Goal: Communication & Community: Answer question/provide support

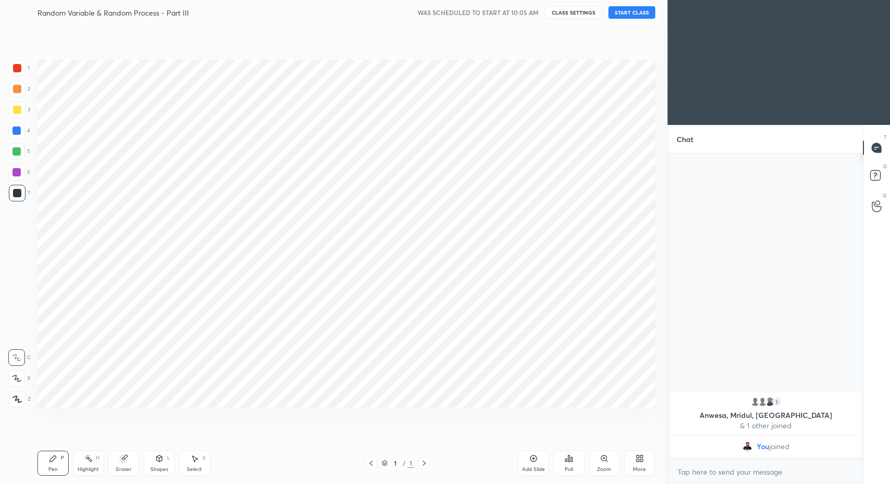
scroll to position [417, 625]
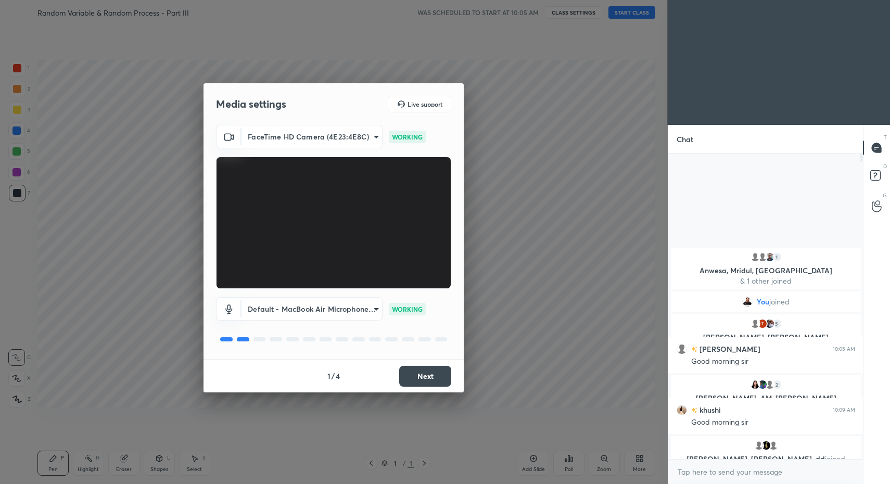
click at [415, 372] on button "Next" at bounding box center [425, 376] width 52 height 21
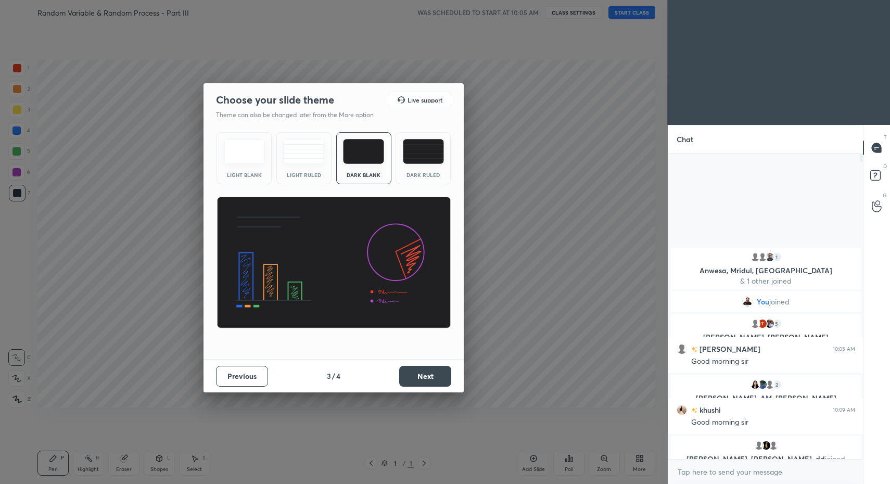
drag, startPoint x: 415, startPoint y: 372, endPoint x: 420, endPoint y: 378, distance: 7.8
click at [420, 378] on button "Next" at bounding box center [425, 376] width 52 height 21
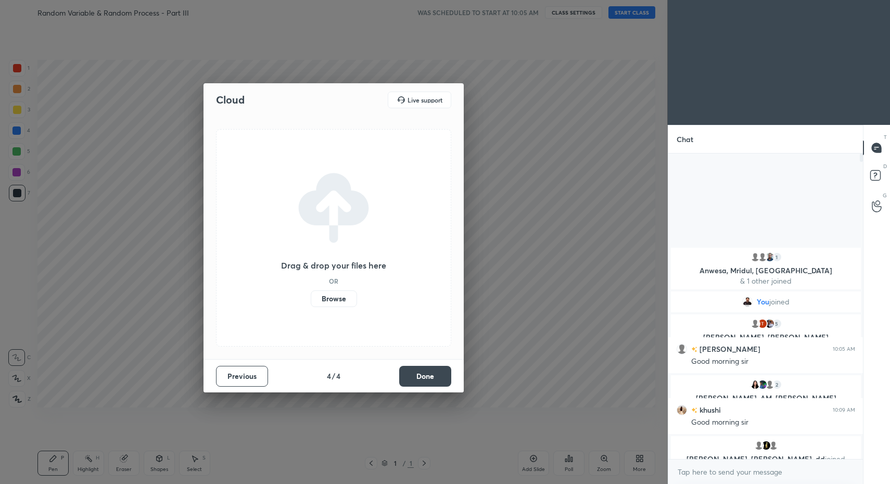
click at [425, 379] on button "Done" at bounding box center [425, 376] width 52 height 21
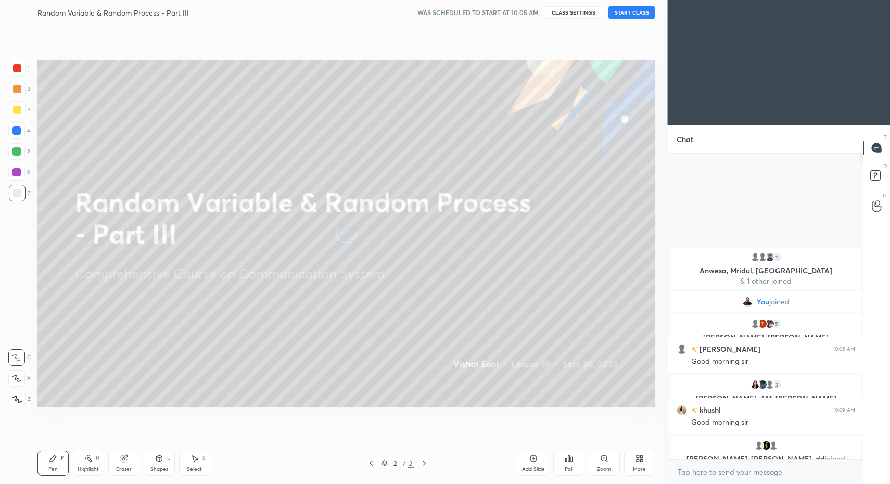
click at [19, 398] on icon at bounding box center [16, 398] width 9 height 7
click at [19, 402] on icon at bounding box center [16, 398] width 9 height 7
click at [633, 15] on button "START CLASS" at bounding box center [631, 12] width 47 height 12
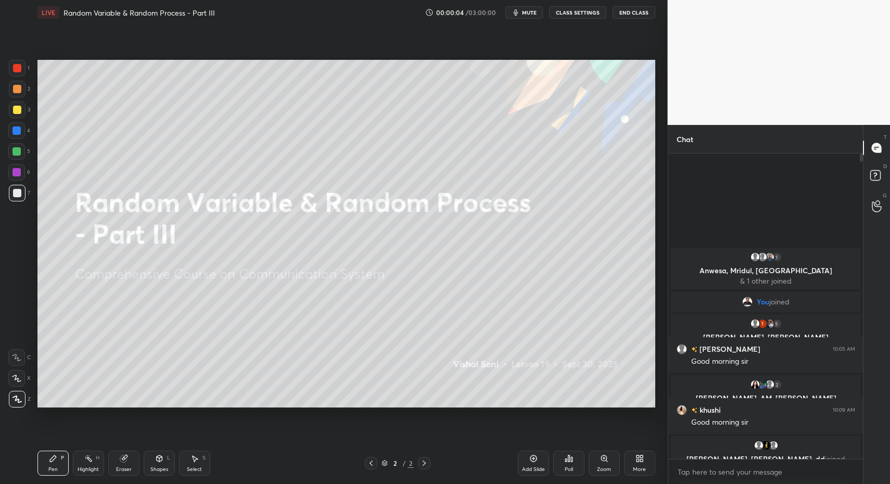
click at [18, 401] on icon at bounding box center [17, 399] width 8 height 6
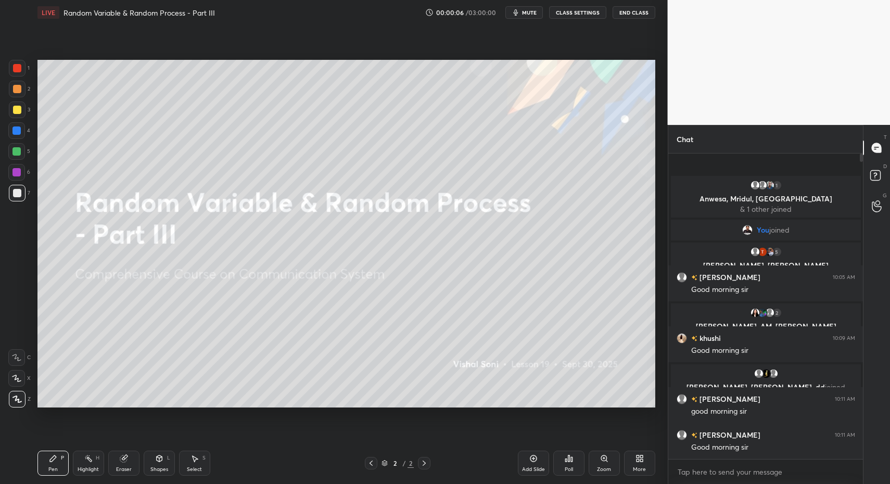
click at [24, 400] on div at bounding box center [17, 399] width 17 height 17
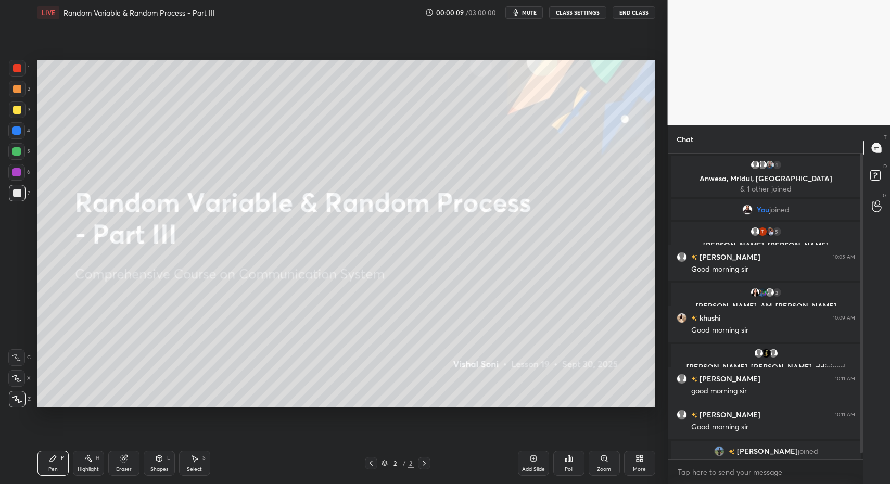
click at [16, 185] on div at bounding box center [17, 193] width 17 height 17
click at [21, 134] on div at bounding box center [16, 130] width 17 height 17
click at [14, 175] on div at bounding box center [16, 172] width 8 height 8
click at [18, 193] on div at bounding box center [17, 193] width 8 height 8
click at [18, 149] on div at bounding box center [16, 151] width 8 height 8
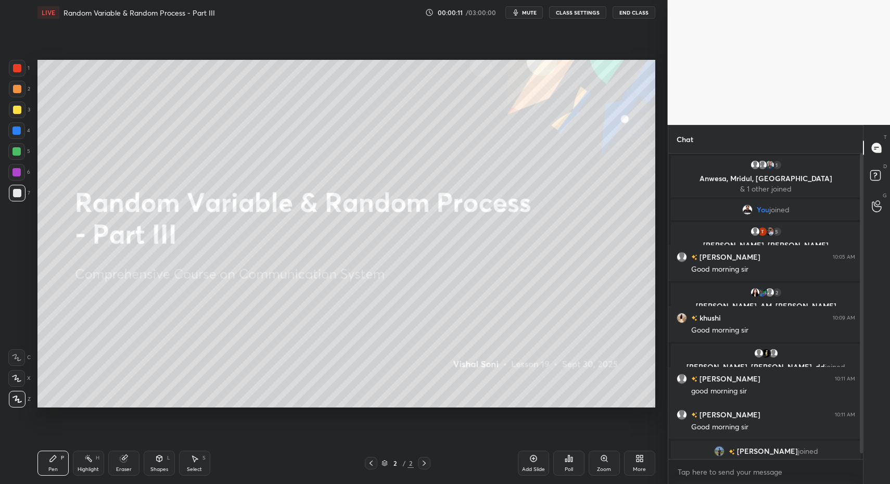
drag, startPoint x: 18, startPoint y: 149, endPoint x: 30, endPoint y: 152, distance: 12.9
click at [18, 149] on div at bounding box center [16, 151] width 8 height 8
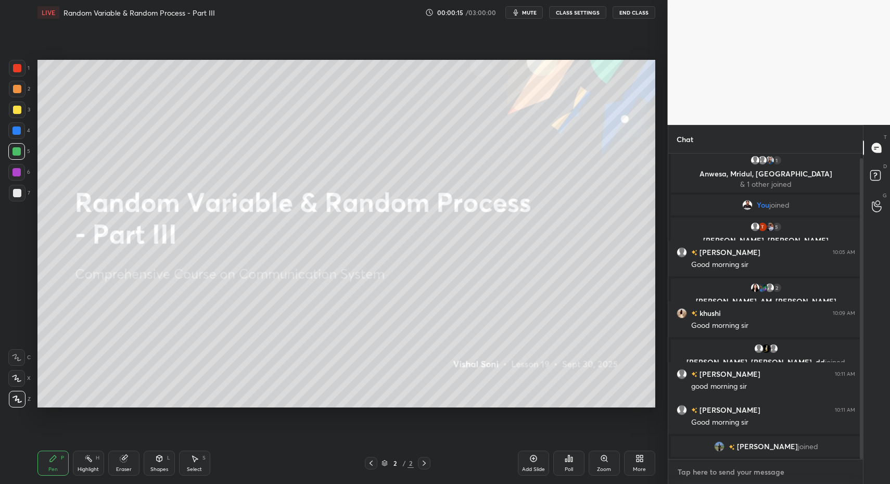
click at [689, 464] on textarea at bounding box center [765, 472] width 178 height 17
type textarea "x"
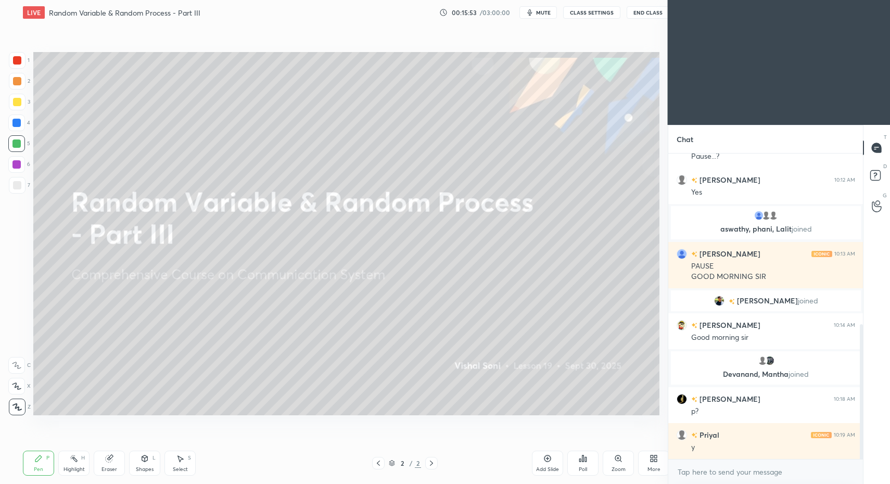
scroll to position [51620, 51411]
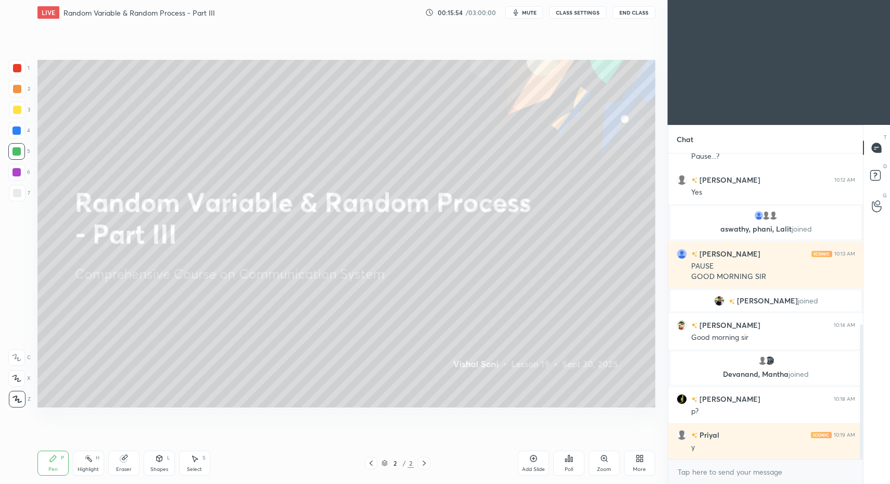
click at [645, 467] on div "More" at bounding box center [639, 469] width 13 height 5
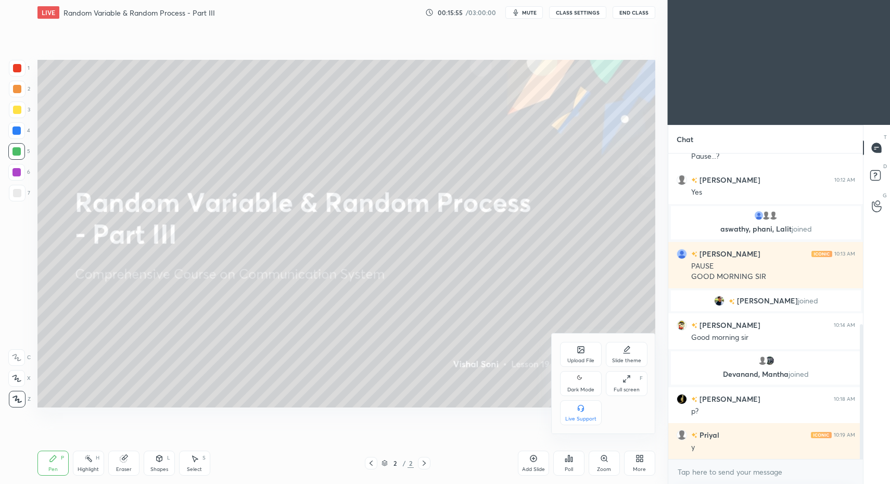
click at [583, 349] on icon at bounding box center [581, 350] width 6 height 6
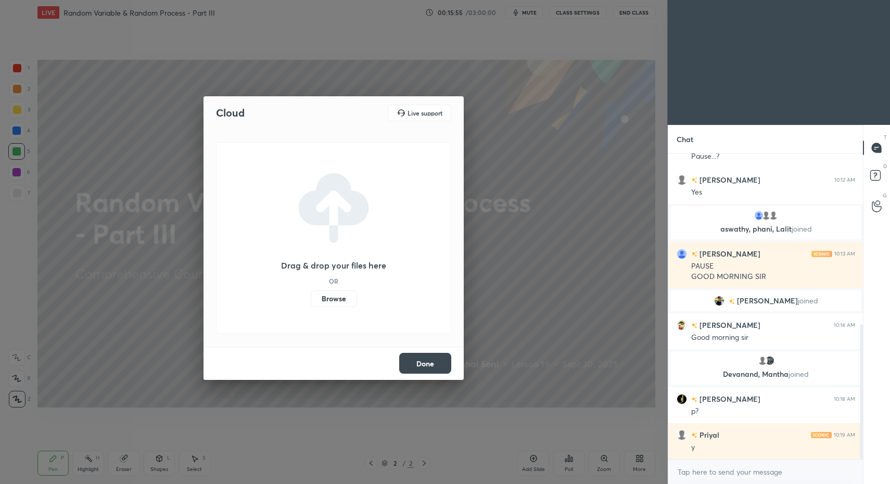
click at [332, 300] on label "Browse" at bounding box center [334, 298] width 46 height 17
click at [311, 300] on input "Browse" at bounding box center [311, 298] width 0 height 17
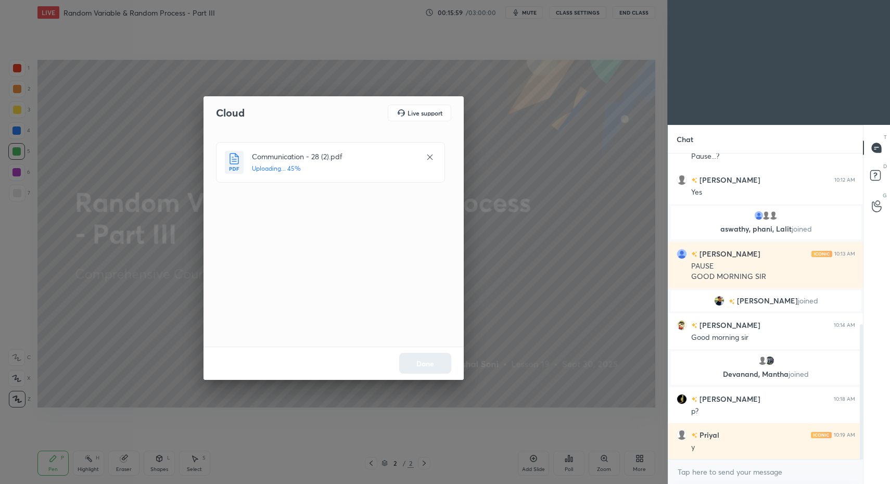
click at [420, 366] on div "Done" at bounding box center [333, 363] width 260 height 33
click at [426, 372] on button "Done" at bounding box center [425, 363] width 52 height 21
click at [427, 368] on button "Done" at bounding box center [425, 363] width 52 height 21
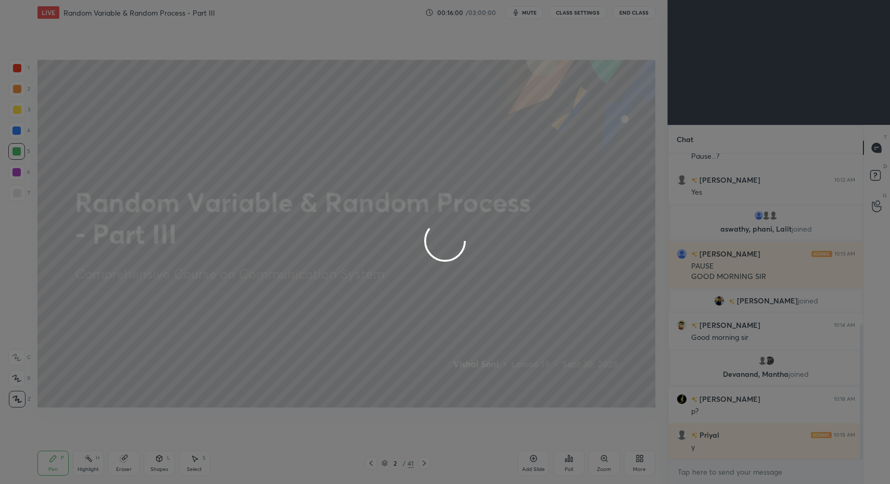
click at [427, 368] on div at bounding box center [445, 242] width 890 height 484
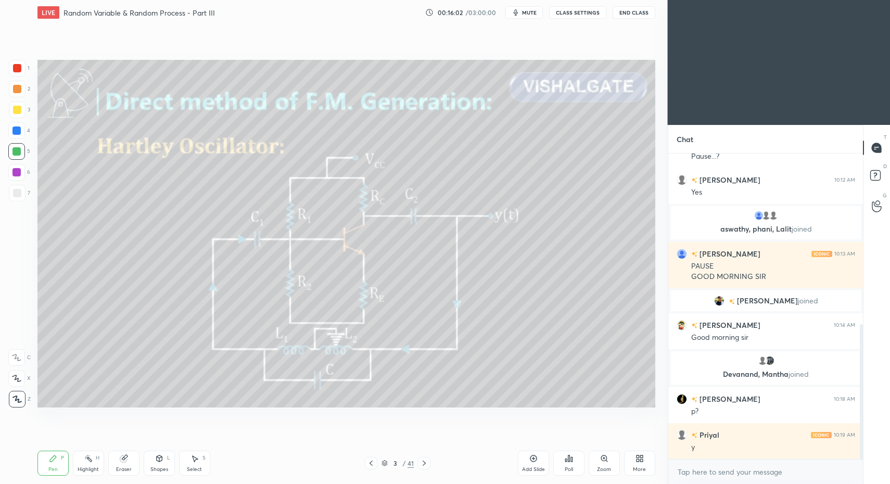
click at [633, 464] on div "More" at bounding box center [639, 463] width 31 height 25
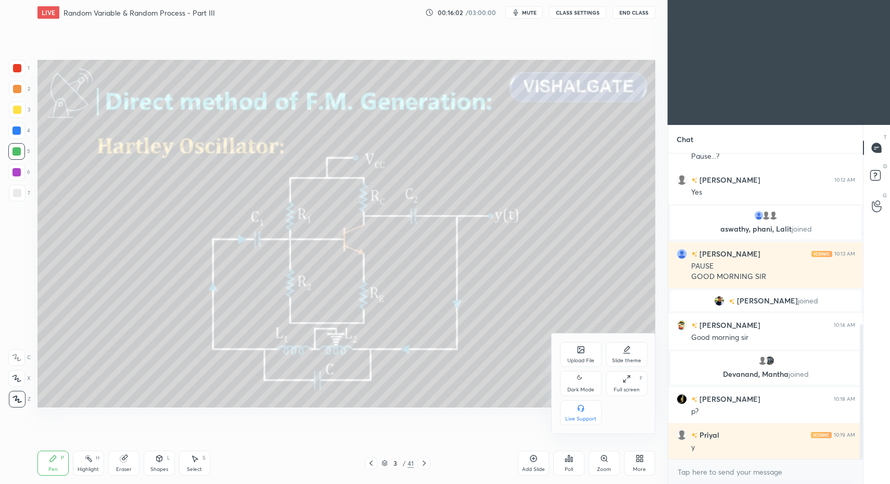
click at [586, 390] on div "Dark Mode" at bounding box center [580, 389] width 27 height 5
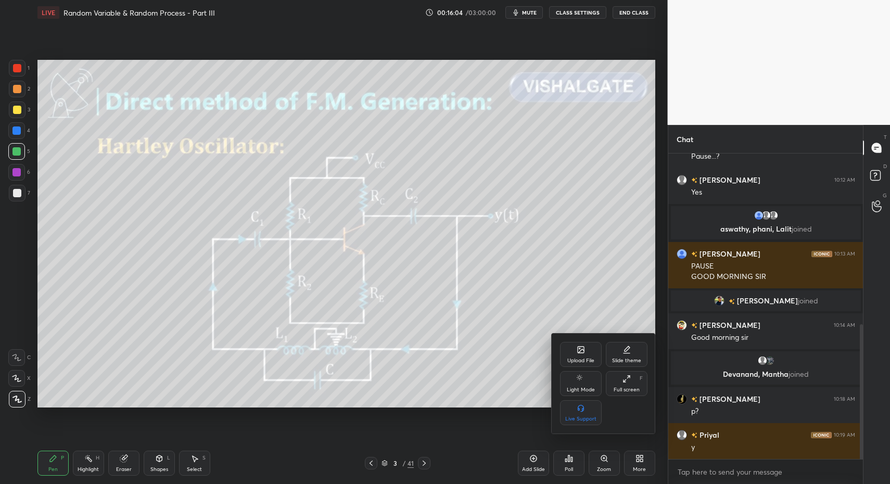
click at [30, 401] on div at bounding box center [445, 242] width 890 height 484
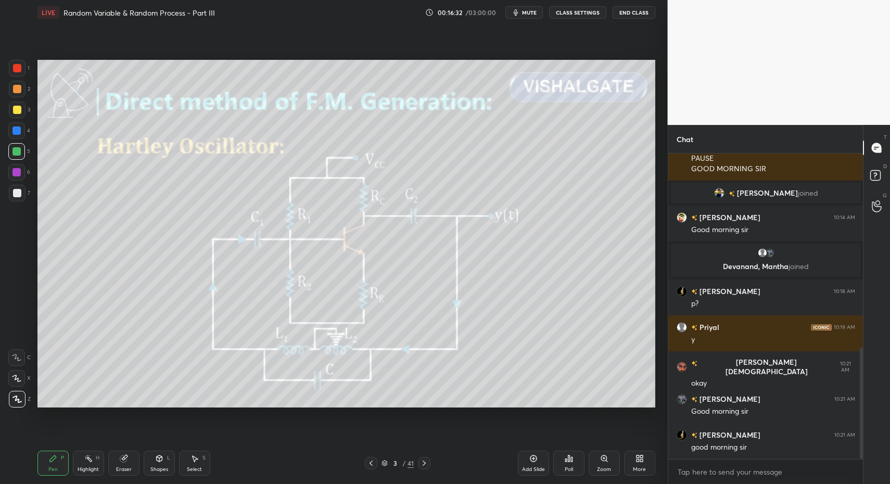
scroll to position [530, 0]
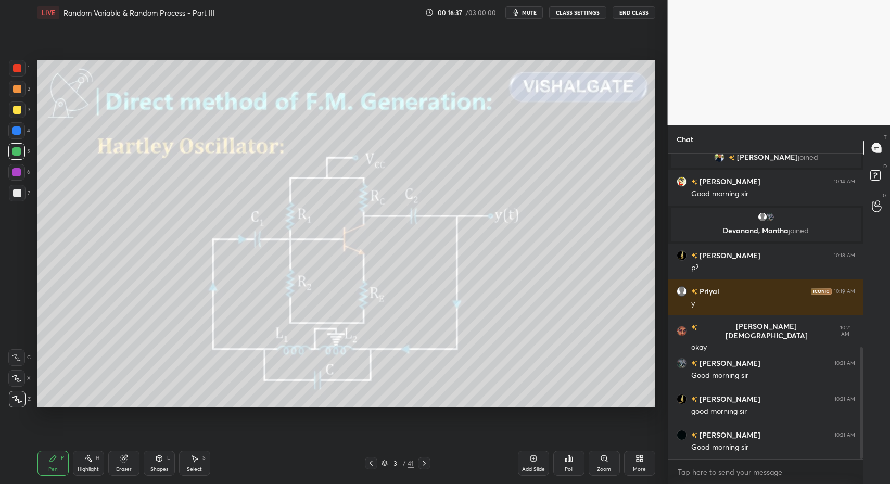
drag, startPoint x: 375, startPoint y: 464, endPoint x: 385, endPoint y: 464, distance: 9.9
click at [375, 464] on icon at bounding box center [371, 463] width 8 height 8
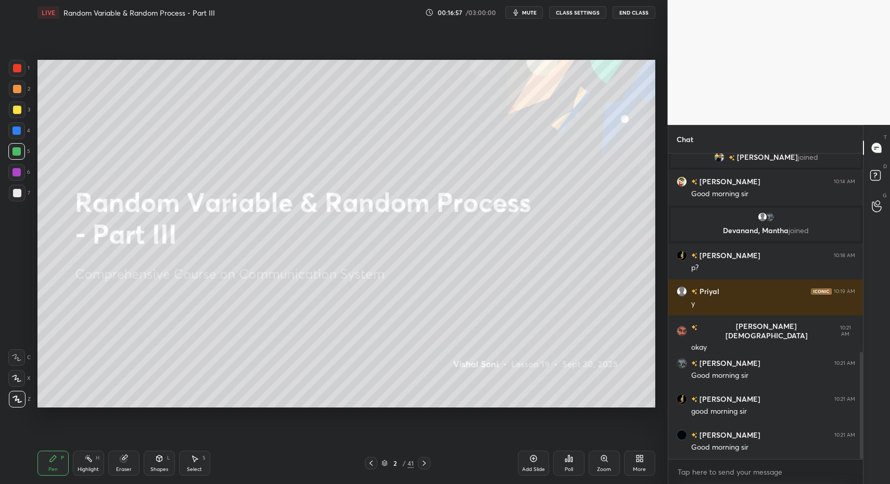
scroll to position [566, 0]
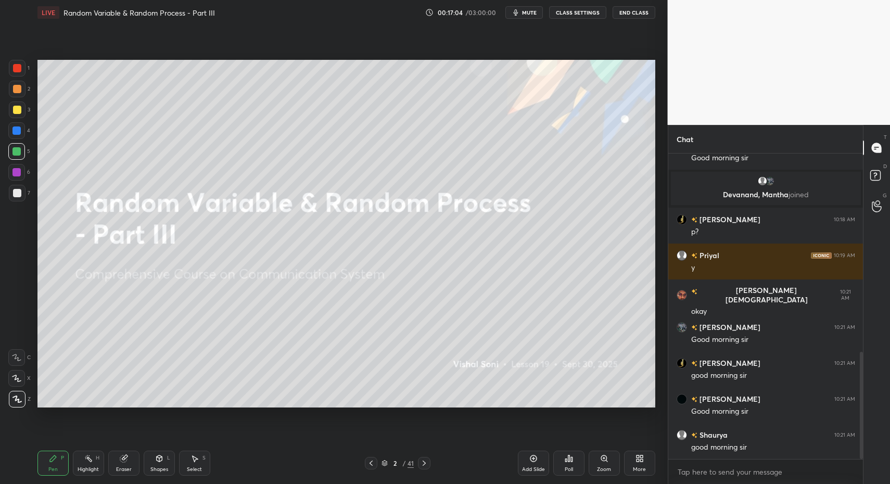
click at [647, 468] on div "More" at bounding box center [639, 463] width 31 height 25
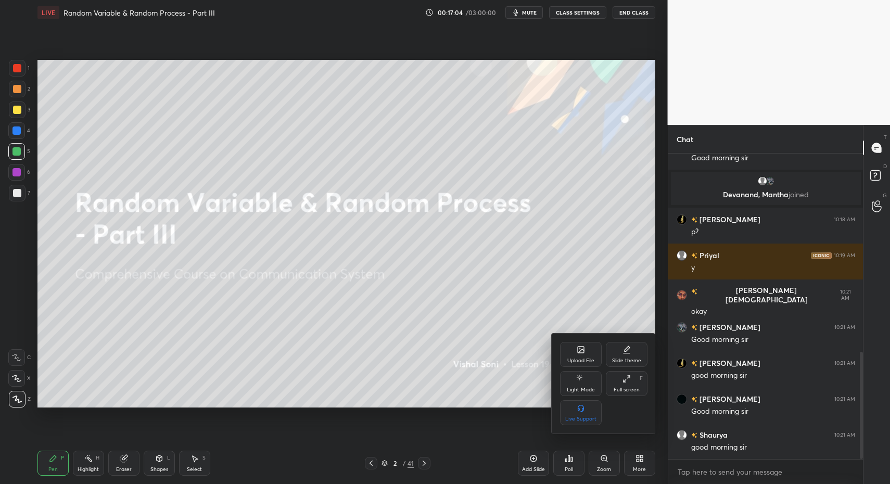
click at [584, 362] on div "Upload File" at bounding box center [580, 360] width 27 height 5
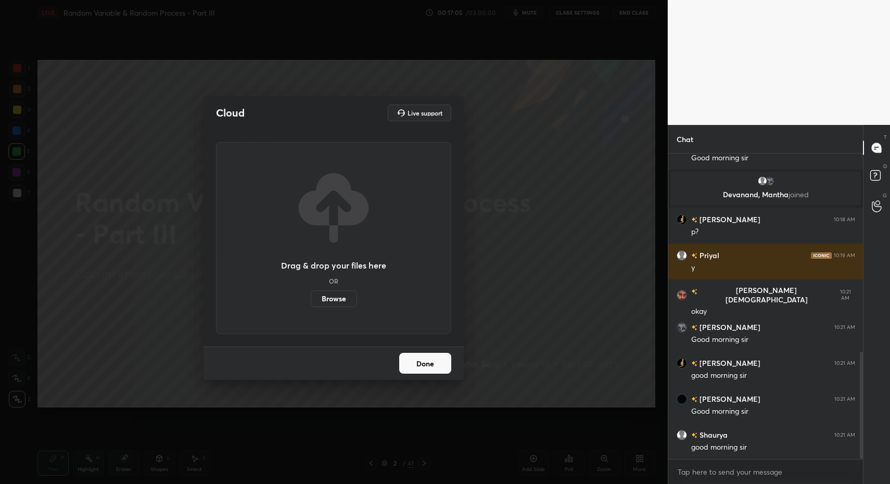
click at [337, 289] on div "Drag & drop your files here OR Browse" at bounding box center [333, 238] width 105 height 138
click at [342, 297] on label "Browse" at bounding box center [334, 298] width 46 height 17
click at [311, 297] on input "Browse" at bounding box center [311, 298] width 0 height 17
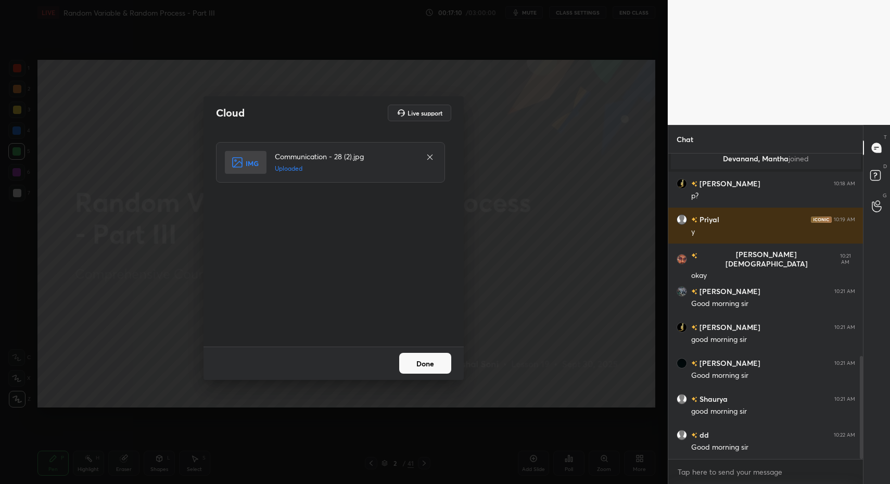
click at [420, 371] on button "Done" at bounding box center [425, 363] width 52 height 21
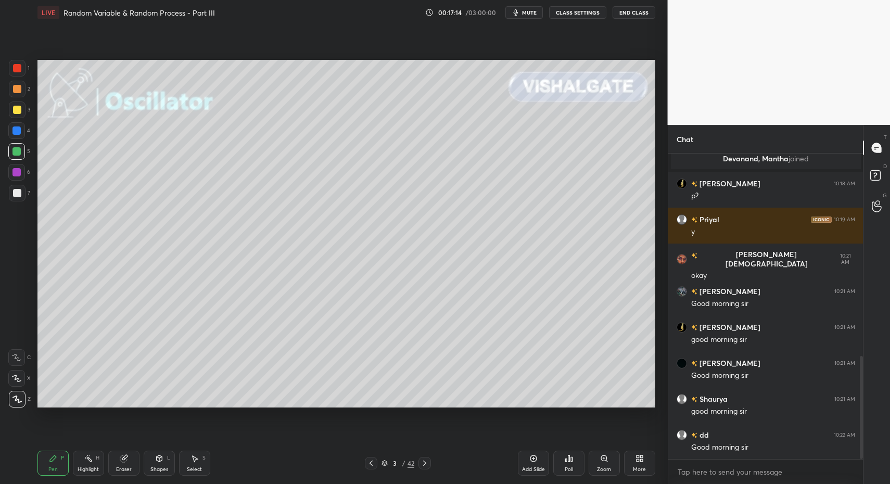
click at [59, 462] on div "Pen P" at bounding box center [52, 463] width 31 height 25
click at [169, 460] on div "L" at bounding box center [168, 457] width 3 height 5
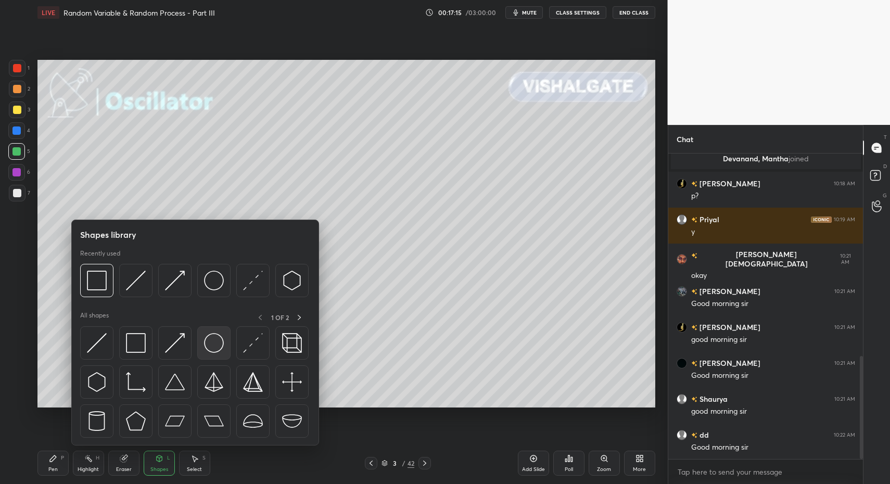
click at [207, 348] on img at bounding box center [214, 343] width 20 height 20
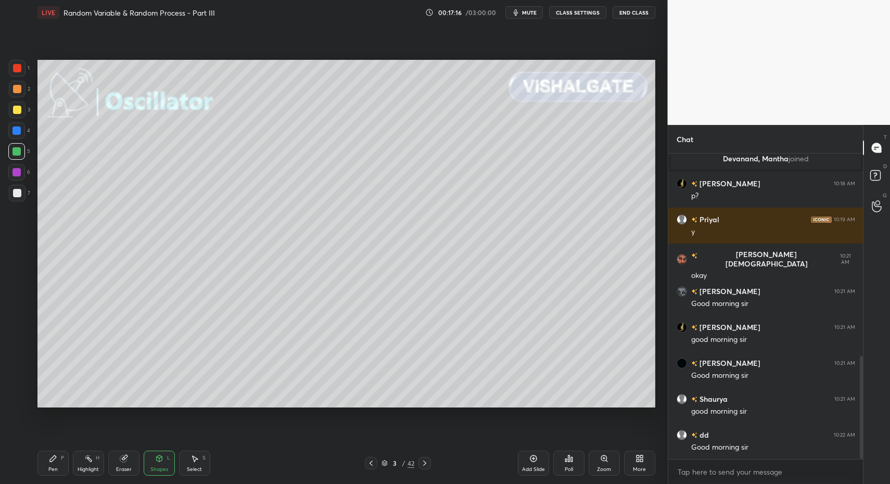
click at [55, 465] on div "Pen P" at bounding box center [52, 463] width 31 height 25
click at [167, 467] on div "Shapes" at bounding box center [159, 469] width 18 height 5
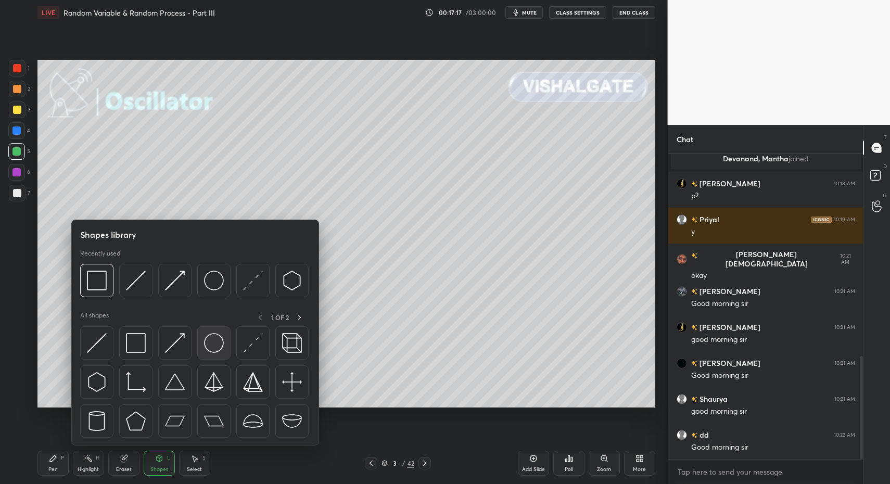
click at [212, 340] on img at bounding box center [214, 343] width 20 height 20
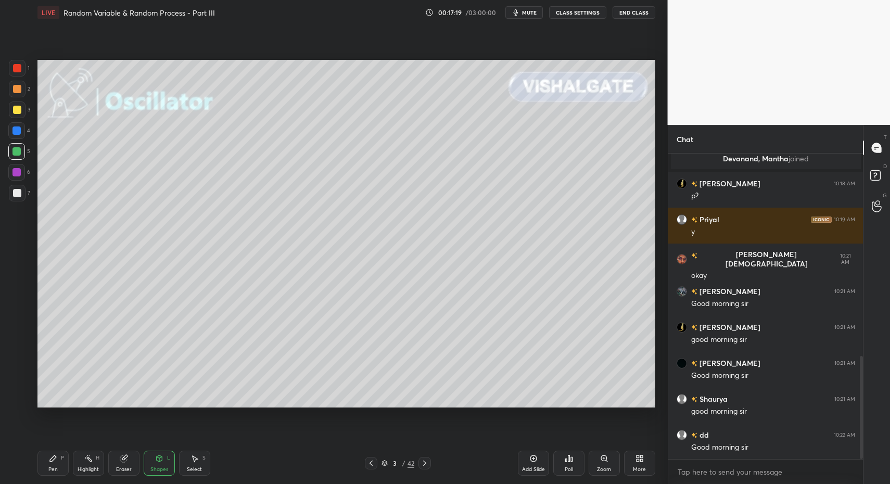
click at [40, 462] on div "Pen P" at bounding box center [52, 463] width 31 height 25
drag, startPoint x: 160, startPoint y: 464, endPoint x: 160, endPoint y: 452, distance: 12.5
click at [159, 460] on div "Shapes L" at bounding box center [159, 463] width 31 height 25
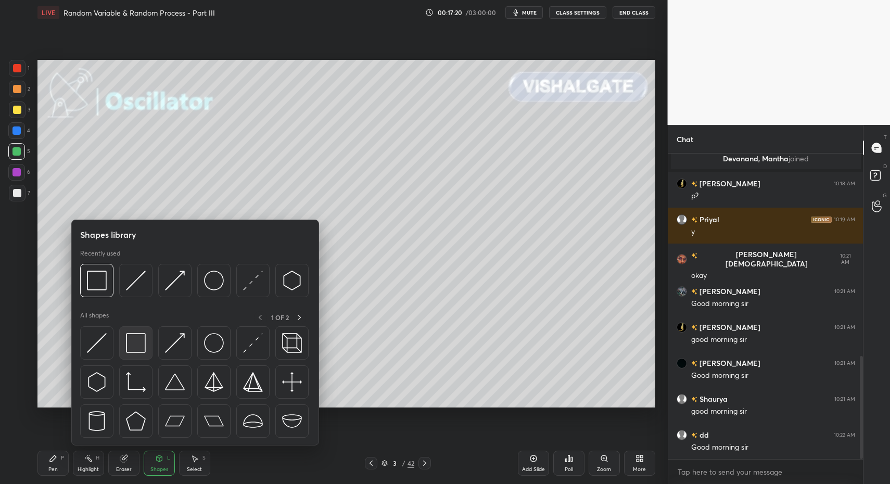
click at [131, 340] on img at bounding box center [136, 343] width 20 height 20
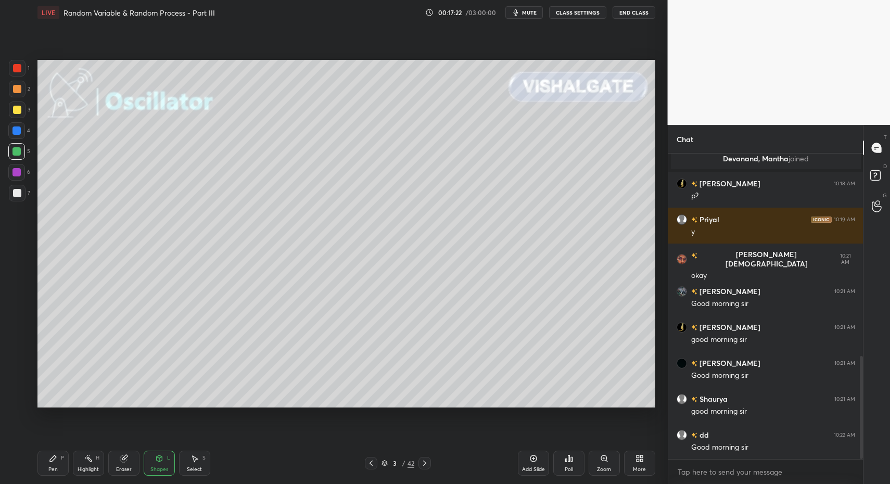
click at [45, 467] on div "Pen P" at bounding box center [52, 463] width 31 height 25
drag, startPoint x: 45, startPoint y: 465, endPoint x: 50, endPoint y: 411, distance: 54.4
click at [45, 465] on div "Pen P" at bounding box center [52, 463] width 31 height 25
click at [16, 191] on div at bounding box center [17, 193] width 8 height 8
drag, startPoint x: 57, startPoint y: 466, endPoint x: 72, endPoint y: 426, distance: 43.3
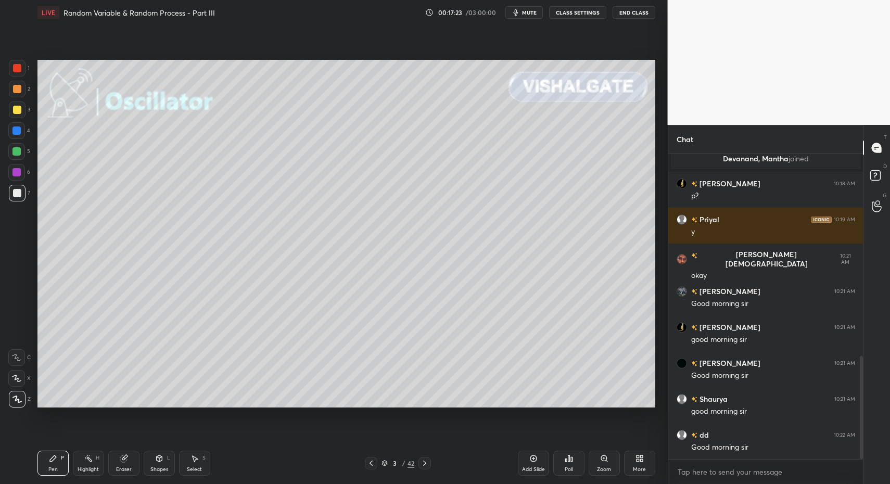
click at [57, 463] on div "Pen P" at bounding box center [52, 463] width 31 height 25
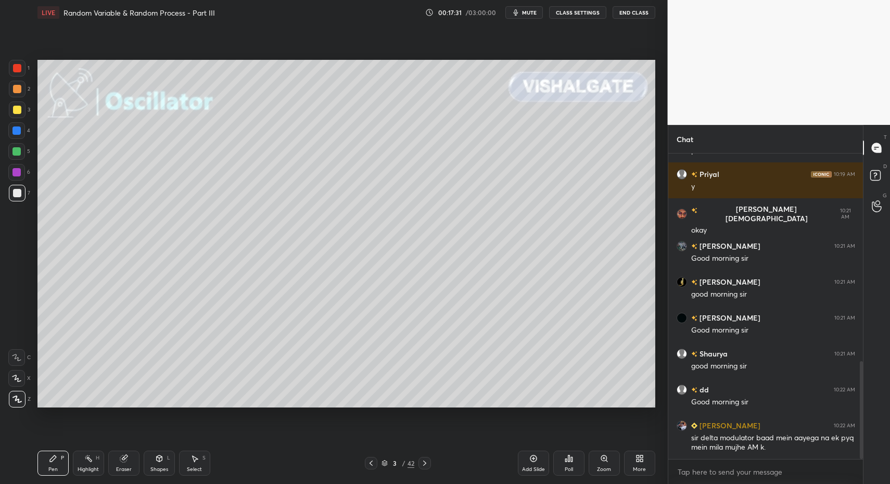
click at [191, 465] on div "Select S" at bounding box center [194, 463] width 31 height 25
click at [190, 461] on div "Select S" at bounding box center [194, 463] width 31 height 25
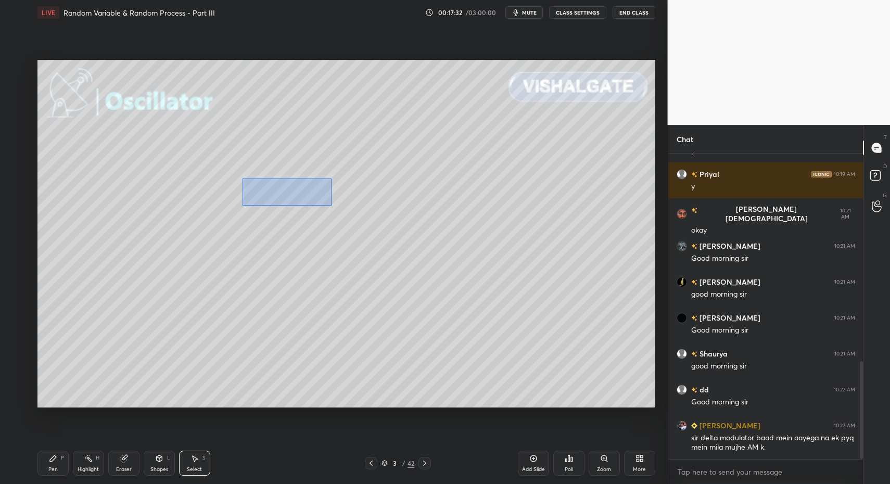
drag, startPoint x: 257, startPoint y: 185, endPoint x: 331, endPoint y: 203, distance: 76.6
click at [333, 205] on div "0 ° Undo Copy Duplicate Duplicate to new slide Delete" at bounding box center [346, 234] width 618 height 348
drag, startPoint x: 313, startPoint y: 197, endPoint x: 293, endPoint y: 195, distance: 19.9
click at [308, 196] on div "0 ° Undo Copy Duplicate Duplicate to new slide Delete" at bounding box center [346, 234] width 618 height 348
drag, startPoint x: 236, startPoint y: 202, endPoint x: 243, endPoint y: 198, distance: 7.7
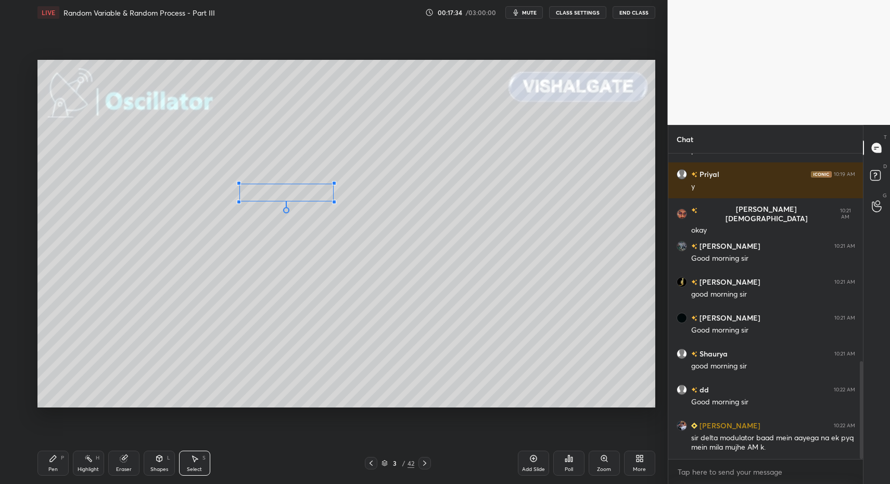
click at [241, 200] on div at bounding box center [239, 202] width 4 height 4
click at [254, 198] on div "0 ° Undo Copy Duplicate Duplicate to new slide Delete" at bounding box center [346, 234] width 618 height 348
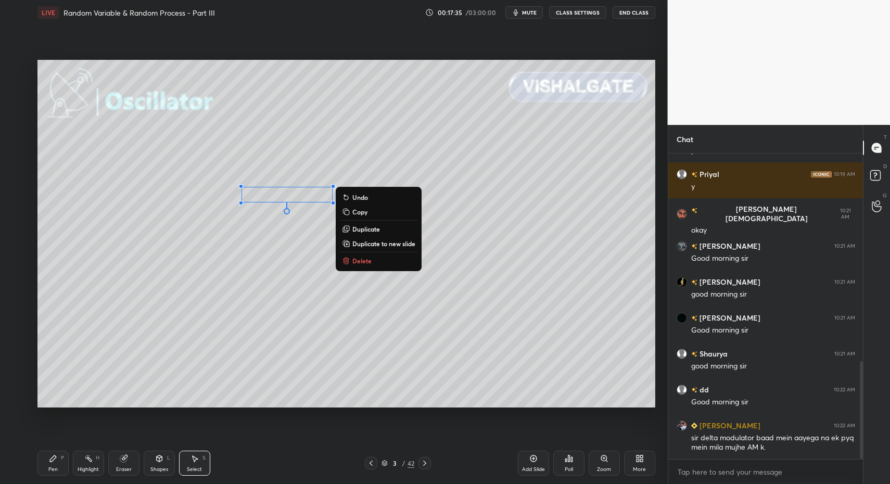
click at [56, 458] on icon at bounding box center [53, 458] width 8 height 8
click at [46, 462] on div "Pen P" at bounding box center [52, 463] width 31 height 25
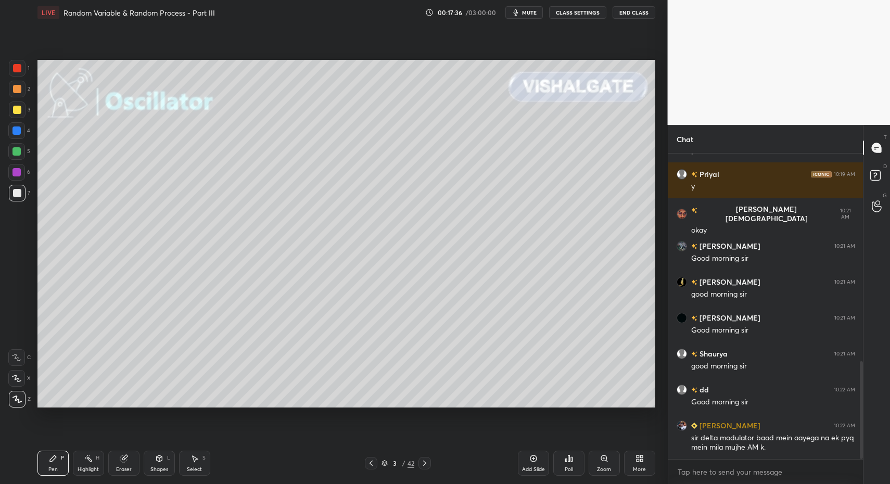
click at [20, 196] on div at bounding box center [17, 193] width 8 height 8
drag, startPoint x: 21, startPoint y: 112, endPoint x: 21, endPoint y: 118, distance: 6.2
click at [21, 112] on div at bounding box center [17, 109] width 17 height 17
drag, startPoint x: 16, startPoint y: 197, endPoint x: 19, endPoint y: 191, distance: 6.1
click at [16, 197] on div at bounding box center [17, 193] width 8 height 8
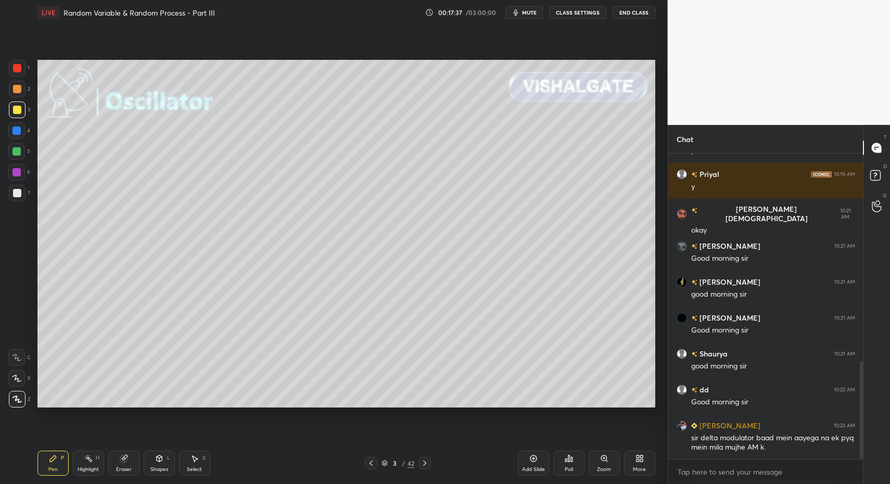
click at [20, 193] on div at bounding box center [17, 193] width 8 height 8
drag, startPoint x: 19, startPoint y: 175, endPoint x: 16, endPoint y: 188, distance: 13.3
click at [19, 175] on div at bounding box center [16, 172] width 8 height 8
click at [15, 187] on div at bounding box center [17, 193] width 17 height 17
click at [153, 461] on div "Shapes L" at bounding box center [159, 463] width 31 height 25
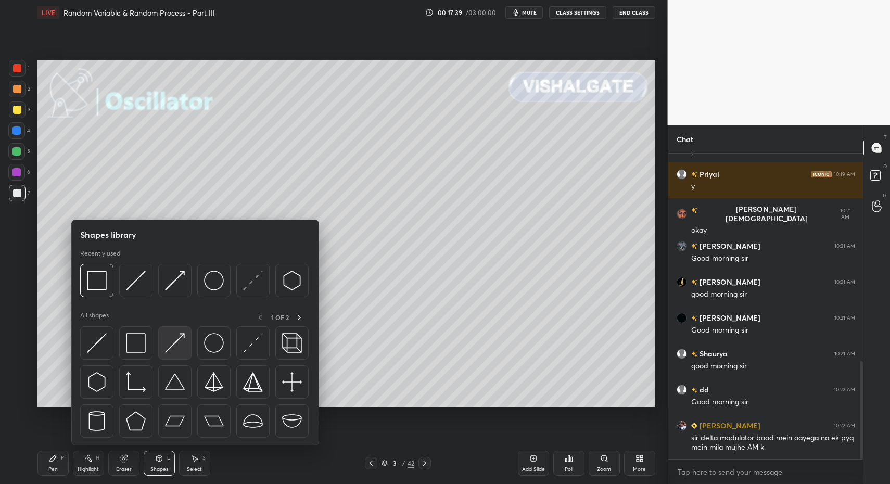
click at [183, 341] on img at bounding box center [175, 343] width 20 height 20
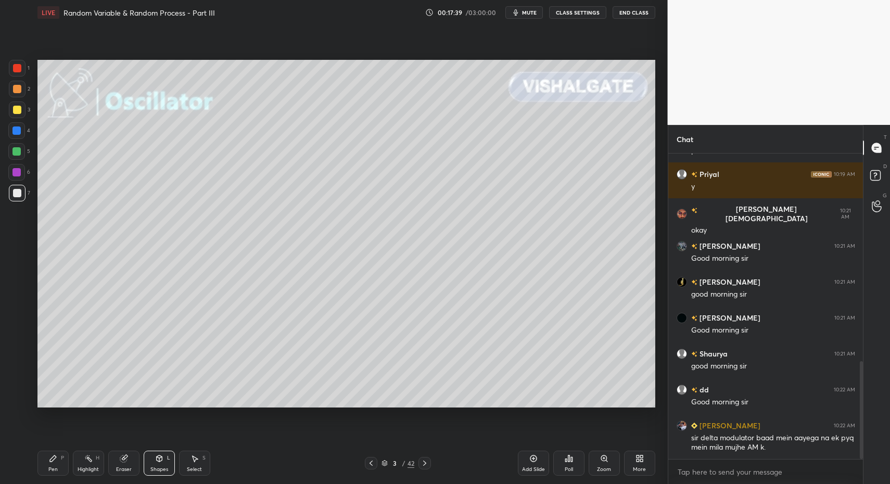
click at [163, 464] on div "Shapes L" at bounding box center [159, 463] width 31 height 25
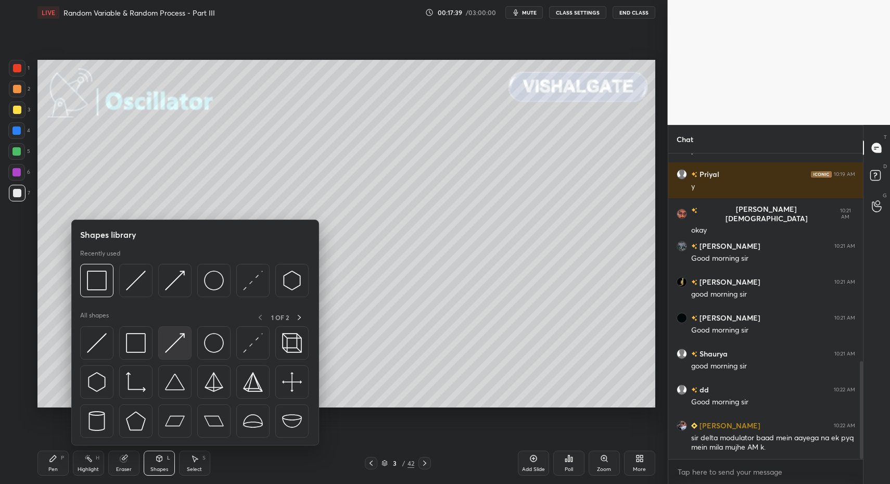
click at [184, 344] on img at bounding box center [175, 343] width 20 height 20
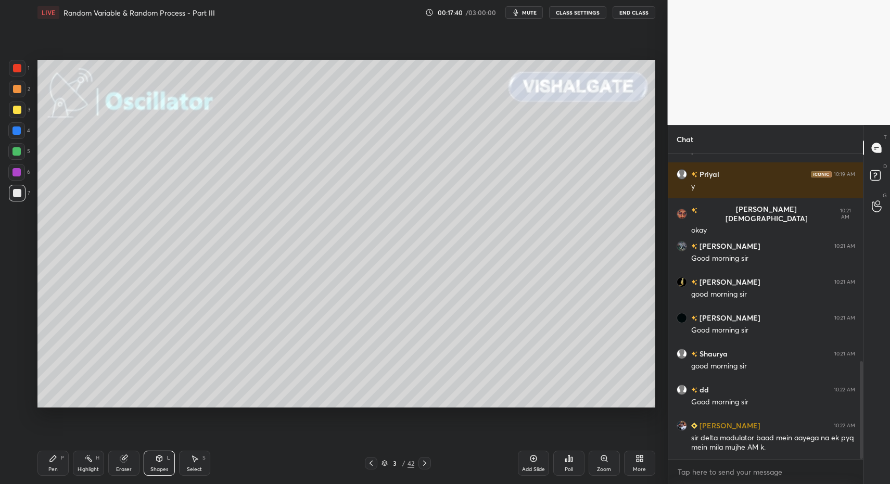
click at [196, 465] on div "Select S" at bounding box center [194, 463] width 31 height 25
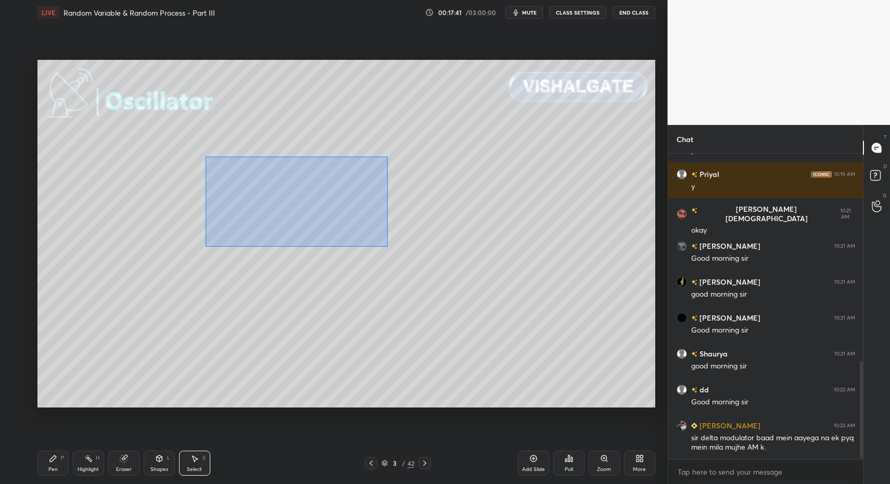
drag, startPoint x: 206, startPoint y: 157, endPoint x: 371, endPoint y: 237, distance: 183.6
click at [431, 266] on div "0 ° Undo Copy Duplicate Duplicate to new slide Delete" at bounding box center [346, 234] width 618 height 348
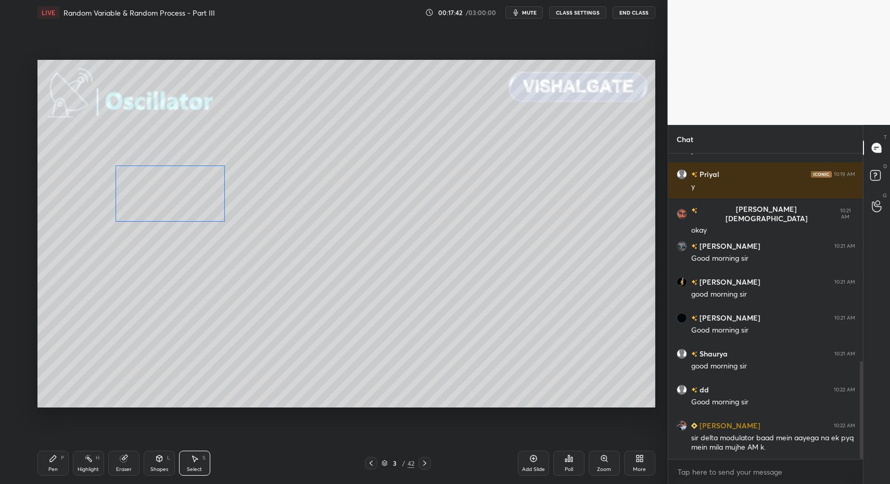
drag, startPoint x: 295, startPoint y: 198, endPoint x: 180, endPoint y: 200, distance: 114.5
click at [180, 200] on div "0 ° Undo Copy Duplicate Duplicate to new slide Delete" at bounding box center [346, 234] width 618 height 348
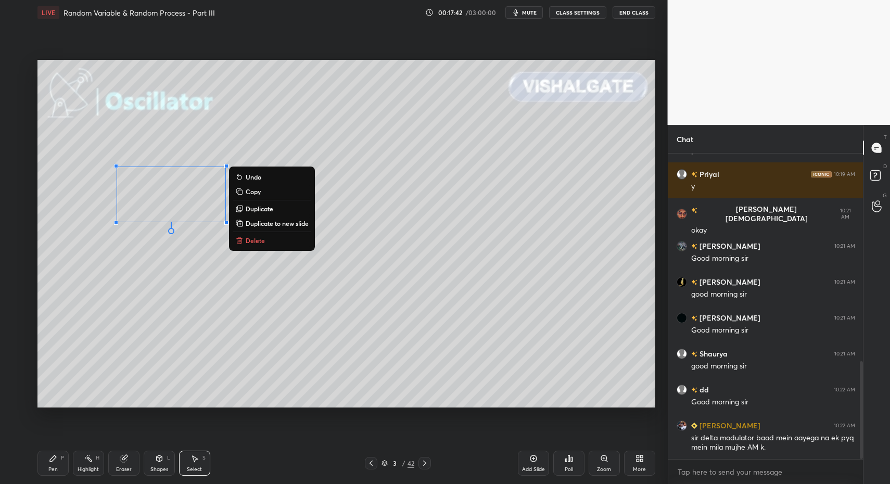
click at [54, 465] on div "Pen P" at bounding box center [52, 463] width 31 height 25
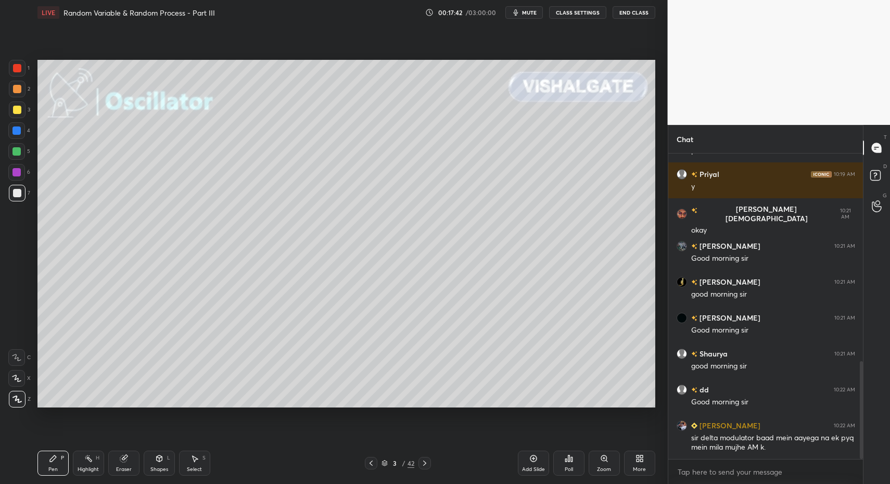
click at [159, 464] on div "Shapes L" at bounding box center [159, 463] width 31 height 25
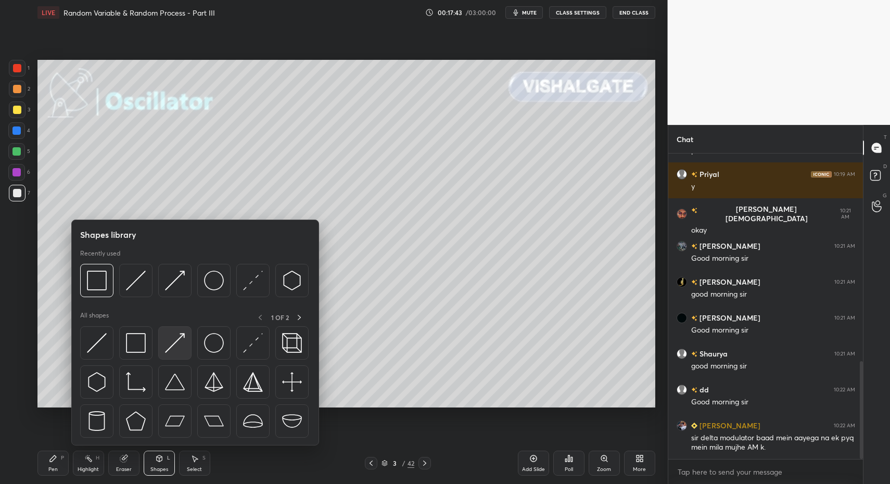
click at [174, 338] on img at bounding box center [175, 343] width 20 height 20
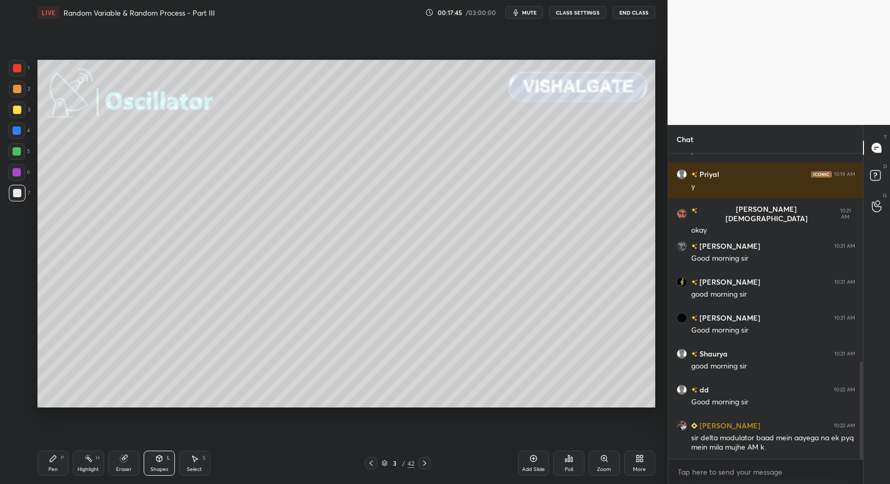
click at [52, 464] on div "Pen P" at bounding box center [52, 463] width 31 height 25
click at [13, 197] on div at bounding box center [17, 193] width 17 height 17
drag, startPoint x: 62, startPoint y: 465, endPoint x: 61, endPoint y: 459, distance: 5.8
click at [62, 465] on div "Pen P" at bounding box center [52, 463] width 31 height 25
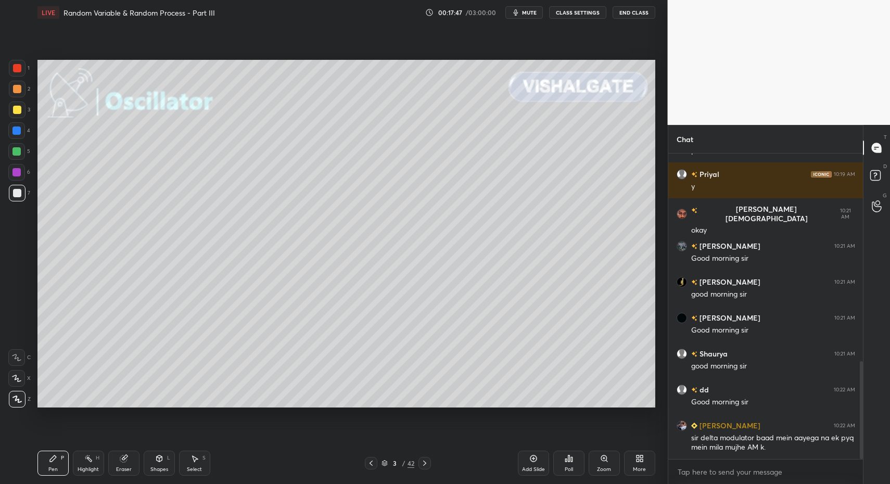
click at [20, 197] on div at bounding box center [17, 193] width 8 height 8
click at [22, 128] on div at bounding box center [16, 130] width 17 height 17
click at [63, 448] on div "Pen P Highlight H Eraser Shapes L Select S 3 / 42 Add Slide Poll Zoom More" at bounding box center [346, 463] width 618 height 42
click at [18, 107] on div at bounding box center [17, 110] width 8 height 8
click at [18, 112] on div at bounding box center [17, 110] width 8 height 8
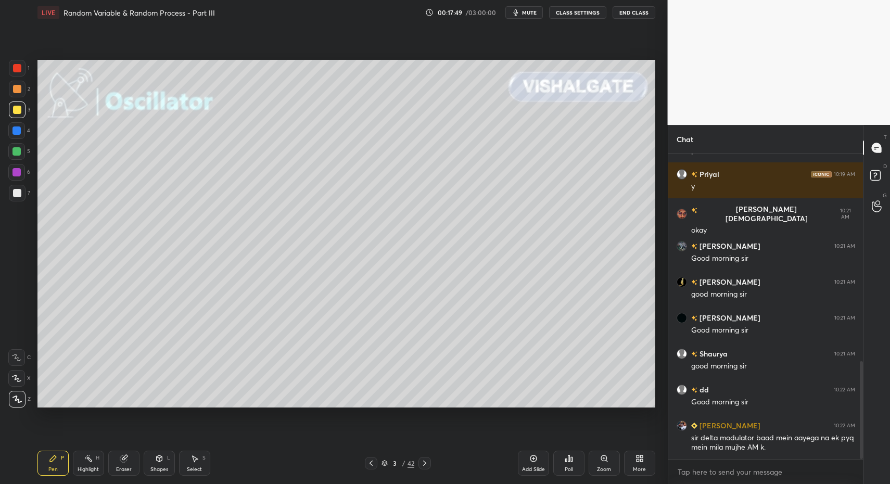
drag, startPoint x: 52, startPoint y: 462, endPoint x: 49, endPoint y: 431, distance: 30.8
click at [52, 462] on icon at bounding box center [53, 458] width 8 height 8
click at [17, 189] on div at bounding box center [17, 193] width 8 height 8
drag, startPoint x: 17, startPoint y: 189, endPoint x: 27, endPoint y: 189, distance: 9.9
click at [17, 189] on div at bounding box center [17, 193] width 8 height 8
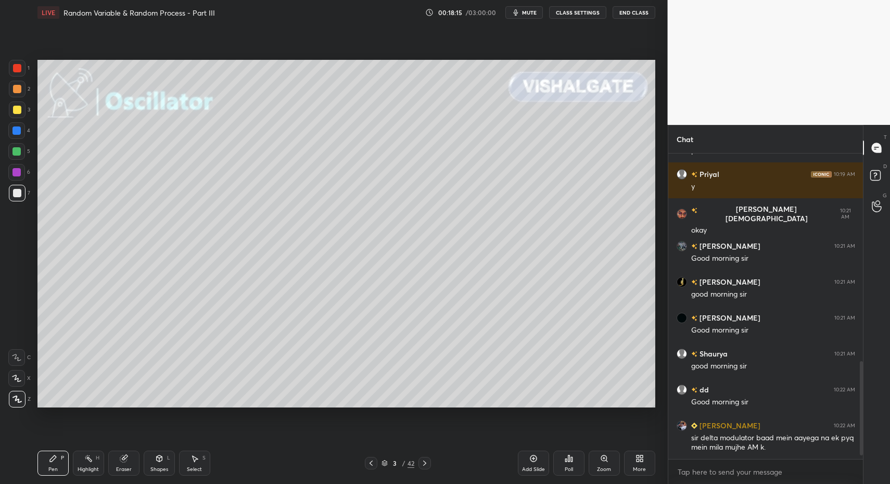
scroll to position [683, 0]
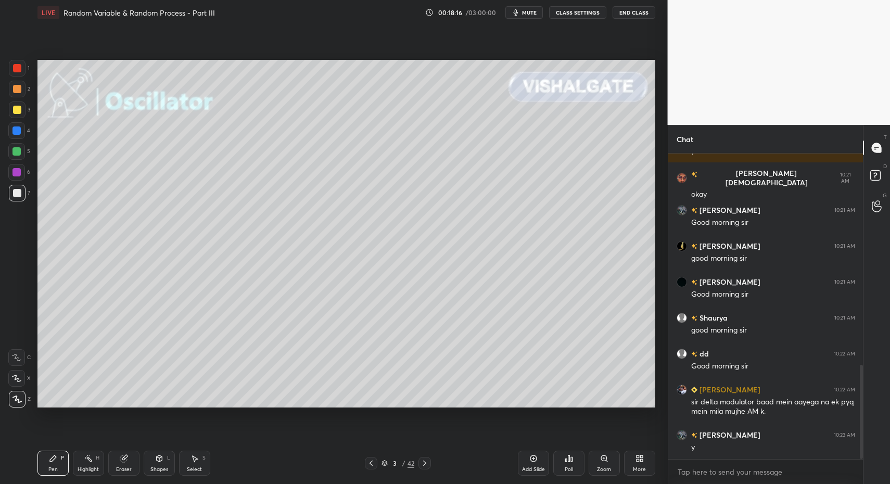
drag, startPoint x: 27, startPoint y: 455, endPoint x: 43, endPoint y: 428, distance: 31.5
click at [27, 455] on div "1 2 3 4 5 6 7 C X Z C X Z E E Erase all H H LIVE Random Variable & Random Proce…" at bounding box center [329, 242] width 659 height 484
click at [14, 196] on div at bounding box center [17, 193] width 8 height 8
drag, startPoint x: 14, startPoint y: 196, endPoint x: 12, endPoint y: 191, distance: 5.3
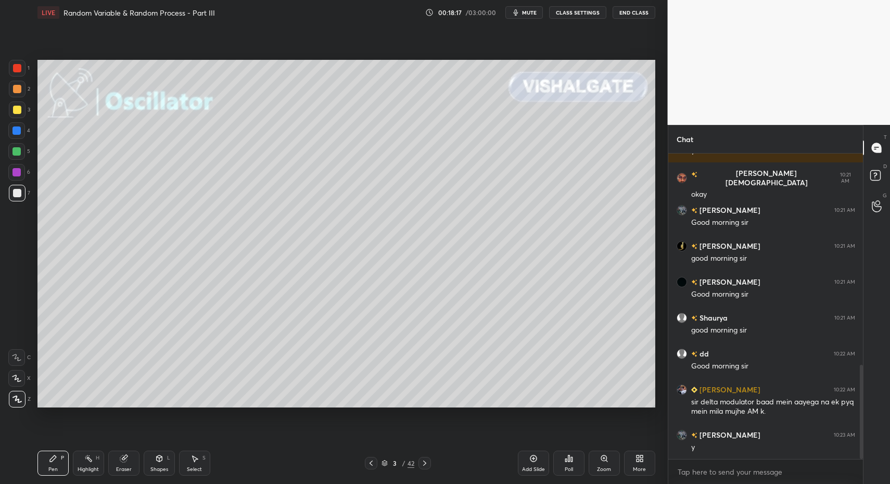
click at [11, 193] on div at bounding box center [17, 193] width 17 height 17
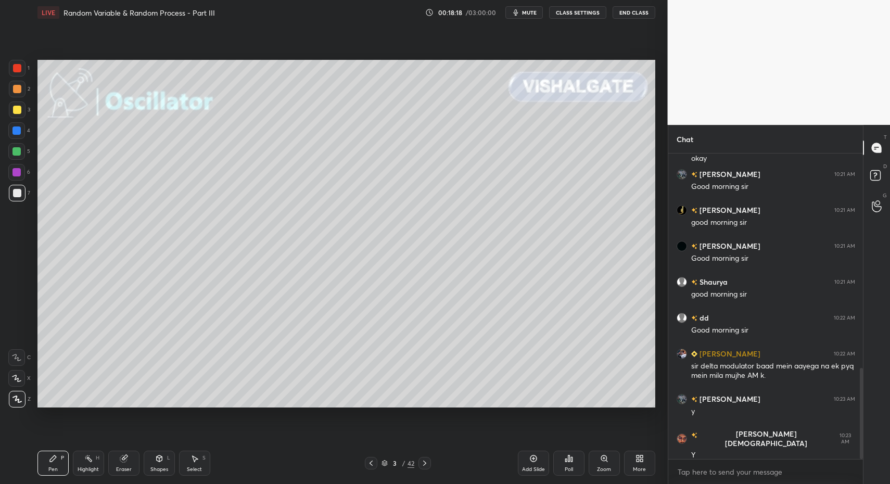
drag, startPoint x: 18, startPoint y: 147, endPoint x: 16, endPoint y: 154, distance: 7.2
click at [17, 147] on div at bounding box center [16, 151] width 8 height 8
click at [16, 157] on div at bounding box center [16, 151] width 17 height 17
click at [15, 190] on div at bounding box center [17, 193] width 8 height 8
click at [13, 183] on div "1 2 3 4 5 6 7" at bounding box center [19, 133] width 22 height 146
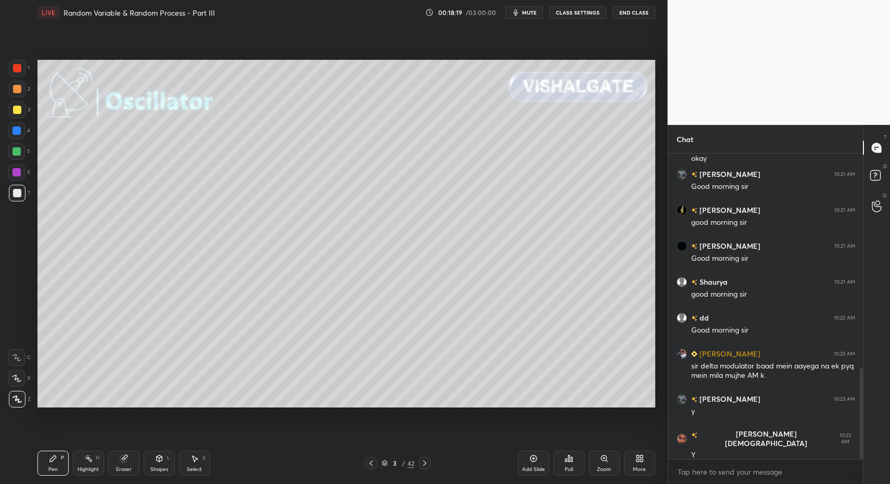
click at [41, 459] on div "Pen P" at bounding box center [52, 463] width 31 height 25
drag, startPoint x: 164, startPoint y: 467, endPoint x: 160, endPoint y: 446, distance: 21.3
click at [164, 467] on div "Shapes" at bounding box center [159, 469] width 18 height 5
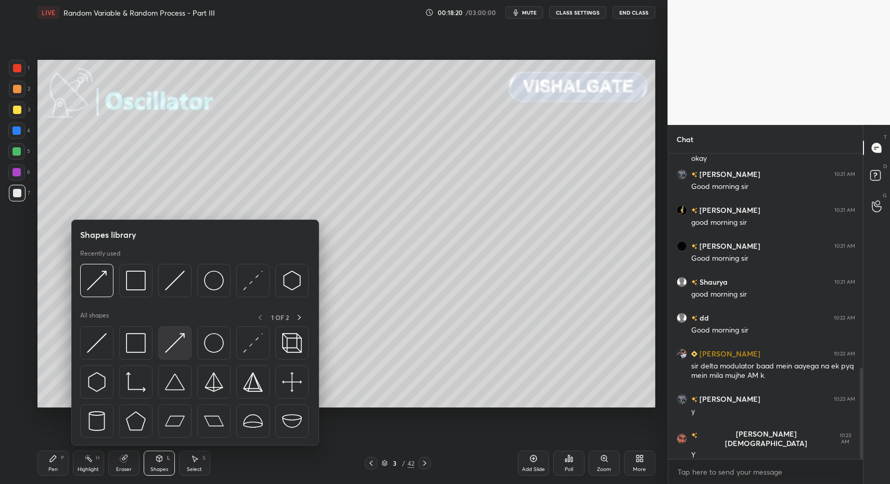
click at [170, 338] on img at bounding box center [175, 343] width 20 height 20
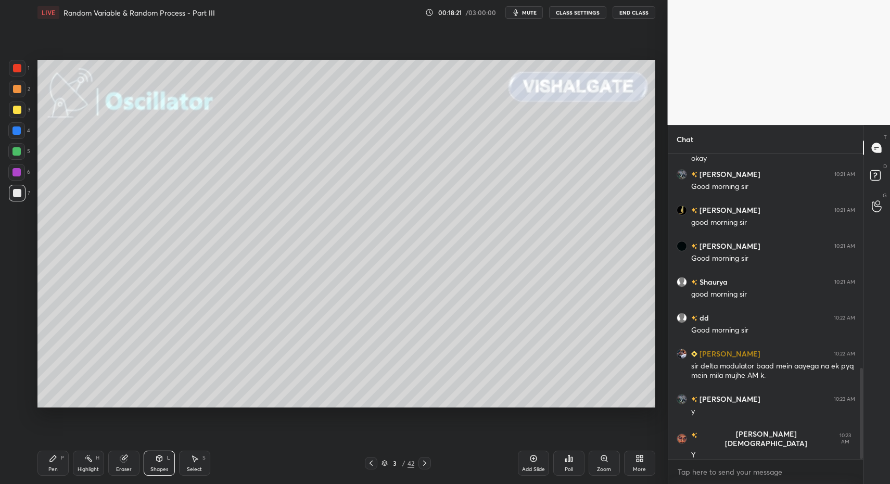
click at [46, 461] on div "Pen P" at bounding box center [52, 463] width 31 height 25
click at [14, 188] on div at bounding box center [17, 193] width 17 height 17
click at [14, 191] on div at bounding box center [17, 193] width 8 height 8
click at [46, 465] on div "Pen P" at bounding box center [52, 463] width 31 height 25
click at [21, 203] on div "7" at bounding box center [19, 195] width 21 height 21
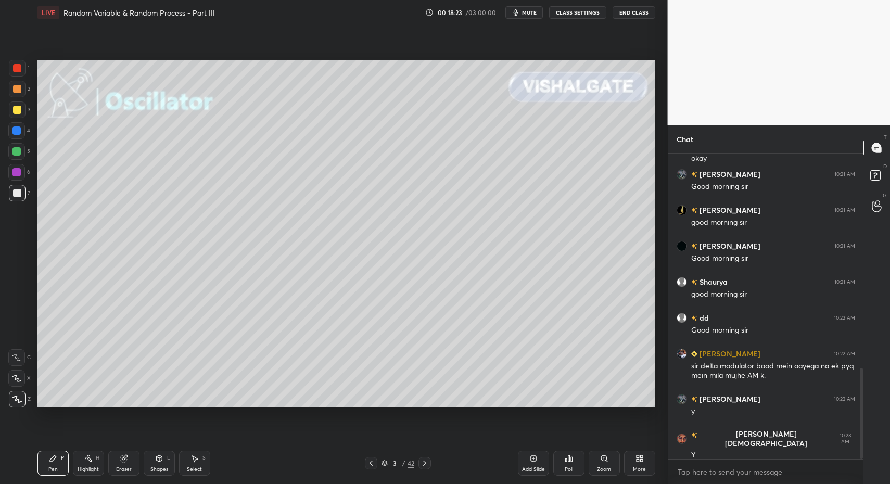
click at [17, 192] on div at bounding box center [17, 193] width 8 height 8
click at [13, 142] on div "4" at bounding box center [19, 132] width 22 height 21
click at [16, 147] on div at bounding box center [16, 151] width 8 height 8
click at [18, 113] on div at bounding box center [17, 110] width 8 height 8
click at [14, 112] on div at bounding box center [17, 110] width 8 height 8
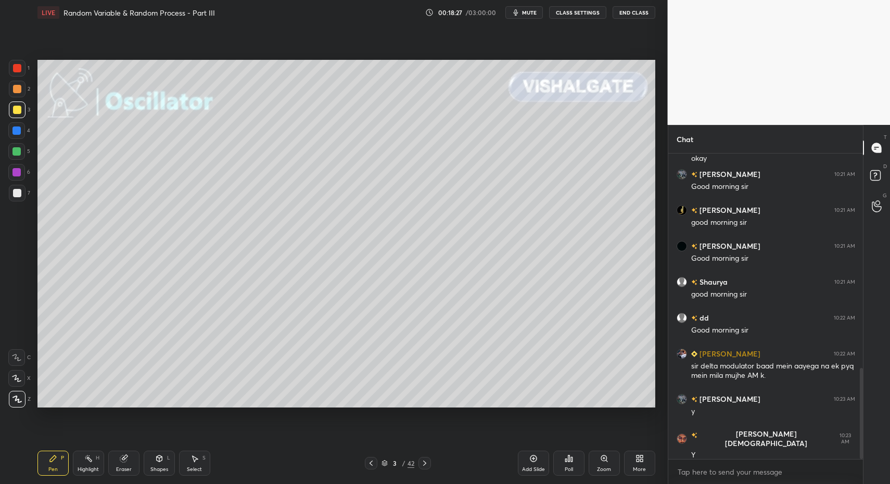
click at [145, 467] on div "Shapes L" at bounding box center [159, 463] width 31 height 25
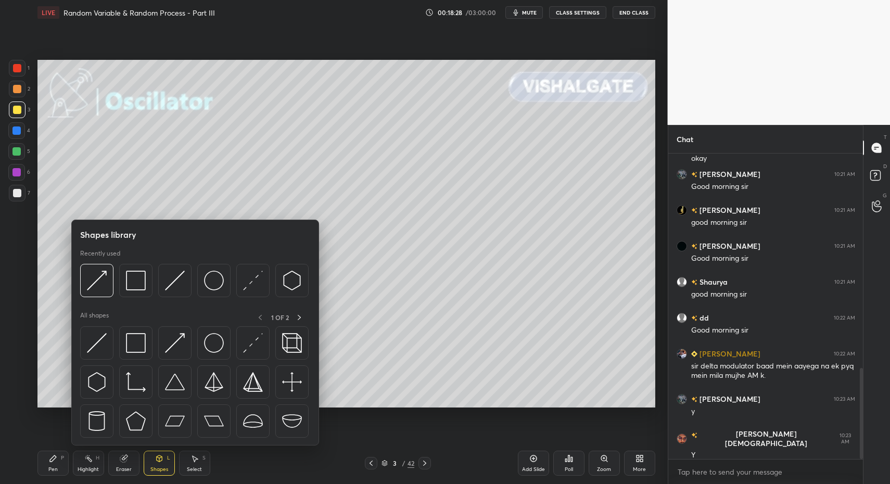
drag, startPoint x: 156, startPoint y: 463, endPoint x: 154, endPoint y: 435, distance: 28.2
click at [156, 463] on div "Shapes L" at bounding box center [159, 463] width 31 height 25
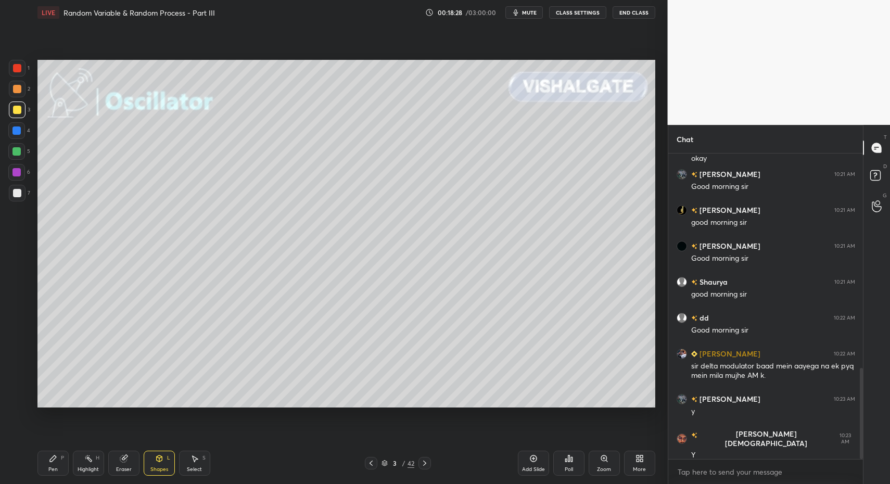
drag, startPoint x: 161, startPoint y: 465, endPoint x: 157, endPoint y: 451, distance: 14.7
click at [159, 462] on div "Shapes L" at bounding box center [159, 463] width 31 height 25
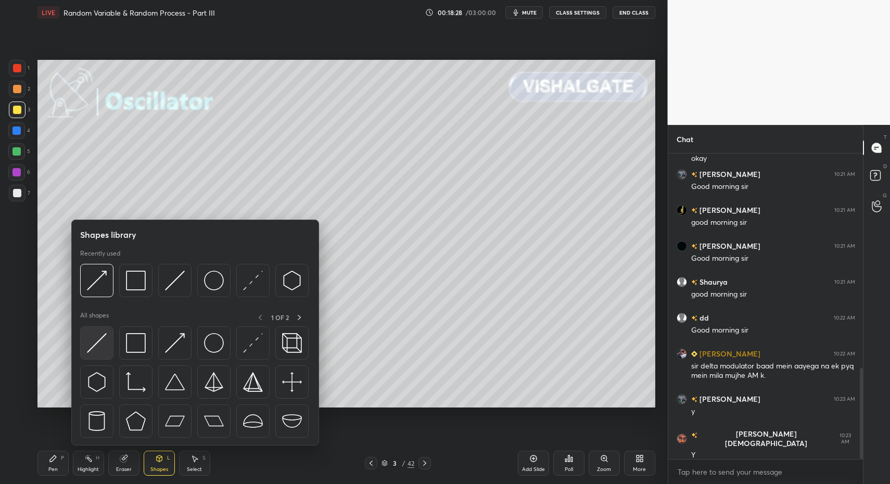
click at [92, 336] on img at bounding box center [97, 343] width 20 height 20
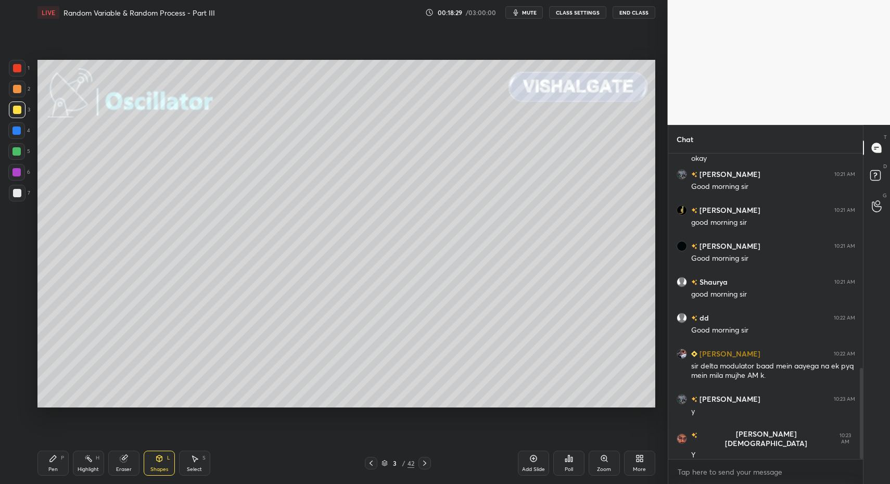
click at [17, 194] on div at bounding box center [17, 193] width 8 height 8
click at [56, 463] on div "Pen P" at bounding box center [52, 463] width 31 height 25
click at [50, 457] on icon at bounding box center [53, 458] width 8 height 8
click at [17, 104] on div at bounding box center [17, 109] width 17 height 17
drag, startPoint x: 20, startPoint y: 105, endPoint x: 27, endPoint y: 112, distance: 9.9
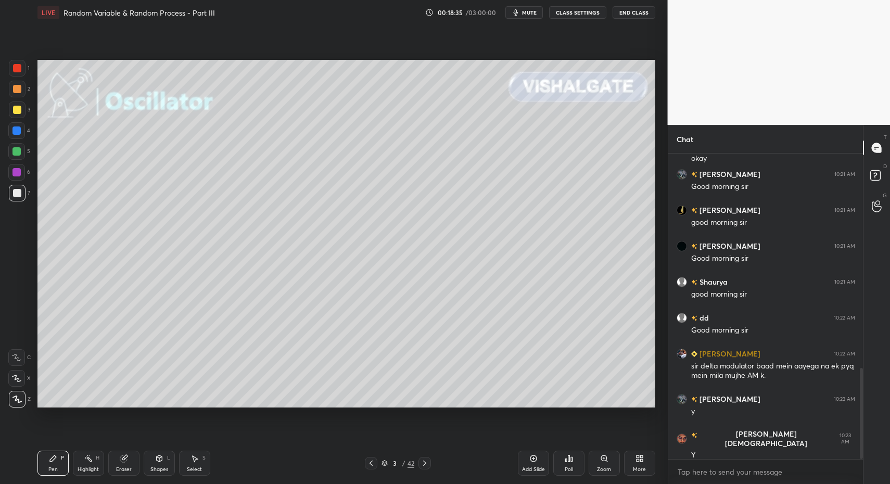
click at [19, 108] on div at bounding box center [17, 109] width 17 height 17
click at [8, 359] on div at bounding box center [16, 357] width 17 height 17
click at [9, 356] on div at bounding box center [16, 357] width 17 height 17
drag, startPoint x: 17, startPoint y: 358, endPoint x: 14, endPoint y: 339, distance: 19.5
click at [15, 355] on icon at bounding box center [16, 357] width 9 height 7
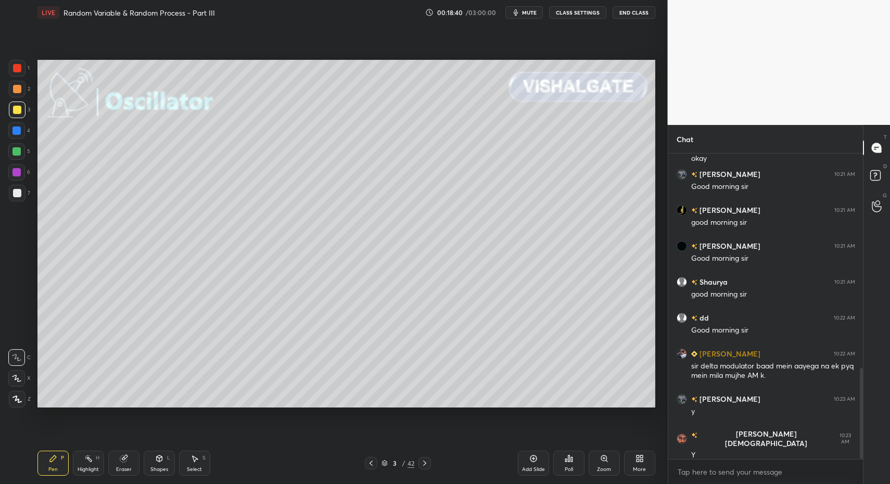
click at [17, 104] on div at bounding box center [17, 109] width 17 height 17
click at [158, 460] on icon at bounding box center [159, 458] width 6 height 6
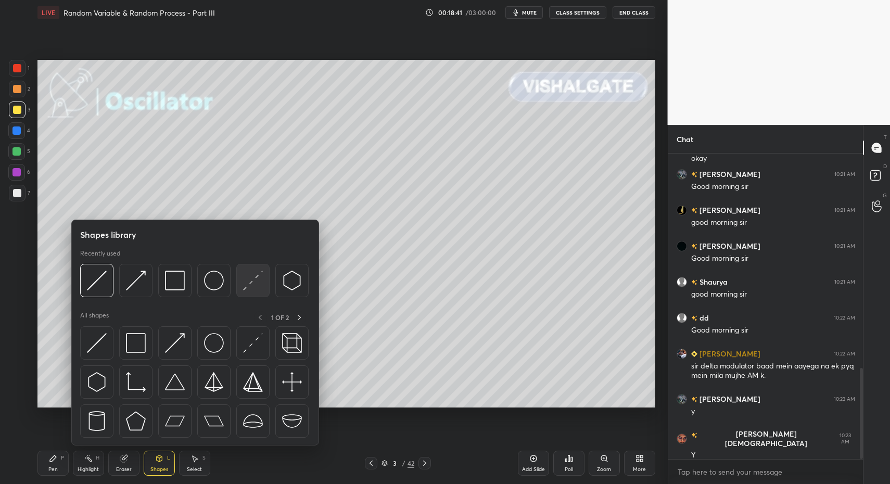
click at [246, 278] on img at bounding box center [253, 281] width 20 height 20
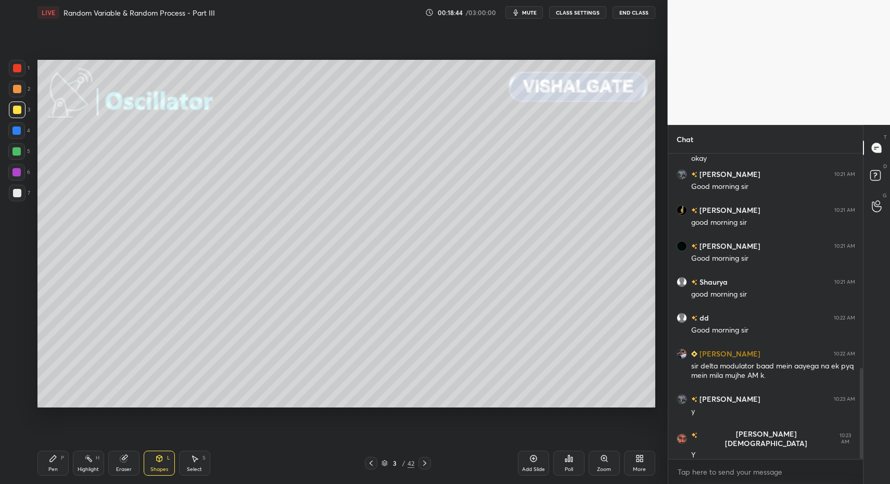
click at [42, 466] on div "Pen P" at bounding box center [52, 463] width 31 height 25
drag, startPoint x: 41, startPoint y: 464, endPoint x: 57, endPoint y: 419, distance: 47.7
click at [45, 462] on div "Pen P" at bounding box center [52, 463] width 31 height 25
click at [17, 150] on div at bounding box center [16, 151] width 8 height 8
click at [11, 397] on div at bounding box center [17, 399] width 17 height 17
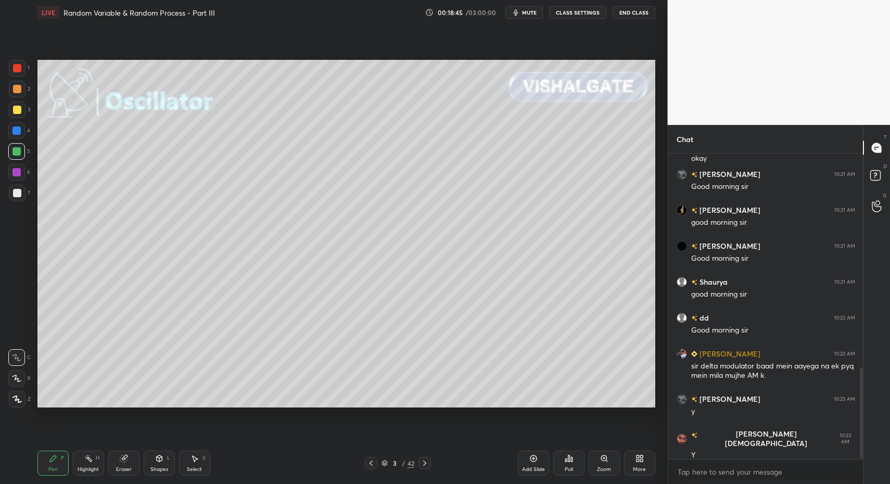
click at [12, 395] on div at bounding box center [17, 399] width 17 height 17
drag, startPoint x: 31, startPoint y: 465, endPoint x: 43, endPoint y: 459, distance: 13.3
click at [31, 465] on div "1 2 3 4 5 6 7 C X Z C X Z E E Erase all H H LIVE Random Variable & Random Proce…" at bounding box center [329, 242] width 659 height 484
click at [46, 459] on div "Pen P" at bounding box center [52, 463] width 31 height 25
click at [186, 459] on div "Select S" at bounding box center [194, 463] width 31 height 25
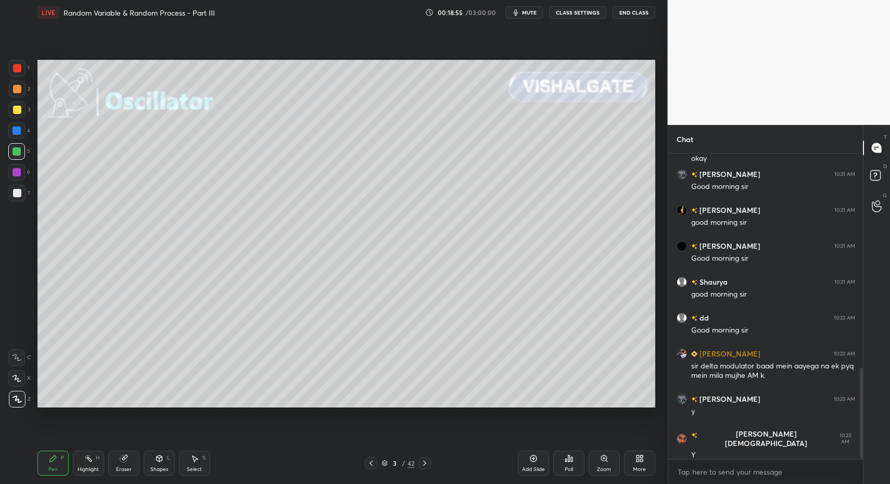
drag, startPoint x: 186, startPoint y: 459, endPoint x: 191, endPoint y: 419, distance: 39.9
click at [191, 459] on div "Select S" at bounding box center [194, 463] width 31 height 25
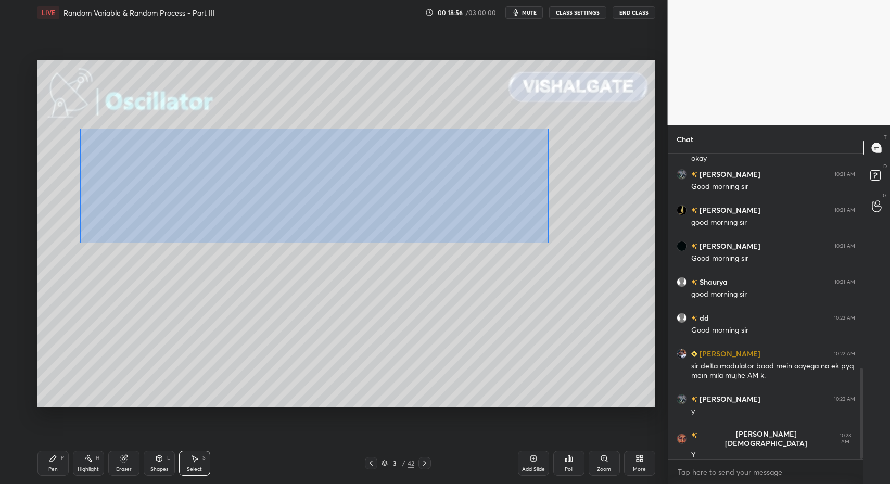
drag, startPoint x: 117, startPoint y: 145, endPoint x: 546, endPoint y: 242, distance: 439.7
click at [547, 244] on div "0 ° Undo Copy Duplicate Duplicate to new slide Delete" at bounding box center [346, 234] width 618 height 348
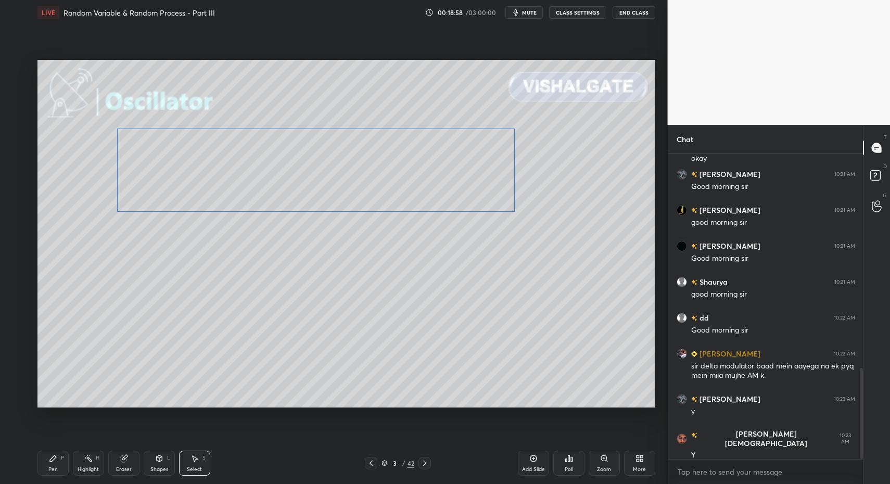
drag, startPoint x: 159, startPoint y: 199, endPoint x: 159, endPoint y: 167, distance: 32.3
click at [160, 162] on div "0 ° Undo Copy Duplicate Duplicate to new slide Delete" at bounding box center [346, 234] width 618 height 348
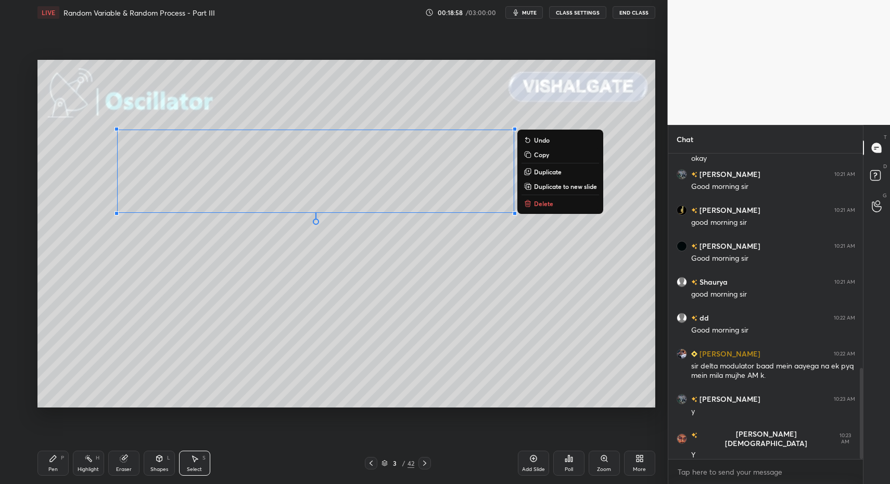
click at [155, 313] on div "0 ° Undo Copy Duplicate Duplicate to new slide Delete" at bounding box center [346, 234] width 618 height 348
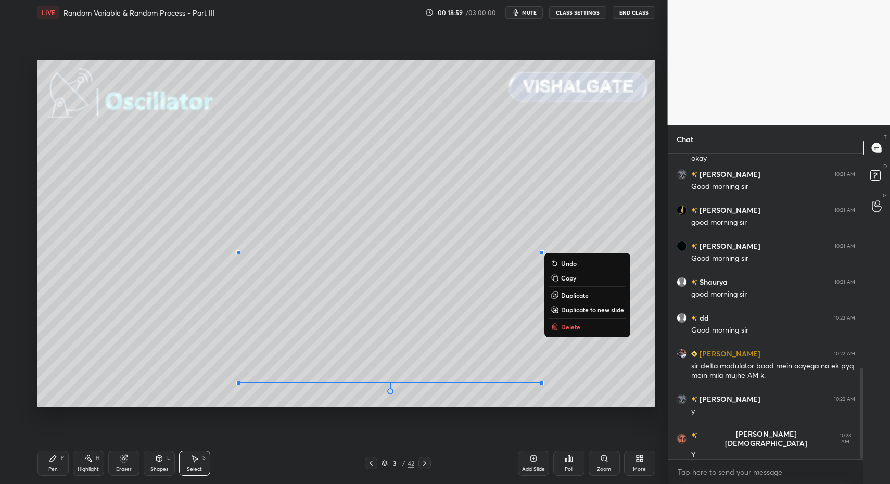
drag, startPoint x: 216, startPoint y: 254, endPoint x: 576, endPoint y: 406, distance: 389.9
click at [588, 414] on div "0 ° Undo Copy Duplicate Duplicate to new slide Delete Setting up your live clas…" at bounding box center [346, 233] width 626 height 417
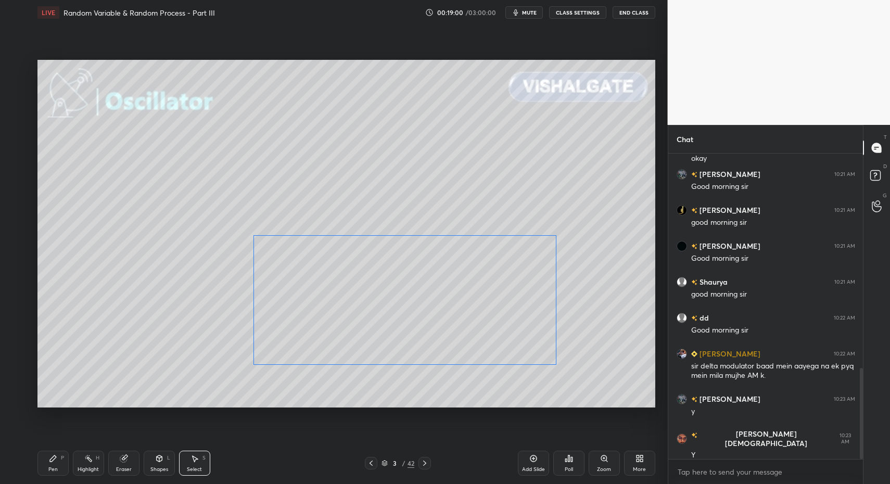
drag, startPoint x: 273, startPoint y: 327, endPoint x: 288, endPoint y: 317, distance: 17.6
click at [290, 311] on div "0 ° Undo Copy Duplicate Duplicate to new slide Delete" at bounding box center [346, 234] width 618 height 348
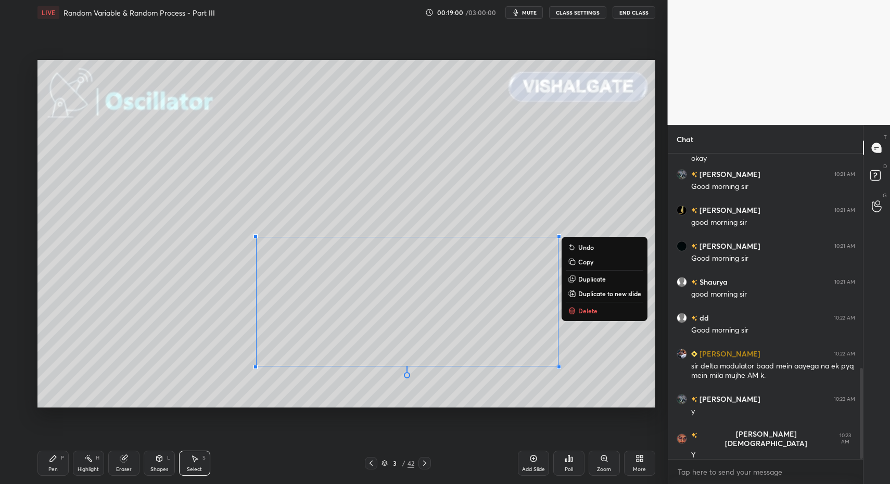
click at [18, 468] on div "1 2 3 4 5 6 7 C X Z C X Z E E Erase all H H LIVE Random Variable & Random Proce…" at bounding box center [329, 242] width 659 height 484
drag, startPoint x: 50, startPoint y: 472, endPoint x: 52, endPoint y: 454, distance: 18.3
click at [48, 471] on div "Pen" at bounding box center [52, 469] width 9 height 5
click at [45, 468] on div "Pen P" at bounding box center [52, 463] width 31 height 25
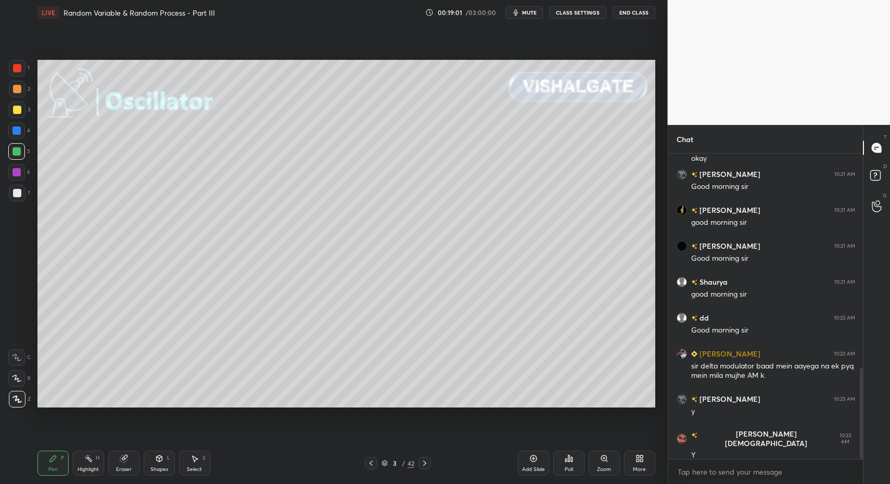
drag, startPoint x: 19, startPoint y: 195, endPoint x: 19, endPoint y: 180, distance: 15.1
click at [19, 195] on div at bounding box center [17, 193] width 8 height 8
click at [12, 127] on div at bounding box center [16, 130] width 8 height 8
drag, startPoint x: 11, startPoint y: 195, endPoint x: 29, endPoint y: 191, distance: 18.2
click at [13, 196] on div at bounding box center [17, 193] width 8 height 8
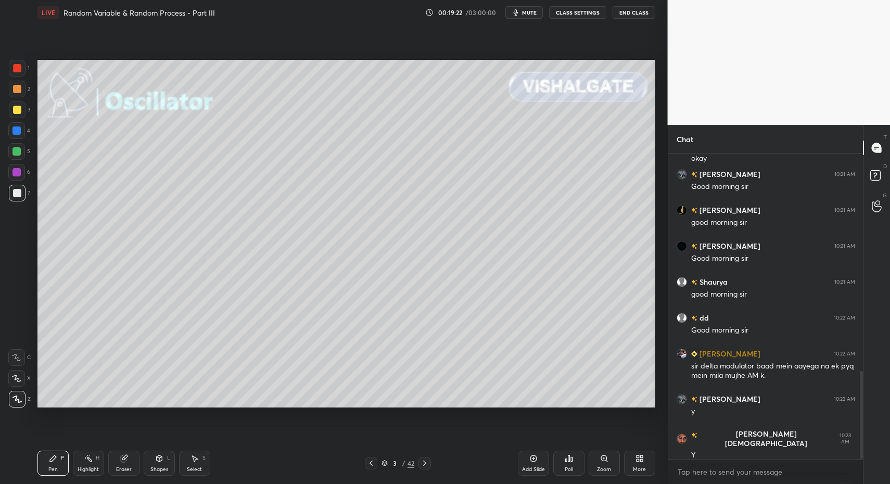
scroll to position [755, 0]
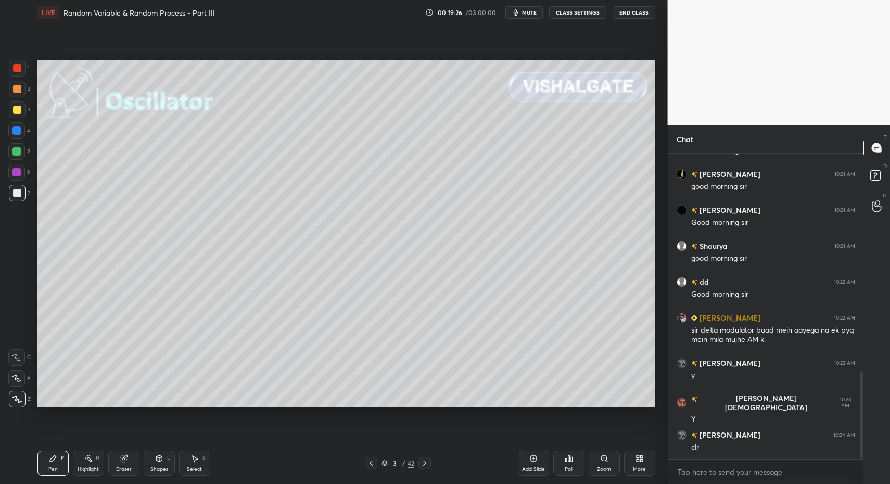
drag, startPoint x: 43, startPoint y: 451, endPoint x: 65, endPoint y: 448, distance: 22.2
click at [49, 450] on div "Pen P Highlight H Eraser Shapes L Select S 3 / 42 Add Slide Poll Zoom More" at bounding box center [346, 463] width 618 height 42
click at [85, 459] on icon at bounding box center [88, 458] width 8 height 8
drag, startPoint x: 85, startPoint y: 459, endPoint x: 97, endPoint y: 419, distance: 42.0
click at [81, 454] on div "Highlight H" at bounding box center [88, 463] width 31 height 25
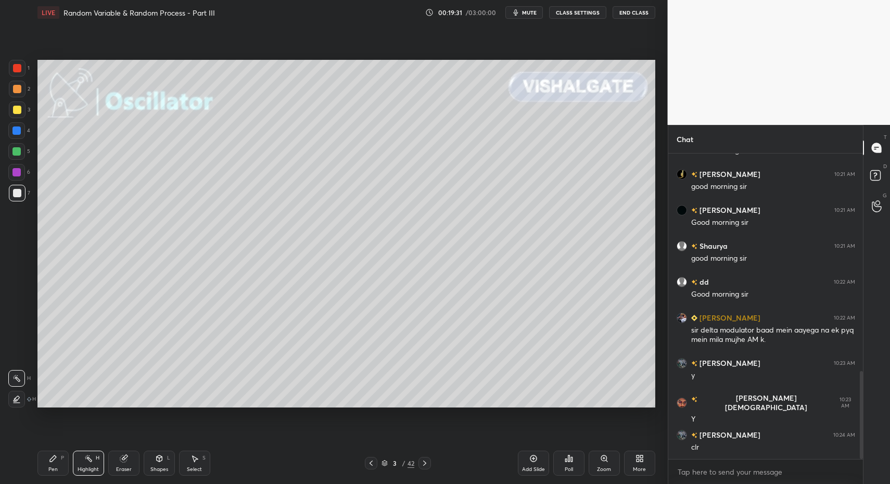
scroll to position [790, 0]
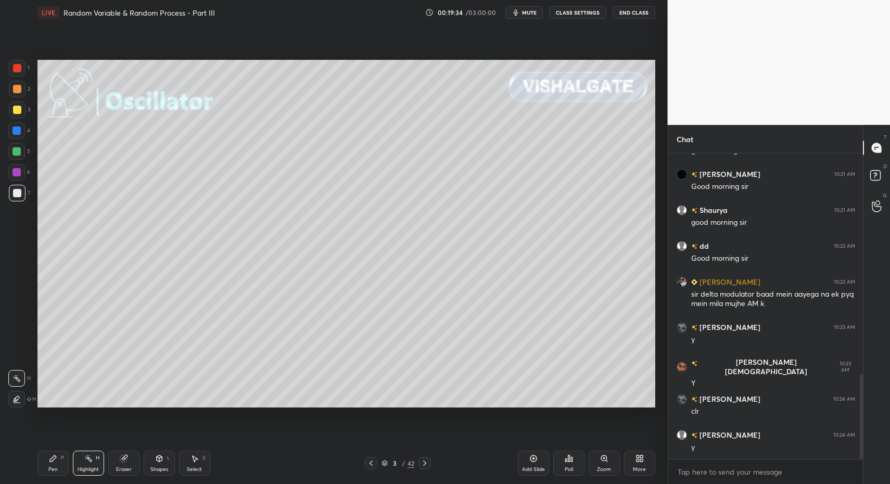
click at [48, 462] on div "Pen P" at bounding box center [52, 463] width 31 height 25
click at [17, 195] on div at bounding box center [17, 193] width 8 height 8
click at [427, 467] on icon at bounding box center [424, 463] width 8 height 8
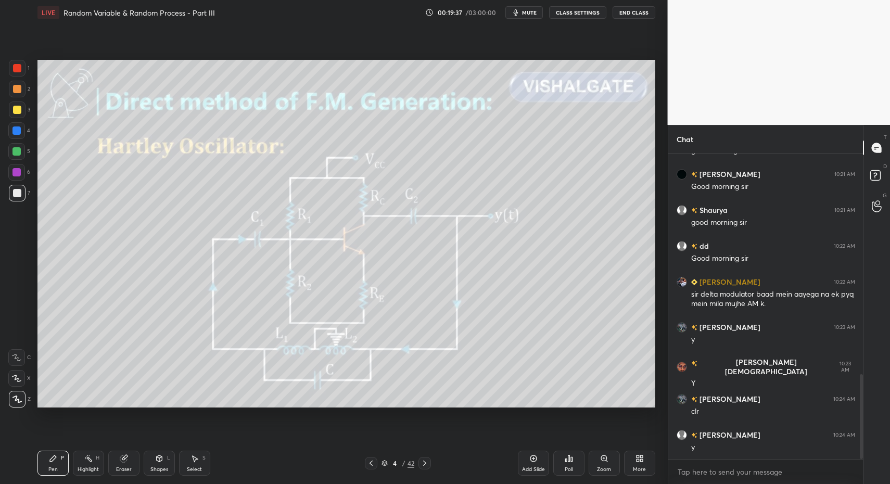
click at [33, 464] on div "LIVE Random Variable & Random Process - Part III 00:19:37 / 03:00:00 mute CLASS…" at bounding box center [346, 242] width 626 height 484
click at [68, 463] on div "Pen P Highlight H Eraser Shapes L Select S" at bounding box center [157, 463] width 240 height 25
click at [76, 464] on div "Highlight H" at bounding box center [88, 463] width 31 height 25
drag, startPoint x: 57, startPoint y: 461, endPoint x: 87, endPoint y: 460, distance: 29.7
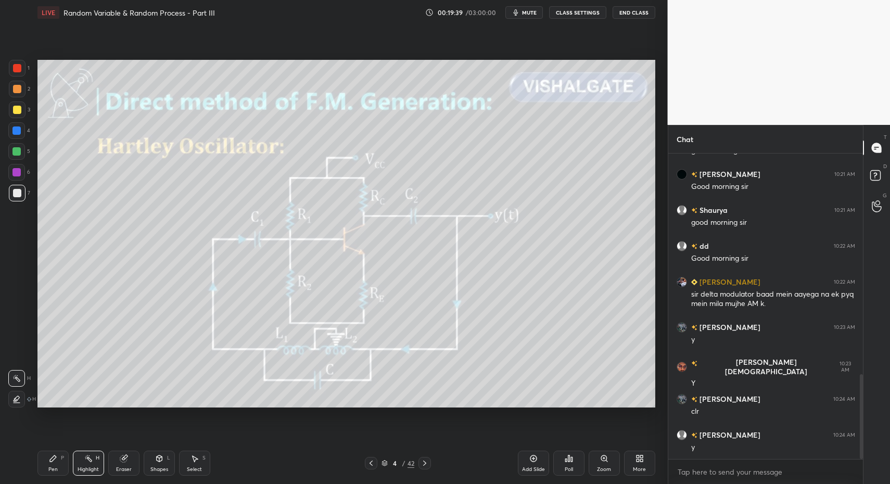
click at [59, 461] on div "Pen P" at bounding box center [52, 463] width 31 height 25
click at [87, 468] on div "Highlight" at bounding box center [88, 469] width 21 height 5
click at [43, 461] on div "Pen P" at bounding box center [52, 463] width 31 height 25
click at [74, 465] on div "Highlight H" at bounding box center [88, 463] width 31 height 25
drag, startPoint x: 45, startPoint y: 461, endPoint x: 94, endPoint y: 459, distance: 48.9
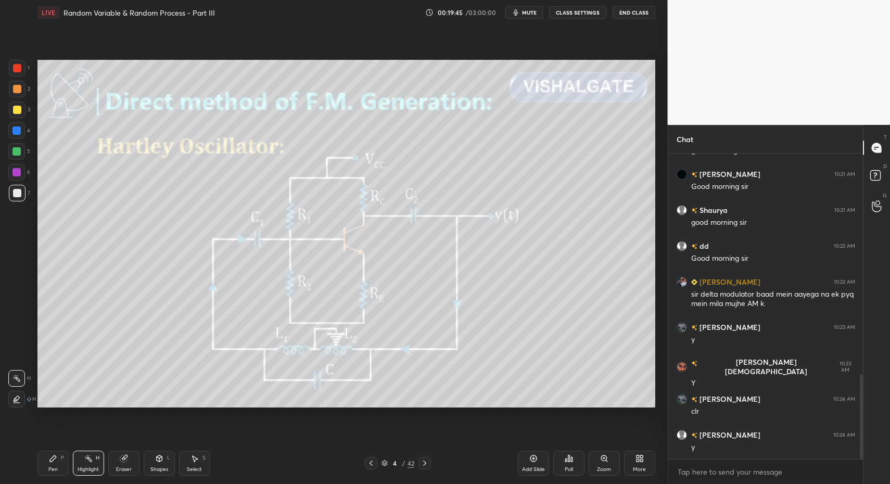
click at [45, 461] on div "Pen P" at bounding box center [52, 463] width 31 height 25
click at [96, 462] on div "Highlight H" at bounding box center [88, 463] width 31 height 25
click at [86, 459] on icon at bounding box center [88, 458] width 8 height 8
click at [39, 459] on div "Pen P" at bounding box center [52, 463] width 31 height 25
click at [84, 465] on div "Highlight H" at bounding box center [88, 463] width 31 height 25
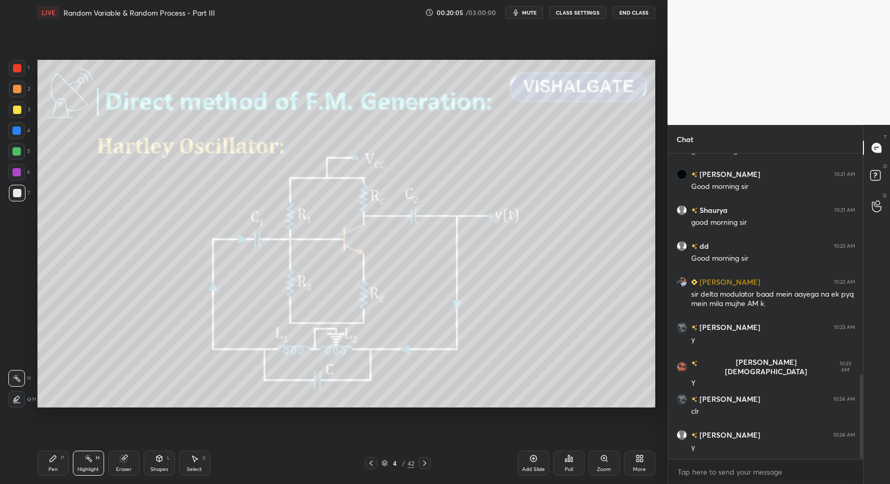
click at [45, 457] on div "Pen P" at bounding box center [52, 463] width 31 height 25
click at [158, 462] on icon at bounding box center [159, 458] width 8 height 8
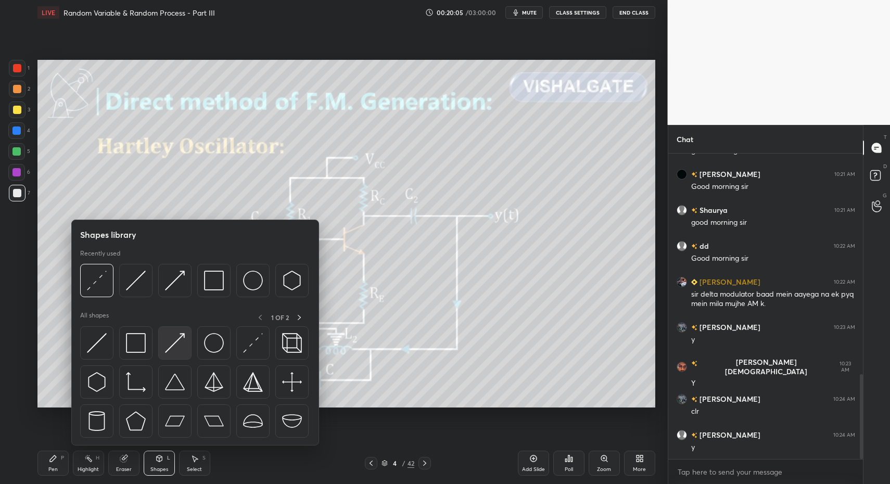
click at [170, 344] on img at bounding box center [175, 343] width 20 height 20
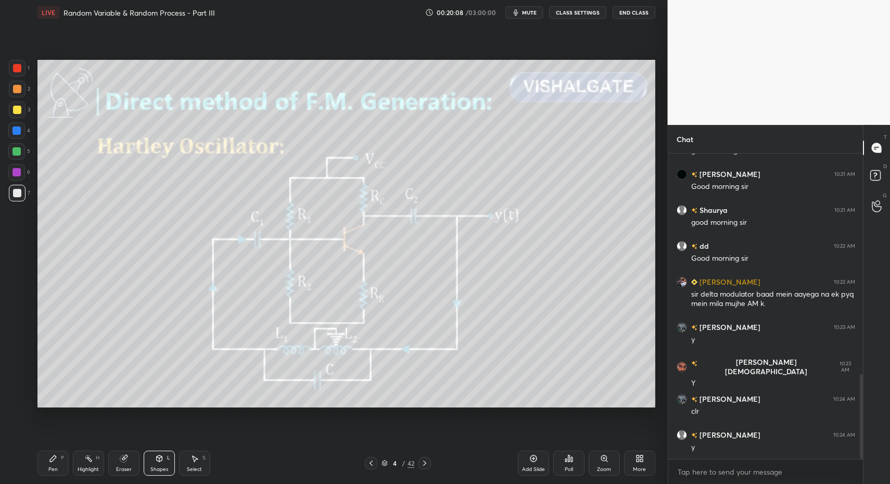
click at [50, 457] on icon at bounding box center [53, 458] width 8 height 8
click at [82, 464] on div "Highlight H" at bounding box center [88, 463] width 31 height 25
drag, startPoint x: 73, startPoint y: 463, endPoint x: 152, endPoint y: 415, distance: 92.9
click at [73, 465] on div "Highlight H" at bounding box center [88, 463] width 31 height 25
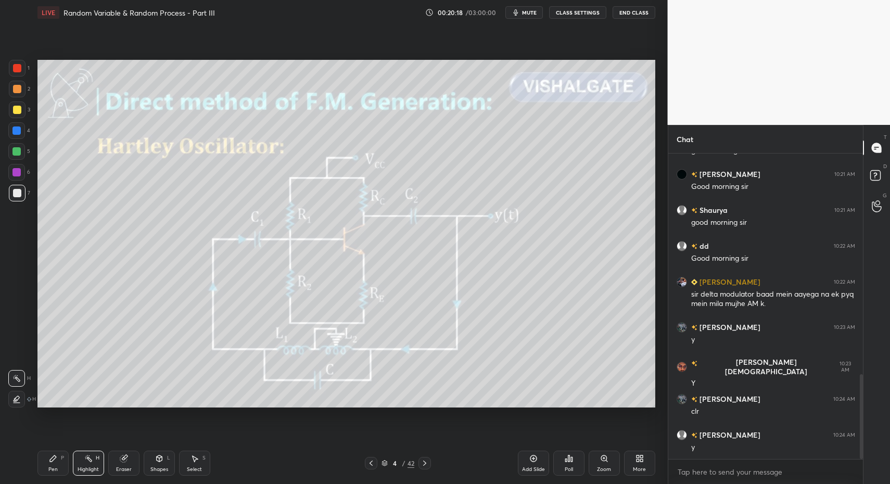
click at [427, 464] on div "4 / 42" at bounding box center [397, 463] width 240 height 12
click at [423, 464] on icon at bounding box center [424, 463] width 8 height 8
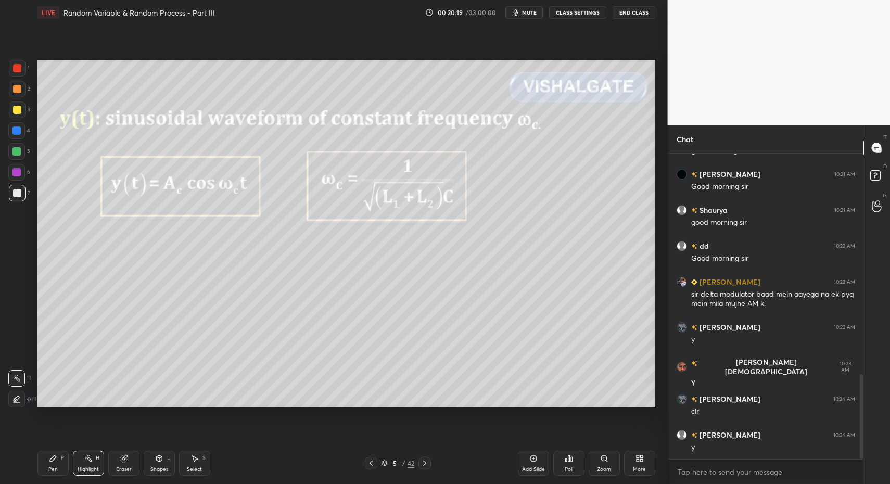
drag, startPoint x: 60, startPoint y: 462, endPoint x: 61, endPoint y: 456, distance: 5.8
click at [60, 462] on div "Pen P" at bounding box center [52, 463] width 31 height 25
click at [61, 456] on div "Pen P" at bounding box center [52, 463] width 31 height 25
drag, startPoint x: 95, startPoint y: 464, endPoint x: 98, endPoint y: 420, distance: 43.8
click at [95, 464] on div "Highlight H" at bounding box center [88, 463] width 31 height 25
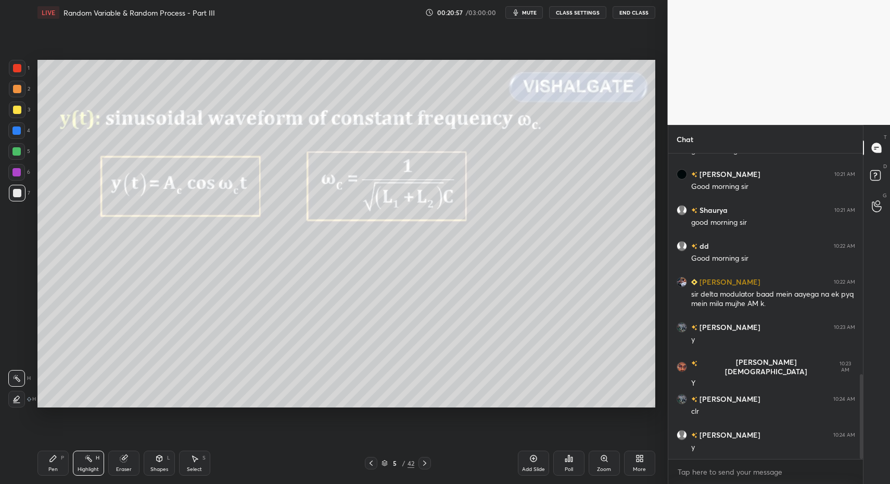
drag, startPoint x: 44, startPoint y: 465, endPoint x: 158, endPoint y: 449, distance: 115.1
click at [44, 465] on div "Pen P" at bounding box center [52, 463] width 31 height 25
click at [426, 460] on icon at bounding box center [424, 463] width 8 height 8
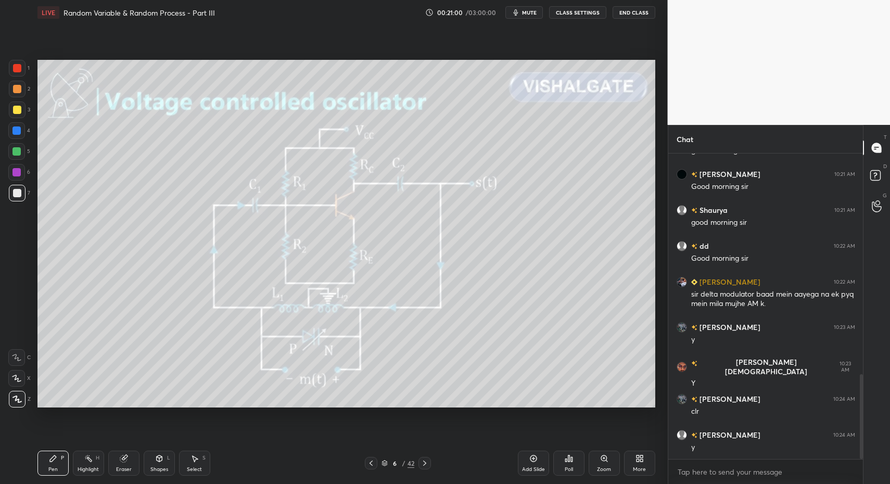
click at [49, 462] on icon at bounding box center [53, 458] width 8 height 8
click at [78, 453] on div "Highlight H" at bounding box center [88, 463] width 31 height 25
click at [73, 453] on div "Highlight H" at bounding box center [88, 463] width 31 height 25
click at [97, 466] on div "Highlight H" at bounding box center [88, 463] width 31 height 25
drag, startPoint x: 50, startPoint y: 458, endPoint x: 73, endPoint y: 462, distance: 23.8
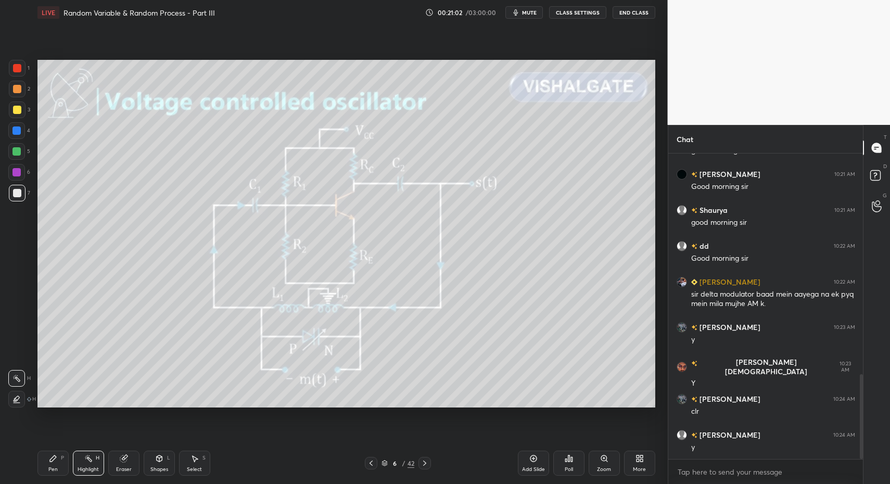
click at [50, 455] on icon at bounding box center [53, 458] width 8 height 8
drag, startPoint x: 78, startPoint y: 462, endPoint x: 80, endPoint y: 452, distance: 10.0
click at [78, 462] on div "Highlight H" at bounding box center [88, 463] width 31 height 25
drag, startPoint x: 53, startPoint y: 450, endPoint x: 68, endPoint y: 459, distance: 17.8
click at [50, 454] on div "Pen P Highlight H Eraser Shapes L Select S 6 / 42 Add Slide Poll Zoom More" at bounding box center [346, 463] width 618 height 42
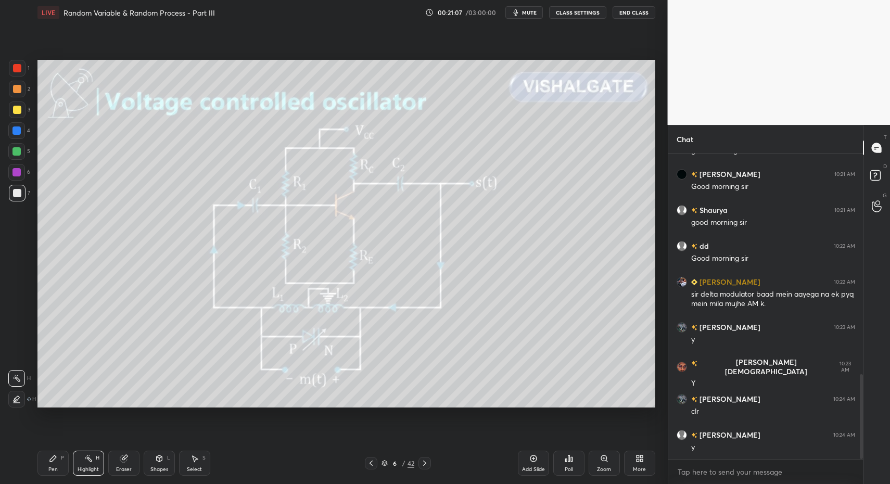
click at [70, 463] on div "Pen P Highlight H Eraser Shapes L Select S" at bounding box center [157, 463] width 240 height 25
click at [54, 464] on div "Pen P" at bounding box center [52, 463] width 31 height 25
click at [50, 466] on div "Pen P" at bounding box center [52, 463] width 31 height 25
click at [91, 467] on div "Highlight" at bounding box center [88, 469] width 21 height 5
drag, startPoint x: 50, startPoint y: 457, endPoint x: 82, endPoint y: 462, distance: 32.6
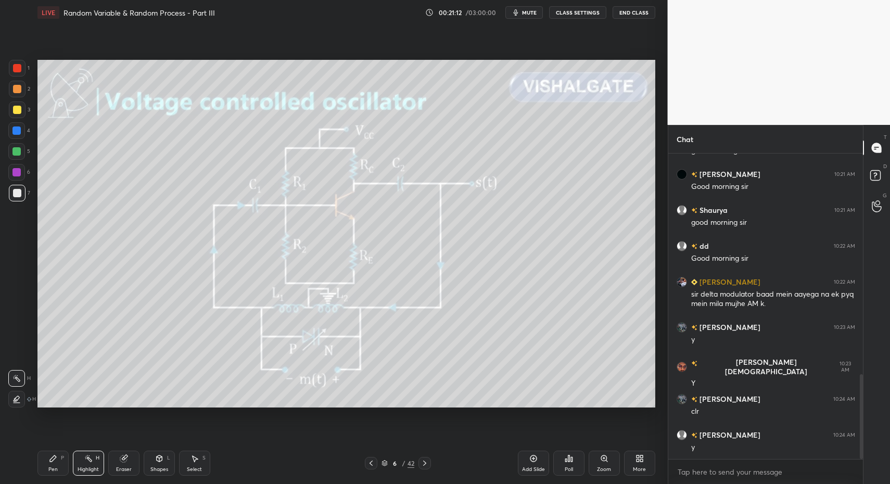
click at [54, 458] on icon at bounding box center [53, 458] width 8 height 8
click at [85, 463] on div "Highlight H" at bounding box center [88, 463] width 31 height 25
drag, startPoint x: 85, startPoint y: 463, endPoint x: 94, endPoint y: 452, distance: 14.8
click at [85, 463] on div "Highlight H" at bounding box center [88, 463] width 31 height 25
click at [51, 465] on div "Pen P" at bounding box center [52, 463] width 31 height 25
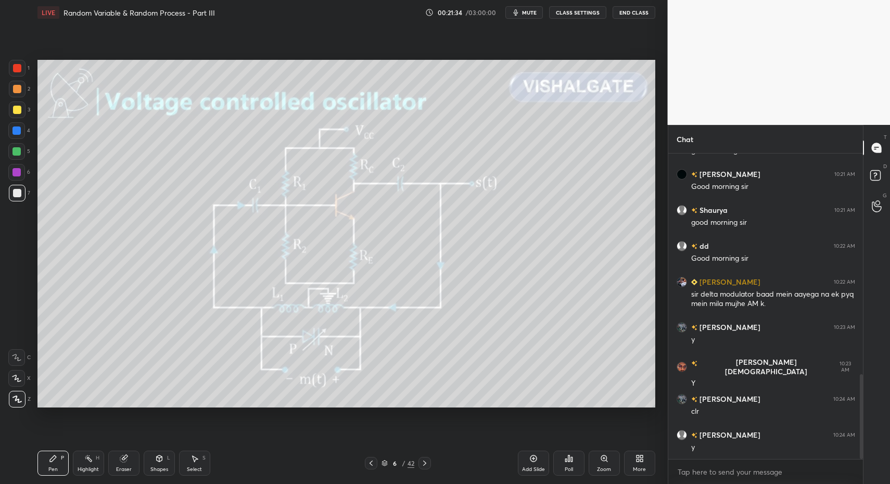
click at [18, 108] on div at bounding box center [17, 110] width 8 height 8
drag, startPoint x: 18, startPoint y: 108, endPoint x: 32, endPoint y: 123, distance: 21.0
click at [14, 113] on div at bounding box center [17, 110] width 8 height 8
click at [47, 467] on div "Pen P" at bounding box center [52, 463] width 31 height 25
click at [55, 461] on icon at bounding box center [53, 458] width 8 height 8
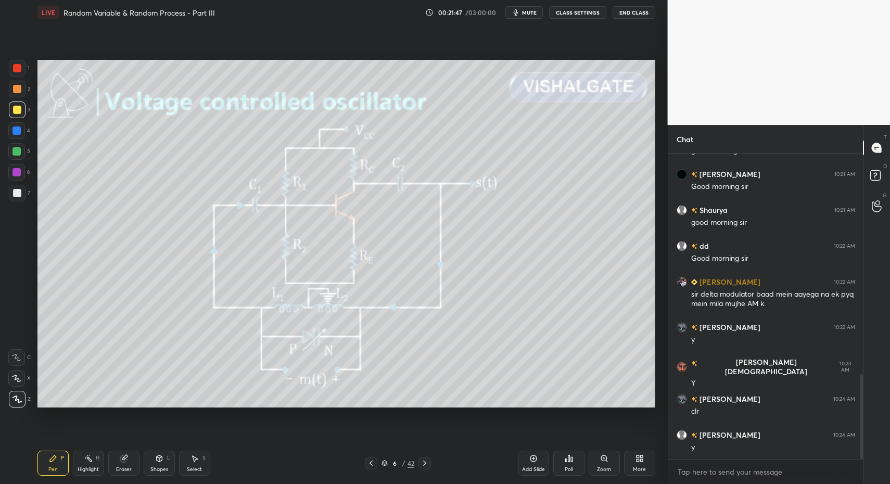
drag, startPoint x: 53, startPoint y: 462, endPoint x: 73, endPoint y: 445, distance: 26.7
click at [53, 462] on icon at bounding box center [53, 458] width 8 height 8
drag, startPoint x: 91, startPoint y: 464, endPoint x: 86, endPoint y: 460, distance: 6.3
click at [86, 463] on div "Highlight H" at bounding box center [88, 463] width 31 height 25
click at [48, 460] on div "Pen P" at bounding box center [52, 463] width 31 height 25
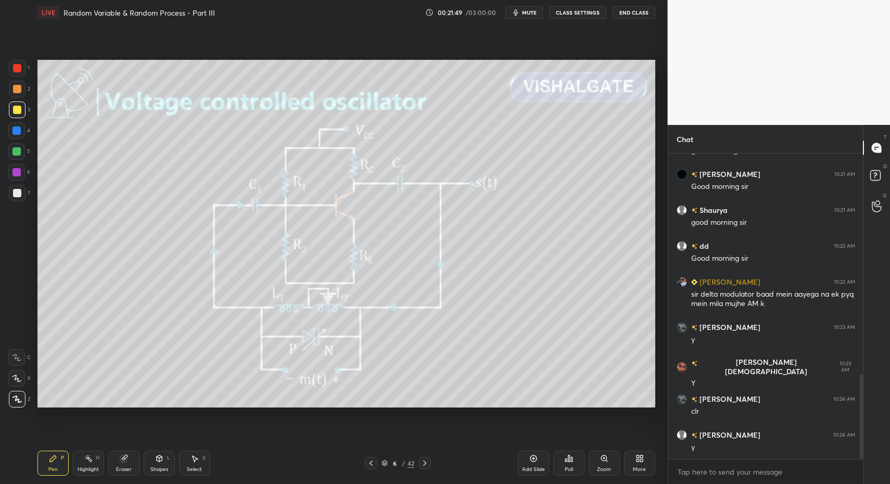
drag, startPoint x: 85, startPoint y: 468, endPoint x: 85, endPoint y: 461, distance: 7.3
click at [85, 468] on div "Highlight" at bounding box center [88, 469] width 21 height 5
click at [58, 455] on div "Pen P" at bounding box center [52, 463] width 31 height 25
drag, startPoint x: 62, startPoint y: 454, endPoint x: 63, endPoint y: 462, distance: 8.3
click at [62, 454] on div "Pen P" at bounding box center [52, 463] width 31 height 25
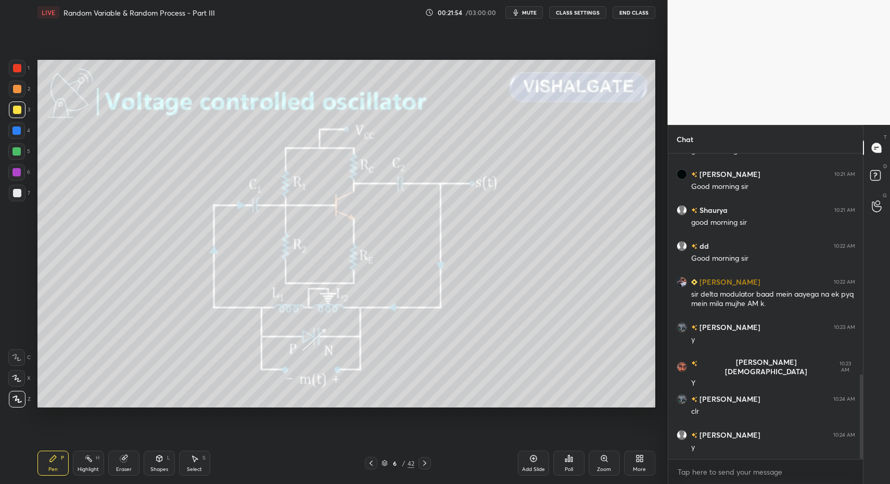
click at [88, 464] on div "Highlight H" at bounding box center [88, 463] width 31 height 25
click at [88, 467] on div "Highlight" at bounding box center [88, 469] width 21 height 5
drag, startPoint x: 60, startPoint y: 454, endPoint x: 59, endPoint y: 460, distance: 6.3
click at [59, 458] on div "Pen P" at bounding box center [52, 463] width 31 height 25
drag, startPoint x: 54, startPoint y: 467, endPoint x: 57, endPoint y: 427, distance: 39.7
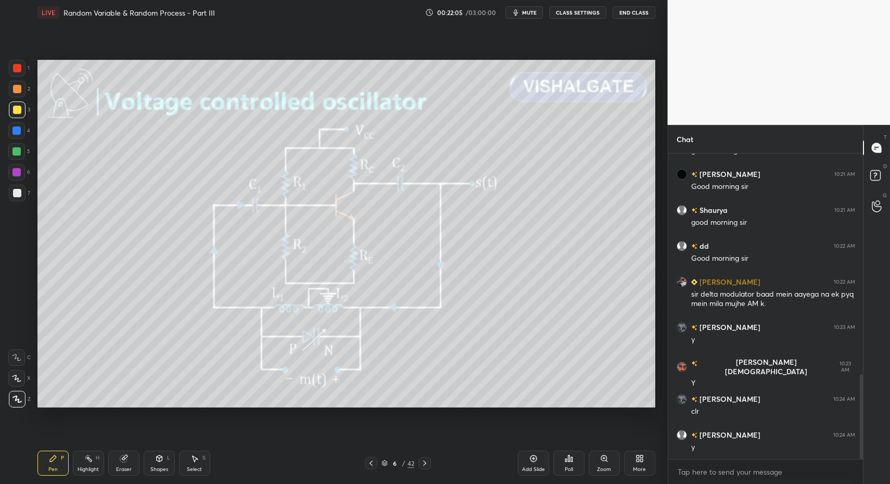
click at [53, 465] on div "Pen P" at bounding box center [52, 463] width 31 height 25
click at [17, 70] on div at bounding box center [17, 68] width 8 height 8
click at [87, 462] on icon at bounding box center [88, 458] width 8 height 8
drag, startPoint x: 90, startPoint y: 460, endPoint x: 146, endPoint y: 427, distance: 65.3
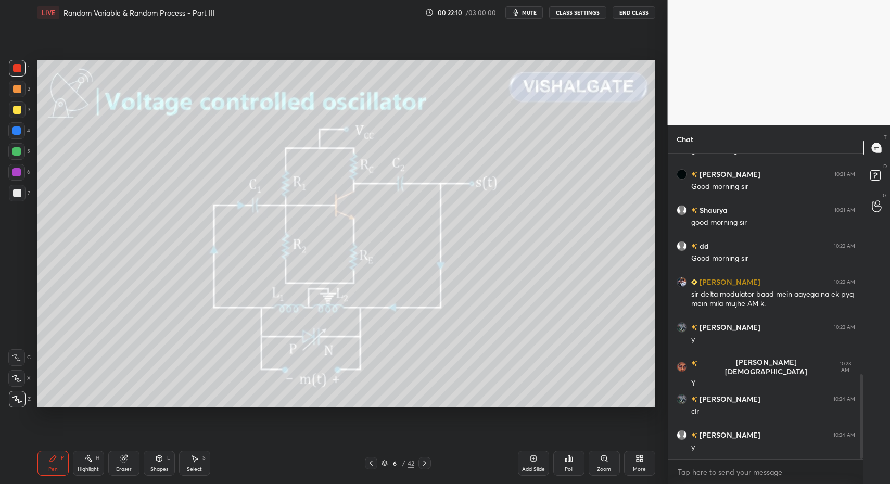
click at [91, 459] on rect at bounding box center [88, 459] width 5 height 5
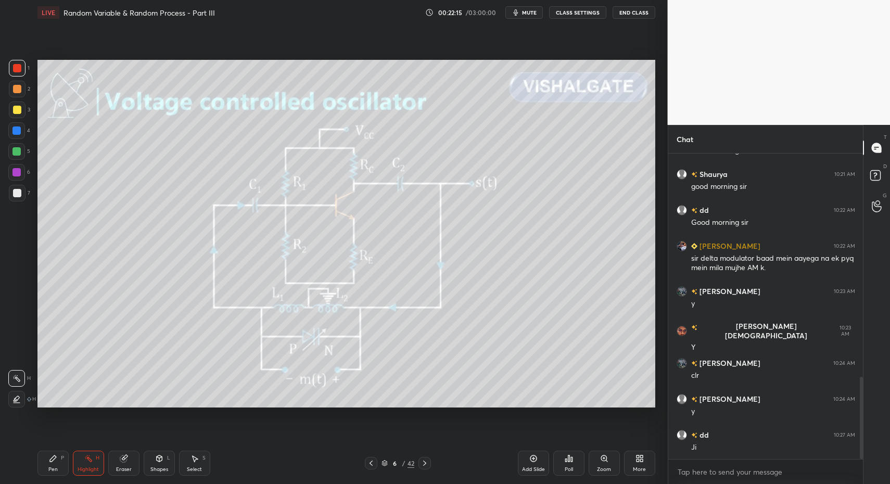
click at [37, 462] on div "Pen P" at bounding box center [52, 463] width 31 height 25
drag, startPoint x: 52, startPoint y: 461, endPoint x: 58, endPoint y: 459, distance: 6.6
click at [52, 461] on icon at bounding box center [53, 458] width 6 height 6
click at [90, 460] on icon at bounding box center [88, 458] width 8 height 8
drag, startPoint x: 92, startPoint y: 459, endPoint x: 98, endPoint y: 454, distance: 8.5
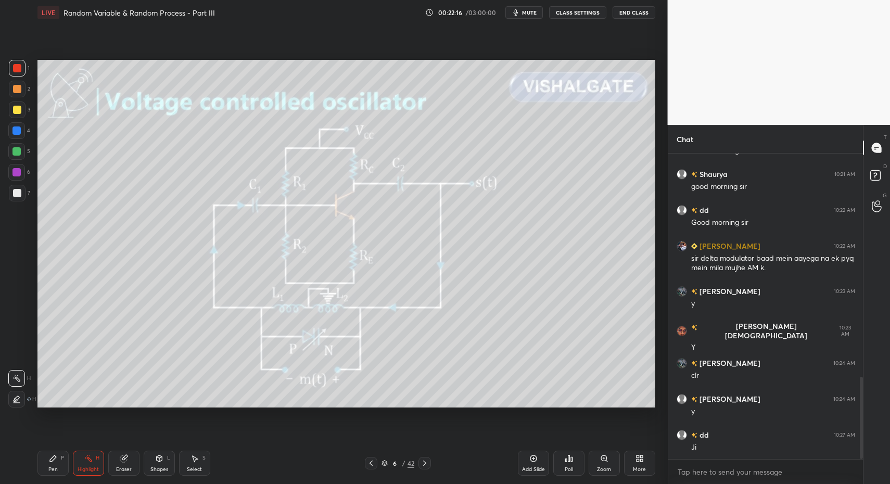
click at [92, 459] on icon at bounding box center [88, 458] width 8 height 8
drag, startPoint x: 57, startPoint y: 466, endPoint x: 71, endPoint y: 464, distance: 14.1
click at [55, 465] on div "Pen P" at bounding box center [52, 463] width 31 height 25
click at [78, 467] on div "Highlight" at bounding box center [88, 469] width 21 height 5
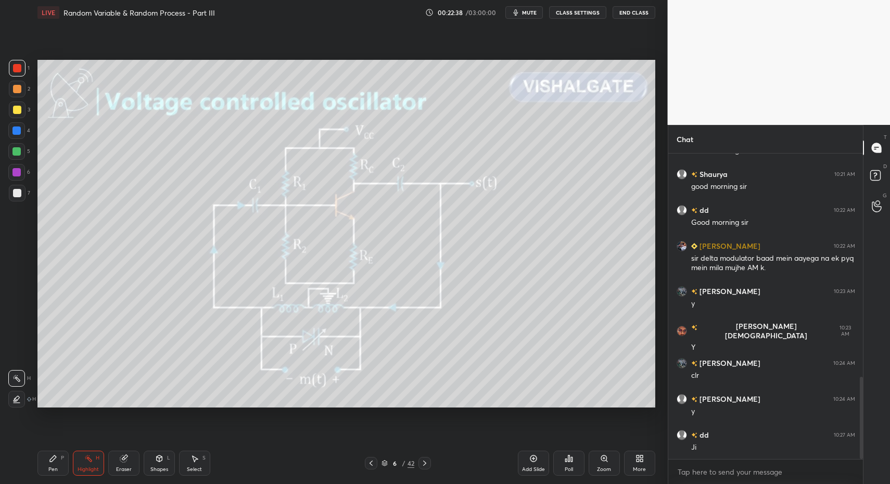
click at [89, 461] on icon at bounding box center [88, 458] width 8 height 8
drag, startPoint x: 86, startPoint y: 461, endPoint x: 94, endPoint y: 454, distance: 10.7
click at [88, 459] on icon at bounding box center [88, 458] width 8 height 8
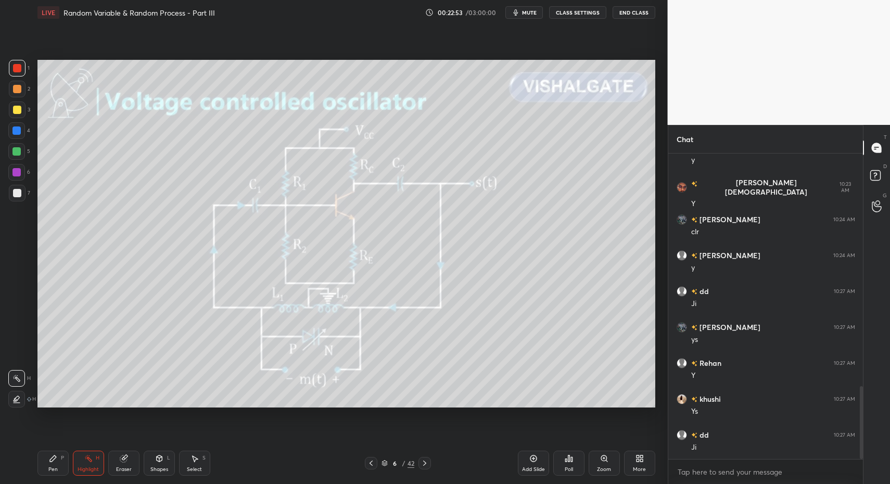
scroll to position [1006, 0]
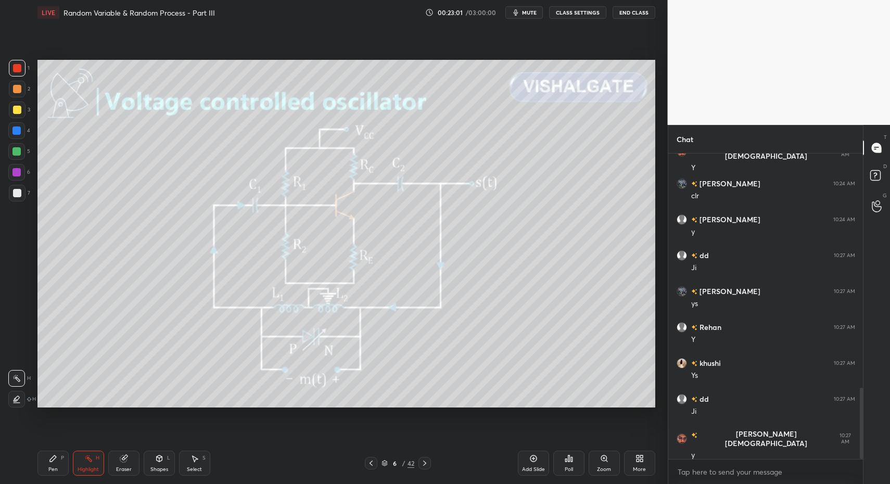
click at [32, 473] on div "1 2 3 4 5 6 7 C X Z C X Z E E Erase all H H LIVE Random Variable & Random Proce…" at bounding box center [329, 242] width 659 height 484
click at [49, 467] on div "Pen" at bounding box center [52, 469] width 9 height 5
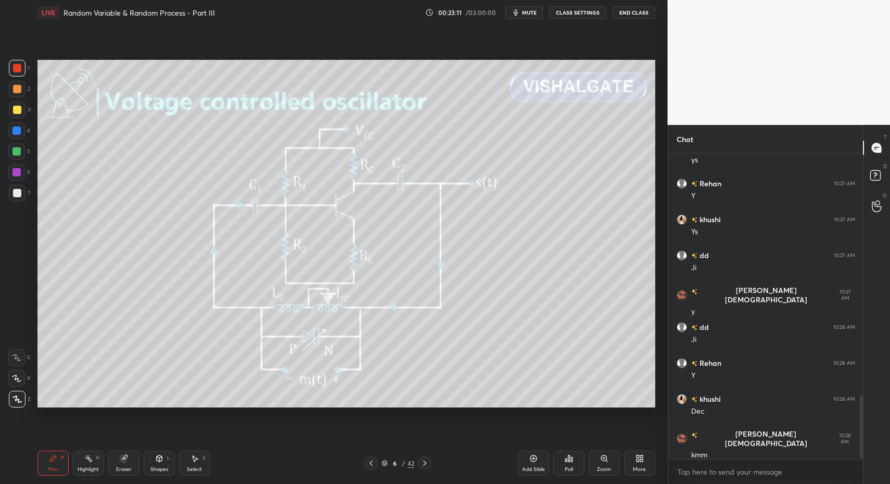
scroll to position [1185, 0]
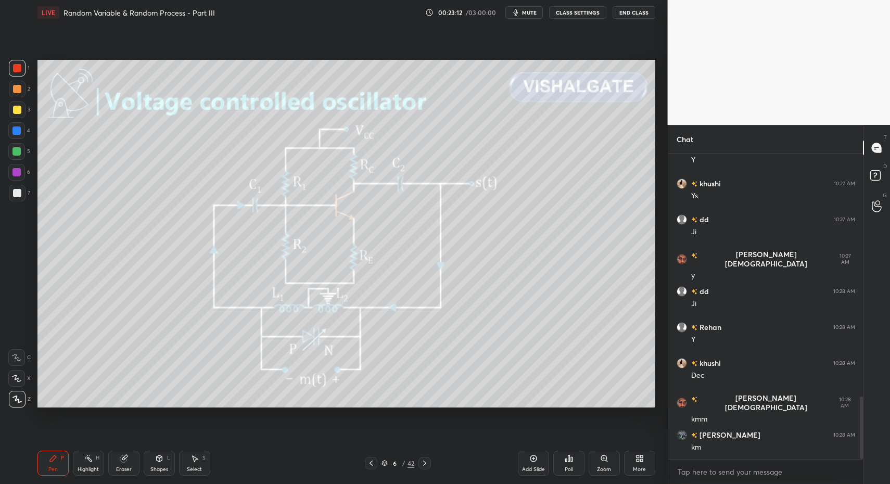
click at [74, 465] on div "Highlight H" at bounding box center [88, 463] width 31 height 25
drag, startPoint x: 85, startPoint y: 464, endPoint x: 126, endPoint y: 438, distance: 49.1
click at [84, 463] on div "Highlight H" at bounding box center [88, 463] width 31 height 25
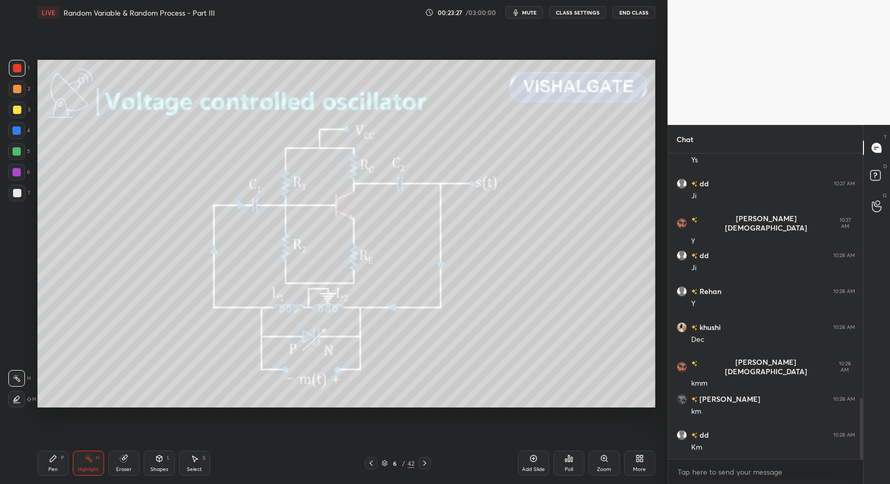
click at [192, 461] on icon at bounding box center [194, 458] width 8 height 8
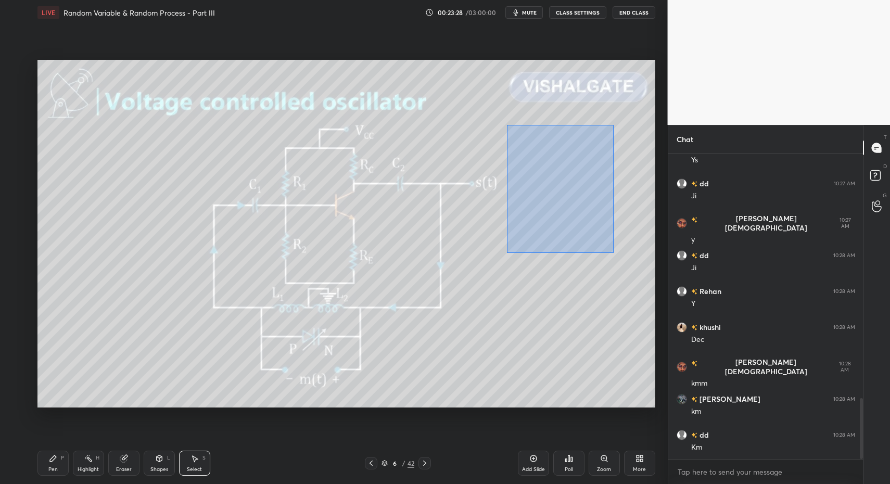
drag, startPoint x: 513, startPoint y: 128, endPoint x: 614, endPoint y: 262, distance: 168.0
click at [645, 275] on div "0 ° Undo Copy Duplicate Duplicate to new slide Delete" at bounding box center [346, 234] width 618 height 348
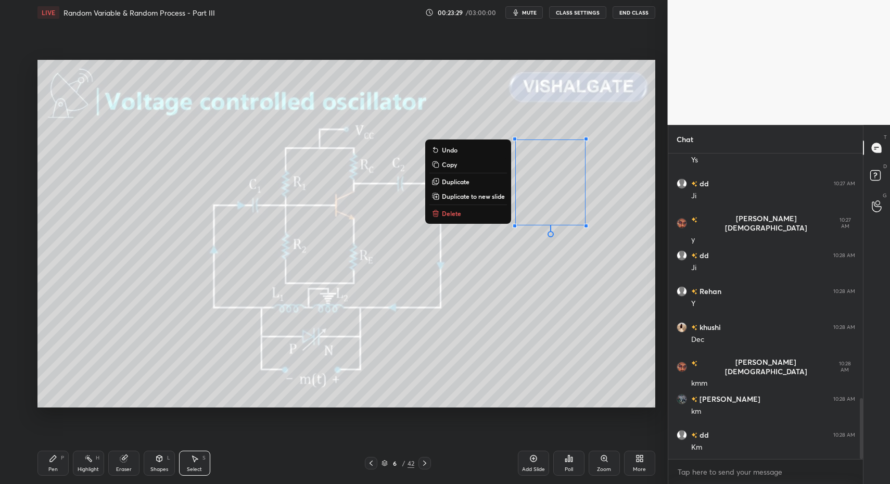
click at [468, 214] on button "Delete" at bounding box center [468, 213] width 78 height 12
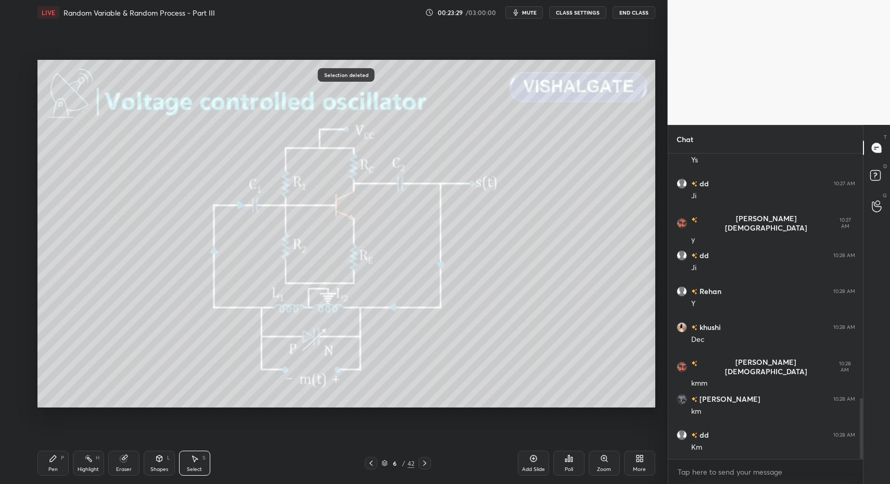
click at [59, 461] on div "Pen P" at bounding box center [52, 463] width 31 height 25
drag, startPoint x: 16, startPoint y: 188, endPoint x: 9, endPoint y: 189, distance: 7.3
click at [16, 189] on div at bounding box center [17, 193] width 8 height 8
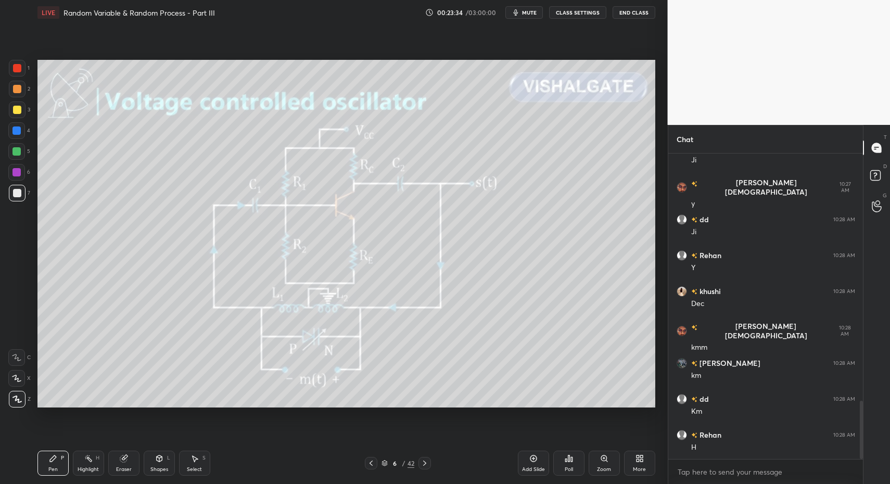
scroll to position [1293, 0]
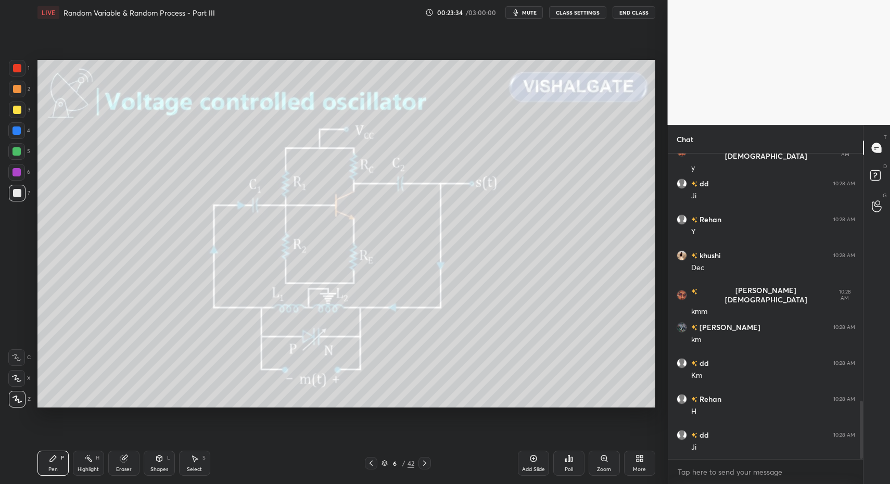
drag, startPoint x: 422, startPoint y: 465, endPoint x: 415, endPoint y: 462, distance: 7.7
click at [422, 465] on icon at bounding box center [424, 463] width 8 height 8
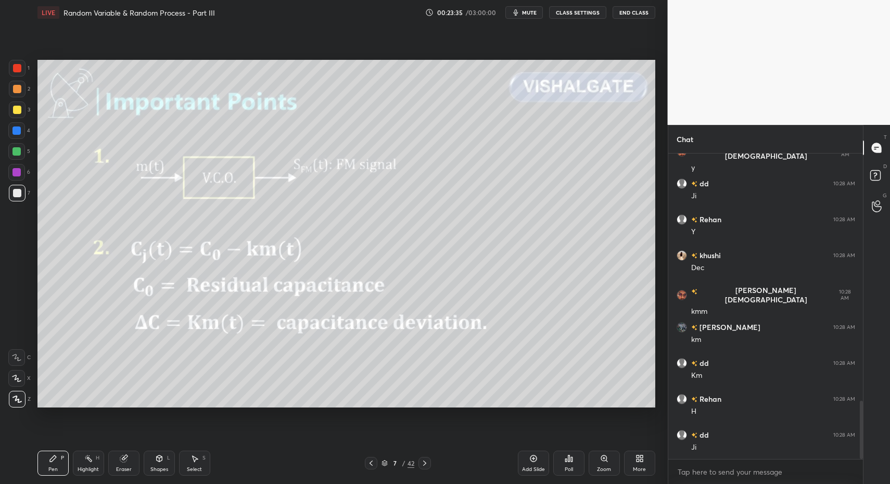
click at [372, 465] on icon at bounding box center [370, 463] width 3 height 5
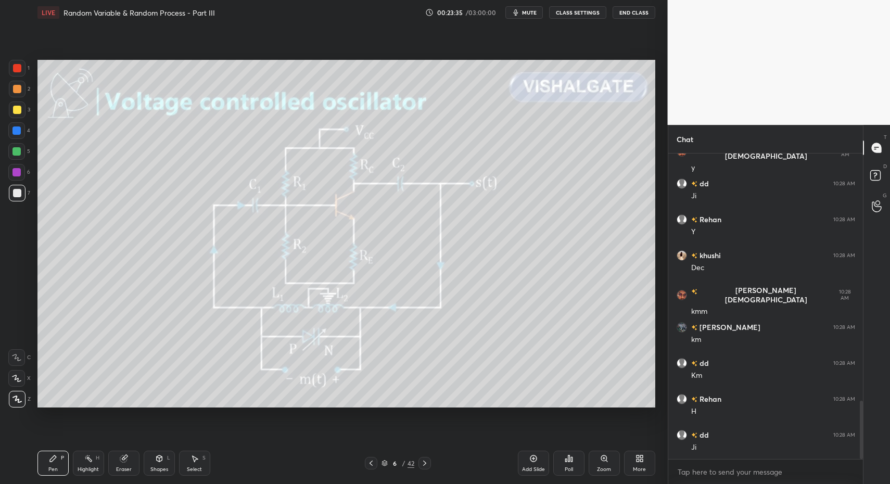
click at [525, 457] on div "Add Slide" at bounding box center [533, 463] width 31 height 25
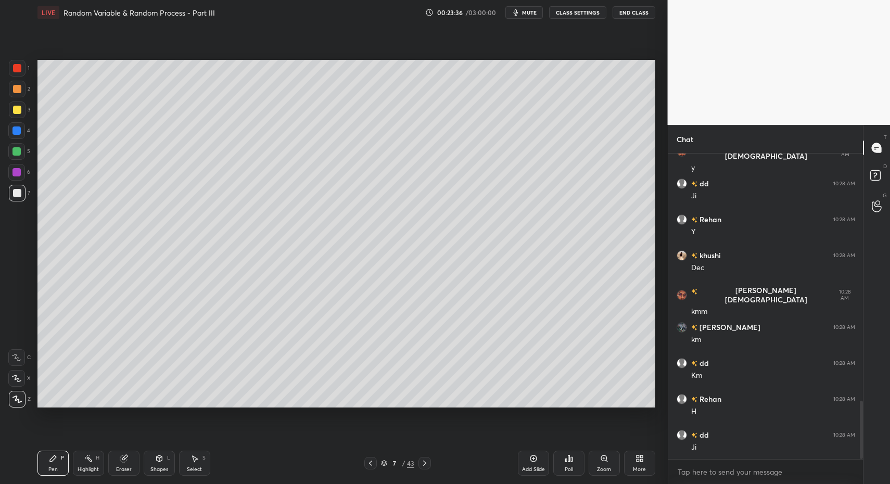
drag, startPoint x: 59, startPoint y: 452, endPoint x: 51, endPoint y: 464, distance: 14.2
click at [59, 452] on div "Pen P" at bounding box center [52, 463] width 31 height 25
click at [49, 462] on icon at bounding box center [53, 458] width 8 height 8
click at [52, 475] on div "Pen P" at bounding box center [52, 463] width 31 height 25
drag, startPoint x: 14, startPoint y: 190, endPoint x: 19, endPoint y: 189, distance: 5.3
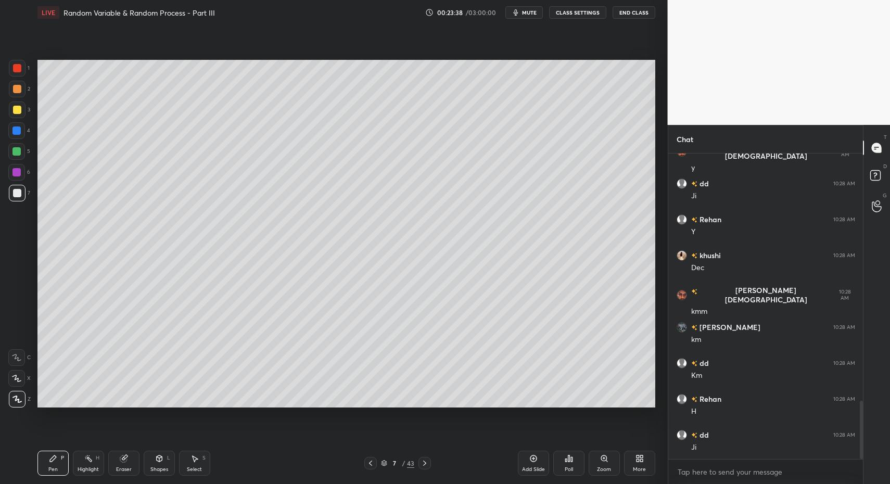
click at [17, 189] on div at bounding box center [17, 193] width 8 height 8
click at [22, 191] on div at bounding box center [17, 193] width 17 height 17
drag, startPoint x: 148, startPoint y: 464, endPoint x: 144, endPoint y: 447, distance: 17.2
click at [151, 462] on div "Shapes L" at bounding box center [159, 463] width 31 height 25
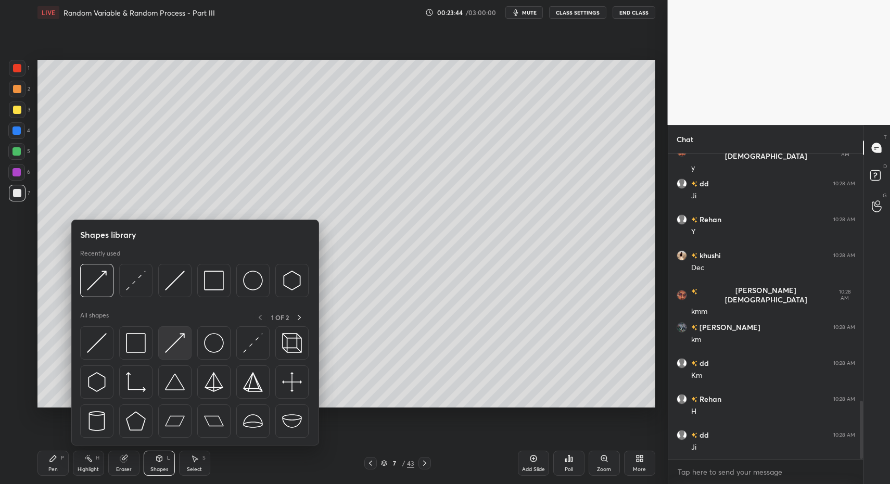
click at [166, 334] on img at bounding box center [175, 343] width 20 height 20
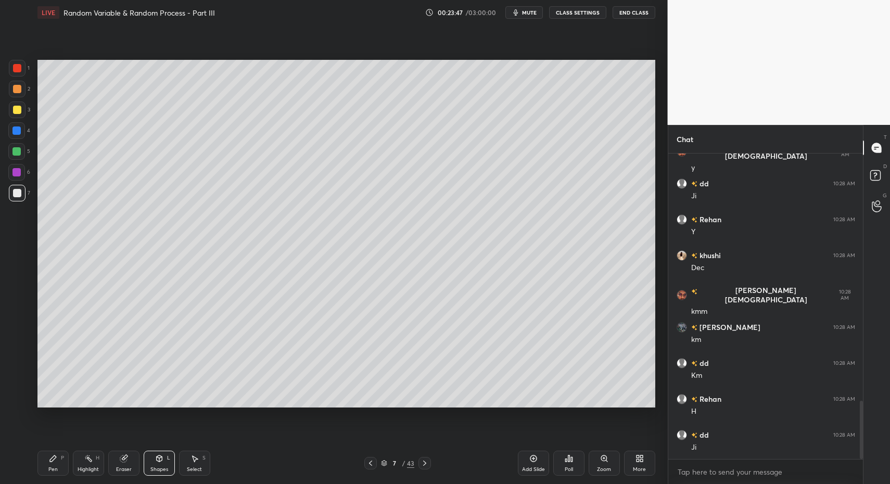
click at [33, 471] on div "LIVE Random Variable & Random Process - Part III 00:23:47 / 03:00:00 mute CLASS…" at bounding box center [346, 242] width 626 height 484
click at [160, 467] on div "Shapes" at bounding box center [159, 469] width 18 height 5
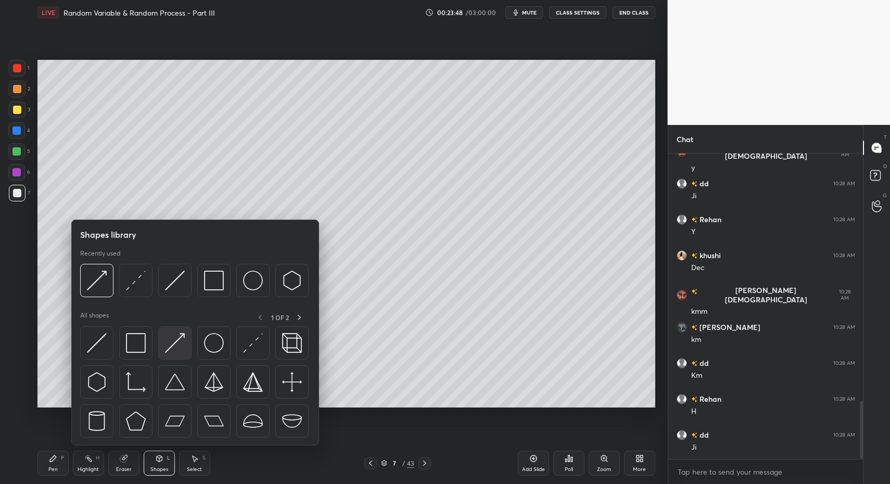
click at [182, 332] on div at bounding box center [174, 342] width 33 height 33
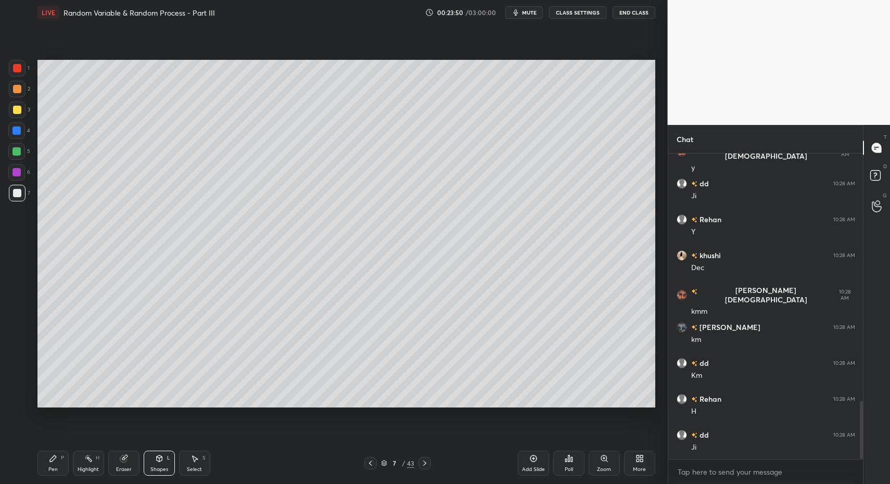
drag, startPoint x: 54, startPoint y: 470, endPoint x: 53, endPoint y: 465, distance: 5.3
click at [54, 470] on div "Pen" at bounding box center [52, 469] width 9 height 5
drag, startPoint x: 53, startPoint y: 465, endPoint x: 83, endPoint y: 408, distance: 64.3
click at [52, 458] on div "Pen P" at bounding box center [52, 463] width 31 height 25
drag, startPoint x: 160, startPoint y: 472, endPoint x: 159, endPoint y: 452, distance: 20.3
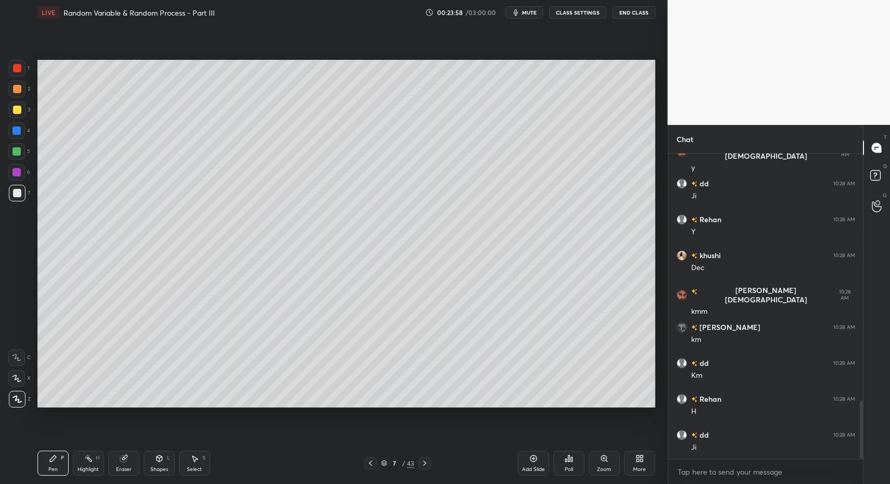
click at [157, 472] on div "Shapes" at bounding box center [159, 469] width 18 height 5
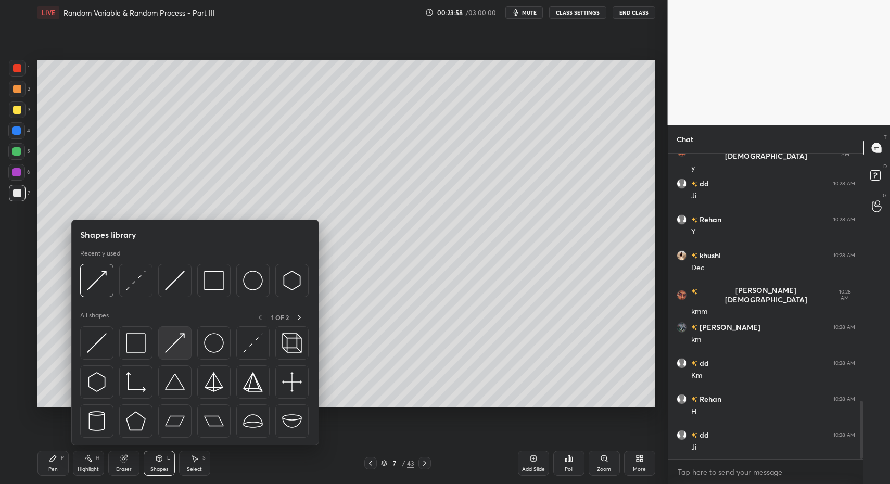
click at [168, 353] on div at bounding box center [174, 342] width 33 height 33
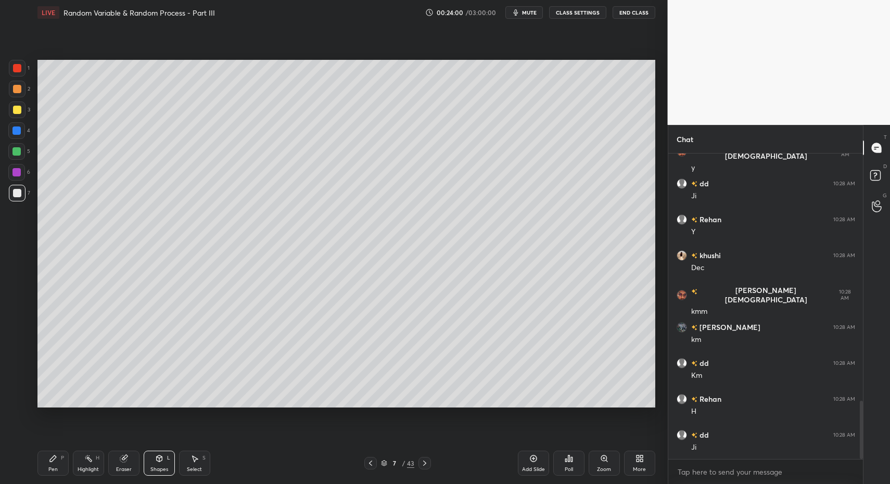
drag, startPoint x: 59, startPoint y: 465, endPoint x: 54, endPoint y: 464, distance: 5.3
click at [59, 465] on div "Pen P" at bounding box center [52, 463] width 31 height 25
click at [54, 464] on div "Pen P" at bounding box center [52, 463] width 31 height 25
click at [179, 472] on div "Select S" at bounding box center [194, 463] width 31 height 25
click at [159, 453] on div "Shapes L" at bounding box center [159, 463] width 31 height 25
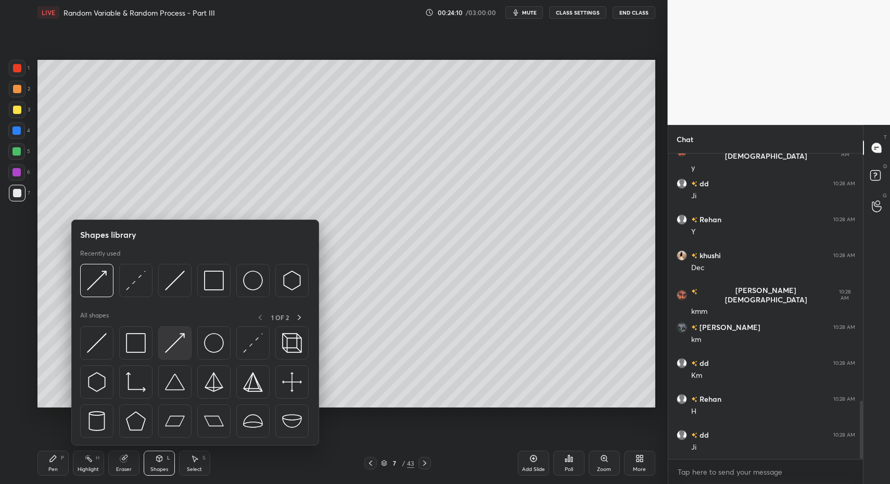
click at [156, 339] on div at bounding box center [195, 384] width 230 height 117
click at [187, 328] on div at bounding box center [174, 342] width 33 height 33
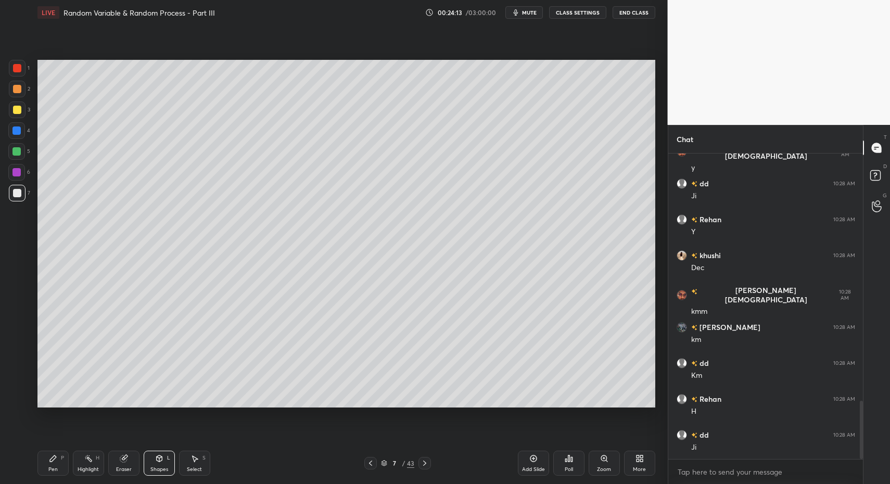
click at [57, 468] on div "Pen P" at bounding box center [52, 463] width 31 height 25
drag, startPoint x: 59, startPoint y: 468, endPoint x: 51, endPoint y: 468, distance: 8.3
click at [56, 469] on div "Pen P" at bounding box center [52, 463] width 31 height 25
click at [51, 468] on div "Pen" at bounding box center [52, 469] width 9 height 5
click at [17, 64] on div at bounding box center [17, 68] width 8 height 8
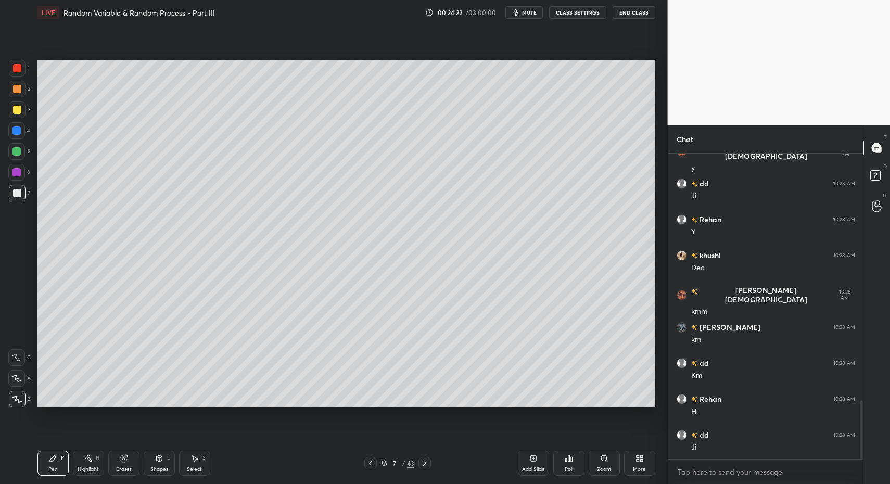
click at [15, 67] on div at bounding box center [17, 68] width 8 height 8
click at [8, 357] on div at bounding box center [16, 357] width 17 height 17
click at [15, 360] on icon at bounding box center [16, 357] width 9 height 7
click at [24, 127] on div at bounding box center [16, 130] width 17 height 17
click at [23, 131] on div at bounding box center [16, 130] width 17 height 17
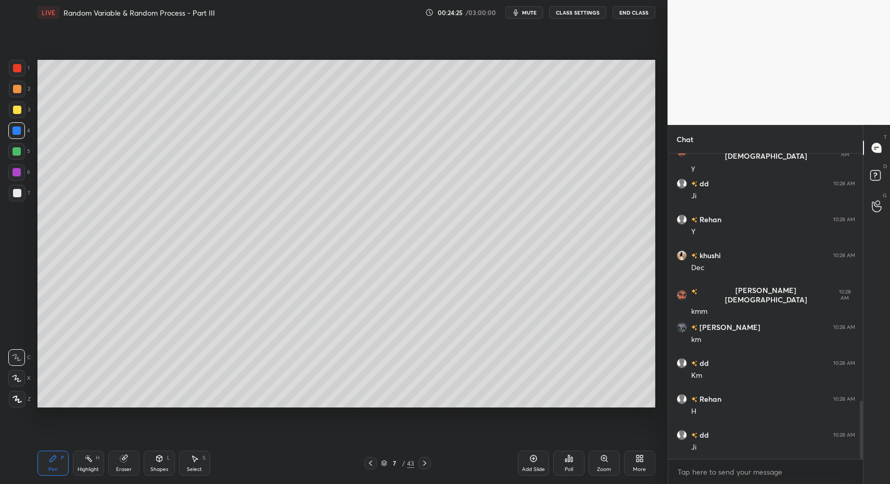
click at [23, 113] on div at bounding box center [17, 109] width 17 height 17
click at [161, 472] on div "Shapes" at bounding box center [159, 469] width 18 height 5
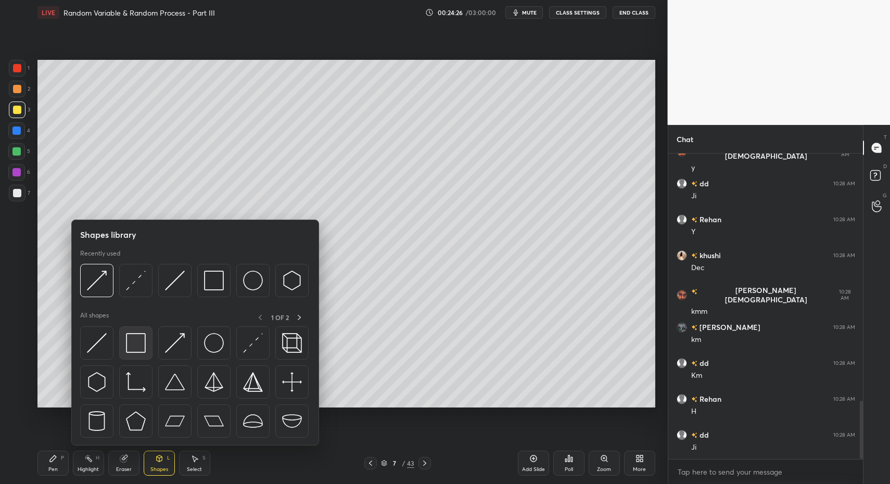
click at [135, 340] on img at bounding box center [136, 343] width 20 height 20
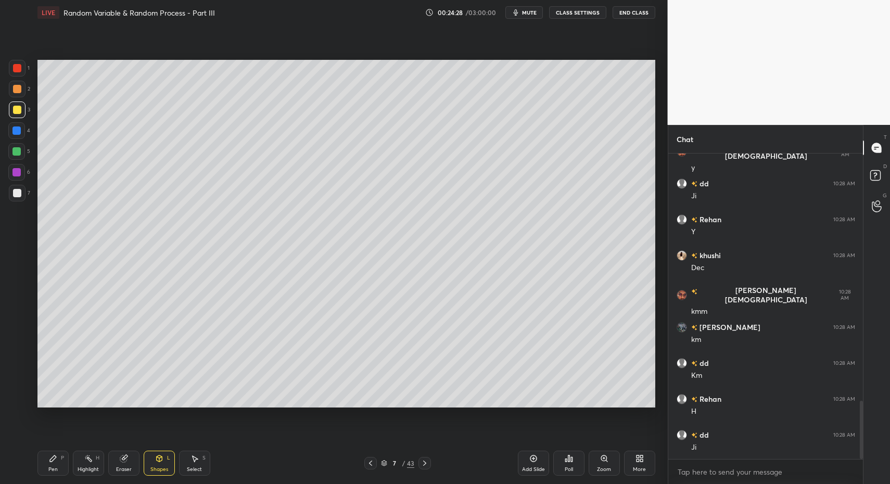
click at [43, 462] on div "Pen P" at bounding box center [52, 463] width 31 height 25
click at [47, 461] on div "Pen P" at bounding box center [52, 463] width 31 height 25
click at [9, 397] on div at bounding box center [17, 399] width 17 height 17
click at [153, 462] on div "Shapes L" at bounding box center [159, 463] width 31 height 25
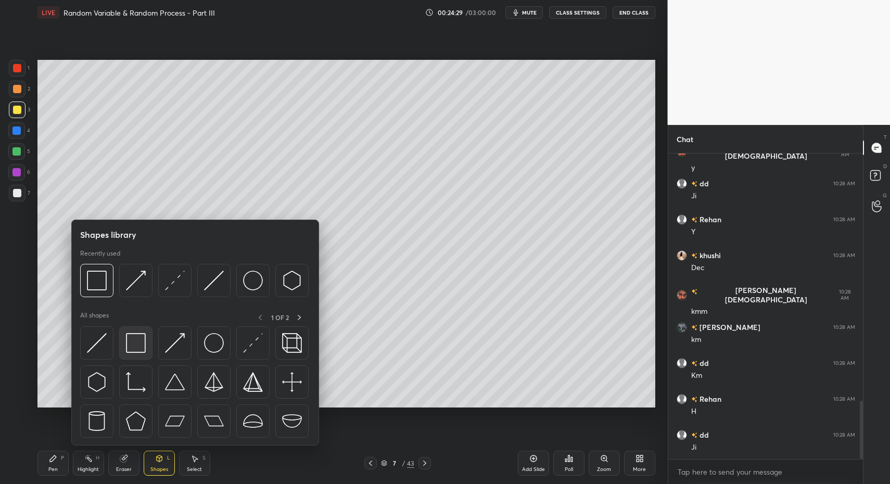
click at [142, 355] on div at bounding box center [135, 342] width 33 height 33
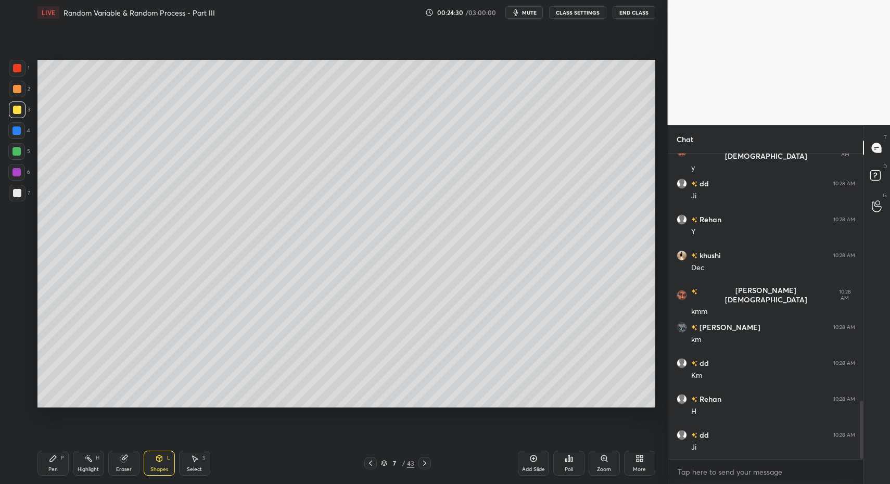
click at [16, 149] on div at bounding box center [16, 151] width 8 height 8
click at [22, 145] on div at bounding box center [16, 151] width 17 height 17
click at [41, 63] on div "Setting up your live class Poll for secs No correct answer Start poll" at bounding box center [346, 233] width 626 height 417
click at [40, 251] on div "Setting up your live class Poll for secs No correct answer Start poll" at bounding box center [346, 233] width 626 height 417
drag, startPoint x: 21, startPoint y: 196, endPoint x: 16, endPoint y: 278, distance: 82.9
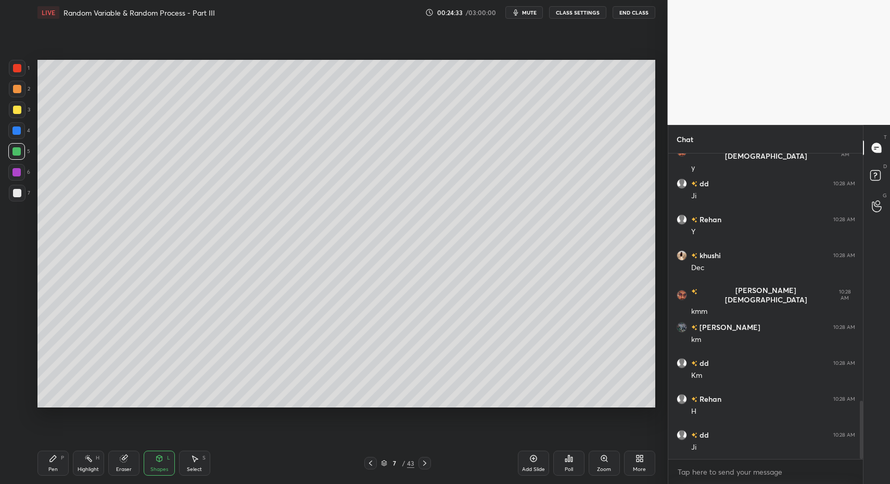
click at [21, 196] on div at bounding box center [17, 193] width 17 height 17
click at [47, 476] on div "Pen P Highlight H Eraser Shapes L Select S 7 / 43 Add Slide Poll Zoom More" at bounding box center [346, 463] width 618 height 42
click at [48, 469] on div "Pen" at bounding box center [52, 469] width 9 height 5
click at [60, 463] on div "Pen P" at bounding box center [52, 463] width 31 height 25
drag, startPoint x: 58, startPoint y: 462, endPoint x: 70, endPoint y: 413, distance: 51.0
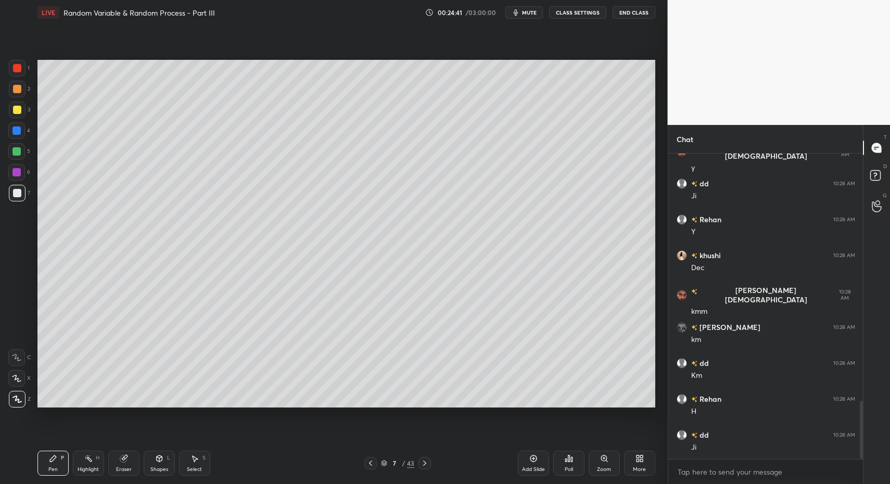
click at [57, 457] on div "Pen P" at bounding box center [52, 463] width 31 height 25
click at [173, 481] on div "Pen P Highlight H Eraser Shapes L Select S 7 / 43 Add Slide Poll Zoom More" at bounding box center [346, 463] width 618 height 42
drag, startPoint x: 163, startPoint y: 471, endPoint x: 165, endPoint y: 451, distance: 19.9
click at [162, 470] on div "Shapes" at bounding box center [159, 469] width 18 height 5
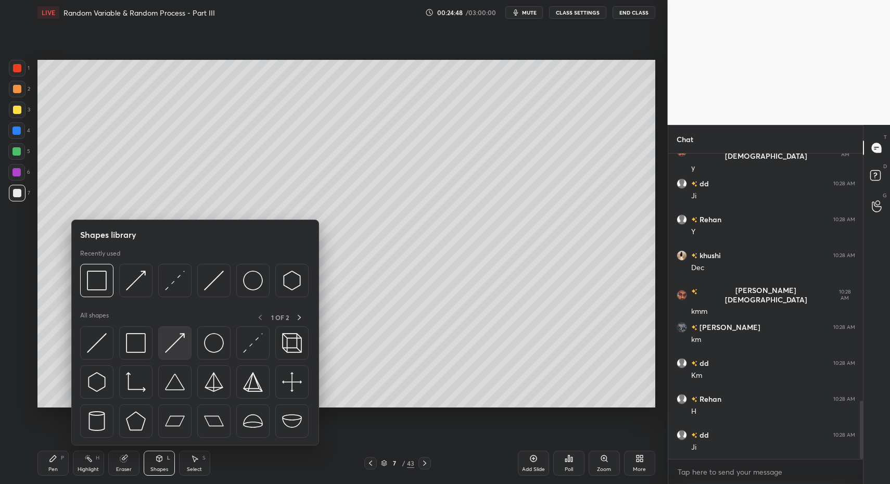
click at [177, 342] on img at bounding box center [175, 343] width 20 height 20
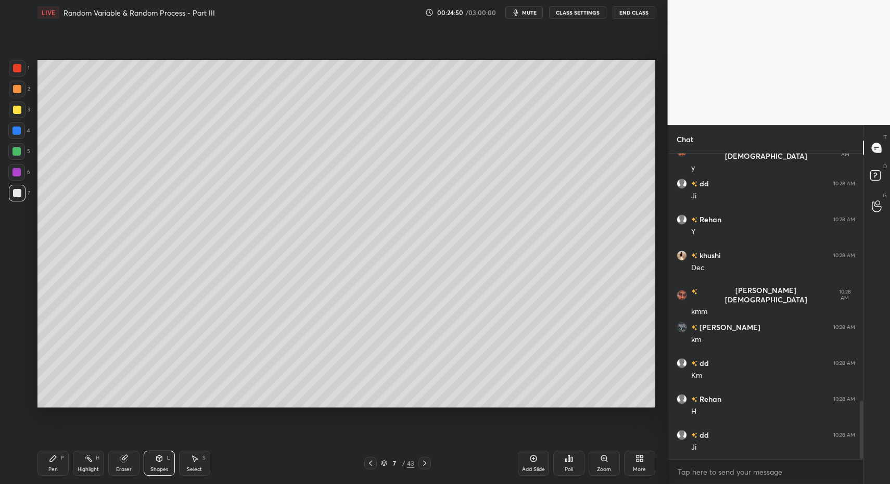
drag, startPoint x: 37, startPoint y: 477, endPoint x: 52, endPoint y: 470, distance: 16.5
click at [37, 477] on div "Pen P Highlight H Eraser Shapes L Select S 7 / 43 Add Slide Poll Zoom More" at bounding box center [346, 463] width 618 height 42
click at [52, 470] on div "Pen" at bounding box center [52, 469] width 9 height 5
drag, startPoint x: 52, startPoint y: 470, endPoint x: 89, endPoint y: 432, distance: 53.4
click at [49, 467] on div "Pen" at bounding box center [52, 469] width 9 height 5
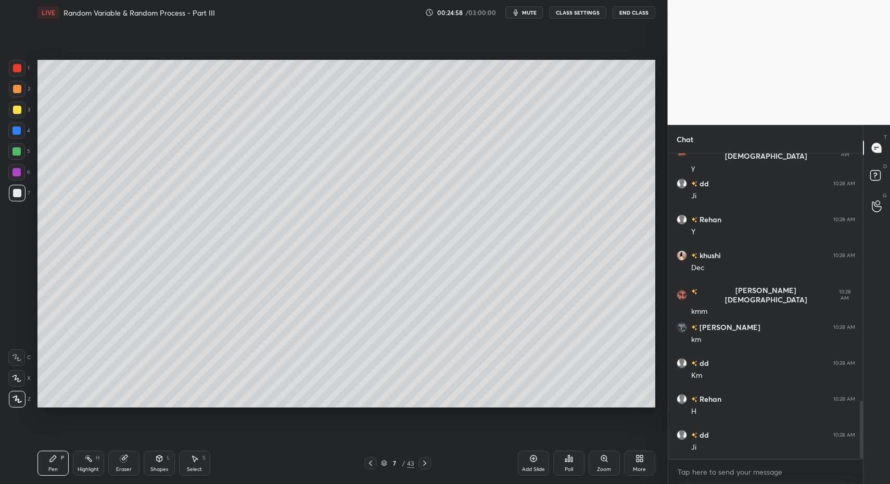
drag, startPoint x: 12, startPoint y: 202, endPoint x: 21, endPoint y: 185, distance: 19.1
click at [14, 200] on div "7" at bounding box center [19, 195] width 21 height 21
click at [18, 149] on div at bounding box center [16, 151] width 8 height 8
click at [151, 470] on div "Shapes" at bounding box center [159, 469] width 18 height 5
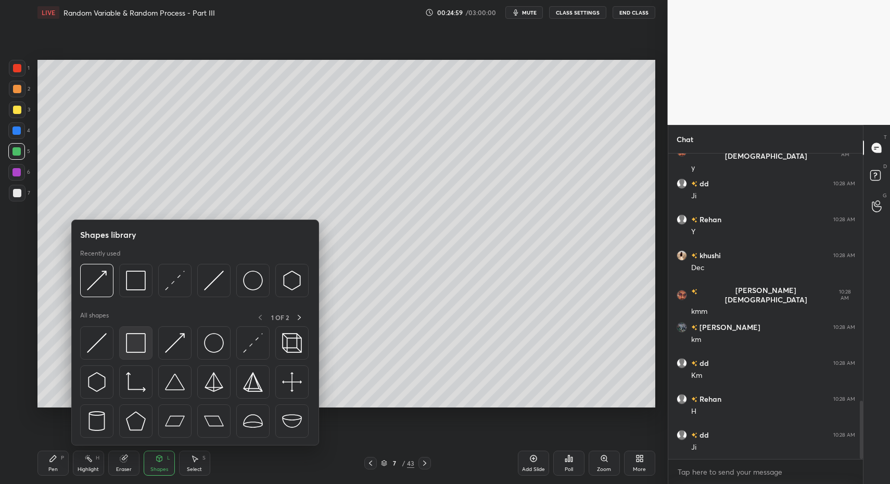
click at [141, 352] on div at bounding box center [135, 342] width 33 height 33
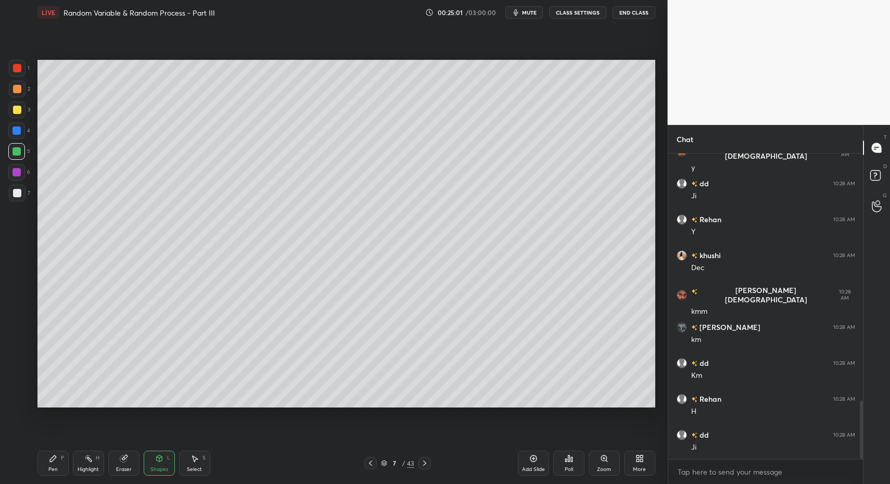
drag, startPoint x: 23, startPoint y: 203, endPoint x: 19, endPoint y: 264, distance: 61.5
click at [23, 201] on div "7" at bounding box center [19, 195] width 21 height 21
click at [45, 471] on div "Pen P" at bounding box center [52, 463] width 31 height 25
click at [48, 463] on div "Pen P" at bounding box center [52, 463] width 31 height 25
click at [427, 460] on icon at bounding box center [424, 463] width 8 height 8
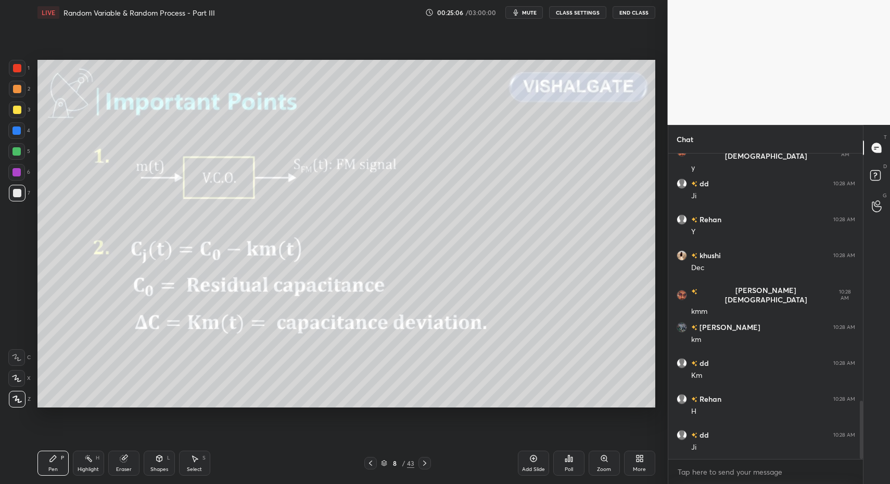
drag, startPoint x: 373, startPoint y: 462, endPoint x: 344, endPoint y: 456, distance: 29.2
click at [373, 462] on icon at bounding box center [370, 463] width 8 height 8
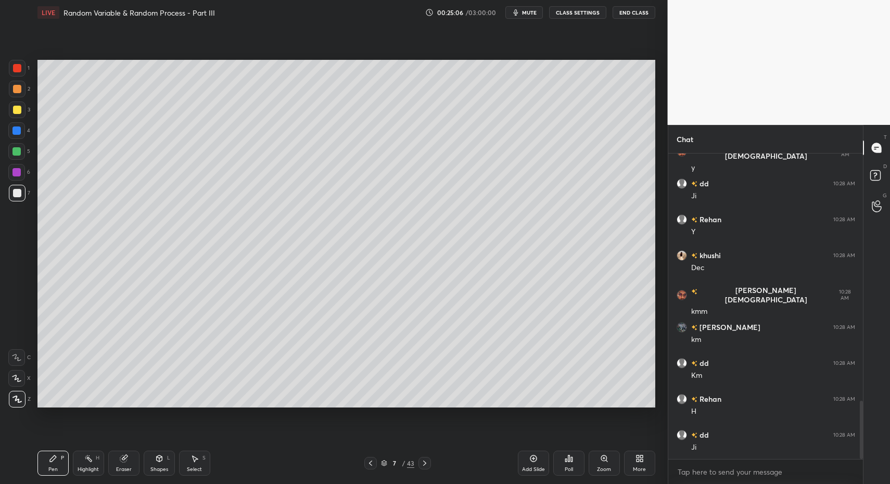
click at [32, 466] on div "1 2 3 4 5 6 7 C X Z C X Z E E Erase all H H LIVE Random Variable & Random Proce…" at bounding box center [329, 242] width 659 height 484
click at [21, 147] on div at bounding box center [16, 151] width 17 height 17
click at [18, 131] on div at bounding box center [16, 130] width 8 height 8
drag, startPoint x: 149, startPoint y: 466, endPoint x: 152, endPoint y: 453, distance: 13.3
click at [149, 466] on div "Shapes L" at bounding box center [159, 463] width 31 height 25
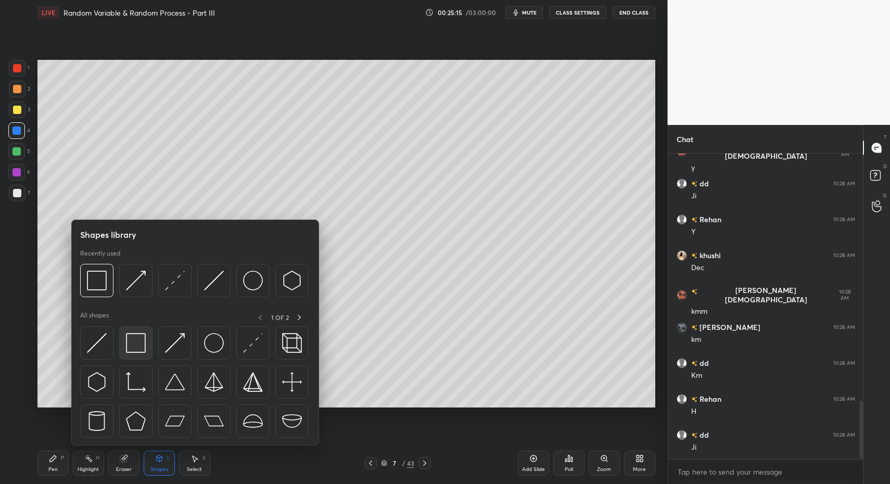
click at [131, 346] on img at bounding box center [136, 343] width 20 height 20
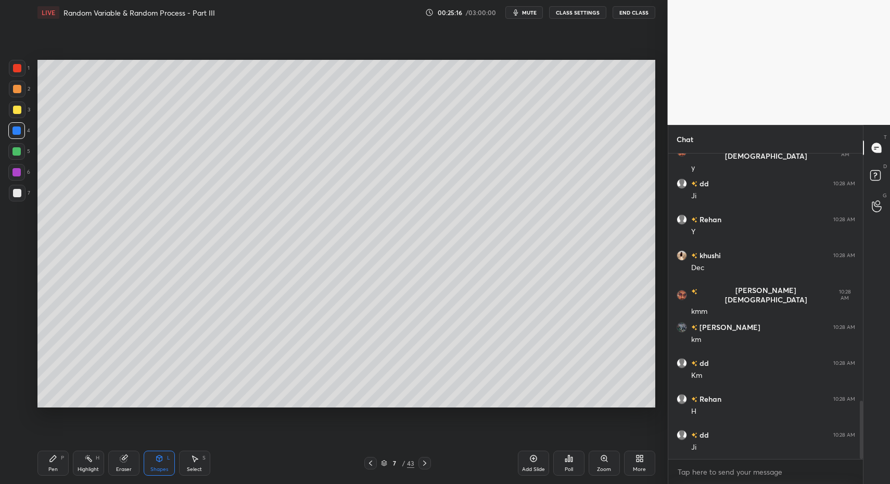
click at [53, 473] on div "Pen P" at bounding box center [52, 463] width 31 height 25
drag, startPoint x: 19, startPoint y: 198, endPoint x: 14, endPoint y: 197, distance: 5.2
click at [19, 198] on div at bounding box center [17, 193] width 17 height 17
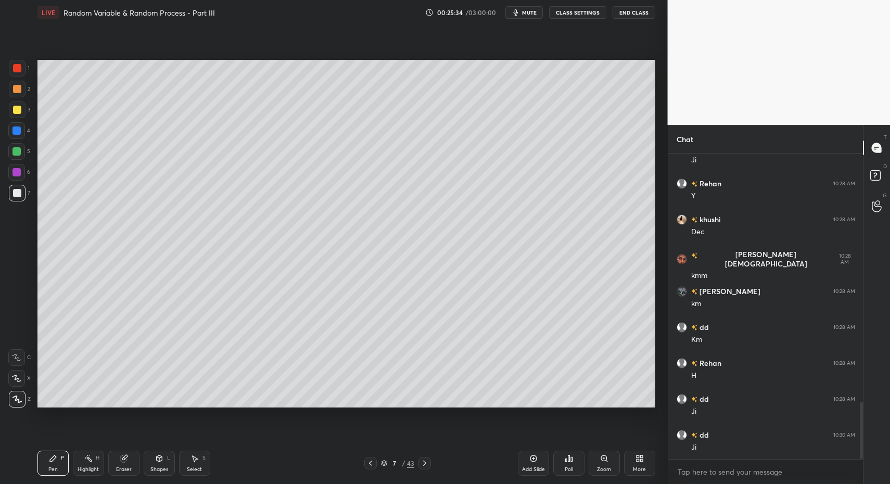
drag, startPoint x: 90, startPoint y: 464, endPoint x: 95, endPoint y: 436, distance: 28.7
click at [89, 466] on div "Highlight H" at bounding box center [88, 463] width 31 height 25
click at [83, 462] on div "Highlight H" at bounding box center [88, 463] width 31 height 25
click at [23, 156] on div at bounding box center [16, 151] width 17 height 17
click at [20, 148] on div at bounding box center [16, 151] width 17 height 17
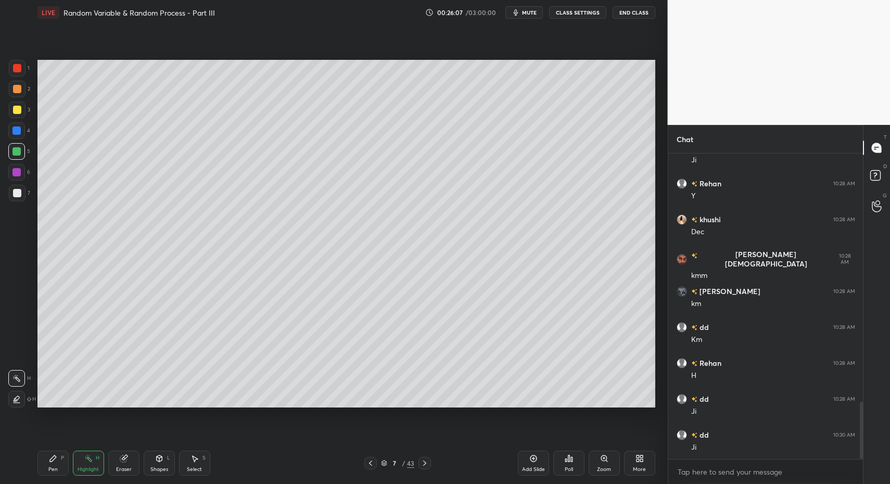
click at [43, 468] on div "Pen P" at bounding box center [52, 463] width 31 height 25
click at [45, 461] on div "Pen P" at bounding box center [52, 463] width 31 height 25
click at [25, 367] on div "X" at bounding box center [19, 376] width 22 height 21
click at [22, 375] on div at bounding box center [16, 378] width 17 height 17
drag, startPoint x: 158, startPoint y: 461, endPoint x: 157, endPoint y: 451, distance: 9.4
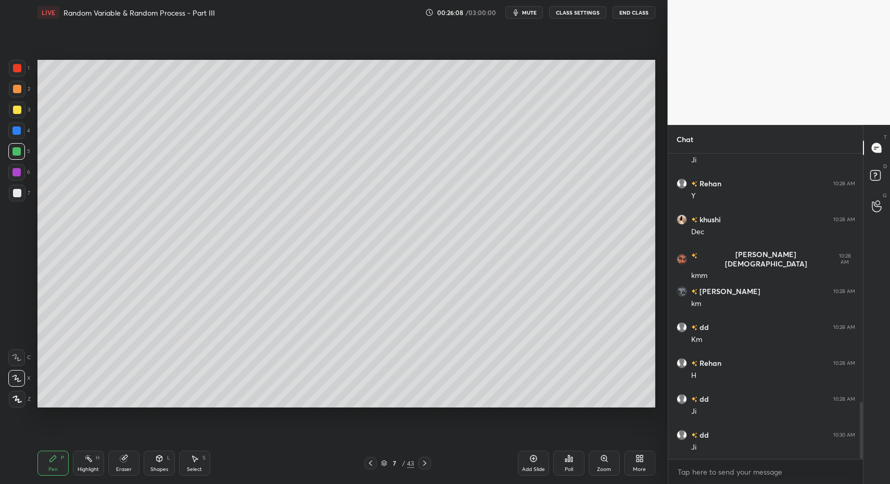
click at [158, 461] on icon at bounding box center [159, 458] width 6 height 6
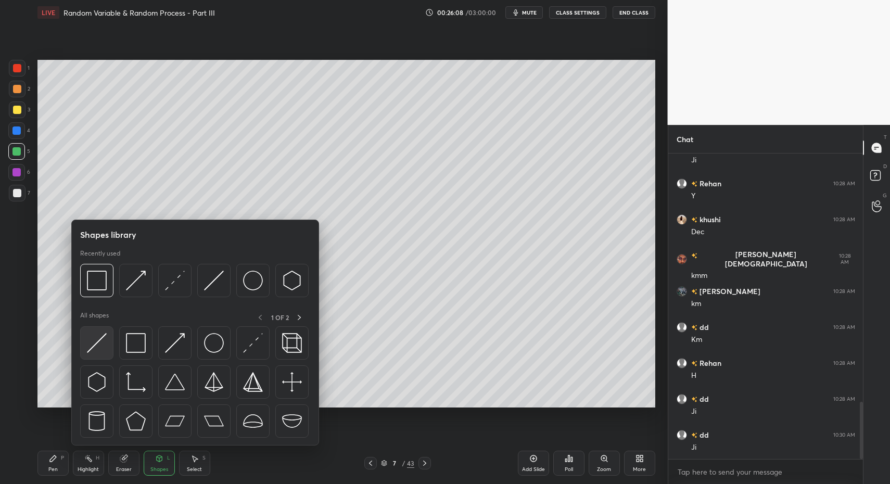
click at [80, 350] on div at bounding box center [96, 342] width 33 height 33
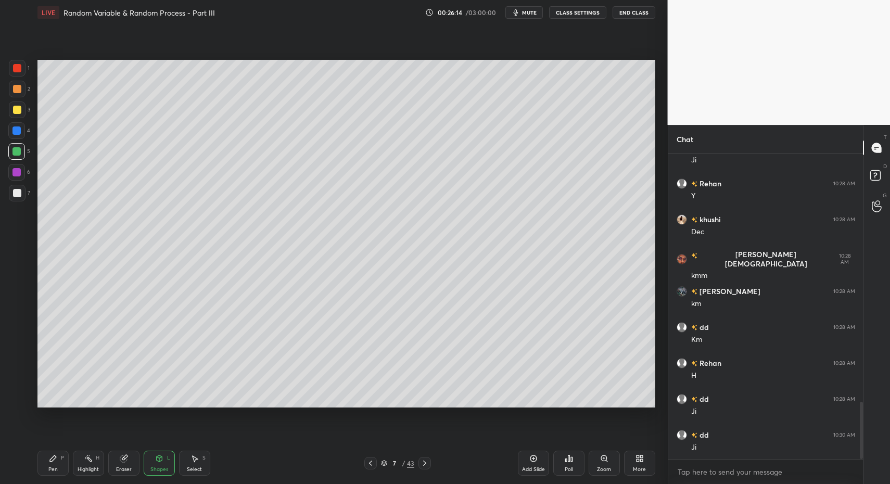
click at [48, 465] on div "Pen P" at bounding box center [52, 463] width 31 height 25
drag, startPoint x: 20, startPoint y: 202, endPoint x: 18, endPoint y: 193, distance: 9.6
click at [22, 200] on div "7" at bounding box center [19, 195] width 21 height 21
drag, startPoint x: 18, startPoint y: 193, endPoint x: 13, endPoint y: 200, distance: 9.4
click at [15, 195] on div at bounding box center [17, 193] width 17 height 17
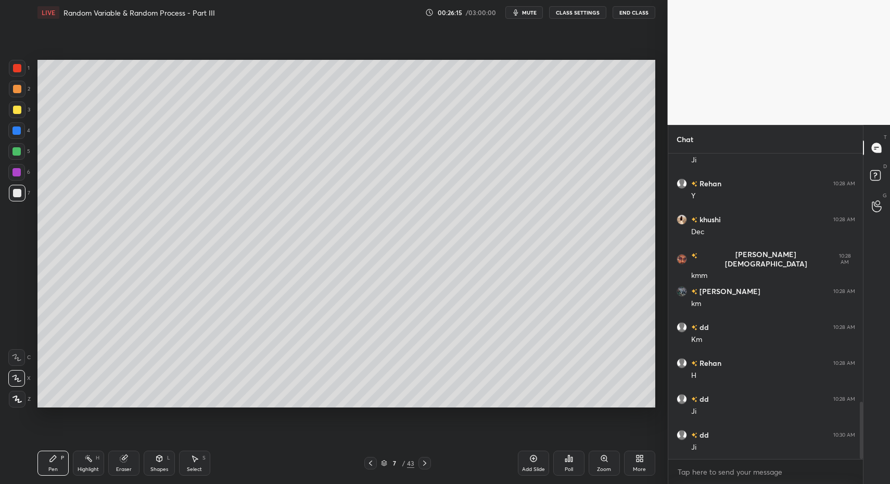
click at [20, 401] on icon at bounding box center [17, 399] width 8 height 6
click at [58, 467] on div "Pen P" at bounding box center [52, 463] width 31 height 25
drag, startPoint x: 53, startPoint y: 458, endPoint x: 84, endPoint y: 425, distance: 46.4
click at [55, 455] on icon at bounding box center [53, 458] width 8 height 8
click at [4, 405] on div "1 2 3 4 5 6 7 C X Z C X Z E E Erase all H H" at bounding box center [16, 234] width 33 height 348
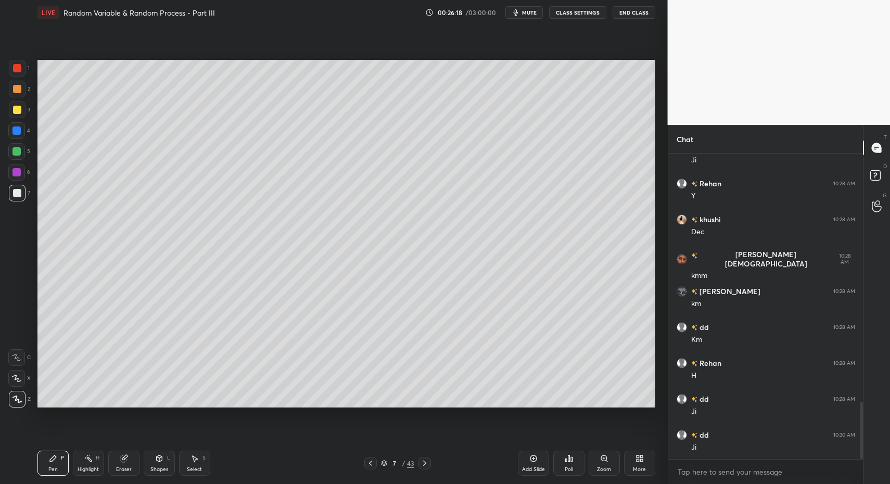
drag, startPoint x: 4, startPoint y: 405, endPoint x: 25, endPoint y: 385, distance: 29.8
click at [4, 405] on div "1 2 3 4 5 6 7 C X Z C X Z E E Erase all H H" at bounding box center [16, 234] width 33 height 348
drag, startPoint x: 61, startPoint y: 466, endPoint x: 110, endPoint y: 419, distance: 68.1
click at [61, 466] on div "Pen P" at bounding box center [52, 463] width 31 height 25
drag, startPoint x: 61, startPoint y: 463, endPoint x: 110, endPoint y: 425, distance: 61.8
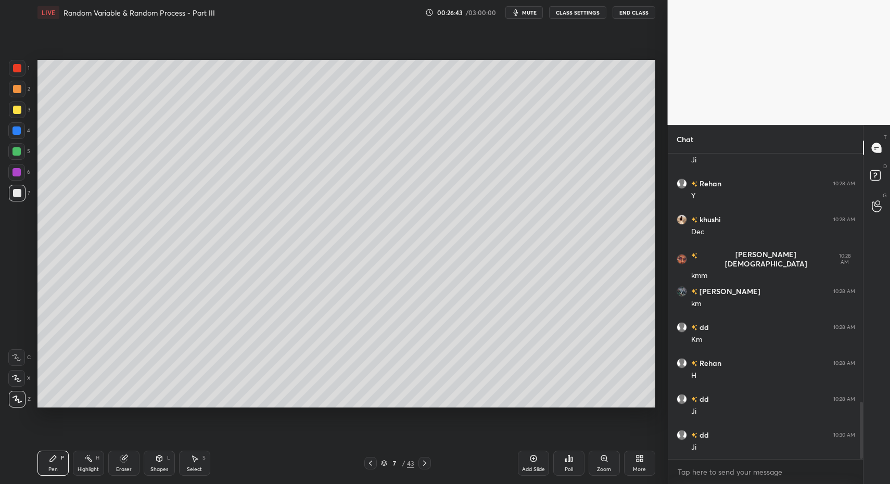
click at [61, 463] on div "Pen P" at bounding box center [52, 463] width 31 height 25
drag, startPoint x: 53, startPoint y: 464, endPoint x: 78, endPoint y: 442, distance: 32.5
click at [55, 463] on div "Pen P" at bounding box center [52, 463] width 31 height 25
click at [14, 466] on div "1 2 3 4 5 6 7 C X Z C X Z E E Erase all H H LIVE Random Variable & Random Proce…" at bounding box center [329, 242] width 659 height 484
click at [13, 110] on div at bounding box center [17, 110] width 8 height 8
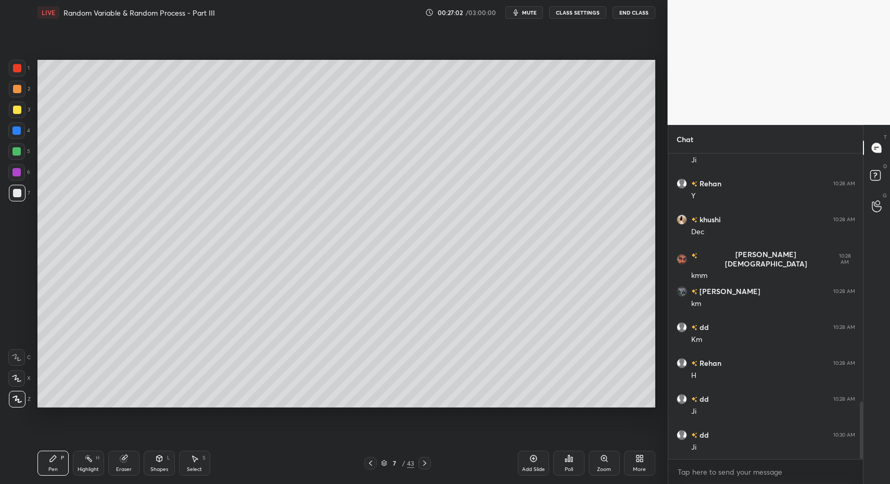
click at [14, 109] on div at bounding box center [17, 110] width 8 height 8
click at [17, 198] on div at bounding box center [17, 193] width 17 height 17
click at [374, 462] on icon at bounding box center [370, 463] width 8 height 8
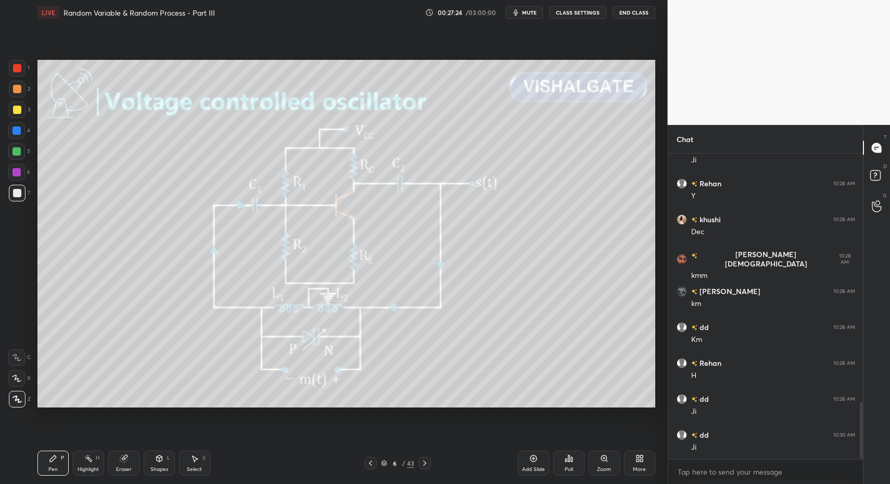
click at [372, 461] on icon at bounding box center [370, 463] width 3 height 5
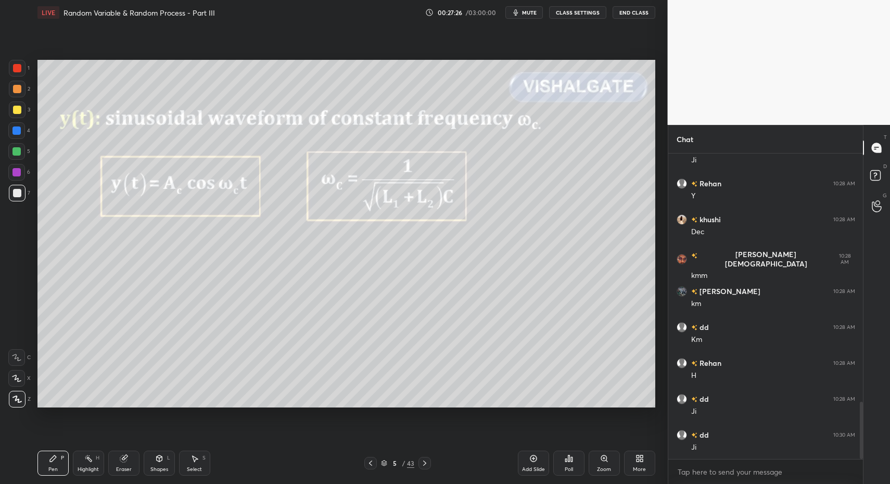
click at [369, 461] on icon at bounding box center [370, 463] width 8 height 8
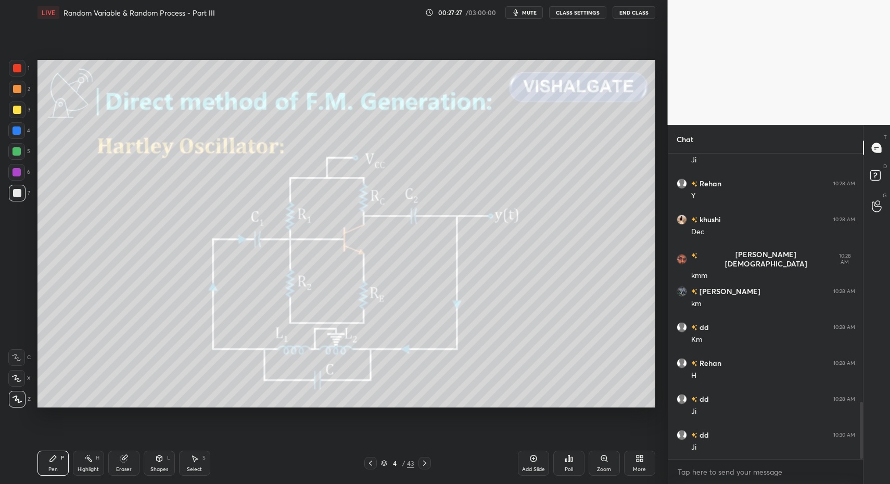
drag, startPoint x: 63, startPoint y: 464, endPoint x: 72, endPoint y: 461, distance: 9.4
click at [63, 464] on div "Pen P" at bounding box center [52, 463] width 31 height 25
click at [82, 461] on div "Highlight H" at bounding box center [88, 463] width 31 height 25
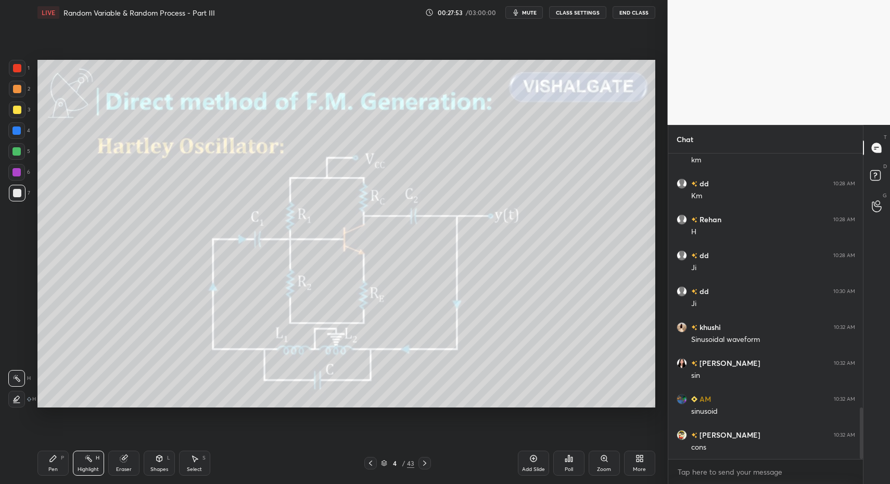
scroll to position [1509, 0]
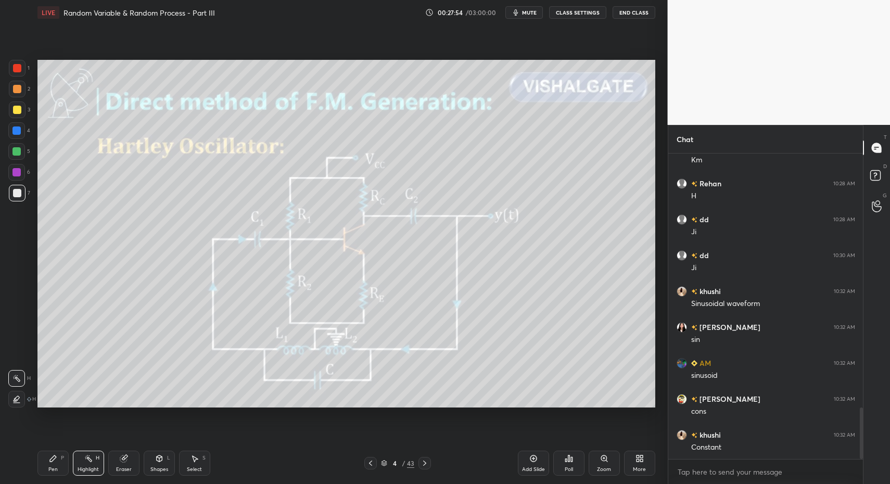
click at [49, 462] on icon at bounding box center [53, 458] width 8 height 8
click at [51, 461] on icon at bounding box center [53, 458] width 6 height 6
click at [422, 467] on icon at bounding box center [424, 463] width 8 height 8
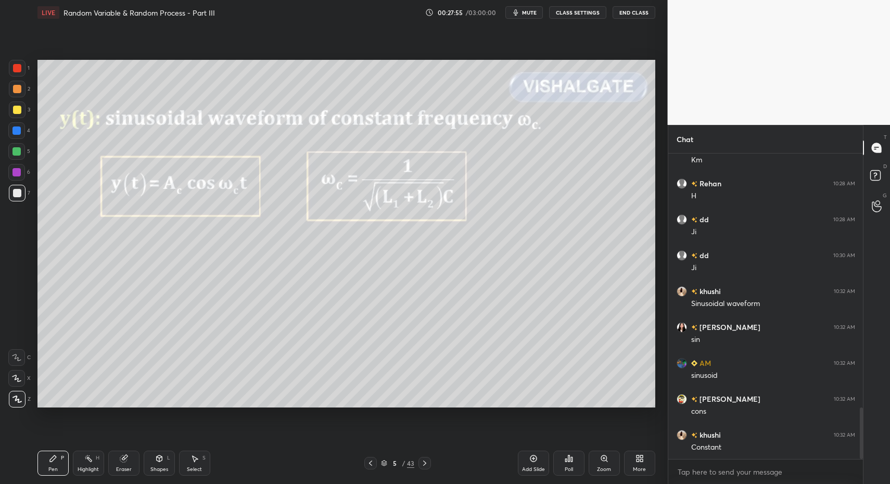
click at [425, 465] on icon at bounding box center [424, 463] width 8 height 8
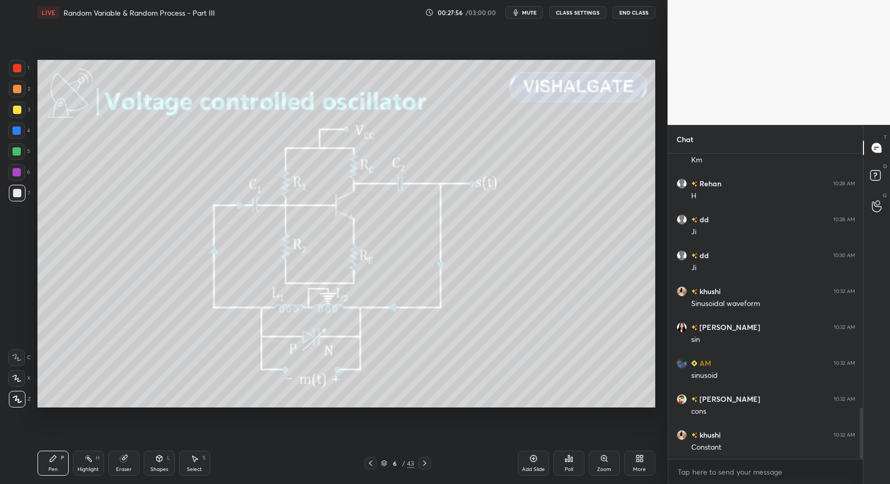
click at [97, 458] on div "H" at bounding box center [98, 457] width 4 height 5
click at [105, 460] on div "Pen P Highlight H Eraser Shapes L Select S" at bounding box center [157, 463] width 240 height 25
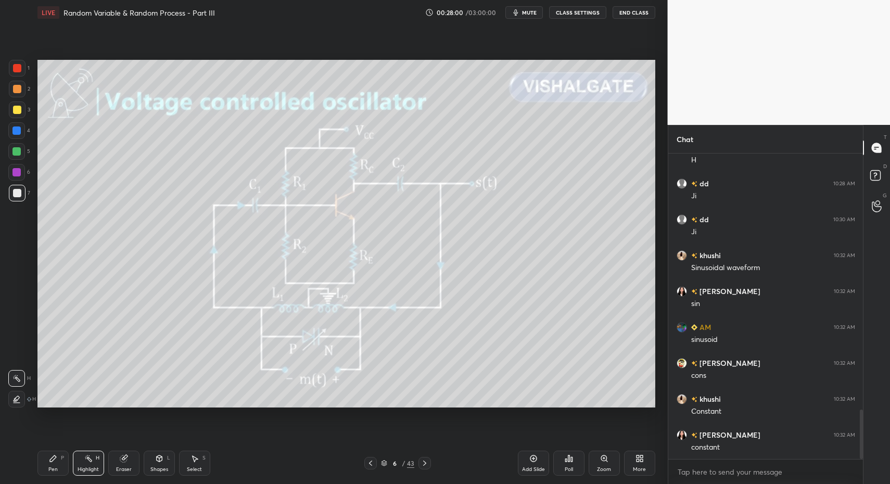
scroll to position [1580, 0]
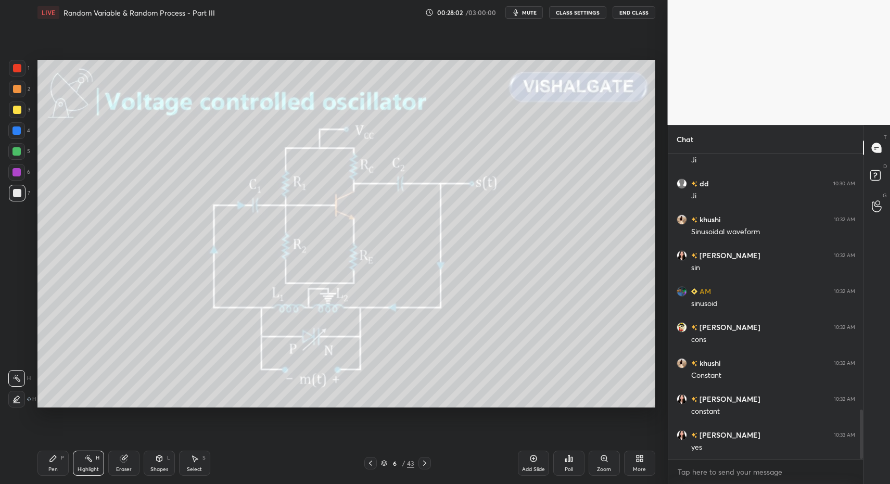
drag, startPoint x: 46, startPoint y: 461, endPoint x: 64, endPoint y: 461, distance: 18.2
click at [44, 462] on div "Pen P" at bounding box center [52, 463] width 31 height 25
click at [80, 464] on div "Highlight H" at bounding box center [88, 463] width 31 height 25
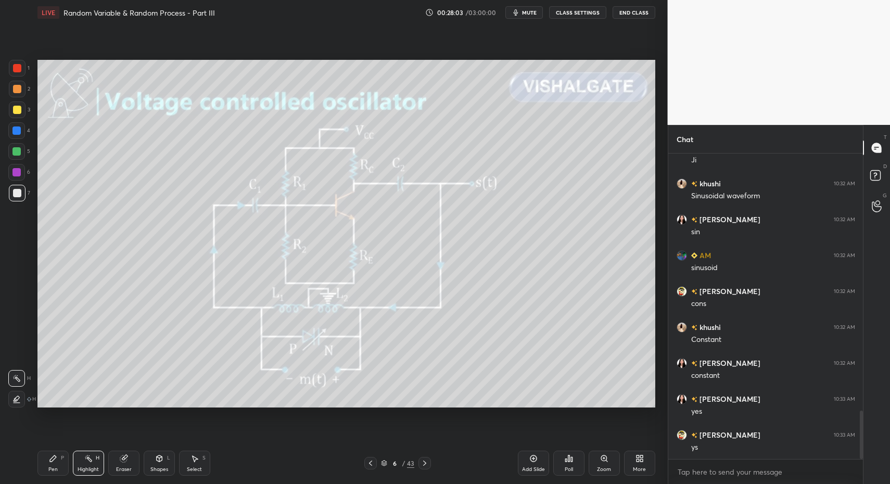
scroll to position [1652, 0]
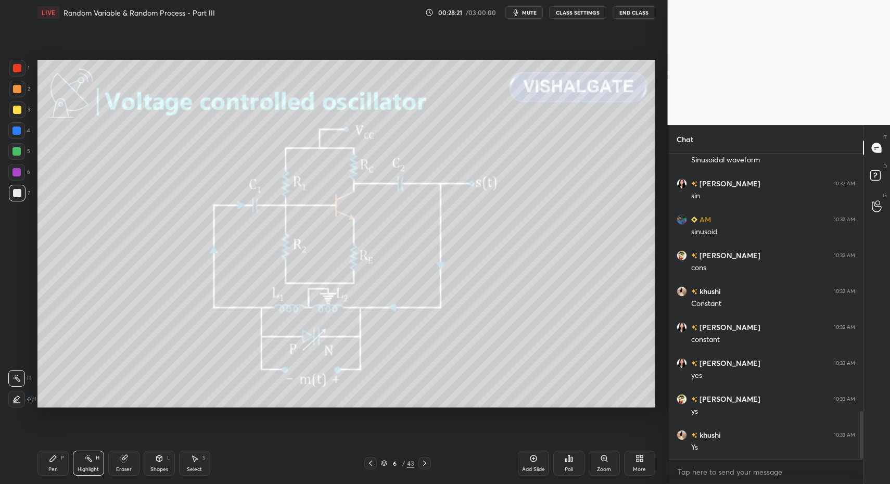
click at [79, 467] on div "Highlight" at bounding box center [88, 469] width 21 height 5
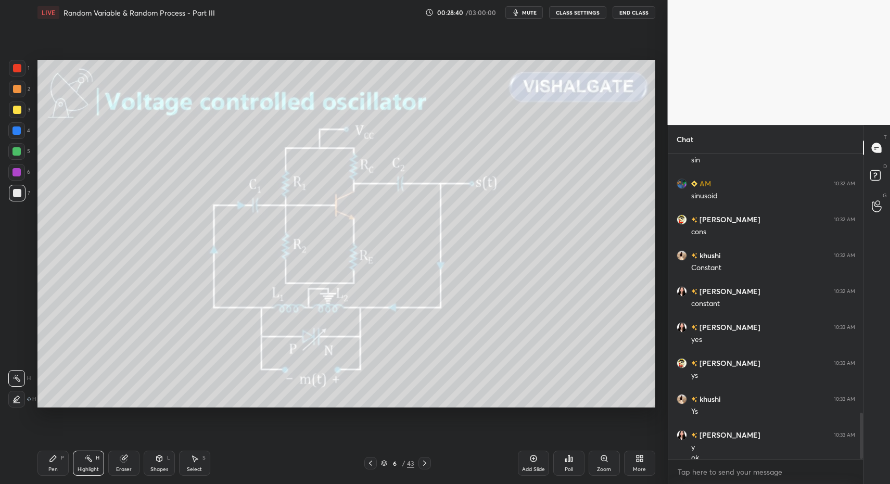
scroll to position [1698, 0]
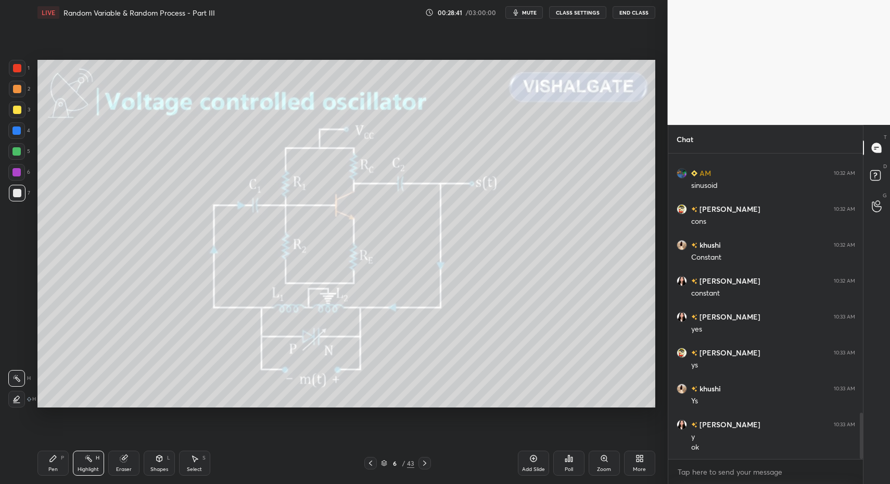
click at [48, 464] on div "Pen P" at bounding box center [52, 463] width 31 height 25
click at [47, 464] on div "Pen P" at bounding box center [52, 463] width 31 height 25
click at [426, 467] on icon at bounding box center [424, 463] width 8 height 8
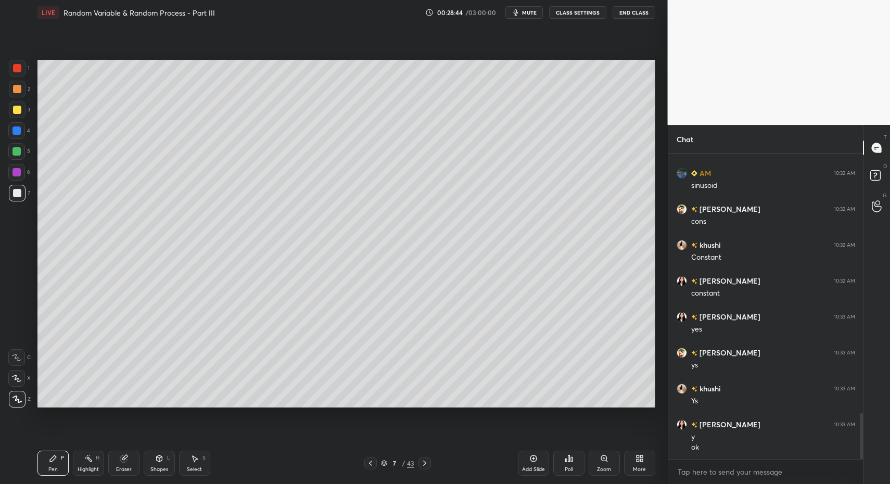
click at [423, 465] on icon at bounding box center [424, 463] width 8 height 8
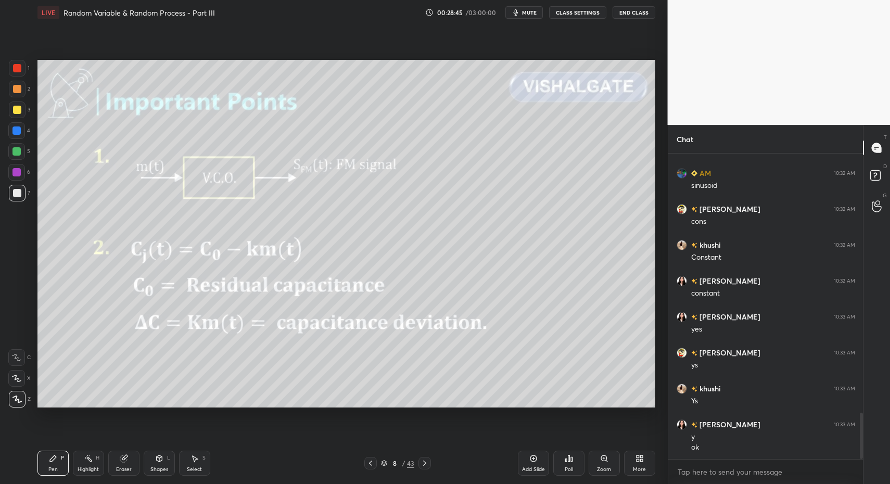
click at [368, 463] on icon at bounding box center [370, 463] width 8 height 8
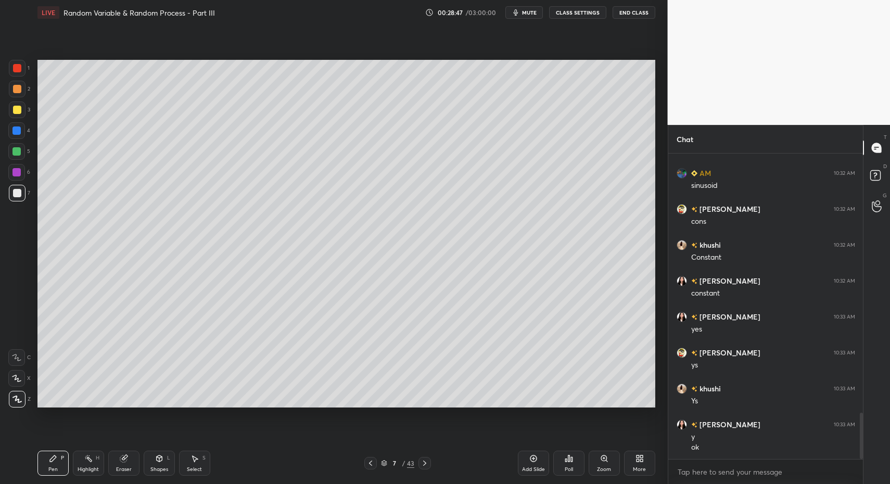
click at [531, 456] on icon at bounding box center [533, 458] width 7 height 7
click at [42, 468] on div "Pen P" at bounding box center [52, 463] width 31 height 25
click at [54, 451] on div "Pen P" at bounding box center [52, 463] width 31 height 25
click at [23, 108] on div at bounding box center [17, 109] width 17 height 17
click at [42, 472] on div "Pen P" at bounding box center [52, 463] width 31 height 25
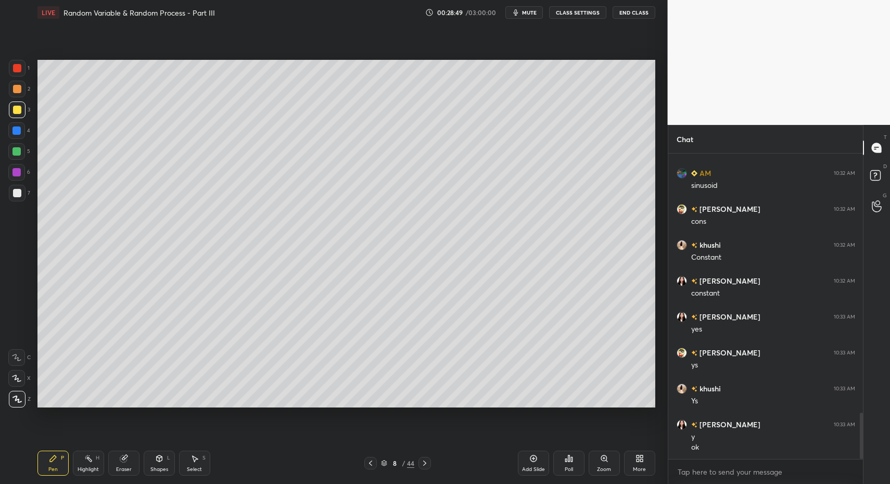
click at [21, 158] on div "5" at bounding box center [19, 153] width 22 height 21
drag, startPoint x: 20, startPoint y: 157, endPoint x: 30, endPoint y: 154, distance: 10.9
click at [20, 155] on div at bounding box center [16, 151] width 17 height 17
click at [171, 464] on div "Shapes L" at bounding box center [159, 463] width 31 height 25
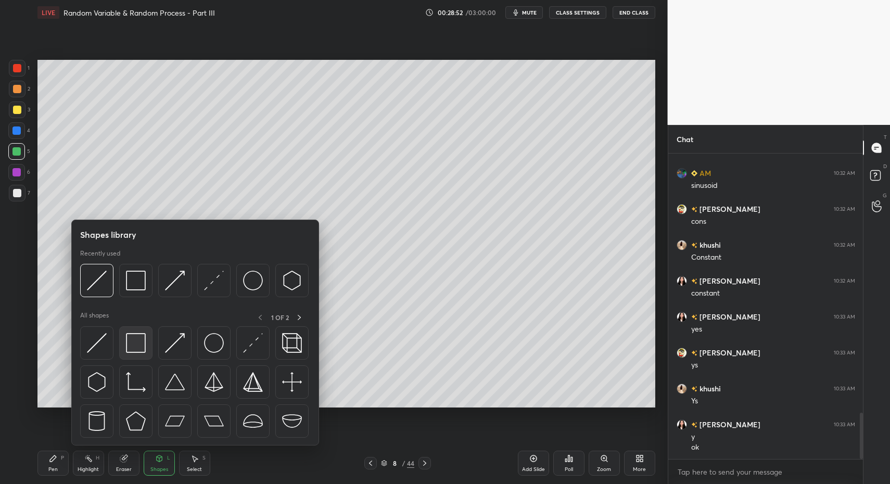
click at [144, 346] on img at bounding box center [136, 343] width 20 height 20
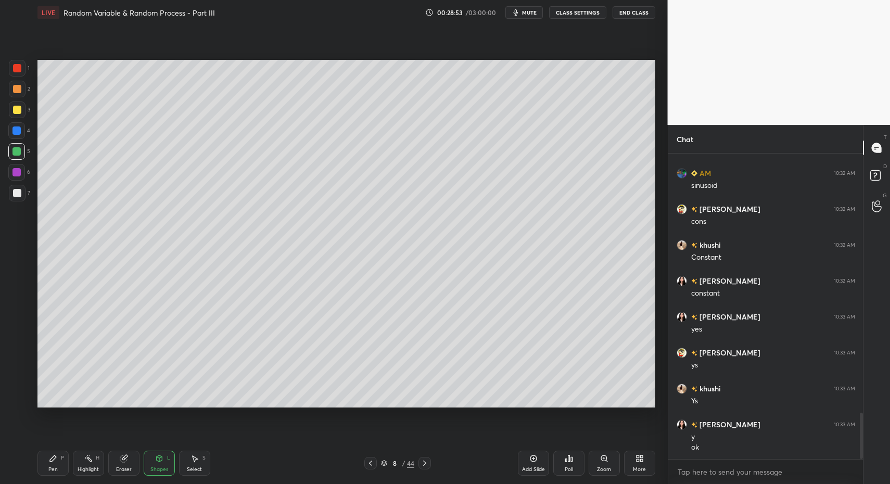
click at [17, 183] on div "6" at bounding box center [19, 174] width 22 height 21
drag, startPoint x: 18, startPoint y: 191, endPoint x: 5, endPoint y: 188, distance: 12.8
click at [16, 187] on div at bounding box center [17, 193] width 17 height 17
click at [54, 474] on div "Pen P" at bounding box center [52, 463] width 31 height 25
drag, startPoint x: 53, startPoint y: 465, endPoint x: 63, endPoint y: 435, distance: 31.8
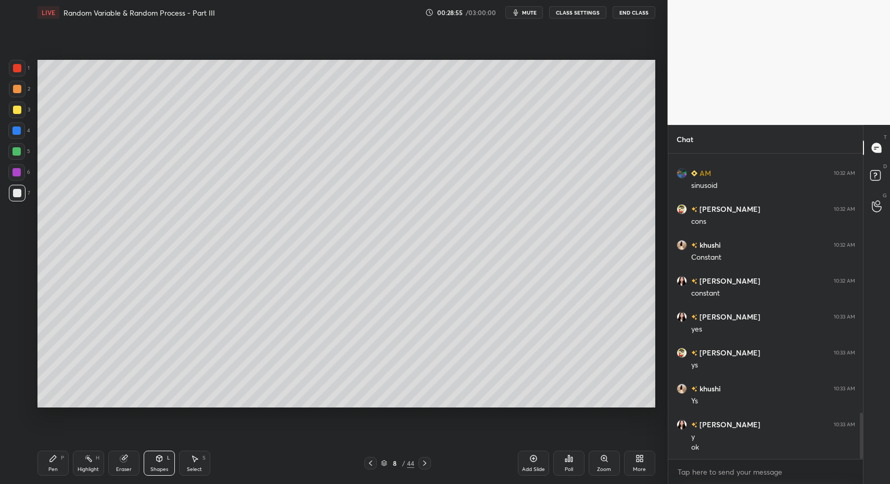
click at [53, 467] on div "Pen" at bounding box center [52, 469] width 9 height 5
drag, startPoint x: 157, startPoint y: 470, endPoint x: 156, endPoint y: 445, distance: 25.0
click at [156, 469] on div "Shapes" at bounding box center [159, 469] width 18 height 5
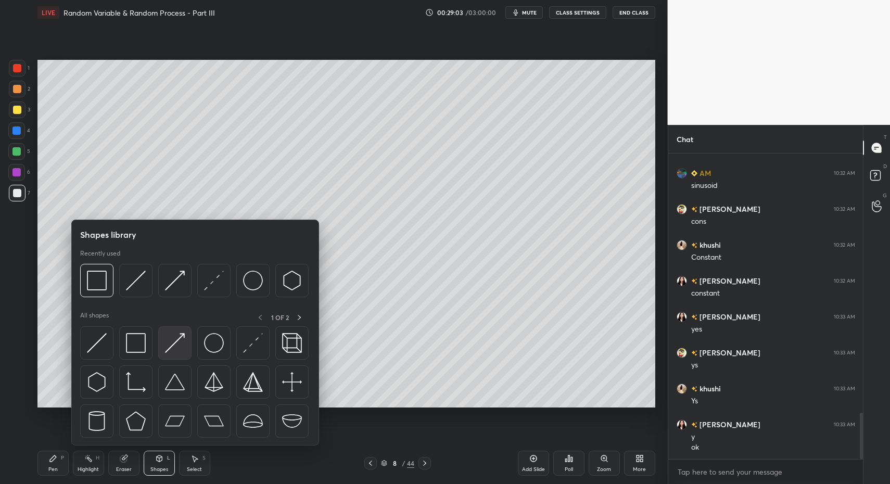
click at [173, 341] on img at bounding box center [175, 343] width 20 height 20
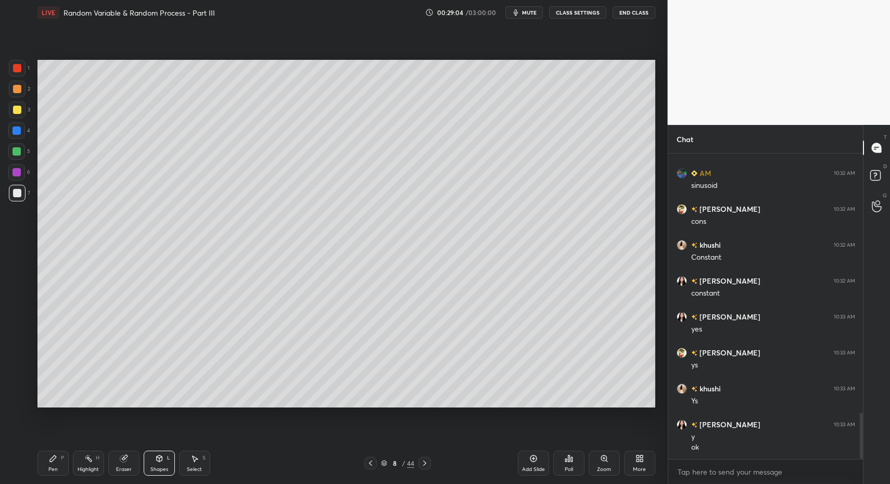
click at [54, 465] on div "Pen P" at bounding box center [52, 463] width 31 height 25
drag, startPoint x: 53, startPoint y: 463, endPoint x: 56, endPoint y: 456, distance: 7.7
click at [53, 463] on div "Pen P" at bounding box center [52, 463] width 31 height 25
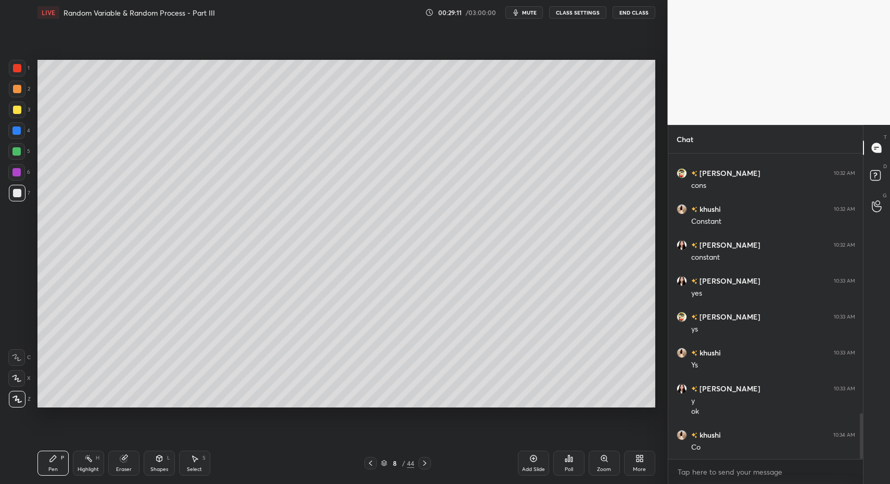
click at [48, 465] on div "Pen P" at bounding box center [52, 463] width 31 height 25
drag, startPoint x: 43, startPoint y: 460, endPoint x: 97, endPoint y: 422, distance: 66.5
click at [43, 460] on div "Pen P" at bounding box center [52, 463] width 31 height 25
click at [47, 455] on div "Pen P" at bounding box center [52, 463] width 31 height 25
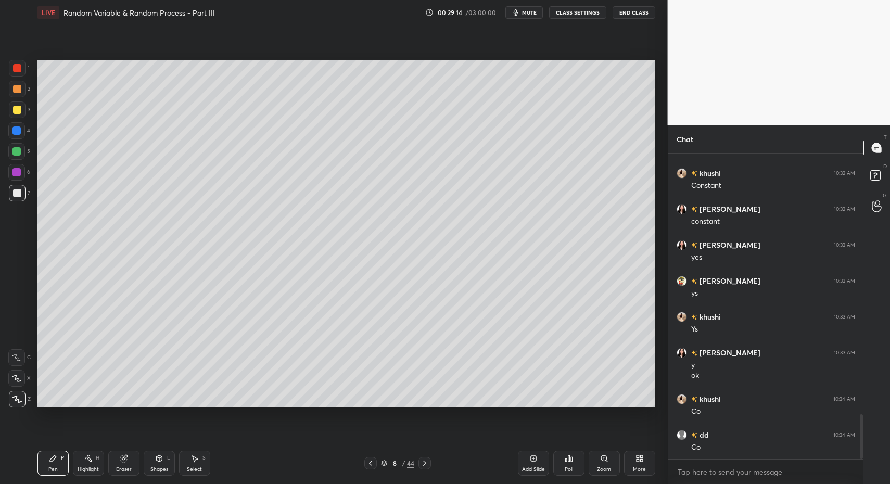
click at [33, 457] on div "LIVE Random Variable & Random Process - Part III 00:29:14 / 03:00:00 mute CLASS…" at bounding box center [346, 242] width 626 height 484
drag, startPoint x: 36, startPoint y: 456, endPoint x: 106, endPoint y: 447, distance: 70.9
click at [36, 456] on div "LIVE Random Variable & Random Process - Part III 00:29:14 / 03:00:00 mute CLASS…" at bounding box center [346, 242] width 626 height 484
click at [189, 462] on div "Select S" at bounding box center [194, 463] width 31 height 25
click at [186, 459] on div "Select S" at bounding box center [194, 463] width 31 height 25
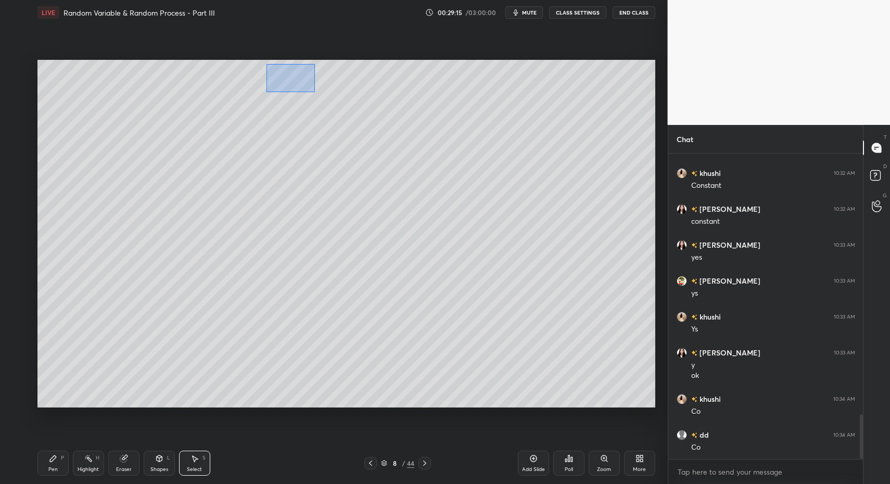
drag, startPoint x: 266, startPoint y: 63, endPoint x: 353, endPoint y: 101, distance: 95.1
click at [366, 110] on div "0 ° Undo Copy Duplicate Duplicate to new slide Delete" at bounding box center [346, 234] width 618 height 348
click at [325, 84] on div "0 ° Undo Copy Duplicate Duplicate to new slide Delete" at bounding box center [346, 234] width 618 height 348
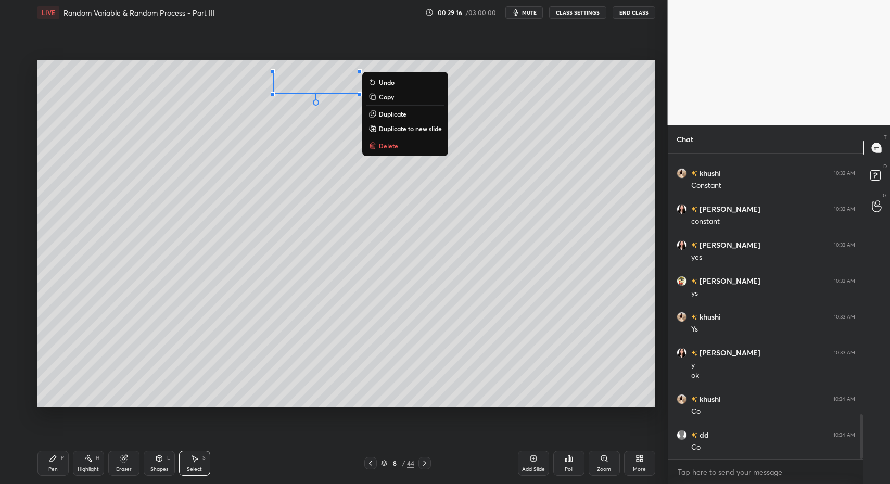
drag, startPoint x: 156, startPoint y: 466, endPoint x: 148, endPoint y: 446, distance: 21.7
click at [156, 467] on div "Shapes" at bounding box center [159, 469] width 18 height 5
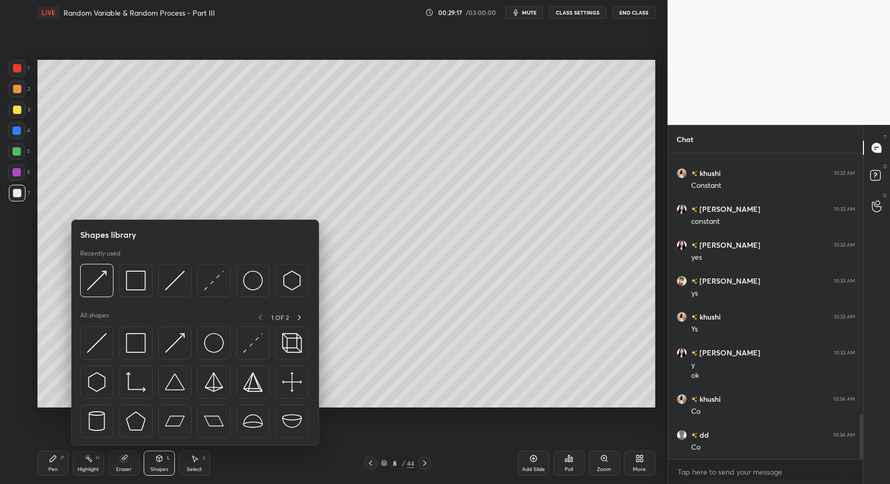
click at [53, 465] on div "Pen P" at bounding box center [52, 463] width 31 height 25
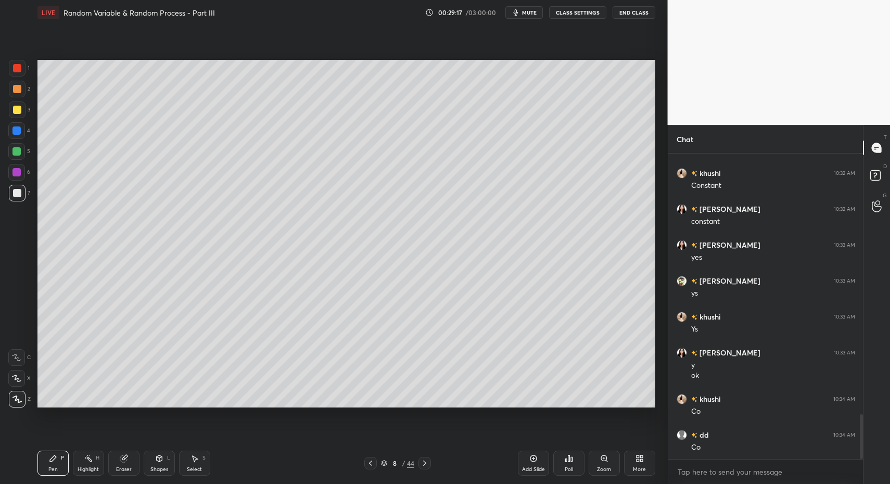
drag, startPoint x: 49, startPoint y: 457, endPoint x: 81, endPoint y: 408, distance: 59.0
click at [50, 454] on div "Pen P" at bounding box center [52, 463] width 31 height 25
click at [164, 456] on div "Shapes L" at bounding box center [159, 463] width 31 height 25
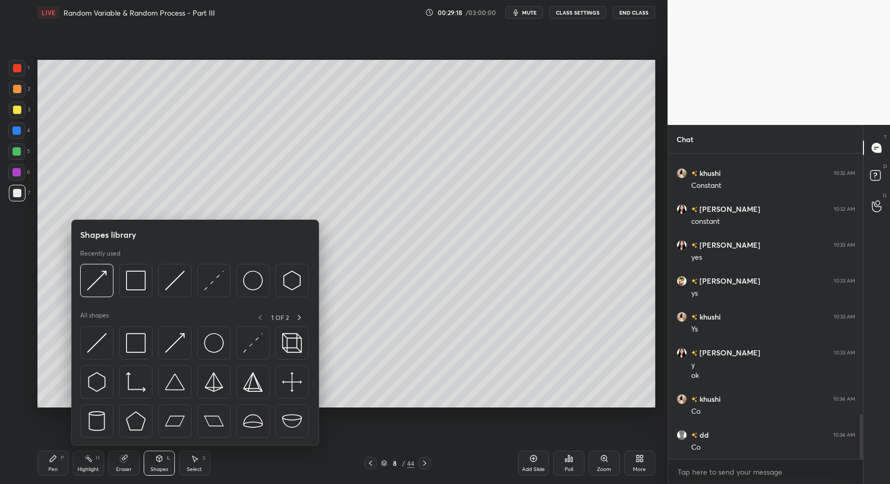
click at [187, 464] on div "Select S" at bounding box center [194, 463] width 31 height 25
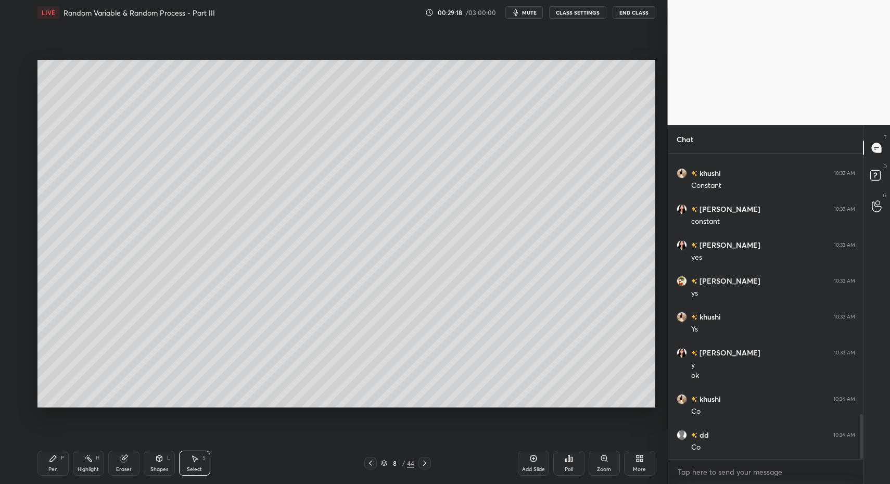
drag, startPoint x: 186, startPoint y: 460, endPoint x: 121, endPoint y: 437, distance: 68.5
click at [186, 460] on div "Select S" at bounding box center [194, 463] width 31 height 25
click at [67, 467] on div "Pen P" at bounding box center [52, 463] width 31 height 25
drag, startPoint x: 60, startPoint y: 464, endPoint x: 64, endPoint y: 459, distance: 6.7
click at [60, 464] on div "Pen P" at bounding box center [52, 463] width 31 height 25
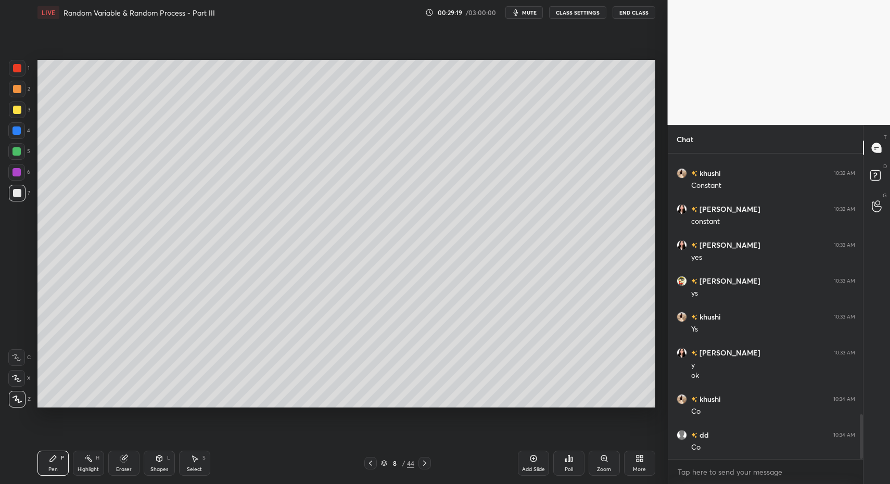
click at [205, 460] on div "S" at bounding box center [203, 457] width 3 height 5
click at [197, 455] on div "Select S" at bounding box center [194, 463] width 31 height 25
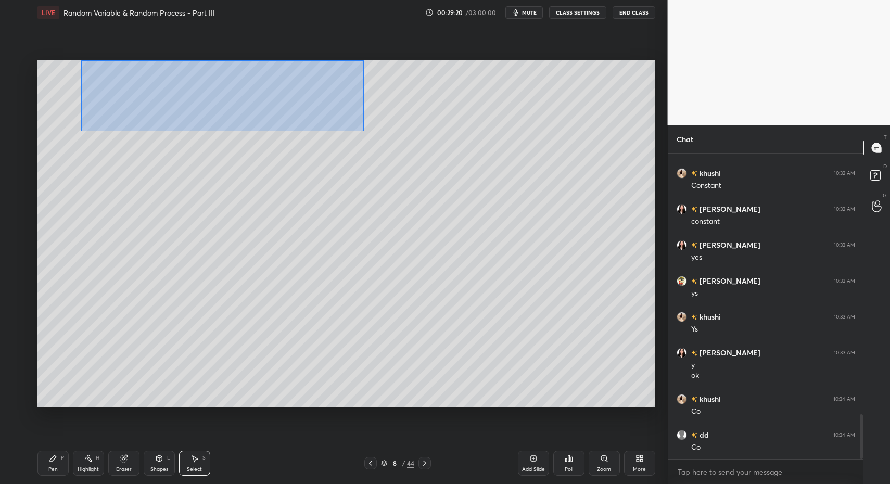
drag, startPoint x: 121, startPoint y: 85, endPoint x: 406, endPoint y: 119, distance: 287.2
click at [433, 137] on div "0 ° Undo Copy Duplicate Duplicate to new slide Delete" at bounding box center [346, 234] width 618 height 348
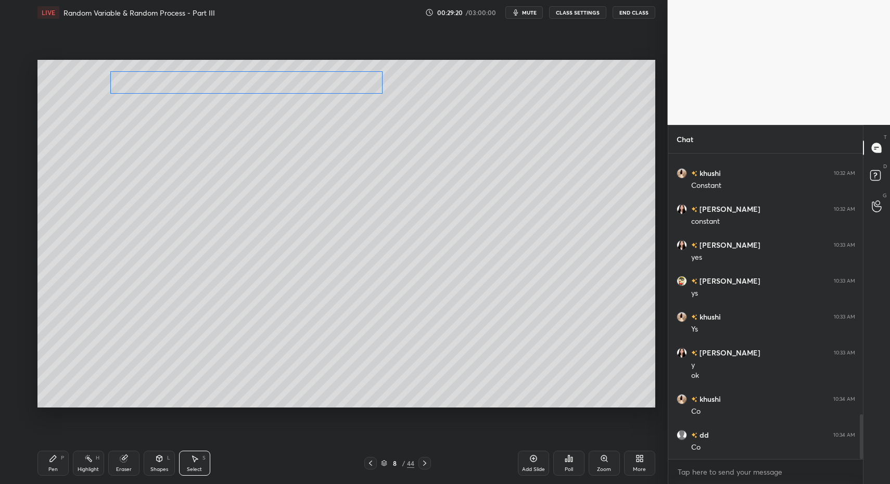
drag, startPoint x: 313, startPoint y: 80, endPoint x: 310, endPoint y: 94, distance: 14.9
click at [324, 80] on div "0 ° Undo Copy Duplicate Duplicate to new slide Delete" at bounding box center [346, 234] width 618 height 348
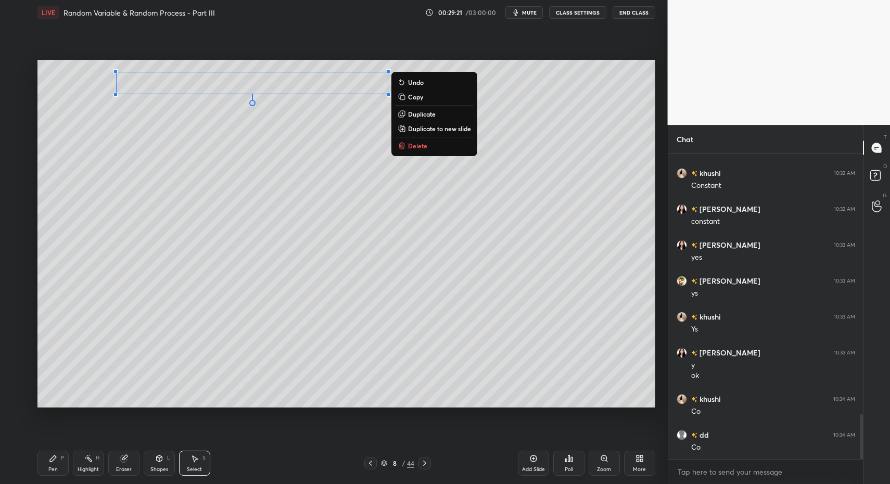
click at [49, 467] on div "Pen" at bounding box center [52, 469] width 9 height 5
drag, startPoint x: 48, startPoint y: 466, endPoint x: 50, endPoint y: 417, distance: 49.0
click at [48, 467] on div "Pen" at bounding box center [52, 469] width 9 height 5
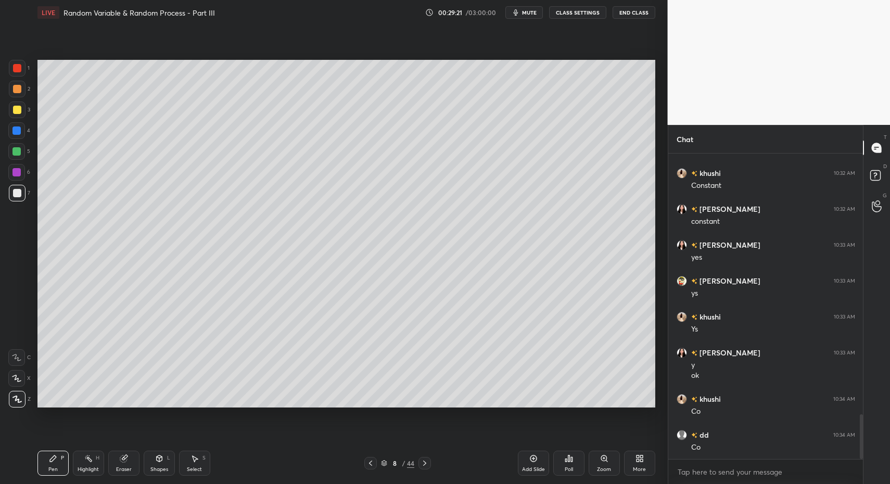
click at [18, 111] on div at bounding box center [17, 110] width 8 height 8
drag, startPoint x: 154, startPoint y: 463, endPoint x: 151, endPoint y: 457, distance: 6.1
click at [154, 463] on div "Shapes L" at bounding box center [159, 463] width 31 height 25
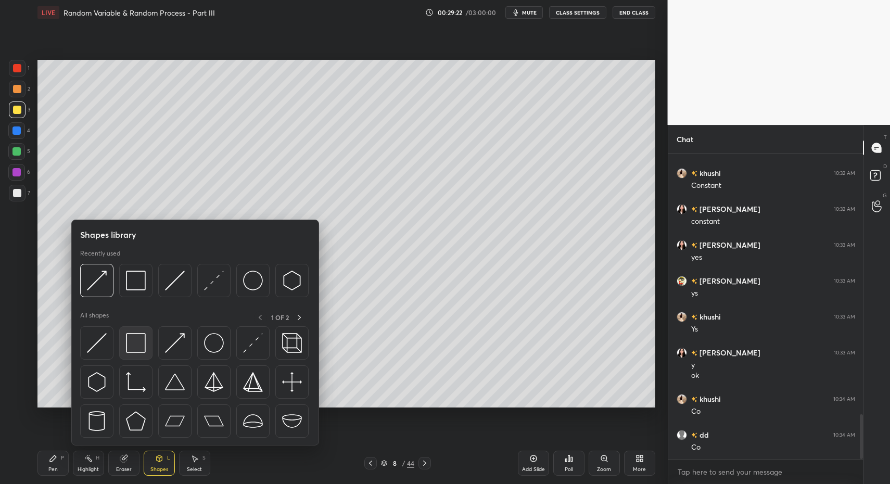
click at [126, 344] on img at bounding box center [136, 343] width 20 height 20
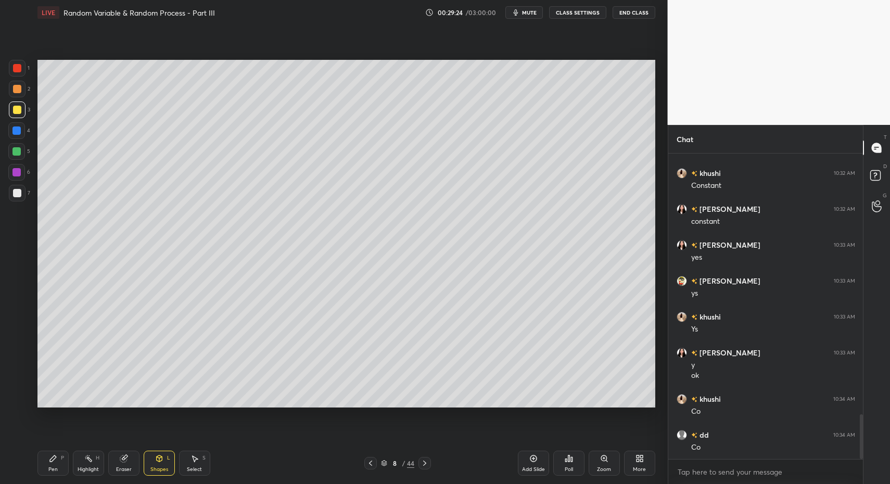
click at [17, 193] on div at bounding box center [17, 193] width 8 height 8
click at [52, 461] on icon at bounding box center [53, 458] width 6 height 6
drag, startPoint x: 52, startPoint y: 461, endPoint x: 79, endPoint y: 414, distance: 53.4
click at [56, 460] on icon at bounding box center [53, 458] width 8 height 8
drag, startPoint x: 50, startPoint y: 474, endPoint x: 70, endPoint y: 434, distance: 44.0
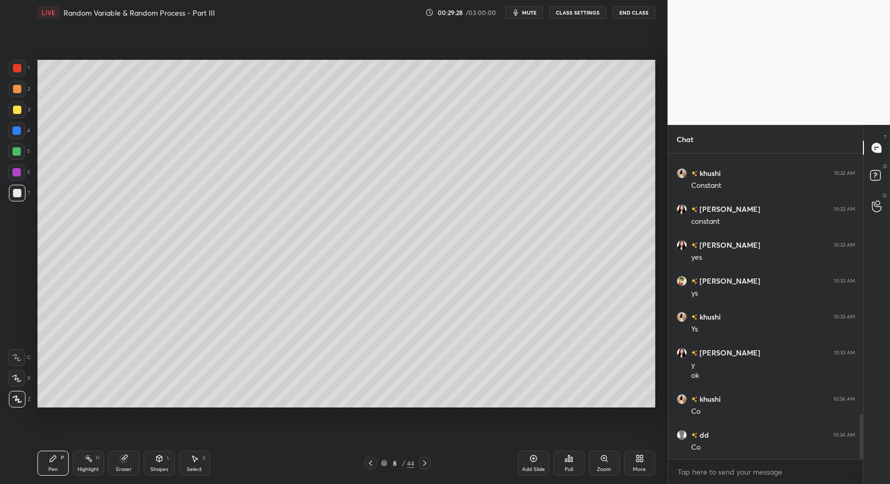
click at [48, 471] on div "Pen P" at bounding box center [52, 463] width 31 height 25
click at [52, 464] on div "Pen P" at bounding box center [52, 463] width 31 height 25
click at [144, 462] on div "Shapes L" at bounding box center [159, 463] width 31 height 25
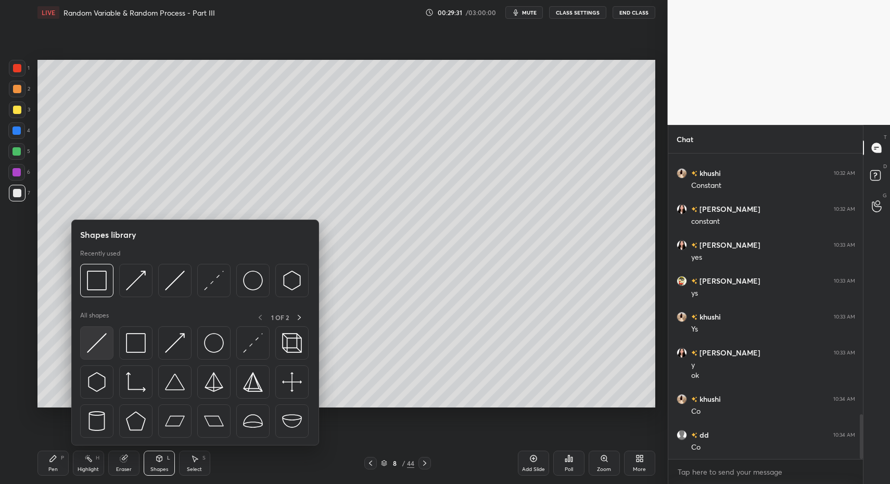
click at [104, 346] on img at bounding box center [97, 343] width 20 height 20
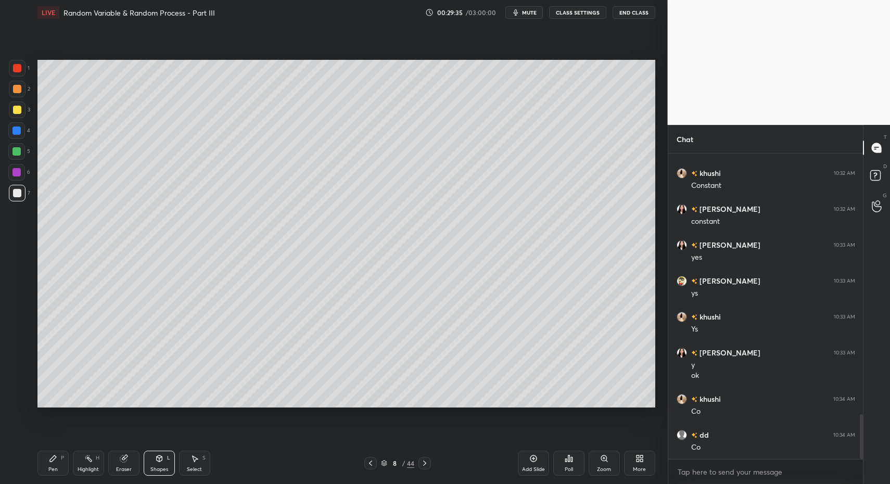
click at [51, 469] on div "Pen" at bounding box center [52, 469] width 9 height 5
drag, startPoint x: 45, startPoint y: 465, endPoint x: 71, endPoint y: 411, distance: 60.5
click at [45, 465] on div "Pen P" at bounding box center [52, 463] width 31 height 25
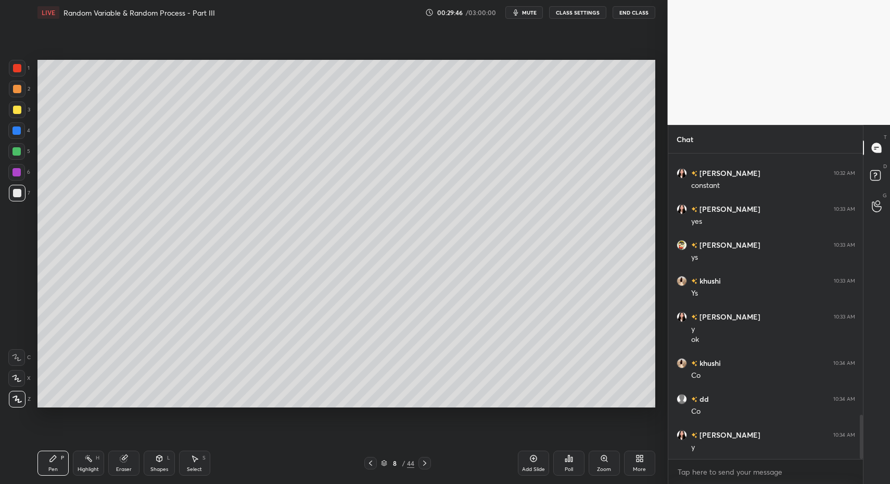
click at [22, 108] on div at bounding box center [17, 109] width 17 height 17
click at [161, 467] on div "Shapes" at bounding box center [159, 469] width 18 height 5
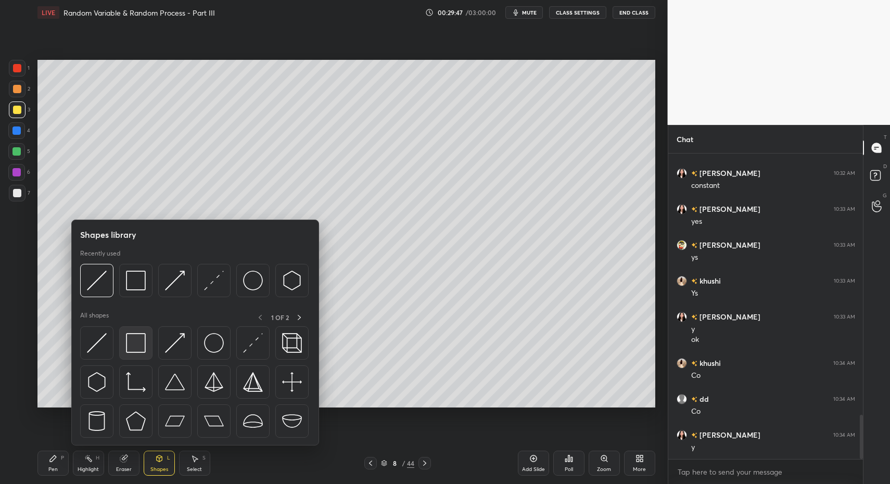
click at [134, 355] on div at bounding box center [135, 342] width 33 height 33
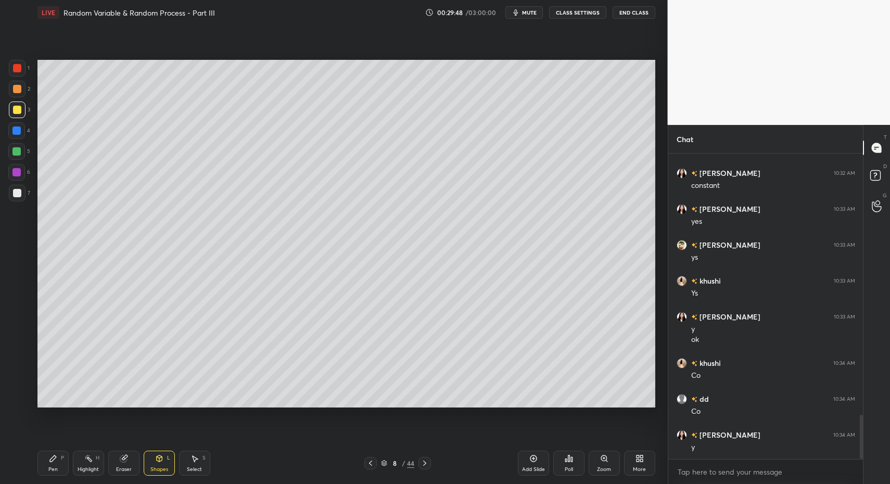
click at [11, 190] on div "7" at bounding box center [19, 193] width 21 height 17
click at [21, 193] on div at bounding box center [17, 193] width 17 height 17
drag, startPoint x: 46, startPoint y: 467, endPoint x: 53, endPoint y: 444, distance: 24.4
click at [46, 467] on div "Pen P" at bounding box center [52, 463] width 31 height 25
click at [55, 465] on div "Pen P" at bounding box center [52, 463] width 31 height 25
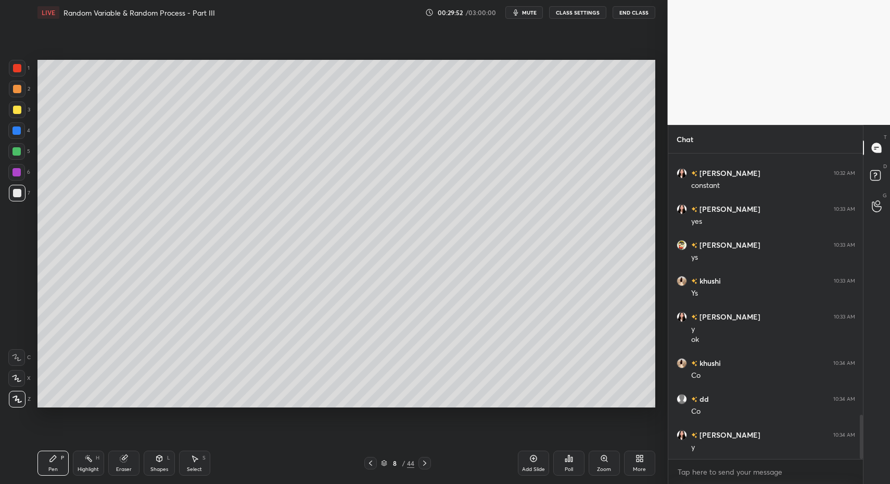
drag, startPoint x: 52, startPoint y: 465, endPoint x: 53, endPoint y: 454, distance: 11.0
click at [49, 464] on div "Pen P" at bounding box center [52, 463] width 31 height 25
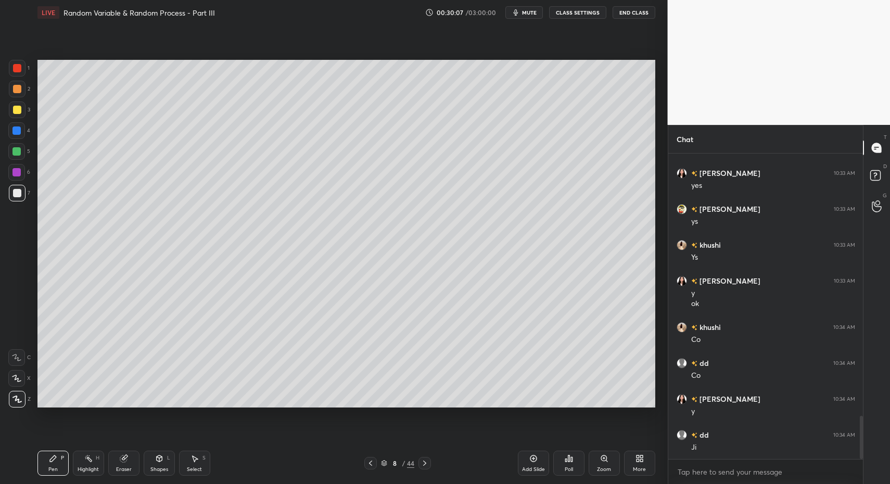
drag, startPoint x: 10, startPoint y: 150, endPoint x: 25, endPoint y: 164, distance: 20.3
click at [14, 148] on div at bounding box center [16, 151] width 17 height 17
drag, startPoint x: 155, startPoint y: 473, endPoint x: 156, endPoint y: 449, distance: 23.9
click at [153, 470] on div "Shapes L" at bounding box center [159, 463] width 31 height 25
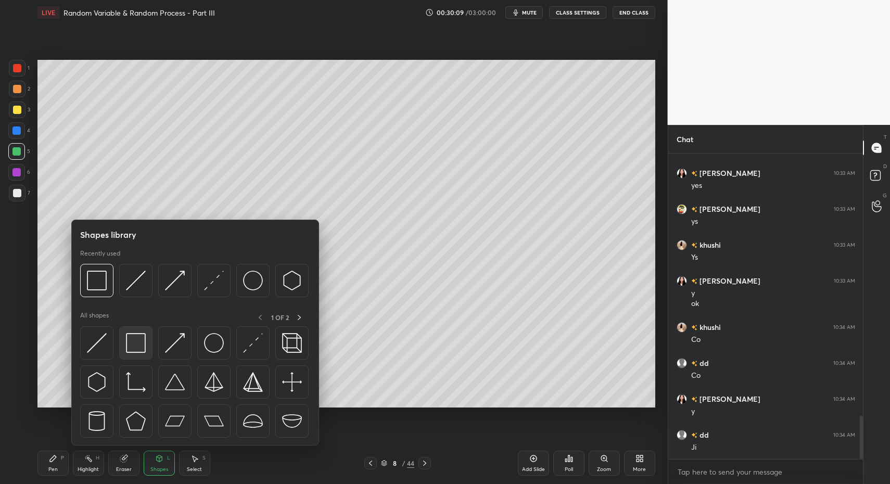
click at [131, 351] on img at bounding box center [136, 343] width 20 height 20
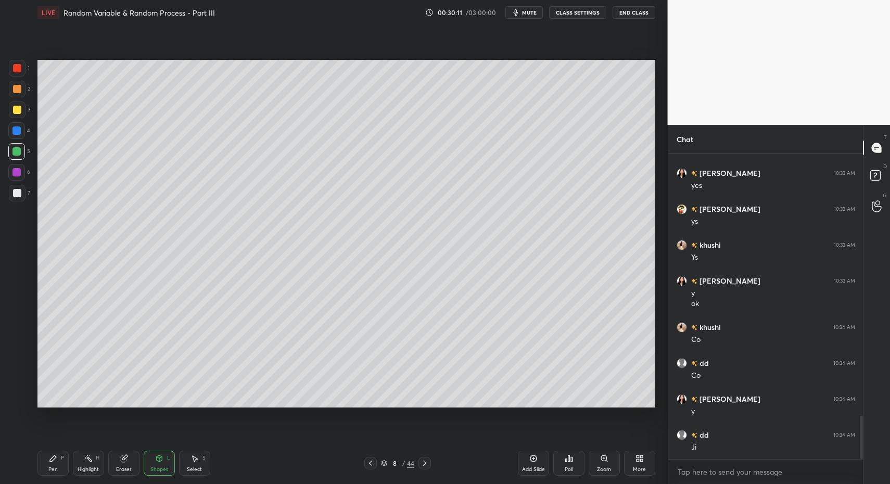
click at [17, 197] on div at bounding box center [17, 193] width 8 height 8
click at [48, 467] on div "Pen" at bounding box center [52, 469] width 9 height 5
click at [48, 459] on div "Pen P" at bounding box center [52, 463] width 31 height 25
click at [169, 470] on div "Shapes L" at bounding box center [159, 463] width 31 height 25
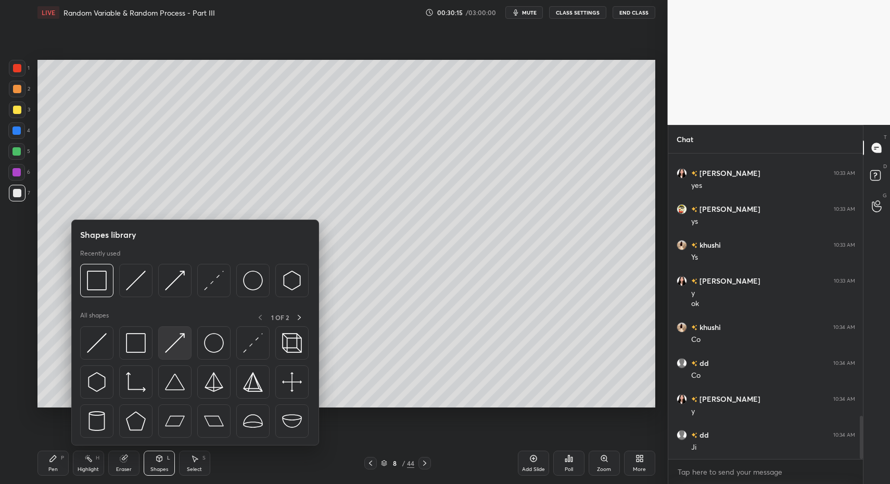
click at [168, 356] on div at bounding box center [174, 342] width 33 height 33
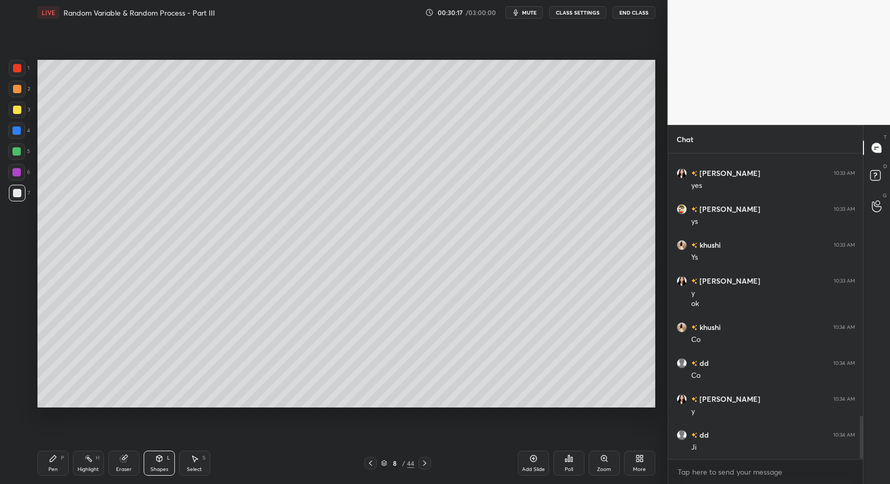
click at [39, 464] on div "Pen P" at bounding box center [52, 463] width 31 height 25
click at [17, 111] on div at bounding box center [17, 110] width 8 height 8
click at [149, 460] on div "Shapes L" at bounding box center [159, 463] width 31 height 25
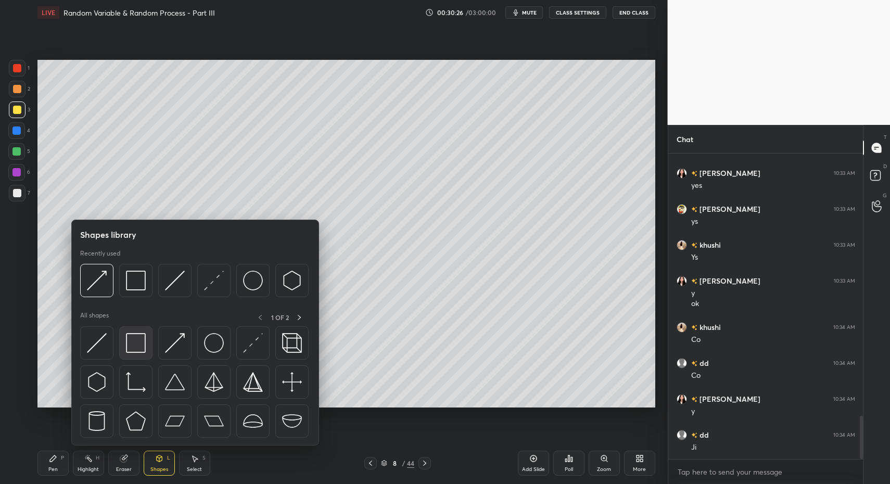
click at [142, 343] on img at bounding box center [136, 343] width 20 height 20
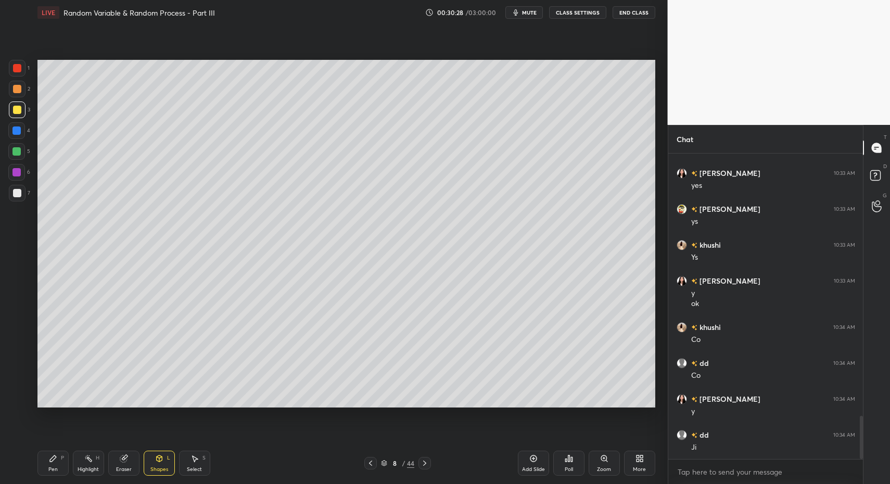
click at [17, 204] on div "7" at bounding box center [19, 195] width 21 height 21
click at [54, 478] on div "Pen P Highlight H Eraser Shapes L Select S 8 / 44 Add Slide Poll Zoom More" at bounding box center [346, 463] width 618 height 42
click at [67, 463] on div "Pen P" at bounding box center [52, 463] width 31 height 25
click at [58, 461] on div "Pen P" at bounding box center [52, 463] width 31 height 25
drag, startPoint x: 157, startPoint y: 467, endPoint x: 152, endPoint y: 449, distance: 18.7
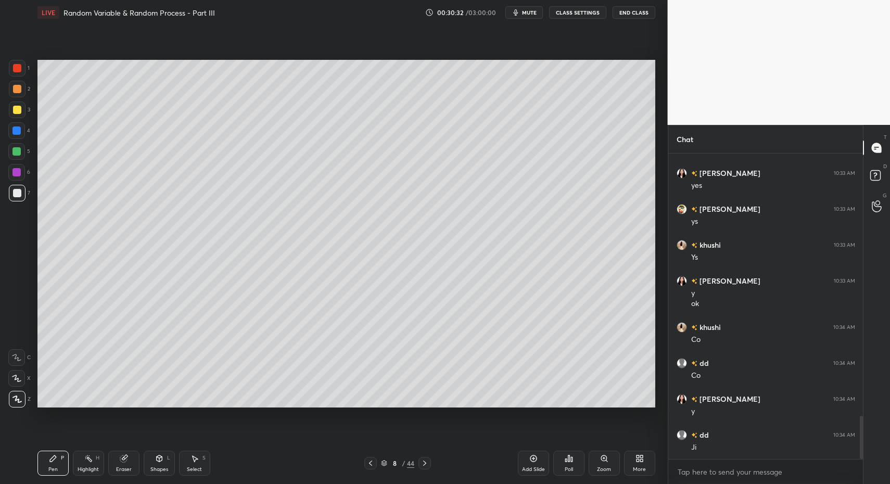
click at [157, 467] on div "Shapes" at bounding box center [159, 469] width 18 height 5
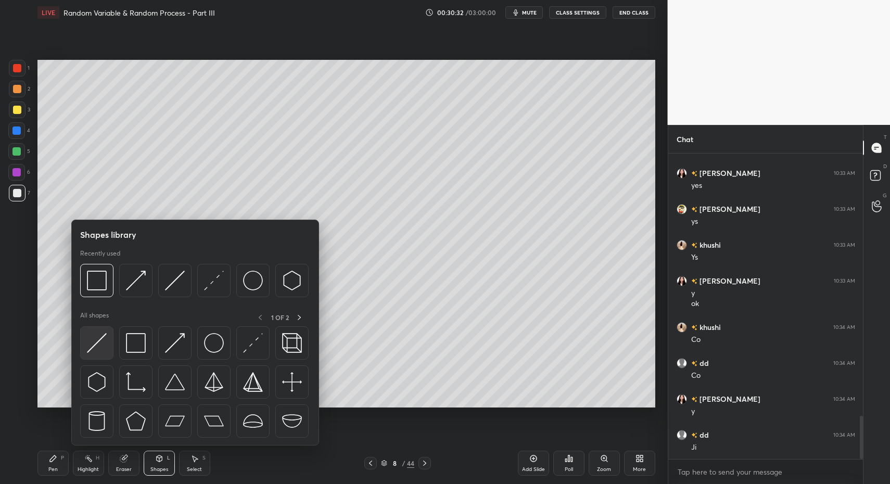
click at [100, 355] on div at bounding box center [96, 342] width 33 height 33
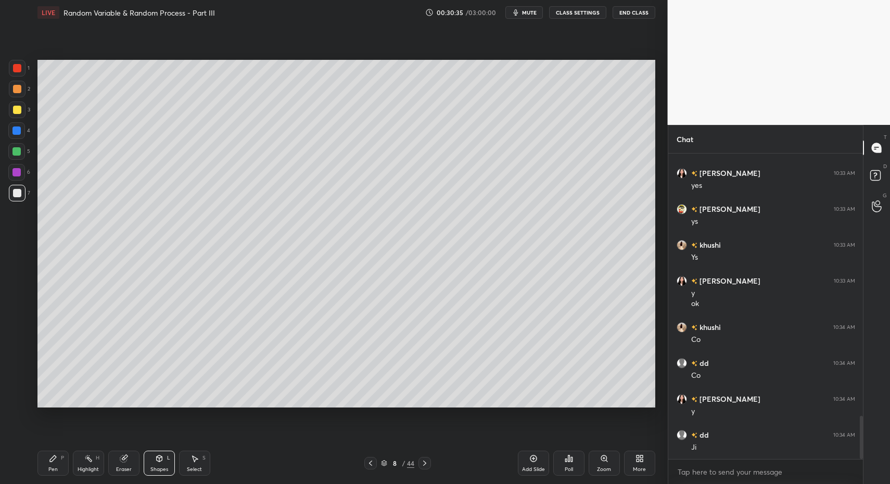
click at [56, 469] on div "Pen" at bounding box center [52, 469] width 9 height 5
drag, startPoint x: 56, startPoint y: 464, endPoint x: 79, endPoint y: 442, distance: 32.0
click at [56, 464] on div "Pen P" at bounding box center [52, 463] width 31 height 25
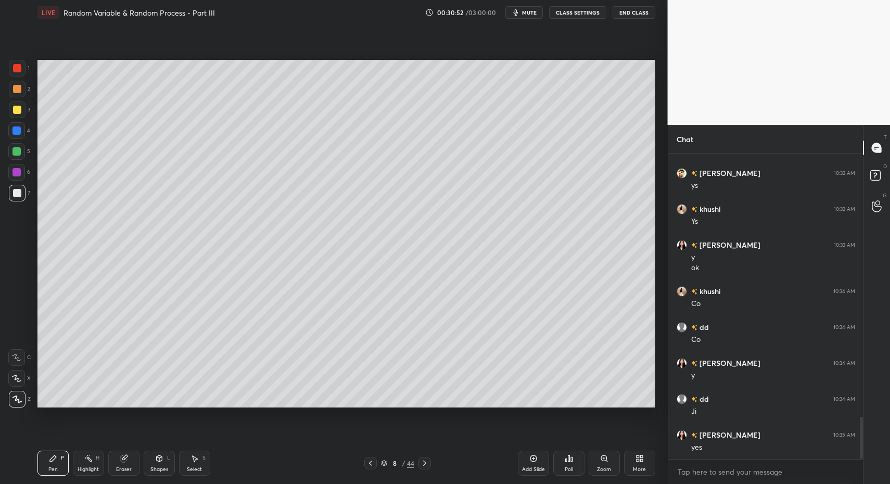
scroll to position [1914, 0]
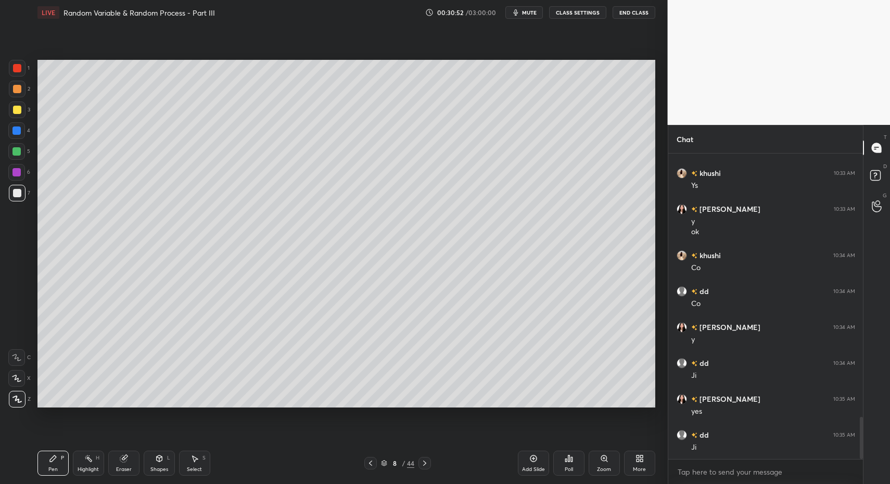
drag, startPoint x: 156, startPoint y: 468, endPoint x: 154, endPoint y: 452, distance: 16.9
click at [156, 468] on div "Shapes" at bounding box center [159, 469] width 18 height 5
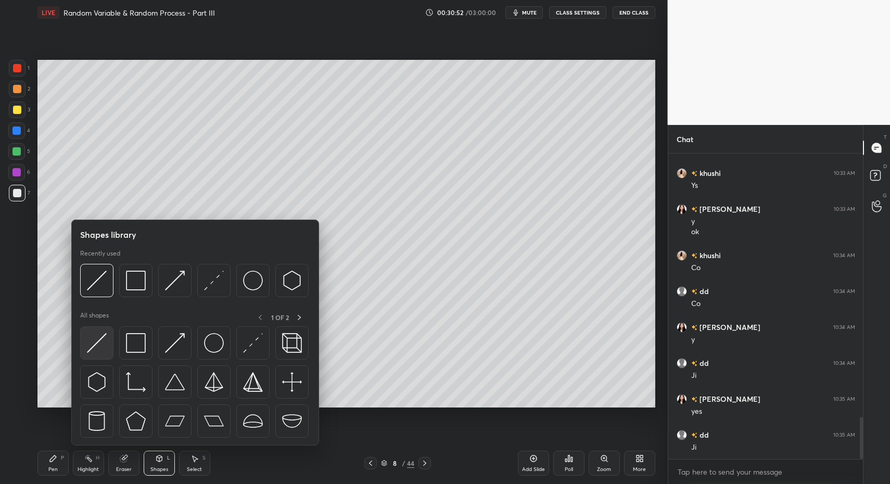
click at [100, 353] on div at bounding box center [96, 342] width 33 height 33
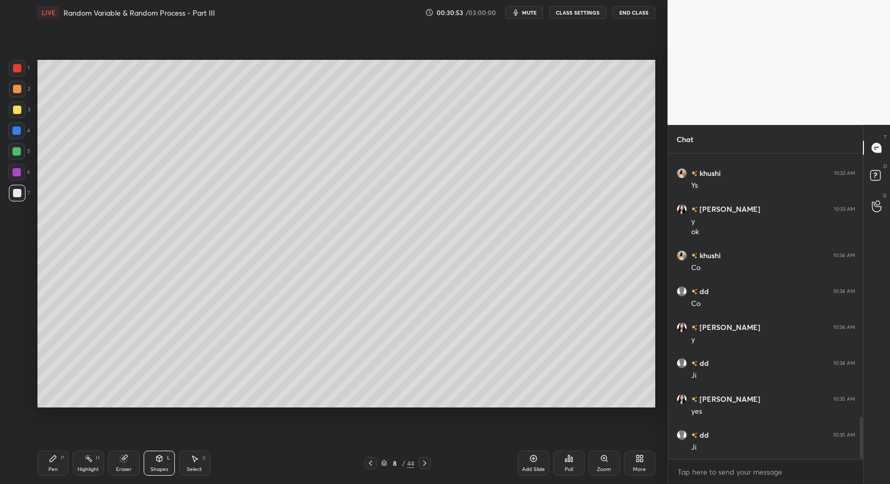
scroll to position [1950, 0]
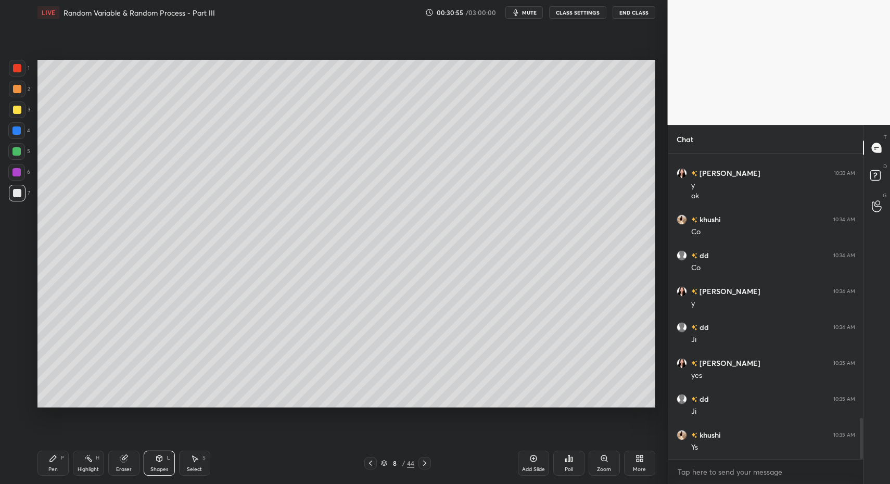
click at [59, 462] on div "Pen P" at bounding box center [52, 463] width 31 height 25
click at [52, 465] on div "Pen P" at bounding box center [52, 463] width 31 height 25
drag, startPoint x: 185, startPoint y: 464, endPoint x: 212, endPoint y: 448, distance: 31.2
click at [193, 459] on div "Select S" at bounding box center [194, 463] width 31 height 25
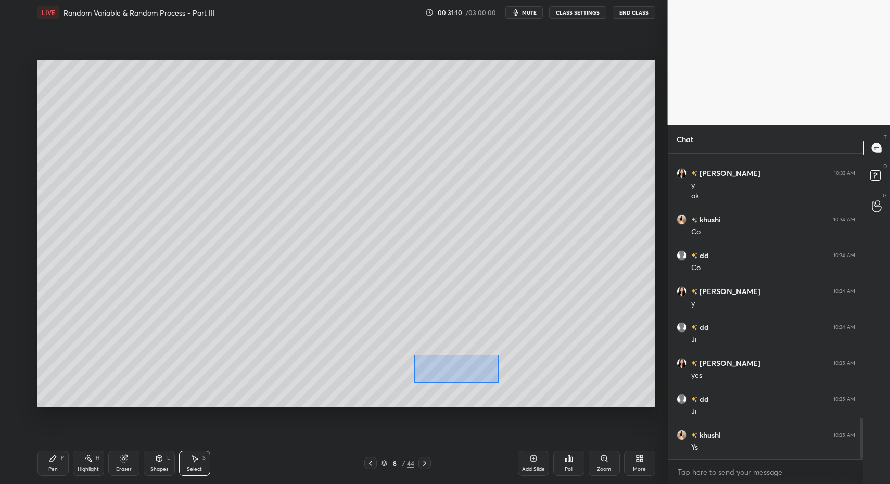
drag, startPoint x: 431, startPoint y: 368, endPoint x: 486, endPoint y: 375, distance: 54.5
click at [498, 382] on div "0 ° Undo Copy Duplicate Duplicate to new slide Delete" at bounding box center [346, 234] width 618 height 348
click at [483, 373] on div "0 ° Undo Copy Duplicate Duplicate to new slide Delete" at bounding box center [346, 234] width 618 height 348
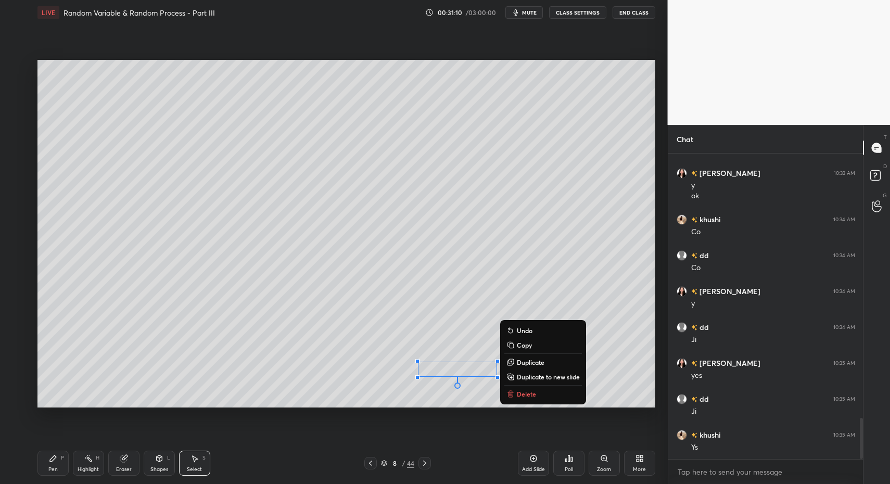
drag, startPoint x: 45, startPoint y: 463, endPoint x: 52, endPoint y: 459, distance: 7.7
click at [45, 463] on div "Pen P" at bounding box center [52, 463] width 31 height 25
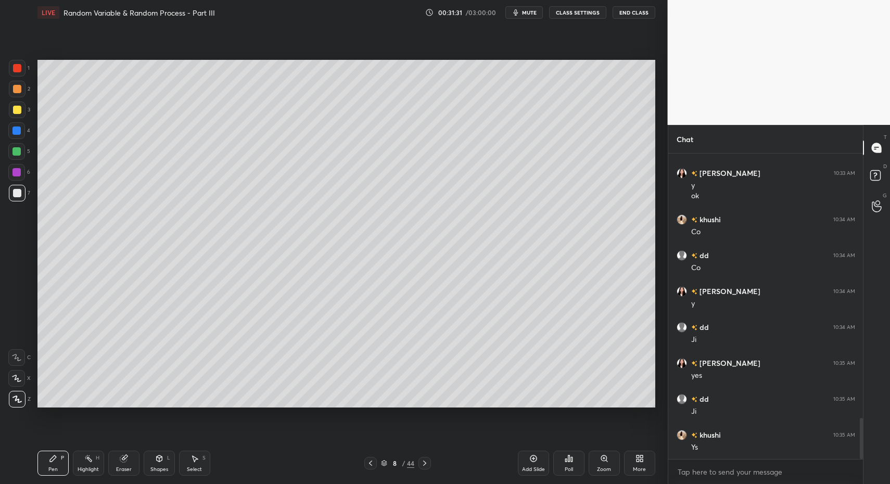
drag, startPoint x: 187, startPoint y: 470, endPoint x: 188, endPoint y: 465, distance: 5.8
click at [189, 468] on div "Select" at bounding box center [194, 469] width 15 height 5
click at [188, 465] on div "Select S" at bounding box center [194, 463] width 31 height 25
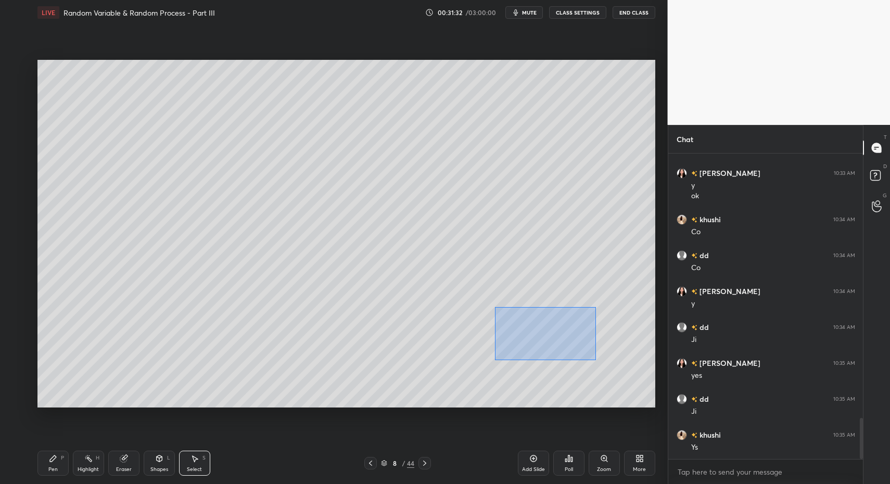
drag, startPoint x: 509, startPoint y: 312, endPoint x: 600, endPoint y: 359, distance: 102.2
click at [601, 360] on div "0 ° Undo Copy Duplicate Duplicate to new slide Delete" at bounding box center [346, 234] width 618 height 348
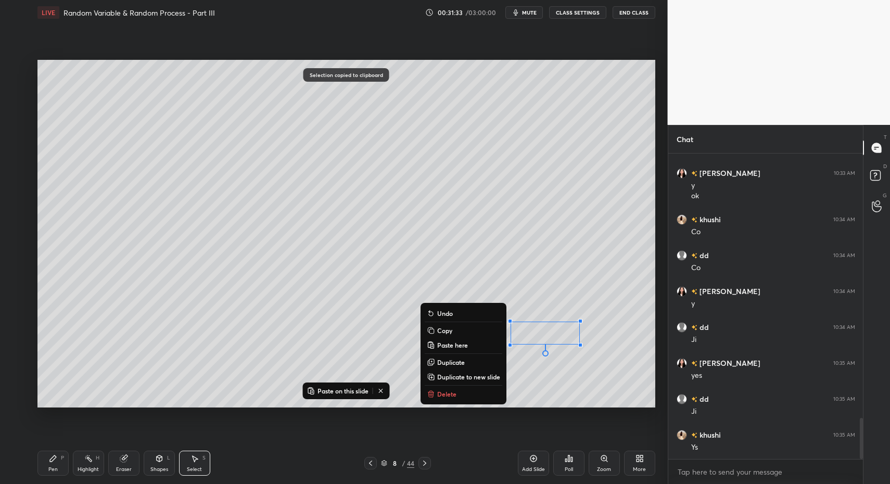
click at [529, 467] on div "Add Slide" at bounding box center [533, 469] width 23 height 5
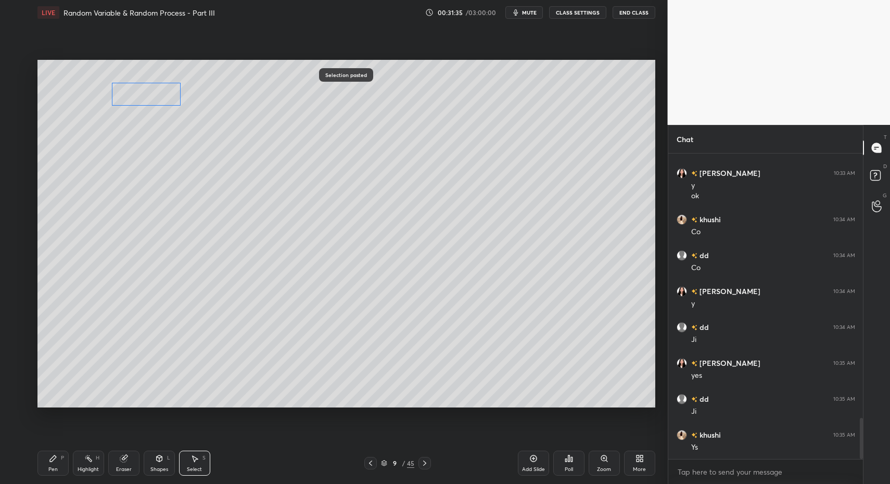
drag, startPoint x: 533, startPoint y: 337, endPoint x: 134, endPoint y: 102, distance: 463.7
click at [139, 98] on div "0 ° Undo Copy Paste here Duplicate Duplicate to new slide Delete" at bounding box center [346, 234] width 618 height 348
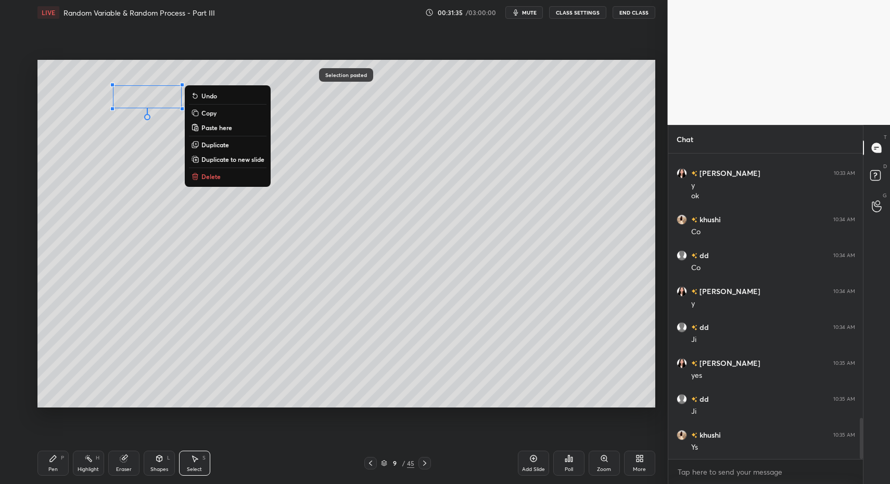
click at [114, 144] on div "0 ° Undo Copy Paste here Duplicate Duplicate to new slide Delete" at bounding box center [346, 234] width 618 height 348
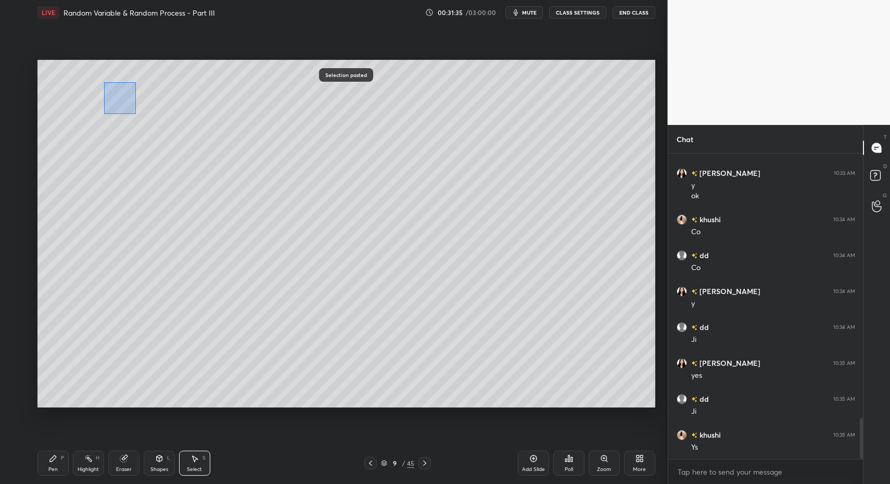
drag, startPoint x: 113, startPoint y: 89, endPoint x: 134, endPoint y: 113, distance: 31.7
click at [134, 113] on div "0 ° Undo Copy Paste here Duplicate Duplicate to new slide Delete" at bounding box center [346, 234] width 618 height 348
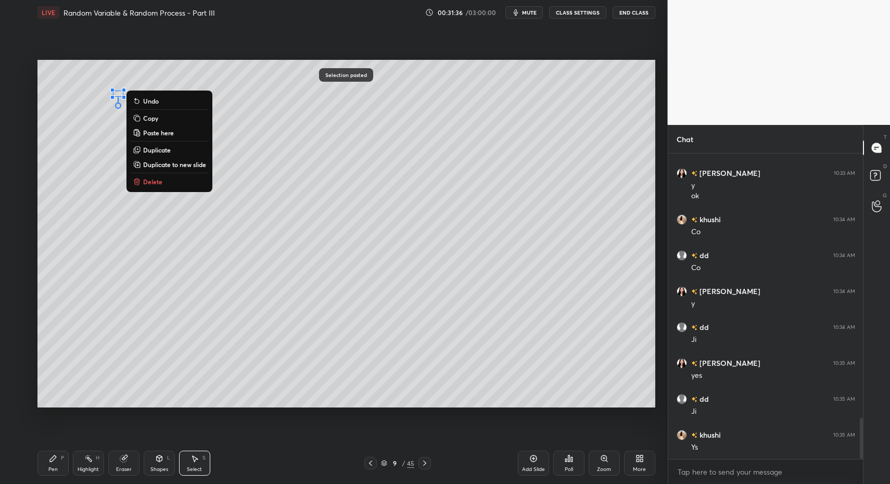
drag, startPoint x: 144, startPoint y: 182, endPoint x: 149, endPoint y: 171, distance: 11.6
click at [144, 182] on p "Delete" at bounding box center [152, 181] width 19 height 8
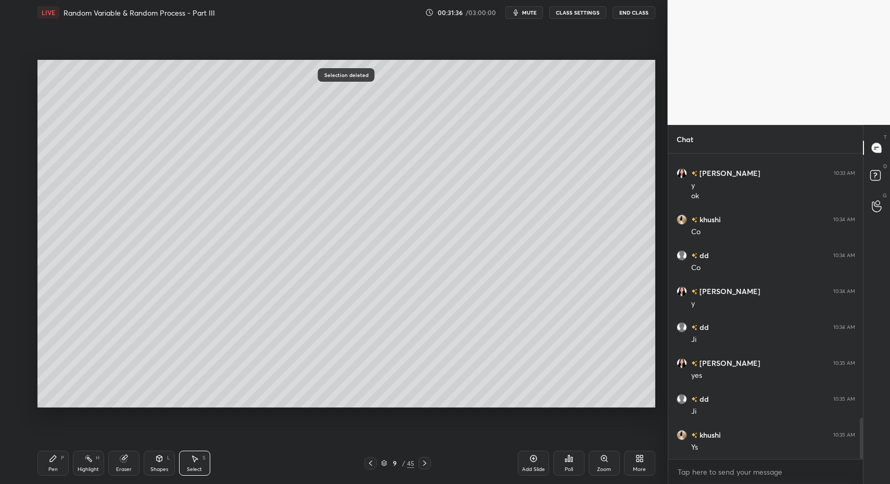
drag, startPoint x: 176, startPoint y: 108, endPoint x: 222, endPoint y: 128, distance: 49.6
click at [222, 128] on div "0 ° Undo Copy Paste here Duplicate Duplicate to new slide Delete" at bounding box center [346, 234] width 618 height 348
drag, startPoint x: 141, startPoint y: 95, endPoint x: 106, endPoint y: 96, distance: 35.4
click at [104, 91] on div "0 ° Undo Copy Paste here Duplicate Duplicate to new slide Delete" at bounding box center [346, 234] width 618 height 348
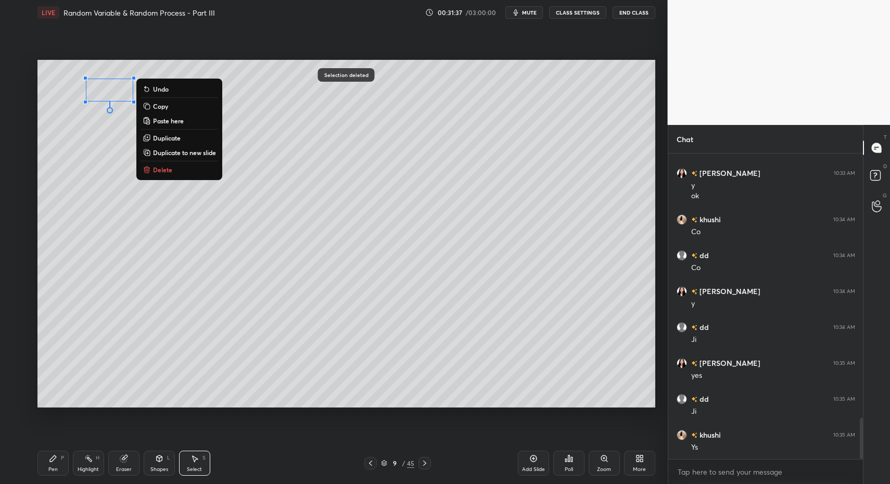
drag, startPoint x: 36, startPoint y: 464, endPoint x: 177, endPoint y: 455, distance: 140.8
click at [41, 462] on div "Pen P" at bounding box center [52, 463] width 31 height 25
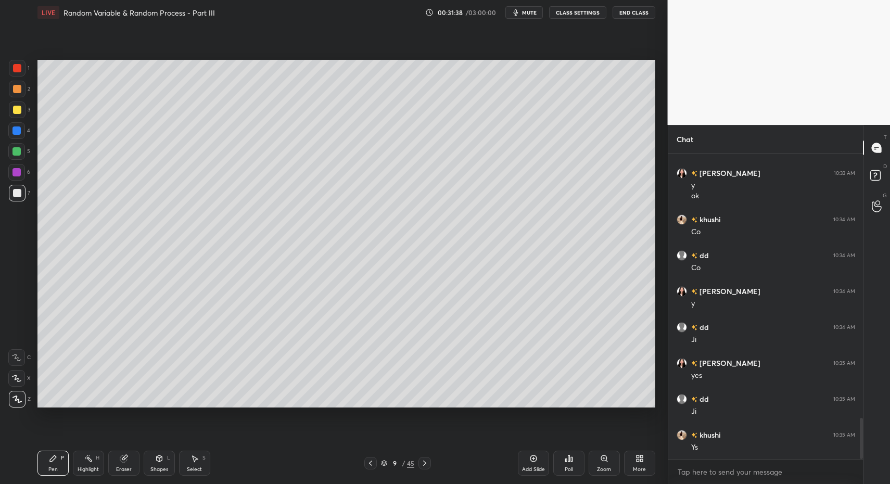
drag, startPoint x: 369, startPoint y: 463, endPoint x: 297, endPoint y: 462, distance: 72.3
click at [369, 463] on icon at bounding box center [370, 463] width 8 height 8
click at [175, 465] on div "Pen P Highlight H Eraser Shapes L Select S" at bounding box center [157, 463] width 240 height 25
click at [185, 462] on div "Select S" at bounding box center [194, 463] width 31 height 25
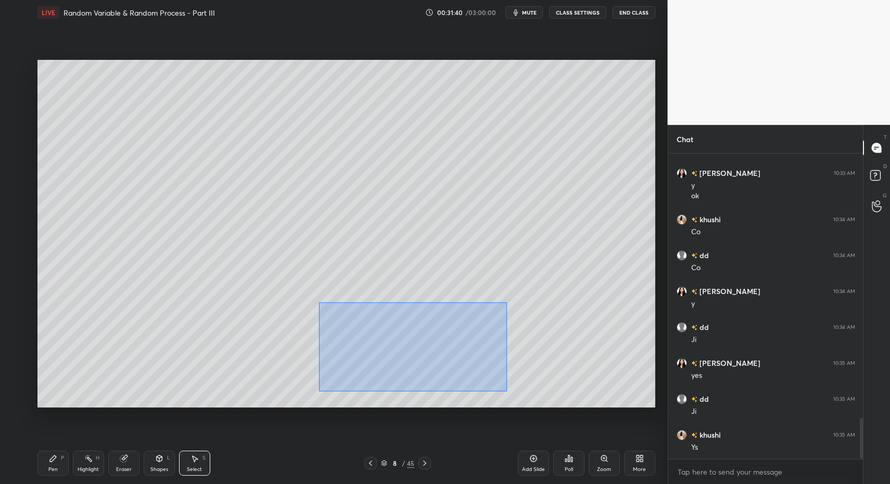
drag, startPoint x: 319, startPoint y: 302, endPoint x: 452, endPoint y: 381, distance: 155.2
click at [506, 391] on div "0 ° Undo Copy Paste here Duplicate Duplicate to new slide Delete" at bounding box center [346, 234] width 618 height 348
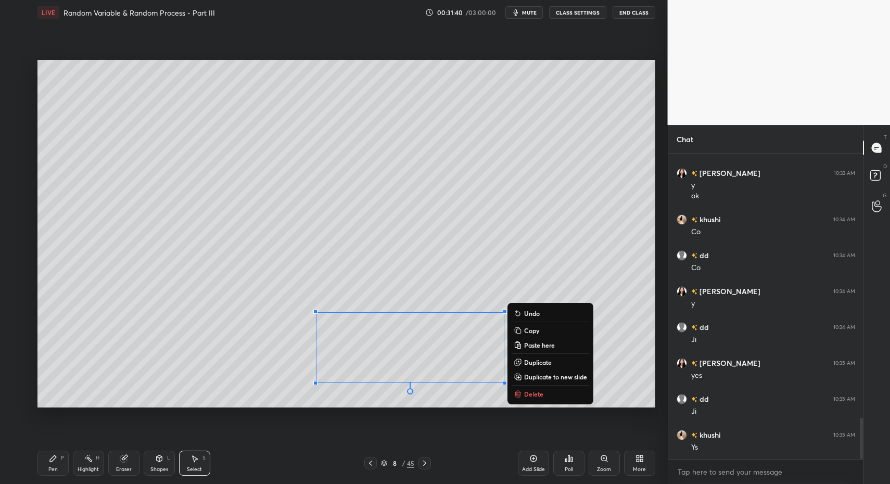
click at [270, 286] on div "0 ° Undo Copy Paste here Duplicate Duplicate to new slide Delete" at bounding box center [346, 234] width 618 height 348
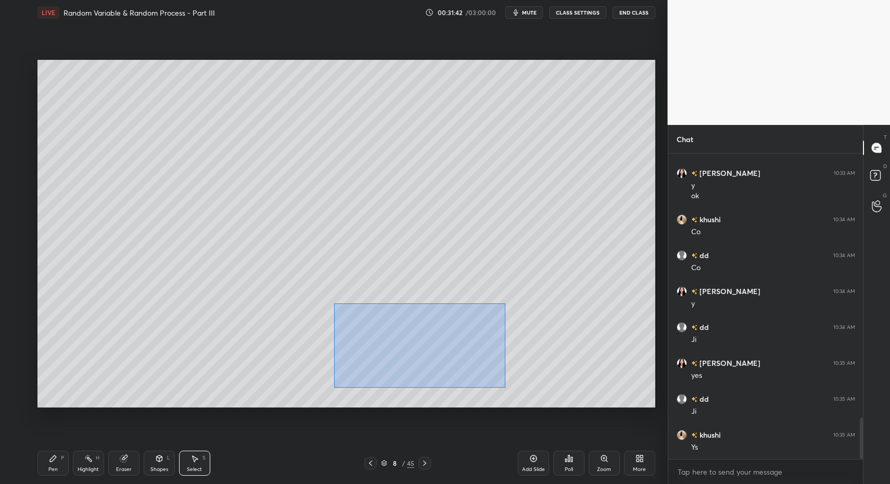
drag, startPoint x: 334, startPoint y: 303, endPoint x: 505, endPoint y: 386, distance: 189.7
click at [505, 387] on div "0 ° Undo Copy Paste here Duplicate Duplicate to new slide Delete" at bounding box center [346, 234] width 618 height 348
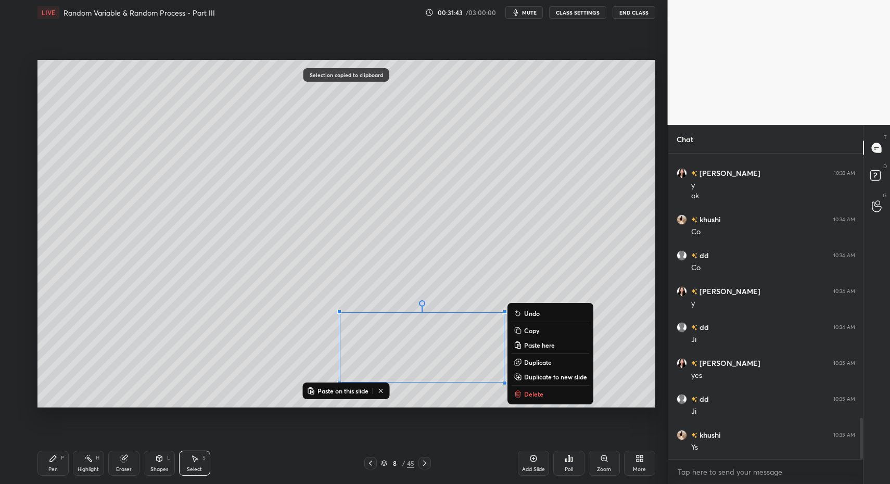
click at [424, 462] on icon at bounding box center [424, 463] width 3 height 5
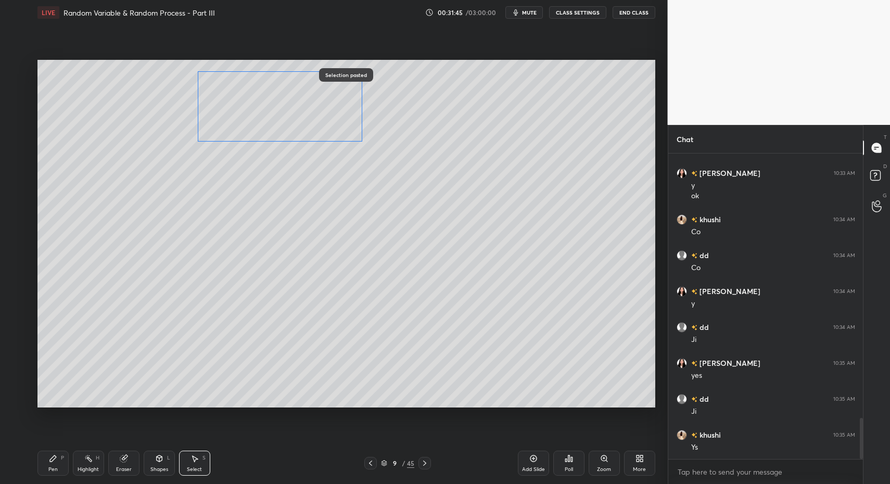
drag, startPoint x: 357, startPoint y: 346, endPoint x: 215, endPoint y: 117, distance: 269.7
click at [217, 116] on div "0 ° Undo Copy Paste here Duplicate Duplicate to new slide Delete" at bounding box center [346, 234] width 618 height 348
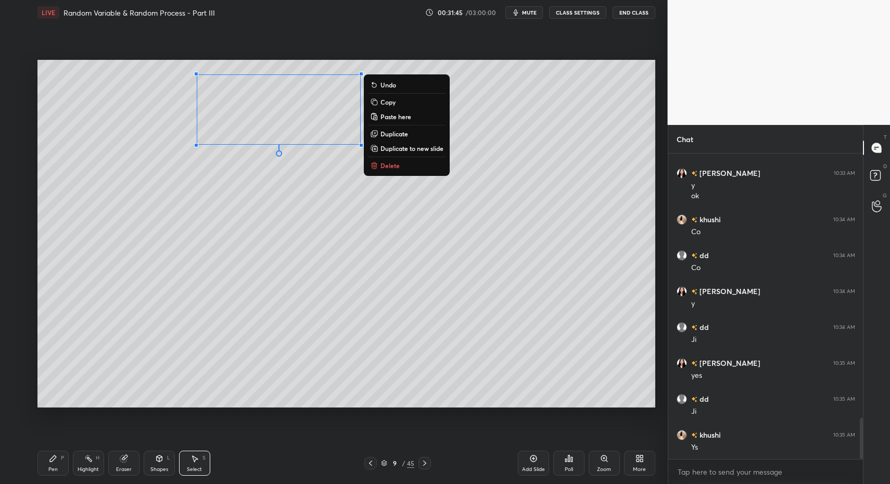
drag, startPoint x: 46, startPoint y: 462, endPoint x: 58, endPoint y: 461, distance: 12.0
click at [49, 462] on div "Pen P" at bounding box center [52, 463] width 31 height 25
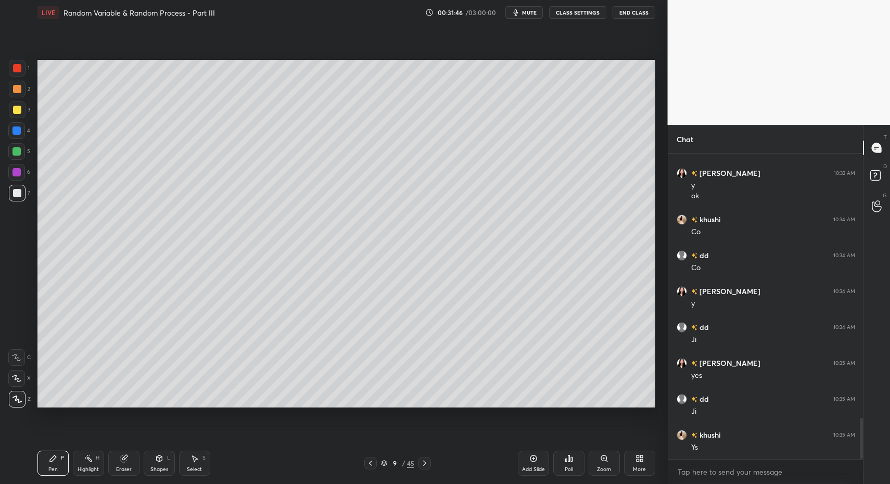
drag, startPoint x: 58, startPoint y: 461, endPoint x: 187, endPoint y: 463, distance: 128.5
click at [56, 461] on div "Pen P" at bounding box center [52, 463] width 31 height 25
drag, startPoint x: 201, startPoint y: 466, endPoint x: 187, endPoint y: 456, distance: 17.2
click at [199, 467] on div "Select" at bounding box center [194, 469] width 15 height 5
click at [188, 463] on div "Select S" at bounding box center [194, 463] width 31 height 25
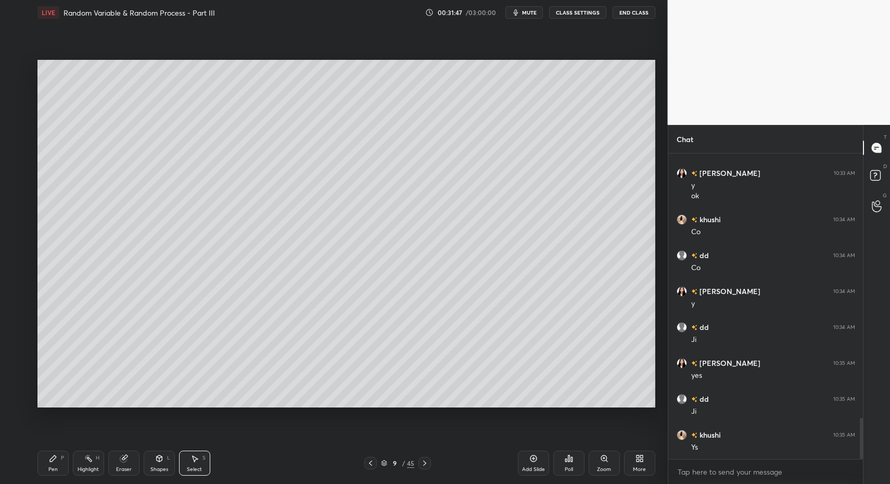
drag, startPoint x: 85, startPoint y: 76, endPoint x: 145, endPoint y: 108, distance: 67.7
click at [150, 112] on div "0 ° Undo Copy Paste here Duplicate Duplicate to new slide Delete" at bounding box center [346, 234] width 618 height 348
drag, startPoint x: 112, startPoint y: 91, endPoint x: 100, endPoint y: 137, distance: 48.2
click at [117, 97] on div "0 ° Undo Copy Paste here Duplicate Duplicate to new slide Delete" at bounding box center [346, 234] width 618 height 348
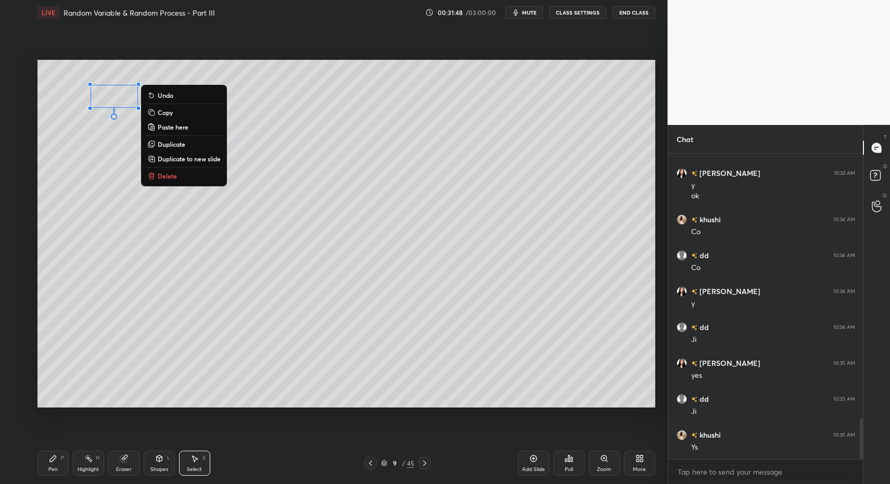
drag, startPoint x: 35, startPoint y: 468, endPoint x: 42, endPoint y: 463, distance: 8.7
click at [35, 468] on div "LIVE Random Variable & Random Process - Part III 00:31:48 / 03:00:00 mute CLASS…" at bounding box center [346, 242] width 626 height 484
click at [46, 463] on div "Pen P" at bounding box center [52, 463] width 31 height 25
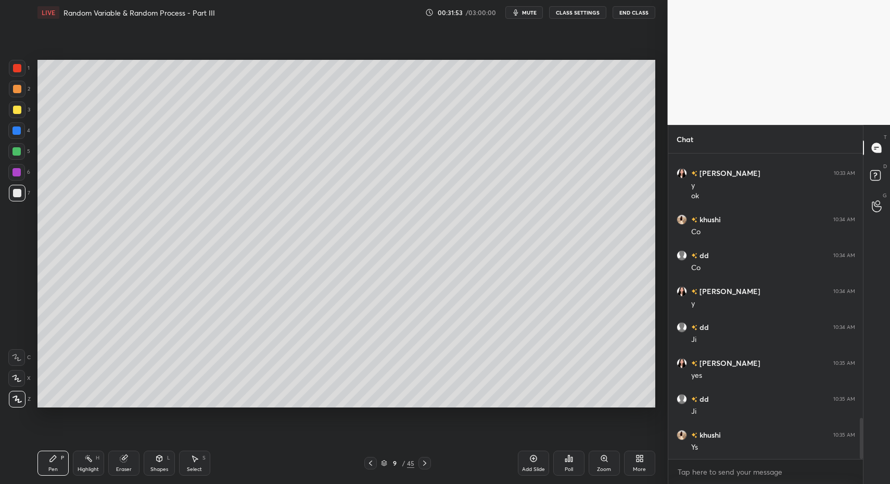
click at [369, 463] on div at bounding box center [370, 463] width 12 height 12
drag, startPoint x: 428, startPoint y: 462, endPoint x: 422, endPoint y: 461, distance: 5.8
click at [428, 462] on icon at bounding box center [424, 463] width 8 height 8
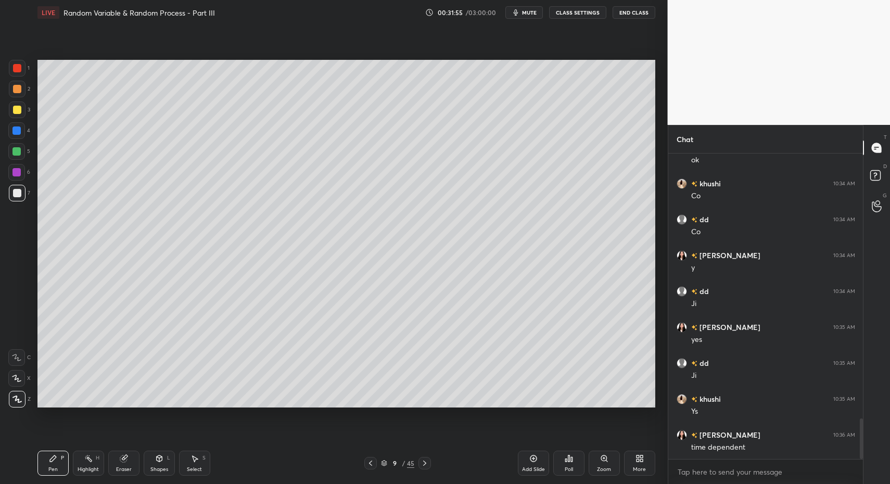
click at [52, 467] on div "Pen P" at bounding box center [52, 463] width 31 height 25
click at [19, 112] on div at bounding box center [17, 110] width 8 height 8
click at [15, 114] on div at bounding box center [17, 109] width 17 height 17
drag, startPoint x: 158, startPoint y: 467, endPoint x: 154, endPoint y: 451, distance: 16.3
click at [155, 463] on div "Shapes L" at bounding box center [159, 463] width 31 height 25
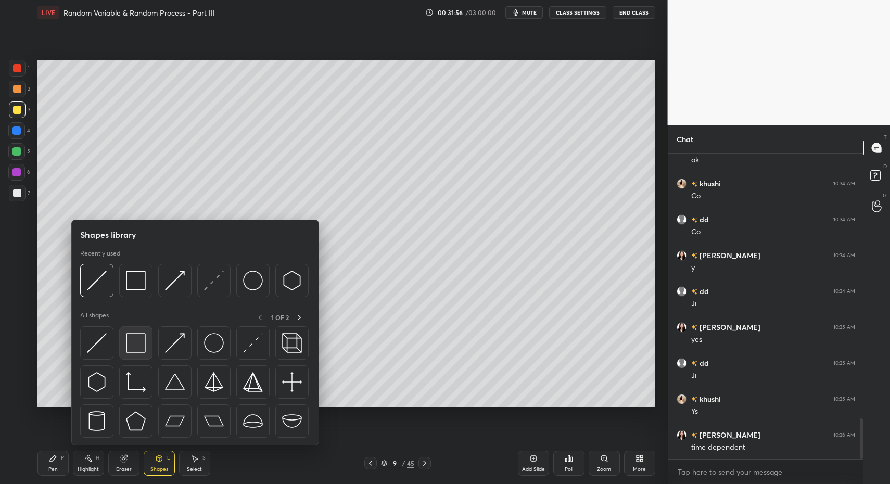
click at [142, 351] on img at bounding box center [136, 343] width 20 height 20
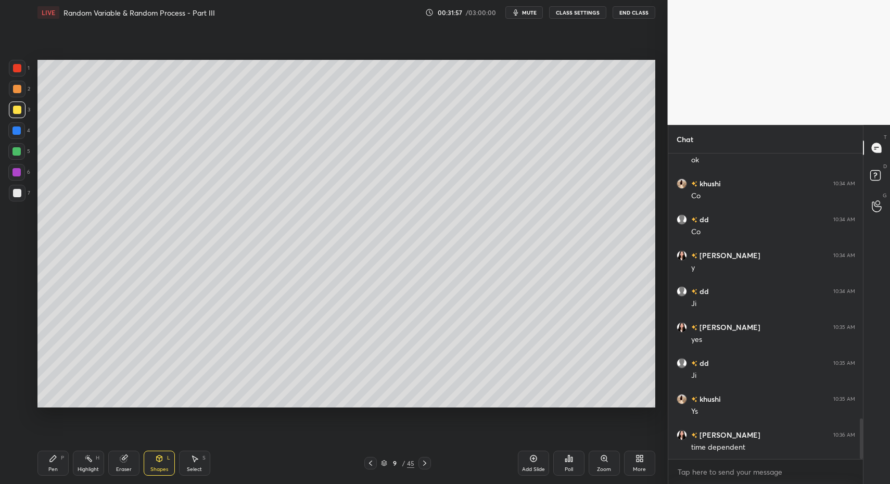
click at [18, 193] on div at bounding box center [17, 193] width 8 height 8
click at [50, 463] on div "Pen P" at bounding box center [52, 463] width 31 height 25
drag, startPoint x: 208, startPoint y: 465, endPoint x: 194, endPoint y: 465, distance: 14.1
click at [208, 465] on div "Select S" at bounding box center [194, 463] width 31 height 25
drag, startPoint x: 194, startPoint y: 465, endPoint x: 188, endPoint y: 448, distance: 17.8
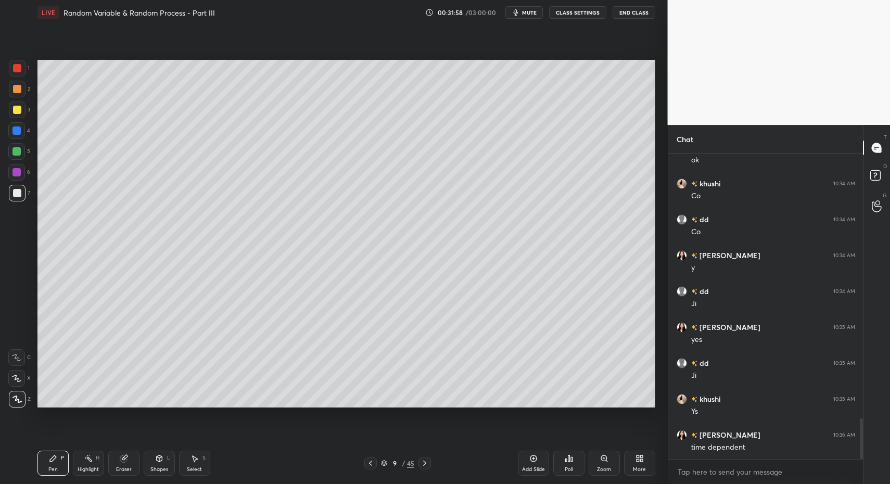
click at [188, 465] on div "Select S" at bounding box center [194, 463] width 31 height 25
drag, startPoint x: 60, startPoint y: 210, endPoint x: 93, endPoint y: 257, distance: 57.2
click at [99, 239] on div "0 ° Undo Copy Paste here Duplicate Duplicate to new slide Delete" at bounding box center [346, 234] width 618 height 348
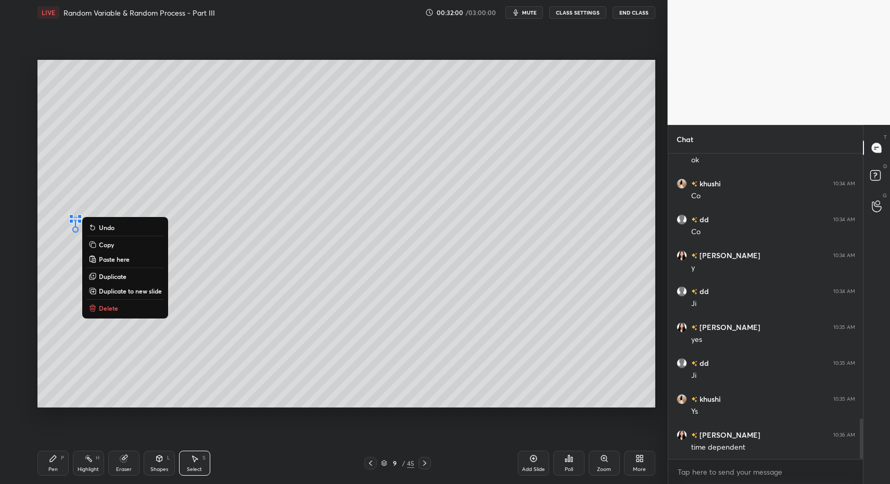
click at [100, 304] on p "Delete" at bounding box center [108, 308] width 19 height 8
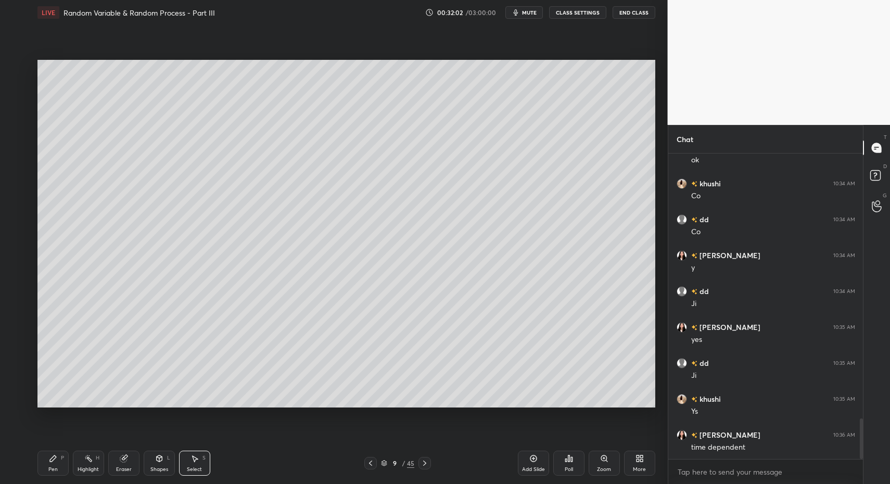
scroll to position [2022, 0]
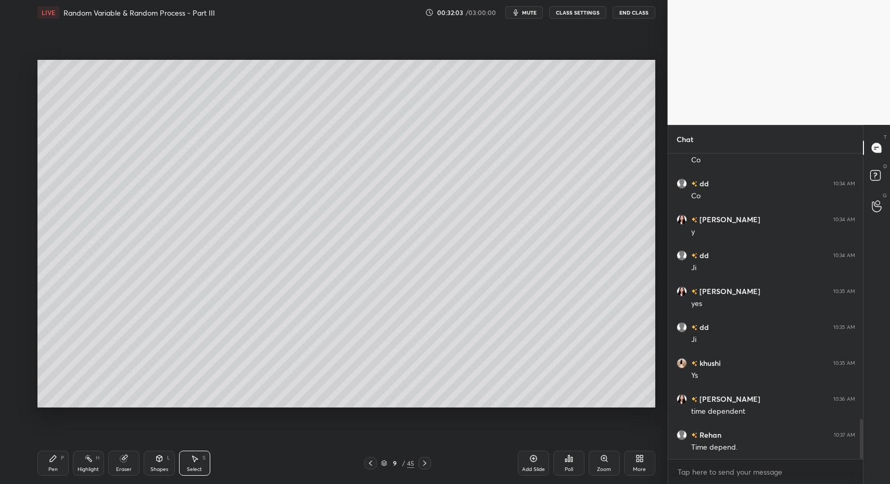
click at [64, 468] on div "Pen P" at bounding box center [52, 463] width 31 height 25
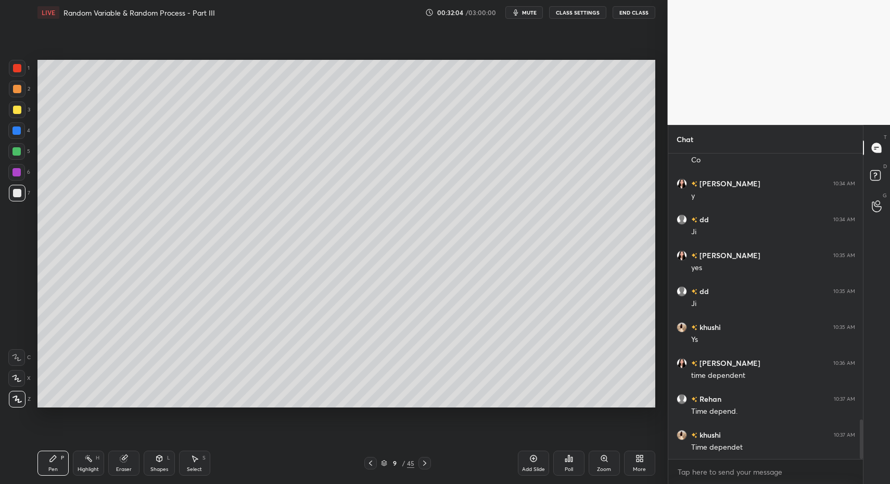
drag, startPoint x: 10, startPoint y: 193, endPoint x: 11, endPoint y: 218, distance: 25.0
click at [11, 196] on div at bounding box center [17, 193] width 17 height 17
click at [53, 455] on icon at bounding box center [53, 458] width 8 height 8
click at [154, 464] on div "Shapes L" at bounding box center [159, 463] width 31 height 25
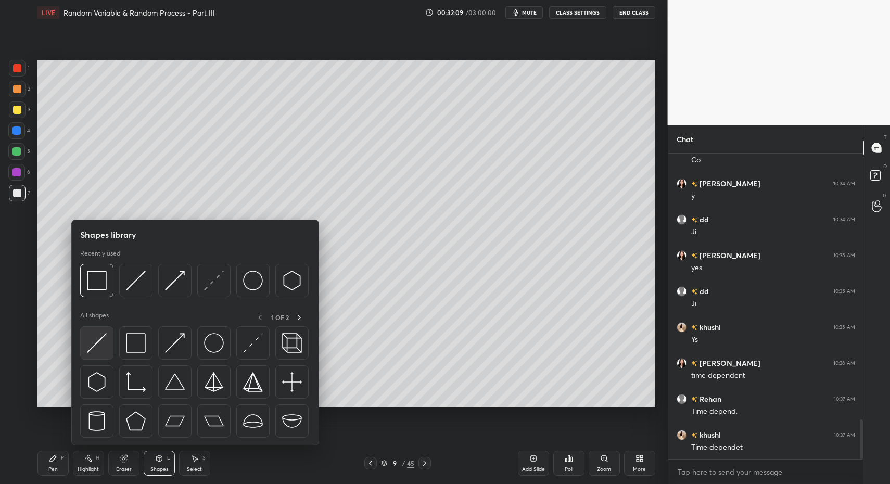
click at [98, 349] on img at bounding box center [97, 343] width 20 height 20
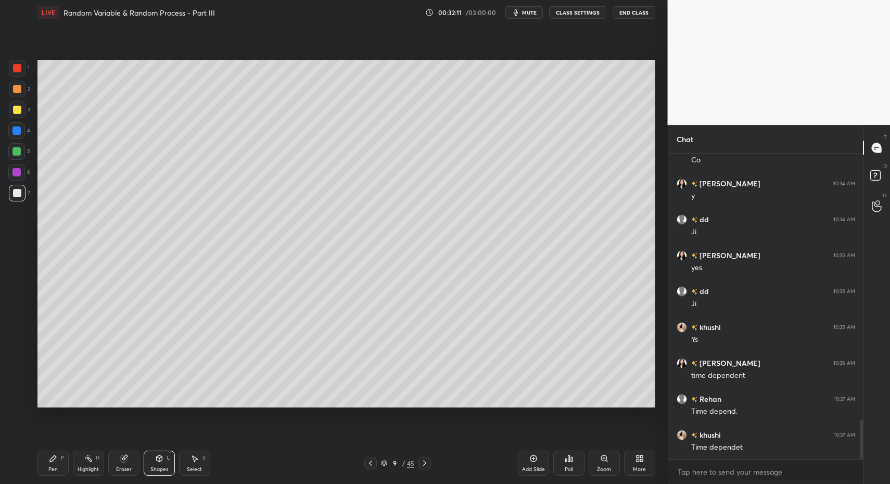
click at [65, 461] on div "Pen P Highlight H Eraser Shapes L Select S" at bounding box center [157, 463] width 240 height 25
click at [54, 464] on div "Pen P" at bounding box center [52, 463] width 31 height 25
click at [181, 466] on div "Select S" at bounding box center [194, 463] width 31 height 25
click at [190, 458] on div "Select S" at bounding box center [194, 463] width 31 height 25
drag, startPoint x: 71, startPoint y: 472, endPoint x: 121, endPoint y: 463, distance: 51.3
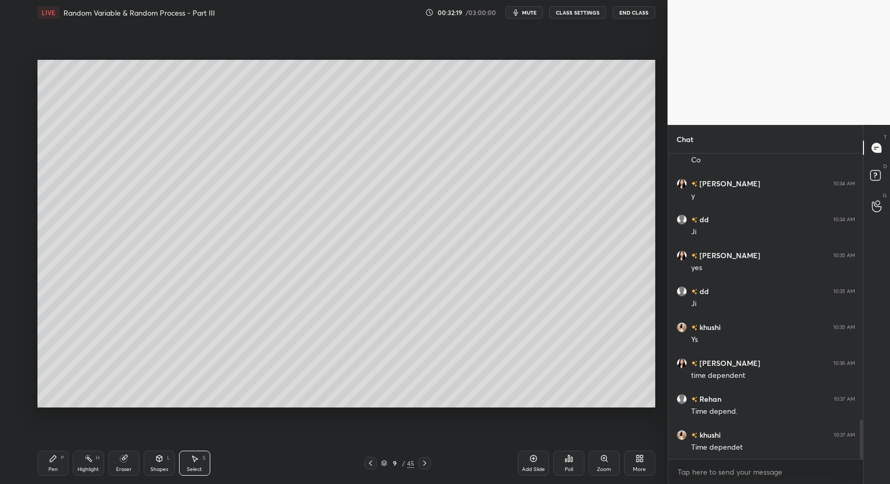
click at [67, 471] on div "Pen P Highlight H Eraser Shapes L Select S" at bounding box center [157, 463] width 240 height 25
drag, startPoint x: 157, startPoint y: 463, endPoint x: 159, endPoint y: 452, distance: 11.7
click at [157, 463] on div "Shapes L" at bounding box center [159, 463] width 31 height 25
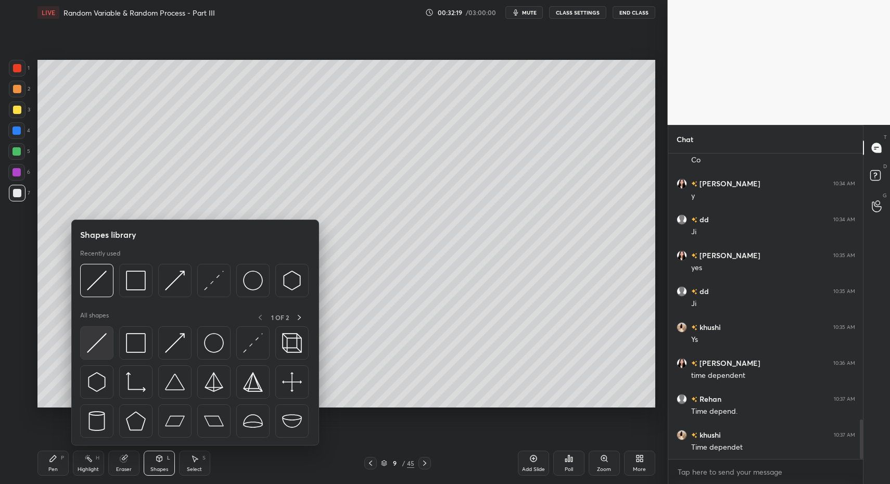
click at [114, 347] on div at bounding box center [195, 384] width 230 height 117
click at [87, 338] on img at bounding box center [97, 343] width 20 height 20
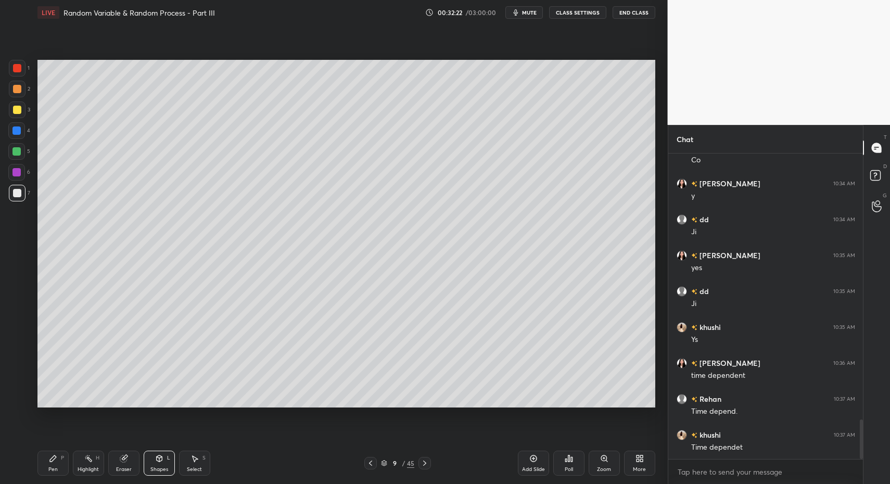
drag, startPoint x: 56, startPoint y: 470, endPoint x: 51, endPoint y: 465, distance: 6.6
click at [56, 470] on div "Pen" at bounding box center [52, 469] width 9 height 5
drag, startPoint x: 51, startPoint y: 465, endPoint x: 66, endPoint y: 444, distance: 26.1
click at [60, 453] on div "Pen P" at bounding box center [52, 463] width 31 height 25
drag, startPoint x: 48, startPoint y: 475, endPoint x: 71, endPoint y: 414, distance: 65.0
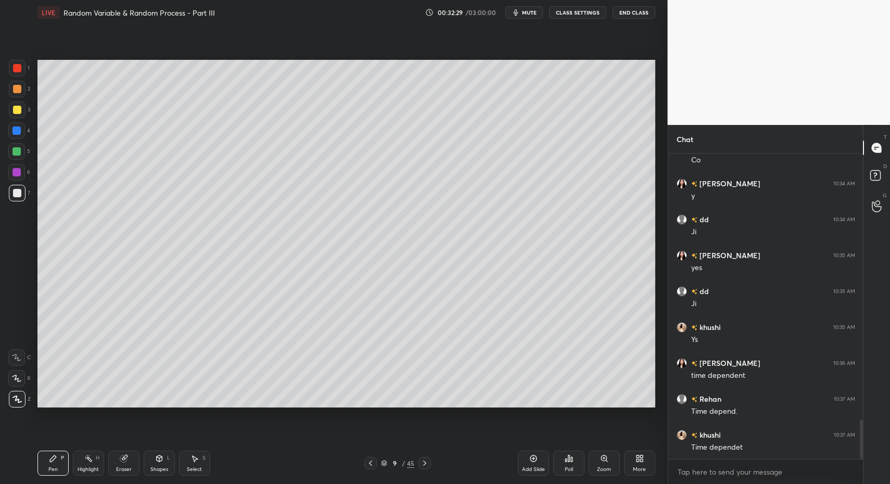
click at [48, 475] on div "Pen P" at bounding box center [52, 463] width 31 height 25
drag, startPoint x: 162, startPoint y: 465, endPoint x: 159, endPoint y: 455, distance: 10.5
click at [162, 465] on div "Shapes L" at bounding box center [159, 463] width 31 height 25
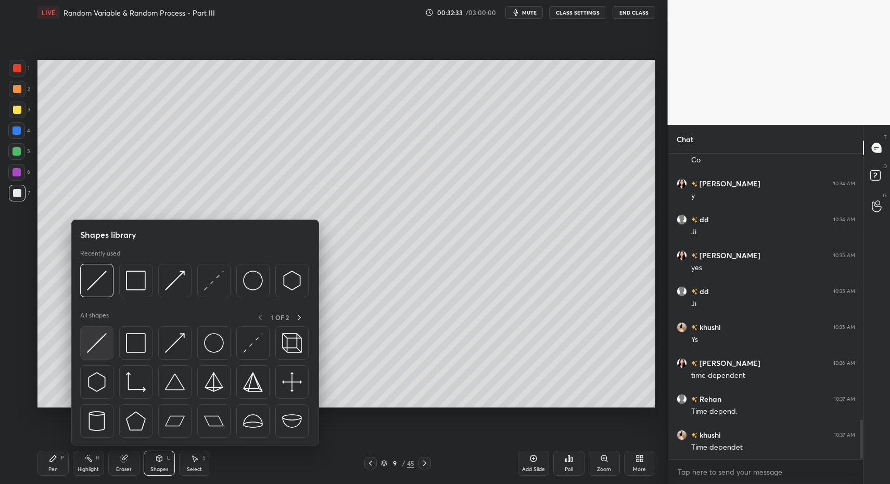
click at [93, 346] on img at bounding box center [97, 343] width 20 height 20
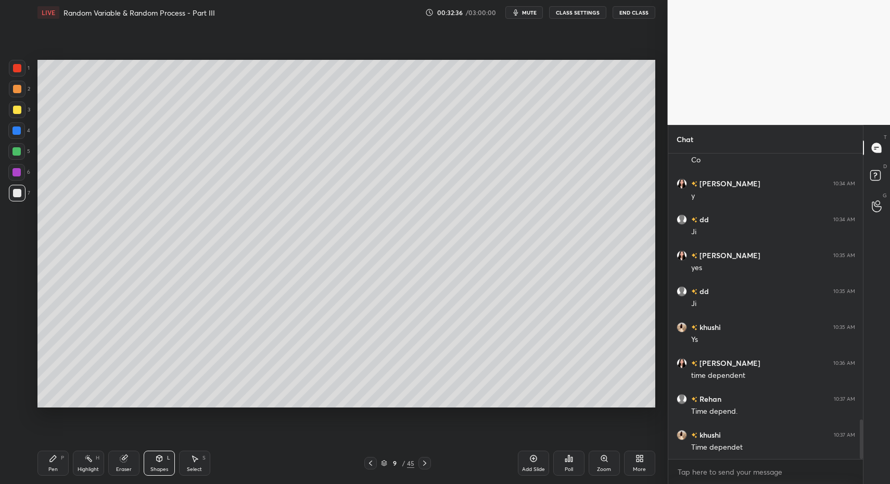
click at [43, 459] on div "Pen P" at bounding box center [52, 463] width 31 height 25
click at [46, 455] on div "Pen P" at bounding box center [52, 463] width 31 height 25
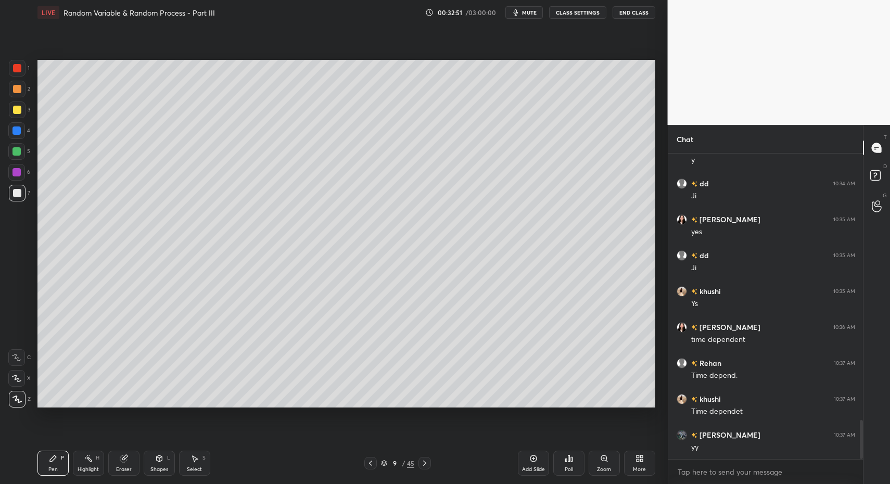
scroll to position [2129, 0]
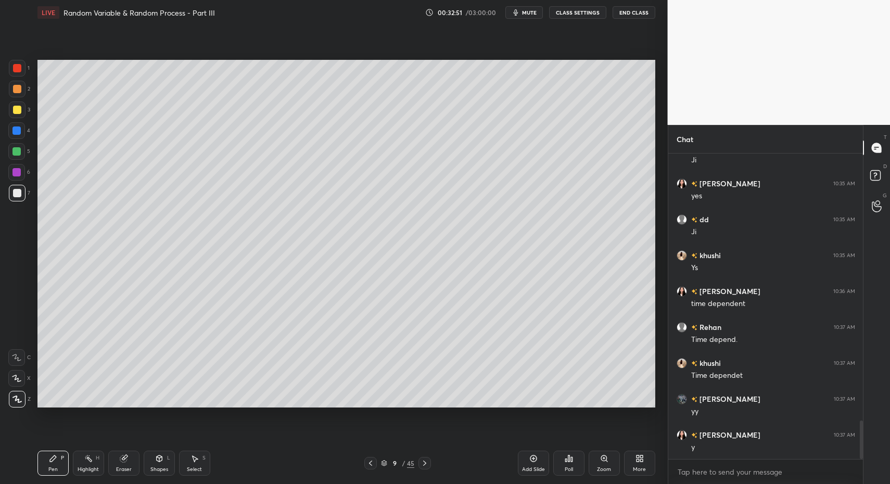
click at [19, 110] on div at bounding box center [17, 110] width 8 height 8
drag, startPoint x: 20, startPoint y: 107, endPoint x: 24, endPoint y: 111, distance: 5.9
click at [17, 108] on div at bounding box center [17, 110] width 8 height 8
click at [199, 462] on div "Select S" at bounding box center [194, 463] width 31 height 25
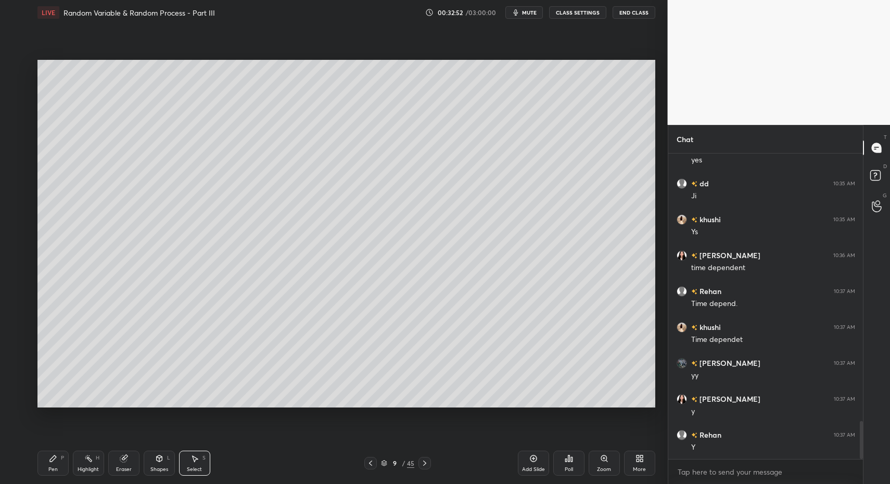
click at [189, 456] on div "Select S" at bounding box center [194, 463] width 31 height 25
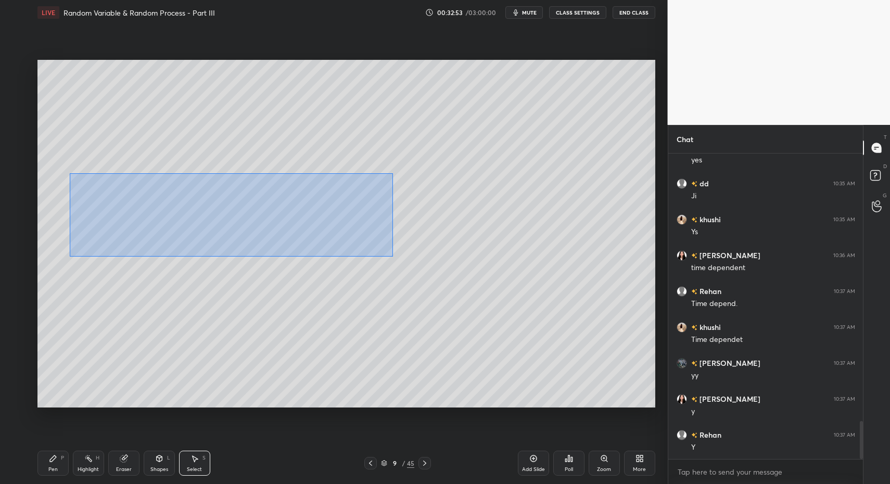
drag, startPoint x: 144, startPoint y: 202, endPoint x: 425, endPoint y: 252, distance: 285.5
click at [429, 255] on div "0 ° Undo Copy Paste here Duplicate Duplicate to new slide Delete" at bounding box center [346, 234] width 618 height 348
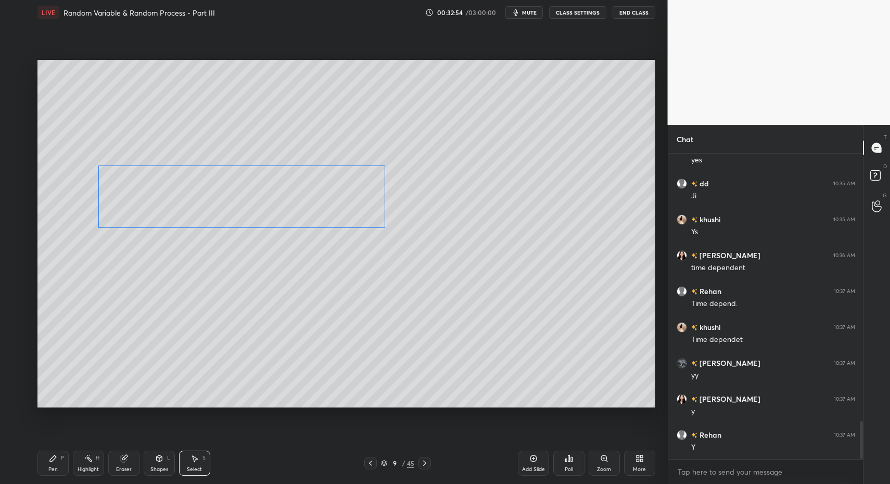
drag, startPoint x: 295, startPoint y: 224, endPoint x: 180, endPoint y: 254, distance: 119.4
click at [293, 201] on div "0 ° Undo Copy Paste here Duplicate Duplicate to new slide Delete" at bounding box center [346, 234] width 618 height 348
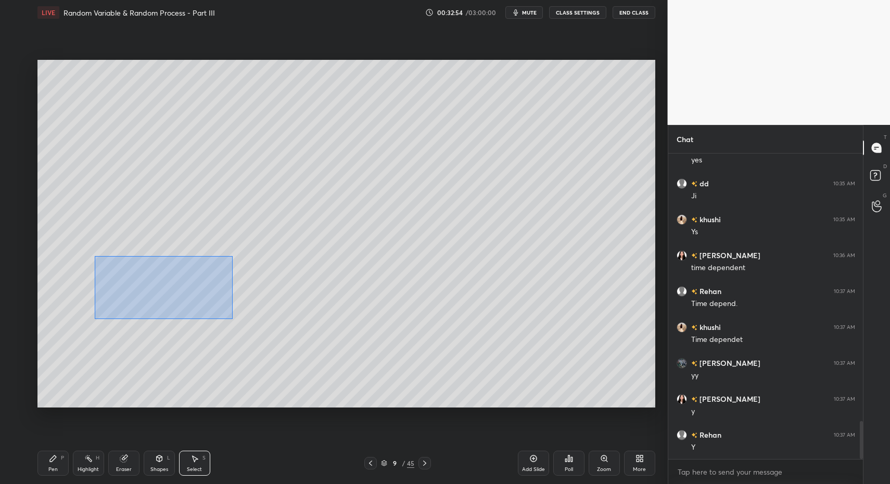
drag, startPoint x: 137, startPoint y: 282, endPoint x: 368, endPoint y: 344, distance: 239.0
click at [458, 386] on div "0 ° Undo Copy Paste here Duplicate Duplicate to new slide Delete" at bounding box center [346, 234] width 618 height 348
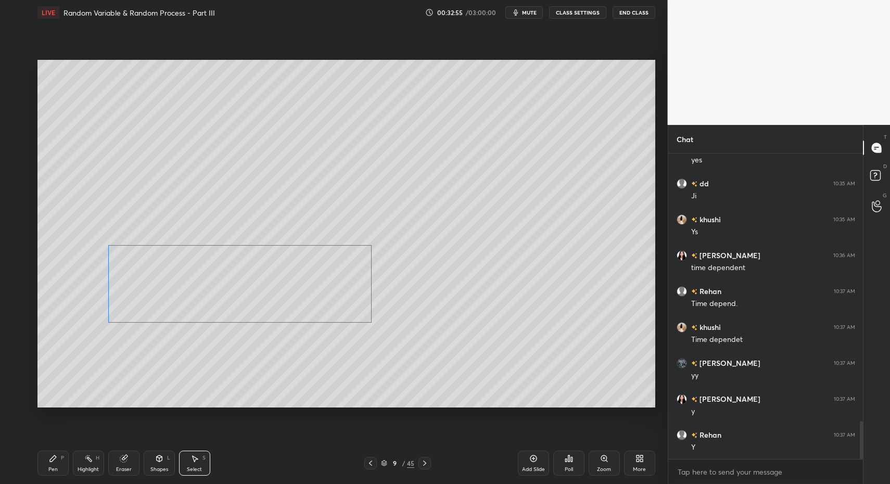
drag, startPoint x: 261, startPoint y: 297, endPoint x: 242, endPoint y: 301, distance: 18.6
click at [261, 282] on div "0 ° Undo Copy Paste here Duplicate Duplicate to new slide Delete" at bounding box center [346, 234] width 618 height 348
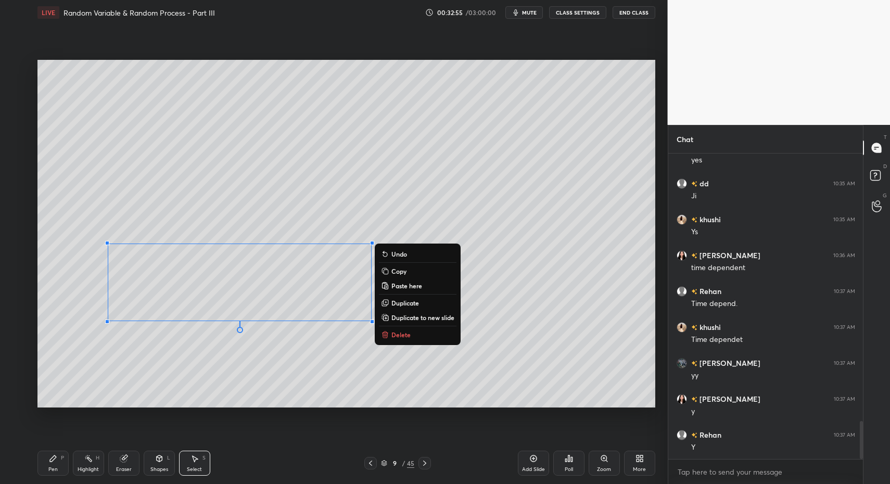
drag, startPoint x: 60, startPoint y: 470, endPoint x: 67, endPoint y: 444, distance: 27.5
click at [60, 470] on div "Pen P" at bounding box center [52, 463] width 31 height 25
click at [60, 465] on div "Pen P" at bounding box center [52, 463] width 31 height 25
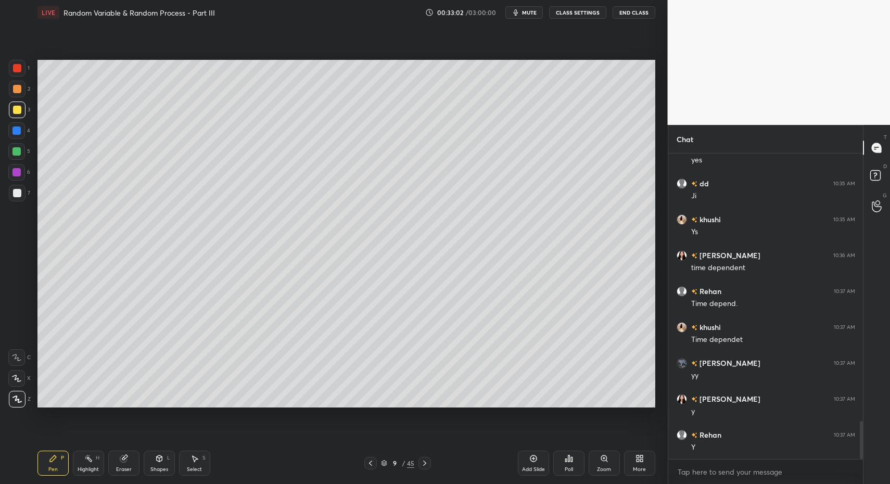
click at [157, 467] on div "Shapes" at bounding box center [159, 469] width 18 height 5
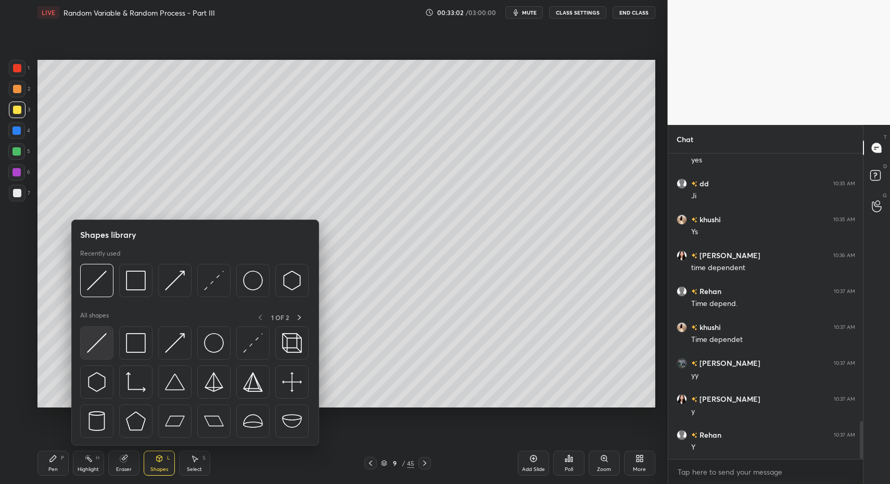
click at [101, 346] on img at bounding box center [97, 343] width 20 height 20
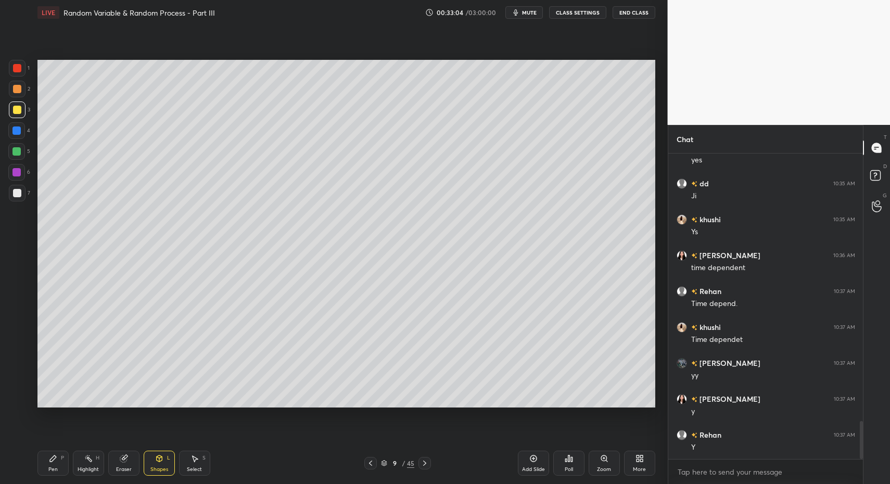
click at [42, 461] on div "Pen P" at bounding box center [52, 463] width 31 height 25
drag, startPoint x: 42, startPoint y: 461, endPoint x: 115, endPoint y: 419, distance: 84.2
click at [42, 461] on div "Pen P" at bounding box center [52, 463] width 31 height 25
click at [17, 152] on div at bounding box center [16, 151] width 8 height 8
click at [20, 146] on div at bounding box center [16, 151] width 17 height 17
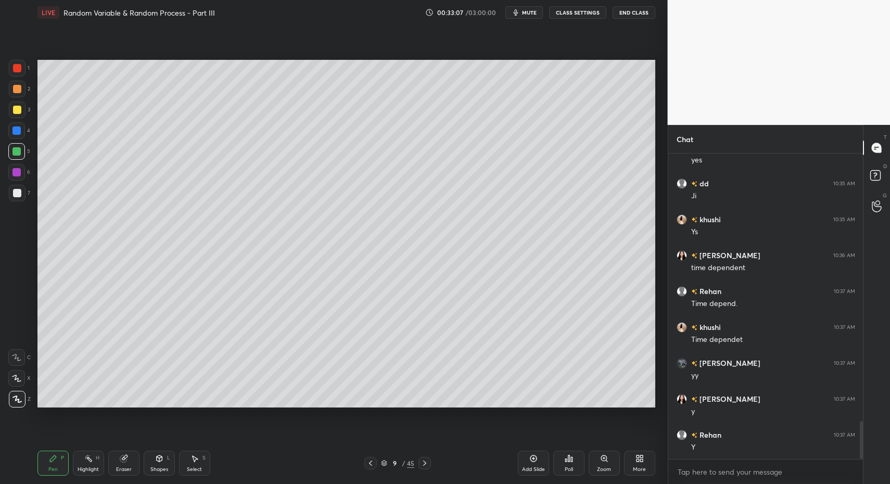
click at [152, 469] on div "Shapes" at bounding box center [159, 469] width 18 height 5
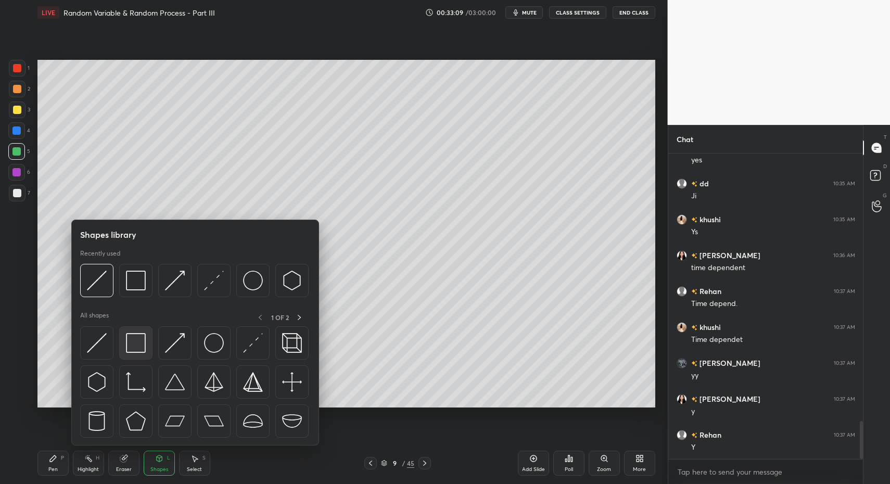
click at [131, 340] on img at bounding box center [136, 343] width 20 height 20
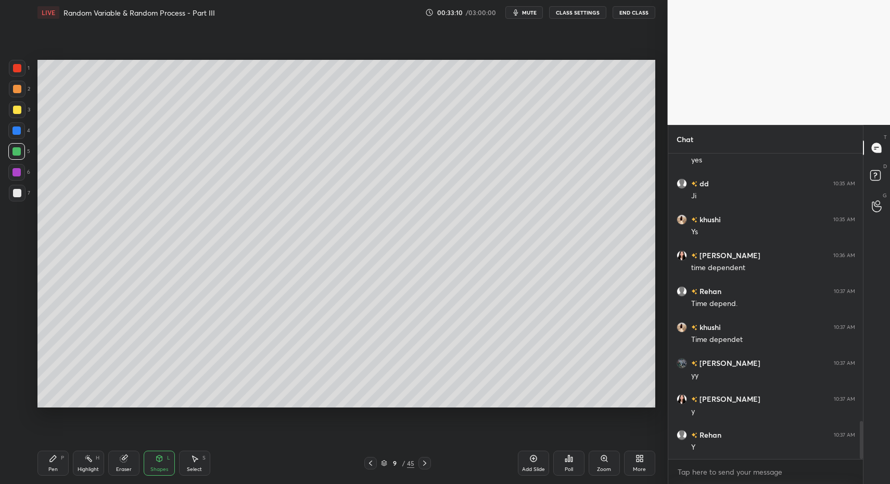
click at [43, 465] on div "Pen P" at bounding box center [52, 463] width 31 height 25
drag, startPoint x: 39, startPoint y: 462, endPoint x: 45, endPoint y: 442, distance: 21.2
click at [39, 462] on div "Pen P" at bounding box center [52, 463] width 31 height 25
click at [8, 185] on div "1 2 3 4 5 6 7" at bounding box center [19, 133] width 22 height 146
click at [13, 196] on div at bounding box center [17, 193] width 8 height 8
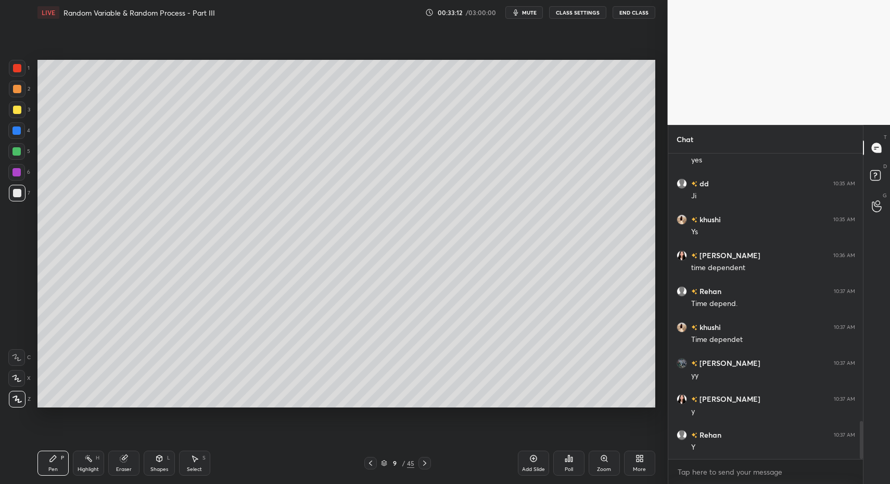
click at [157, 467] on div "Shapes" at bounding box center [159, 469] width 18 height 5
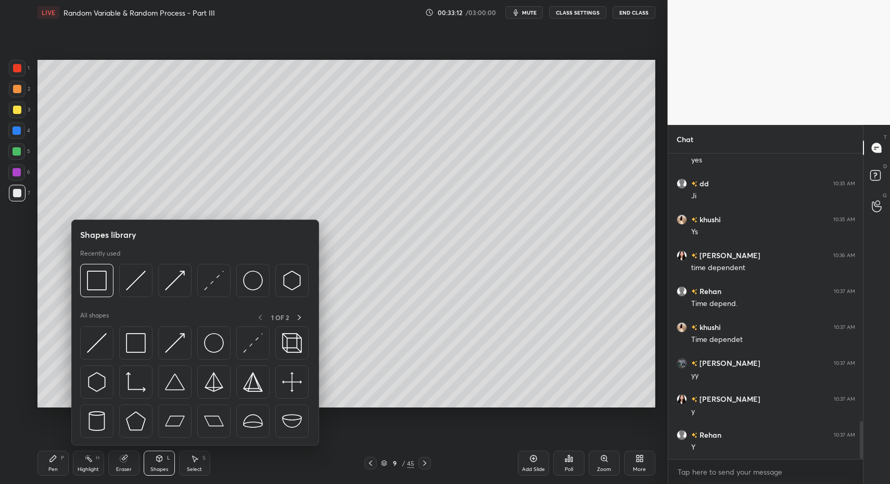
click at [40, 465] on div "Pen P" at bounding box center [52, 463] width 31 height 25
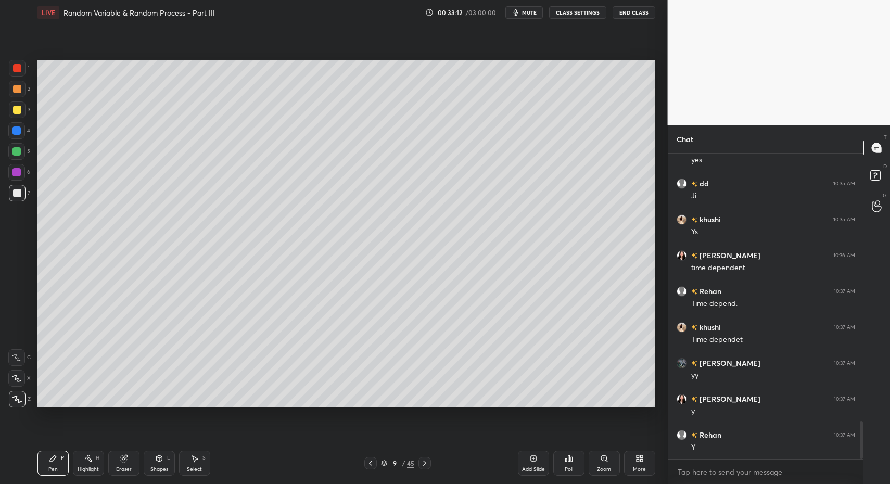
click at [56, 464] on div "Pen P" at bounding box center [52, 463] width 31 height 25
click at [76, 467] on div "Highlight H" at bounding box center [88, 463] width 31 height 25
click at [80, 465] on div "Highlight H" at bounding box center [88, 463] width 31 height 25
click at [65, 454] on div "Pen P" at bounding box center [52, 463] width 31 height 25
click at [190, 467] on div "Select" at bounding box center [194, 469] width 15 height 5
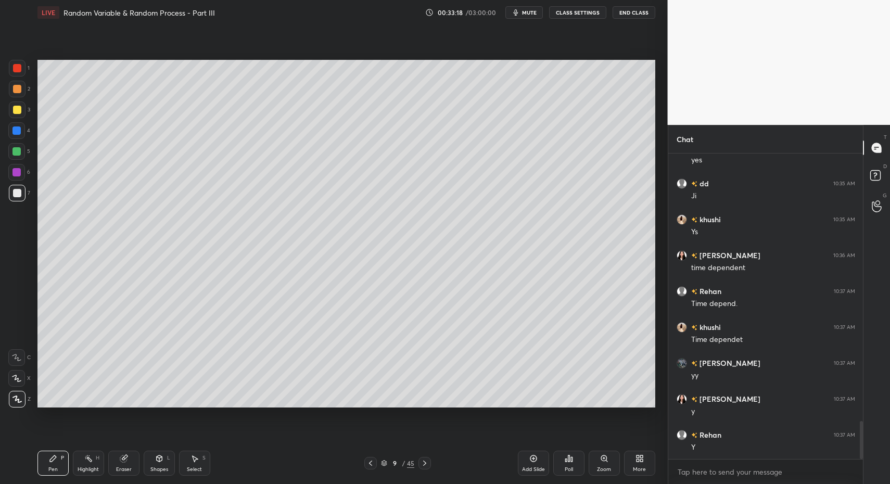
drag, startPoint x: 195, startPoint y: 463, endPoint x: 250, endPoint y: 418, distance: 71.4
click at [197, 459] on div "Select S" at bounding box center [194, 463] width 31 height 25
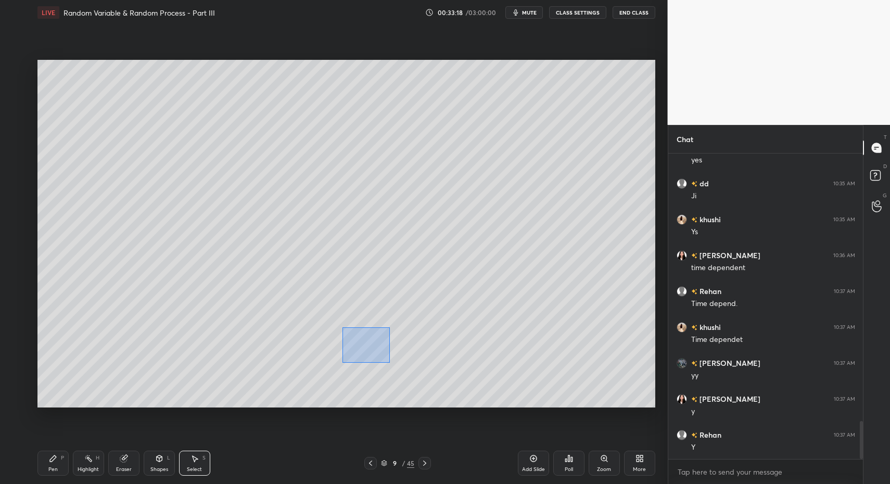
drag, startPoint x: 344, startPoint y: 337, endPoint x: 445, endPoint y: 388, distance: 113.1
click at [445, 388] on div "0 ° Undo Copy Paste here Duplicate Duplicate to new slide Delete" at bounding box center [346, 234] width 618 height 348
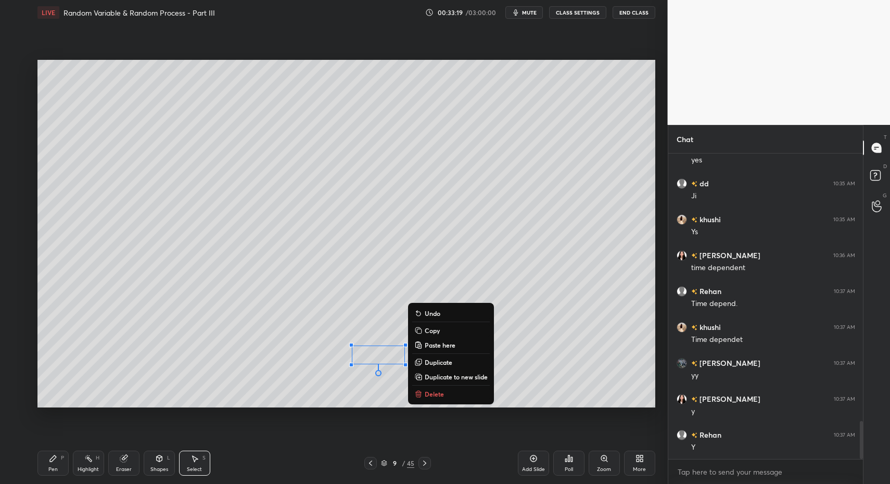
drag, startPoint x: 430, startPoint y: 394, endPoint x: 232, endPoint y: 430, distance: 201.0
click at [430, 394] on p "Delete" at bounding box center [434, 394] width 19 height 8
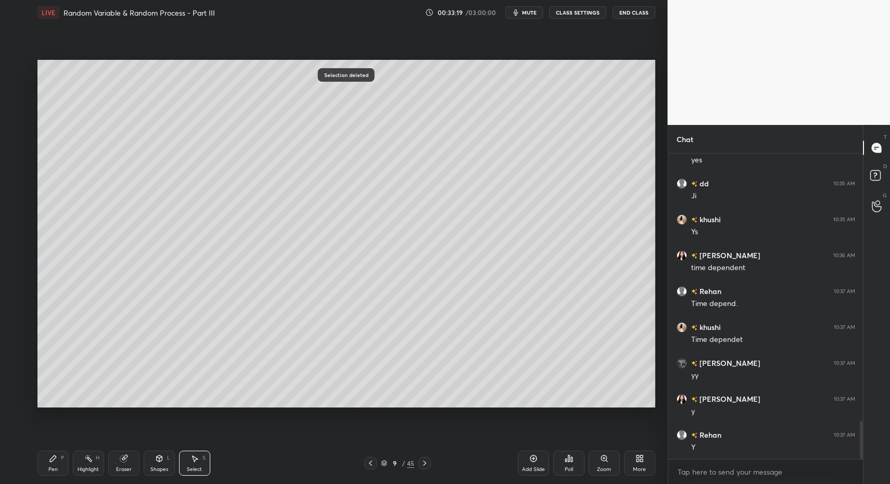
click at [73, 468] on div "Highlight H" at bounding box center [88, 463] width 31 height 25
drag, startPoint x: 71, startPoint y: 467, endPoint x: 117, endPoint y: 417, distance: 68.2
click at [73, 466] on div "Pen P Highlight H Eraser Shapes L Select S" at bounding box center [157, 463] width 240 height 25
drag, startPoint x: 183, startPoint y: 469, endPoint x: 192, endPoint y: 466, distance: 9.9
click at [183, 469] on div "Select S" at bounding box center [194, 463] width 31 height 25
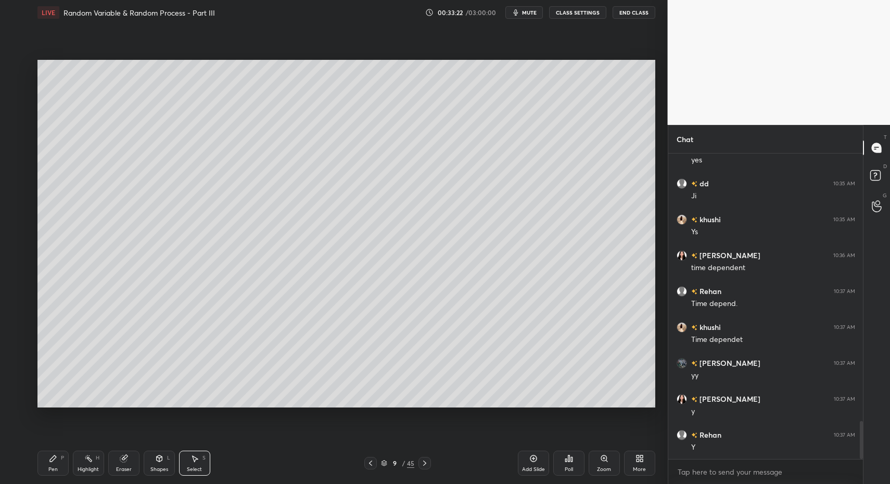
drag, startPoint x: 192, startPoint y: 466, endPoint x: 158, endPoint y: 365, distance: 106.5
click at [188, 462] on div "Select S" at bounding box center [194, 463] width 31 height 25
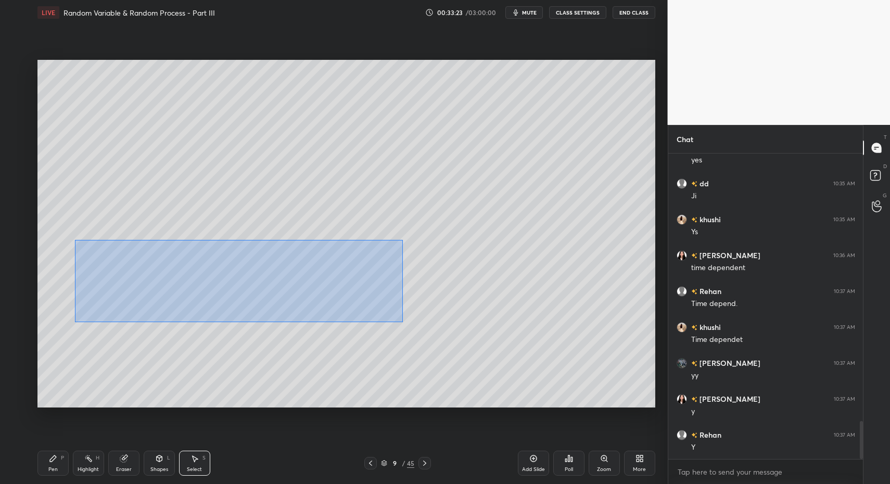
drag, startPoint x: 134, startPoint y: 269, endPoint x: 399, endPoint y: 325, distance: 270.7
click at [403, 322] on div "0 ° Undo Copy Paste here Duplicate Duplicate to new slide Delete" at bounding box center [346, 234] width 618 height 348
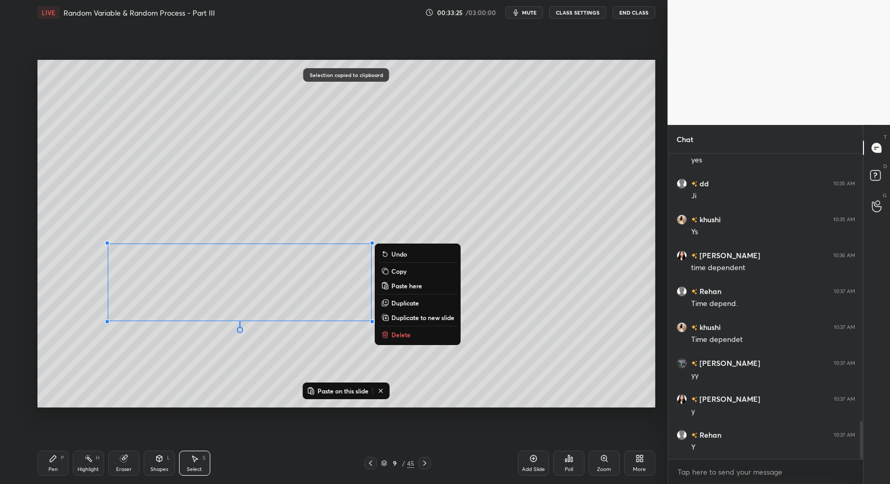
click at [519, 457] on div "Add Slide" at bounding box center [533, 463] width 31 height 25
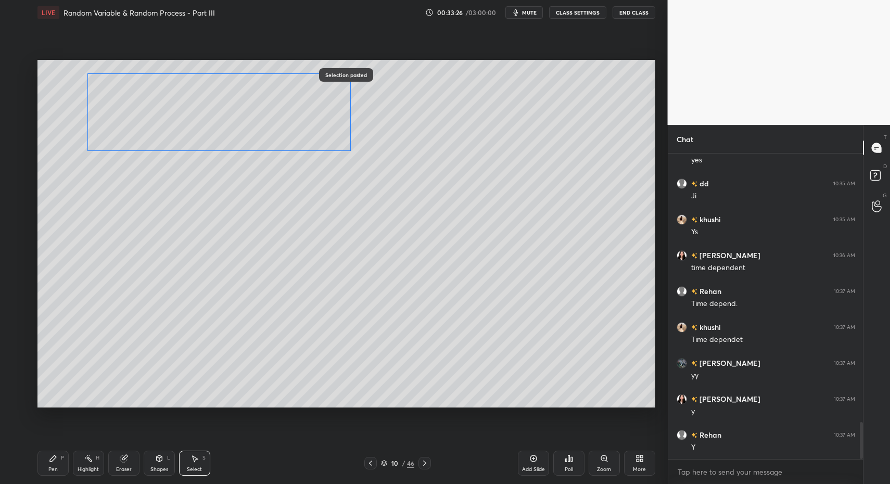
scroll to position [2201, 0]
drag, startPoint x: 178, startPoint y: 271, endPoint x: 126, endPoint y: 220, distance: 72.9
click at [157, 129] on div "0 ° Undo Copy Paste here Duplicate Duplicate to new slide Delete" at bounding box center [346, 234] width 618 height 348
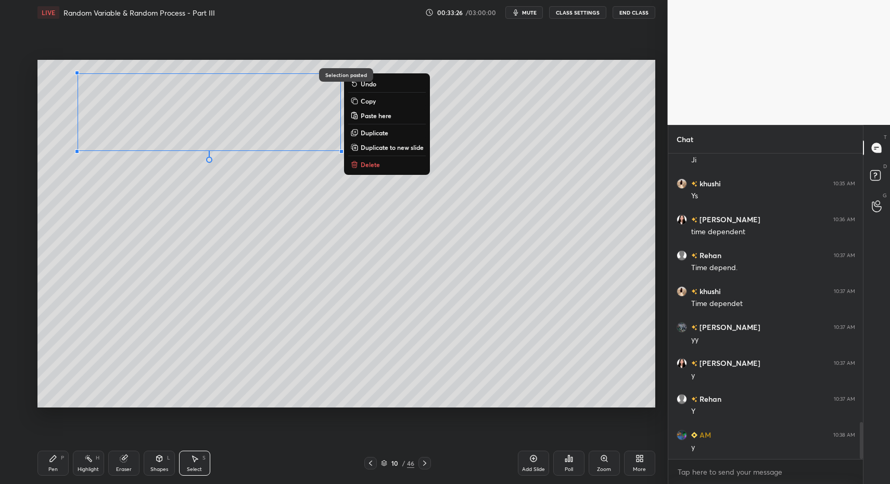
click at [62, 474] on div "Pen P Highlight H Eraser Shapes L Select S 10 / 46 Add Slide Poll Zoom More" at bounding box center [346, 463] width 618 height 42
drag, startPoint x: 63, startPoint y: 468, endPoint x: 116, endPoint y: 467, distance: 53.1
click at [63, 468] on div "Pen P" at bounding box center [52, 463] width 31 height 25
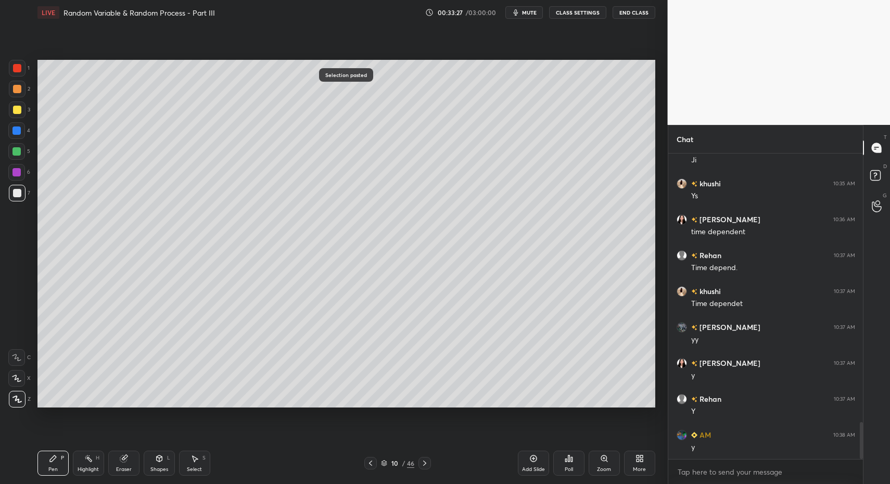
click at [187, 468] on div "Select" at bounding box center [194, 469] width 15 height 5
click at [193, 462] on div "Select S" at bounding box center [194, 463] width 31 height 25
drag, startPoint x: 338, startPoint y: 95, endPoint x: 358, endPoint y: 125, distance: 35.9
click at [363, 124] on div "0 ° Undo Copy Paste here Duplicate Duplicate to new slide Delete" at bounding box center [346, 234] width 618 height 348
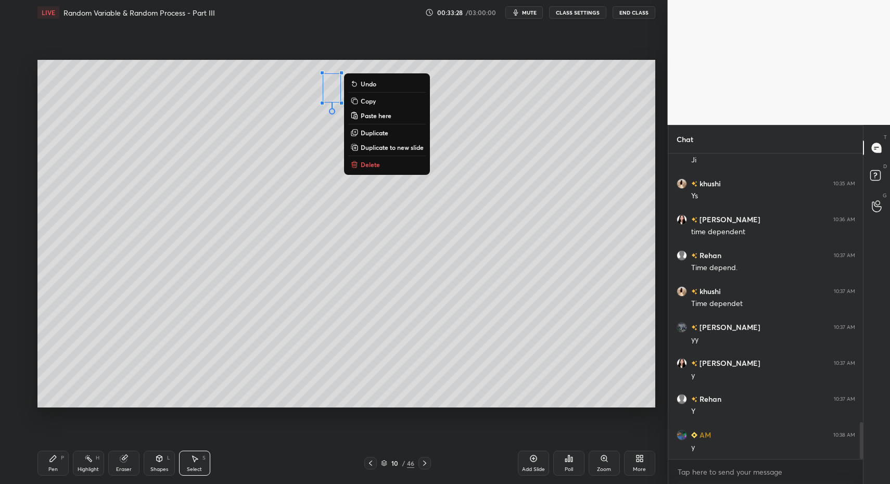
click at [365, 161] on p "Delete" at bounding box center [370, 164] width 19 height 8
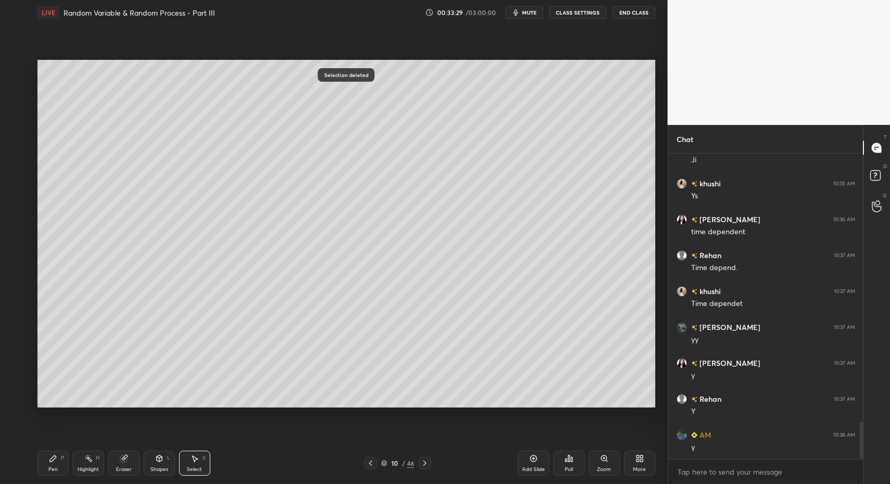
click at [50, 467] on div "Pen" at bounding box center [52, 469] width 9 height 5
click at [47, 459] on div "Pen P" at bounding box center [52, 463] width 31 height 25
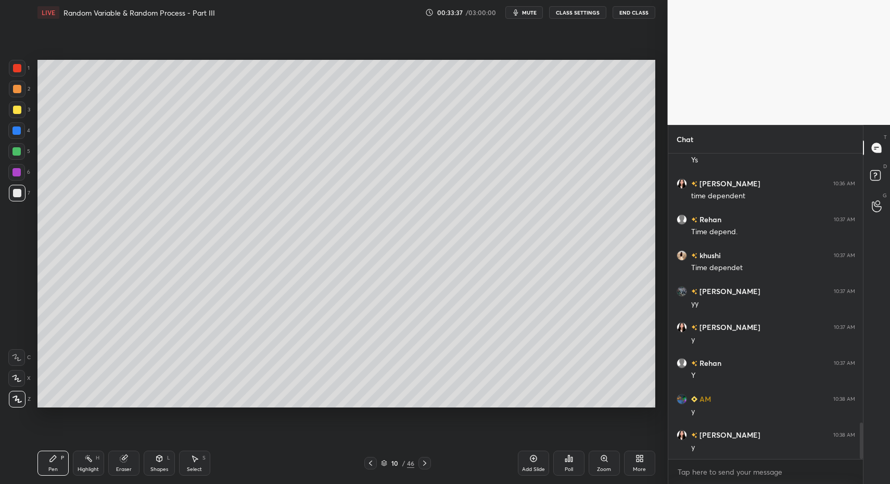
click at [49, 456] on icon at bounding box center [53, 458] width 8 height 8
click at [14, 200] on div at bounding box center [17, 193] width 17 height 17
click at [368, 465] on icon at bounding box center [370, 463] width 8 height 8
click at [367, 465] on icon at bounding box center [370, 463] width 8 height 8
click at [371, 464] on icon at bounding box center [370, 463] width 8 height 8
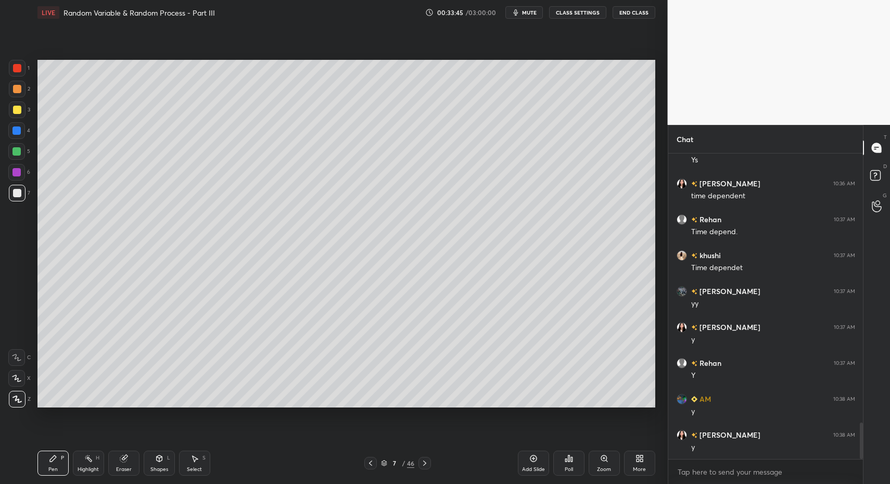
click at [420, 463] on icon at bounding box center [424, 463] width 8 height 8
click at [89, 469] on div "Highlight" at bounding box center [88, 469] width 21 height 5
drag, startPoint x: 89, startPoint y: 469, endPoint x: 105, endPoint y: 450, distance: 25.2
click at [89, 469] on div "Highlight" at bounding box center [88, 469] width 21 height 5
click at [420, 465] on div at bounding box center [424, 463] width 12 height 12
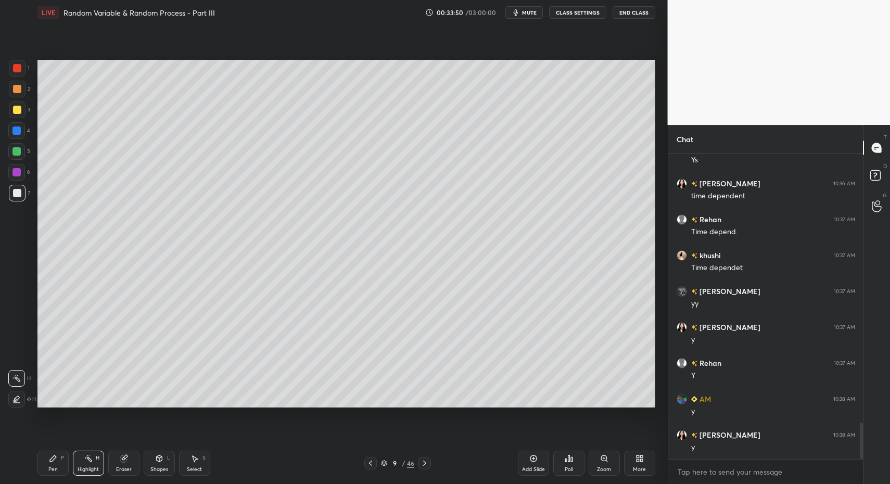
click at [420, 465] on icon at bounding box center [424, 463] width 8 height 8
click at [42, 463] on div "Pen P" at bounding box center [52, 463] width 31 height 25
click at [46, 462] on div "Pen P" at bounding box center [52, 463] width 31 height 25
click at [207, 475] on div "Pen P Highlight H Eraser Shapes L Select S 10 / 46 Add Slide Poll Zoom More" at bounding box center [346, 463] width 618 height 42
drag, startPoint x: 187, startPoint y: 469, endPoint x: 194, endPoint y: 454, distance: 16.5
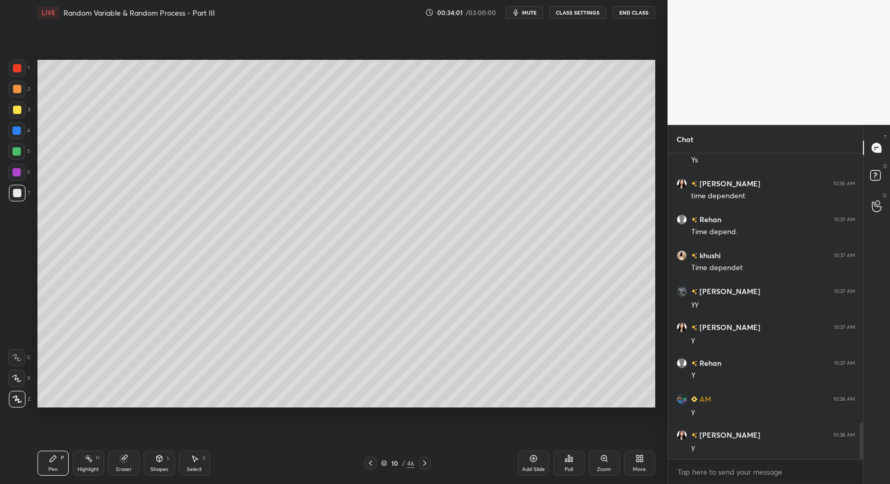
click at [190, 467] on div "Select" at bounding box center [194, 469] width 15 height 5
drag, startPoint x: 229, startPoint y: 165, endPoint x: 316, endPoint y: 254, distance: 124.0
click at [310, 240] on div "0 ° Undo Copy Paste here Duplicate Duplicate to new slide Delete" at bounding box center [346, 234] width 618 height 348
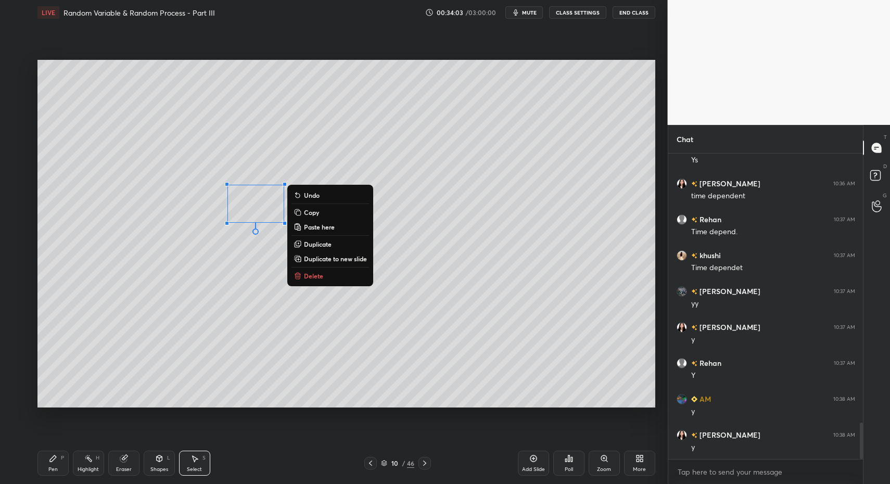
drag, startPoint x: 316, startPoint y: 273, endPoint x: 193, endPoint y: 350, distance: 145.7
click at [316, 273] on p "Delete" at bounding box center [313, 276] width 19 height 8
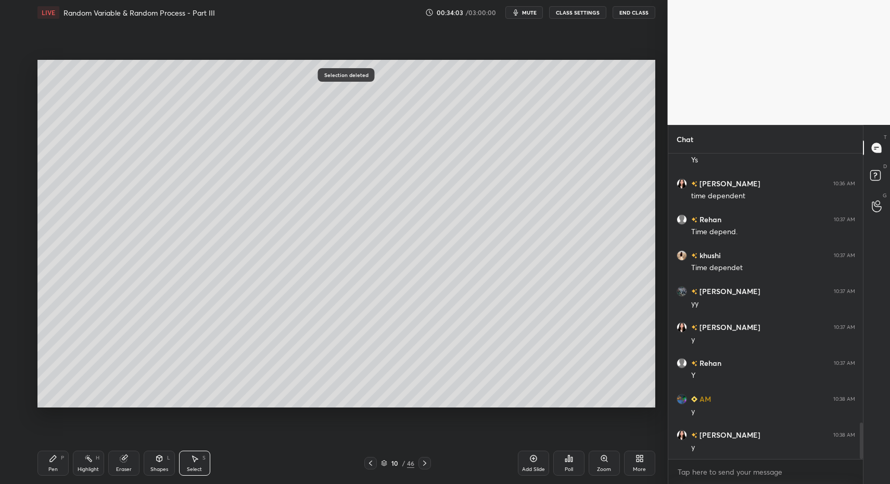
click at [47, 468] on div "Pen P" at bounding box center [52, 463] width 31 height 25
click at [43, 462] on div "Pen P" at bounding box center [52, 463] width 31 height 25
click at [45, 468] on div "Pen P" at bounding box center [52, 463] width 31 height 25
drag, startPoint x: 54, startPoint y: 458, endPoint x: 67, endPoint y: 411, distance: 48.6
click at [54, 458] on icon at bounding box center [53, 458] width 6 height 6
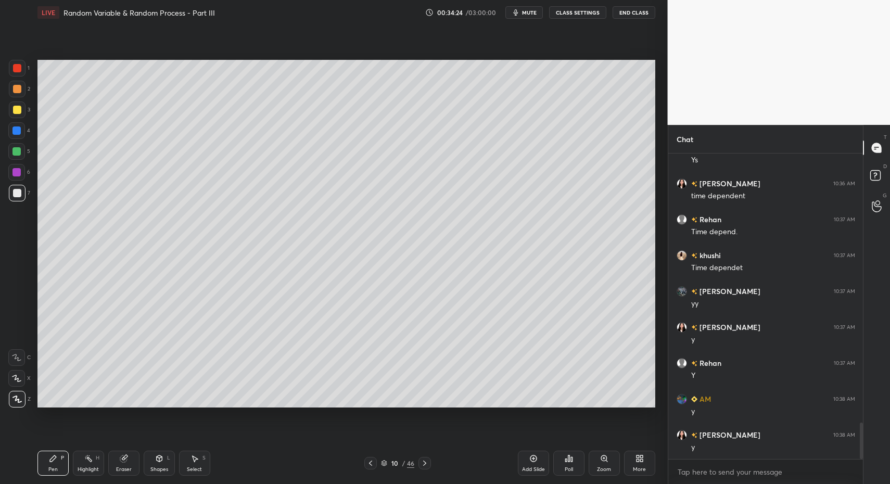
scroll to position [2262, 0]
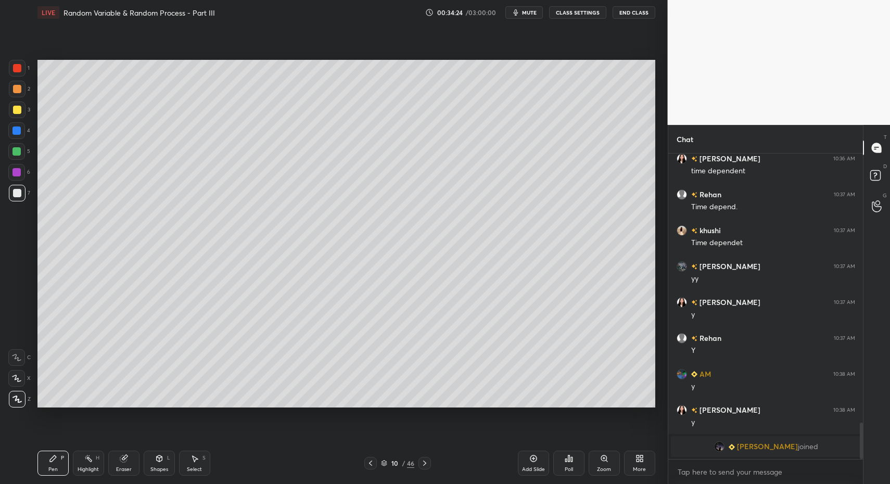
drag, startPoint x: 21, startPoint y: 70, endPoint x: 11, endPoint y: 71, distance: 9.4
click at [21, 70] on div at bounding box center [17, 68] width 8 height 8
drag, startPoint x: 11, startPoint y: 71, endPoint x: 25, endPoint y: 141, distance: 71.1
click at [10, 74] on div at bounding box center [17, 68] width 17 height 17
click at [10, 342] on div "1 2 3 4 5 6 7 C X Z C X Z E E Erase all H H" at bounding box center [16, 234] width 33 height 348
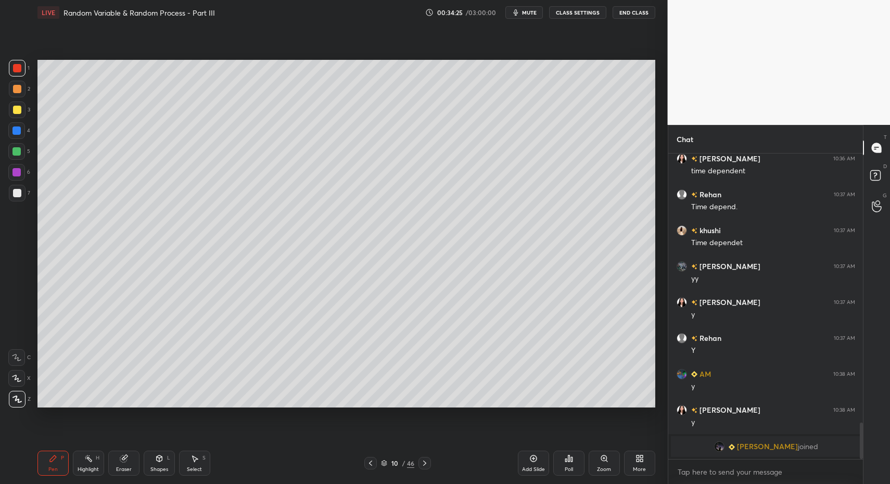
drag, startPoint x: 17, startPoint y: 359, endPoint x: 31, endPoint y: 364, distance: 15.0
click at [17, 359] on div at bounding box center [16, 357] width 17 height 17
click at [167, 467] on div "Shapes" at bounding box center [159, 469] width 18 height 5
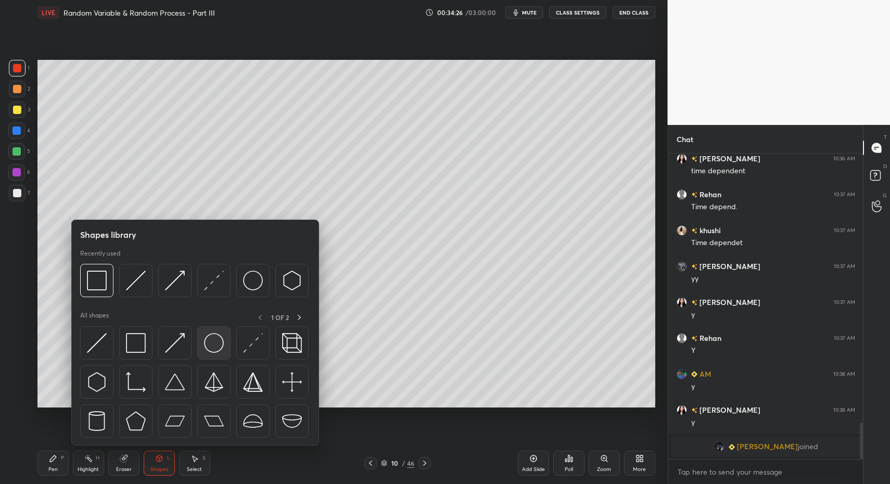
click at [209, 343] on img at bounding box center [214, 343] width 20 height 20
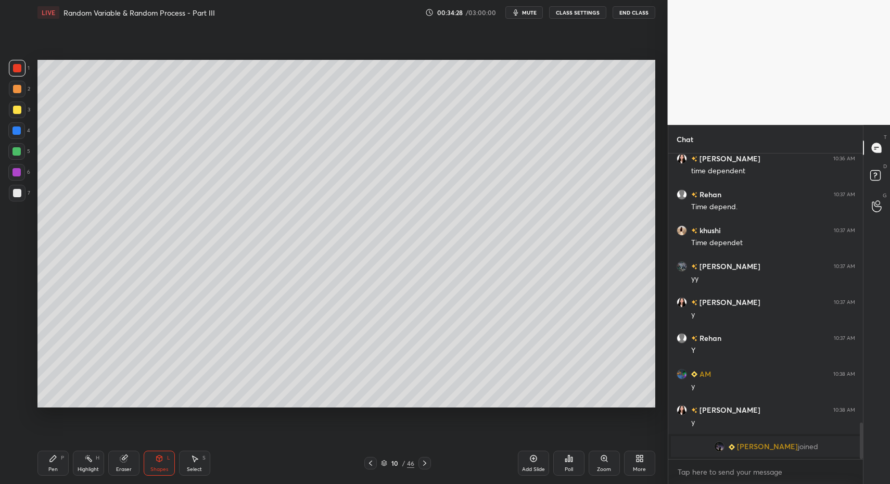
click at [48, 478] on div "Pen P Highlight H Eraser Shapes L Select S 10 / 46 Add Slide Poll Zoom More" at bounding box center [346, 463] width 618 height 42
click at [41, 470] on div "Pen P" at bounding box center [52, 463] width 31 height 25
click at [15, 398] on icon at bounding box center [16, 398] width 9 height 7
click at [24, 412] on div "1 2 3 4 5 6 7 C X Z C X Z E E Erase all H H LIVE Random Variable & Random Proce…" at bounding box center [329, 242] width 659 height 484
drag, startPoint x: 47, startPoint y: 455, endPoint x: 76, endPoint y: 416, distance: 48.7
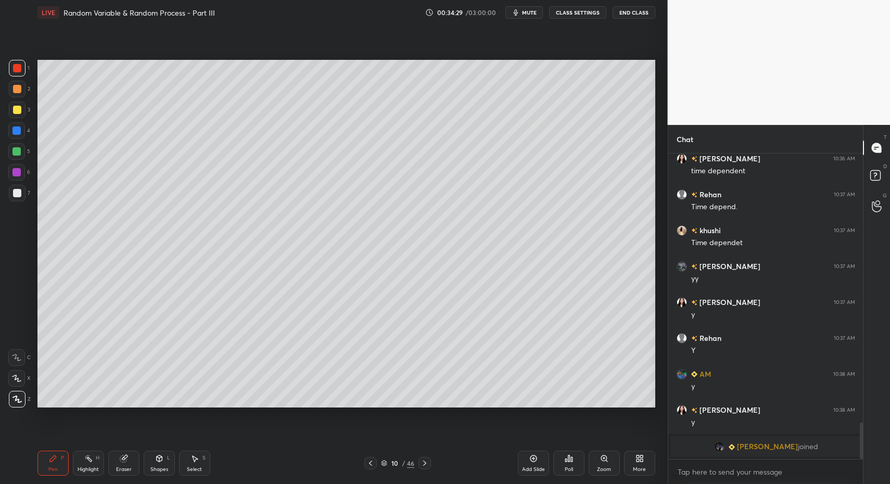
click at [47, 453] on div "Pen P" at bounding box center [52, 463] width 31 height 25
click at [12, 201] on div at bounding box center [17, 193] width 17 height 17
drag, startPoint x: 42, startPoint y: 467, endPoint x: 69, endPoint y: 411, distance: 62.8
click at [47, 463] on div "Pen P" at bounding box center [52, 463] width 31 height 25
click at [18, 93] on div at bounding box center [17, 89] width 8 height 8
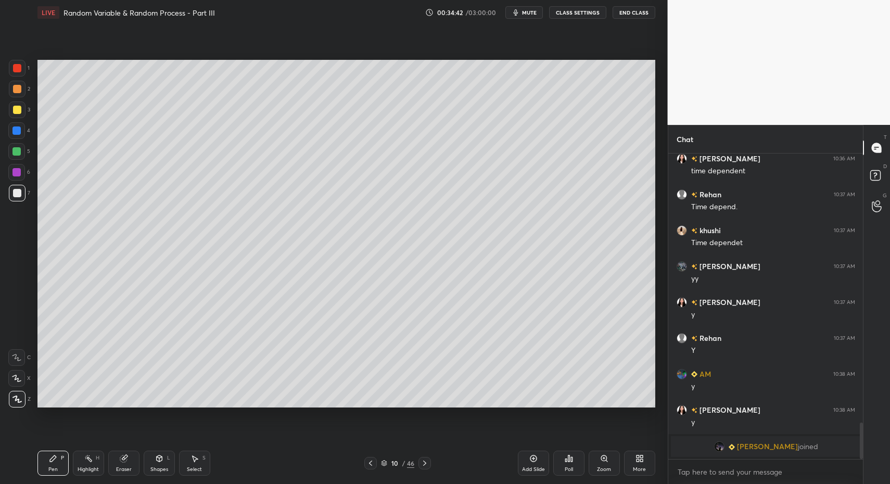
click at [19, 84] on div at bounding box center [17, 89] width 17 height 17
click at [18, 93] on div at bounding box center [17, 89] width 17 height 17
click at [149, 466] on div "Shapes L" at bounding box center [159, 463] width 31 height 25
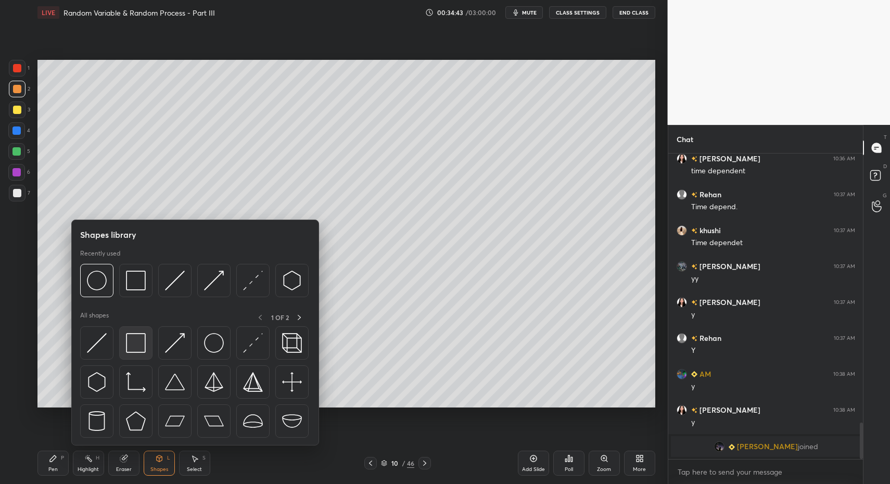
click at [135, 349] on img at bounding box center [136, 343] width 20 height 20
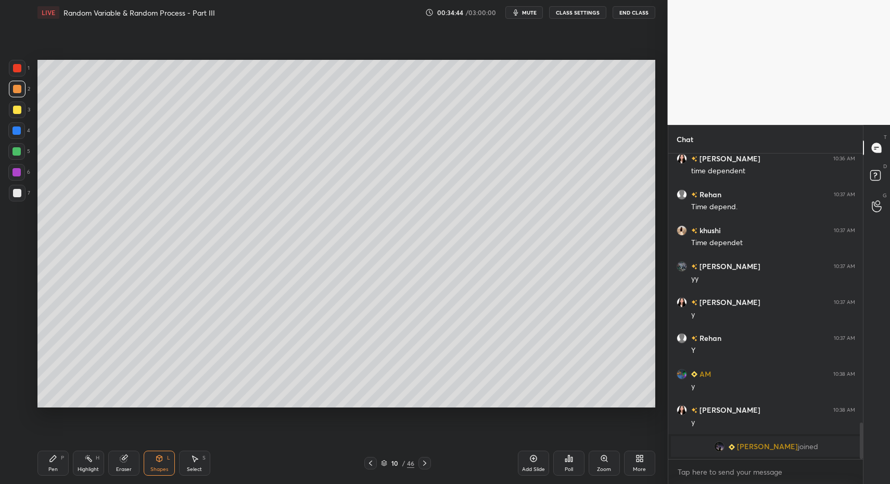
click at [51, 467] on div "Pen" at bounding box center [52, 469] width 9 height 5
click at [18, 197] on div at bounding box center [17, 193] width 17 height 17
click at [13, 196] on div at bounding box center [17, 193] width 8 height 8
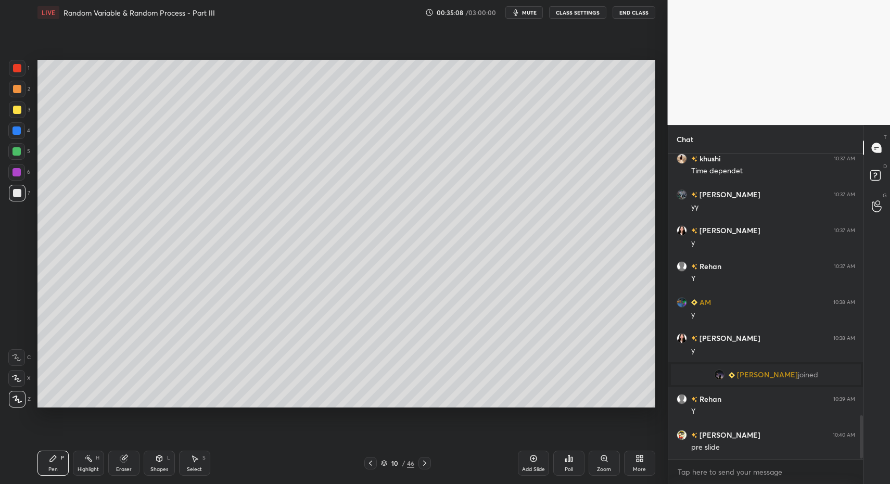
scroll to position [1857, 0]
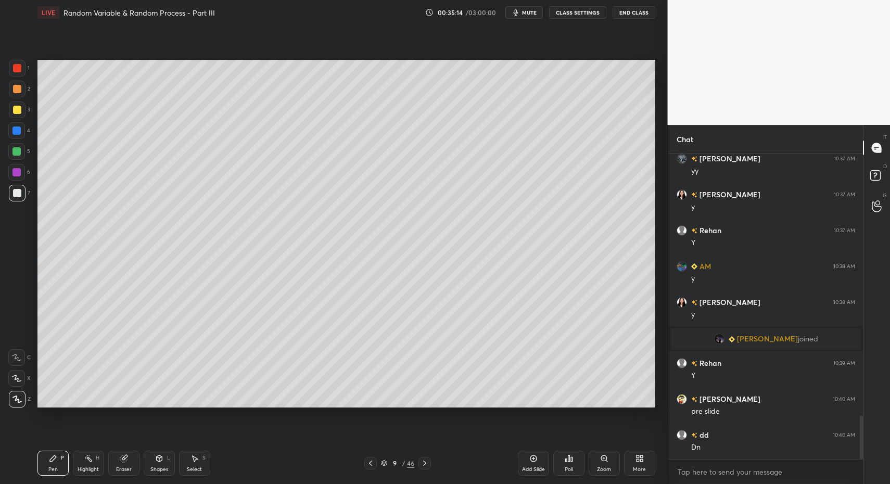
click at [70, 466] on div "Pen P Highlight H Eraser Shapes L Select S" at bounding box center [157, 463] width 240 height 25
click at [14, 65] on div at bounding box center [17, 68] width 8 height 8
click at [35, 365] on div "Setting up your live class Poll for secs No correct answer Start poll" at bounding box center [346, 233] width 626 height 417
click at [18, 356] on icon at bounding box center [16, 357] width 9 height 7
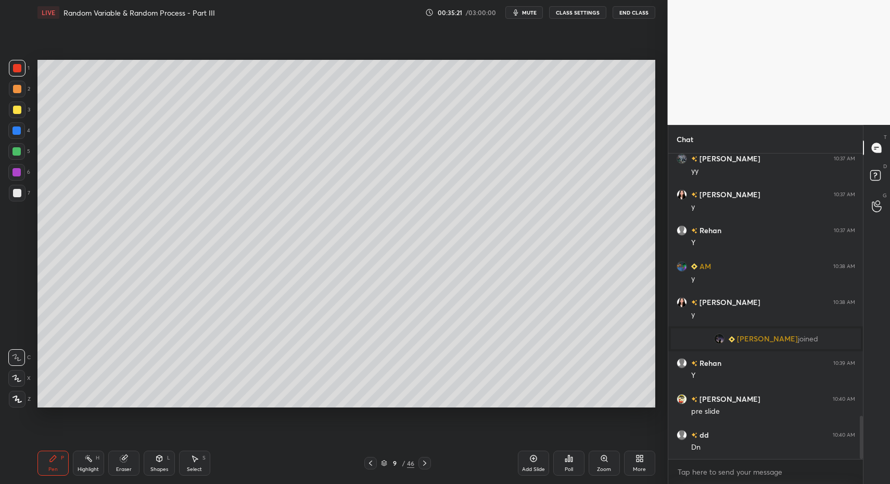
drag, startPoint x: 169, startPoint y: 466, endPoint x: 165, endPoint y: 451, distance: 15.4
click at [169, 466] on div "Shapes L" at bounding box center [159, 463] width 31 height 25
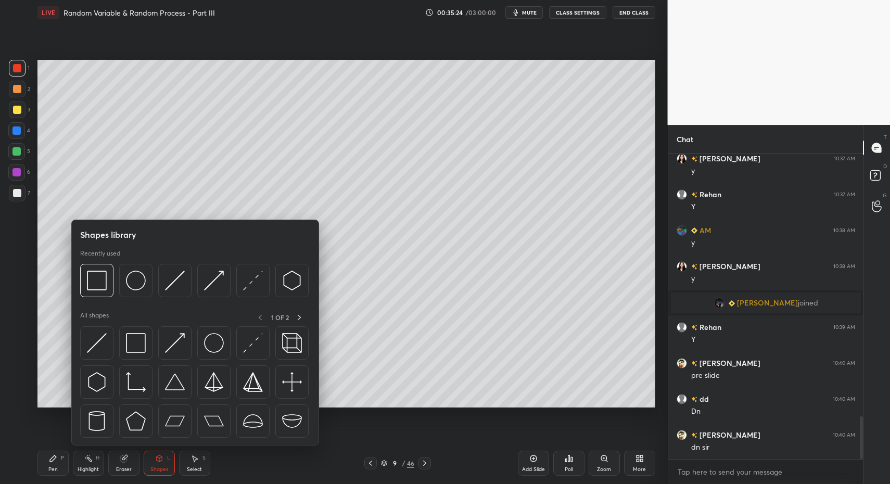
drag, startPoint x: 158, startPoint y: 464, endPoint x: 157, endPoint y: 440, distance: 23.9
click at [158, 463] on div "Shapes L" at bounding box center [159, 463] width 31 height 25
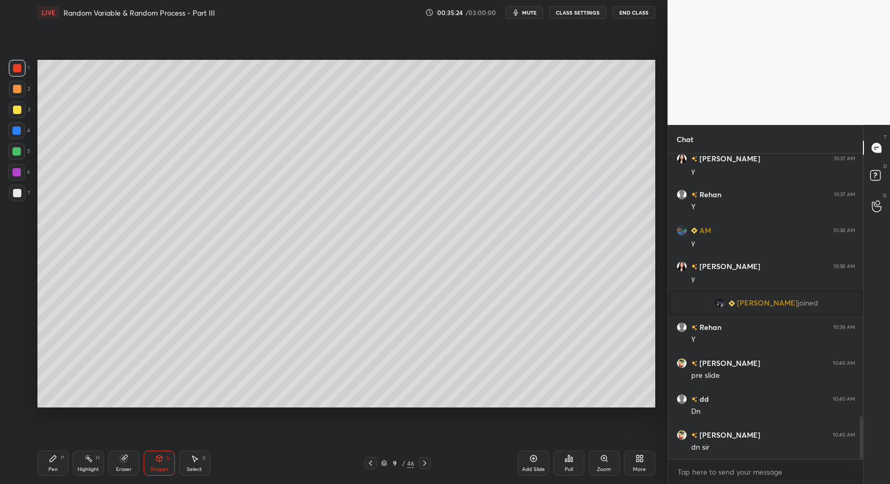
click at [155, 467] on div "Shapes" at bounding box center [159, 469] width 18 height 5
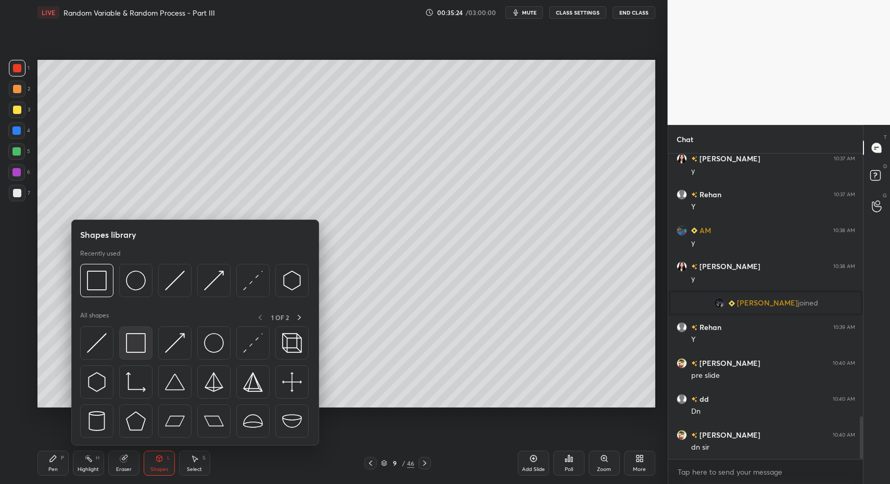
click at [129, 349] on img at bounding box center [136, 343] width 20 height 20
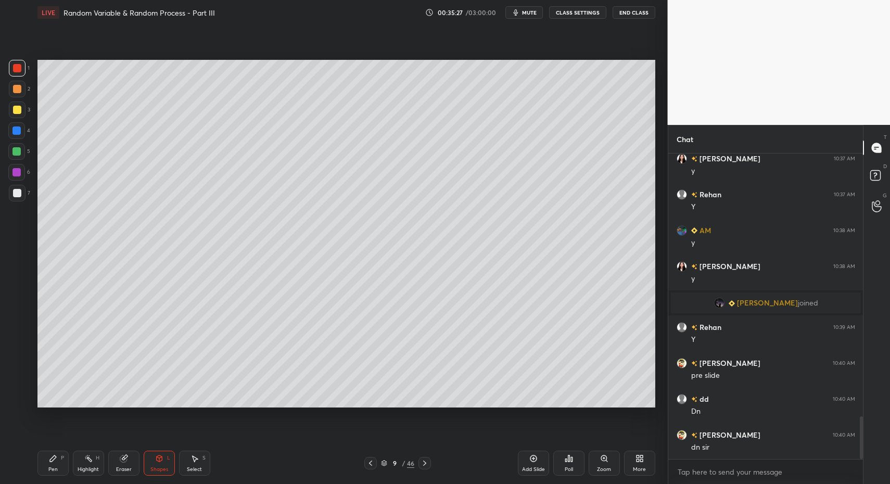
click at [197, 472] on div "Select" at bounding box center [194, 469] width 15 height 5
click at [198, 465] on div "Select S" at bounding box center [194, 463] width 31 height 25
drag, startPoint x: 37, startPoint y: 365, endPoint x: 36, endPoint y: 352, distance: 12.5
click at [44, 372] on div "0 ° Undo Copy Paste here Duplicate Duplicate to new slide Delete Setting up you…" at bounding box center [346, 233] width 626 height 417
drag, startPoint x: 36, startPoint y: 352, endPoint x: 45, endPoint y: 367, distance: 17.2
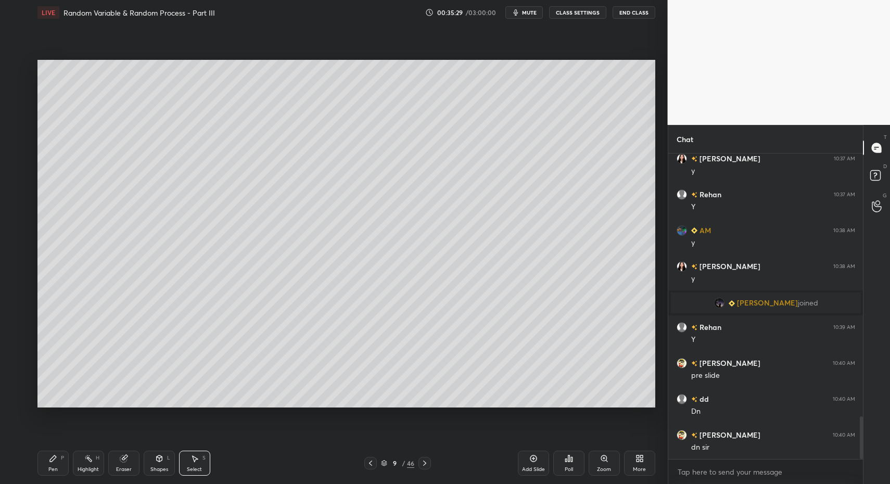
click at [51, 376] on div "0 ° Undo Copy Paste here Duplicate Duplicate to new slide Delete Setting up you…" at bounding box center [346, 233] width 626 height 417
drag, startPoint x: 36, startPoint y: 360, endPoint x: 44, endPoint y: 374, distance: 16.3
click at [54, 378] on div "0 ° Undo Copy Paste here Duplicate Duplicate to new slide Delete Setting up you…" at bounding box center [346, 233] width 626 height 417
drag, startPoint x: 41, startPoint y: 371, endPoint x: 51, endPoint y: 384, distance: 16.8
click at [54, 381] on div "0 ° Undo Copy Paste here Duplicate Duplicate to new slide Delete Setting up you…" at bounding box center [346, 233] width 626 height 417
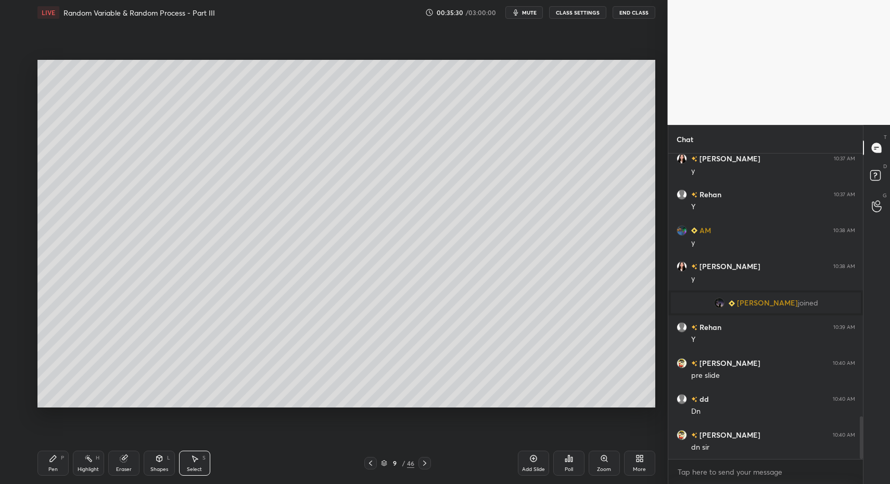
scroll to position [1928, 0]
click at [43, 475] on div "Pen P" at bounding box center [52, 463] width 31 height 25
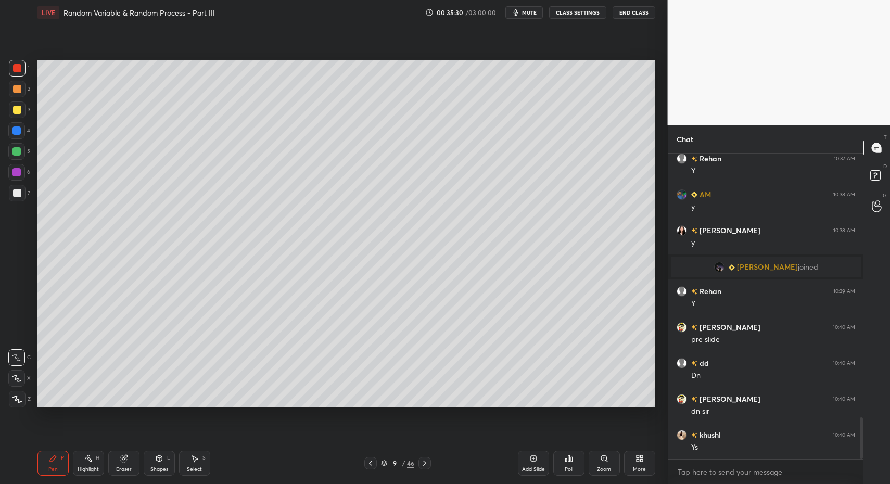
click at [42, 468] on div "Pen P" at bounding box center [52, 463] width 31 height 25
drag, startPoint x: 16, startPoint y: 194, endPoint x: 16, endPoint y: 186, distance: 8.3
click at [11, 193] on div at bounding box center [17, 193] width 17 height 17
drag, startPoint x: 16, startPoint y: 186, endPoint x: 31, endPoint y: 203, distance: 22.9
click at [12, 188] on div at bounding box center [17, 193] width 17 height 17
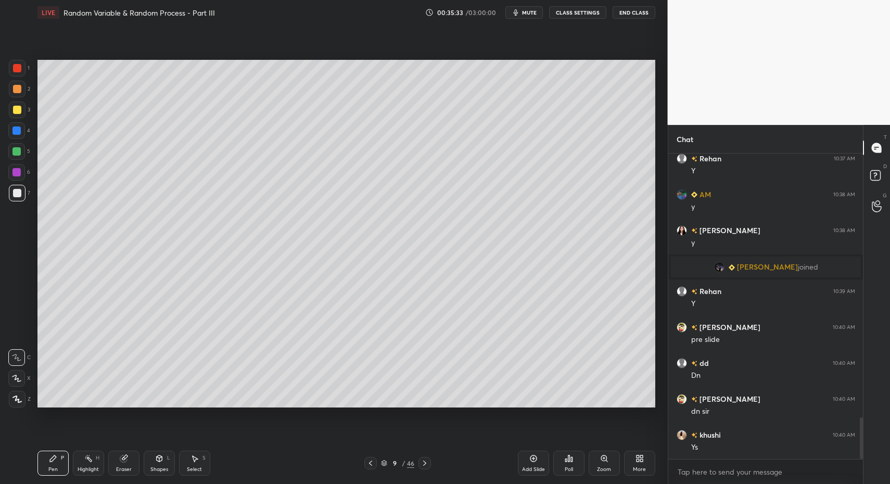
click at [424, 462] on icon at bounding box center [424, 463] width 8 height 8
click at [420, 465] on icon at bounding box center [424, 463] width 8 height 8
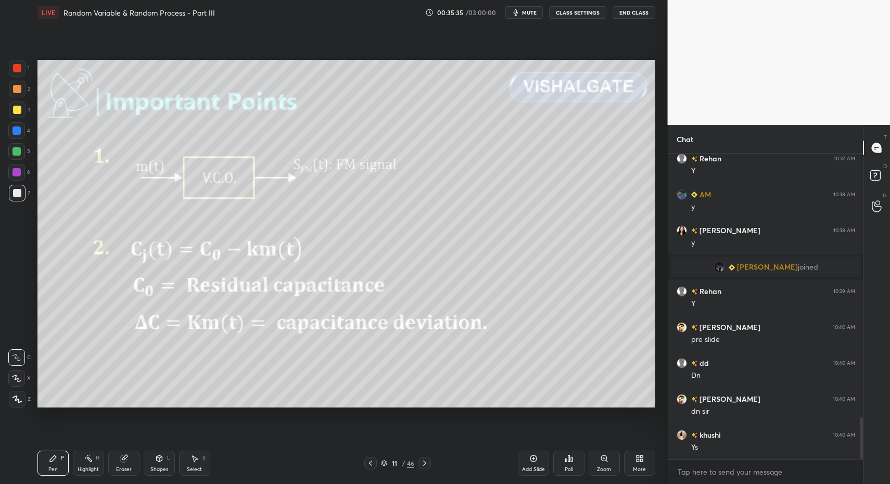
click at [371, 464] on icon at bounding box center [370, 463] width 8 height 8
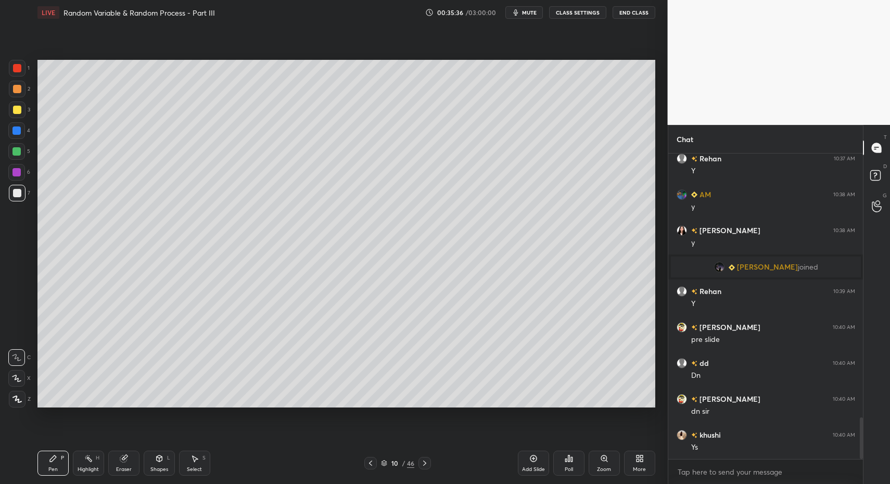
click at [368, 461] on icon at bounding box center [370, 463] width 8 height 8
click at [371, 463] on icon at bounding box center [370, 463] width 8 height 8
click at [421, 466] on icon at bounding box center [424, 463] width 8 height 8
click at [369, 465] on icon at bounding box center [370, 463] width 8 height 8
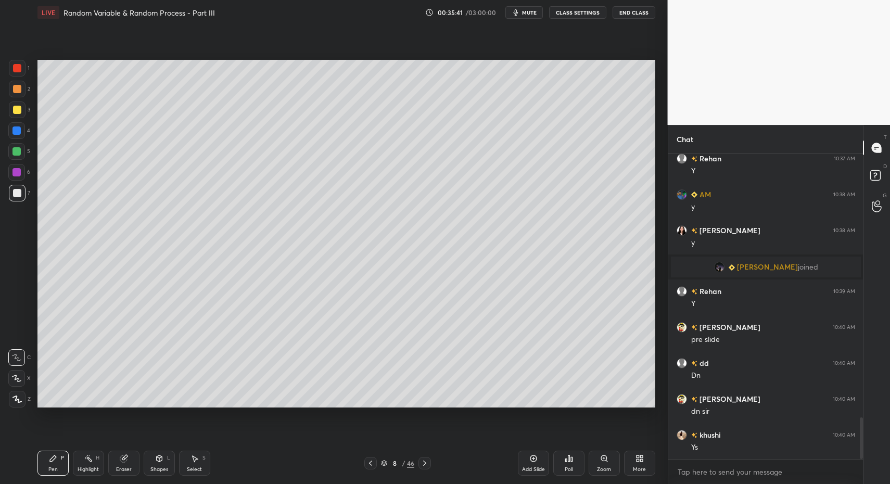
click at [369, 462] on icon at bounding box center [370, 463] width 8 height 8
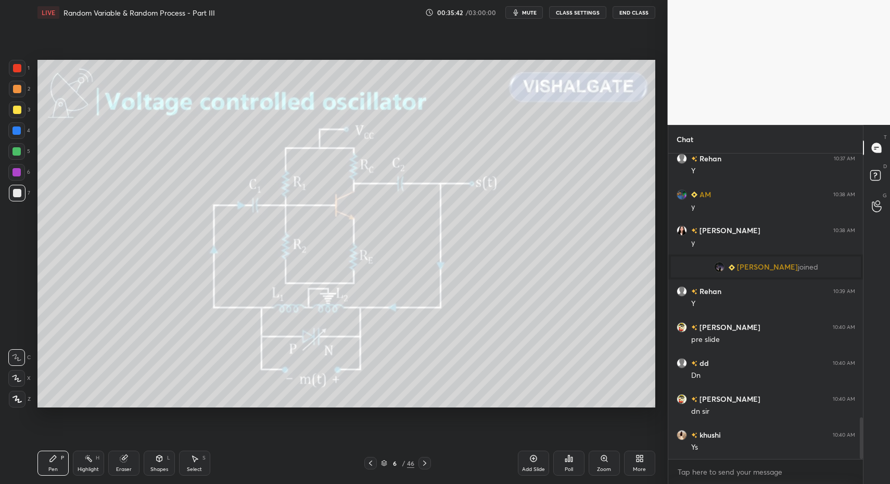
click at [371, 463] on icon at bounding box center [370, 463] width 8 height 8
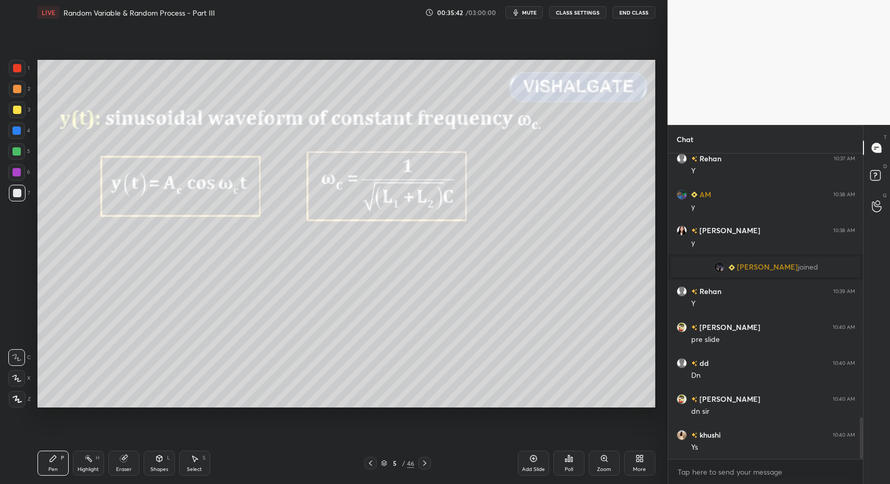
click at [426, 462] on div at bounding box center [424, 463] width 12 height 12
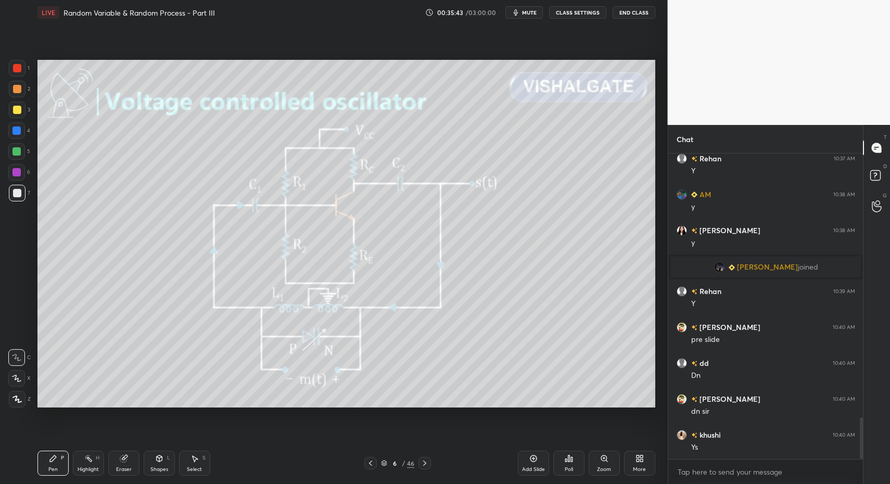
click at [374, 464] on icon at bounding box center [370, 463] width 8 height 8
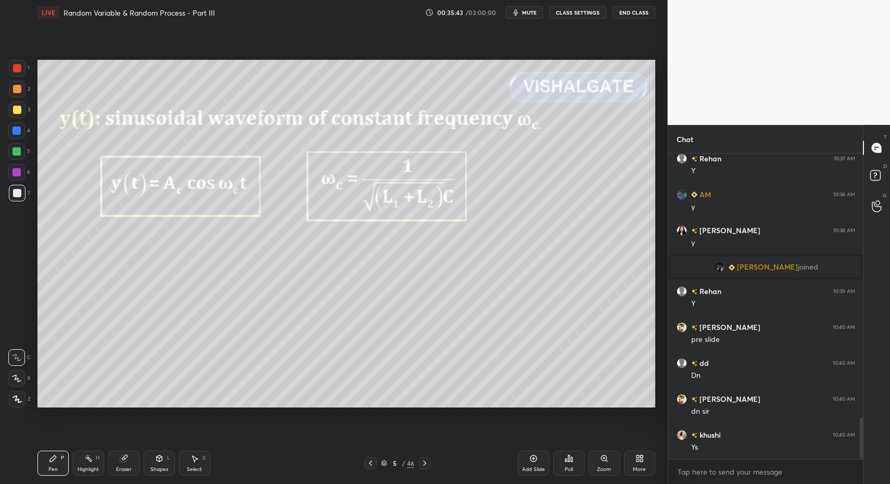
click at [374, 464] on icon at bounding box center [370, 463] width 8 height 8
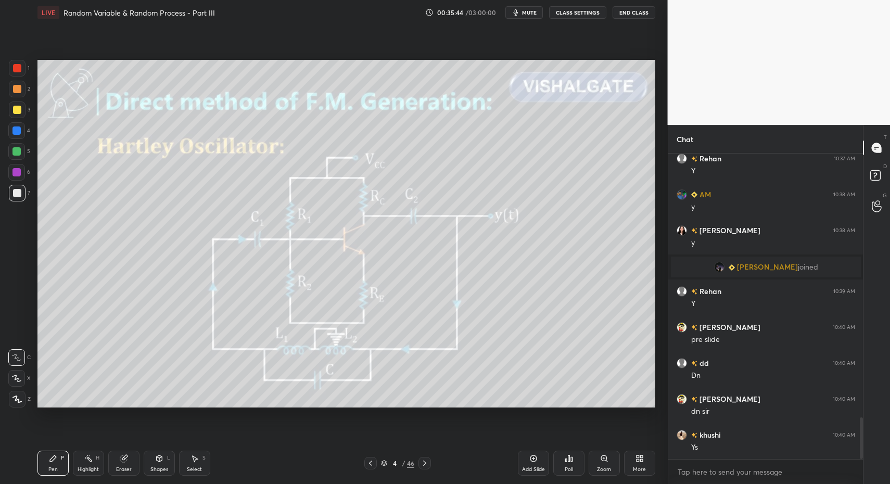
drag, startPoint x: 90, startPoint y: 465, endPoint x: 76, endPoint y: 460, distance: 13.8
click at [90, 465] on div "Highlight H" at bounding box center [88, 463] width 31 height 25
drag, startPoint x: 76, startPoint y: 460, endPoint x: 109, endPoint y: 420, distance: 51.4
click at [81, 454] on div "Highlight H" at bounding box center [88, 463] width 31 height 25
click at [418, 462] on div at bounding box center [424, 463] width 12 height 12
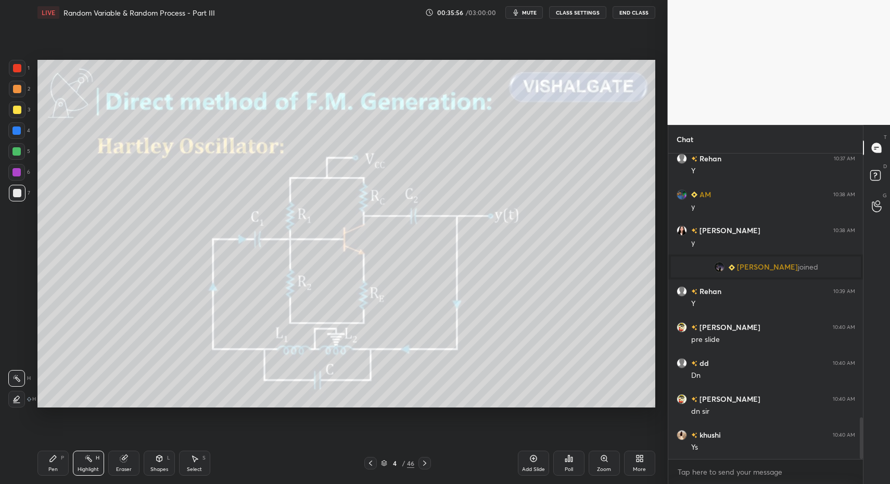
click at [421, 463] on icon at bounding box center [424, 463] width 8 height 8
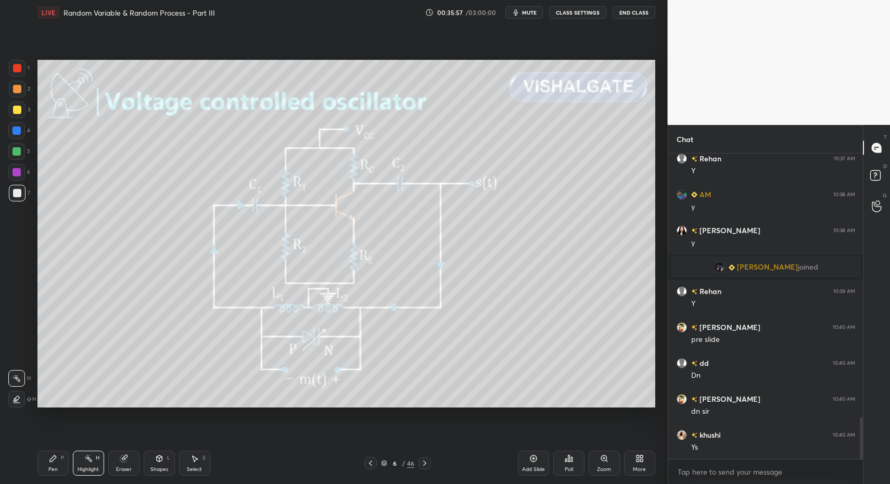
drag, startPoint x: 91, startPoint y: 467, endPoint x: 111, endPoint y: 445, distance: 29.8
click at [91, 467] on div "Highlight" at bounding box center [88, 469] width 21 height 5
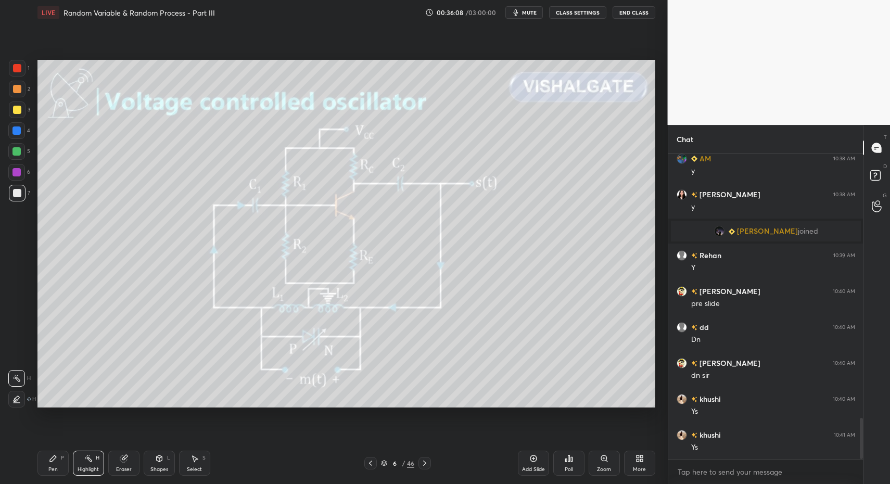
click at [86, 469] on div "Highlight" at bounding box center [88, 469] width 21 height 5
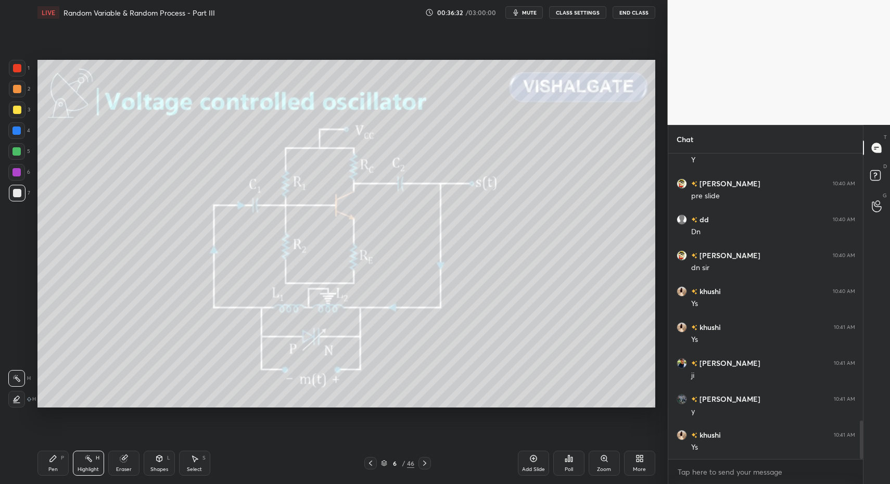
scroll to position [2108, 0]
drag, startPoint x: 76, startPoint y: 461, endPoint x: 165, endPoint y: 420, distance: 97.8
click at [79, 461] on div "Highlight H" at bounding box center [88, 463] width 31 height 25
click at [423, 464] on icon at bounding box center [424, 463] width 8 height 8
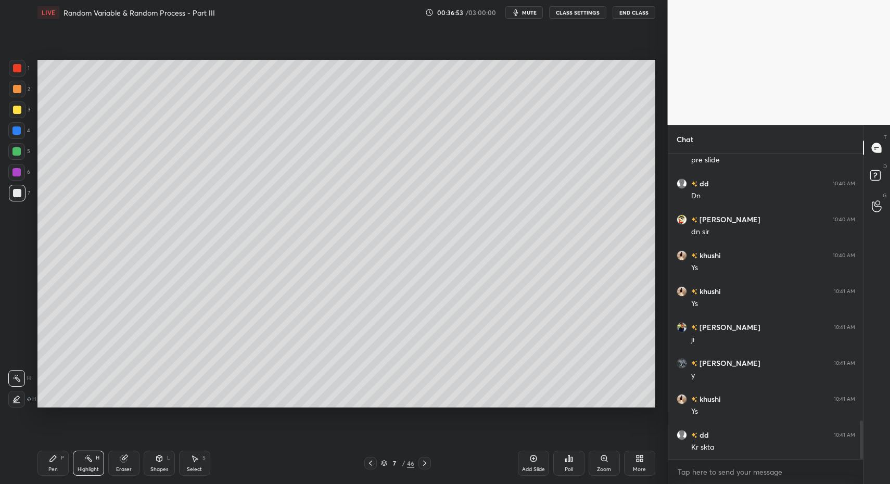
click at [423, 464] on icon at bounding box center [424, 463] width 8 height 8
click at [423, 463] on icon at bounding box center [424, 463] width 8 height 8
click at [423, 462] on icon at bounding box center [424, 463] width 8 height 8
click at [49, 467] on div "Pen" at bounding box center [52, 469] width 9 height 5
drag, startPoint x: 49, startPoint y: 466, endPoint x: 49, endPoint y: 418, distance: 47.9
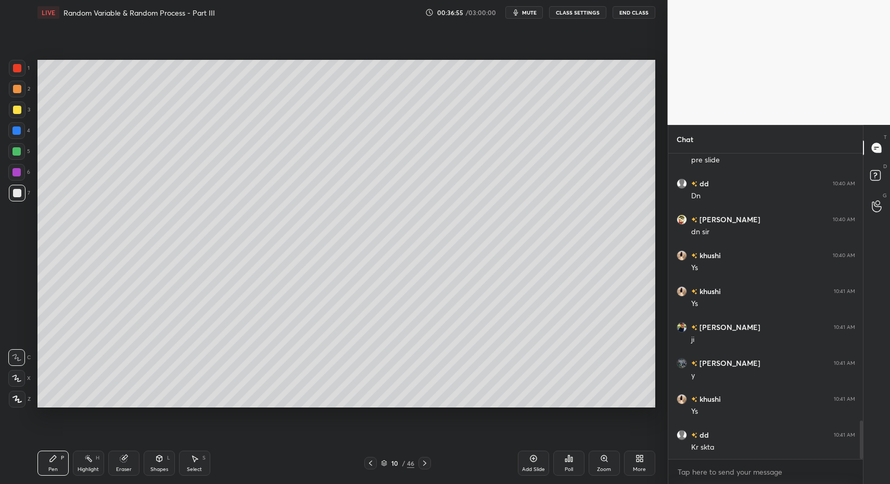
click at [49, 467] on div "Pen" at bounding box center [52, 469] width 9 height 5
drag, startPoint x: 11, startPoint y: 153, endPoint x: 20, endPoint y: 147, distance: 11.0
click at [11, 152] on div at bounding box center [16, 151] width 17 height 17
click at [16, 152] on div at bounding box center [16, 151] width 8 height 8
drag, startPoint x: 165, startPoint y: 478, endPoint x: 163, endPoint y: 470, distance: 8.6
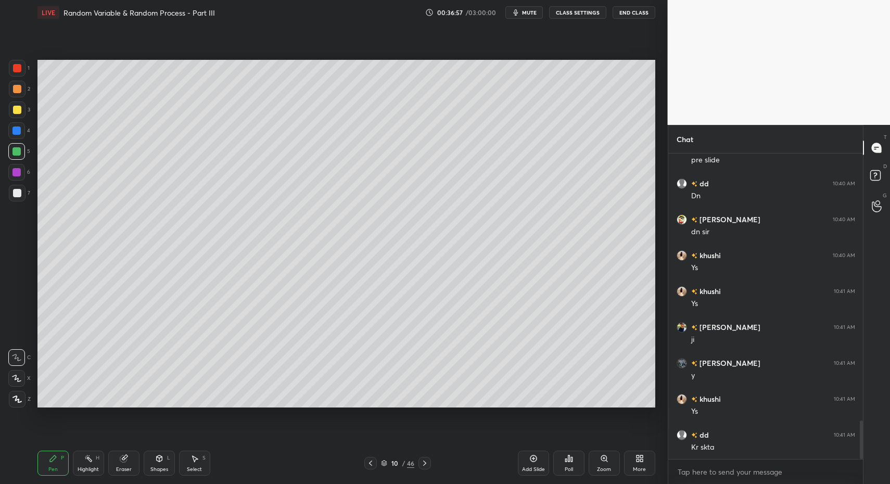
click at [165, 478] on div "Pen P Highlight H Eraser Shapes L Select S 10 / 46 Add Slide Poll Zoom More" at bounding box center [346, 463] width 618 height 42
click at [156, 458] on icon at bounding box center [159, 458] width 6 height 6
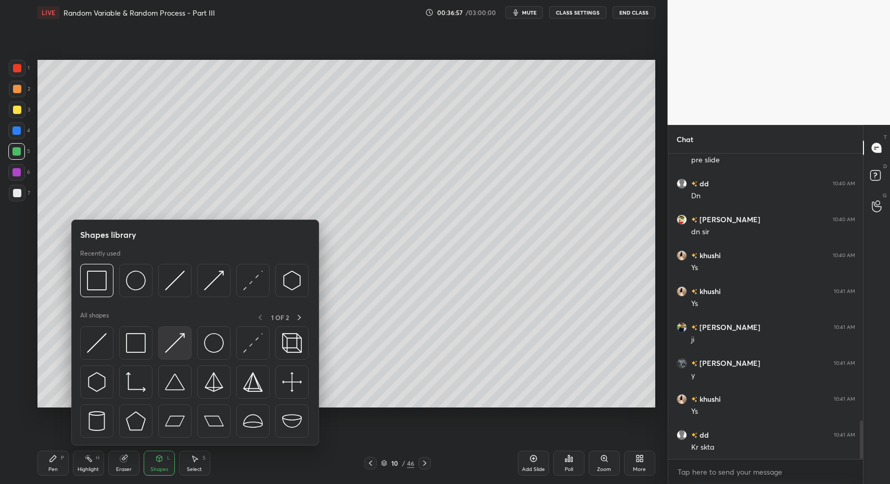
click at [171, 347] on img at bounding box center [175, 343] width 20 height 20
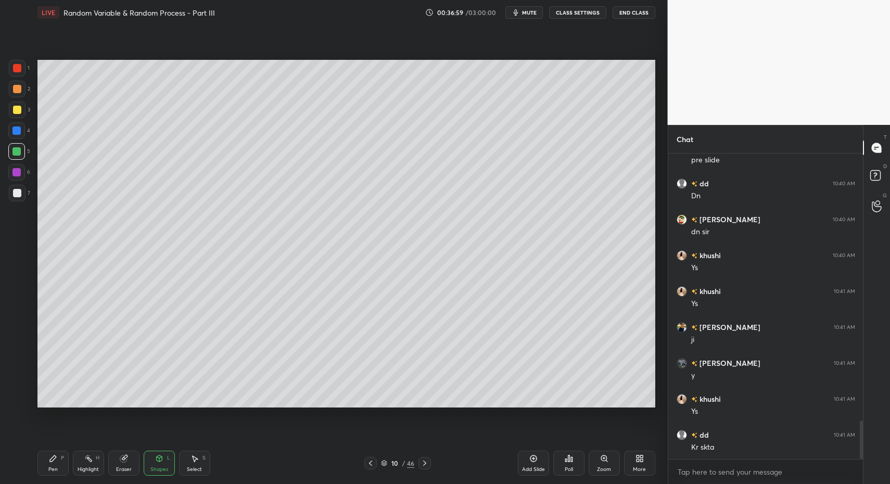
click at [57, 464] on div "Pen P" at bounding box center [52, 463] width 31 height 25
click at [46, 463] on div "Pen P" at bounding box center [52, 463] width 31 height 25
click at [21, 197] on div at bounding box center [17, 193] width 17 height 17
click at [20, 192] on div at bounding box center [17, 193] width 8 height 8
drag, startPoint x: 14, startPoint y: 400, endPoint x: 11, endPoint y: 393, distance: 6.6
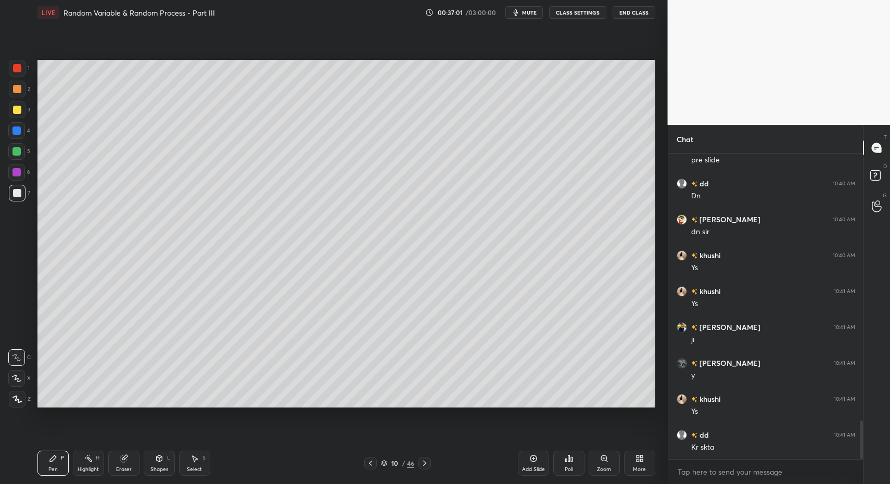
click at [14, 400] on icon at bounding box center [16, 398] width 9 height 7
drag, startPoint x: 62, startPoint y: 469, endPoint x: 50, endPoint y: 458, distance: 16.6
click at [62, 469] on div "Pen P" at bounding box center [52, 463] width 31 height 25
drag, startPoint x: 50, startPoint y: 458, endPoint x: 46, endPoint y: 430, distance: 28.3
click at [49, 457] on icon at bounding box center [53, 458] width 8 height 8
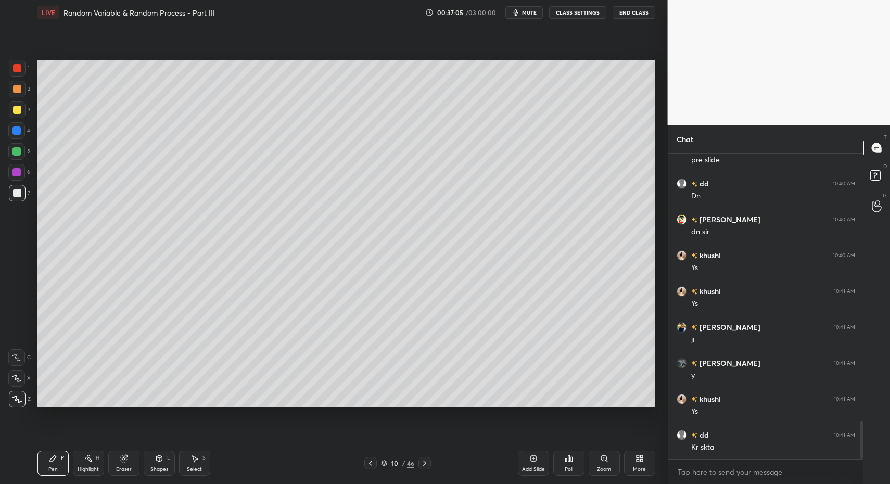
click at [19, 202] on div "7" at bounding box center [19, 195] width 21 height 21
click at [16, 201] on div at bounding box center [17, 193] width 17 height 17
drag, startPoint x: 57, startPoint y: 466, endPoint x: 51, endPoint y: 443, distance: 24.2
click at [55, 468] on div "Pen P" at bounding box center [52, 463] width 31 height 25
click at [18, 70] on div at bounding box center [17, 68] width 8 height 8
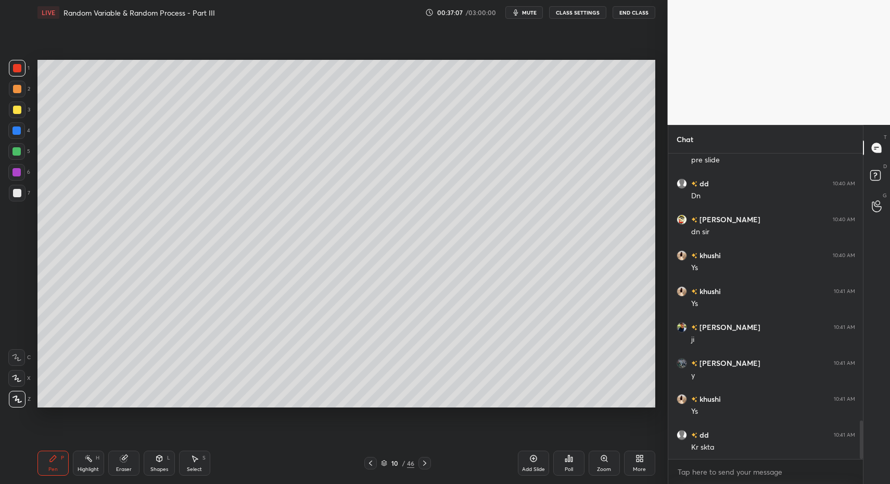
click at [14, 94] on div at bounding box center [17, 89] width 17 height 17
click at [15, 111] on div at bounding box center [17, 110] width 8 height 8
click at [61, 459] on div "P" at bounding box center [62, 457] width 3 height 5
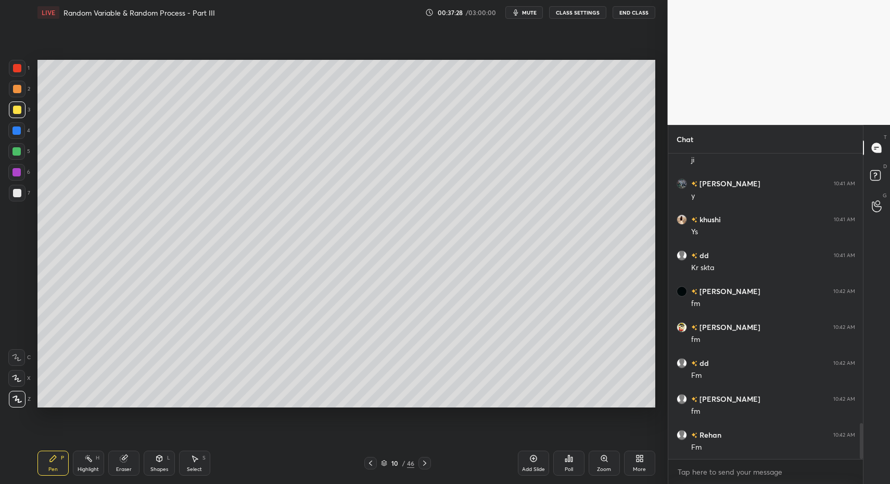
click at [531, 462] on icon at bounding box center [533, 458] width 8 height 8
click at [46, 461] on div "Pen P" at bounding box center [52, 463] width 31 height 25
click at [49, 462] on icon at bounding box center [53, 458] width 8 height 8
drag, startPoint x: 371, startPoint y: 463, endPoint x: 362, endPoint y: 461, distance: 9.1
click at [371, 463] on icon at bounding box center [371, 463] width 8 height 8
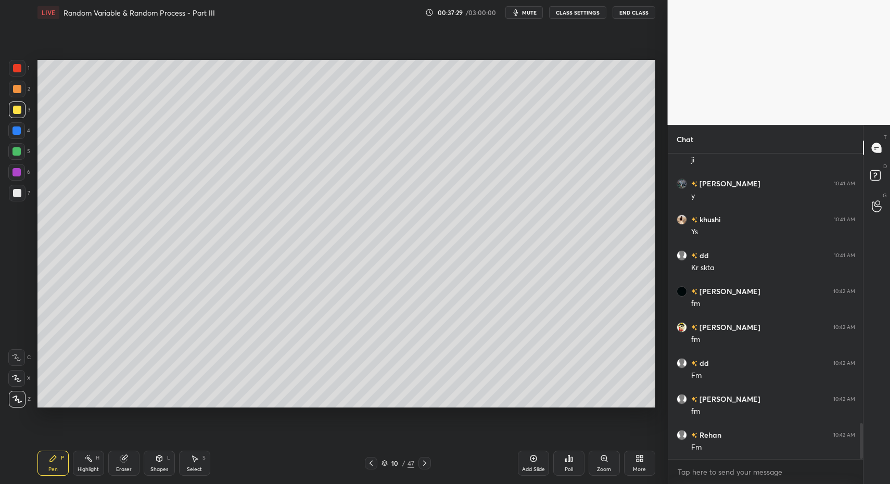
click at [194, 464] on div "Select S" at bounding box center [194, 463] width 31 height 25
drag, startPoint x: 188, startPoint y: 463, endPoint x: 183, endPoint y: 424, distance: 39.9
click at [190, 461] on div "Select S" at bounding box center [194, 463] width 31 height 25
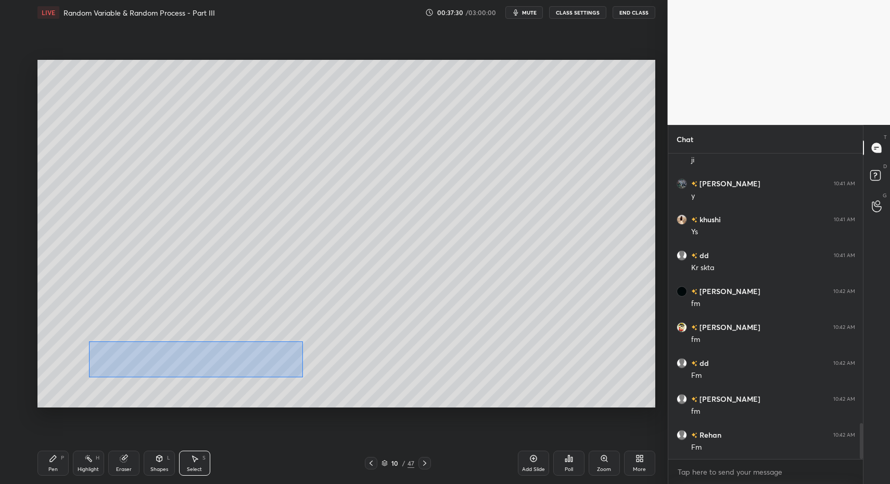
drag, startPoint x: 101, startPoint y: 351, endPoint x: 292, endPoint y: 377, distance: 192.7
click at [292, 377] on div "0 ° Undo Copy Paste here Duplicate Duplicate to new slide Delete" at bounding box center [346, 234] width 618 height 348
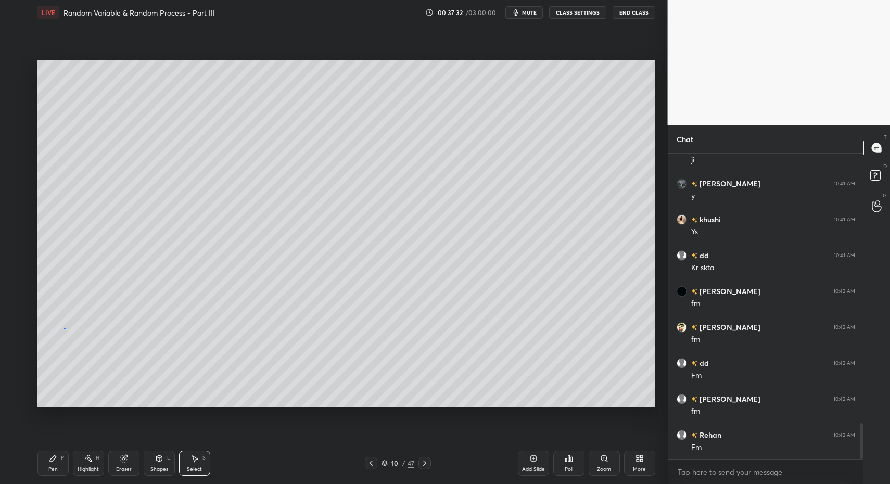
drag, startPoint x: 64, startPoint y: 328, endPoint x: 71, endPoint y: 332, distance: 7.7
click at [64, 328] on div "0 ° Undo Copy Paste here Duplicate Duplicate to new slide Delete" at bounding box center [346, 234] width 618 height 348
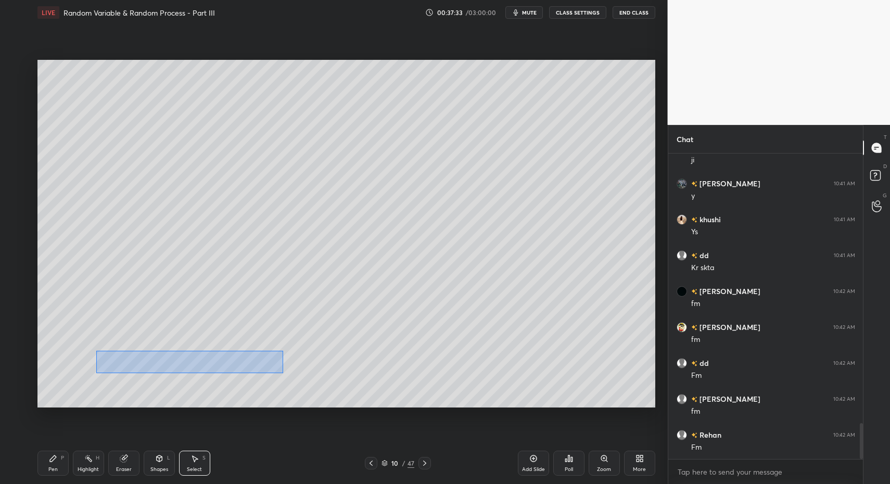
drag, startPoint x: 94, startPoint y: 349, endPoint x: 288, endPoint y: 384, distance: 196.7
click at [284, 373] on div "0 ° Undo Copy Paste here Duplicate Duplicate to new slide Delete" at bounding box center [346, 234] width 618 height 348
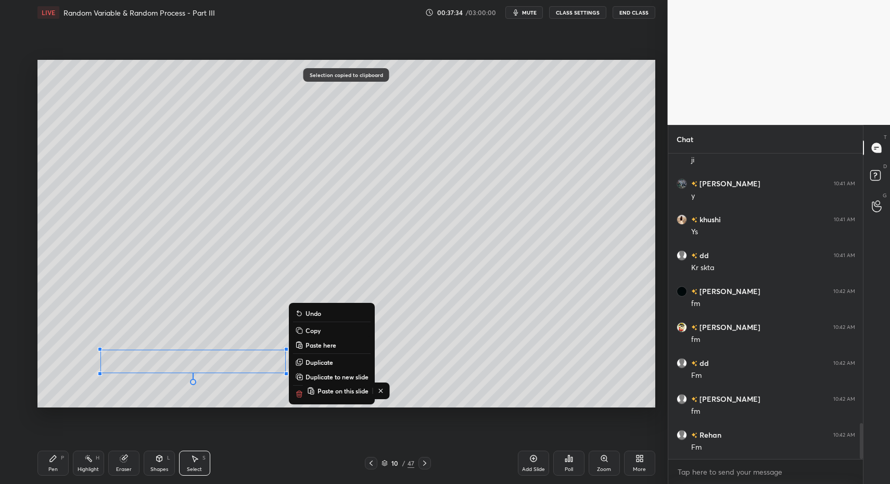
drag, startPoint x: 424, startPoint y: 464, endPoint x: 401, endPoint y: 453, distance: 25.1
click at [424, 464] on icon at bounding box center [424, 463] width 8 height 8
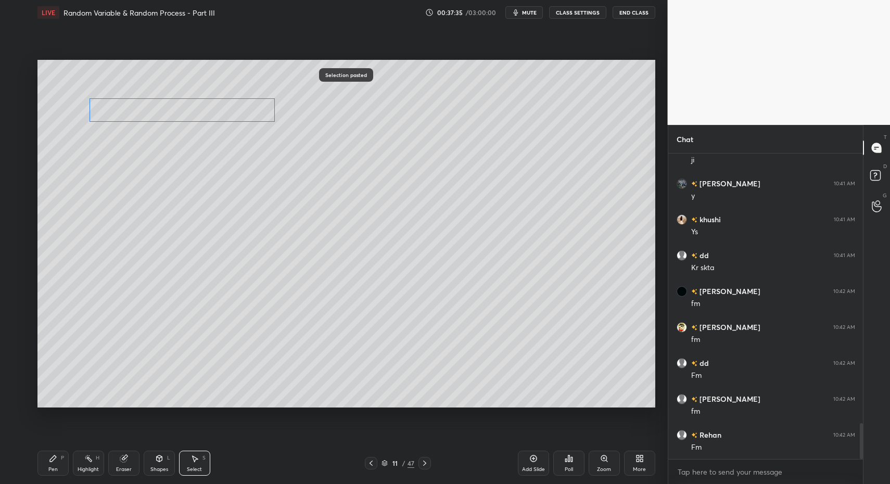
drag, startPoint x: 154, startPoint y: 354, endPoint x: 144, endPoint y: 91, distance: 263.5
click at [144, 95] on div "0 ° Undo Copy Paste here Duplicate Duplicate to new slide Delete" at bounding box center [346, 234] width 618 height 348
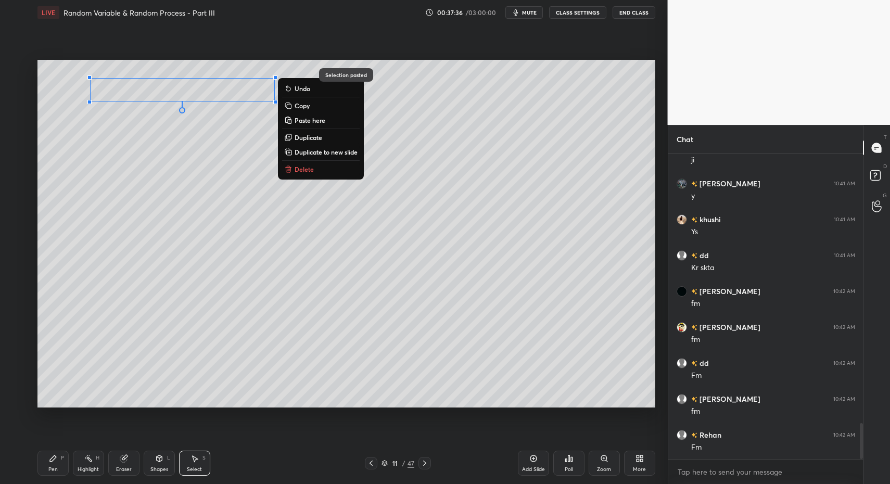
click at [43, 466] on div "Pen P" at bounding box center [52, 463] width 31 height 25
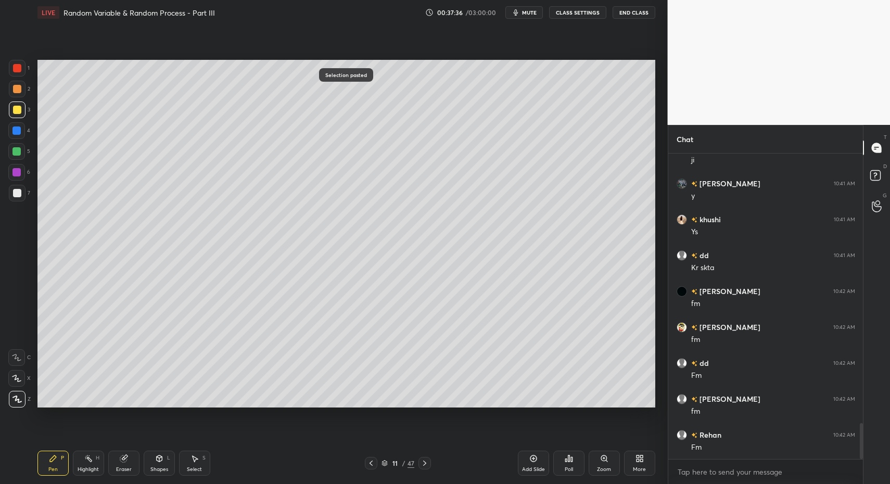
drag, startPoint x: 52, startPoint y: 463, endPoint x: 49, endPoint y: 429, distance: 34.4
click at [47, 462] on div "Pen P" at bounding box center [52, 463] width 31 height 25
click at [18, 202] on div "7" at bounding box center [19, 195] width 21 height 21
drag, startPoint x: 18, startPoint y: 197, endPoint x: 33, endPoint y: 181, distance: 22.4
click at [18, 197] on div at bounding box center [17, 193] width 8 height 8
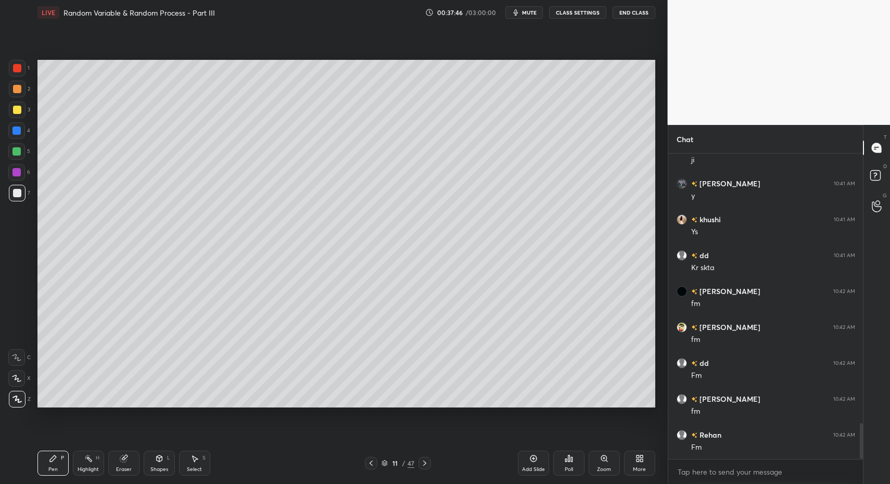
click at [39, 462] on div "Pen P" at bounding box center [52, 463] width 31 height 25
click at [35, 451] on div "LIVE Random Variable & Random Process - Part III 00:37:46 / 03:00:00 mute CLASS…" at bounding box center [346, 242] width 626 height 484
click at [17, 155] on div at bounding box center [16, 151] width 17 height 17
drag, startPoint x: 157, startPoint y: 469, endPoint x: 160, endPoint y: 446, distance: 22.5
click at [157, 469] on div "Shapes" at bounding box center [159, 469] width 18 height 5
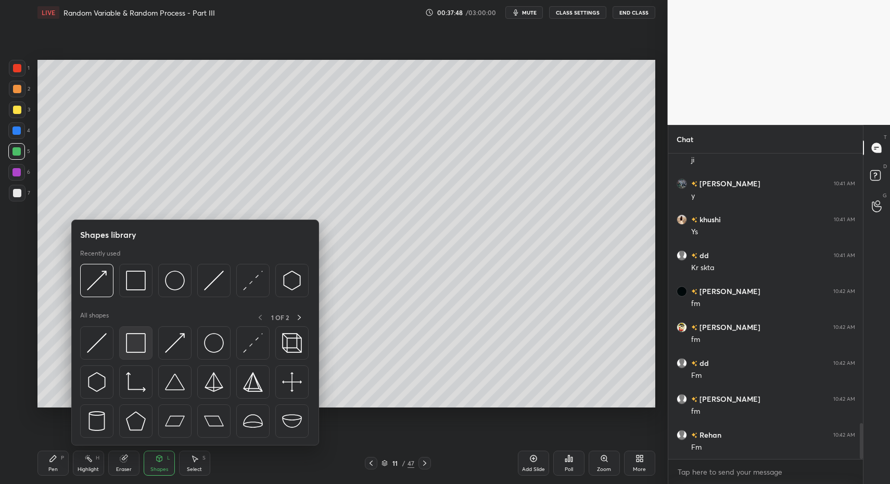
click at [141, 355] on div at bounding box center [135, 342] width 33 height 33
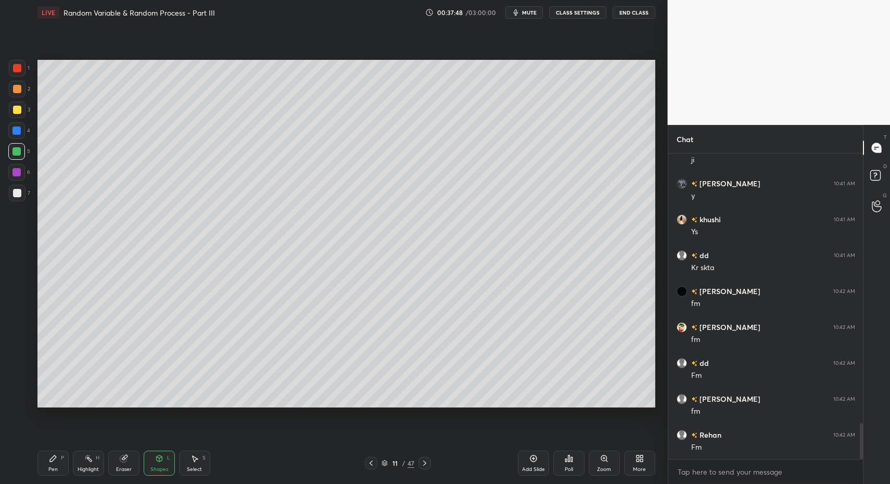
click at [53, 457] on icon at bounding box center [53, 458] width 6 height 6
click at [50, 457] on icon at bounding box center [53, 458] width 8 height 8
click at [15, 152] on div at bounding box center [16, 151] width 8 height 8
click at [154, 461] on div "Shapes L" at bounding box center [159, 463] width 31 height 25
drag, startPoint x: 152, startPoint y: 458, endPoint x: 149, endPoint y: 448, distance: 11.2
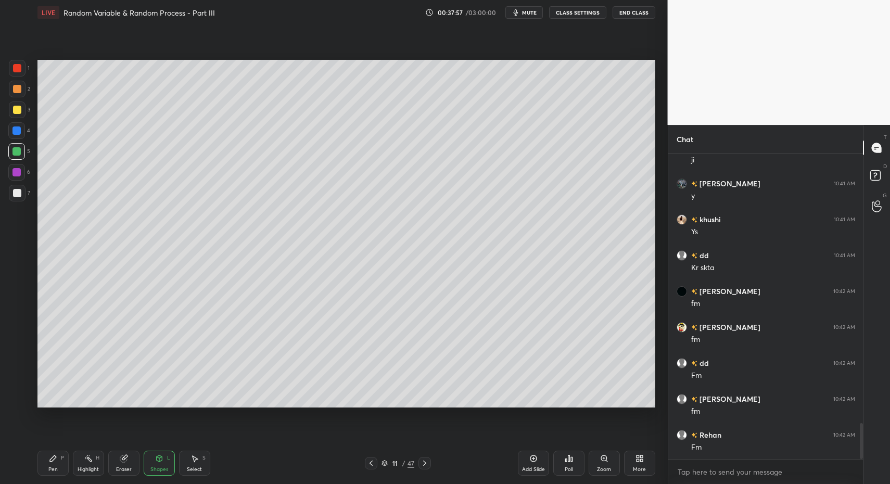
click at [152, 458] on div "Shapes L" at bounding box center [159, 463] width 31 height 25
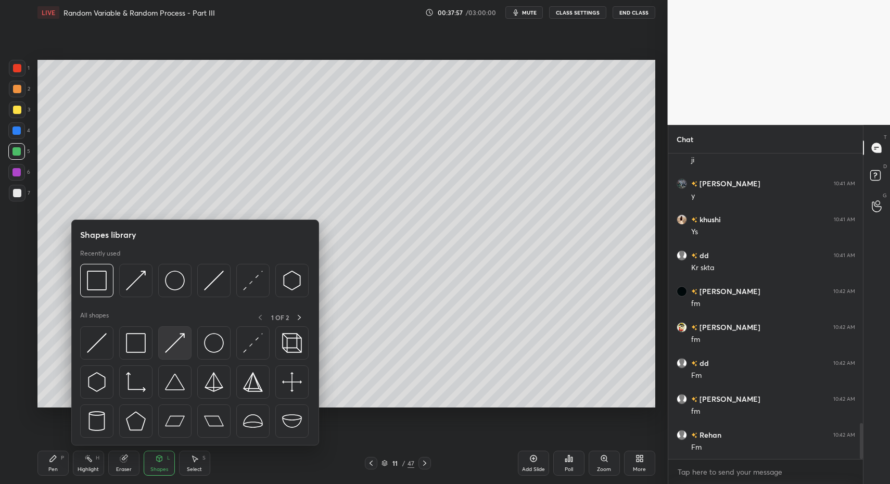
click at [165, 352] on img at bounding box center [175, 343] width 20 height 20
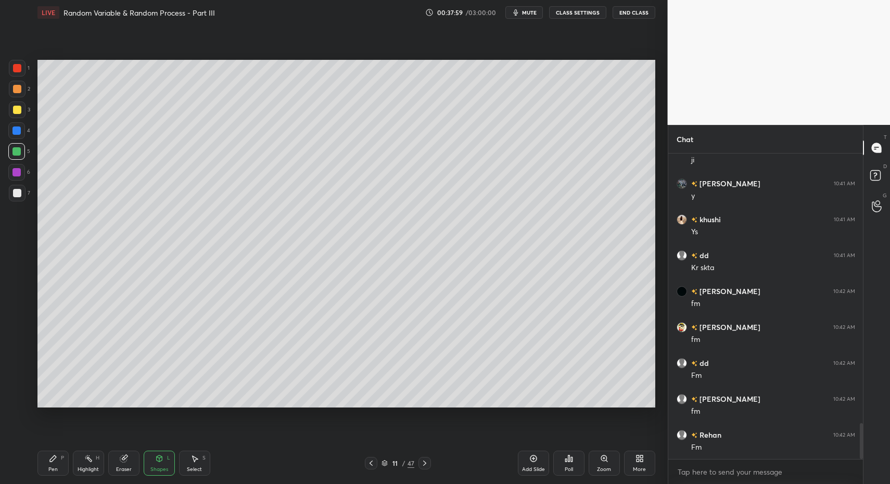
click at [8, 187] on div "1 2 3 4 5 6 7 C X Z C X Z E E Erase all H H" at bounding box center [16, 234] width 33 height 348
click at [13, 189] on div at bounding box center [17, 193] width 8 height 8
click at [57, 452] on div "Pen P" at bounding box center [52, 463] width 31 height 25
click at [201, 466] on div "Select S" at bounding box center [194, 463] width 31 height 25
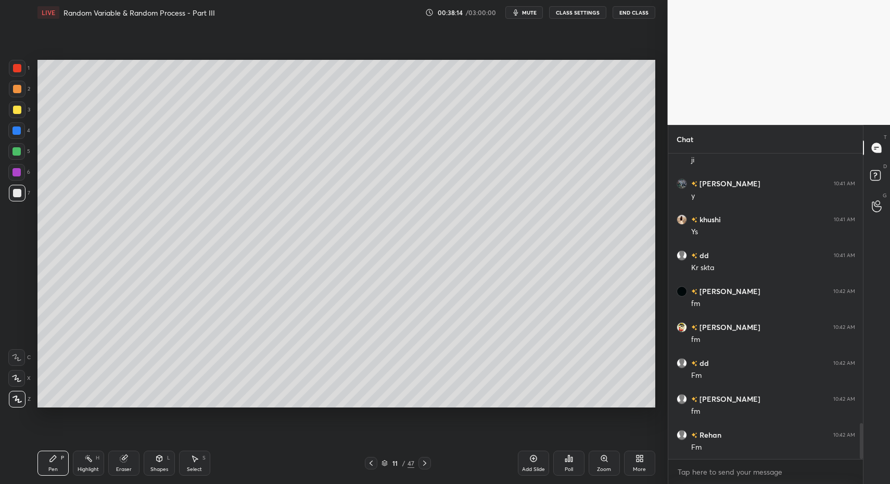
click at [199, 461] on div "Select S" at bounding box center [194, 463] width 31 height 25
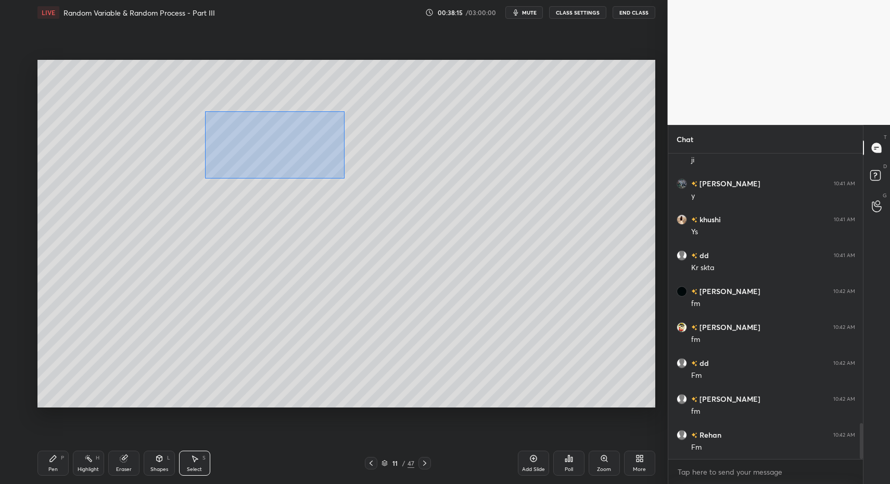
drag, startPoint x: 219, startPoint y: 128, endPoint x: 331, endPoint y: 188, distance: 127.3
click at [339, 175] on div "0 ° Undo Copy Paste here Duplicate Duplicate to new slide Delete" at bounding box center [346, 234] width 618 height 348
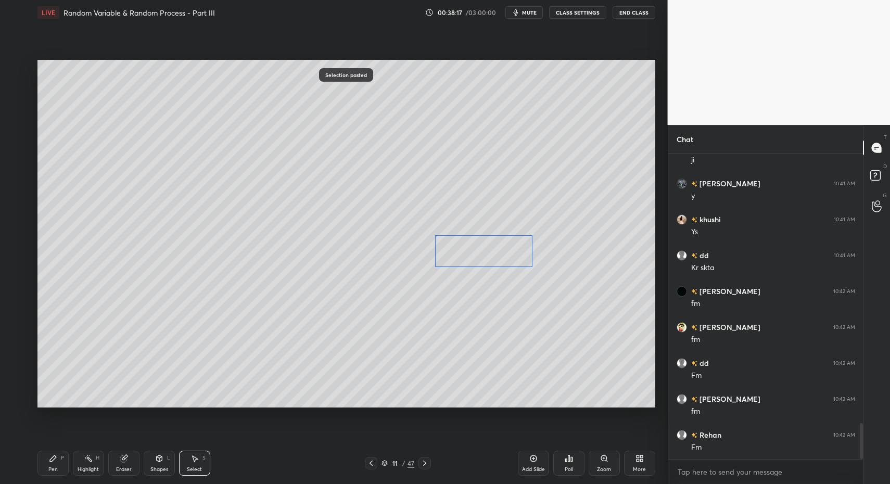
drag, startPoint x: 335, startPoint y: 167, endPoint x: 508, endPoint y: 252, distance: 192.7
click at [508, 252] on div "0 ° Undo Copy Paste here Duplicate Duplicate to new slide Delete" at bounding box center [346, 234] width 618 height 348
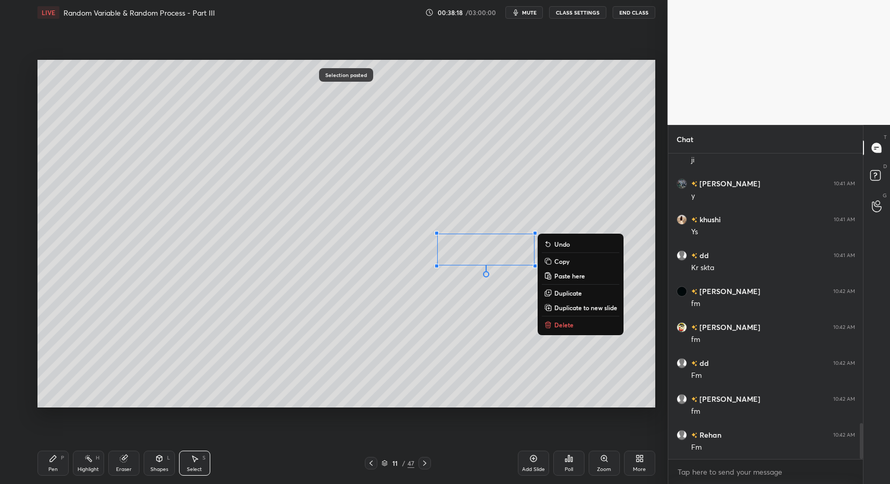
click at [57, 465] on div "Pen P" at bounding box center [52, 463] width 31 height 25
click at [53, 463] on div "Pen P" at bounding box center [52, 463] width 31 height 25
click at [57, 462] on div "Pen P" at bounding box center [52, 463] width 31 height 25
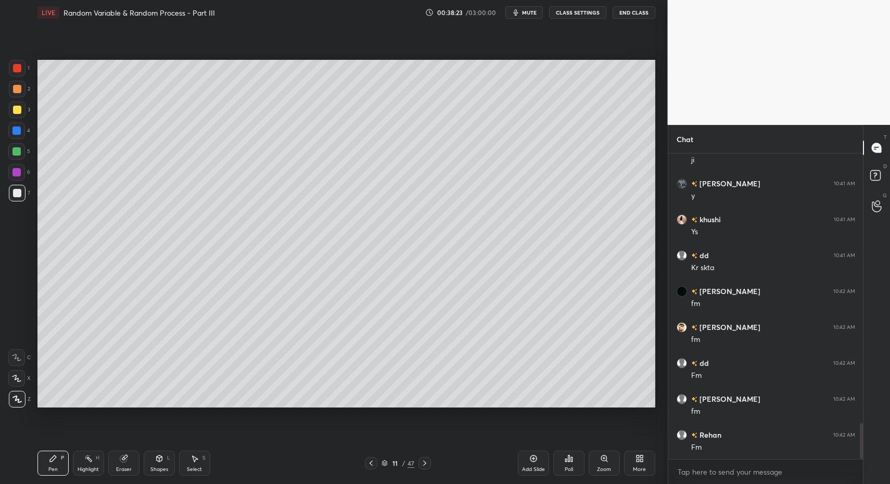
click at [22, 68] on div at bounding box center [17, 68] width 17 height 17
click at [7, 356] on div "1 2 3 4 5 6 7 C X Z C X Z E E Erase all H H" at bounding box center [16, 234] width 33 height 348
click at [23, 356] on div at bounding box center [16, 357] width 17 height 17
click at [165, 463] on div "Shapes L" at bounding box center [159, 463] width 31 height 25
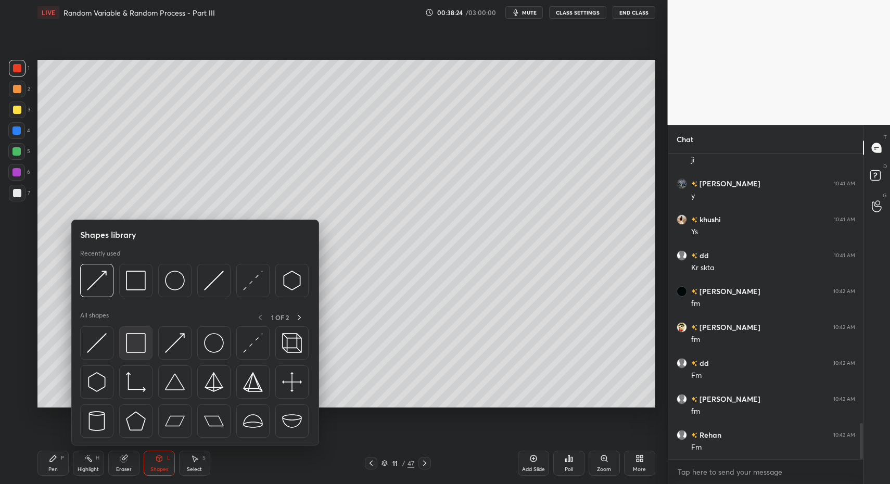
click at [129, 340] on img at bounding box center [136, 343] width 20 height 20
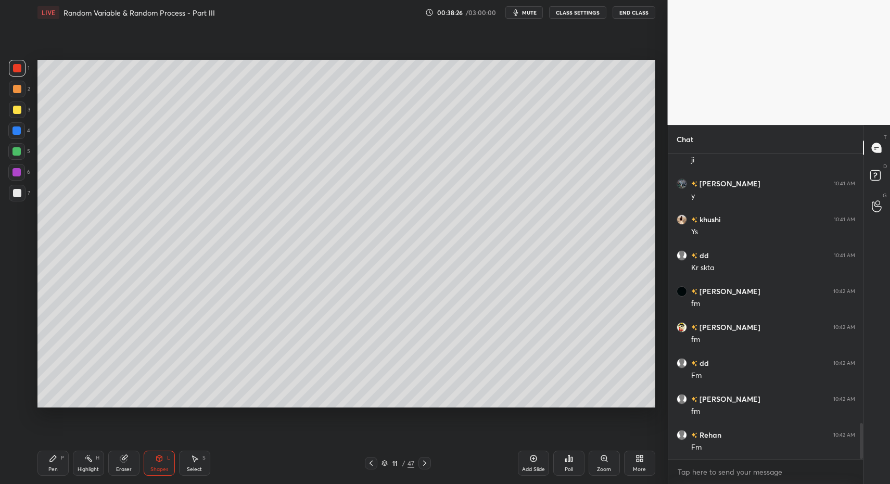
drag, startPoint x: 57, startPoint y: 461, endPoint x: 45, endPoint y: 439, distance: 25.1
click at [57, 461] on icon at bounding box center [53, 458] width 8 height 8
click at [50, 454] on icon at bounding box center [53, 458] width 8 height 8
drag, startPoint x: 15, startPoint y: 187, endPoint x: 16, endPoint y: 194, distance: 7.4
click at [15, 190] on div at bounding box center [17, 193] width 17 height 17
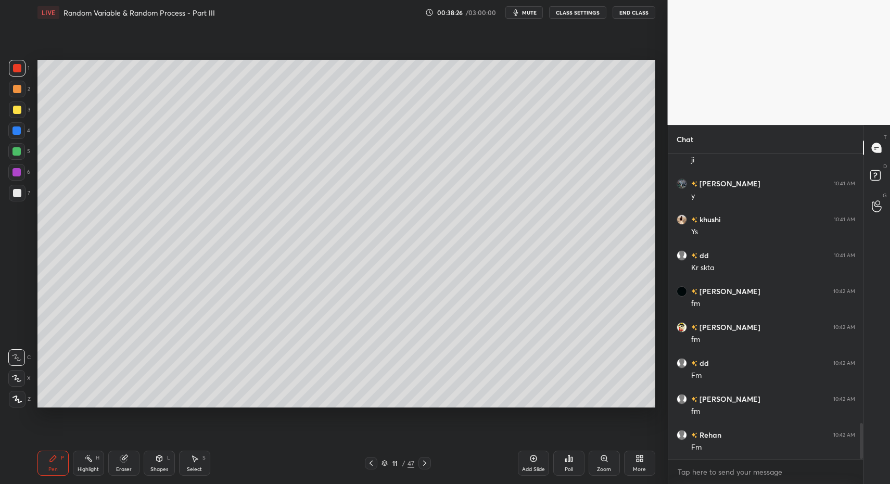
click at [18, 190] on div at bounding box center [17, 193] width 8 height 8
click at [8, 382] on div "1 2 3 4 5 6 7 C X Z C X Z E E Erase all H H" at bounding box center [16, 234] width 33 height 348
click at [9, 390] on div "Z" at bounding box center [20, 397] width 22 height 21
click at [12, 396] on icon at bounding box center [16, 398] width 9 height 7
drag, startPoint x: 12, startPoint y: 109, endPoint x: 18, endPoint y: 116, distance: 8.5
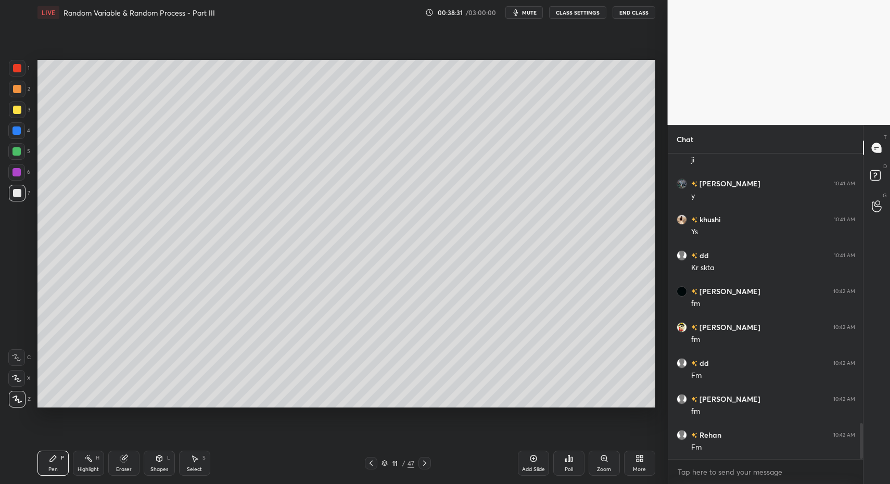
click at [13, 109] on div at bounding box center [17, 110] width 8 height 8
drag, startPoint x: 157, startPoint y: 459, endPoint x: 157, endPoint y: 451, distance: 8.9
click at [158, 462] on icon at bounding box center [159, 458] width 8 height 8
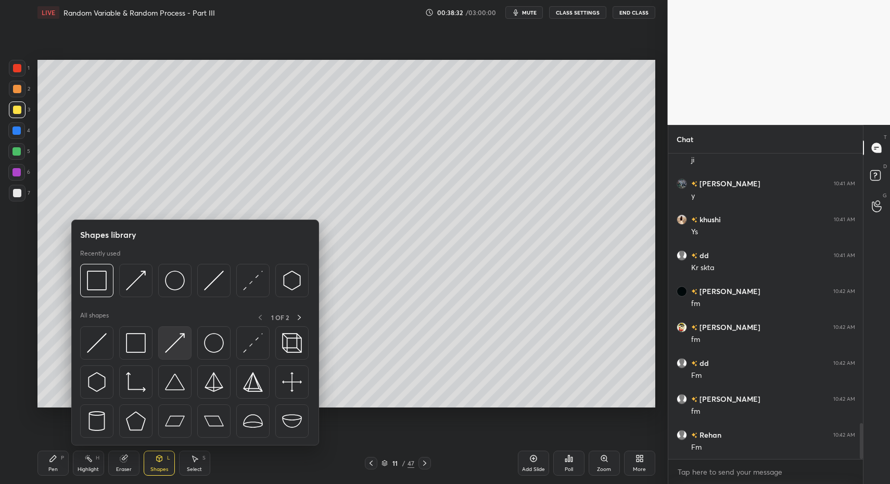
click at [169, 354] on div at bounding box center [174, 342] width 33 height 33
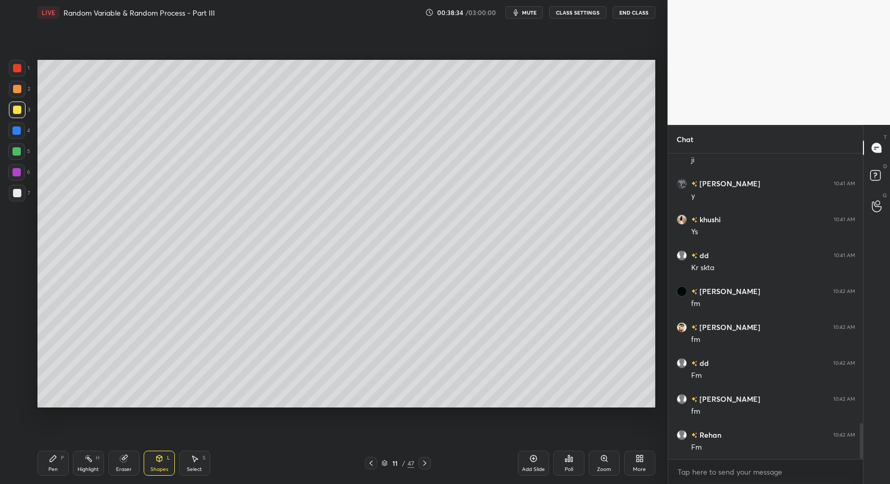
click at [57, 475] on div "Pen P" at bounding box center [52, 463] width 31 height 25
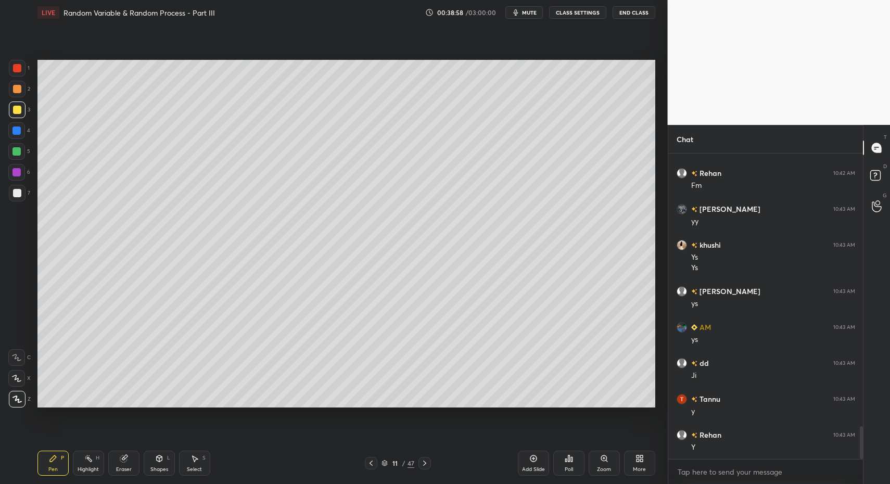
scroll to position [2585, 0]
click at [419, 462] on div at bounding box center [424, 463] width 12 height 12
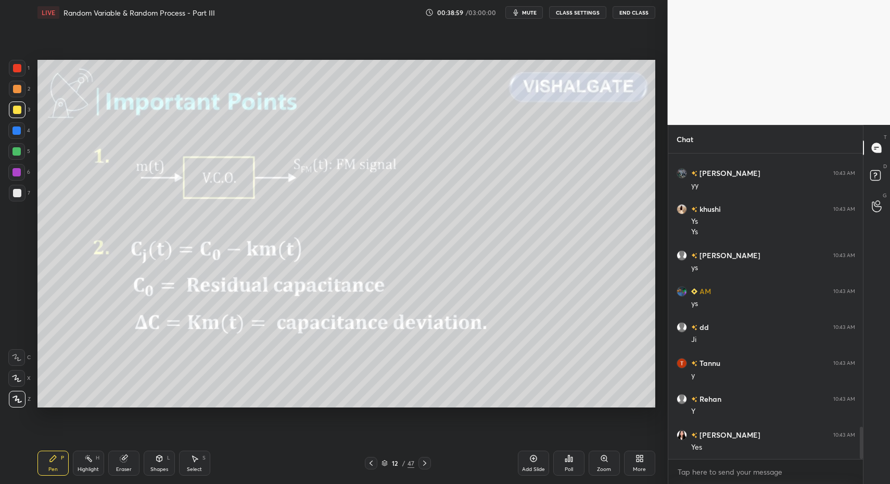
click at [370, 463] on icon at bounding box center [371, 463] width 8 height 8
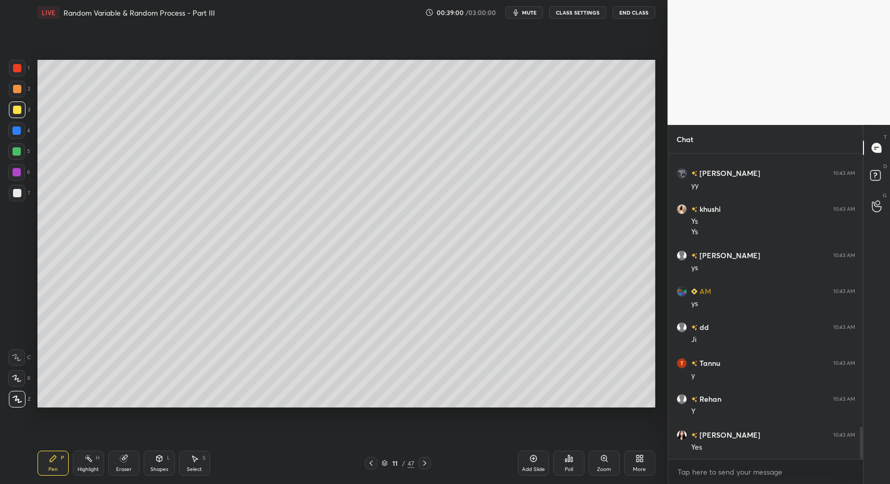
click at [535, 463] on div "Add Slide" at bounding box center [533, 463] width 31 height 25
drag, startPoint x: 47, startPoint y: 466, endPoint x: 42, endPoint y: 457, distance: 10.3
click at [47, 466] on div "Pen P" at bounding box center [52, 463] width 31 height 25
click at [45, 446] on div "Pen P Highlight H Eraser Shapes L Select S 12 / 48 Add Slide Poll Zoom More" at bounding box center [346, 463] width 618 height 42
click at [13, 153] on div at bounding box center [16, 151] width 8 height 8
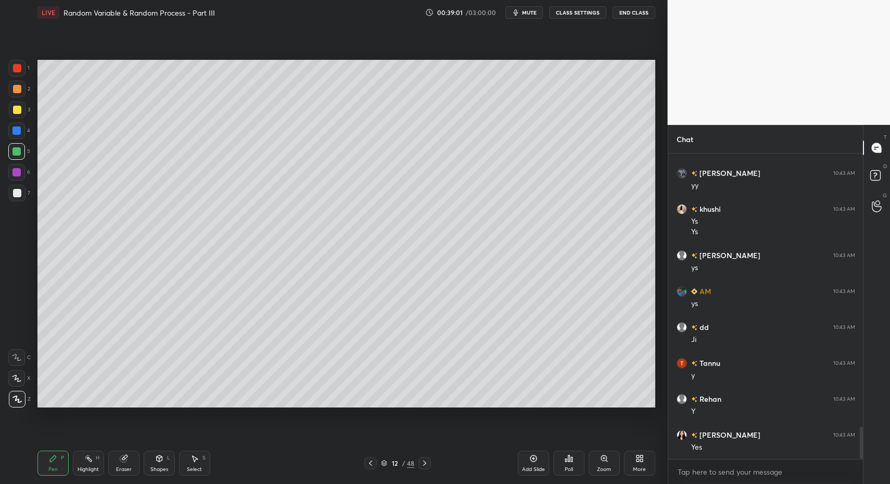
click at [43, 462] on div "Pen P" at bounding box center [52, 463] width 31 height 25
click at [164, 458] on div "Shapes L" at bounding box center [159, 463] width 31 height 25
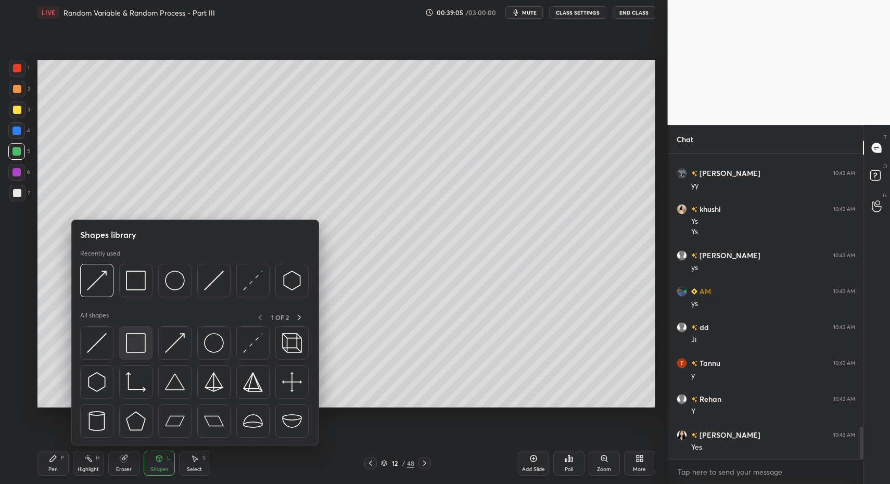
click at [133, 348] on img at bounding box center [136, 343] width 20 height 20
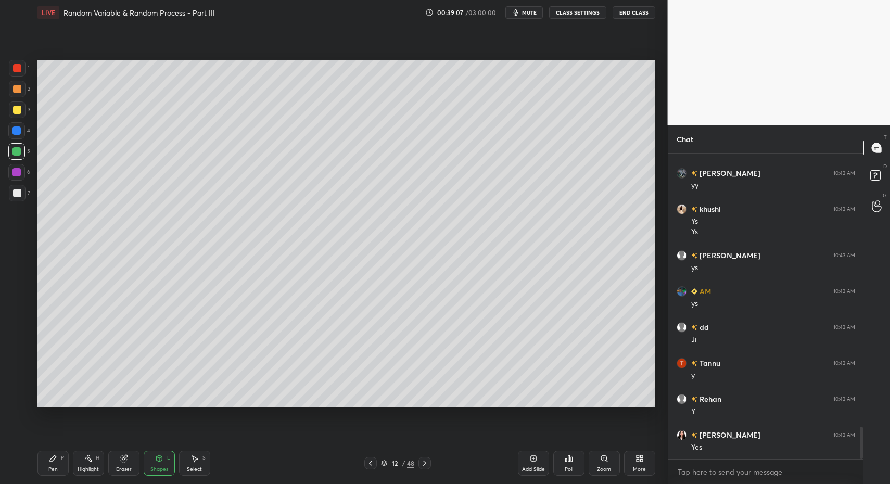
drag, startPoint x: 17, startPoint y: 185, endPoint x: 16, endPoint y: 219, distance: 34.4
click at [18, 185] on div at bounding box center [17, 193] width 17 height 17
click at [43, 457] on div "Pen P" at bounding box center [52, 463] width 31 height 25
click at [142, 466] on div "Pen P Highlight H Eraser Shapes L Select S" at bounding box center [157, 463] width 240 height 25
drag, startPoint x: 156, startPoint y: 465, endPoint x: 159, endPoint y: 449, distance: 15.9
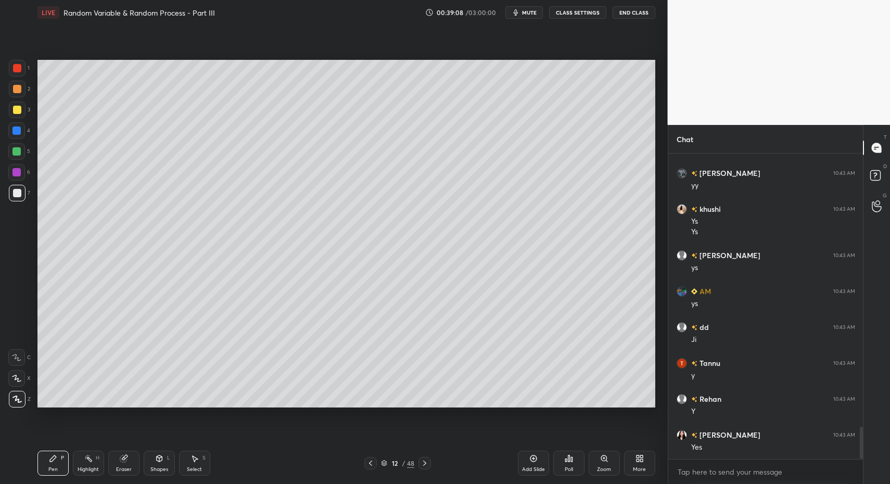
click at [153, 467] on div "Shapes L" at bounding box center [159, 463] width 31 height 25
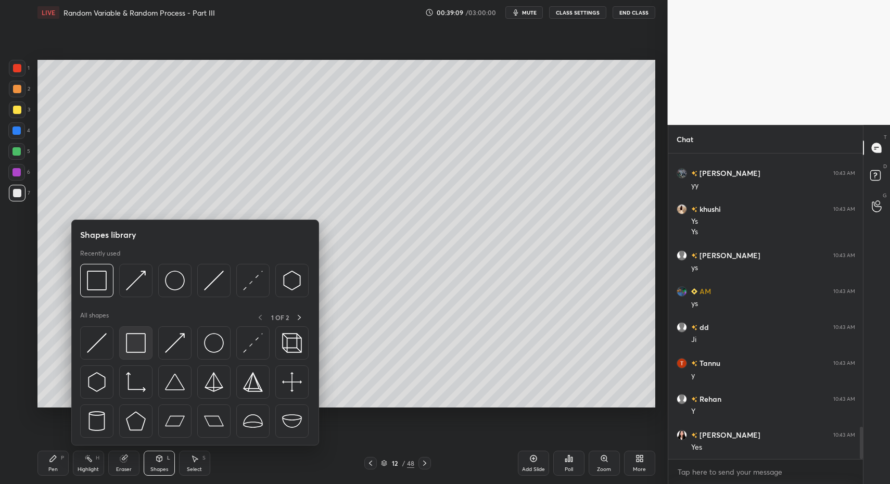
click at [133, 334] on img at bounding box center [136, 343] width 20 height 20
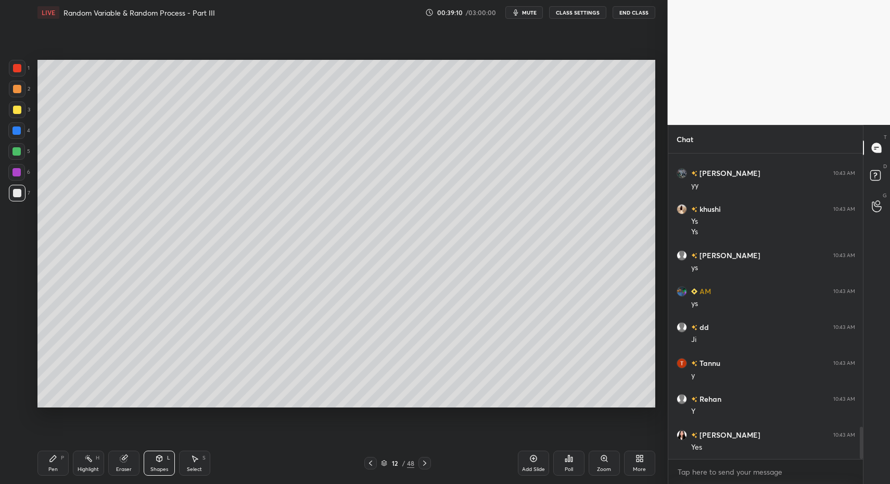
drag, startPoint x: 165, startPoint y: 460, endPoint x: 161, endPoint y: 445, distance: 15.0
click at [165, 460] on div "Shapes L" at bounding box center [159, 463] width 31 height 25
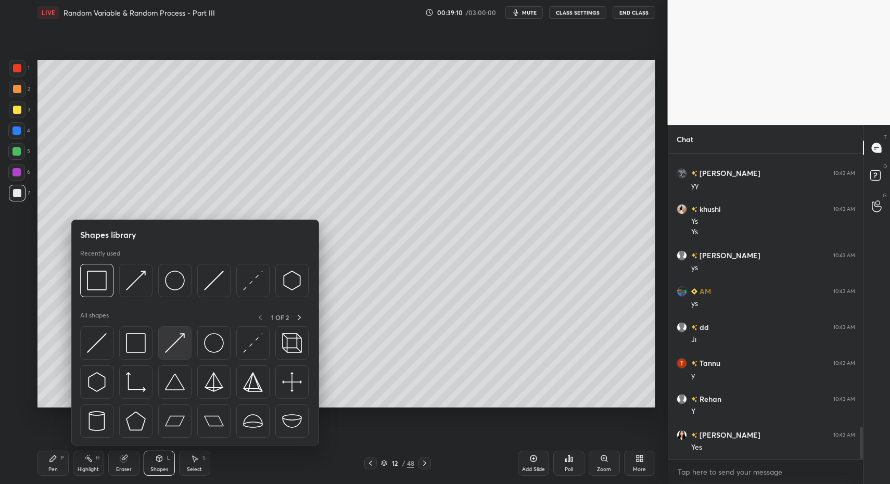
click at [180, 342] on img at bounding box center [175, 343] width 20 height 20
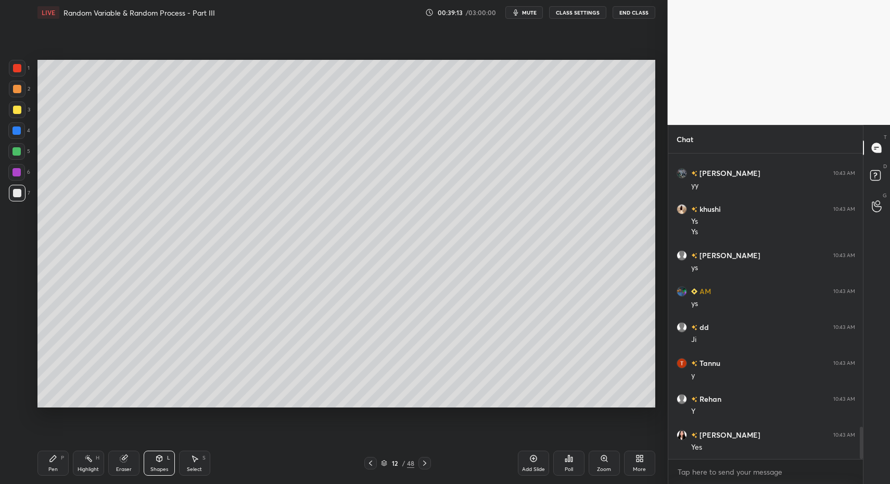
drag, startPoint x: 66, startPoint y: 465, endPoint x: 46, endPoint y: 467, distance: 19.8
click at [63, 465] on div "Pen P" at bounding box center [52, 463] width 31 height 25
drag, startPoint x: 46, startPoint y: 467, endPoint x: 53, endPoint y: 422, distance: 45.9
click at [50, 462] on div "Pen P" at bounding box center [52, 463] width 31 height 25
click at [19, 110] on div at bounding box center [17, 110] width 8 height 8
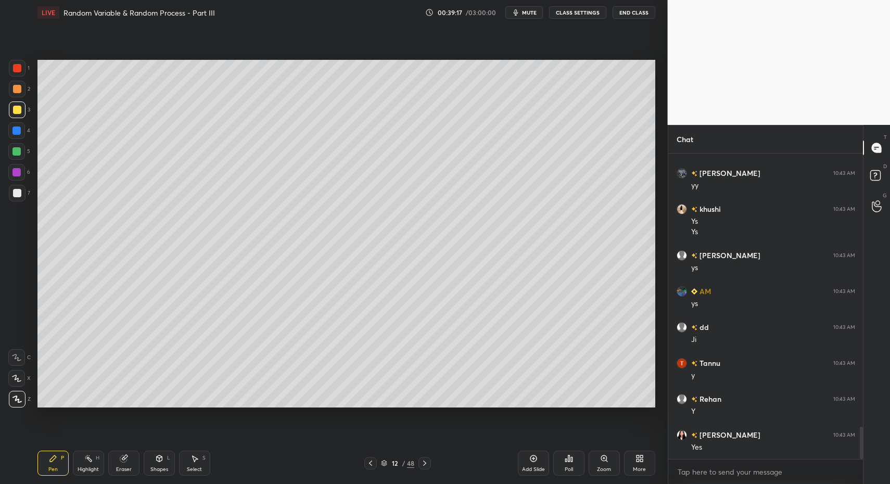
click at [44, 474] on div "Pen P" at bounding box center [52, 463] width 31 height 25
click at [21, 94] on div at bounding box center [17, 89] width 17 height 17
click at [21, 187] on div at bounding box center [17, 193] width 17 height 17
click at [21, 70] on div at bounding box center [17, 68] width 17 height 17
click at [18, 69] on div at bounding box center [17, 68] width 17 height 17
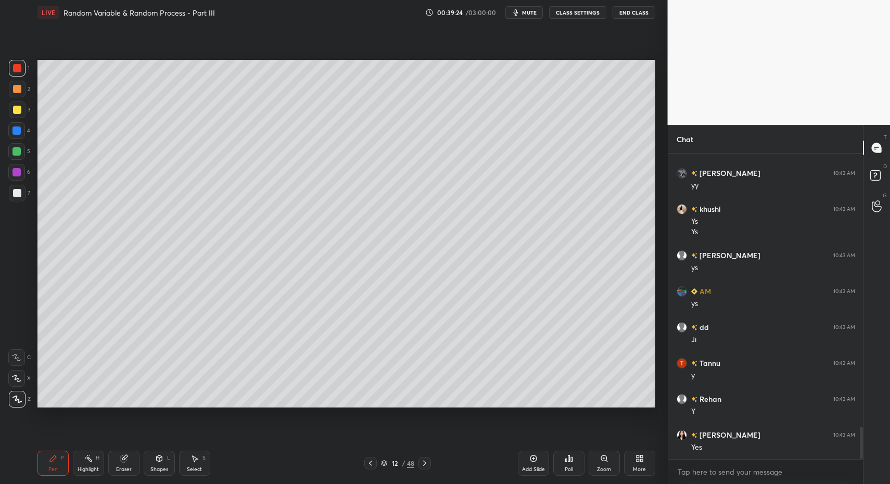
drag, startPoint x: 49, startPoint y: 461, endPoint x: 58, endPoint y: 429, distance: 33.3
click at [47, 458] on div "Pen P" at bounding box center [52, 463] width 31 height 25
click at [18, 184] on div "6" at bounding box center [19, 174] width 22 height 21
drag, startPoint x: 49, startPoint y: 465, endPoint x: 46, endPoint y: 460, distance: 5.8
click at [49, 465] on div "Pen P" at bounding box center [52, 463] width 31 height 25
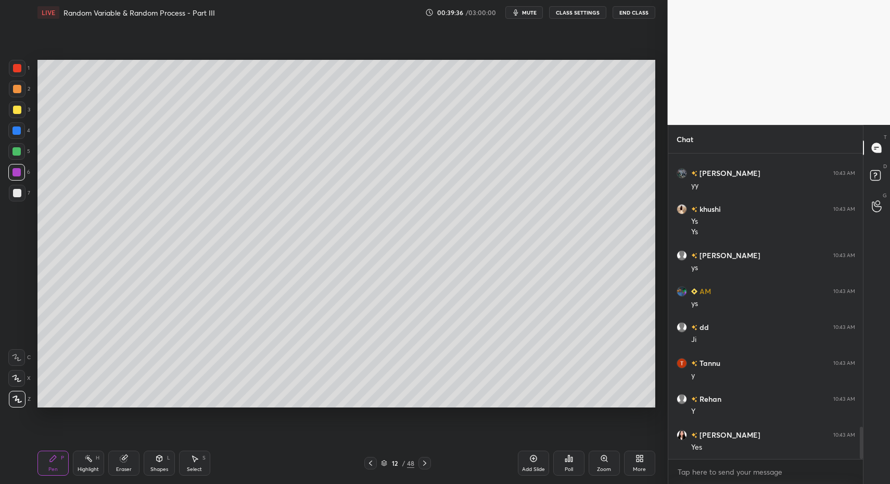
drag, startPoint x: 46, startPoint y: 460, endPoint x: 54, endPoint y: 426, distance: 34.6
click at [46, 457] on div "Pen P" at bounding box center [52, 463] width 31 height 25
click at [19, 198] on div at bounding box center [17, 193] width 17 height 17
click at [30, 461] on div "1 2 3 4 5 6 7 C X Z C X Z E E Erase all H H LIVE Random Variable & Random Proce…" at bounding box center [329, 242] width 659 height 484
click at [10, 197] on div at bounding box center [17, 193] width 17 height 17
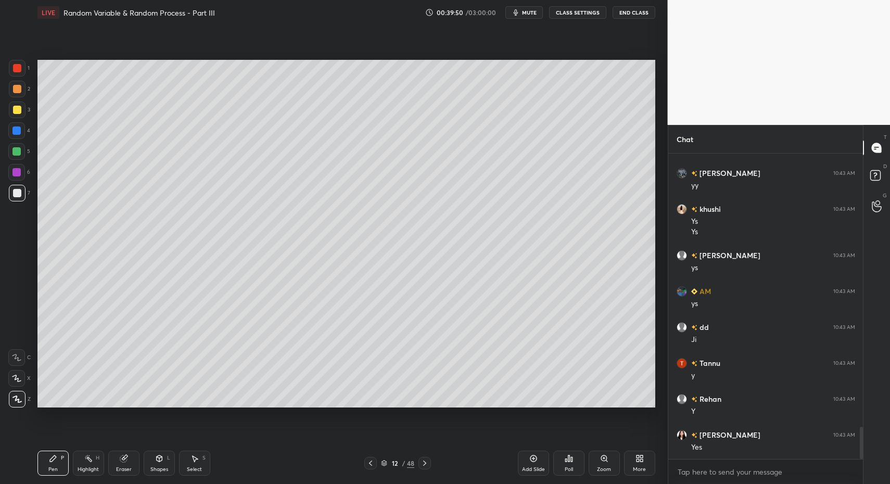
drag, startPoint x: 154, startPoint y: 468, endPoint x: 143, endPoint y: 446, distance: 24.4
click at [154, 468] on div "Shapes" at bounding box center [159, 469] width 18 height 5
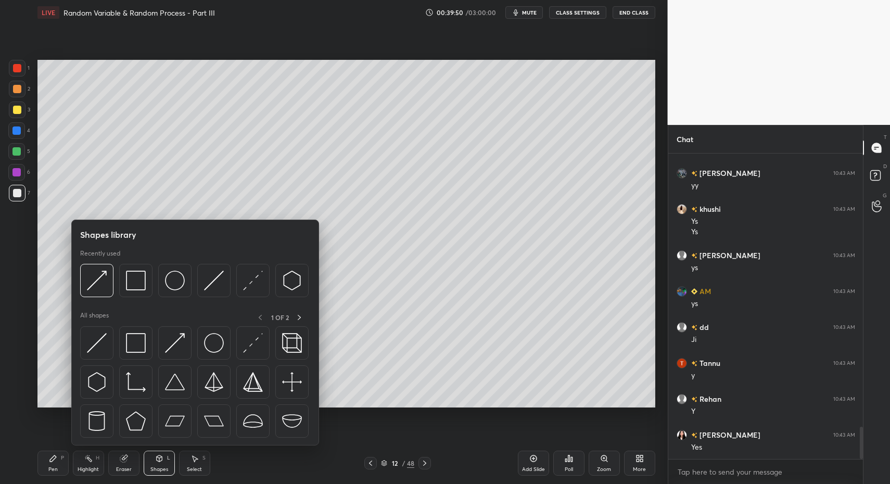
drag, startPoint x: 95, startPoint y: 360, endPoint x: 101, endPoint y: 351, distance: 10.8
click at [95, 360] on div at bounding box center [195, 384] width 230 height 117
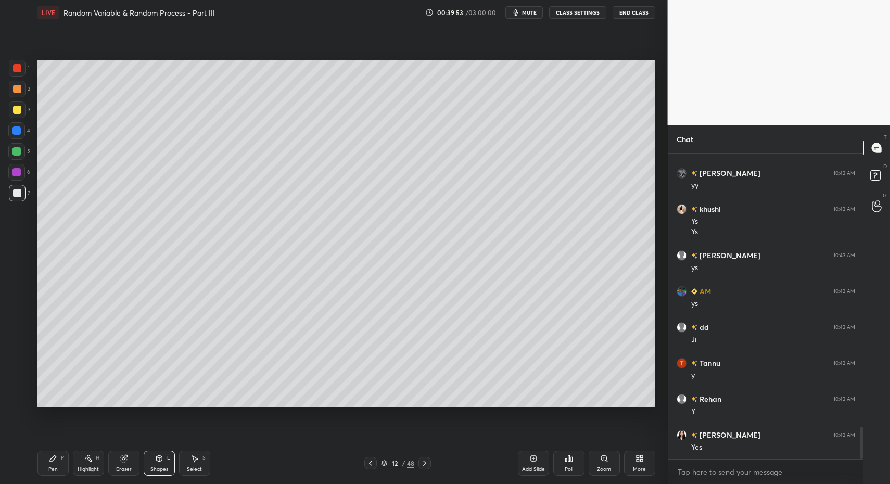
drag, startPoint x: 155, startPoint y: 459, endPoint x: 154, endPoint y: 451, distance: 8.4
click at [155, 459] on icon at bounding box center [159, 458] width 8 height 8
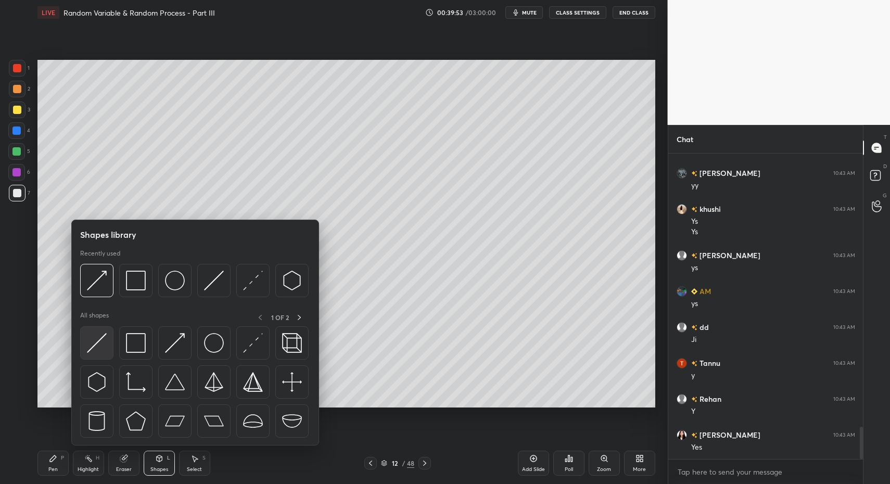
click at [83, 335] on div at bounding box center [96, 342] width 33 height 33
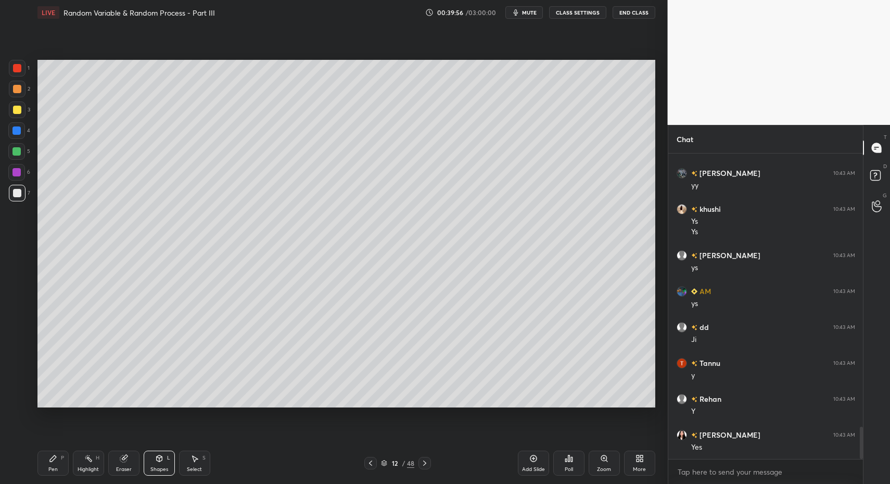
click at [59, 462] on div "Pen P" at bounding box center [52, 463] width 31 height 25
click at [164, 467] on div "Shapes" at bounding box center [159, 469] width 18 height 5
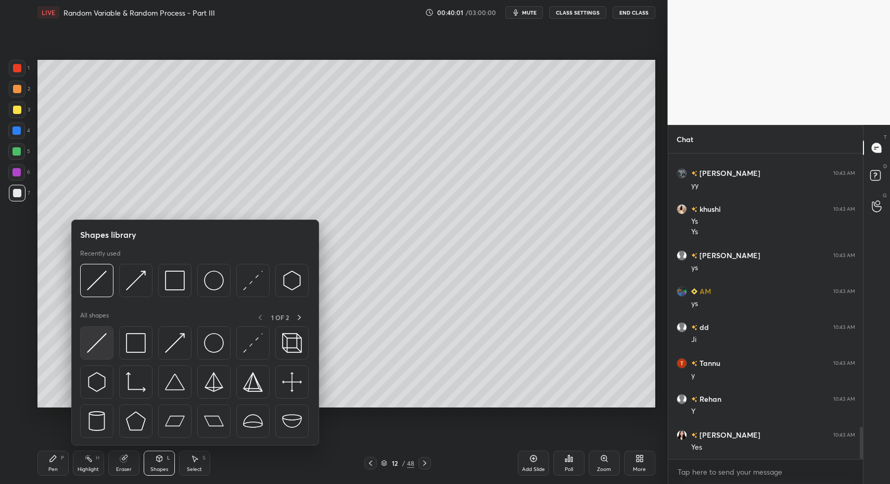
click at [105, 351] on img at bounding box center [97, 343] width 20 height 20
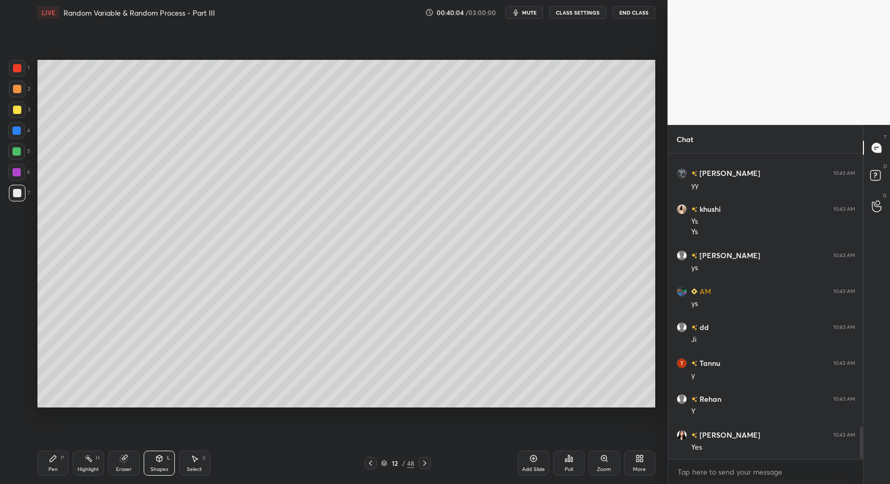
click at [56, 457] on icon at bounding box center [53, 458] width 6 height 6
drag, startPoint x: 51, startPoint y: 458, endPoint x: 103, endPoint y: 418, distance: 64.9
click at [54, 456] on icon at bounding box center [53, 458] width 6 height 6
click at [21, 111] on div at bounding box center [17, 109] width 17 height 17
click at [23, 100] on div "1 2 3 4 5 6 7" at bounding box center [19, 133] width 22 height 146
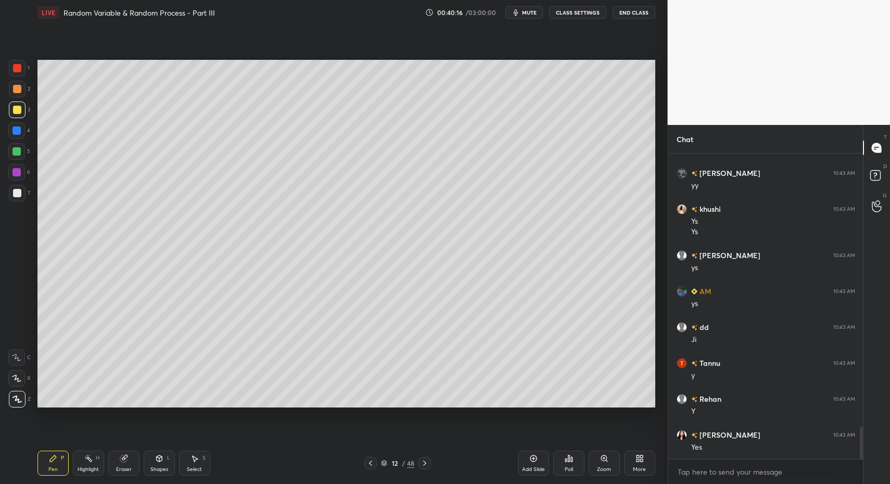
click at [20, 91] on div at bounding box center [17, 89] width 8 height 8
click at [155, 467] on div "Shapes" at bounding box center [159, 469] width 18 height 5
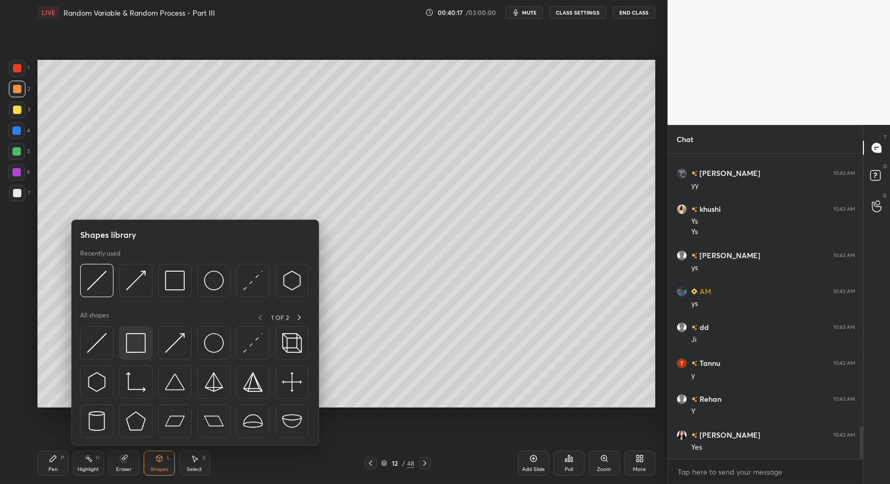
click at [139, 344] on img at bounding box center [136, 343] width 20 height 20
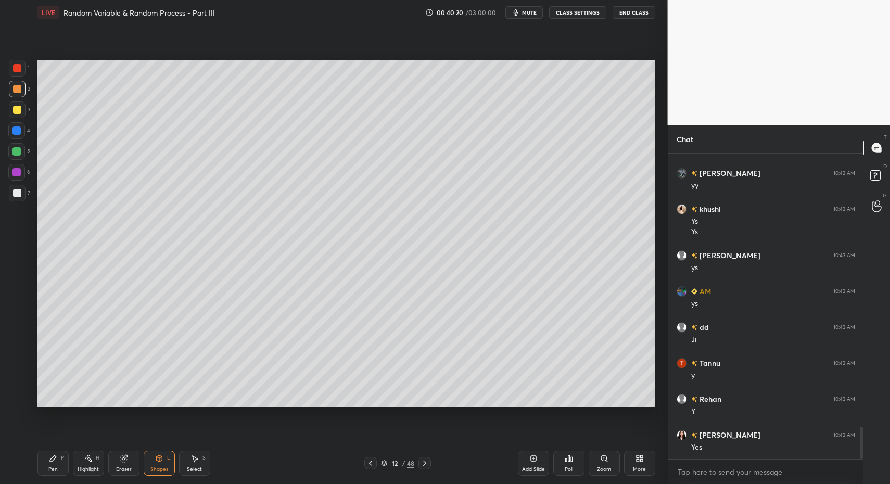
drag, startPoint x: 15, startPoint y: 191, endPoint x: 24, endPoint y: 225, distance: 34.5
click at [16, 190] on div at bounding box center [17, 193] width 17 height 17
click at [55, 467] on div "Pen" at bounding box center [52, 469] width 9 height 5
drag, startPoint x: 151, startPoint y: 467, endPoint x: 154, endPoint y: 451, distance: 16.4
click at [151, 467] on div "Shapes" at bounding box center [159, 469] width 18 height 5
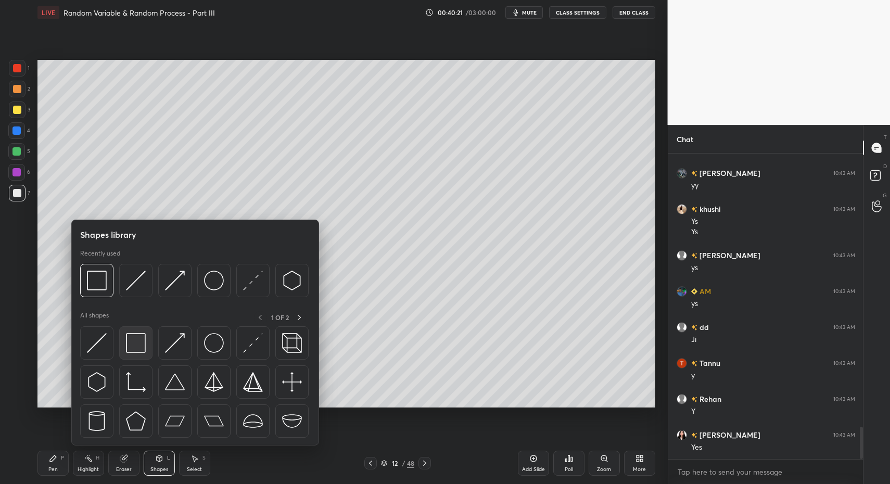
click at [136, 347] on img at bounding box center [136, 343] width 20 height 20
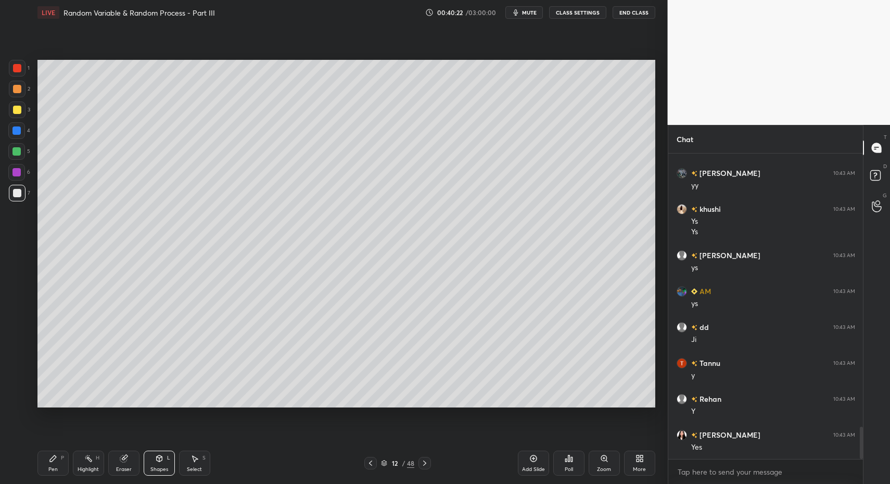
click at [160, 465] on div "Shapes L" at bounding box center [159, 463] width 31 height 25
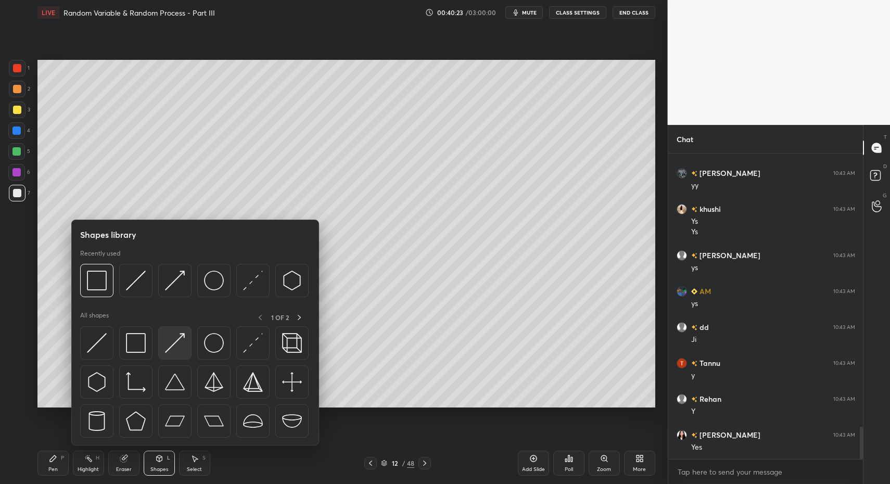
click at [163, 346] on div at bounding box center [174, 342] width 33 height 33
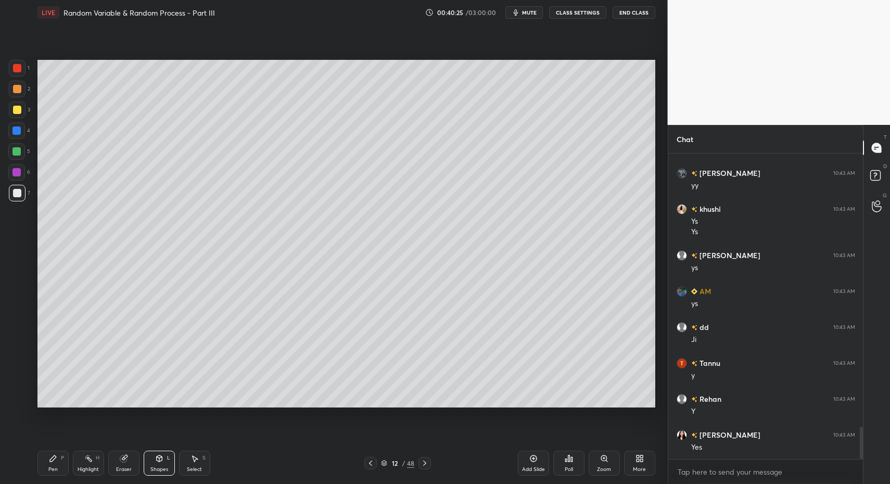
click at [49, 467] on div "Pen" at bounding box center [52, 469] width 9 height 5
drag, startPoint x: 14, startPoint y: 112, endPoint x: 19, endPoint y: 110, distance: 5.6
click at [17, 112] on div at bounding box center [17, 110] width 8 height 8
click at [16, 110] on div at bounding box center [17, 110] width 8 height 8
click at [10, 84] on div at bounding box center [17, 89] width 17 height 17
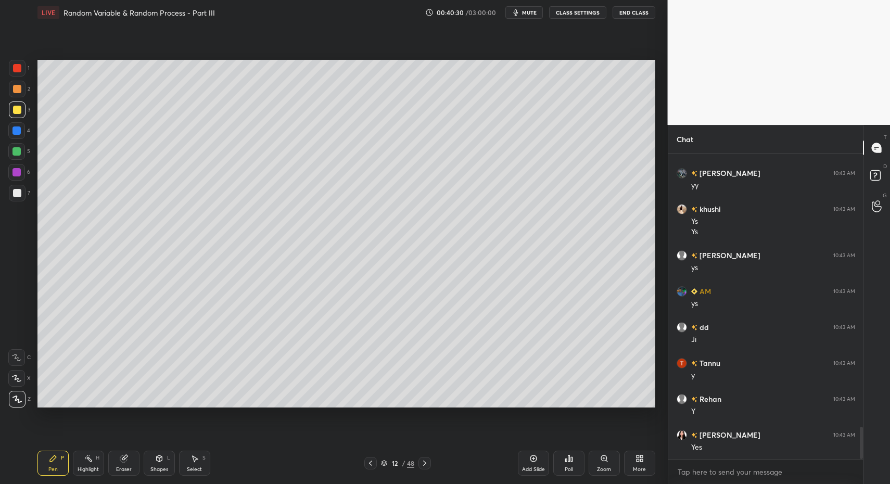
click at [11, 84] on div at bounding box center [17, 89] width 17 height 17
drag, startPoint x: 20, startPoint y: 190, endPoint x: 36, endPoint y: 204, distance: 21.4
click at [21, 194] on div at bounding box center [17, 193] width 17 height 17
click at [46, 470] on div "Pen P" at bounding box center [52, 463] width 31 height 25
click at [194, 470] on div "Select" at bounding box center [194, 469] width 15 height 5
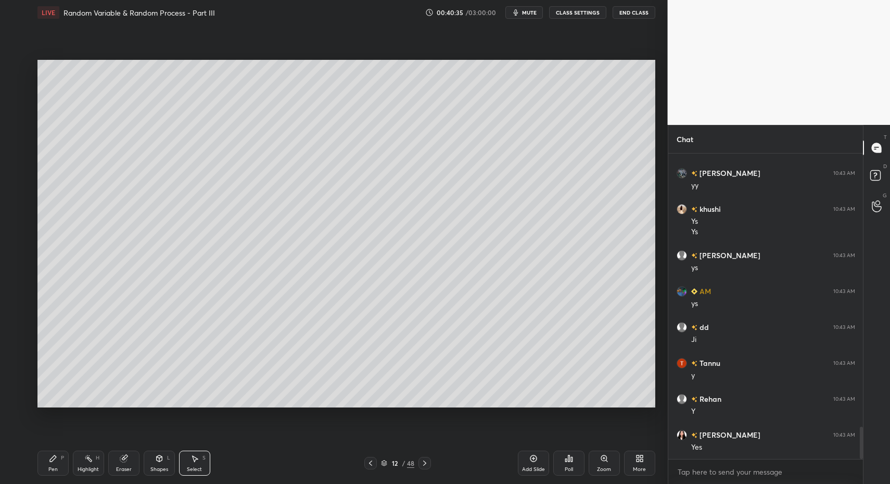
click at [187, 467] on div "Select" at bounding box center [194, 469] width 15 height 5
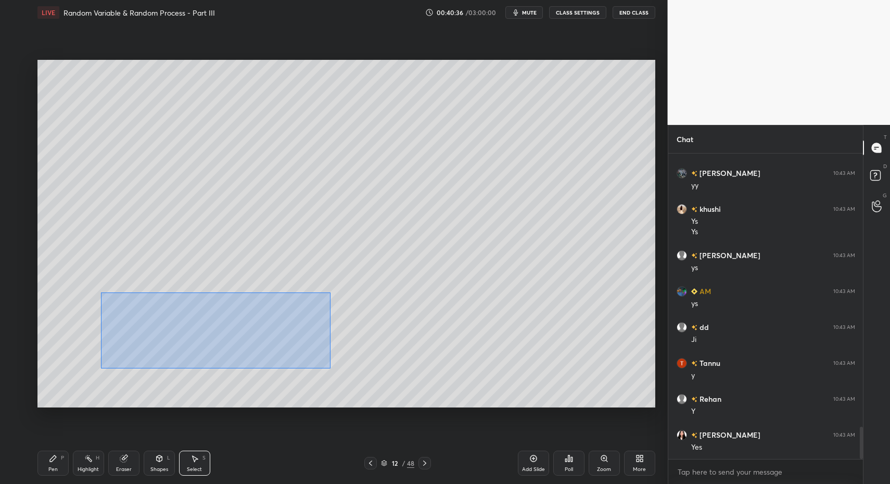
drag, startPoint x: 298, startPoint y: 357, endPoint x: 452, endPoint y: 405, distance: 161.5
click at [459, 410] on div "0 ° Undo Copy Paste here Duplicate Duplicate to new slide Delete Setting up you…" at bounding box center [346, 233] width 626 height 417
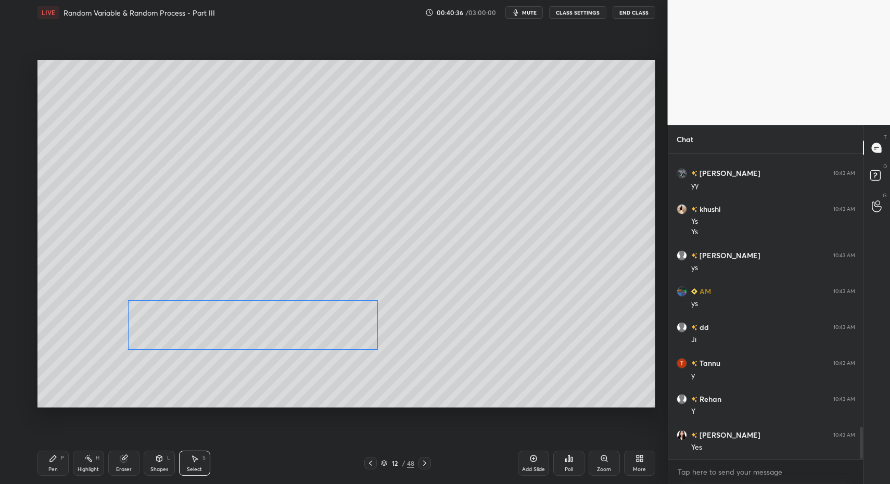
drag, startPoint x: 260, startPoint y: 334, endPoint x: 248, endPoint y: 343, distance: 15.2
click at [258, 337] on div "0 ° Undo Copy Paste here Duplicate Duplicate to new slide Delete" at bounding box center [346, 234] width 618 height 348
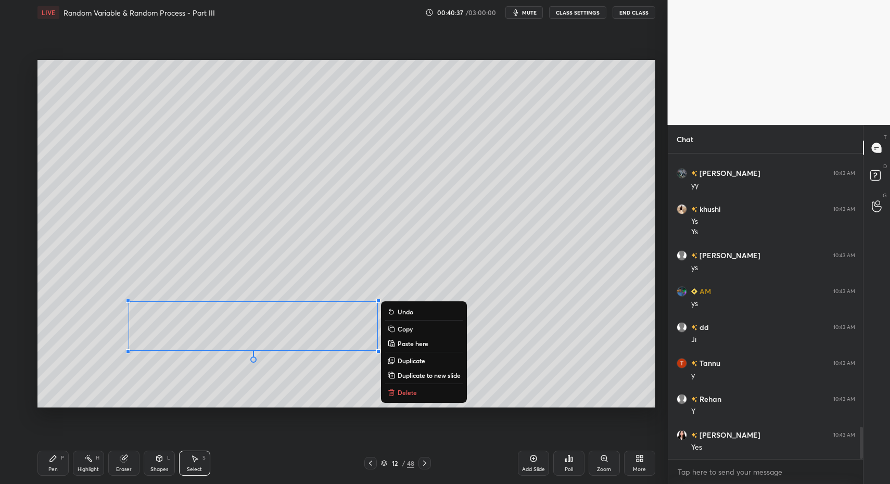
click at [52, 468] on div "Pen" at bounding box center [52, 469] width 9 height 5
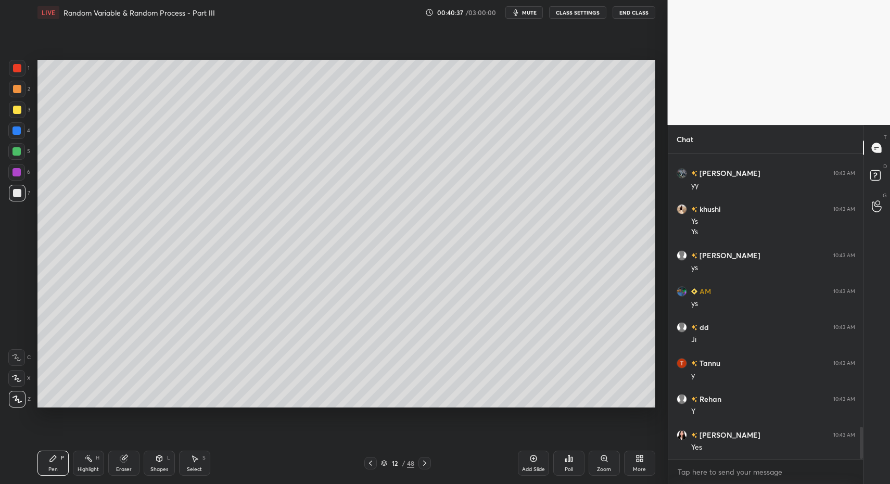
drag, startPoint x: 42, startPoint y: 463, endPoint x: 48, endPoint y: 459, distance: 7.0
click at [42, 463] on div "Pen P" at bounding box center [52, 463] width 31 height 25
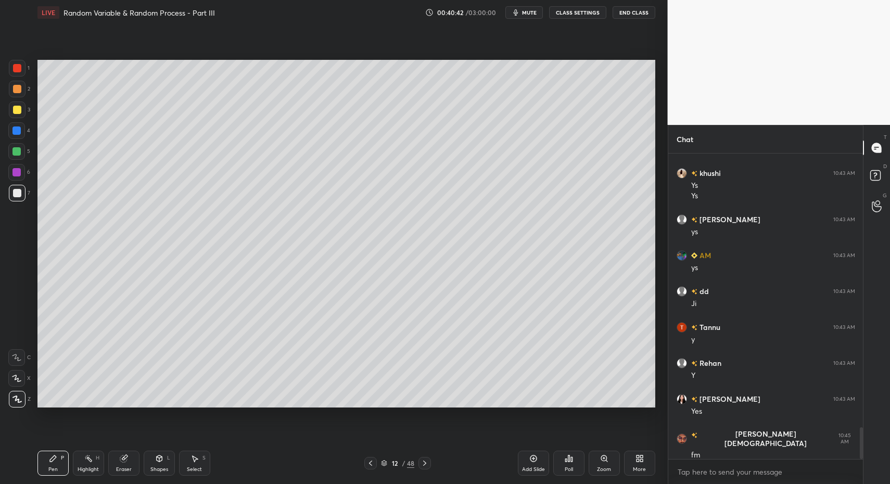
click at [50, 461] on div "Pen P" at bounding box center [52, 463] width 31 height 25
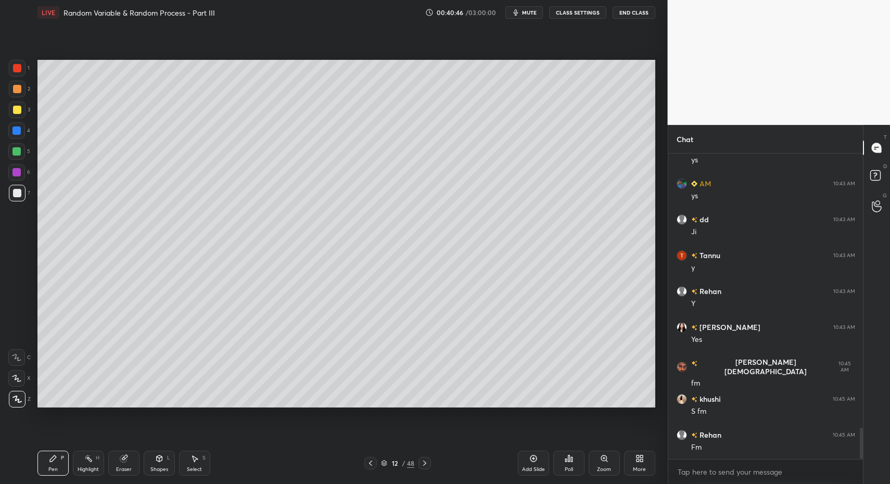
scroll to position [2729, 0]
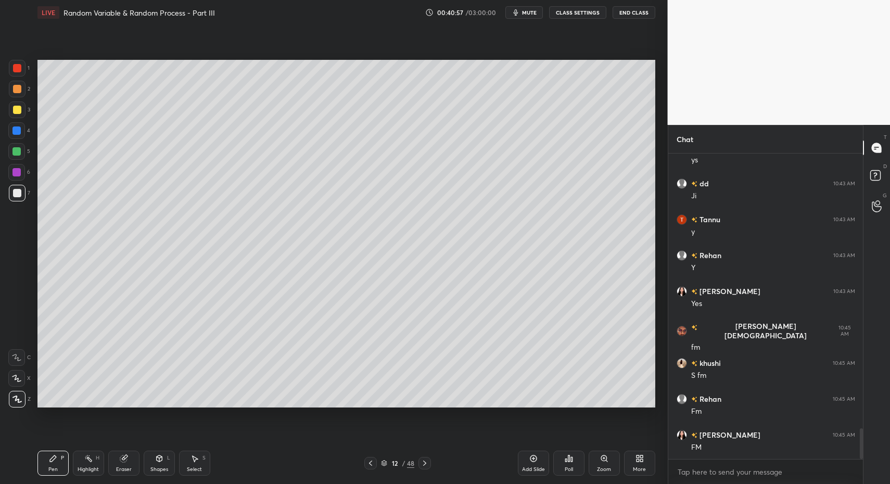
click at [201, 458] on div "Select S" at bounding box center [194, 463] width 31 height 25
drag, startPoint x: 187, startPoint y: 461, endPoint x: 155, endPoint y: 354, distance: 110.8
click at [186, 455] on div "Select S" at bounding box center [194, 463] width 31 height 25
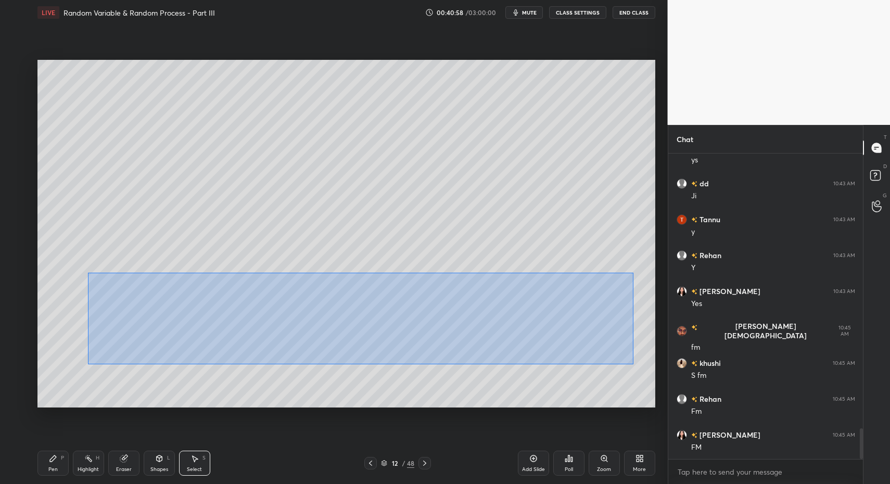
drag, startPoint x: 92, startPoint y: 274, endPoint x: 644, endPoint y: 361, distance: 558.8
click at [652, 366] on div "0 ° Undo Copy Paste here Duplicate Duplicate to new slide Delete" at bounding box center [346, 234] width 618 height 348
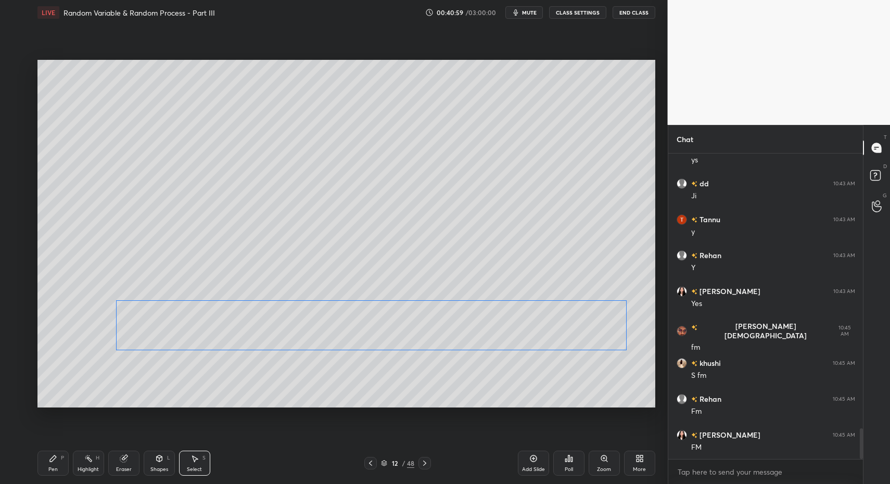
drag, startPoint x: 153, startPoint y: 323, endPoint x: 120, endPoint y: 340, distance: 37.5
click at [135, 319] on div "0 ° Undo Copy Paste here Duplicate Duplicate to new slide Delete" at bounding box center [346, 234] width 618 height 348
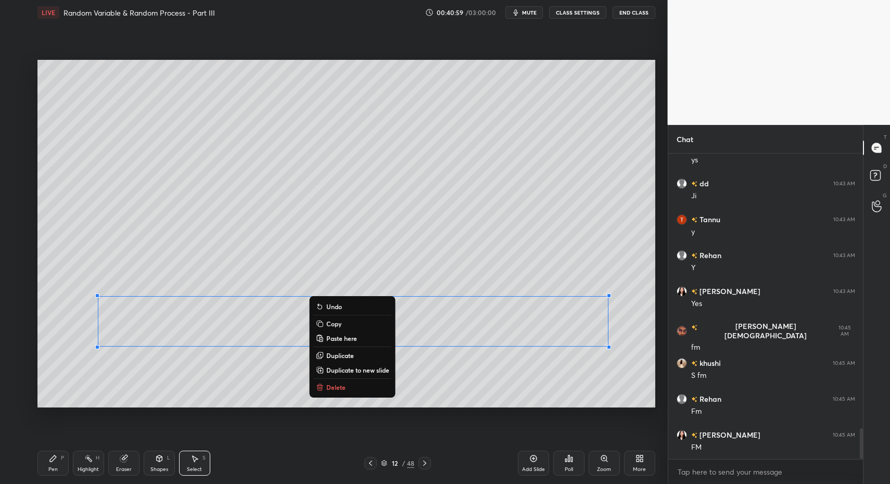
drag, startPoint x: 44, startPoint y: 462, endPoint x: 49, endPoint y: 456, distance: 7.0
click at [42, 461] on div "Pen P" at bounding box center [52, 463] width 31 height 25
drag, startPoint x: 49, startPoint y: 456, endPoint x: 108, endPoint y: 427, distance: 65.6
click at [49, 456] on icon at bounding box center [53, 458] width 8 height 8
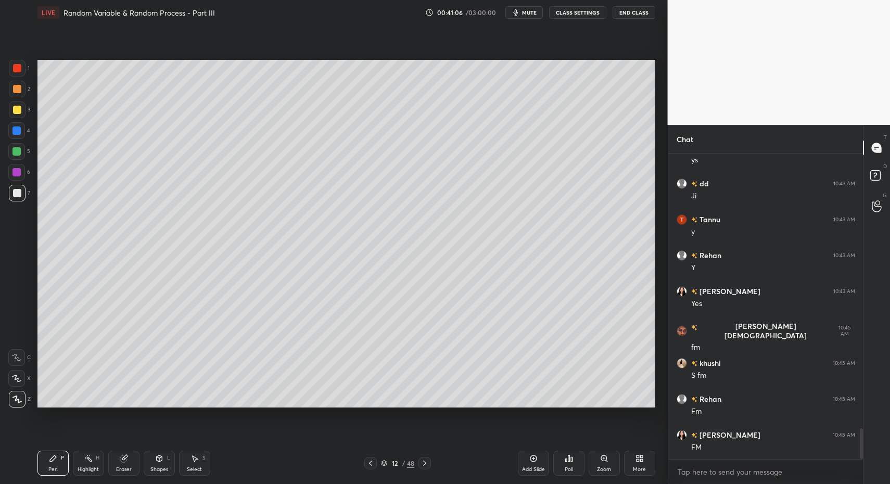
click at [15, 66] on div at bounding box center [17, 68] width 8 height 8
click at [15, 71] on div at bounding box center [17, 68] width 8 height 8
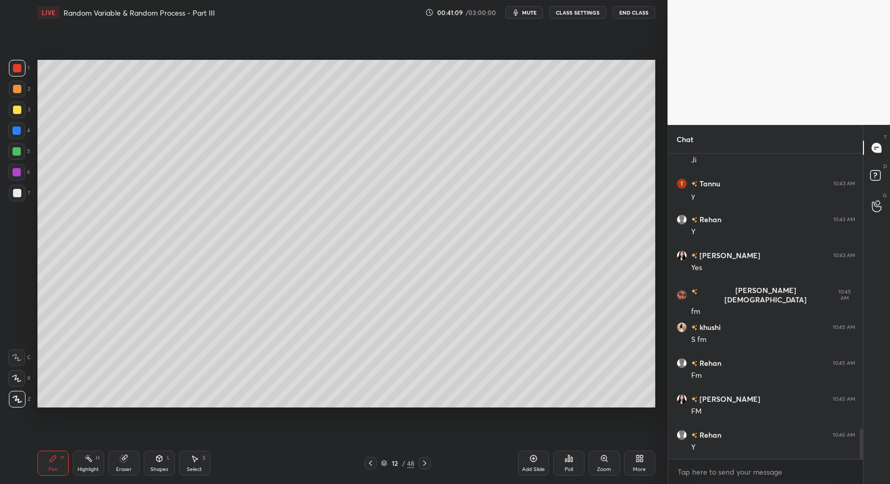
scroll to position [2801, 0]
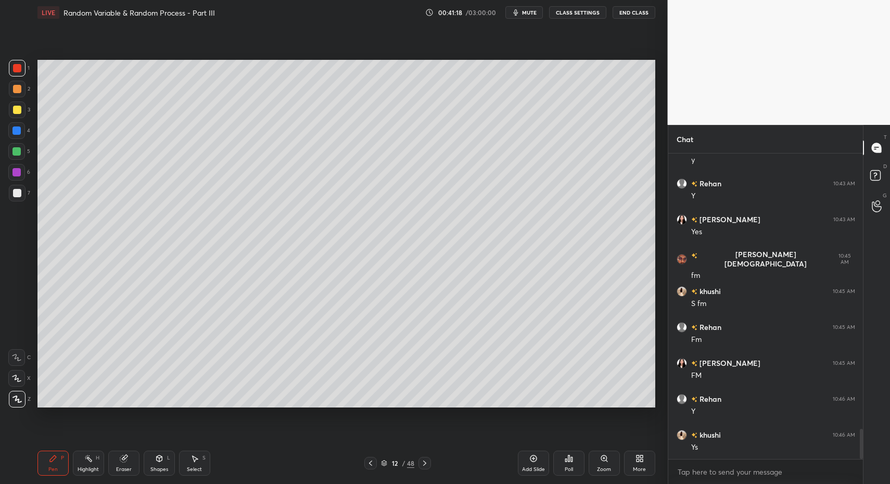
click at [155, 463] on div "Shapes L" at bounding box center [159, 463] width 31 height 25
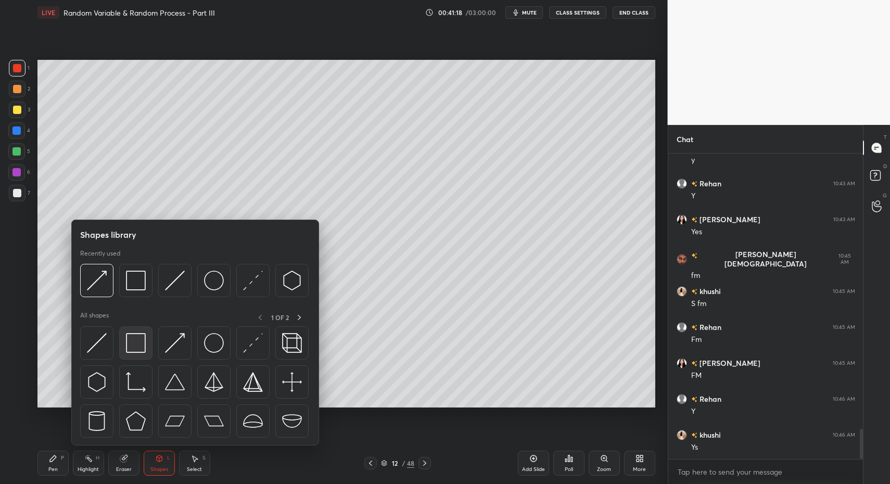
click
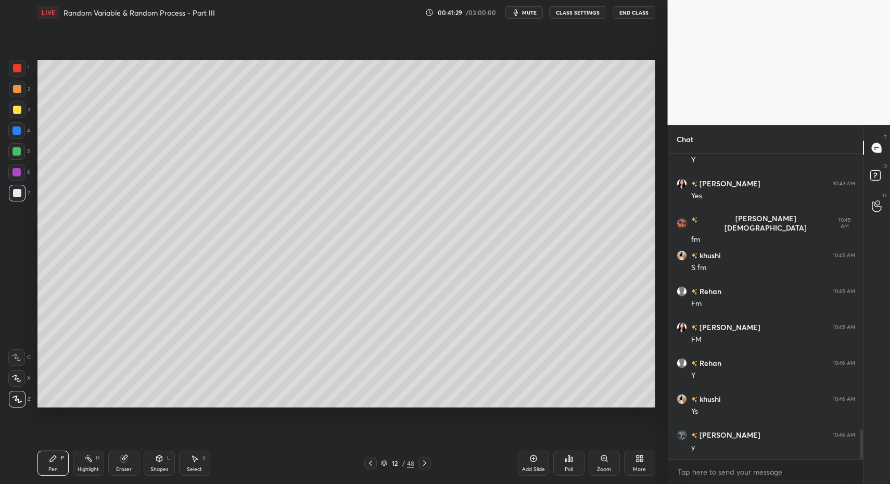
scroll to position [2872, 0]
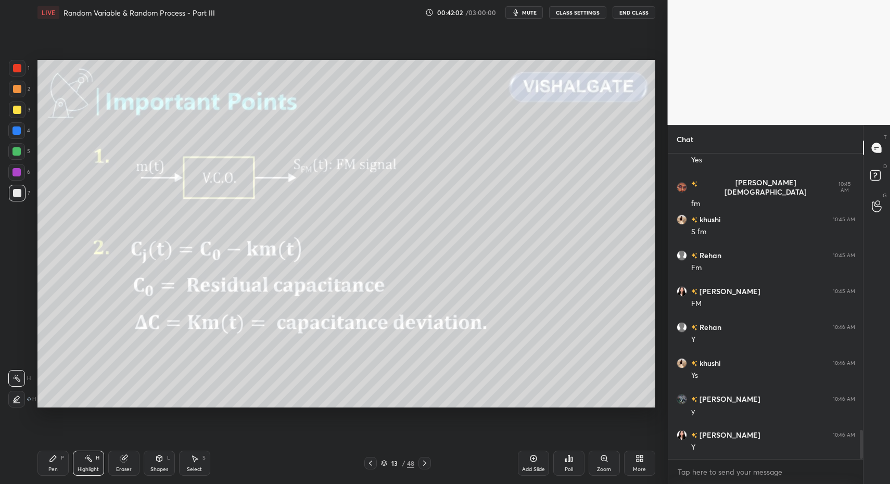
drag, startPoint x: 85, startPoint y: 468, endPoint x: 106, endPoint y: 415, distance: 57.0
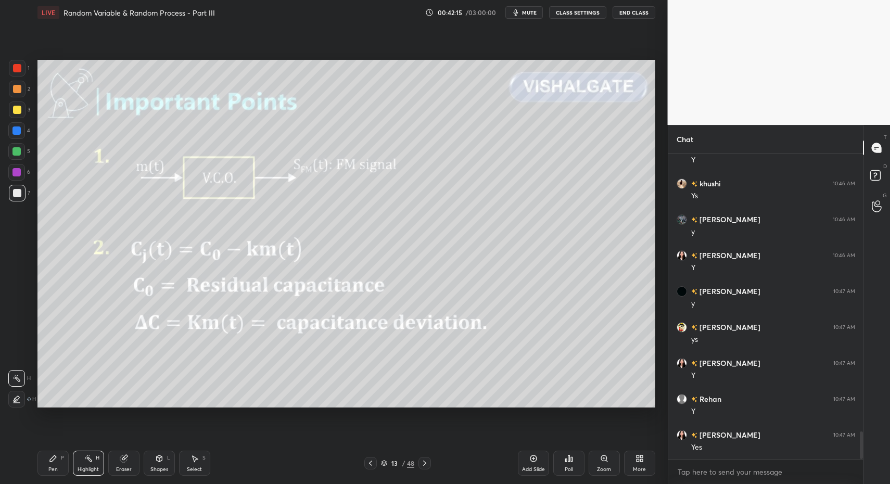
scroll to position [3088, 0]
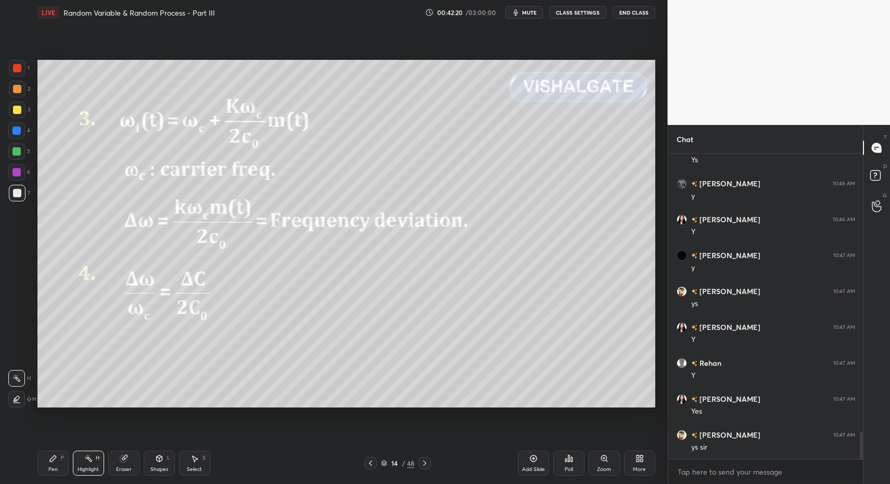
drag, startPoint x: 58, startPoint y: 464, endPoint x: 90, endPoint y: 464, distance: 31.7
drag, startPoint x: 20, startPoint y: 355, endPoint x: 31, endPoint y: 366, distance: 15.5
drag, startPoint x: 35, startPoint y: 468, endPoint x: 47, endPoint y: 412, distance: 57.9
drag, startPoint x: 14, startPoint y: 194, endPoint x: 19, endPoint y: 250, distance: 55.9
drag, startPoint x: 87, startPoint y: 474, endPoint x: 87, endPoint y: 458, distance: 15.1
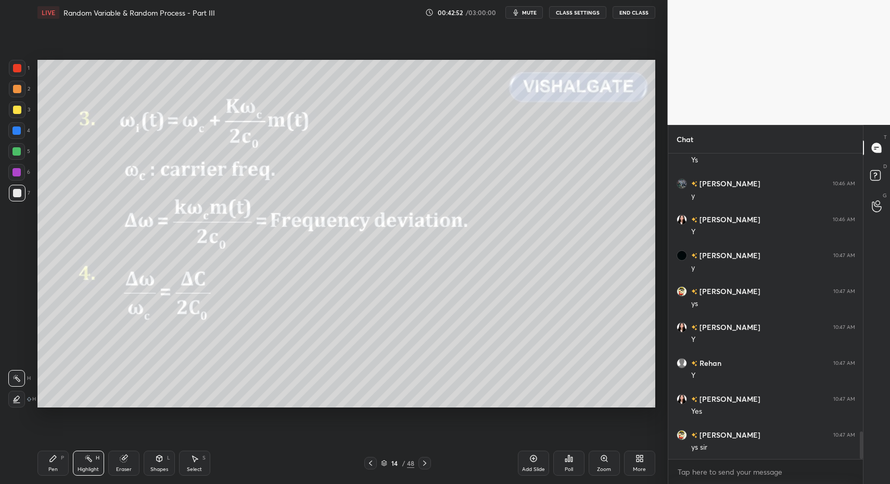
drag, startPoint x: 368, startPoint y: 464, endPoint x: 303, endPoint y: 463, distance: 65.1
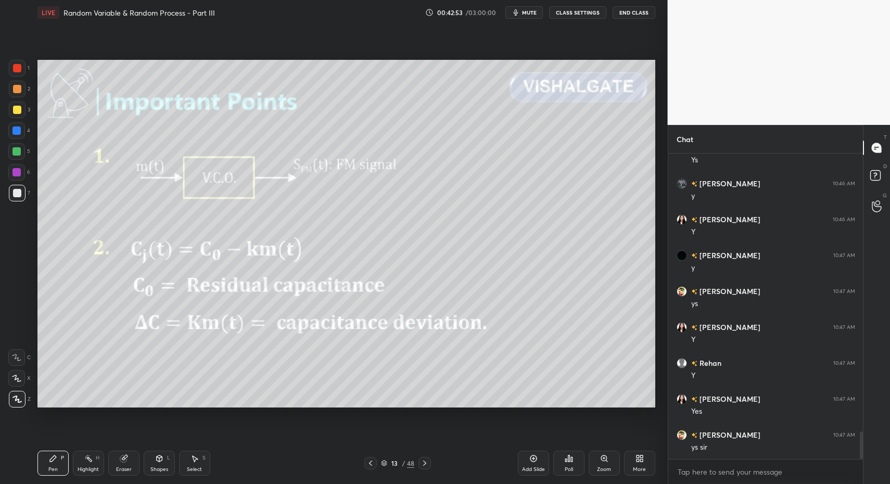
drag, startPoint x: 49, startPoint y: 462, endPoint x: 61, endPoint y: 460, distance: 11.6
drag, startPoint x: 78, startPoint y: 465, endPoint x: 123, endPoint y: 412, distance: 70.5
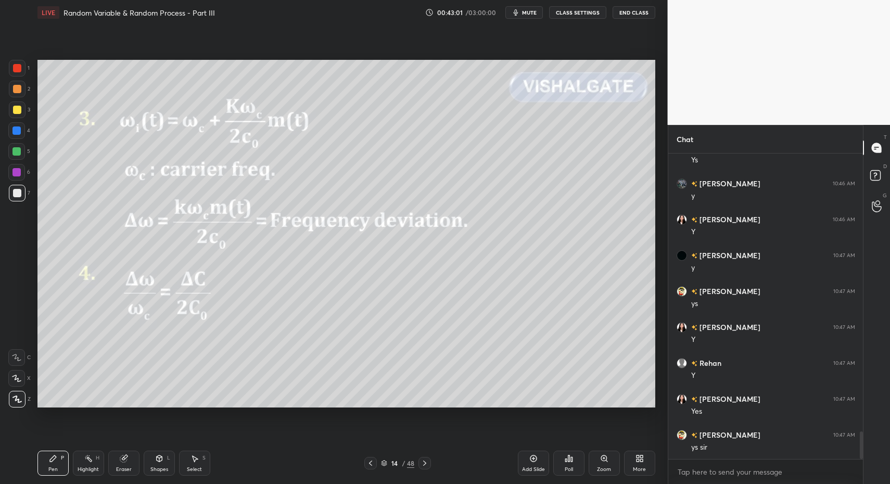
drag, startPoint x: 54, startPoint y: 458, endPoint x: 82, endPoint y: 461, distance: 28.7
drag, startPoint x: 83, startPoint y: 460, endPoint x: 106, endPoint y: 413, distance: 52.4
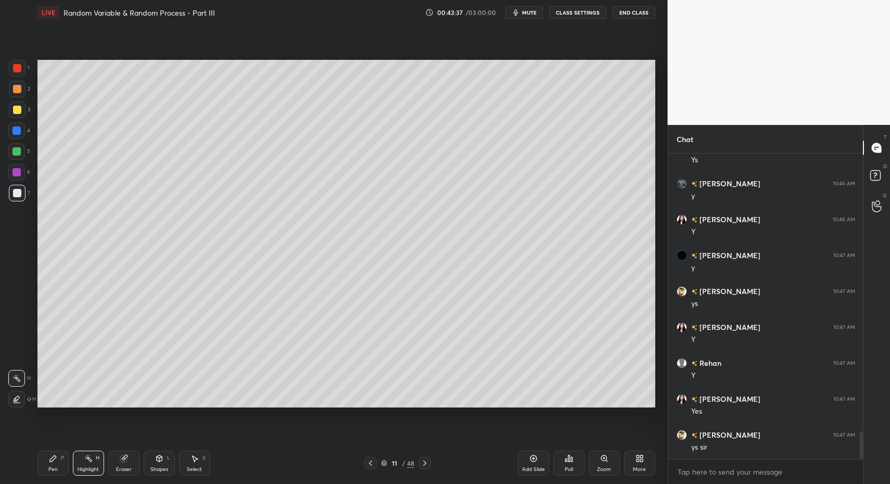
drag, startPoint x: 373, startPoint y: 463, endPoint x: 273, endPoint y: 460, distance: 100.0
drag, startPoint x: 100, startPoint y: 467, endPoint x: 106, endPoint y: 462, distance: 7.7
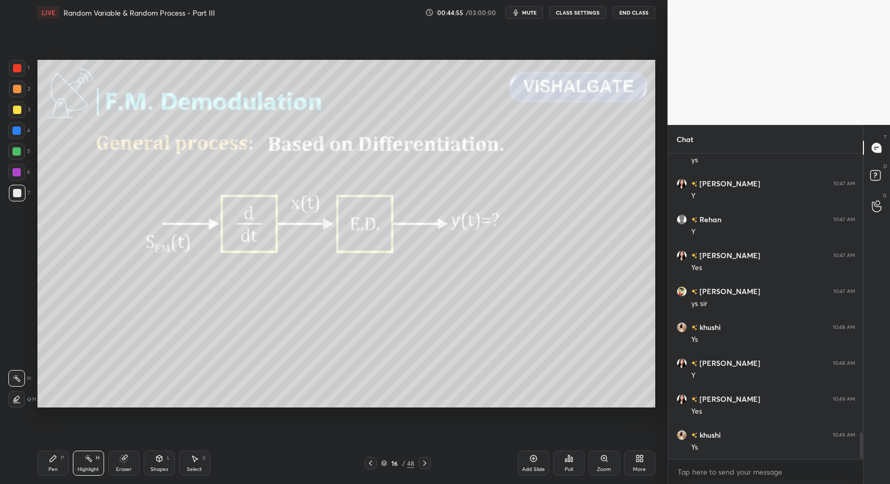
drag, startPoint x: 47, startPoint y: 469, endPoint x: 41, endPoint y: 422, distance: 47.8
drag, startPoint x: 22, startPoint y: 198, endPoint x: 19, endPoint y: 194, distance: 5.5
drag, startPoint x: 19, startPoint y: 194, endPoint x: 15, endPoint y: 235, distance: 41.8
drag, startPoint x: 83, startPoint y: 467, endPoint x: 90, endPoint y: 436, distance: 31.6
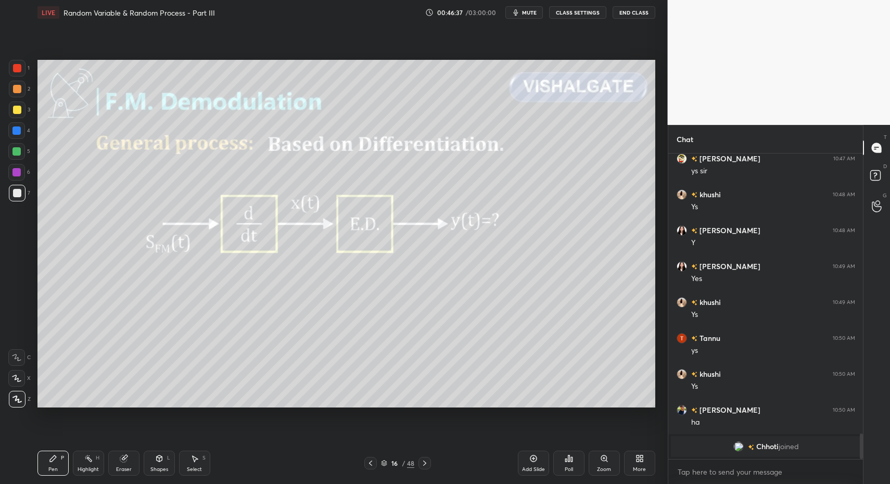
drag, startPoint x: 85, startPoint y: 463, endPoint x: 91, endPoint y: 433, distance: 30.1
drag, startPoint x: 84, startPoint y: 465, endPoint x: 123, endPoint y: 416, distance: 62.2
drag, startPoint x: 54, startPoint y: 462, endPoint x: 50, endPoint y: 443, distance: 19.1
drag, startPoint x: 17, startPoint y: 201, endPoint x: 32, endPoint y: 226, distance: 28.9
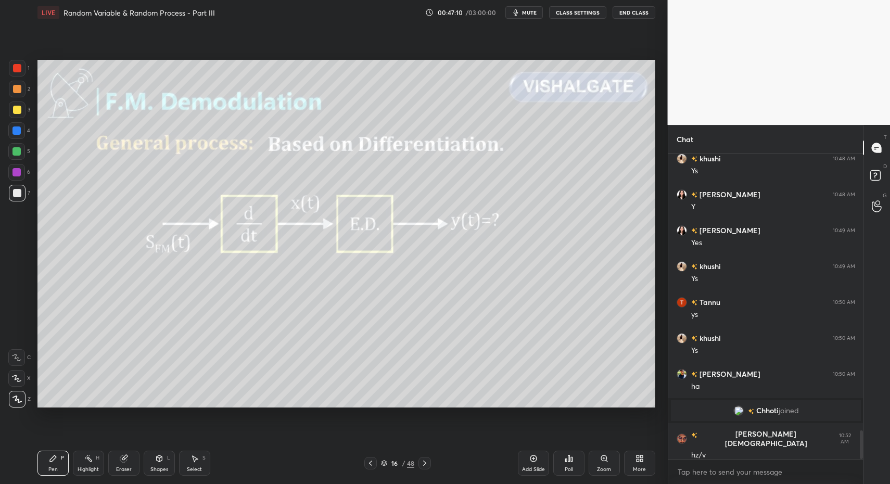
scroll to position [2981, 0]
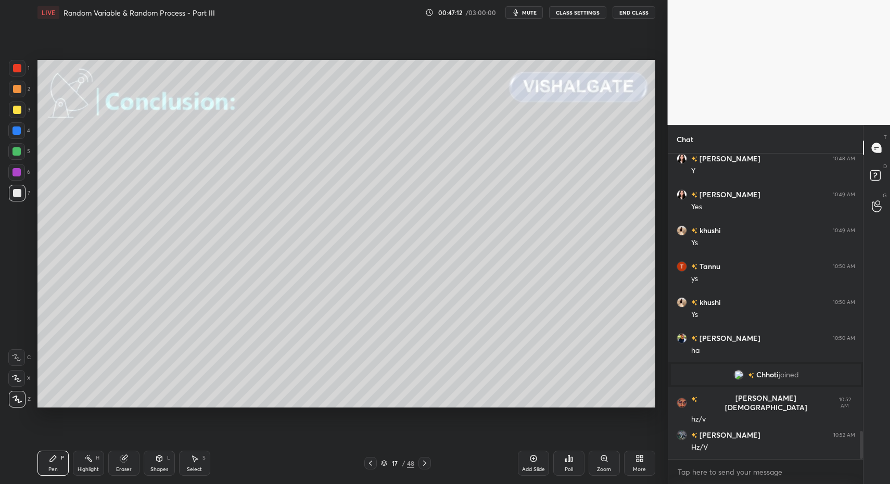
drag, startPoint x: 370, startPoint y: 462, endPoint x: 422, endPoint y: 461, distance: 52.1
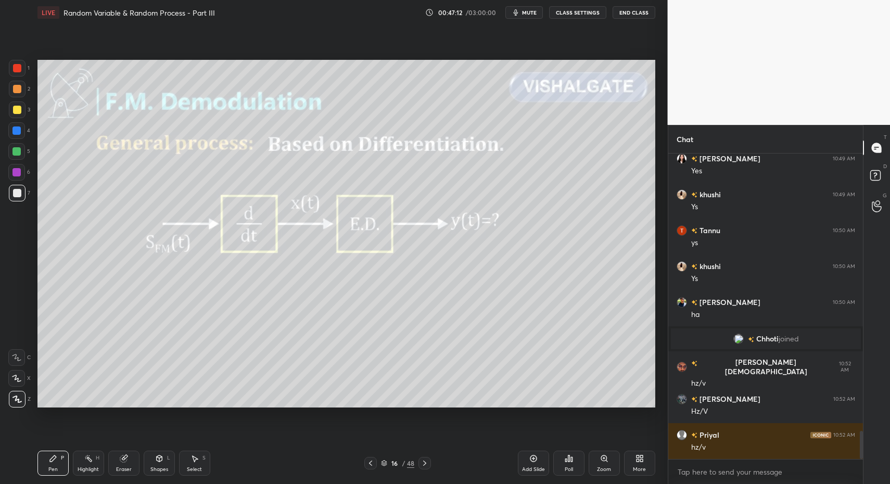
drag, startPoint x: 533, startPoint y: 461, endPoint x: 436, endPoint y: 445, distance: 98.5
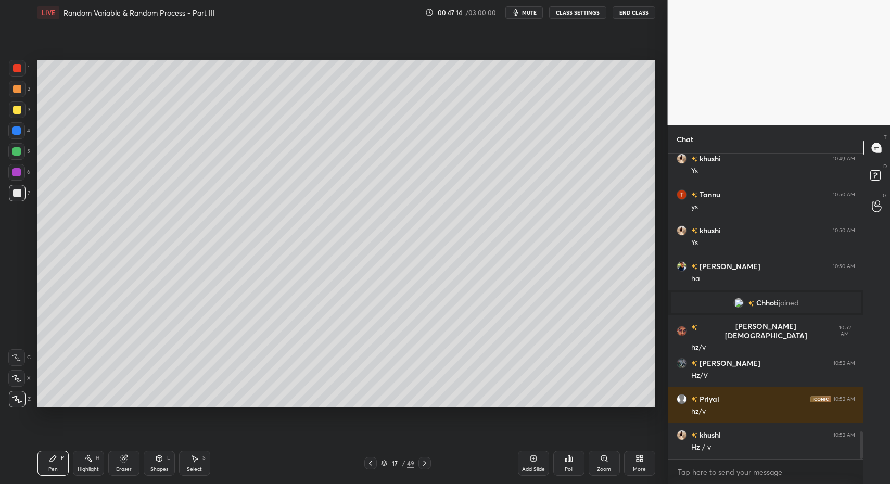
scroll to position [3089, 0]
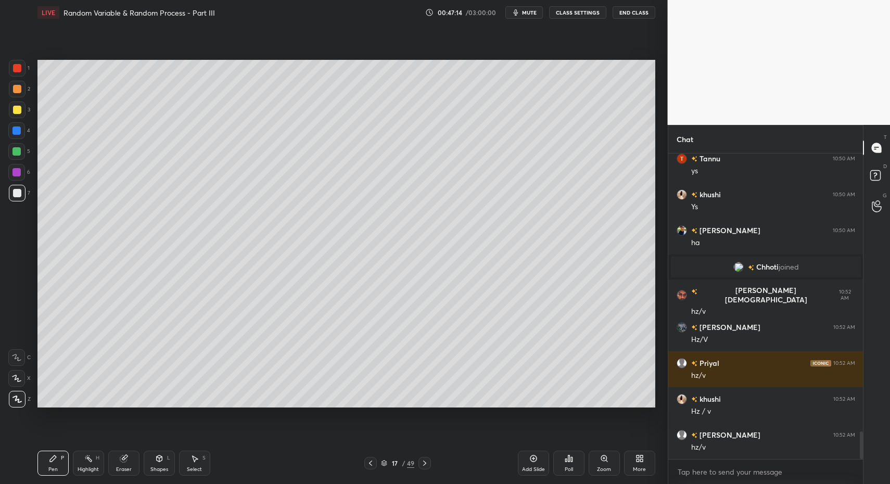
drag, startPoint x: 17, startPoint y: 195, endPoint x: 31, endPoint y: 179, distance: 21.4
drag, startPoint x: 17, startPoint y: 186, endPoint x: 35, endPoint y: 171, distance: 23.6
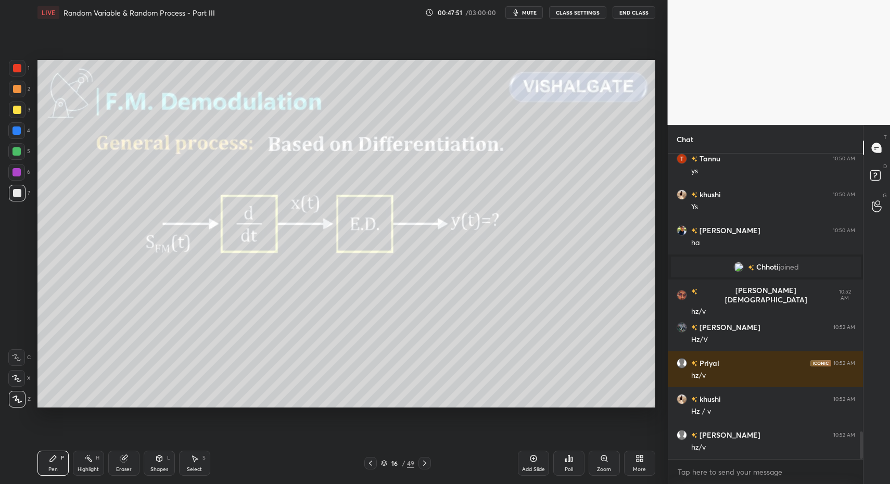
drag, startPoint x: 83, startPoint y: 464, endPoint x: 89, endPoint y: 458, distance: 8.1
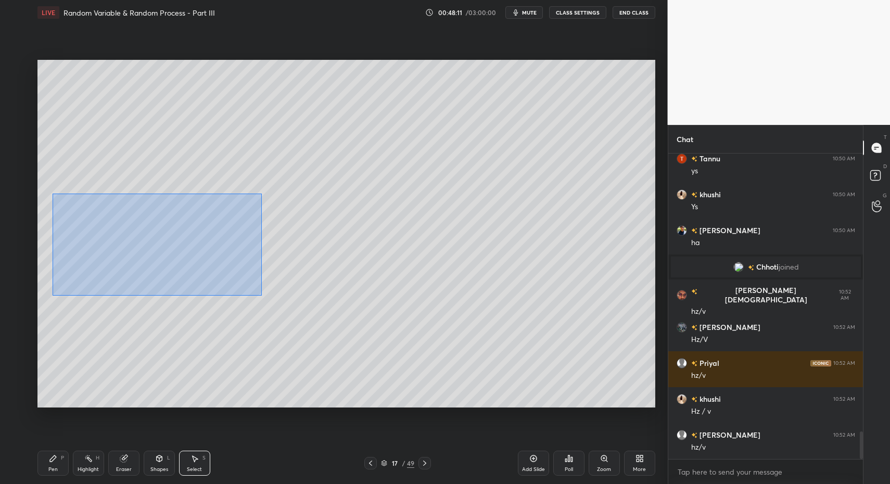
drag, startPoint x: 52, startPoint y: 193, endPoint x: 191, endPoint y: 253, distance: 152.0
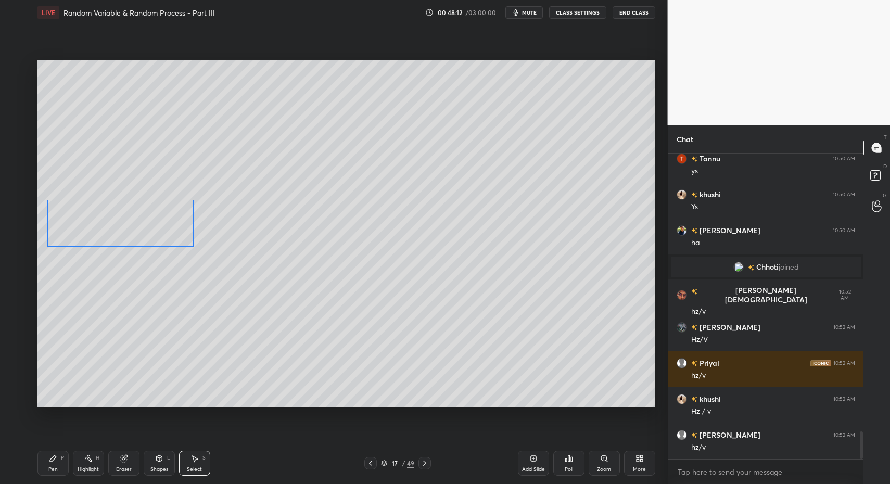
drag, startPoint x: 132, startPoint y: 219, endPoint x: 114, endPoint y: 250, distance: 35.2
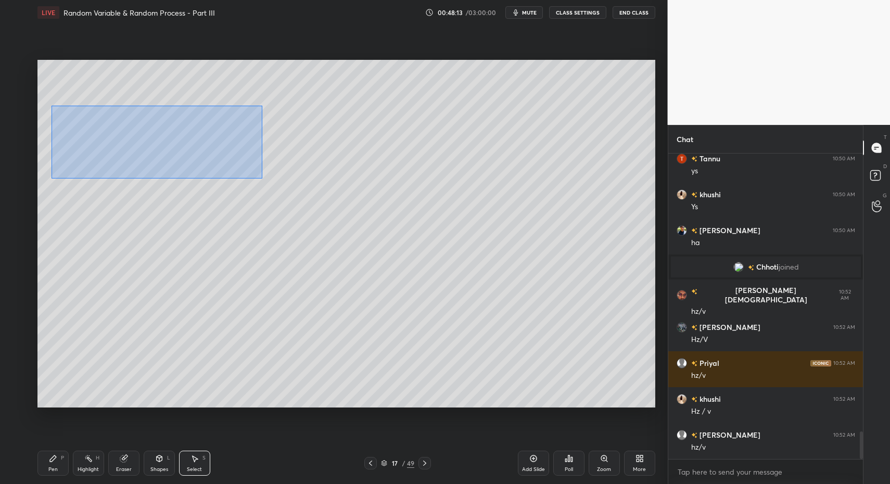
drag, startPoint x: 82, startPoint y: 133, endPoint x: 480, endPoint y: 200, distance: 403.7
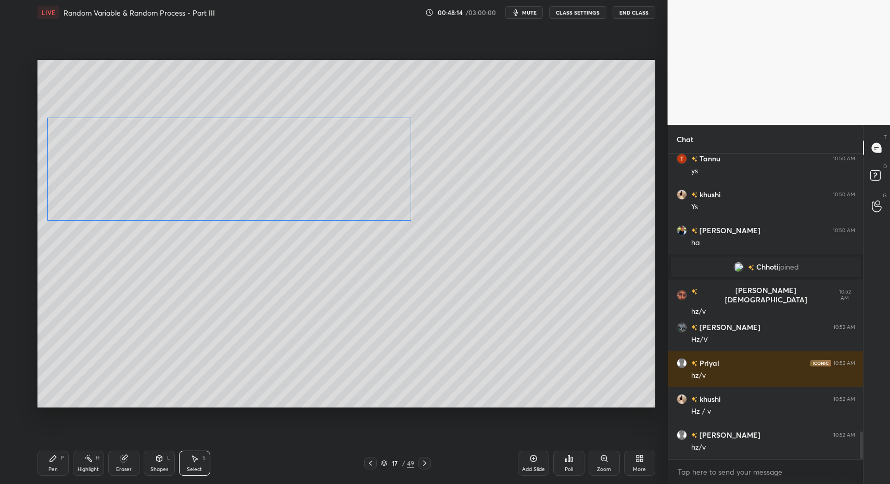
drag, startPoint x: 227, startPoint y: 141, endPoint x: 215, endPoint y: 156, distance: 18.9
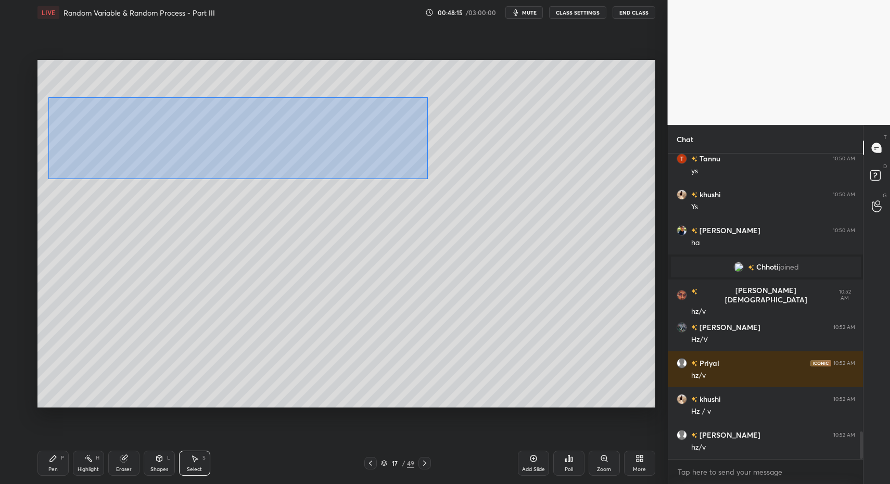
drag, startPoint x: 62, startPoint y: 117, endPoint x: 497, endPoint y: 184, distance: 440.2
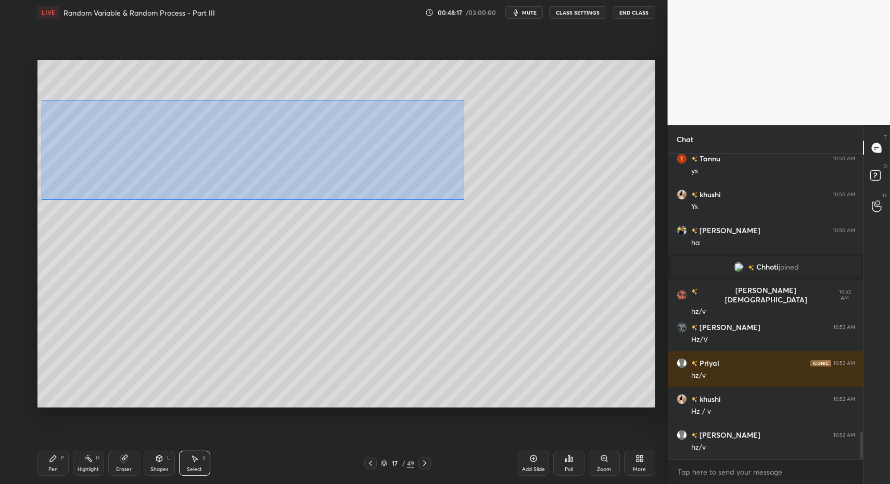
drag, startPoint x: 85, startPoint y: 127, endPoint x: 376, endPoint y: 195, distance: 298.7
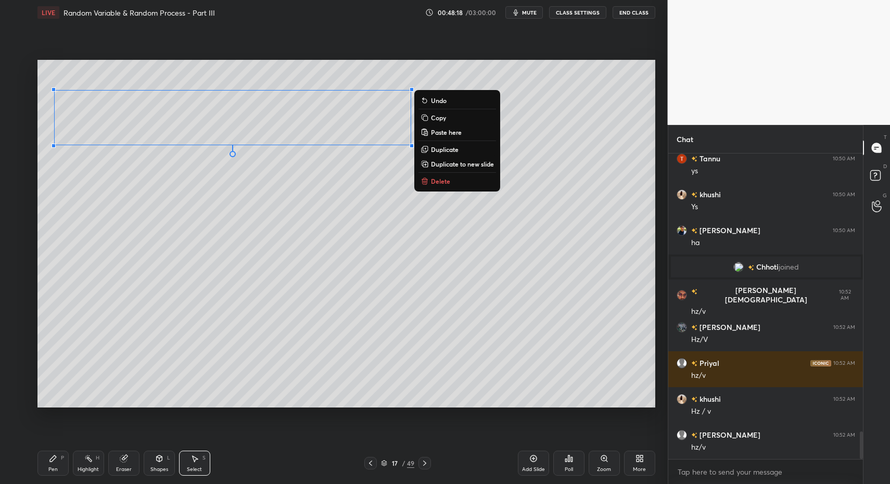
drag, startPoint x: 79, startPoint y: 169, endPoint x: 70, endPoint y: 154, distance: 17.0
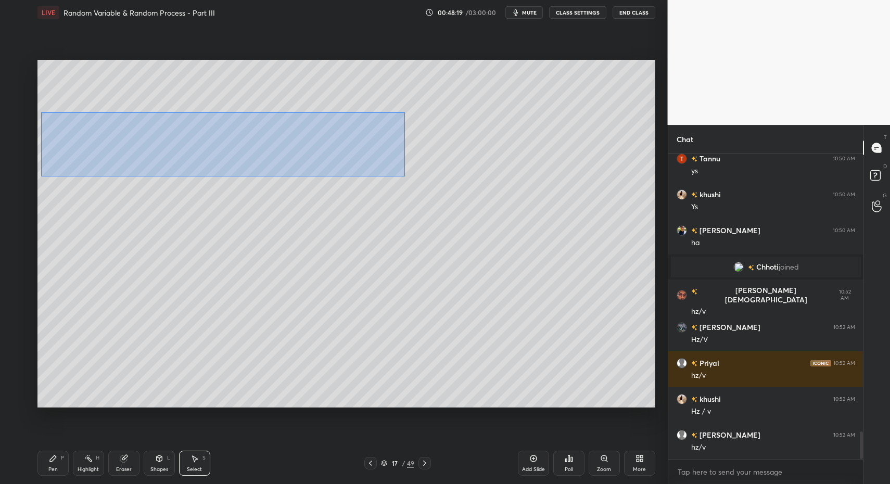
drag, startPoint x: 58, startPoint y: 129, endPoint x: 446, endPoint y: 173, distance: 391.2
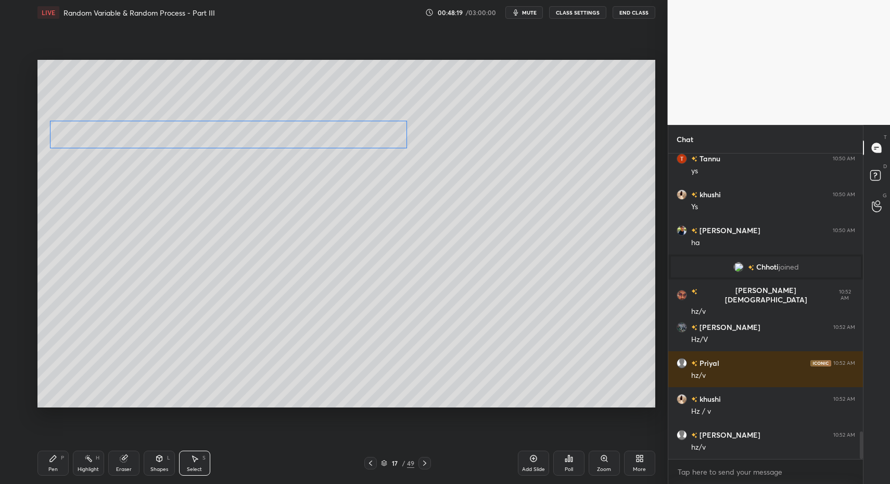
drag, startPoint x: 231, startPoint y: 139, endPoint x: 212, endPoint y: 154, distance: 23.3
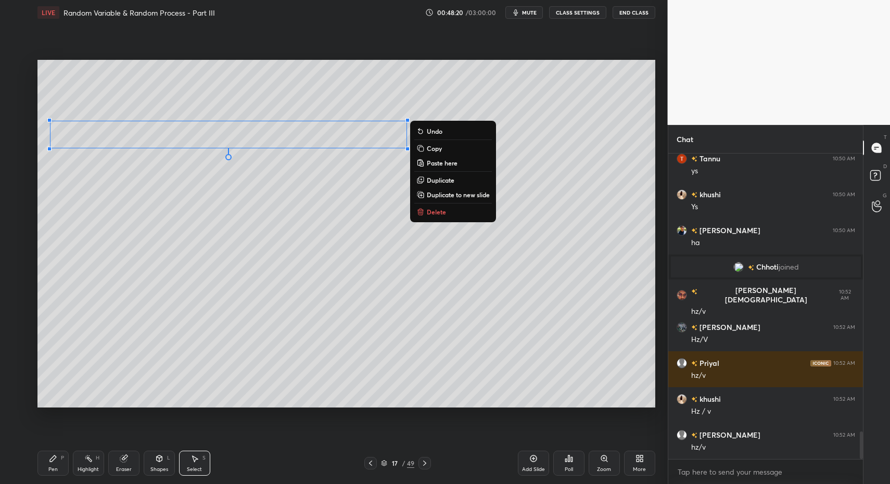
drag, startPoint x: 40, startPoint y: 464, endPoint x: 53, endPoint y: 460, distance: 13.7
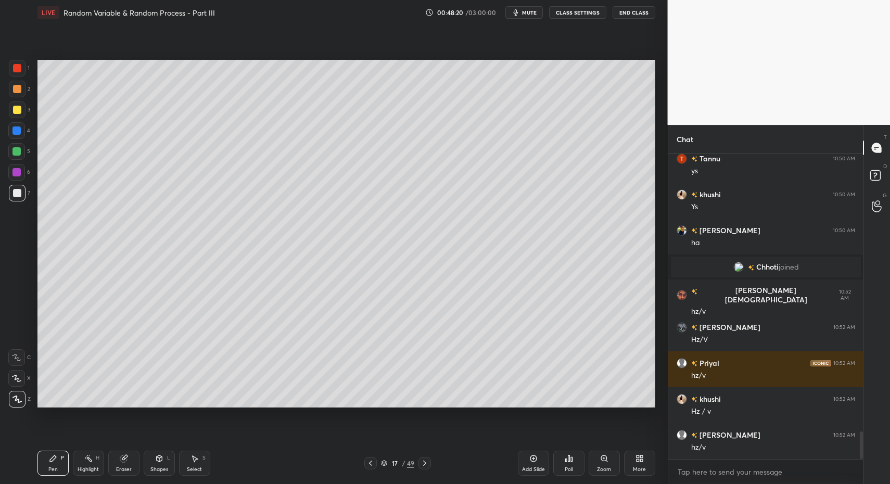
drag, startPoint x: 53, startPoint y: 460, endPoint x: 70, endPoint y: 454, distance: 18.3
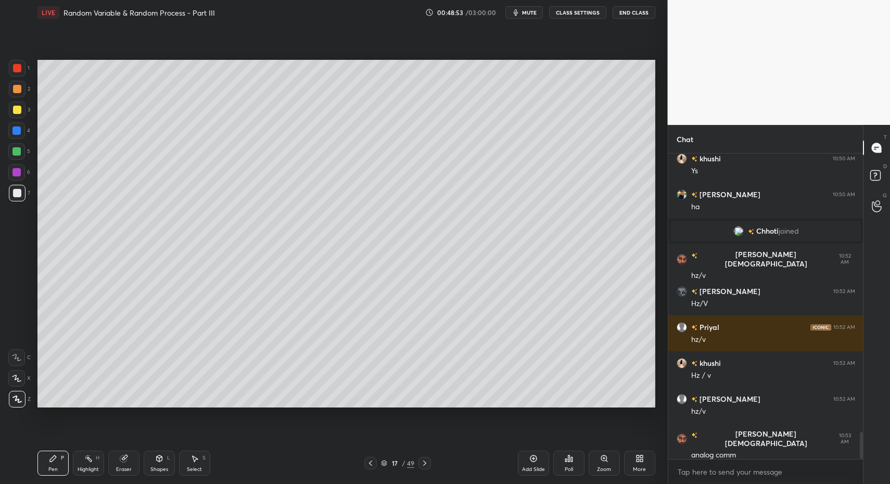
drag, startPoint x: 198, startPoint y: 464, endPoint x: 215, endPoint y: 447, distance: 23.9
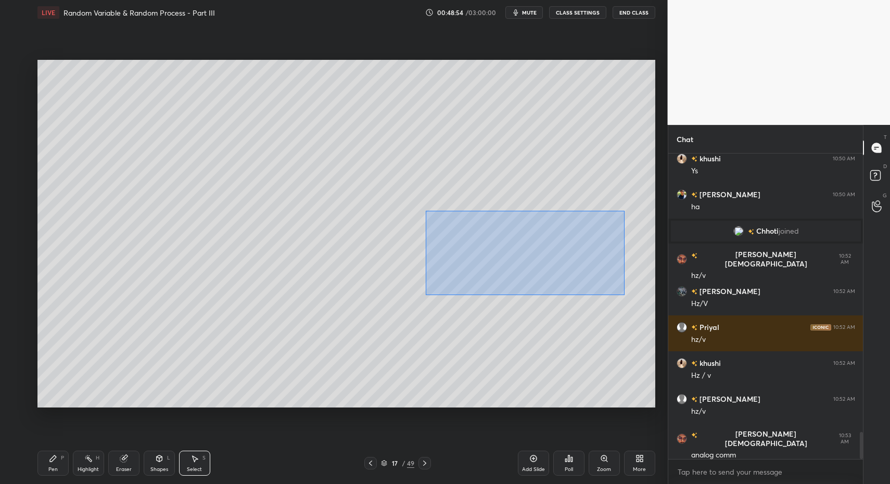
drag, startPoint x: 477, startPoint y: 242, endPoint x: 620, endPoint y: 292, distance: 151.9
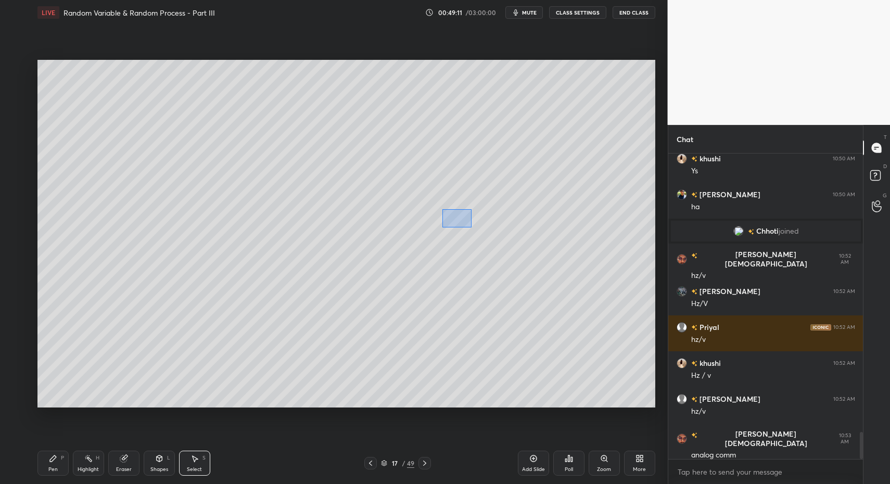
drag, startPoint x: 442, startPoint y: 209, endPoint x: 594, endPoint y: 269, distance: 163.1
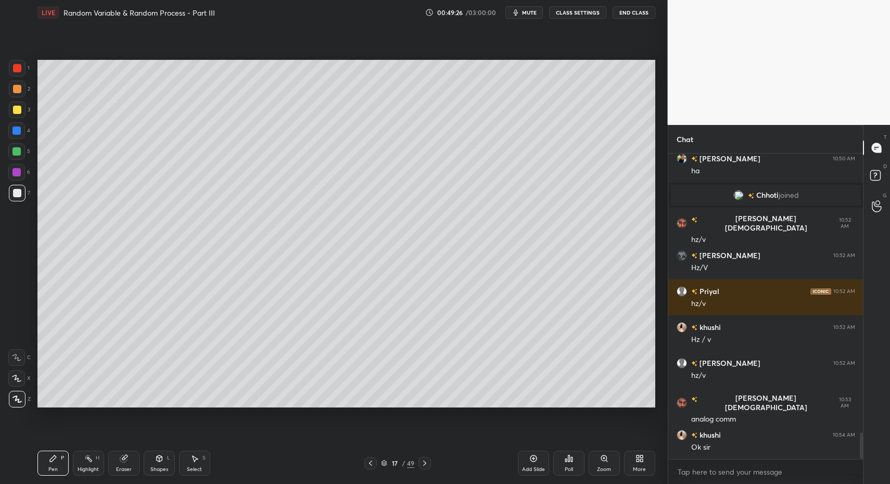
scroll to position [3197, 0]
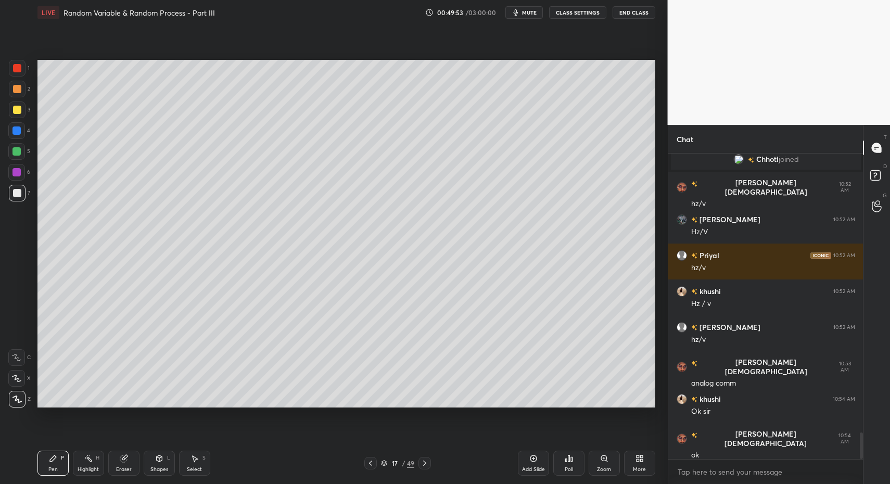
drag, startPoint x: 22, startPoint y: 191, endPoint x: 35, endPoint y: 244, distance: 53.5
drag, startPoint x: 51, startPoint y: 455, endPoint x: 56, endPoint y: 443, distance: 12.4
drag, startPoint x: 201, startPoint y: 466, endPoint x: 196, endPoint y: 462, distance: 6.4
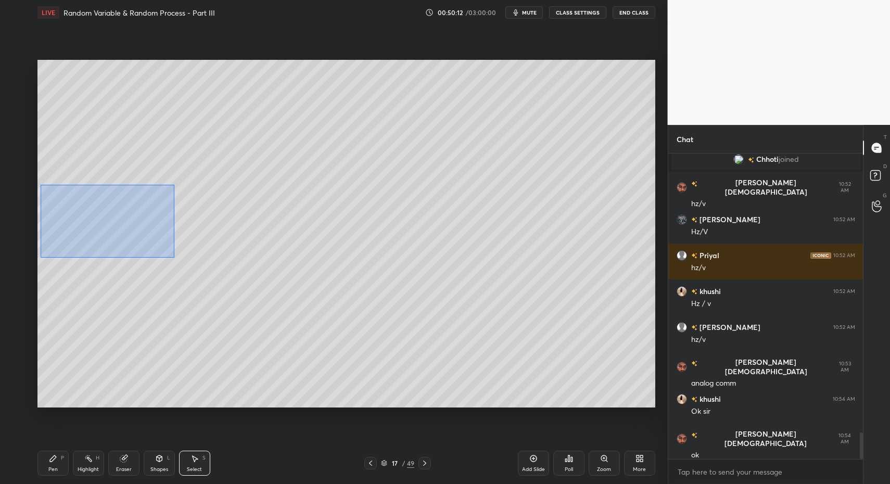
drag, startPoint x: 44, startPoint y: 188, endPoint x: 147, endPoint y: 250, distance: 120.2
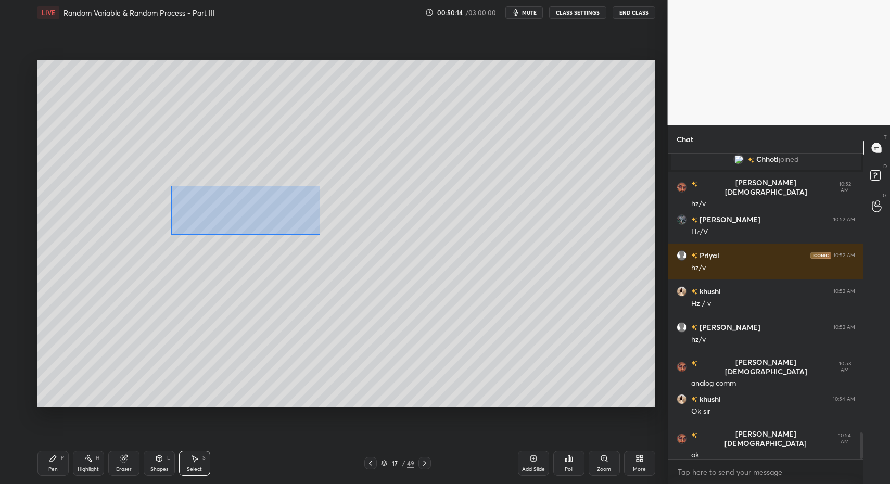
drag, startPoint x: 291, startPoint y: 228, endPoint x: 575, endPoint y: 273, distance: 287.0
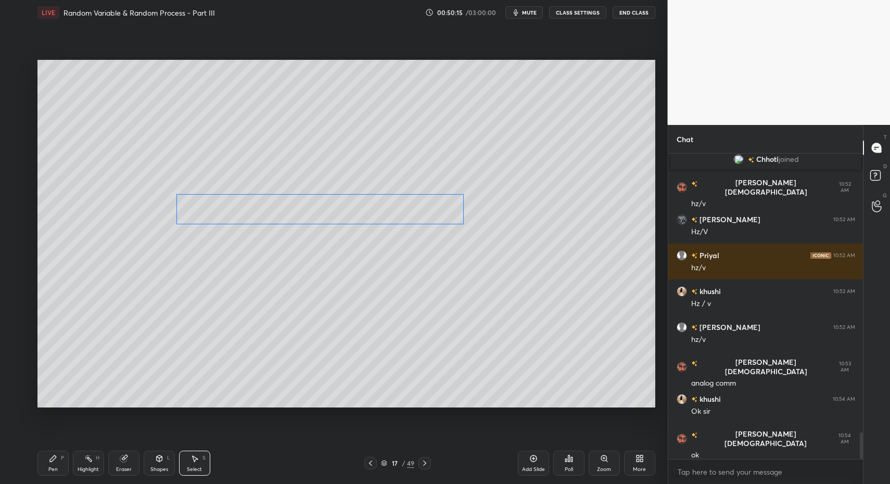
drag, startPoint x: 278, startPoint y: 213, endPoint x: 198, endPoint y: 308, distance: 123.7
drag, startPoint x: 189, startPoint y: 464, endPoint x: 209, endPoint y: 360, distance: 105.9
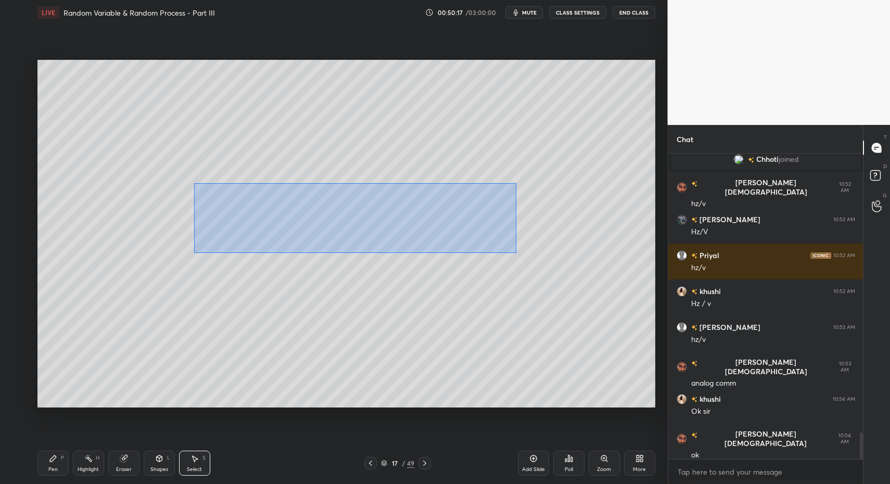
drag, startPoint x: 207, startPoint y: 197, endPoint x: 514, endPoint y: 250, distance: 311.6
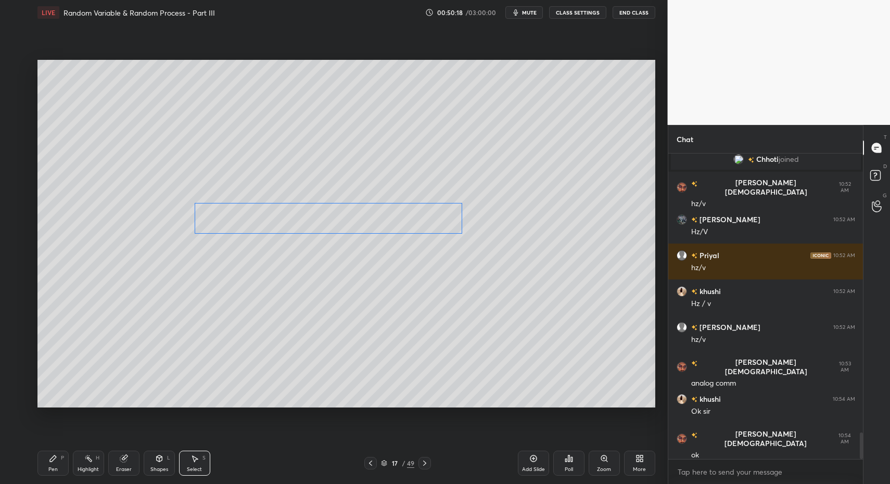
drag, startPoint x: 277, startPoint y: 203, endPoint x: 263, endPoint y: 207, distance: 14.5
drag, startPoint x: 57, startPoint y: 458, endPoint x: 70, endPoint y: 456, distance: 13.3
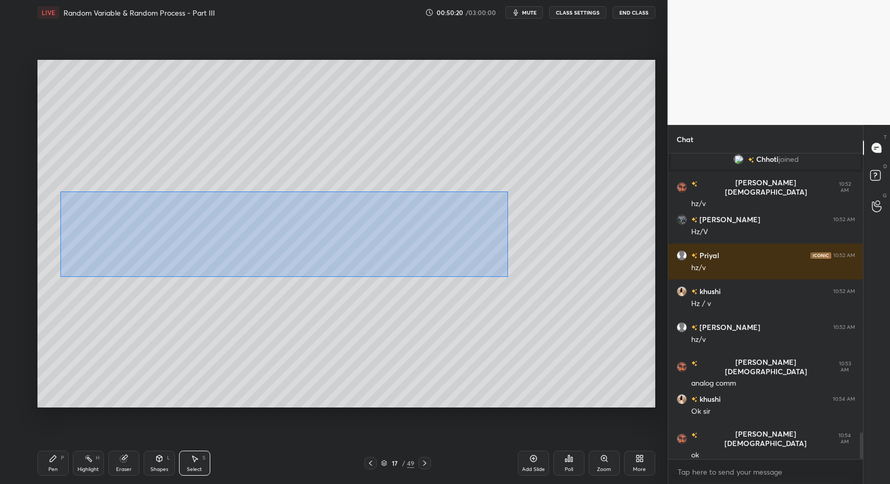
drag, startPoint x: 61, startPoint y: 191, endPoint x: 405, endPoint y: 274, distance: 353.7
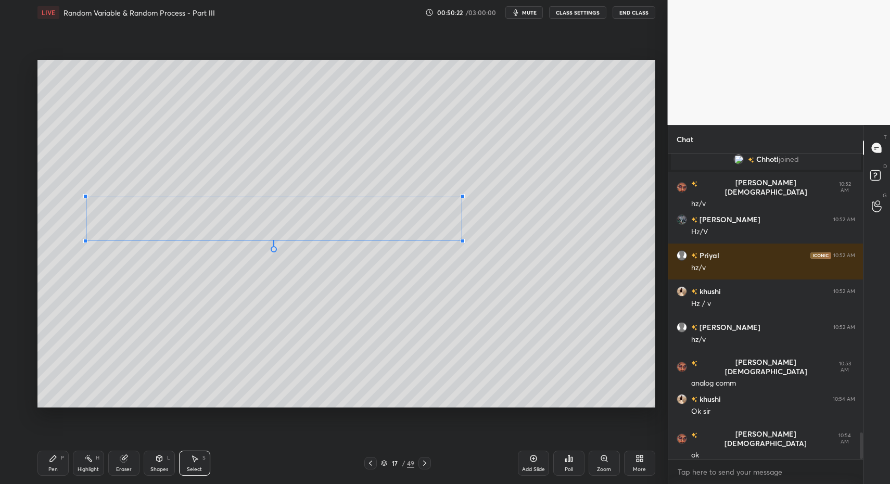
drag, startPoint x: 64, startPoint y: 245, endPoint x: 87, endPoint y: 238, distance: 24.4
drag, startPoint x: 87, startPoint y: 234, endPoint x: 65, endPoint y: 265, distance: 38.5
drag, startPoint x: 55, startPoint y: 466, endPoint x: 67, endPoint y: 415, distance: 52.9
drag, startPoint x: 201, startPoint y: 465, endPoint x: 183, endPoint y: 401, distance: 65.9
drag, startPoint x: 172, startPoint y: 267, endPoint x: 207, endPoint y: 297, distance: 46.1
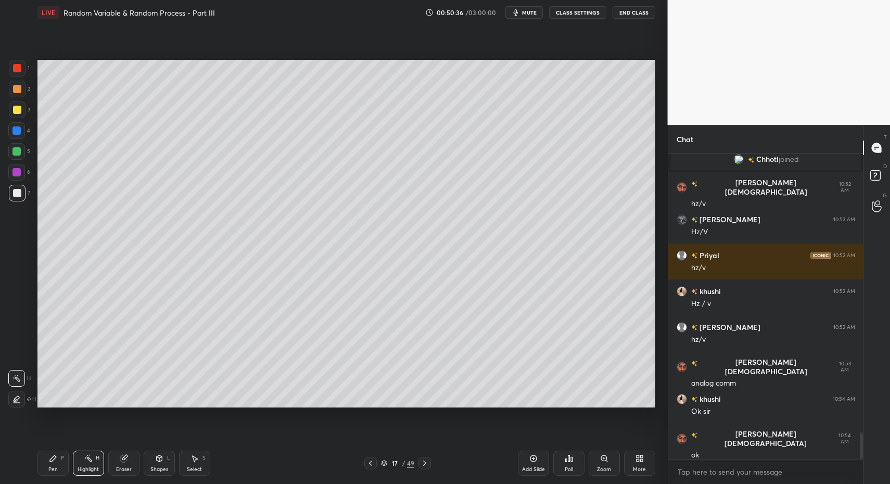
drag, startPoint x: 54, startPoint y: 467, endPoint x: 95, endPoint y: 417, distance: 65.0
drag, startPoint x: 197, startPoint y: 463, endPoint x: 131, endPoint y: 450, distance: 67.5
drag, startPoint x: 52, startPoint y: 470, endPoint x: 63, endPoint y: 466, distance: 12.9
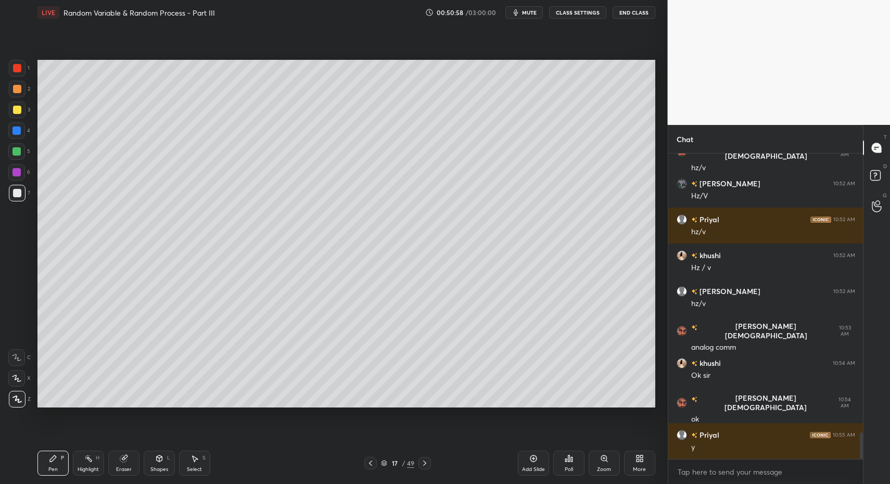
drag, startPoint x: 48, startPoint y: 464, endPoint x: 107, endPoint y: 416, distance: 76.2
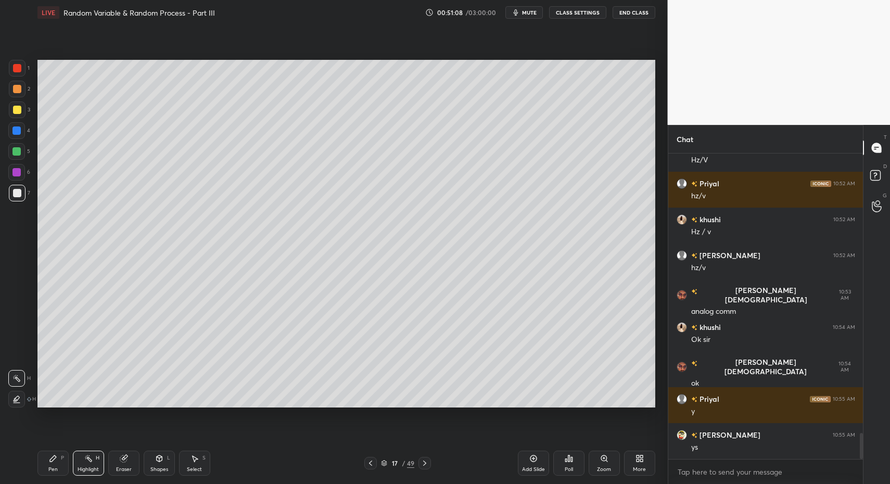
drag, startPoint x: 53, startPoint y: 467, endPoint x: 61, endPoint y: 465, distance: 8.1
drag, startPoint x: 58, startPoint y: 464, endPoint x: 112, endPoint y: 453, distance: 55.3
drag, startPoint x: 83, startPoint y: 467, endPoint x: 132, endPoint y: 424, distance: 64.5
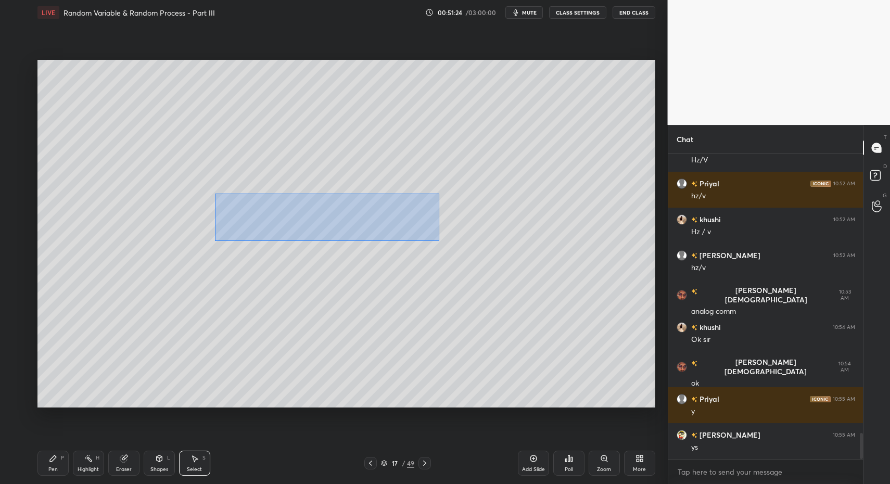
drag, startPoint x: 220, startPoint y: 204, endPoint x: 430, endPoint y: 241, distance: 212.9
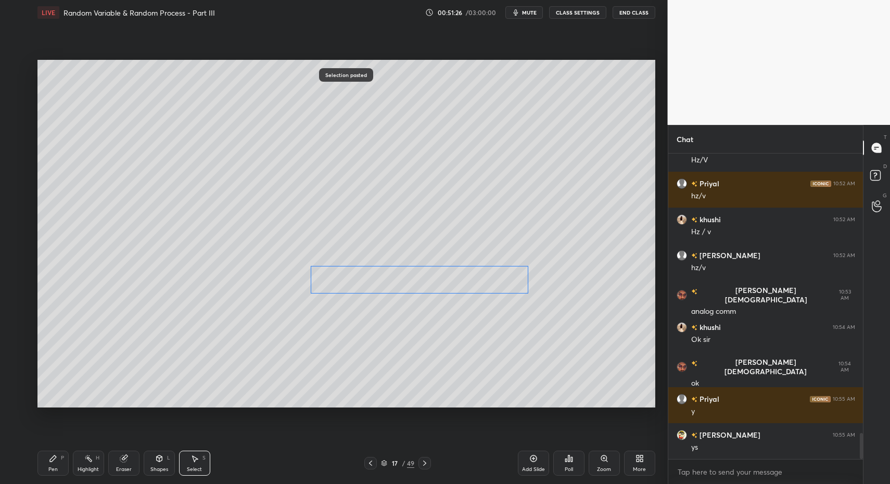
drag, startPoint x: 385, startPoint y: 241, endPoint x: 401, endPoint y: 289, distance: 50.0
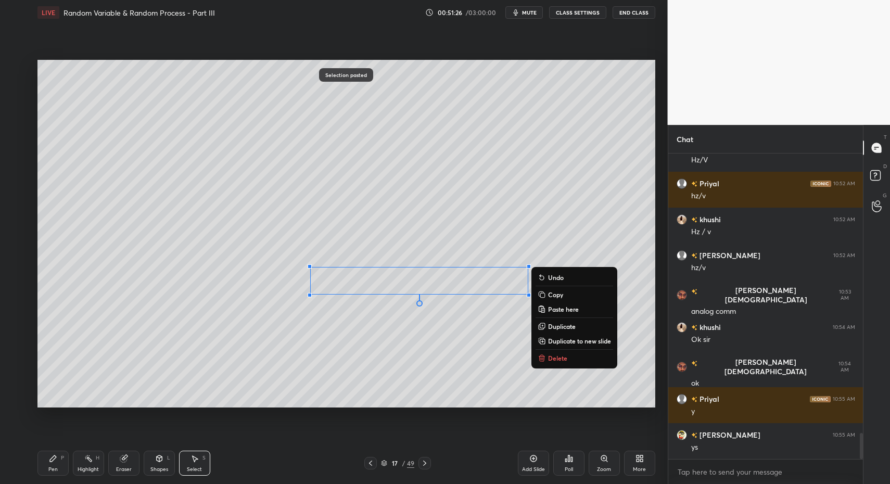
drag, startPoint x: 42, startPoint y: 463, endPoint x: 68, endPoint y: 431, distance: 41.0
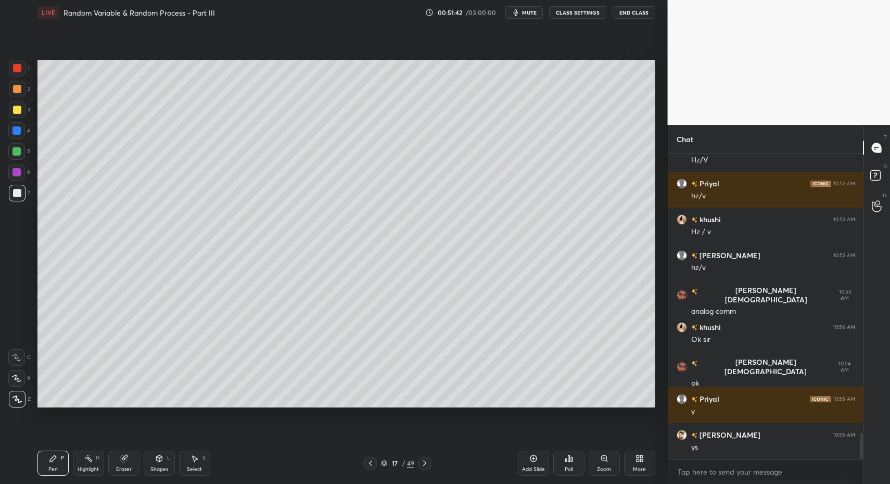
drag, startPoint x: 199, startPoint y: 462, endPoint x: 204, endPoint y: 433, distance: 29.6
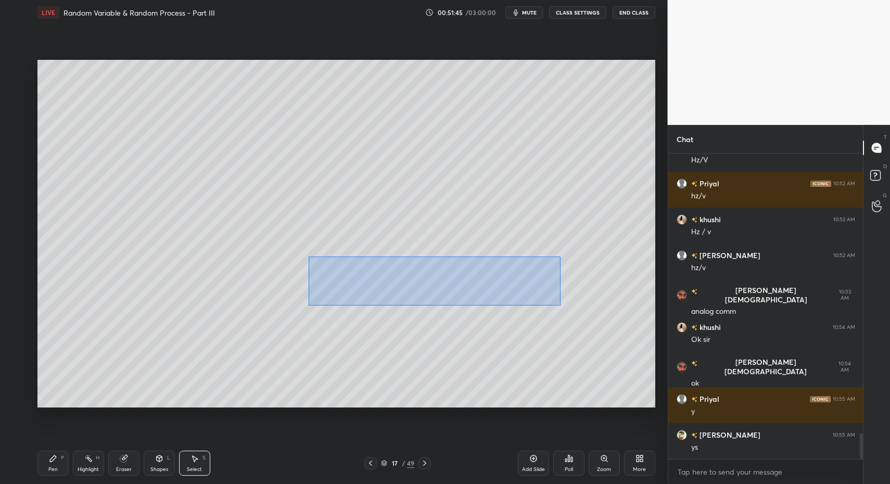
drag, startPoint x: 337, startPoint y: 274, endPoint x: 558, endPoint y: 303, distance: 223.1
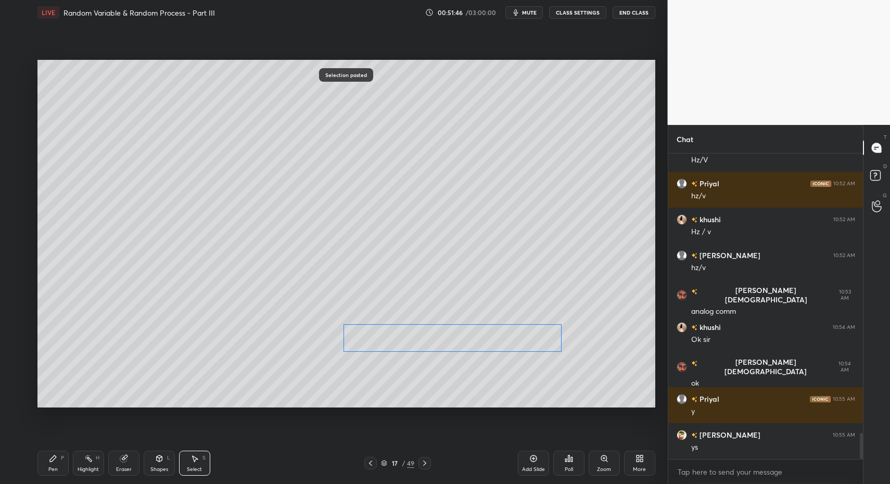
drag, startPoint x: 421, startPoint y: 302, endPoint x: 425, endPoint y: 355, distance: 53.2
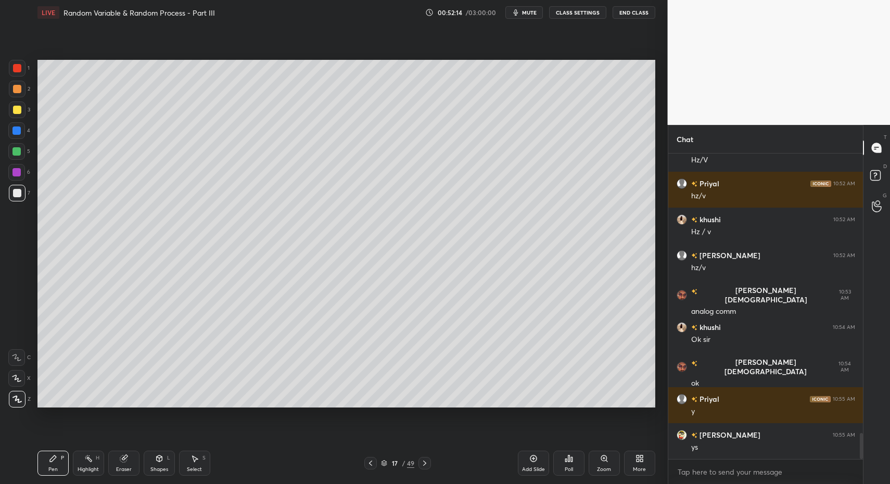
drag, startPoint x: 190, startPoint y: 468, endPoint x: 196, endPoint y: 458, distance: 11.2
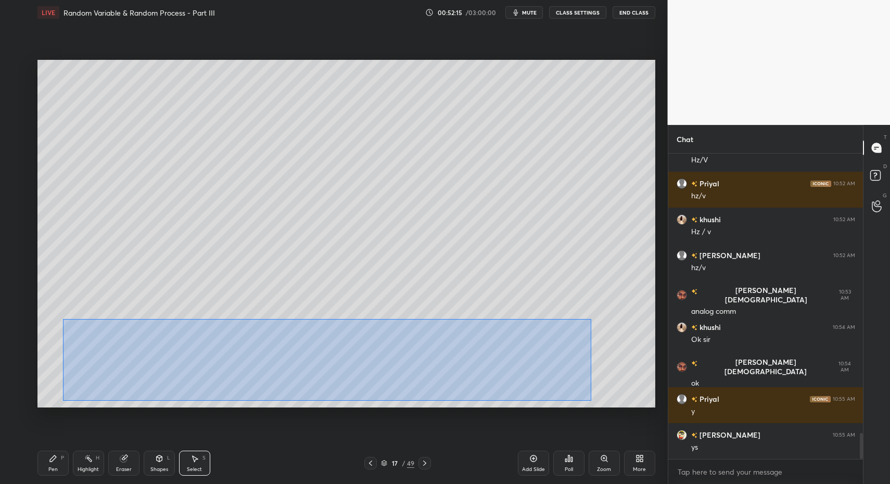
drag, startPoint x: 63, startPoint y: 319, endPoint x: 591, endPoint y: 402, distance: 533.6
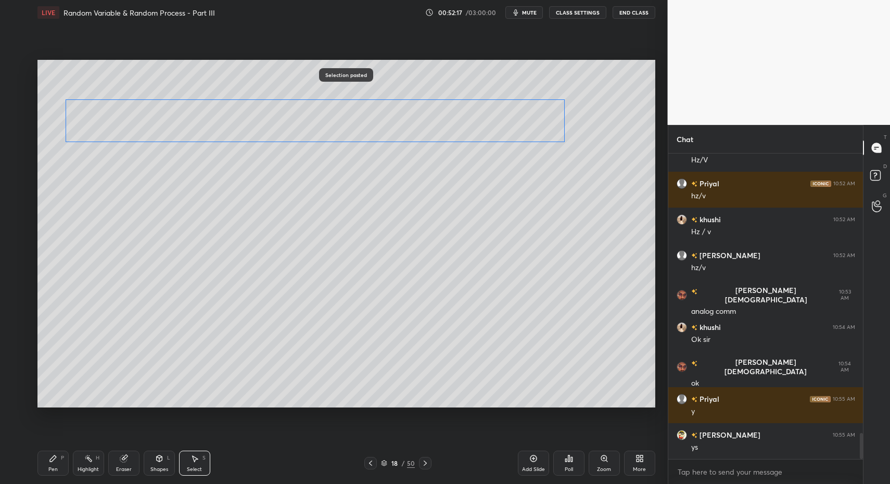
scroll to position [3304, 0]
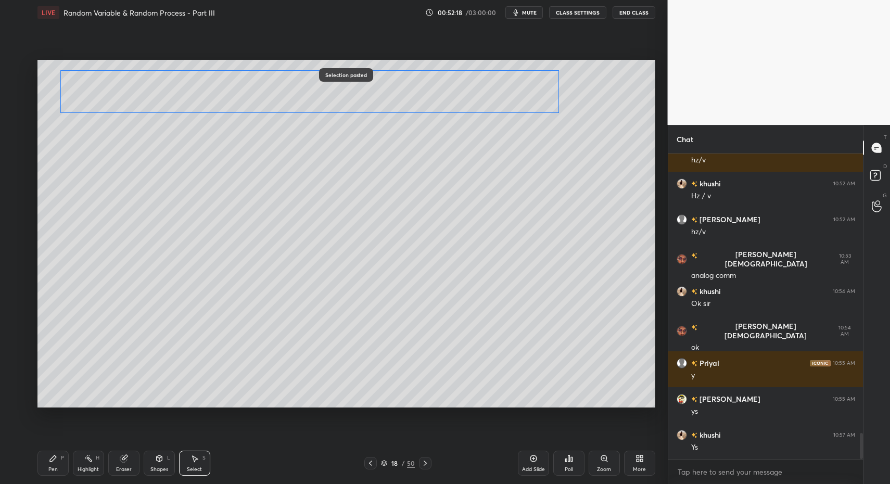
drag, startPoint x: 157, startPoint y: 316, endPoint x: 150, endPoint y: 84, distance: 231.6
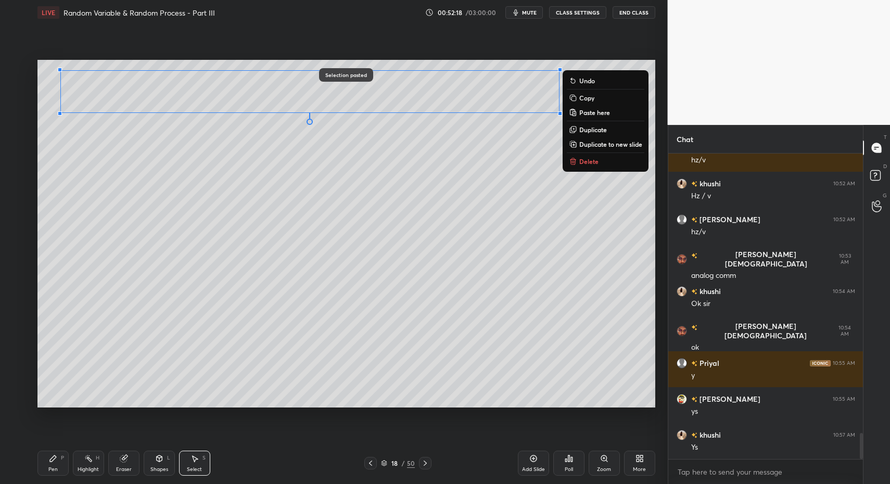
drag, startPoint x: 40, startPoint y: 471, endPoint x: 43, endPoint y: 465, distance: 7.2
drag, startPoint x: 43, startPoint y: 465, endPoint x: 43, endPoint y: 416, distance: 48.9
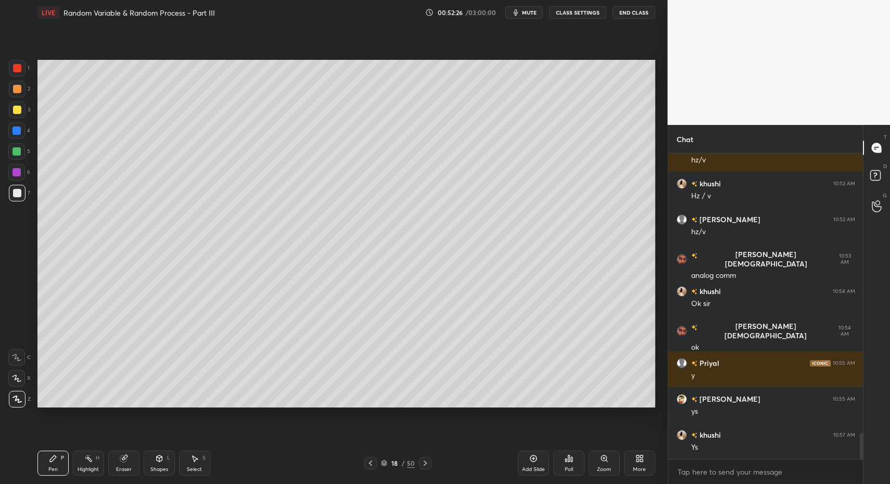
drag, startPoint x: 99, startPoint y: 462, endPoint x: 105, endPoint y: 439, distance: 23.6
drag, startPoint x: 54, startPoint y: 463, endPoint x: 94, endPoint y: 412, distance: 64.8
drag, startPoint x: 182, startPoint y: 466, endPoint x: 191, endPoint y: 461, distance: 10.7
drag, startPoint x: 191, startPoint y: 461, endPoint x: 211, endPoint y: 415, distance: 49.9
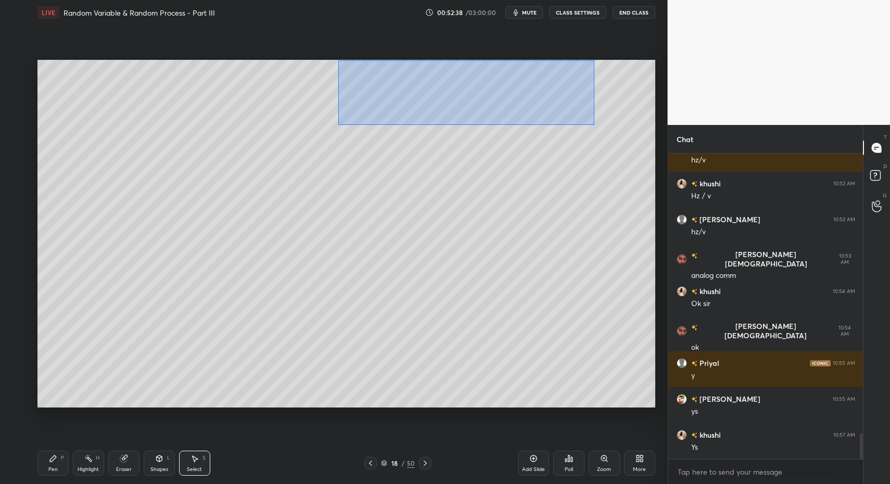
drag, startPoint x: 341, startPoint y: 68, endPoint x: 584, endPoint y: 124, distance: 249.3
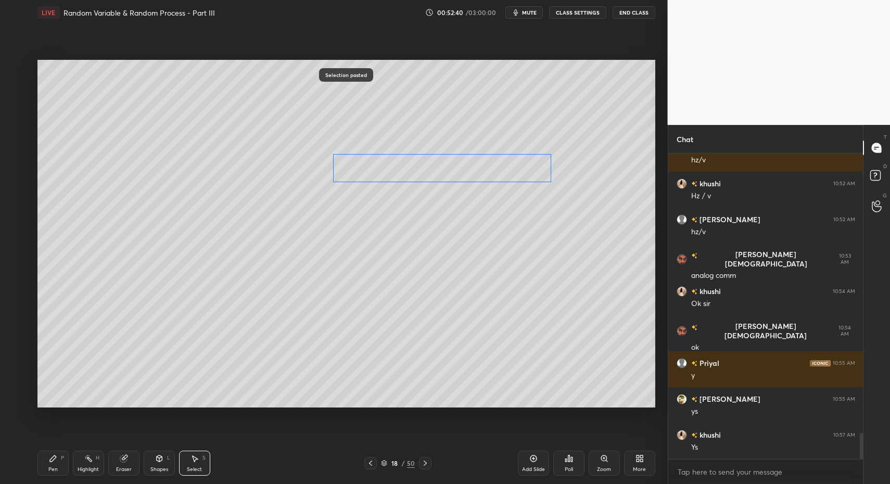
drag, startPoint x: 400, startPoint y: 108, endPoint x: 346, endPoint y: 200, distance: 106.8
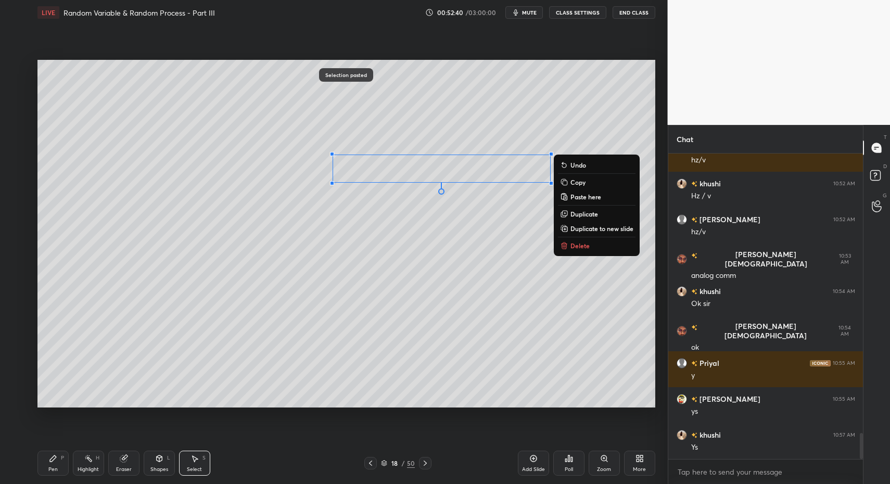
drag, startPoint x: 45, startPoint y: 455, endPoint x: 55, endPoint y: 412, distance: 43.9
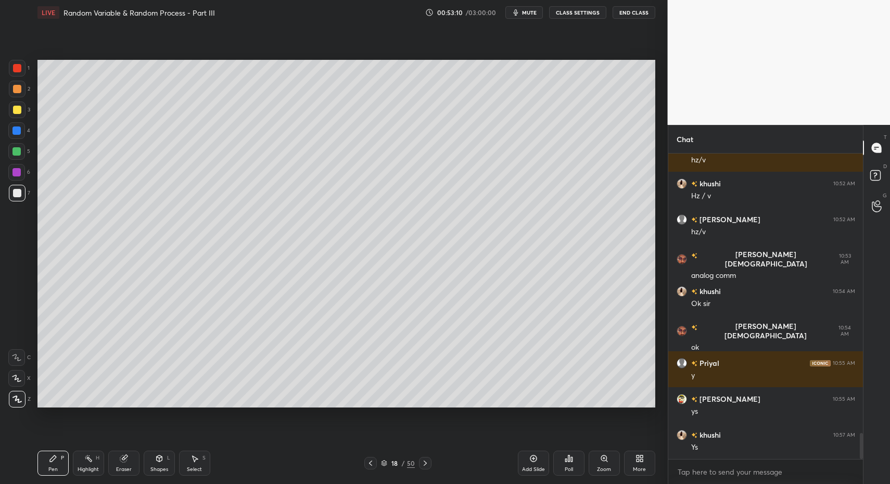
drag, startPoint x: 22, startPoint y: 58, endPoint x: 22, endPoint y: 67, distance: 8.9
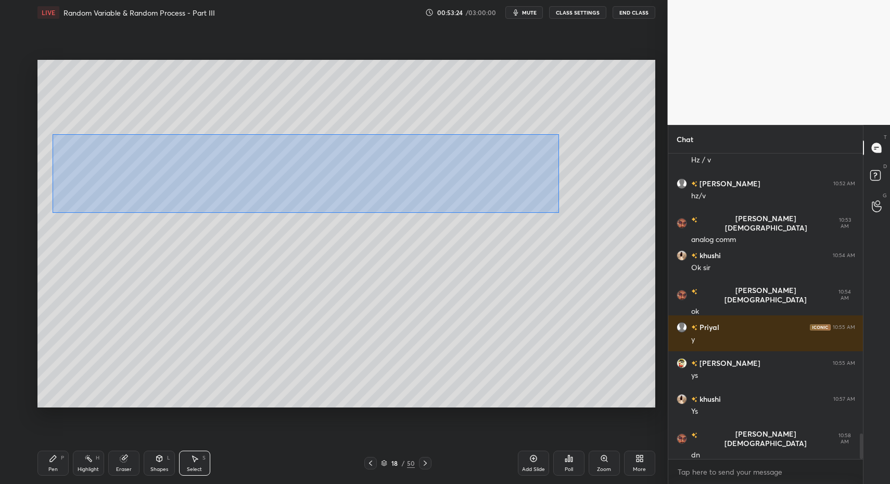
drag, startPoint x: 139, startPoint y: 176, endPoint x: 559, endPoint y: 216, distance: 422.4
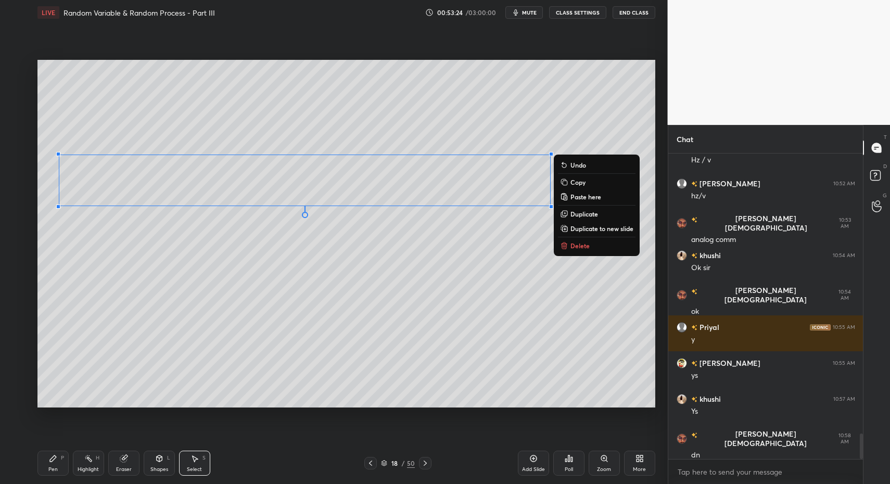
scroll to position [3376, 0]
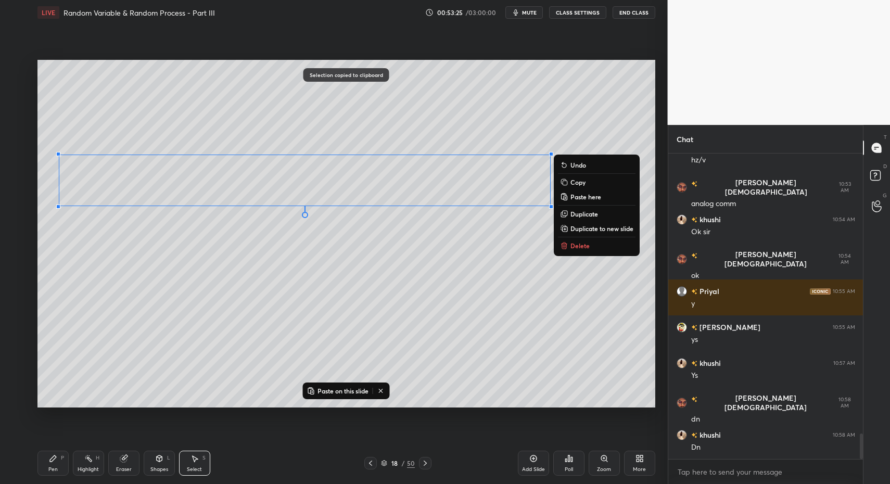
drag, startPoint x: 534, startPoint y: 456, endPoint x: 530, endPoint y: 452, distance: 6.3
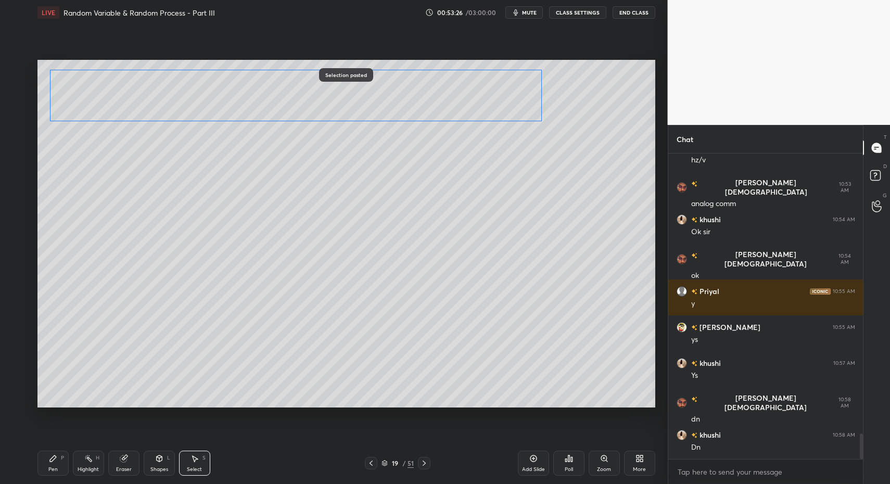
drag, startPoint x: 141, startPoint y: 148, endPoint x: 123, endPoint y: 206, distance: 60.9
drag, startPoint x: 135, startPoint y: 90, endPoint x: 176, endPoint y: 110, distance: 45.4
drag, startPoint x: 56, startPoint y: 474, endPoint x: 53, endPoint y: 455, distance: 18.9
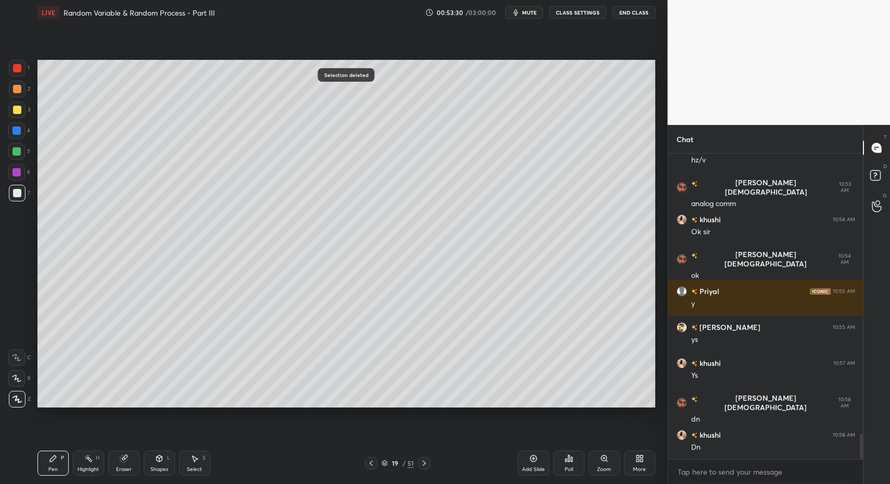
drag, startPoint x: 27, startPoint y: 193, endPoint x: 32, endPoint y: 180, distance: 14.2
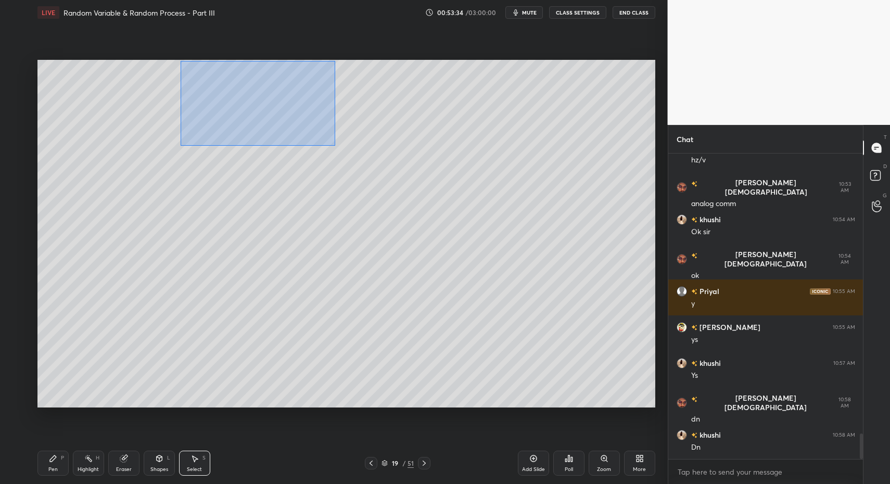
drag, startPoint x: 180, startPoint y: 60, endPoint x: 302, endPoint y: 126, distance: 139.0
drag, startPoint x: 186, startPoint y: 77, endPoint x: 305, endPoint y: 125, distance: 128.6
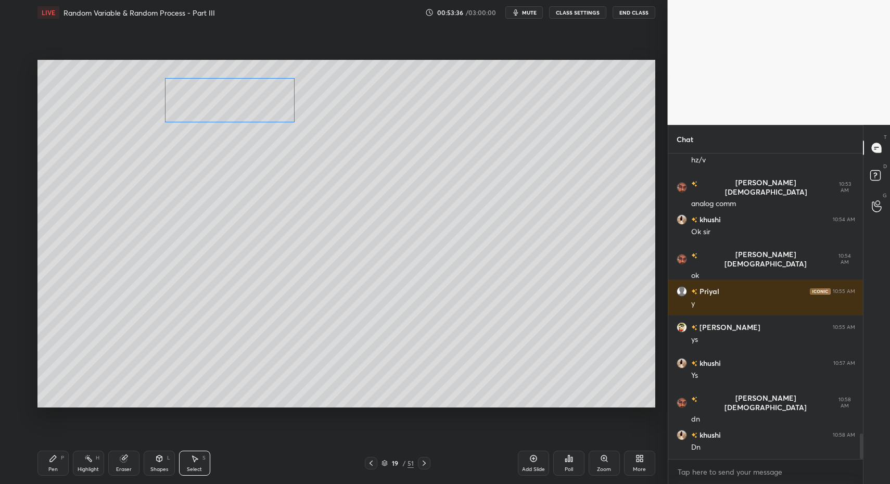
drag, startPoint x: 265, startPoint y: 107, endPoint x: 242, endPoint y: 111, distance: 23.3
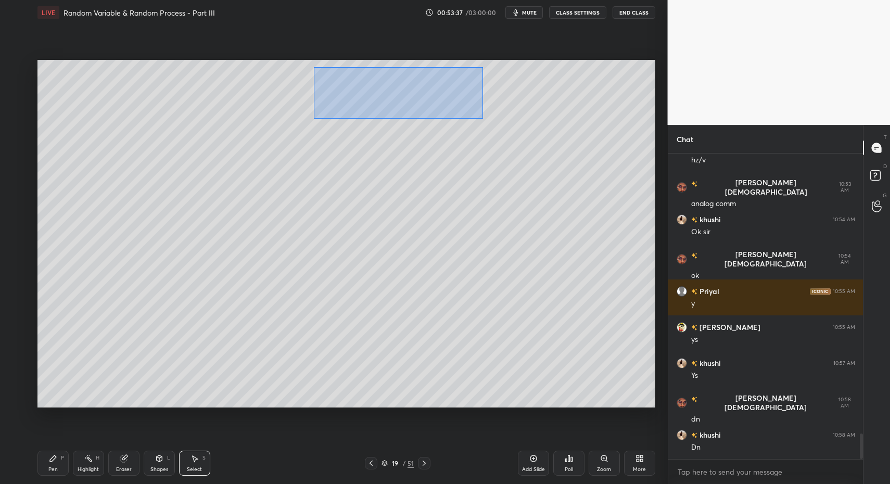
drag, startPoint x: 326, startPoint y: 77, endPoint x: 627, endPoint y: 127, distance: 304.9
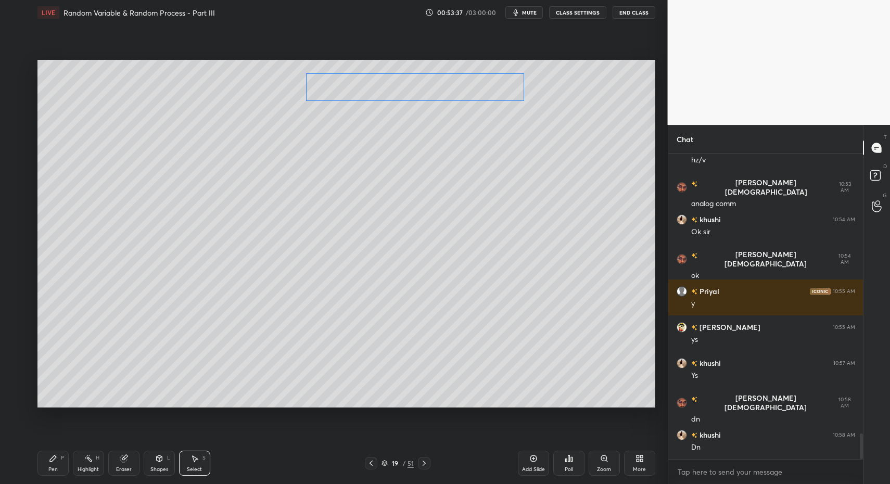
drag, startPoint x: 451, startPoint y: 92, endPoint x: 430, endPoint y: 93, distance: 20.9
drag, startPoint x: 181, startPoint y: 456, endPoint x: 205, endPoint y: 414, distance: 48.5
drag, startPoint x: 204, startPoint y: 72, endPoint x: 245, endPoint y: 147, distance: 85.9
drag, startPoint x: 43, startPoint y: 466, endPoint x: 44, endPoint y: 461, distance: 5.8
drag, startPoint x: 189, startPoint y: 455, endPoint x: 209, endPoint y: 306, distance: 150.1
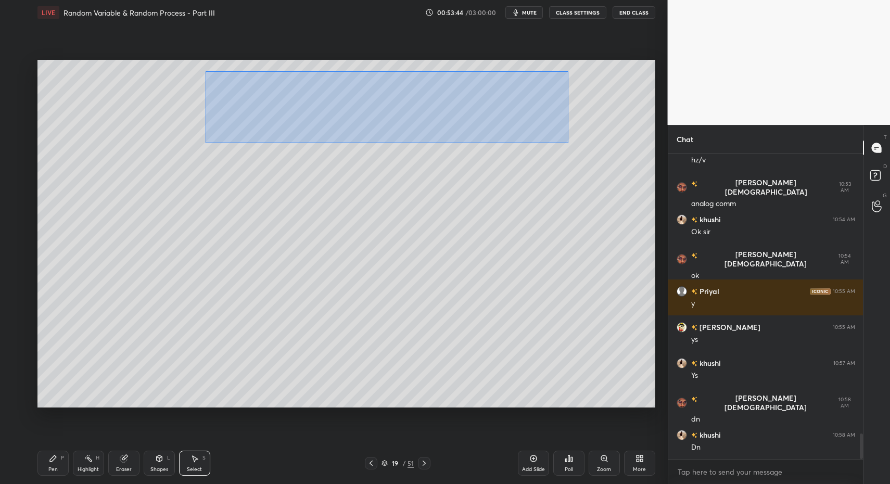
drag, startPoint x: 206, startPoint y: 71, endPoint x: 585, endPoint y: 143, distance: 386.6
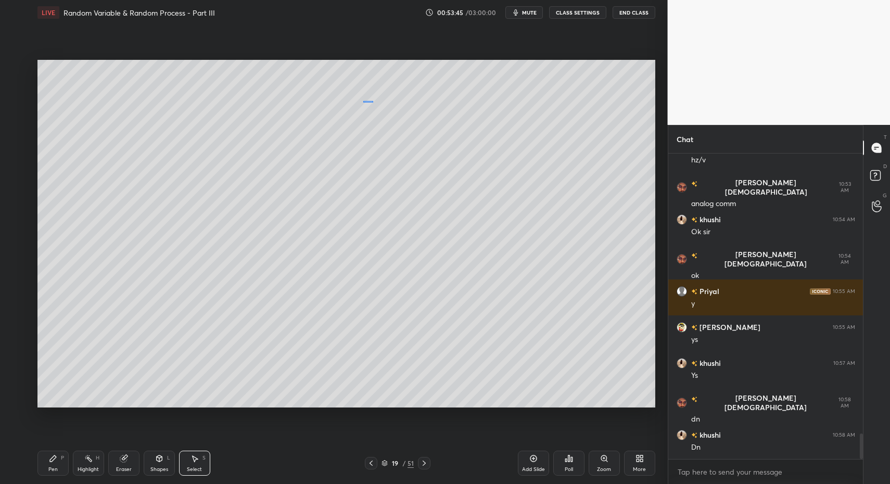
drag, startPoint x: 372, startPoint y: 101, endPoint x: 330, endPoint y: 101, distance: 42.2
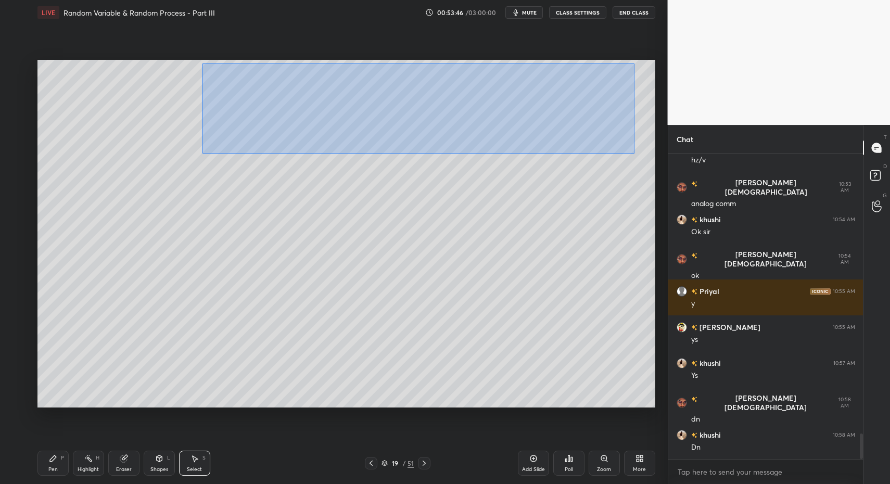
drag, startPoint x: 214, startPoint y: 74, endPoint x: 502, endPoint y: 127, distance: 293.1
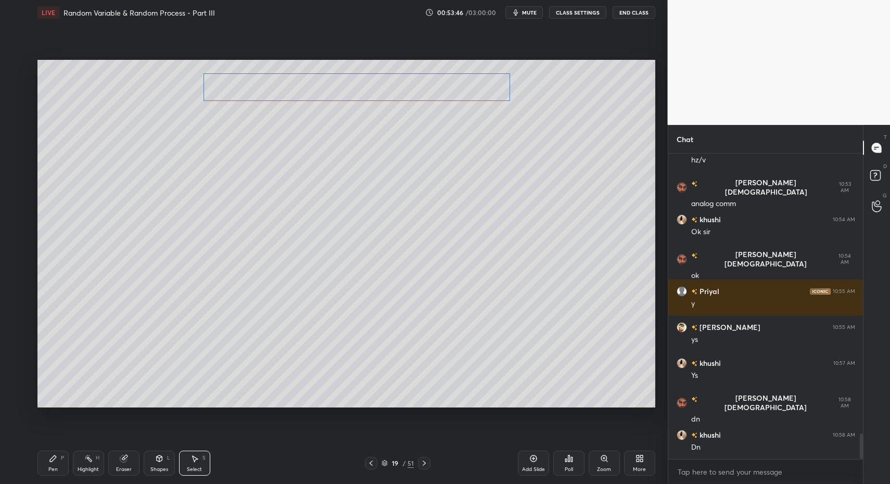
drag, startPoint x: 334, startPoint y: 87, endPoint x: 324, endPoint y: 87, distance: 9.4
drag, startPoint x: 54, startPoint y: 465, endPoint x: 66, endPoint y: 417, distance: 48.8
drag, startPoint x: 17, startPoint y: 116, endPoint x: 16, endPoint y: 132, distance: 16.2
drag, startPoint x: 15, startPoint y: 136, endPoint x: 7, endPoint y: 144, distance: 10.3
drag, startPoint x: 18, startPoint y: 192, endPoint x: 14, endPoint y: 197, distance: 6.4
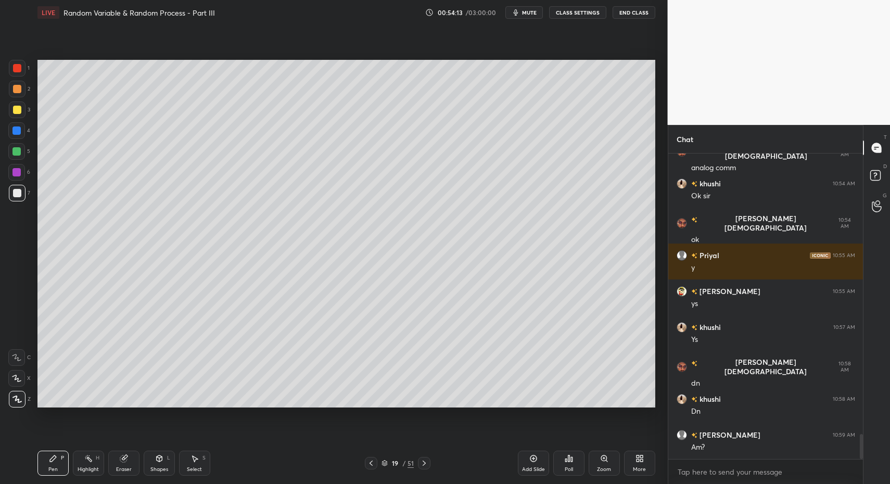
scroll to position [3448, 0]
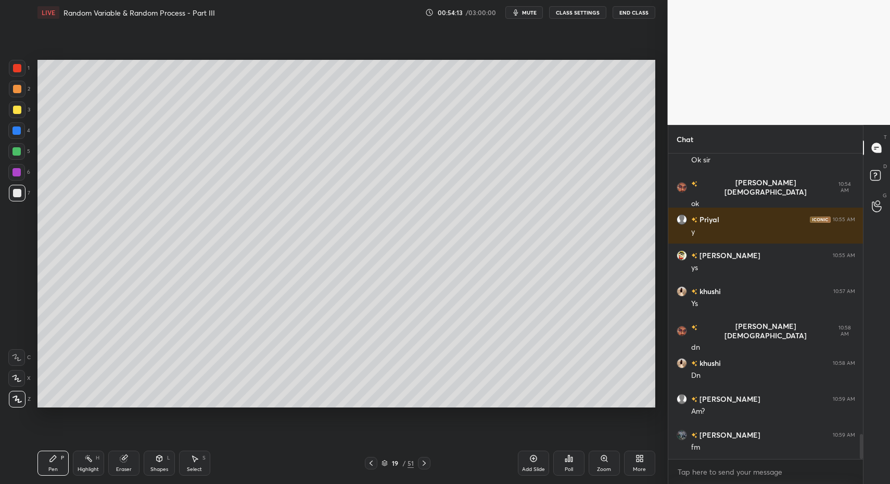
drag, startPoint x: 92, startPoint y: 467, endPoint x: 80, endPoint y: 449, distance: 21.1
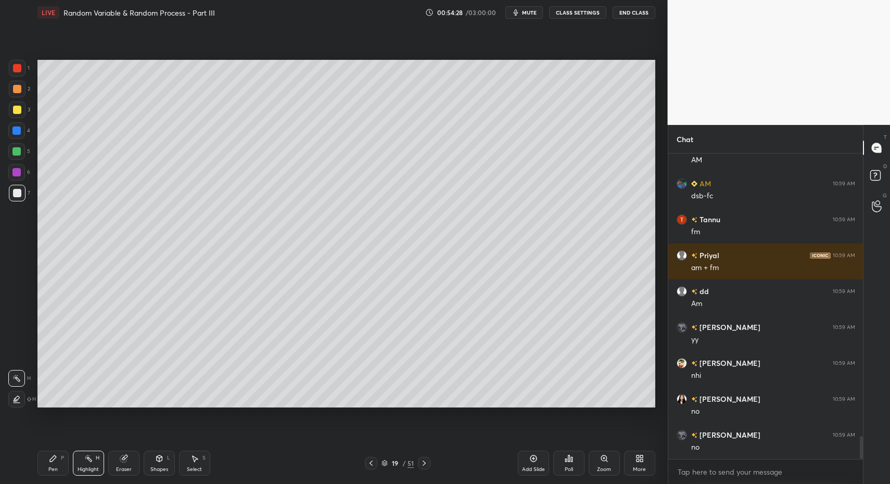
scroll to position [3843, 0]
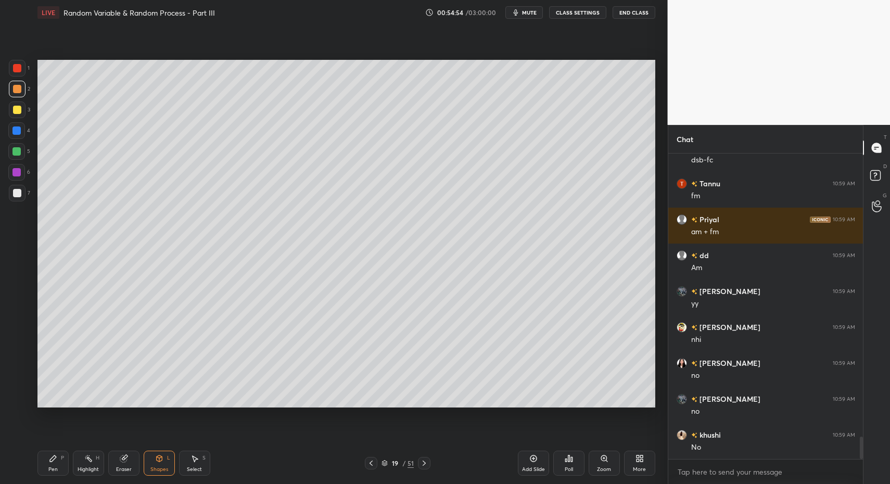
drag, startPoint x: 20, startPoint y: 97, endPoint x: 20, endPoint y: 103, distance: 6.3
drag, startPoint x: 58, startPoint y: 461, endPoint x: 54, endPoint y: 423, distance: 38.7
drag, startPoint x: 13, startPoint y: 193, endPoint x: 28, endPoint y: 281, distance: 89.2
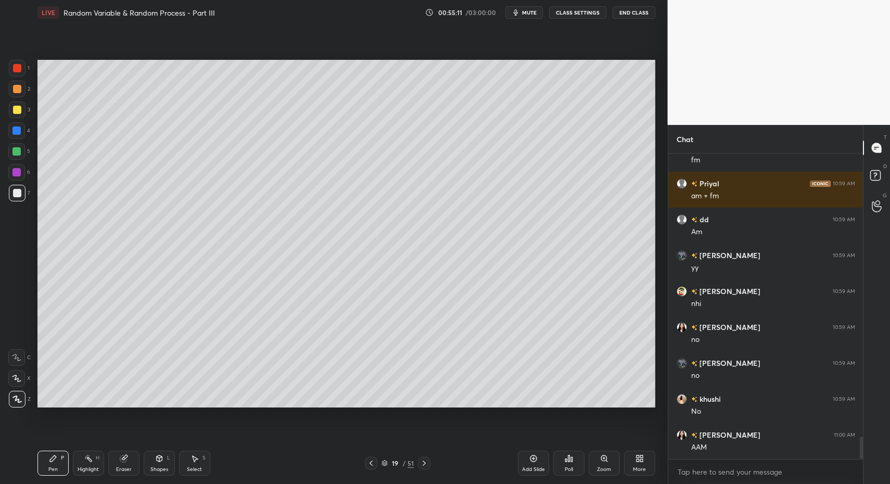
drag, startPoint x: 52, startPoint y: 469, endPoint x: 64, endPoint y: 435, distance: 36.5
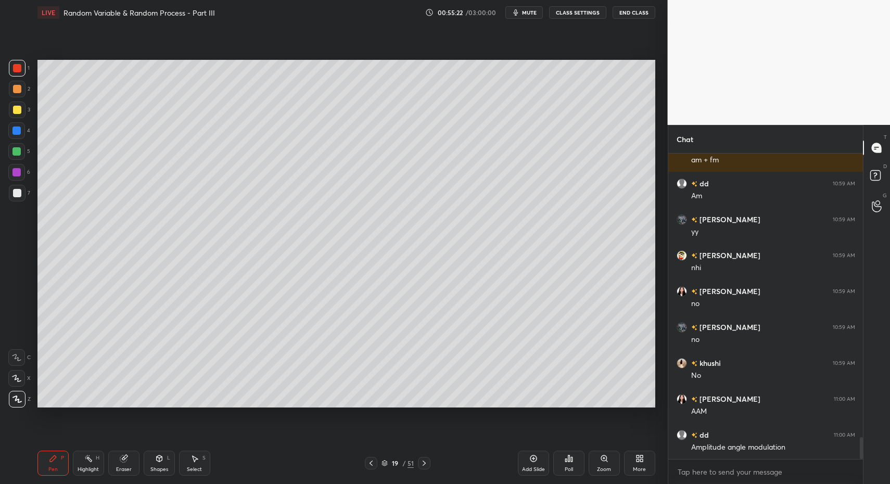
drag, startPoint x: 18, startPoint y: 71, endPoint x: 16, endPoint y: 83, distance: 12.1
drag, startPoint x: 50, startPoint y: 464, endPoint x: 82, endPoint y: 429, distance: 47.2
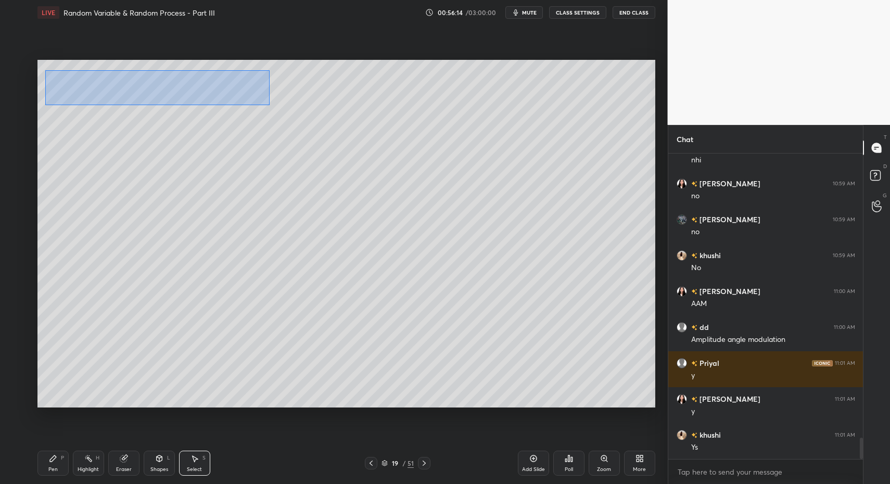
scroll to position [4058, 0]
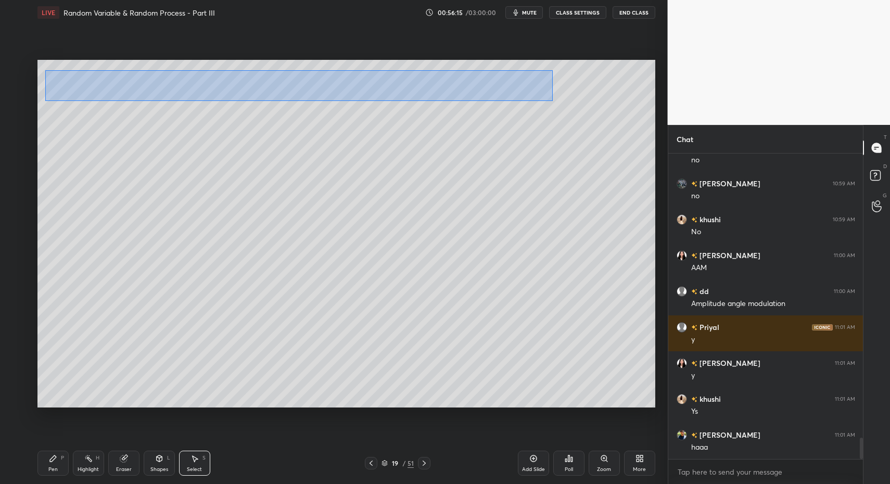
drag, startPoint x: 48, startPoint y: 70, endPoint x: 543, endPoint y: 100, distance: 496.3
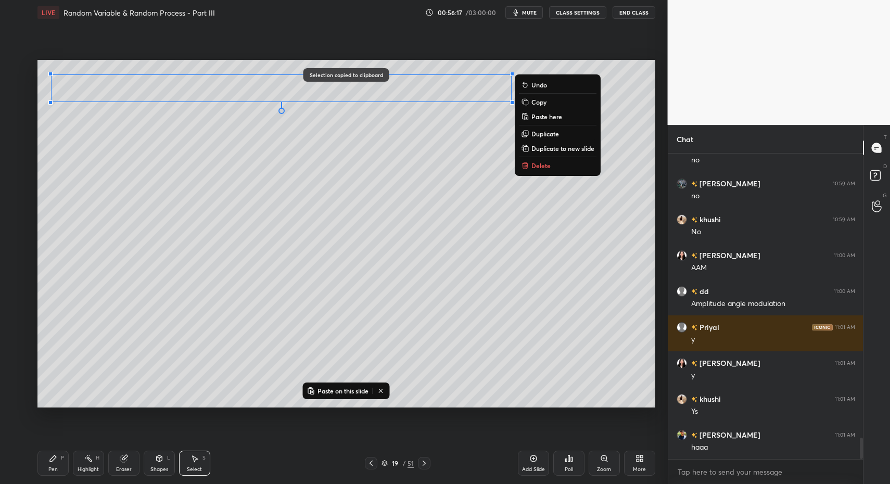
drag, startPoint x: 533, startPoint y: 455, endPoint x: 525, endPoint y: 453, distance: 8.1
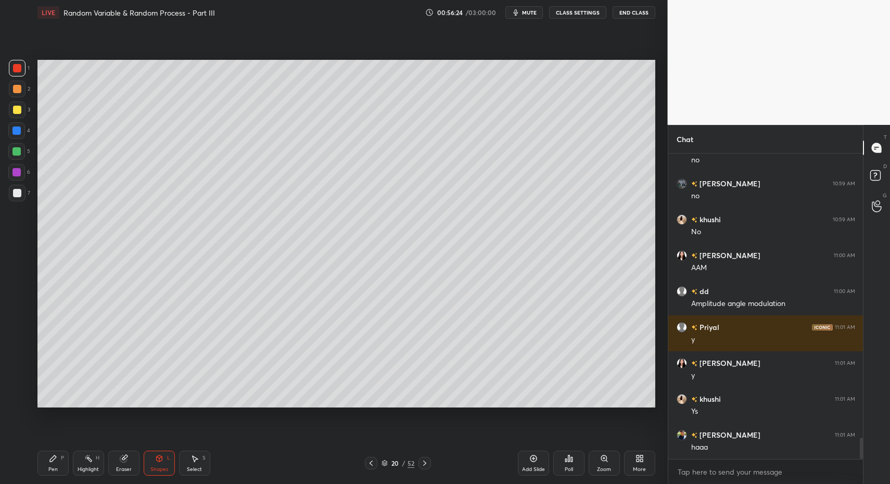
drag, startPoint x: 17, startPoint y: 202, endPoint x: 18, endPoint y: 182, distance: 20.3
drag, startPoint x: 20, startPoint y: 110, endPoint x: 32, endPoint y: 113, distance: 12.2
drag, startPoint x: 21, startPoint y: 190, endPoint x: 32, endPoint y: 196, distance: 11.9
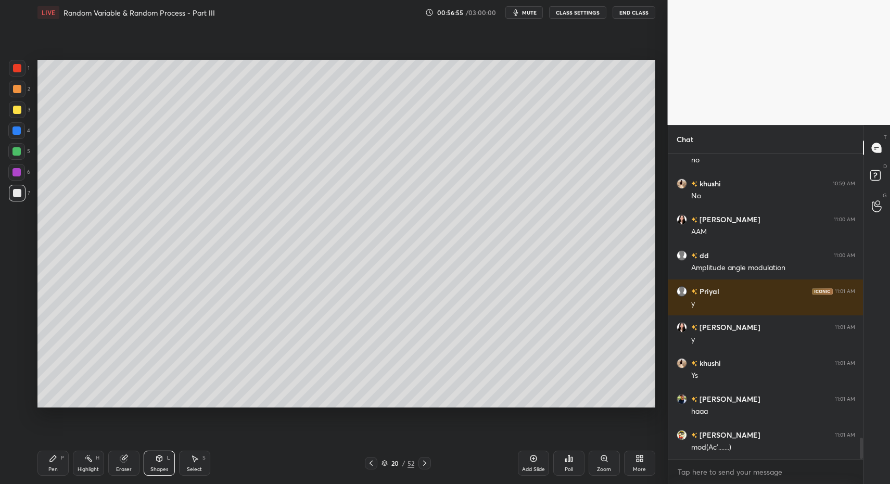
drag, startPoint x: 203, startPoint y: 466, endPoint x: 187, endPoint y: 420, distance: 48.2
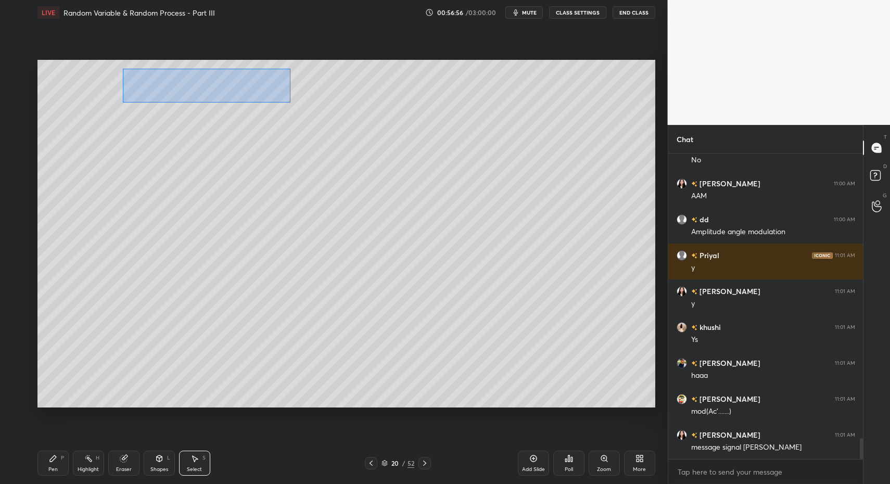
drag, startPoint x: 154, startPoint y: 90, endPoint x: 278, endPoint y: 111, distance: 126.7
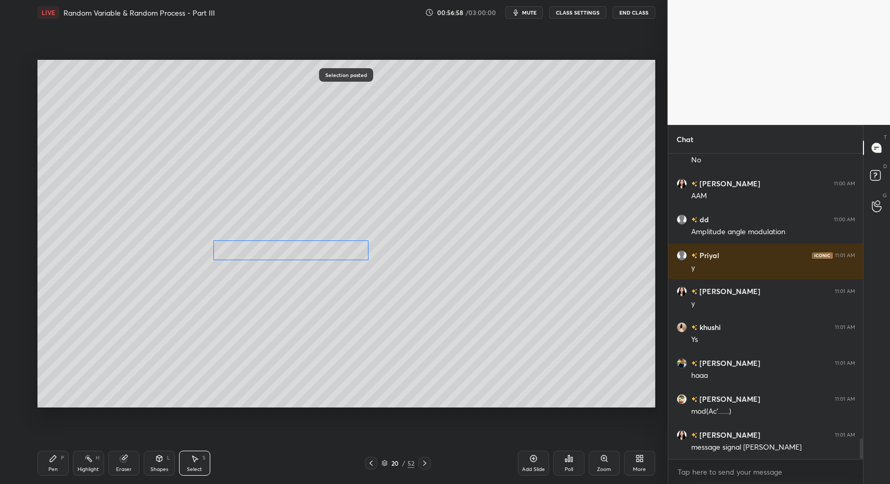
scroll to position [4166, 0]
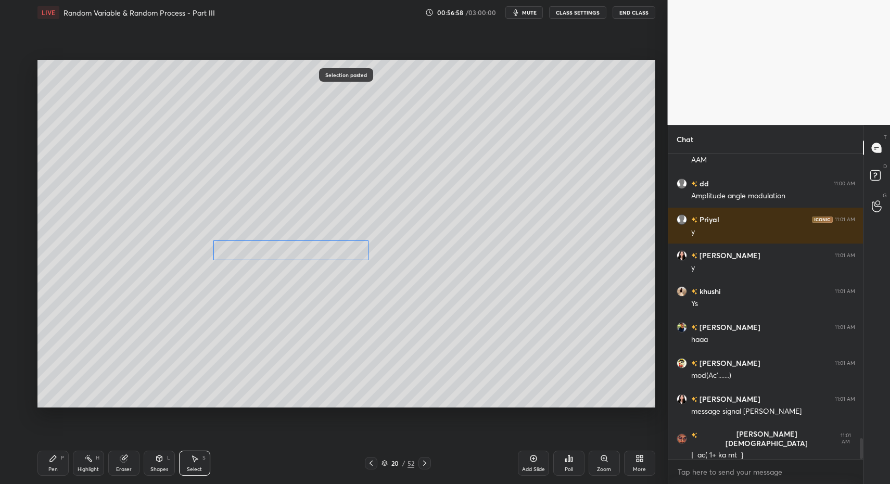
drag, startPoint x: 244, startPoint y: 102, endPoint x: 308, endPoint y: 257, distance: 167.1
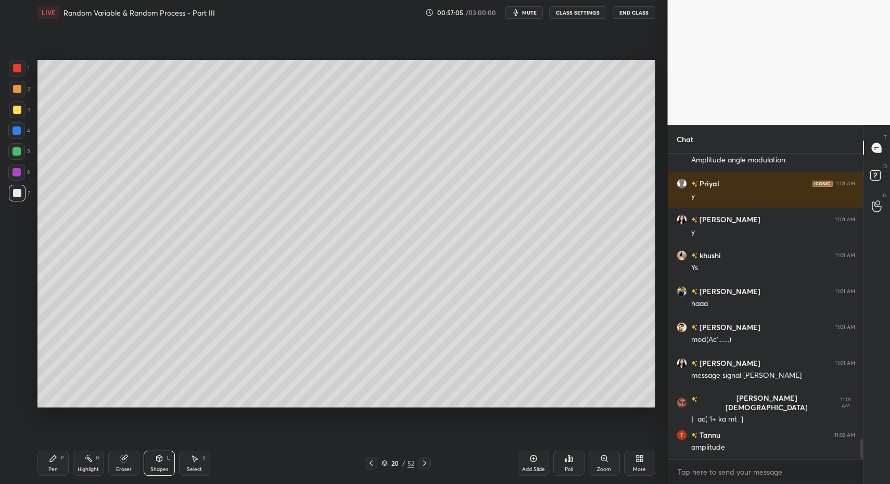
scroll to position [4238, 0]
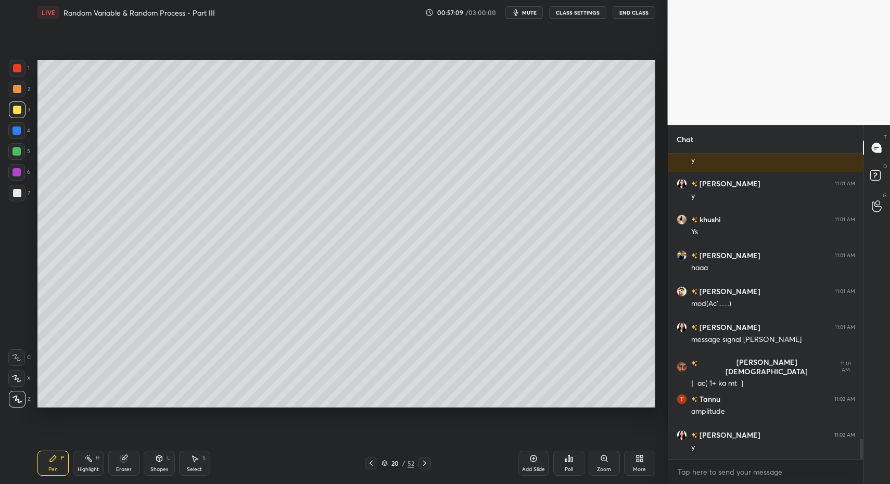
drag, startPoint x: 153, startPoint y: 467, endPoint x: 148, endPoint y: 445, distance: 22.0
drag, startPoint x: 50, startPoint y: 454, endPoint x: 75, endPoint y: 423, distance: 39.6
drag, startPoint x: 18, startPoint y: 68, endPoint x: 10, endPoint y: 126, distance: 58.9
drag, startPoint x: 49, startPoint y: 464, endPoint x: 48, endPoint y: 456, distance: 7.9
drag, startPoint x: 22, startPoint y: 187, endPoint x: 21, endPoint y: 194, distance: 6.8
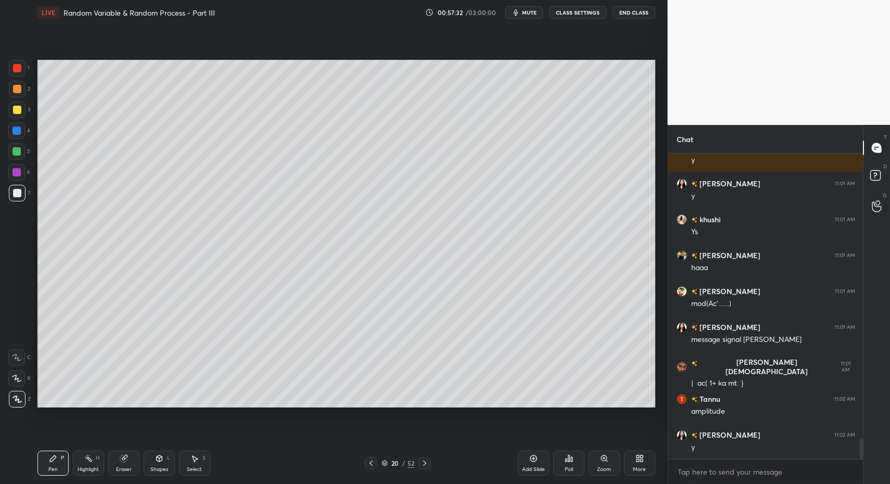
drag, startPoint x: 16, startPoint y: 394, endPoint x: 78, endPoint y: 417, distance: 65.5
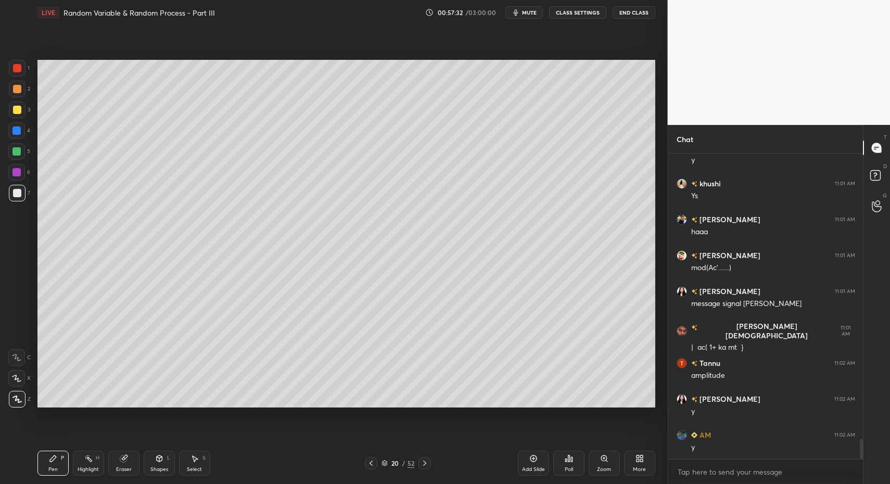
drag, startPoint x: 191, startPoint y: 461, endPoint x: 200, endPoint y: 445, distance: 18.4
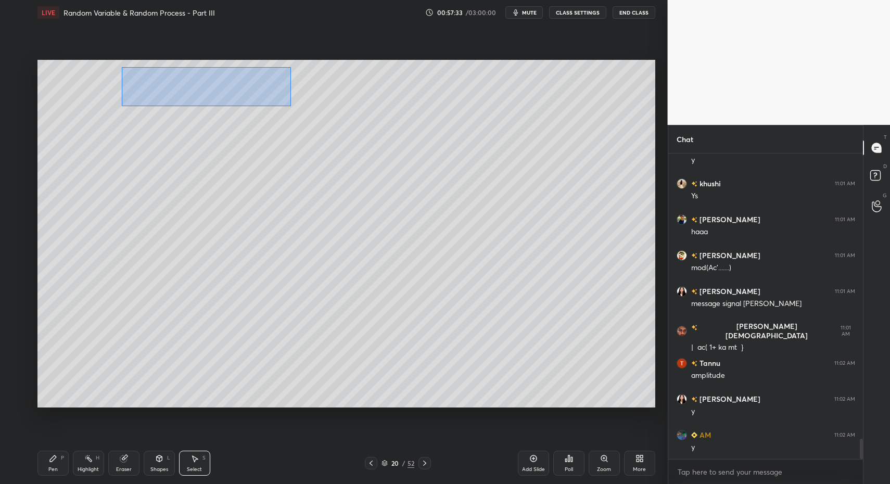
drag, startPoint x: 122, startPoint y: 67, endPoint x: 288, endPoint y: 104, distance: 169.9
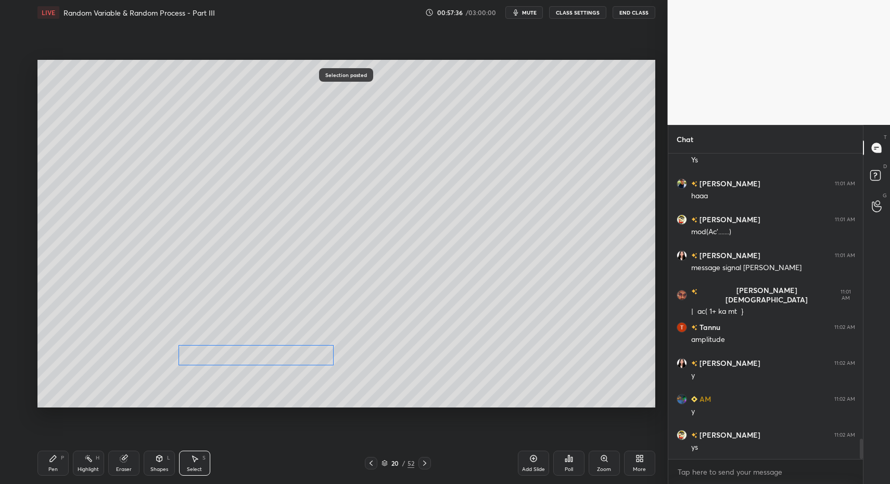
scroll to position [4346, 0]
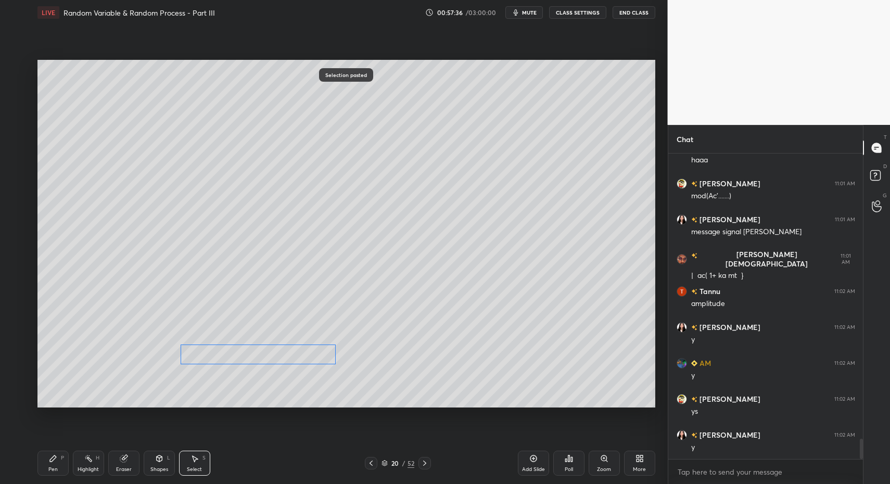
drag, startPoint x: 222, startPoint y: 157, endPoint x: 247, endPoint y: 362, distance: 206.0
drag, startPoint x: 155, startPoint y: 462, endPoint x: 154, endPoint y: 450, distance: 12.0
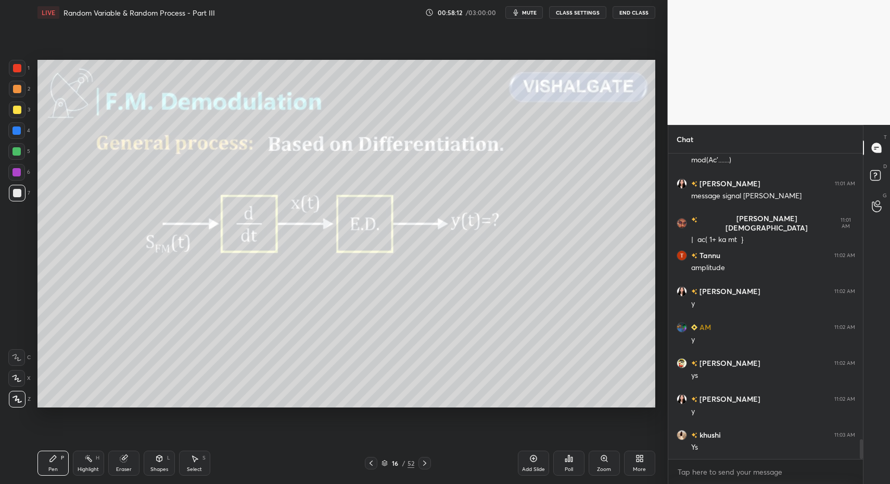
drag, startPoint x: 80, startPoint y: 462, endPoint x: 85, endPoint y: 459, distance: 5.6
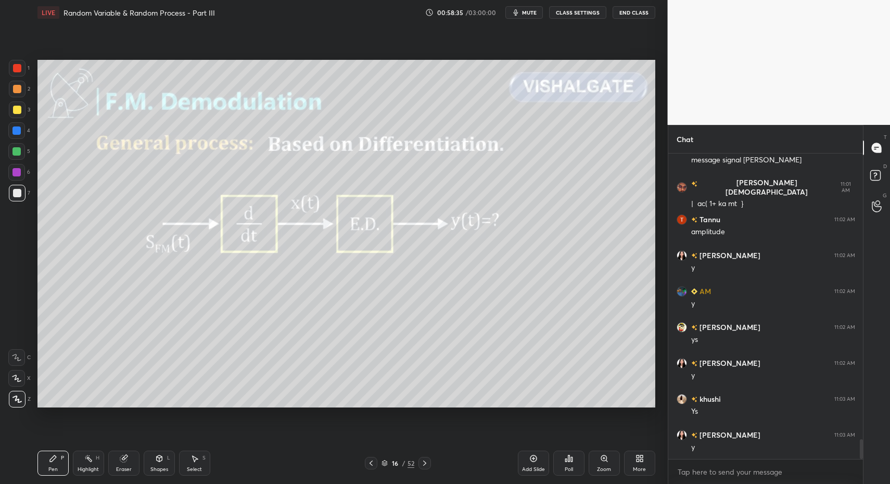
drag, startPoint x: 84, startPoint y: 463, endPoint x: 100, endPoint y: 413, distance: 52.5
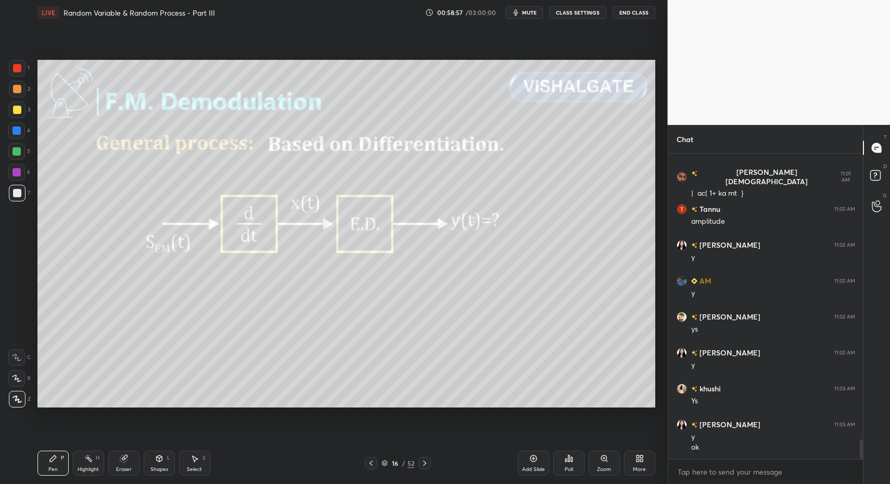
drag, startPoint x: 86, startPoint y: 462, endPoint x: 78, endPoint y: 463, distance: 8.5
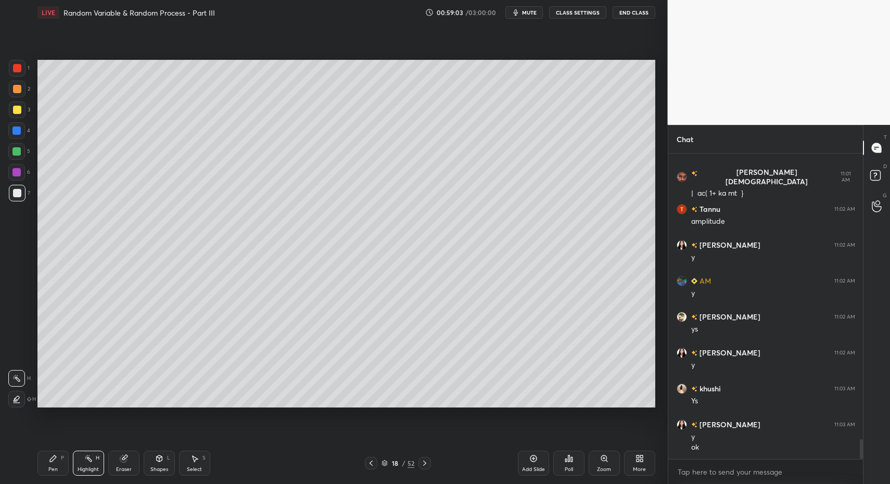
drag, startPoint x: 85, startPoint y: 468, endPoint x: 103, endPoint y: 423, distance: 48.3
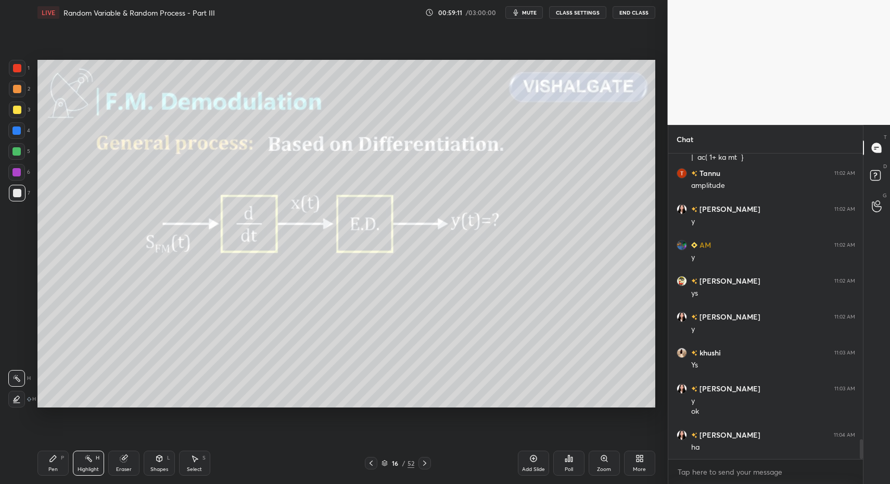
drag, startPoint x: 52, startPoint y: 458, endPoint x: 80, endPoint y: 463, distance: 28.5
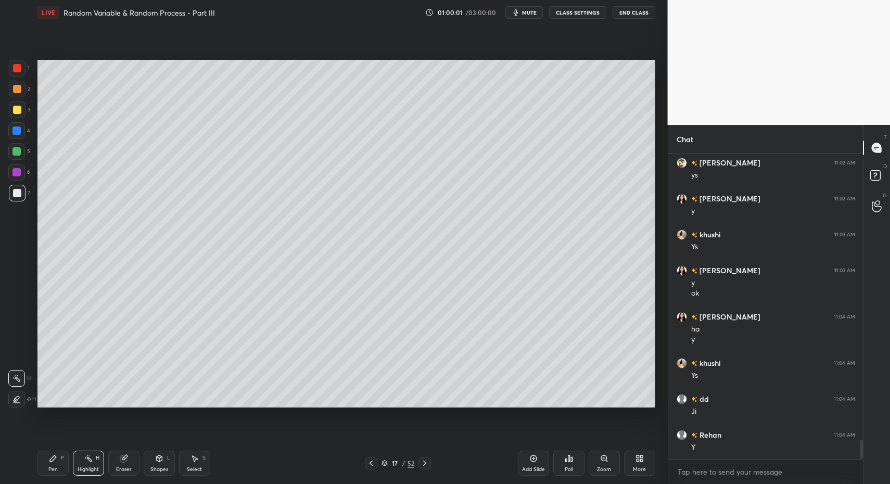
scroll to position [4618, 0]
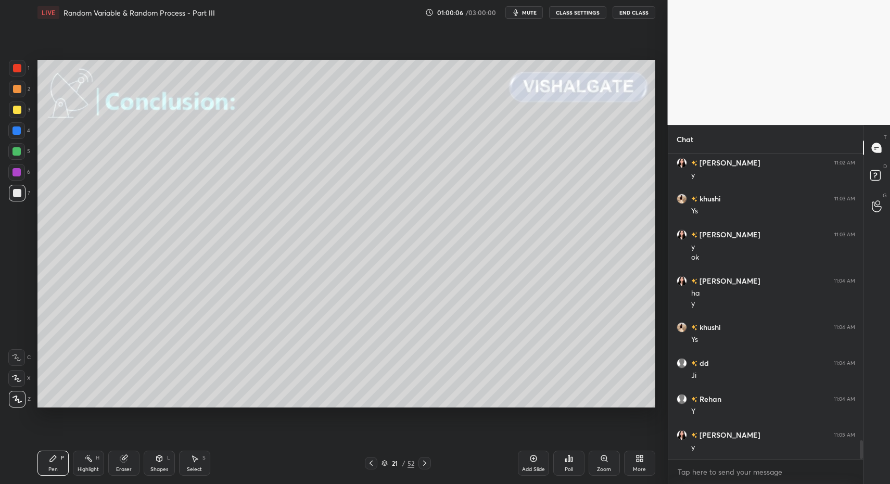
drag, startPoint x: 55, startPoint y: 461, endPoint x: 54, endPoint y: 413, distance: 48.4
drag, startPoint x: 19, startPoint y: 192, endPoint x: 27, endPoint y: 201, distance: 12.1
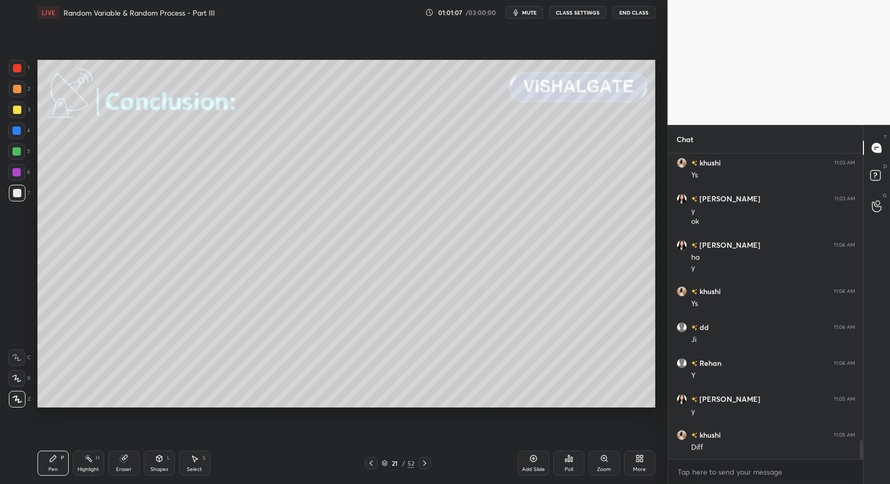
drag, startPoint x: 17, startPoint y: 191, endPoint x: 26, endPoint y: 228, distance: 37.6
drag, startPoint x: 20, startPoint y: 72, endPoint x: 18, endPoint y: 67, distance: 5.6
drag, startPoint x: 18, startPoint y: 67, endPoint x: 32, endPoint y: 122, distance: 56.8
drag, startPoint x: 138, startPoint y: 467, endPoint x: 159, endPoint y: 453, distance: 25.4
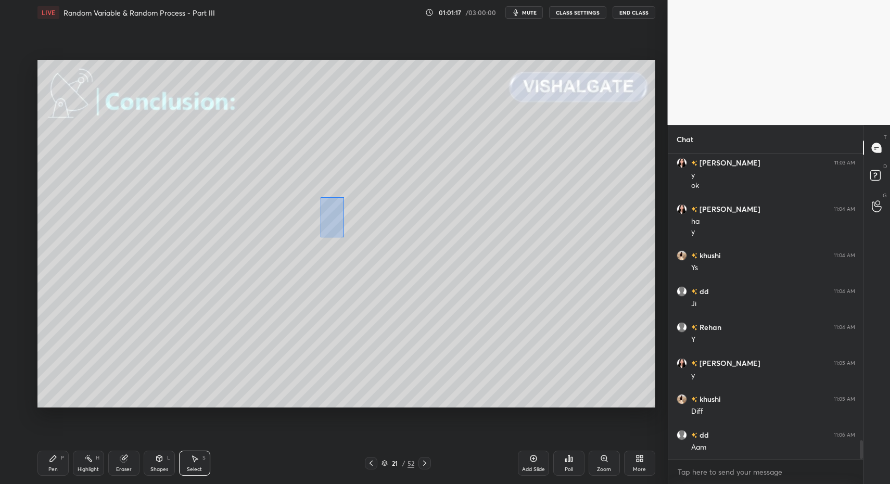
drag, startPoint x: 338, startPoint y: 228, endPoint x: 346, endPoint y: 257, distance: 29.8
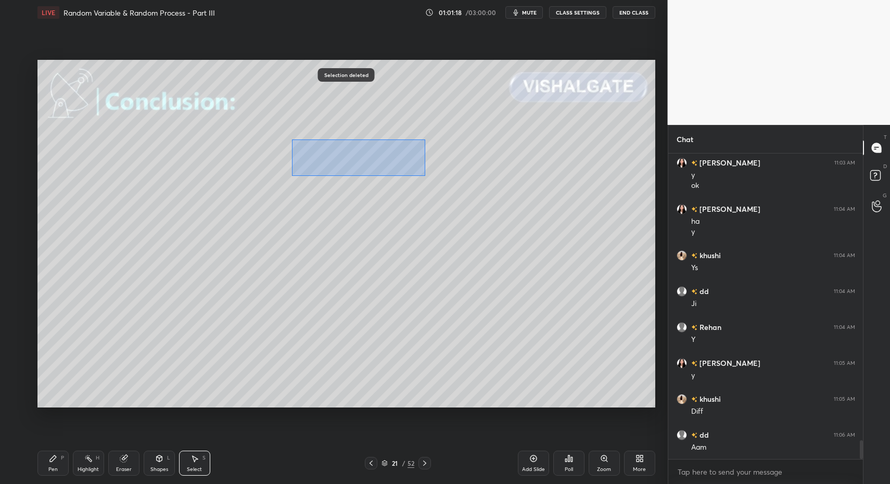
drag, startPoint x: 298, startPoint y: 145, endPoint x: 423, endPoint y: 171, distance: 127.6
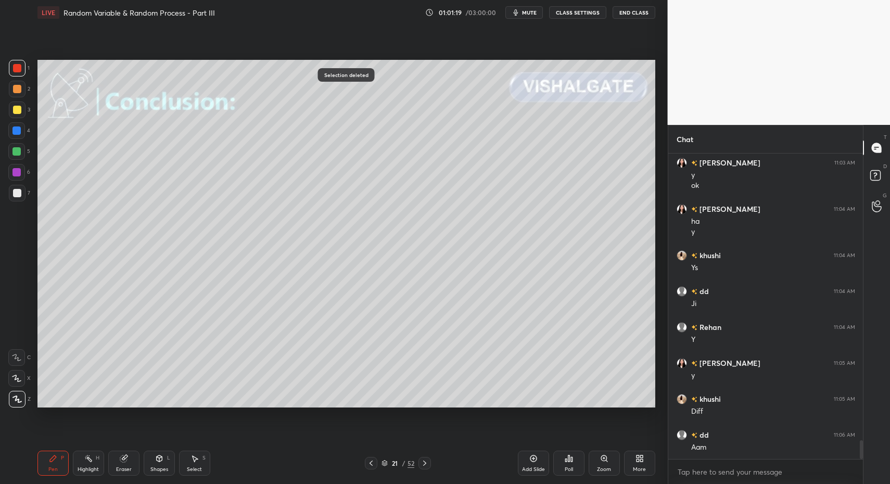
drag, startPoint x: 55, startPoint y: 465, endPoint x: 64, endPoint y: 420, distance: 45.2
drag, startPoint x: 49, startPoint y: 458, endPoint x: 56, endPoint y: 463, distance: 8.7
drag, startPoint x: 48, startPoint y: 461, endPoint x: 128, endPoint y: 415, distance: 92.0
drag, startPoint x: 25, startPoint y: 66, endPoint x: 18, endPoint y: 118, distance: 52.5
drag, startPoint x: 12, startPoint y: 129, endPoint x: 19, endPoint y: 129, distance: 7.3
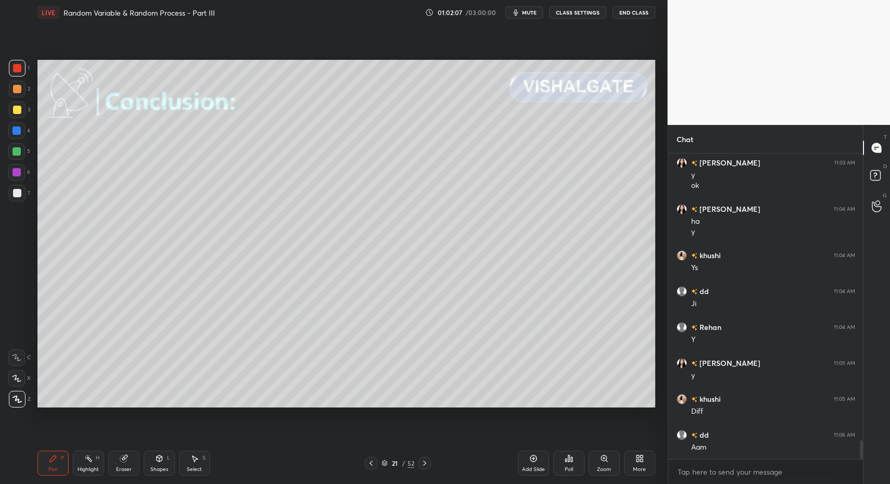
scroll to position [4725, 0]
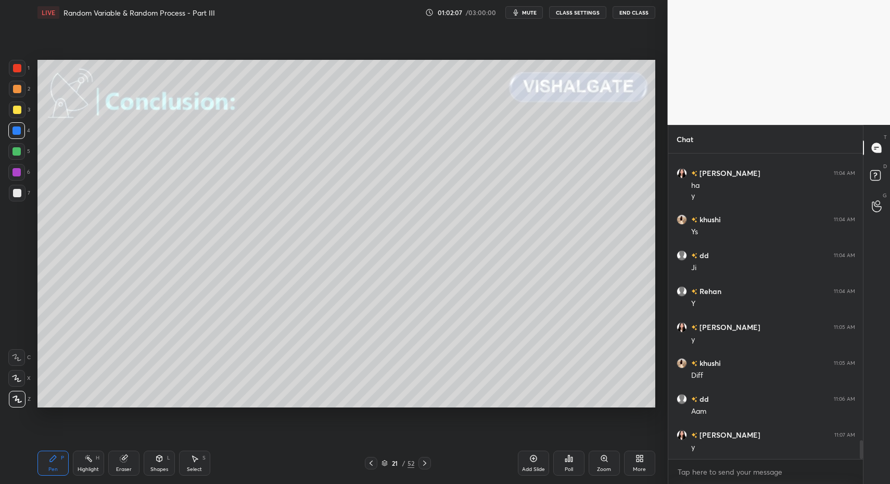
drag, startPoint x: 19, startPoint y: 129, endPoint x: 5, endPoint y: 191, distance: 64.1
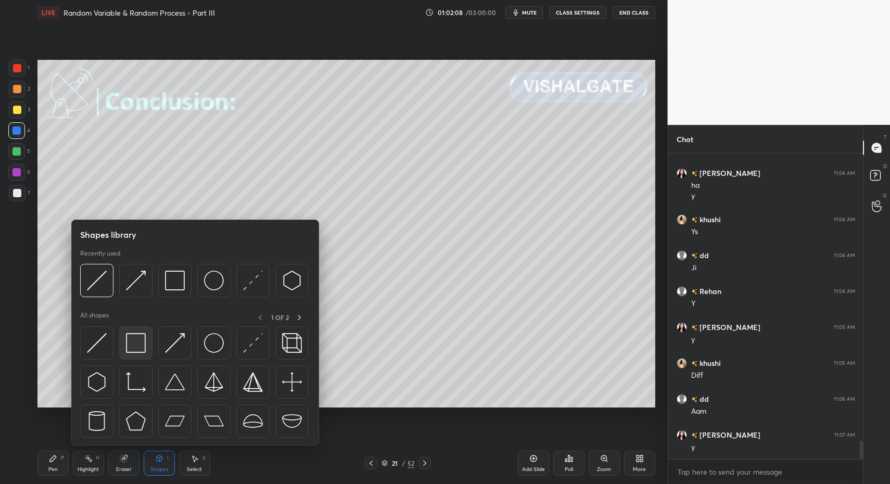
scroll to position [4761, 0]
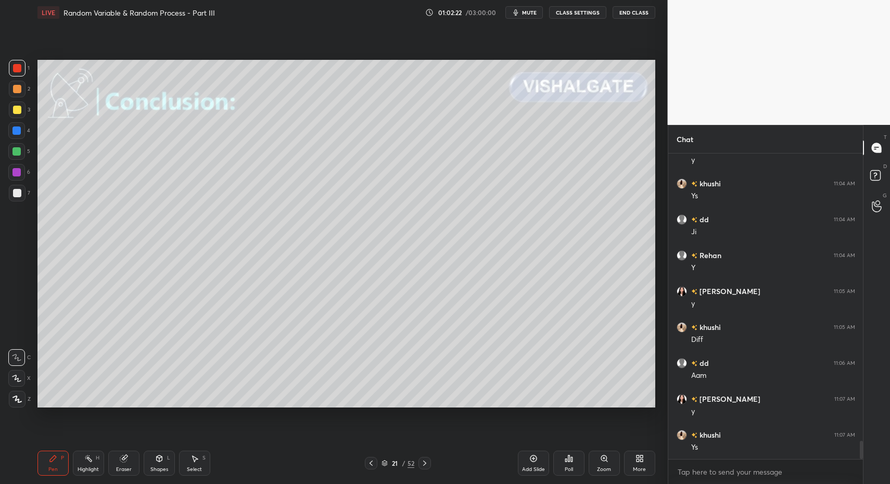
drag, startPoint x: 161, startPoint y: 468, endPoint x: 163, endPoint y: 448, distance: 20.4
drag, startPoint x: 53, startPoint y: 463, endPoint x: 48, endPoint y: 427, distance: 36.7
drag, startPoint x: 22, startPoint y: 193, endPoint x: 12, endPoint y: 270, distance: 77.6
drag, startPoint x: 81, startPoint y: 469, endPoint x: 79, endPoint y: 453, distance: 16.7
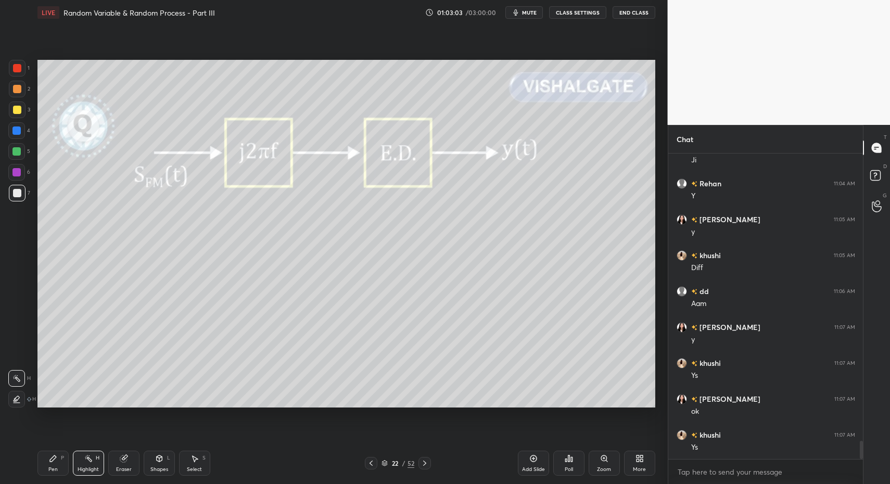
scroll to position [4869, 0]
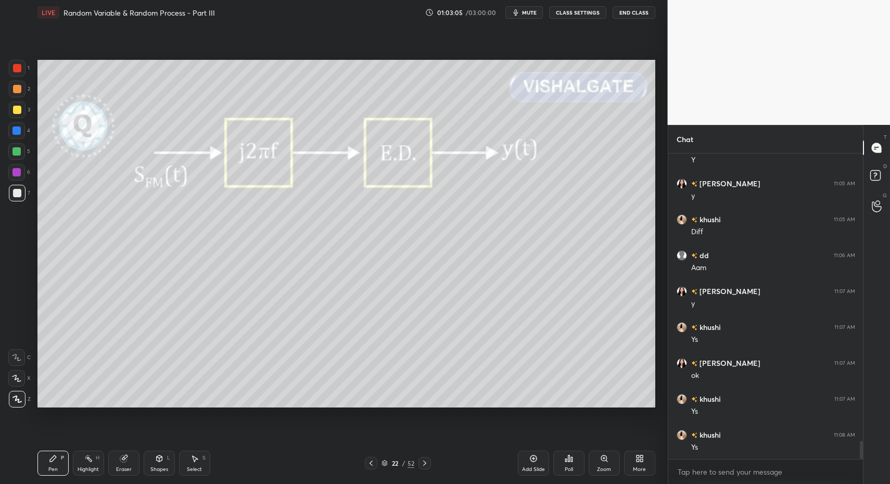
drag, startPoint x: 12, startPoint y: 200, endPoint x: 36, endPoint y: 191, distance: 25.2
drag, startPoint x: 66, startPoint y: 456, endPoint x: 79, endPoint y: 417, distance: 41.1
drag, startPoint x: 268, startPoint y: 65, endPoint x: 305, endPoint y: 92, distance: 46.5
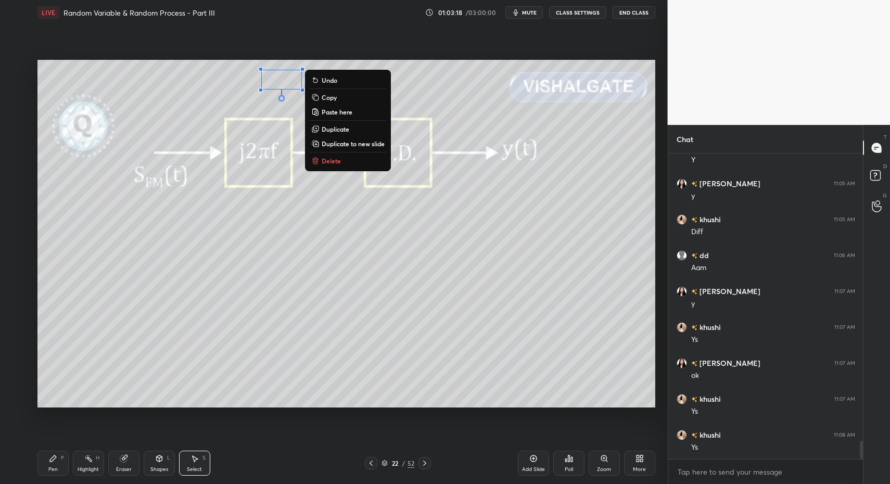
drag, startPoint x: 329, startPoint y: 157, endPoint x: 283, endPoint y: 206, distance: 67.0
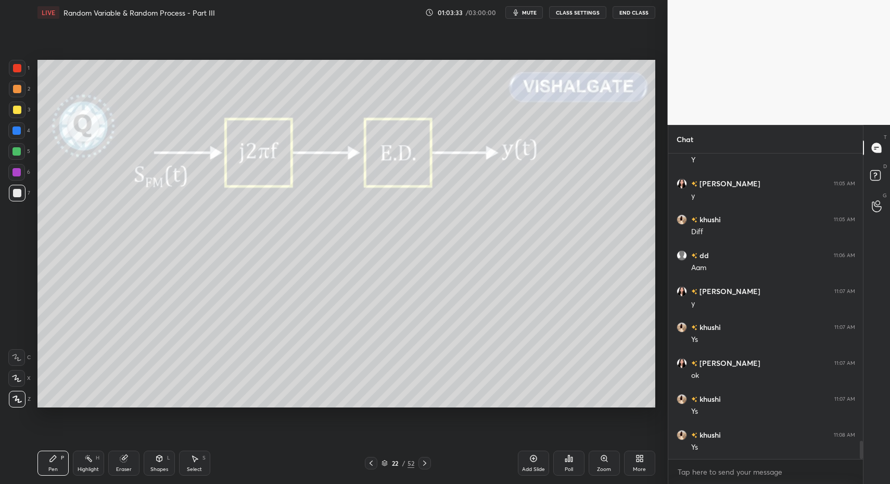
drag, startPoint x: 191, startPoint y: 460, endPoint x: 197, endPoint y: 459, distance: 5.2
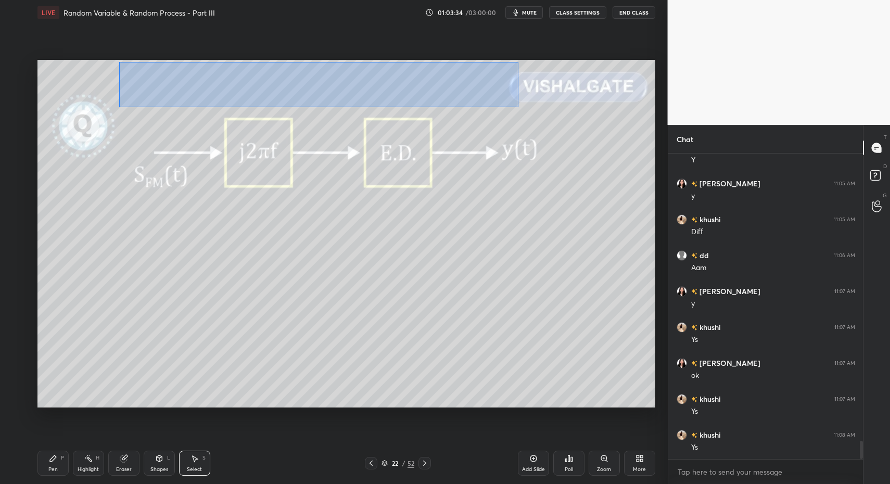
drag, startPoint x: 119, startPoint y: 62, endPoint x: 513, endPoint y: 101, distance: 396.4
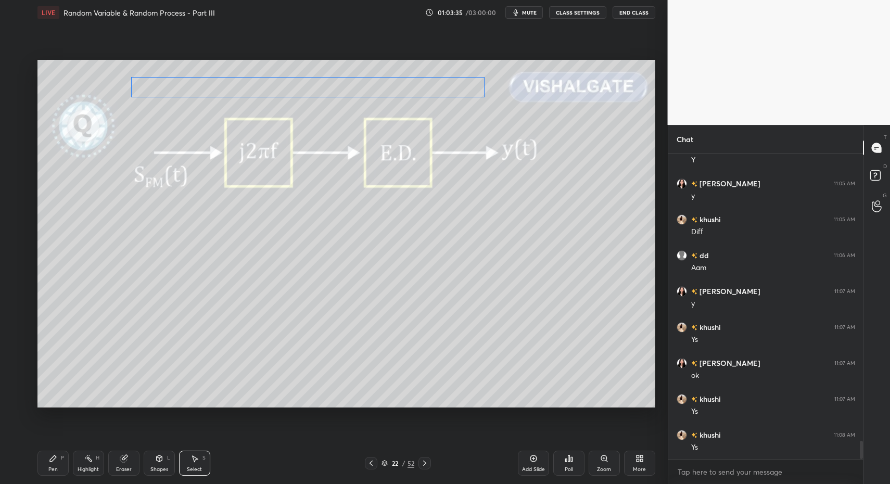
drag, startPoint x: 470, startPoint y: 81, endPoint x: 475, endPoint y: 91, distance: 10.7
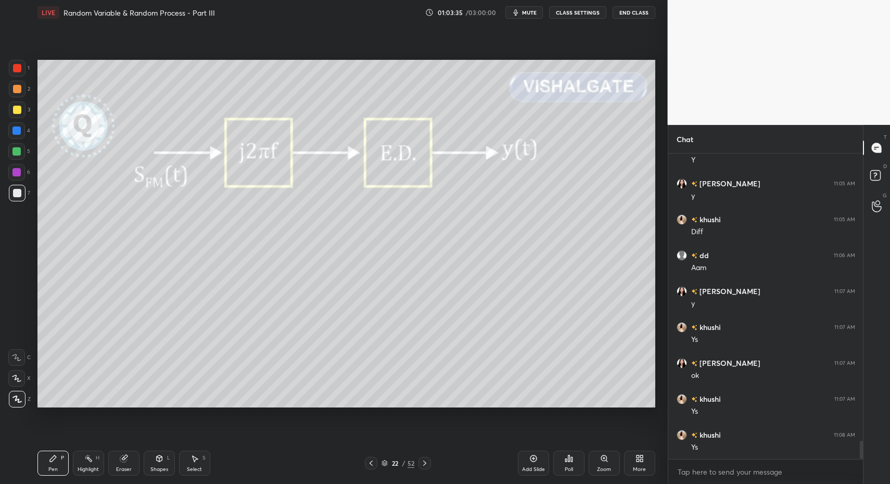
drag, startPoint x: 37, startPoint y: 455, endPoint x: 45, endPoint y: 451, distance: 8.8
drag, startPoint x: 13, startPoint y: 147, endPoint x: 14, endPoint y: 152, distance: 5.3
drag, startPoint x: 153, startPoint y: 457, endPoint x: 154, endPoint y: 449, distance: 8.9
drag, startPoint x: 154, startPoint y: 466, endPoint x: 153, endPoint y: 453, distance: 13.0
drag, startPoint x: 18, startPoint y: 78, endPoint x: 20, endPoint y: 68, distance: 9.6
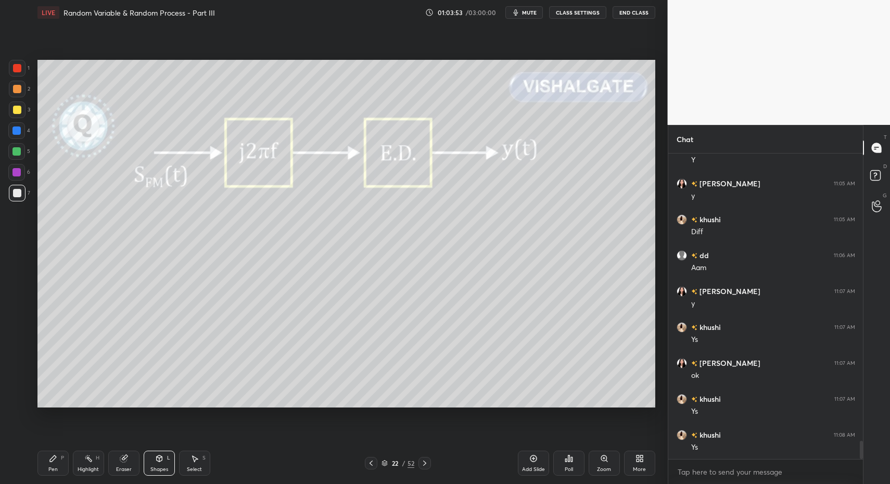
drag, startPoint x: 20, startPoint y: 68, endPoint x: 13, endPoint y: 118, distance: 50.5
drag, startPoint x: 47, startPoint y: 462, endPoint x: 46, endPoint y: 452, distance: 10.0
drag, startPoint x: 18, startPoint y: 364, endPoint x: 35, endPoint y: 369, distance: 18.1
drag, startPoint x: 71, startPoint y: 468, endPoint x: 57, endPoint y: 470, distance: 14.2
drag, startPoint x: 18, startPoint y: 188, endPoint x: 12, endPoint y: 236, distance: 48.3
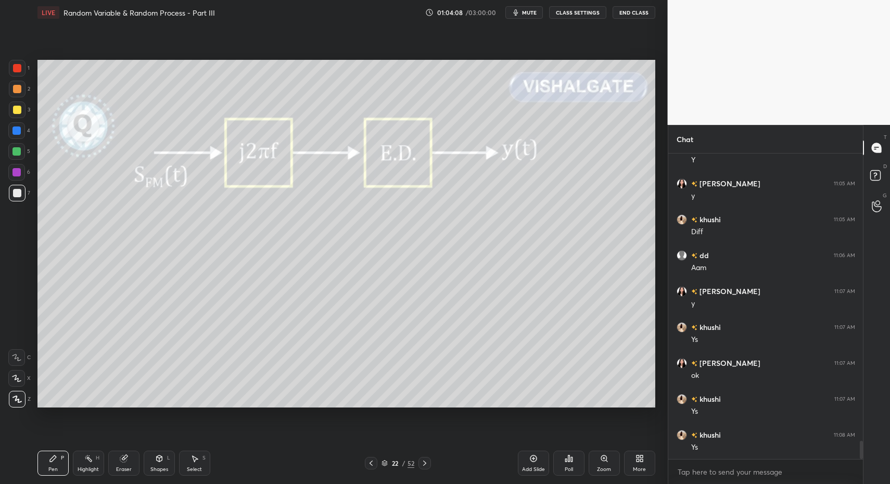
scroll to position [4905, 0]
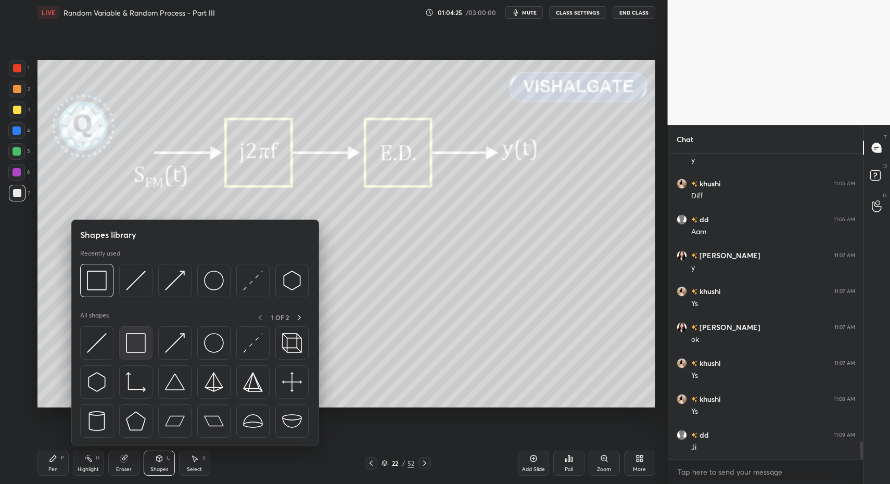
drag, startPoint x: 116, startPoint y: 357, endPoint x: 135, endPoint y: 343, distance: 23.8
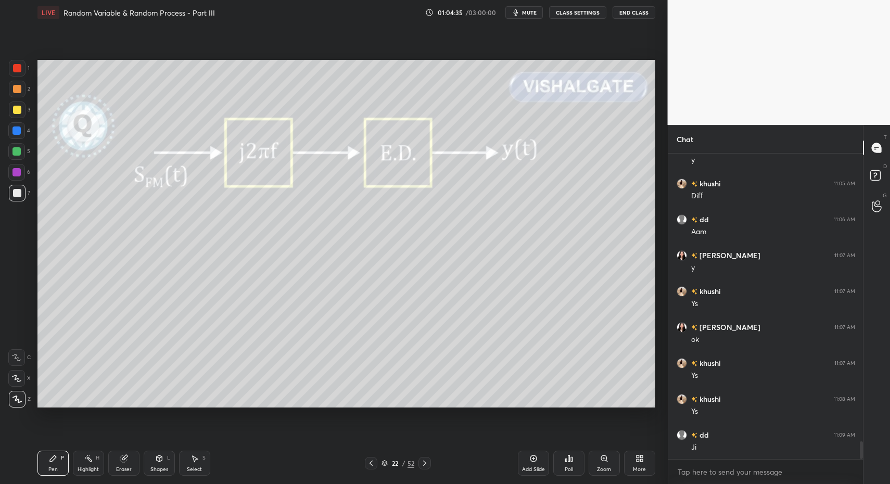
drag, startPoint x: 58, startPoint y: 460, endPoint x: 160, endPoint y: 409, distance: 114.5
drag, startPoint x: 164, startPoint y: 458, endPoint x: 164, endPoint y: 447, distance: 10.9
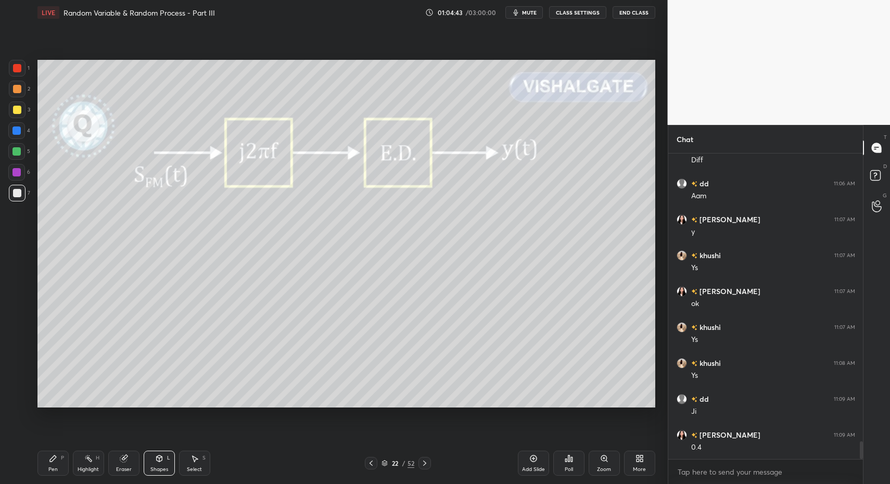
drag, startPoint x: 182, startPoint y: 461, endPoint x: 180, endPoint y: 427, distance: 33.9
drag, startPoint x: 161, startPoint y: 361, endPoint x: 210, endPoint y: 390, distance: 56.2
drag, startPoint x: 157, startPoint y: 361, endPoint x: 201, endPoint y: 399, distance: 58.7
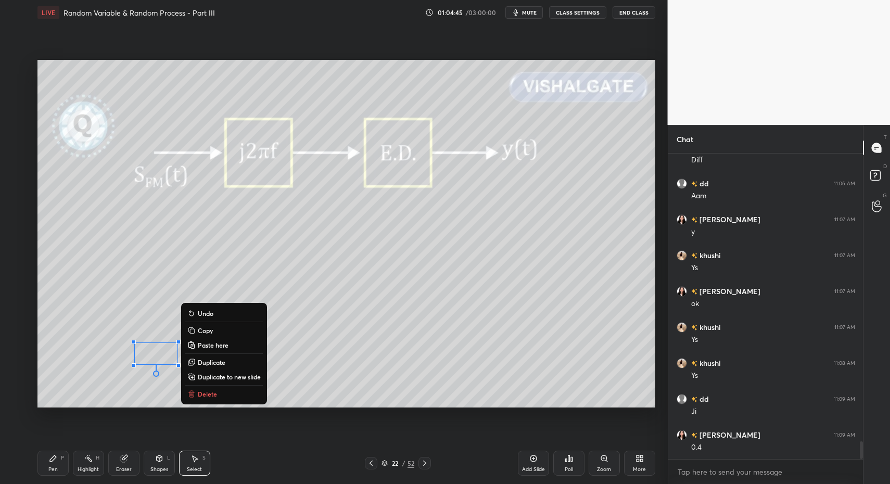
drag, startPoint x: 205, startPoint y: 395, endPoint x: 103, endPoint y: 438, distance: 111.0
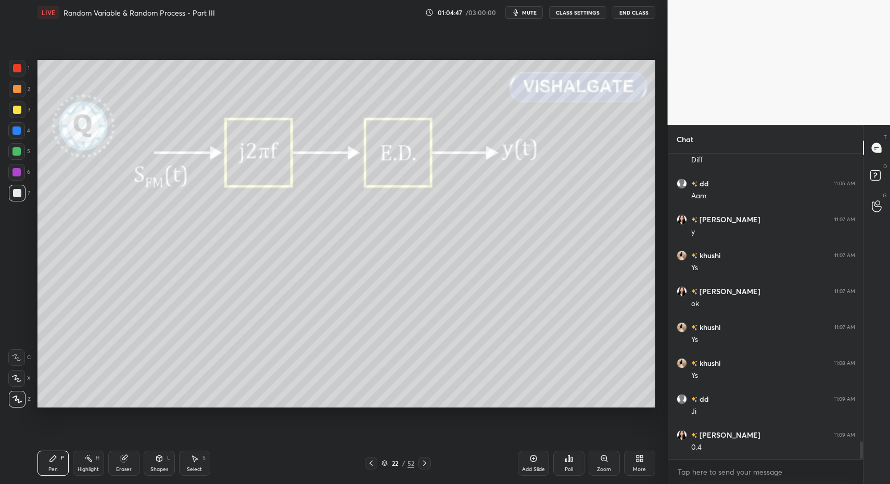
drag, startPoint x: 153, startPoint y: 463, endPoint x: 151, endPoint y: 450, distance: 13.6
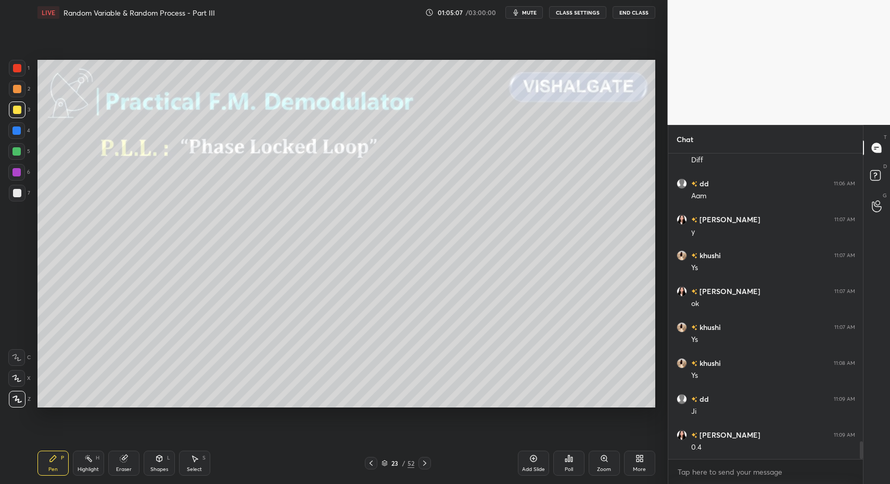
drag, startPoint x: 58, startPoint y: 449, endPoint x: 46, endPoint y: 412, distance: 39.3
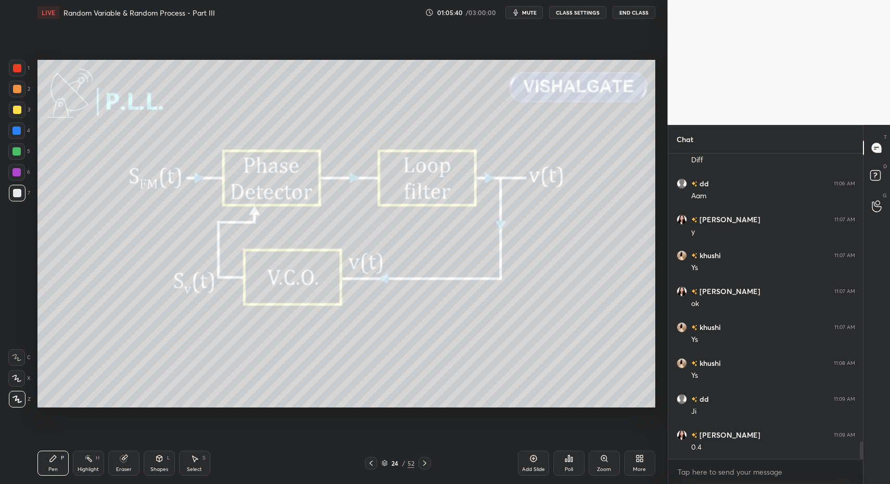
drag, startPoint x: 369, startPoint y: 462, endPoint x: 387, endPoint y: 462, distance: 18.2
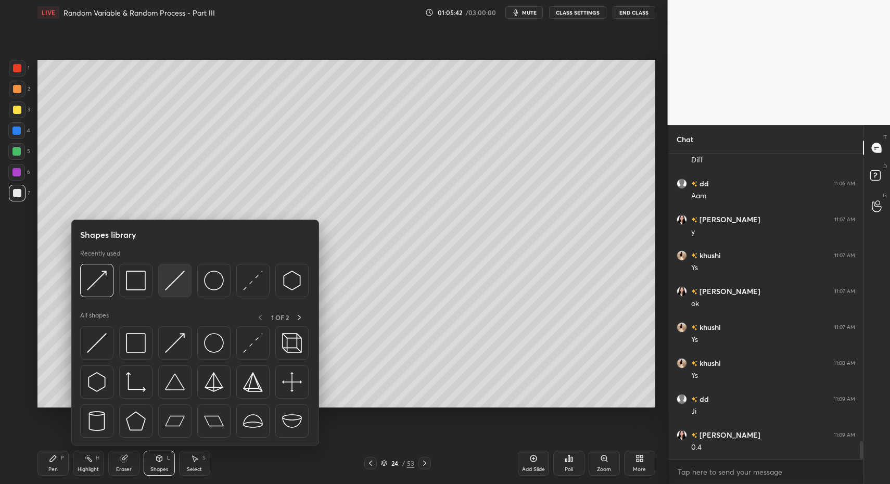
scroll to position [4977, 0]
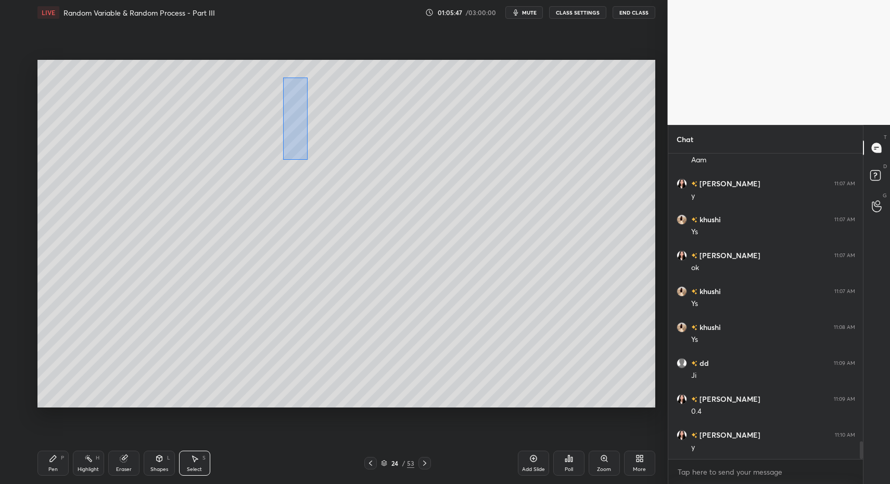
drag, startPoint x: 302, startPoint y: 140, endPoint x: 383, endPoint y: 392, distance: 265.0
drag, startPoint x: 305, startPoint y: 273, endPoint x: 334, endPoint y: 273, distance: 28.6
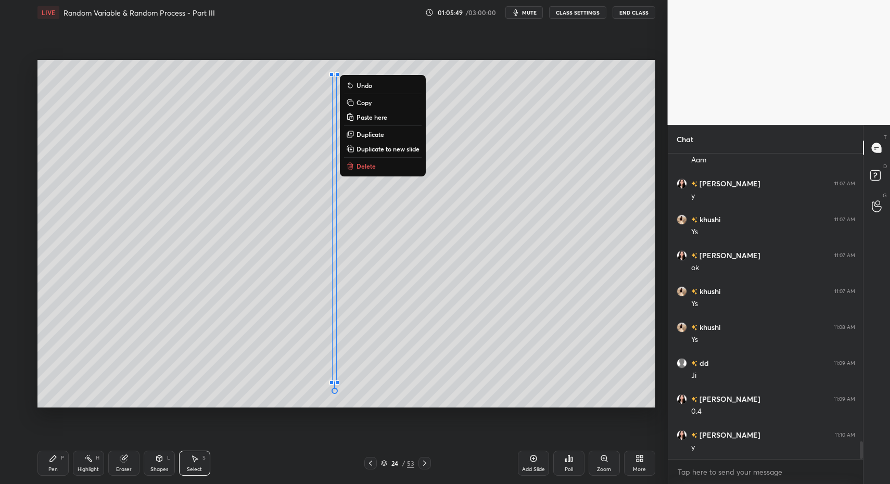
drag, startPoint x: 56, startPoint y: 443, endPoint x: 44, endPoint y: 378, distance: 66.6
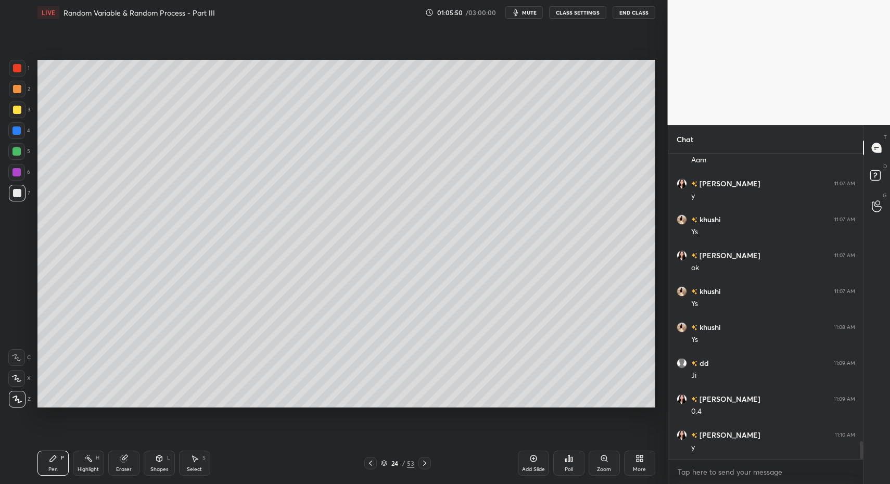
drag, startPoint x: 45, startPoint y: 464, endPoint x: 57, endPoint y: 417, distance: 49.0
drag, startPoint x: 39, startPoint y: 463, endPoint x: 43, endPoint y: 427, distance: 36.2
drag, startPoint x: 180, startPoint y: 458, endPoint x: 189, endPoint y: 456, distance: 9.6
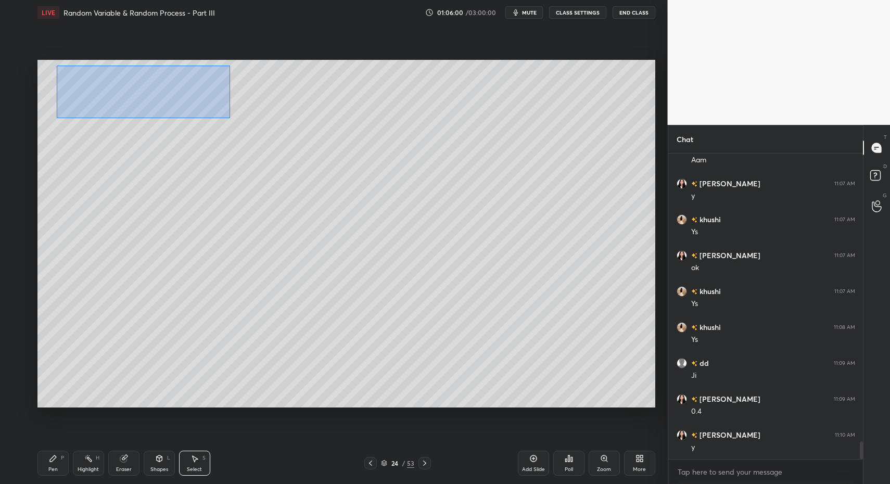
drag, startPoint x: 57, startPoint y: 66, endPoint x: 205, endPoint y: 103, distance: 152.2
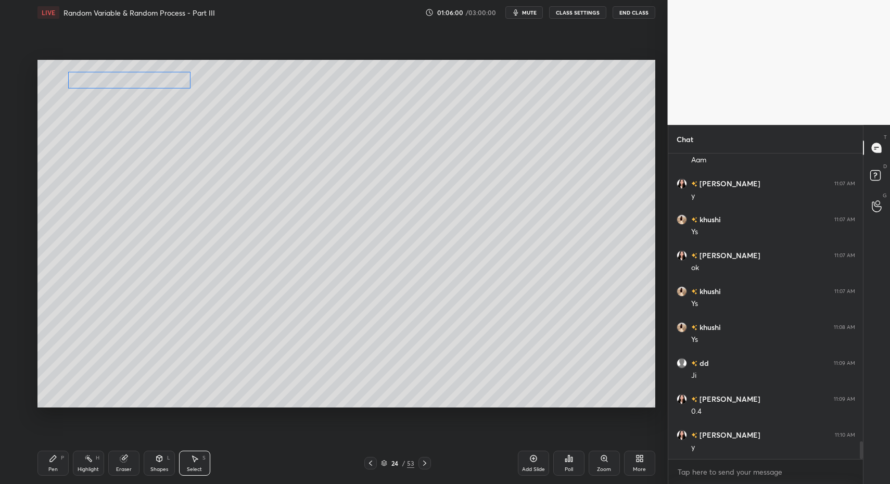
drag, startPoint x: 152, startPoint y: 81, endPoint x: 136, endPoint y: 81, distance: 15.6
drag, startPoint x: 58, startPoint y: 467, endPoint x: 99, endPoint y: 414, distance: 66.4
drag, startPoint x: 157, startPoint y: 467, endPoint x: 156, endPoint y: 456, distance: 11.0
drag, startPoint x: 45, startPoint y: 460, endPoint x: 134, endPoint y: 452, distance: 89.3
drag, startPoint x: 158, startPoint y: 465, endPoint x: 167, endPoint y: 447, distance: 20.2
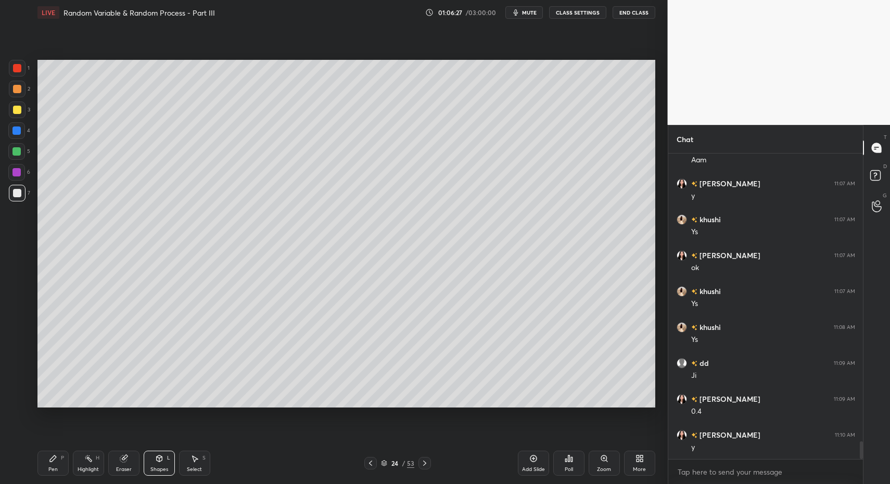
drag, startPoint x: 159, startPoint y: 468, endPoint x: 164, endPoint y: 449, distance: 20.3
drag, startPoint x: 145, startPoint y: 471, endPoint x: 139, endPoint y: 446, distance: 26.0
drag, startPoint x: 163, startPoint y: 466, endPoint x: 159, endPoint y: 451, distance: 15.3
drag, startPoint x: 157, startPoint y: 463, endPoint x: 158, endPoint y: 449, distance: 14.1
drag, startPoint x: 50, startPoint y: 463, endPoint x: 56, endPoint y: 455, distance: 9.7
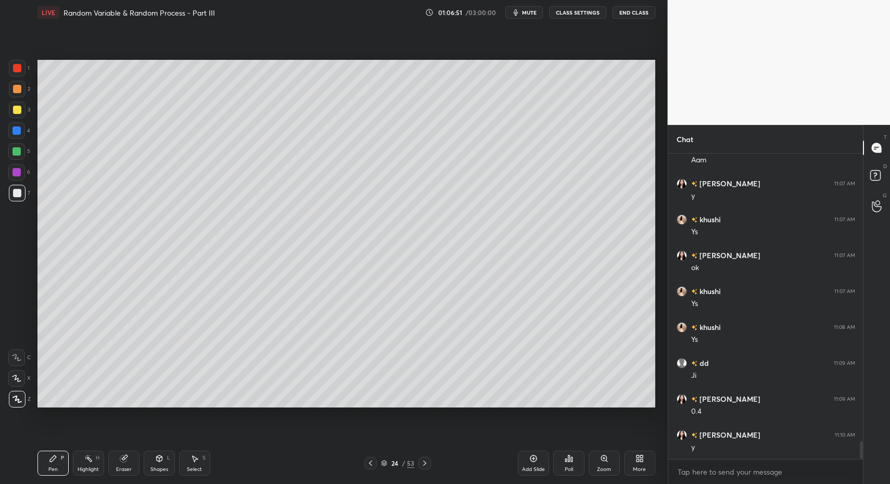
scroll to position [5013, 0]
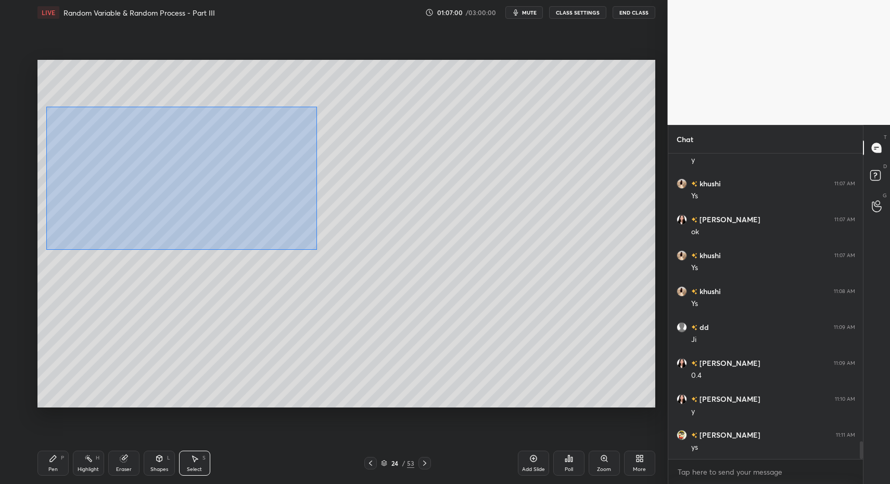
drag, startPoint x: 52, startPoint y: 116, endPoint x: 311, endPoint y: 246, distance: 290.4
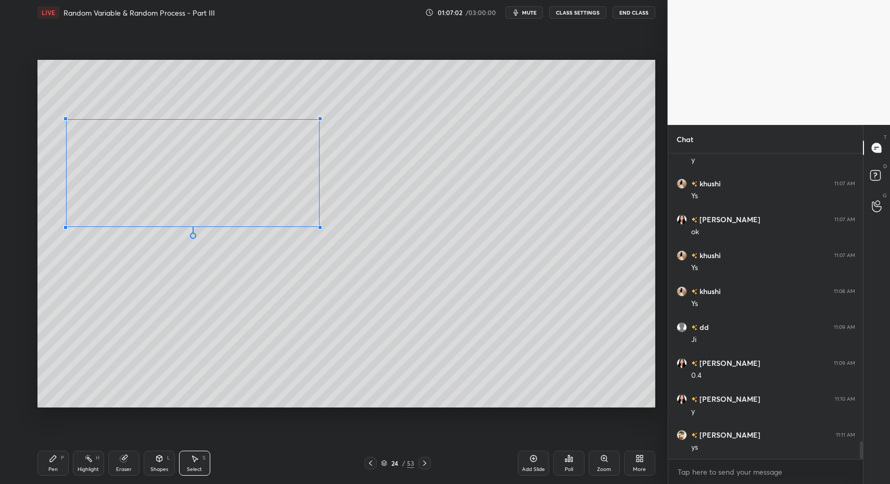
drag, startPoint x: 47, startPoint y: 241, endPoint x: 82, endPoint y: 217, distance: 42.3
drag, startPoint x: 86, startPoint y: 216, endPoint x: 62, endPoint y: 219, distance: 24.1
drag, startPoint x: 56, startPoint y: 216, endPoint x: 75, endPoint y: 204, distance: 22.9
drag, startPoint x: 86, startPoint y: 202, endPoint x: 67, endPoint y: 233, distance: 36.0
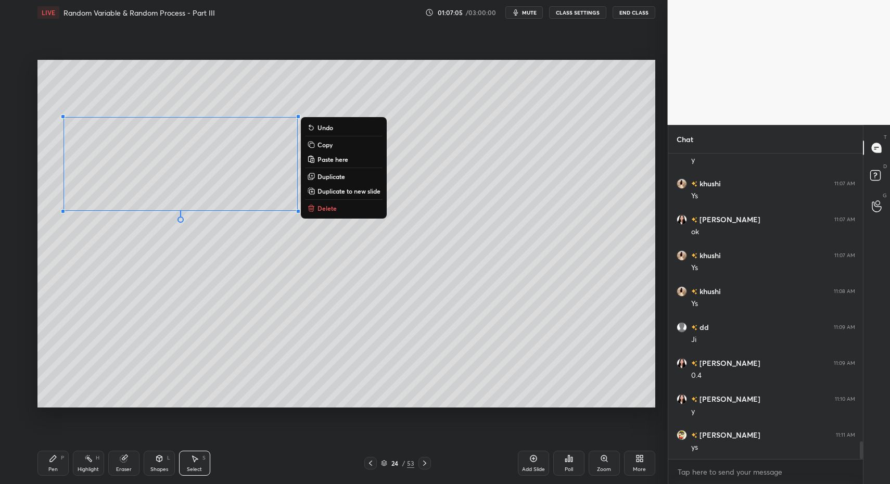
drag, startPoint x: 42, startPoint y: 463, endPoint x: 42, endPoint y: 468, distance: 5.2
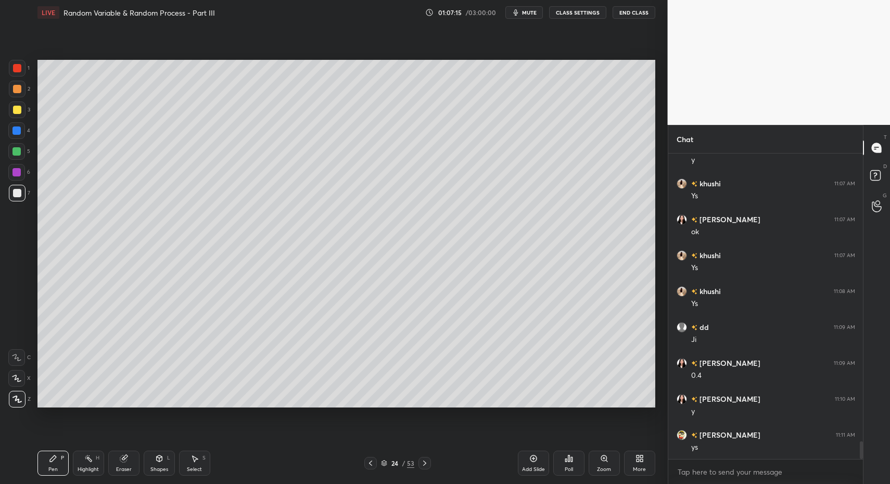
drag, startPoint x: 147, startPoint y: 467, endPoint x: 144, endPoint y: 452, distance: 15.4
drag, startPoint x: 19, startPoint y: 395, endPoint x: 63, endPoint y: 417, distance: 49.8
drag, startPoint x: 20, startPoint y: 109, endPoint x: 23, endPoint y: 118, distance: 8.9
drag, startPoint x: 72, startPoint y: 459, endPoint x: 83, endPoint y: 457, distance: 10.7
drag, startPoint x: 155, startPoint y: 214, endPoint x: 164, endPoint y: 215, distance: 9.4
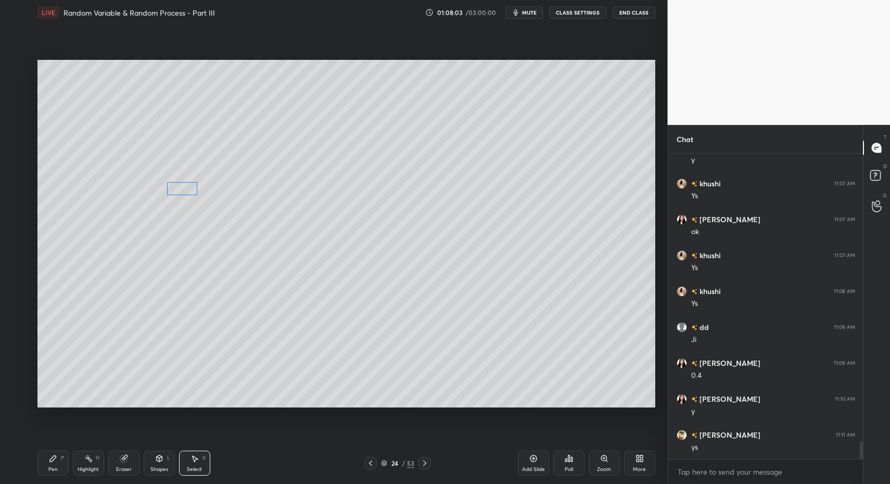
drag, startPoint x: 143, startPoint y: 204, endPoint x: 182, endPoint y: 188, distance: 42.5
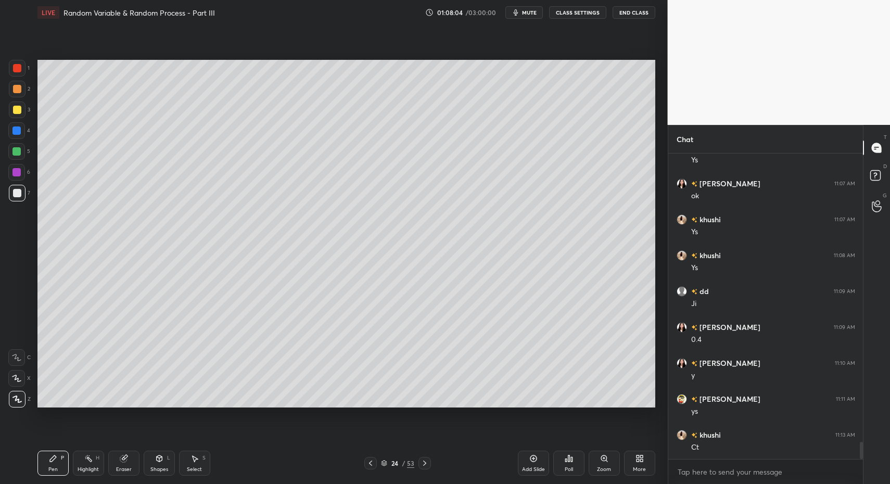
drag, startPoint x: 163, startPoint y: 468, endPoint x: 171, endPoint y: 449, distance: 21.5
drag, startPoint x: 188, startPoint y: 459, endPoint x: 199, endPoint y: 323, distance: 136.8
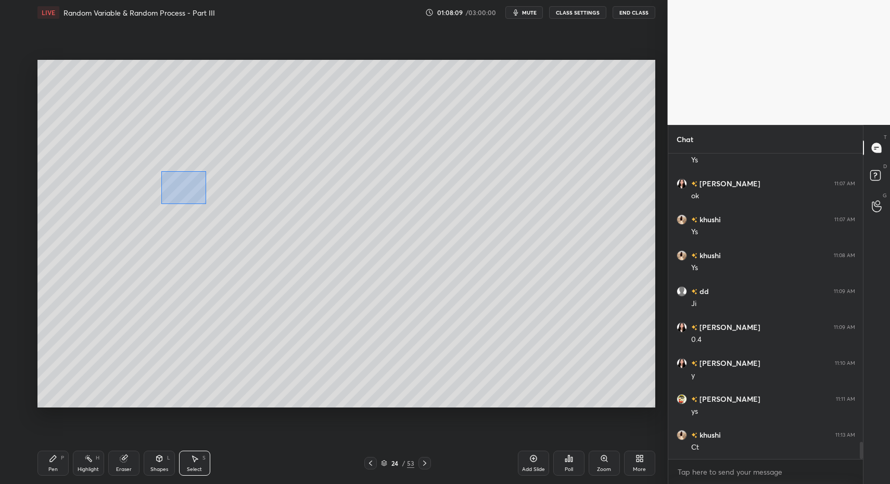
drag, startPoint x: 171, startPoint y: 179, endPoint x: 213, endPoint y: 207, distance: 50.4
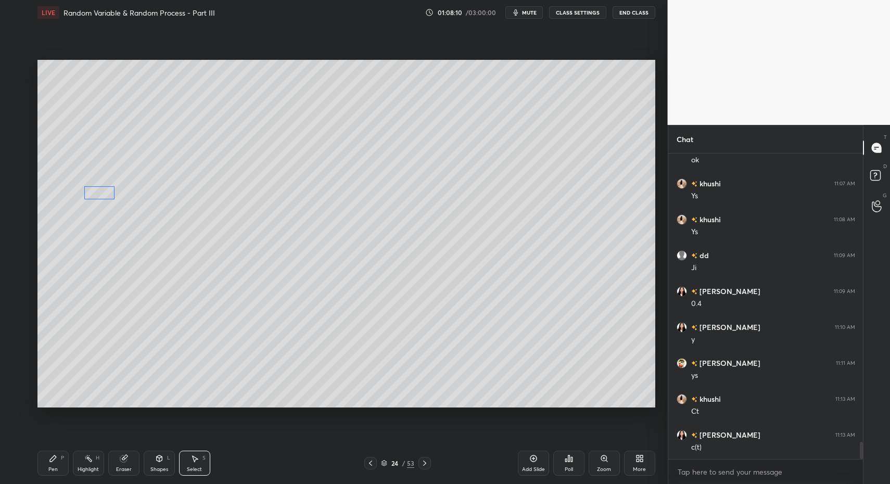
drag, startPoint x: 184, startPoint y: 188, endPoint x: 102, endPoint y: 222, distance: 88.6
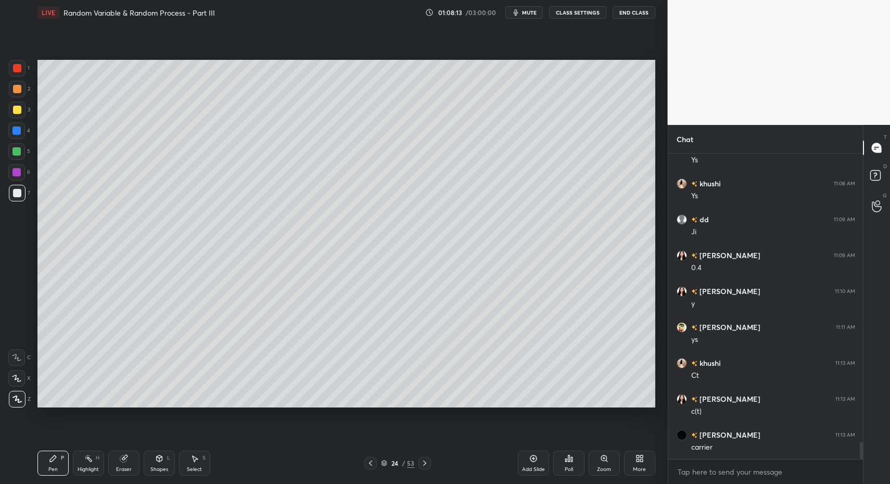
scroll to position [5156, 0]
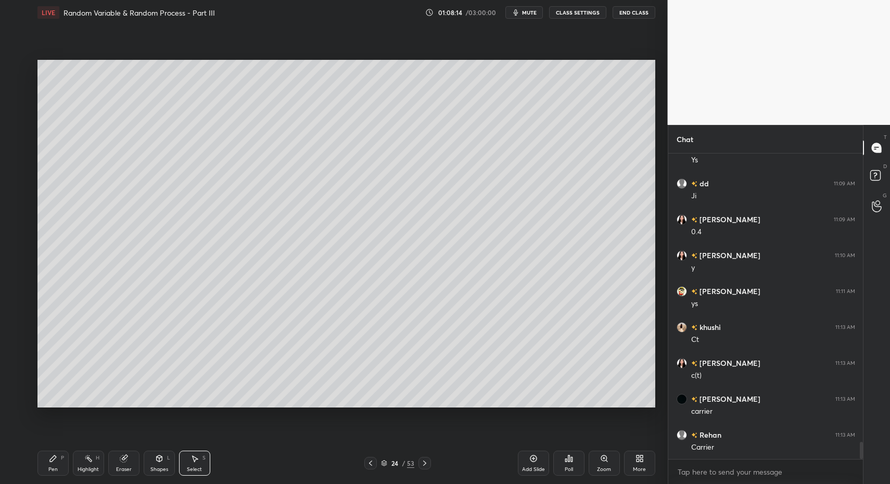
drag, startPoint x: 179, startPoint y: 469, endPoint x: 197, endPoint y: 471, distance: 17.8
drag, startPoint x: 197, startPoint y: 471, endPoint x: 207, endPoint y: 429, distance: 42.9
drag, startPoint x: 207, startPoint y: 335, endPoint x: 236, endPoint y: 368, distance: 44.6
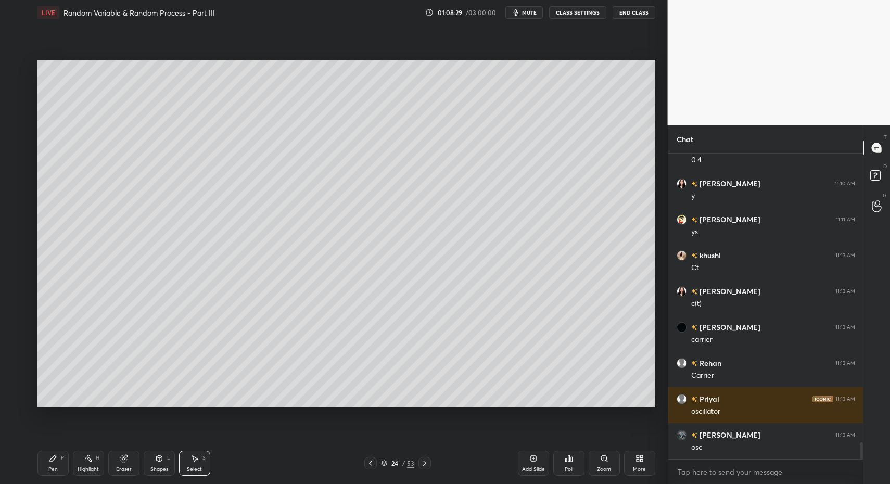
scroll to position [5264, 0]
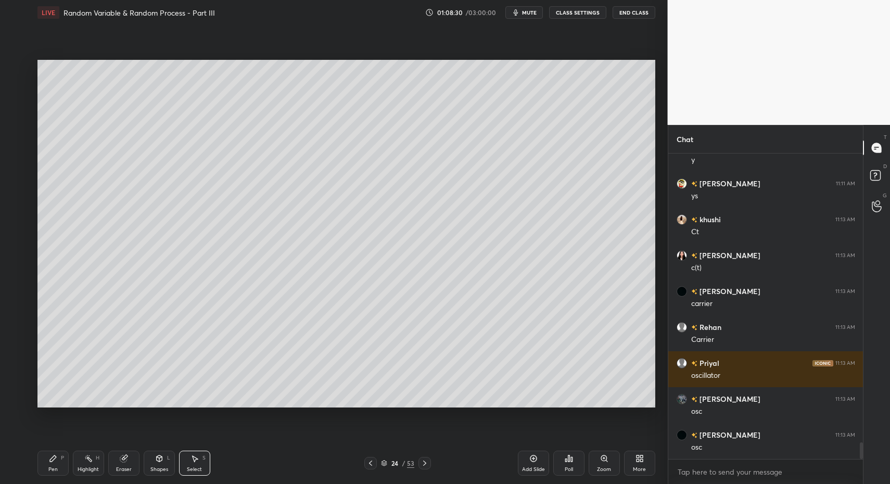
drag, startPoint x: 45, startPoint y: 456, endPoint x: 48, endPoint y: 439, distance: 18.0
drag, startPoint x: 21, startPoint y: 196, endPoint x: 34, endPoint y: 238, distance: 44.3
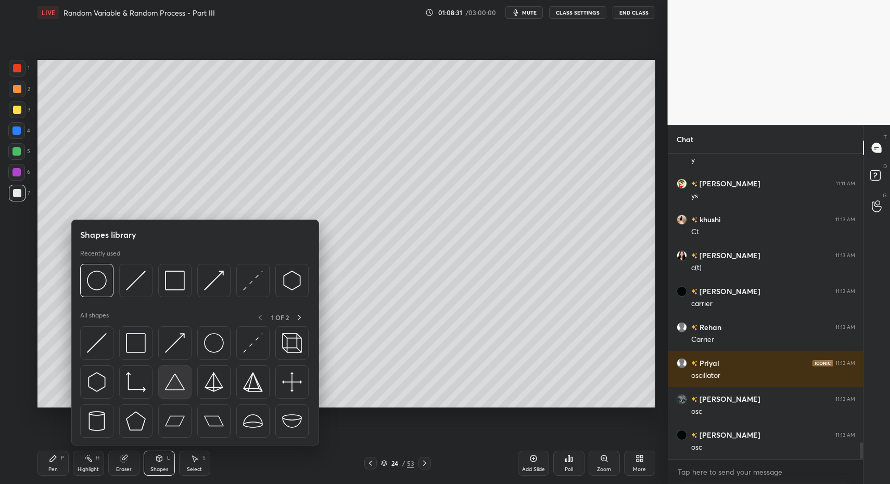
scroll to position [5300, 0]
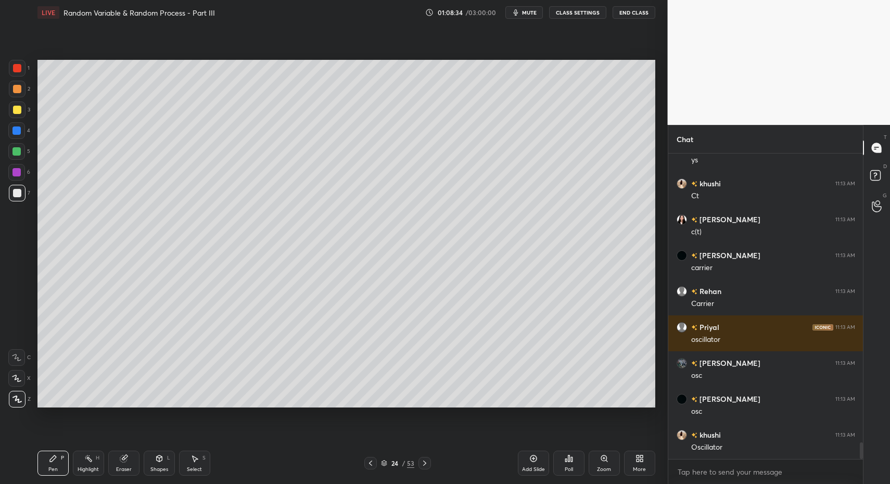
drag, startPoint x: 23, startPoint y: 115, endPoint x: 27, endPoint y: 177, distance: 62.0
drag, startPoint x: 158, startPoint y: 458, endPoint x: 150, endPoint y: 448, distance: 13.0
drag, startPoint x: 160, startPoint y: 462, endPoint x: 160, endPoint y: 450, distance: 12.0
drag, startPoint x: 54, startPoint y: 461, endPoint x: 48, endPoint y: 464, distance: 7.0
drag, startPoint x: 48, startPoint y: 464, endPoint x: 57, endPoint y: 452, distance: 14.8
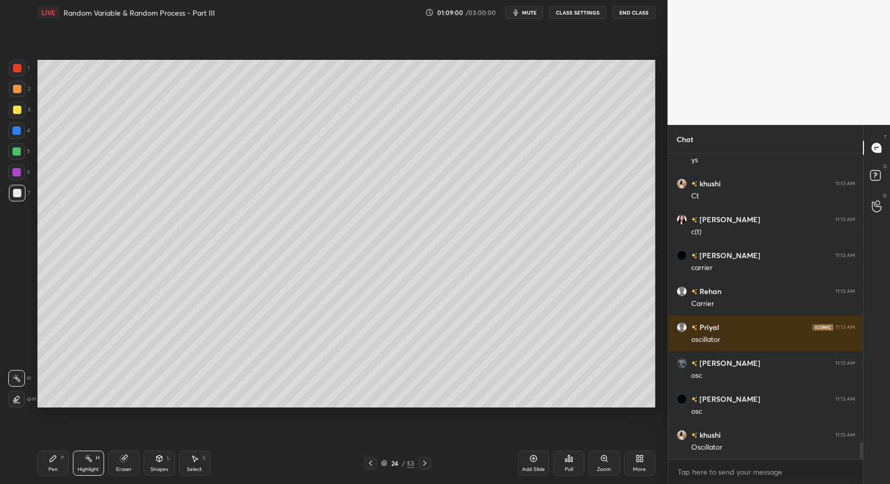
scroll to position [5336, 0]
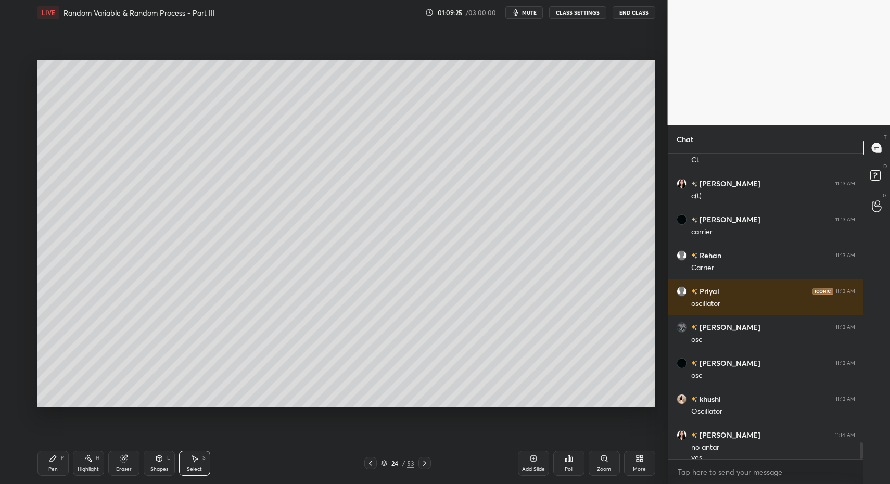
drag, startPoint x: 195, startPoint y: 468, endPoint x: 153, endPoint y: 391, distance: 88.0
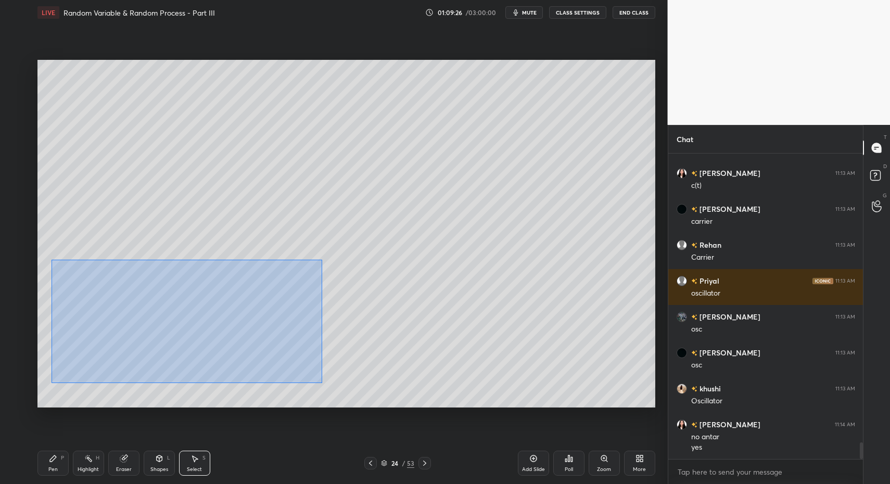
drag, startPoint x: 57, startPoint y: 264, endPoint x: 315, endPoint y: 390, distance: 287.0
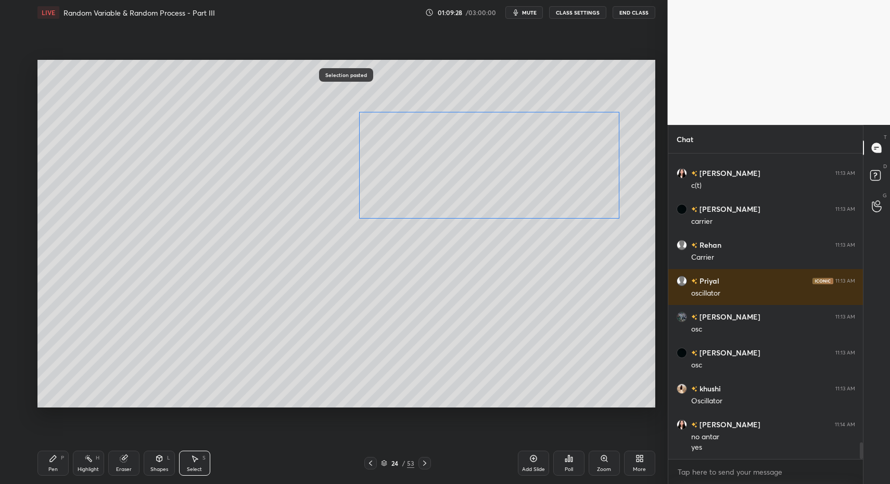
drag, startPoint x: 336, startPoint y: 284, endPoint x: 559, endPoint y: 145, distance: 262.9
drag, startPoint x: 364, startPoint y: 133, endPoint x: 367, endPoint y: 138, distance: 6.4
drag, startPoint x: 364, startPoint y: 133, endPoint x: 351, endPoint y: 137, distance: 14.2
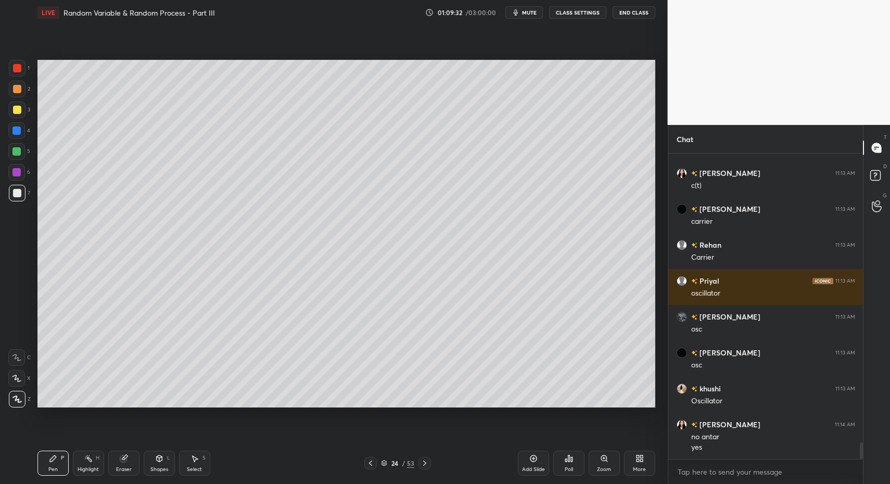
drag, startPoint x: 48, startPoint y: 458, endPoint x: 89, endPoint y: 416, distance: 58.9
drag, startPoint x: 200, startPoint y: 456, endPoint x: 221, endPoint y: 436, distance: 29.1
drag, startPoint x: 576, startPoint y: 110, endPoint x: 625, endPoint y: 149, distance: 62.6
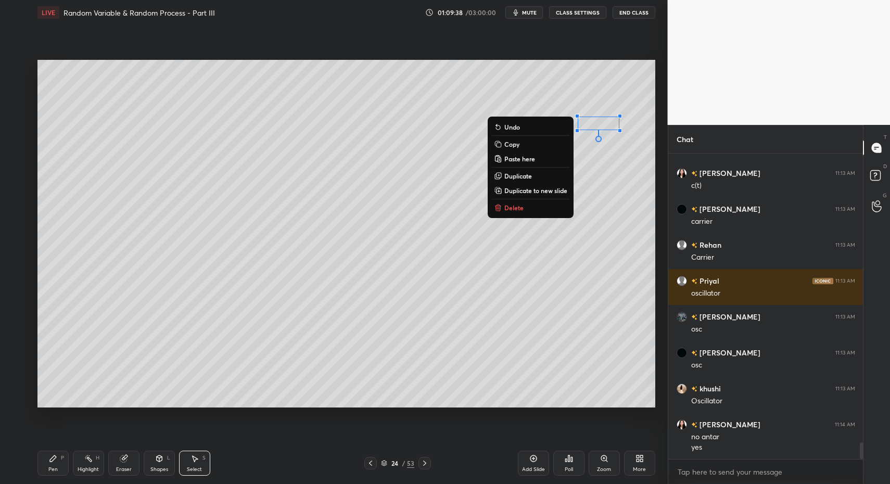
drag, startPoint x: 540, startPoint y: 209, endPoint x: 545, endPoint y: 208, distance: 5.4
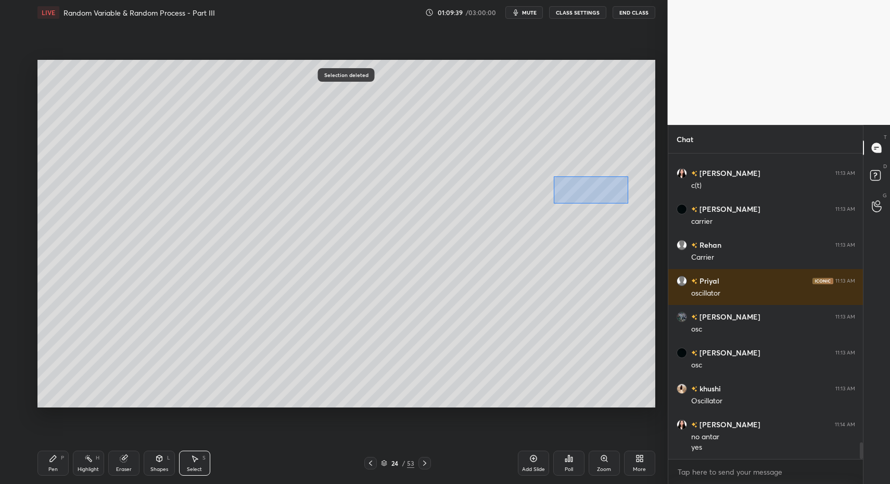
drag, startPoint x: 567, startPoint y: 188, endPoint x: 617, endPoint y: 220, distance: 59.2
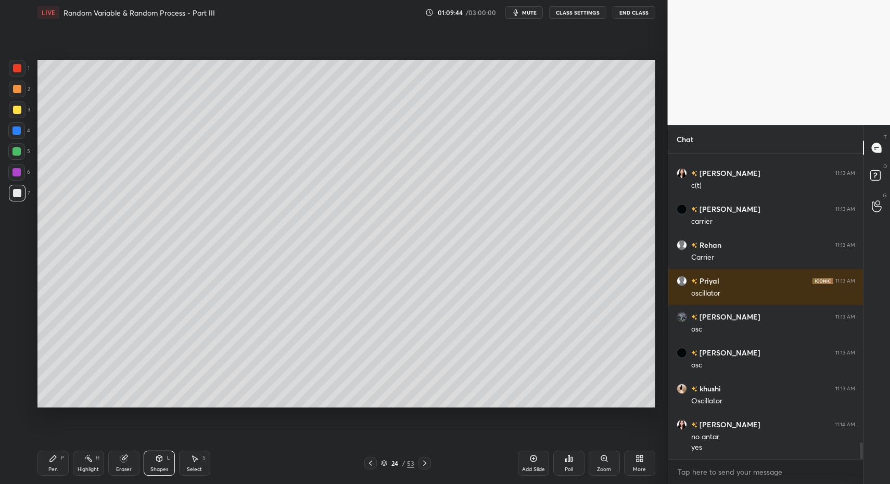
drag, startPoint x: 216, startPoint y: 458, endPoint x: 205, endPoint y: 461, distance: 11.7
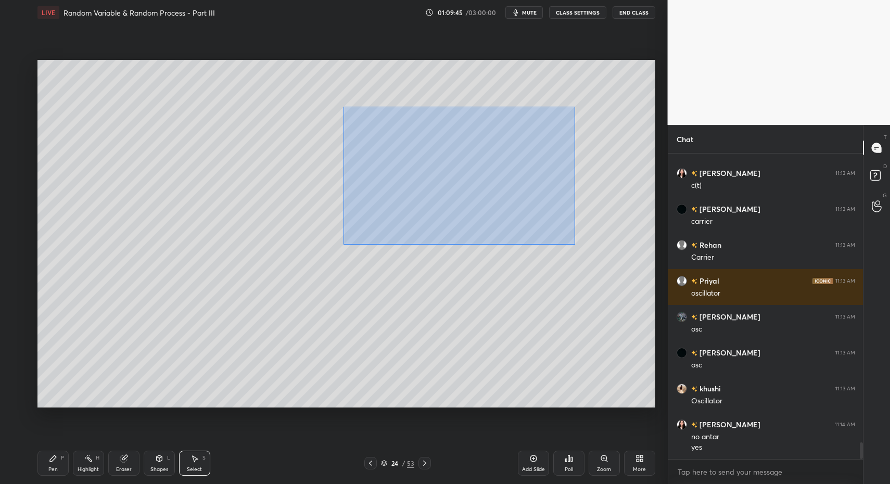
drag, startPoint x: 347, startPoint y: 111, endPoint x: 571, endPoint y: 237, distance: 257.2
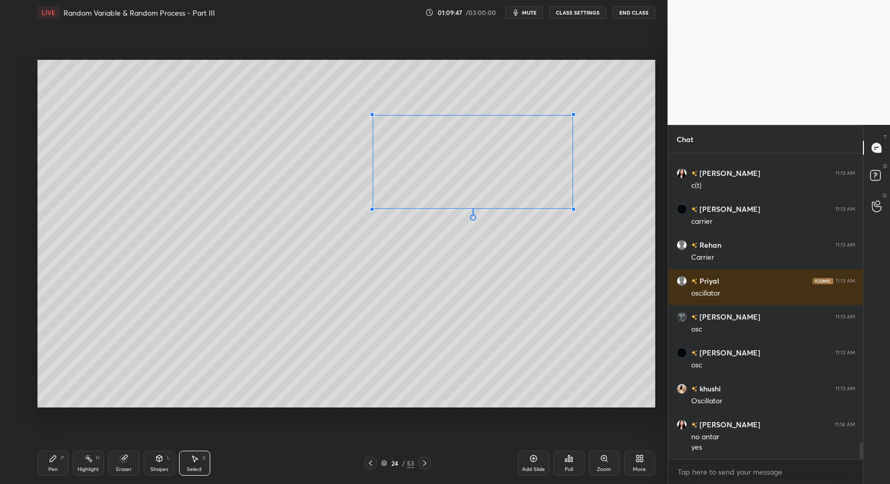
drag, startPoint x: 346, startPoint y: 224, endPoint x: 385, endPoint y: 205, distance: 43.8
drag, startPoint x: 385, startPoint y: 205, endPoint x: 350, endPoint y: 211, distance: 35.5
drag, startPoint x: 22, startPoint y: 197, endPoint x: 20, endPoint y: 191, distance: 6.3
drag, startPoint x: 42, startPoint y: 462, endPoint x: 92, endPoint y: 410, distance: 72.9
drag, startPoint x: 20, startPoint y: 105, endPoint x: 22, endPoint y: 112, distance: 7.7
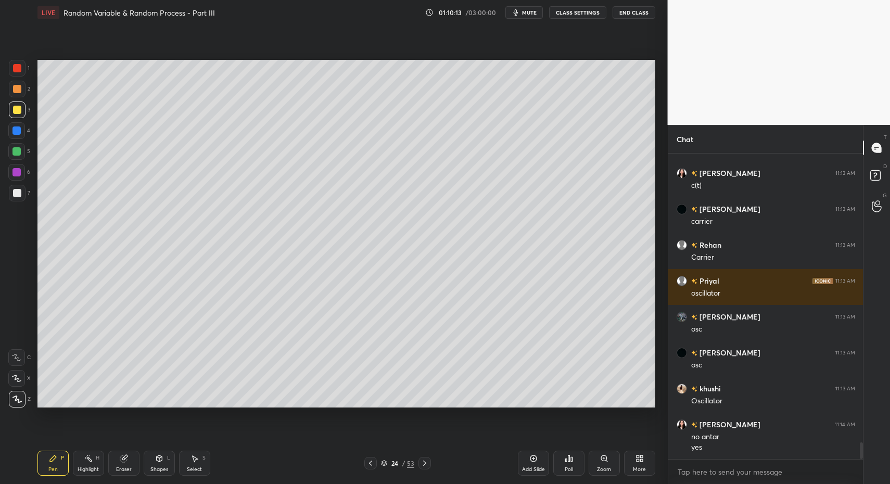
drag, startPoint x: 21, startPoint y: 113, endPoint x: 30, endPoint y: 121, distance: 12.2
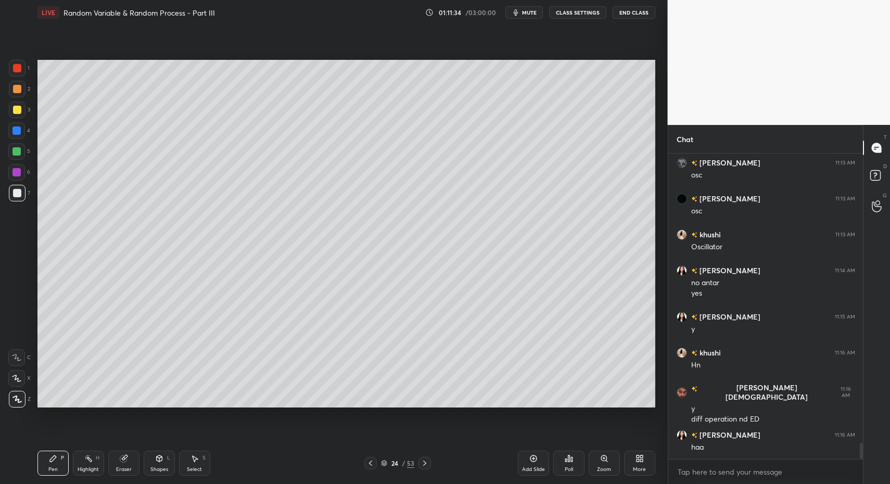
scroll to position [5536, 0]
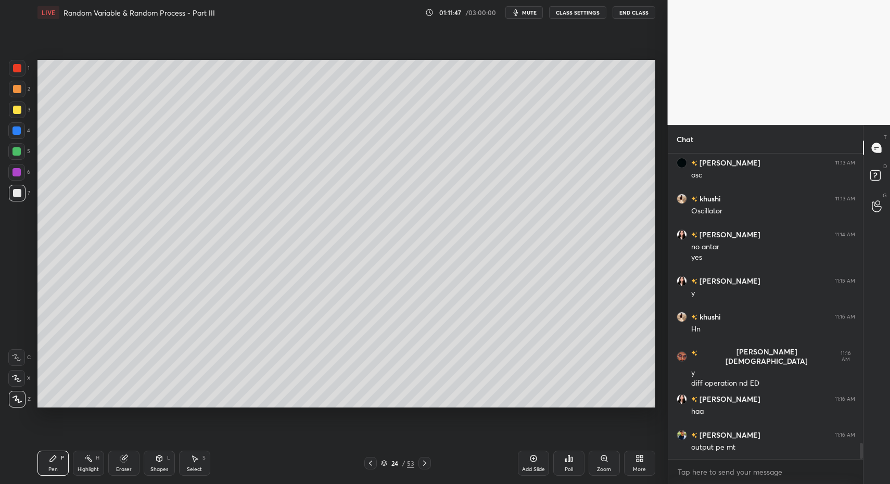
drag, startPoint x: 89, startPoint y: 469, endPoint x: 144, endPoint y: 411, distance: 80.3
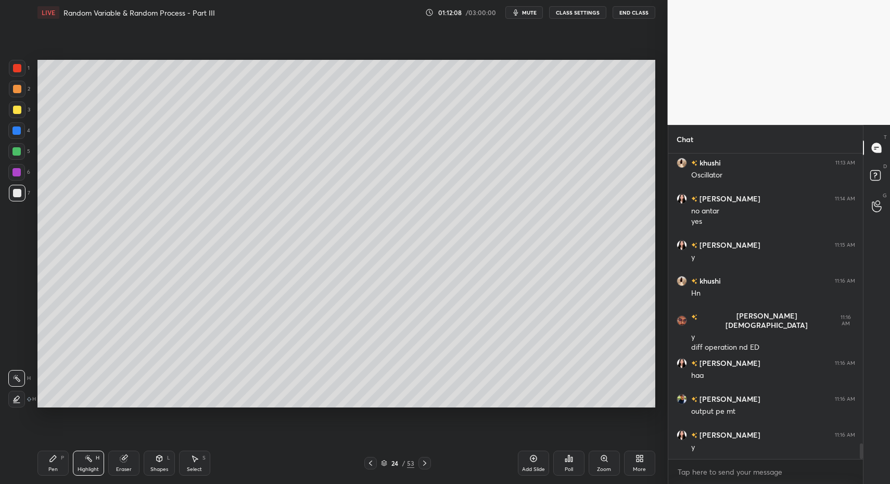
scroll to position [5608, 0]
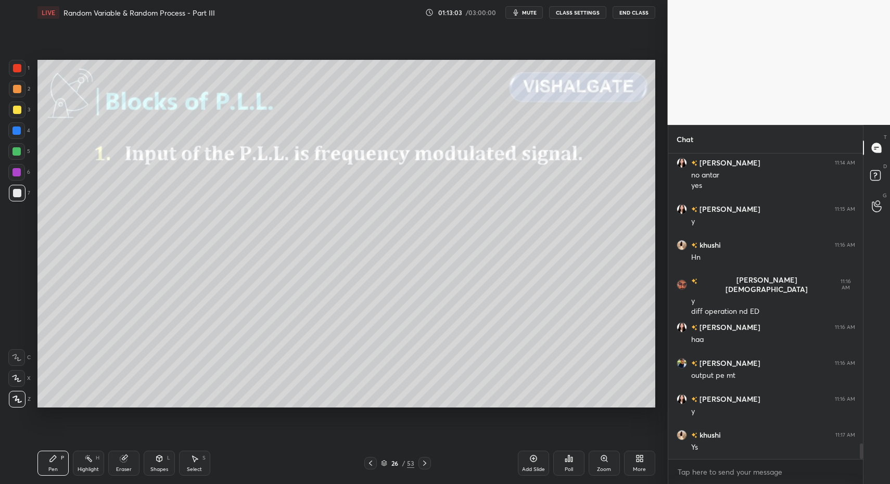
drag, startPoint x: 79, startPoint y: 466, endPoint x: 87, endPoint y: 441, distance: 25.8
drag, startPoint x: 69, startPoint y: 464, endPoint x: 61, endPoint y: 424, distance: 41.3
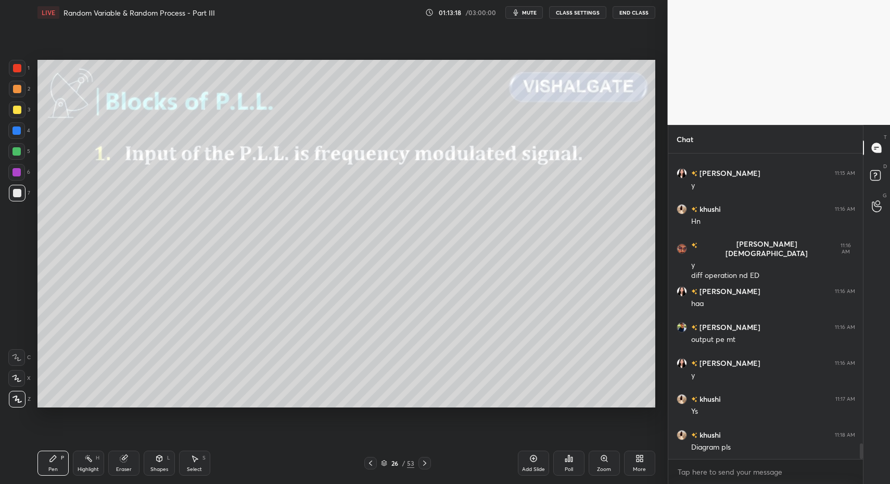
drag, startPoint x: 369, startPoint y: 463, endPoint x: 378, endPoint y: 465, distance: 9.2
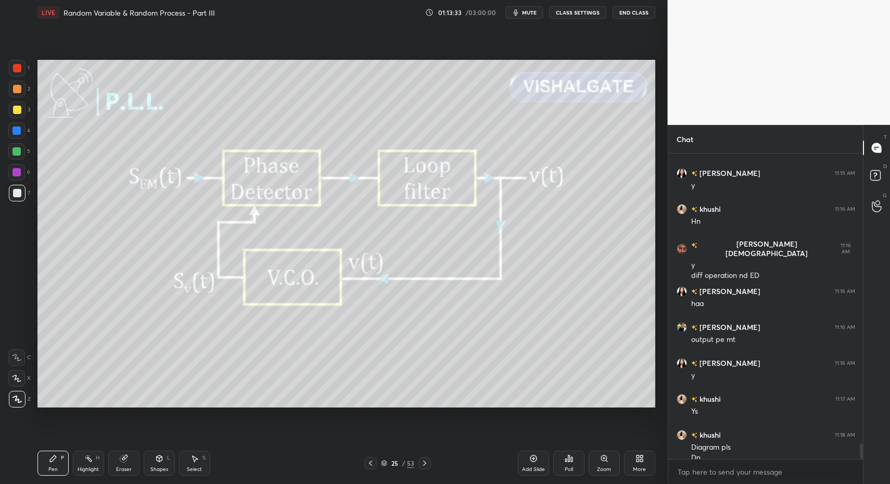
scroll to position [5654, 0]
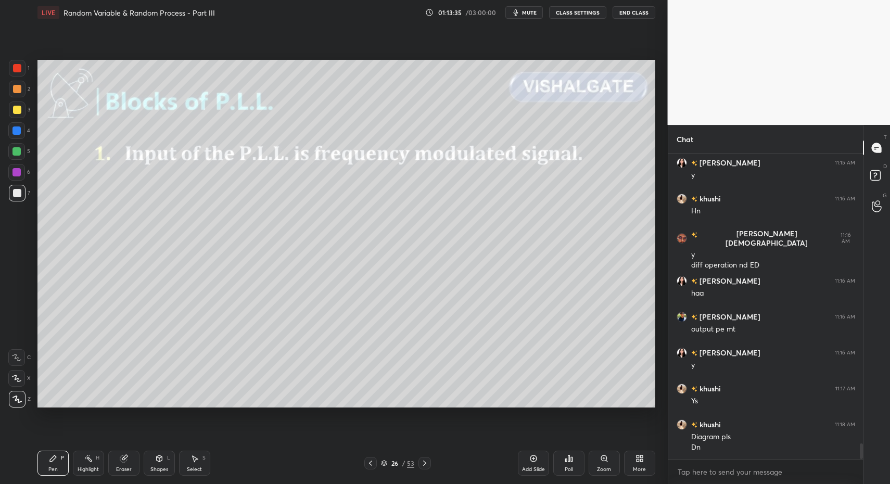
drag, startPoint x: 52, startPoint y: 452, endPoint x: 95, endPoint y: 415, distance: 57.2
drag, startPoint x: 21, startPoint y: 470, endPoint x: 27, endPoint y: 444, distance: 27.3
drag, startPoint x: 16, startPoint y: 65, endPoint x: 22, endPoint y: 109, distance: 44.2
drag, startPoint x: 12, startPoint y: 357, endPoint x: 19, endPoint y: 355, distance: 7.6
drag, startPoint x: 160, startPoint y: 460, endPoint x: 157, endPoint y: 455, distance: 5.8
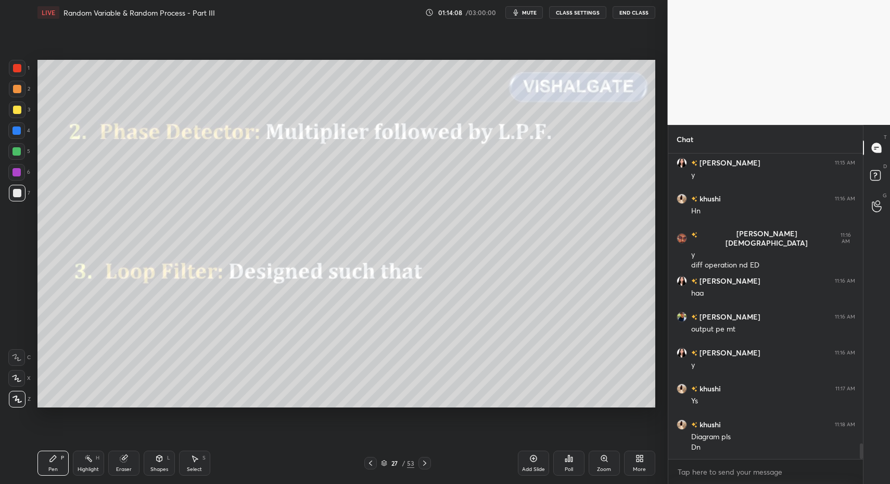
drag, startPoint x: 59, startPoint y: 468, endPoint x: 62, endPoint y: 412, distance: 56.3
drag, startPoint x: 2, startPoint y: 374, endPoint x: 18, endPoint y: 377, distance: 16.4
drag, startPoint x: 18, startPoint y: 377, endPoint x: 36, endPoint y: 386, distance: 20.0
drag, startPoint x: 154, startPoint y: 466, endPoint x: 162, endPoint y: 448, distance: 19.8
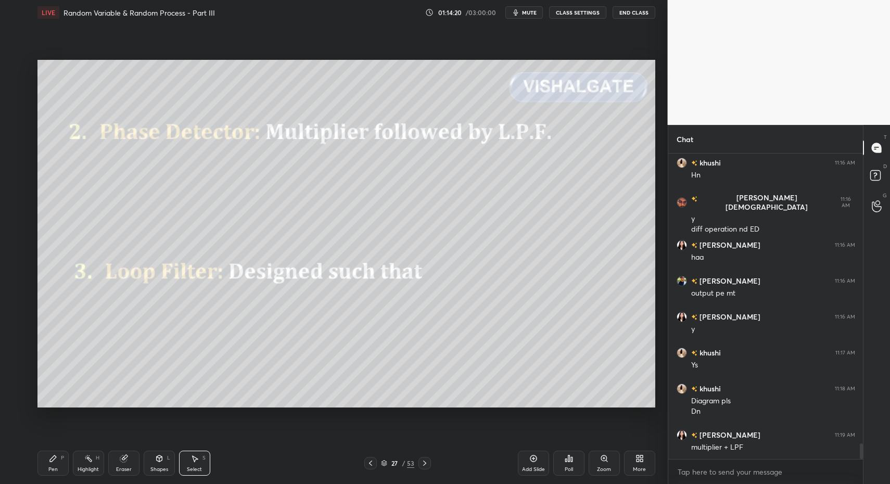
drag, startPoint x: 188, startPoint y: 468, endPoint x: 187, endPoint y: 365, distance: 102.5
drag, startPoint x: 138, startPoint y: 149, endPoint x: 176, endPoint y: 221, distance: 81.7
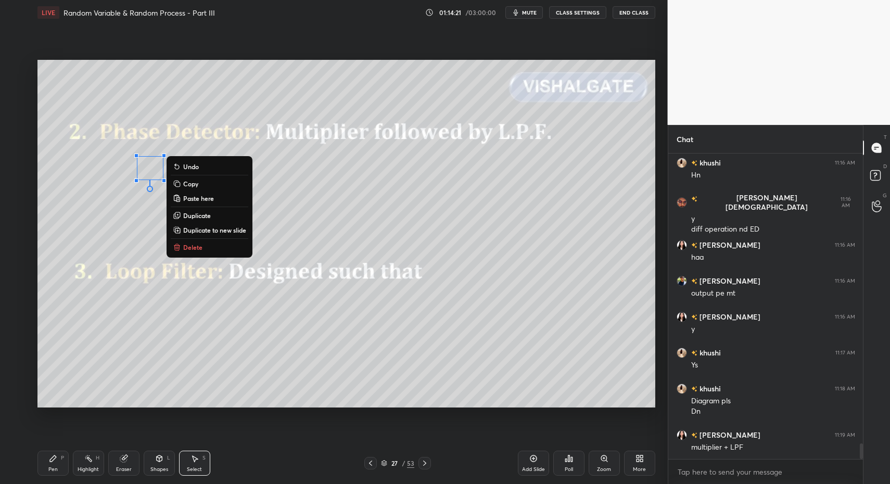
drag, startPoint x: 187, startPoint y: 243, endPoint x: 176, endPoint y: 295, distance: 52.8
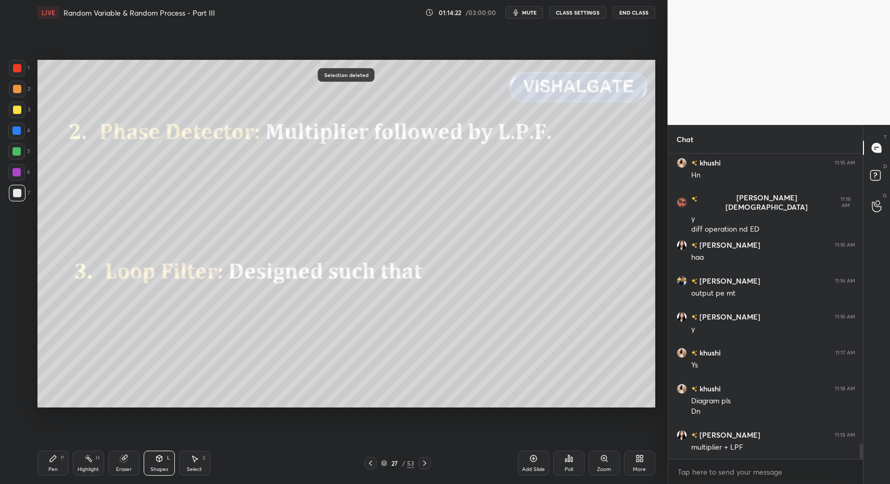
scroll to position [5726, 0]
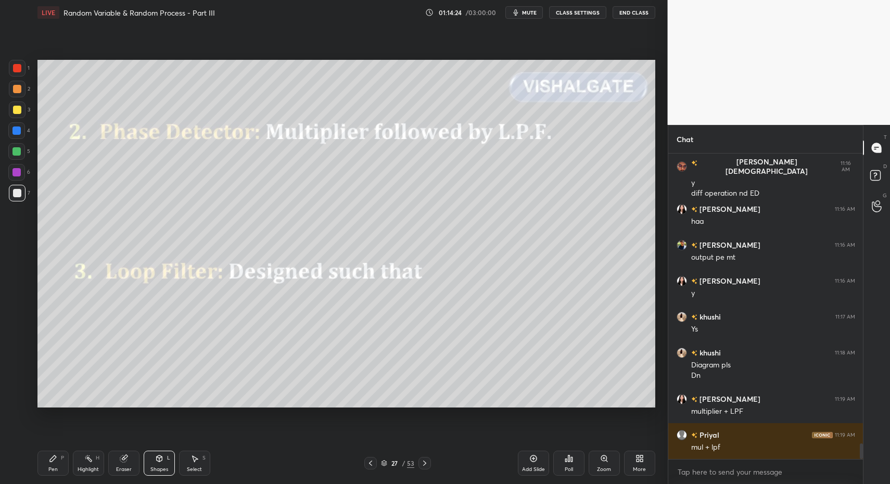
drag, startPoint x: 158, startPoint y: 469, endPoint x: 159, endPoint y: 449, distance: 20.3
drag, startPoint x: 44, startPoint y: 465, endPoint x: 44, endPoint y: 436, distance: 28.6
drag, startPoint x: 14, startPoint y: 360, endPoint x: 22, endPoint y: 339, distance: 22.6
drag, startPoint x: 19, startPoint y: 193, endPoint x: 14, endPoint y: 201, distance: 10.5
drag, startPoint x: 14, startPoint y: 372, endPoint x: 32, endPoint y: 387, distance: 24.0
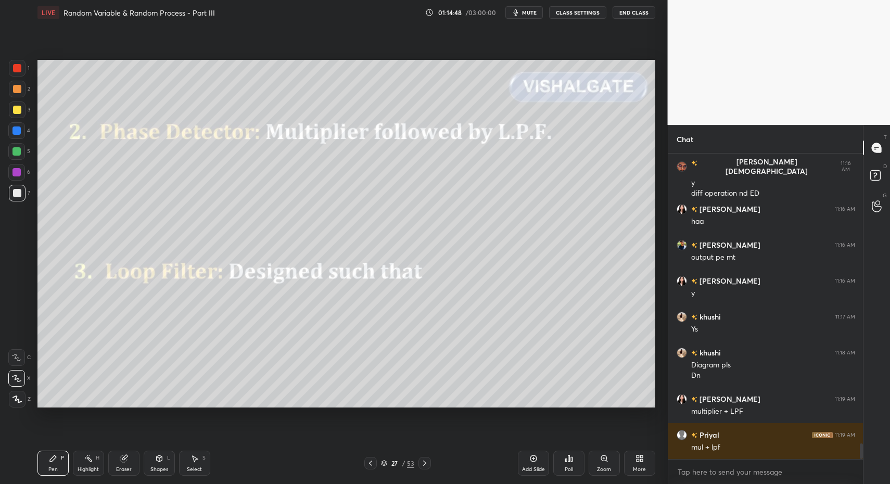
drag, startPoint x: 152, startPoint y: 464, endPoint x: 151, endPoint y: 455, distance: 9.4
drag, startPoint x: 146, startPoint y: 461, endPoint x: 144, endPoint y: 447, distance: 13.7
drag, startPoint x: 163, startPoint y: 465, endPoint x: 170, endPoint y: 451, distance: 15.8
drag, startPoint x: 56, startPoint y: 467, endPoint x: 45, endPoint y: 411, distance: 57.3
drag, startPoint x: 46, startPoint y: 456, endPoint x: 58, endPoint y: 430, distance: 28.2
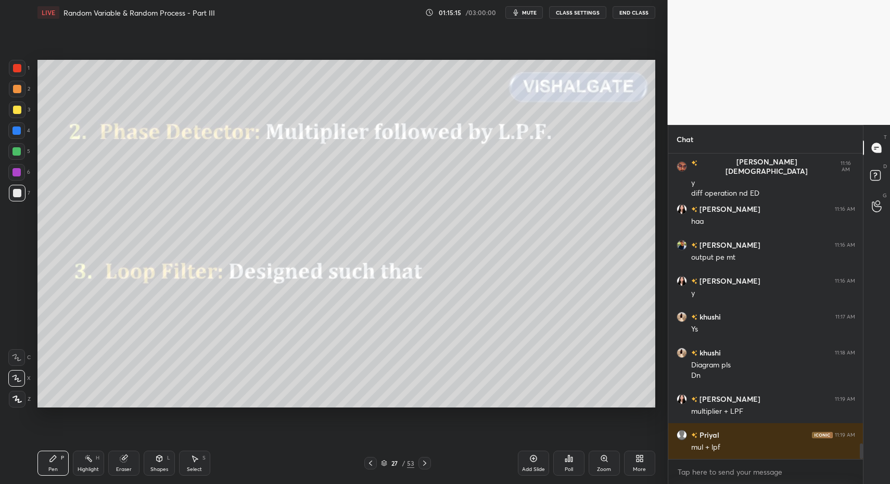
drag, startPoint x: 18, startPoint y: 101, endPoint x: 21, endPoint y: 111, distance: 10.7
drag, startPoint x: 19, startPoint y: 194, endPoint x: 17, endPoint y: 212, distance: 17.8
drag, startPoint x: 149, startPoint y: 456, endPoint x: 149, endPoint y: 446, distance: 10.4
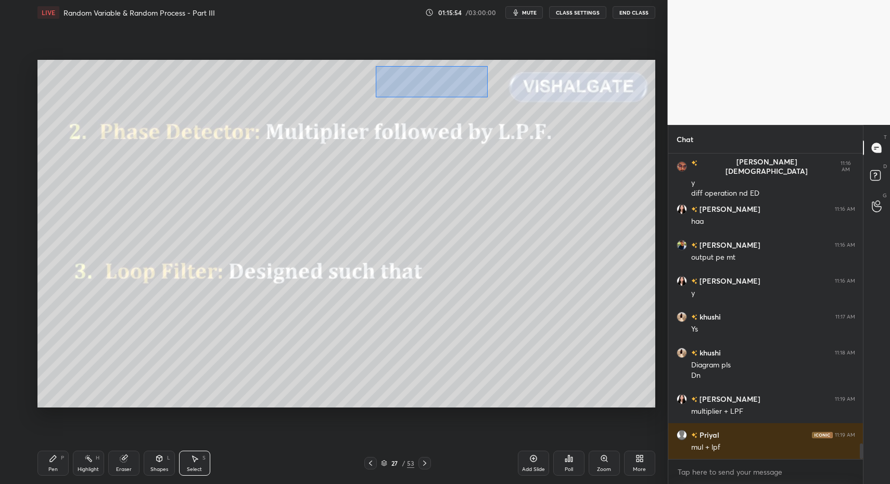
drag, startPoint x: 387, startPoint y: 73, endPoint x: 459, endPoint y: 85, distance: 73.4
drag, startPoint x: 444, startPoint y: 82, endPoint x: 380, endPoint y: 114, distance: 72.1
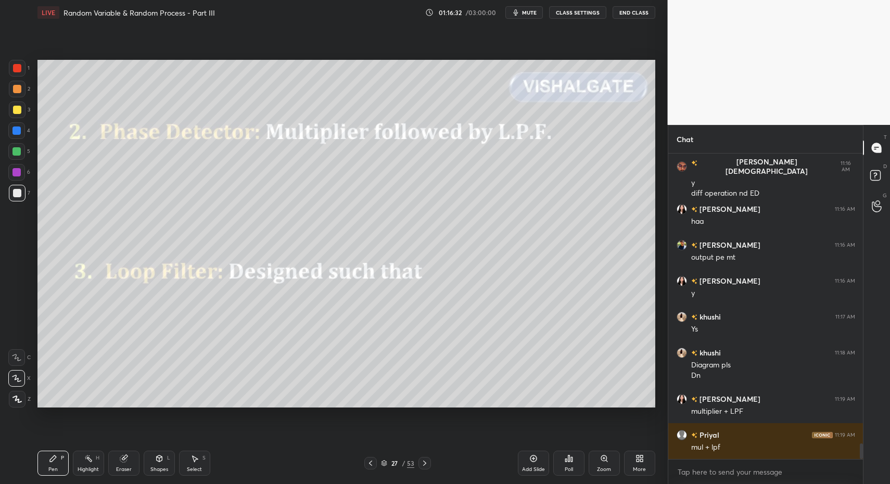
drag, startPoint x: 19, startPoint y: 399, endPoint x: 12, endPoint y: 400, distance: 6.8
drag, startPoint x: 13, startPoint y: 145, endPoint x: 25, endPoint y: 155, distance: 15.9
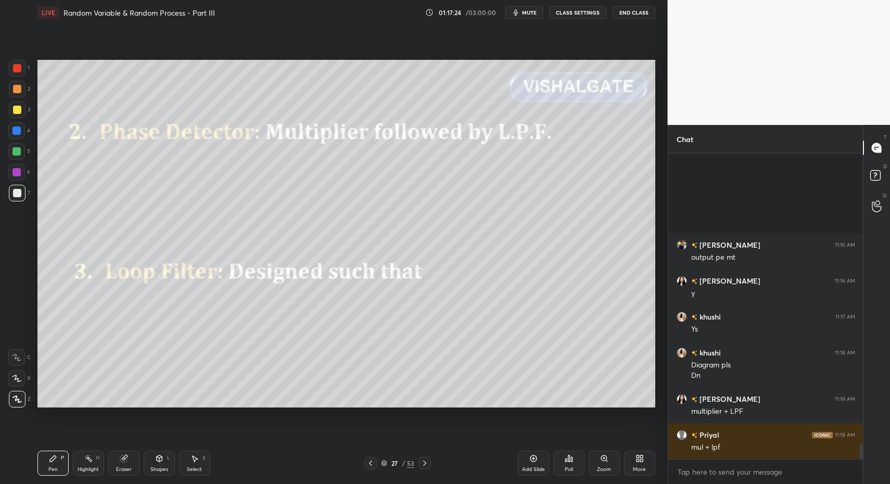
scroll to position [5870, 0]
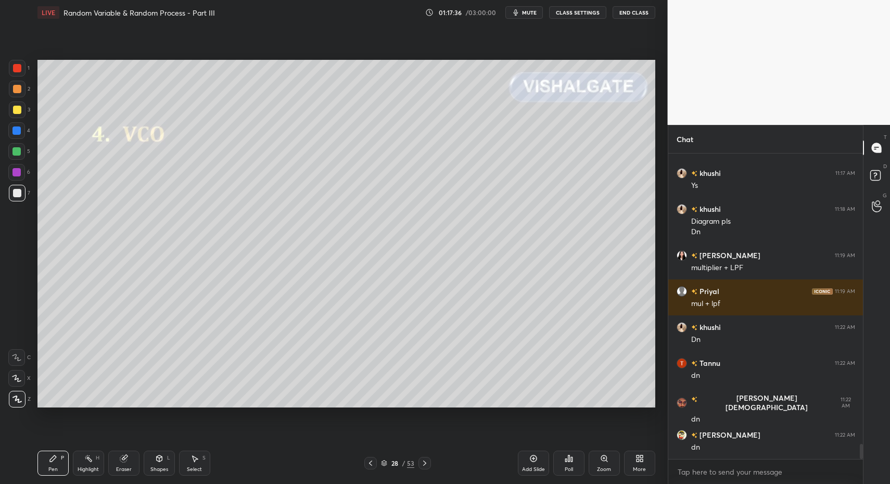
drag, startPoint x: 53, startPoint y: 458, endPoint x: 45, endPoint y: 456, distance: 7.7
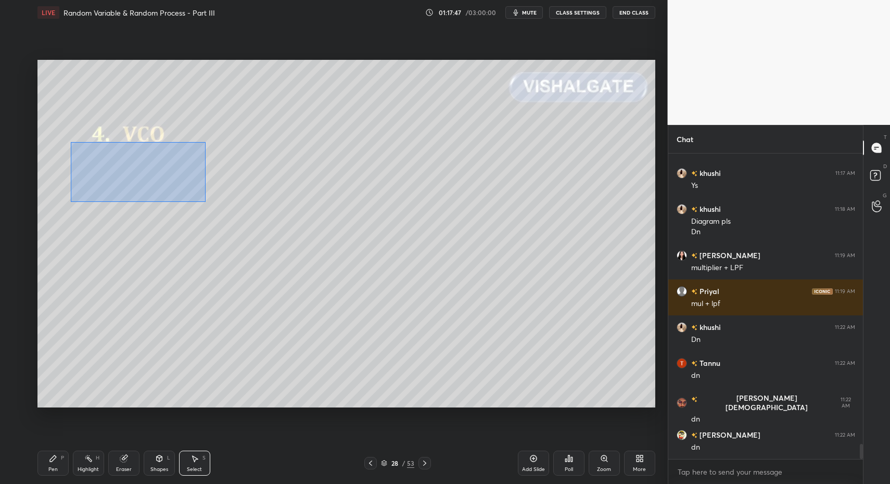
drag, startPoint x: 139, startPoint y: 175, endPoint x: 336, endPoint y: 216, distance: 201.1
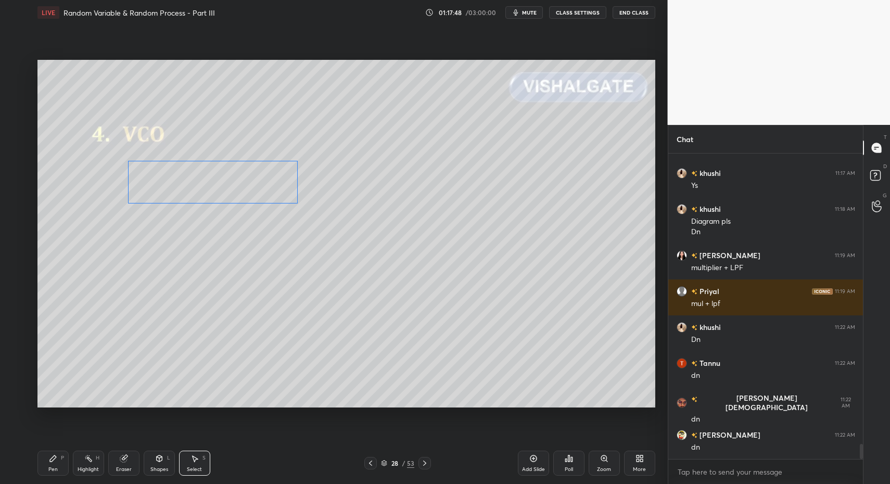
drag, startPoint x: 220, startPoint y: 171, endPoint x: 245, endPoint y: 171, distance: 25.5
drag, startPoint x: 21, startPoint y: 107, endPoint x: 31, endPoint y: 113, distance: 11.7
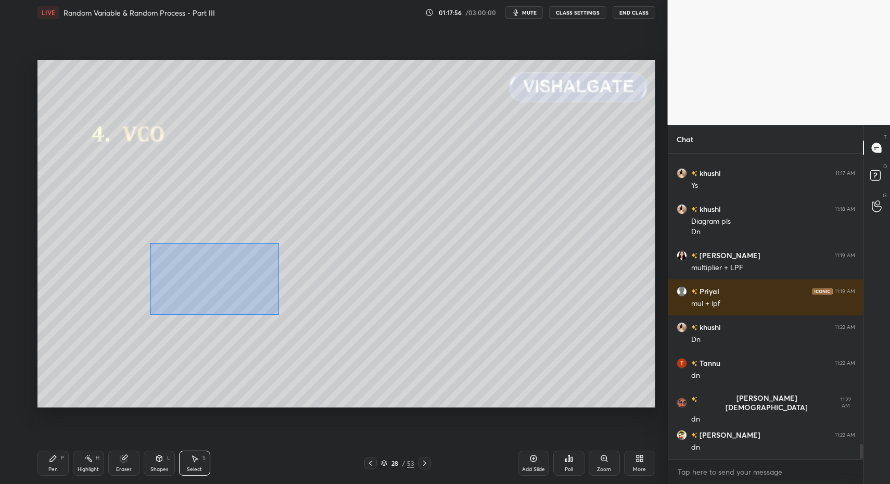
drag, startPoint x: 153, startPoint y: 245, endPoint x: 276, endPoint y: 300, distance: 134.9
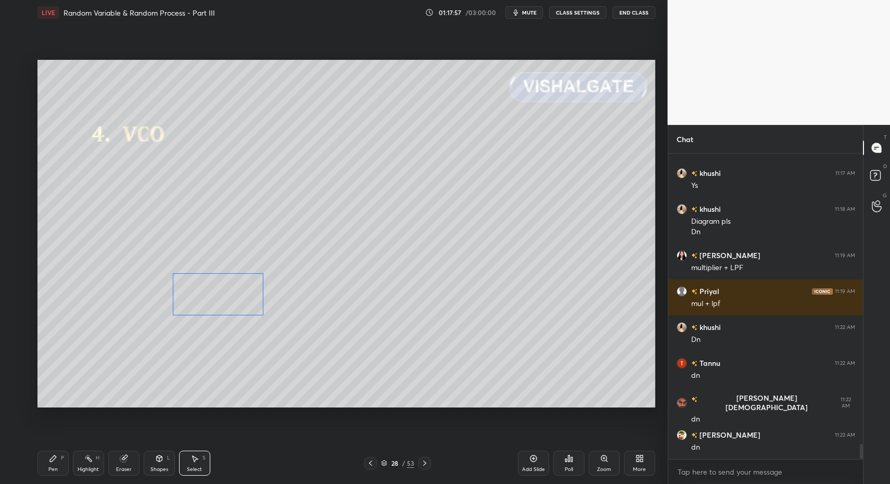
drag, startPoint x: 232, startPoint y: 284, endPoint x: 216, endPoint y: 314, distance: 33.7
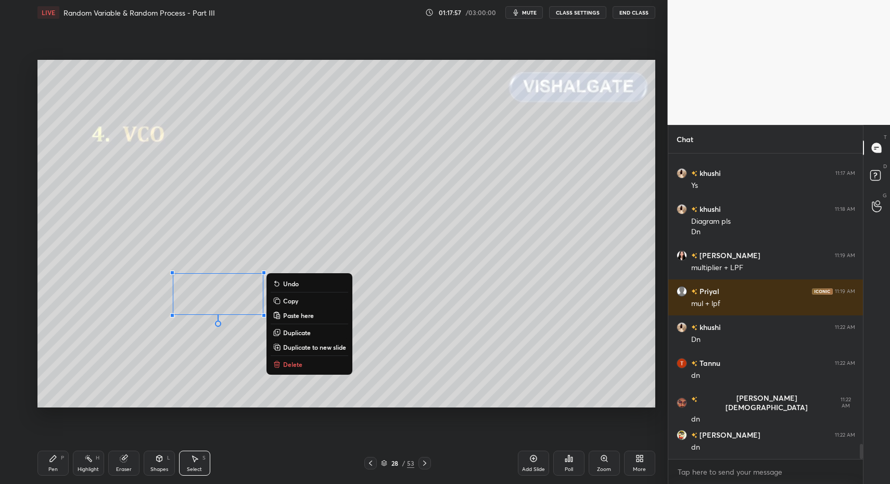
drag, startPoint x: 46, startPoint y: 467, endPoint x: 50, endPoint y: 462, distance: 6.4
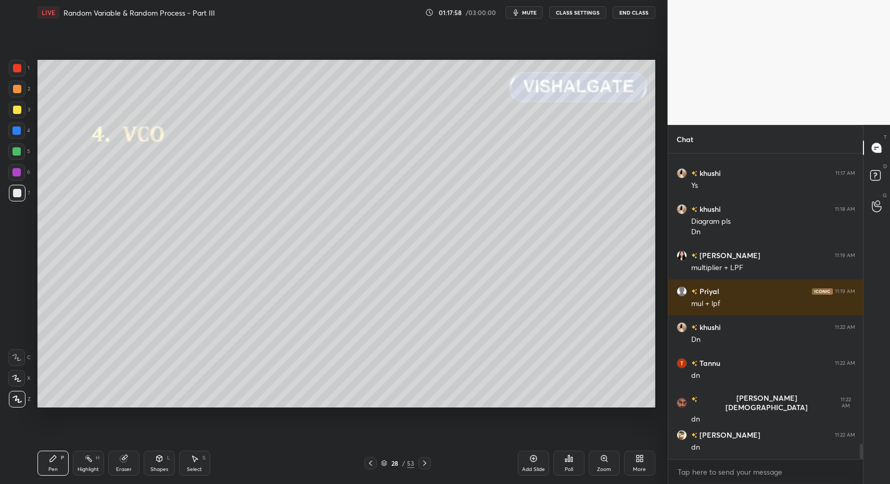
drag, startPoint x: 171, startPoint y: 457, endPoint x: 165, endPoint y: 445, distance: 13.7
drag, startPoint x: 50, startPoint y: 461, endPoint x: 44, endPoint y: 447, distance: 14.9
drag, startPoint x: 186, startPoint y: 468, endPoint x: 178, endPoint y: 389, distance: 79.5
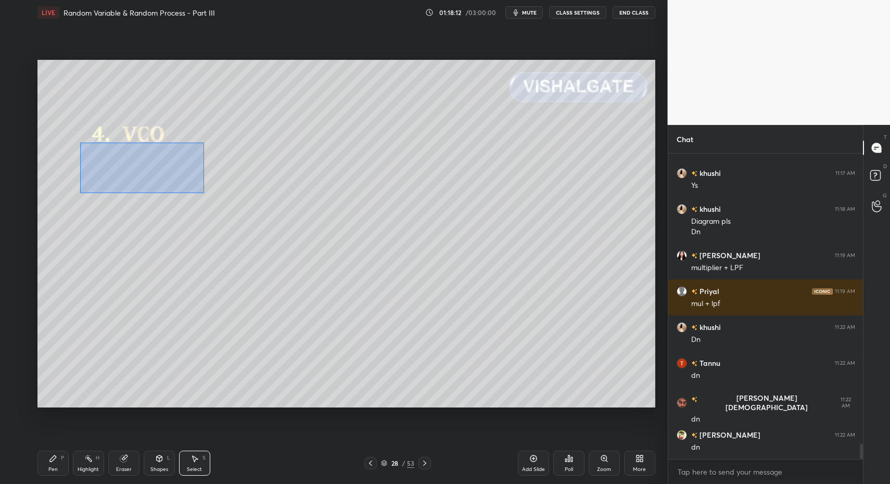
drag, startPoint x: 85, startPoint y: 148, endPoint x: 398, endPoint y: 235, distance: 324.6
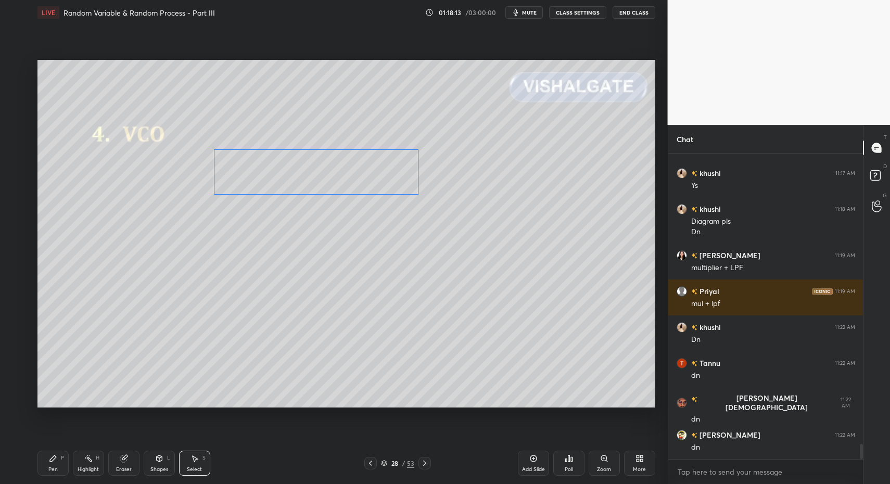
drag, startPoint x: 218, startPoint y: 180, endPoint x: 296, endPoint y: 190, distance: 78.7
drag, startPoint x: 77, startPoint y: 245, endPoint x: 393, endPoint y: 363, distance: 337.0
drag, startPoint x: 232, startPoint y: 291, endPoint x: 211, endPoint y: 314, distance: 30.6
drag, startPoint x: 206, startPoint y: 135, endPoint x: 433, endPoint y: 197, distance: 235.2
drag, startPoint x: 348, startPoint y: 184, endPoint x: 247, endPoint y: 197, distance: 102.3
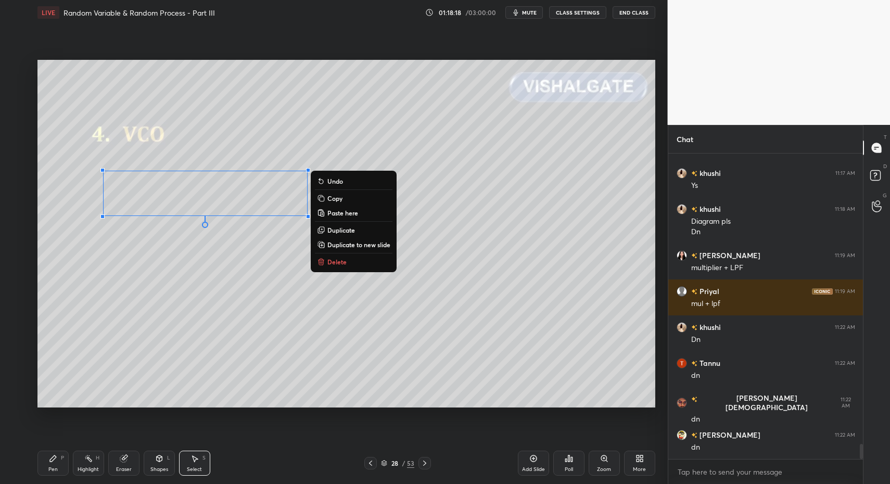
drag, startPoint x: 52, startPoint y: 464, endPoint x: 57, endPoint y: 465, distance: 5.2
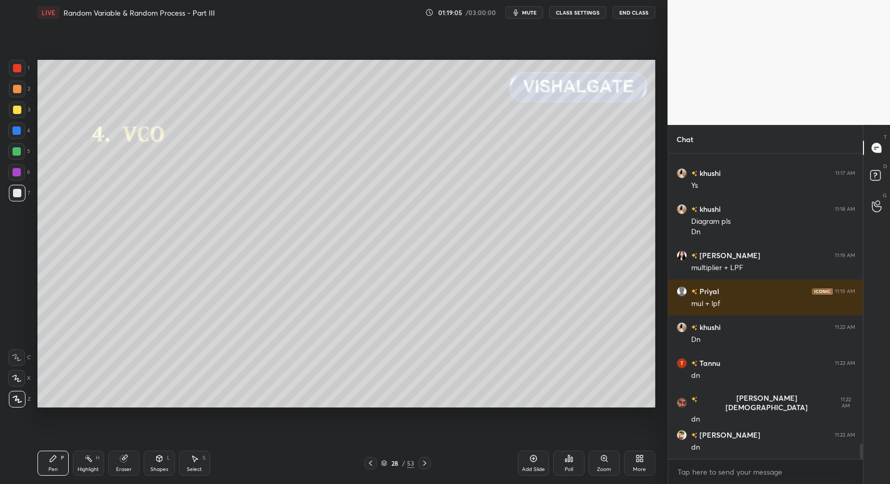
scroll to position [5906, 0]
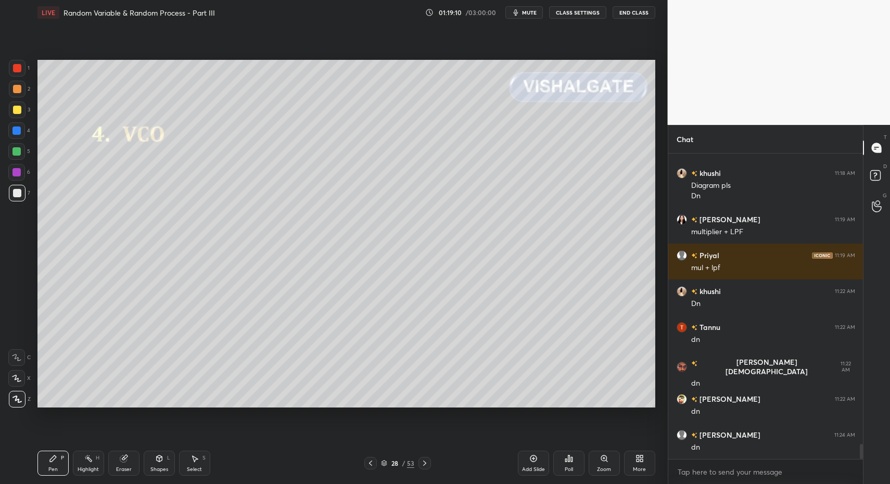
drag, startPoint x: 6, startPoint y: 196, endPoint x: 28, endPoint y: 190, distance: 23.1
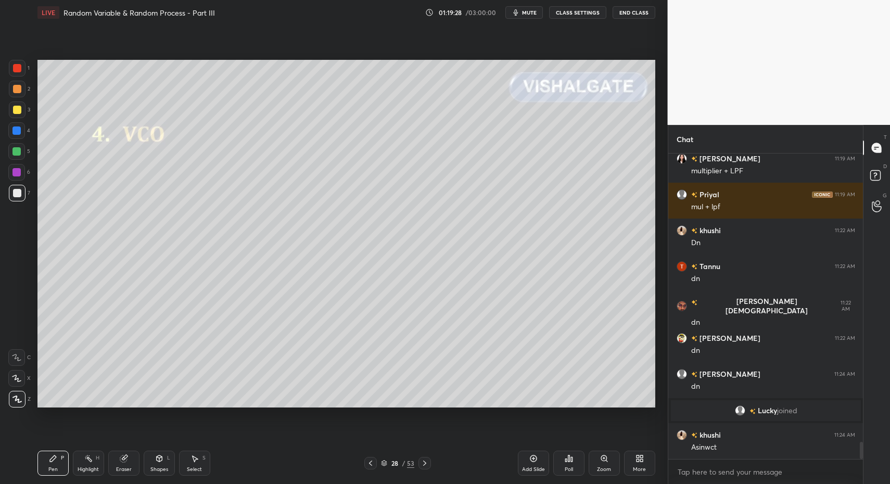
scroll to position [5172, 0]
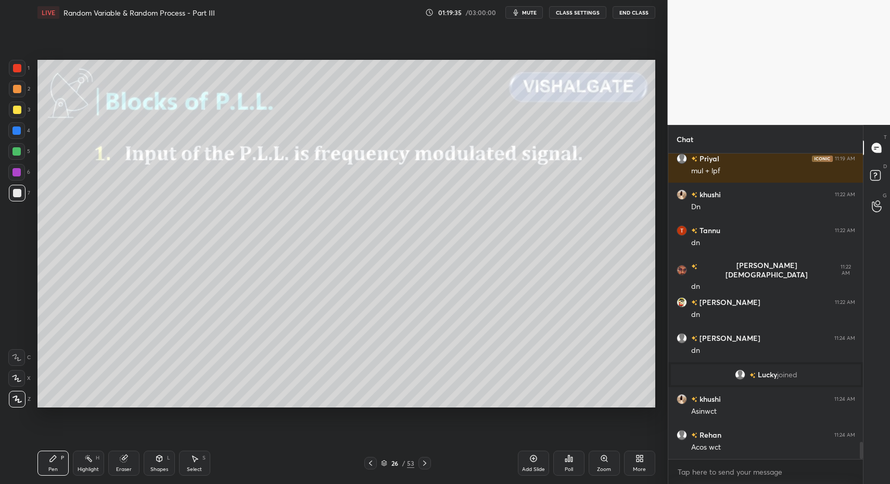
drag, startPoint x: 101, startPoint y: 458, endPoint x: 96, endPoint y: 459, distance: 5.3
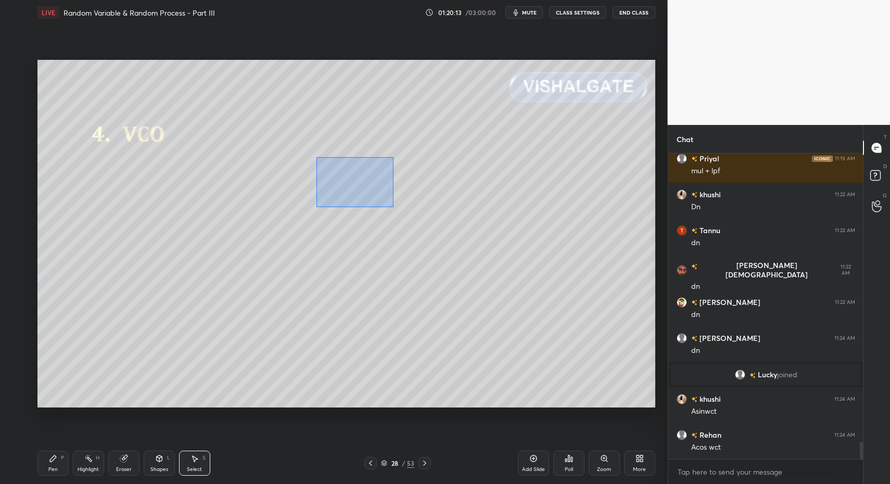
drag, startPoint x: 320, startPoint y: 163, endPoint x: 465, endPoint y: 235, distance: 162.0
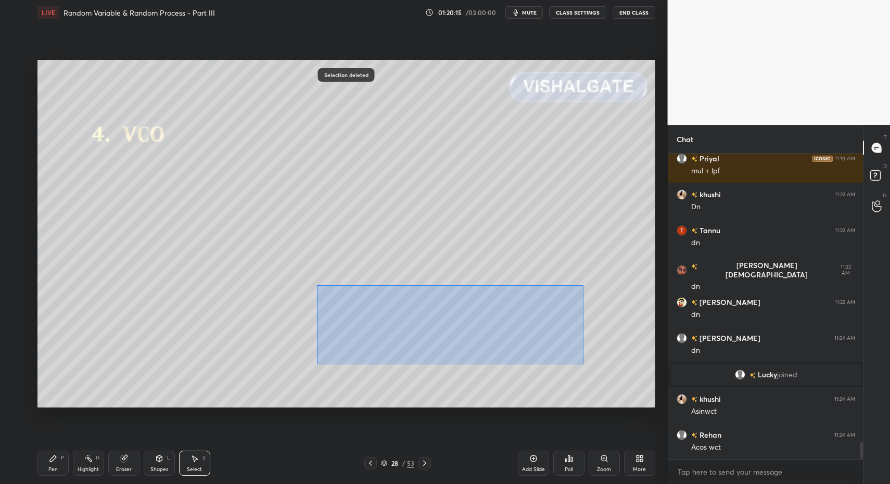
drag, startPoint x: 316, startPoint y: 285, endPoint x: 581, endPoint y: 364, distance: 276.4
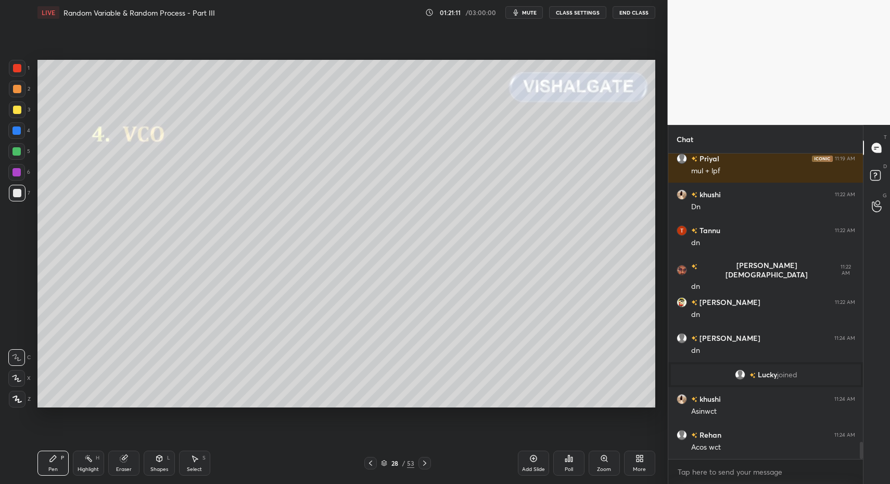
drag, startPoint x: 13, startPoint y: 189, endPoint x: 12, endPoint y: 276, distance: 86.9
drag, startPoint x: 57, startPoint y: 461, endPoint x: 85, endPoint y: 463, distance: 28.7
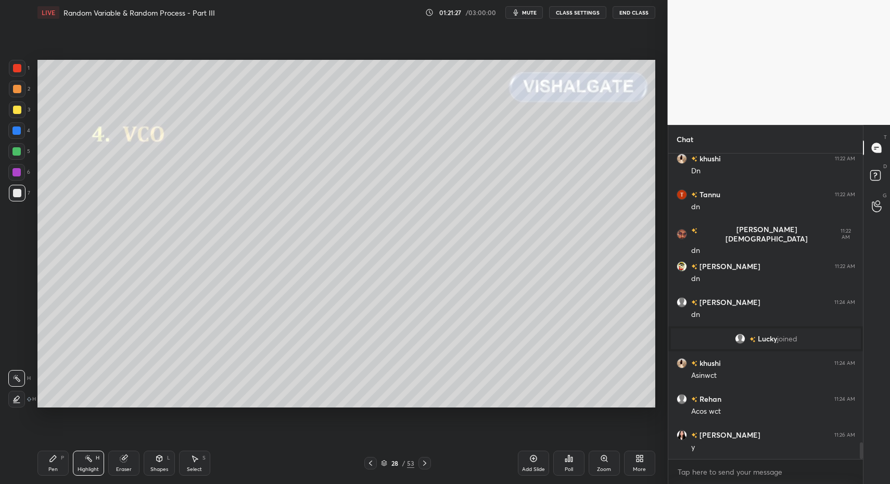
drag, startPoint x: 108, startPoint y: 461, endPoint x: 90, endPoint y: 456, distance: 18.7
drag, startPoint x: 90, startPoint y: 456, endPoint x: 109, endPoint y: 431, distance: 31.5
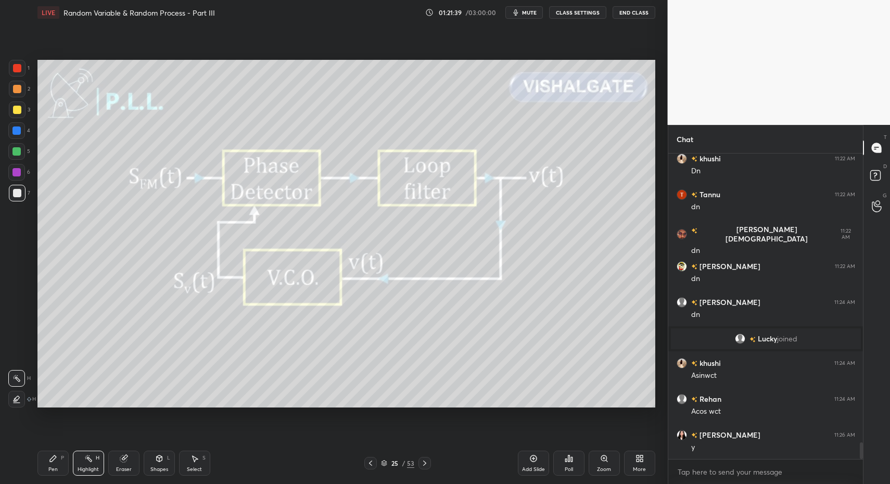
drag, startPoint x: 85, startPoint y: 459, endPoint x: 108, endPoint y: 417, distance: 48.2
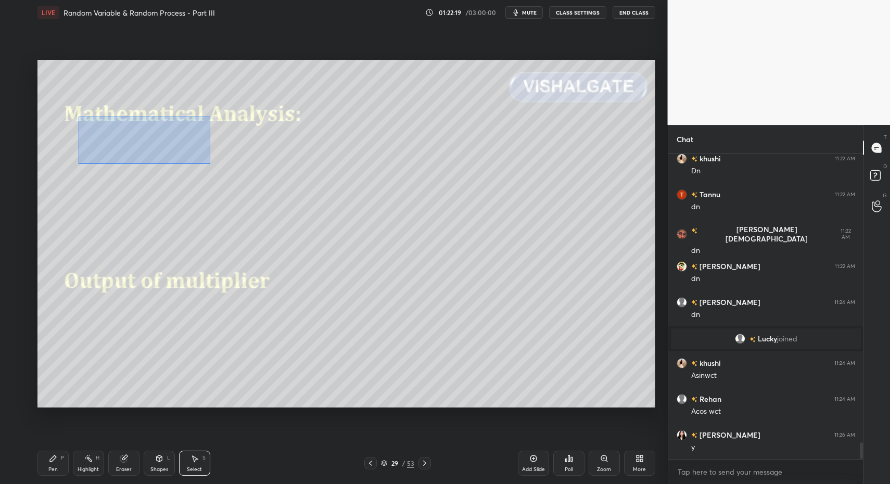
drag, startPoint x: 110, startPoint y: 139, endPoint x: 435, endPoint y: 189, distance: 328.5
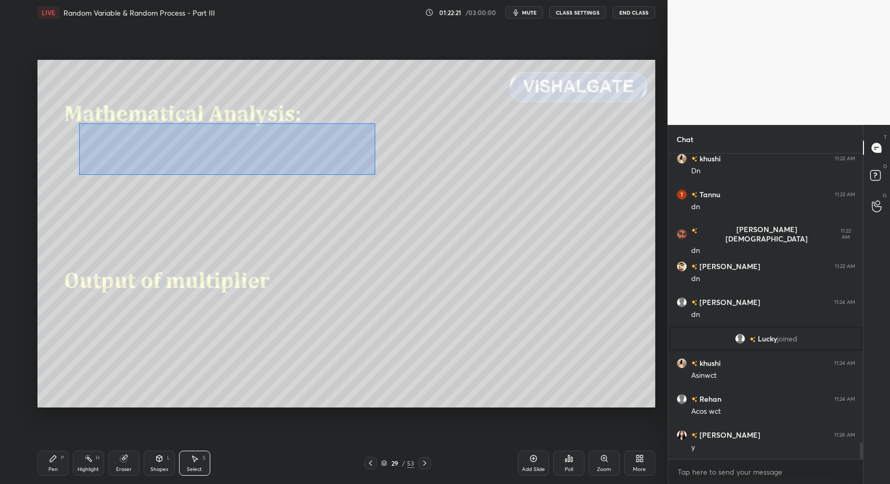
drag, startPoint x: 79, startPoint y: 125, endPoint x: 352, endPoint y: 159, distance: 274.8
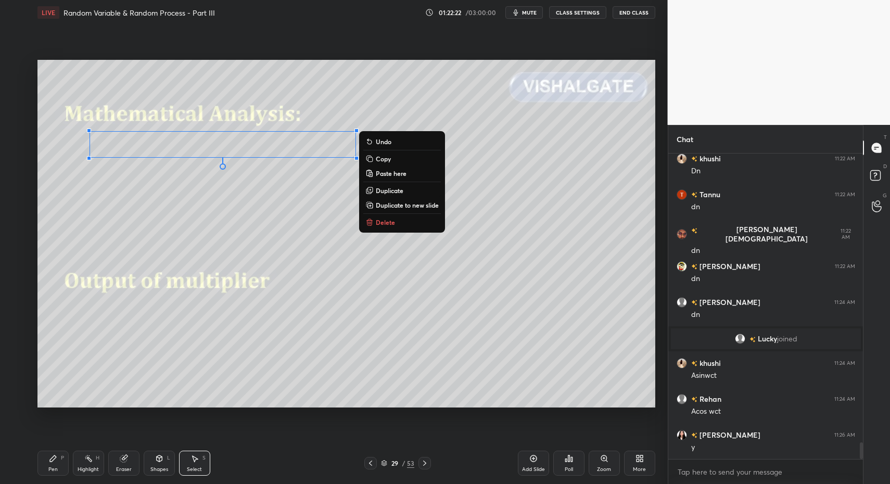
drag, startPoint x: 308, startPoint y: 150, endPoint x: 300, endPoint y: 151, distance: 8.5
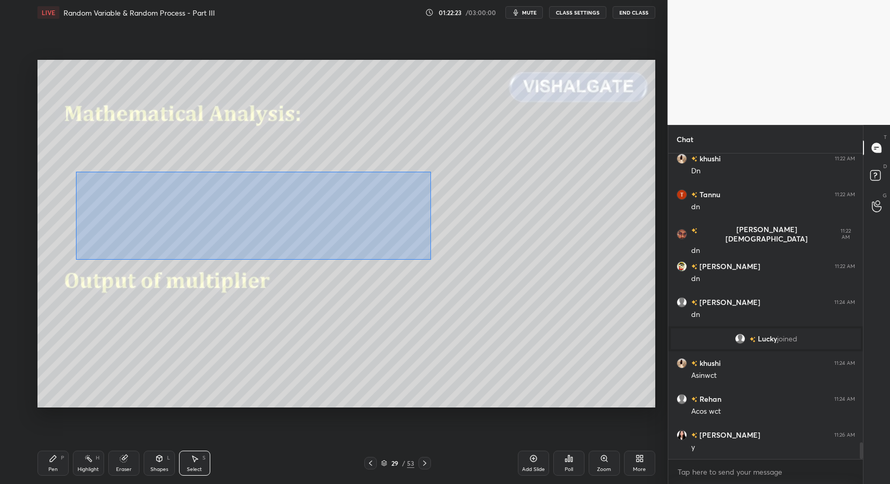
drag, startPoint x: 79, startPoint y: 172, endPoint x: 460, endPoint y: 263, distance: 391.8
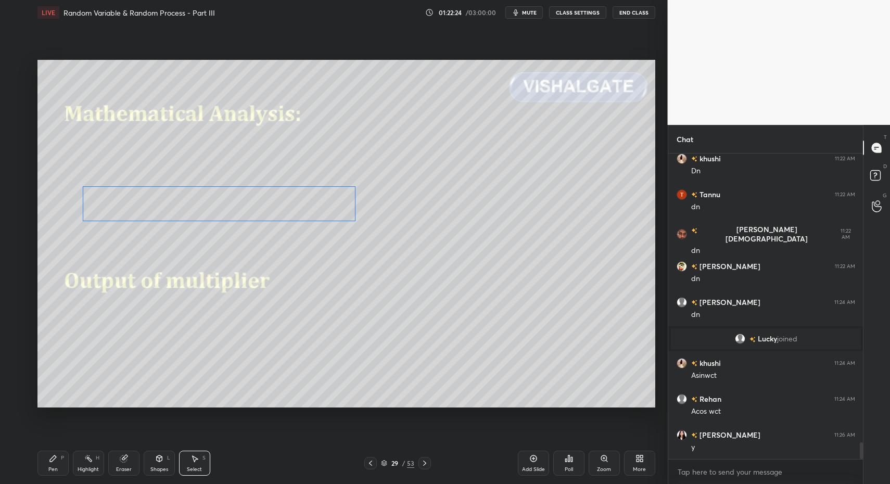
drag, startPoint x: 161, startPoint y: 205, endPoint x: 127, endPoint y: 274, distance: 77.0
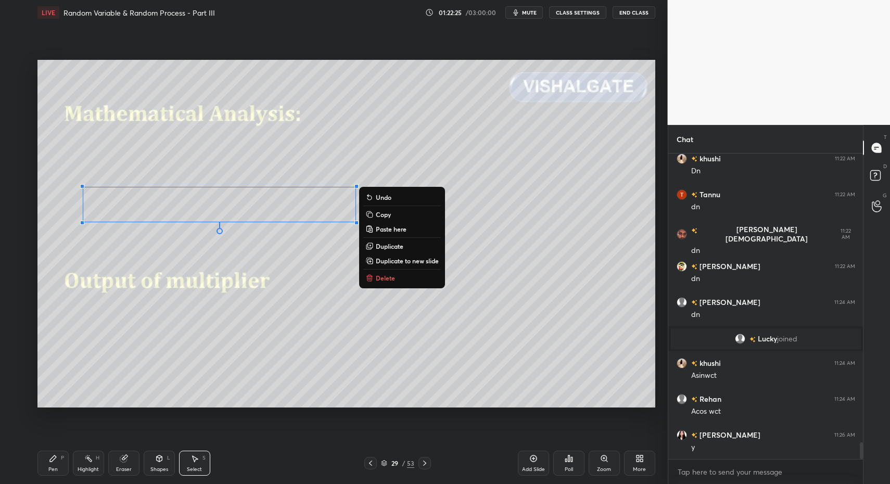
drag, startPoint x: 44, startPoint y: 469, endPoint x: 43, endPoint y: 462, distance: 7.4
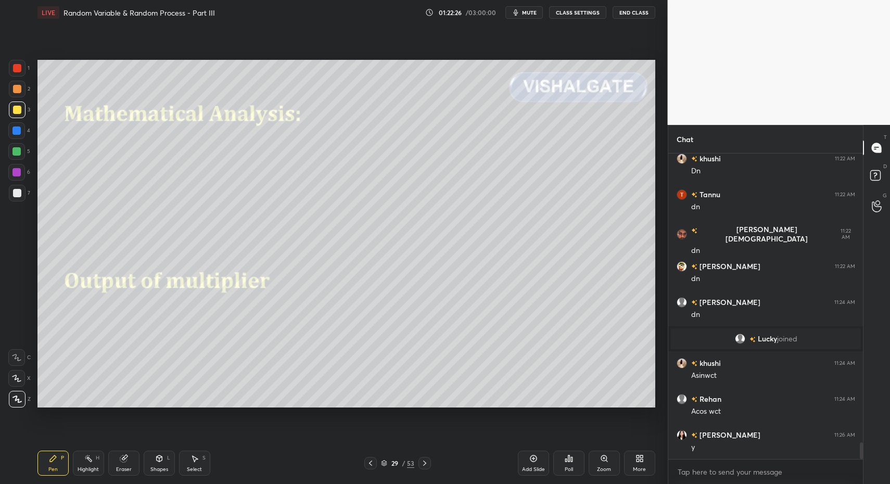
drag, startPoint x: 160, startPoint y: 463, endPoint x: 159, endPoint y: 449, distance: 13.6
drag, startPoint x: 43, startPoint y: 474, endPoint x: 55, endPoint y: 412, distance: 63.2
drag, startPoint x: 21, startPoint y: 106, endPoint x: 35, endPoint y: 105, distance: 13.5
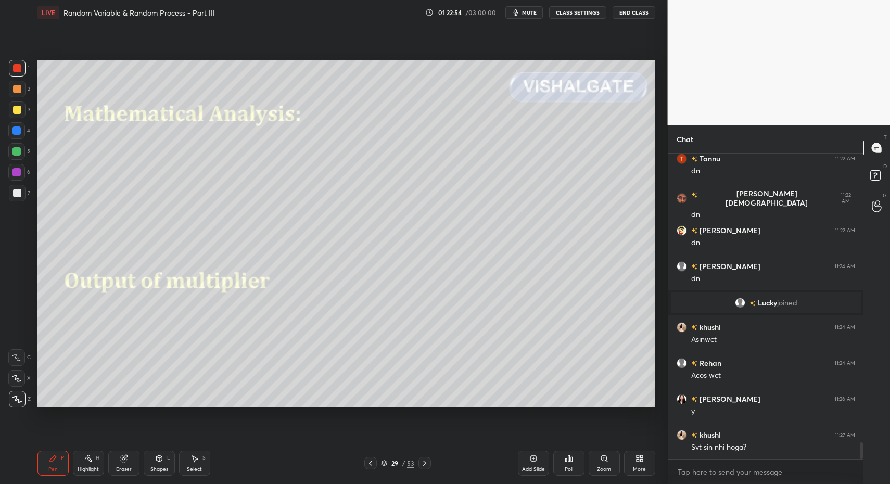
drag, startPoint x: 14, startPoint y: 65, endPoint x: 23, endPoint y: 154, distance: 89.4
drag, startPoint x: 147, startPoint y: 446, endPoint x: 150, endPoint y: 437, distance: 10.1
drag, startPoint x: 162, startPoint y: 460, endPoint x: 160, endPoint y: 449, distance: 11.6
drag, startPoint x: 58, startPoint y: 466, endPoint x: 62, endPoint y: 462, distance: 6.3
drag, startPoint x: 64, startPoint y: 462, endPoint x: 85, endPoint y: 462, distance: 21.3
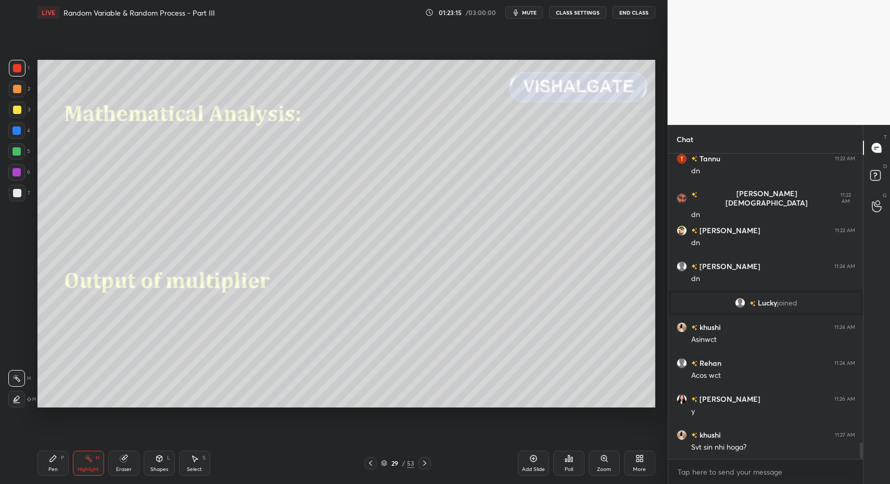
drag, startPoint x: 47, startPoint y: 461, endPoint x: 41, endPoint y: 461, distance: 6.3
drag, startPoint x: 90, startPoint y: 463, endPoint x: 97, endPoint y: 442, distance: 22.1
drag, startPoint x: 168, startPoint y: 184, endPoint x: 188, endPoint y: 210, distance: 33.0
drag, startPoint x: 206, startPoint y: 200, endPoint x: 219, endPoint y: 208, distance: 14.5
drag, startPoint x: 59, startPoint y: 472, endPoint x: 52, endPoint y: 443, distance: 29.4
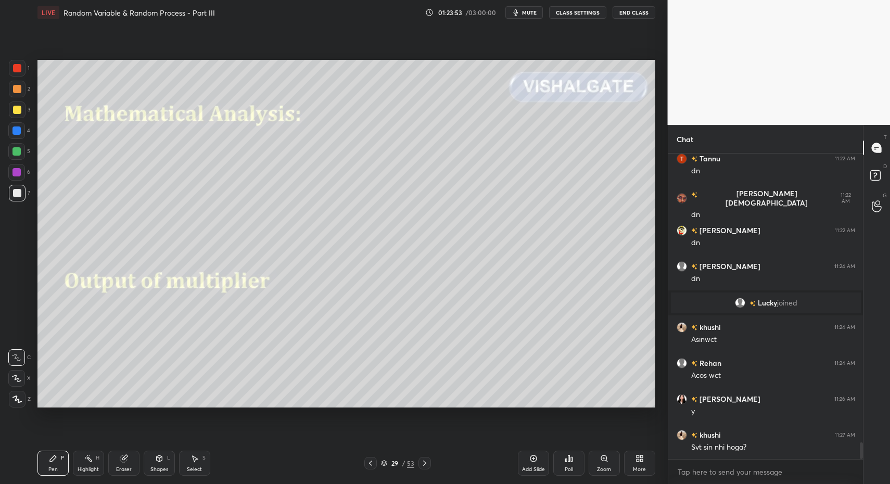
scroll to position [5280, 0]
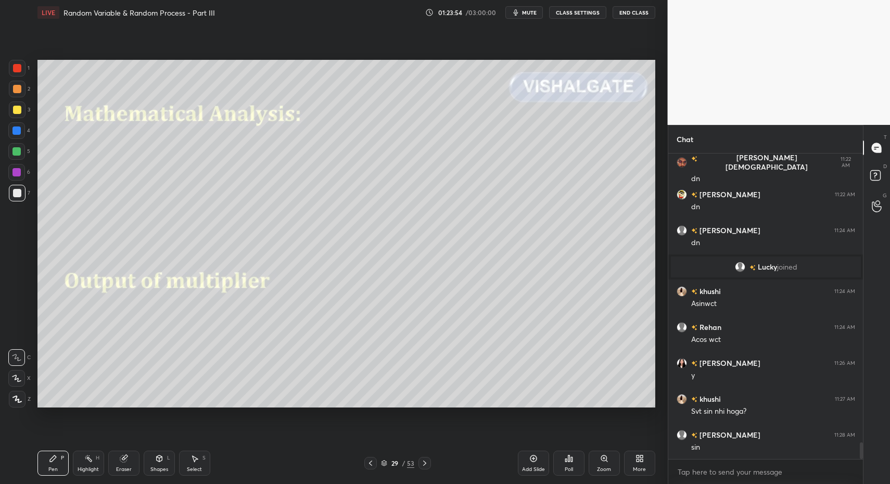
drag, startPoint x: 10, startPoint y: 405, endPoint x: 34, endPoint y: 376, distance: 37.7
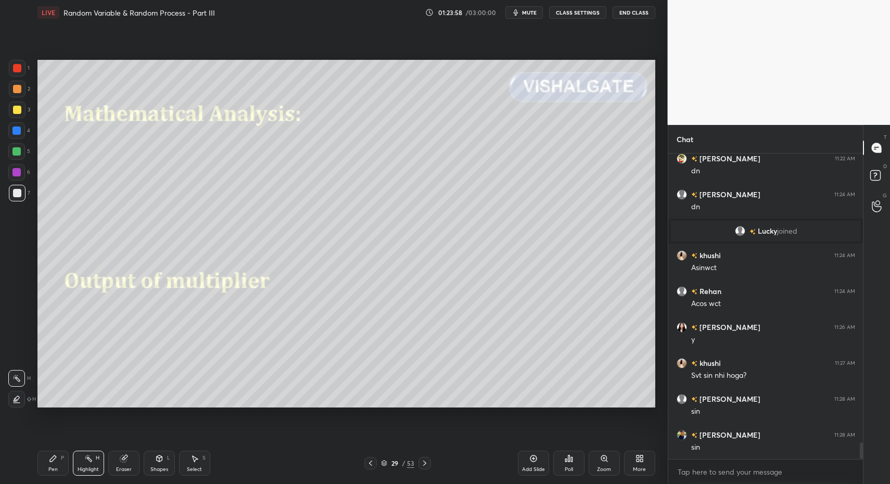
scroll to position [5352, 0]
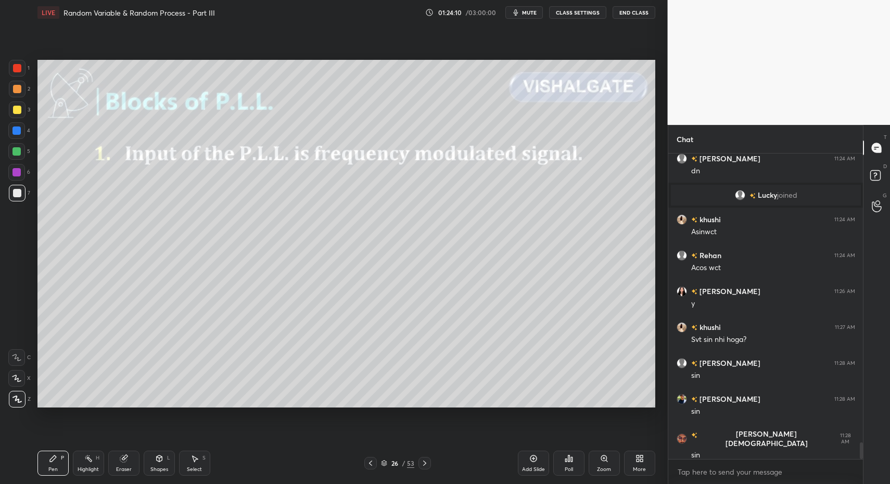
drag, startPoint x: 428, startPoint y: 461, endPoint x: 422, endPoint y: 464, distance: 6.5
drag, startPoint x: 374, startPoint y: 467, endPoint x: 339, endPoint y: 459, distance: 35.7
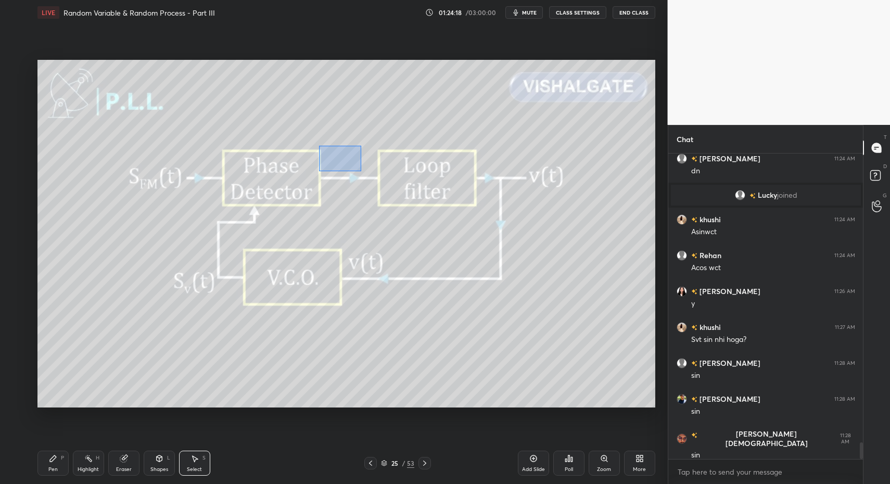
drag, startPoint x: 361, startPoint y: 171, endPoint x: 362, endPoint y: 186, distance: 14.7
drag, startPoint x: 64, startPoint y: 478, endPoint x: 54, endPoint y: 468, distance: 14.0
drag, startPoint x: 54, startPoint y: 468, endPoint x: 97, endPoint y: 420, distance: 65.2
drag, startPoint x: 324, startPoint y: 150, endPoint x: 371, endPoint y: 198, distance: 67.0
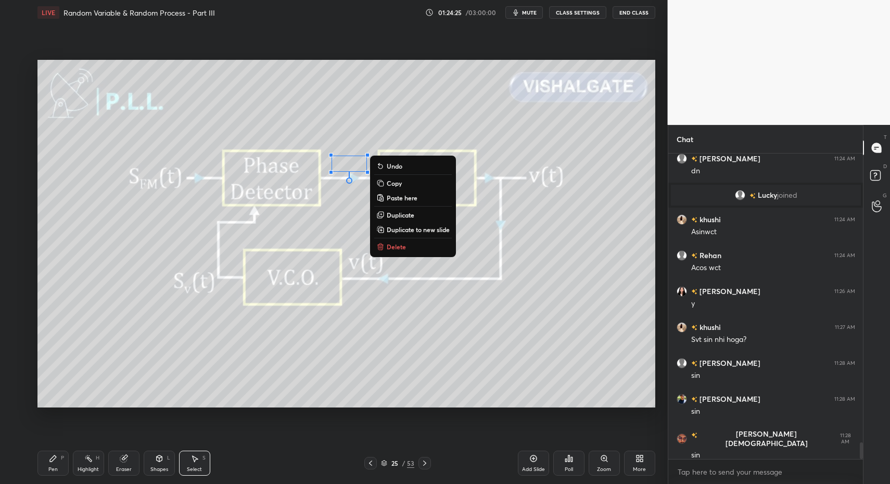
drag, startPoint x: 392, startPoint y: 244, endPoint x: 397, endPoint y: 315, distance: 72.0
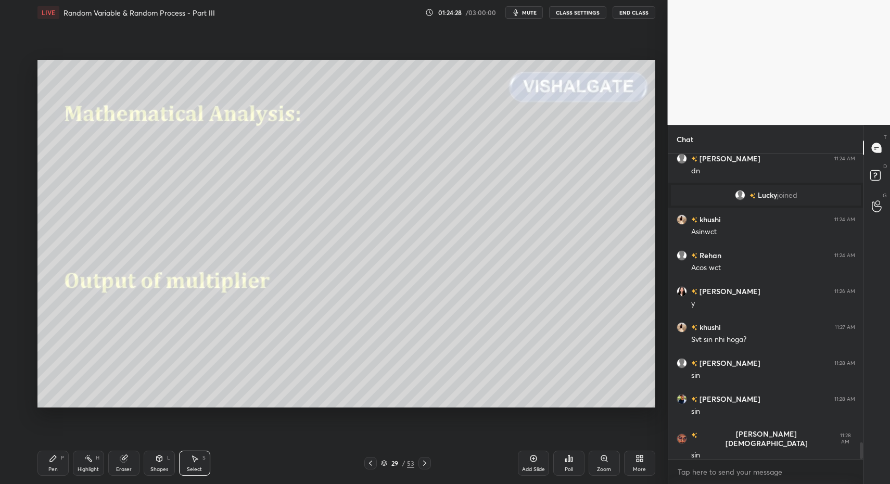
drag, startPoint x: 59, startPoint y: 477, endPoint x: 61, endPoint y: 457, distance: 19.8
drag, startPoint x: 202, startPoint y: 467, endPoint x: 203, endPoint y: 437, distance: 30.2
drag, startPoint x: 194, startPoint y: 311, endPoint x: 266, endPoint y: 350, distance: 82.6
drag, startPoint x: 48, startPoint y: 467, endPoint x: 87, endPoint y: 418, distance: 62.6
drag, startPoint x: 94, startPoint y: 467, endPoint x: 116, endPoint y: 411, distance: 60.8
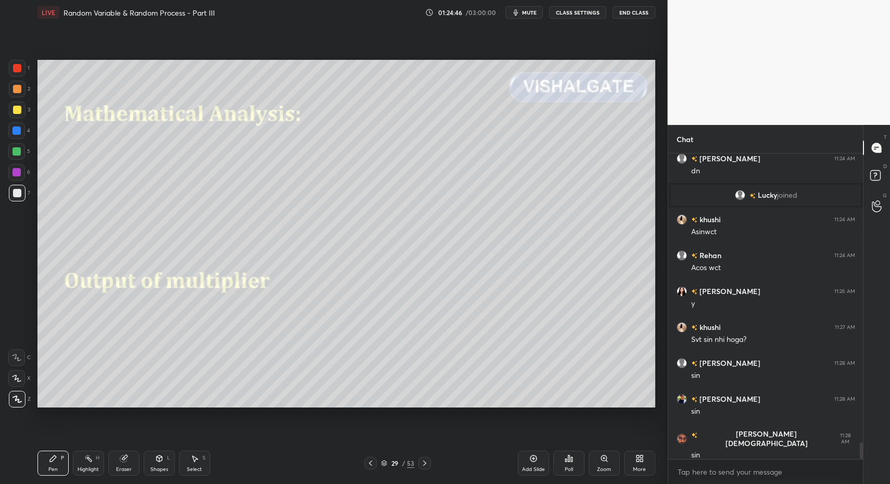
drag, startPoint x: 42, startPoint y: 467, endPoint x: 92, endPoint y: 424, distance: 66.0
drag, startPoint x: 90, startPoint y: 462, endPoint x: 95, endPoint y: 448, distance: 15.5
drag, startPoint x: 95, startPoint y: 448, endPoint x: 114, endPoint y: 414, distance: 38.9
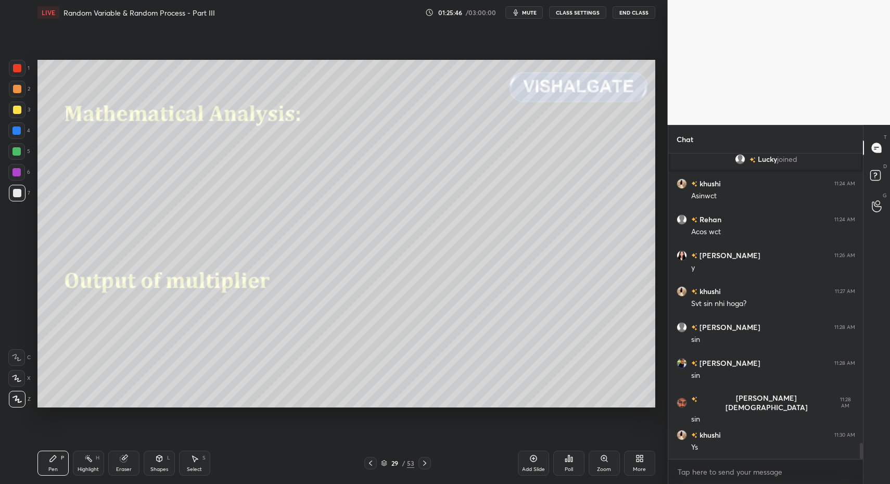
scroll to position [5423, 0]
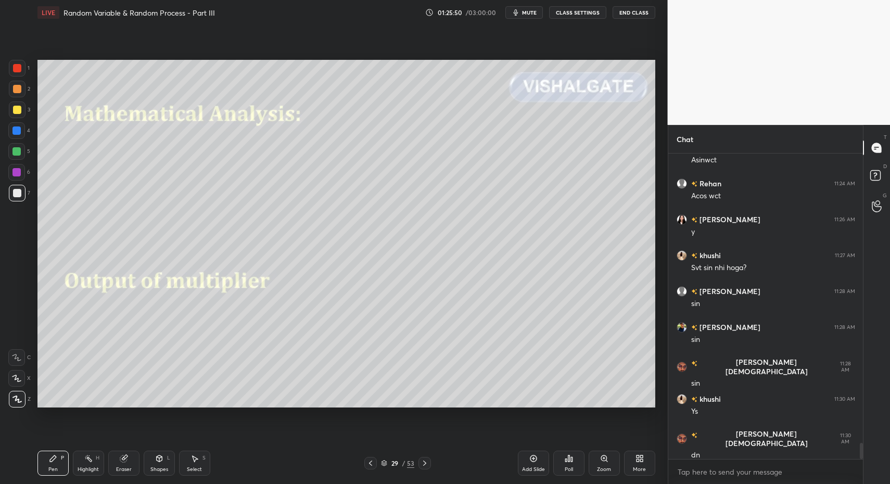
drag, startPoint x: 87, startPoint y: 465, endPoint x: 75, endPoint y: 416, distance: 50.4
drag, startPoint x: 60, startPoint y: 458, endPoint x: 54, endPoint y: 459, distance: 5.7
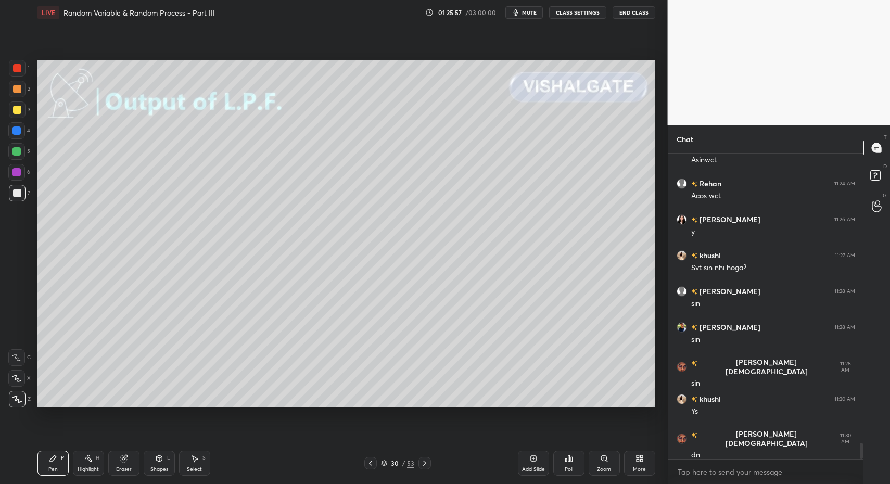
drag, startPoint x: 55, startPoint y: 456, endPoint x: 58, endPoint y: 419, distance: 37.0
drag, startPoint x: 7, startPoint y: 196, endPoint x: 21, endPoint y: 191, distance: 14.8
drag, startPoint x: 70, startPoint y: 466, endPoint x: 97, endPoint y: 438, distance: 39.0
drag, startPoint x: 48, startPoint y: 458, endPoint x: 66, endPoint y: 421, distance: 41.0
drag, startPoint x: 16, startPoint y: 106, endPoint x: 22, endPoint y: 119, distance: 14.4
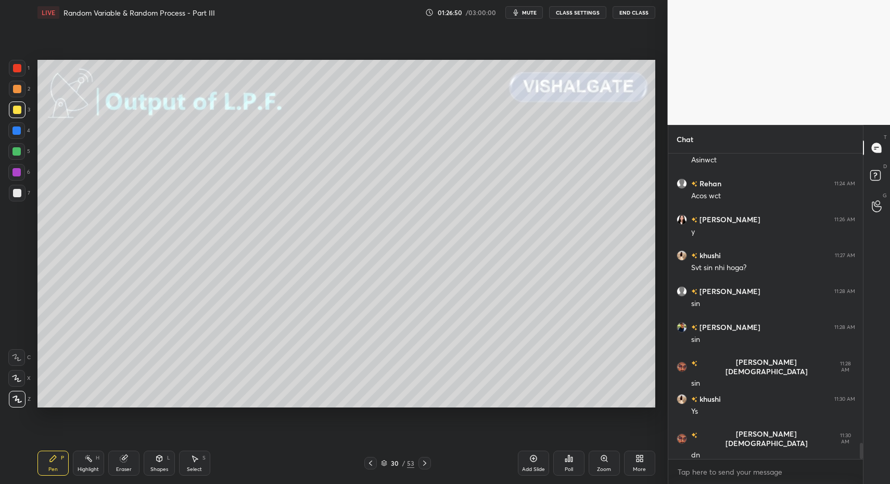
drag, startPoint x: 162, startPoint y: 470, endPoint x: 164, endPoint y: 454, distance: 16.2
drag, startPoint x: 25, startPoint y: 195, endPoint x: 19, endPoint y: 205, distance: 11.4
drag, startPoint x: 73, startPoint y: 469, endPoint x: 76, endPoint y: 456, distance: 13.3
drag, startPoint x: 48, startPoint y: 472, endPoint x: 59, endPoint y: 460, distance: 16.2
drag, startPoint x: 191, startPoint y: 458, endPoint x: 203, endPoint y: 398, distance: 61.5
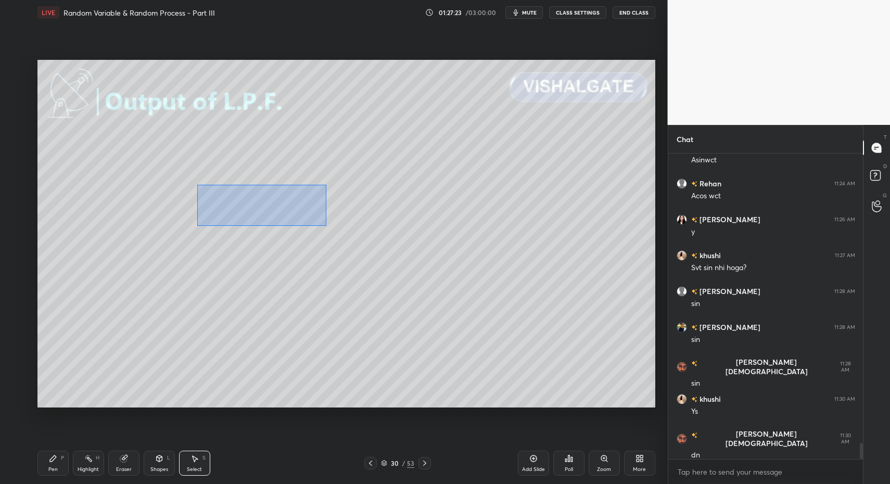
drag, startPoint x: 273, startPoint y: 220, endPoint x: 327, endPoint y: 248, distance: 61.0
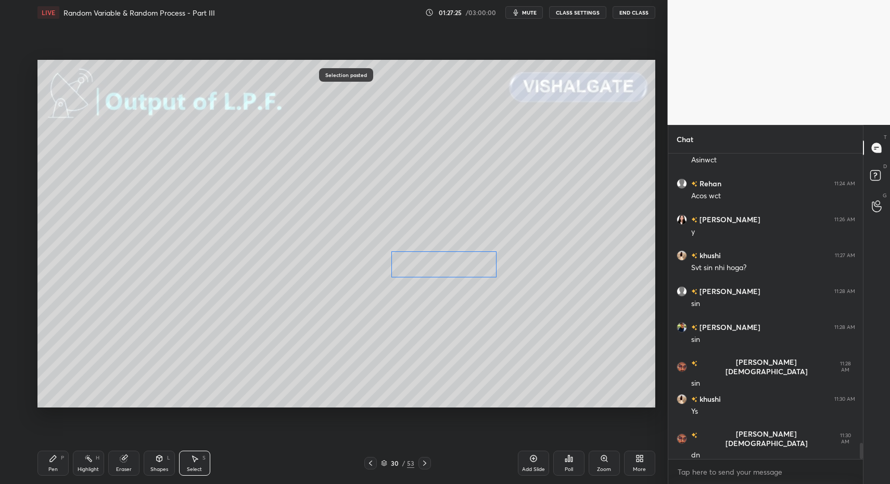
drag, startPoint x: 291, startPoint y: 225, endPoint x: 441, endPoint y: 268, distance: 155.8
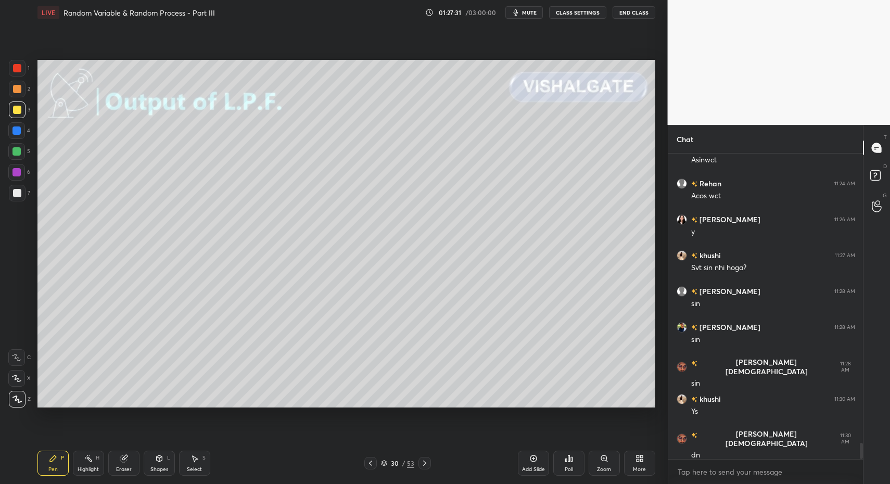
drag, startPoint x: 158, startPoint y: 462, endPoint x: 150, endPoint y: 445, distance: 18.4
drag, startPoint x: 46, startPoint y: 459, endPoint x: 57, endPoint y: 410, distance: 51.0
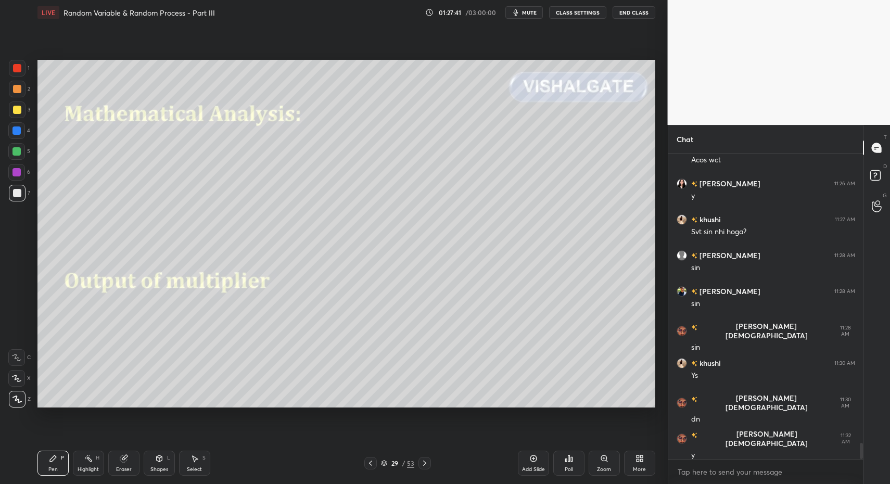
drag, startPoint x: 87, startPoint y: 463, endPoint x: 103, endPoint y: 444, distance: 23.7
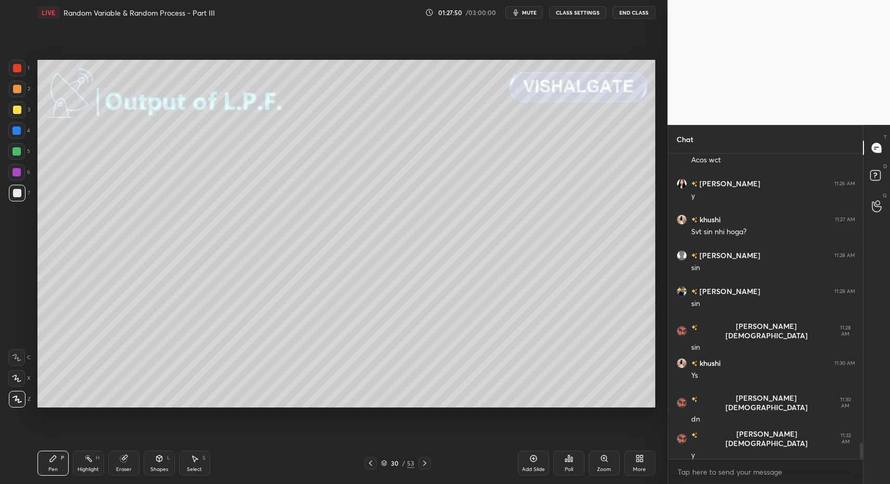
drag, startPoint x: 83, startPoint y: 466, endPoint x: 90, endPoint y: 451, distance: 15.9
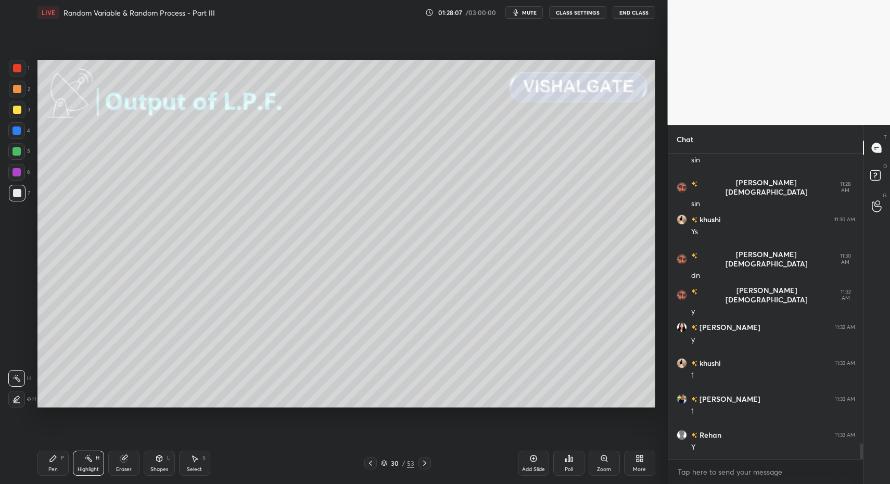
scroll to position [5639, 0]
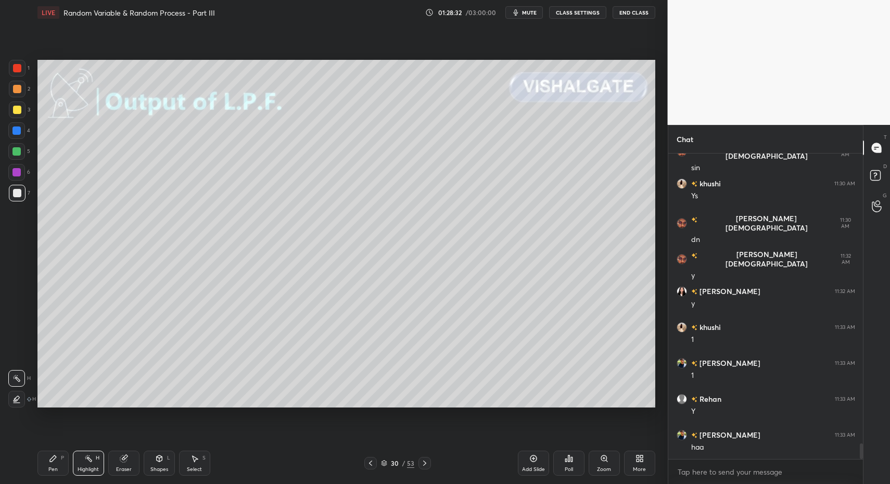
drag, startPoint x: 88, startPoint y: 467, endPoint x: 91, endPoint y: 446, distance: 20.9
drag, startPoint x: 56, startPoint y: 462, endPoint x: 69, endPoint y: 416, distance: 47.6
drag, startPoint x: 21, startPoint y: 194, endPoint x: 32, endPoint y: 225, distance: 33.6
drag, startPoint x: 52, startPoint y: 461, endPoint x: 92, endPoint y: 415, distance: 60.8
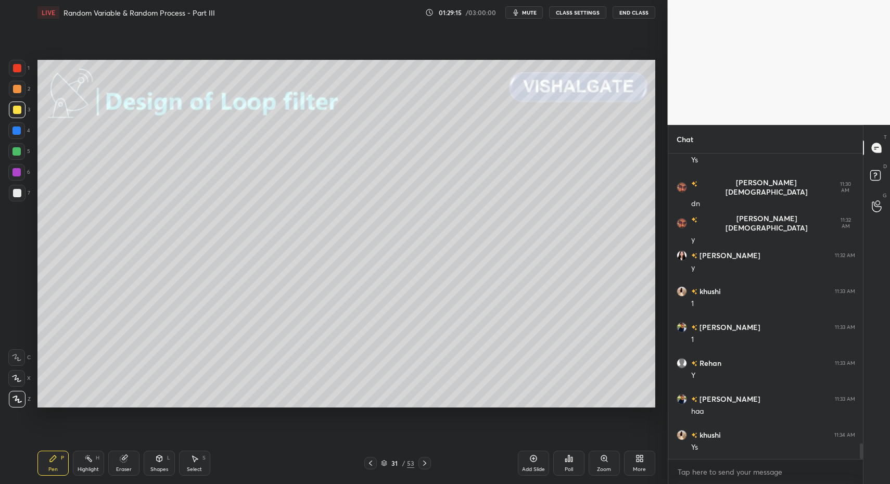
drag, startPoint x: 21, startPoint y: 194, endPoint x: 23, endPoint y: 186, distance: 8.2
drag, startPoint x: 27, startPoint y: 197, endPoint x: 21, endPoint y: 233, distance: 35.8
drag, startPoint x: 36, startPoint y: 465, endPoint x: 71, endPoint y: 418, distance: 58.7
drag, startPoint x: 199, startPoint y: 471, endPoint x: 200, endPoint y: 455, distance: 15.6
drag, startPoint x: 114, startPoint y: 289, endPoint x: 278, endPoint y: 362, distance: 178.9
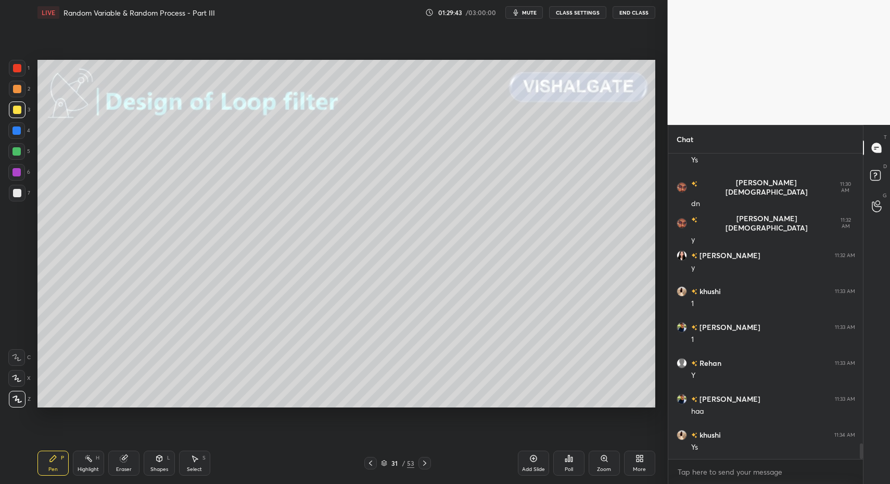
drag, startPoint x: 26, startPoint y: 354, endPoint x: 28, endPoint y: 361, distance: 6.9
drag, startPoint x: 145, startPoint y: 455, endPoint x: 151, endPoint y: 448, distance: 9.9
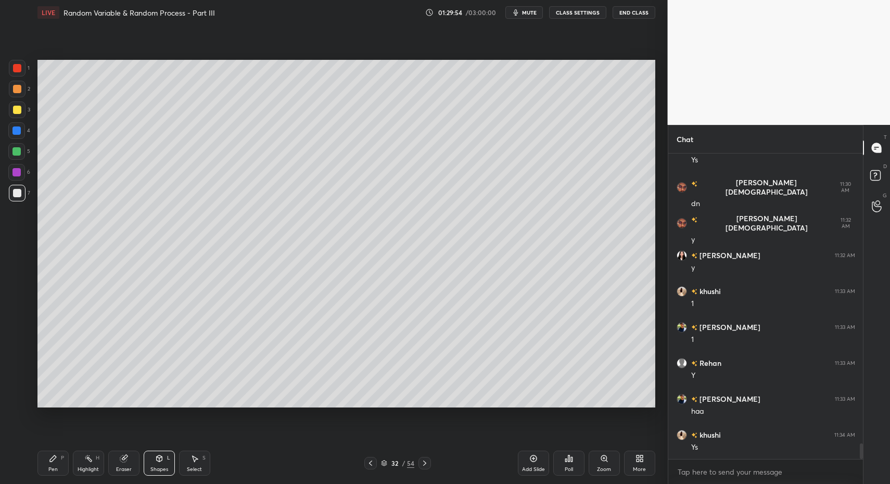
drag, startPoint x: 14, startPoint y: 200, endPoint x: 19, endPoint y: 196, distance: 5.9
drag, startPoint x: 60, startPoint y: 468, endPoint x: 65, endPoint y: 469, distance: 5.4
drag, startPoint x: 161, startPoint y: 468, endPoint x: 158, endPoint y: 448, distance: 21.0
drag, startPoint x: 40, startPoint y: 468, endPoint x: 49, endPoint y: 468, distance: 8.8
drag, startPoint x: 49, startPoint y: 468, endPoint x: 62, endPoint y: 418, distance: 51.6
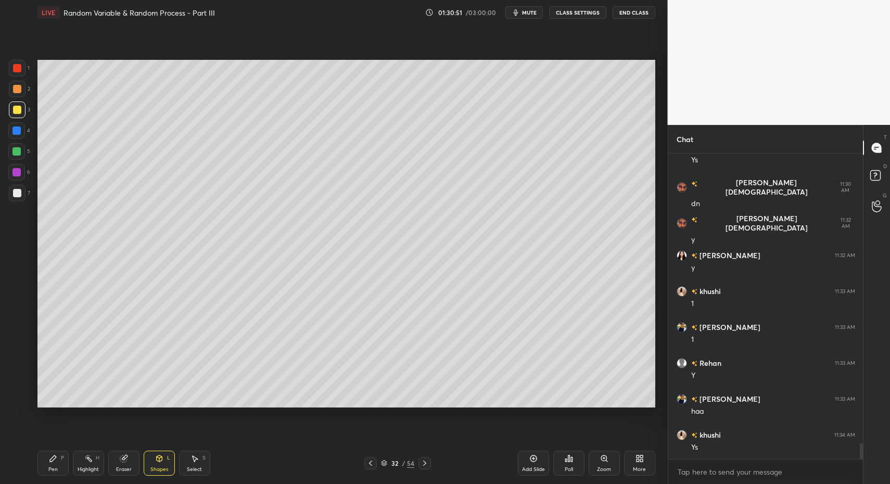
drag, startPoint x: 23, startPoint y: 190, endPoint x: 18, endPoint y: 219, distance: 29.6
drag, startPoint x: 53, startPoint y: 464, endPoint x: 64, endPoint y: 434, distance: 31.6
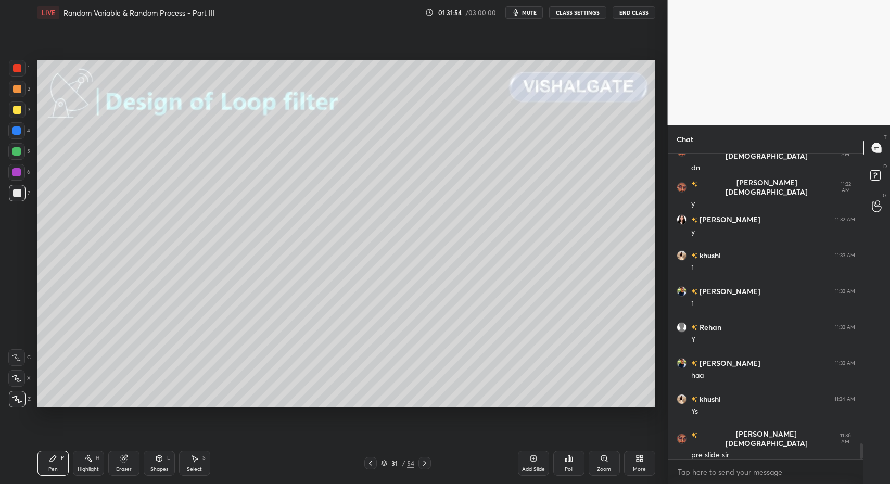
scroll to position [5721, 0]
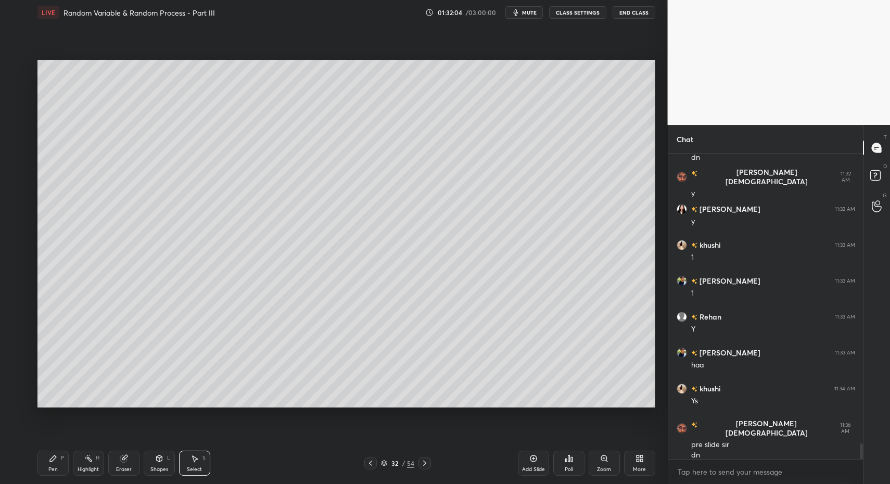
drag, startPoint x: 196, startPoint y: 460, endPoint x: 183, endPoint y: 416, distance: 46.0
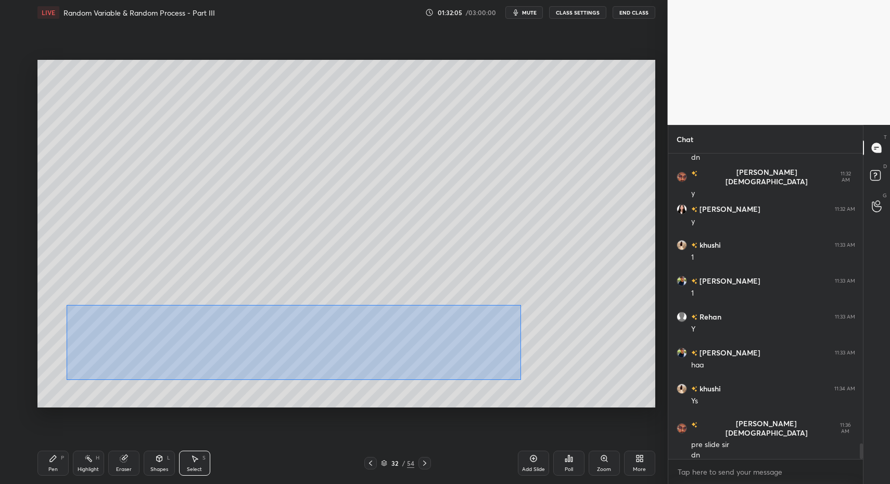
drag, startPoint x: 66, startPoint y: 305, endPoint x: 521, endPoint y: 379, distance: 460.9
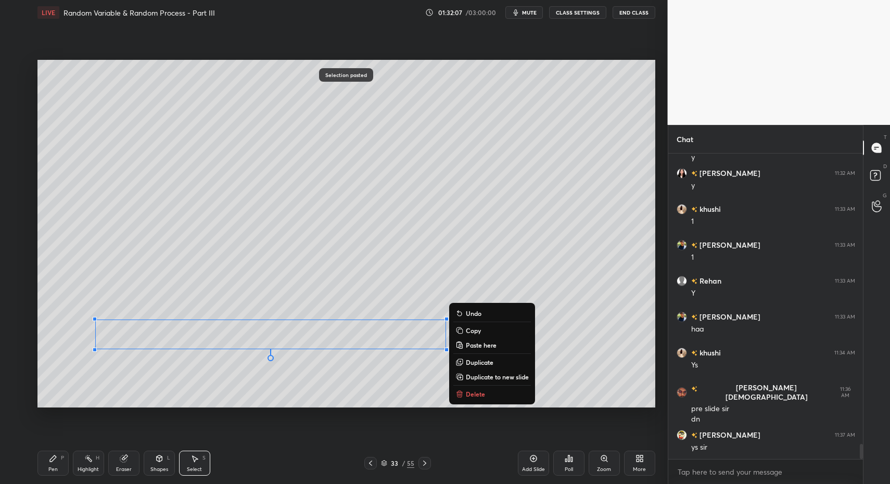
scroll to position [5793, 0]
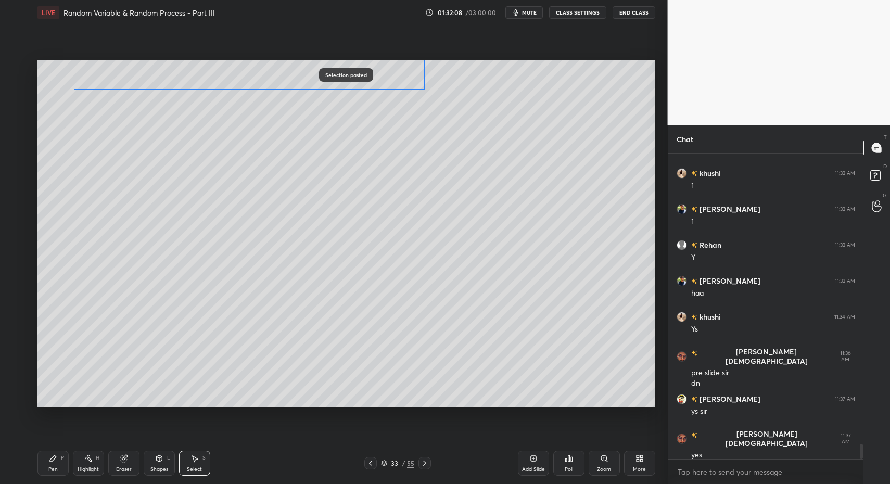
drag, startPoint x: 197, startPoint y: 333, endPoint x: 181, endPoint y: 87, distance: 246.2
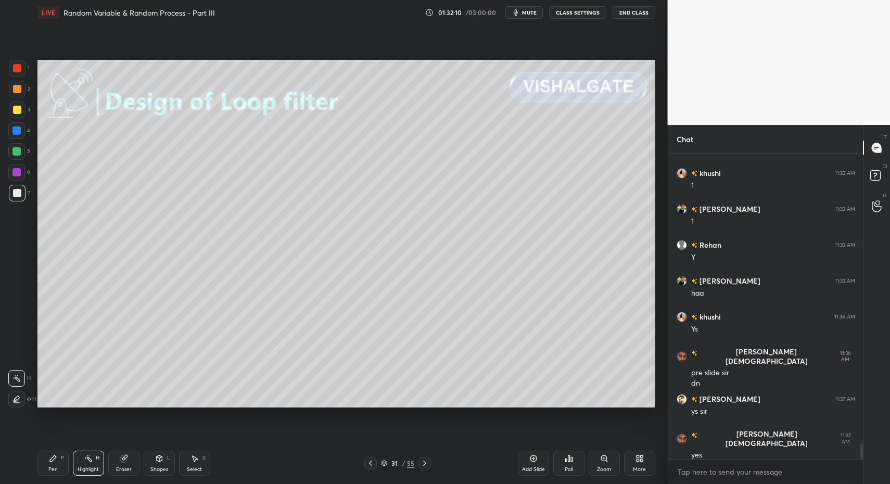
drag, startPoint x: 88, startPoint y: 463, endPoint x: 128, endPoint y: 414, distance: 62.9
drag, startPoint x: 214, startPoint y: 455, endPoint x: 208, endPoint y: 453, distance: 6.1
drag, startPoint x: 184, startPoint y: 465, endPoint x: 219, endPoint y: 408, distance: 66.6
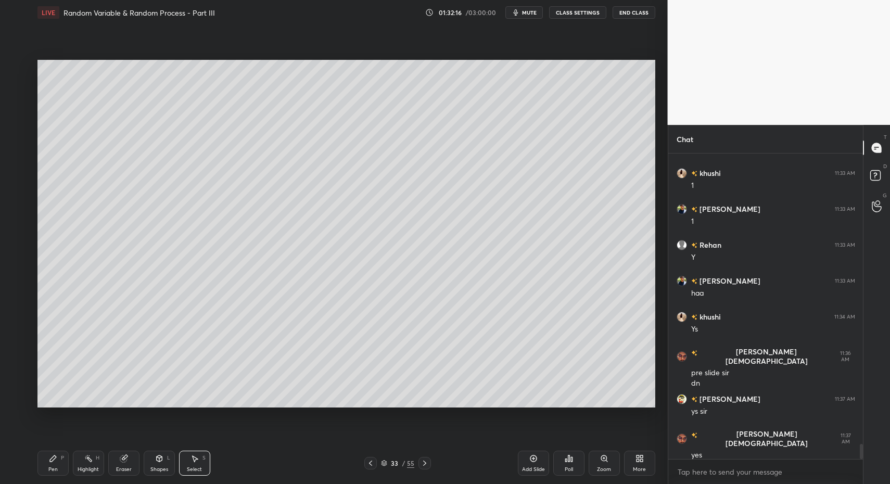
drag, startPoint x: 418, startPoint y: 82, endPoint x: 446, endPoint y: 101, distance: 33.3
drag, startPoint x: 41, startPoint y: 466, endPoint x: 50, endPoint y: 412, distance: 54.9
drag, startPoint x: 46, startPoint y: 461, endPoint x: 47, endPoint y: 466, distance: 5.4
drag, startPoint x: 66, startPoint y: 469, endPoint x: 60, endPoint y: 466, distance: 6.8
drag, startPoint x: 54, startPoint y: 465, endPoint x: 92, endPoint y: 409, distance: 67.4
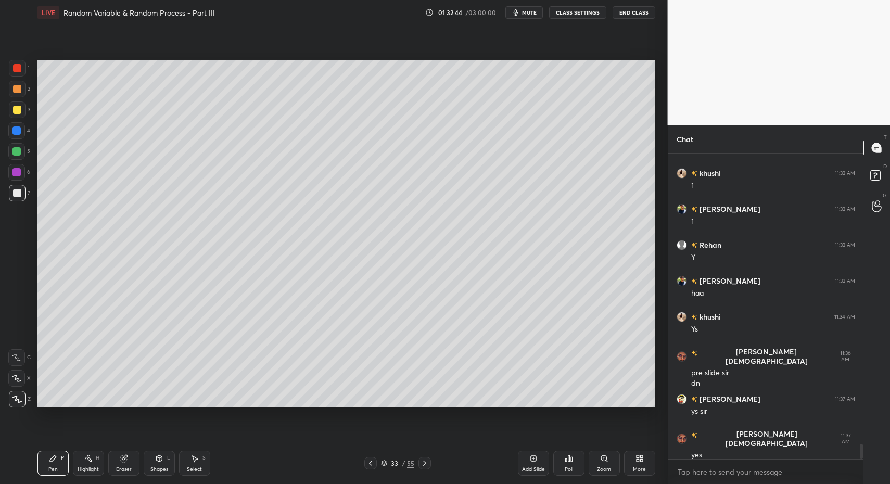
drag, startPoint x: 58, startPoint y: 477, endPoint x: 40, endPoint y: 470, distance: 19.1
drag, startPoint x: 87, startPoint y: 464, endPoint x: 104, endPoint y: 414, distance: 53.2
drag, startPoint x: 55, startPoint y: 463, endPoint x: 96, endPoint y: 420, distance: 59.6
drag, startPoint x: 13, startPoint y: 109, endPoint x: 26, endPoint y: 171, distance: 62.8
drag, startPoint x: 161, startPoint y: 461, endPoint x: 159, endPoint y: 446, distance: 14.7
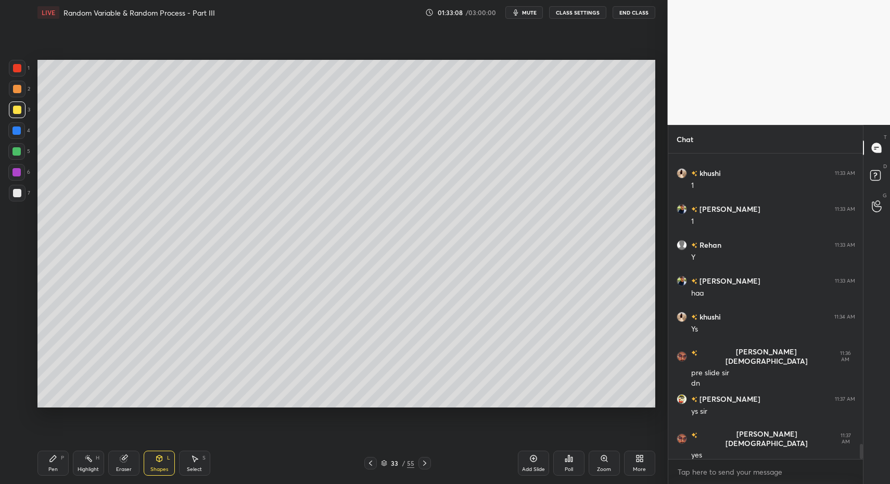
drag, startPoint x: 70, startPoint y: 456, endPoint x: 54, endPoint y: 462, distance: 17.6
drag, startPoint x: 54, startPoint y: 462, endPoint x: 57, endPoint y: 423, distance: 39.2
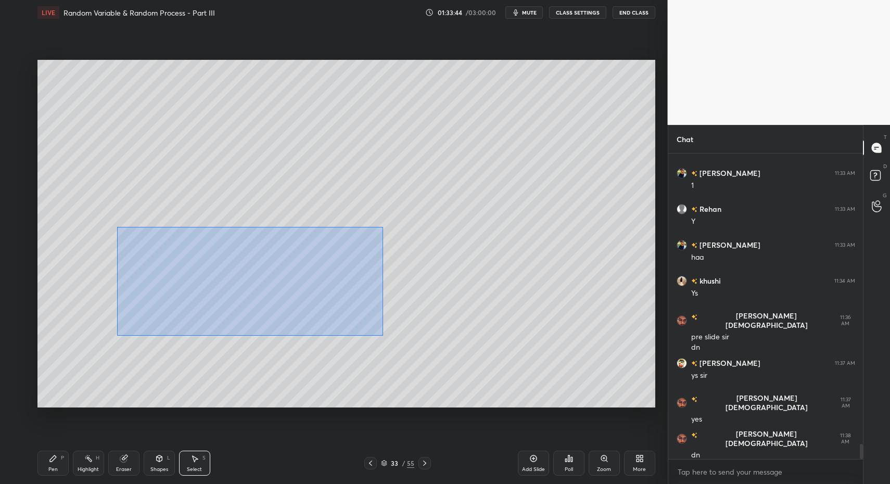
drag, startPoint x: 121, startPoint y: 225, endPoint x: 371, endPoint y: 351, distance: 279.3
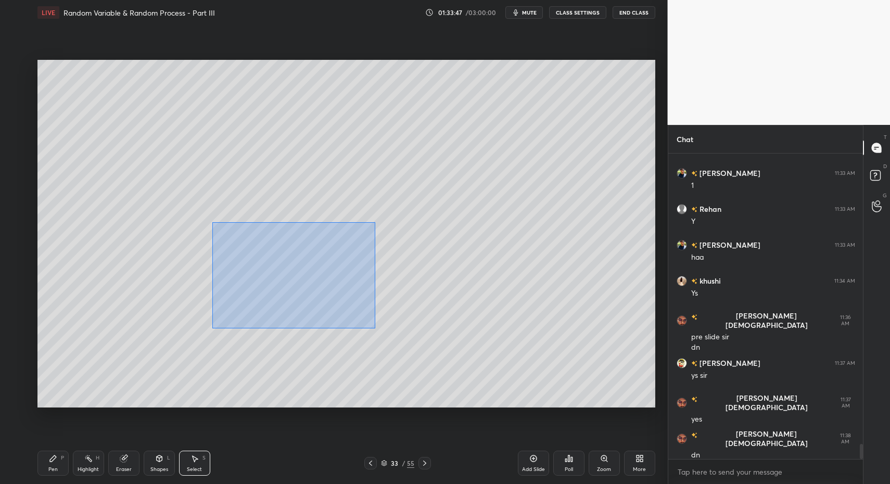
drag, startPoint x: 212, startPoint y: 222, endPoint x: 386, endPoint y: 335, distance: 208.0
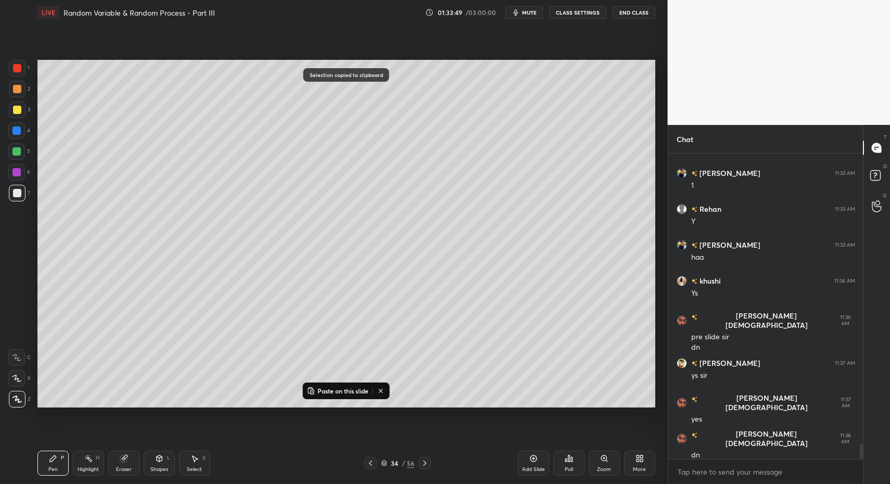
drag, startPoint x: 52, startPoint y: 459, endPoint x: 56, endPoint y: 416, distance: 43.9
drag, startPoint x: 21, startPoint y: 109, endPoint x: 23, endPoint y: 114, distance: 6.1
drag, startPoint x: 22, startPoint y: 185, endPoint x: 33, endPoint y: 184, distance: 11.6
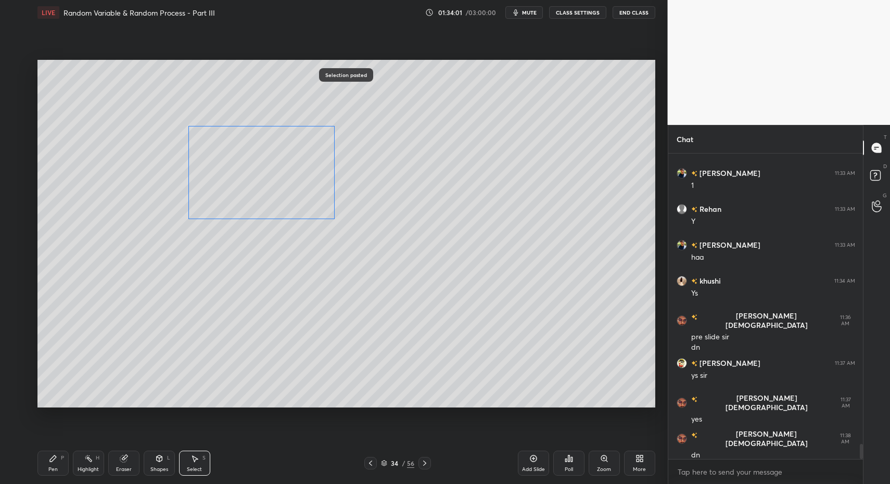
drag, startPoint x: 223, startPoint y: 235, endPoint x: 196, endPoint y: 154, distance: 85.2
click at [200, 148] on div "0 ° Undo Copy Paste here Duplicate Duplicate to new slide Delete" at bounding box center [346, 234] width 618 height 348
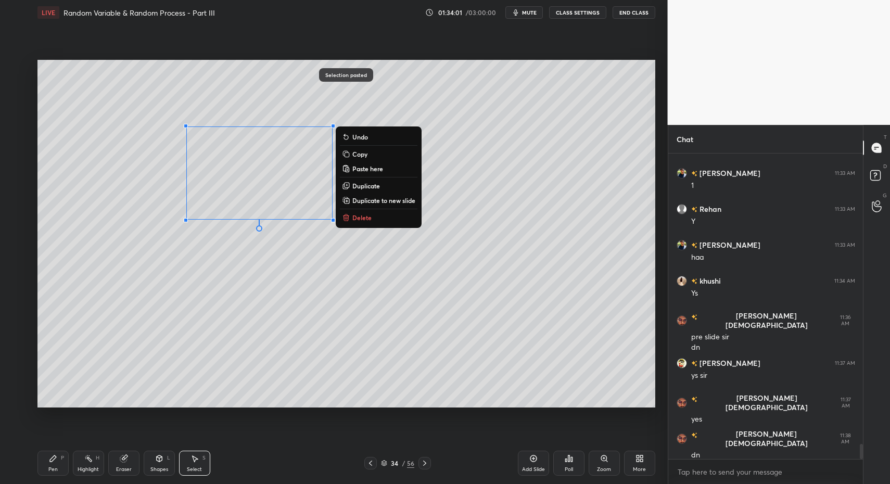
drag, startPoint x: 43, startPoint y: 470, endPoint x: 47, endPoint y: 464, distance: 7.1
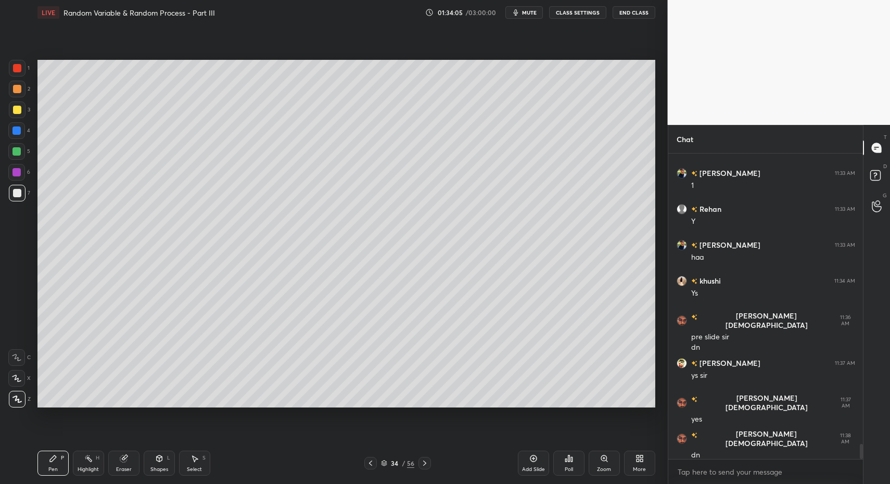
drag, startPoint x: 17, startPoint y: 112, endPoint x: 18, endPoint y: 127, distance: 15.1
drag, startPoint x: 15, startPoint y: 357, endPoint x: 18, endPoint y: 375, distance: 17.6
drag, startPoint x: 170, startPoint y: 465, endPoint x: 164, endPoint y: 446, distance: 19.6
drag, startPoint x: 51, startPoint y: 467, endPoint x: 44, endPoint y: 468, distance: 6.8
drag, startPoint x: 44, startPoint y: 468, endPoint x: 47, endPoint y: 421, distance: 46.9
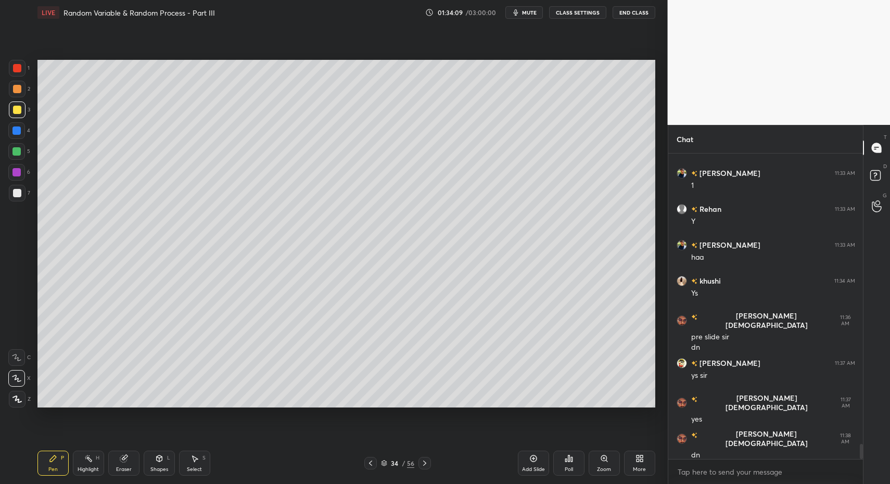
drag, startPoint x: 25, startPoint y: 188, endPoint x: 14, endPoint y: 187, distance: 10.9
drag, startPoint x: 14, startPoint y: 187, endPoint x: 17, endPoint y: 213, distance: 25.6
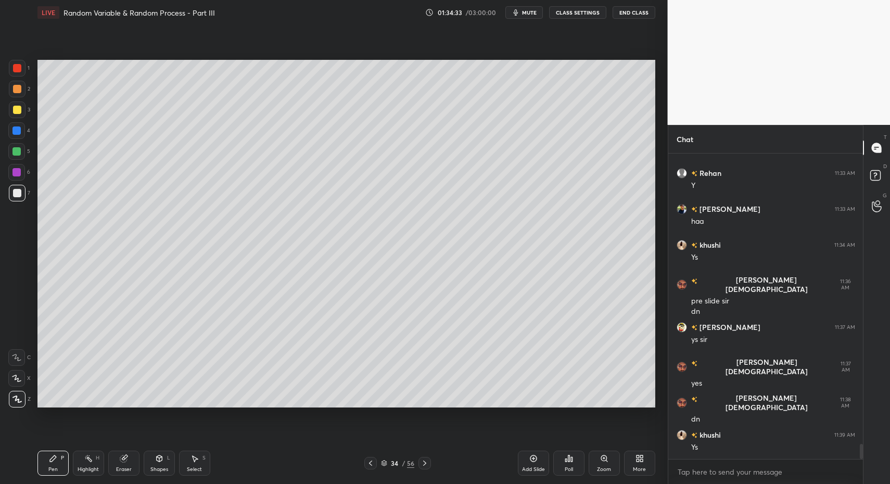
drag, startPoint x: 22, startPoint y: 150, endPoint x: 25, endPoint y: 165, distance: 15.3
click at [164, 472] on div "Shapes L" at bounding box center [159, 463] width 31 height 25
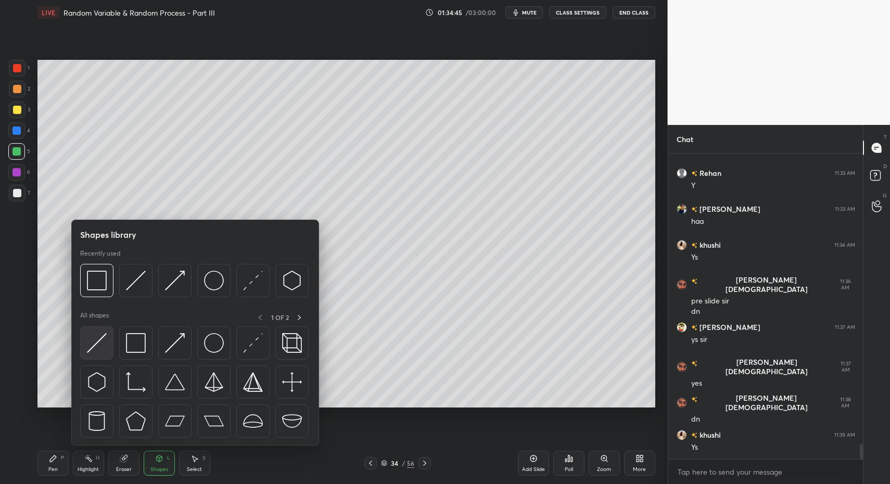
click at [98, 350] on img at bounding box center [97, 343] width 20 height 20
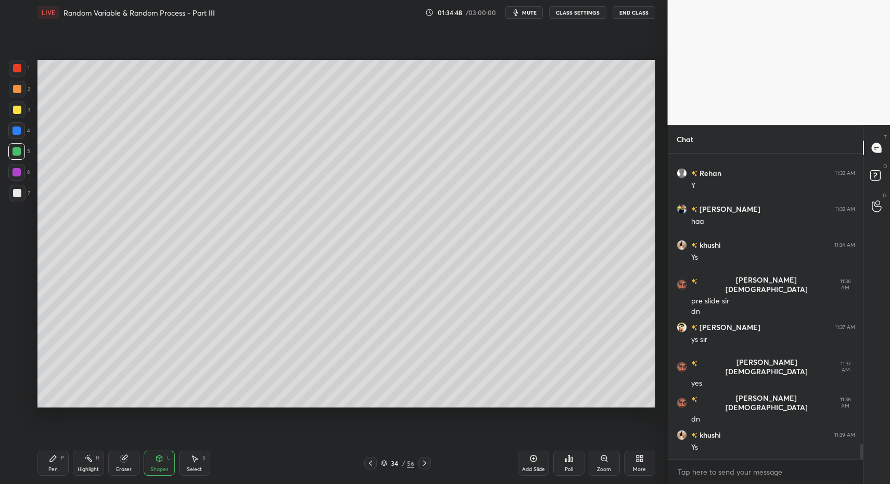
click at [23, 193] on div at bounding box center [17, 193] width 17 height 17
drag, startPoint x: 35, startPoint y: 464, endPoint x: 43, endPoint y: 460, distance: 9.3
drag, startPoint x: 43, startPoint y: 460, endPoint x: 48, endPoint y: 457, distance: 5.6
drag, startPoint x: 163, startPoint y: 472, endPoint x: 156, endPoint y: 449, distance: 25.2
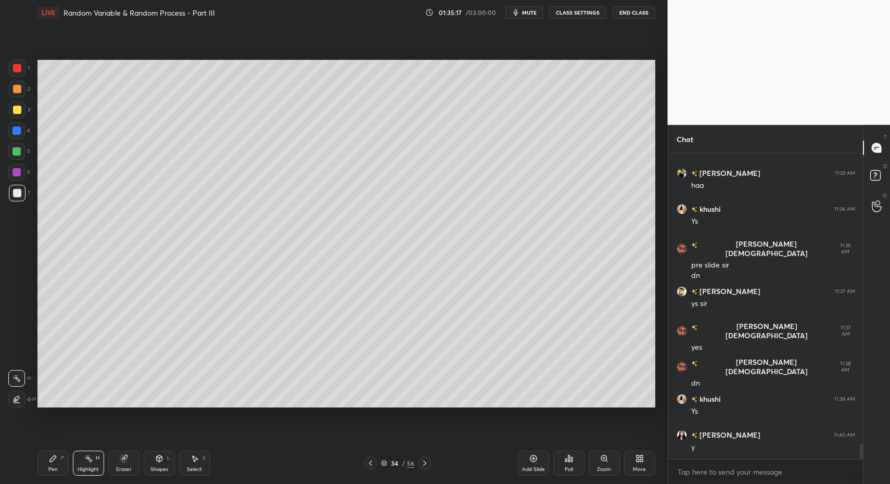
drag, startPoint x: 92, startPoint y: 464, endPoint x: 123, endPoint y: 416, distance: 56.9
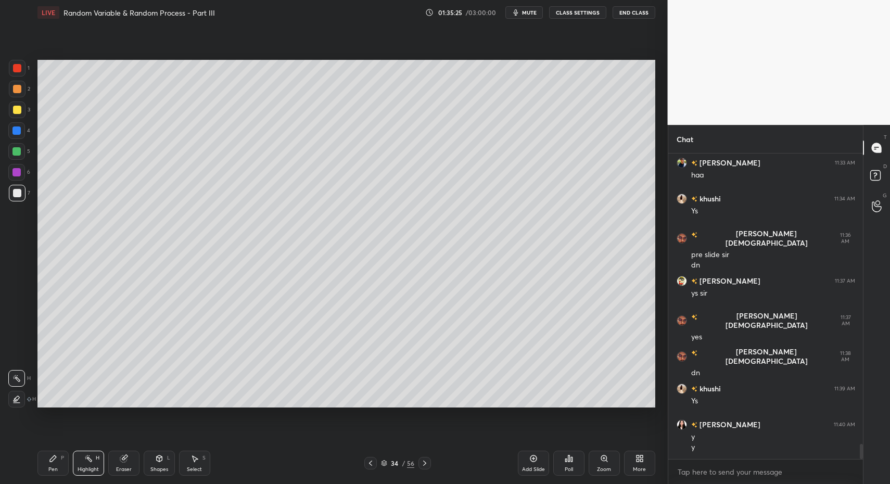
drag, startPoint x: 195, startPoint y: 468, endPoint x: 192, endPoint y: 457, distance: 11.7
click at [195, 465] on div "Select S" at bounding box center [194, 463] width 31 height 25
click at [192, 457] on div "Select S" at bounding box center [194, 463] width 31 height 25
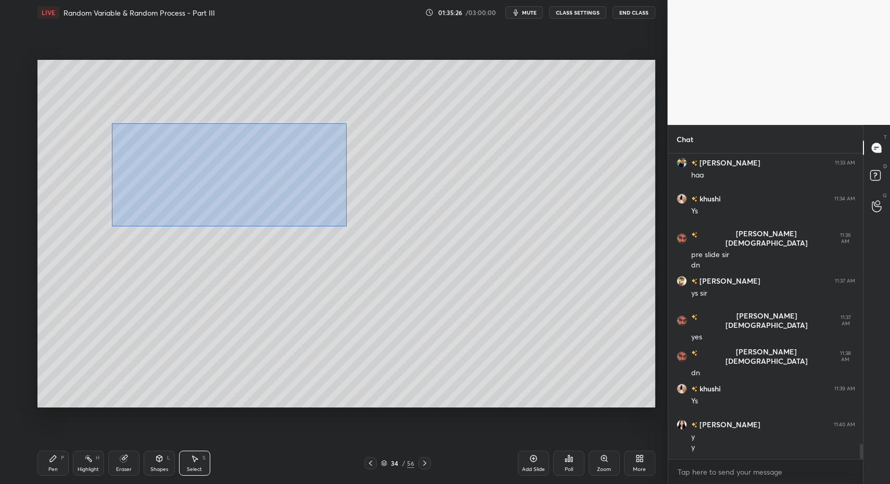
drag, startPoint x: 141, startPoint y: 148, endPoint x: 345, endPoint y: 226, distance: 218.4
click at [345, 226] on div "0 ° Undo Copy Paste here Duplicate Duplicate to new slide Delete" at bounding box center [346, 234] width 618 height 348
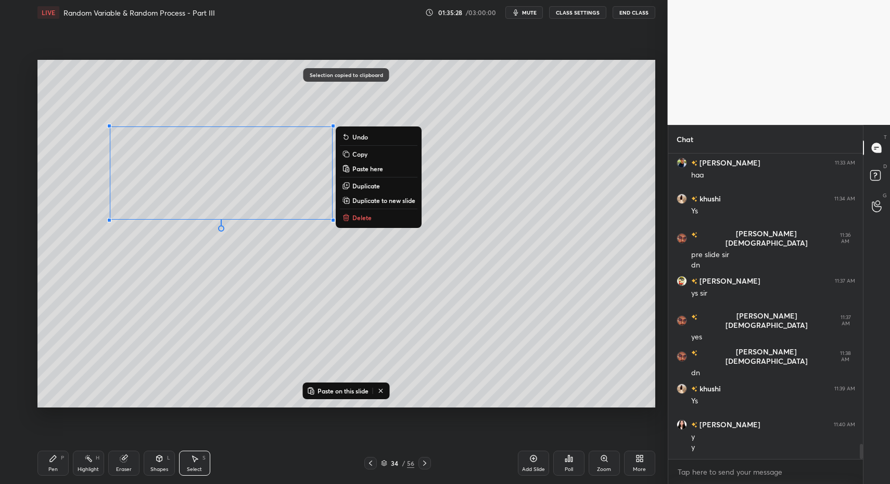
click at [525, 463] on div "Add Slide" at bounding box center [533, 463] width 31 height 25
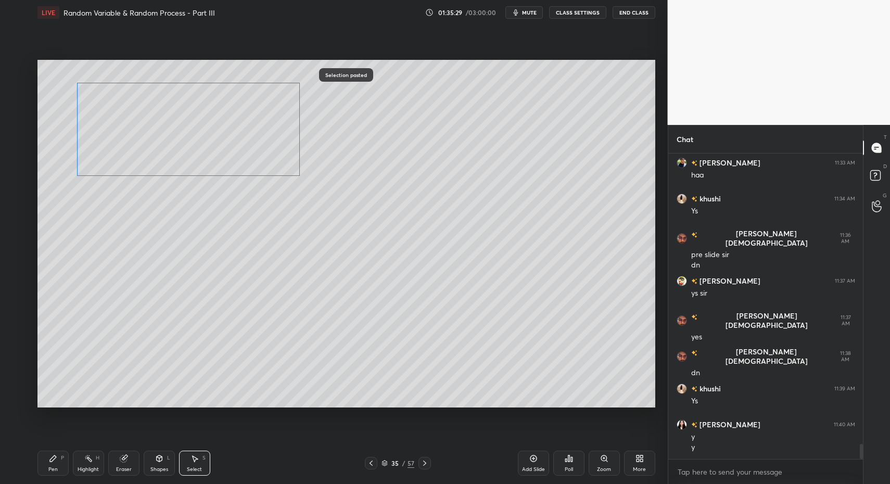
drag, startPoint x: 132, startPoint y: 175, endPoint x: 114, endPoint y: 139, distance: 39.8
click at [115, 136] on div "0 ° Undo Copy Paste here Duplicate Duplicate to new slide Delete" at bounding box center [346, 234] width 618 height 348
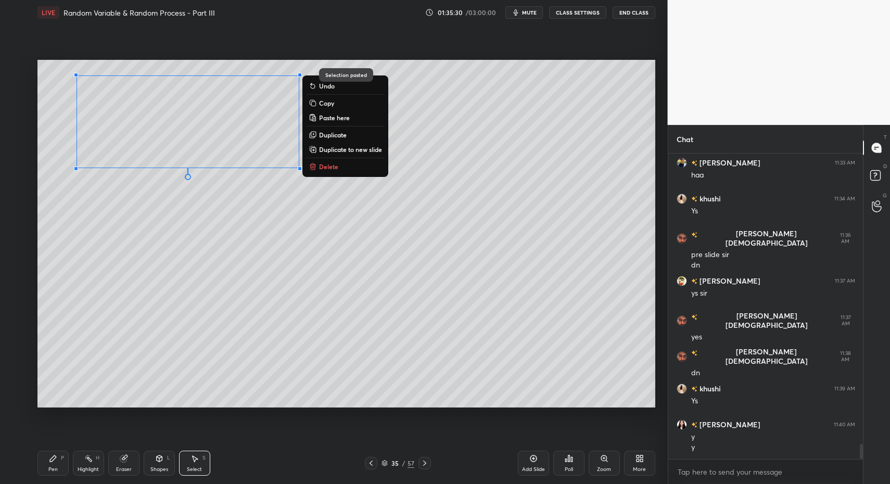
click at [53, 470] on div "Pen" at bounding box center [52, 469] width 9 height 5
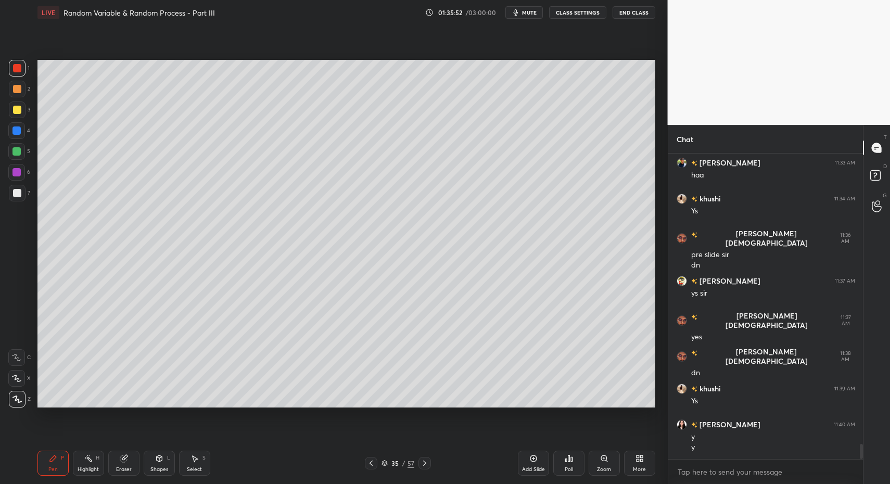
drag, startPoint x: 18, startPoint y: 372, endPoint x: 16, endPoint y: 365, distance: 6.9
drag, startPoint x: 60, startPoint y: 462, endPoint x: 74, endPoint y: 411, distance: 53.3
drag, startPoint x: 159, startPoint y: 461, endPoint x: 156, endPoint y: 445, distance: 15.3
drag, startPoint x: 161, startPoint y: 470, endPoint x: 160, endPoint y: 447, distance: 22.9
drag, startPoint x: 59, startPoint y: 465, endPoint x: 72, endPoint y: 454, distance: 16.6
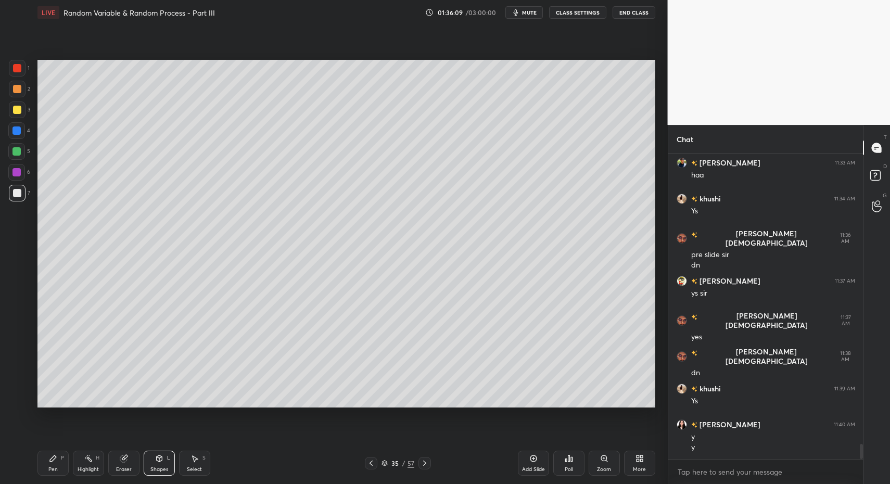
click at [59, 465] on div "Pen P" at bounding box center [52, 463] width 31 height 25
click at [59, 462] on div "Pen P" at bounding box center [52, 463] width 31 height 25
click at [172, 466] on div "Shapes L" at bounding box center [159, 463] width 31 height 25
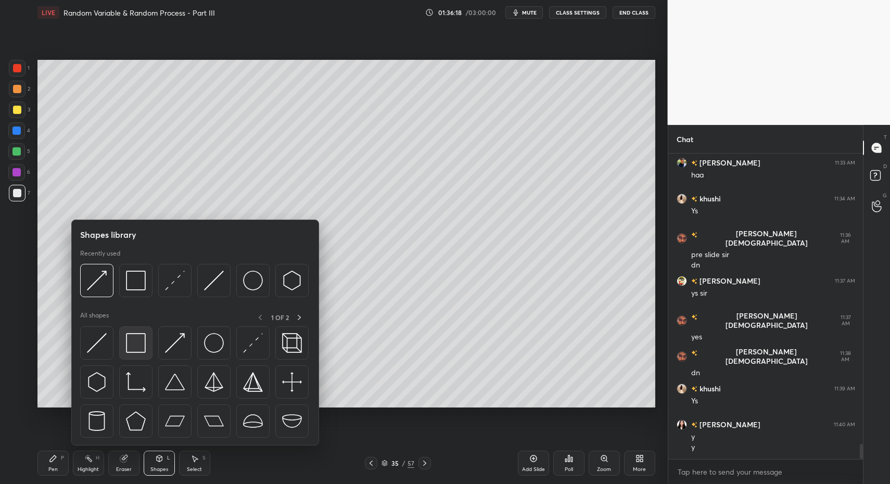
click at [134, 346] on img at bounding box center [136, 343] width 20 height 20
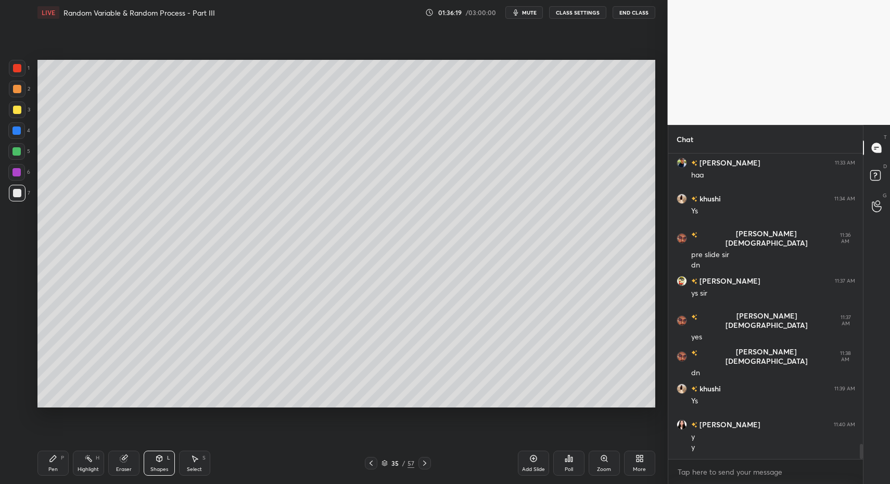
click at [20, 93] on div at bounding box center [17, 89] width 17 height 17
click at [55, 469] on div "Pen" at bounding box center [52, 469] width 9 height 5
click at [54, 462] on div "Pen P" at bounding box center [52, 463] width 31 height 25
click at [17, 193] on div at bounding box center [17, 193] width 8 height 8
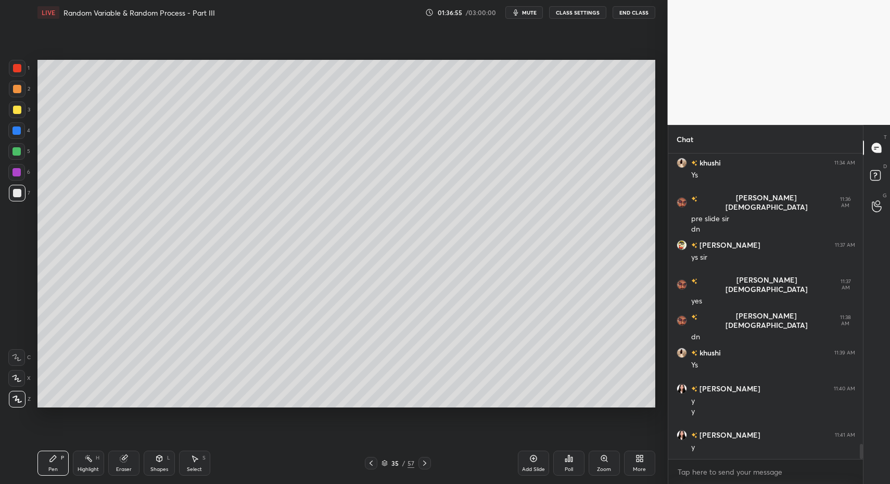
click at [375, 464] on div at bounding box center [371, 463] width 12 height 12
click at [373, 463] on div at bounding box center [371, 463] width 12 height 12
click at [375, 463] on div at bounding box center [371, 463] width 12 height 12
click at [373, 464] on icon at bounding box center [371, 463] width 8 height 8
click at [372, 464] on icon at bounding box center [371, 463] width 8 height 8
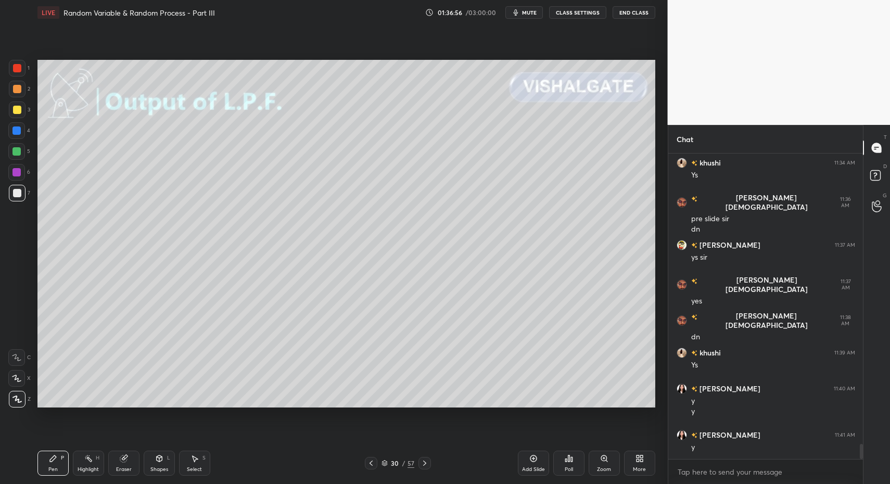
click at [374, 465] on icon at bounding box center [371, 463] width 8 height 8
click at [373, 464] on icon at bounding box center [371, 463] width 8 height 8
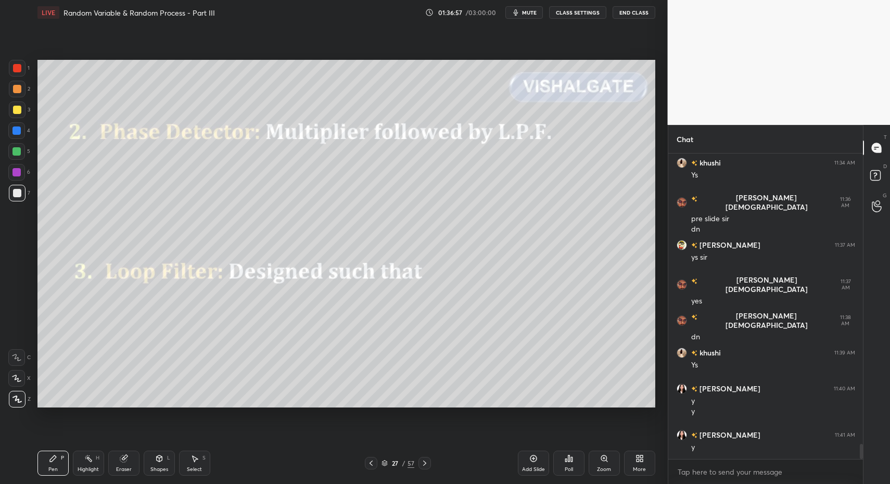
click at [372, 464] on icon at bounding box center [371, 463] width 8 height 8
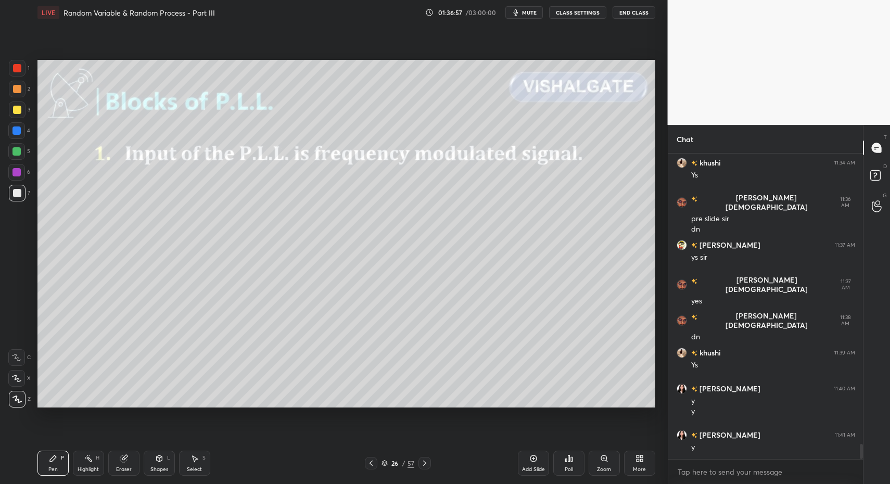
click at [373, 464] on icon at bounding box center [371, 463] width 8 height 8
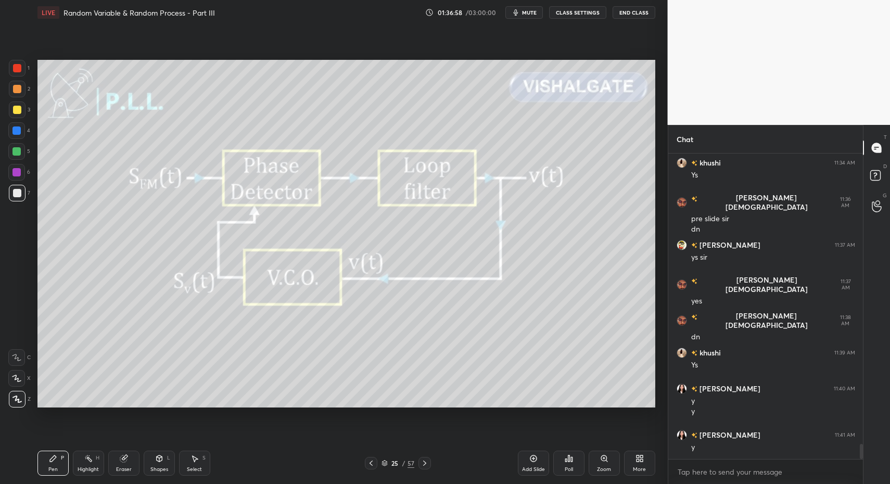
click at [373, 464] on icon at bounding box center [371, 463] width 8 height 8
click at [368, 466] on icon at bounding box center [371, 463] width 8 height 8
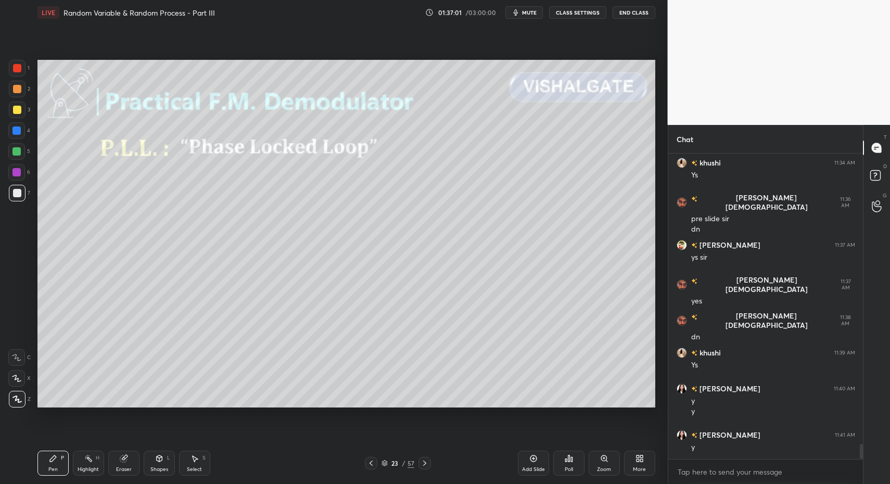
click at [86, 469] on div "Highlight" at bounding box center [88, 469] width 21 height 5
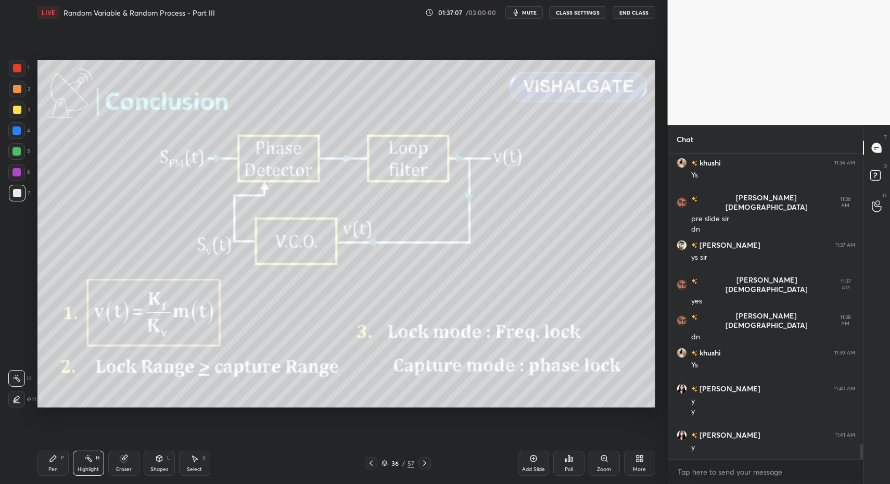
drag, startPoint x: 59, startPoint y: 470, endPoint x: 63, endPoint y: 465, distance: 6.6
click at [60, 468] on div "Pen P" at bounding box center [52, 463] width 31 height 25
click at [81, 467] on div "Highlight" at bounding box center [88, 469] width 21 height 5
drag, startPoint x: 56, startPoint y: 463, endPoint x: 92, endPoint y: 463, distance: 35.9
click at [57, 465] on div "Pen P" at bounding box center [52, 463] width 31 height 25
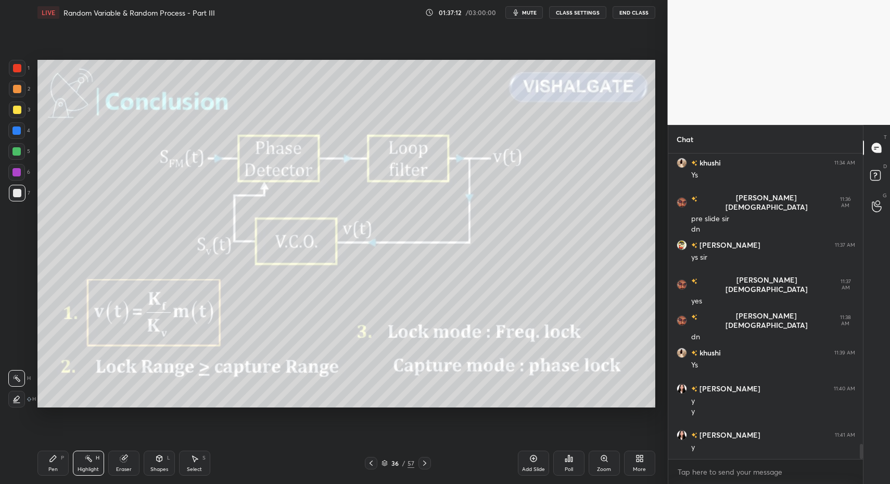
click at [92, 462] on icon at bounding box center [88, 458] width 8 height 8
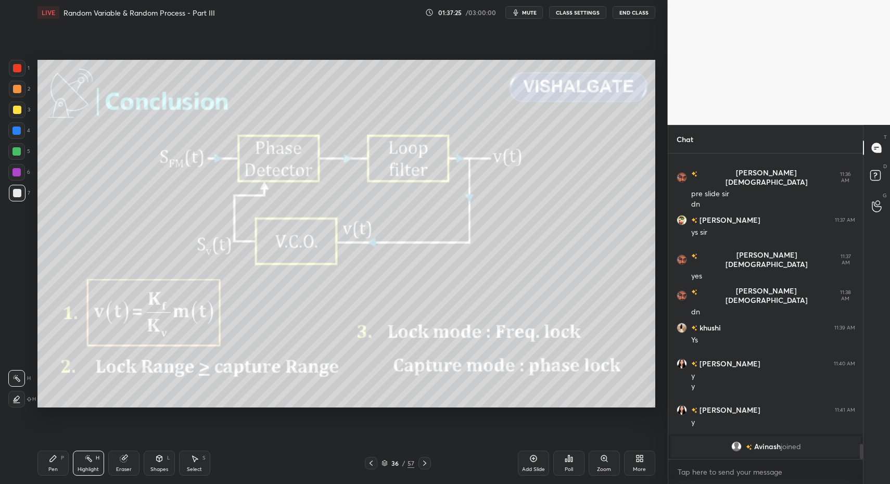
click at [370, 466] on icon at bounding box center [371, 463] width 8 height 8
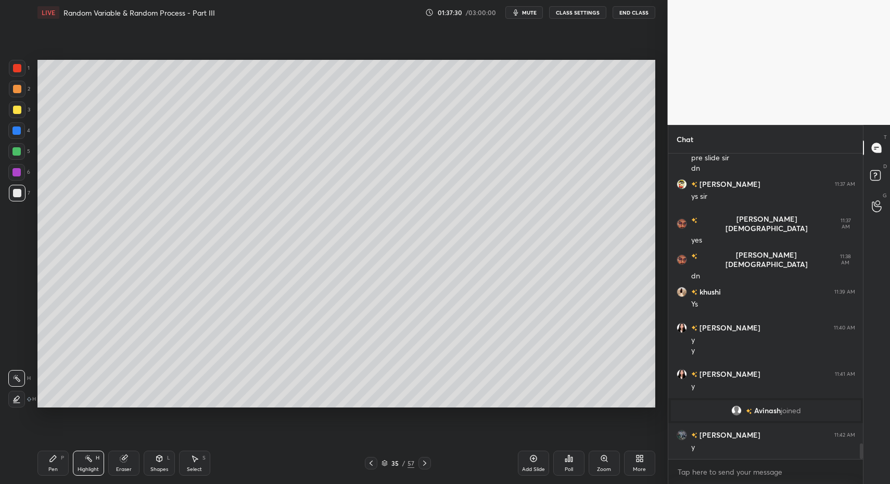
click at [370, 464] on icon at bounding box center [371, 463] width 8 height 8
click at [371, 464] on icon at bounding box center [371, 463] width 8 height 8
click at [369, 466] on icon at bounding box center [371, 463] width 8 height 8
click at [368, 464] on icon at bounding box center [371, 463] width 8 height 8
click at [369, 465] on icon at bounding box center [371, 463] width 8 height 8
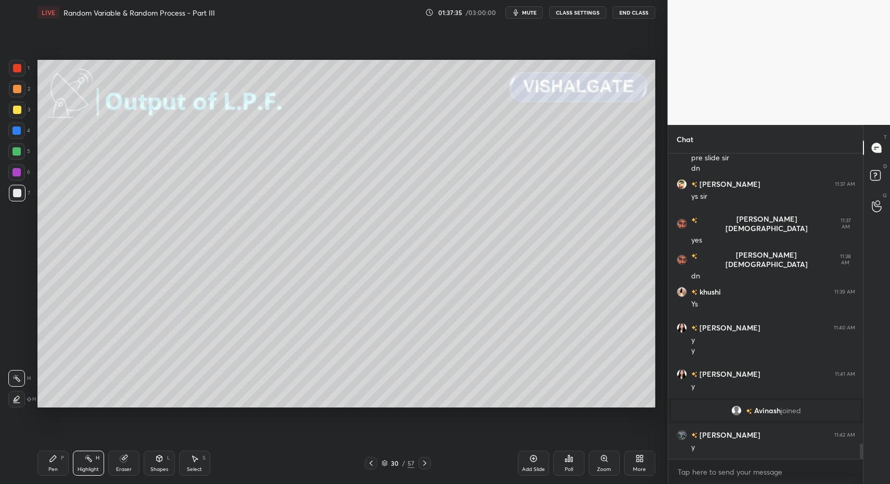
click at [88, 467] on div "Highlight" at bounding box center [88, 469] width 21 height 5
drag, startPoint x: 83, startPoint y: 465, endPoint x: 97, endPoint y: 435, distance: 32.8
click at [83, 465] on div "Highlight H" at bounding box center [88, 463] width 31 height 25
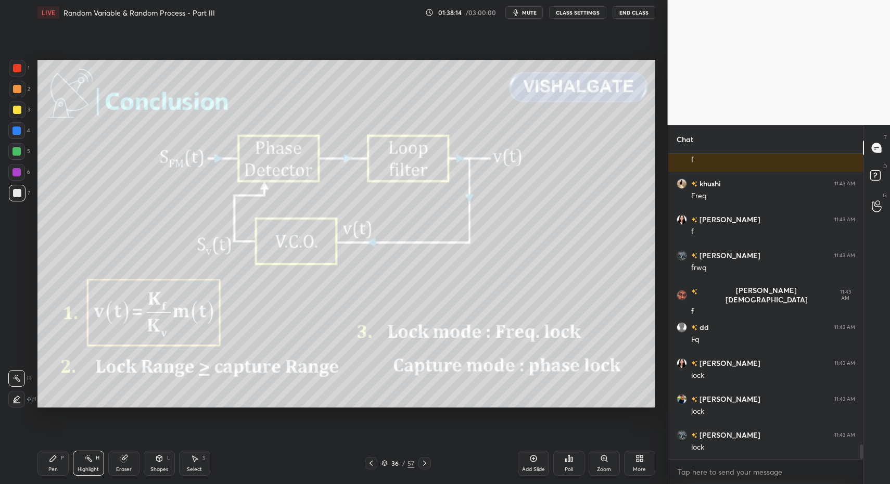
scroll to position [6099, 0]
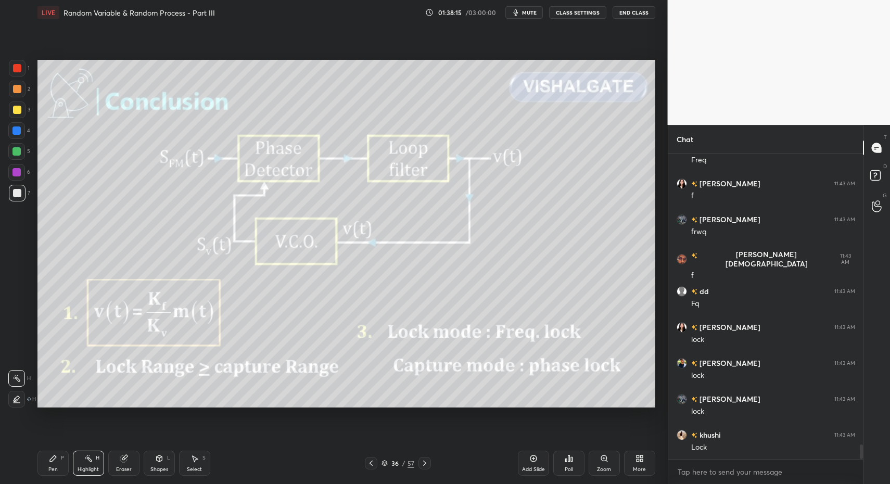
drag, startPoint x: 22, startPoint y: 134, endPoint x: 12, endPoint y: 150, distance: 19.1
click at [21, 135] on div at bounding box center [16, 130] width 17 height 17
drag, startPoint x: 63, startPoint y: 460, endPoint x: 145, endPoint y: 462, distance: 81.7
click at [63, 460] on div "Pen P" at bounding box center [52, 463] width 31 height 25
click at [157, 464] on div "Shapes L" at bounding box center [159, 463] width 31 height 25
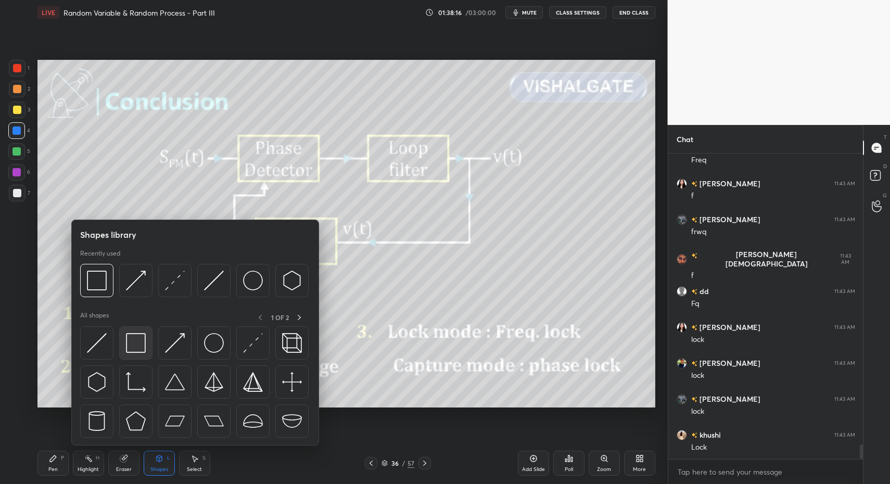
click at [138, 345] on img at bounding box center [136, 343] width 20 height 20
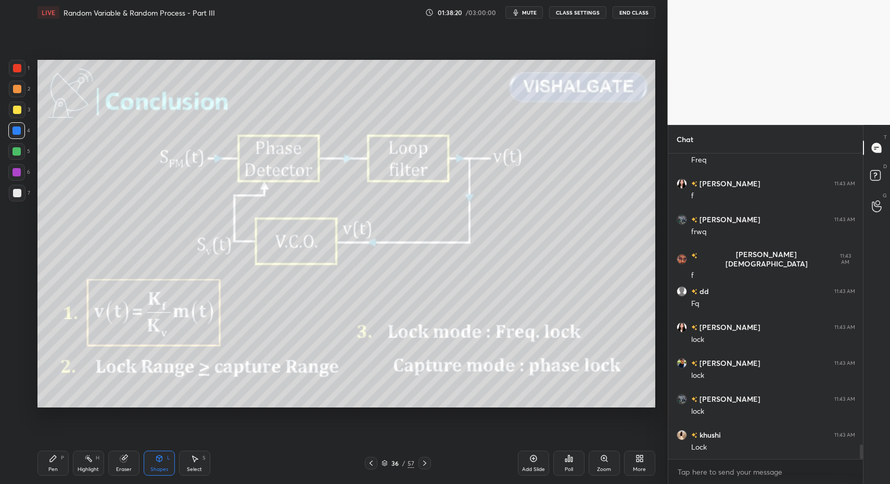
drag, startPoint x: 57, startPoint y: 459, endPoint x: 44, endPoint y: 457, distance: 13.2
click at [57, 459] on div "Pen P" at bounding box center [52, 463] width 31 height 25
click at [46, 462] on div "Pen P" at bounding box center [52, 463] width 31 height 25
click at [18, 201] on div "7" at bounding box center [19, 195] width 21 height 21
click at [20, 199] on div at bounding box center [17, 193] width 17 height 17
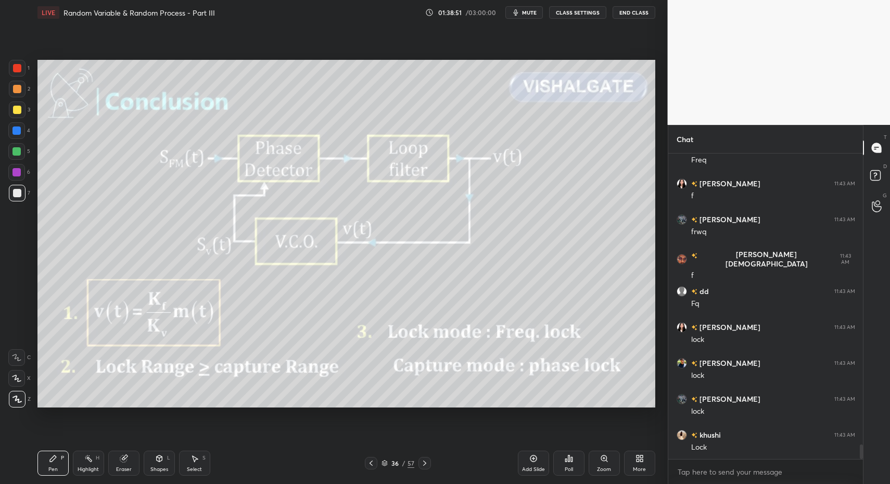
scroll to position [6135, 0]
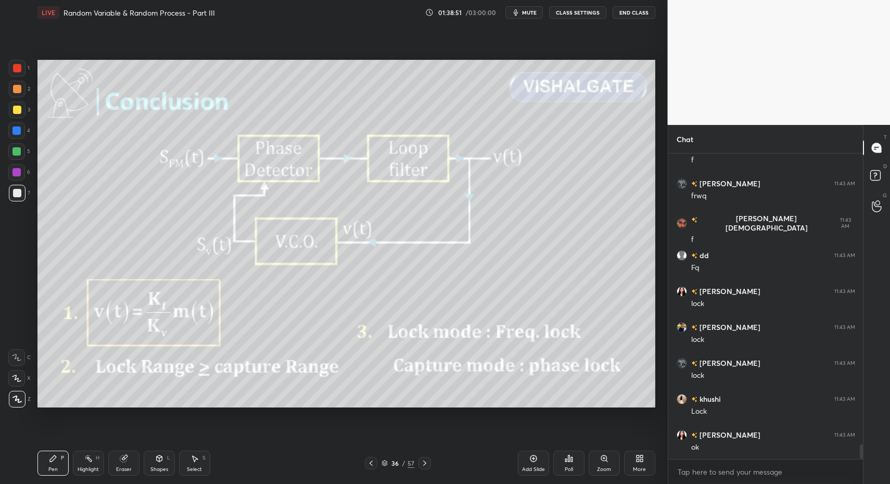
click at [426, 465] on icon at bounding box center [424, 463] width 8 height 8
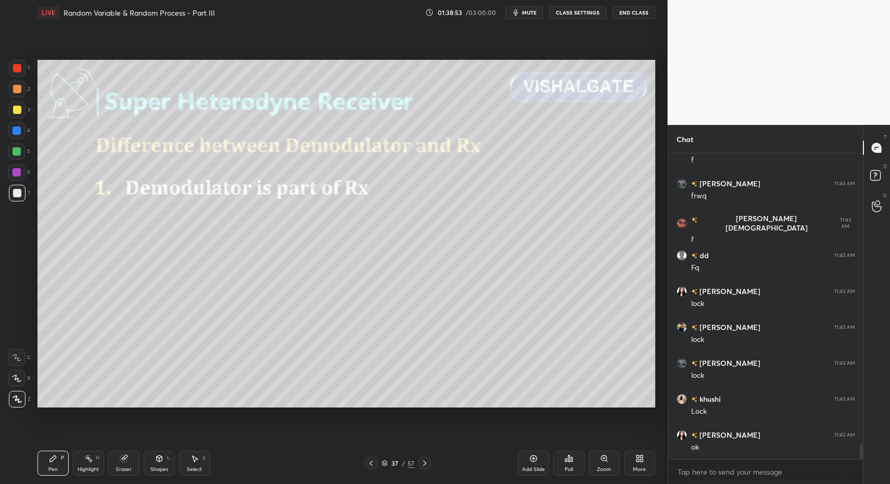
click at [54, 474] on div "Pen P" at bounding box center [52, 463] width 31 height 25
click at [21, 132] on div at bounding box center [16, 130] width 17 height 17
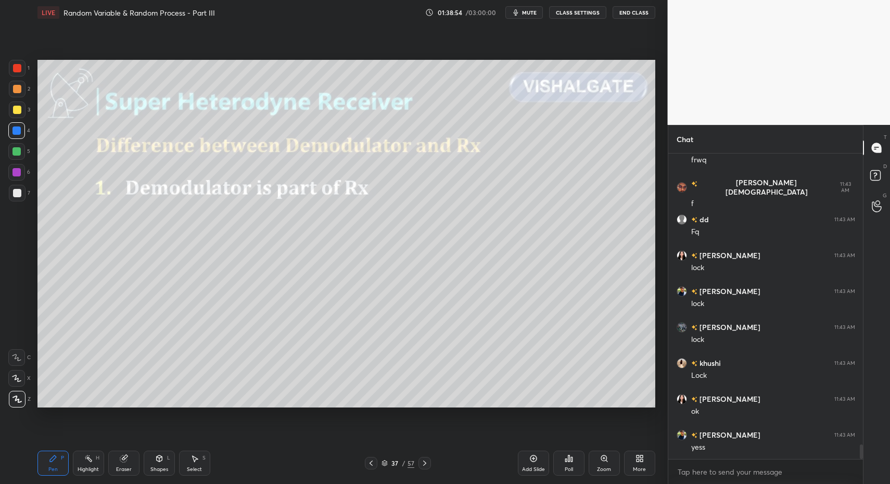
click at [58, 444] on div "Pen P Highlight H Eraser Shapes L Select S 37 / 57 Add Slide Poll Zoom More" at bounding box center [346, 463] width 618 height 42
click at [21, 192] on div at bounding box center [17, 193] width 17 height 17
click at [59, 465] on div "Pen P" at bounding box center [52, 463] width 31 height 25
click at [9, 195] on div "7" at bounding box center [19, 193] width 21 height 17
click at [19, 196] on div at bounding box center [17, 193] width 8 height 8
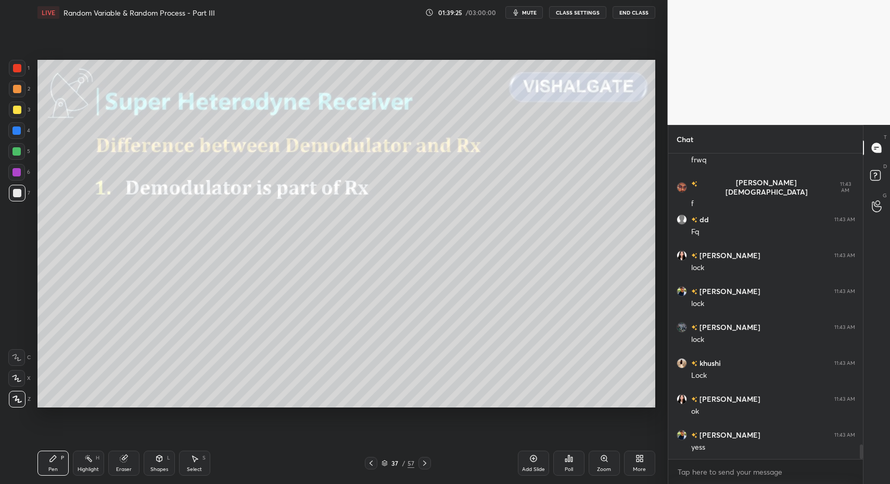
drag, startPoint x: 20, startPoint y: 191, endPoint x: 26, endPoint y: 236, distance: 45.2
click at [20, 191] on div at bounding box center [17, 193] width 8 height 8
click at [57, 459] on div "Pen P" at bounding box center [52, 463] width 31 height 25
click at [171, 458] on div "Shapes L" at bounding box center [159, 463] width 31 height 25
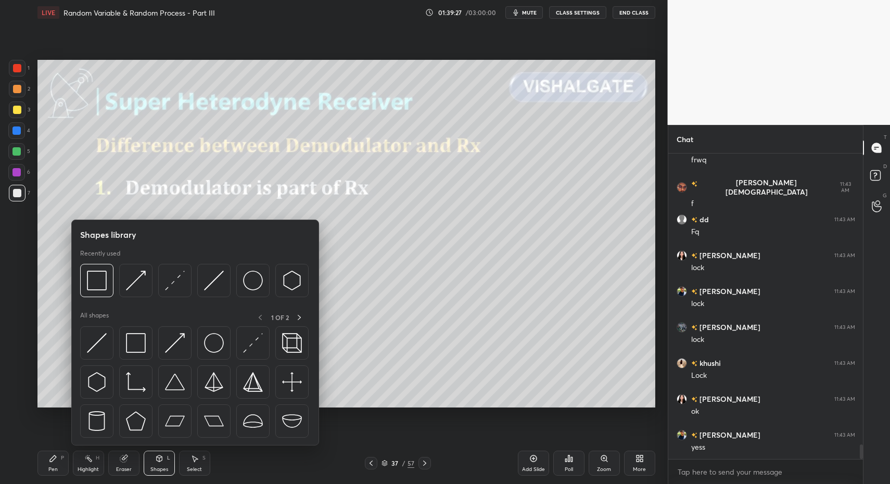
click at [48, 461] on div "Pen P" at bounding box center [52, 463] width 31 height 25
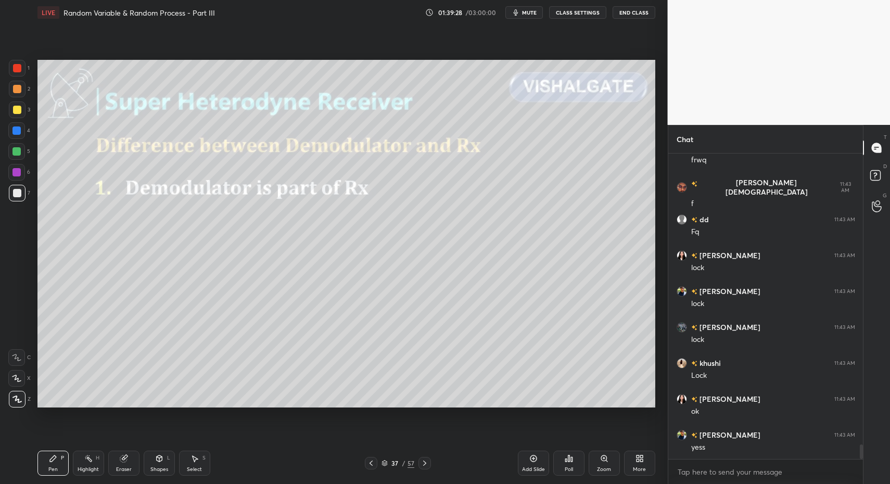
click at [168, 470] on div "Shapes L" at bounding box center [159, 463] width 31 height 25
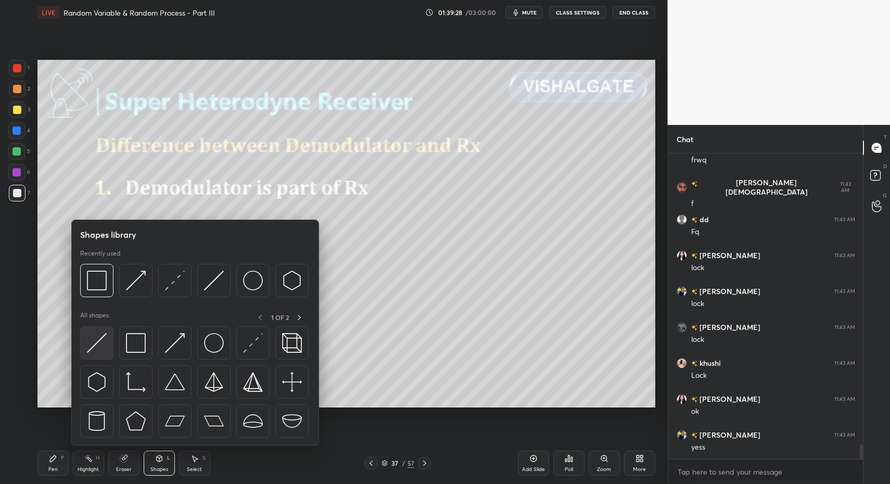
click at [96, 349] on img at bounding box center [97, 343] width 20 height 20
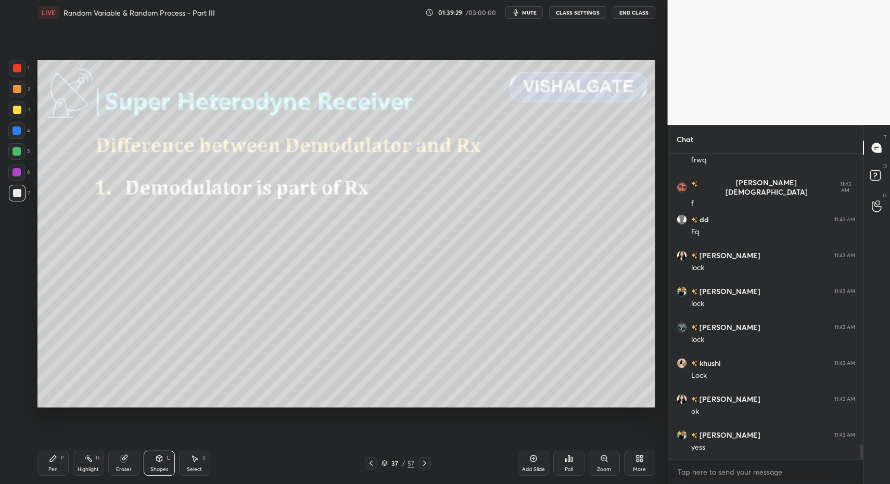
drag, startPoint x: 54, startPoint y: 474, endPoint x: 50, endPoint y: 461, distance: 12.9
click at [54, 474] on div "Pen P" at bounding box center [52, 463] width 31 height 25
click at [18, 149] on div at bounding box center [16, 151] width 8 height 8
click at [21, 113] on div at bounding box center [17, 109] width 17 height 17
click at [19, 116] on div at bounding box center [17, 109] width 17 height 17
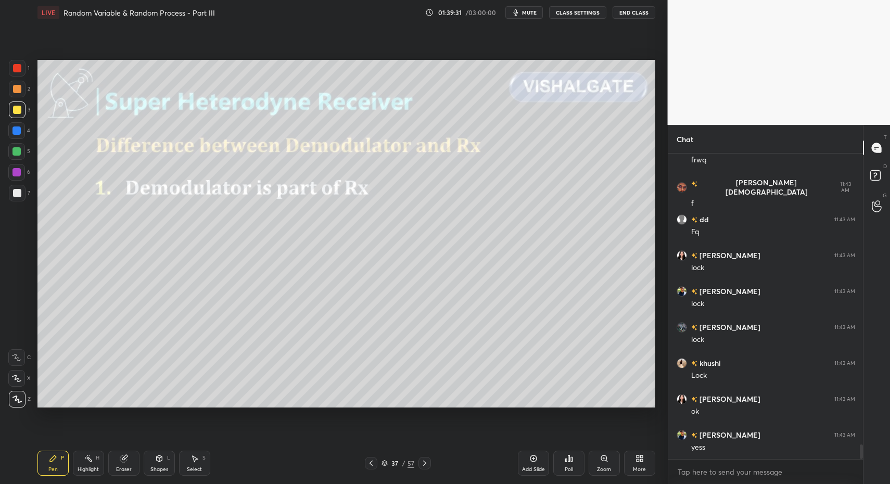
click at [52, 454] on icon at bounding box center [53, 458] width 8 height 8
drag, startPoint x: 161, startPoint y: 462, endPoint x: 157, endPoint y: 448, distance: 14.7
click at [159, 461] on icon at bounding box center [159, 458] width 8 height 8
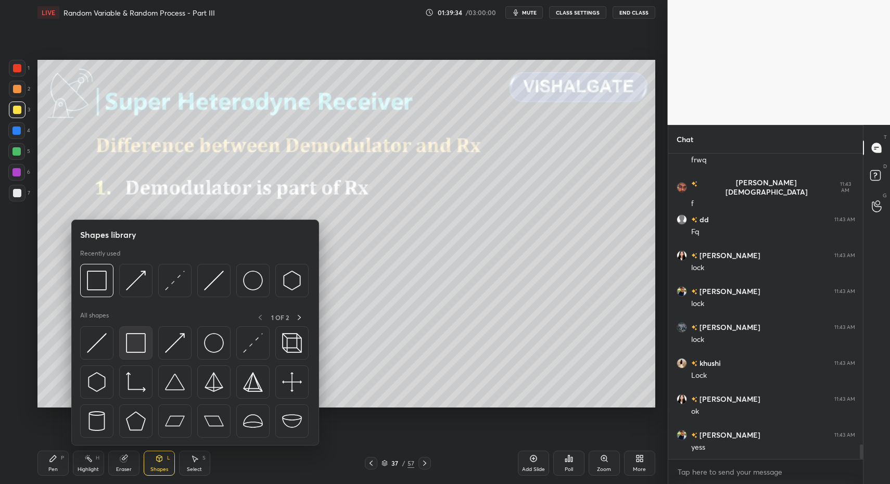
click at [131, 354] on div at bounding box center [135, 342] width 33 height 33
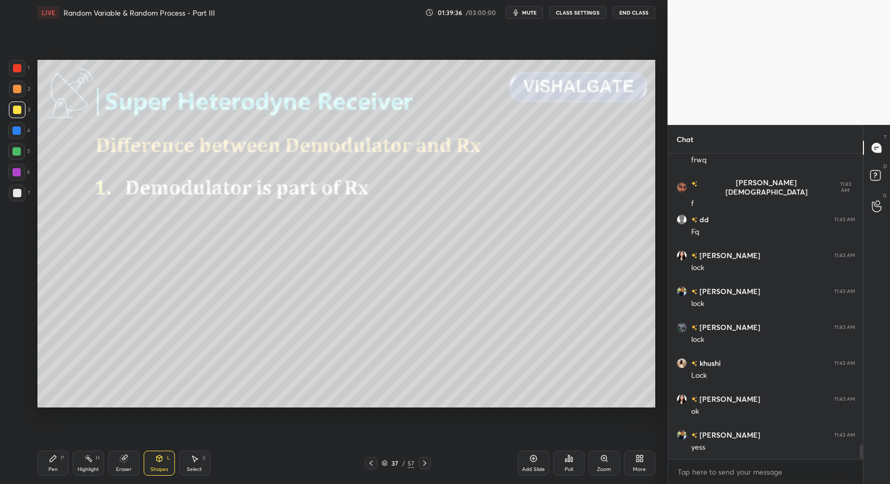
click at [17, 195] on div at bounding box center [17, 193] width 8 height 8
click at [14, 192] on div at bounding box center [17, 193] width 8 height 8
click at [54, 459] on icon at bounding box center [53, 458] width 8 height 8
drag, startPoint x: 46, startPoint y: 462, endPoint x: 52, endPoint y: 458, distance: 7.2
click at [46, 462] on div "Pen P" at bounding box center [52, 463] width 31 height 25
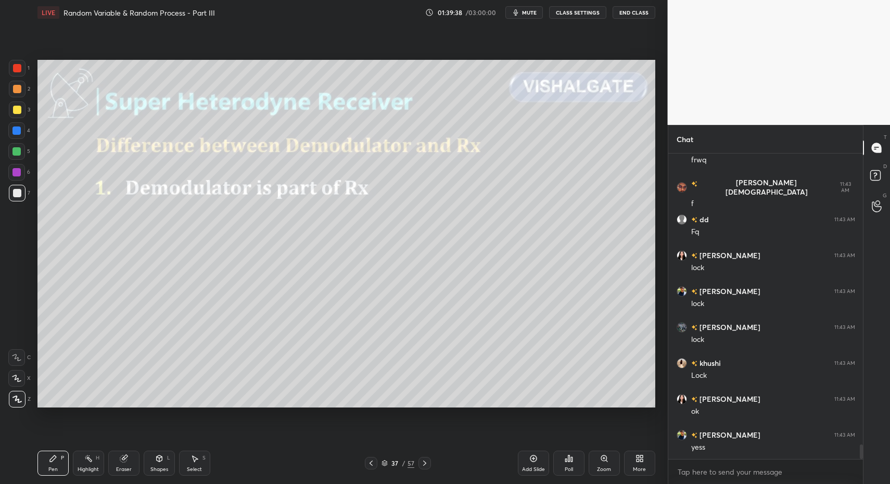
click at [162, 467] on div "Shapes L" at bounding box center [159, 463] width 31 height 25
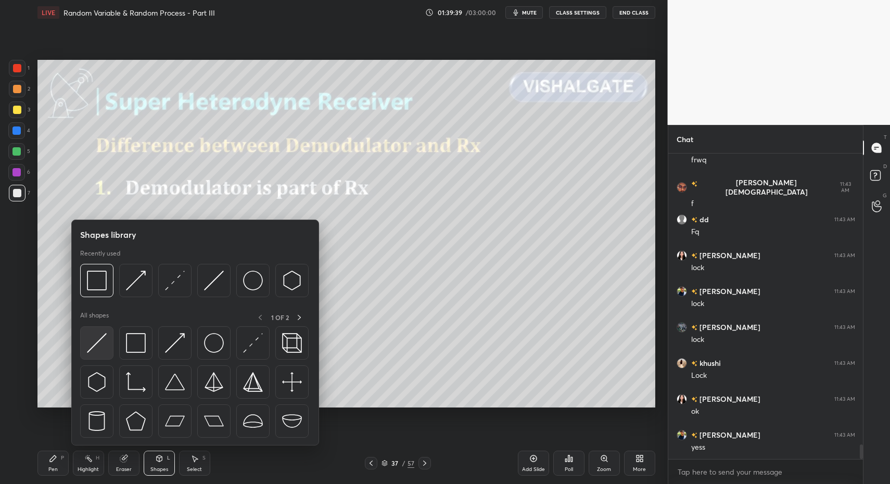
click at [100, 352] on img at bounding box center [97, 343] width 20 height 20
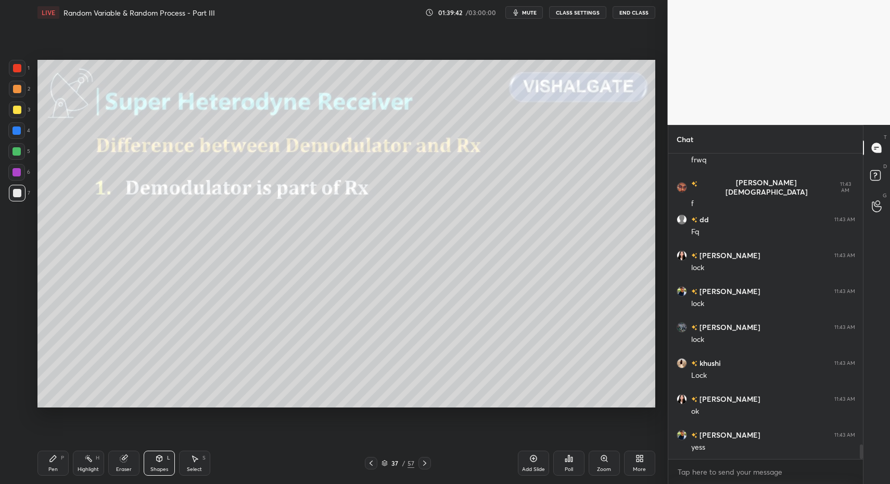
click at [46, 469] on div "Pen P" at bounding box center [52, 463] width 31 height 25
click at [41, 469] on div "Pen P" at bounding box center [52, 463] width 31 height 25
click at [17, 131] on div at bounding box center [16, 130] width 8 height 8
click at [18, 154] on div at bounding box center [16, 151] width 8 height 8
click at [20, 194] on div at bounding box center [17, 193] width 8 height 8
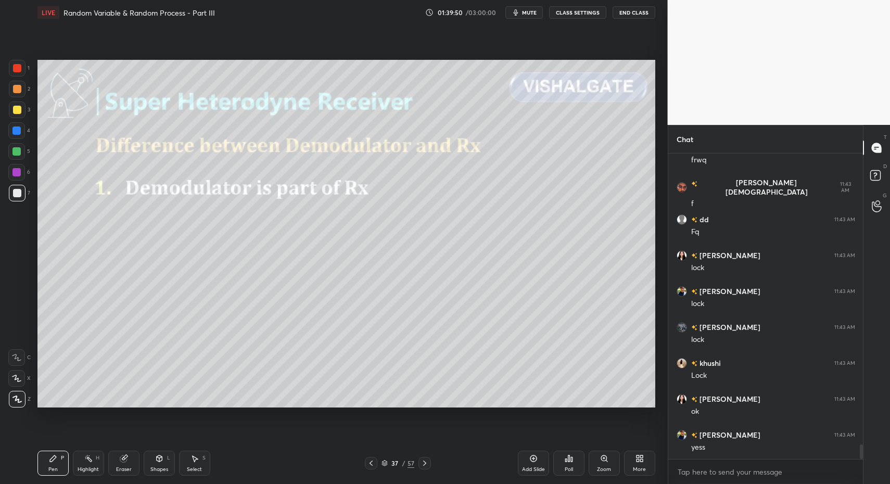
click at [159, 467] on div "Shapes" at bounding box center [159, 469] width 18 height 5
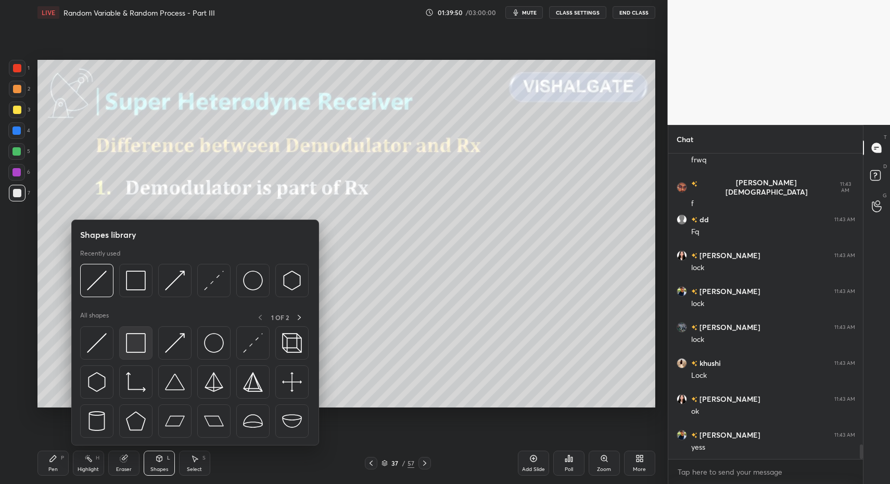
click at [148, 348] on div at bounding box center [135, 342] width 33 height 33
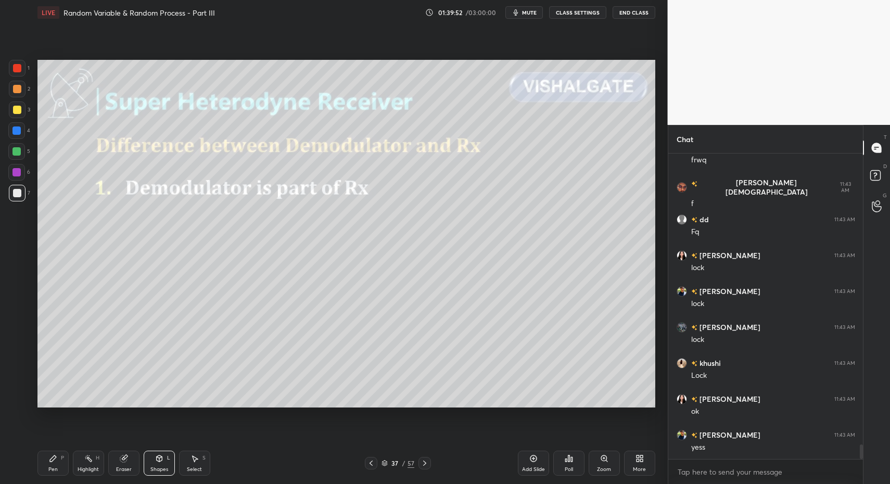
click at [187, 470] on div "Select" at bounding box center [194, 469] width 15 height 5
drag, startPoint x: 215, startPoint y: 258, endPoint x: 259, endPoint y: 306, distance: 64.8
click at [262, 309] on div "0 ° Undo Copy Paste here Duplicate Duplicate to new slide Delete" at bounding box center [346, 234] width 618 height 348
drag, startPoint x: 298, startPoint y: 291, endPoint x: 339, endPoint y: 290, distance: 41.1
click at [343, 283] on div "0 ° Undo Copy Paste here Duplicate Duplicate to new slide Delete" at bounding box center [346, 234] width 618 height 348
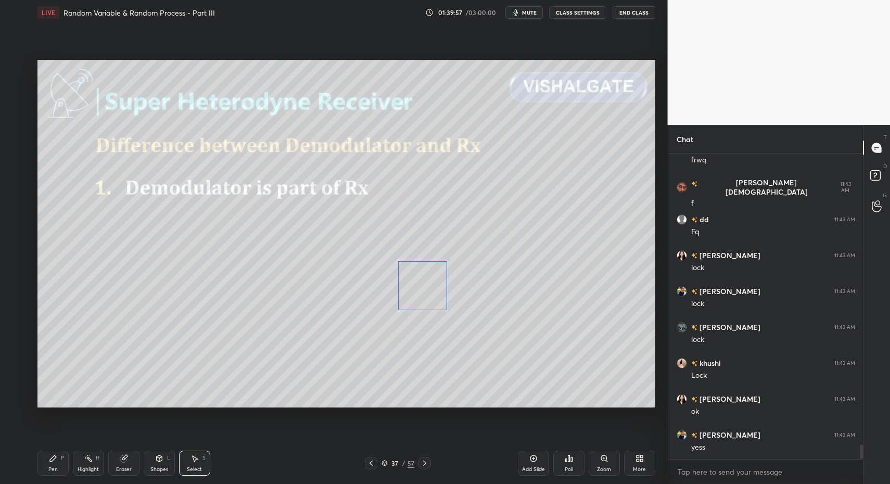
drag, startPoint x: 246, startPoint y: 303, endPoint x: 433, endPoint y: 303, distance: 187.9
click at [420, 288] on div "0 ° Undo Copy Paste here Duplicate Duplicate to new slide Delete" at bounding box center [346, 234] width 618 height 348
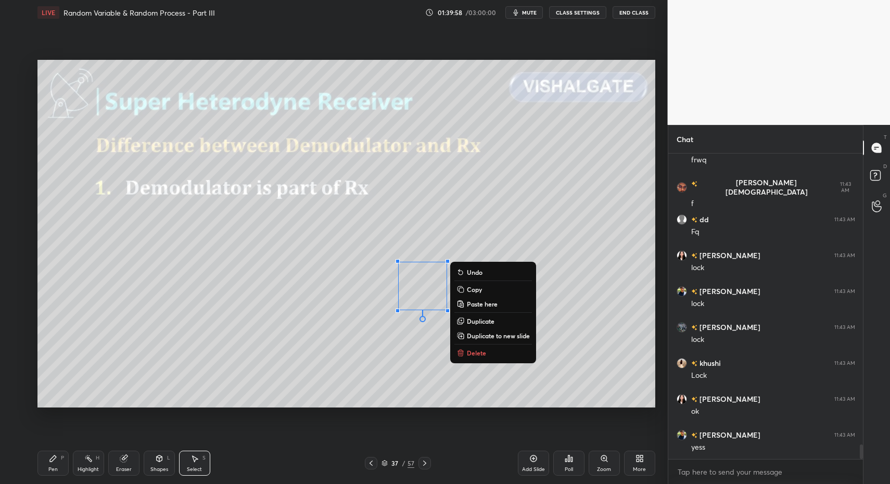
click at [472, 352] on p "Delete" at bounding box center [476, 353] width 19 height 8
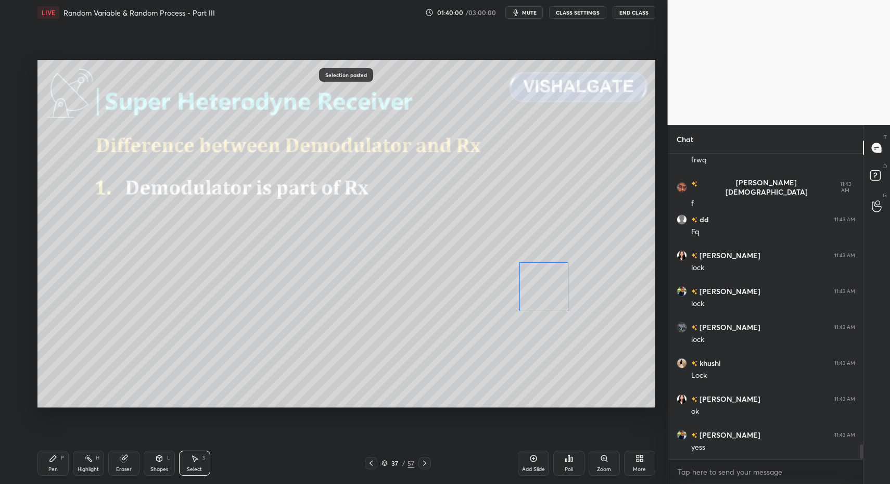
drag, startPoint x: 279, startPoint y: 306, endPoint x: 490, endPoint y: 302, distance: 210.8
click at [532, 289] on div "0 ° Undo Copy Paste here Duplicate Duplicate to new slide Delete" at bounding box center [346, 234] width 618 height 348
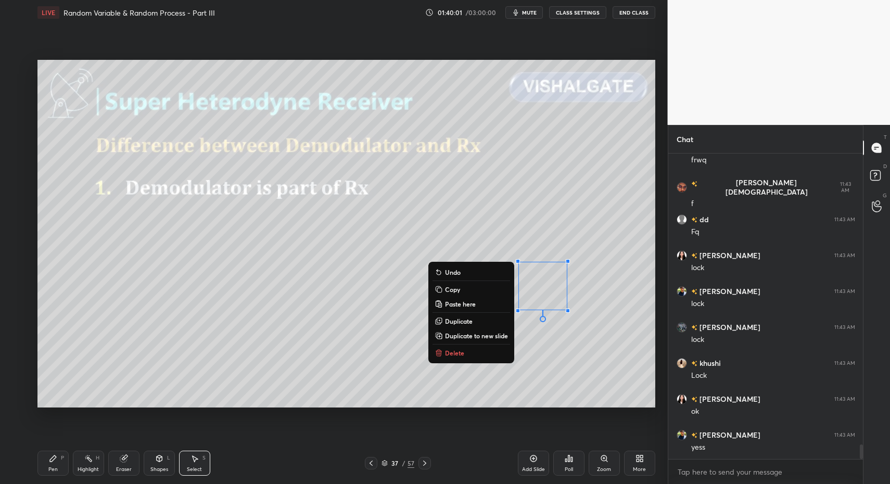
drag, startPoint x: 156, startPoint y: 466, endPoint x: 156, endPoint y: 459, distance: 6.8
click at [156, 464] on div "Shapes L" at bounding box center [159, 463] width 31 height 25
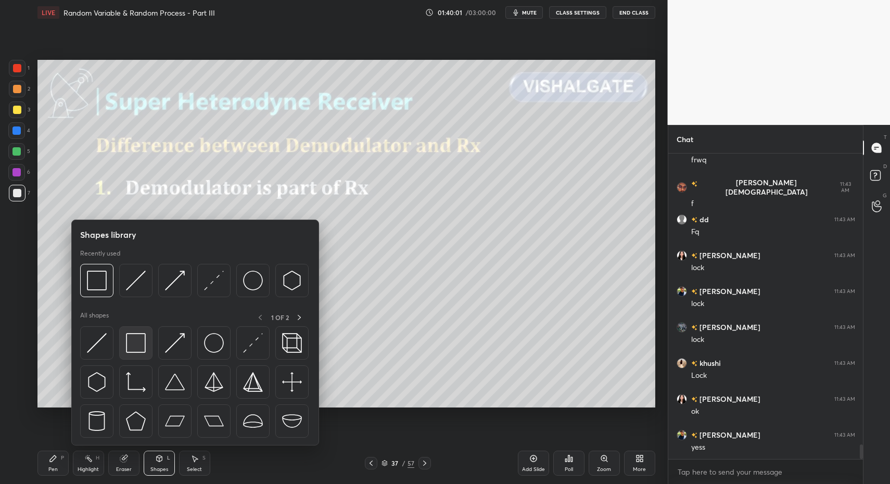
click at [137, 340] on img at bounding box center [136, 343] width 20 height 20
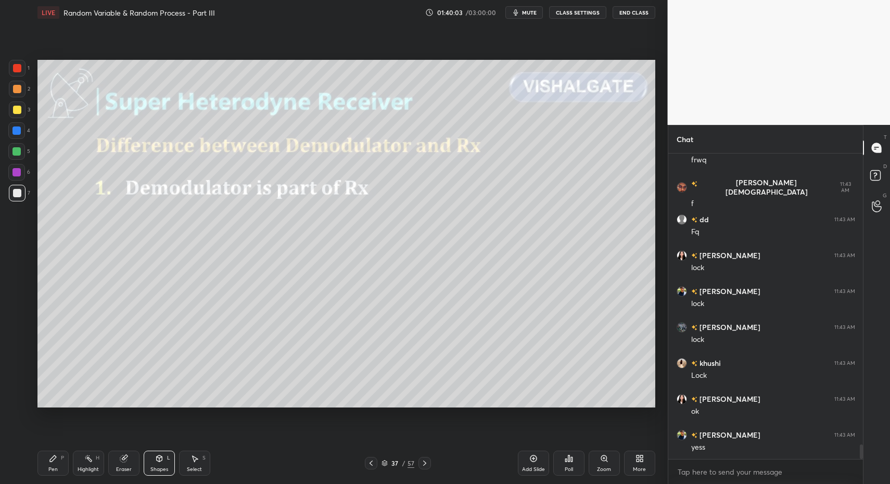
click at [151, 459] on div "Shapes L" at bounding box center [159, 463] width 31 height 25
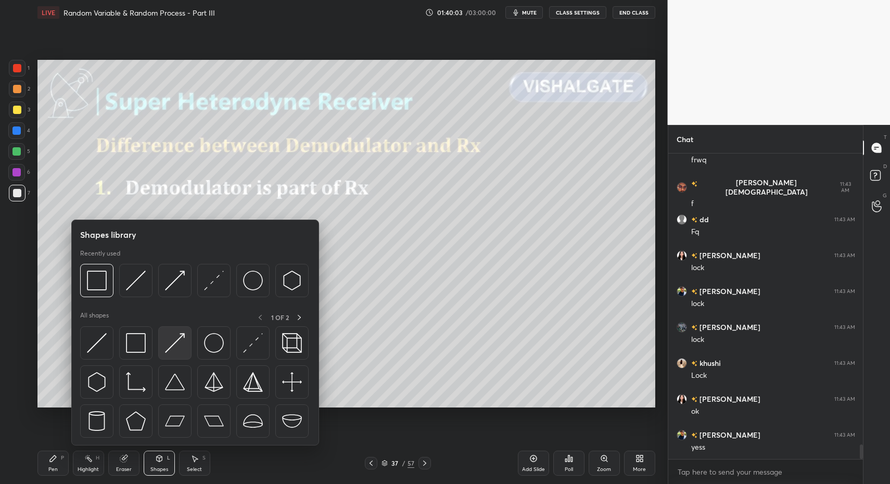
click at [169, 352] on img at bounding box center [175, 343] width 20 height 20
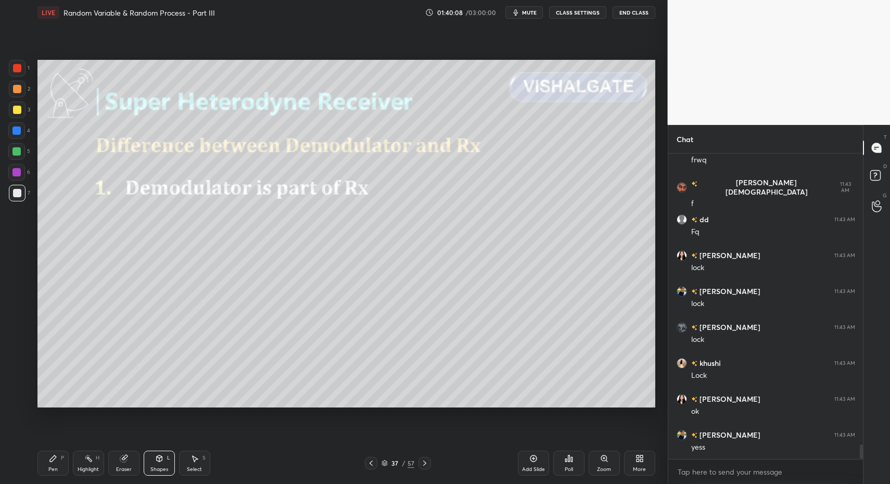
click at [60, 469] on div "Pen P" at bounding box center [52, 463] width 31 height 25
click at [59, 459] on div "Pen P" at bounding box center [52, 463] width 31 height 25
click at [16, 145] on div at bounding box center [16, 151] width 17 height 17
click at [17, 146] on div at bounding box center [16, 151] width 17 height 17
click at [17, 69] on div at bounding box center [17, 68] width 8 height 8
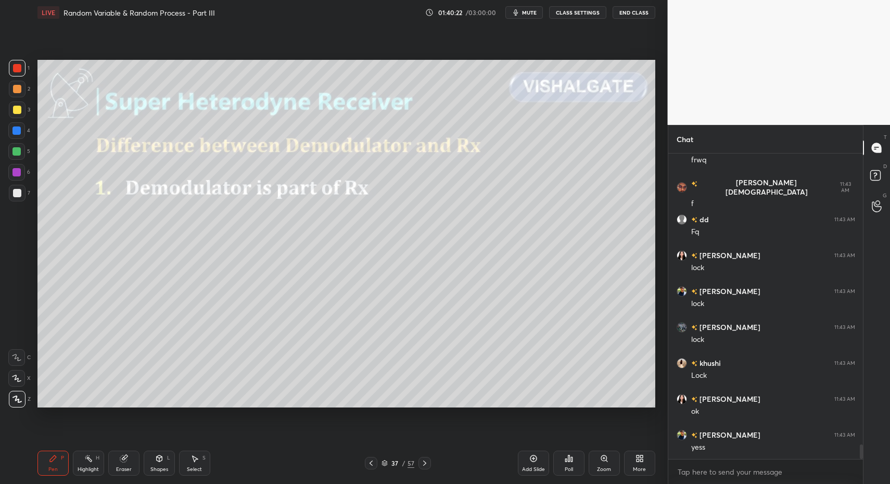
drag, startPoint x: 10, startPoint y: 72, endPoint x: 30, endPoint y: 110, distance: 42.6
click at [10, 82] on div "1 2 3 4 5 6 7" at bounding box center [19, 133] width 22 height 146
click at [163, 466] on div "Shapes L" at bounding box center [159, 463] width 31 height 25
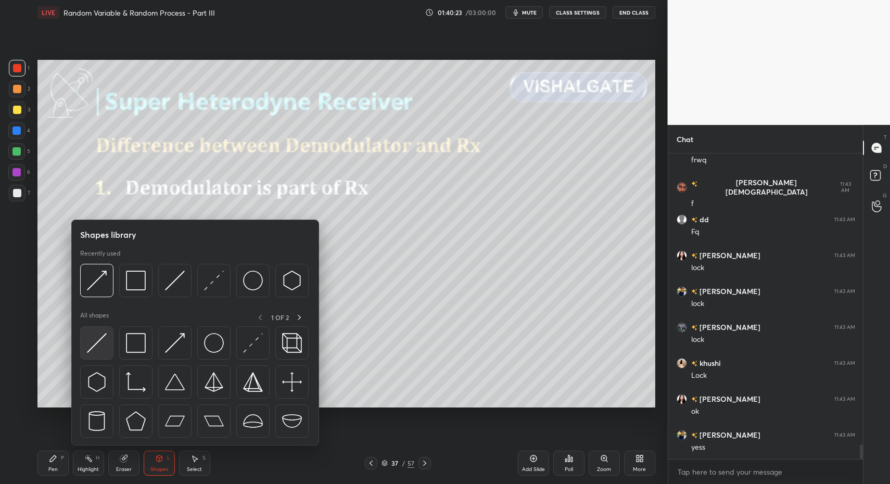
click at [106, 355] on div at bounding box center [96, 342] width 33 height 33
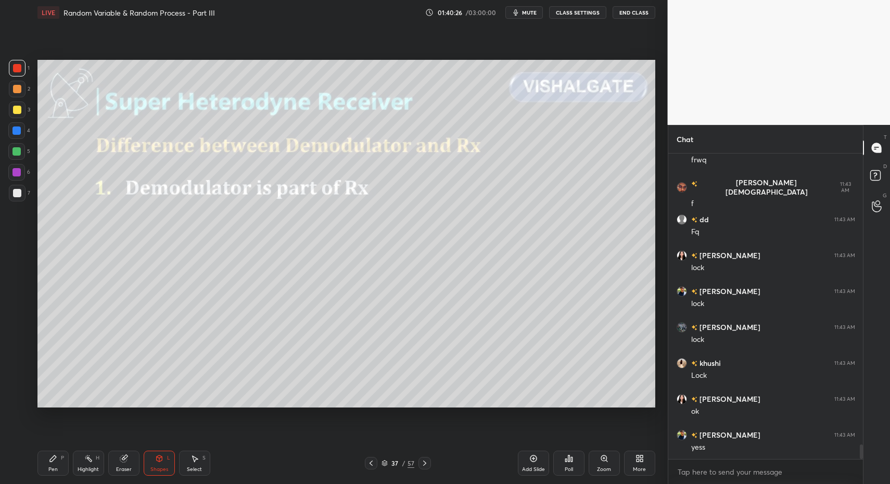
click at [65, 467] on div "Pen P" at bounding box center [52, 463] width 31 height 25
click at [65, 464] on div "Pen P" at bounding box center [52, 463] width 31 height 25
click at [10, 149] on div at bounding box center [16, 151] width 17 height 17
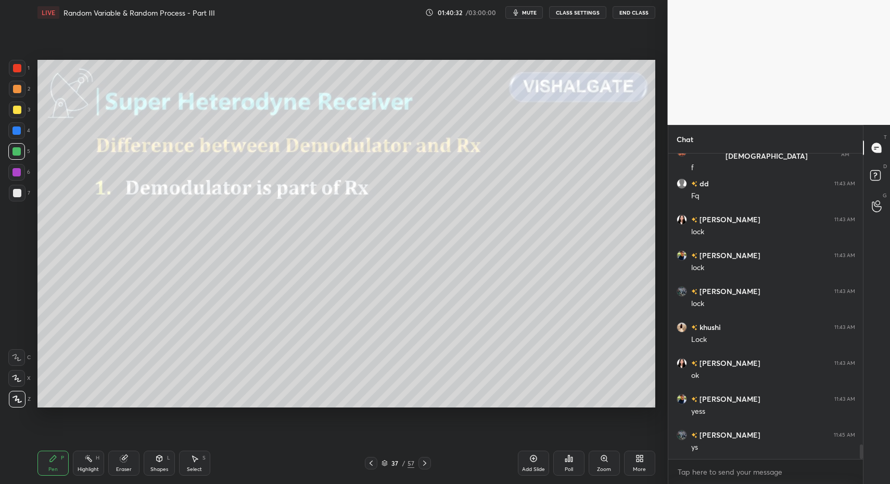
click at [14, 131] on div at bounding box center [16, 130] width 8 height 8
click at [163, 469] on div "Shapes L" at bounding box center [159, 463] width 31 height 25
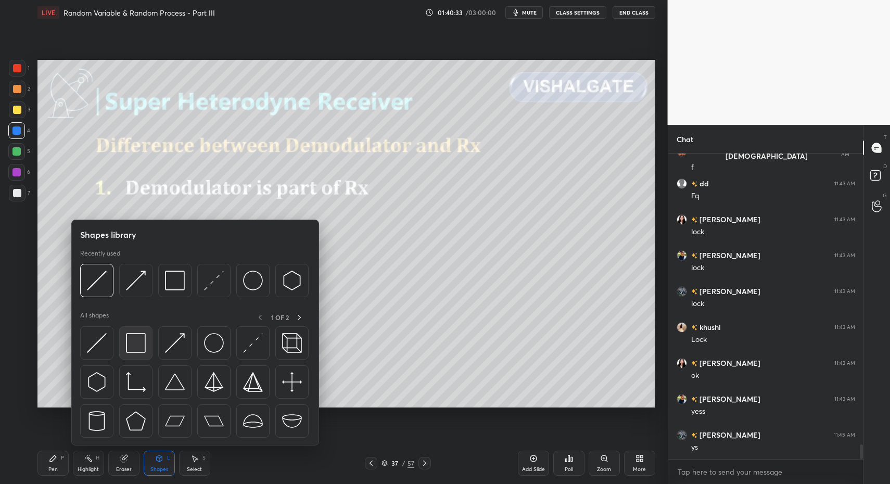
click at [141, 354] on div at bounding box center [135, 342] width 33 height 33
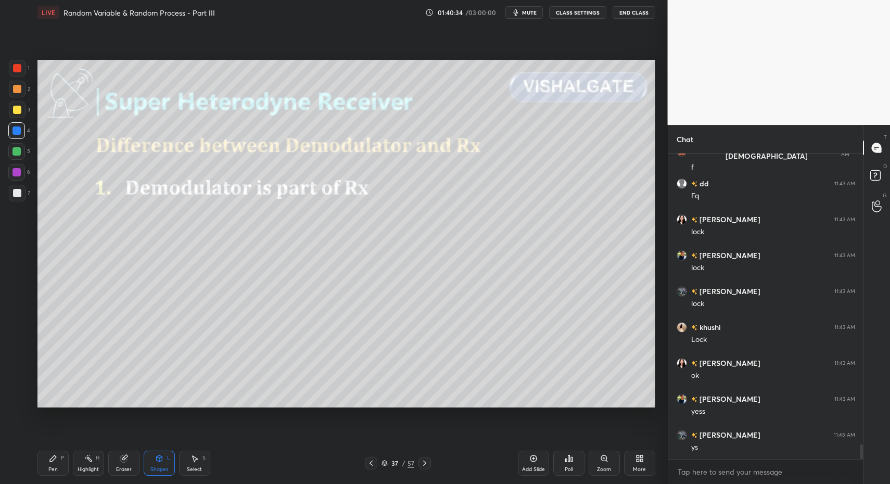
click at [36, 466] on div "LIVE Random Variable & Random Process - Part III 01:40:34 / 03:00:00 mute CLASS…" at bounding box center [346, 242] width 626 height 484
click at [33, 461] on div "1 2 3 4 5 6 7 C X Z C X Z E E Erase all H H LIVE Random Variable & Random Proce…" at bounding box center [329, 242] width 659 height 484
click at [10, 199] on div at bounding box center [17, 193] width 17 height 17
click at [52, 472] on div "Pen" at bounding box center [52, 469] width 9 height 5
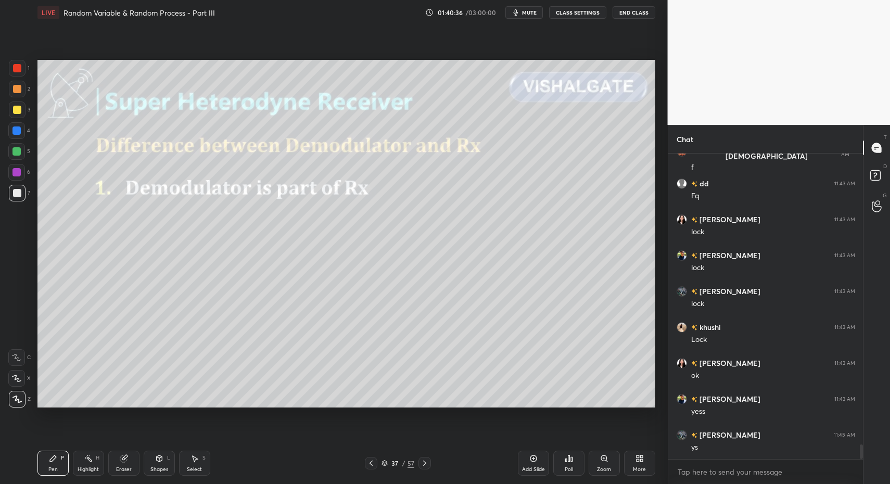
click at [14, 196] on div at bounding box center [17, 193] width 8 height 8
drag, startPoint x: 429, startPoint y: 464, endPoint x: 423, endPoint y: 465, distance: 6.9
click at [427, 465] on div at bounding box center [424, 463] width 12 height 12
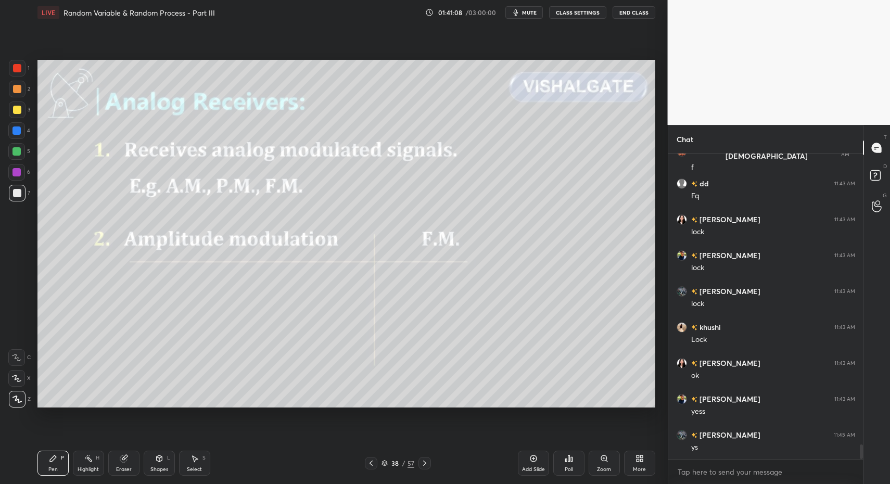
click at [70, 458] on div "Pen P Highlight H Eraser Shapes L Select S" at bounding box center [157, 463] width 240 height 25
click at [66, 460] on div "Pen P" at bounding box center [52, 463] width 31 height 25
click at [97, 464] on div "Highlight H" at bounding box center [88, 463] width 31 height 25
click at [93, 464] on div "Highlight H" at bounding box center [88, 463] width 31 height 25
click at [58, 473] on div "Pen P" at bounding box center [52, 463] width 31 height 25
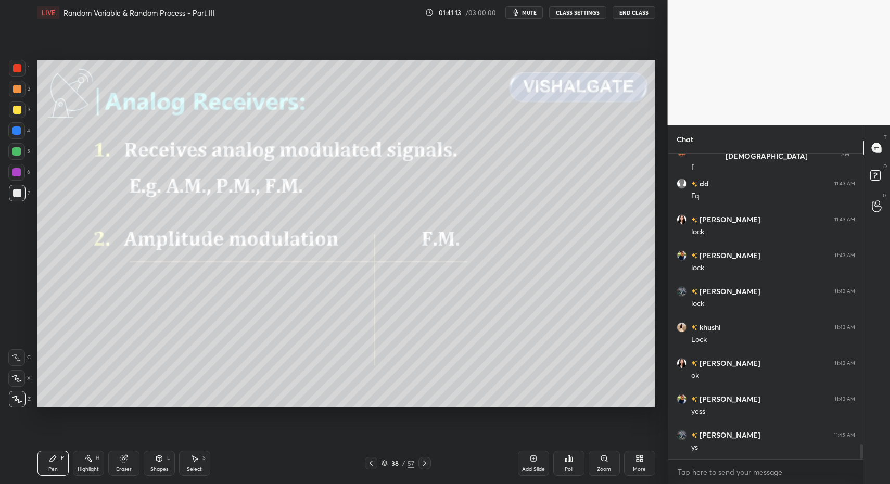
click at [49, 456] on icon at bounding box center [53, 458] width 8 height 8
drag, startPoint x: 17, startPoint y: 107, endPoint x: 20, endPoint y: 90, distance: 17.6
click at [17, 107] on div at bounding box center [17, 110] width 8 height 8
click at [19, 78] on div "1" at bounding box center [19, 70] width 21 height 21
click at [19, 72] on div at bounding box center [17, 68] width 8 height 8
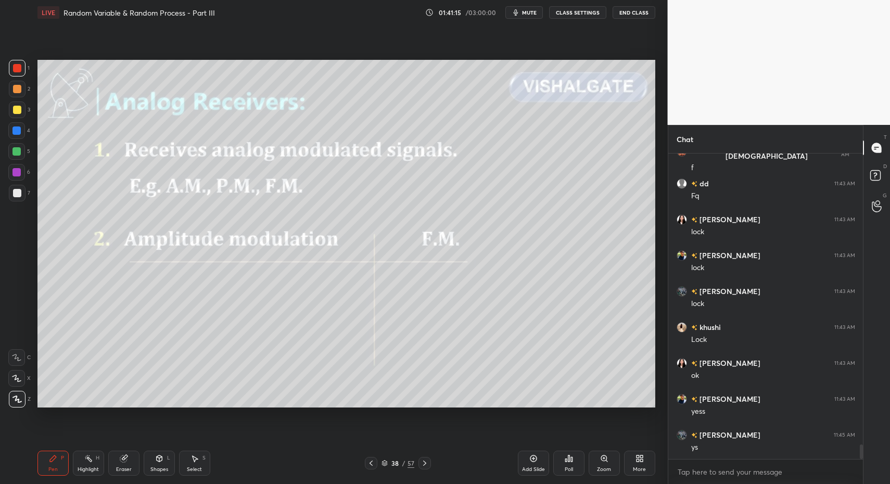
click at [163, 467] on div "Shapes" at bounding box center [159, 469] width 18 height 5
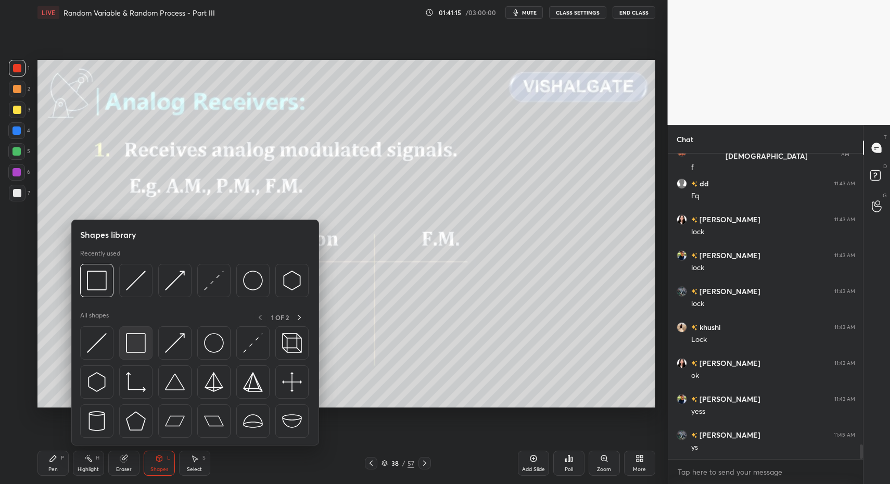
click at [139, 347] on img at bounding box center [136, 343] width 20 height 20
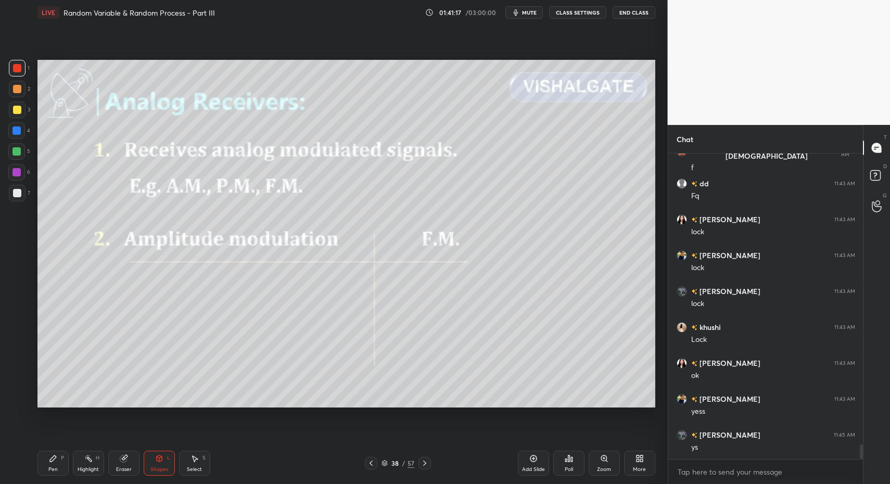
drag, startPoint x: 9, startPoint y: 198, endPoint x: 14, endPoint y: 194, distance: 5.9
click at [9, 198] on div at bounding box center [17, 193] width 17 height 17
click at [14, 193] on div at bounding box center [17, 193] width 8 height 8
click at [40, 469] on div "Pen P" at bounding box center [52, 463] width 31 height 25
drag, startPoint x: 47, startPoint y: 458, endPoint x: 49, endPoint y: 412, distance: 46.9
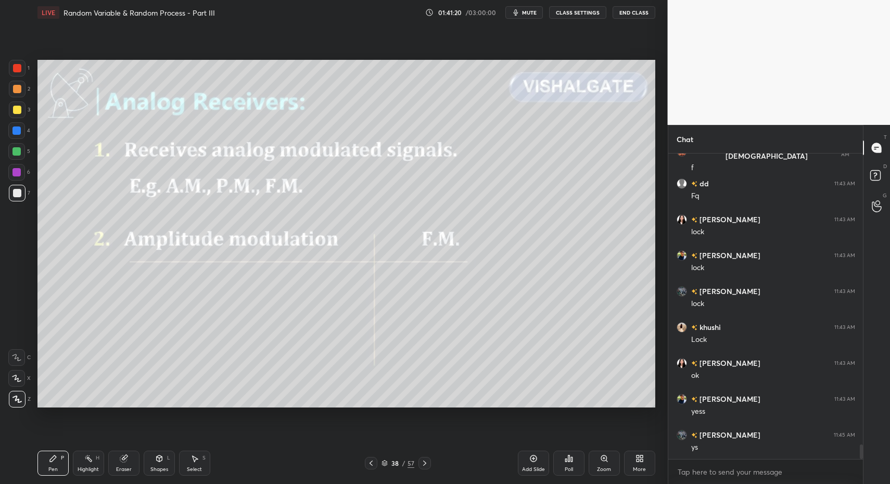
click at [47, 456] on div "Pen P" at bounding box center [52, 463] width 31 height 25
click at [7, 202] on div "1 2 3 4 5 6 7 C X Z C X Z E E Erase all H H" at bounding box center [16, 234] width 33 height 348
click at [19, 112] on div at bounding box center [17, 110] width 8 height 8
click at [17, 111] on div at bounding box center [17, 110] width 8 height 8
click at [58, 463] on div "Pen P" at bounding box center [52, 463] width 31 height 25
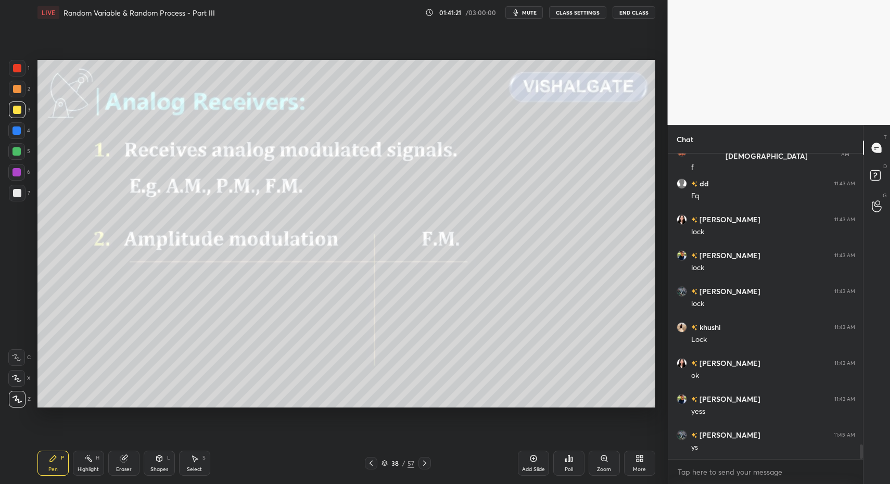
click at [150, 467] on div "Shapes" at bounding box center [159, 469] width 18 height 5
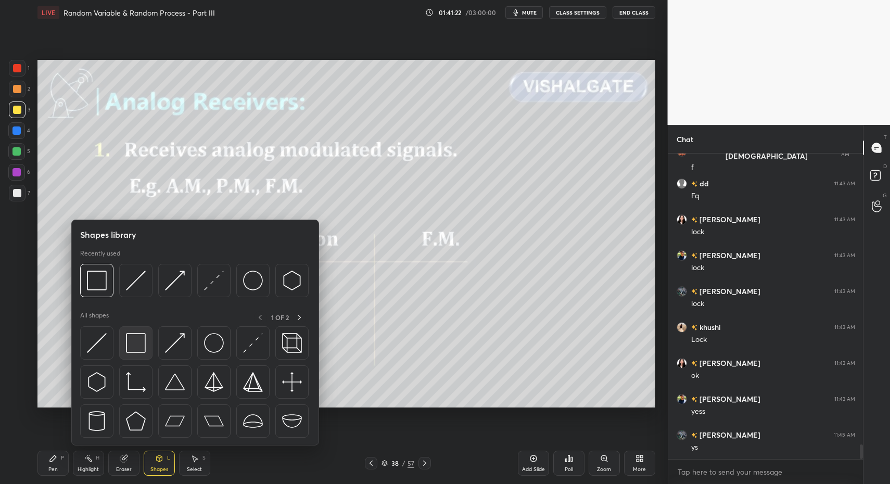
click at [132, 350] on img at bounding box center [136, 343] width 20 height 20
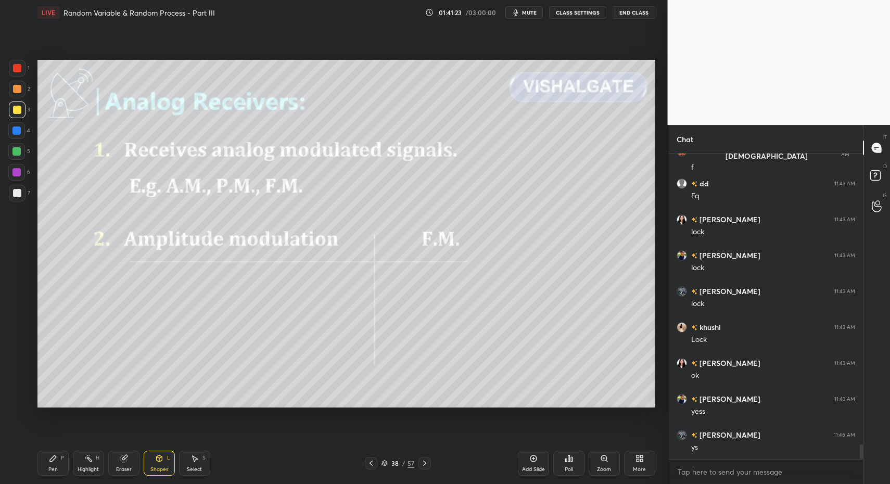
click at [17, 197] on div at bounding box center [17, 193] width 8 height 8
click at [55, 470] on div "Pen" at bounding box center [52, 469] width 9 height 5
drag, startPoint x: 56, startPoint y: 466, endPoint x: 56, endPoint y: 431, distance: 34.9
click at [56, 467] on div "Pen" at bounding box center [52, 469] width 9 height 5
click at [7, 188] on div "1 2 3 4 5 6 7 C X Z C X Z E E Erase all H H" at bounding box center [16, 234] width 33 height 348
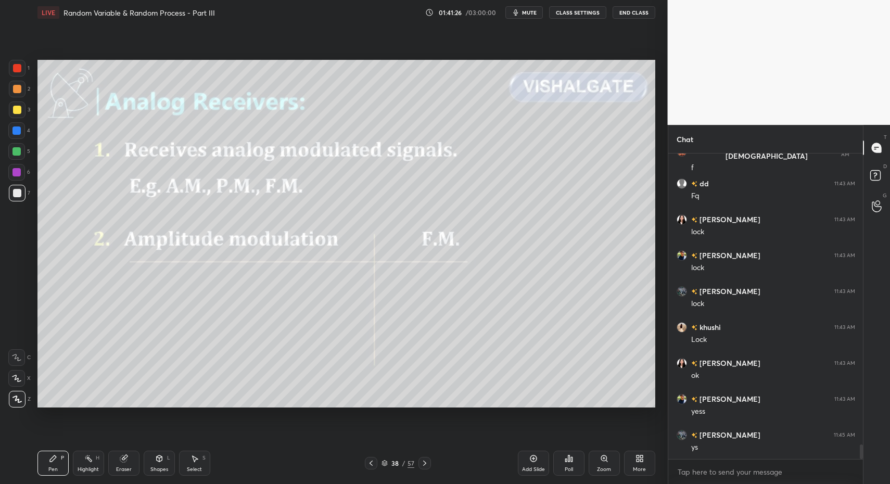
drag, startPoint x: 200, startPoint y: 463, endPoint x: 195, endPoint y: 440, distance: 23.5
click at [200, 463] on div "Select S" at bounding box center [194, 463] width 31 height 25
drag, startPoint x: 75, startPoint y: 265, endPoint x: 98, endPoint y: 282, distance: 28.3
click at [99, 284] on div "0 ° Undo Copy Paste here Duplicate Duplicate to new slide Delete" at bounding box center [346, 234] width 618 height 348
drag, startPoint x: 84, startPoint y: 275, endPoint x: 86, endPoint y: 311, distance: 35.9
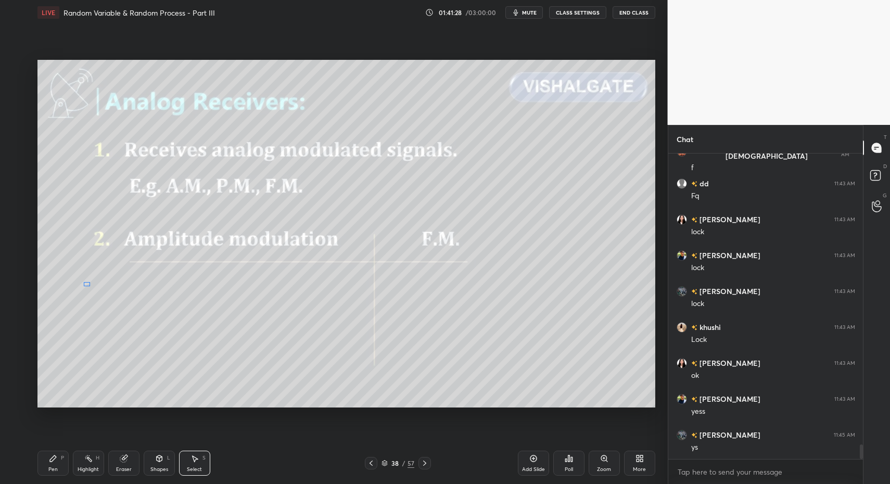
click at [88, 286] on div "0 ° Undo Copy Paste here Duplicate Duplicate to new slide Delete" at bounding box center [346, 234] width 618 height 348
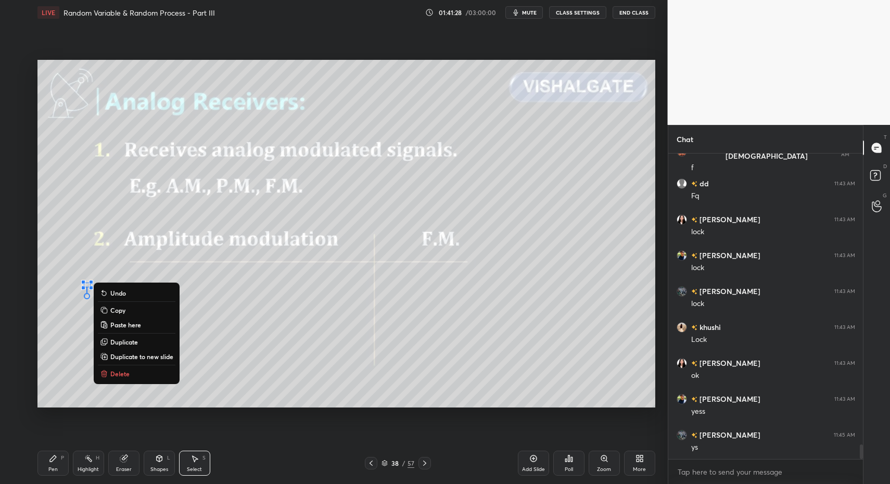
click at [44, 464] on div "Pen P" at bounding box center [52, 463] width 31 height 25
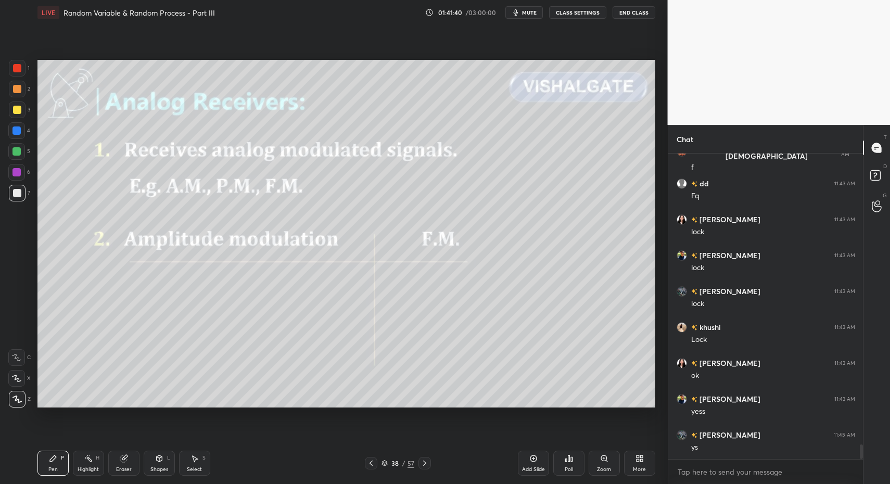
click at [20, 110] on div at bounding box center [17, 110] width 8 height 8
drag, startPoint x: 18, startPoint y: 109, endPoint x: 16, endPoint y: 114, distance: 5.6
click at [16, 114] on div at bounding box center [17, 109] width 17 height 17
click at [23, 363] on div at bounding box center [16, 357] width 17 height 17
drag, startPoint x: 167, startPoint y: 459, endPoint x: 161, endPoint y: 446, distance: 13.5
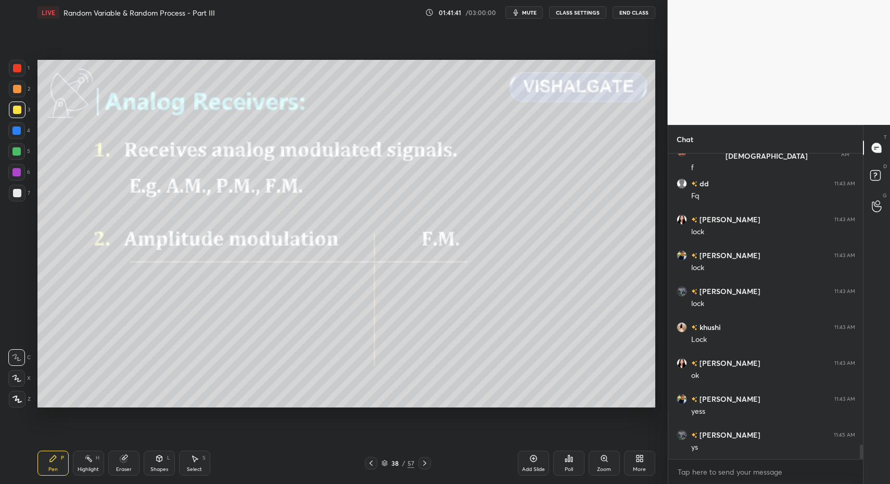
click at [167, 459] on div "Shapes L" at bounding box center [159, 463] width 31 height 25
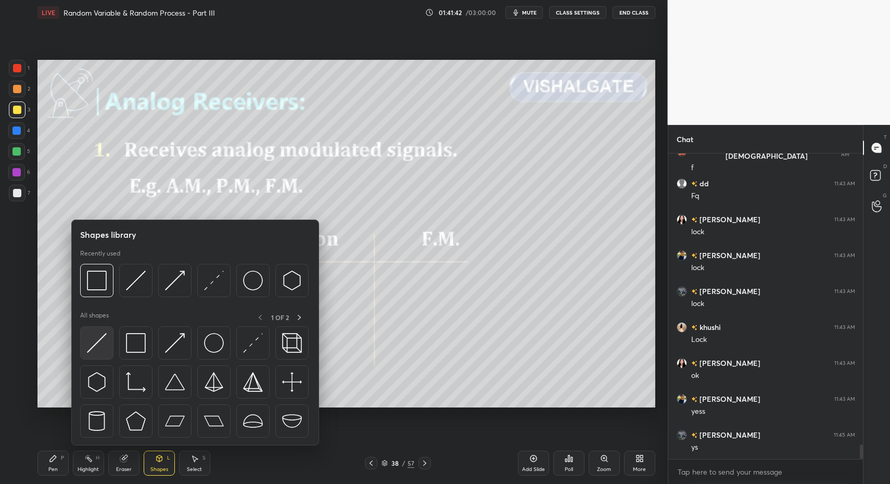
click at [92, 346] on img at bounding box center [97, 343] width 20 height 20
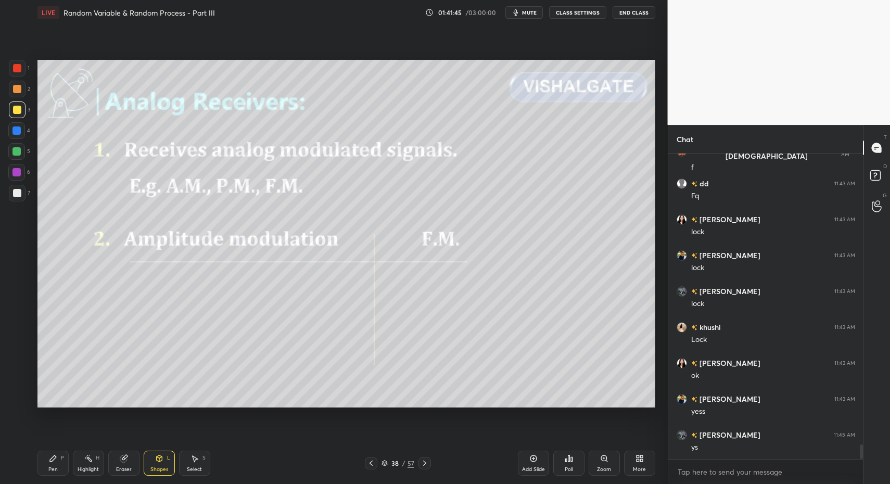
click at [72, 469] on div "Pen P Highlight H Eraser Shapes L Select S" at bounding box center [157, 463] width 240 height 25
drag, startPoint x: 71, startPoint y: 472, endPoint x: 40, endPoint y: 440, distance: 44.9
click at [71, 472] on div "Pen P Highlight H Eraser Shapes L Select S" at bounding box center [157, 463] width 240 height 25
click at [40, 444] on div "Pen P Highlight H Eraser Shapes L Select S 38 / 57 Add Slide Poll Zoom More" at bounding box center [346, 463] width 618 height 42
drag, startPoint x: 25, startPoint y: 195, endPoint x: 28, endPoint y: 270, distance: 74.4
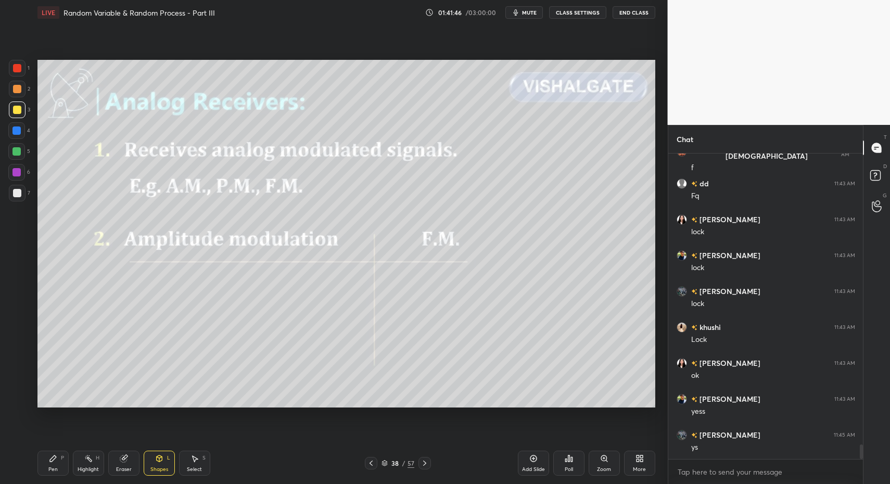
click at [25, 195] on div "7" at bounding box center [19, 193] width 21 height 17
click at [58, 466] on div "Pen P" at bounding box center [52, 463] width 31 height 25
click at [50, 459] on div "Pen P" at bounding box center [52, 463] width 31 height 25
click at [15, 404] on div at bounding box center [17, 399] width 17 height 17
drag, startPoint x: 17, startPoint y: 403, endPoint x: 23, endPoint y: 327, distance: 76.7
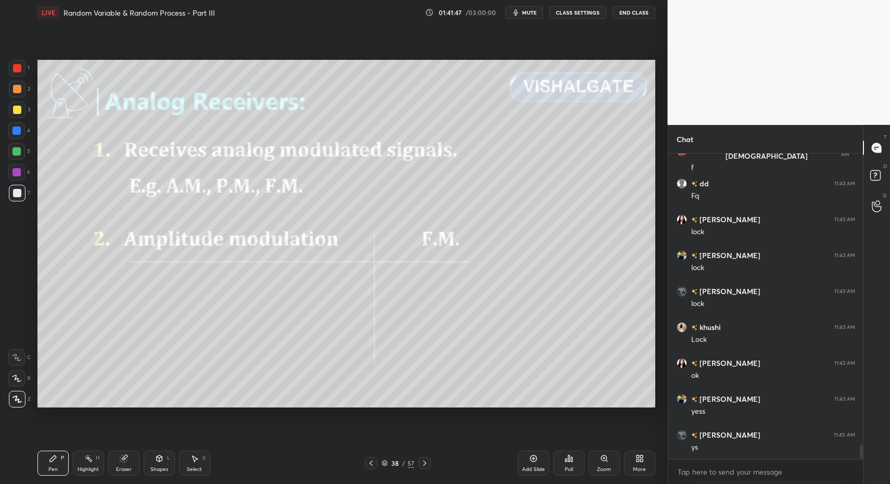
click at [17, 403] on div at bounding box center [17, 399] width 17 height 17
click at [25, 196] on div "7" at bounding box center [19, 193] width 21 height 17
click at [15, 197] on div at bounding box center [17, 193] width 8 height 8
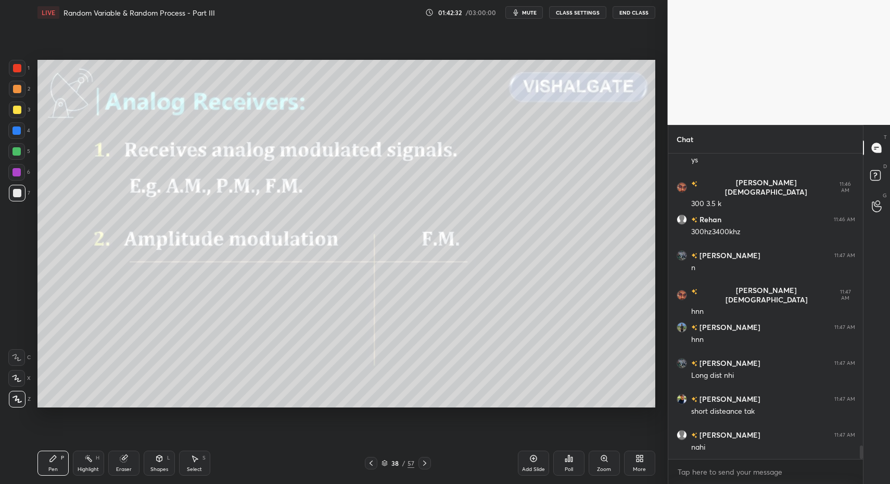
scroll to position [6530, 0]
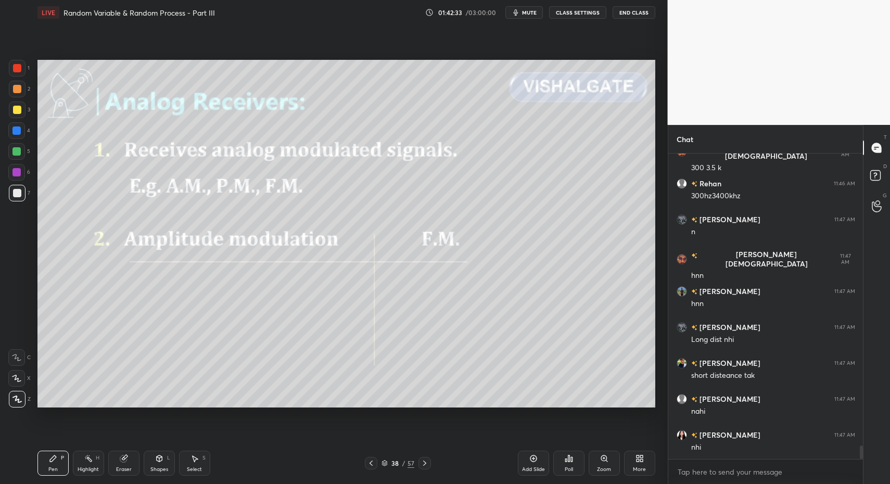
drag, startPoint x: 201, startPoint y: 462, endPoint x: 186, endPoint y: 429, distance: 35.6
click at [198, 463] on div "Select S" at bounding box center [194, 463] width 31 height 25
drag, startPoint x: 80, startPoint y: 279, endPoint x: 118, endPoint y: 336, distance: 67.5
click at [107, 300] on div "0 ° Undo Copy Paste here Duplicate Duplicate to new slide Delete" at bounding box center [346, 234] width 618 height 348
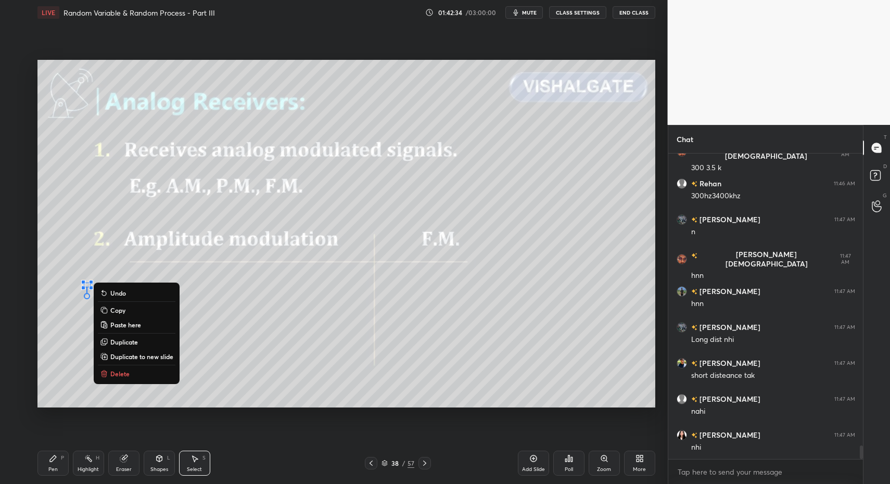
click at [117, 370] on p "Delete" at bounding box center [119, 373] width 19 height 8
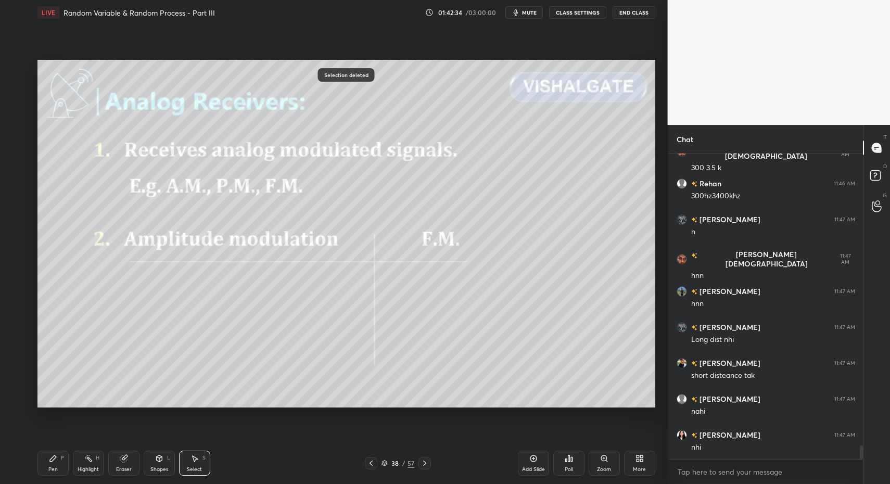
click at [60, 469] on div "Pen P" at bounding box center [52, 463] width 31 height 25
click at [54, 465] on div "Pen P" at bounding box center [52, 463] width 31 height 25
click at [17, 177] on div at bounding box center [16, 172] width 17 height 17
click at [19, 171] on div at bounding box center [16, 172] width 8 height 8
click at [168, 470] on div "Shapes L" at bounding box center [159, 463] width 31 height 25
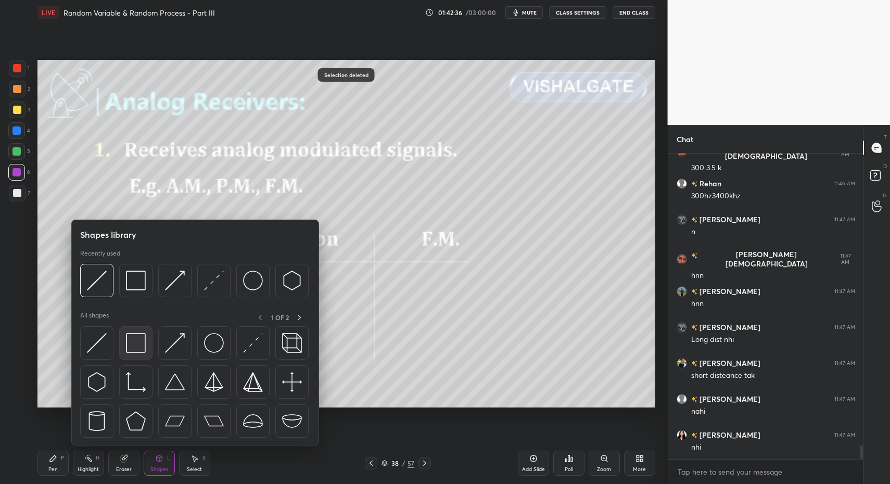
click at [127, 355] on div at bounding box center [135, 342] width 33 height 33
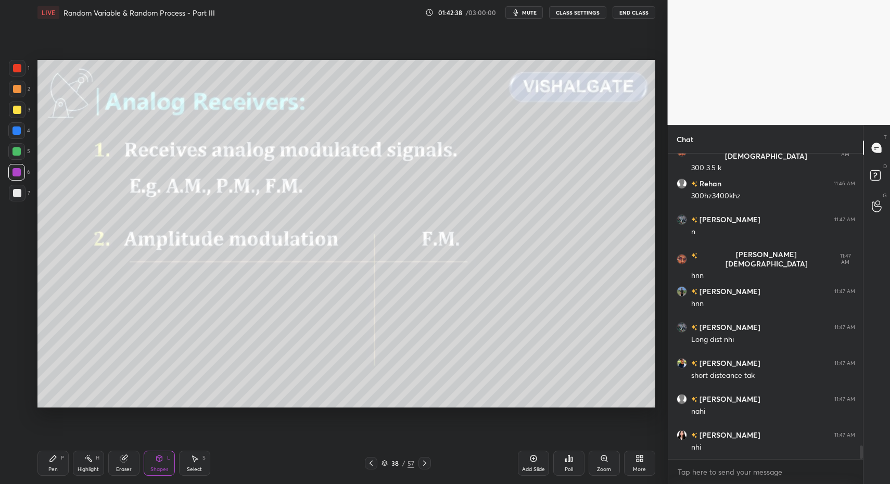
click at [16, 197] on div at bounding box center [17, 193] width 17 height 17
click at [53, 467] on div "Pen" at bounding box center [52, 469] width 9 height 5
click at [18, 193] on div at bounding box center [17, 193] width 8 height 8
click at [72, 472] on div "Pen P Highlight H Eraser Shapes L Select S" at bounding box center [157, 463] width 240 height 25
click at [59, 469] on div "Pen P" at bounding box center [52, 463] width 31 height 25
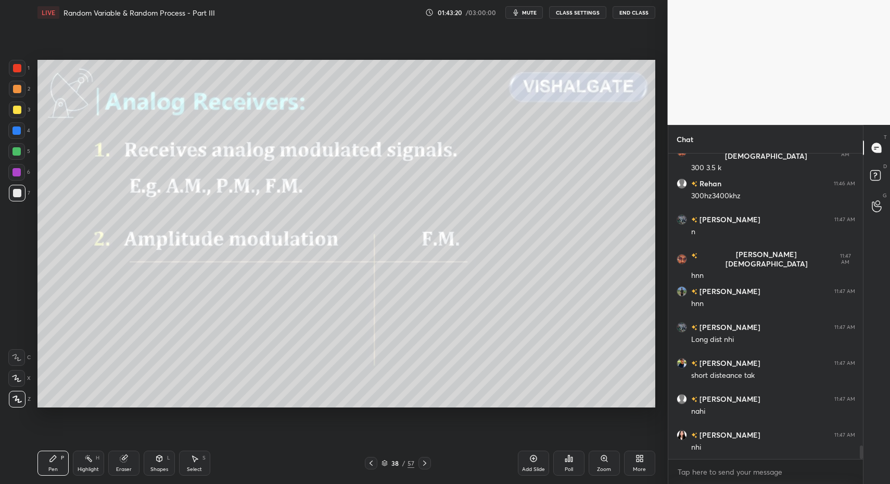
click at [192, 464] on div "Select S" at bounding box center [194, 463] width 31 height 25
drag, startPoint x: 192, startPoint y: 464, endPoint x: 191, endPoint y: 446, distance: 17.7
click at [190, 460] on div "Select S" at bounding box center [194, 463] width 31 height 25
drag, startPoint x: 109, startPoint y: 273, endPoint x: 146, endPoint y: 319, distance: 58.5
click at [146, 319] on div "0 ° Undo Copy Paste here Duplicate Duplicate to new slide Delete" at bounding box center [346, 234] width 618 height 348
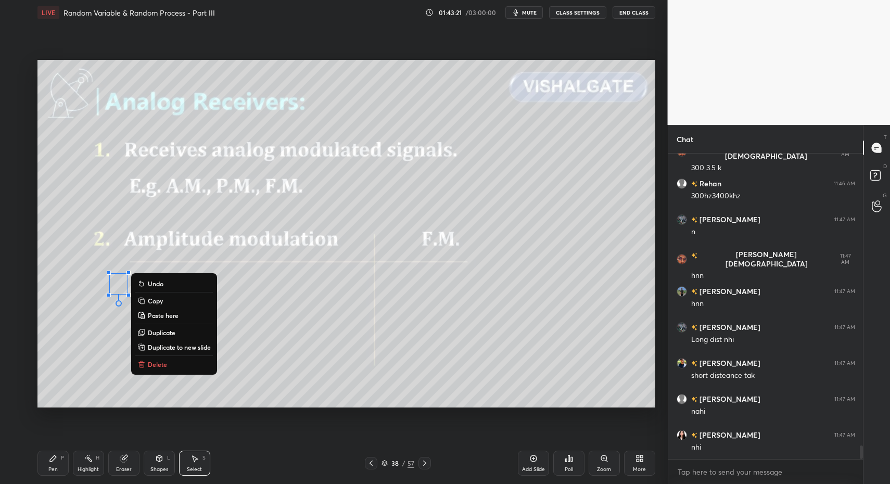
drag, startPoint x: 150, startPoint y: 359, endPoint x: 112, endPoint y: 418, distance: 70.4
click at [150, 359] on button "Delete" at bounding box center [174, 364] width 78 height 12
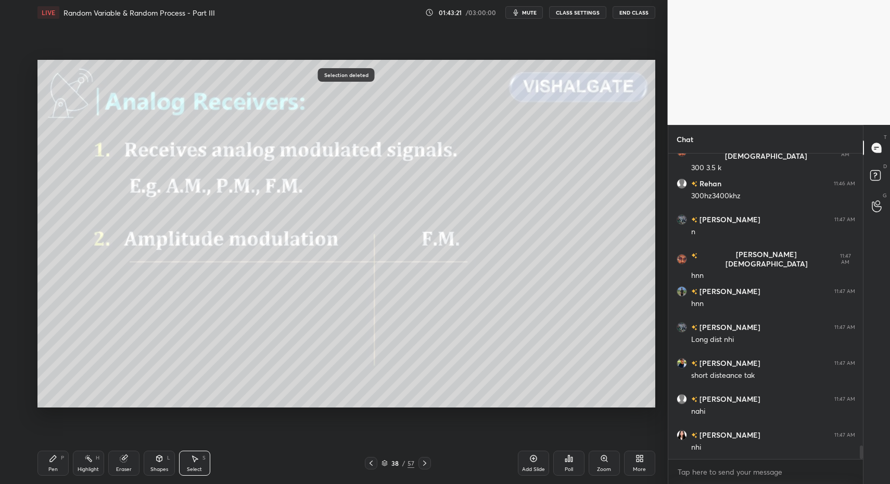
click at [68, 469] on div "Pen P" at bounding box center [52, 463] width 31 height 25
drag, startPoint x: 56, startPoint y: 466, endPoint x: 74, endPoint y: 411, distance: 58.7
click at [56, 467] on div "Pen" at bounding box center [52, 469] width 9 height 5
click at [65, 451] on div "Pen P" at bounding box center [52, 463] width 31 height 25
click at [54, 471] on div "Pen" at bounding box center [52, 469] width 9 height 5
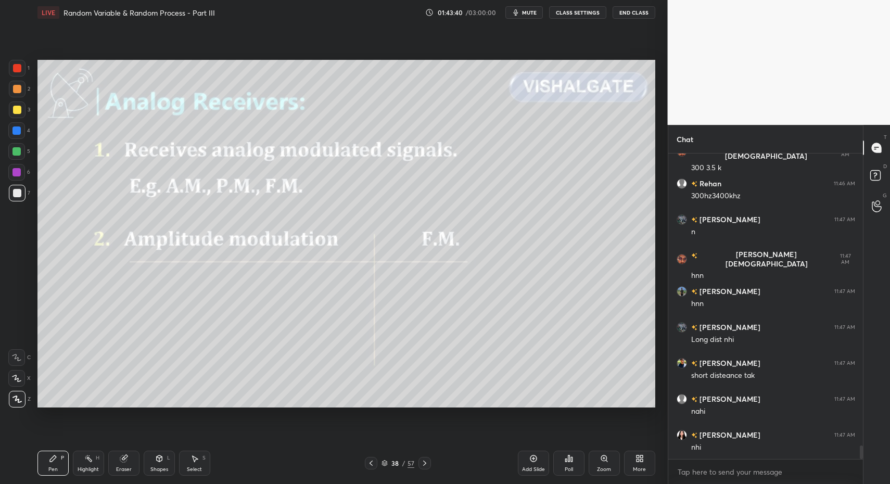
drag, startPoint x: 20, startPoint y: 174, endPoint x: 33, endPoint y: 195, distance: 24.5
click at [20, 174] on div at bounding box center [16, 172] width 8 height 8
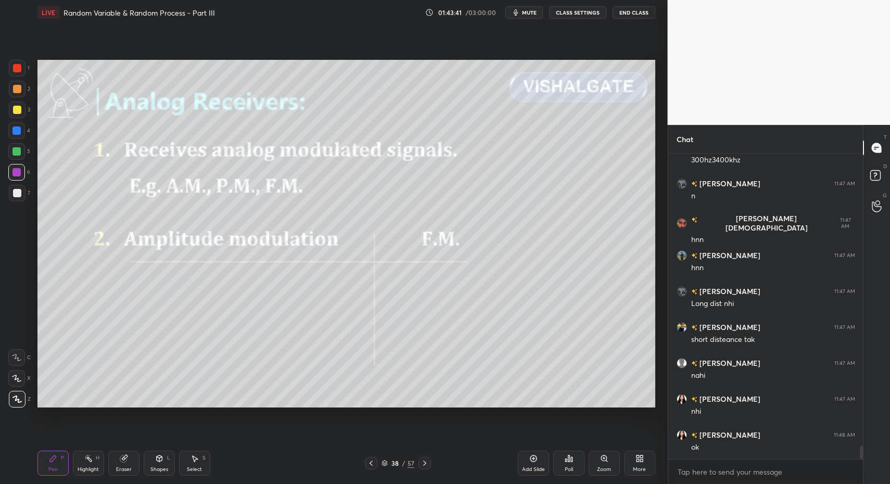
click at [156, 457] on icon at bounding box center [159, 458] width 6 height 2
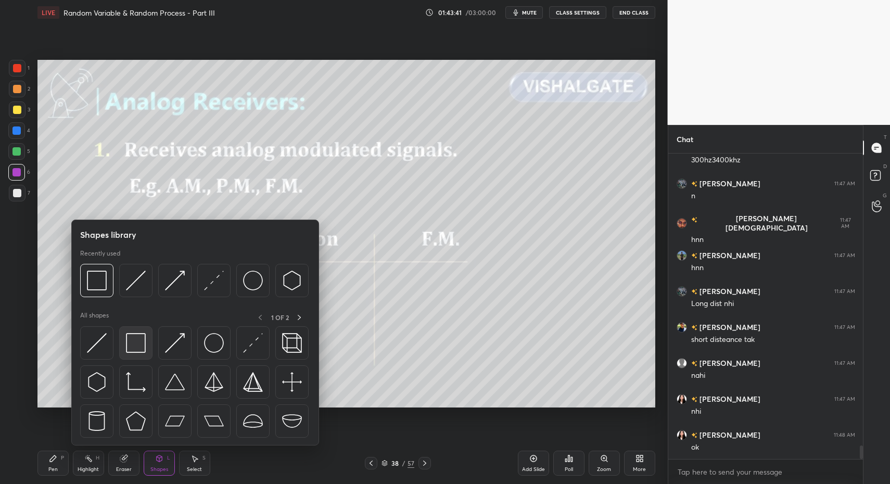
click at [139, 356] on div at bounding box center [135, 342] width 33 height 33
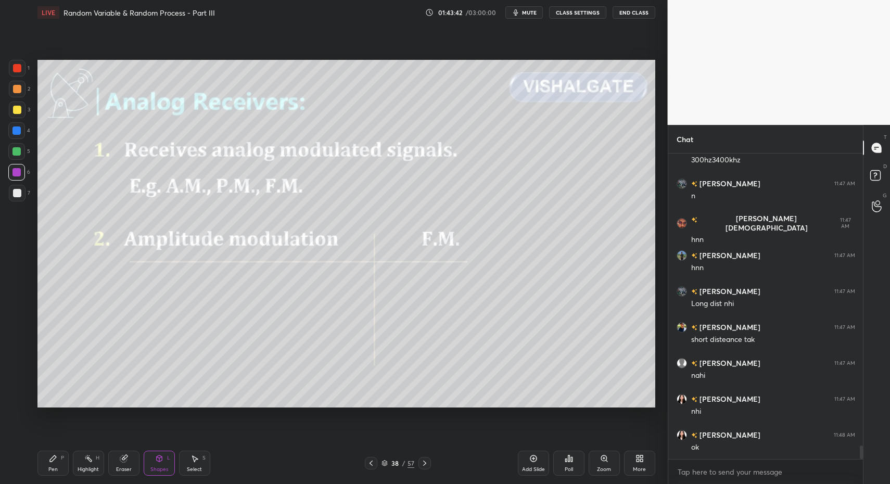
click at [52, 463] on div "Pen P" at bounding box center [52, 463] width 31 height 25
click at [20, 198] on div at bounding box center [17, 193] width 17 height 17
click at [16, 200] on div at bounding box center [17, 193] width 17 height 17
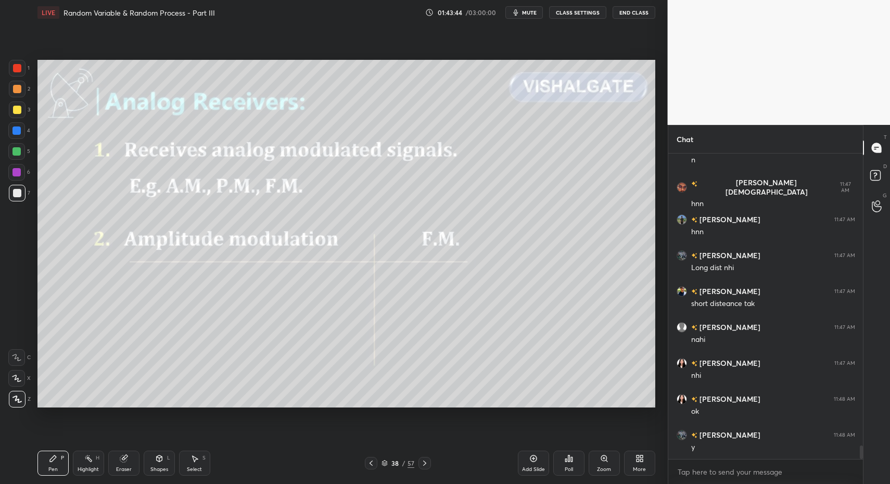
drag, startPoint x: 59, startPoint y: 463, endPoint x: 50, endPoint y: 460, distance: 8.9
click at [59, 463] on div "Pen P" at bounding box center [52, 463] width 31 height 25
drag, startPoint x: 50, startPoint y: 460, endPoint x: 88, endPoint y: 436, distance: 45.2
click at [50, 460] on icon at bounding box center [53, 458] width 6 height 6
click at [195, 467] on div "Select" at bounding box center [194, 469] width 15 height 5
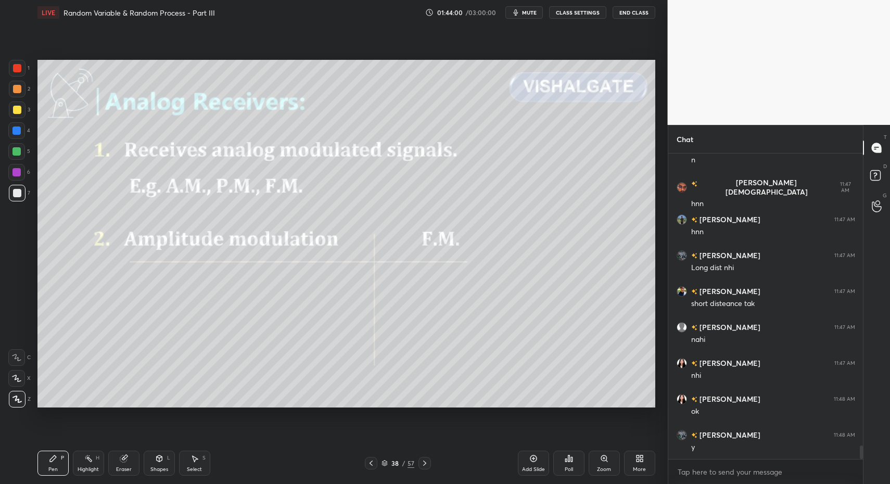
drag, startPoint x: 198, startPoint y: 465, endPoint x: 191, endPoint y: 451, distance: 15.6
click at [192, 461] on div "Select S" at bounding box center [194, 463] width 31 height 25
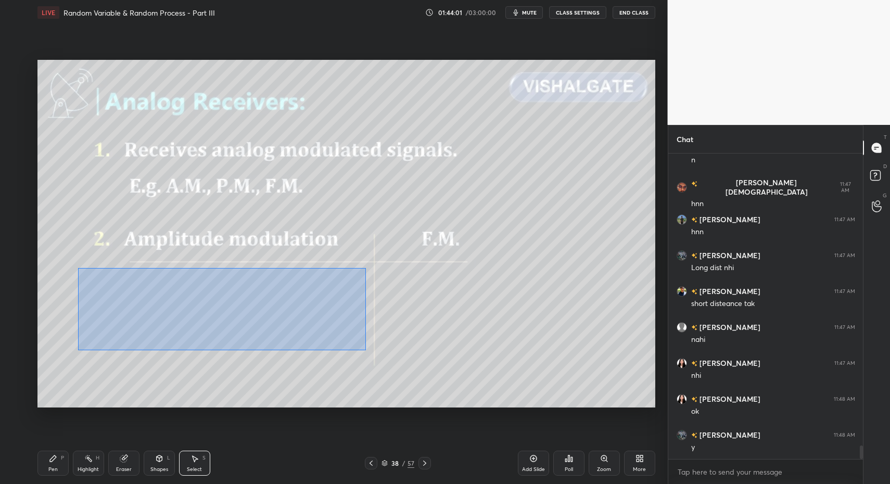
drag, startPoint x: 79, startPoint y: 271, endPoint x: 241, endPoint y: 326, distance: 171.1
click at [362, 349] on div "0 ° Undo Copy Paste here Duplicate Duplicate to new slide Delete" at bounding box center [346, 234] width 618 height 348
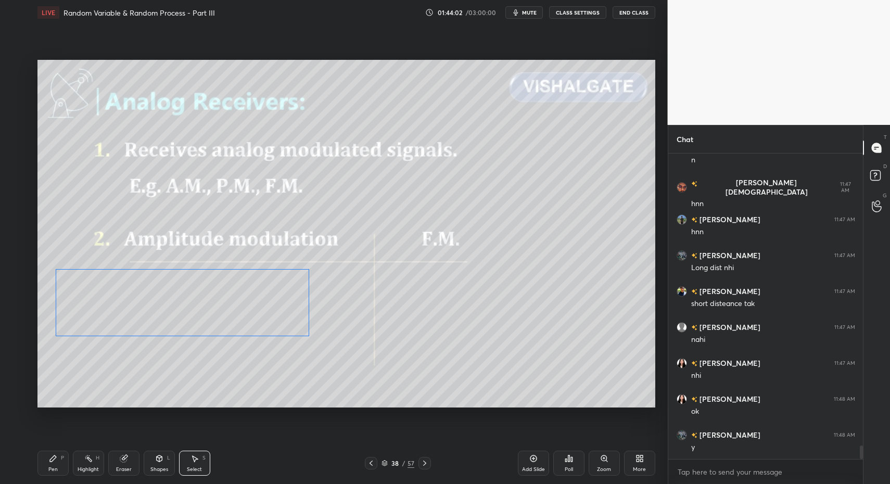
drag, startPoint x: 184, startPoint y: 315, endPoint x: 170, endPoint y: 318, distance: 14.9
click at [171, 316] on div "0 ° Undo Copy Paste here Duplicate Duplicate to new slide Delete" at bounding box center [346, 234] width 618 height 348
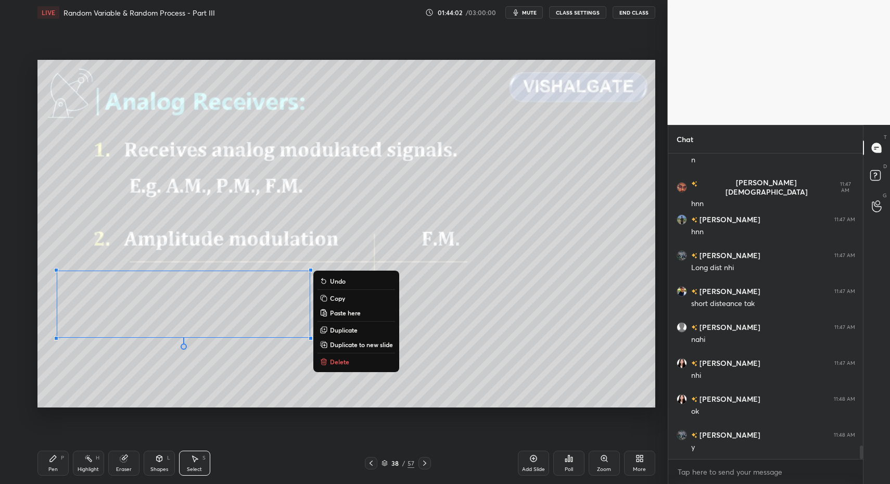
drag, startPoint x: 47, startPoint y: 463, endPoint x: 59, endPoint y: 450, distance: 18.4
click at [47, 463] on div "Pen P" at bounding box center [52, 463] width 31 height 25
click at [54, 457] on icon at bounding box center [53, 458] width 6 height 6
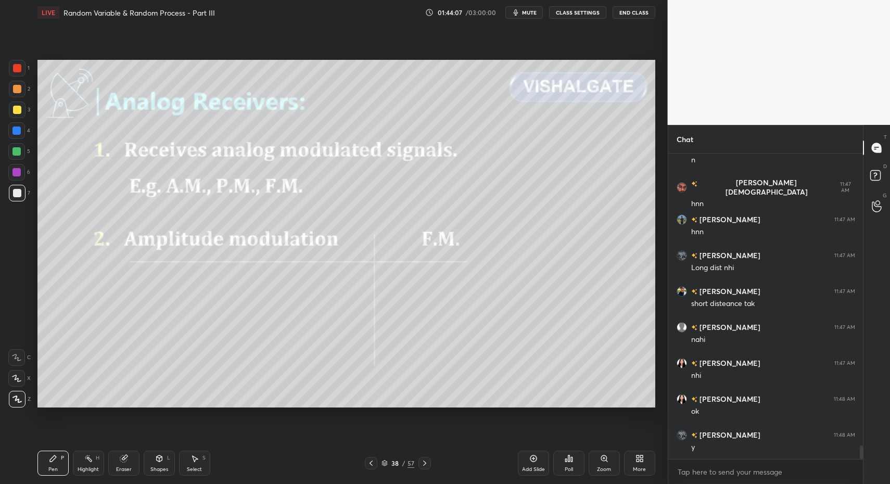
click at [18, 162] on div "5" at bounding box center [19, 153] width 22 height 21
click at [18, 173] on div at bounding box center [16, 172] width 8 height 8
drag, startPoint x: 158, startPoint y: 465, endPoint x: 155, endPoint y: 446, distance: 19.5
click at [158, 465] on div "Shapes L" at bounding box center [159, 463] width 31 height 25
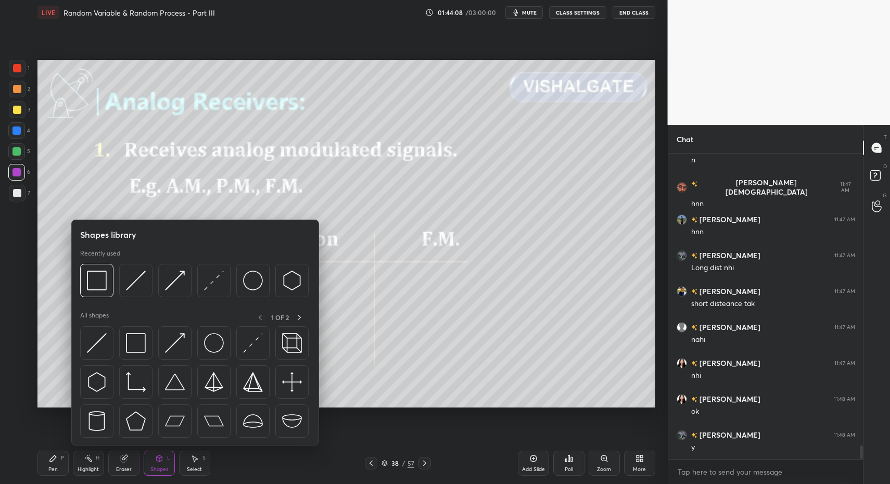
click at [139, 361] on div at bounding box center [195, 384] width 230 height 117
click at [140, 342] on img at bounding box center [136, 343] width 20 height 20
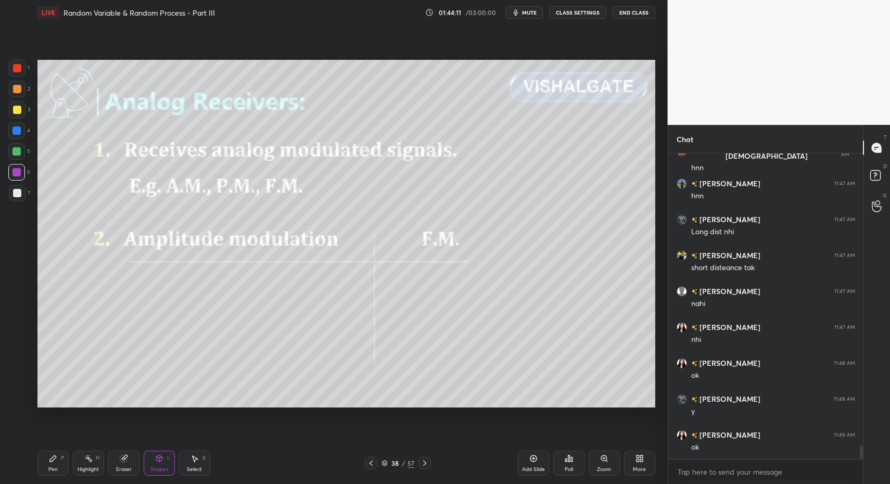
click at [55, 468] on div "Pen" at bounding box center [52, 469] width 9 height 5
click at [17, 192] on div at bounding box center [17, 193] width 8 height 8
click at [52, 459] on icon at bounding box center [53, 458] width 6 height 6
drag, startPoint x: 52, startPoint y: 459, endPoint x: 54, endPoint y: 453, distance: 6.6
click at [52, 459] on icon at bounding box center [53, 458] width 6 height 6
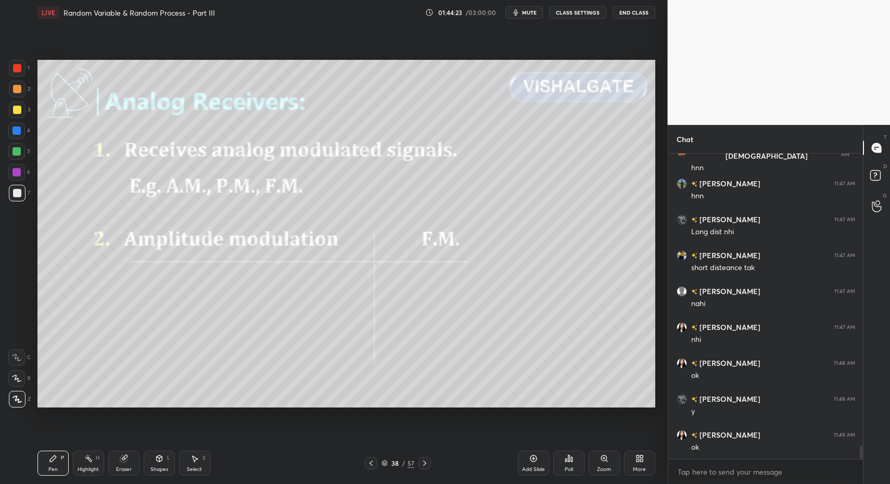
click at [18, 172] on div at bounding box center [16, 172] width 8 height 8
click at [152, 465] on div "Shapes L" at bounding box center [159, 463] width 31 height 25
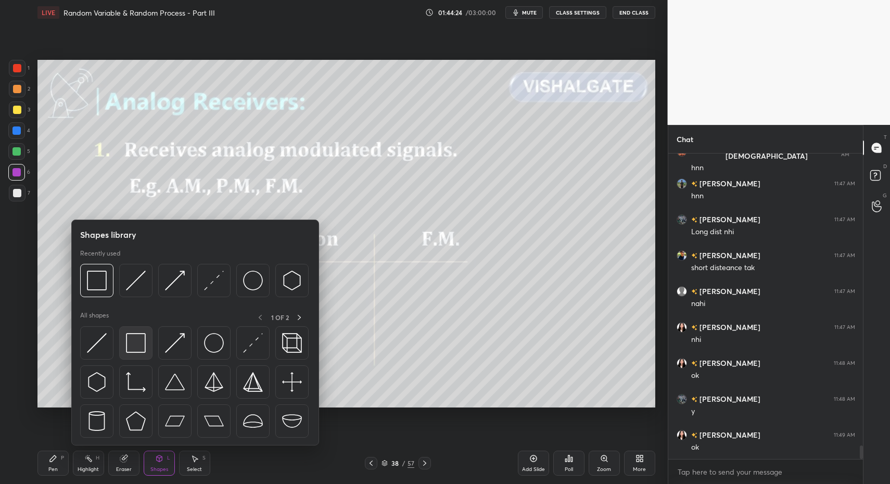
click at [141, 351] on img at bounding box center [136, 343] width 20 height 20
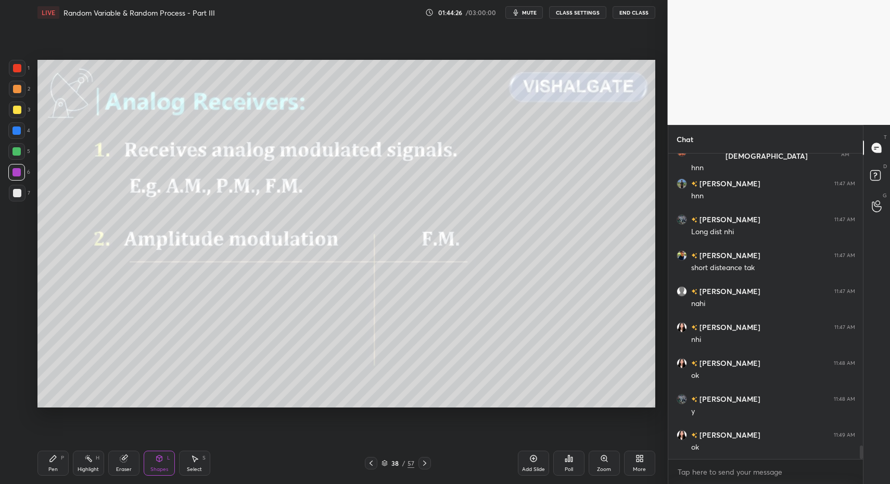
click at [40, 465] on div "Pen P" at bounding box center [52, 463] width 31 height 25
click at [45, 464] on div "Pen P" at bounding box center [52, 463] width 31 height 25
click at [18, 193] on div at bounding box center [17, 193] width 8 height 8
click at [52, 472] on div "Pen" at bounding box center [52, 469] width 9 height 5
click at [49, 470] on div "Pen" at bounding box center [52, 469] width 9 height 5
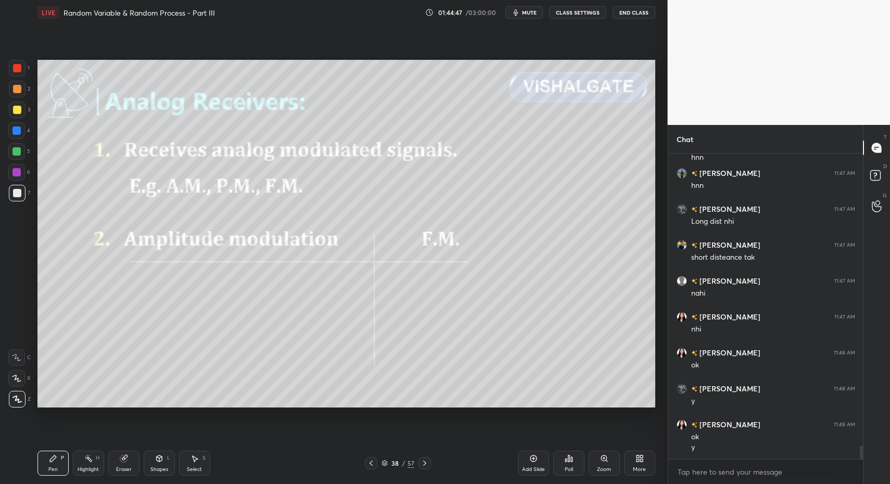
scroll to position [6684, 0]
click at [14, 176] on div at bounding box center [16, 172] width 8 height 8
drag, startPoint x: 14, startPoint y: 176, endPoint x: 31, endPoint y: 209, distance: 37.3
click at [14, 176] on div at bounding box center [16, 172] width 8 height 8
drag, startPoint x: 169, startPoint y: 468, endPoint x: 159, endPoint y: 448, distance: 22.6
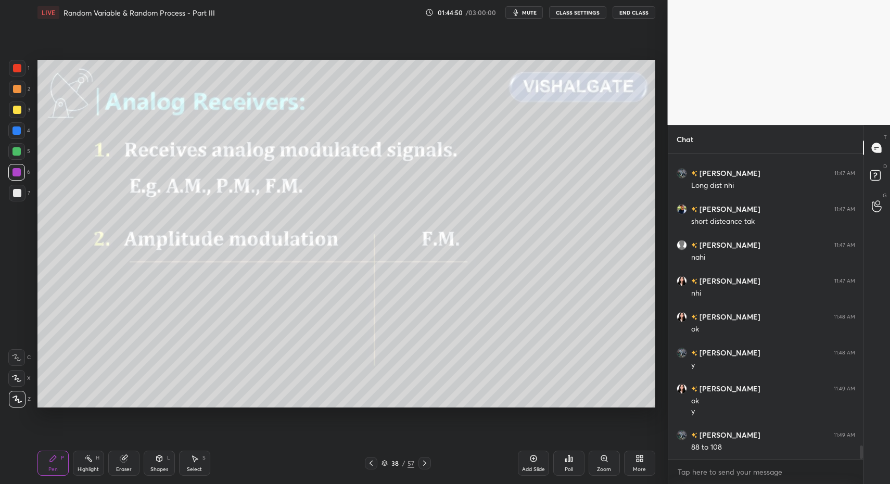
click at [169, 468] on div "Shapes L" at bounding box center [159, 463] width 31 height 25
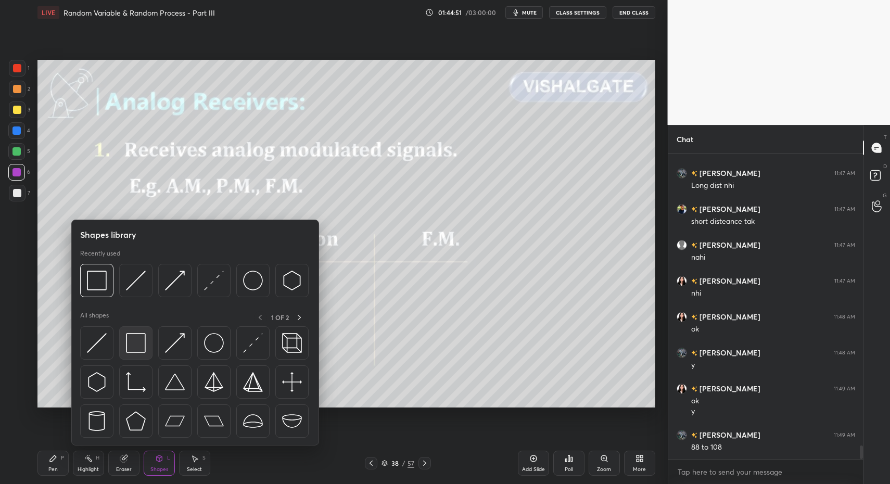
click at [145, 351] on img at bounding box center [136, 343] width 20 height 20
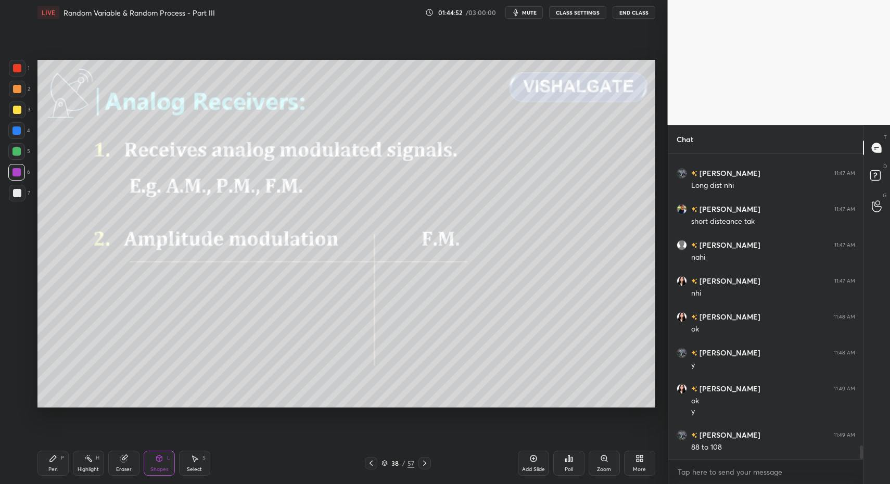
click at [14, 192] on div at bounding box center [17, 193] width 17 height 17
click at [56, 467] on div "Pen" at bounding box center [52, 469] width 9 height 5
click at [50, 464] on div "Pen P" at bounding box center [52, 463] width 31 height 25
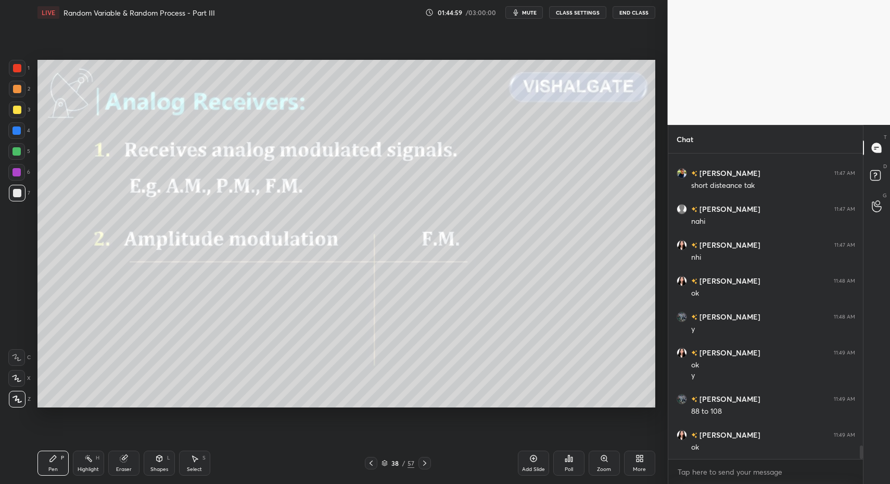
drag, startPoint x: 46, startPoint y: 470, endPoint x: 135, endPoint y: 417, distance: 103.2
click at [46, 470] on div "Pen P" at bounding box center [52, 463] width 31 height 25
click at [200, 465] on div "Select S" at bounding box center [194, 463] width 31 height 25
click at [195, 458] on icon at bounding box center [194, 458] width 8 height 8
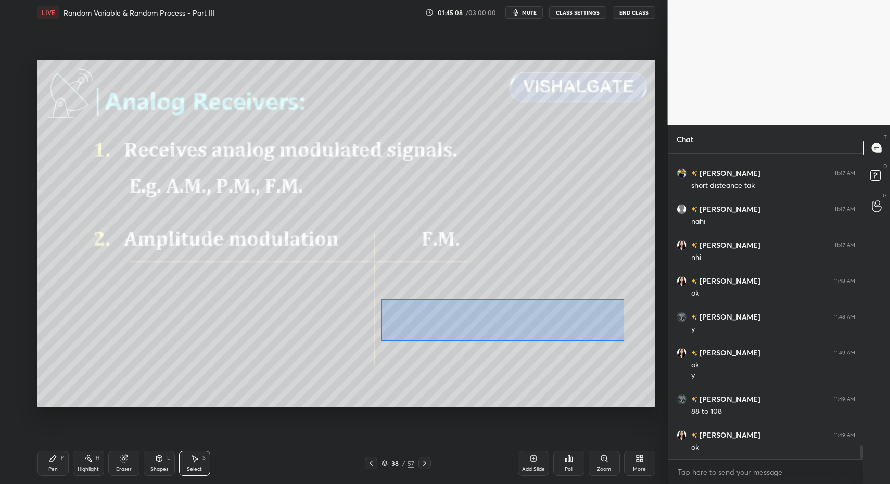
drag, startPoint x: 440, startPoint y: 317, endPoint x: 620, endPoint y: 340, distance: 182.0
click at [625, 341] on div "0 ° Undo Copy Paste here Duplicate Duplicate to new slide Delete" at bounding box center [346, 234] width 618 height 348
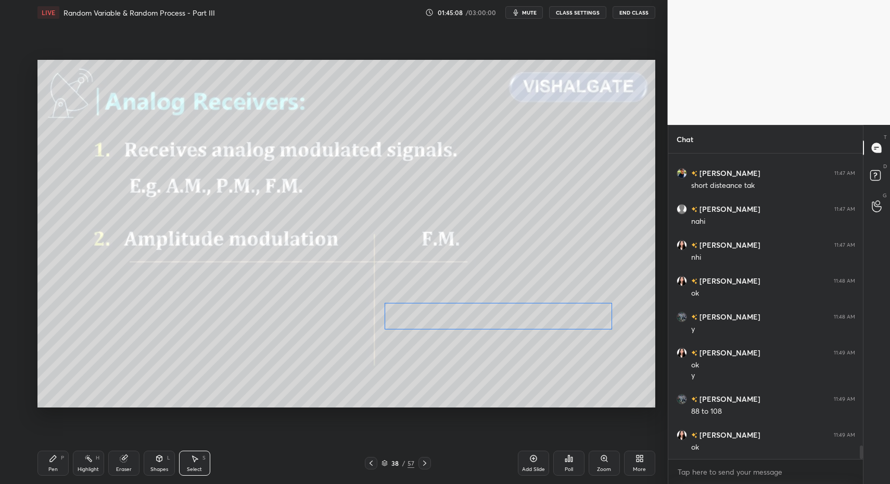
click at [424, 315] on div "0 ° Undo Copy Paste here Duplicate Duplicate to new slide Delete" at bounding box center [346, 234] width 618 height 348
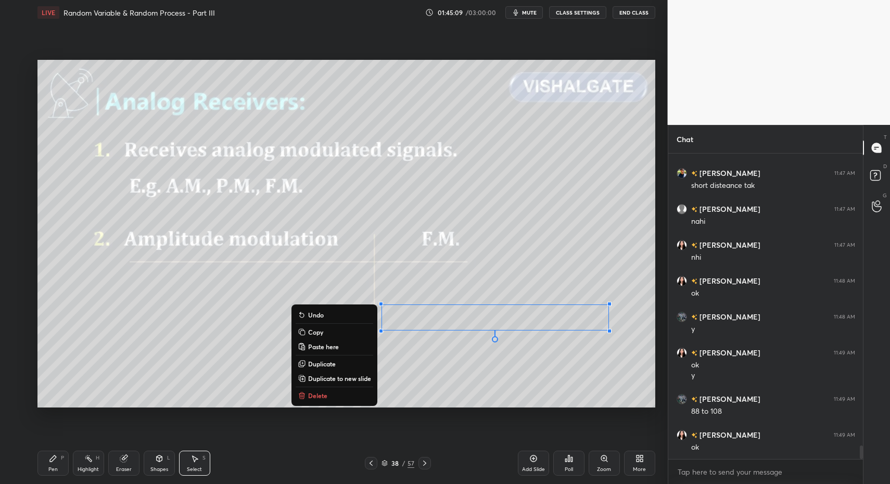
drag, startPoint x: 61, startPoint y: 466, endPoint x: 56, endPoint y: 466, distance: 5.7
click at [59, 467] on div "Pen P" at bounding box center [52, 463] width 31 height 25
click at [51, 463] on div "Pen P" at bounding box center [52, 463] width 31 height 25
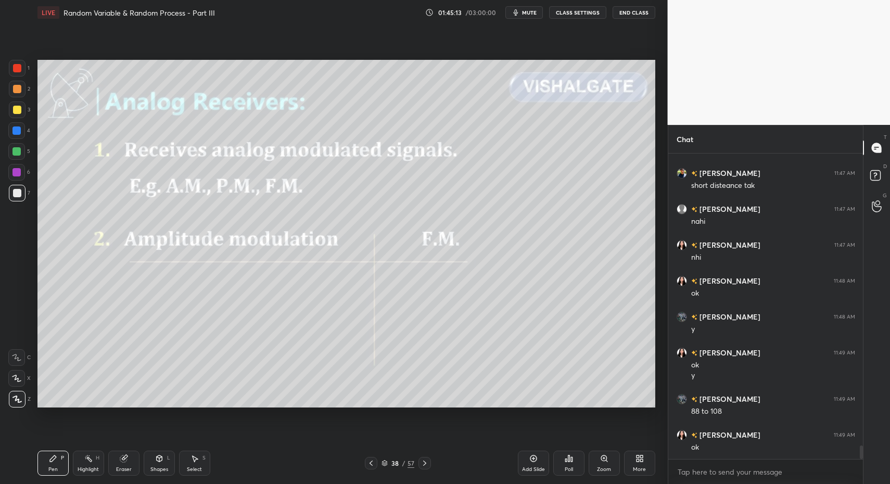
drag, startPoint x: 46, startPoint y: 468, endPoint x: 34, endPoint y: 340, distance: 128.1
click at [46, 468] on div "Pen P" at bounding box center [52, 463] width 31 height 25
click at [18, 195] on div at bounding box center [17, 193] width 8 height 8
click at [15, 151] on div at bounding box center [16, 151] width 8 height 8
click at [19, 168] on div at bounding box center [16, 172] width 8 height 8
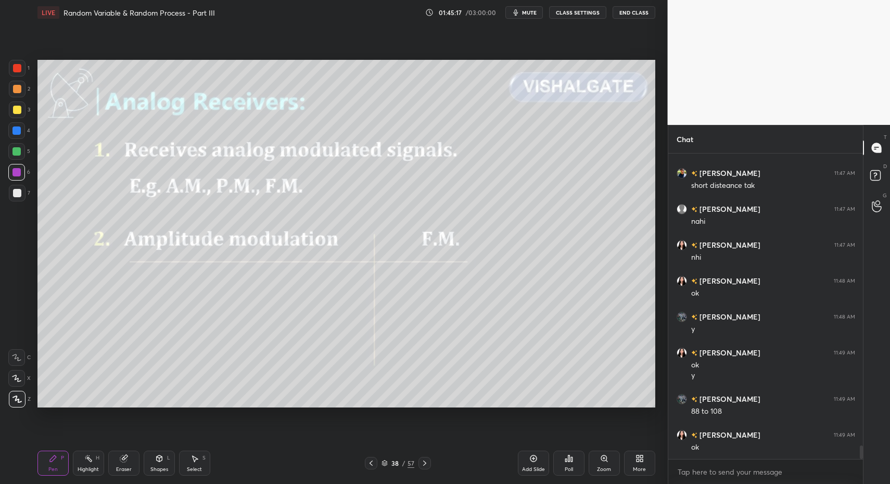
click at [17, 193] on div at bounding box center [17, 193] width 8 height 8
click at [15, 170] on div at bounding box center [16, 172] width 17 height 17
click at [19, 174] on div at bounding box center [16, 172] width 8 height 8
click at [165, 464] on div "Shapes L" at bounding box center [159, 463] width 31 height 25
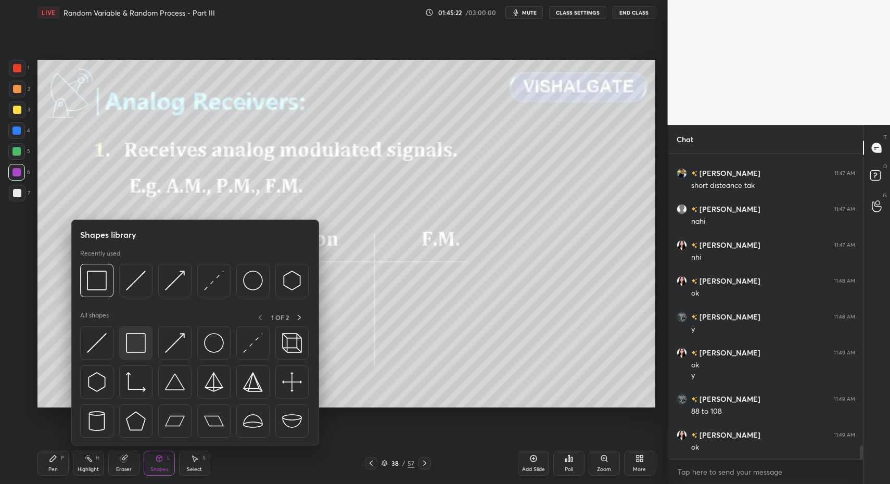
click at [146, 353] on div at bounding box center [135, 342] width 33 height 33
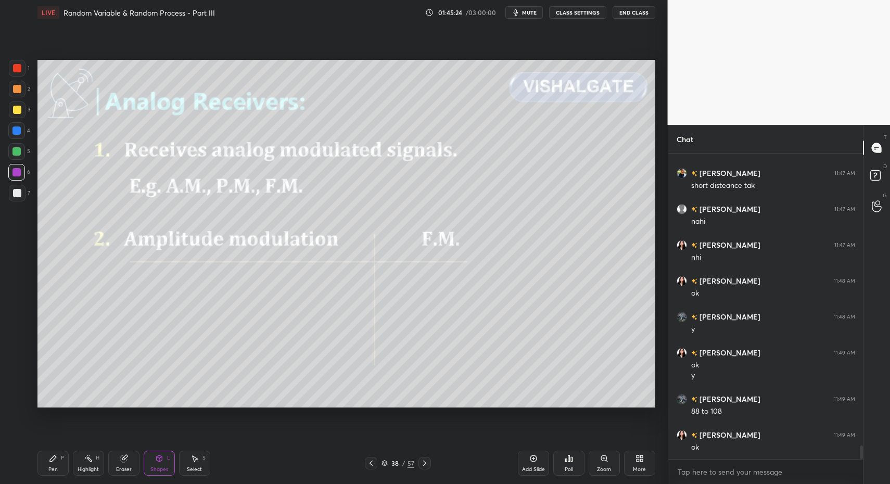
click at [52, 462] on icon at bounding box center [53, 458] width 8 height 8
click at [51, 465] on div "Pen P" at bounding box center [52, 463] width 31 height 25
drag, startPoint x: 10, startPoint y: 196, endPoint x: 22, endPoint y: 198, distance: 12.8
click at [16, 196] on div at bounding box center [17, 193] width 17 height 17
click at [18, 198] on div at bounding box center [17, 193] width 17 height 17
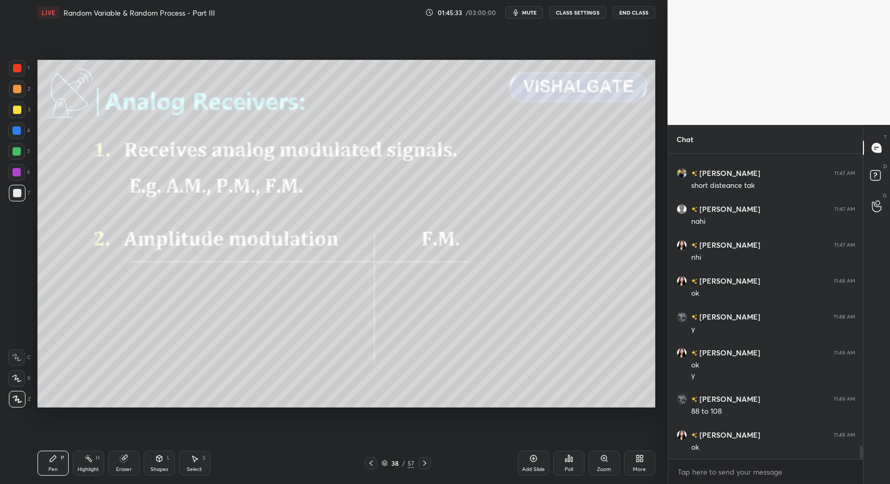
drag, startPoint x: 89, startPoint y: 475, endPoint x: 92, endPoint y: 462, distance: 13.4
click at [94, 472] on div "Highlight H" at bounding box center [88, 463] width 31 height 25
drag, startPoint x: 53, startPoint y: 463, endPoint x: 58, endPoint y: 466, distance: 5.9
click at [56, 465] on div "Pen P" at bounding box center [52, 463] width 31 height 25
click at [58, 466] on div "Pen P" at bounding box center [52, 463] width 31 height 25
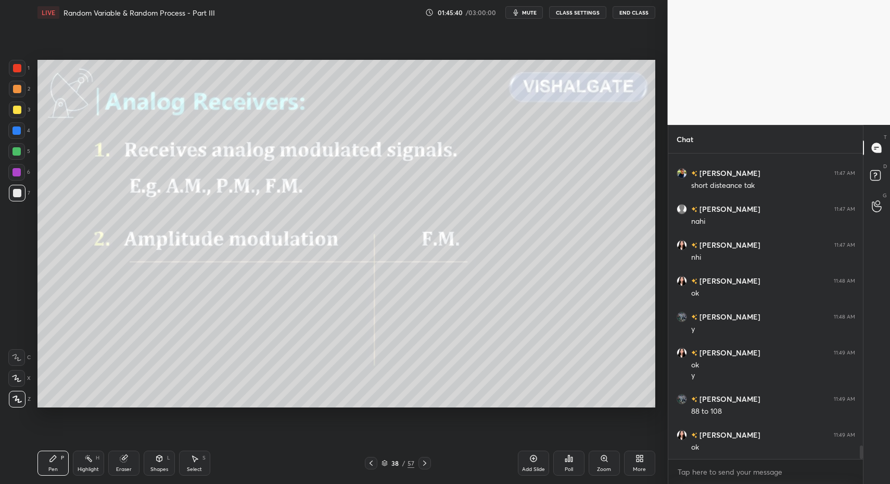
click at [14, 201] on div at bounding box center [17, 193] width 17 height 17
click at [417, 464] on div "38 / 57" at bounding box center [398, 463] width 66 height 12
drag, startPoint x: 427, startPoint y: 460, endPoint x: 329, endPoint y: 449, distance: 97.9
click at [422, 462] on icon at bounding box center [424, 463] width 8 height 8
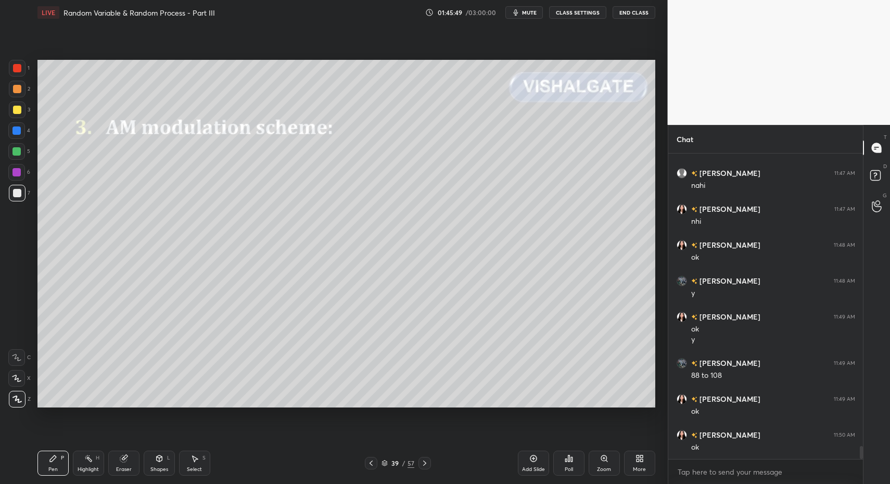
click at [63, 467] on div "Pen P" at bounding box center [52, 463] width 31 height 25
click at [54, 460] on div "Pen P" at bounding box center [52, 463] width 31 height 25
drag, startPoint x: 19, startPoint y: 95, endPoint x: 16, endPoint y: 108, distance: 14.0
click at [20, 95] on div at bounding box center [17, 89] width 17 height 17
click at [17, 116] on div at bounding box center [17, 109] width 17 height 17
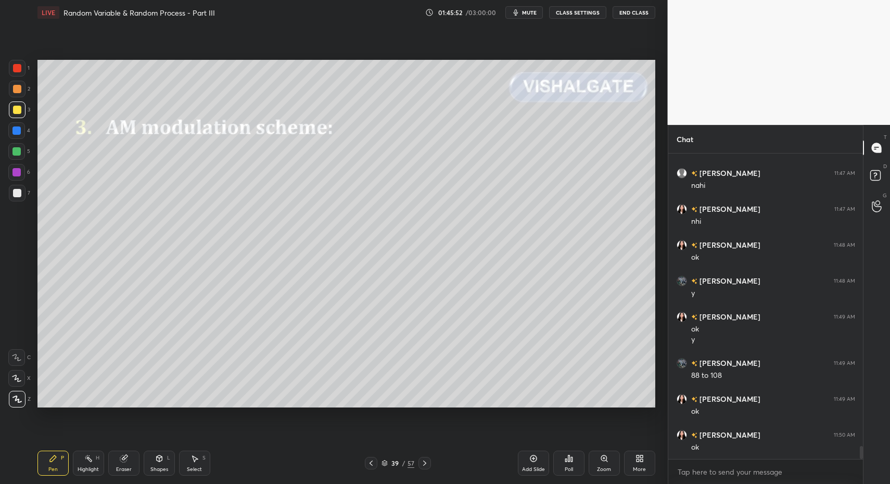
drag, startPoint x: 15, startPoint y: 112, endPoint x: 36, endPoint y: 162, distance: 53.6
click at [15, 112] on div at bounding box center [17, 110] width 8 height 8
drag, startPoint x: 167, startPoint y: 463, endPoint x: 160, endPoint y: 446, distance: 18.3
click at [163, 462] on div "Shapes L" at bounding box center [159, 463] width 31 height 25
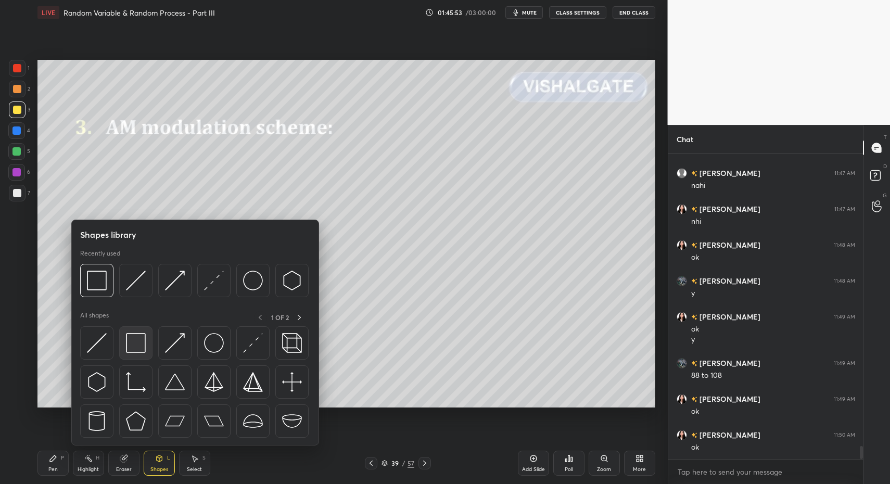
click at [130, 342] on img at bounding box center [136, 343] width 20 height 20
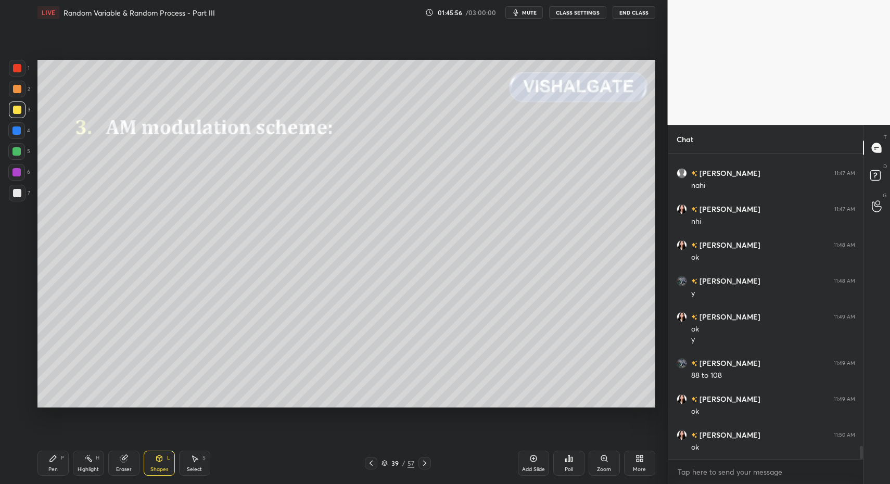
click at [14, 191] on div at bounding box center [17, 193] width 8 height 8
drag, startPoint x: 47, startPoint y: 467, endPoint x: 47, endPoint y: 420, distance: 47.4
click at [47, 467] on div "Pen P" at bounding box center [52, 463] width 31 height 25
click at [19, 189] on div at bounding box center [17, 193] width 8 height 8
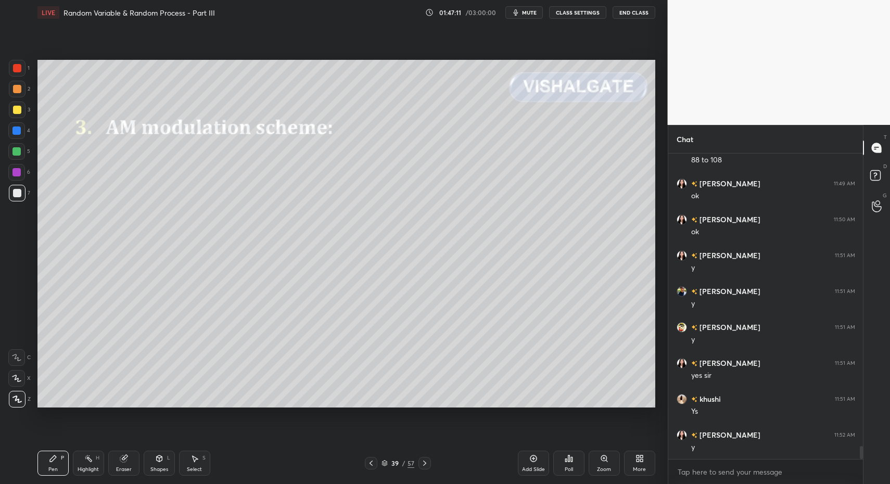
scroll to position [7007, 0]
click at [16, 190] on div at bounding box center [17, 193] width 8 height 8
drag, startPoint x: 67, startPoint y: 455, endPoint x: 69, endPoint y: 419, distance: 36.5
click at [67, 455] on div "Pen P" at bounding box center [52, 463] width 31 height 25
click at [23, 196] on div at bounding box center [17, 193] width 17 height 17
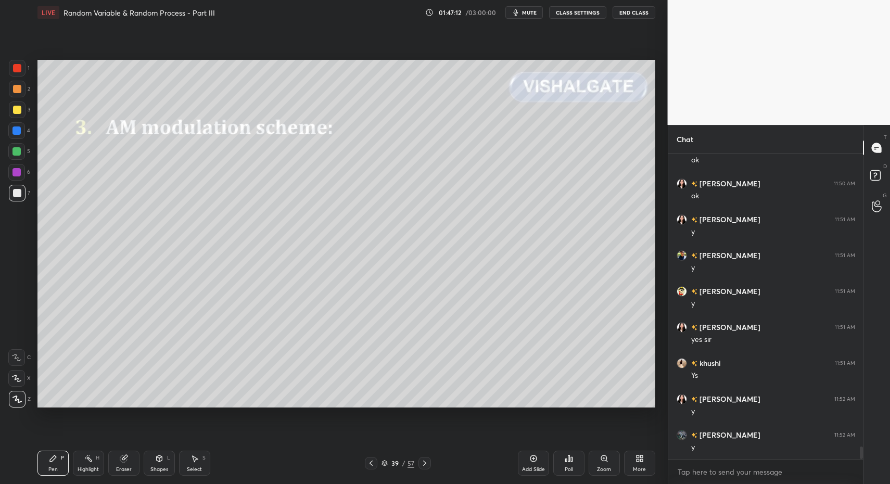
scroll to position [7079, 0]
click at [183, 465] on div "Select S" at bounding box center [194, 463] width 31 height 25
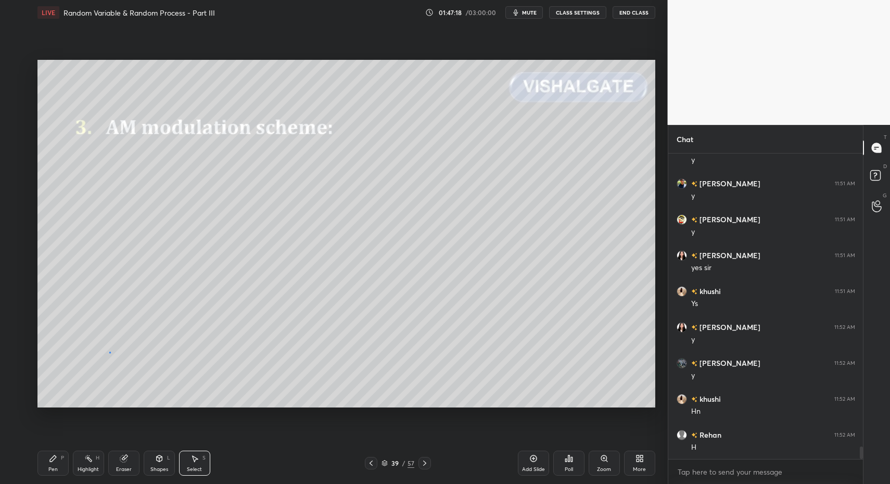
click at [109, 351] on div "0 ° Undo Copy Paste here Duplicate Duplicate to new slide Delete" at bounding box center [346, 234] width 618 height 348
click at [163, 467] on div "Shapes" at bounding box center [159, 469] width 18 height 5
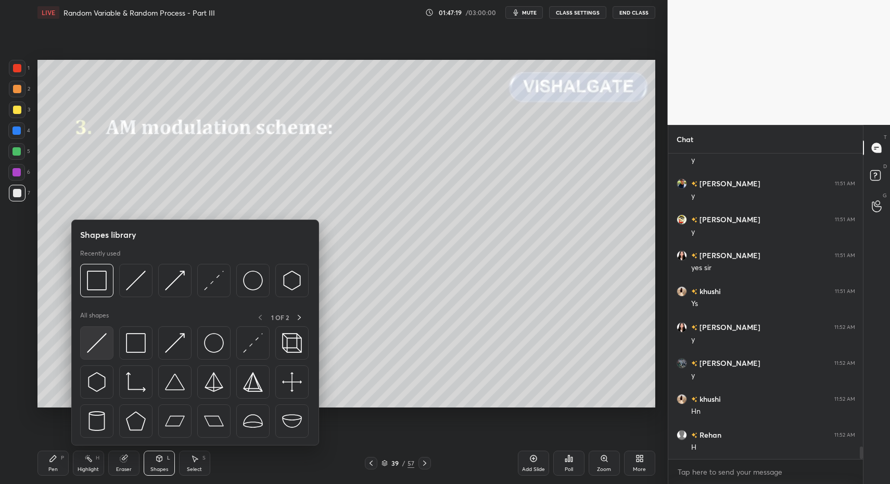
click at [103, 352] on img at bounding box center [97, 343] width 20 height 20
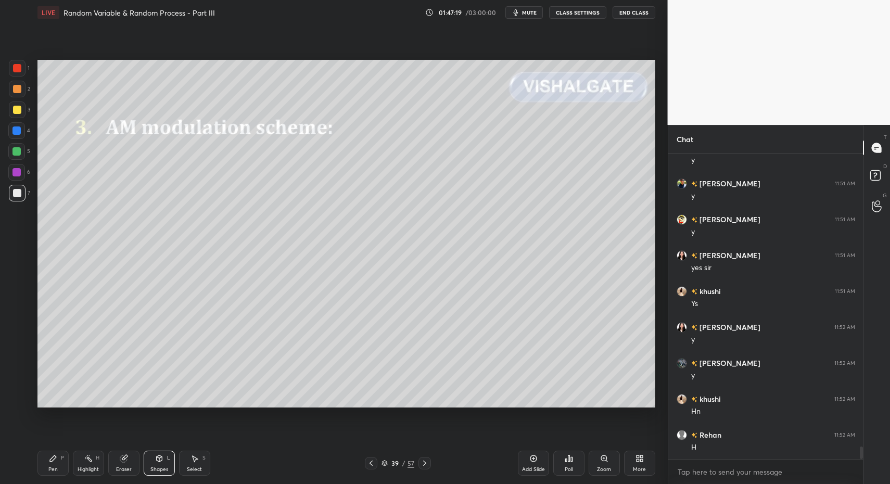
click at [19, 156] on div at bounding box center [16, 151] width 17 height 17
click at [56, 461] on icon at bounding box center [53, 458] width 8 height 8
drag, startPoint x: 53, startPoint y: 458, endPoint x: 61, endPoint y: 437, distance: 22.9
click at [53, 457] on icon at bounding box center [53, 458] width 8 height 8
click at [18, 193] on div at bounding box center [17, 193] width 8 height 8
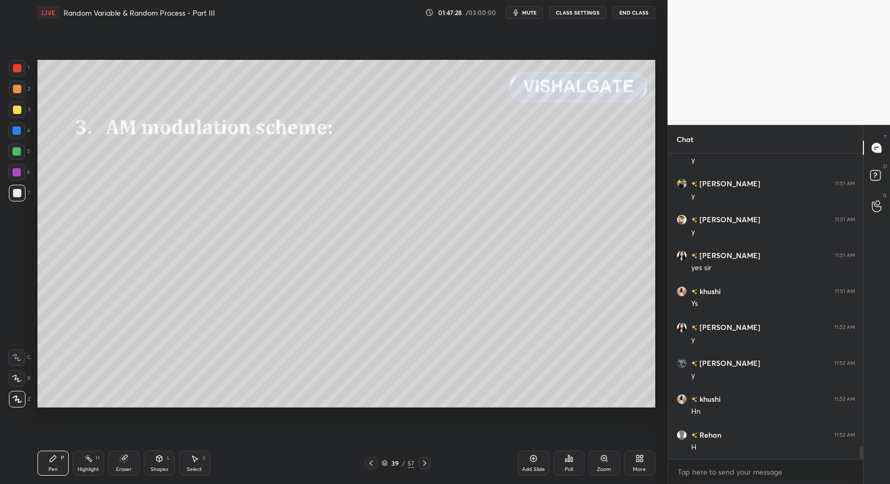
drag, startPoint x: 17, startPoint y: 196, endPoint x: 23, endPoint y: 195, distance: 5.7
click at [23, 195] on div at bounding box center [17, 193] width 17 height 17
click at [155, 467] on div "Shapes" at bounding box center [159, 469] width 18 height 5
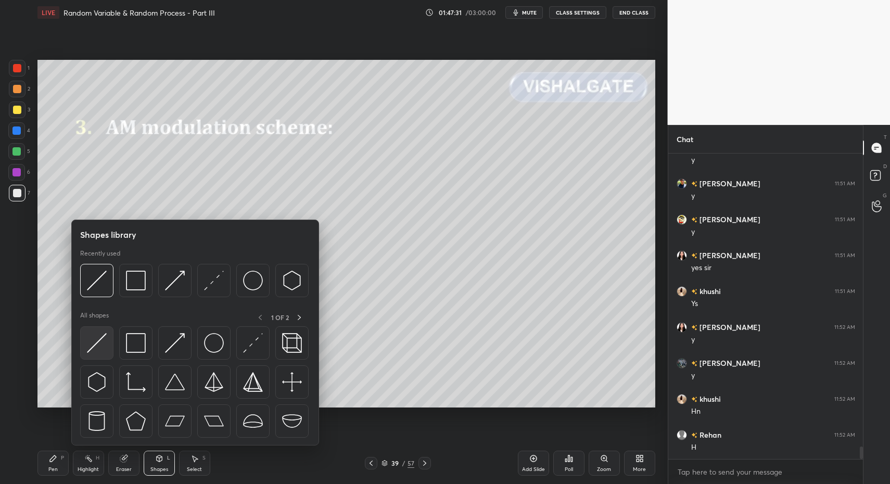
click at [91, 347] on img at bounding box center [97, 343] width 20 height 20
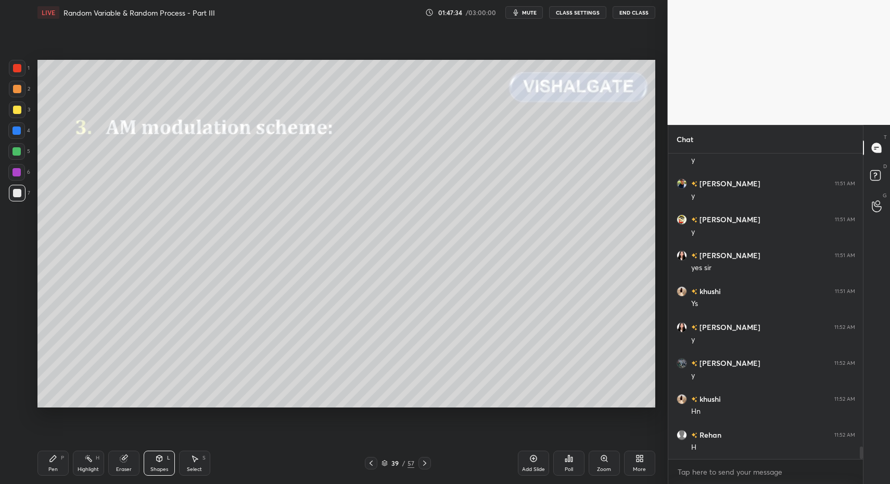
click at [154, 468] on div "Shapes" at bounding box center [159, 469] width 18 height 5
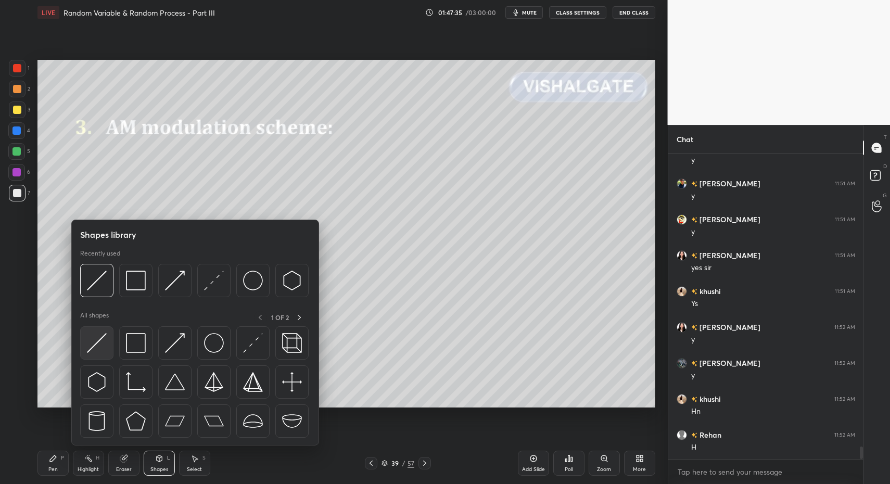
click at [101, 341] on img at bounding box center [97, 343] width 20 height 20
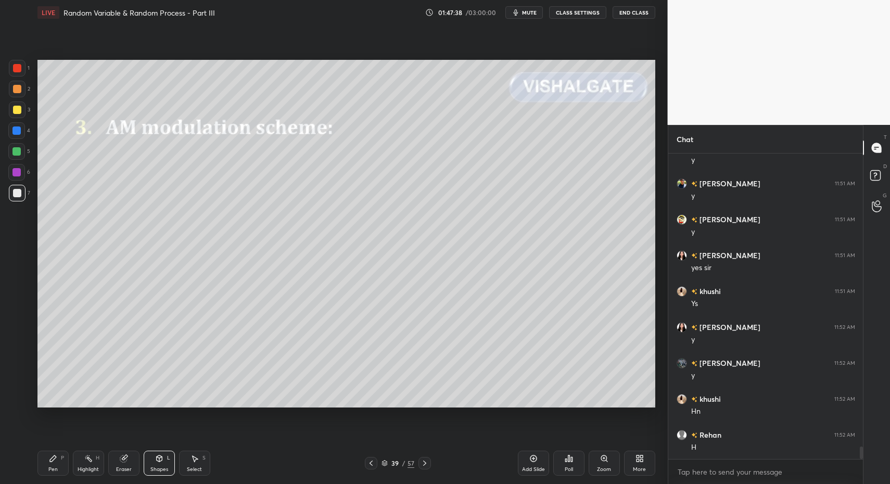
click at [52, 469] on div "Pen" at bounding box center [52, 469] width 9 height 5
drag, startPoint x: 52, startPoint y: 469, endPoint x: 50, endPoint y: 413, distance: 56.2
click at [52, 467] on div "Pen" at bounding box center [52, 469] width 9 height 5
click at [18, 107] on div at bounding box center [17, 110] width 8 height 8
drag, startPoint x: 42, startPoint y: 464, endPoint x: 49, endPoint y: 433, distance: 32.1
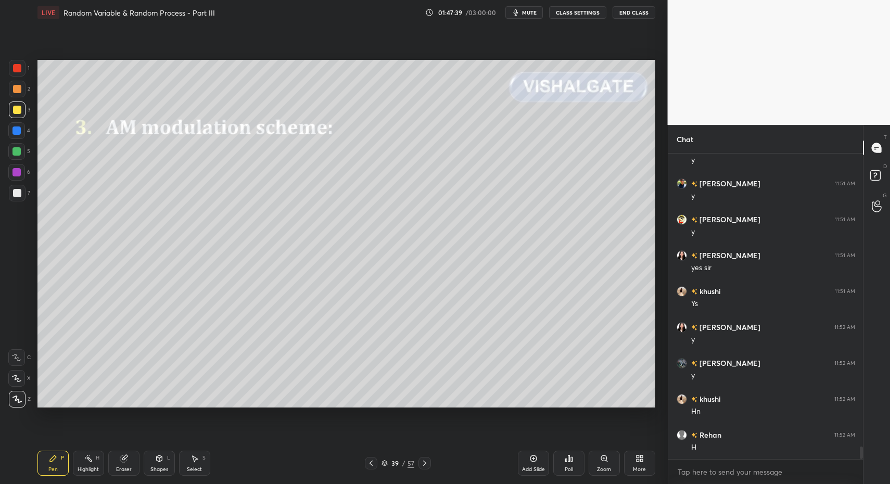
click at [42, 464] on div "Pen P" at bounding box center [52, 463] width 31 height 25
click at [52, 463] on div "Pen P" at bounding box center [52, 463] width 31 height 25
click at [55, 463] on div "Pen P" at bounding box center [52, 463] width 31 height 25
click at [10, 111] on div at bounding box center [17, 109] width 17 height 17
click at [19, 111] on div at bounding box center [17, 110] width 8 height 8
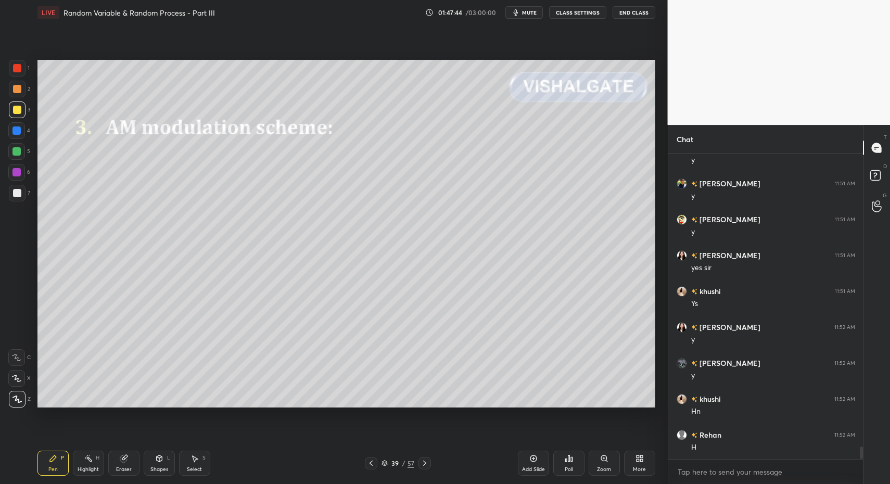
drag, startPoint x: 49, startPoint y: 466, endPoint x: 92, endPoint y: 462, distance: 42.4
click at [49, 467] on div "Pen" at bounding box center [52, 469] width 9 height 5
drag, startPoint x: 92, startPoint y: 462, endPoint x: 85, endPoint y: 458, distance: 7.7
click at [92, 462] on icon at bounding box center [88, 458] width 8 height 8
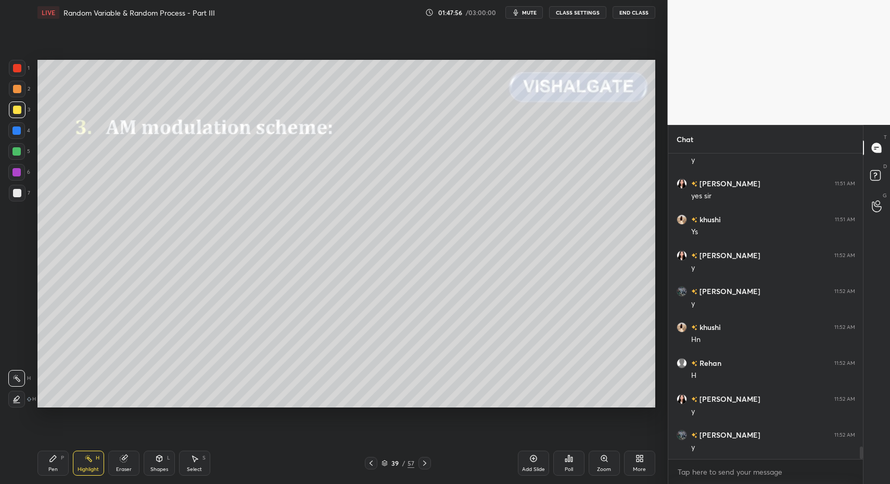
click at [47, 462] on div "Pen P" at bounding box center [52, 463] width 31 height 25
drag, startPoint x: 47, startPoint y: 462, endPoint x: 94, endPoint y: 463, distance: 46.8
click at [47, 462] on div "Pen P" at bounding box center [52, 463] width 31 height 25
drag, startPoint x: 57, startPoint y: 463, endPoint x: 65, endPoint y: 462, distance: 7.4
click at [57, 463] on div "Pen P" at bounding box center [52, 463] width 31 height 25
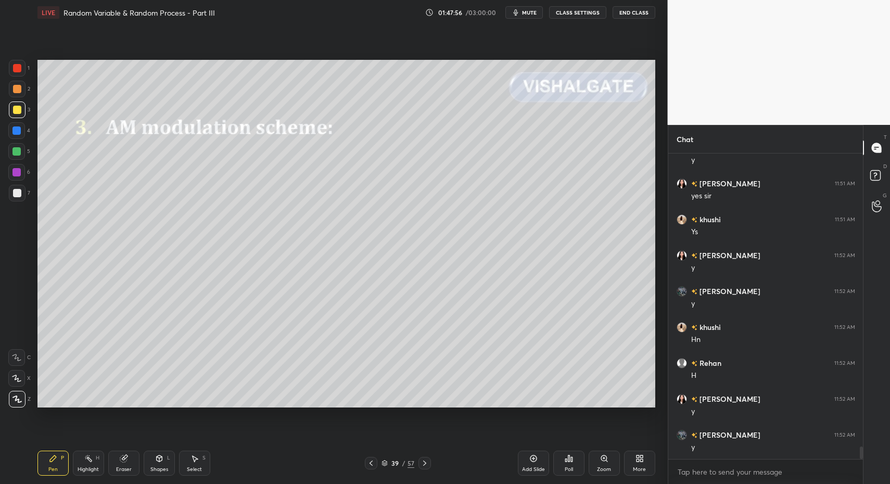
click at [65, 465] on div "Pen P" at bounding box center [52, 463] width 31 height 25
click at [89, 463] on div "Highlight H" at bounding box center [88, 463] width 31 height 25
drag, startPoint x: 89, startPoint y: 463, endPoint x: 134, endPoint y: 412, distance: 67.8
click at [86, 460] on div "Highlight H" at bounding box center [88, 463] width 31 height 25
click at [43, 462] on div "Pen P" at bounding box center [52, 463] width 31 height 25
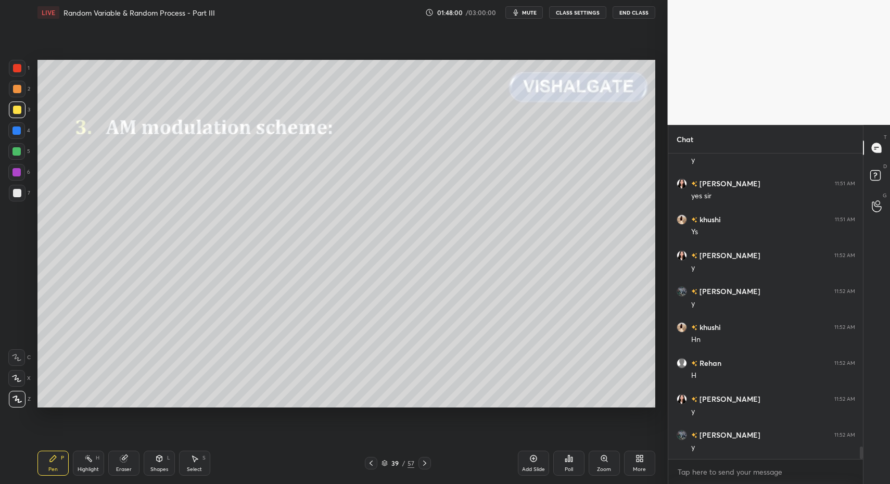
drag, startPoint x: 47, startPoint y: 458, endPoint x: 52, endPoint y: 451, distance: 8.4
click at [47, 458] on div "Pen P" at bounding box center [52, 463] width 31 height 25
click at [17, 108] on div at bounding box center [17, 110] width 8 height 8
click at [54, 464] on div "Pen P" at bounding box center [52, 463] width 31 height 25
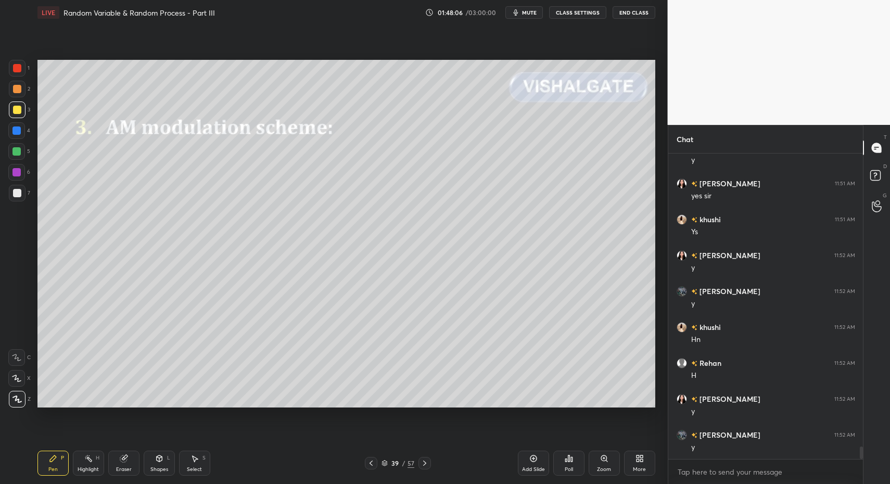
drag, startPoint x: 47, startPoint y: 464, endPoint x: 81, endPoint y: 418, distance: 56.9
click at [44, 464] on div "Pen P" at bounding box center [52, 463] width 31 height 25
click at [49, 457] on icon at bounding box center [53, 458] width 8 height 8
drag, startPoint x: 49, startPoint y: 459, endPoint x: 85, endPoint y: 418, distance: 55.3
click at [49, 459] on icon at bounding box center [53, 458] width 8 height 8
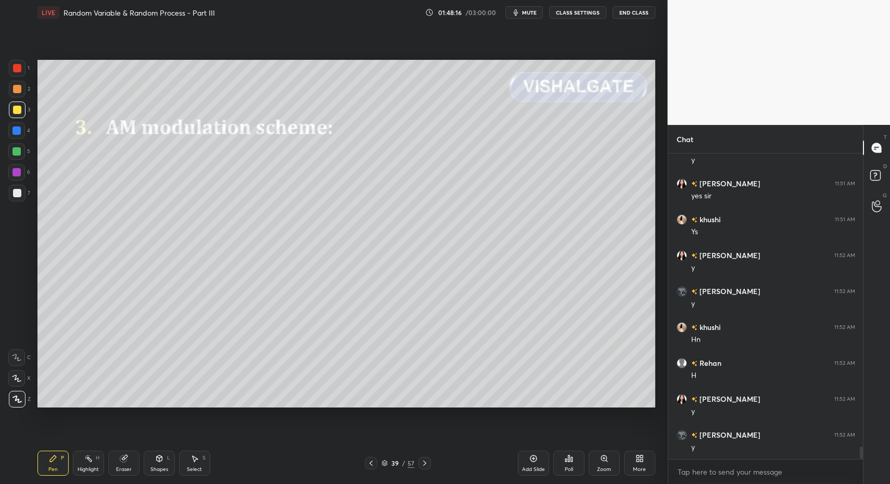
click at [38, 457] on div "Pen P" at bounding box center [52, 463] width 31 height 25
drag, startPoint x: 19, startPoint y: 170, endPoint x: 25, endPoint y: 171, distance: 6.3
click at [19, 170] on div at bounding box center [16, 172] width 8 height 8
click at [79, 463] on div "Highlight H" at bounding box center [88, 463] width 31 height 25
click at [84, 461] on div "Highlight H" at bounding box center [88, 463] width 31 height 25
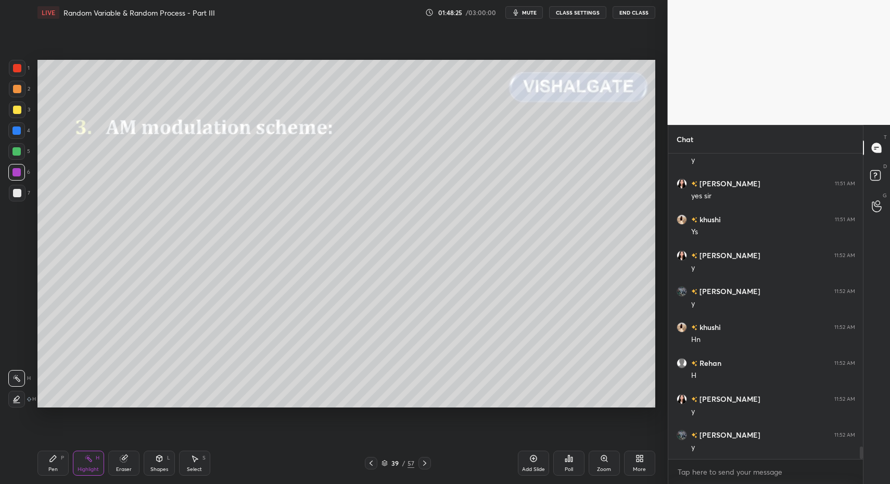
click at [64, 458] on div "Pen P" at bounding box center [52, 463] width 31 height 25
click at [58, 465] on div "Pen P" at bounding box center [52, 463] width 31 height 25
click at [78, 469] on div "Highlight" at bounding box center [88, 469] width 21 height 5
click at [46, 463] on div "Pen P" at bounding box center [52, 463] width 31 height 25
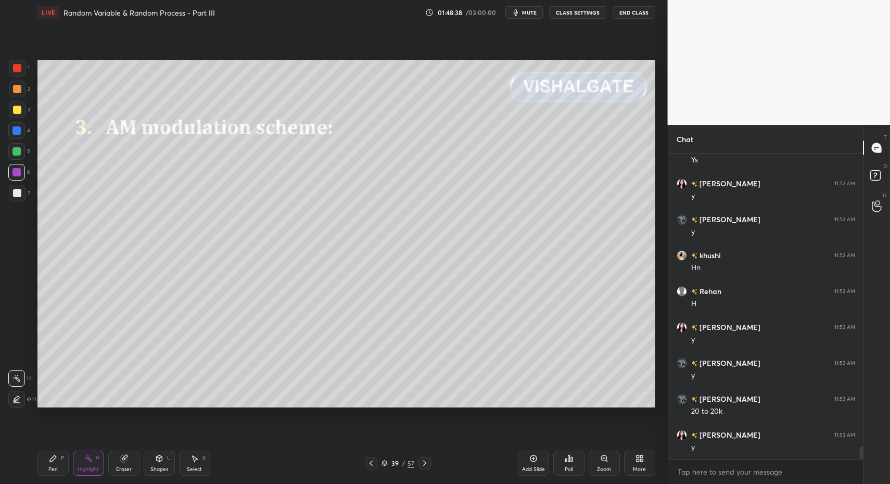
drag, startPoint x: 50, startPoint y: 462, endPoint x: 62, endPoint y: 465, distance: 11.7
click at [49, 463] on div "Pen P" at bounding box center [52, 463] width 31 height 25
click at [81, 463] on div "Highlight H" at bounding box center [88, 463] width 31 height 25
drag, startPoint x: 81, startPoint y: 463, endPoint x: 100, endPoint y: 439, distance: 30.7
click at [81, 463] on div "Highlight H" at bounding box center [88, 463] width 31 height 25
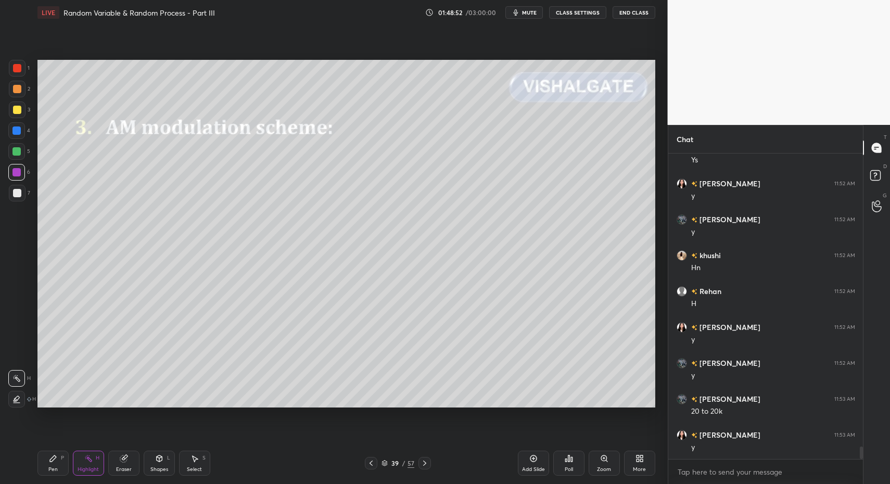
click at [369, 466] on icon at bounding box center [371, 463] width 8 height 8
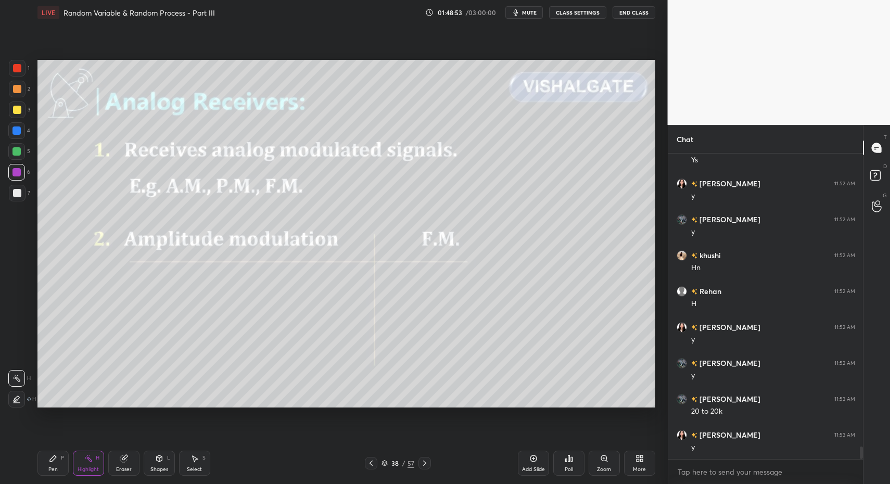
click at [80, 459] on div "Highlight H" at bounding box center [88, 463] width 31 height 25
drag, startPoint x: 80, startPoint y: 459, endPoint x: 87, endPoint y: 456, distance: 8.4
click at [80, 459] on div "Highlight H" at bounding box center [88, 463] width 31 height 25
click at [56, 463] on div "Pen P" at bounding box center [52, 463] width 31 height 25
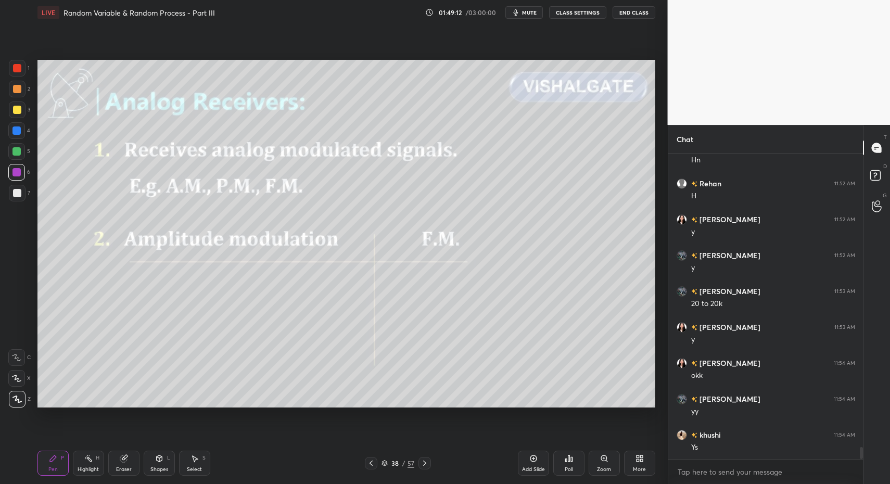
click at [80, 463] on div "Highlight H" at bounding box center [88, 463] width 31 height 25
click at [421, 463] on icon at bounding box center [424, 463] width 8 height 8
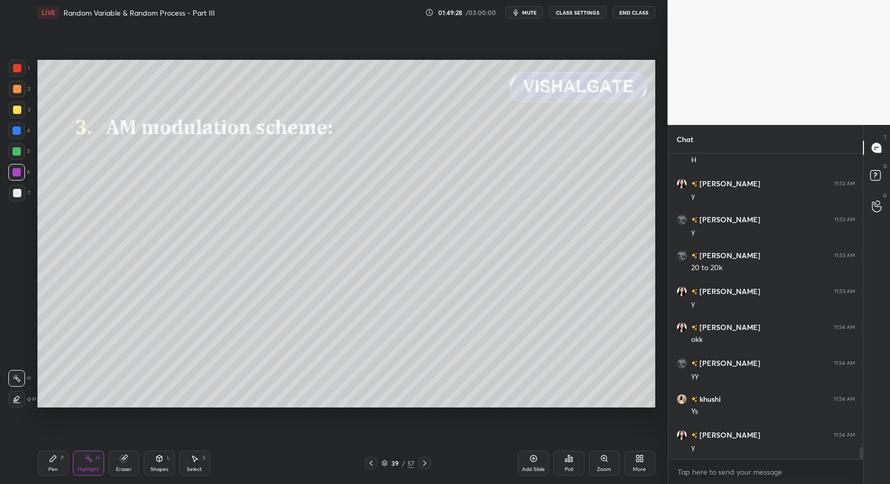
click at [49, 462] on icon at bounding box center [53, 458] width 8 height 8
drag, startPoint x: 50, startPoint y: 463, endPoint x: 59, endPoint y: 454, distance: 12.9
click at [50, 466] on div "Pen P" at bounding box center [52, 463] width 31 height 25
click at [15, 196] on div at bounding box center [17, 193] width 8 height 8
click at [14, 193] on div at bounding box center [17, 193] width 8 height 8
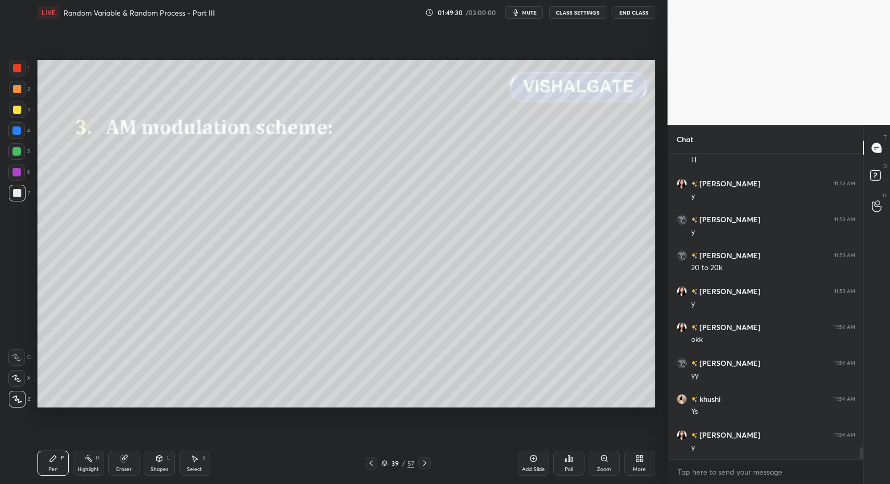
click at [92, 467] on div "Highlight" at bounding box center [88, 469] width 21 height 5
drag, startPoint x: 76, startPoint y: 467, endPoint x: 92, endPoint y: 435, distance: 35.6
click at [76, 467] on div "Highlight H" at bounding box center [88, 463] width 31 height 25
click at [54, 459] on icon at bounding box center [53, 458] width 8 height 8
click at [85, 461] on icon at bounding box center [88, 458] width 8 height 8
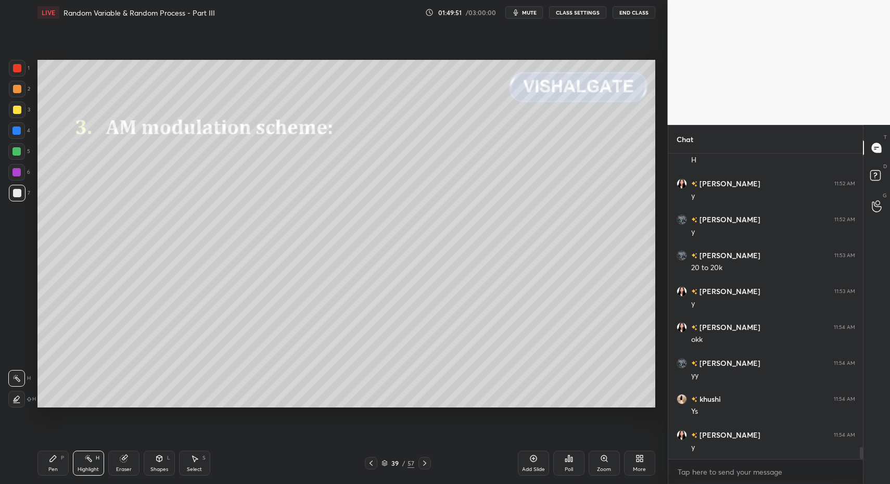
scroll to position [7377, 0]
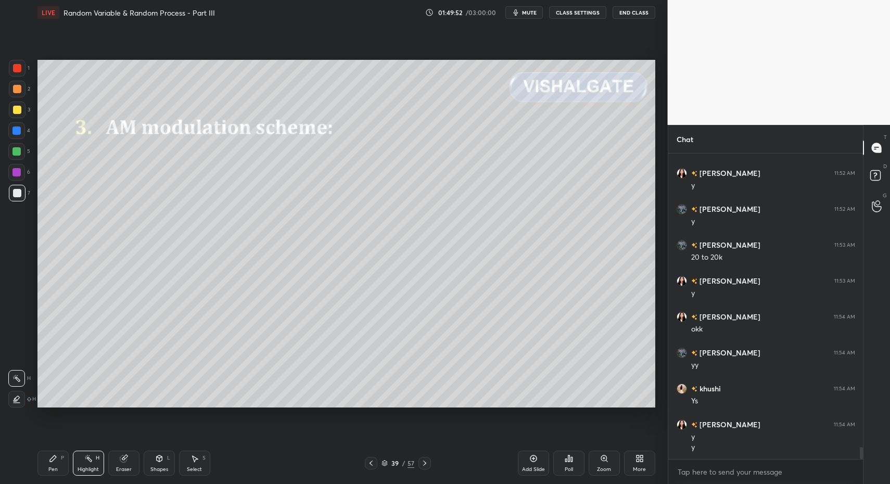
click at [54, 462] on icon at bounding box center [53, 458] width 8 height 8
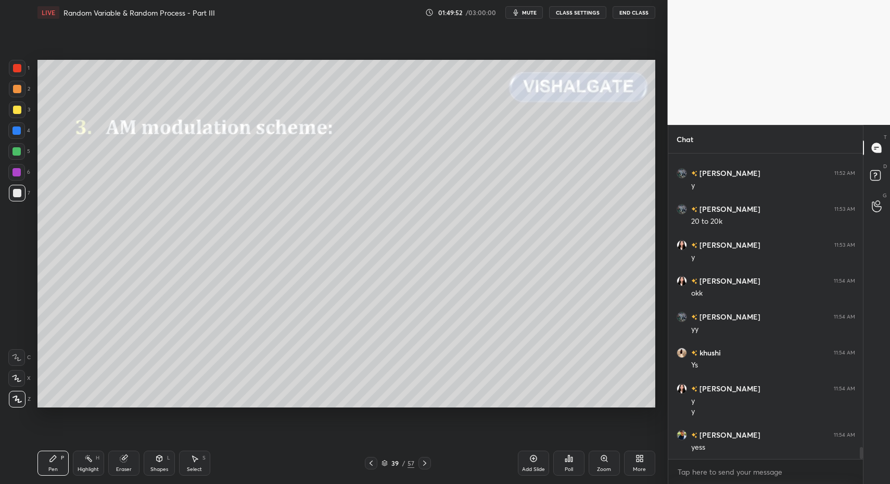
click at [53, 461] on icon at bounding box center [53, 458] width 8 height 8
click at [43, 462] on div "Pen P" at bounding box center [52, 463] width 31 height 25
drag, startPoint x: 21, startPoint y: 200, endPoint x: 34, endPoint y: 229, distance: 31.7
click at [21, 200] on div at bounding box center [17, 193] width 17 height 17
click at [160, 461] on icon at bounding box center [159, 458] width 8 height 8
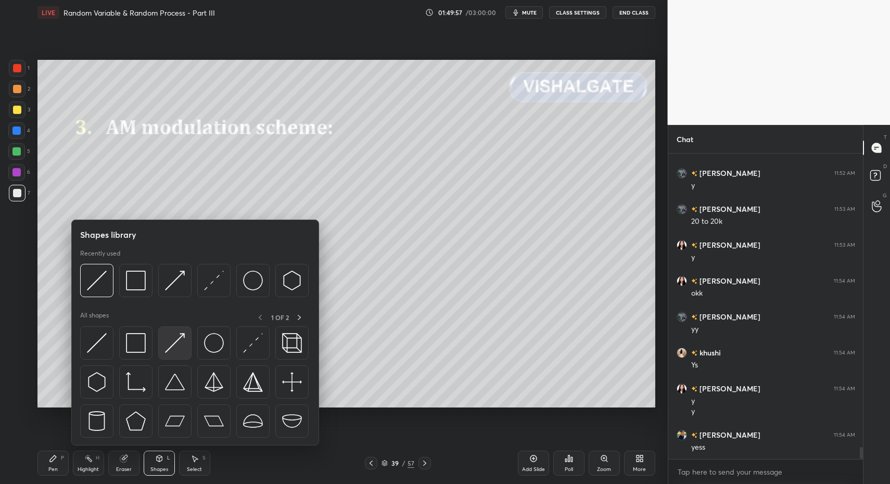
click at [174, 339] on img at bounding box center [175, 343] width 20 height 20
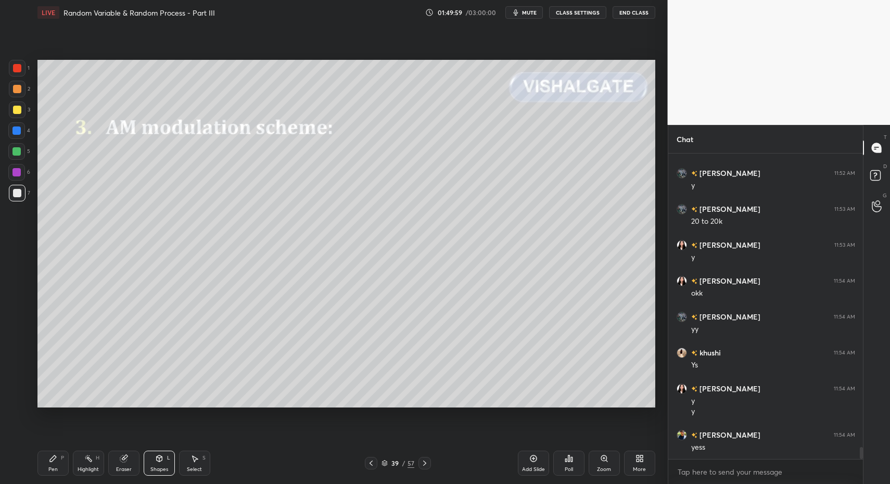
click at [64, 461] on div "Pen P" at bounding box center [52, 463] width 31 height 25
click at [172, 467] on div "Shapes L" at bounding box center [159, 463] width 31 height 25
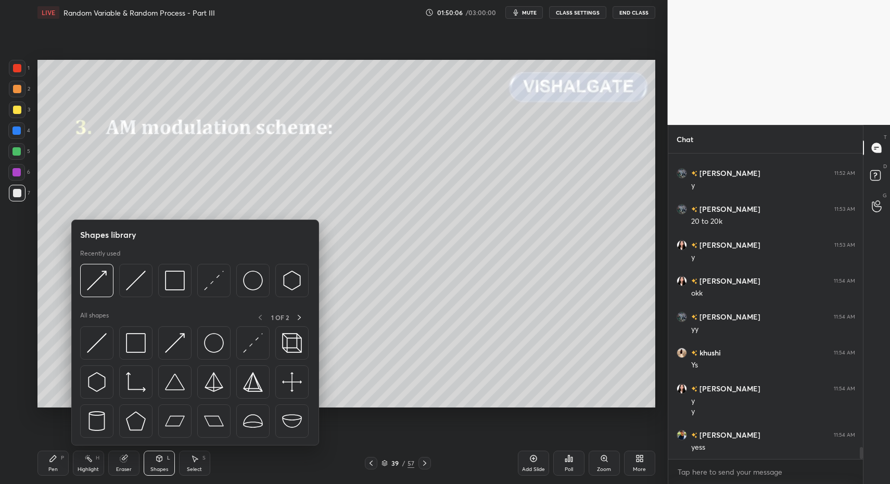
click at [47, 463] on div "Pen P" at bounding box center [52, 463] width 31 height 25
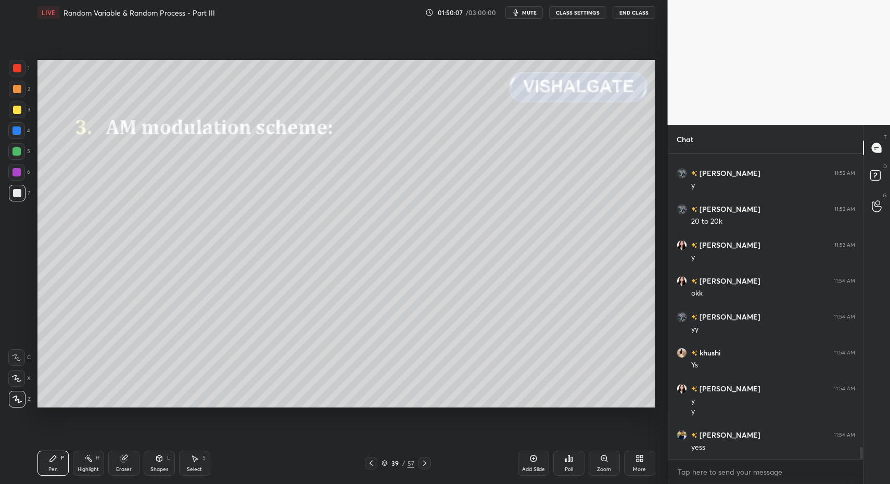
drag, startPoint x: 158, startPoint y: 466, endPoint x: 167, endPoint y: 450, distance: 18.9
click at [158, 467] on div "Shapes" at bounding box center [159, 469] width 18 height 5
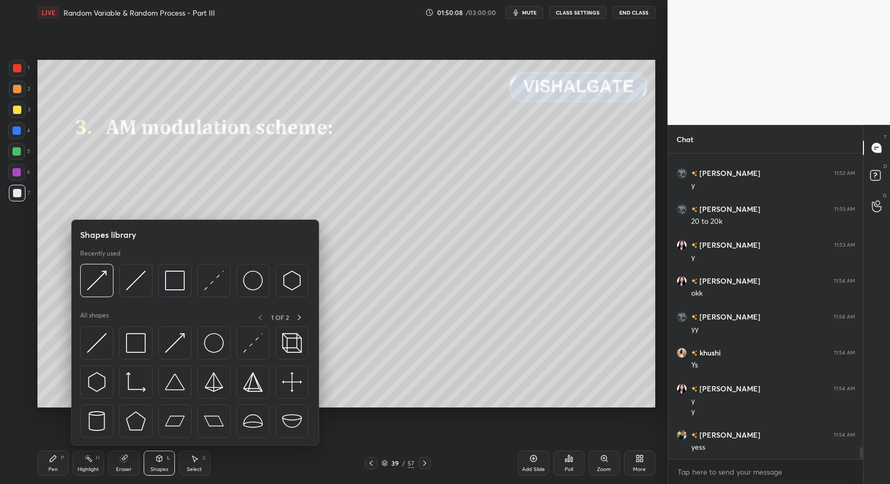
click at [165, 469] on div "Shapes" at bounding box center [159, 469] width 18 height 5
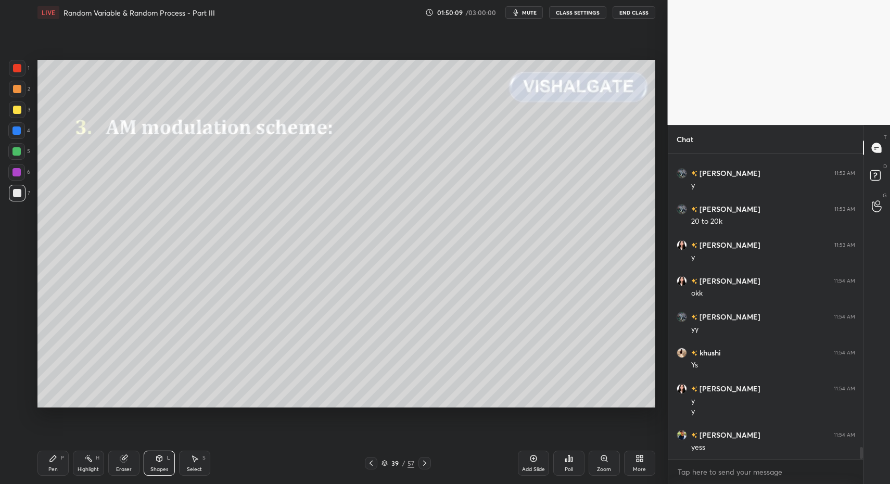
drag, startPoint x: 158, startPoint y: 467, endPoint x: 156, endPoint y: 448, distance: 19.9
click at [156, 464] on div "Shapes L" at bounding box center [159, 463] width 31 height 25
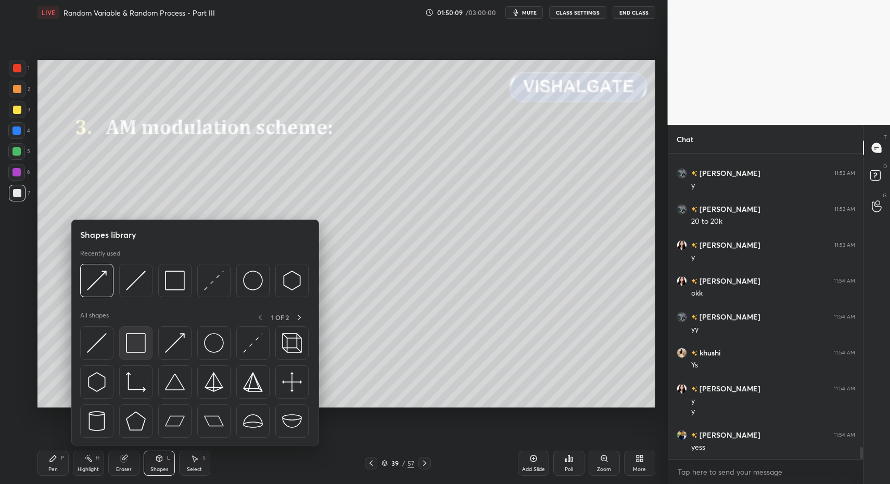
click at [130, 353] on div at bounding box center [135, 342] width 33 height 33
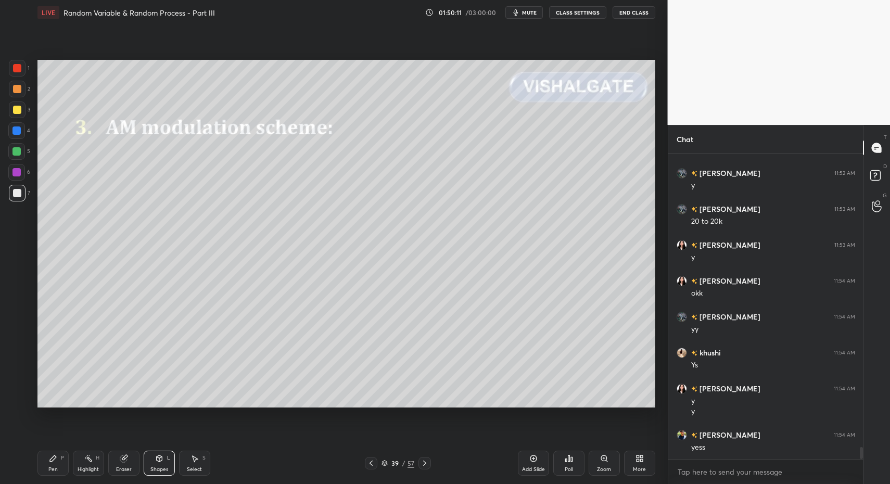
click at [56, 469] on div "Pen" at bounding box center [52, 469] width 9 height 5
click at [167, 465] on div "Shapes L" at bounding box center [159, 463] width 31 height 25
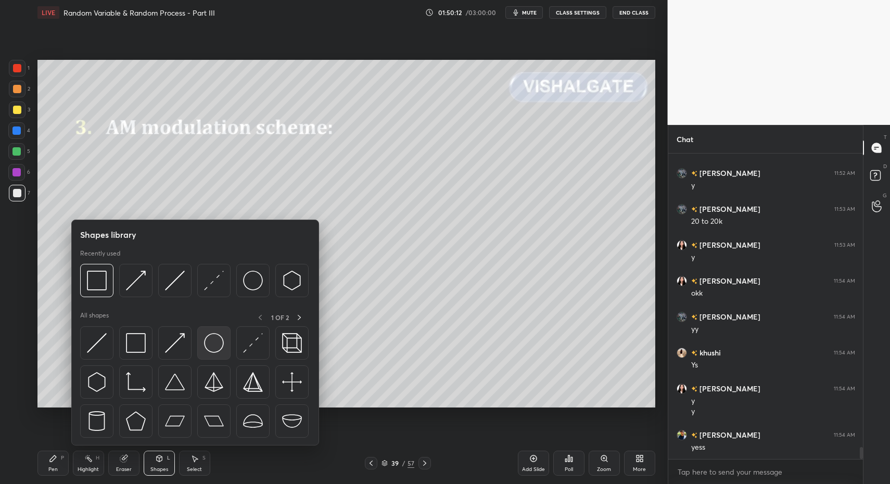
click at [212, 351] on img at bounding box center [214, 343] width 20 height 20
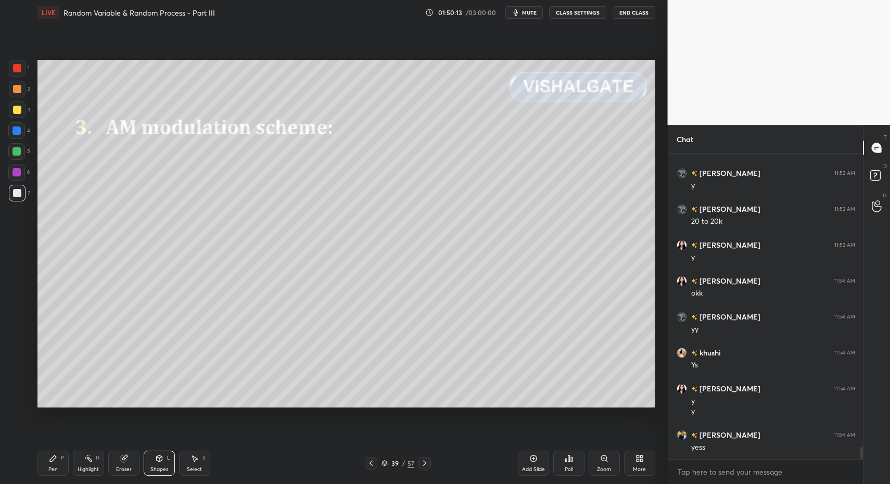
drag, startPoint x: 157, startPoint y: 472, endPoint x: 156, endPoint y: 456, distance: 16.2
click at [157, 472] on div "Shapes" at bounding box center [159, 469] width 18 height 5
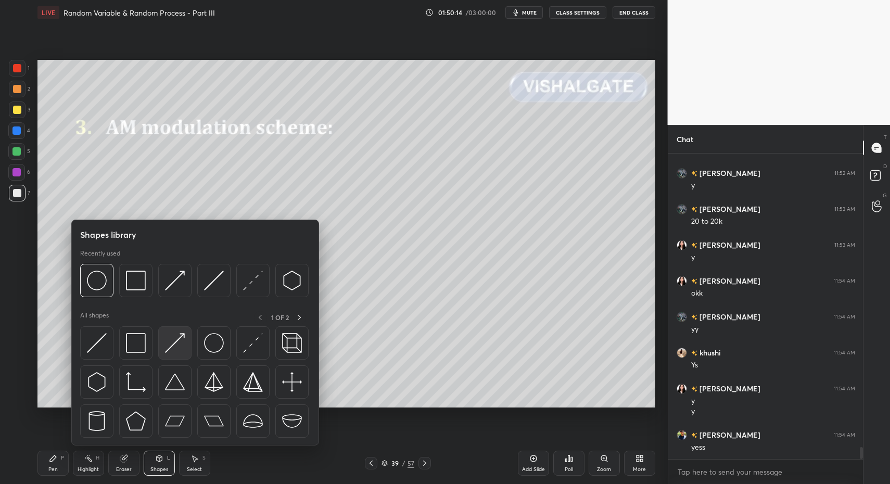
click at [164, 345] on div at bounding box center [174, 342] width 33 height 33
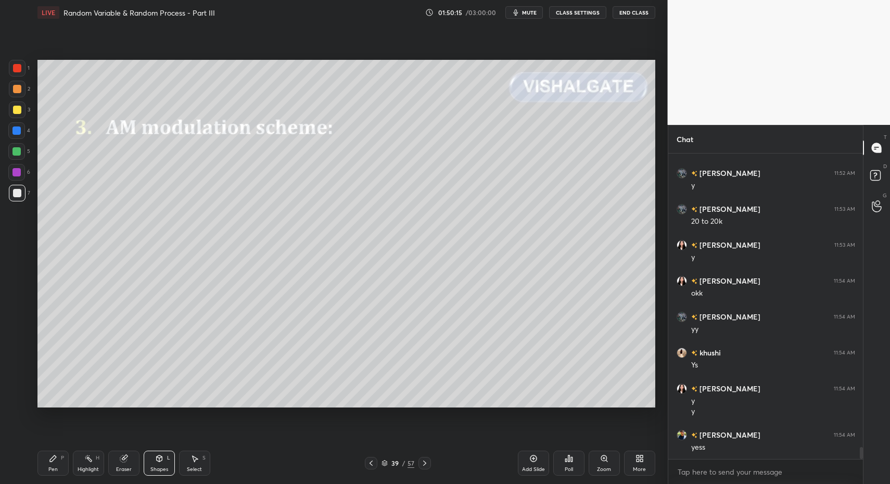
click at [48, 465] on div "Pen P" at bounding box center [52, 463] width 31 height 25
click at [50, 461] on icon at bounding box center [53, 458] width 6 height 6
drag, startPoint x: 172, startPoint y: 474, endPoint x: 167, endPoint y: 451, distance: 23.9
click at [172, 474] on div "Shapes L" at bounding box center [159, 463] width 31 height 25
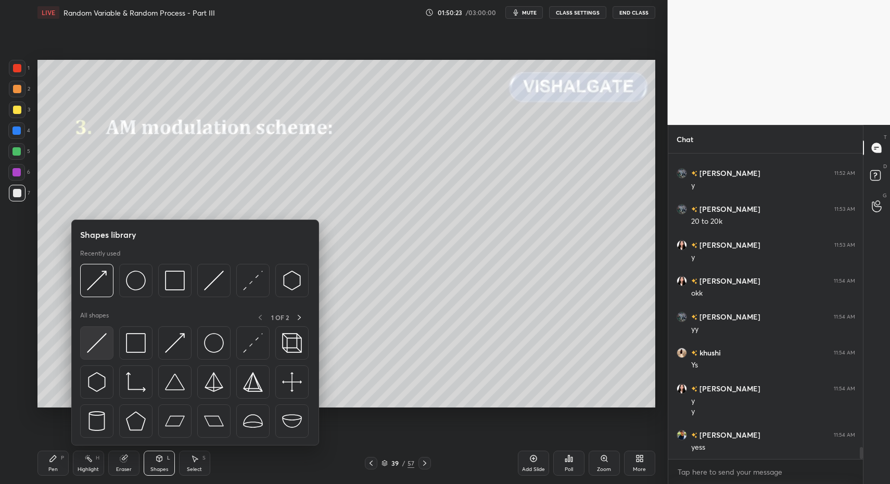
click at [110, 346] on div at bounding box center [96, 342] width 33 height 33
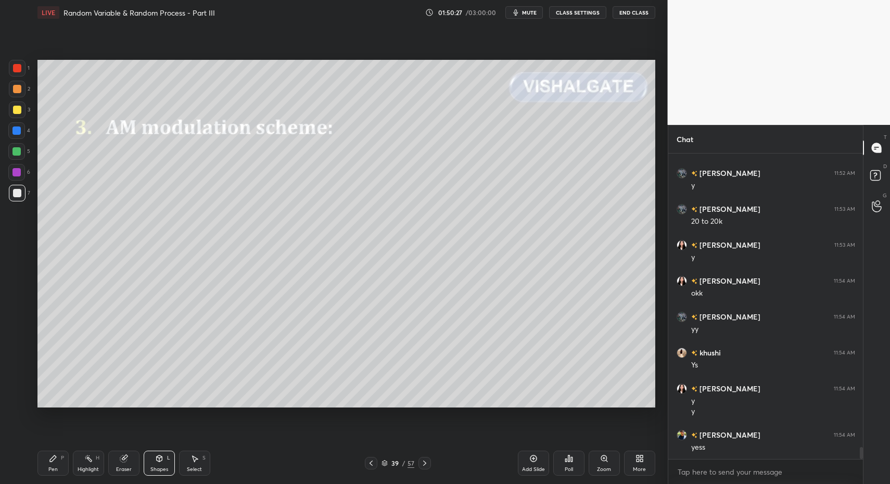
click at [50, 467] on div "Pen" at bounding box center [52, 469] width 9 height 5
drag, startPoint x: 47, startPoint y: 467, endPoint x: 95, endPoint y: 435, distance: 57.7
click at [46, 468] on div "Pen P" at bounding box center [52, 463] width 31 height 25
click at [159, 467] on div "Shapes" at bounding box center [159, 469] width 18 height 5
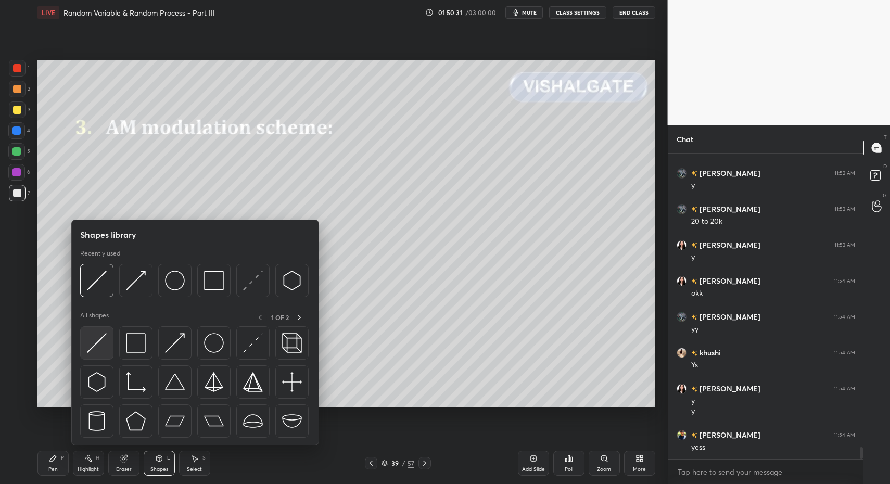
click at [93, 359] on div at bounding box center [96, 342] width 33 height 33
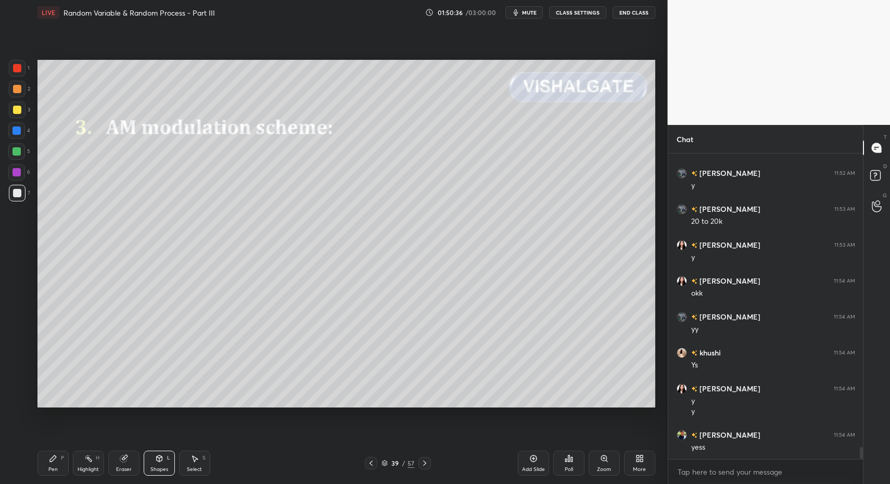
click at [200, 463] on div "Select S" at bounding box center [194, 463] width 31 height 25
drag, startPoint x: 196, startPoint y: 458, endPoint x: 197, endPoint y: 436, distance: 22.4
click at [195, 455] on icon at bounding box center [194, 458] width 8 height 8
drag, startPoint x: 217, startPoint y: 257, endPoint x: 259, endPoint y: 270, distance: 43.8
click at [260, 270] on div "0 ° Undo Copy Paste here Duplicate Duplicate to new slide Delete" at bounding box center [346, 234] width 618 height 348
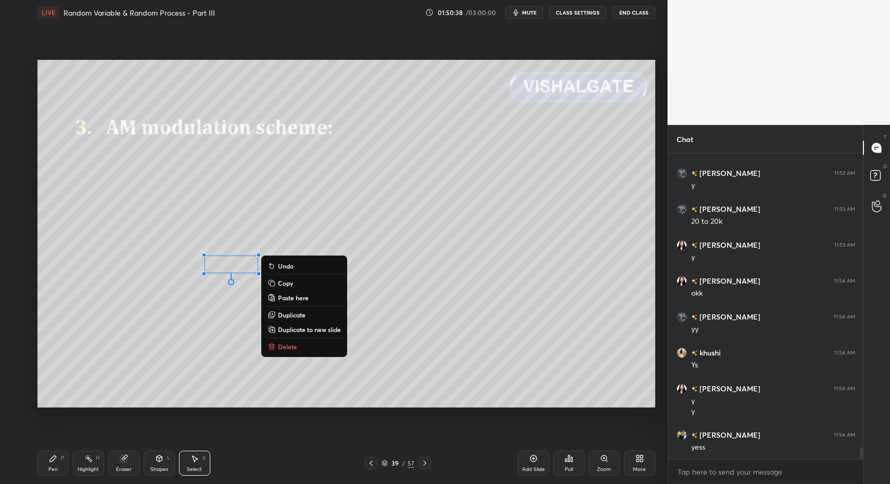
click at [253, 323] on div "0 ° Undo Copy Paste here Duplicate Duplicate to new slide Delete" at bounding box center [346, 234] width 618 height 348
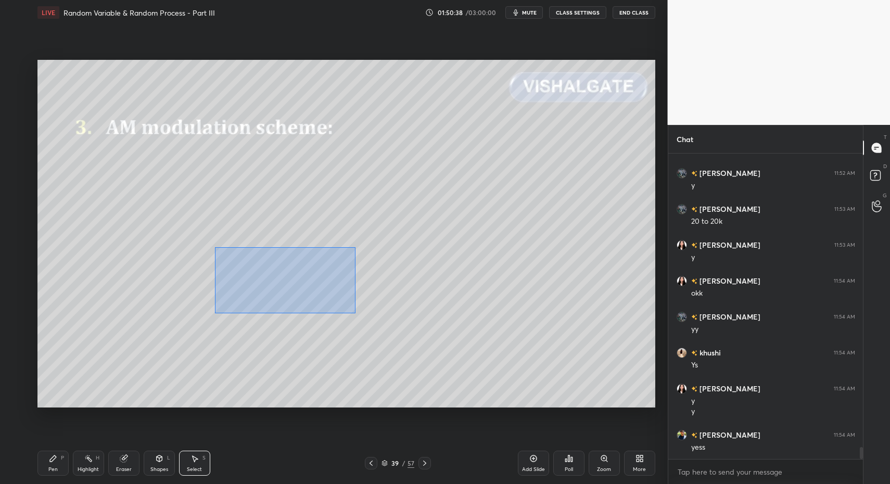
drag, startPoint x: 259, startPoint y: 274, endPoint x: 359, endPoint y: 316, distance: 108.2
click at [359, 315] on div "0 ° Undo Copy Paste here Duplicate Duplicate to new slide Delete" at bounding box center [346, 234] width 618 height 348
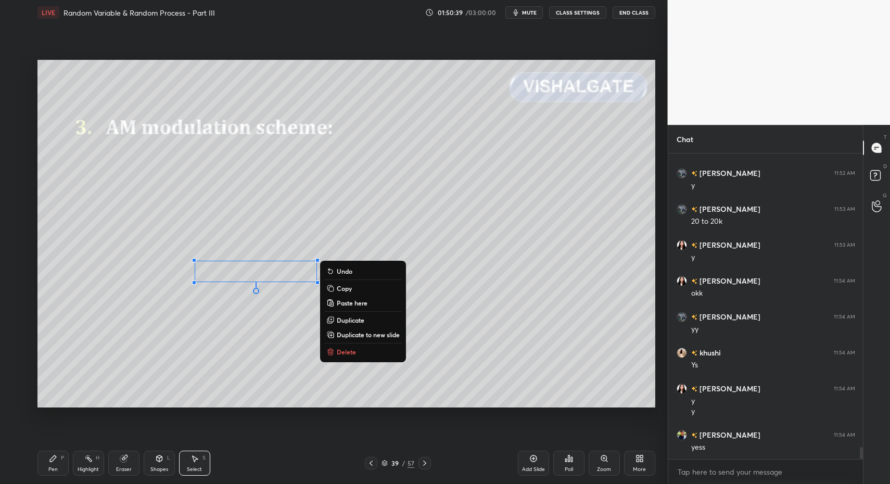
drag, startPoint x: 346, startPoint y: 352, endPoint x: 259, endPoint y: 381, distance: 91.7
click at [346, 352] on p "Delete" at bounding box center [346, 352] width 19 height 8
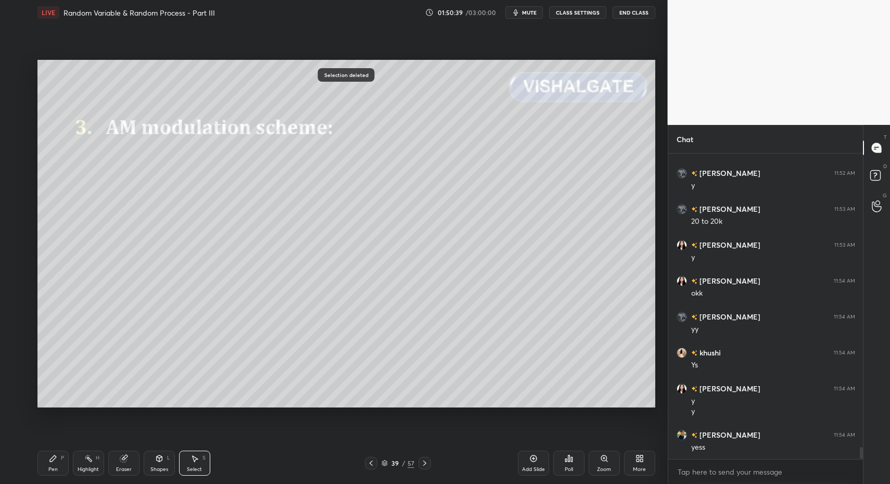
click at [198, 461] on icon at bounding box center [194, 458] width 8 height 8
drag, startPoint x: 232, startPoint y: 285, endPoint x: 238, endPoint y: 293, distance: 10.4
click at [234, 288] on div "0 ° Undo Copy Paste here Duplicate Duplicate to new slide Delete" at bounding box center [346, 234] width 618 height 348
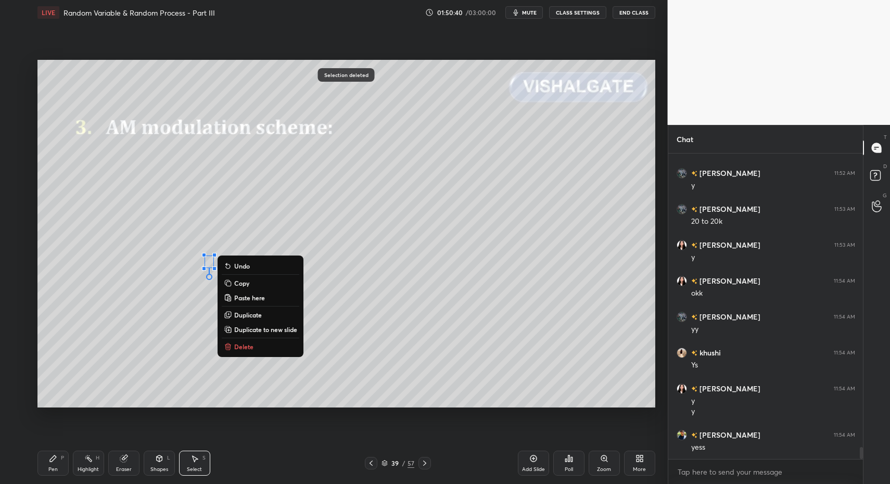
click at [246, 348] on p "Delete" at bounding box center [243, 346] width 19 height 8
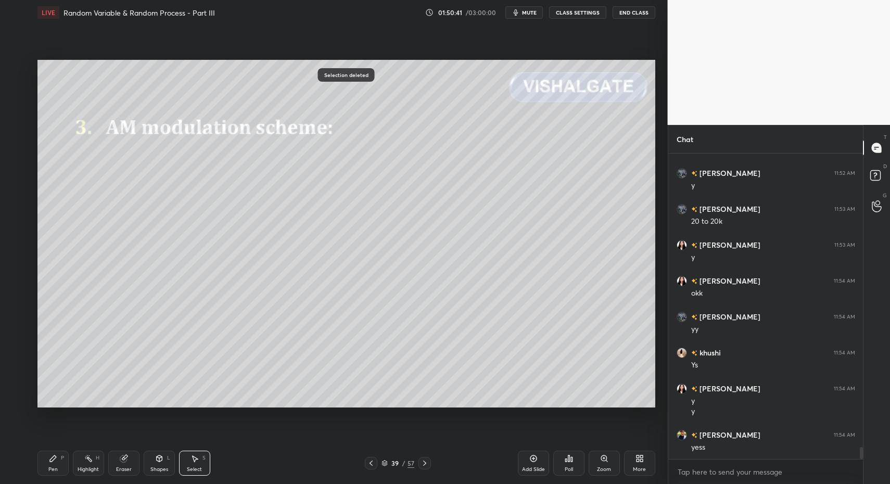
drag, startPoint x: 51, startPoint y: 464, endPoint x: 63, endPoint y: 460, distance: 12.5
click at [51, 464] on div "Pen P" at bounding box center [52, 463] width 31 height 25
click at [58, 460] on div "Pen P" at bounding box center [52, 463] width 31 height 25
click at [155, 464] on div "Shapes L" at bounding box center [159, 463] width 31 height 25
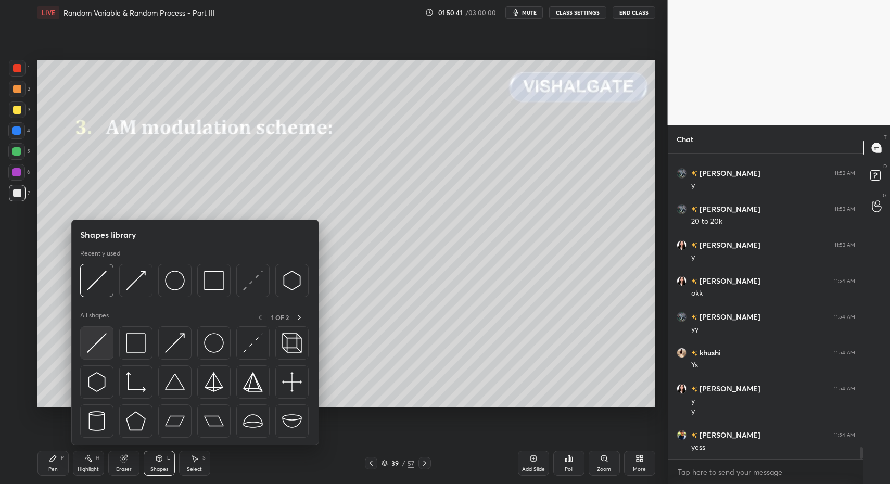
click at [86, 355] on div at bounding box center [96, 342] width 33 height 33
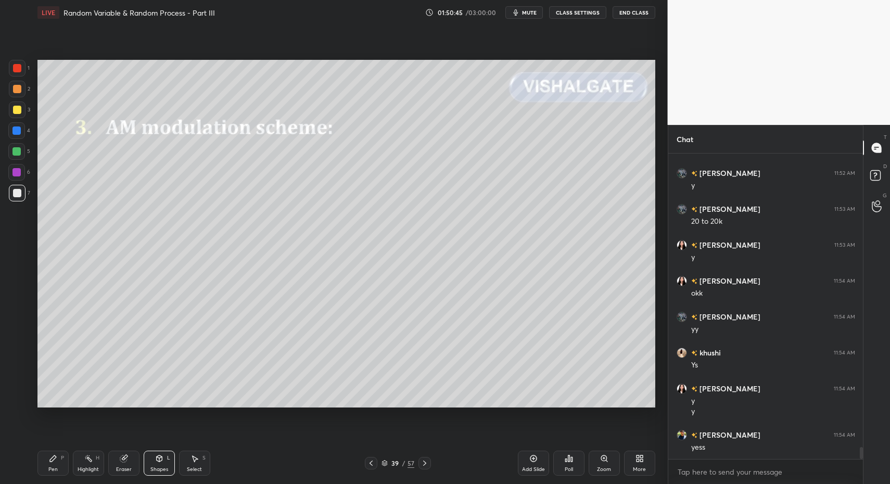
click at [55, 467] on div "Pen" at bounding box center [52, 469] width 9 height 5
click at [46, 466] on div "Pen P" at bounding box center [52, 463] width 31 height 25
click at [18, 106] on div at bounding box center [17, 110] width 8 height 8
drag, startPoint x: 20, startPoint y: 108, endPoint x: 25, endPoint y: 118, distance: 11.2
click at [19, 111] on div at bounding box center [17, 110] width 8 height 8
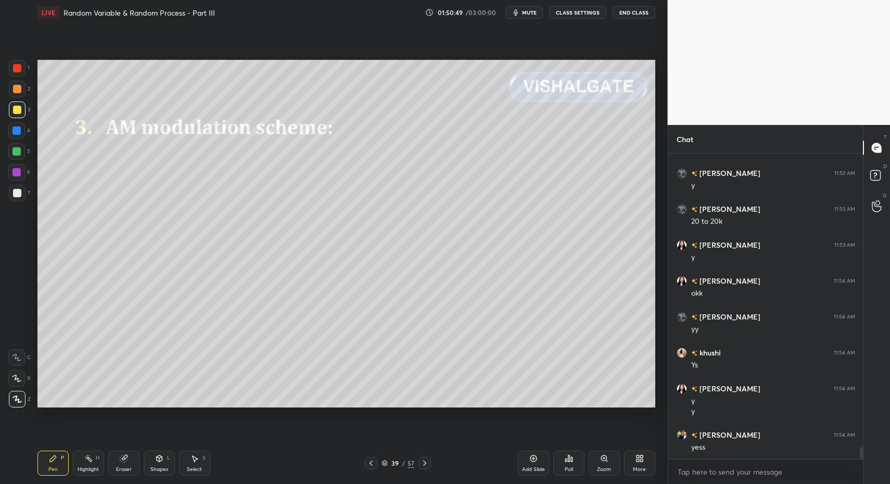
click at [14, 193] on div at bounding box center [17, 193] width 8 height 8
drag, startPoint x: 20, startPoint y: 194, endPoint x: 33, endPoint y: 227, distance: 35.8
click at [20, 195] on div at bounding box center [17, 193] width 17 height 17
click at [154, 476] on div "Pen P Highlight H Eraser Shapes L Select S 39 / 57 Add Slide Poll Zoom More" at bounding box center [346, 463] width 618 height 42
click at [156, 470] on div "Shapes" at bounding box center [159, 469] width 18 height 5
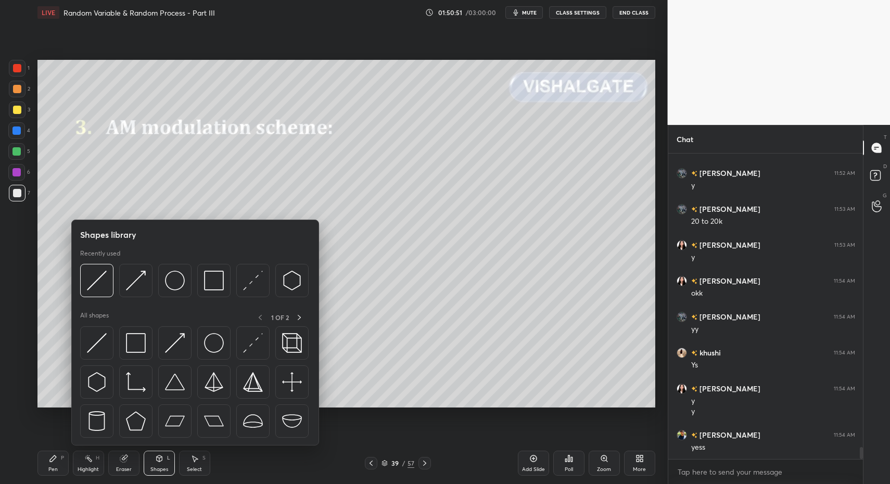
drag, startPoint x: 190, startPoint y: 465, endPoint x: 181, endPoint y: 436, distance: 30.6
click at [190, 465] on div "Select S" at bounding box center [194, 463] width 31 height 25
click at [185, 458] on div "Select S" at bounding box center [194, 463] width 31 height 25
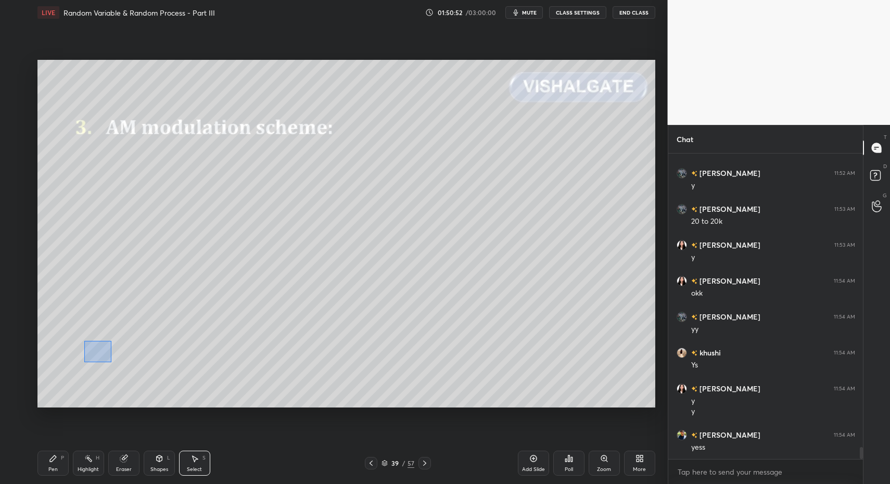
drag, startPoint x: 111, startPoint y: 362, endPoint x: 123, endPoint y: 396, distance: 36.5
click at [115, 366] on div "0 ° Undo Copy Paste here Duplicate Duplicate to new slide Delete" at bounding box center [346, 234] width 618 height 348
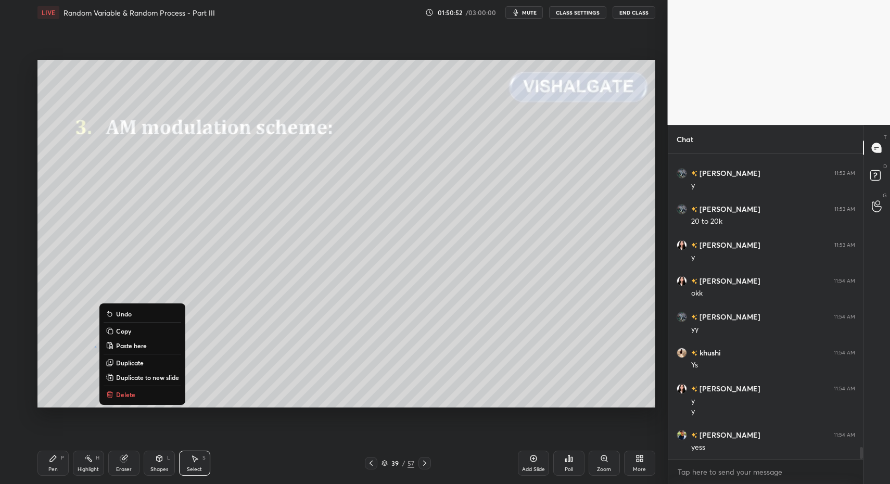
drag, startPoint x: 129, startPoint y: 393, endPoint x: 100, endPoint y: 419, distance: 38.7
click at [129, 393] on p "Delete" at bounding box center [125, 394] width 19 height 8
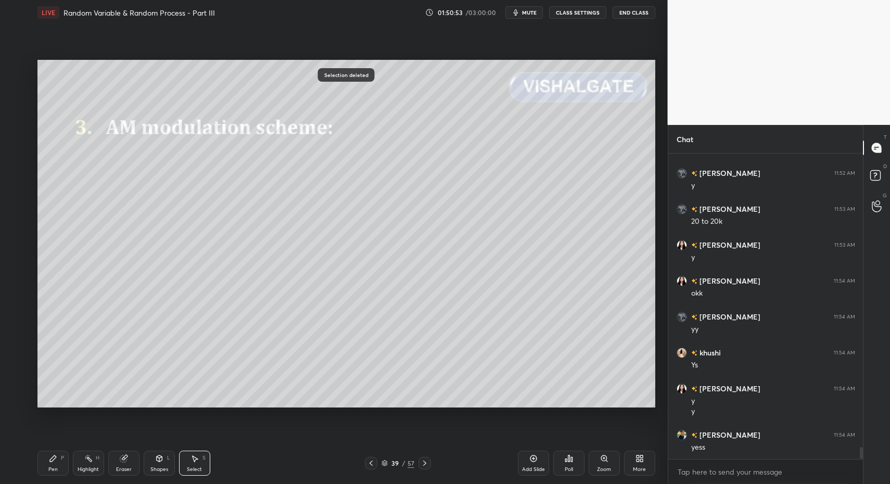
drag, startPoint x: 42, startPoint y: 459, endPoint x: 110, endPoint y: 456, distance: 67.7
click at [42, 459] on div "Pen P" at bounding box center [52, 463] width 31 height 25
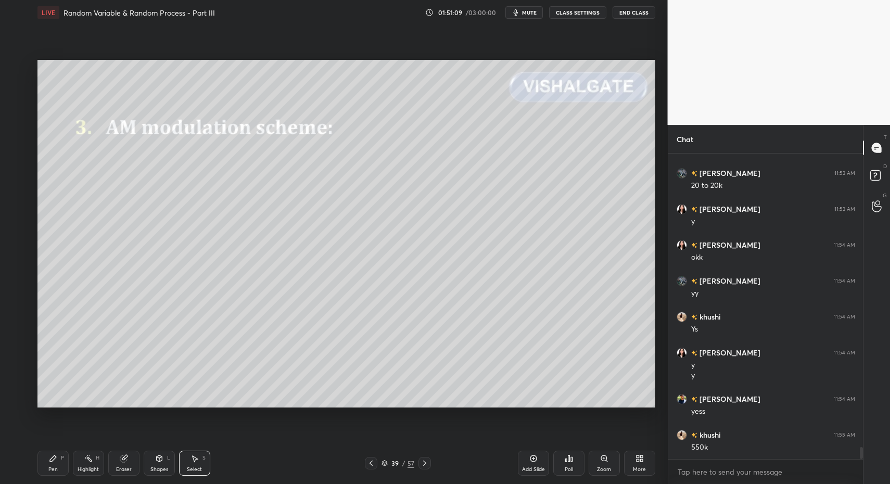
click at [34, 458] on div "LIVE Random Variable & Random Process - Part III 01:51:09 / 03:00:00 mute CLASS…" at bounding box center [346, 242] width 626 height 484
drag, startPoint x: 38, startPoint y: 458, endPoint x: 68, endPoint y: 457, distance: 30.2
click at [38, 458] on div "Pen P" at bounding box center [52, 463] width 31 height 25
click at [63, 458] on div "Pen P" at bounding box center [52, 463] width 31 height 25
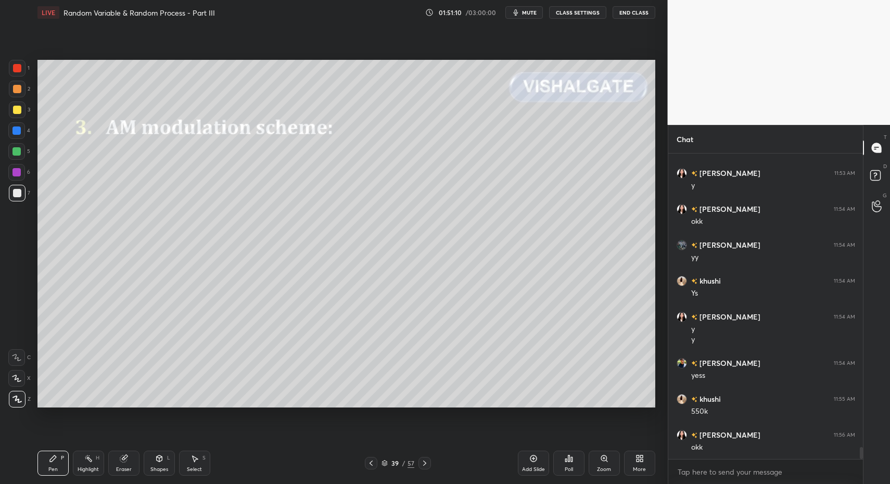
drag, startPoint x: 19, startPoint y: 184, endPoint x: 21, endPoint y: 232, distance: 47.9
click at [20, 182] on div "1 2 3 4 5 6 7" at bounding box center [19, 133] width 22 height 146
click at [37, 472] on div "Pen P" at bounding box center [52, 463] width 31 height 25
click at [73, 449] on div "Pen P Highlight H Eraser Shapes L Select S 39 / 57 Add Slide Poll Zoom More" at bounding box center [346, 463] width 618 height 42
click at [86, 464] on div "Highlight H" at bounding box center [88, 463] width 31 height 25
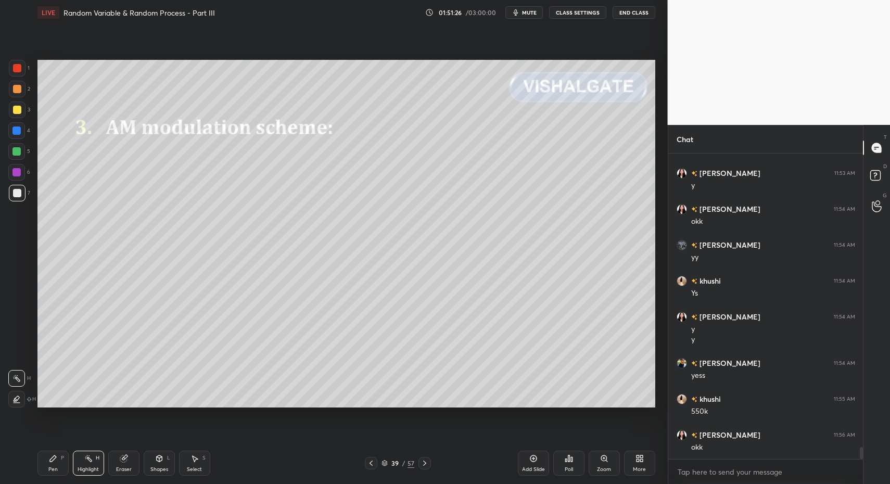
drag, startPoint x: 57, startPoint y: 459, endPoint x: 69, endPoint y: 459, distance: 12.0
click at [57, 459] on icon at bounding box center [53, 458] width 8 height 8
drag, startPoint x: 160, startPoint y: 463, endPoint x: 156, endPoint y: 445, distance: 17.7
click at [159, 462] on div "Shapes L" at bounding box center [159, 463] width 31 height 25
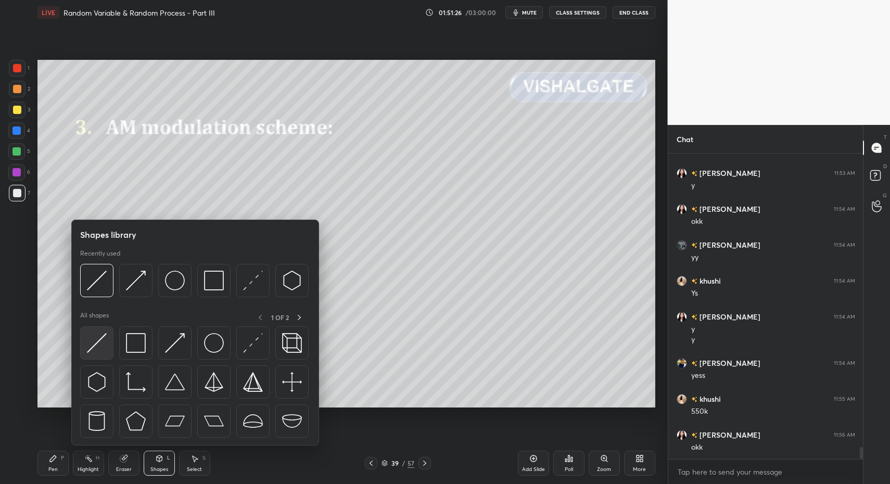
click at [107, 348] on div at bounding box center [96, 342] width 33 height 33
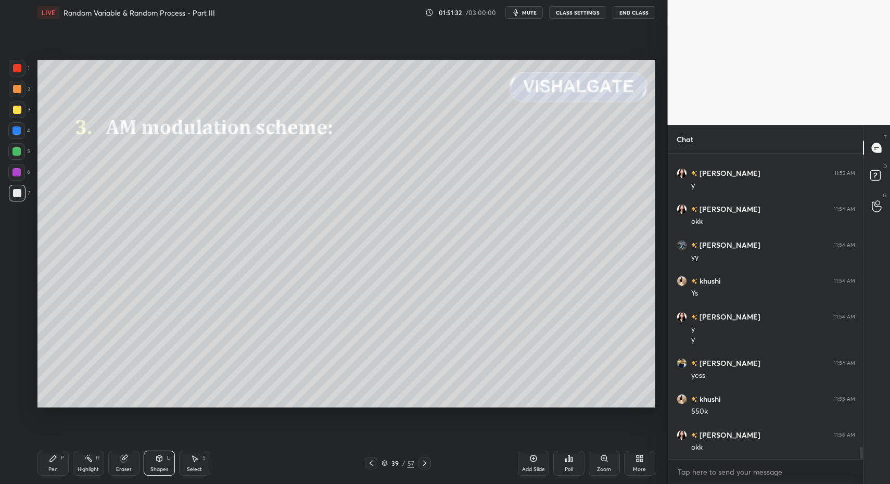
click at [62, 465] on div "Pen P" at bounding box center [52, 463] width 31 height 25
click at [47, 461] on div "Pen P" at bounding box center [52, 463] width 31 height 25
click at [19, 110] on div at bounding box center [17, 110] width 8 height 8
click at [16, 110] on div at bounding box center [17, 110] width 8 height 8
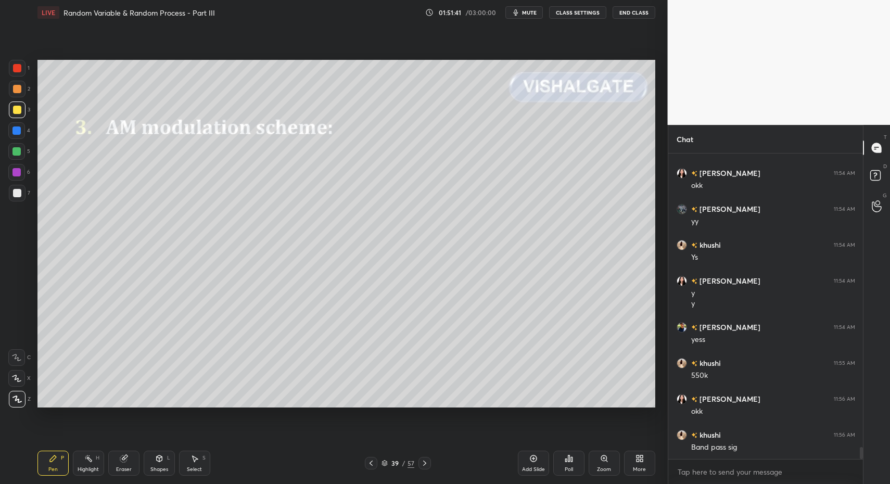
scroll to position [7556, 0]
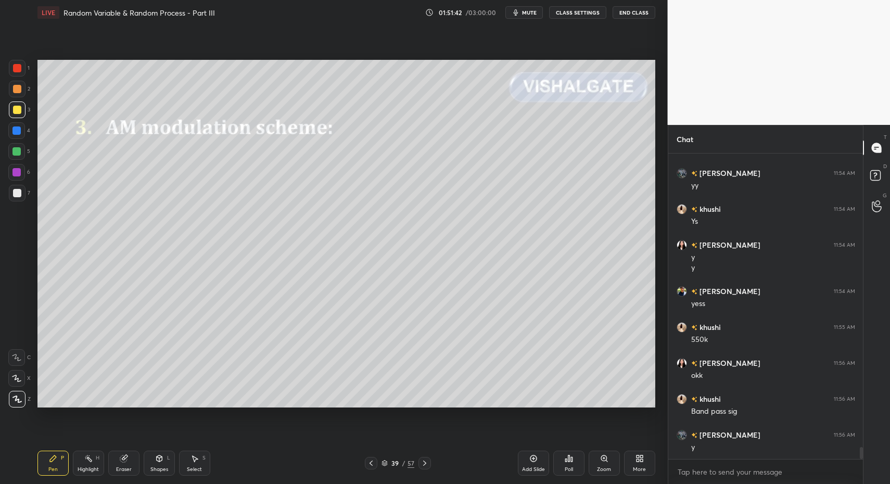
click at [42, 464] on div "Pen P" at bounding box center [52, 463] width 31 height 25
click at [174, 468] on div "Shapes L" at bounding box center [159, 463] width 31 height 25
click at [188, 462] on div "Select S" at bounding box center [194, 463] width 31 height 25
click at [194, 462] on icon at bounding box center [194, 458] width 8 height 8
drag, startPoint x: 492, startPoint y: 348, endPoint x: 517, endPoint y: 362, distance: 29.1
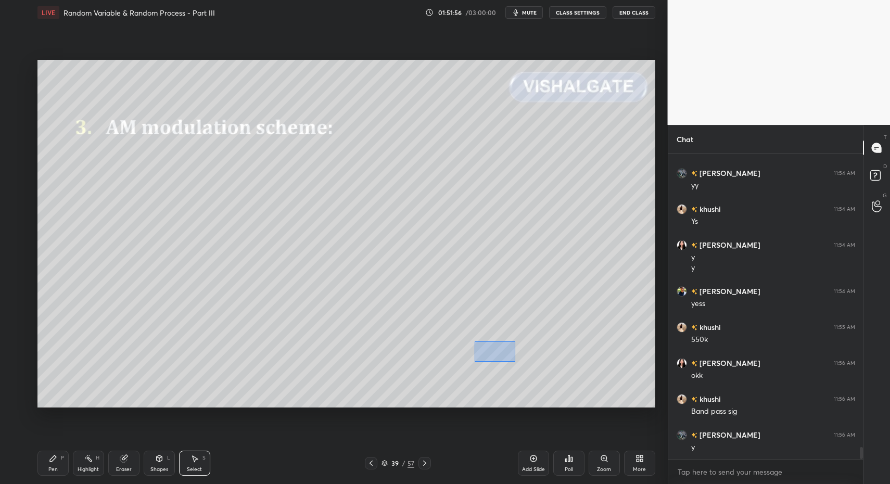
click at [517, 362] on div "0 ° Undo Copy Paste here Duplicate Duplicate to new slide Delete" at bounding box center [346, 234] width 618 height 348
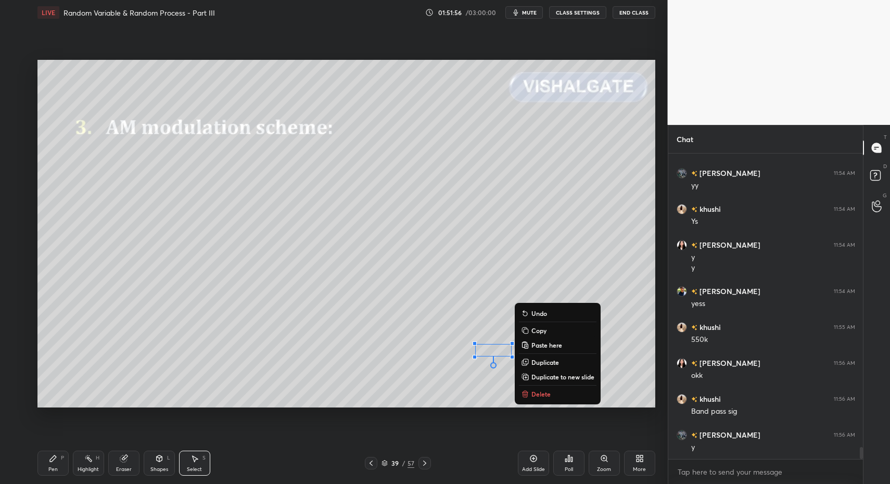
click at [537, 394] on p "Delete" at bounding box center [540, 394] width 19 height 8
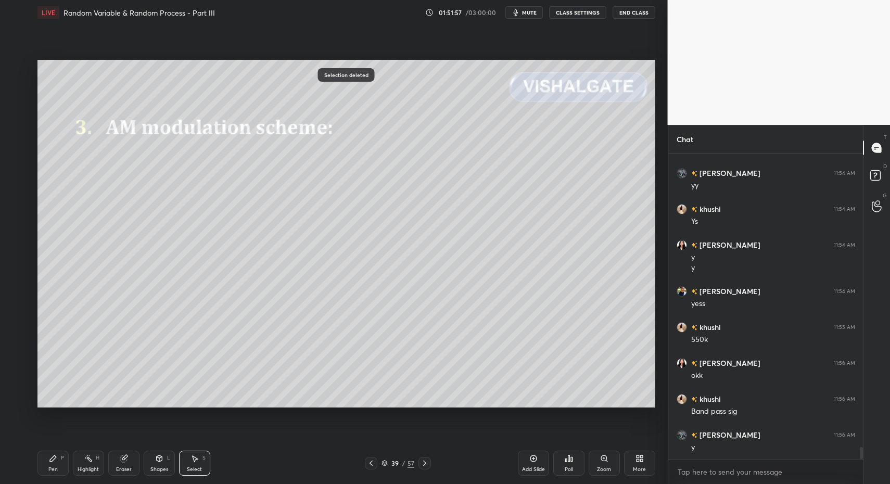
click at [59, 460] on div "Pen P" at bounding box center [52, 463] width 31 height 25
drag, startPoint x: 59, startPoint y: 460, endPoint x: 98, endPoint y: 435, distance: 47.1
click at [59, 460] on div "Pen P" at bounding box center [52, 463] width 31 height 25
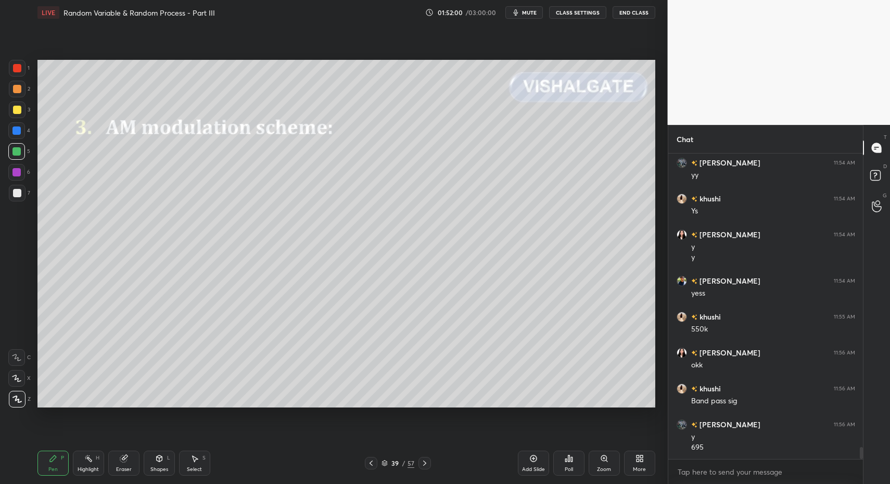
click at [21, 67] on div at bounding box center [17, 68] width 8 height 8
click at [148, 462] on div "Shapes L" at bounding box center [159, 463] width 31 height 25
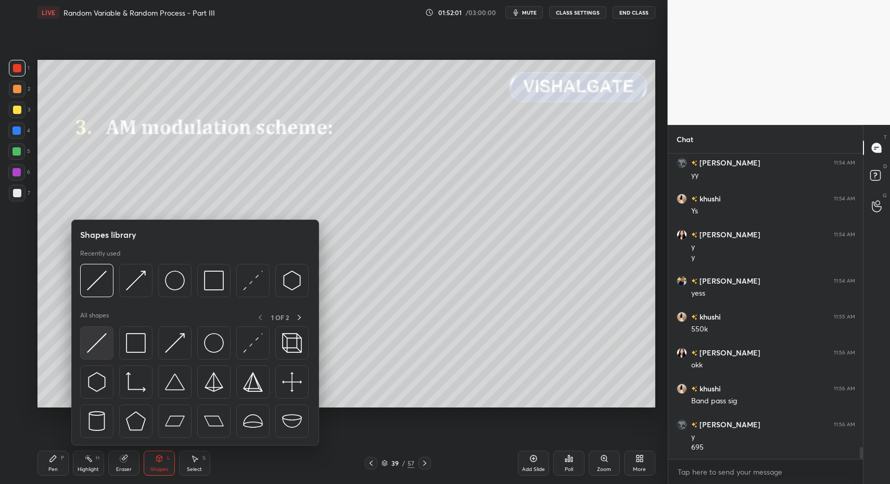
click at [99, 347] on img at bounding box center [97, 343] width 20 height 20
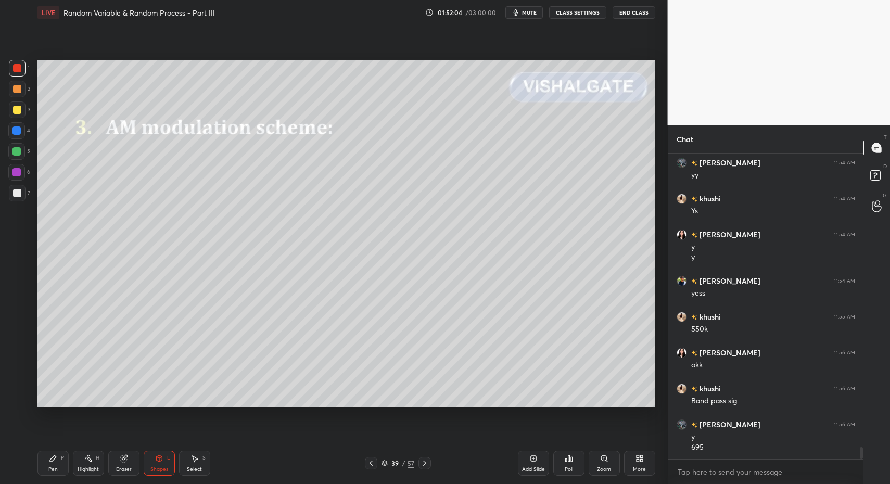
drag, startPoint x: 50, startPoint y: 459, endPoint x: 44, endPoint y: 461, distance: 5.9
click at [50, 459] on icon at bounding box center [53, 458] width 6 height 6
drag, startPoint x: 44, startPoint y: 461, endPoint x: 52, endPoint y: 458, distance: 8.4
click at [44, 461] on div "Pen P" at bounding box center [52, 463] width 31 height 25
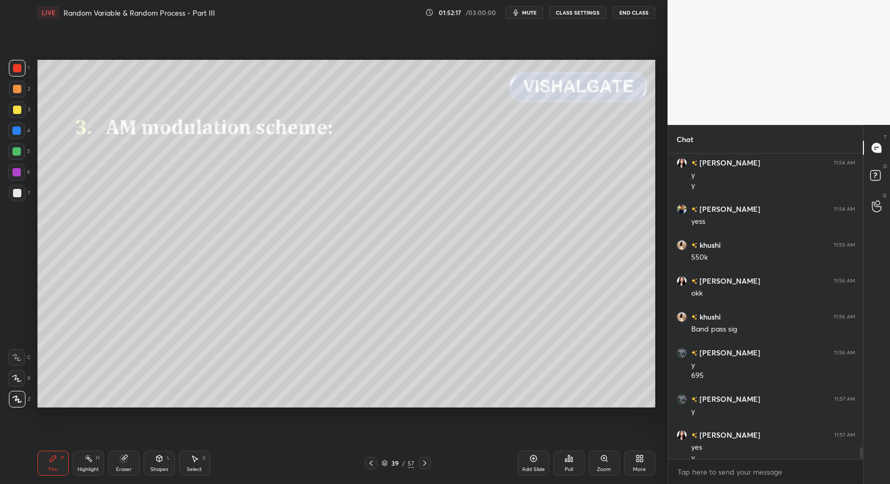
scroll to position [7649, 0]
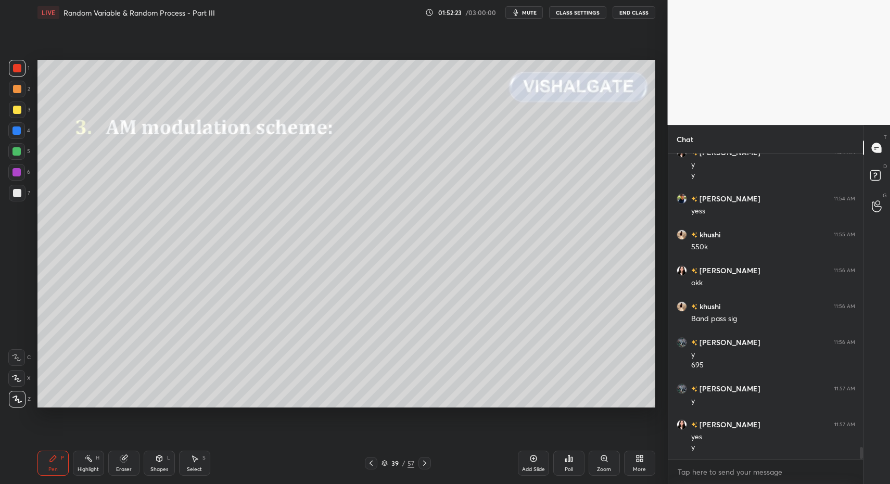
click at [425, 465] on icon at bounding box center [424, 463] width 8 height 8
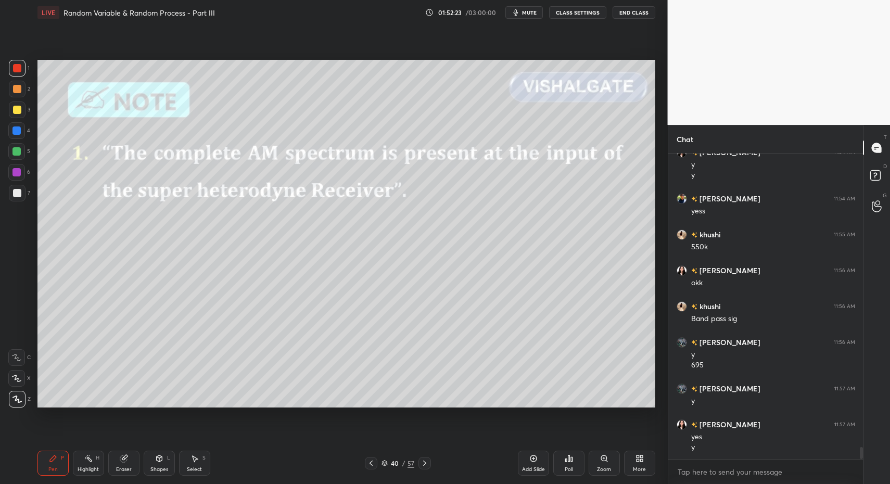
click at [367, 465] on icon at bounding box center [371, 463] width 8 height 8
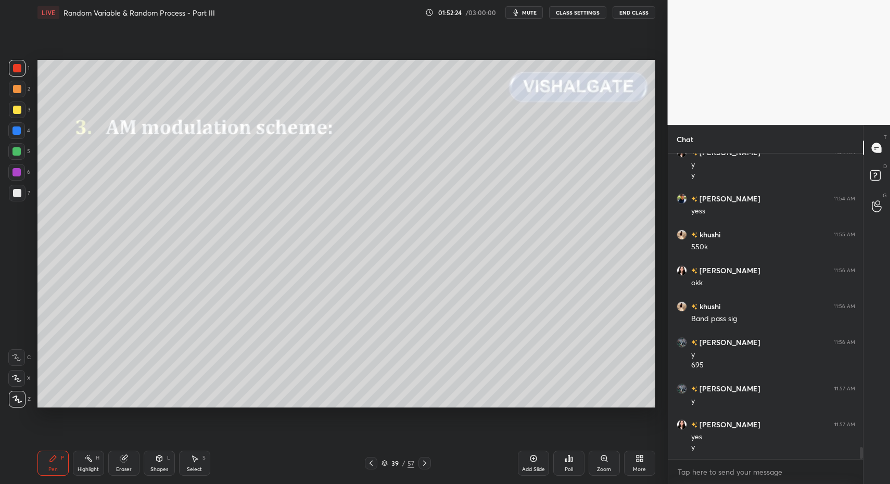
click at [530, 461] on icon at bounding box center [533, 458] width 8 height 8
drag, startPoint x: 41, startPoint y: 451, endPoint x: 40, endPoint y: 420, distance: 30.7
click at [41, 451] on div "Pen P" at bounding box center [52, 463] width 31 height 25
click at [17, 188] on div at bounding box center [17, 193] width 17 height 17
drag, startPoint x: 35, startPoint y: 462, endPoint x: 157, endPoint y: 460, distance: 121.8
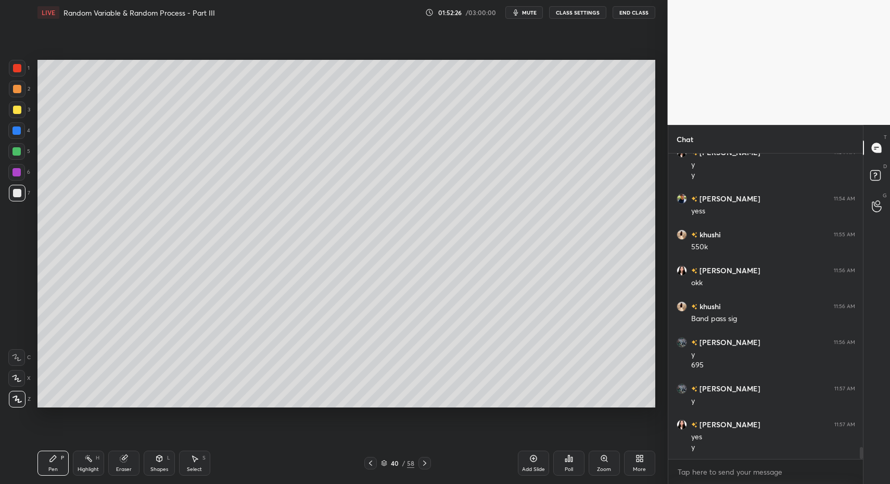
drag, startPoint x: 166, startPoint y: 459, endPoint x: 161, endPoint y: 450, distance: 10.5
drag, startPoint x: 49, startPoint y: 472, endPoint x: 63, endPoint y: 411, distance: 63.0
click at [15, 157] on div at bounding box center [16, 151] width 17 height 17
click at [22, 379] on div at bounding box center [16, 378] width 17 height 17
click at [143, 457] on div "Pen P Highlight H Eraser Shapes L Select S" at bounding box center [157, 463] width 240 height 25
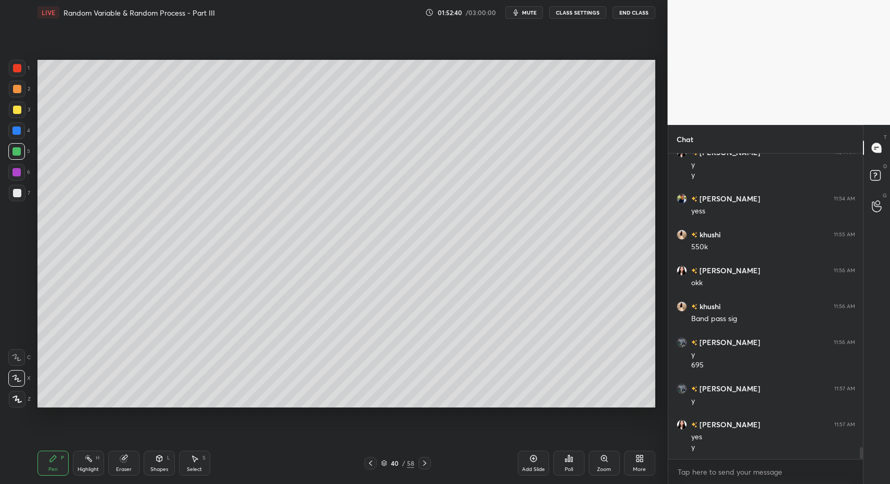
click at [163, 461] on icon at bounding box center [159, 458] width 8 height 8
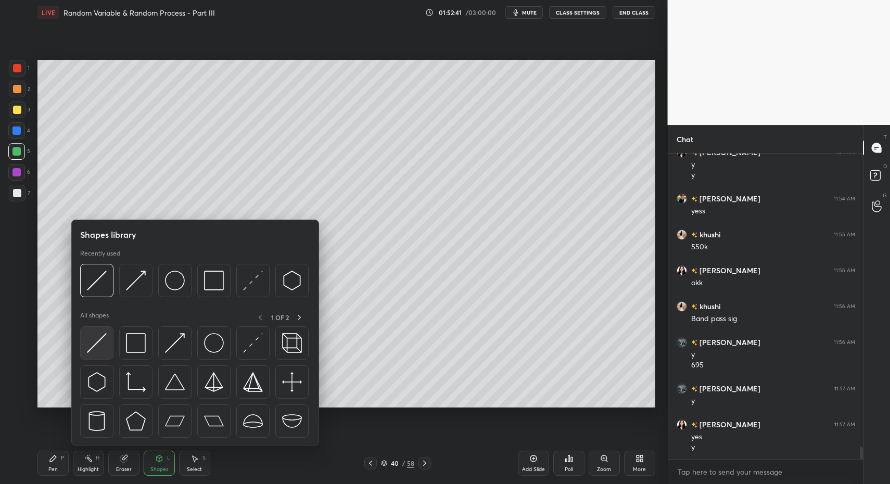
click at [106, 341] on img at bounding box center [97, 343] width 20 height 20
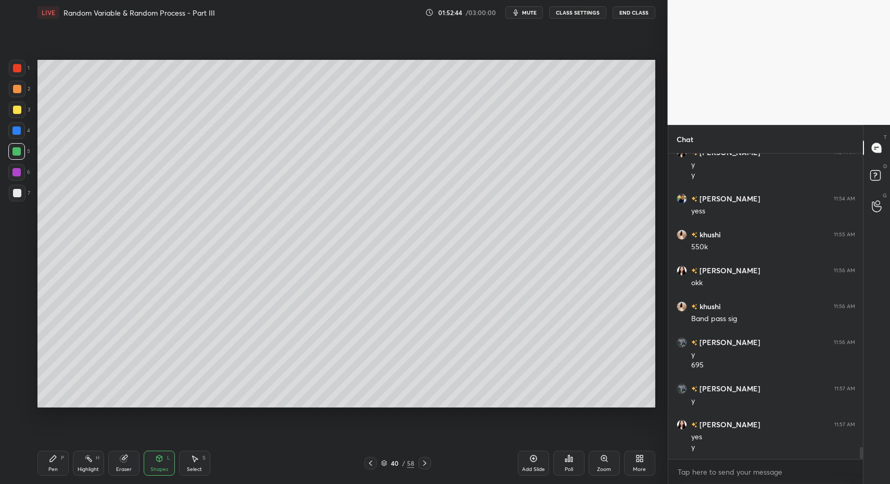
click at [39, 463] on div "Pen P" at bounding box center [52, 463] width 31 height 25
click at [42, 464] on div "Pen P" at bounding box center [52, 463] width 31 height 25
click at [19, 174] on div at bounding box center [16, 172] width 8 height 8
drag, startPoint x: 22, startPoint y: 361, endPoint x: 36, endPoint y: 370, distance: 16.6
drag, startPoint x: 16, startPoint y: 382, endPoint x: 23, endPoint y: 369, distance: 14.2
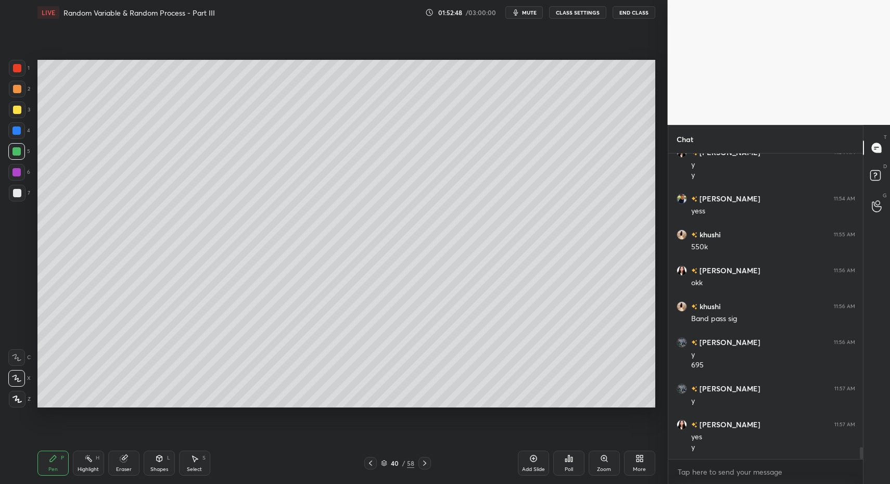
drag, startPoint x: 179, startPoint y: 457, endPoint x: 178, endPoint y: 437, distance: 20.3
drag, startPoint x: 33, startPoint y: 469, endPoint x: 40, endPoint y: 463, distance: 8.5
drag, startPoint x: 21, startPoint y: 113, endPoint x: 21, endPoint y: 144, distance: 30.2
drag, startPoint x: 23, startPoint y: 382, endPoint x: 13, endPoint y: 395, distance: 16.3
drag, startPoint x: 13, startPoint y: 395, endPoint x: 23, endPoint y: 395, distance: 9.9
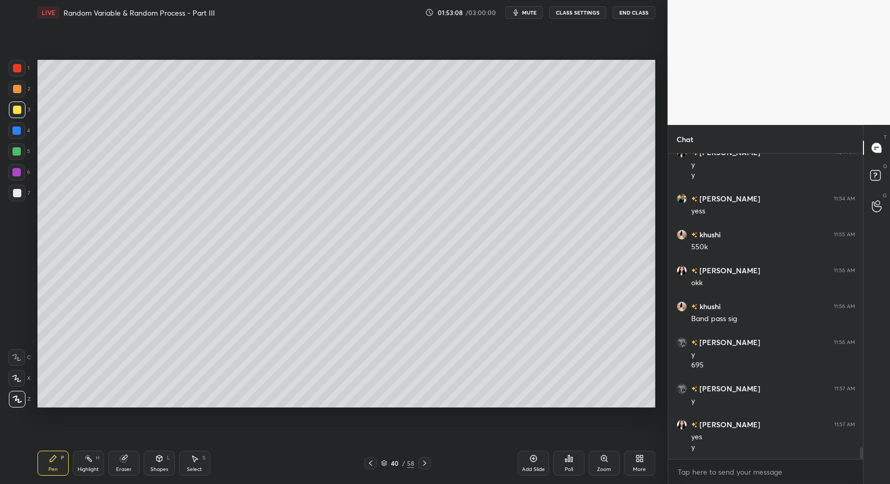
drag, startPoint x: 52, startPoint y: 473, endPoint x: 44, endPoint y: 469, distance: 8.4
drag, startPoint x: 19, startPoint y: 147, endPoint x: 20, endPoint y: 156, distance: 8.9
drag, startPoint x: 15, startPoint y: 188, endPoint x: 15, endPoint y: 194, distance: 5.7
drag, startPoint x: 15, startPoint y: 194, endPoint x: 33, endPoint y: 177, distance: 25.1
drag, startPoint x: 187, startPoint y: 457, endPoint x: 180, endPoint y: 327, distance: 129.8
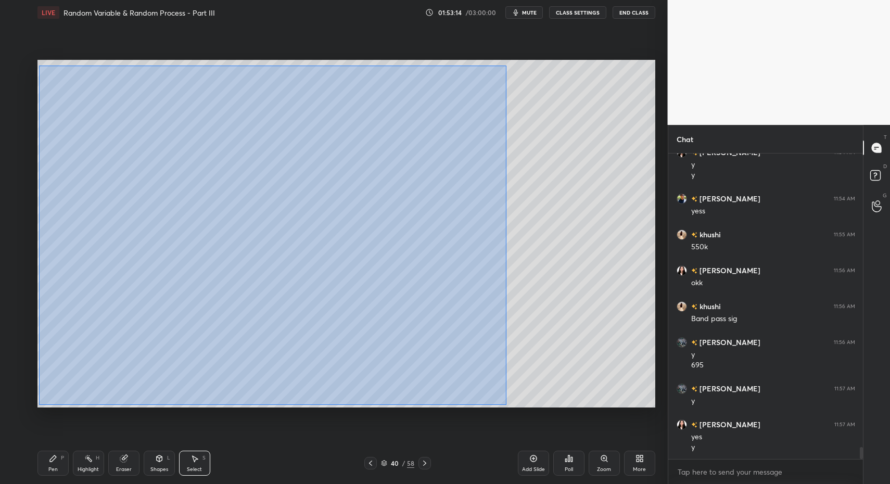
drag, startPoint x: 56, startPoint y: 75, endPoint x: 515, endPoint y: 398, distance: 561.1
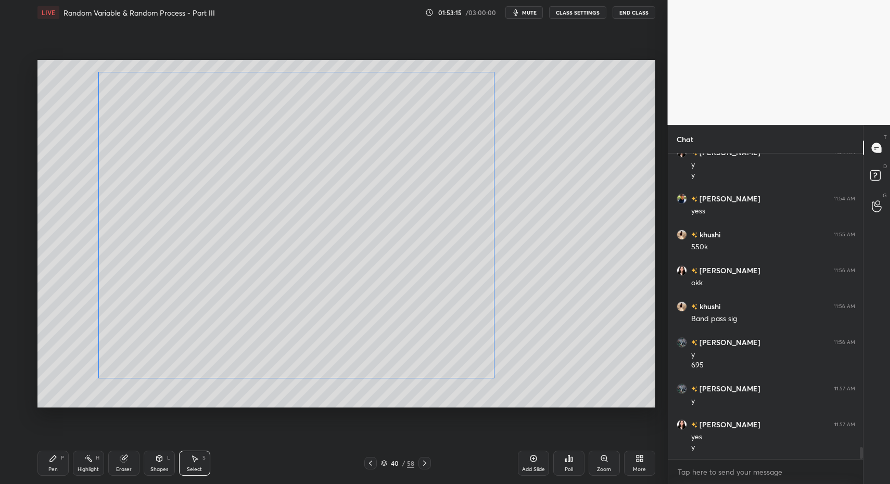
drag, startPoint x: 373, startPoint y: 296, endPoint x: 406, endPoint y: 297, distance: 33.9
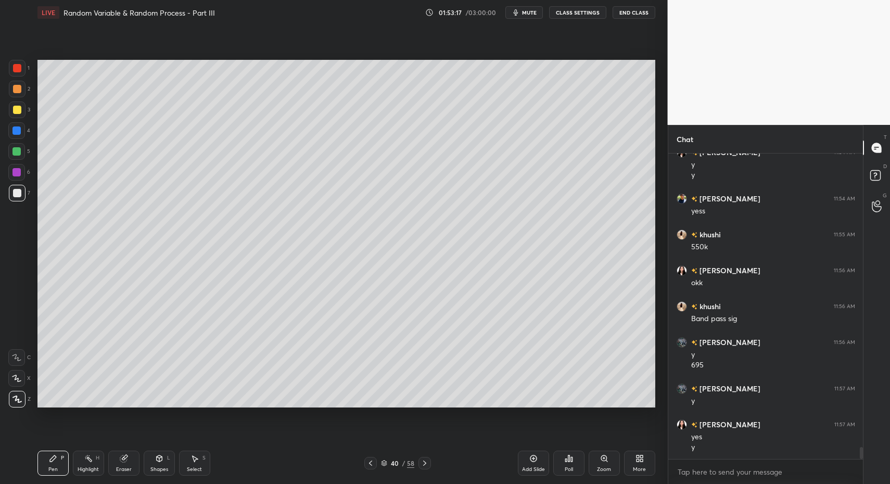
scroll to position [7685, 0]
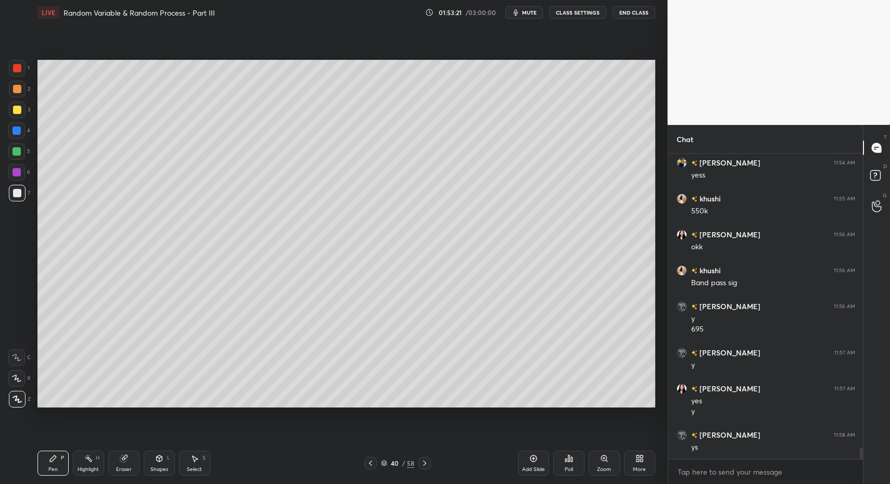
drag, startPoint x: 17, startPoint y: 156, endPoint x: 16, endPoint y: 148, distance: 7.3
drag, startPoint x: 16, startPoint y: 148, endPoint x: 17, endPoint y: 142, distance: 6.3
drag, startPoint x: 15, startPoint y: 131, endPoint x: 11, endPoint y: 126, distance: 5.5
drag, startPoint x: 11, startPoint y: 126, endPoint x: 35, endPoint y: 146, distance: 30.3
drag, startPoint x: 42, startPoint y: 465, endPoint x: 48, endPoint y: 411, distance: 55.0
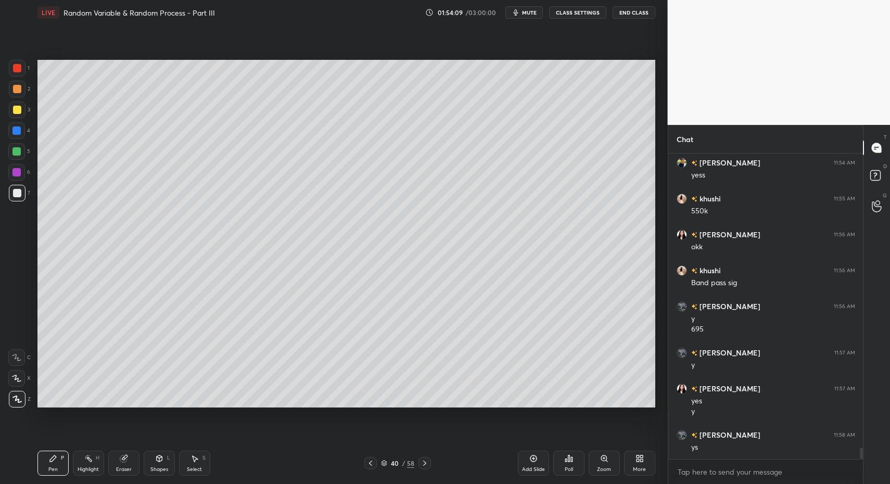
scroll to position [7721, 0]
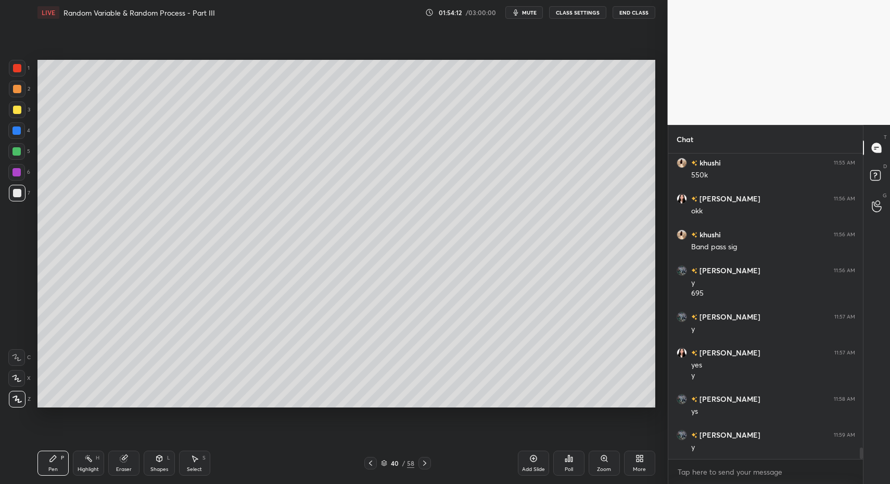
click at [48, 463] on div "Pen P" at bounding box center [52, 463] width 31 height 25
click at [88, 466] on div "Highlight H" at bounding box center [88, 463] width 31 height 25
click at [92, 459] on div "Highlight H" at bounding box center [88, 463] width 31 height 25
click at [369, 465] on icon at bounding box center [370, 463] width 8 height 8
click at [92, 463] on div "Highlight H" at bounding box center [88, 463] width 31 height 25
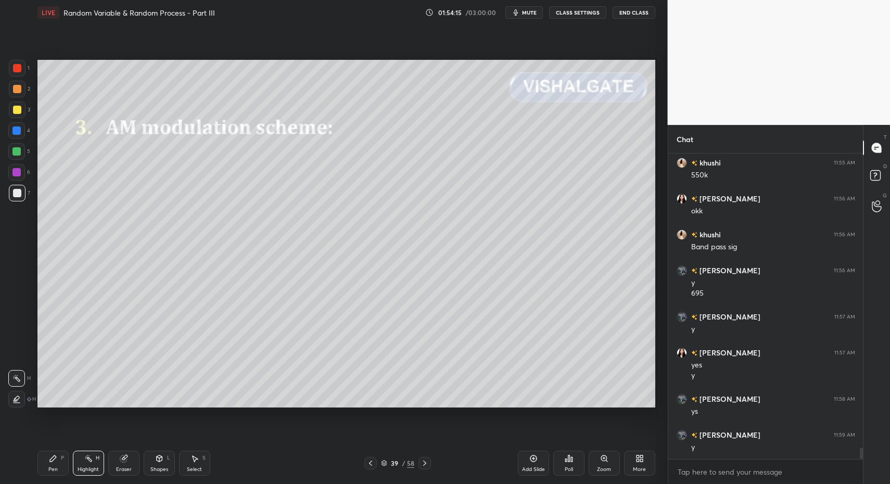
click at [95, 452] on div "Highlight H" at bounding box center [88, 463] width 31 height 25
click at [431, 462] on div "39 / 58" at bounding box center [397, 463] width 240 height 12
click at [426, 461] on icon at bounding box center [424, 463] width 8 height 8
click at [426, 464] on icon at bounding box center [424, 463] width 8 height 8
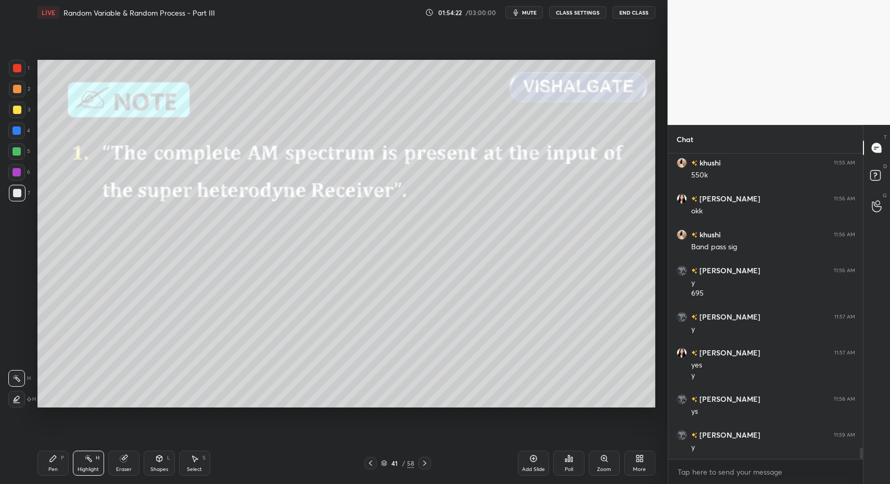
click at [372, 464] on icon at bounding box center [370, 463] width 8 height 8
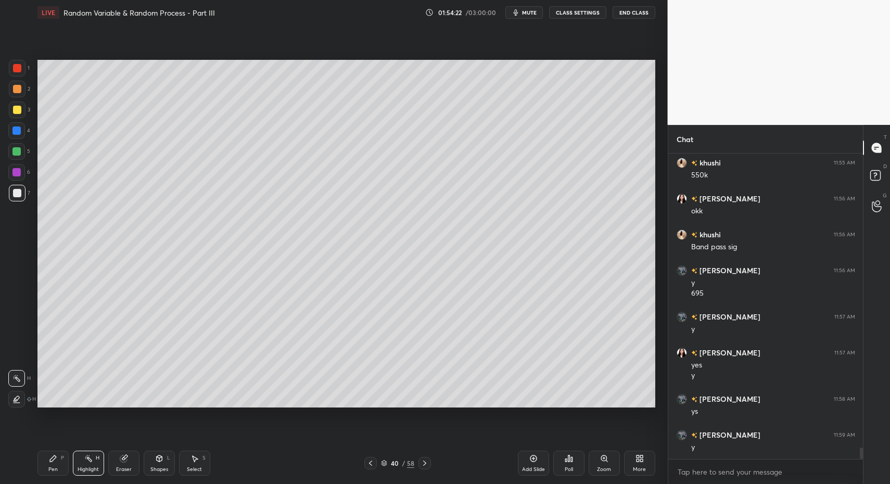
drag, startPoint x: 522, startPoint y: 466, endPoint x: 489, endPoint y: 457, distance: 34.3
drag, startPoint x: 49, startPoint y: 460, endPoint x: 50, endPoint y: 441, distance: 19.3
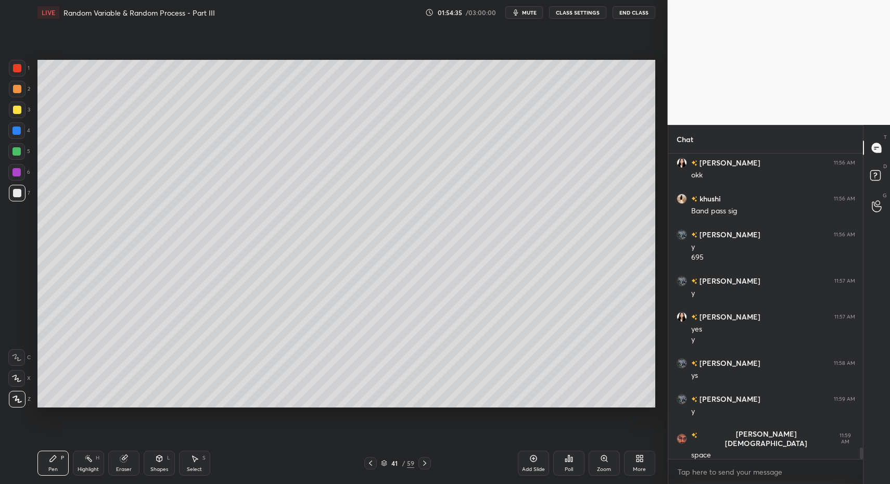
drag, startPoint x: 21, startPoint y: 193, endPoint x: 35, endPoint y: 206, distance: 18.8
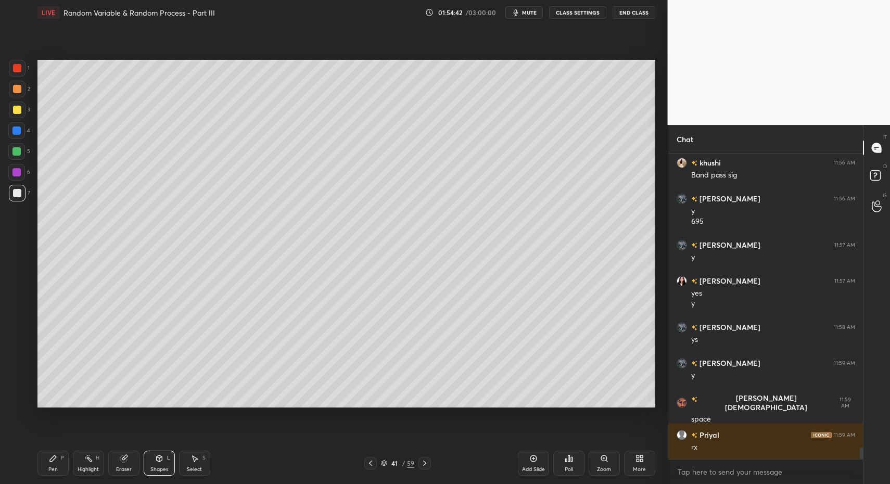
scroll to position [7828, 0]
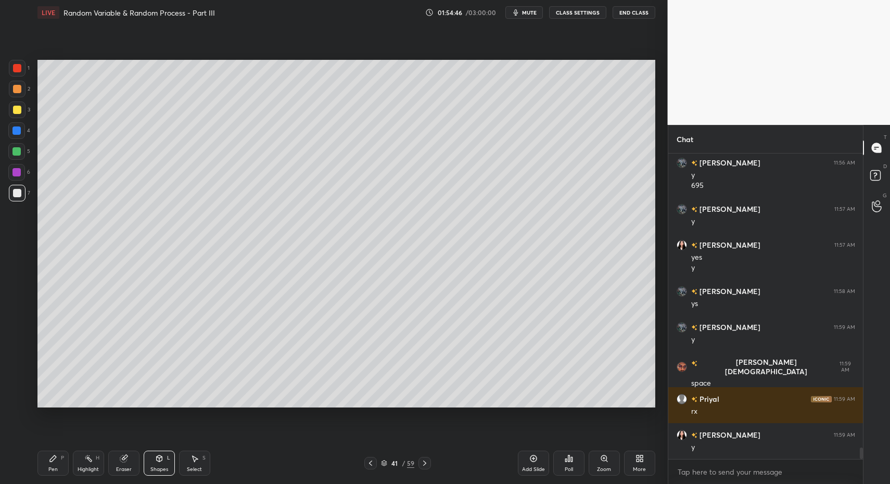
drag, startPoint x: 161, startPoint y: 460, endPoint x: 161, endPoint y: 446, distance: 14.1
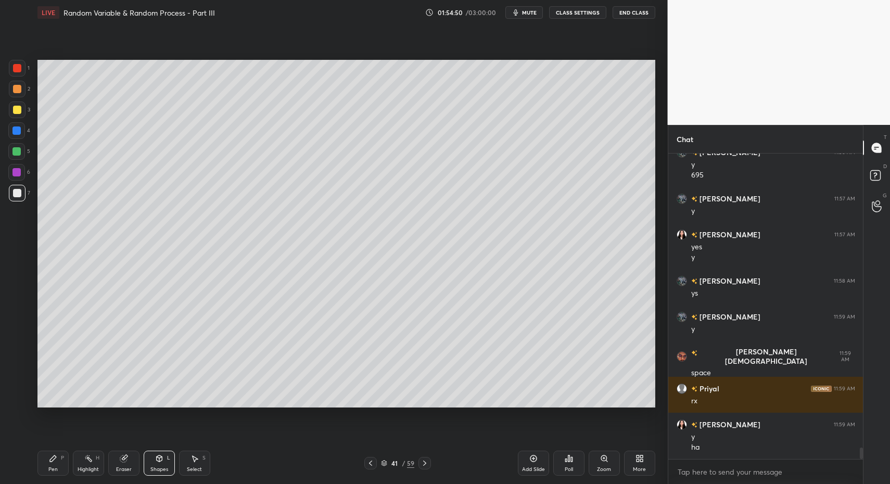
scroll to position [7875, 0]
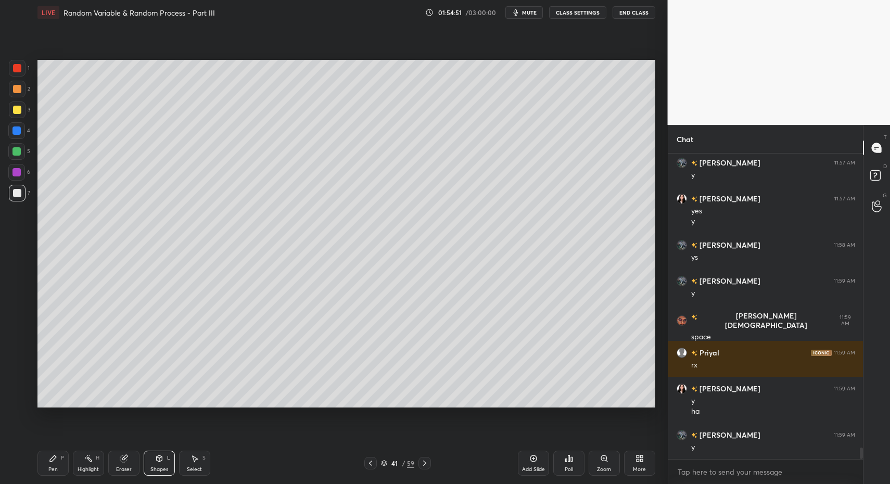
drag, startPoint x: 49, startPoint y: 455, endPoint x: 78, endPoint y: 457, distance: 28.2
drag, startPoint x: 178, startPoint y: 461, endPoint x: 159, endPoint y: 352, distance: 110.4
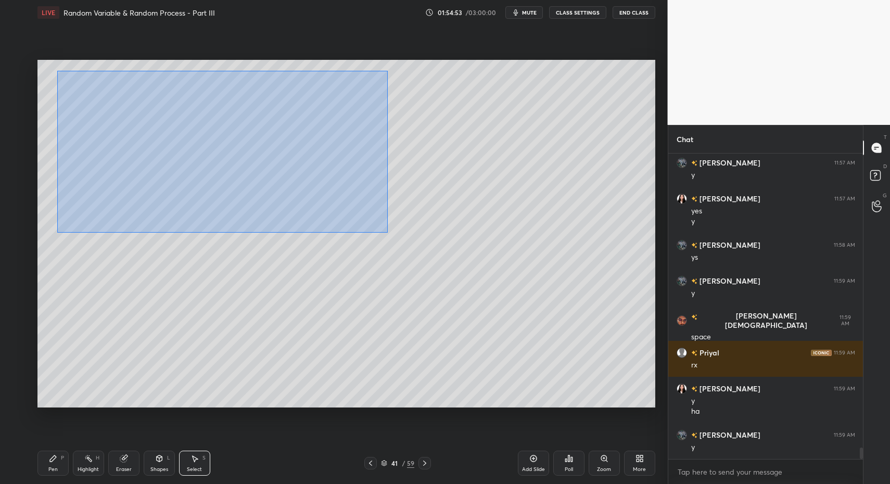
drag, startPoint x: 156, startPoint y: 113, endPoint x: 379, endPoint y: 225, distance: 249.7
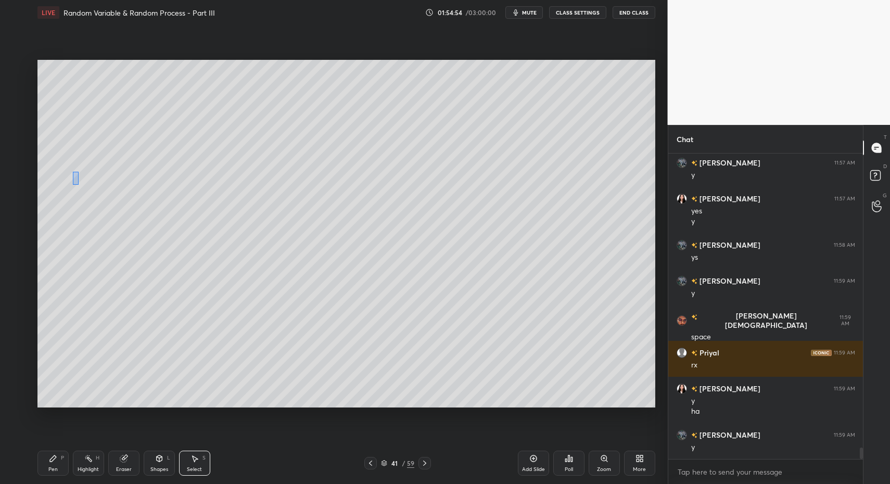
drag, startPoint x: 74, startPoint y: 181, endPoint x: 76, endPoint y: 172, distance: 9.5
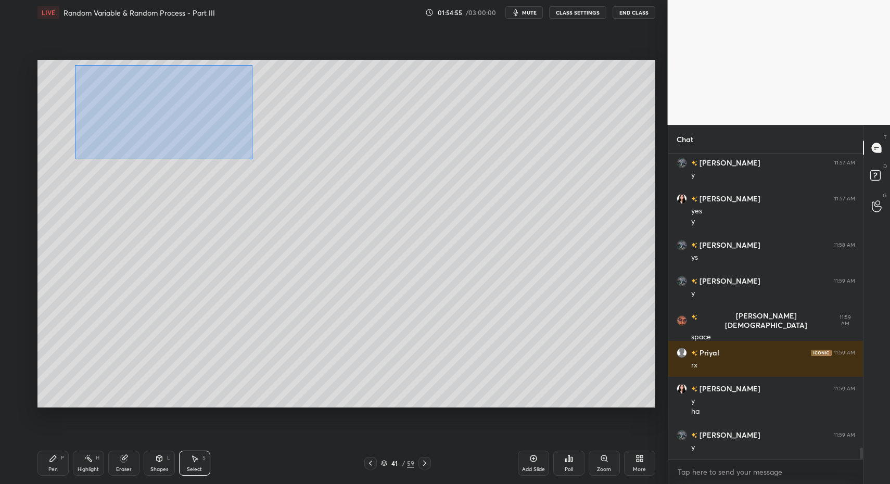
drag, startPoint x: 97, startPoint y: 85, endPoint x: 331, endPoint y: 196, distance: 259.8
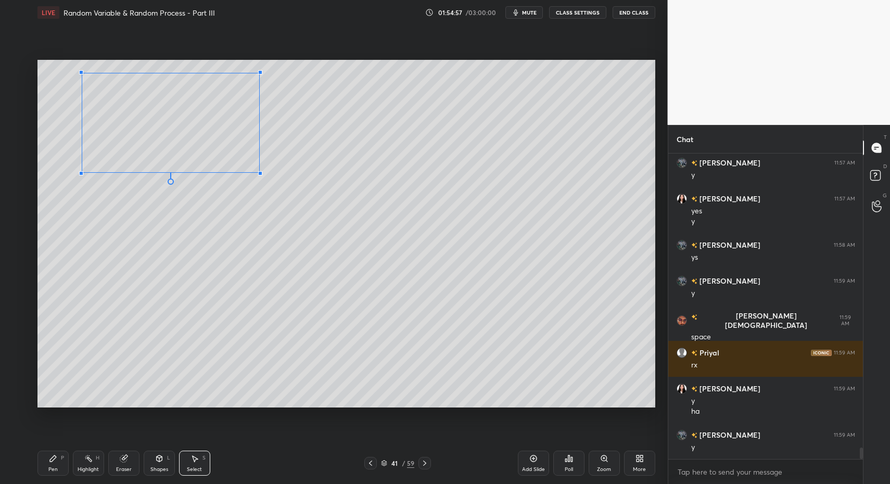
drag, startPoint x: 72, startPoint y: 184, endPoint x: 91, endPoint y: 169, distance: 24.5
drag, startPoint x: 103, startPoint y: 165, endPoint x: 90, endPoint y: 165, distance: 12.5
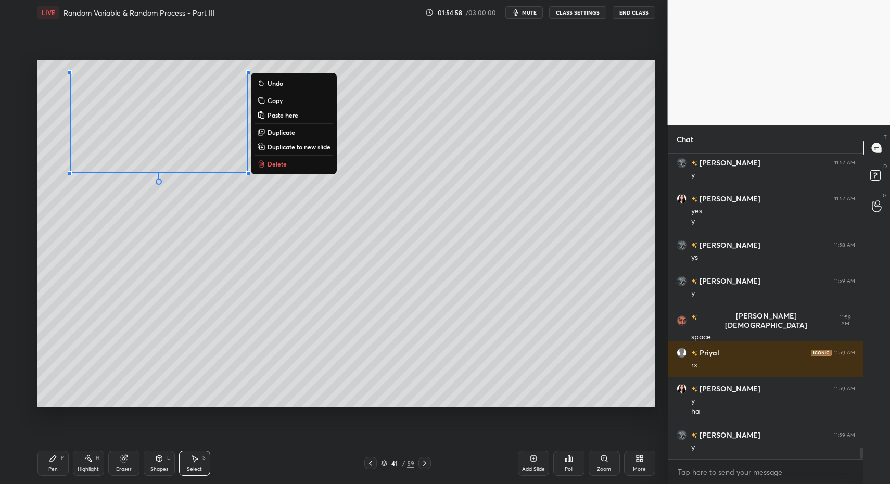
drag, startPoint x: 99, startPoint y: 162, endPoint x: 93, endPoint y: 168, distance: 8.5
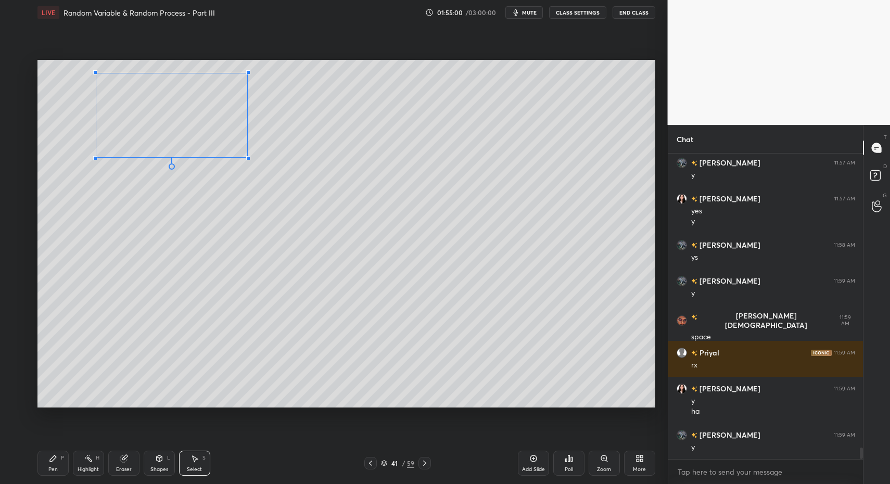
drag, startPoint x: 70, startPoint y: 174, endPoint x: 96, endPoint y: 157, distance: 30.9
drag, startPoint x: 106, startPoint y: 150, endPoint x: 97, endPoint y: 151, distance: 8.3
drag, startPoint x: 111, startPoint y: 145, endPoint x: 91, endPoint y: 240, distance: 96.8
drag, startPoint x: 163, startPoint y: 147, endPoint x: 139, endPoint y: 357, distance: 211.6
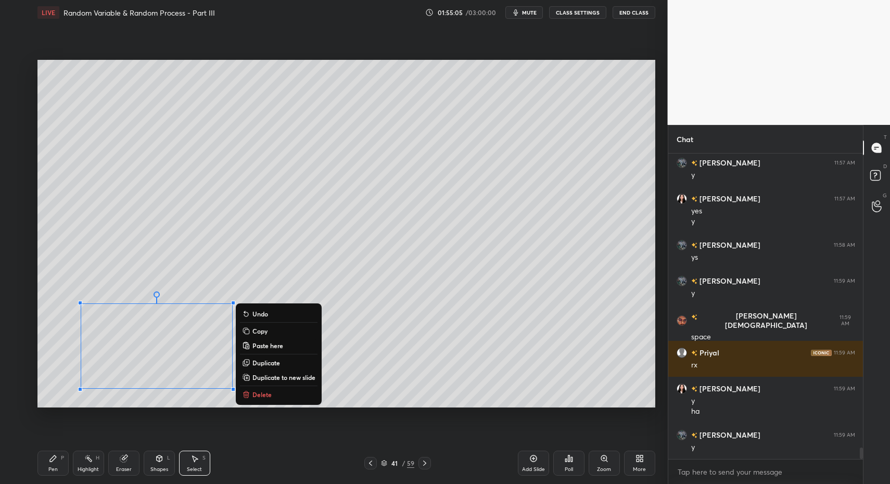
drag, startPoint x: 56, startPoint y: 464, endPoint x: 70, endPoint y: 458, distance: 15.5
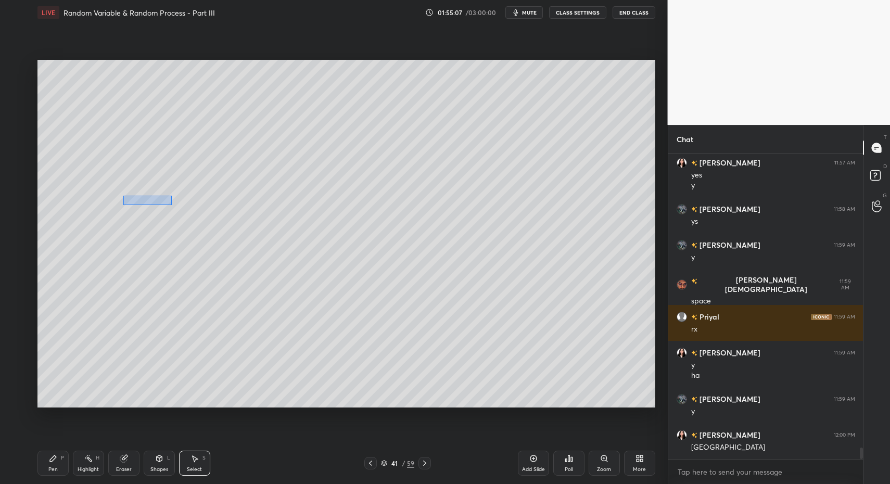
drag, startPoint x: 123, startPoint y: 196, endPoint x: 184, endPoint y: 225, distance: 67.5
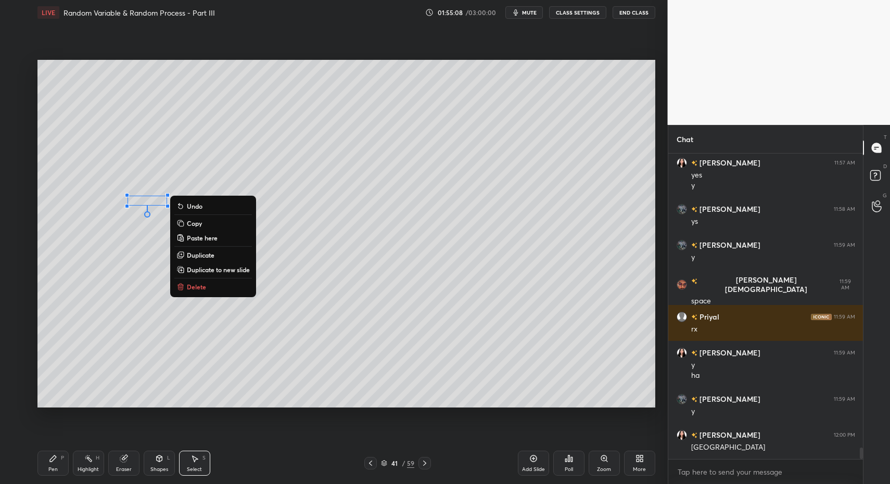
drag, startPoint x: 192, startPoint y: 285, endPoint x: 165, endPoint y: 308, distance: 35.1
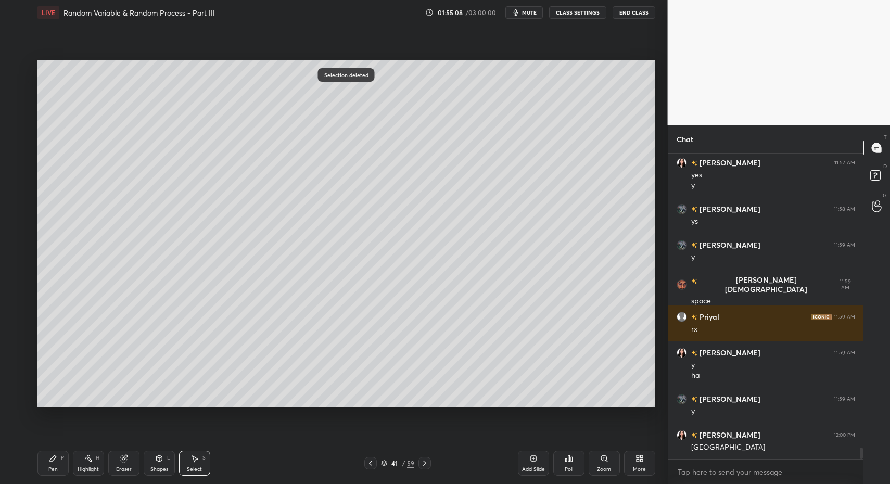
scroll to position [7947, 0]
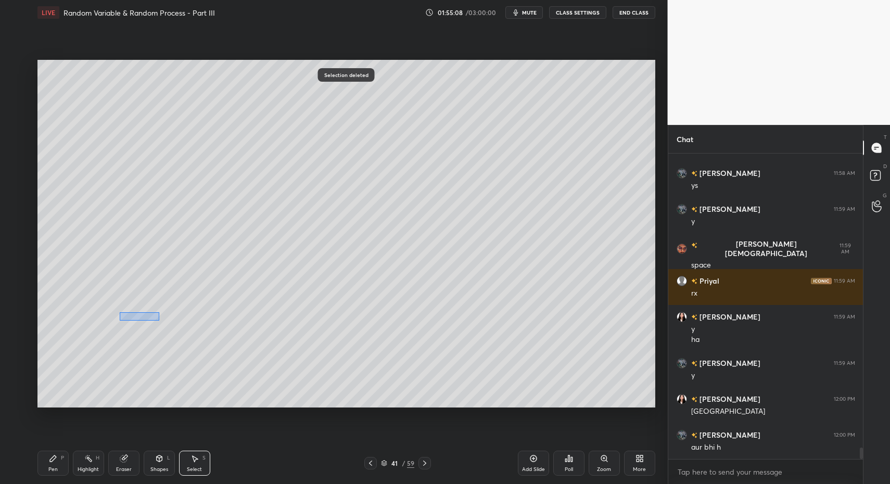
drag, startPoint x: 124, startPoint y: 312, endPoint x: 183, endPoint y: 336, distance: 62.8
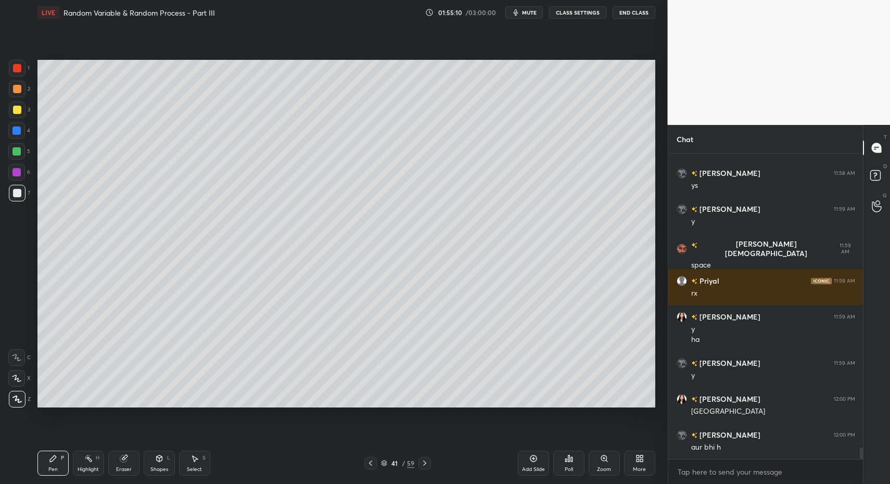
drag, startPoint x: 13, startPoint y: 198, endPoint x: 23, endPoint y: 181, distance: 19.4
drag, startPoint x: 134, startPoint y: 216, endPoint x: 164, endPoint y: 231, distance: 33.5
drag, startPoint x: 79, startPoint y: 469, endPoint x: 72, endPoint y: 459, distance: 11.7
drag, startPoint x: 53, startPoint y: 455, endPoint x: 78, endPoint y: 411, distance: 50.5
drag, startPoint x: 190, startPoint y: 458, endPoint x: 193, endPoint y: 409, distance: 49.5
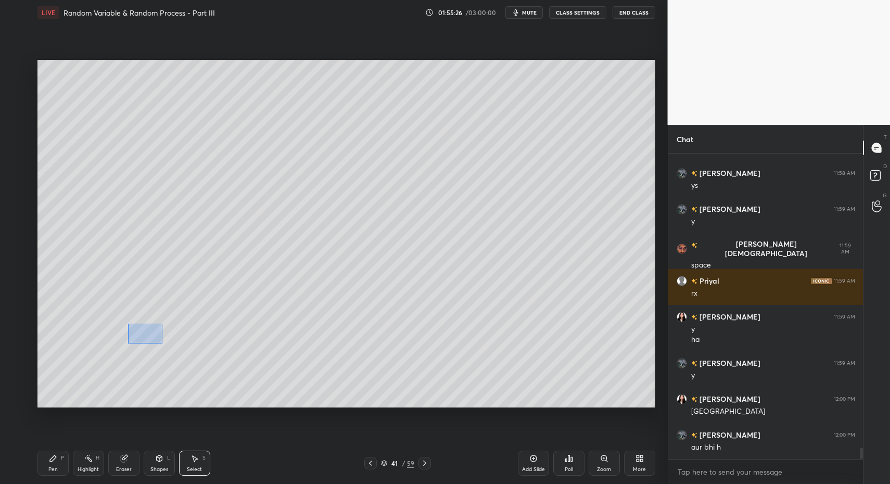
drag, startPoint x: 127, startPoint y: 324, endPoint x: 169, endPoint y: 364, distance: 57.4
drag, startPoint x: 16, startPoint y: 152, endPoint x: 35, endPoint y: 138, distance: 23.7
drag, startPoint x: 55, startPoint y: 469, endPoint x: 66, endPoint y: 448, distance: 24.2
drag, startPoint x: 93, startPoint y: 463, endPoint x: 100, endPoint y: 422, distance: 42.3
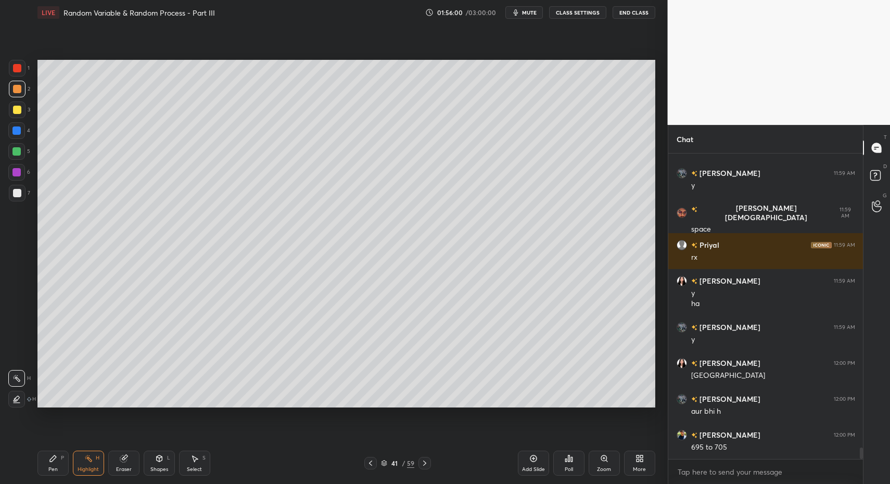
scroll to position [8018, 0]
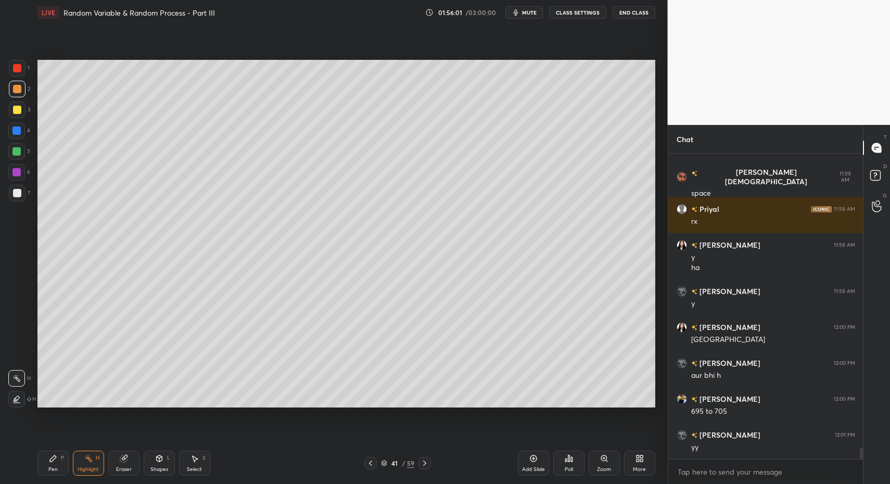
drag, startPoint x: 93, startPoint y: 466, endPoint x: 94, endPoint y: 439, distance: 27.1
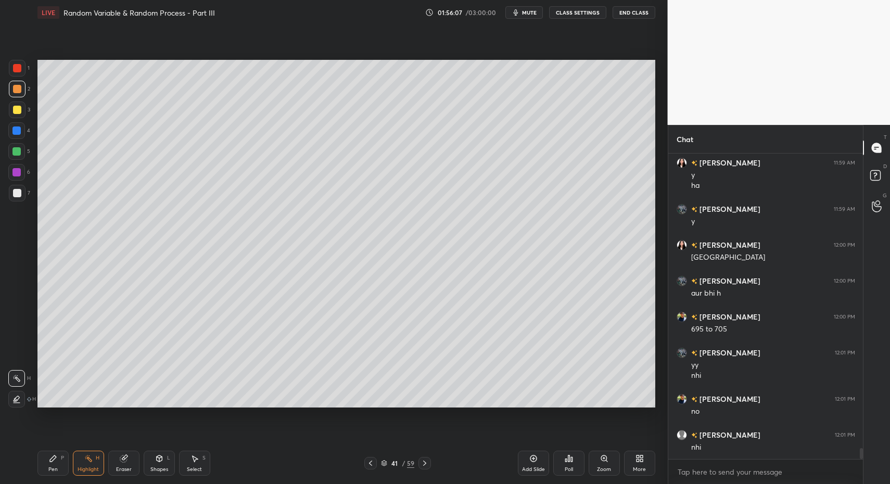
scroll to position [8137, 0]
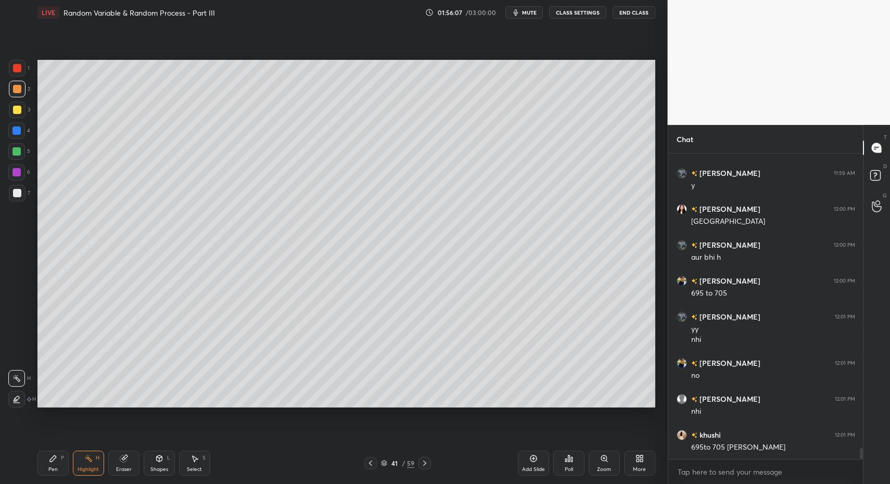
drag, startPoint x: 55, startPoint y: 465, endPoint x: 56, endPoint y: 455, distance: 9.9
drag, startPoint x: 103, startPoint y: 464, endPoint x: 98, endPoint y: 459, distance: 6.7
drag, startPoint x: 57, startPoint y: 467, endPoint x: 58, endPoint y: 461, distance: 5.7
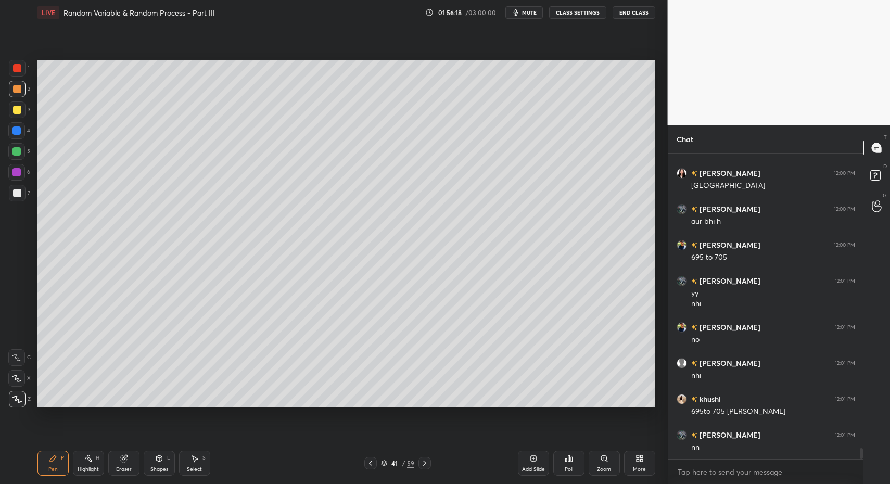
drag, startPoint x: 37, startPoint y: 470, endPoint x: 41, endPoint y: 465, distance: 6.1
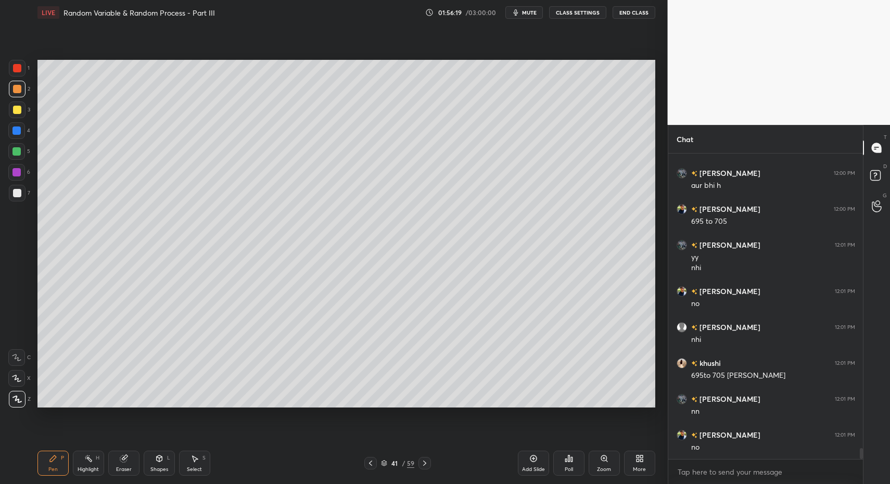
scroll to position [8244, 0]
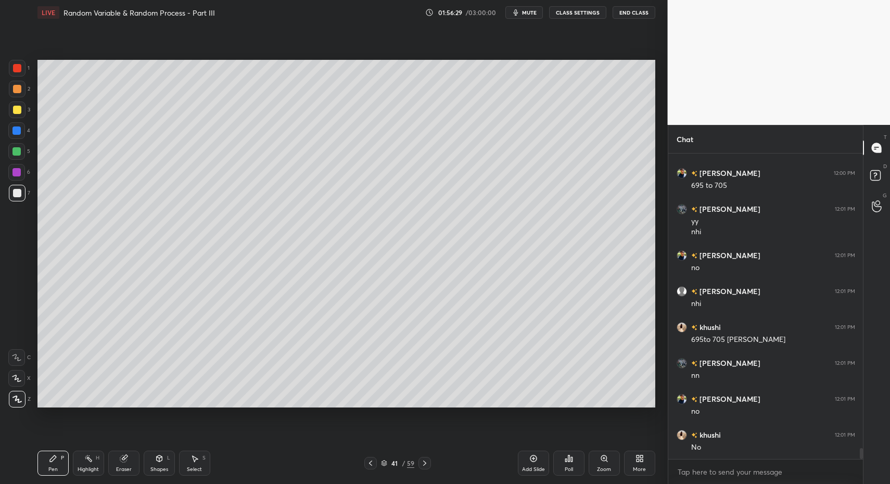
drag, startPoint x: 18, startPoint y: 160, endPoint x: 17, endPoint y: 153, distance: 7.4
drag, startPoint x: 17, startPoint y: 153, endPoint x: 35, endPoint y: 145, distance: 19.6
drag, startPoint x: 50, startPoint y: 461, endPoint x: 65, endPoint y: 461, distance: 14.6
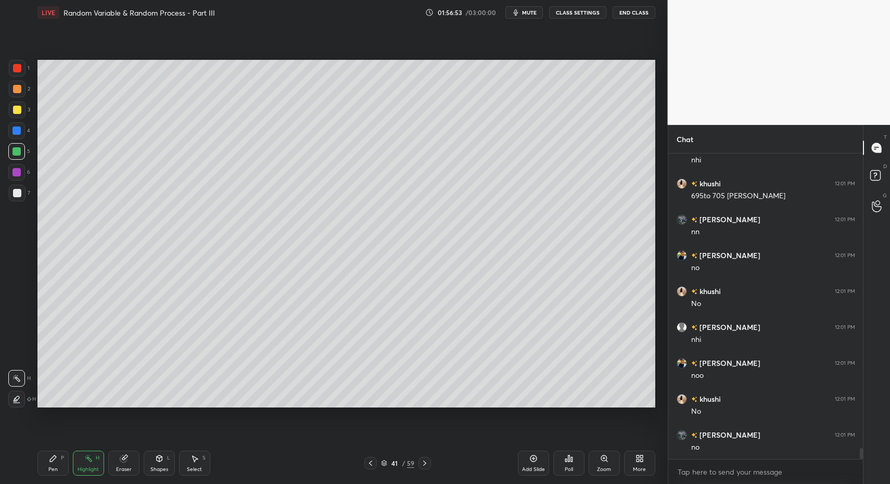
scroll to position [8460, 0]
drag, startPoint x: 104, startPoint y: 464, endPoint x: 85, endPoint y: 470, distance: 19.1
drag, startPoint x: 85, startPoint y: 470, endPoint x: 105, endPoint y: 416, distance: 57.0
drag, startPoint x: 189, startPoint y: 469, endPoint x: 191, endPoint y: 463, distance: 7.1
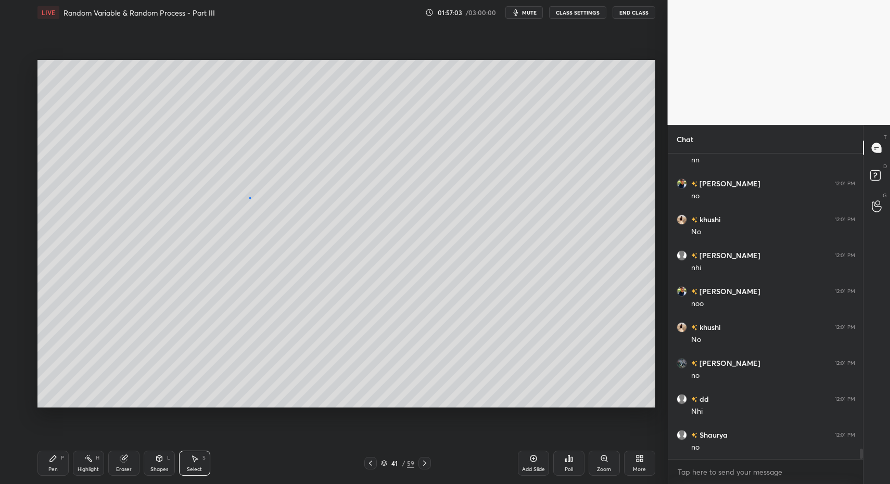
drag, startPoint x: 249, startPoint y: 197, endPoint x: 255, endPoint y: 223, distance: 26.3
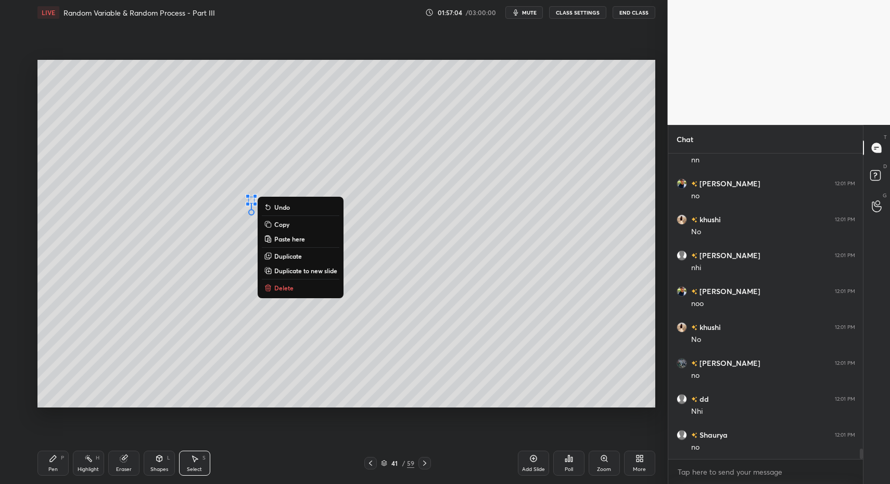
drag, startPoint x: 275, startPoint y: 289, endPoint x: 267, endPoint y: 301, distance: 14.3
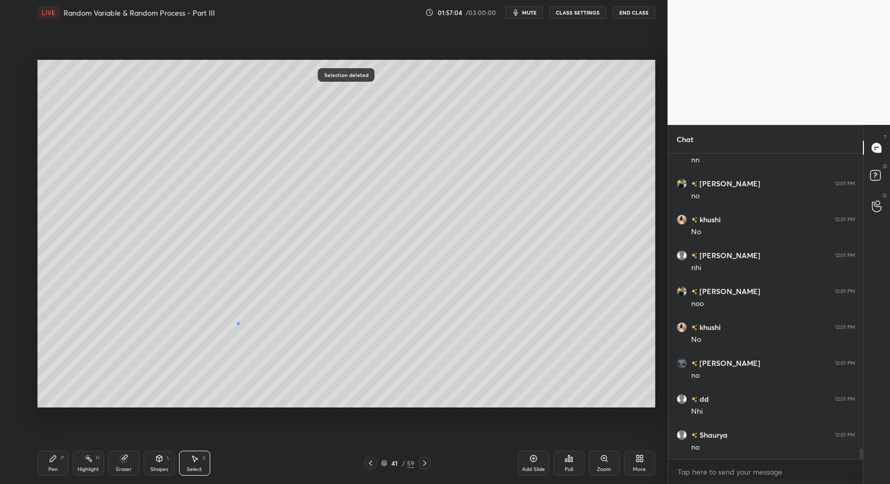
drag, startPoint x: 239, startPoint y: 324, endPoint x: 253, endPoint y: 356, distance: 35.2
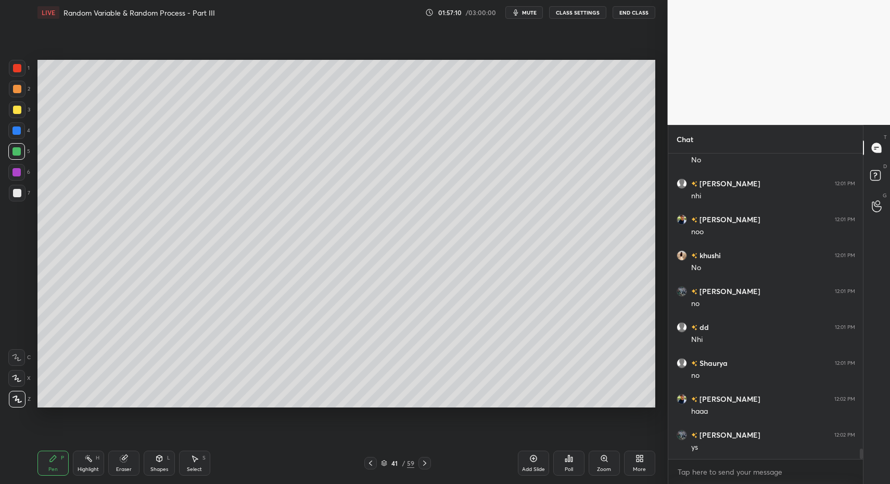
drag, startPoint x: 95, startPoint y: 463, endPoint x: 82, endPoint y: 464, distance: 13.6
drag, startPoint x: 82, startPoint y: 464, endPoint x: 88, endPoint y: 416, distance: 48.3
drag, startPoint x: 50, startPoint y: 464, endPoint x: 48, endPoint y: 439, distance: 25.1
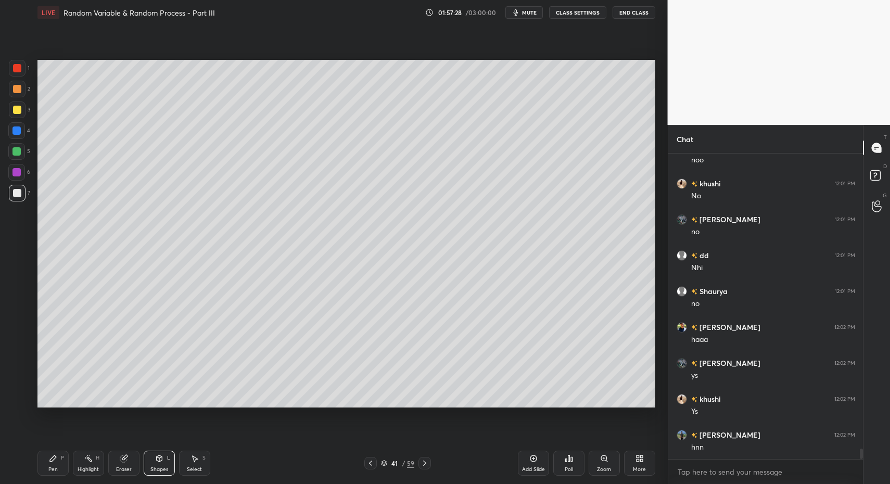
drag, startPoint x: 159, startPoint y: 463, endPoint x: 162, endPoint y: 448, distance: 15.8
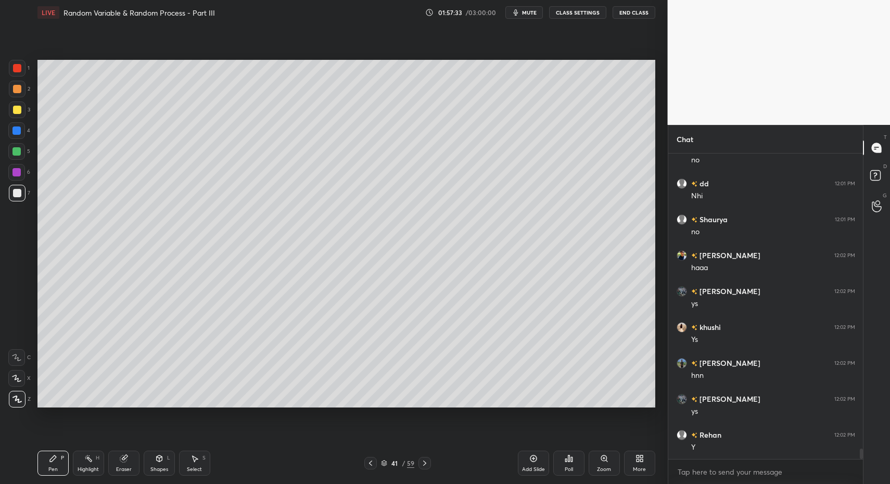
scroll to position [8711, 0]
drag, startPoint x: 160, startPoint y: 470, endPoint x: 155, endPoint y: 453, distance: 17.4
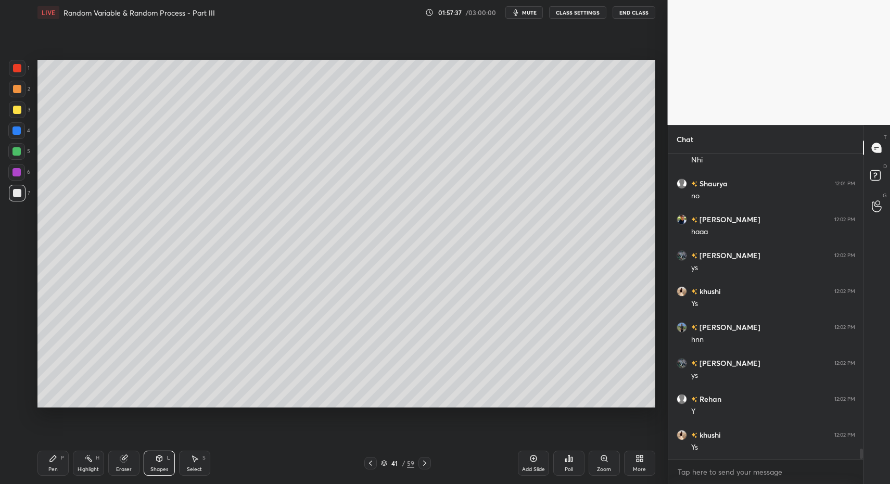
drag, startPoint x: 40, startPoint y: 458, endPoint x: 46, endPoint y: 454, distance: 7.5
drag, startPoint x: 160, startPoint y: 469, endPoint x: 159, endPoint y: 450, distance: 19.3
drag, startPoint x: 53, startPoint y: 469, endPoint x: 33, endPoint y: 349, distance: 121.3
drag, startPoint x: 12, startPoint y: 195, endPoint x: 20, endPoint y: 193, distance: 8.1
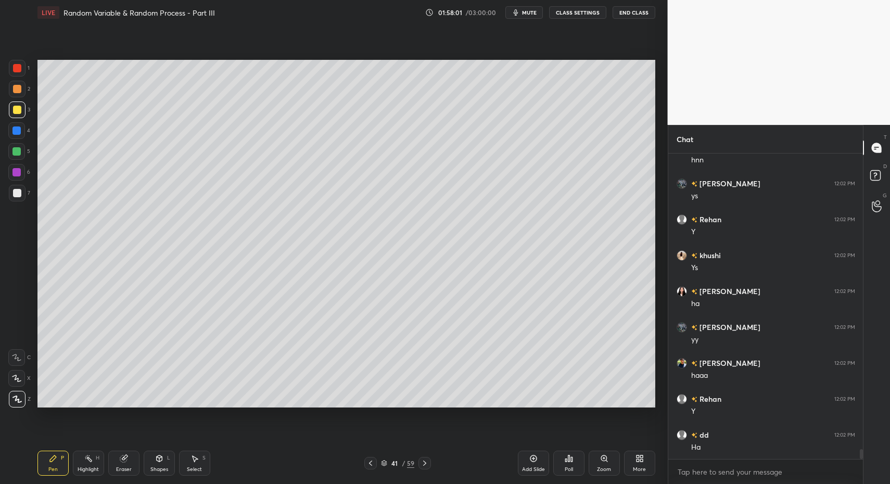
drag, startPoint x: 15, startPoint y: 106, endPoint x: 31, endPoint y: 193, distance: 88.3
drag, startPoint x: 46, startPoint y: 461, endPoint x: 88, endPoint y: 417, distance: 61.1
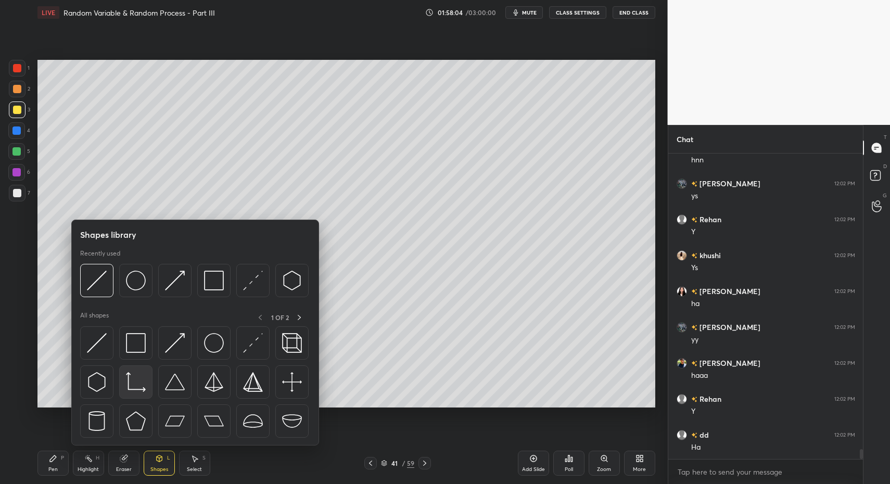
scroll to position [8926, 0]
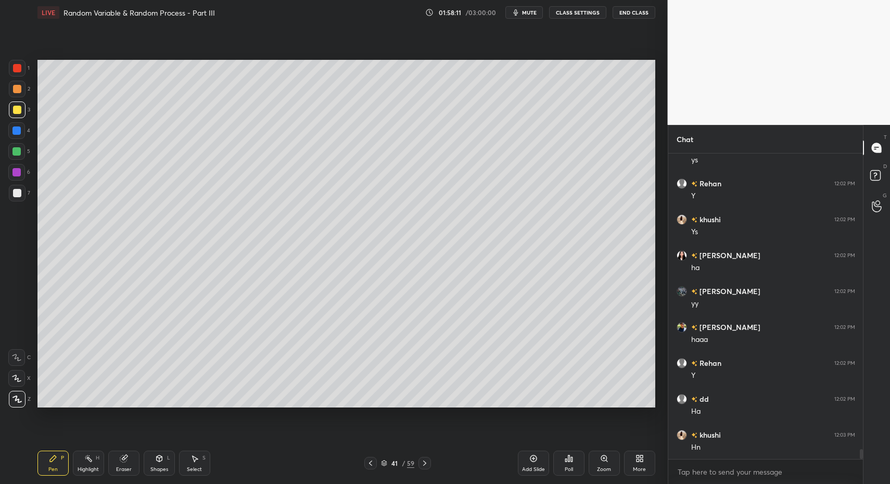
drag, startPoint x: 46, startPoint y: 464, endPoint x: 63, endPoint y: 408, distance: 57.6
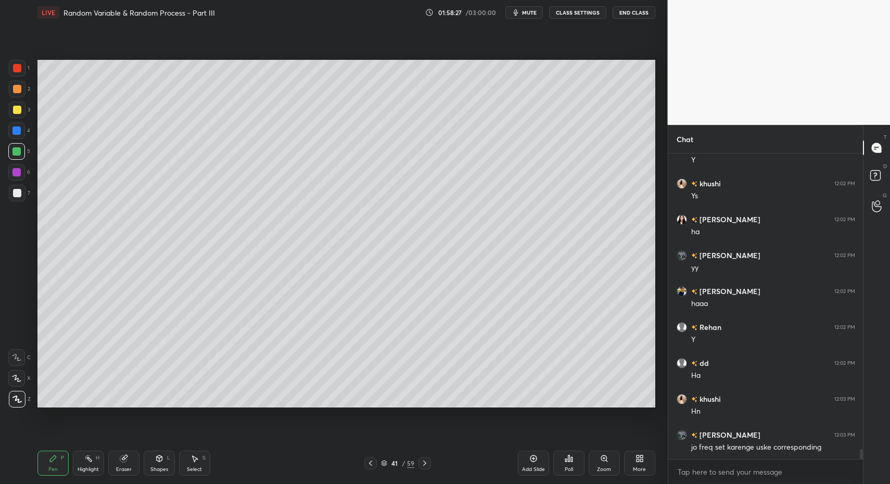
scroll to position [8998, 0]
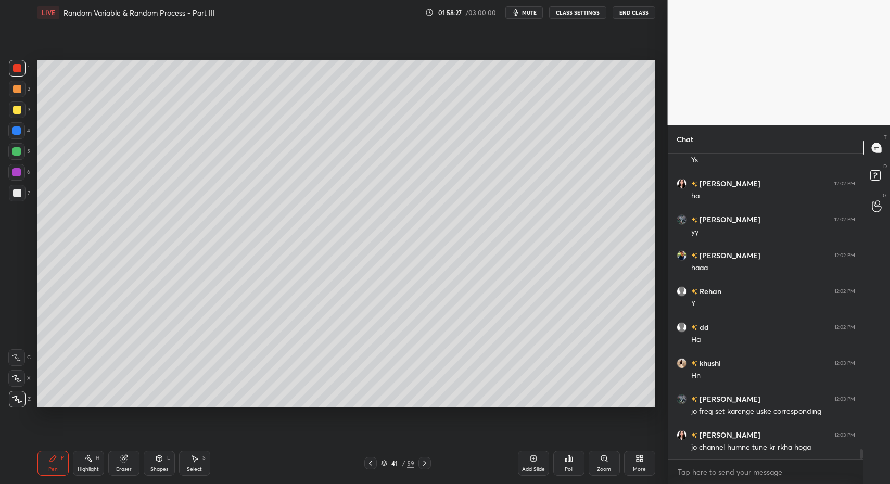
drag, startPoint x: 20, startPoint y: 66, endPoint x: 13, endPoint y: 80, distance: 15.6
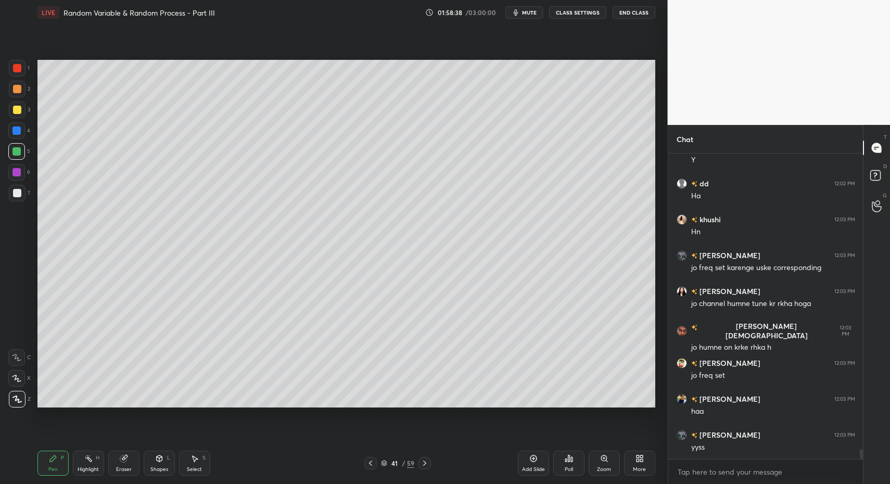
scroll to position [9178, 0]
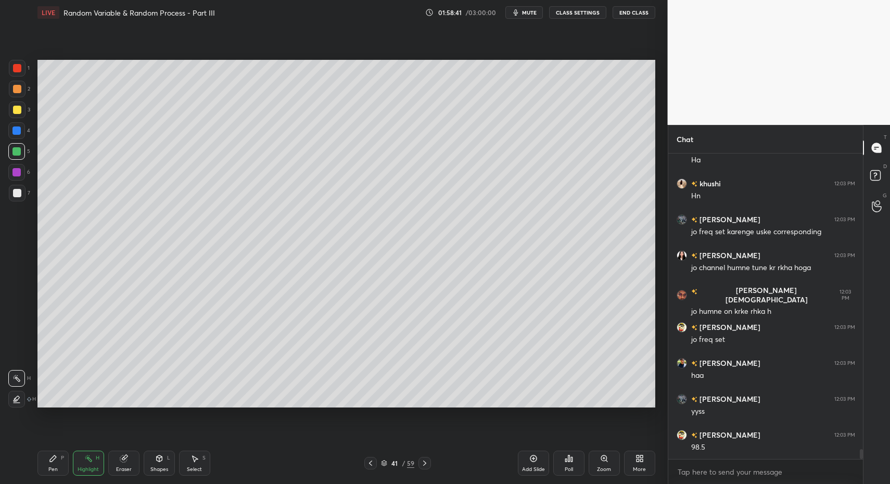
drag, startPoint x: 58, startPoint y: 457, endPoint x: 59, endPoint y: 450, distance: 7.4
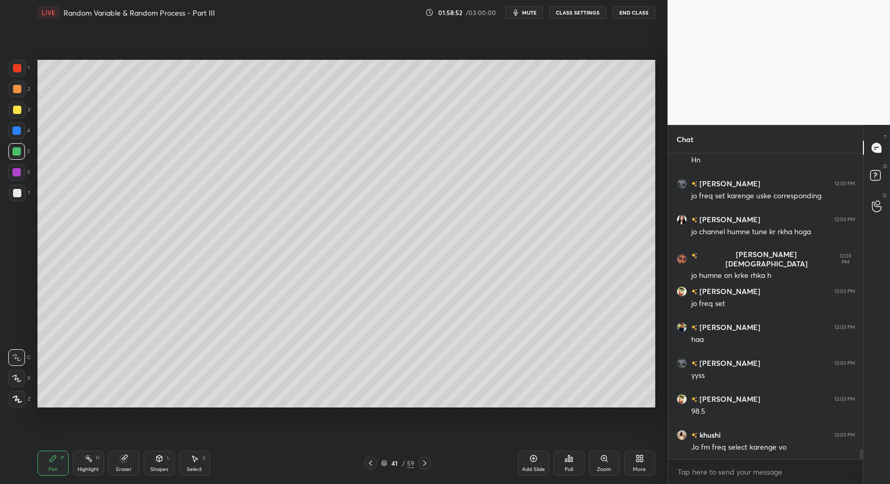
drag, startPoint x: 15, startPoint y: 353, endPoint x: 28, endPoint y: 358, distance: 13.8
drag, startPoint x: 54, startPoint y: 466, endPoint x: 44, endPoint y: 415, distance: 51.4
drag, startPoint x: 13, startPoint y: 194, endPoint x: 15, endPoint y: 261, distance: 67.1
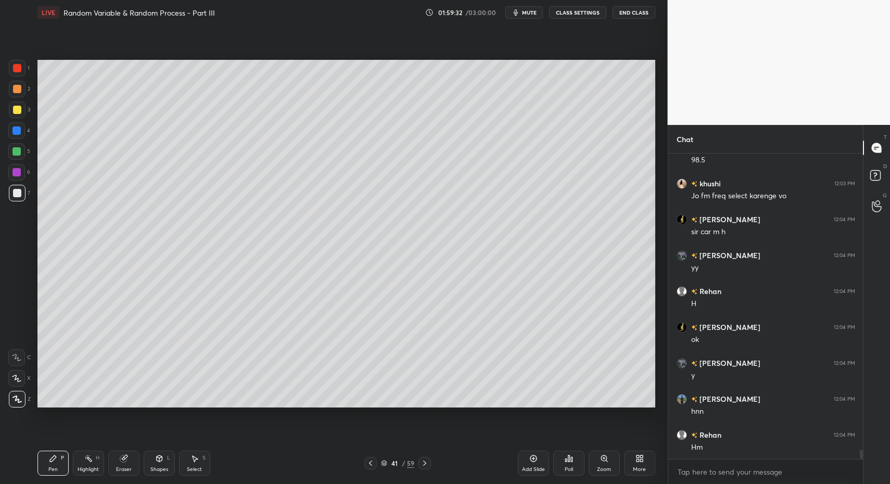
scroll to position [9501, 0]
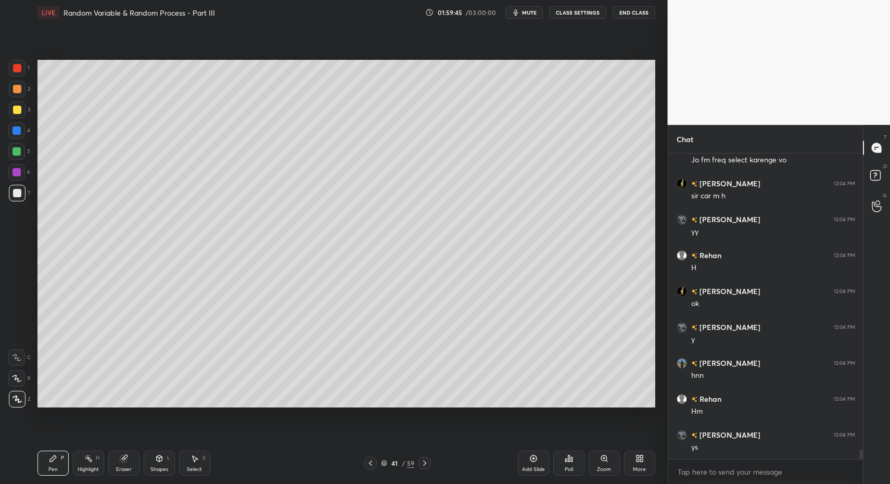
drag, startPoint x: 84, startPoint y: 460, endPoint x: 92, endPoint y: 454, distance: 9.6
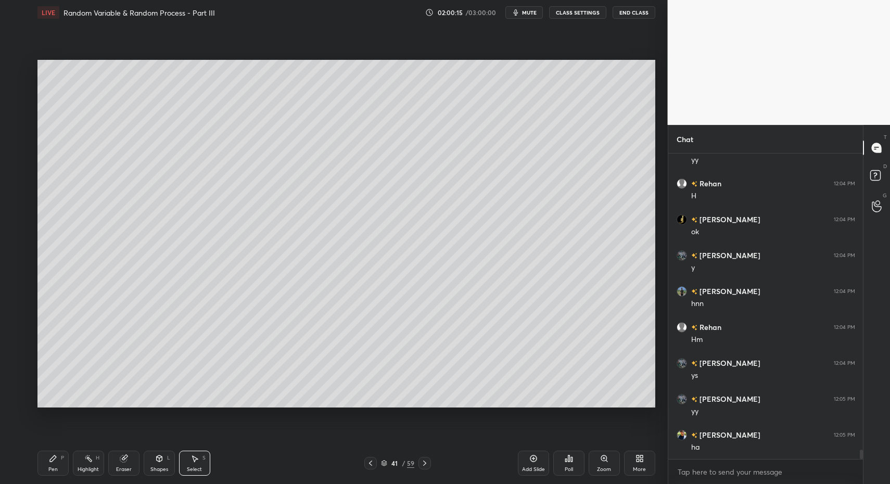
drag, startPoint x: 195, startPoint y: 466, endPoint x: 272, endPoint y: 401, distance: 101.1
drag, startPoint x: 526, startPoint y: 94, endPoint x: 605, endPoint y: 208, distance: 139.1
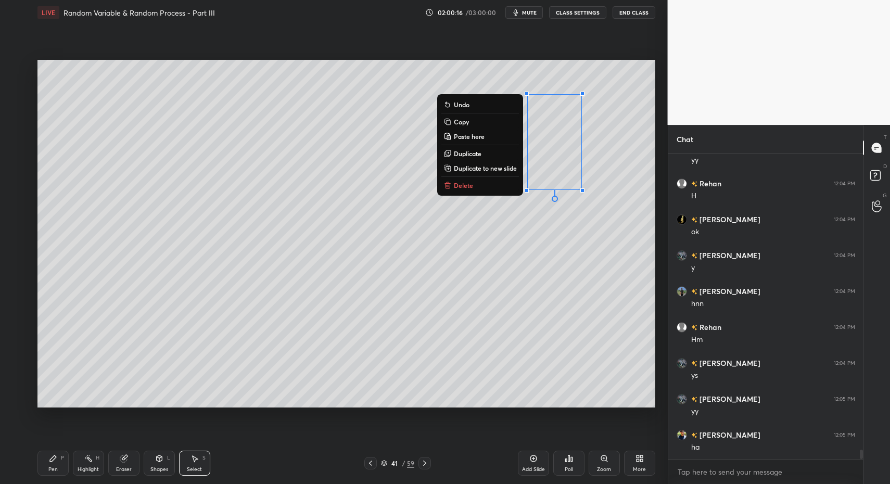
drag, startPoint x: 484, startPoint y: 187, endPoint x: 481, endPoint y: 191, distance: 5.5
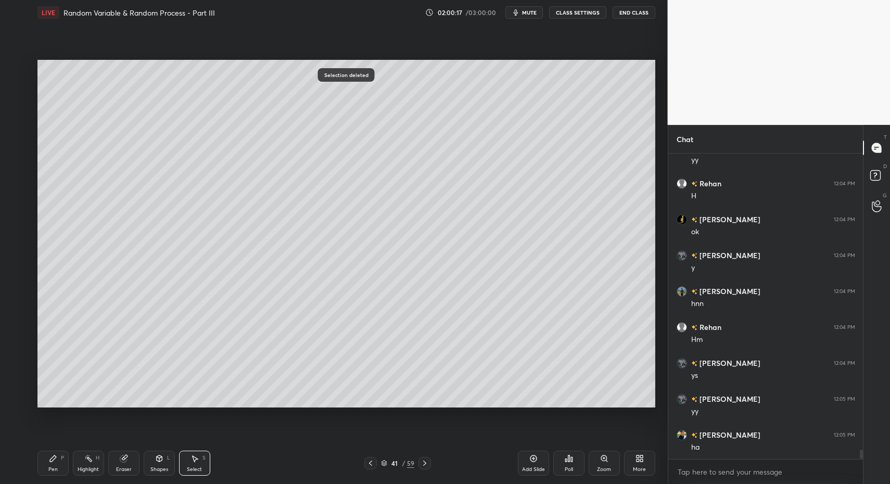
drag, startPoint x: 52, startPoint y: 458, endPoint x: 46, endPoint y: 461, distance: 7.0
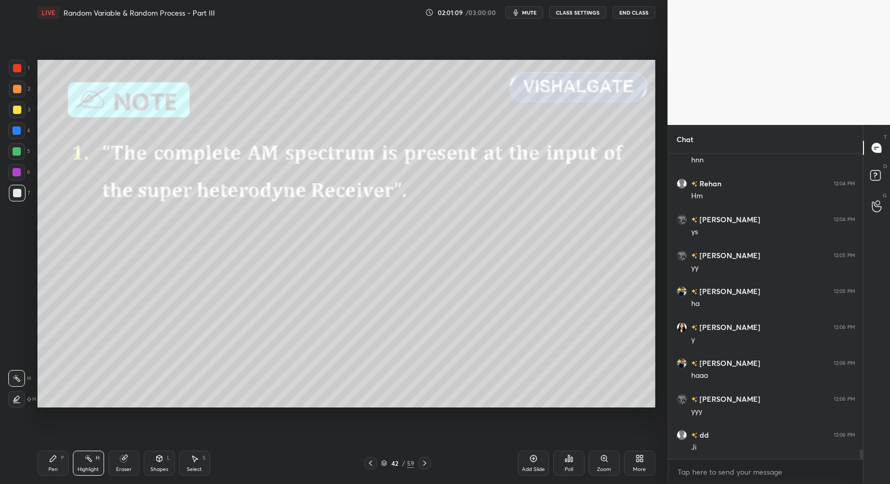
scroll to position [9752, 0]
drag, startPoint x: 45, startPoint y: 469, endPoint x: 59, endPoint y: 451, distance: 23.4
drag, startPoint x: 15, startPoint y: 202, endPoint x: 29, endPoint y: 206, distance: 14.0
drag, startPoint x: 180, startPoint y: 467, endPoint x: 194, endPoint y: 425, distance: 44.8
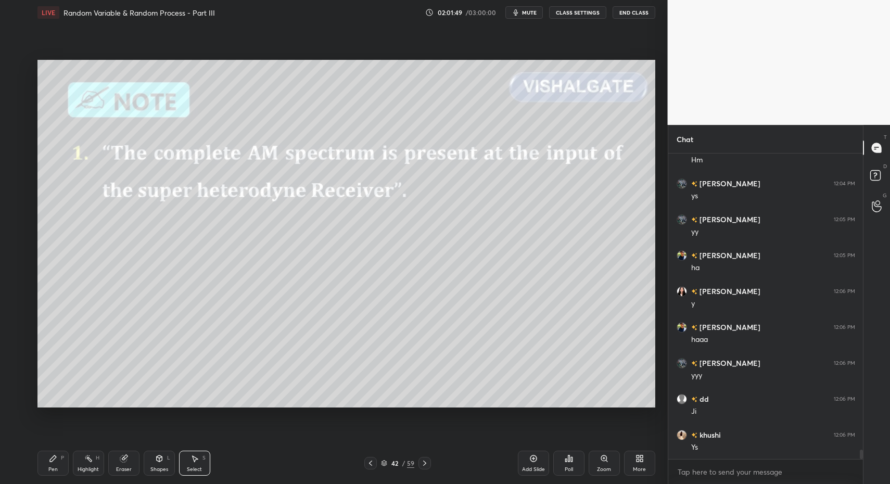
drag, startPoint x: 163, startPoint y: 462, endPoint x: 158, endPoint y: 446, distance: 16.5
drag, startPoint x: 150, startPoint y: 472, endPoint x: 143, endPoint y: 446, distance: 26.4
drag, startPoint x: 17, startPoint y: 151, endPoint x: 12, endPoint y: 154, distance: 5.6
drag, startPoint x: 23, startPoint y: 373, endPoint x: 29, endPoint y: 380, distance: 9.3
drag, startPoint x: 167, startPoint y: 470, endPoint x: 160, endPoint y: 452, distance: 18.9
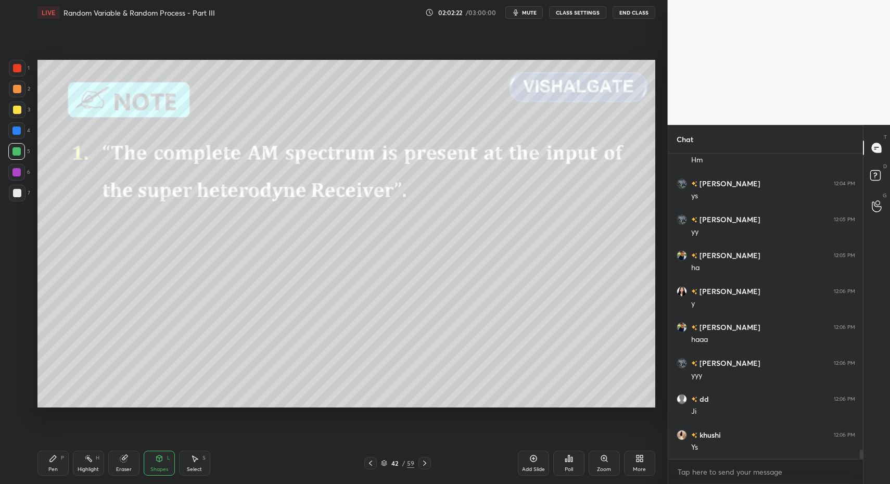
drag, startPoint x: 63, startPoint y: 468, endPoint x: 66, endPoint y: 462, distance: 7.0
drag, startPoint x: 8, startPoint y: 68, endPoint x: 24, endPoint y: 81, distance: 20.4
drag, startPoint x: 54, startPoint y: 459, endPoint x: 107, endPoint y: 411, distance: 71.5
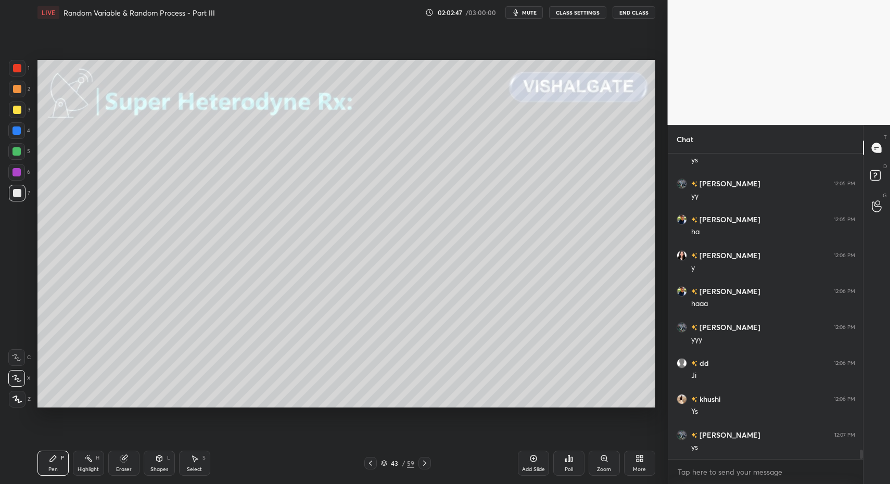
drag, startPoint x: 22, startPoint y: 194, endPoint x: 18, endPoint y: 184, distance: 10.3
drag, startPoint x: 47, startPoint y: 472, endPoint x: 53, endPoint y: 450, distance: 22.7
drag, startPoint x: 17, startPoint y: 109, endPoint x: 32, endPoint y: 120, distance: 18.5
drag, startPoint x: 53, startPoint y: 472, endPoint x: 52, endPoint y: 423, distance: 48.9
drag, startPoint x: 18, startPoint y: 145, endPoint x: 34, endPoint y: 135, distance: 18.2
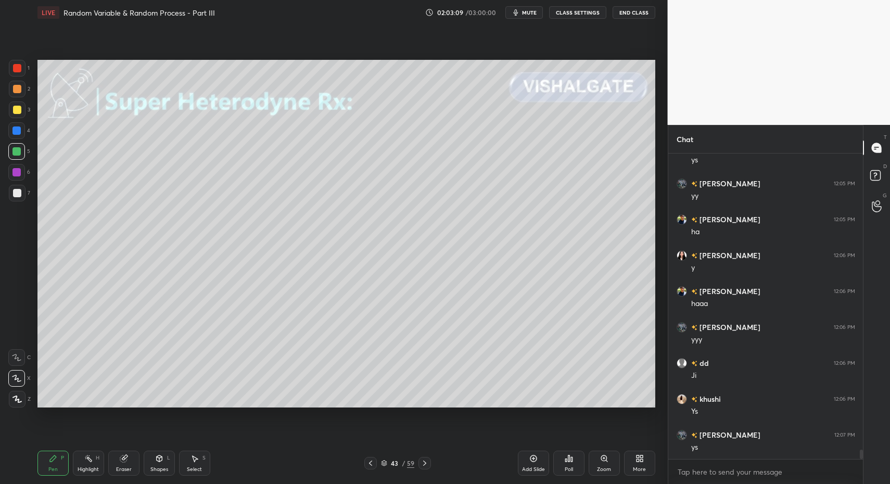
drag, startPoint x: 61, startPoint y: 459, endPoint x: 61, endPoint y: 419, distance: 40.6
drag, startPoint x: 19, startPoint y: 199, endPoint x: 17, endPoint y: 208, distance: 9.1
drag, startPoint x: 17, startPoint y: 109, endPoint x: 36, endPoint y: 122, distance: 24.0
drag, startPoint x: 19, startPoint y: 401, endPoint x: 22, endPoint y: 407, distance: 7.5
drag, startPoint x: 55, startPoint y: 464, endPoint x: 55, endPoint y: 412, distance: 52.0
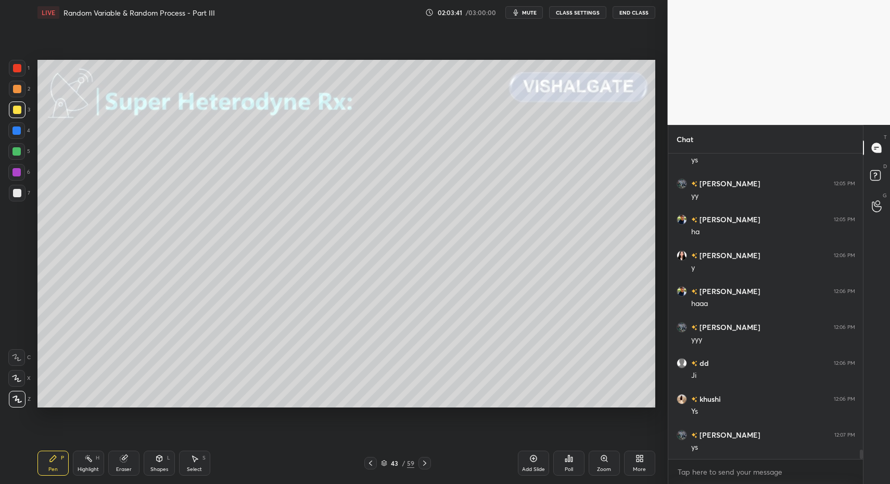
drag, startPoint x: 39, startPoint y: 463, endPoint x: 60, endPoint y: 416, distance: 51.9
drag, startPoint x: 18, startPoint y: 194, endPoint x: 24, endPoint y: 235, distance: 41.0
drag, startPoint x: 15, startPoint y: 375, endPoint x: 19, endPoint y: 366, distance: 9.8
drag, startPoint x: 41, startPoint y: 465, endPoint x: 60, endPoint y: 414, distance: 54.2
drag, startPoint x: 15, startPoint y: 399, endPoint x: 33, endPoint y: 419, distance: 27.3
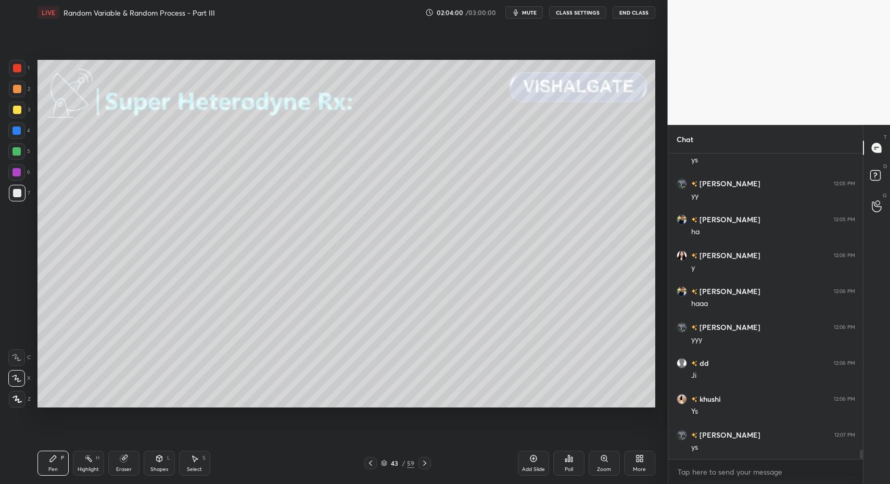
drag, startPoint x: 22, startPoint y: 380, endPoint x: 109, endPoint y: 429, distance: 100.0
drag, startPoint x: 86, startPoint y: 465, endPoint x: 95, endPoint y: 445, distance: 21.7
drag, startPoint x: 47, startPoint y: 464, endPoint x: 76, endPoint y: 465, distance: 28.7
drag, startPoint x: 52, startPoint y: 457, endPoint x: 142, endPoint y: 453, distance: 90.1
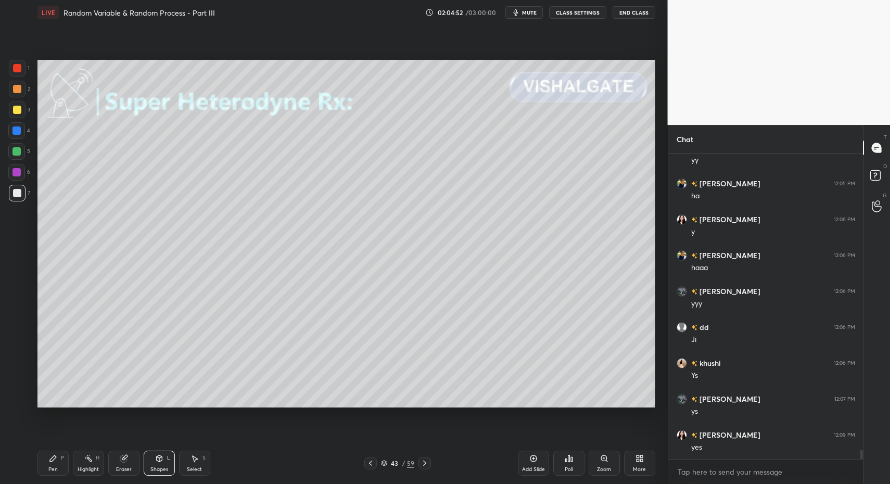
drag, startPoint x: 19, startPoint y: 107, endPoint x: 11, endPoint y: 174, distance: 67.1
drag, startPoint x: 49, startPoint y: 469, endPoint x: 55, endPoint y: 438, distance: 31.7
drag, startPoint x: 58, startPoint y: 465, endPoint x: 62, endPoint y: 433, distance: 31.5
drag, startPoint x: 57, startPoint y: 471, endPoint x: 57, endPoint y: 464, distance: 7.3
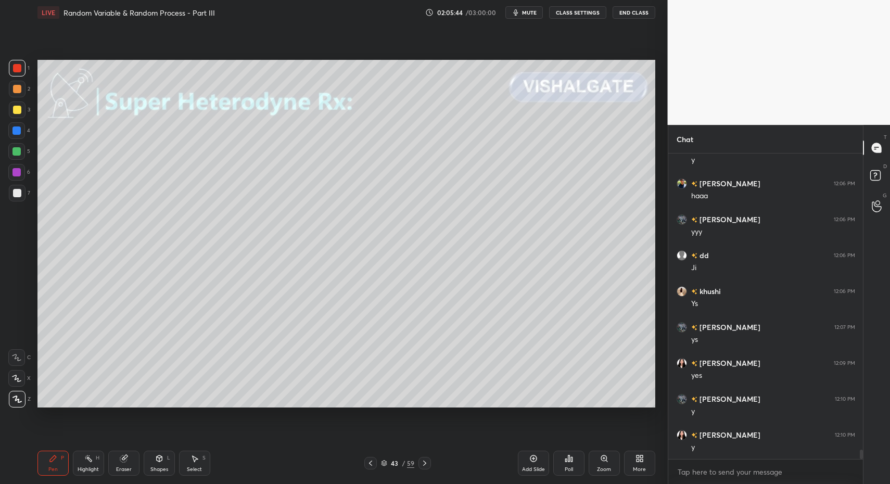
drag, startPoint x: 16, startPoint y: 69, endPoint x: 24, endPoint y: 79, distance: 13.3
drag, startPoint x: 12, startPoint y: 193, endPoint x: 15, endPoint y: 263, distance: 69.8
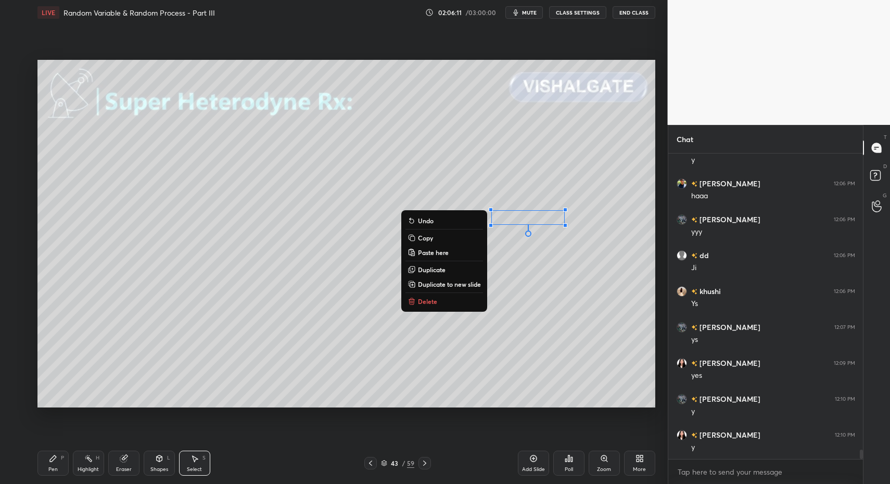
drag, startPoint x: 432, startPoint y: 298, endPoint x: 370, endPoint y: 329, distance: 69.8
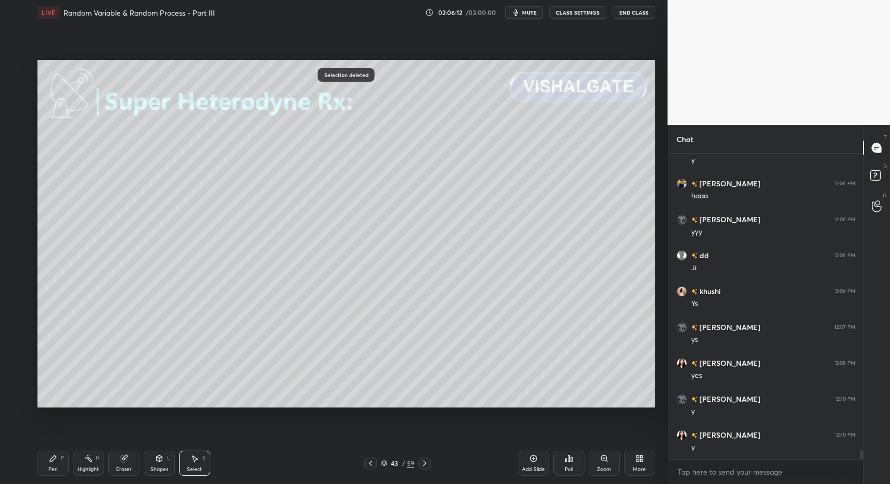
drag, startPoint x: 65, startPoint y: 459, endPoint x: 56, endPoint y: 461, distance: 9.0
drag, startPoint x: 56, startPoint y: 461, endPoint x: 88, endPoint y: 428, distance: 45.6
drag, startPoint x: 21, startPoint y: 193, endPoint x: 21, endPoint y: 278, distance: 85.3
drag, startPoint x: 169, startPoint y: 464, endPoint x: 164, endPoint y: 459, distance: 6.7
drag, startPoint x: 145, startPoint y: 462, endPoint x: 155, endPoint y: 449, distance: 16.5
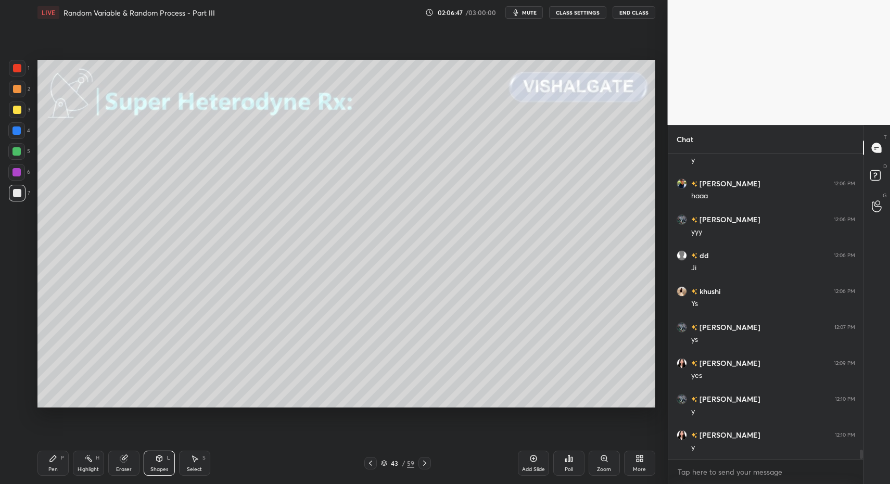
drag, startPoint x: 63, startPoint y: 459, endPoint x: 56, endPoint y: 463, distance: 8.4
drag, startPoint x: 56, startPoint y: 463, endPoint x: 91, endPoint y: 428, distance: 50.0
drag, startPoint x: 8, startPoint y: 398, endPoint x: 16, endPoint y: 390, distance: 11.0
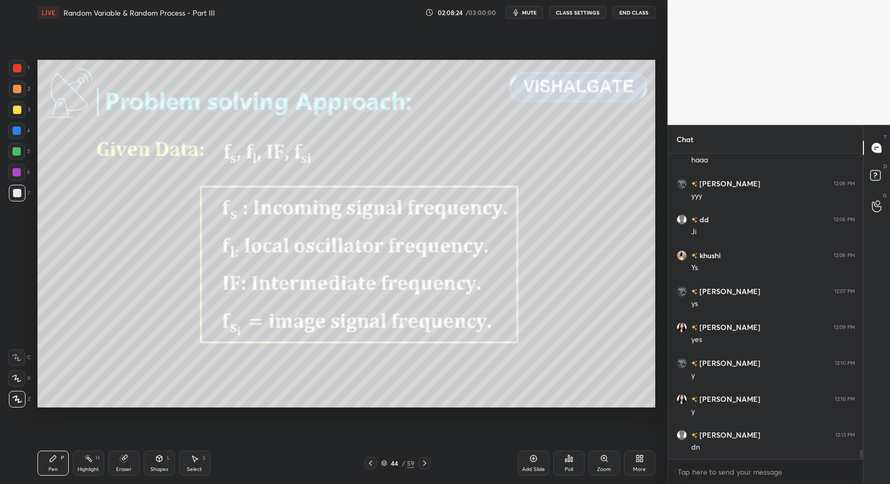
drag, startPoint x: 372, startPoint y: 466, endPoint x: 366, endPoint y: 465, distance: 5.8
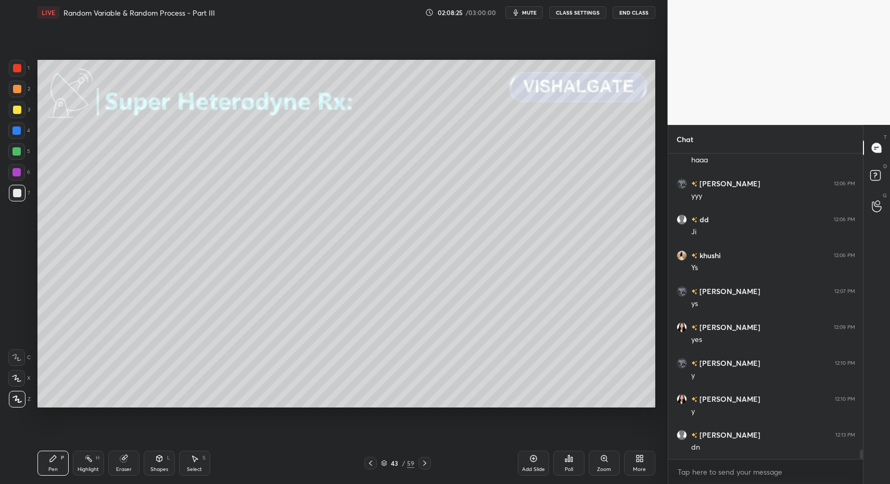
drag, startPoint x: 20, startPoint y: 197, endPoint x: 14, endPoint y: 189, distance: 9.3
drag, startPoint x: 44, startPoint y: 467, endPoint x: 58, endPoint y: 471, distance: 14.5
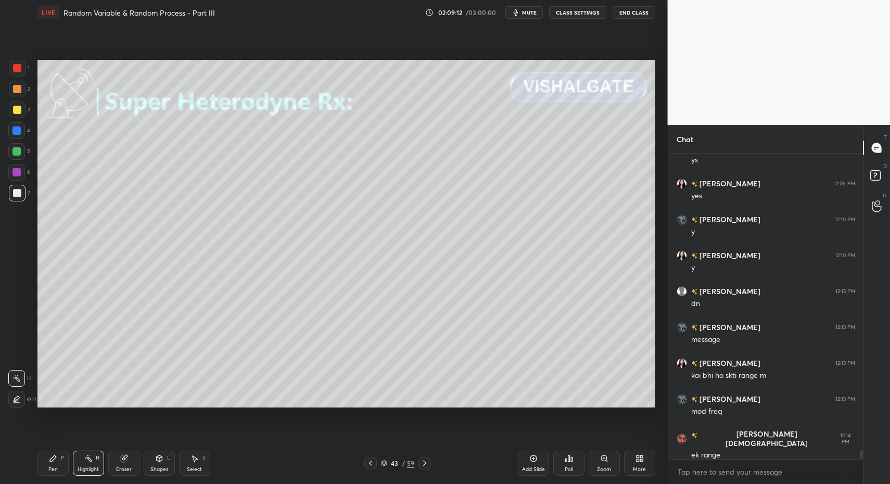
drag, startPoint x: 540, startPoint y: 464, endPoint x: 520, endPoint y: 459, distance: 20.3
drag, startPoint x: 76, startPoint y: 466, endPoint x: 53, endPoint y: 462, distance: 23.3
drag, startPoint x: 53, startPoint y: 462, endPoint x: 53, endPoint y: 443, distance: 19.3
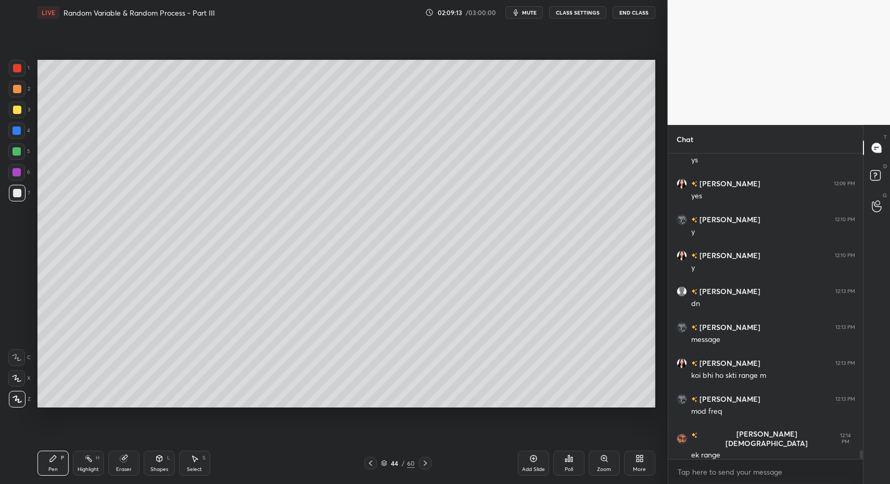
drag, startPoint x: 26, startPoint y: 186, endPoint x: 22, endPoint y: 256, distance: 69.8
drag, startPoint x: 59, startPoint y: 466, endPoint x: 56, endPoint y: 427, distance: 38.6
drag, startPoint x: 12, startPoint y: 211, endPoint x: 29, endPoint y: 188, distance: 28.3
drag, startPoint x: 16, startPoint y: 195, endPoint x: 18, endPoint y: 202, distance: 8.1
drag, startPoint x: 168, startPoint y: 457, endPoint x: 162, endPoint y: 453, distance: 7.1
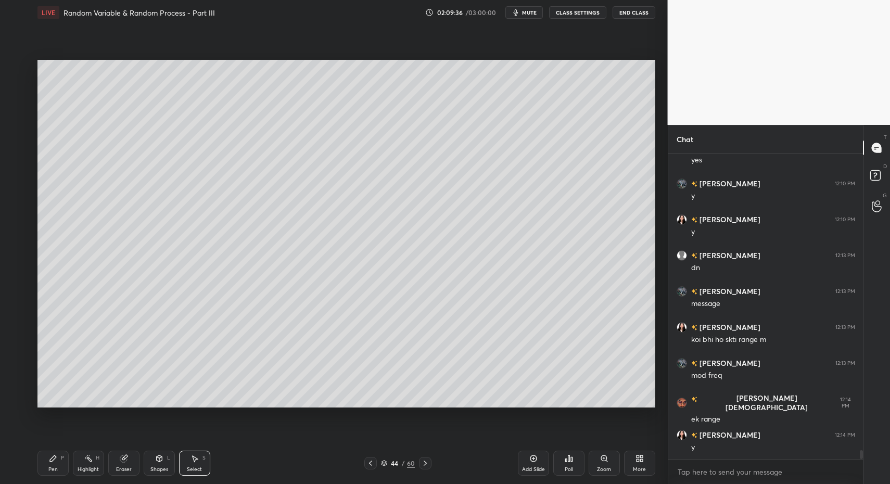
scroll to position [10147, 0]
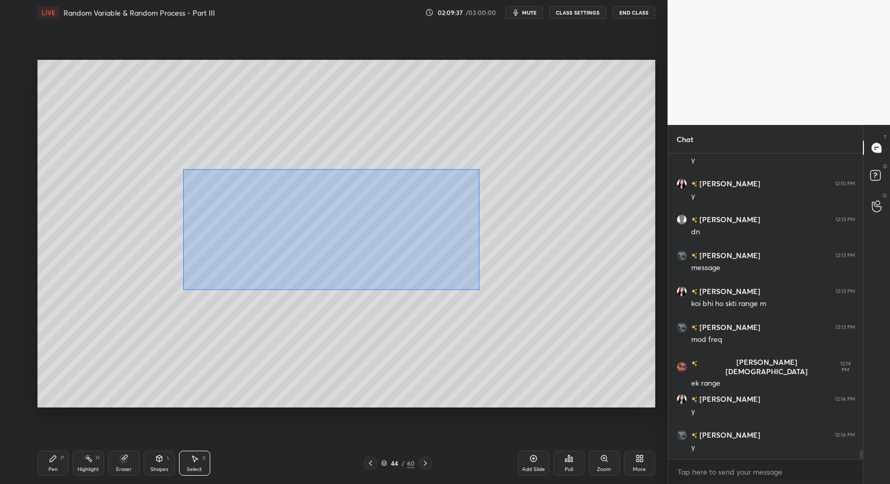
drag, startPoint x: 183, startPoint y: 169, endPoint x: 486, endPoint y: 291, distance: 327.3
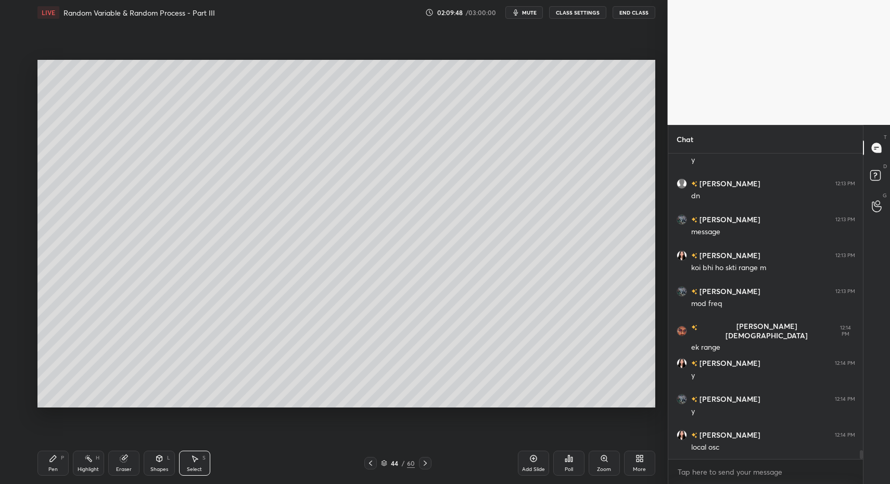
scroll to position [10219, 0]
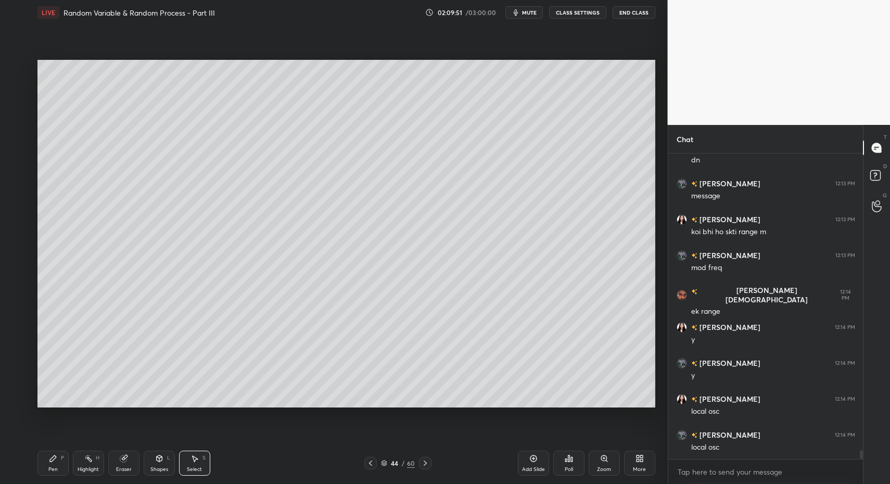
drag, startPoint x: 56, startPoint y: 469, endPoint x: 138, endPoint y: 467, distance: 82.2
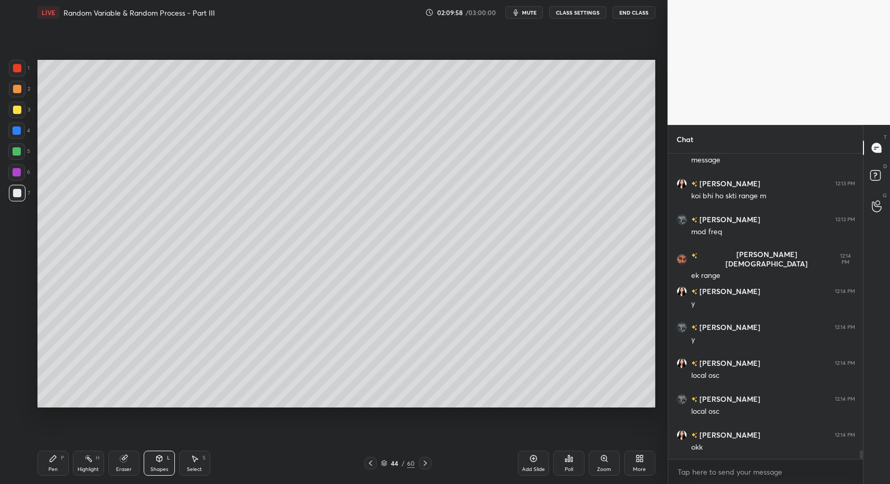
scroll to position [10291, 0]
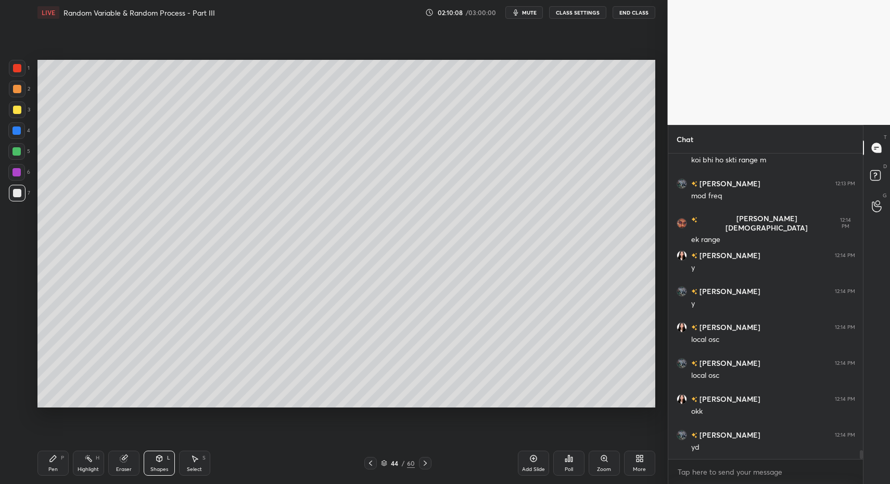
drag, startPoint x: 57, startPoint y: 466, endPoint x: 57, endPoint y: 461, distance: 5.7
drag, startPoint x: 57, startPoint y: 461, endPoint x: 50, endPoint y: 427, distance: 34.1
drag, startPoint x: 53, startPoint y: 473, endPoint x: 67, endPoint y: 412, distance: 62.9
drag, startPoint x: 76, startPoint y: 130, endPoint x: 97, endPoint y: 148, distance: 27.7
drag, startPoint x: 48, startPoint y: 476, endPoint x: 51, endPoint y: 461, distance: 15.3
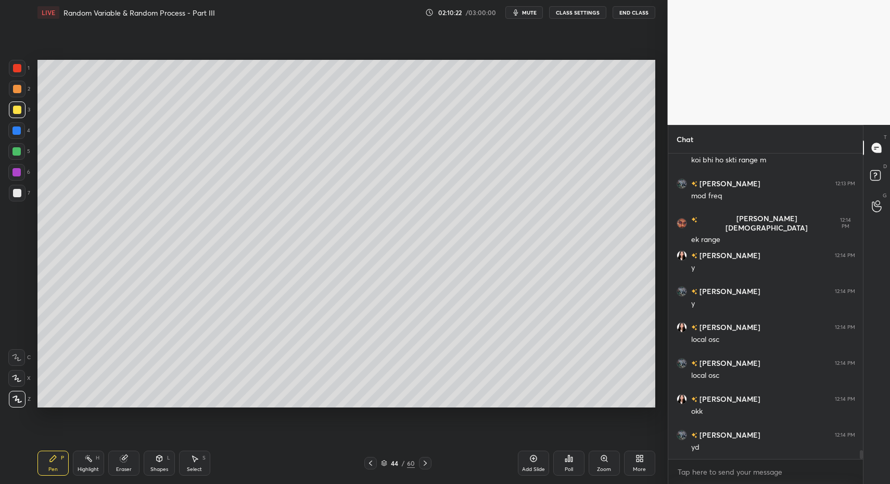
drag, startPoint x: 43, startPoint y: 461, endPoint x: 49, endPoint y: 432, distance: 29.4
drag, startPoint x: 41, startPoint y: 462, endPoint x: 68, endPoint y: 411, distance: 57.3
drag, startPoint x: 16, startPoint y: 65, endPoint x: 36, endPoint y: 112, distance: 51.5
drag, startPoint x: 178, startPoint y: 455, endPoint x: 169, endPoint y: 450, distance: 10.7
drag, startPoint x: 166, startPoint y: 461, endPoint x: 164, endPoint y: 452, distance: 9.6
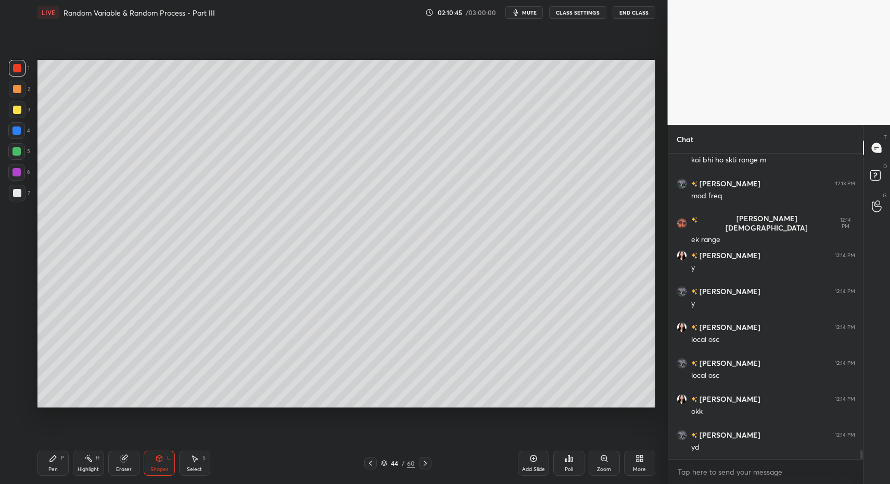
drag, startPoint x: 70, startPoint y: 470, endPoint x: 62, endPoint y: 467, distance: 8.4
drag, startPoint x: 62, startPoint y: 467, endPoint x: 61, endPoint y: 458, distance: 9.5
drag, startPoint x: 19, startPoint y: 196, endPoint x: 17, endPoint y: 250, distance: 54.2
drag, startPoint x: 65, startPoint y: 465, endPoint x: 65, endPoint y: 431, distance: 34.3
drag, startPoint x: 21, startPoint y: 110, endPoint x: 36, endPoint y: 116, distance: 16.3
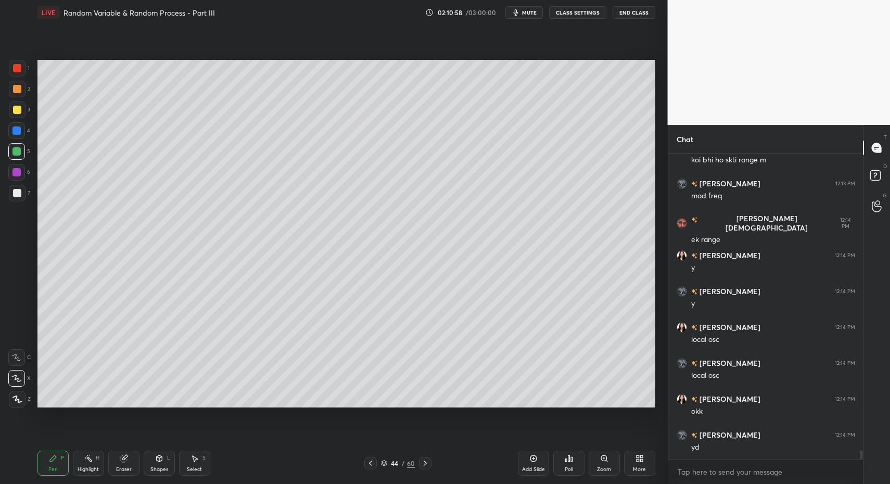
drag, startPoint x: 16, startPoint y: 375, endPoint x: 103, endPoint y: 415, distance: 95.0
drag, startPoint x: 163, startPoint y: 461, endPoint x: 157, endPoint y: 451, distance: 11.9
drag, startPoint x: 164, startPoint y: 468, endPoint x: 164, endPoint y: 452, distance: 16.1
drag, startPoint x: 58, startPoint y: 465, endPoint x: 55, endPoint y: 449, distance: 15.9
drag, startPoint x: 17, startPoint y: 195, endPoint x: 21, endPoint y: 170, distance: 24.8
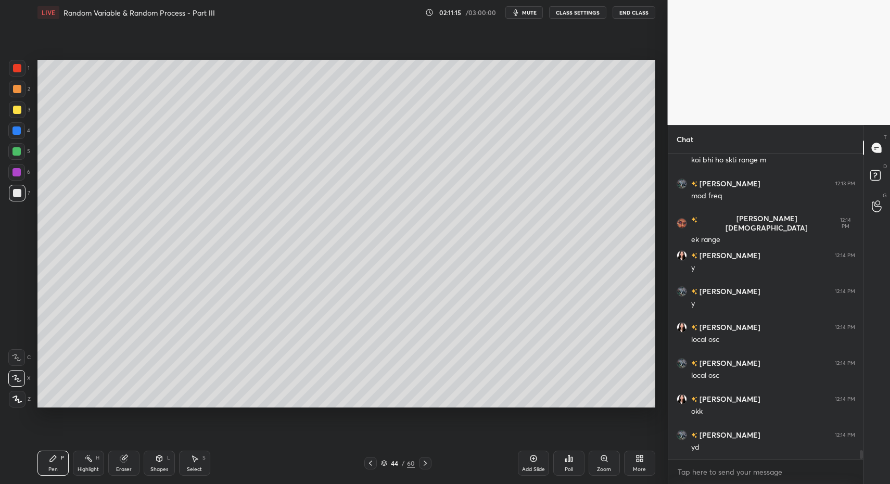
drag, startPoint x: 17, startPoint y: 151, endPoint x: 18, endPoint y: 160, distance: 8.4
drag, startPoint x: 25, startPoint y: 392, endPoint x: 21, endPoint y: 408, distance: 16.7
drag, startPoint x: 16, startPoint y: 113, endPoint x: 21, endPoint y: 117, distance: 7.1
drag, startPoint x: 9, startPoint y: 201, endPoint x: 14, endPoint y: 195, distance: 8.5
drag, startPoint x: 80, startPoint y: 480, endPoint x: 82, endPoint y: 448, distance: 31.8
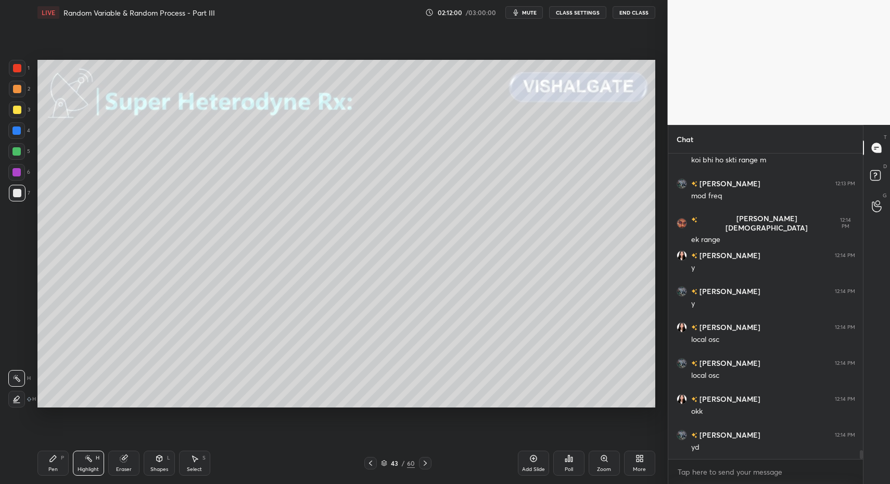
drag, startPoint x: 95, startPoint y: 465, endPoint x: 95, endPoint y: 436, distance: 29.1
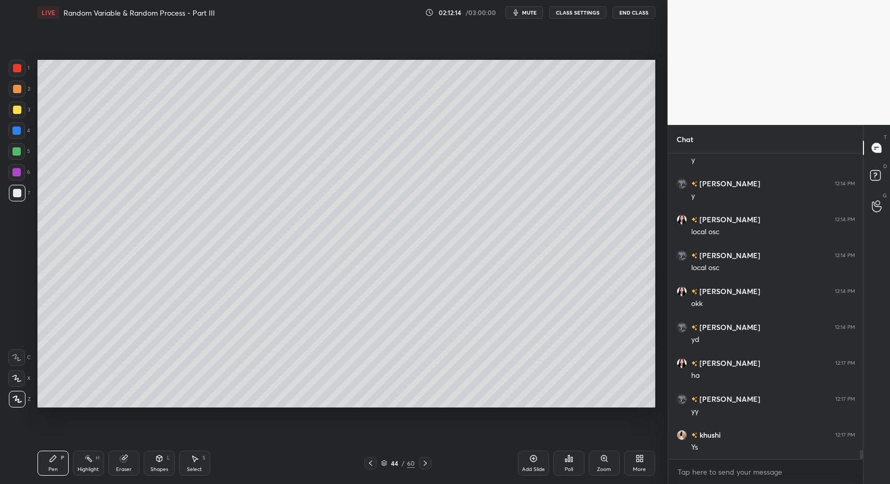
drag, startPoint x: 52, startPoint y: 468, endPoint x: 81, endPoint y: 459, distance: 30.3
drag, startPoint x: 81, startPoint y: 462, endPoint x: 89, endPoint y: 464, distance: 8.1
drag, startPoint x: 58, startPoint y: 474, endPoint x: 43, endPoint y: 477, distance: 15.5
drag, startPoint x: 154, startPoint y: 463, endPoint x: 150, endPoint y: 458, distance: 5.9
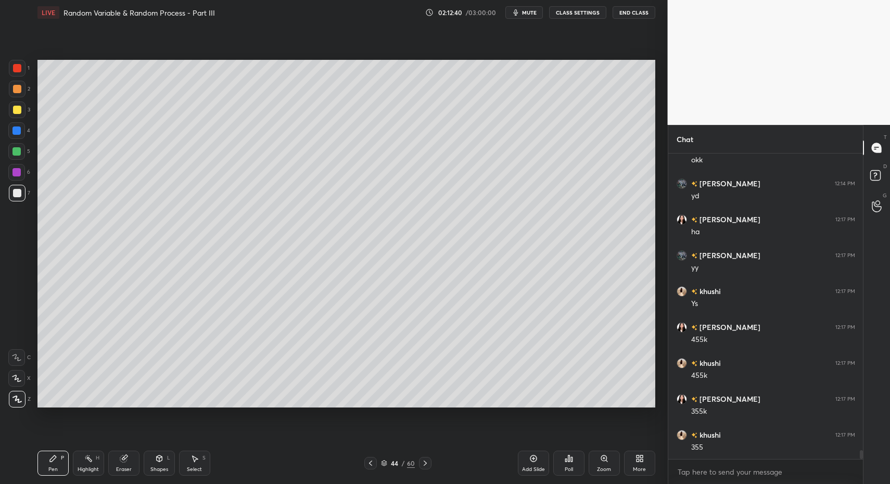
scroll to position [10578, 0]
drag, startPoint x: 159, startPoint y: 476, endPoint x: 159, endPoint y: 415, distance: 60.4
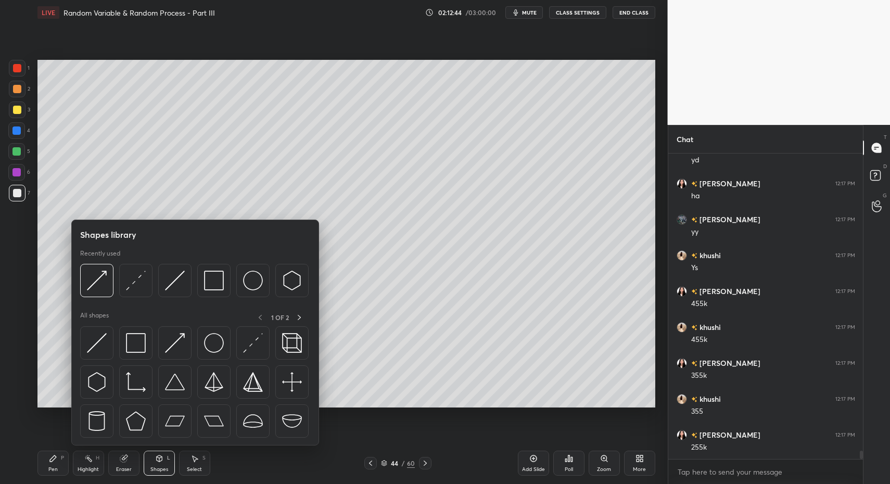
scroll to position [10614, 0]
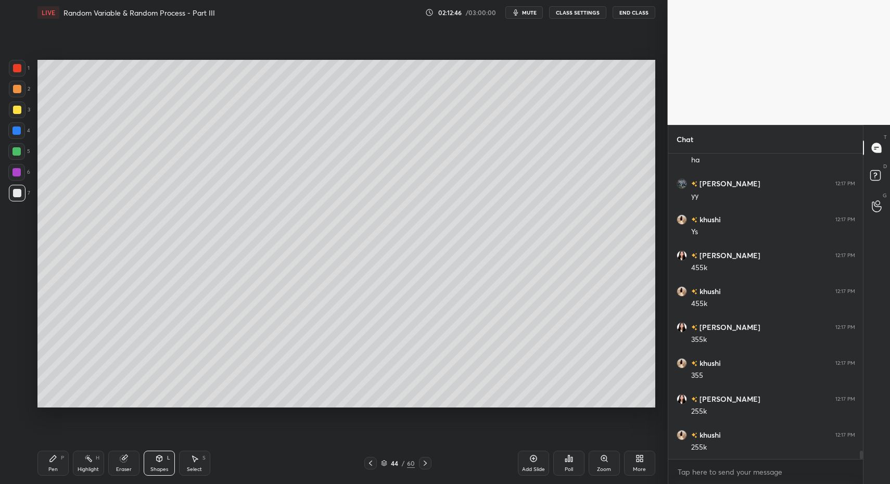
drag, startPoint x: 45, startPoint y: 470, endPoint x: 52, endPoint y: 463, distance: 9.6
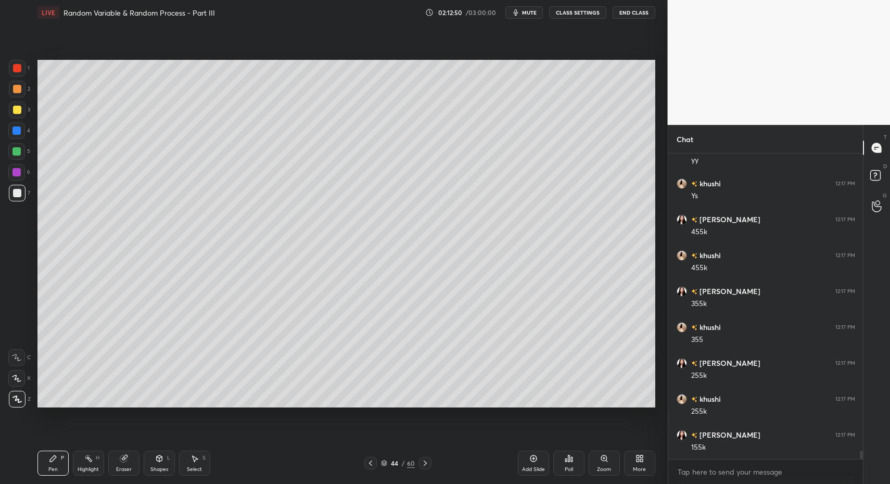
drag, startPoint x: 164, startPoint y: 466, endPoint x: 159, endPoint y: 448, distance: 19.3
drag, startPoint x: 50, startPoint y: 462, endPoint x: 129, endPoint y: 417, distance: 90.2
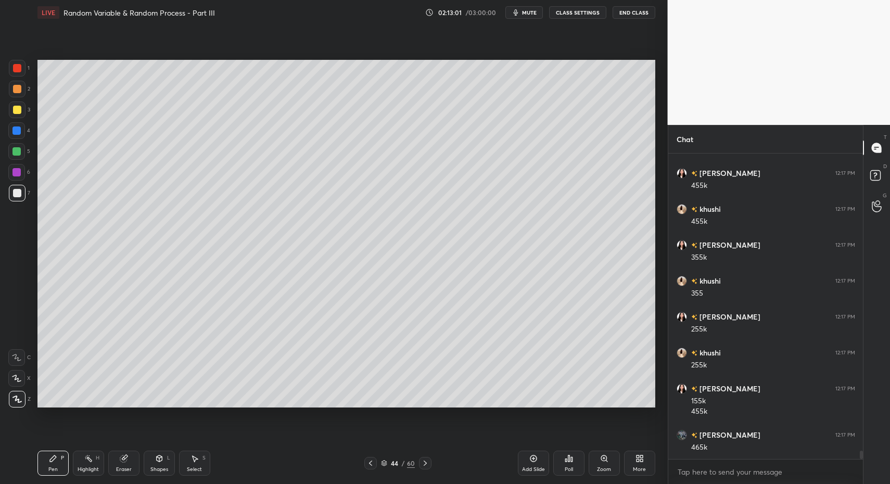
scroll to position [10732, 0]
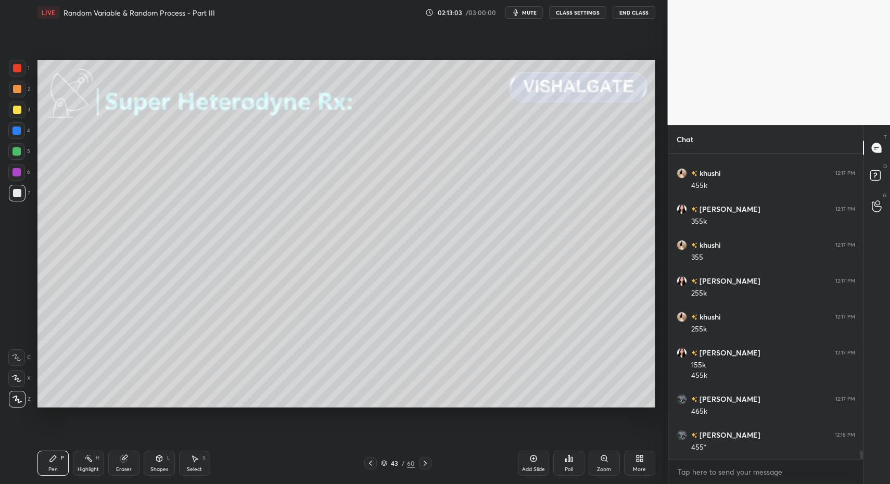
drag, startPoint x: 92, startPoint y: 462, endPoint x: 90, endPoint y: 430, distance: 32.4
drag, startPoint x: 90, startPoint y: 470, endPoint x: 111, endPoint y: 427, distance: 47.9
drag, startPoint x: 89, startPoint y: 462, endPoint x: 130, endPoint y: 418, distance: 59.7
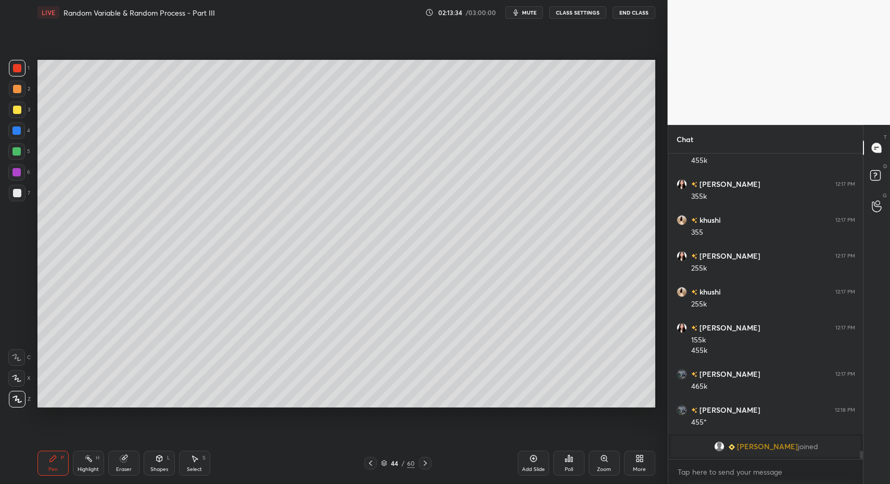
scroll to position [9346, 0]
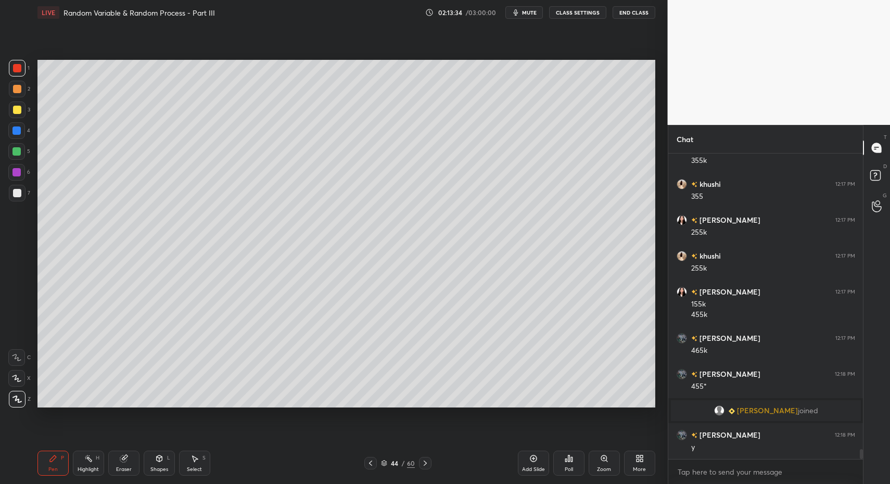
drag, startPoint x: 60, startPoint y: 462, endPoint x: 83, endPoint y: 465, distance: 23.0
drag, startPoint x: 82, startPoint y: 465, endPoint x: 105, endPoint y: 427, distance: 44.4
drag, startPoint x: 46, startPoint y: 466, endPoint x: 53, endPoint y: 463, distance: 7.0
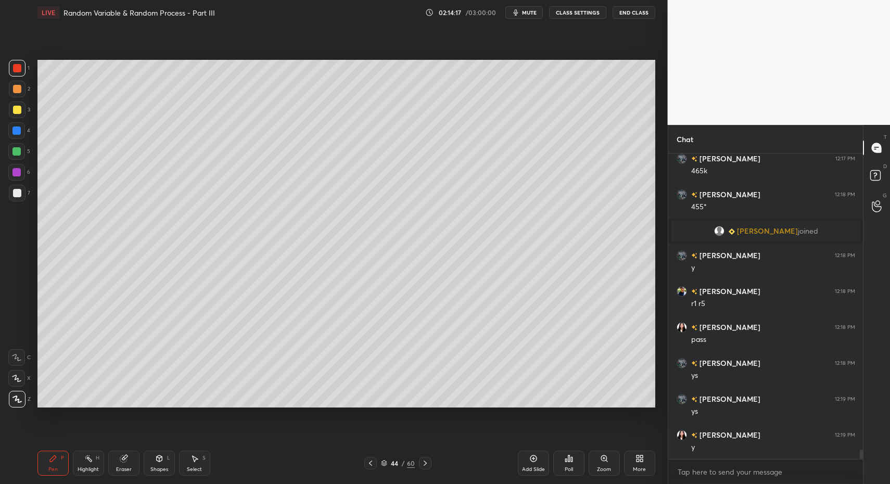
scroll to position [9562, 0]
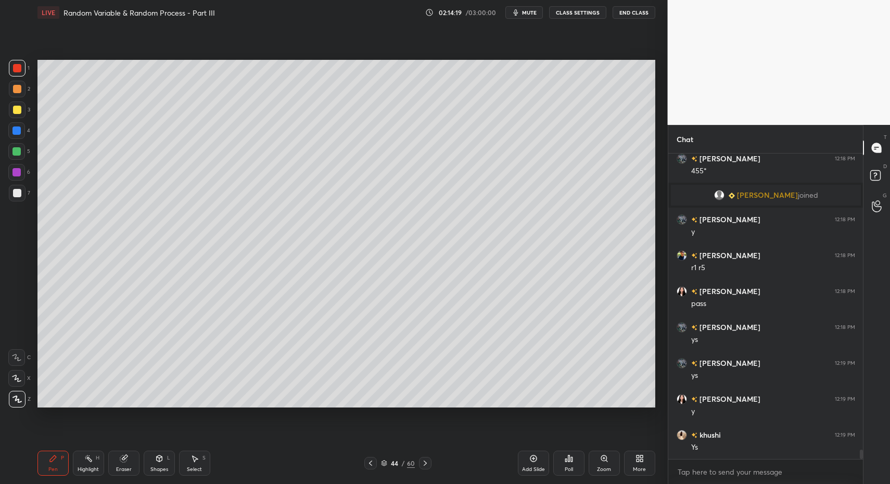
drag, startPoint x: 43, startPoint y: 463, endPoint x: 24, endPoint y: 367, distance: 97.5
drag, startPoint x: 78, startPoint y: 460, endPoint x: 89, endPoint y: 429, distance: 33.1
drag, startPoint x: 50, startPoint y: 464, endPoint x: 96, endPoint y: 468, distance: 45.5
drag, startPoint x: 88, startPoint y: 466, endPoint x: 94, endPoint y: 461, distance: 7.7
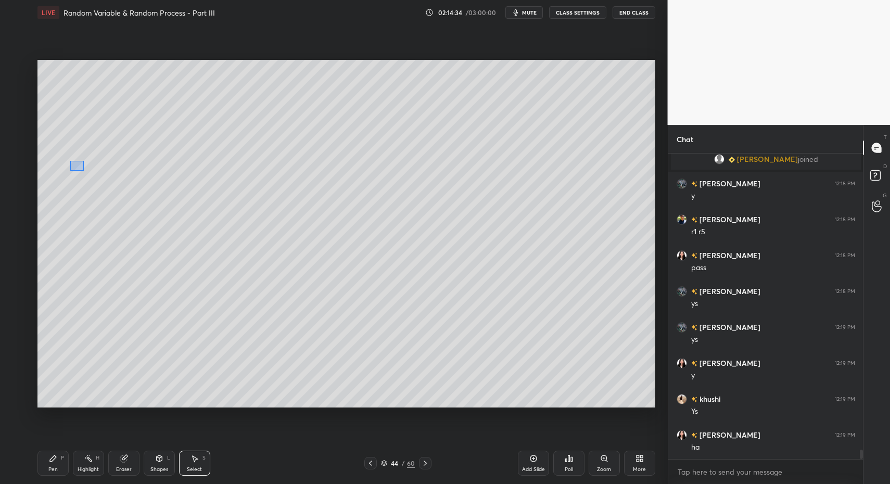
drag, startPoint x: 83, startPoint y: 170, endPoint x: 106, endPoint y: 183, distance: 25.9
drag, startPoint x: 75, startPoint y: 182, endPoint x: 85, endPoint y: 176, distance: 11.9
drag, startPoint x: 75, startPoint y: 171, endPoint x: 75, endPoint y: 182, distance: 10.9
drag, startPoint x: 54, startPoint y: 462, endPoint x: 63, endPoint y: 440, distance: 24.3
drag, startPoint x: 190, startPoint y: 463, endPoint x: 171, endPoint y: 436, distance: 33.3
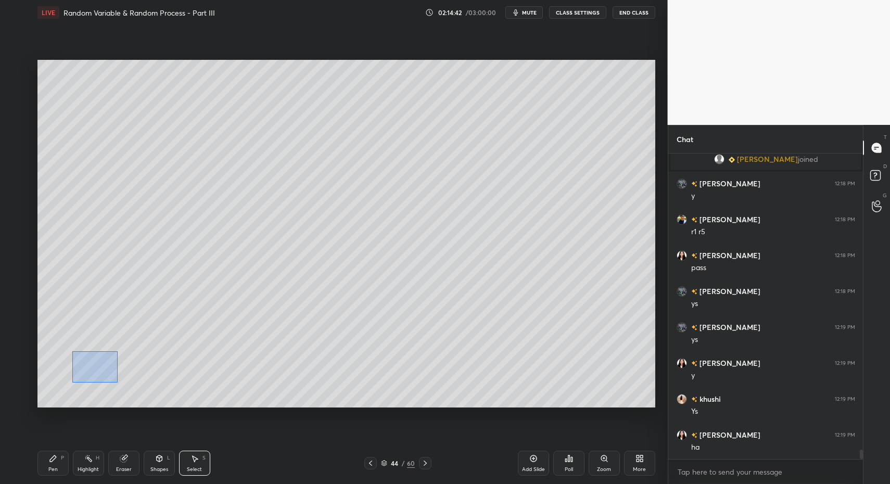
drag, startPoint x: 85, startPoint y: 363, endPoint x: 87, endPoint y: 376, distance: 13.2
drag, startPoint x: 82, startPoint y: 375, endPoint x: 87, endPoint y: 371, distance: 6.7
drag, startPoint x: 93, startPoint y: 367, endPoint x: 85, endPoint y: 363, distance: 9.1
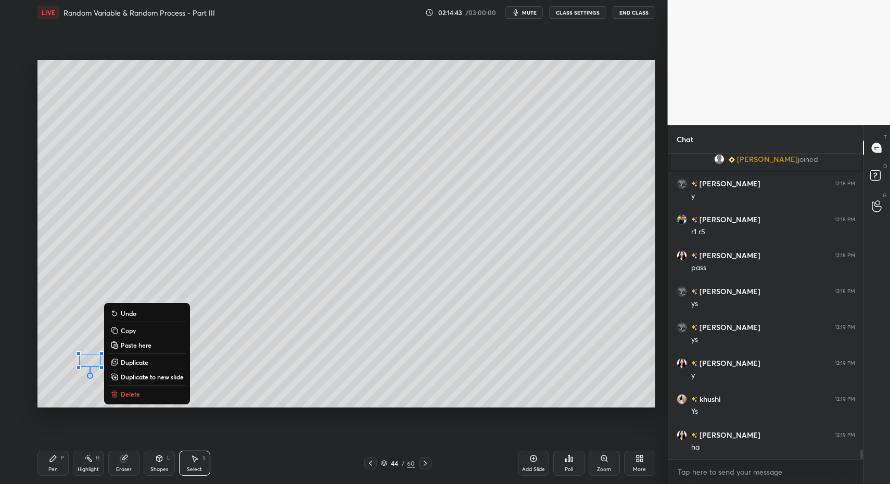
drag, startPoint x: 46, startPoint y: 459, endPoint x: 54, endPoint y: 451, distance: 11.8
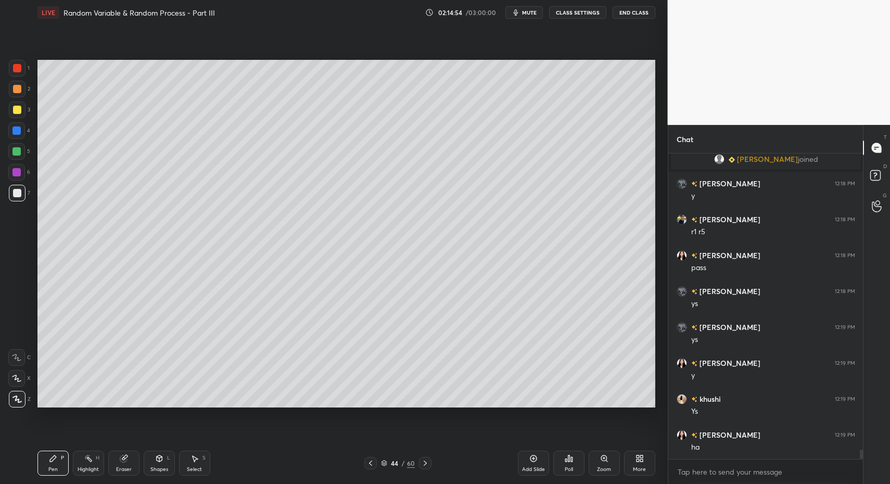
scroll to position [9608, 0]
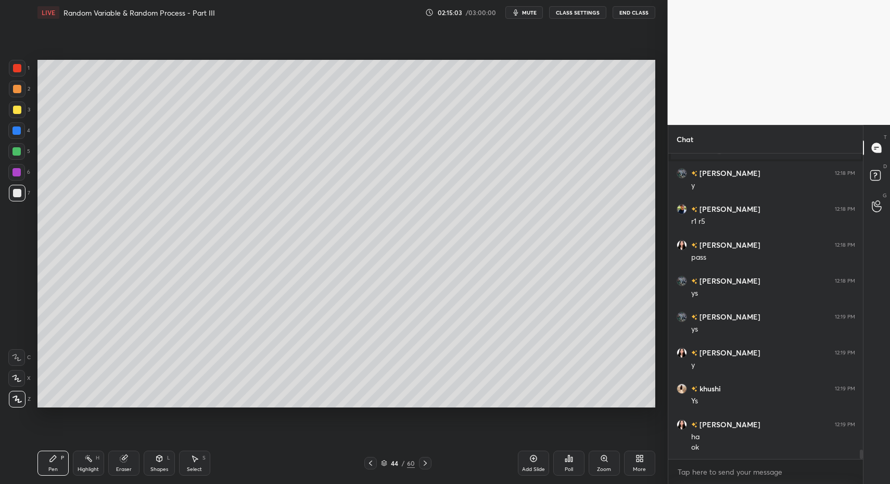
drag, startPoint x: 83, startPoint y: 464, endPoint x: 88, endPoint y: 459, distance: 6.6
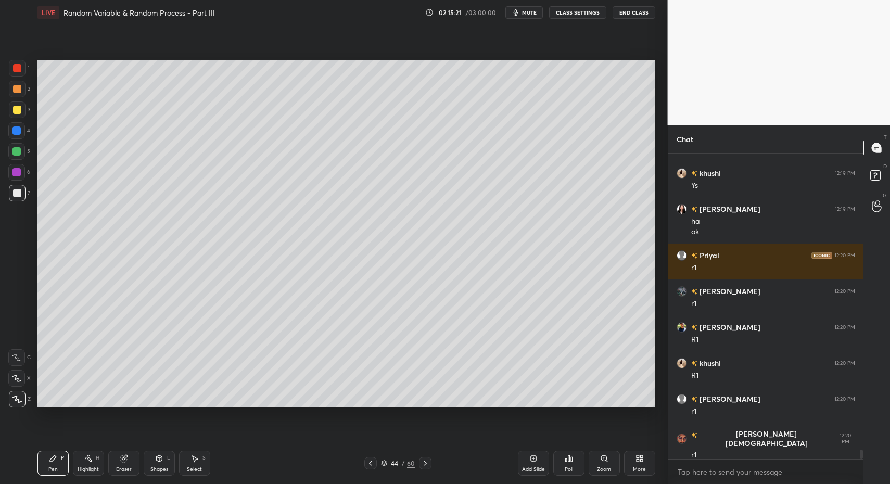
scroll to position [9859, 0]
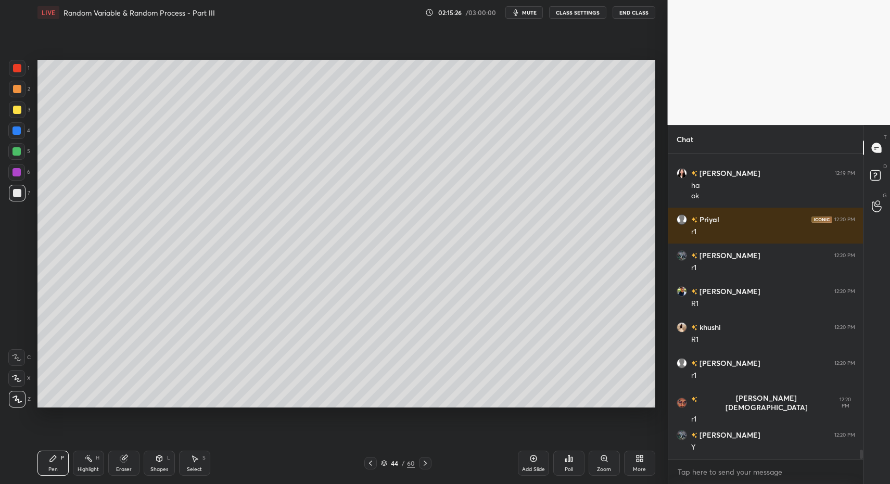
drag, startPoint x: 85, startPoint y: 455, endPoint x: 88, endPoint y: 463, distance: 8.4
drag, startPoint x: 45, startPoint y: 462, endPoint x: 66, endPoint y: 461, distance: 20.4
drag, startPoint x: 85, startPoint y: 463, endPoint x: 98, endPoint y: 430, distance: 35.3
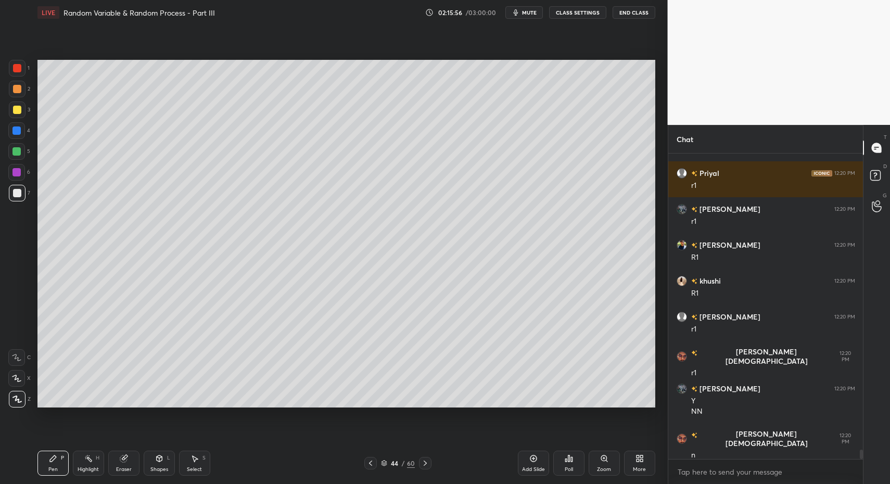
scroll to position [9942, 0]
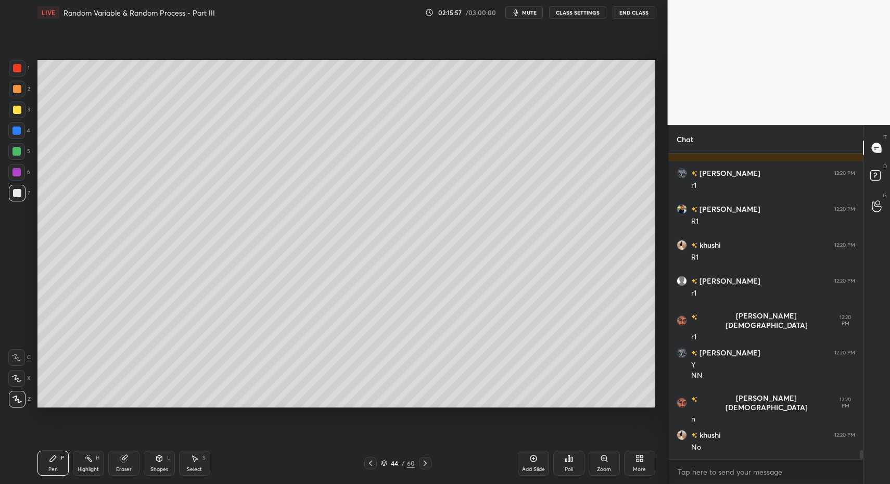
drag, startPoint x: 46, startPoint y: 462, endPoint x: 79, endPoint y: 432, distance: 43.8
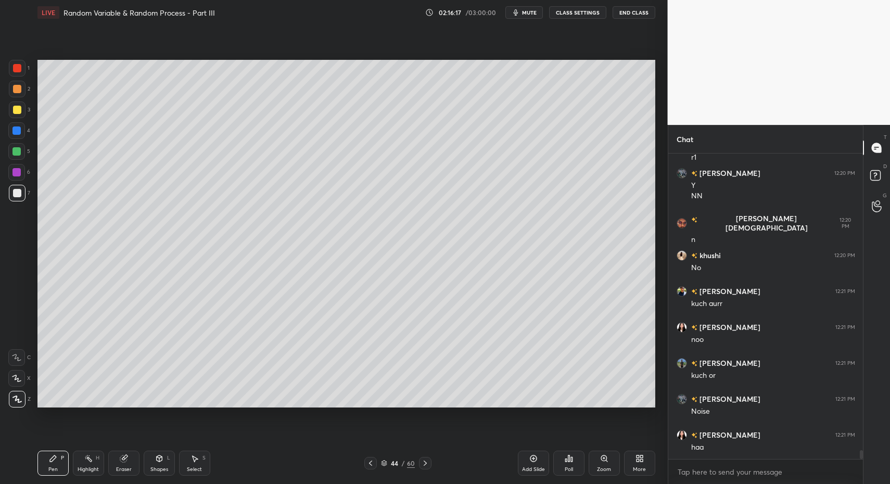
scroll to position [10157, 0]
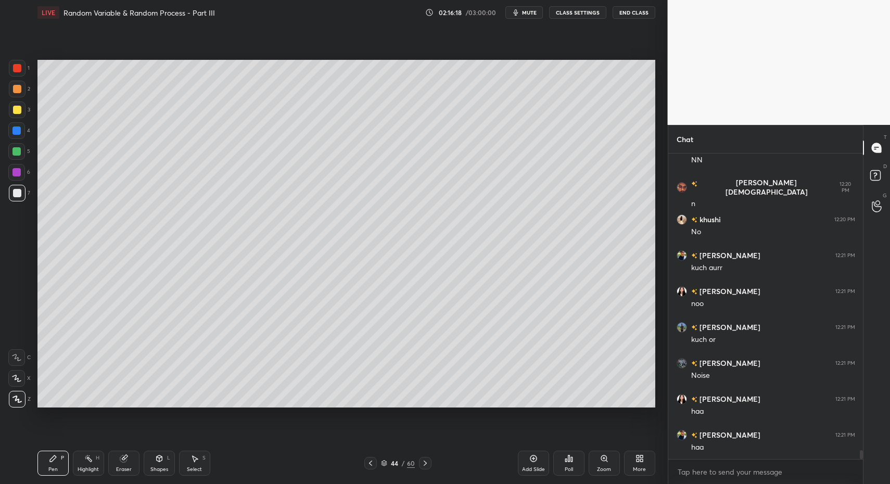
drag, startPoint x: 188, startPoint y: 466, endPoint x: 196, endPoint y: 448, distance: 19.3
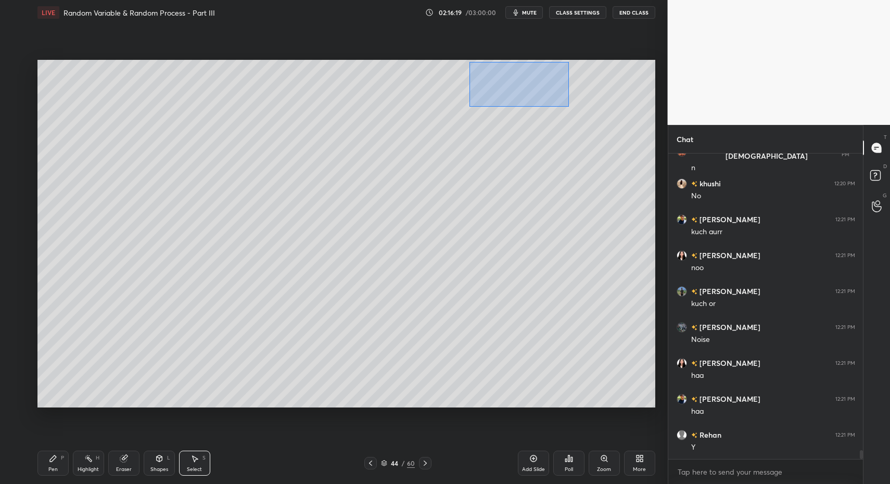
drag, startPoint x: 542, startPoint y: 103, endPoint x: 576, endPoint y: 107, distance: 34.1
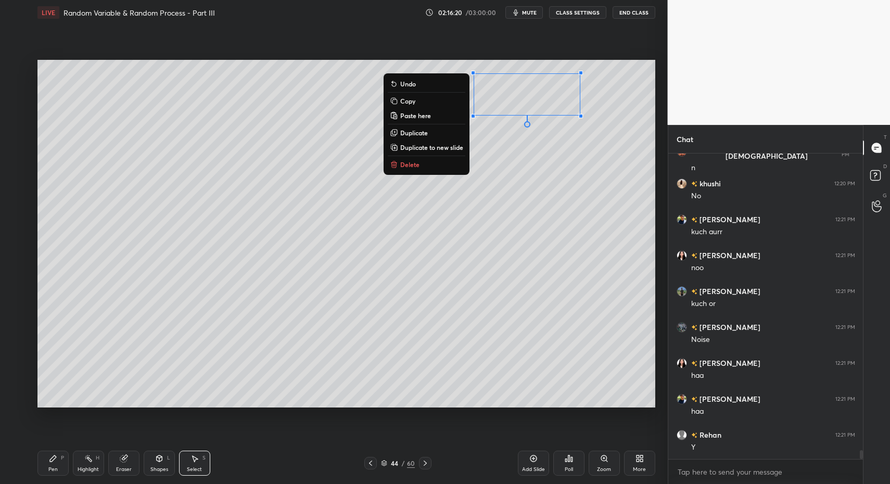
drag, startPoint x: 410, startPoint y: 165, endPoint x: 378, endPoint y: 194, distance: 42.4
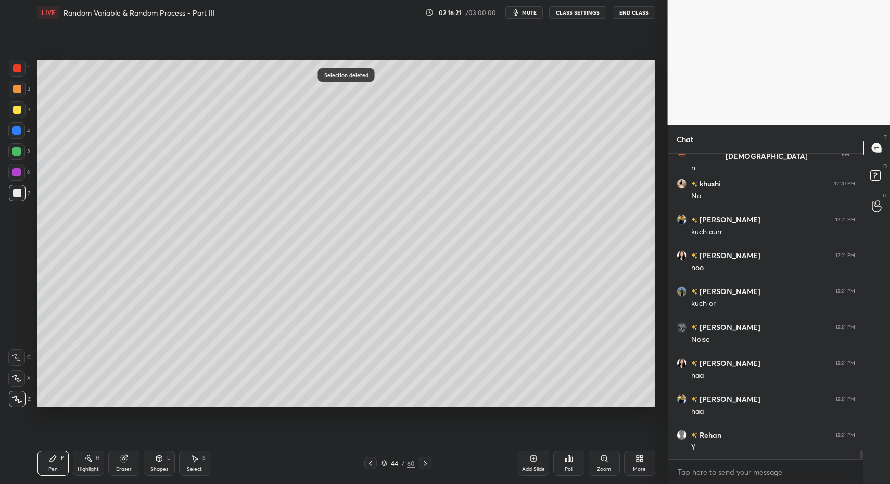
drag, startPoint x: 71, startPoint y: 466, endPoint x: 81, endPoint y: 463, distance: 9.9
drag, startPoint x: 87, startPoint y: 470, endPoint x: 92, endPoint y: 465, distance: 7.4
drag, startPoint x: 55, startPoint y: 459, endPoint x: 77, endPoint y: 464, distance: 23.0
drag, startPoint x: 80, startPoint y: 465, endPoint x: 99, endPoint y: 411, distance: 57.3
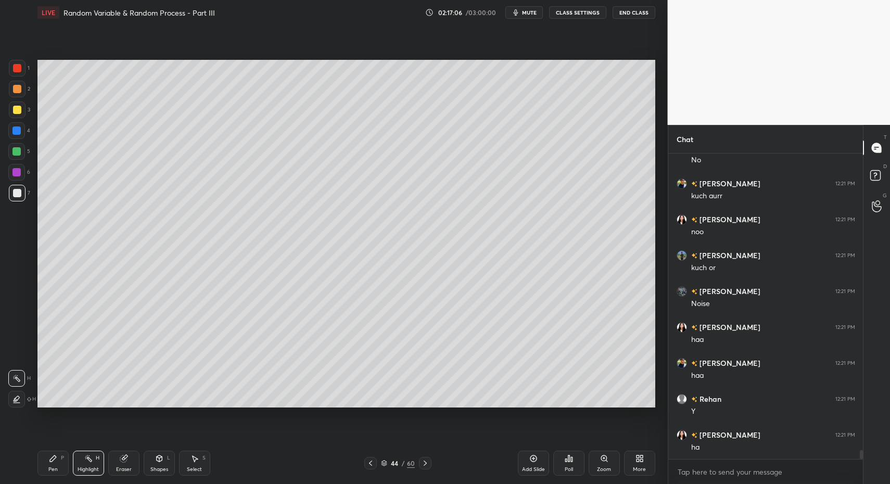
scroll to position [10265, 0]
drag, startPoint x: 49, startPoint y: 468, endPoint x: 52, endPoint y: 456, distance: 12.2
drag, startPoint x: 18, startPoint y: 130, endPoint x: 17, endPoint y: 137, distance: 7.3
drag, startPoint x: 17, startPoint y: 137, endPoint x: 21, endPoint y: 149, distance: 13.0
drag, startPoint x: 21, startPoint y: 149, endPoint x: 22, endPoint y: 213, distance: 63.5
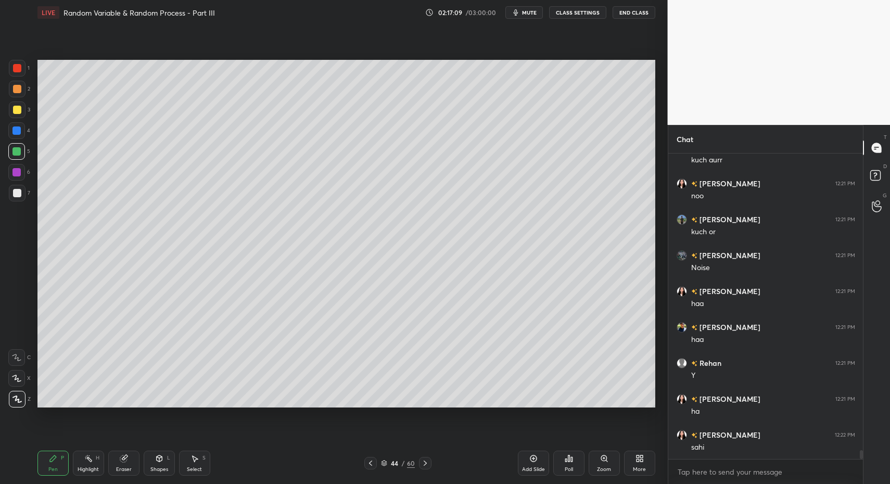
drag, startPoint x: 42, startPoint y: 461, endPoint x: 63, endPoint y: 435, distance: 32.9
drag, startPoint x: 18, startPoint y: 112, endPoint x: 16, endPoint y: 125, distance: 13.7
drag, startPoint x: 19, startPoint y: 133, endPoint x: 31, endPoint y: 126, distance: 14.2
drag, startPoint x: 53, startPoint y: 465, endPoint x: 95, endPoint y: 412, distance: 67.8
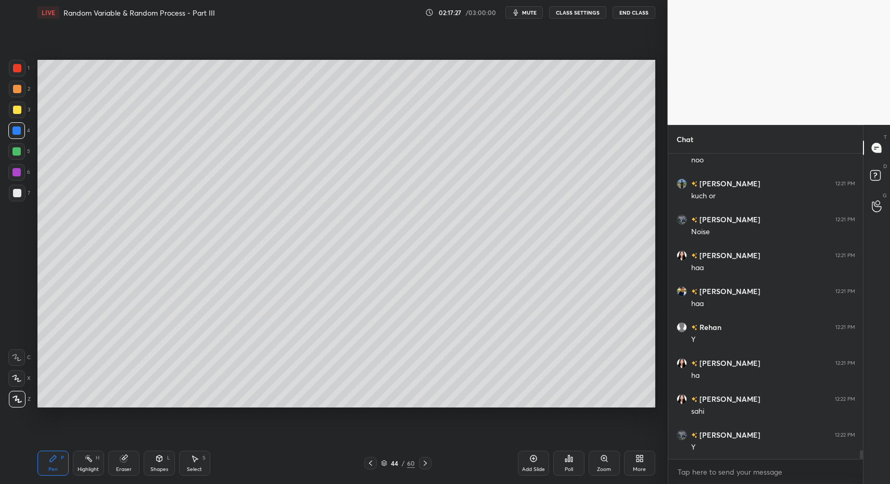
drag, startPoint x: 63, startPoint y: 461, endPoint x: 95, endPoint y: 441, distance: 37.0
drag, startPoint x: 62, startPoint y: 472, endPoint x: 59, endPoint y: 466, distance: 7.5
drag, startPoint x: 20, startPoint y: 191, endPoint x: 13, endPoint y: 187, distance: 8.4
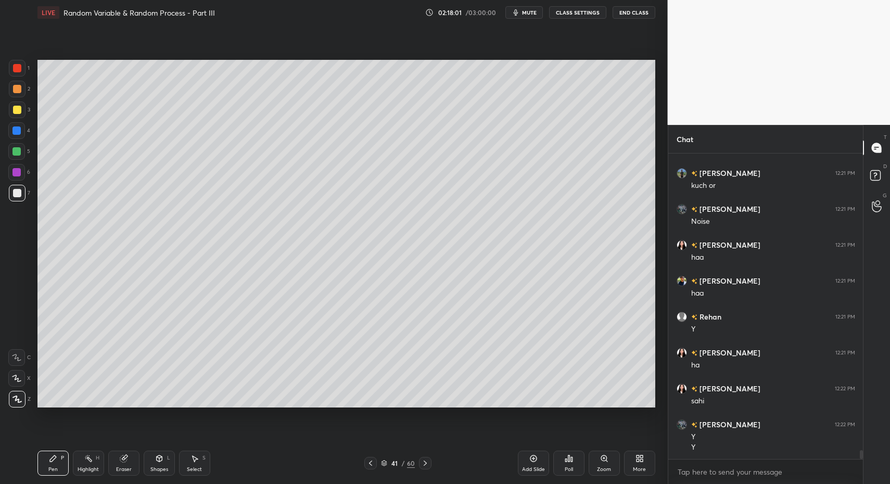
drag, startPoint x: 427, startPoint y: 462, endPoint x: 389, endPoint y: 464, distance: 37.5
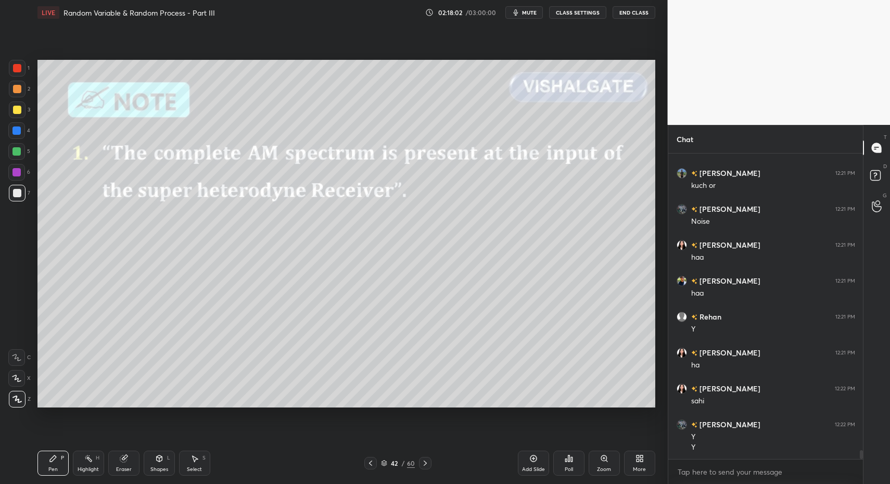
drag, startPoint x: 82, startPoint y: 466, endPoint x: 119, endPoint y: 461, distance: 37.8
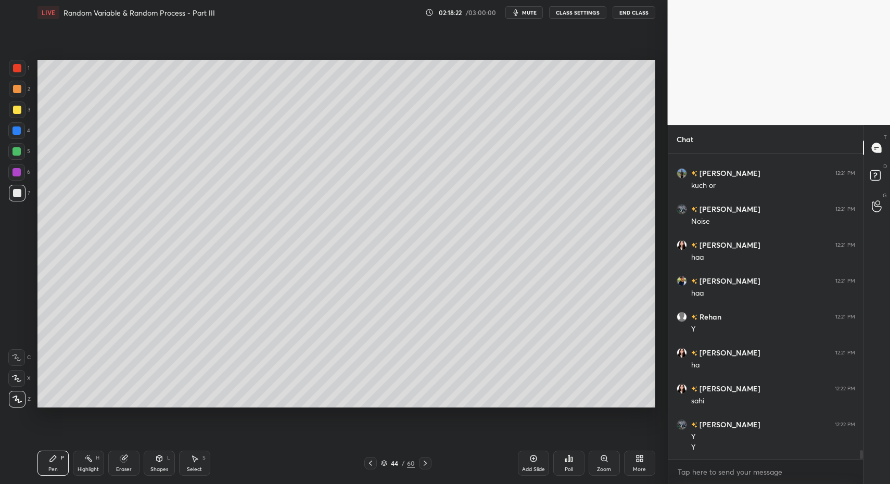
scroll to position [10347, 0]
drag, startPoint x: 426, startPoint y: 465, endPoint x: 420, endPoint y: 460, distance: 7.0
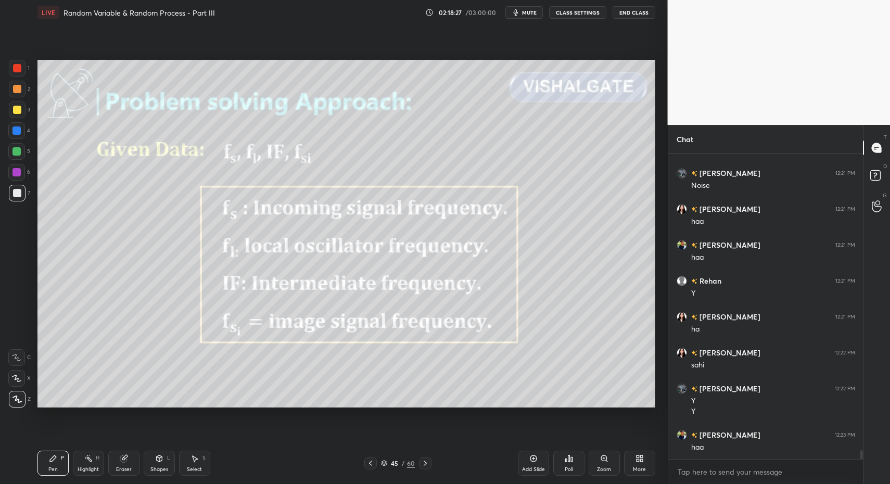
drag, startPoint x: 33, startPoint y: 466, endPoint x: 42, endPoint y: 462, distance: 9.6
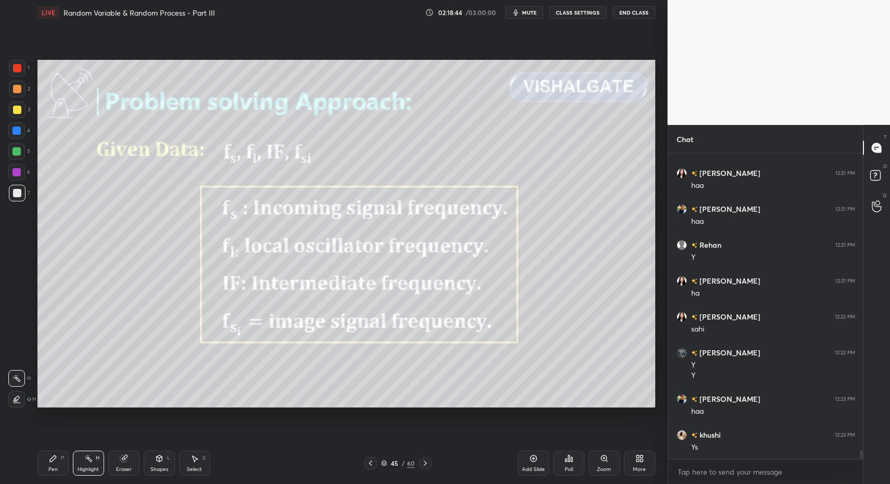
scroll to position [10419, 0]
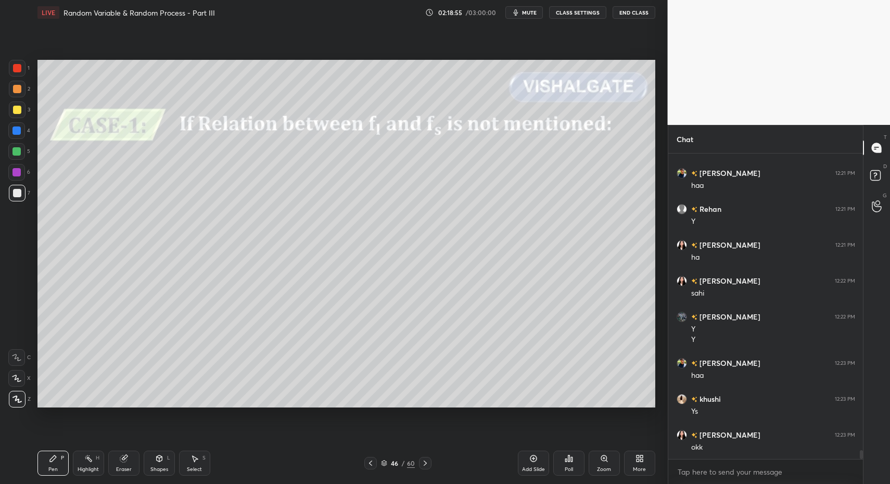
drag, startPoint x: 82, startPoint y: 460, endPoint x: 90, endPoint y: 461, distance: 8.4
drag, startPoint x: 54, startPoint y: 467, endPoint x: 55, endPoint y: 462, distance: 5.9
drag, startPoint x: 57, startPoint y: 456, endPoint x: 60, endPoint y: 417, distance: 38.6
drag, startPoint x: 154, startPoint y: 464, endPoint x: 151, endPoint y: 447, distance: 16.9
drag, startPoint x: 25, startPoint y: 481, endPoint x: 52, endPoint y: 450, distance: 41.0
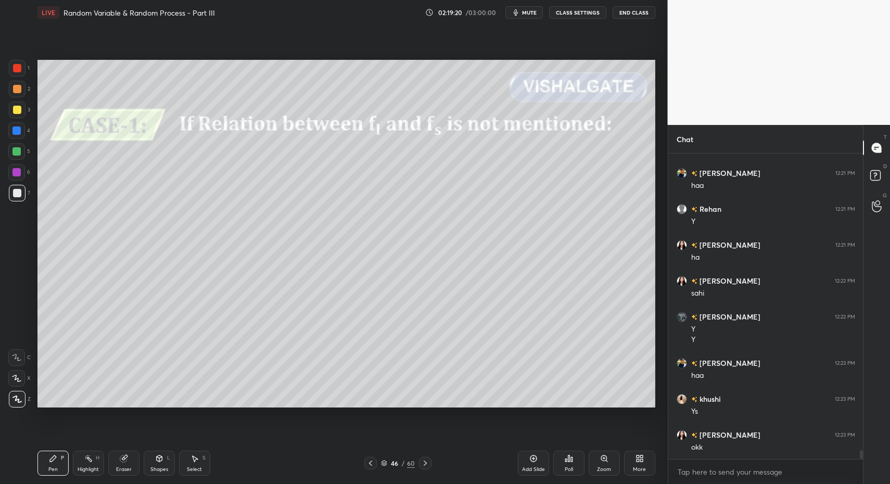
scroll to position [10455, 0]
drag, startPoint x: 47, startPoint y: 461, endPoint x: 59, endPoint y: 453, distance: 14.3
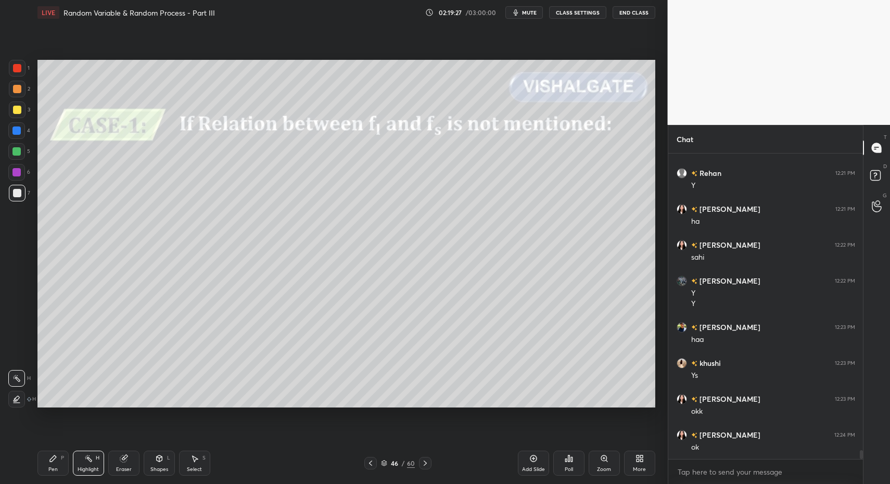
drag, startPoint x: 59, startPoint y: 466, endPoint x: 73, endPoint y: 438, distance: 31.4
drag, startPoint x: 42, startPoint y: 469, endPoint x: 81, endPoint y: 419, distance: 64.1
drag, startPoint x: 18, startPoint y: 362, endPoint x: 31, endPoint y: 373, distance: 17.4
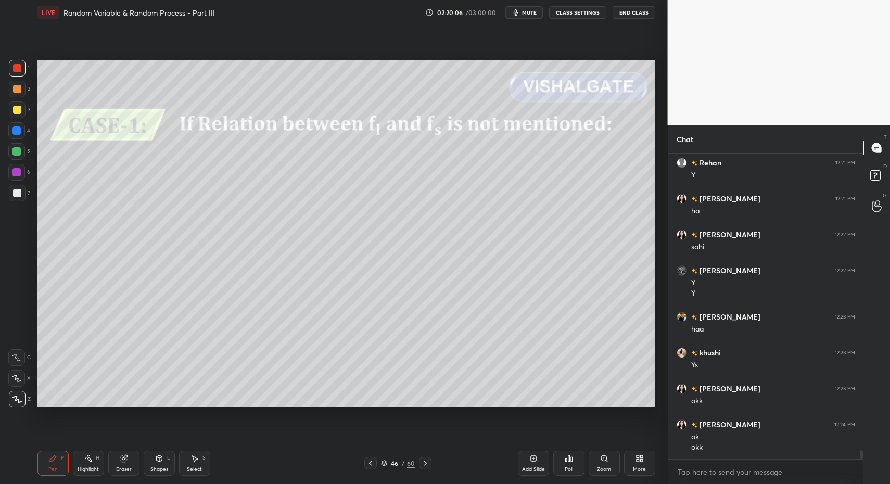
drag, startPoint x: 20, startPoint y: 65, endPoint x: 23, endPoint y: 89, distance: 24.7
drag, startPoint x: 18, startPoint y: 154, endPoint x: 33, endPoint y: 171, distance: 22.9
drag, startPoint x: 16, startPoint y: 346, endPoint x: 26, endPoint y: 355, distance: 13.6
drag, startPoint x: 161, startPoint y: 467, endPoint x: 162, endPoint y: 459, distance: 8.5
drag, startPoint x: 18, startPoint y: 186, endPoint x: 22, endPoint y: 200, distance: 14.2
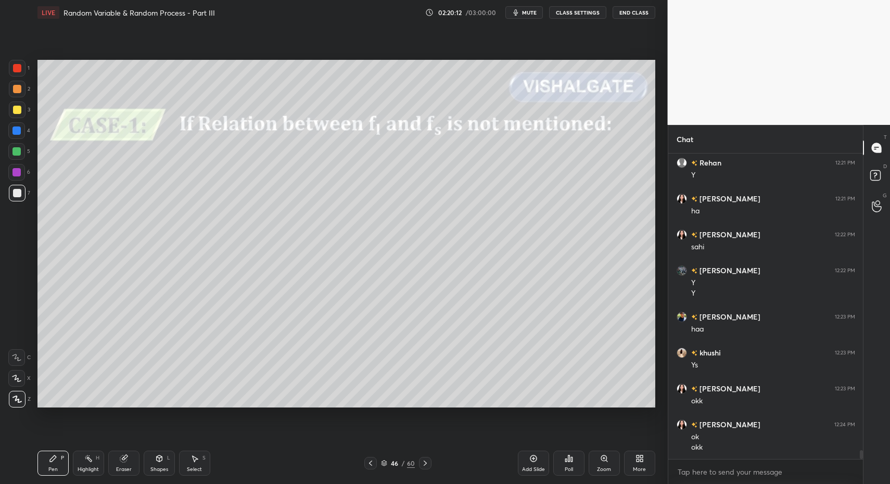
drag, startPoint x: 20, startPoint y: 398, endPoint x: 10, endPoint y: 384, distance: 16.5
drag, startPoint x: 13, startPoint y: 176, endPoint x: 27, endPoint y: 147, distance: 31.7
drag, startPoint x: 22, startPoint y: 65, endPoint x: 12, endPoint y: 135, distance: 70.9
drag, startPoint x: 23, startPoint y: 348, endPoint x: 19, endPoint y: 353, distance: 6.7
drag, startPoint x: 19, startPoint y: 353, endPoint x: 35, endPoint y: 363, distance: 19.2
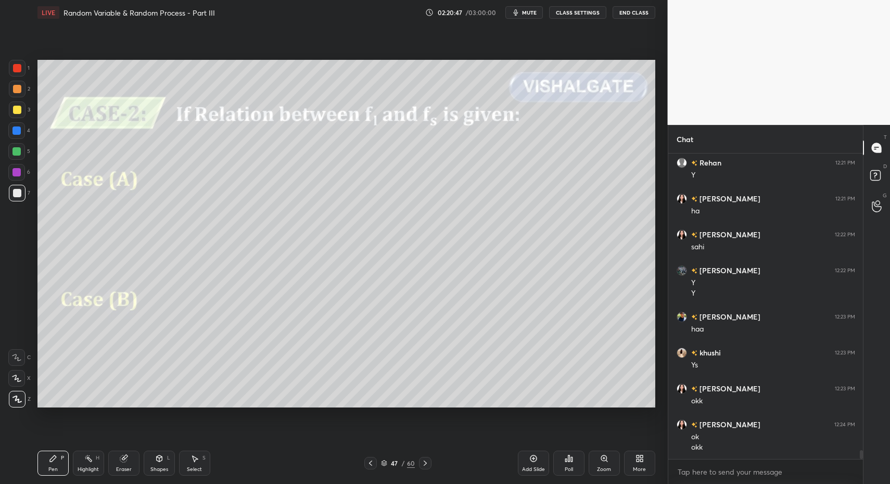
drag, startPoint x: 55, startPoint y: 466, endPoint x: 58, endPoint y: 420, distance: 45.4
drag, startPoint x: 22, startPoint y: 197, endPoint x: 17, endPoint y: 251, distance: 54.4
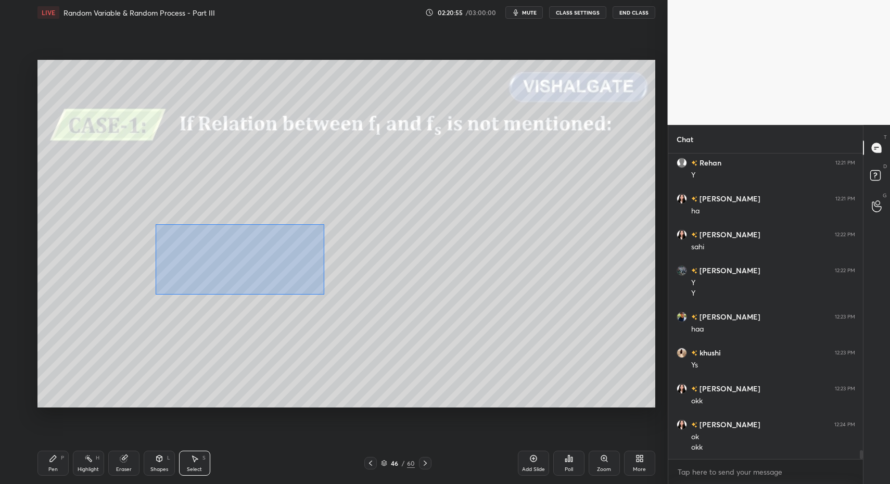
drag, startPoint x: 172, startPoint y: 234, endPoint x: 324, endPoint y: 296, distance: 164.6
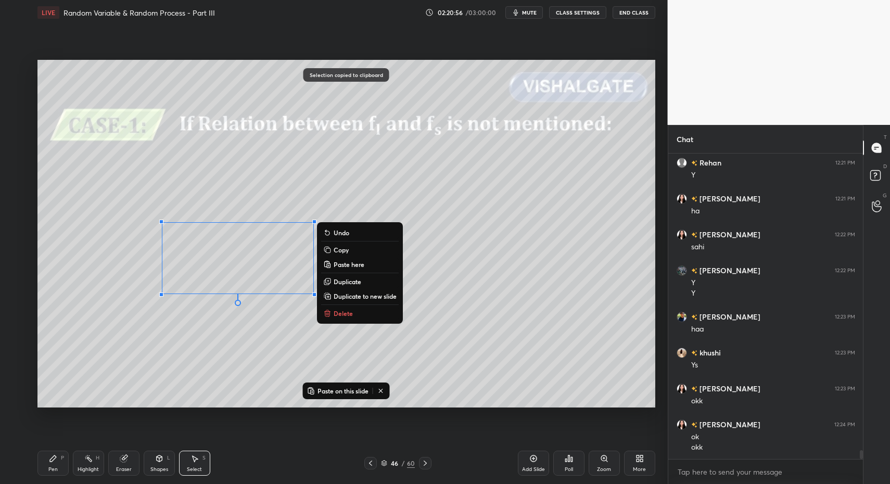
drag, startPoint x: 422, startPoint y: 466, endPoint x: 419, endPoint y: 460, distance: 6.3
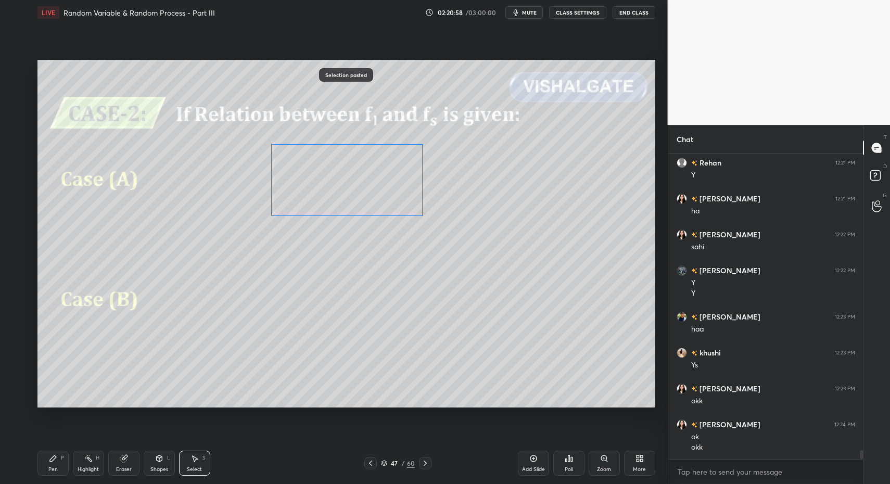
drag, startPoint x: 268, startPoint y: 268, endPoint x: 373, endPoint y: 196, distance: 126.9
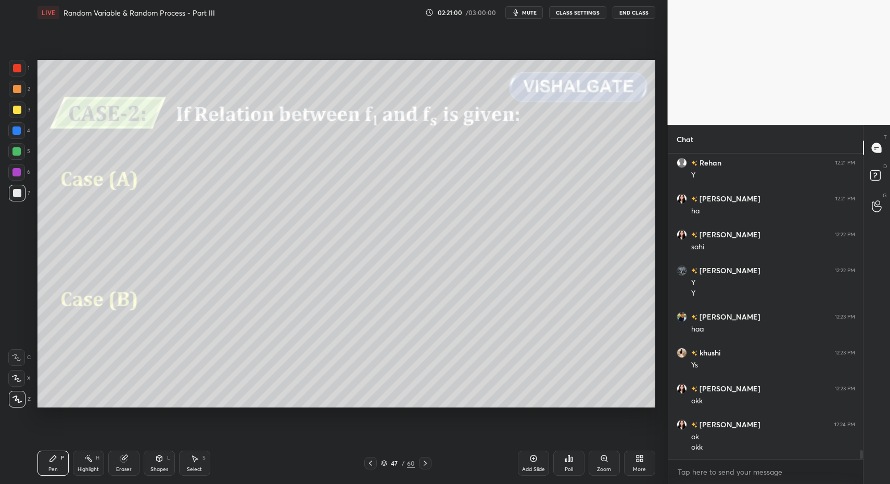
drag, startPoint x: 49, startPoint y: 469, endPoint x: 86, endPoint y: 431, distance: 53.4
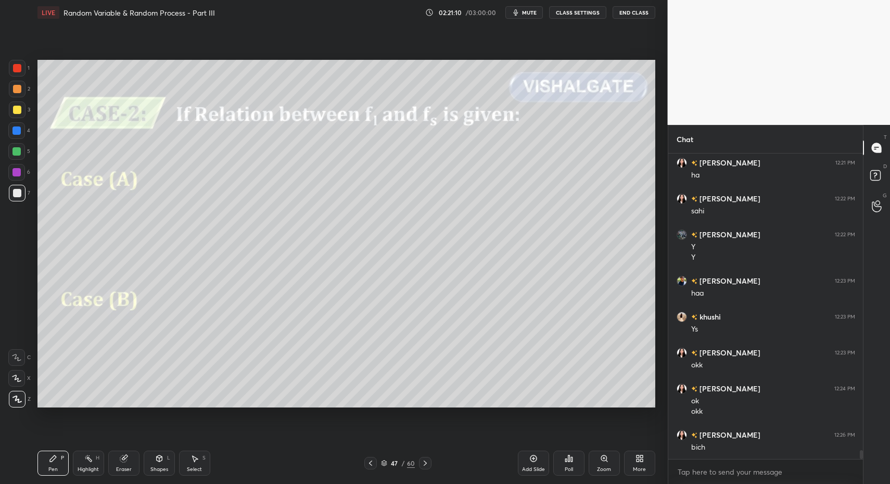
drag, startPoint x: 7, startPoint y: 69, endPoint x: 14, endPoint y: 69, distance: 6.8
drag, startPoint x: 14, startPoint y: 69, endPoint x: 14, endPoint y: 77, distance: 7.8
drag, startPoint x: 174, startPoint y: 464, endPoint x: 169, endPoint y: 449, distance: 15.8
drag, startPoint x: 47, startPoint y: 459, endPoint x: 58, endPoint y: 450, distance: 14.1
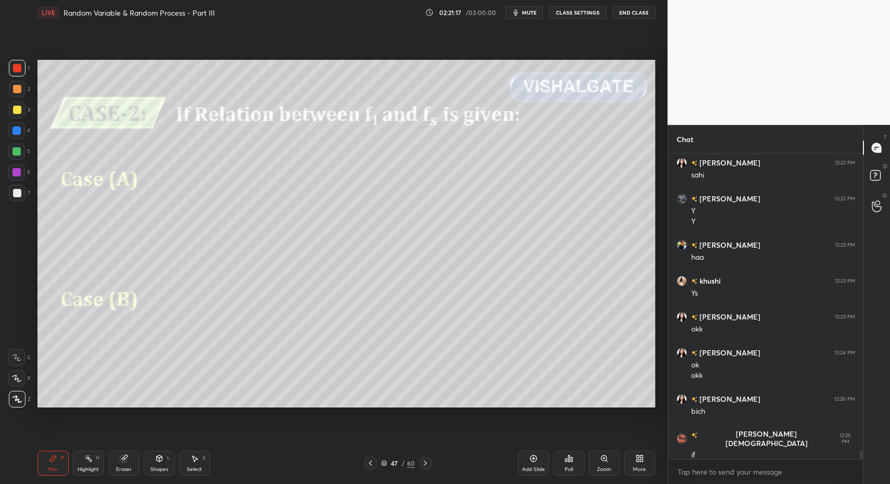
scroll to position [10573, 0]
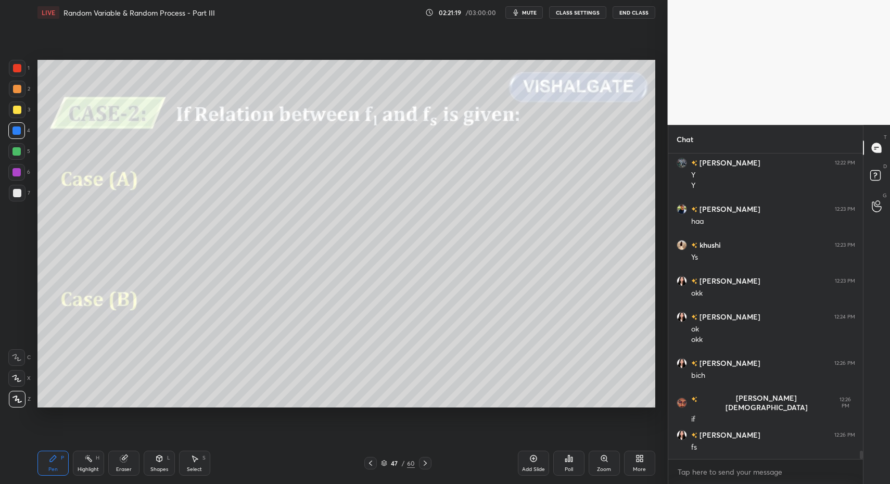
drag, startPoint x: 12, startPoint y: 127, endPoint x: 22, endPoint y: 190, distance: 63.7
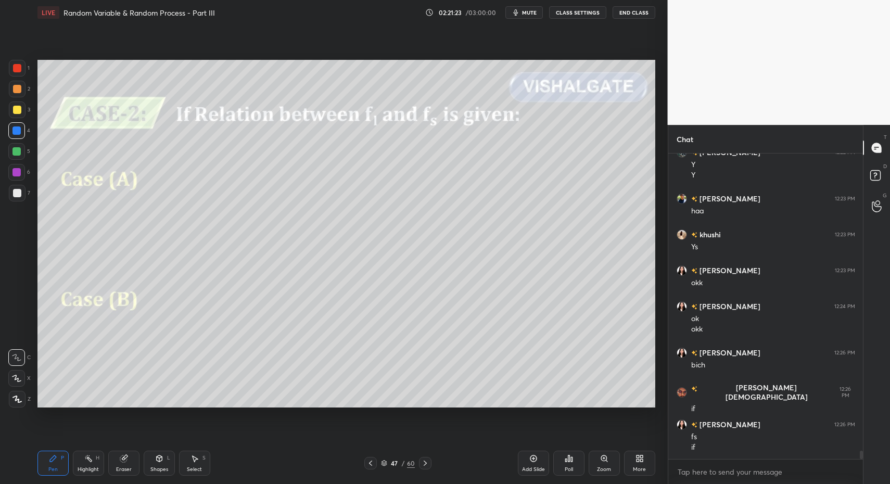
scroll to position [10619, 0]
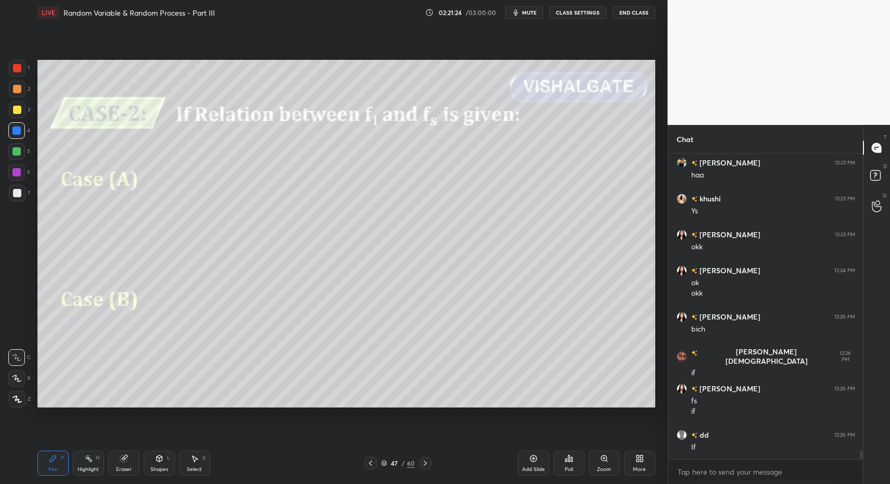
drag, startPoint x: 14, startPoint y: 189, endPoint x: 19, endPoint y: 204, distance: 15.3
drag, startPoint x: 42, startPoint y: 467, endPoint x: 41, endPoint y: 415, distance: 52.0
drag, startPoint x: 21, startPoint y: 196, endPoint x: 16, endPoint y: 197, distance: 5.3
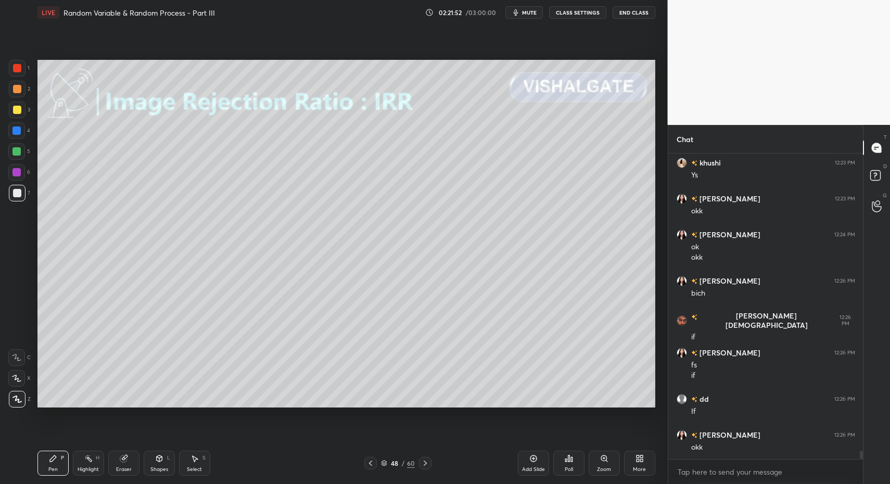
drag, startPoint x: 19, startPoint y: 154, endPoint x: 18, endPoint y: 161, distance: 7.5
drag, startPoint x: 20, startPoint y: 194, endPoint x: 27, endPoint y: 280, distance: 86.6
drag, startPoint x: 159, startPoint y: 470, endPoint x: 159, endPoint y: 453, distance: 17.2
drag, startPoint x: 48, startPoint y: 464, endPoint x: 59, endPoint y: 418, distance: 46.7
drag, startPoint x: 152, startPoint y: 460, endPoint x: 149, endPoint y: 446, distance: 13.8
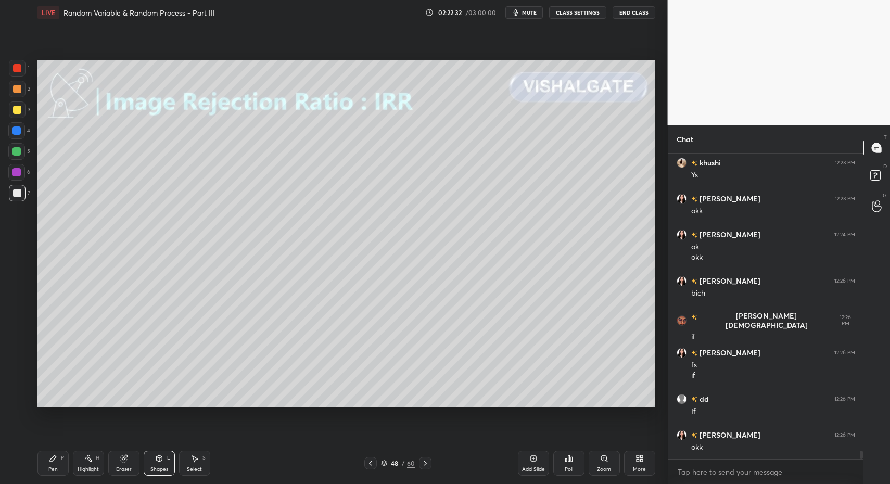
drag, startPoint x: 46, startPoint y: 462, endPoint x: 54, endPoint y: 449, distance: 15.2
drag, startPoint x: 11, startPoint y: 404, endPoint x: 27, endPoint y: 395, distance: 17.7
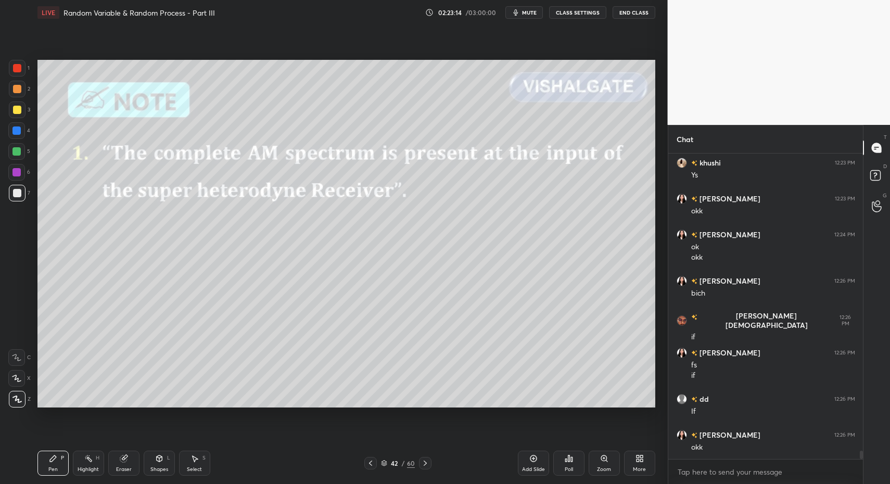
drag, startPoint x: 426, startPoint y: 464, endPoint x: 342, endPoint y: 457, distance: 83.5
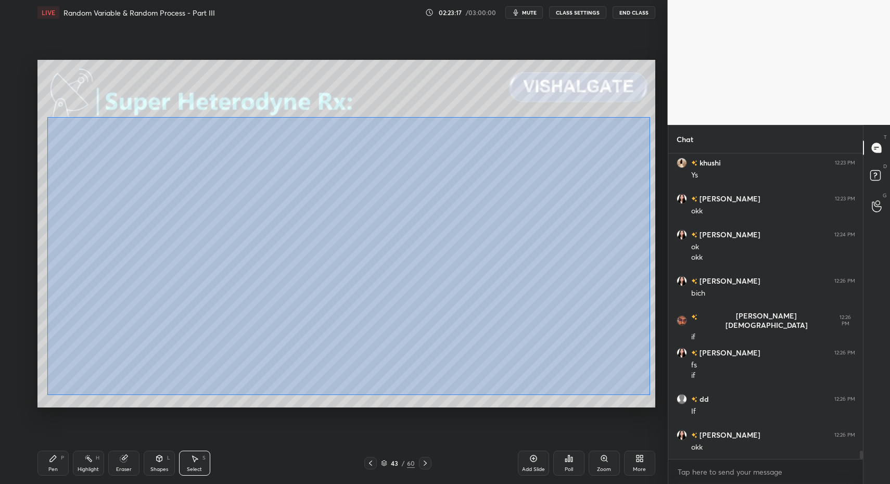
drag, startPoint x: 51, startPoint y: 113, endPoint x: 648, endPoint y: 397, distance: 661.3
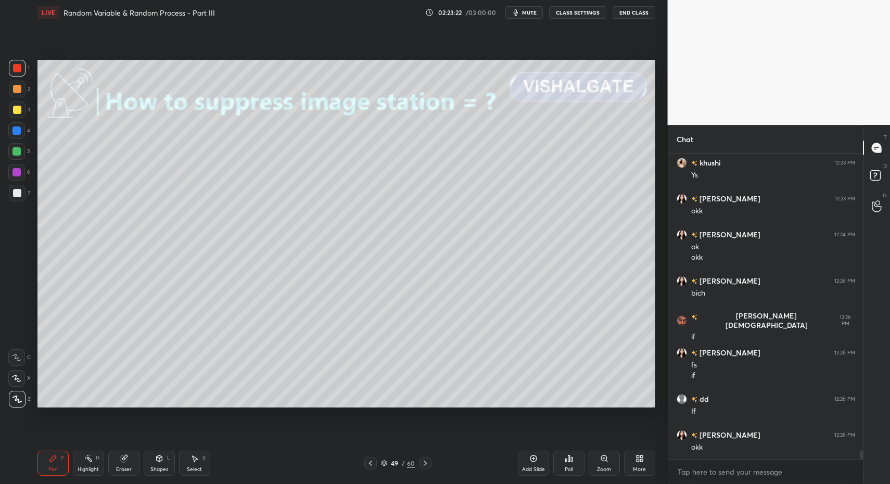
drag, startPoint x: 18, startPoint y: 178, endPoint x: 19, endPoint y: 189, distance: 11.5
drag, startPoint x: 144, startPoint y: 455, endPoint x: 175, endPoint y: 448, distance: 32.1
drag, startPoint x: 14, startPoint y: 402, endPoint x: 35, endPoint y: 373, distance: 35.7
drag, startPoint x: 76, startPoint y: 465, endPoint x: 80, endPoint y: 458, distance: 7.7
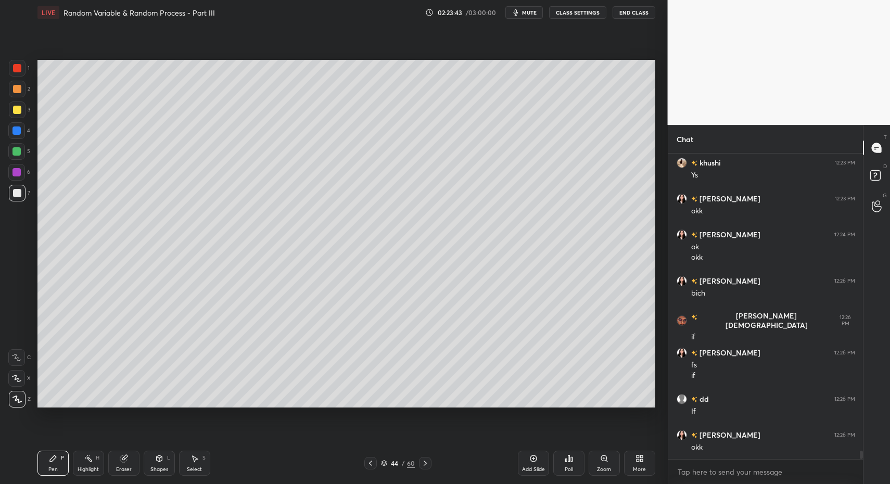
drag, startPoint x: 66, startPoint y: 459, endPoint x: 146, endPoint y: 413, distance: 93.0
drag, startPoint x: 89, startPoint y: 459, endPoint x: 80, endPoint y: 459, distance: 9.4
drag, startPoint x: 80, startPoint y: 459, endPoint x: 107, endPoint y: 435, distance: 36.9
drag, startPoint x: 50, startPoint y: 465, endPoint x: 84, endPoint y: 464, distance: 33.8
drag, startPoint x: 84, startPoint y: 464, endPoint x: 92, endPoint y: 417, distance: 47.5
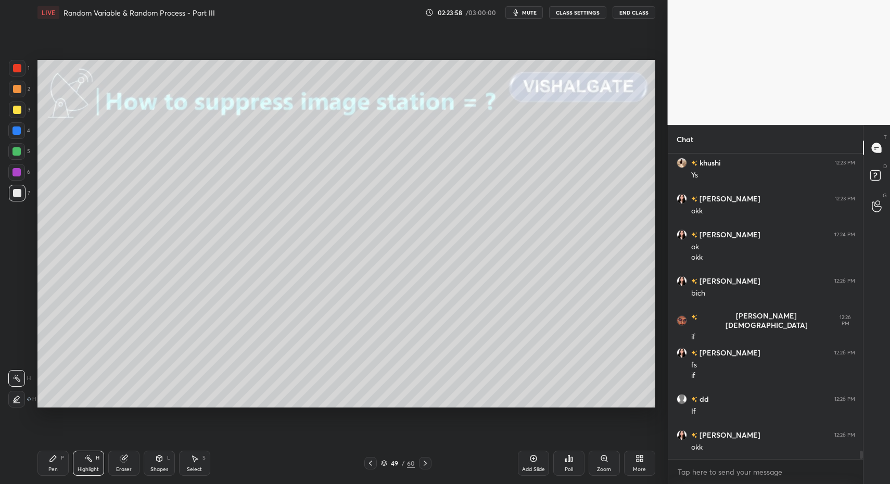
drag, startPoint x: 28, startPoint y: 458, endPoint x: 44, endPoint y: 462, distance: 17.0
drag, startPoint x: 45, startPoint y: 464, endPoint x: 63, endPoint y: 467, distance: 18.6
drag, startPoint x: 63, startPoint y: 467, endPoint x: 71, endPoint y: 468, distance: 8.4
drag, startPoint x: 93, startPoint y: 468, endPoint x: 83, endPoint y: 461, distance: 11.9
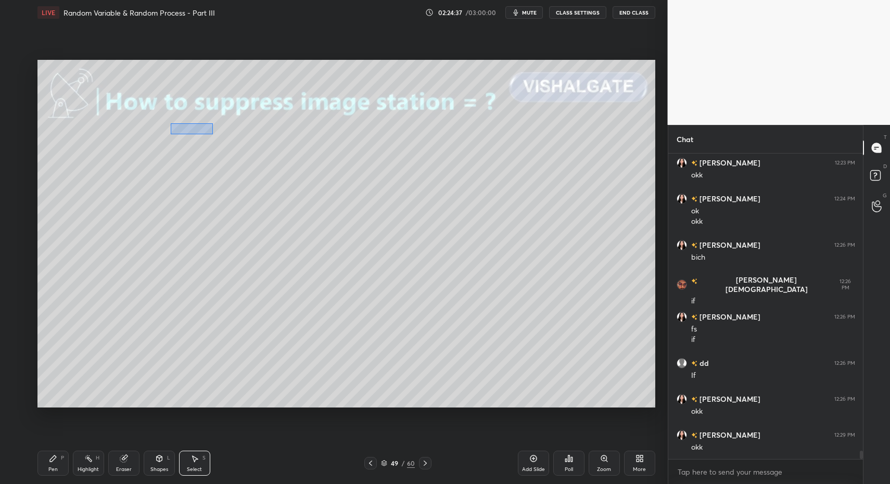
drag, startPoint x: 171, startPoint y: 123, endPoint x: 212, endPoint y: 144, distance: 46.1
drag, startPoint x: 210, startPoint y: 121, endPoint x: 218, endPoint y: 138, distance: 19.1
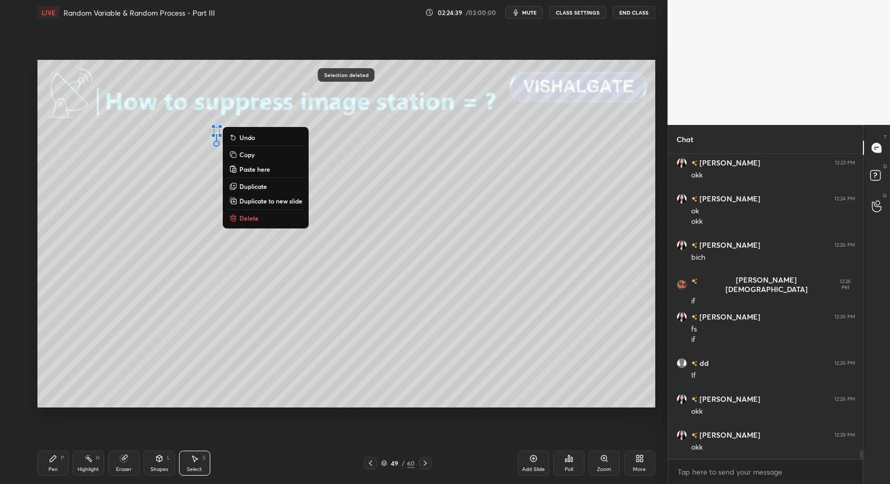
drag, startPoint x: 166, startPoint y: 126, endPoint x: 175, endPoint y: 137, distance: 14.5
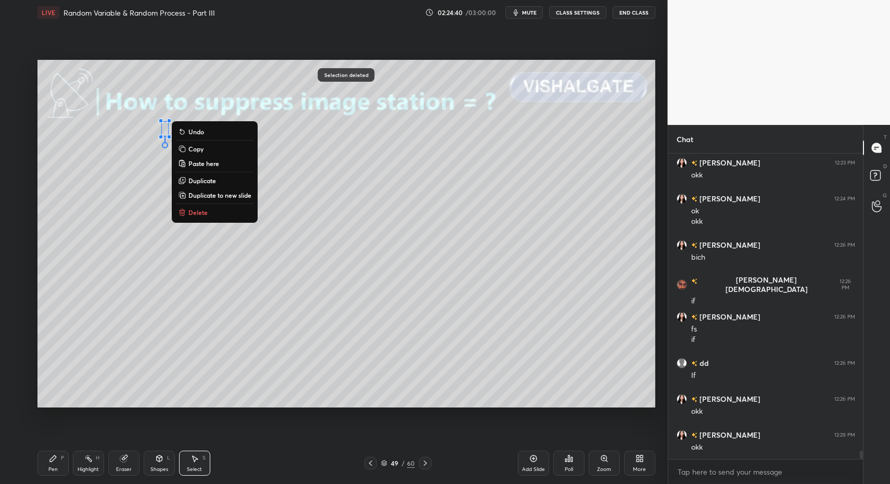
drag, startPoint x: 209, startPoint y: 207, endPoint x: 211, endPoint y: 196, distance: 11.6
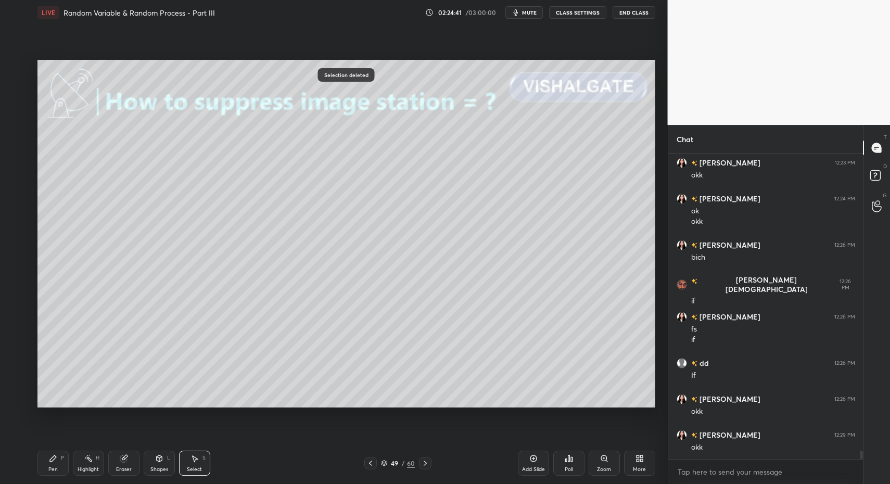
drag, startPoint x: 233, startPoint y: 135, endPoint x: 232, endPoint y: 149, distance: 14.1
drag, startPoint x: 20, startPoint y: 149, endPoint x: 25, endPoint y: 148, distance: 5.2
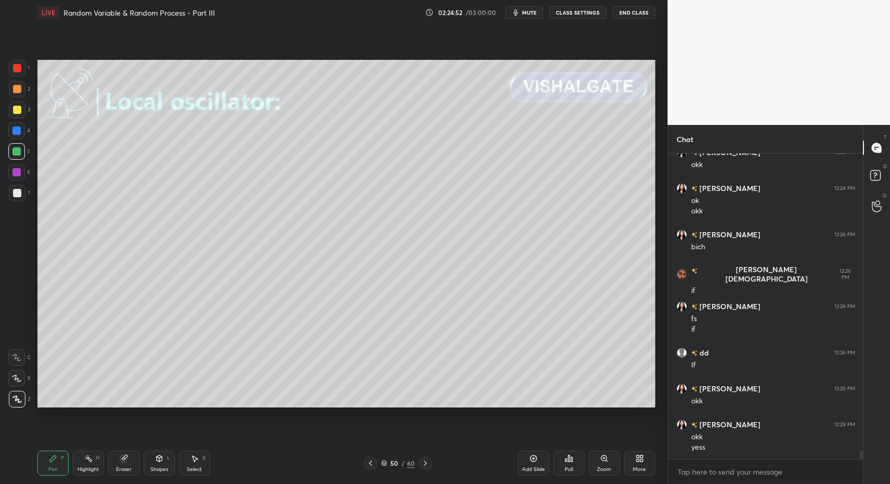
drag, startPoint x: 14, startPoint y: 197, endPoint x: 18, endPoint y: 189, distance: 8.8
drag, startPoint x: 12, startPoint y: 159, endPoint x: 20, endPoint y: 154, distance: 9.7
drag, startPoint x: 49, startPoint y: 466, endPoint x: 54, endPoint y: 408, distance: 57.9
drag, startPoint x: 43, startPoint y: 465, endPoint x: 36, endPoint y: 369, distance: 96.5
drag, startPoint x: 52, startPoint y: 460, endPoint x: 62, endPoint y: 420, distance: 41.4
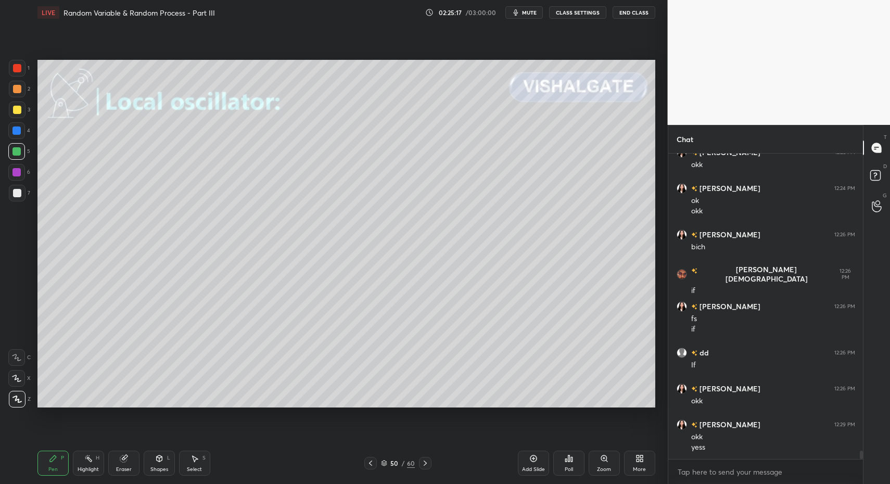
drag, startPoint x: 19, startPoint y: 91, endPoint x: 8, endPoint y: 128, distance: 38.9
drag, startPoint x: 20, startPoint y: 196, endPoint x: 20, endPoint y: 202, distance: 5.7
drag, startPoint x: 47, startPoint y: 464, endPoint x: 50, endPoint y: 457, distance: 7.5
drag, startPoint x: 160, startPoint y: 458, endPoint x: 151, endPoint y: 450, distance: 12.2
drag, startPoint x: 18, startPoint y: 152, endPoint x: 15, endPoint y: 132, distance: 20.5
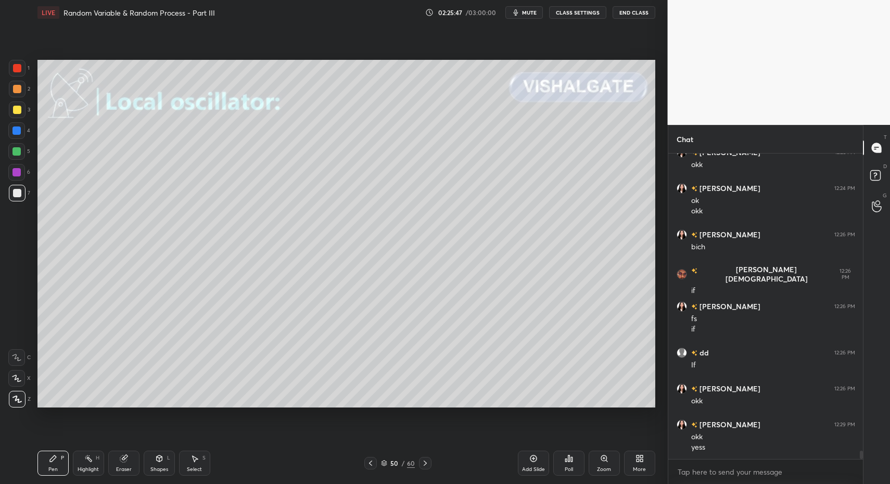
scroll to position [10737, 0]
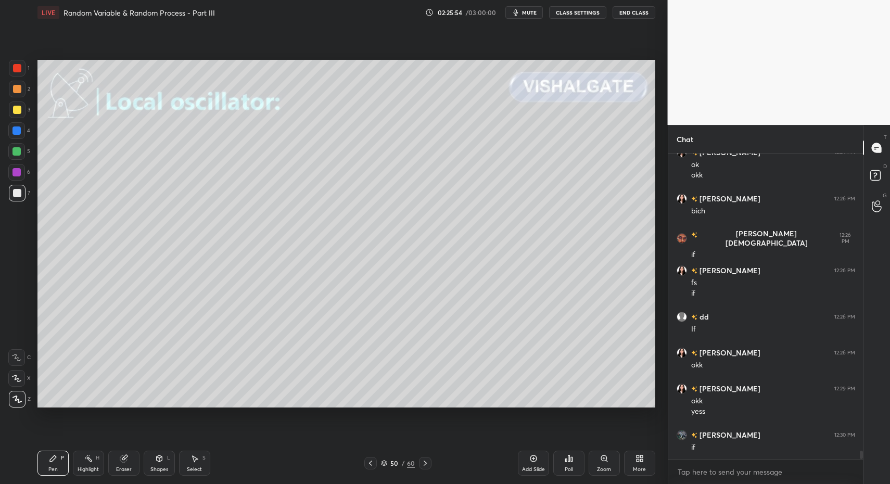
drag, startPoint x: 37, startPoint y: 471, endPoint x: 118, endPoint y: 419, distance: 95.7
drag, startPoint x: 201, startPoint y: 465, endPoint x: 237, endPoint y: 411, distance: 65.2
drag, startPoint x: 372, startPoint y: 256, endPoint x: 496, endPoint y: 306, distance: 133.7
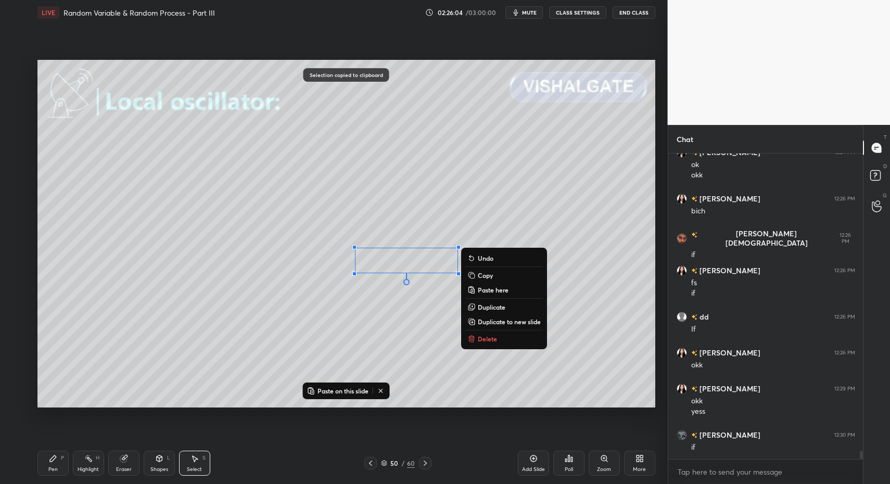
drag, startPoint x: 534, startPoint y: 456, endPoint x: 504, endPoint y: 442, distance: 34.0
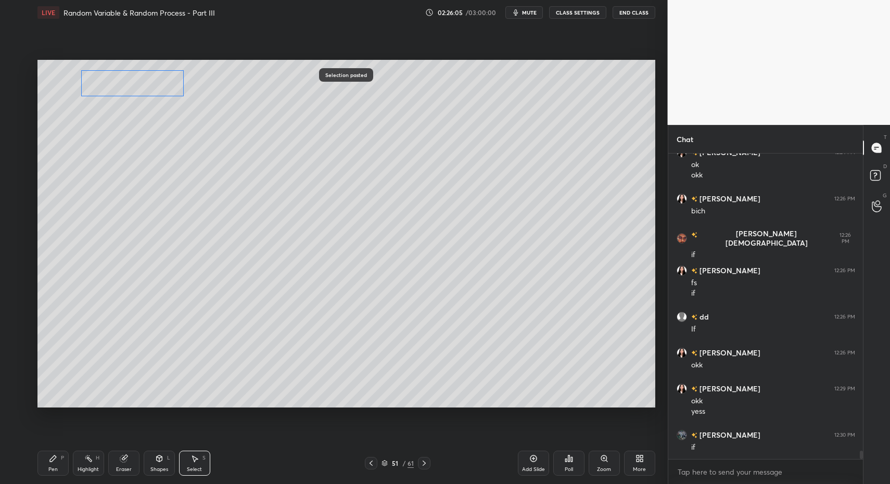
drag, startPoint x: 387, startPoint y: 269, endPoint x: 109, endPoint y: 156, distance: 300.6
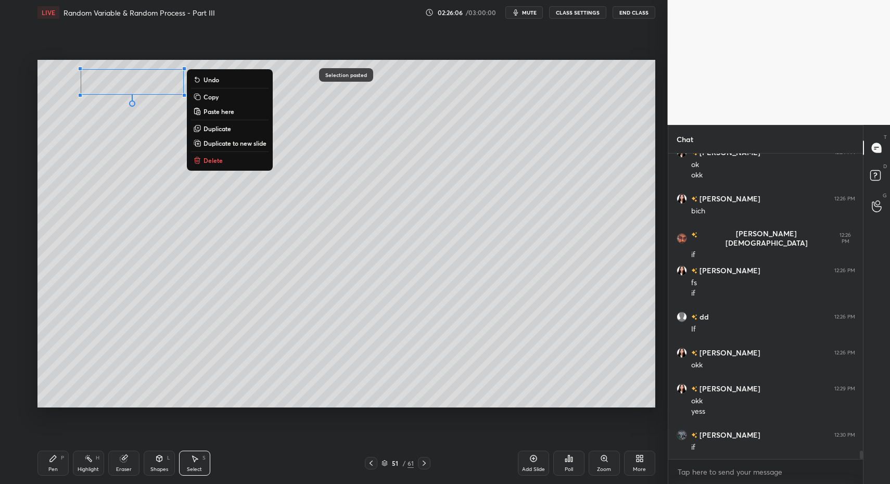
scroll to position [10773, 0]
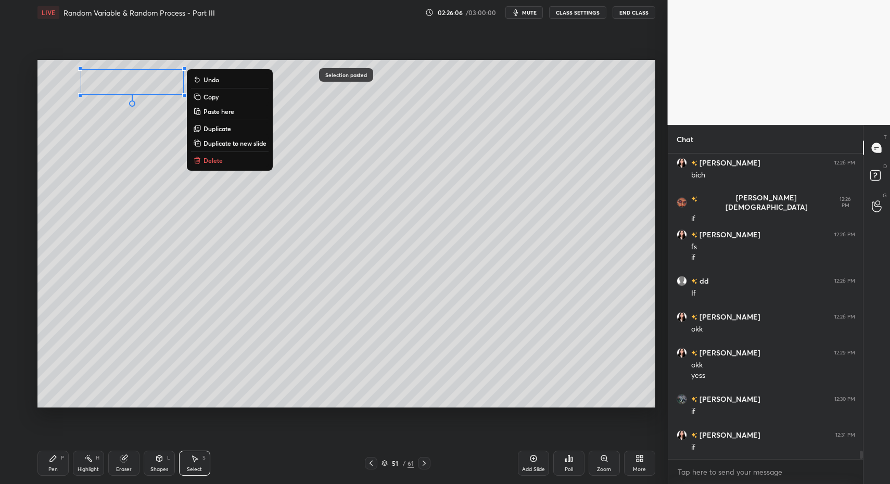
drag, startPoint x: 55, startPoint y: 448, endPoint x: 58, endPoint y: 432, distance: 16.4
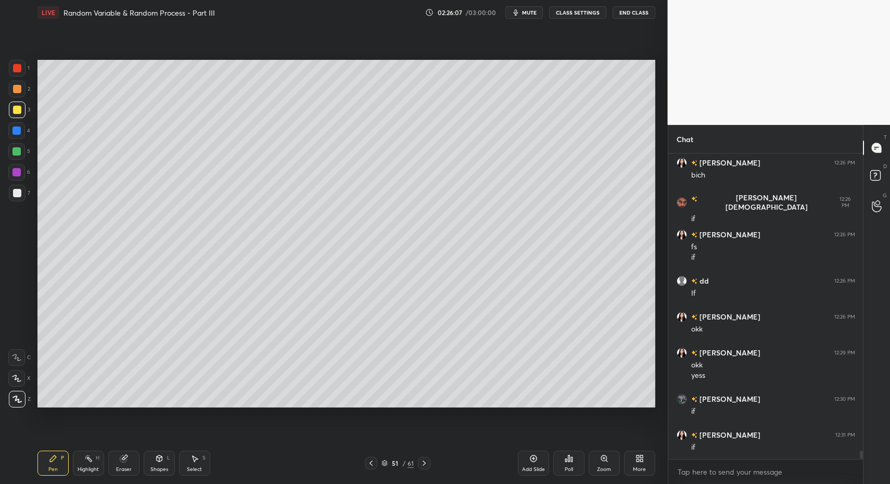
drag, startPoint x: 16, startPoint y: 105, endPoint x: 13, endPoint y: 112, distance: 7.7
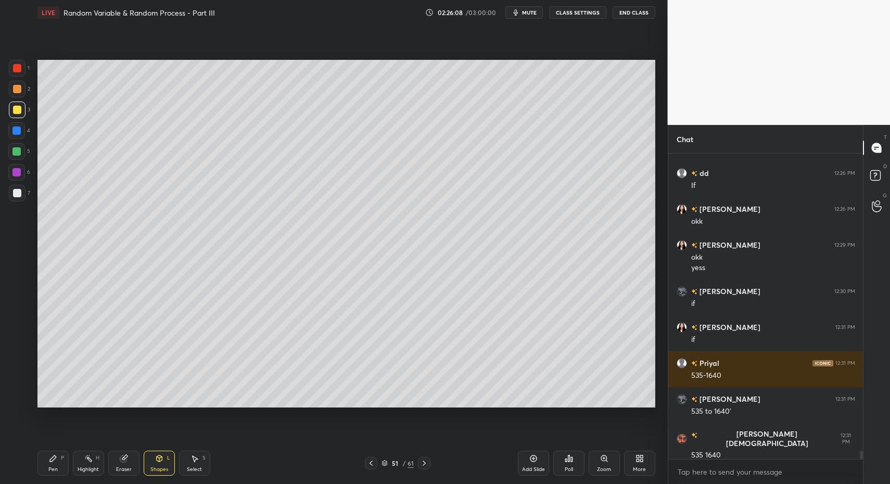
scroll to position [10881, 0]
drag, startPoint x: 54, startPoint y: 471, endPoint x: 99, endPoint y: 413, distance: 73.8
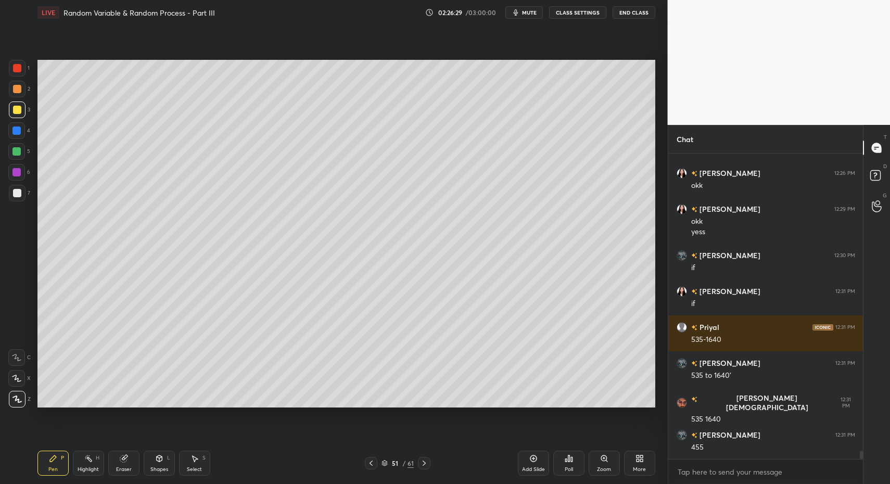
scroll to position [10953, 0]
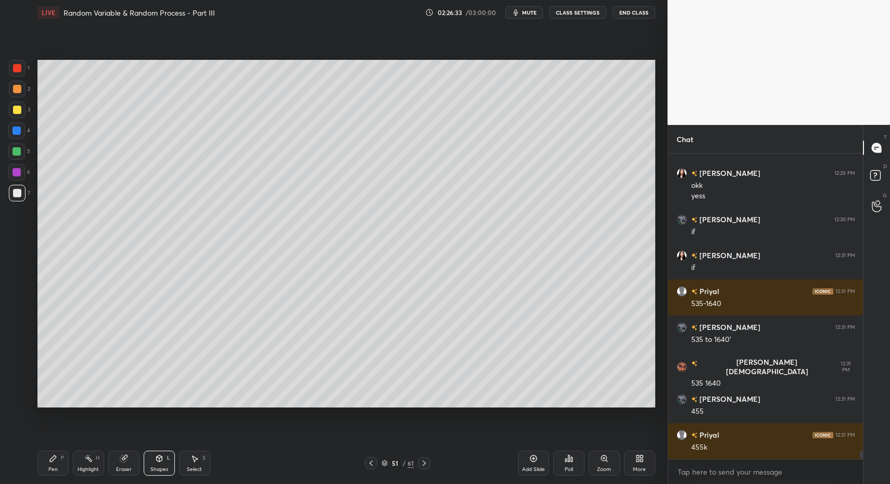
drag, startPoint x: 24, startPoint y: 188, endPoint x: 35, endPoint y: 253, distance: 66.5
drag, startPoint x: 62, startPoint y: 471, endPoint x: 47, endPoint y: 465, distance: 16.5
drag, startPoint x: 47, startPoint y: 465, endPoint x: 63, endPoint y: 409, distance: 58.0
drag, startPoint x: 52, startPoint y: 450, endPoint x: 82, endPoint y: 419, distance: 43.1
drag, startPoint x: 46, startPoint y: 465, endPoint x: 70, endPoint y: 417, distance: 53.5
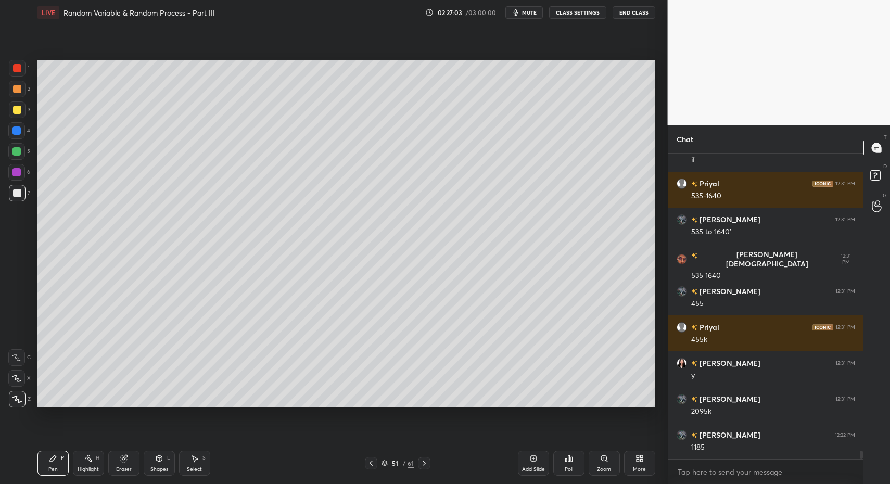
scroll to position [11096, 0]
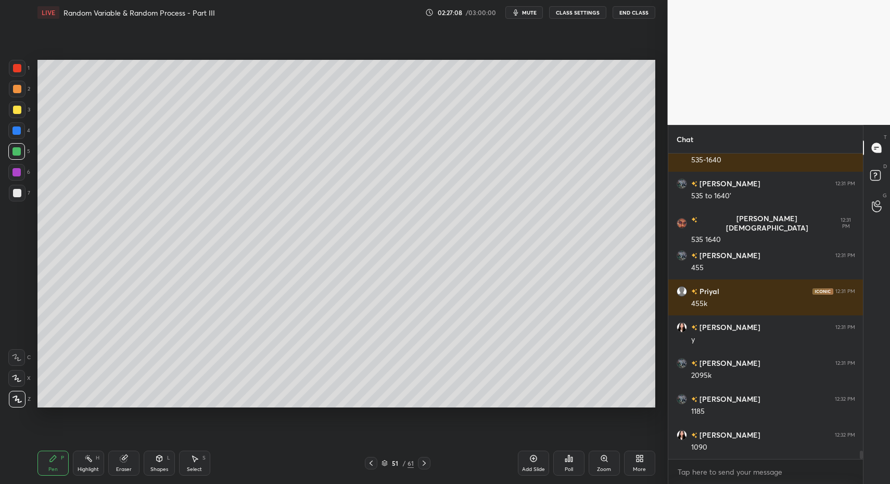
drag, startPoint x: 18, startPoint y: 155, endPoint x: 23, endPoint y: 163, distance: 9.8
drag, startPoint x: 156, startPoint y: 467, endPoint x: 145, endPoint y: 445, distance: 23.7
drag, startPoint x: 54, startPoint y: 471, endPoint x: 122, endPoint y: 410, distance: 92.1
drag, startPoint x: 45, startPoint y: 461, endPoint x: 111, endPoint y: 411, distance: 82.8
drag, startPoint x: 53, startPoint y: 464, endPoint x: 80, endPoint y: 443, distance: 34.9
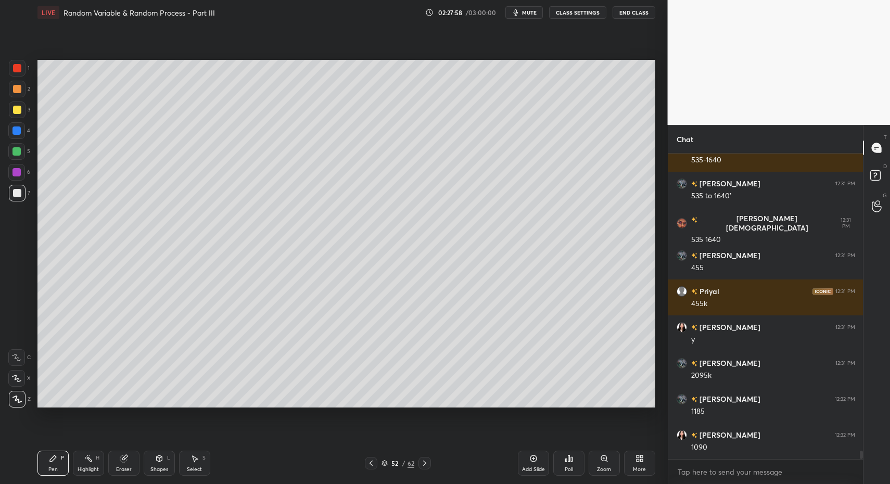
drag, startPoint x: 52, startPoint y: 463, endPoint x: 127, endPoint y: 408, distance: 93.2
drag, startPoint x: 187, startPoint y: 466, endPoint x: 219, endPoint y: 415, distance: 60.3
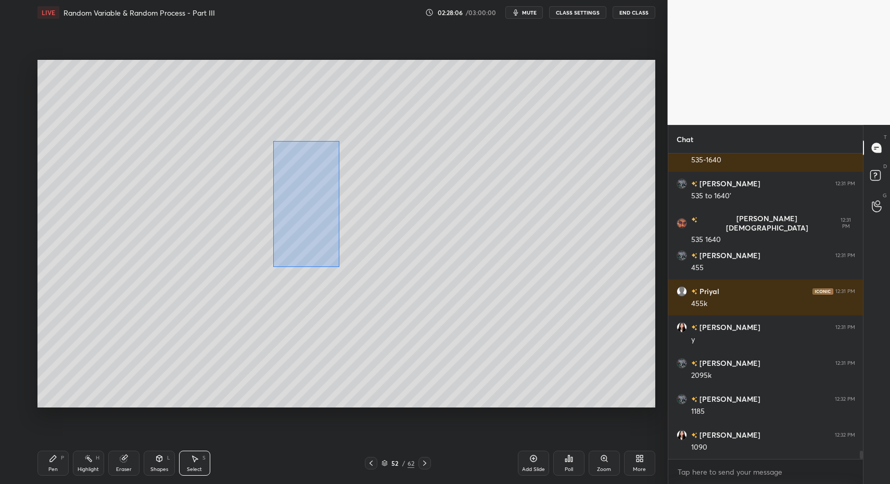
drag, startPoint x: 296, startPoint y: 178, endPoint x: 337, endPoint y: 266, distance: 96.8
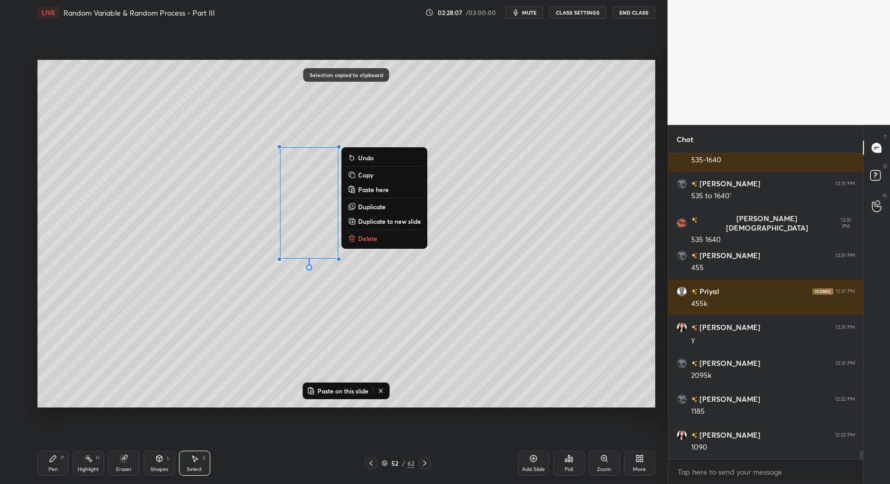
scroll to position [11132, 0]
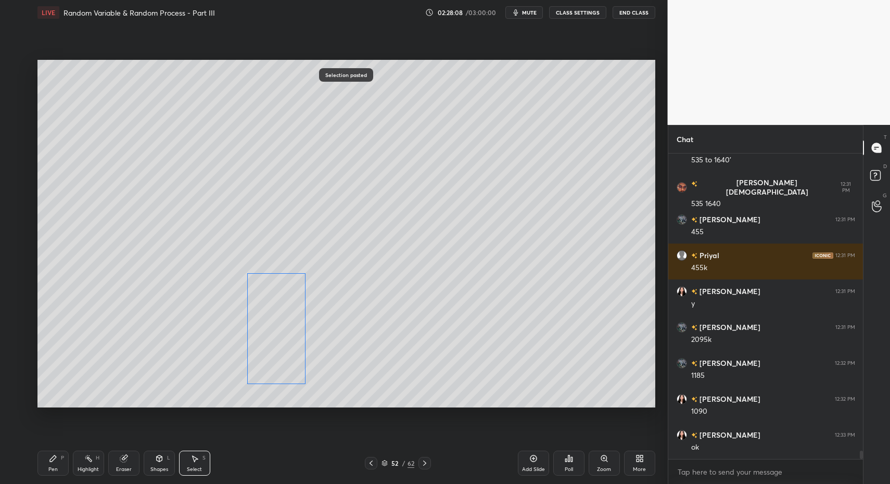
drag, startPoint x: 311, startPoint y: 268, endPoint x: 253, endPoint y: 330, distance: 84.7
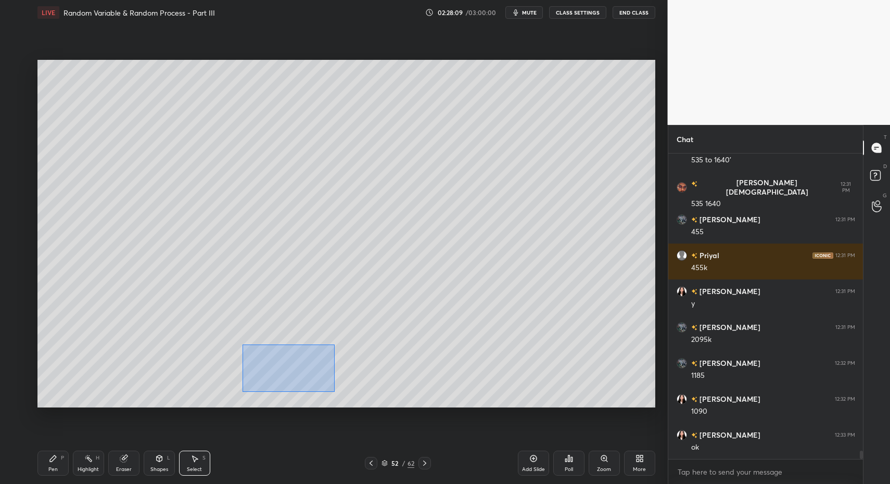
drag, startPoint x: 258, startPoint y: 359, endPoint x: 325, endPoint y: 387, distance: 73.3
drag, startPoint x: 287, startPoint y: 374, endPoint x: 278, endPoint y: 345, distance: 30.3
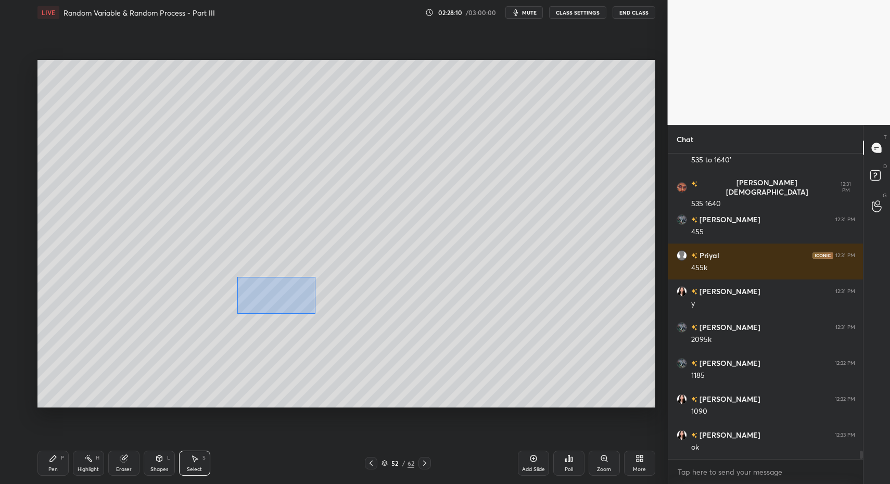
drag, startPoint x: 238, startPoint y: 277, endPoint x: 316, endPoint y: 313, distance: 86.4
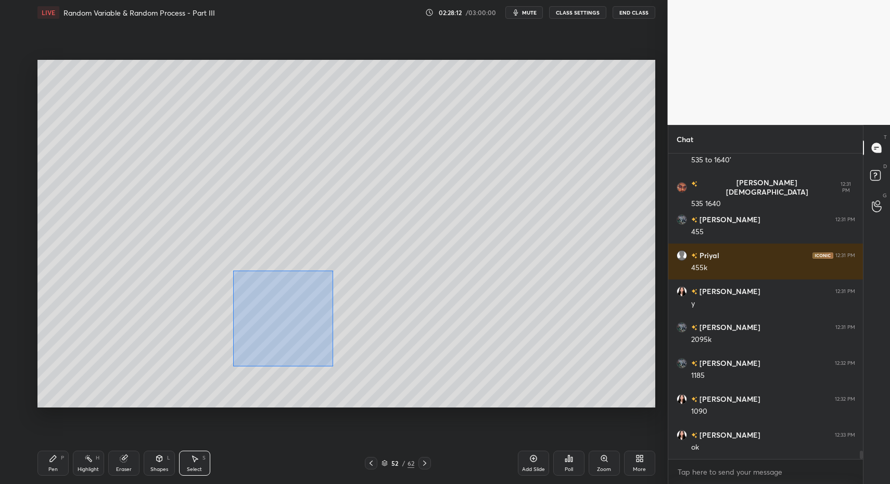
drag, startPoint x: 235, startPoint y: 275, endPoint x: 317, endPoint y: 341, distance: 104.8
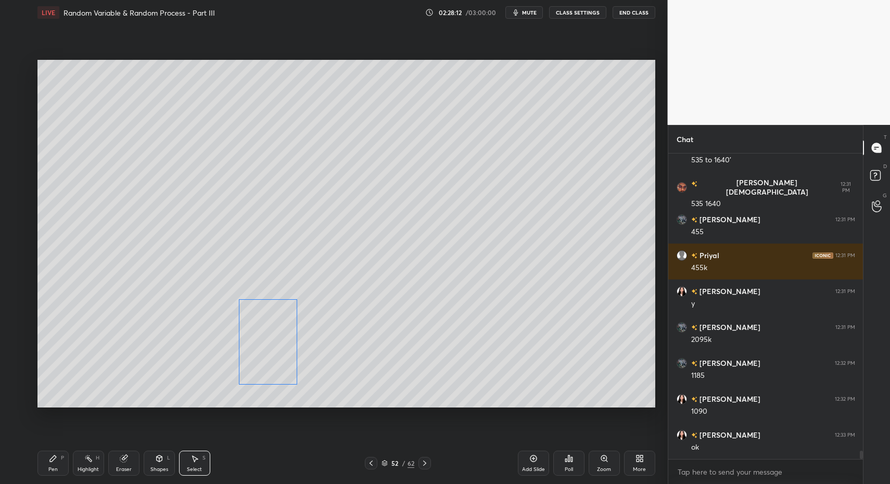
drag, startPoint x: 287, startPoint y: 322, endPoint x: 245, endPoint y: 368, distance: 62.6
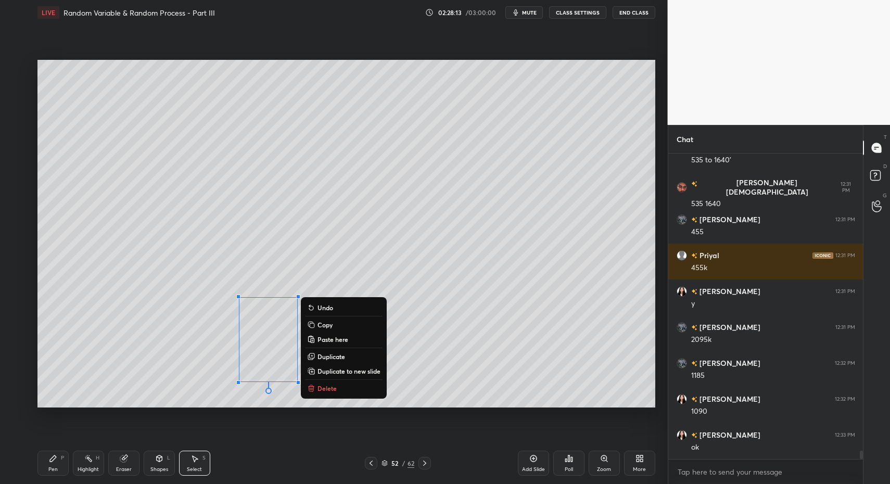
drag, startPoint x: 173, startPoint y: 468, endPoint x: 155, endPoint y: 446, distance: 28.4
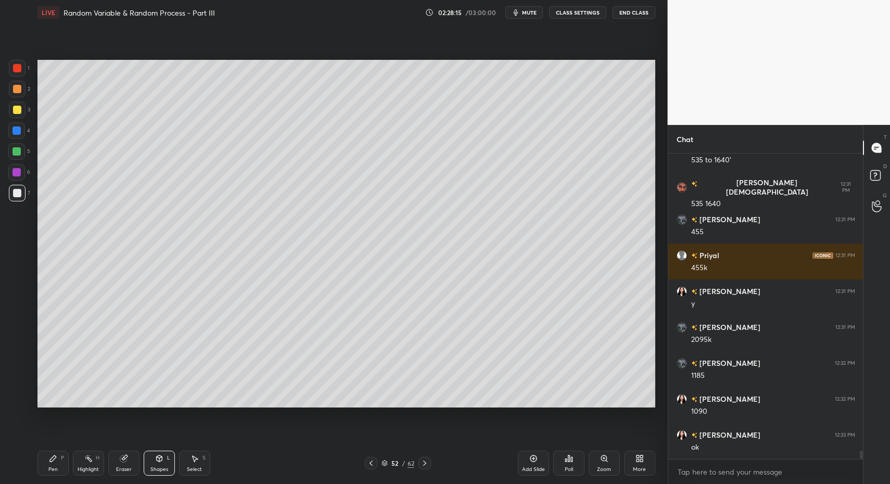
drag, startPoint x: 50, startPoint y: 461, endPoint x: 111, endPoint y: 416, distance: 74.8
drag, startPoint x: 68, startPoint y: 475, endPoint x: 51, endPoint y: 472, distance: 16.9
drag, startPoint x: 51, startPoint y: 472, endPoint x: 53, endPoint y: 463, distance: 9.6
drag, startPoint x: 197, startPoint y: 463, endPoint x: 196, endPoint y: 458, distance: 5.4
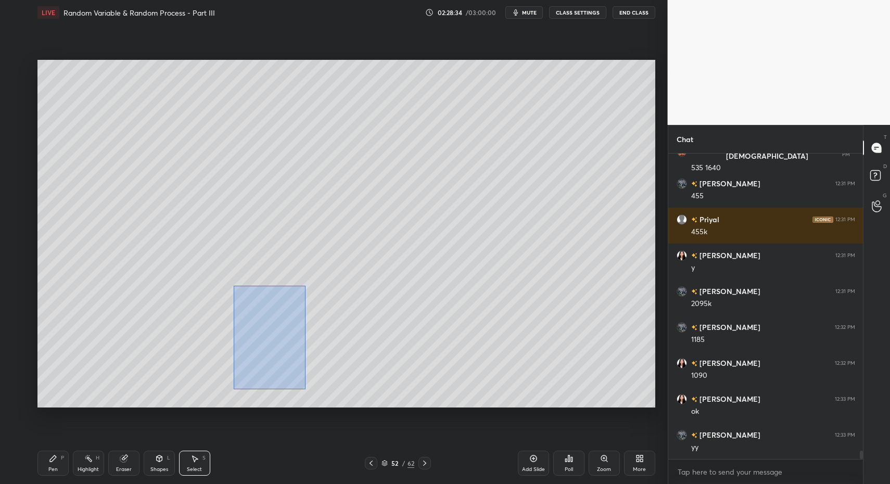
drag, startPoint x: 234, startPoint y: 286, endPoint x: 302, endPoint y: 390, distance: 124.7
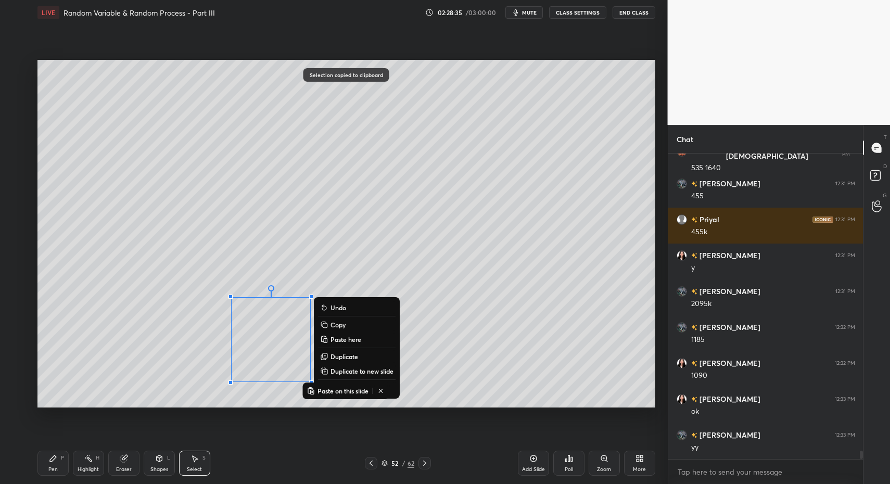
drag, startPoint x: 44, startPoint y: 462, endPoint x: 49, endPoint y: 457, distance: 6.6
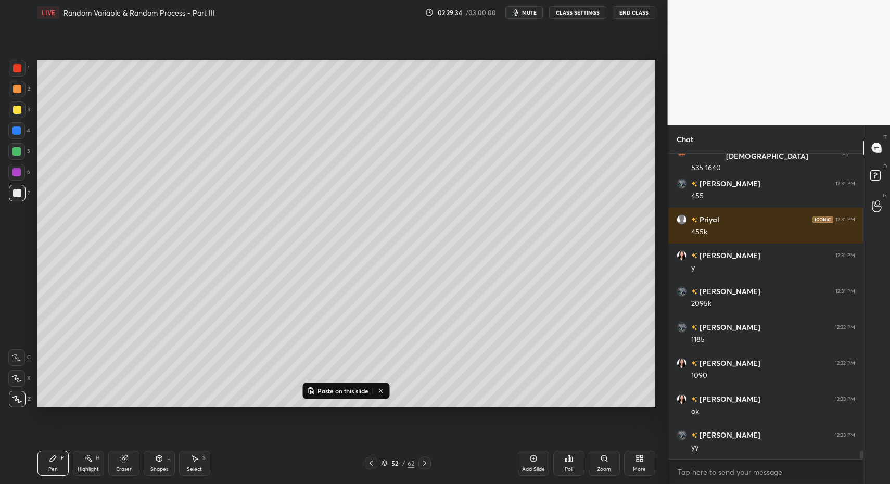
drag, startPoint x: 527, startPoint y: 456, endPoint x: 382, endPoint y: 438, distance: 145.2
drag, startPoint x: 46, startPoint y: 474, endPoint x: 52, endPoint y: 447, distance: 27.7
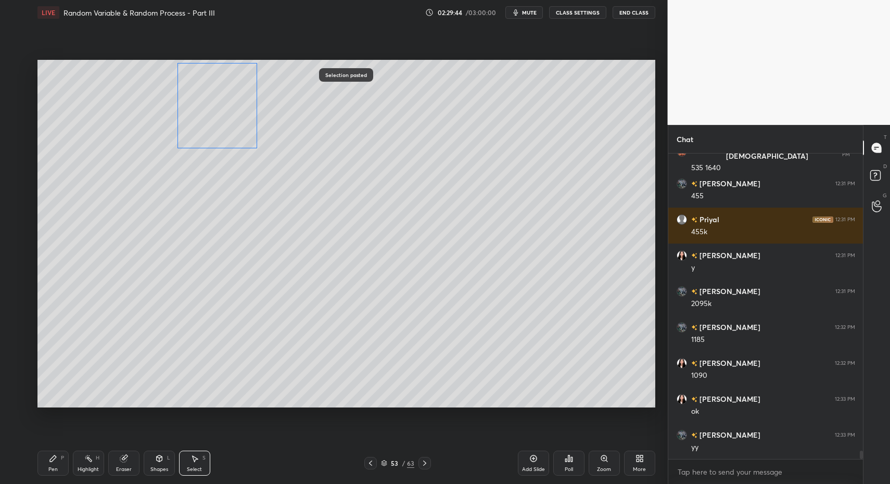
drag, startPoint x: 259, startPoint y: 333, endPoint x: 198, endPoint y: 121, distance: 220.7
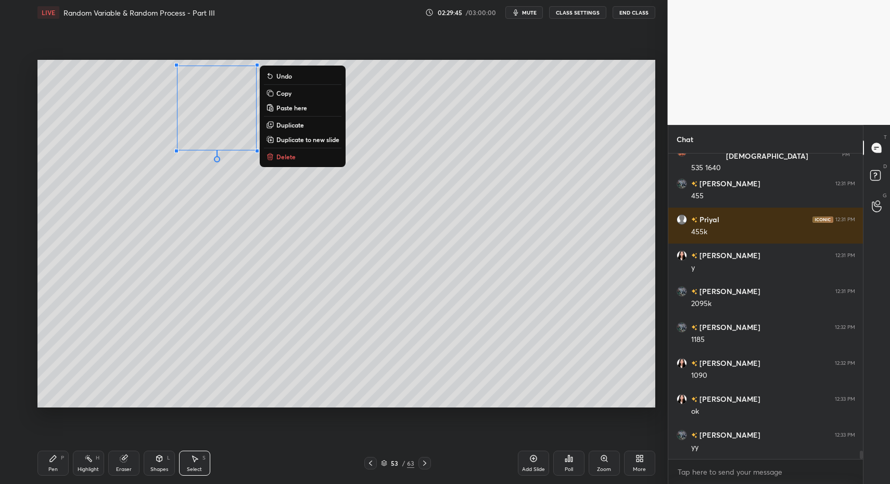
drag, startPoint x: 53, startPoint y: 470, endPoint x: 108, endPoint y: 462, distance: 55.3
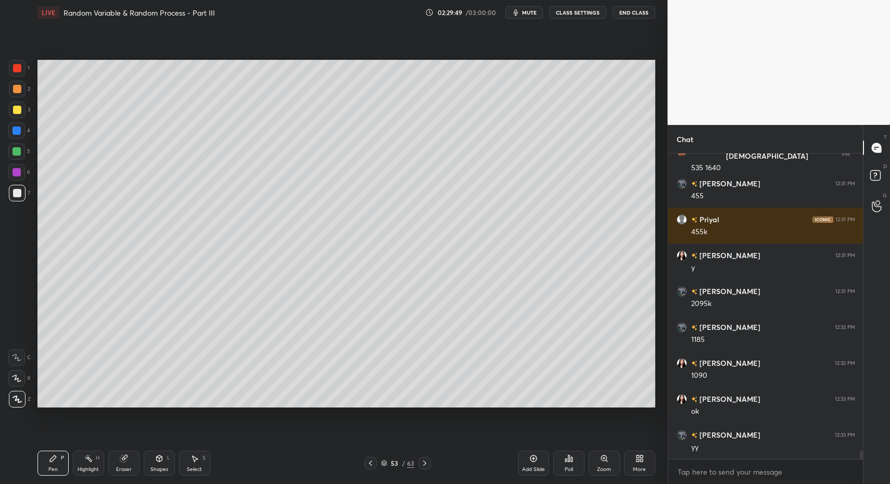
drag, startPoint x: 48, startPoint y: 464, endPoint x: 79, endPoint y: 414, distance: 58.9
drag, startPoint x: 17, startPoint y: 108, endPoint x: 25, endPoint y: 134, distance: 27.5
drag, startPoint x: 9, startPoint y: 175, endPoint x: 24, endPoint y: 184, distance: 17.7
drag, startPoint x: 68, startPoint y: 463, endPoint x: 52, endPoint y: 434, distance: 33.1
drag, startPoint x: 45, startPoint y: 462, endPoint x: 67, endPoint y: 450, distance: 25.2
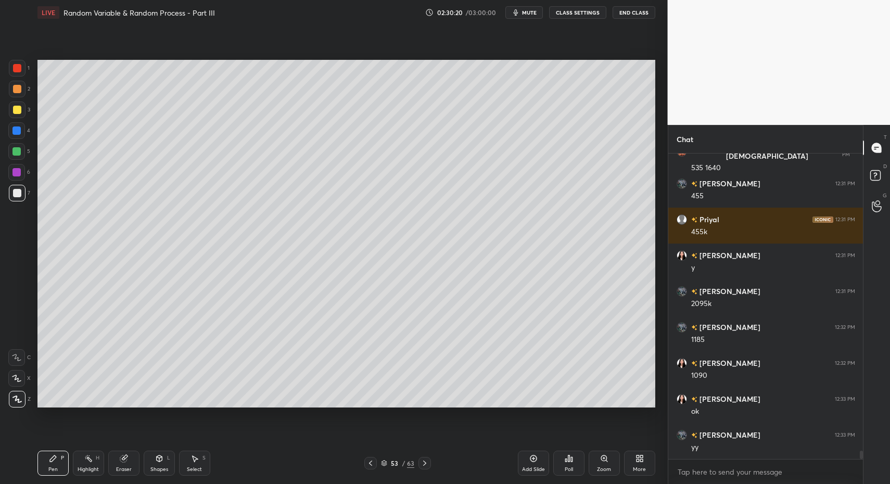
drag, startPoint x: 42, startPoint y: 467, endPoint x: 55, endPoint y: 414, distance: 54.1
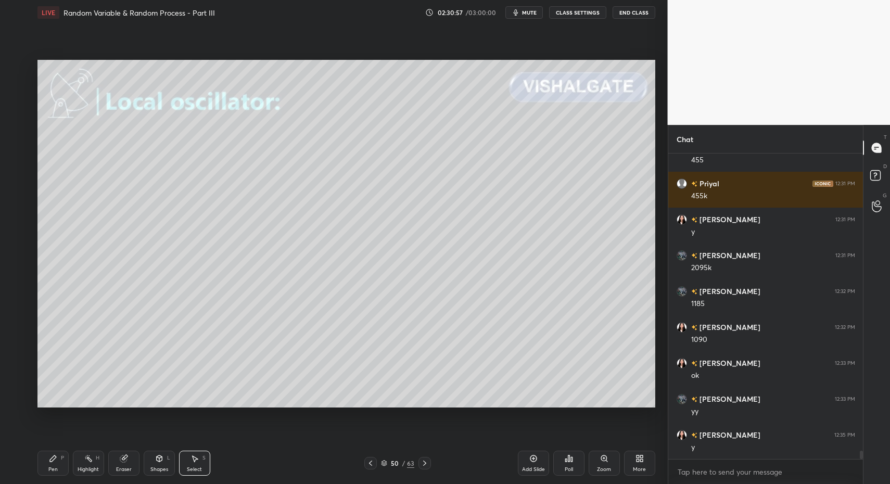
drag, startPoint x: 202, startPoint y: 466, endPoint x: 190, endPoint y: 458, distance: 15.0
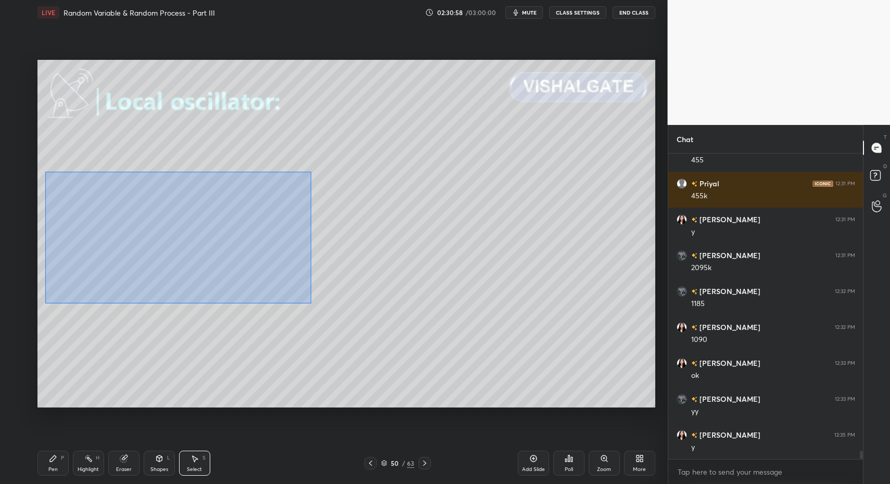
drag, startPoint x: 60, startPoint y: 187, endPoint x: 540, endPoint y: 352, distance: 507.3
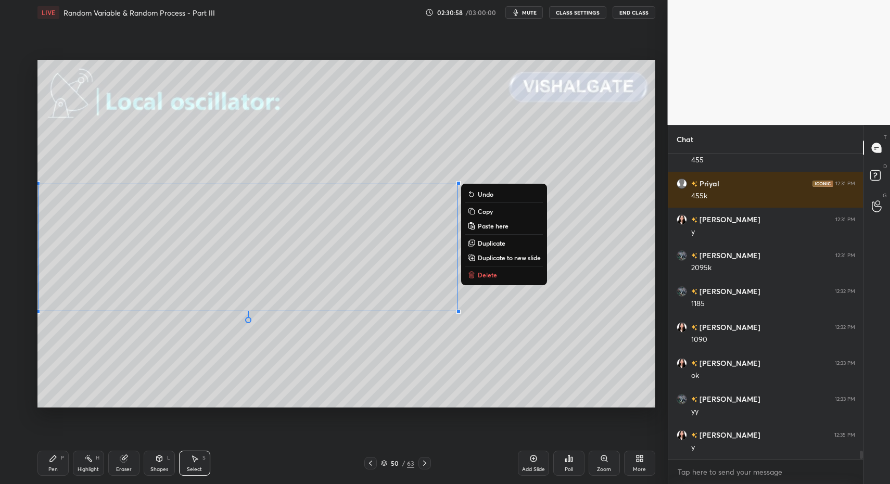
scroll to position [11215, 0]
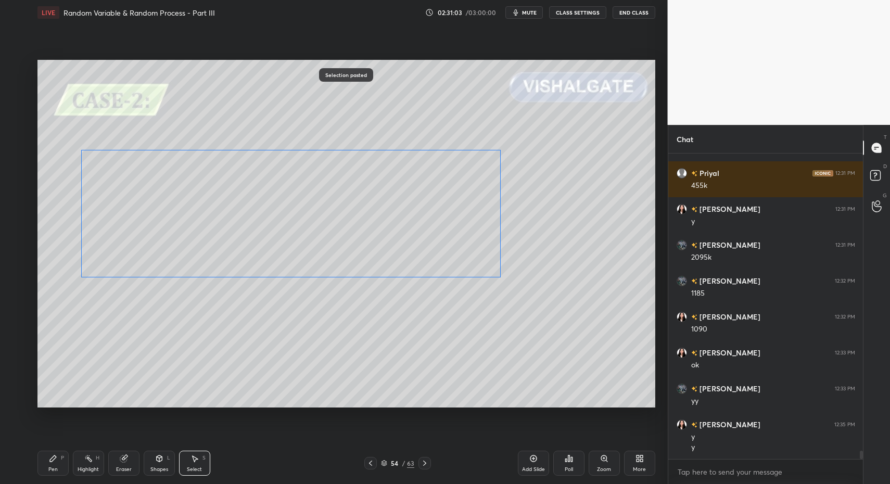
drag, startPoint x: 171, startPoint y: 244, endPoint x: 206, endPoint y: 221, distance: 42.1
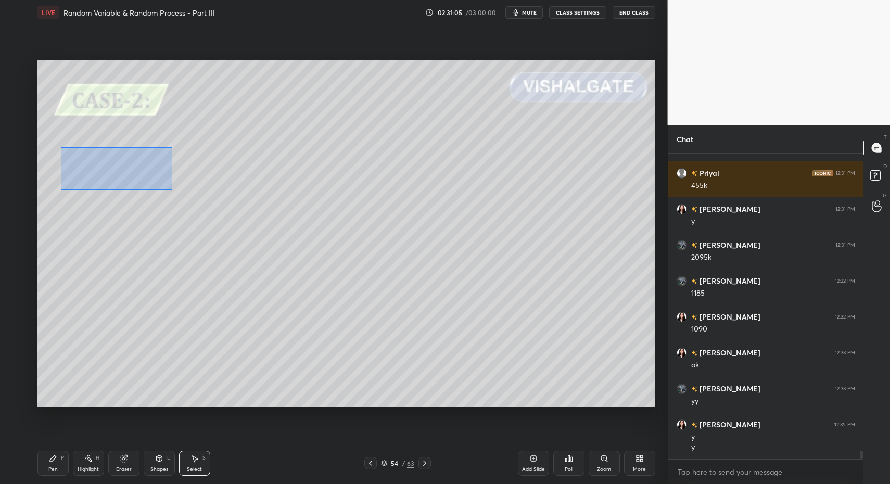
drag, startPoint x: 74, startPoint y: 155, endPoint x: 193, endPoint y: 226, distance: 138.4
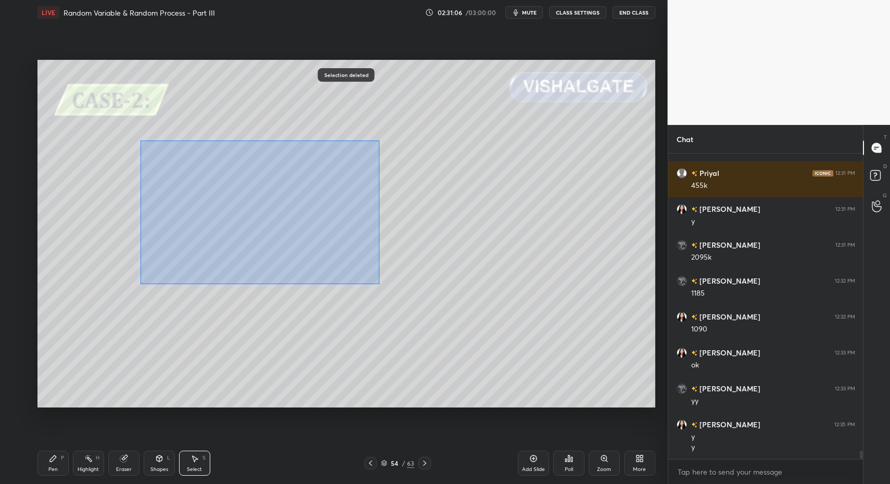
drag, startPoint x: 148, startPoint y: 146, endPoint x: 372, endPoint y: 273, distance: 256.8
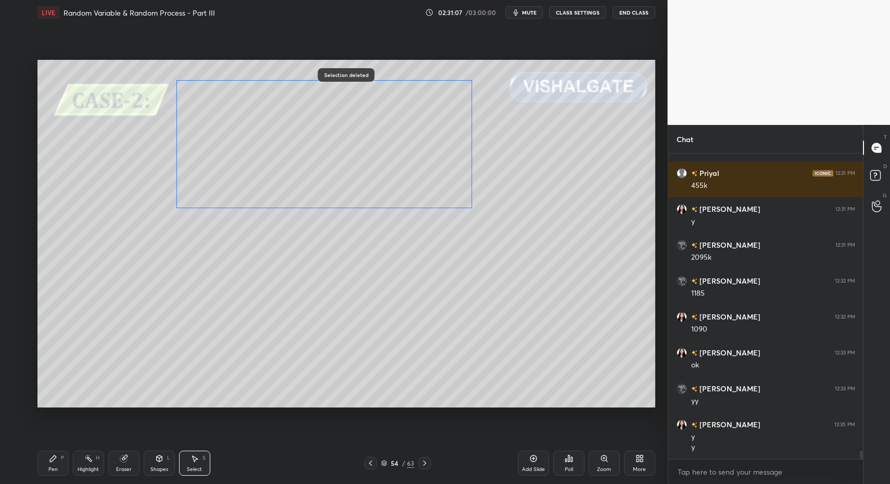
drag, startPoint x: 299, startPoint y: 202, endPoint x: 295, endPoint y: 193, distance: 10.5
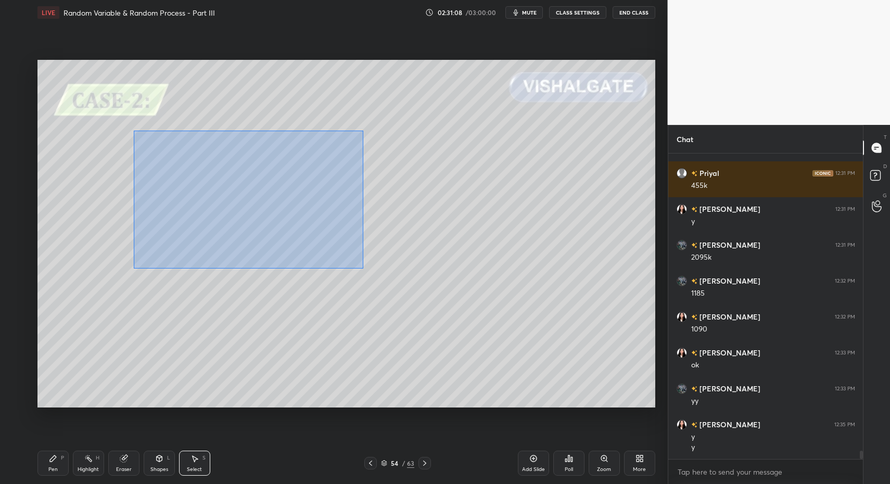
drag, startPoint x: 133, startPoint y: 130, endPoint x: 466, endPoint y: 291, distance: 369.8
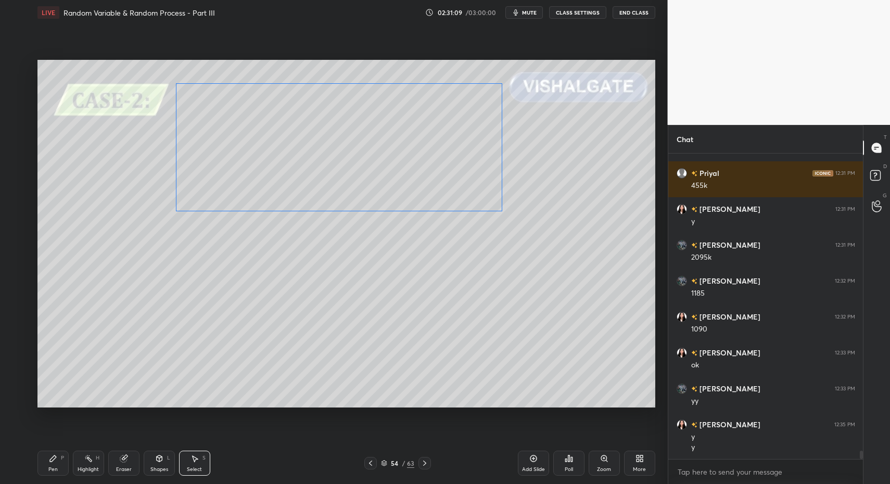
drag, startPoint x: 296, startPoint y: 218, endPoint x: 293, endPoint y: 173, distance: 44.3
drag, startPoint x: 221, startPoint y: 83, endPoint x: 293, endPoint y: 129, distance: 85.3
drag, startPoint x: 31, startPoint y: 468, endPoint x: 28, endPoint y: 459, distance: 9.4
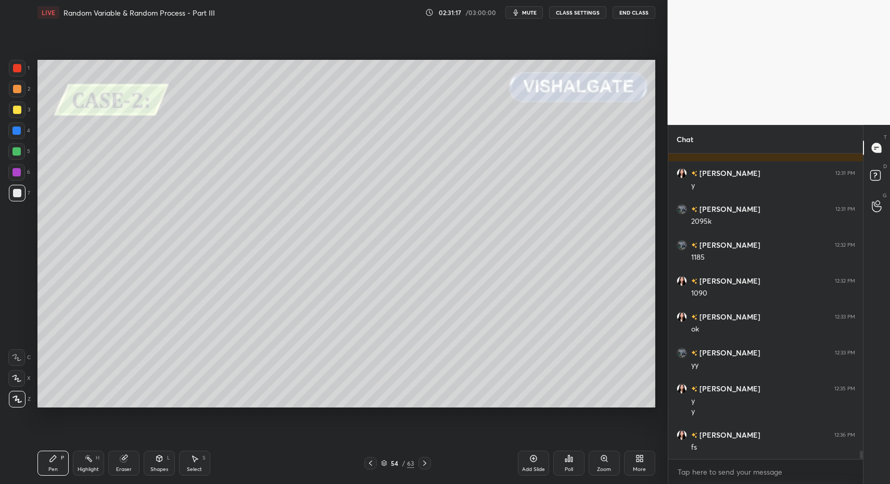
drag, startPoint x: 201, startPoint y: 465, endPoint x: 196, endPoint y: 463, distance: 5.4
drag, startPoint x: 301, startPoint y: 160, endPoint x: 313, endPoint y: 178, distance: 22.5
drag, startPoint x: 295, startPoint y: 164, endPoint x: 310, endPoint y: 187, distance: 27.4
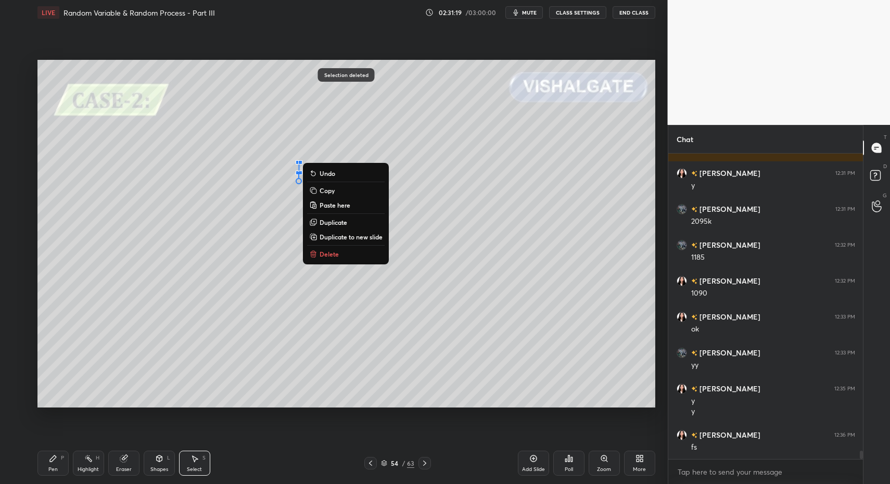
drag, startPoint x: 324, startPoint y: 251, endPoint x: 304, endPoint y: 263, distance: 22.9
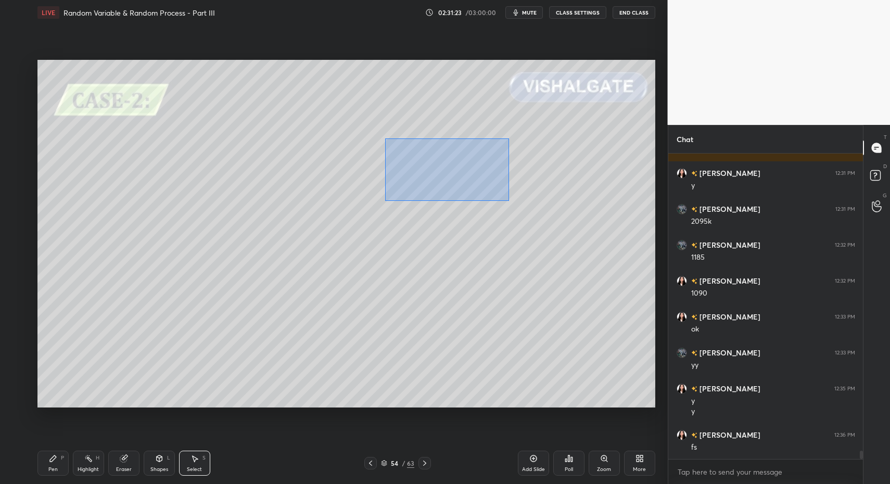
drag, startPoint x: 400, startPoint y: 143, endPoint x: 557, endPoint y: 205, distance: 168.9
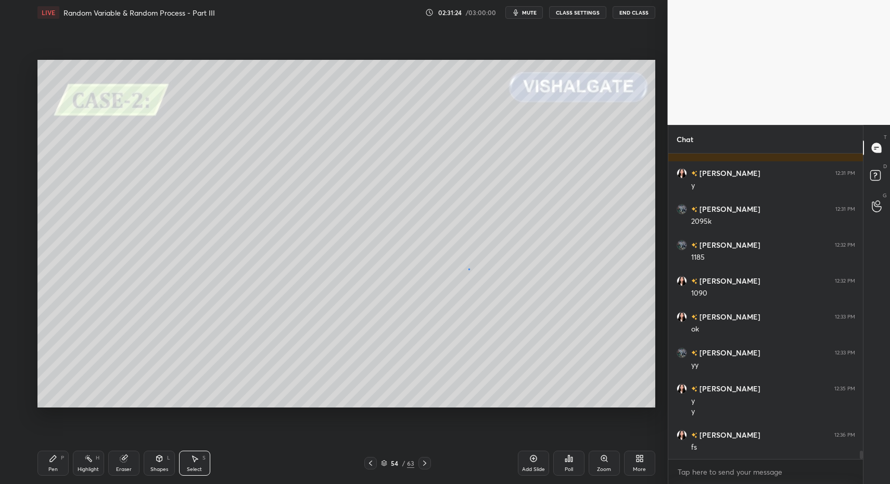
drag, startPoint x: 468, startPoint y: 269, endPoint x: 454, endPoint y: 224, distance: 46.9
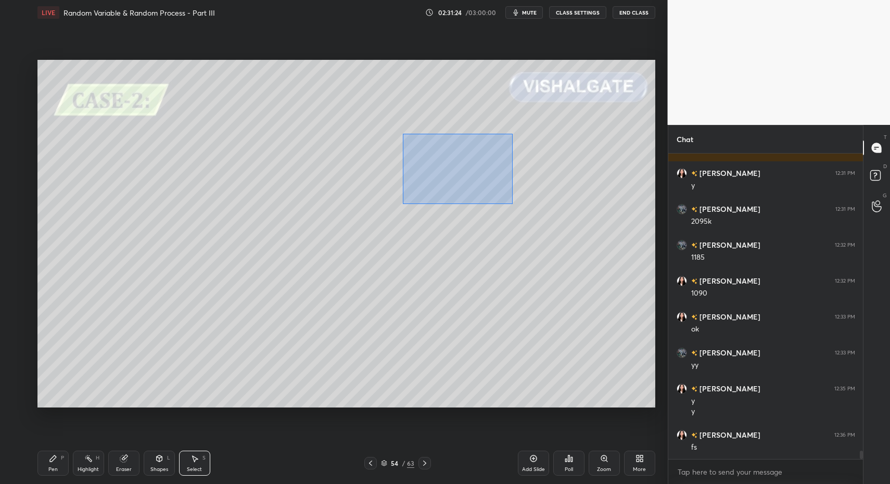
drag, startPoint x: 423, startPoint y: 163, endPoint x: 572, endPoint y: 230, distance: 163.1
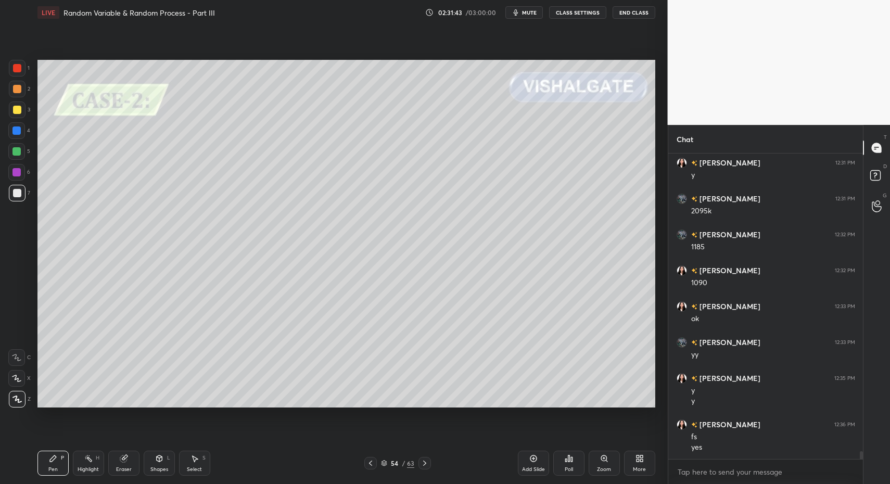
scroll to position [11297, 0]
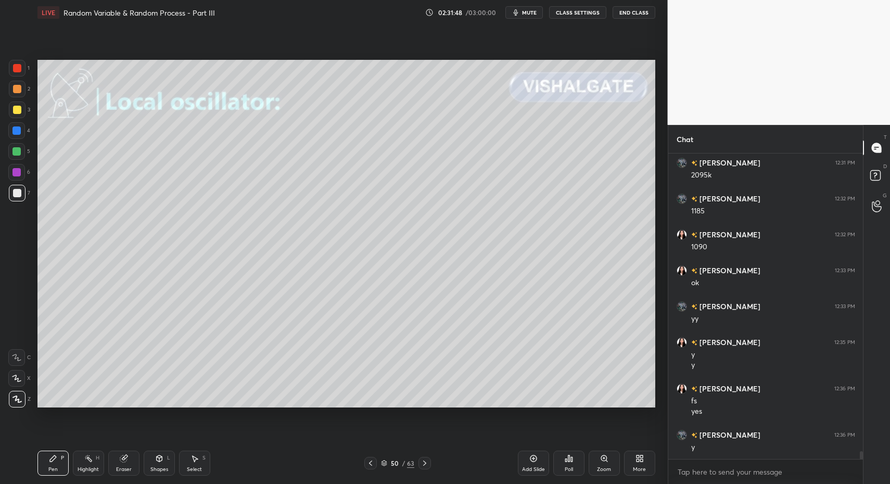
drag, startPoint x: 430, startPoint y: 461, endPoint x: 394, endPoint y: 461, distance: 35.9
drag, startPoint x: 202, startPoint y: 469, endPoint x: 196, endPoint y: 419, distance: 50.3
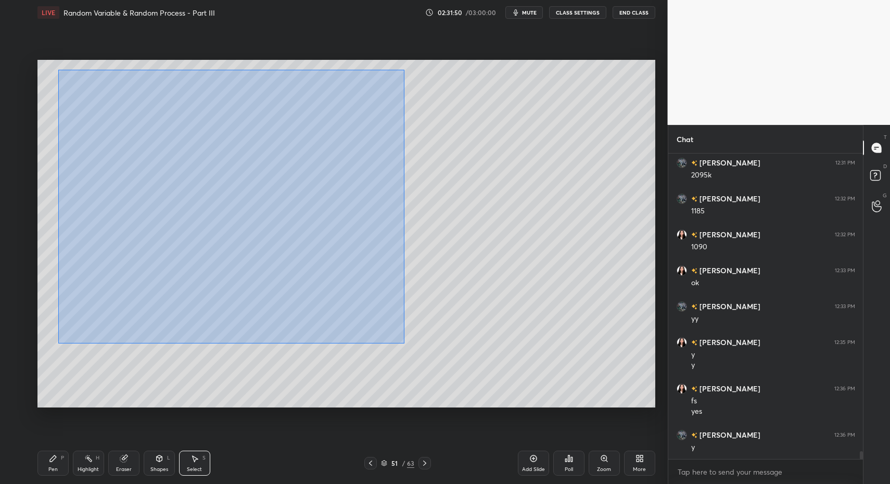
drag, startPoint x: 58, startPoint y: 69, endPoint x: 441, endPoint y: 389, distance: 499.2
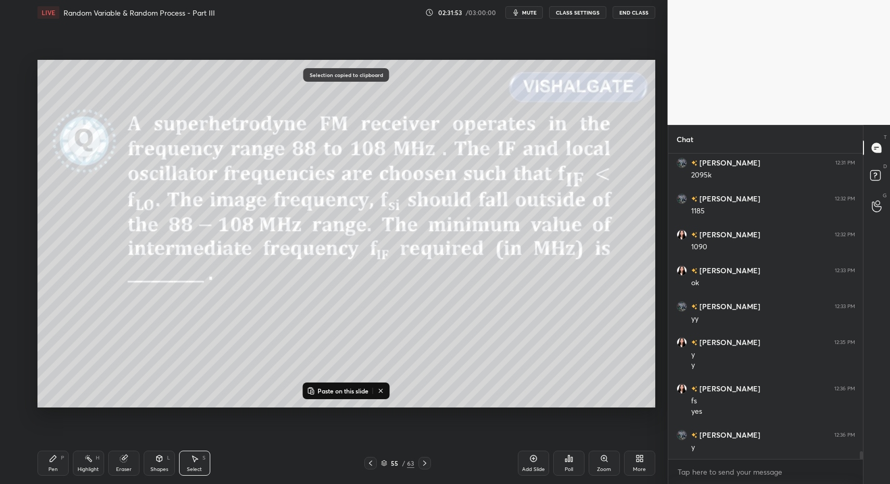
drag, startPoint x: 370, startPoint y: 462, endPoint x: 442, endPoint y: 463, distance: 71.8
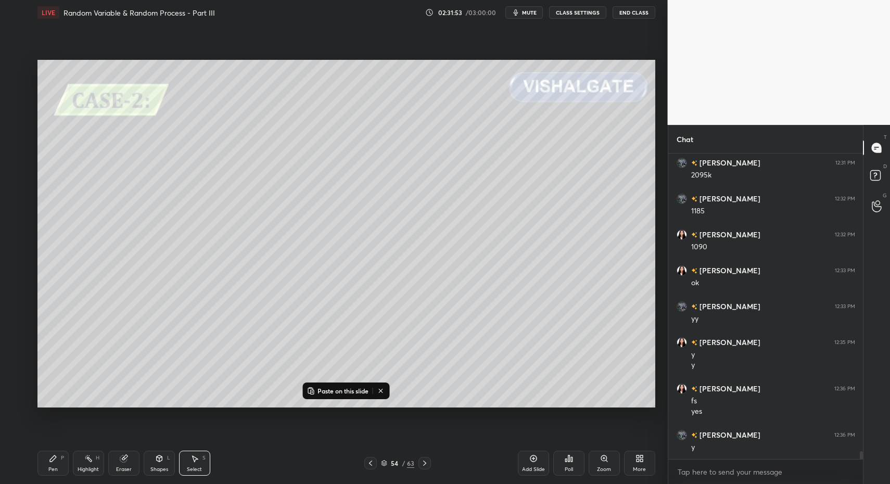
drag, startPoint x: 529, startPoint y: 462, endPoint x: 522, endPoint y: 462, distance: 6.2
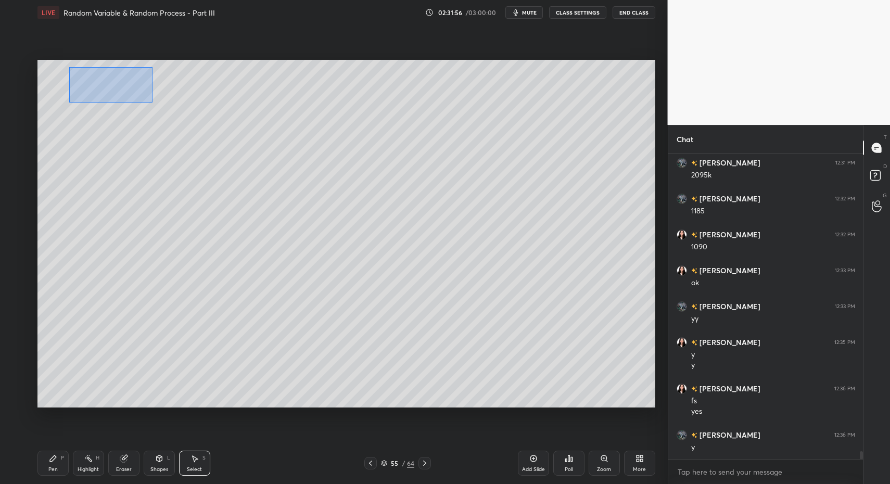
drag, startPoint x: 72, startPoint y: 68, endPoint x: 155, endPoint y: 107, distance: 91.7
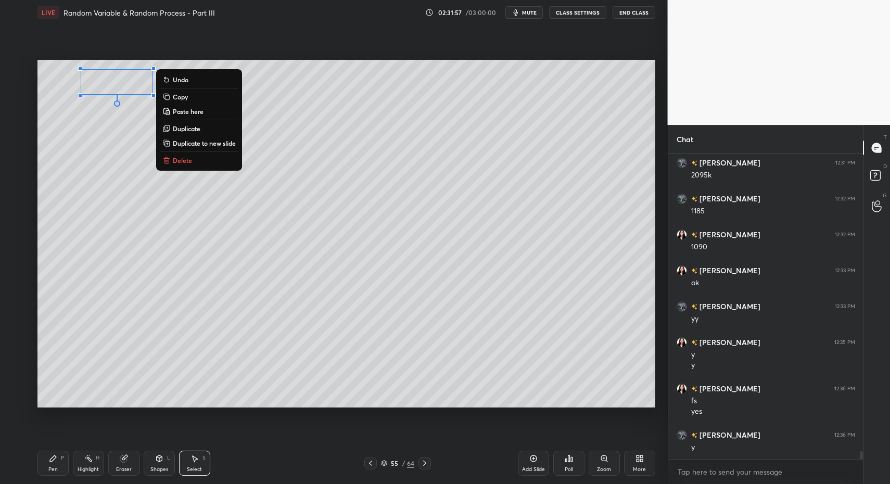
drag, startPoint x: 190, startPoint y: 160, endPoint x: 146, endPoint y: 244, distance: 94.7
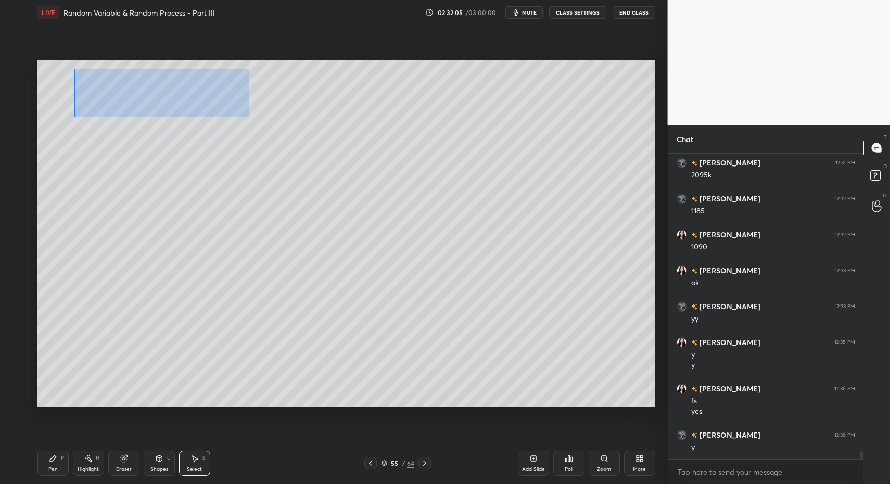
drag, startPoint x: 100, startPoint y: 85, endPoint x: 234, endPoint y: 150, distance: 148.5
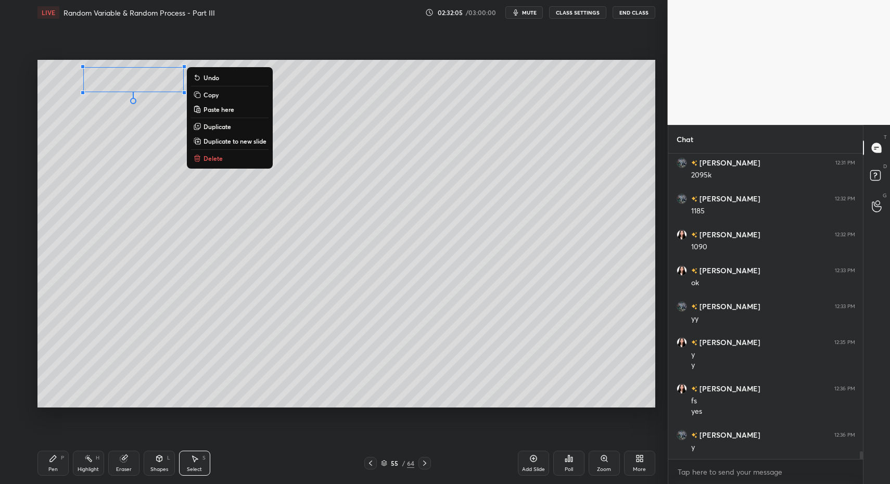
drag, startPoint x: 224, startPoint y: 160, endPoint x: 228, endPoint y: 188, distance: 27.9
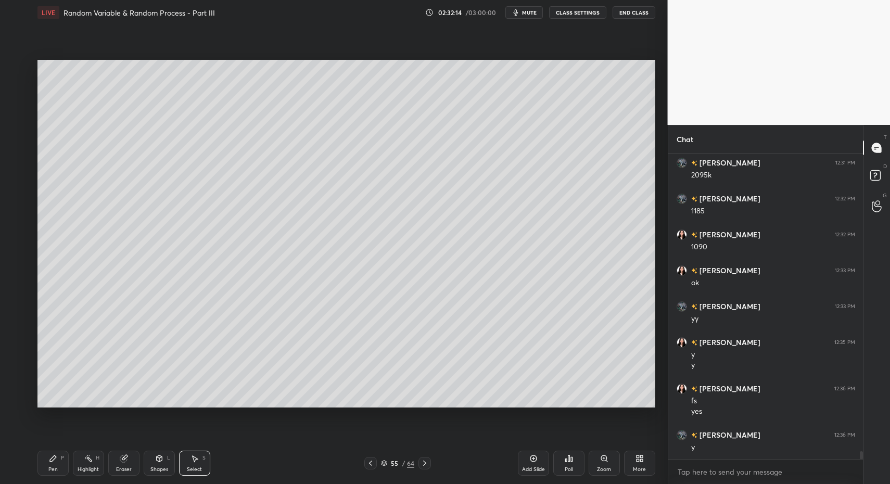
drag, startPoint x: 220, startPoint y: 221, endPoint x: 228, endPoint y: 236, distance: 17.5
drag, startPoint x: 223, startPoint y: 290, endPoint x: 232, endPoint y: 303, distance: 15.7
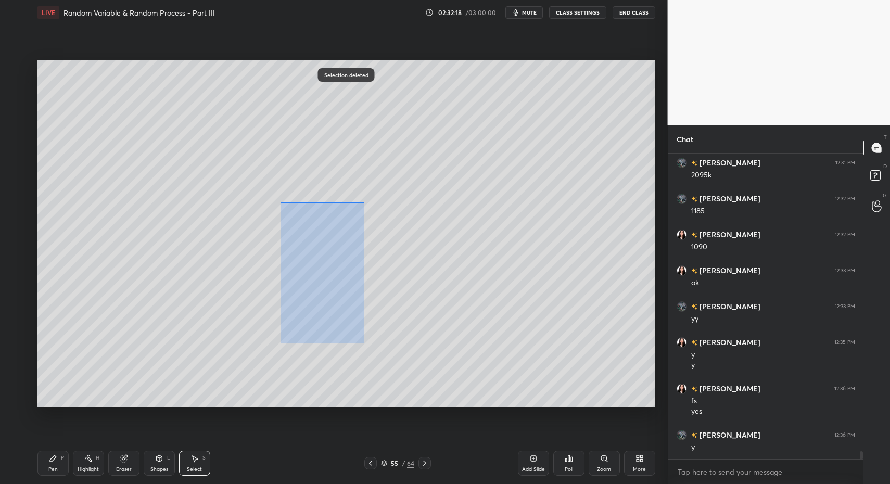
drag, startPoint x: 280, startPoint y: 206, endPoint x: 367, endPoint y: 345, distance: 163.9
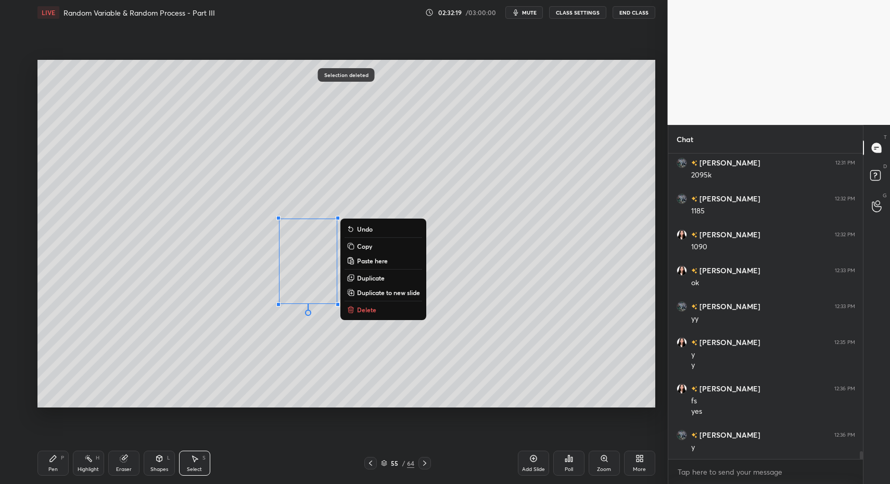
drag, startPoint x: 367, startPoint y: 310, endPoint x: 285, endPoint y: 359, distance: 95.9
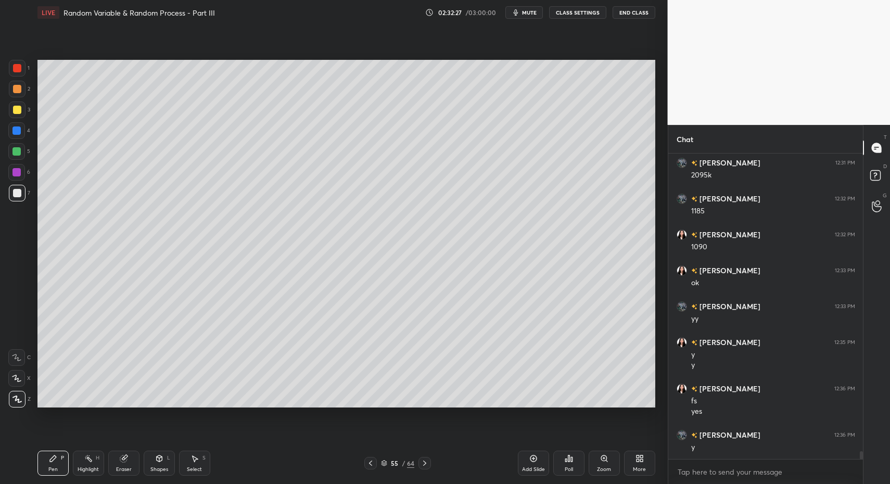
drag, startPoint x: 33, startPoint y: 464, endPoint x: 111, endPoint y: 411, distance: 94.4
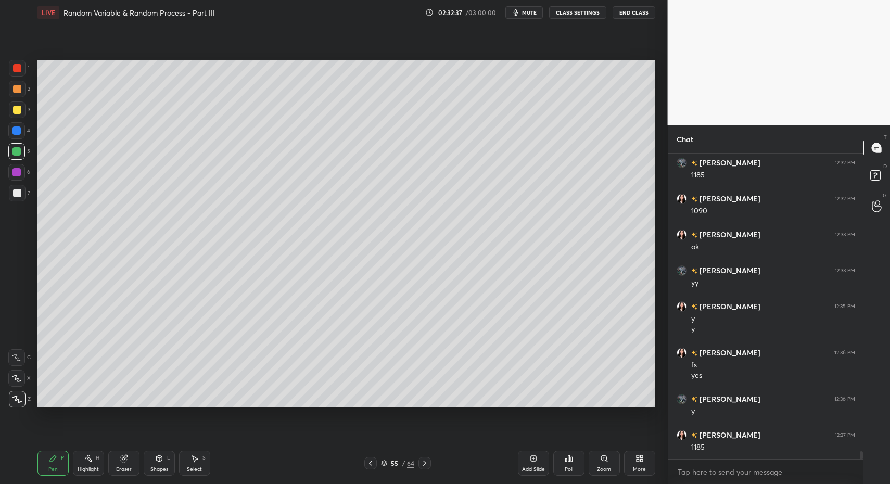
drag, startPoint x: 150, startPoint y: 463, endPoint x: 155, endPoint y: 449, distance: 15.3
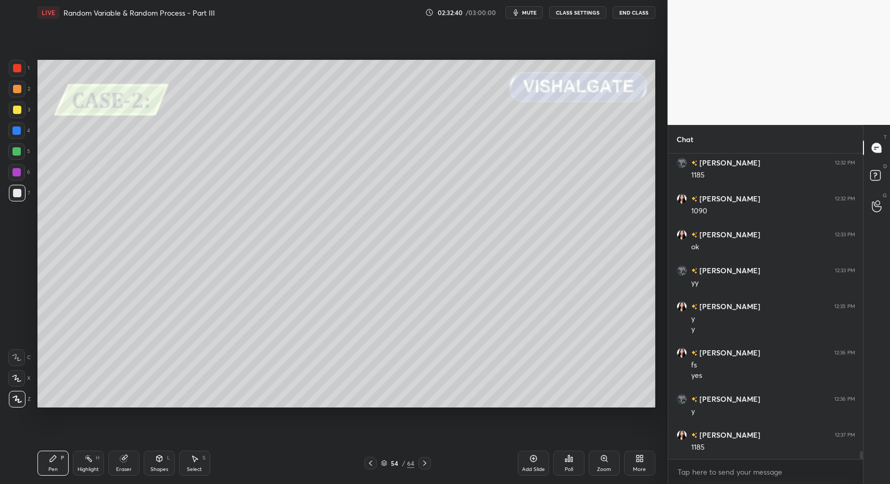
scroll to position [11358, 0]
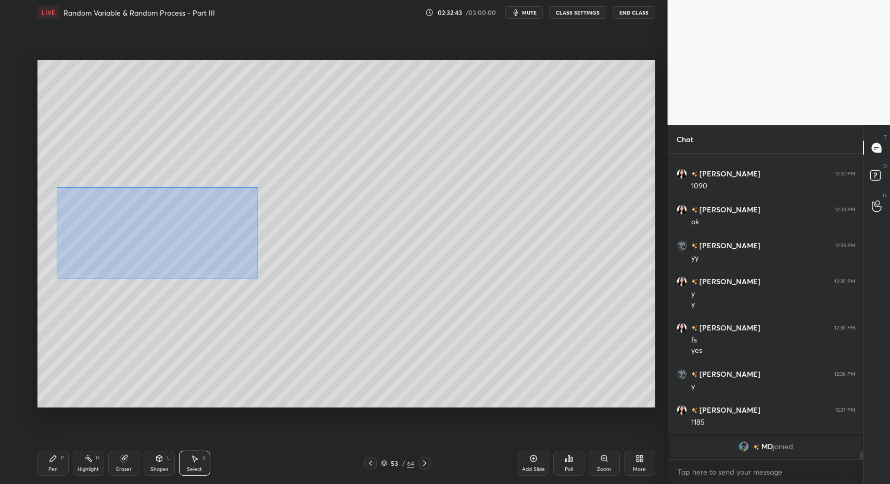
drag, startPoint x: 69, startPoint y: 201, endPoint x: 238, endPoint y: 241, distance: 174.3
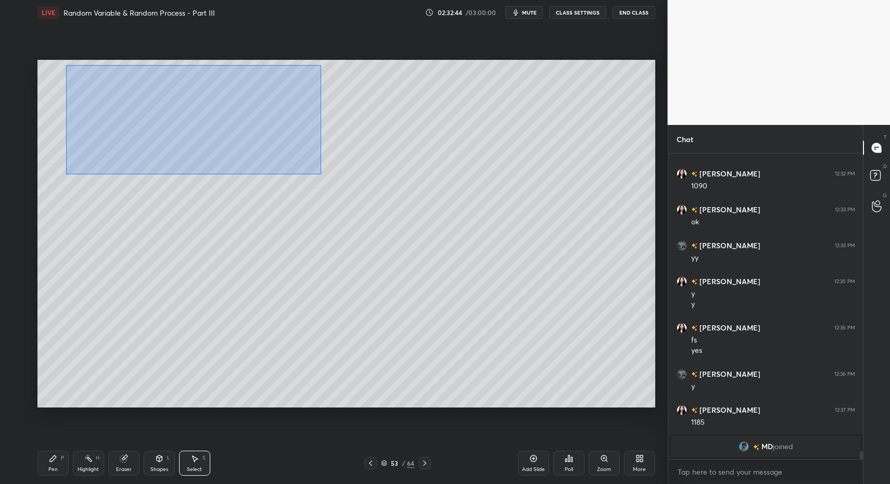
drag, startPoint x: 67, startPoint y: 61, endPoint x: 330, endPoint y: 182, distance: 290.1
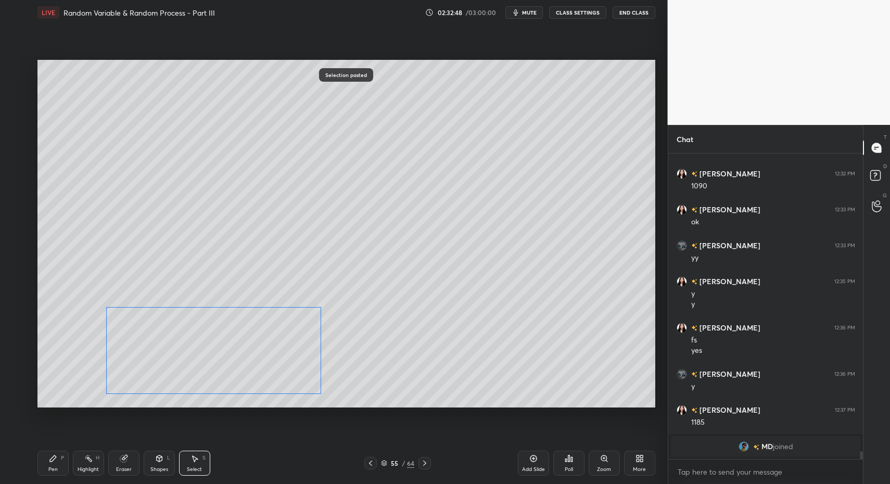
drag, startPoint x: 240, startPoint y: 165, endPoint x: 251, endPoint y: 377, distance: 212.6
drag, startPoint x: 103, startPoint y: 400, endPoint x: 138, endPoint y: 383, distance: 38.6
drag, startPoint x: 132, startPoint y: 387, endPoint x: 113, endPoint y: 394, distance: 19.9
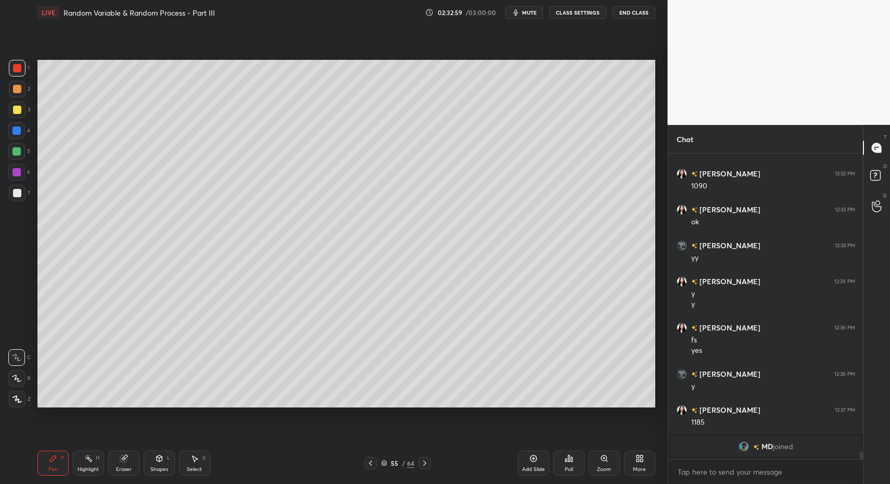
drag, startPoint x: 20, startPoint y: 192, endPoint x: 15, endPoint y: 237, distance: 45.0
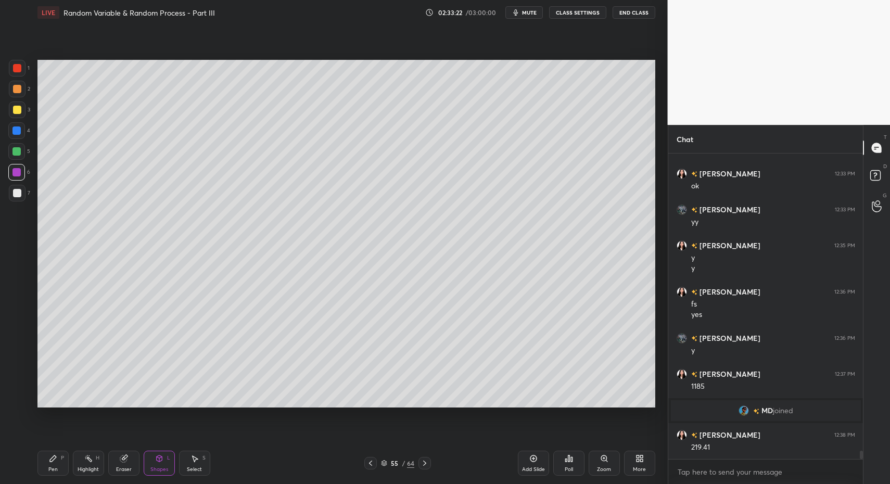
drag, startPoint x: 155, startPoint y: 465, endPoint x: 155, endPoint y: 451, distance: 14.1
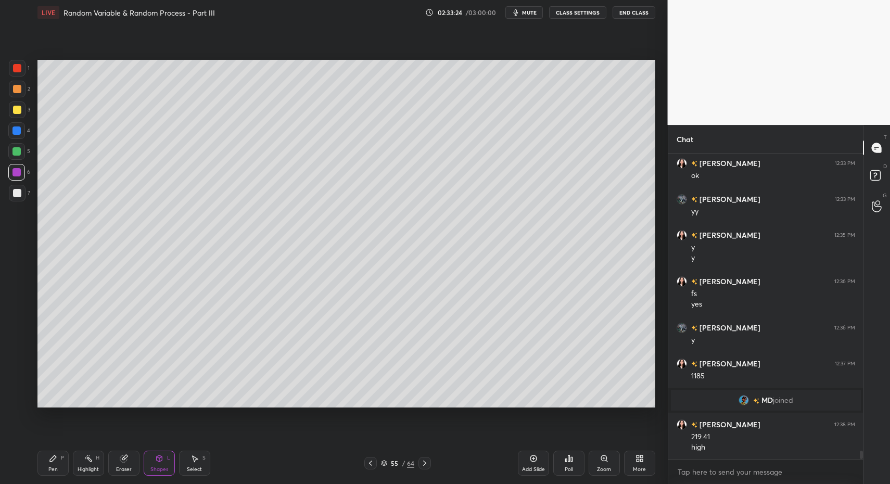
drag, startPoint x: 44, startPoint y: 458, endPoint x: 41, endPoint y: 445, distance: 13.4
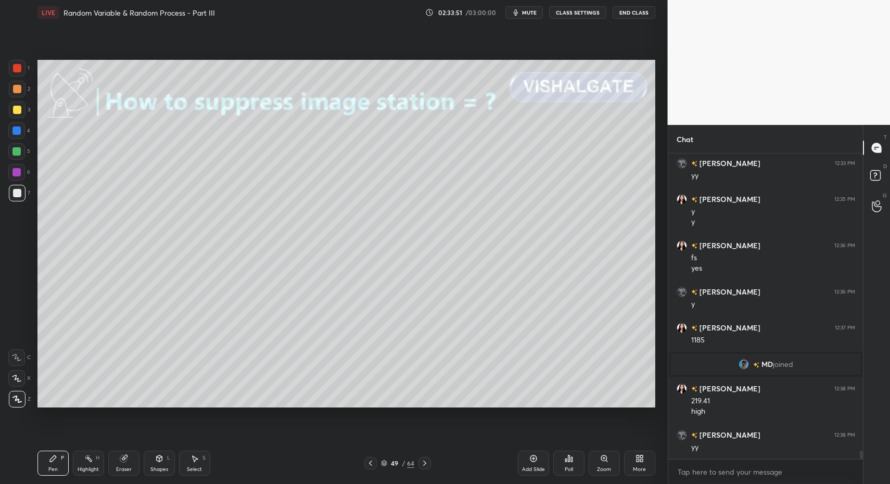
scroll to position [10890, 0]
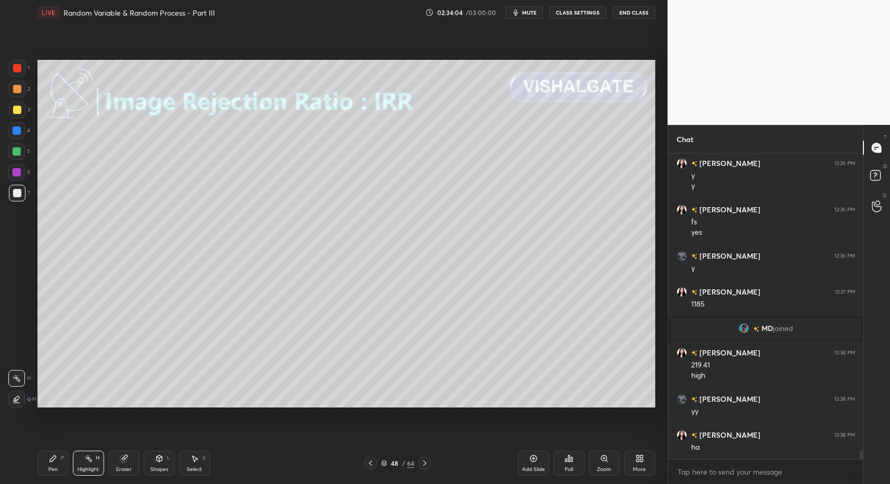
drag, startPoint x: 426, startPoint y: 462, endPoint x: 408, endPoint y: 461, distance: 17.2
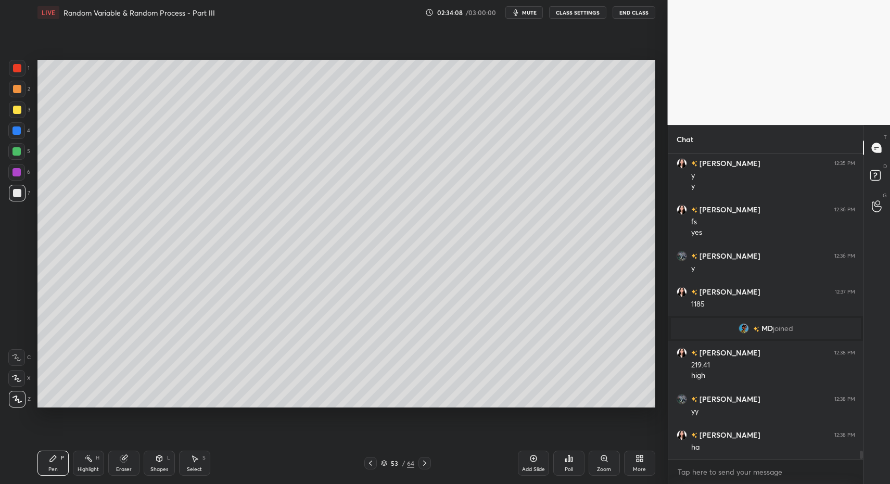
drag, startPoint x: 80, startPoint y: 454, endPoint x: 86, endPoint y: 465, distance: 12.6
drag, startPoint x: 86, startPoint y: 465, endPoint x: 85, endPoint y: 459, distance: 5.9
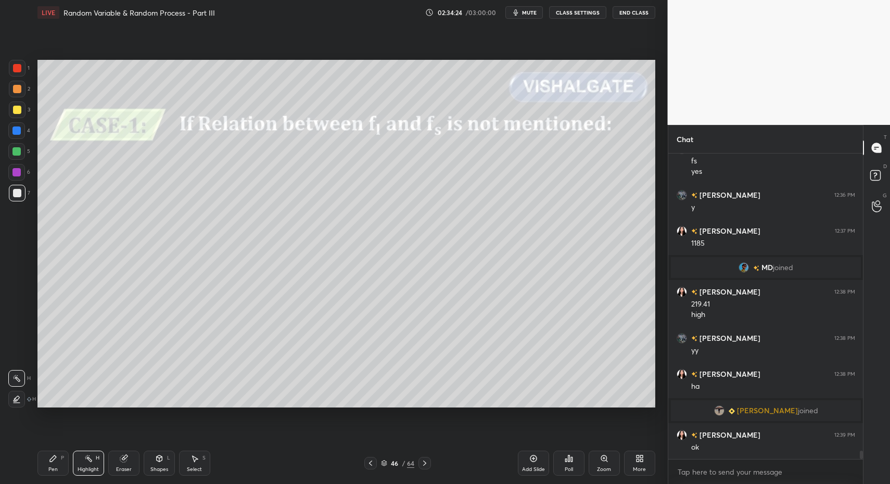
scroll to position [10891, 0]
drag, startPoint x: 46, startPoint y: 464, endPoint x: 78, endPoint y: 419, distance: 54.7
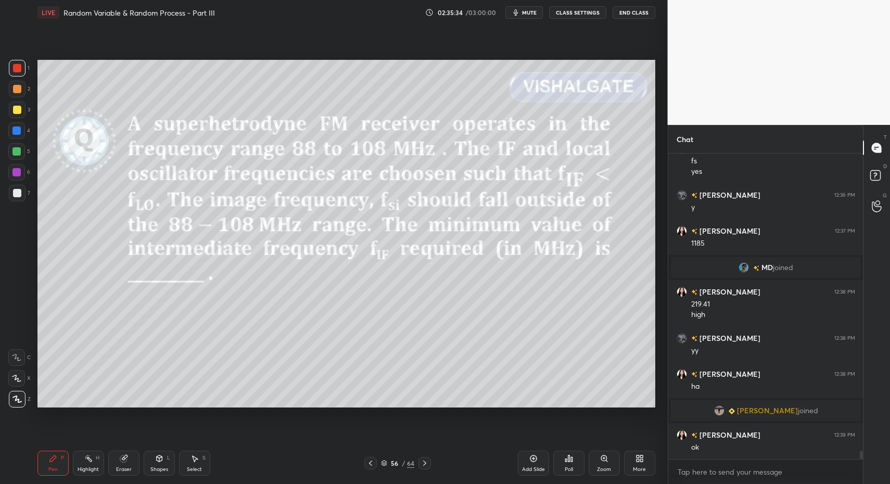
scroll to position [10927, 0]
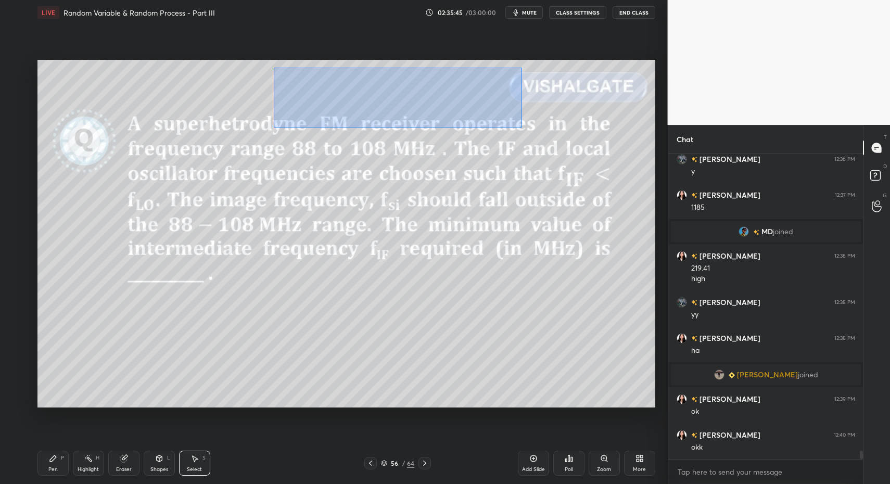
drag, startPoint x: 273, startPoint y: 67, endPoint x: 479, endPoint y: 161, distance: 226.4
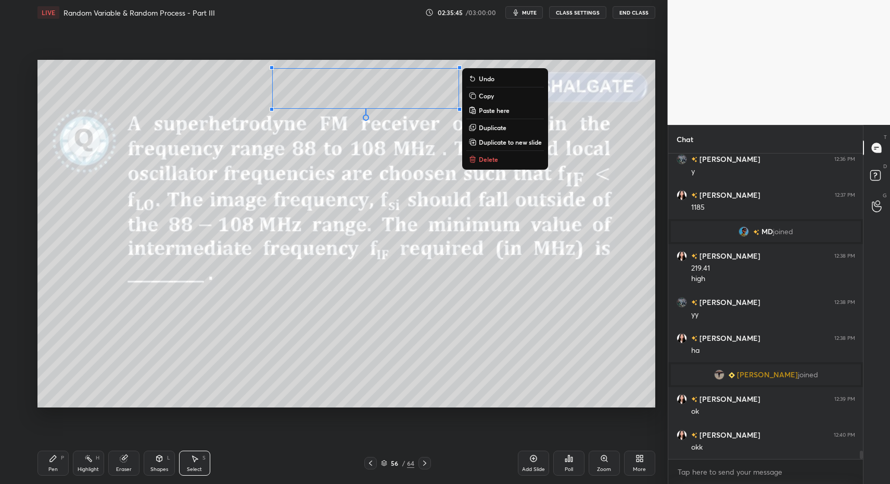
drag, startPoint x: 481, startPoint y: 160, endPoint x: 469, endPoint y: 174, distance: 18.8
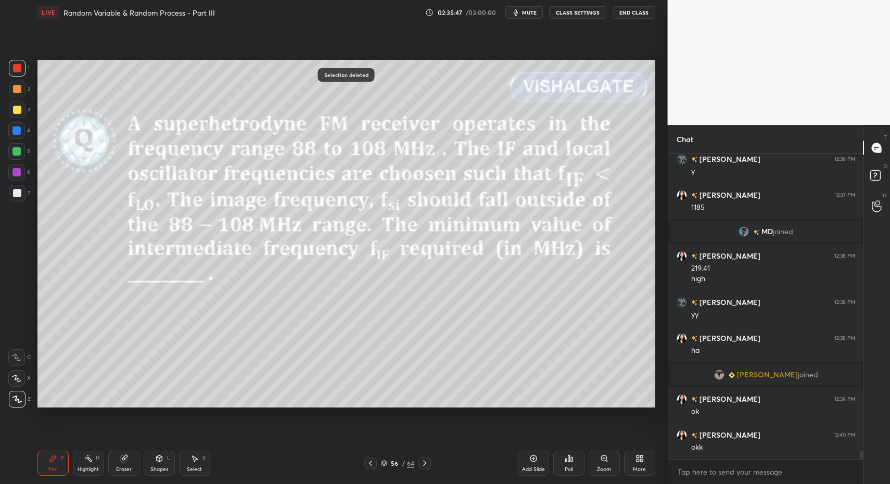
scroll to position [10938, 0]
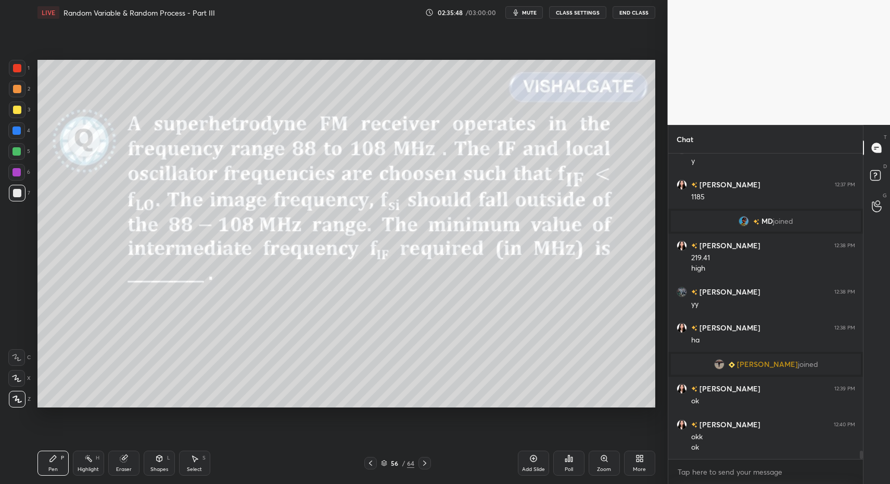
drag, startPoint x: 11, startPoint y: 173, endPoint x: 16, endPoint y: 163, distance: 10.5
drag, startPoint x: 372, startPoint y: 464, endPoint x: 419, endPoint y: 464, distance: 47.9
drag, startPoint x: 41, startPoint y: 453, endPoint x: 34, endPoint y: 341, distance: 112.6
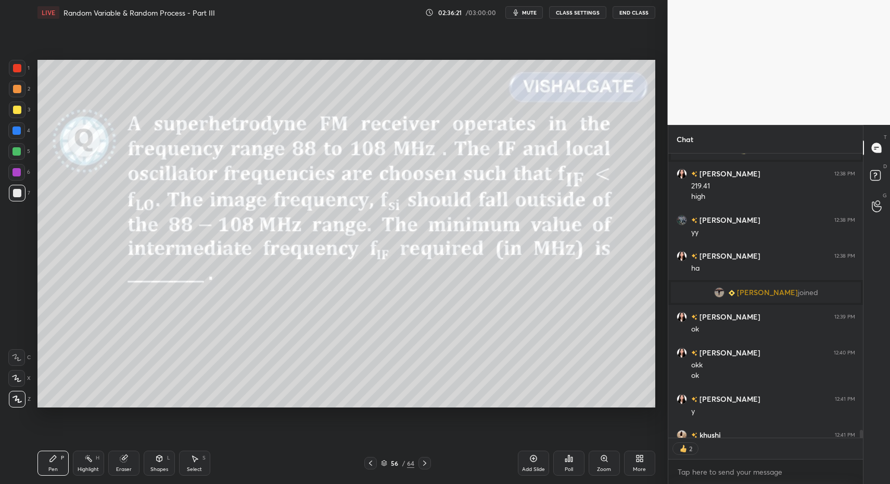
scroll to position [4, 4]
drag, startPoint x: 79, startPoint y: 459, endPoint x: 87, endPoint y: 462, distance: 9.2
drag, startPoint x: 87, startPoint y: 462, endPoint x: 104, endPoint y: 424, distance: 41.5
type textarea "x"
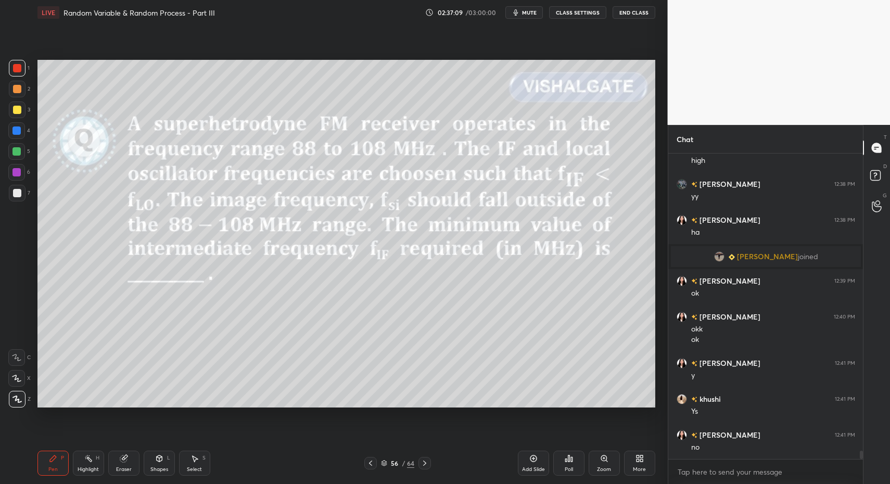
drag, startPoint x: 153, startPoint y: 466, endPoint x: 146, endPoint y: 448, distance: 20.1
drag, startPoint x: 47, startPoint y: 465, endPoint x: 27, endPoint y: 343, distance: 123.4
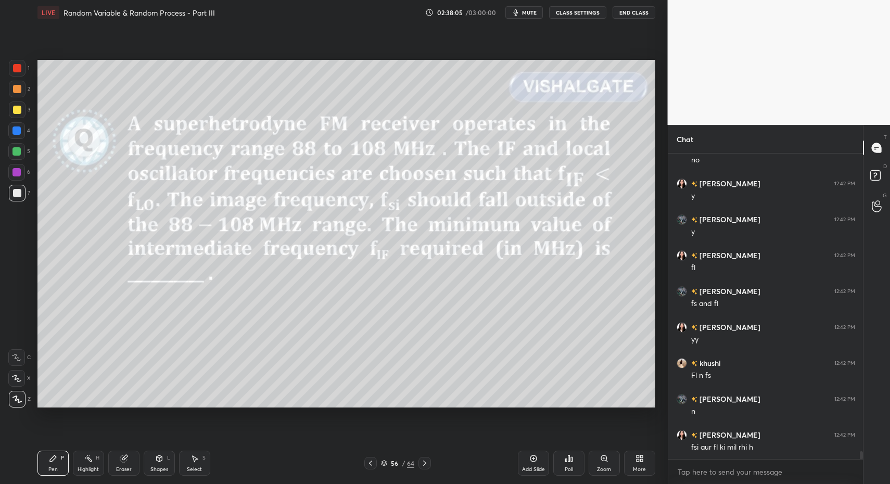
scroll to position [11369, 0]
drag, startPoint x: 80, startPoint y: 456, endPoint x: 79, endPoint y: 451, distance: 5.2
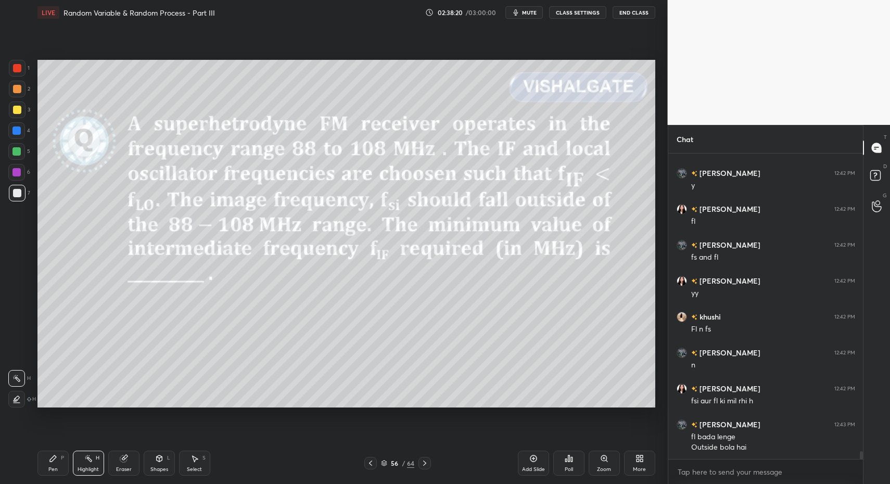
scroll to position [11415, 0]
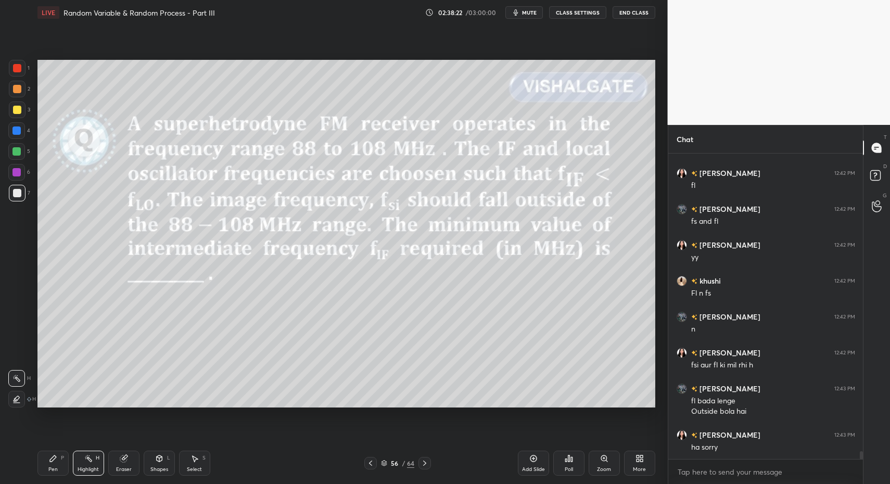
drag, startPoint x: 85, startPoint y: 467, endPoint x: 83, endPoint y: 460, distance: 7.7
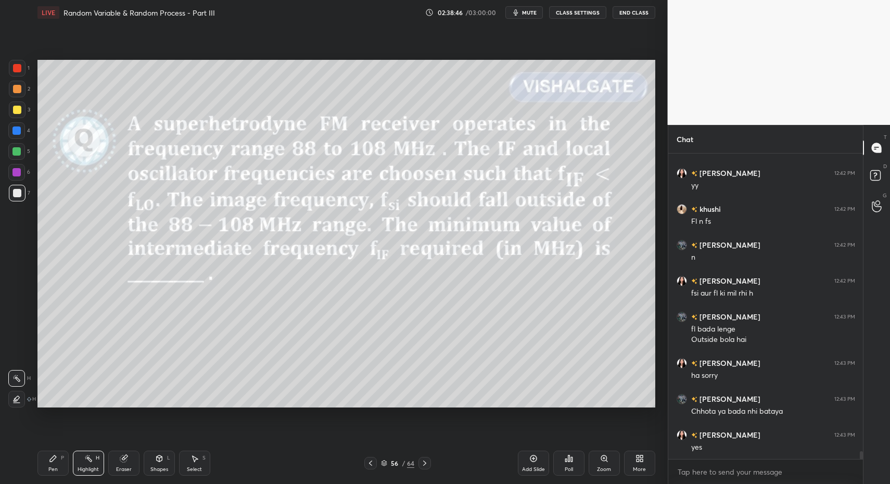
scroll to position [11497, 0]
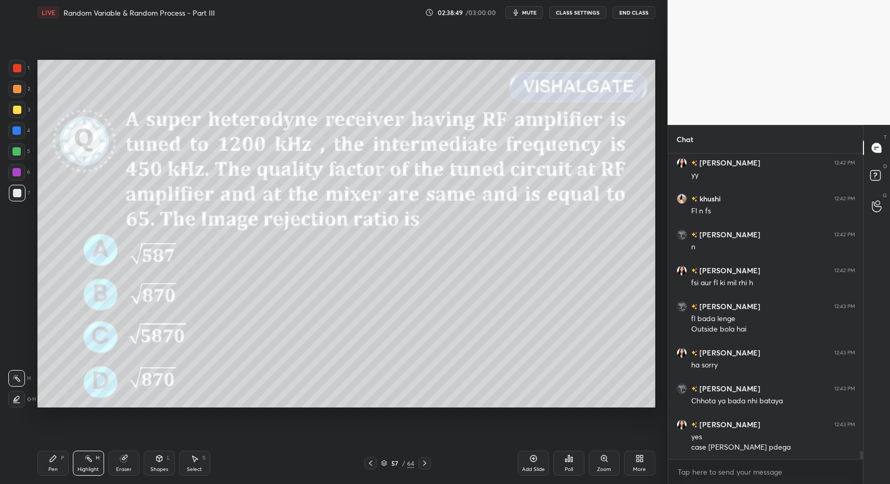
drag, startPoint x: 382, startPoint y: 459, endPoint x: 374, endPoint y: 459, distance: 8.3
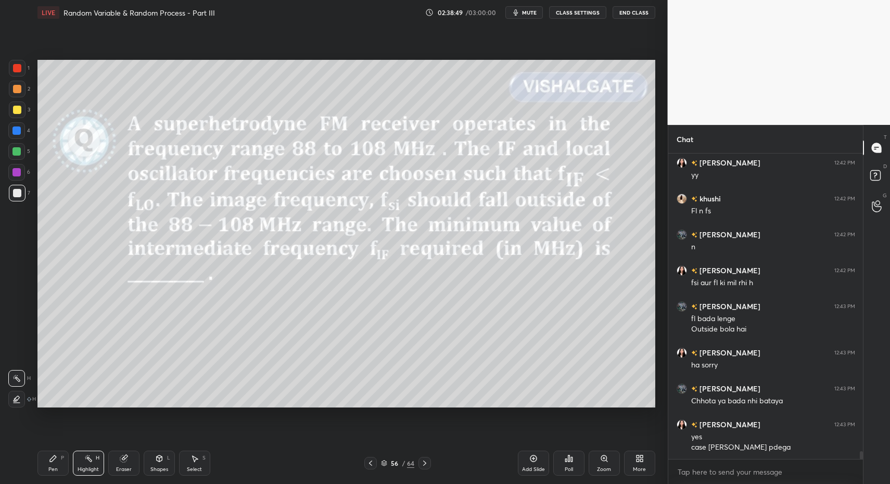
drag, startPoint x: 533, startPoint y: 463, endPoint x: 525, endPoint y: 459, distance: 9.6
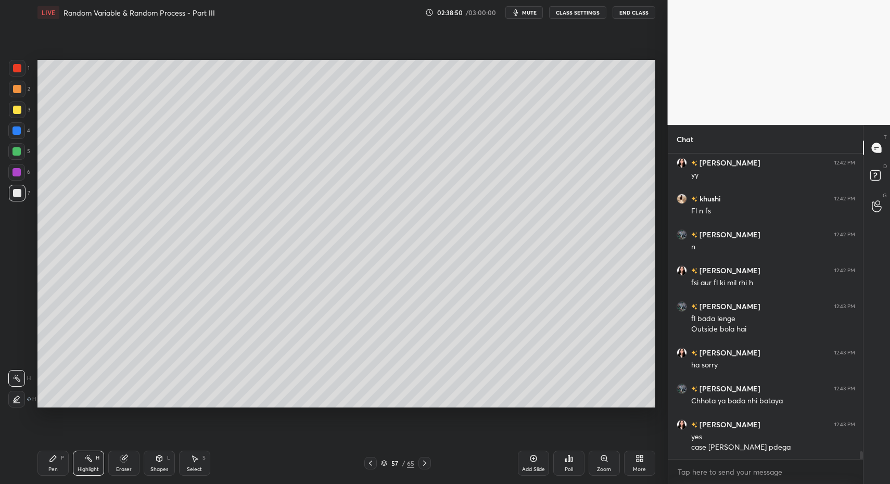
drag, startPoint x: 47, startPoint y: 462, endPoint x: 70, endPoint y: 430, distance: 38.8
drag, startPoint x: 19, startPoint y: 192, endPoint x: 24, endPoint y: 162, distance: 30.7
drag, startPoint x: 17, startPoint y: 106, endPoint x: 22, endPoint y: 122, distance: 16.8
drag, startPoint x: 52, startPoint y: 462, endPoint x: 56, endPoint y: 445, distance: 17.2
drag, startPoint x: 151, startPoint y: 467, endPoint x: 149, endPoint y: 462, distance: 5.6
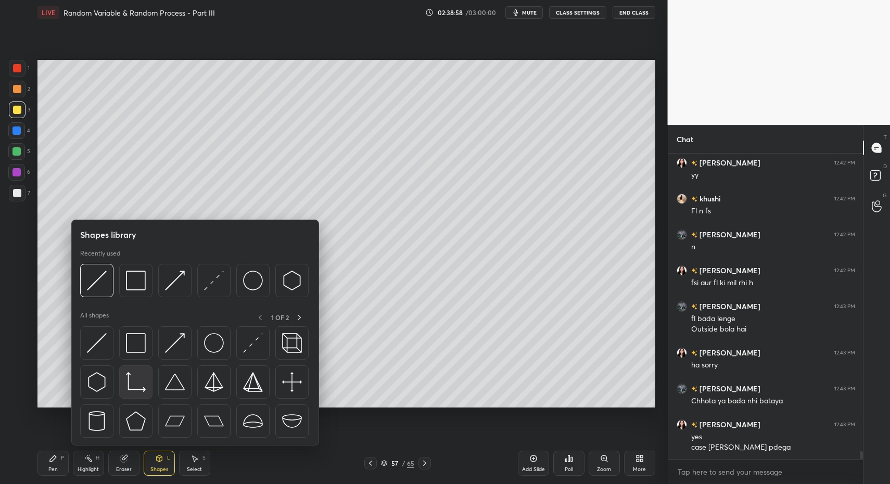
scroll to position [11533, 0]
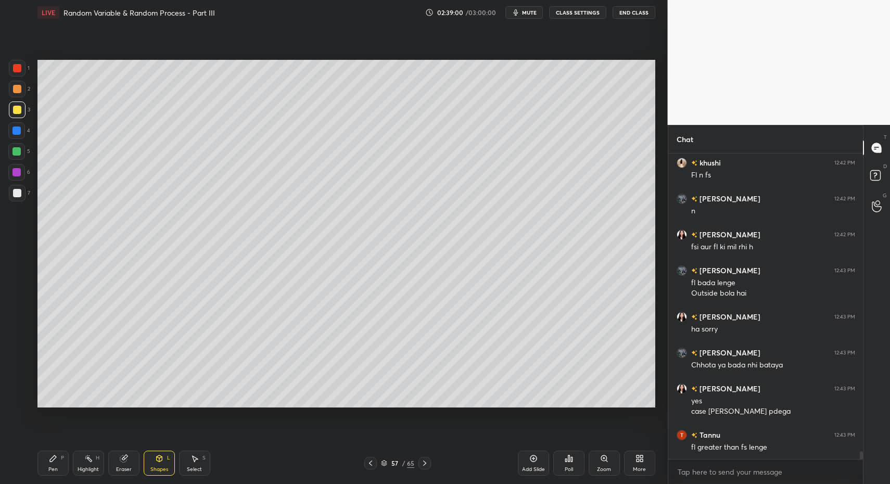
drag, startPoint x: 40, startPoint y: 465, endPoint x: 46, endPoint y: 459, distance: 8.1
drag, startPoint x: 25, startPoint y: 197, endPoint x: 32, endPoint y: 189, distance: 10.7
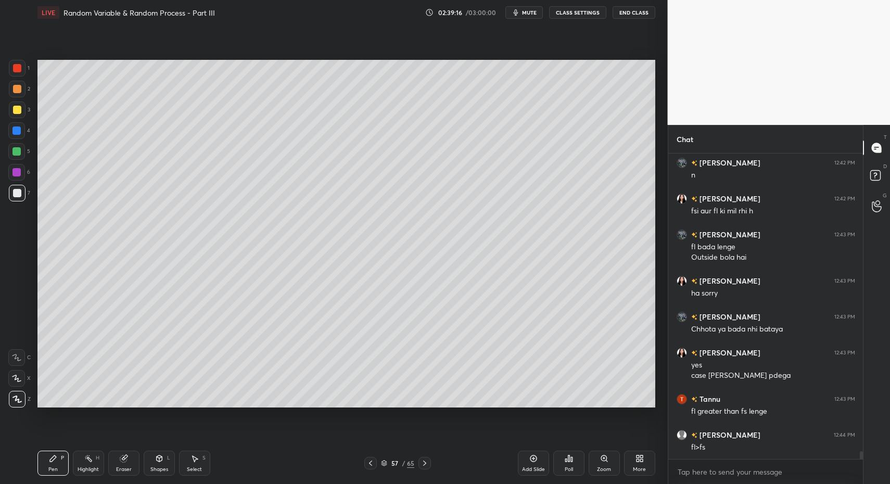
scroll to position [11605, 0]
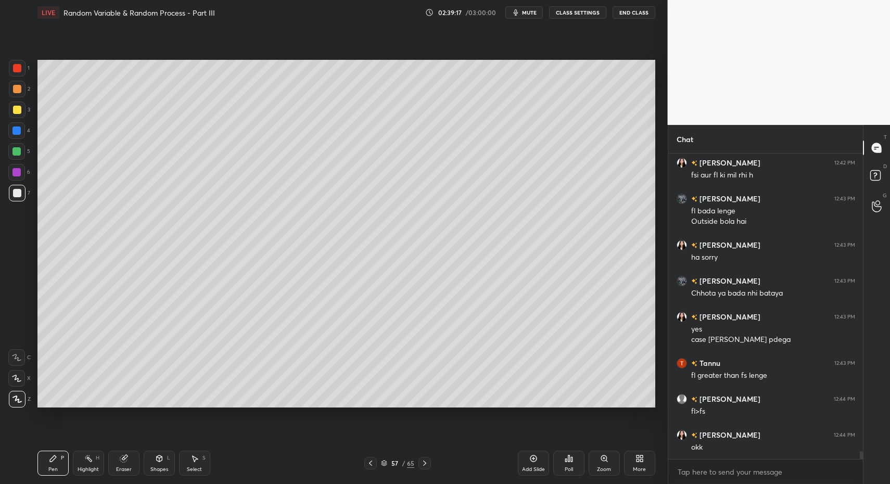
drag, startPoint x: 21, startPoint y: 194, endPoint x: 33, endPoint y: 186, distance: 14.0
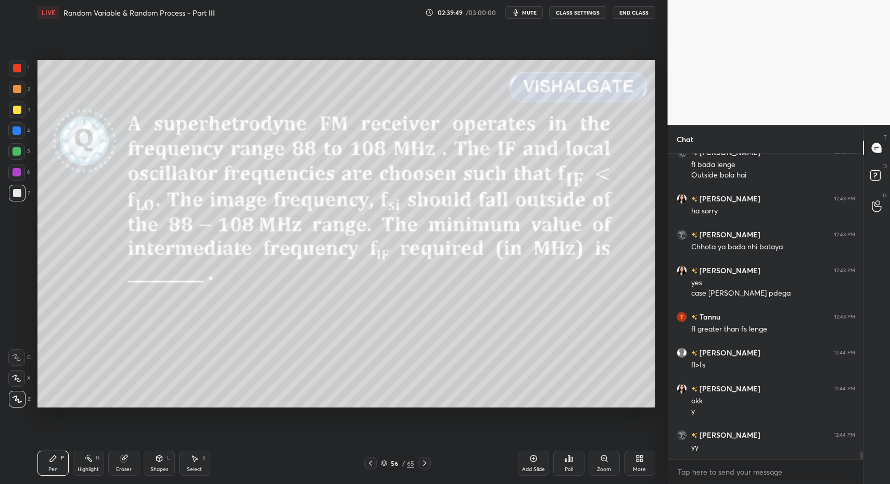
scroll to position [11687, 0]
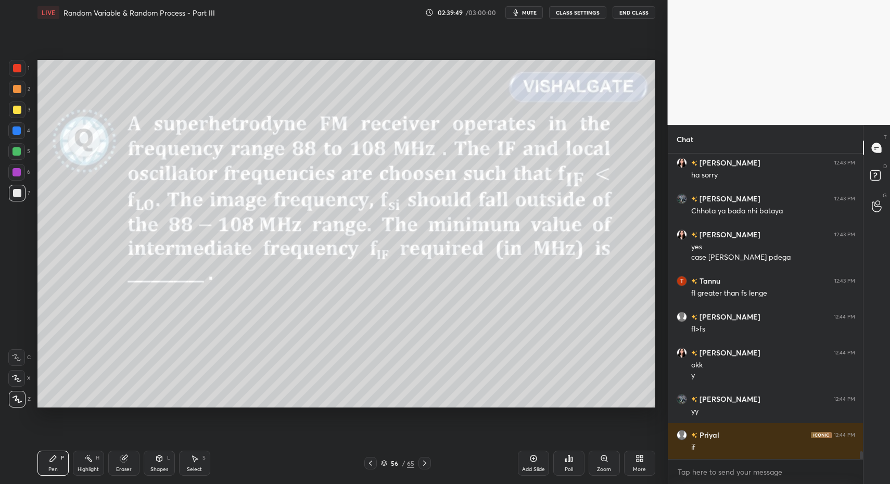
drag, startPoint x: 426, startPoint y: 465, endPoint x: 420, endPoint y: 464, distance: 5.8
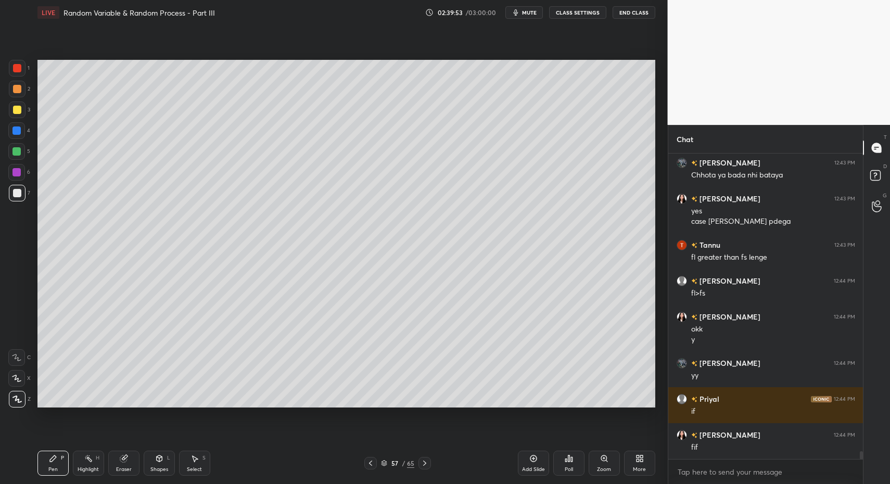
scroll to position [11759, 0]
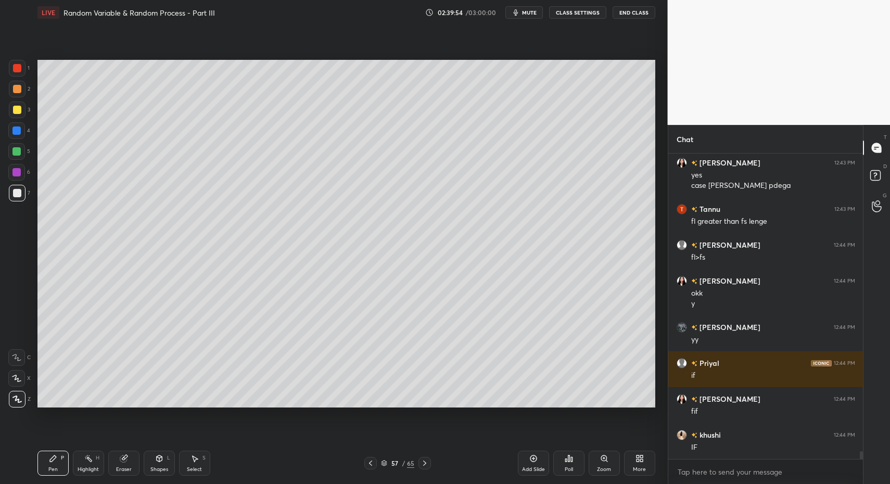
drag, startPoint x: 529, startPoint y: 462, endPoint x: 294, endPoint y: 436, distance: 236.6
drag, startPoint x: 57, startPoint y: 64, endPoint x: 91, endPoint y: 107, distance: 54.8
drag, startPoint x: 17, startPoint y: 110, endPoint x: 34, endPoint y: 101, distance: 18.6
drag, startPoint x: 157, startPoint y: 465, endPoint x: 156, endPoint y: 455, distance: 10.5
drag, startPoint x: 50, startPoint y: 464, endPoint x: 68, endPoint y: 407, distance: 59.4
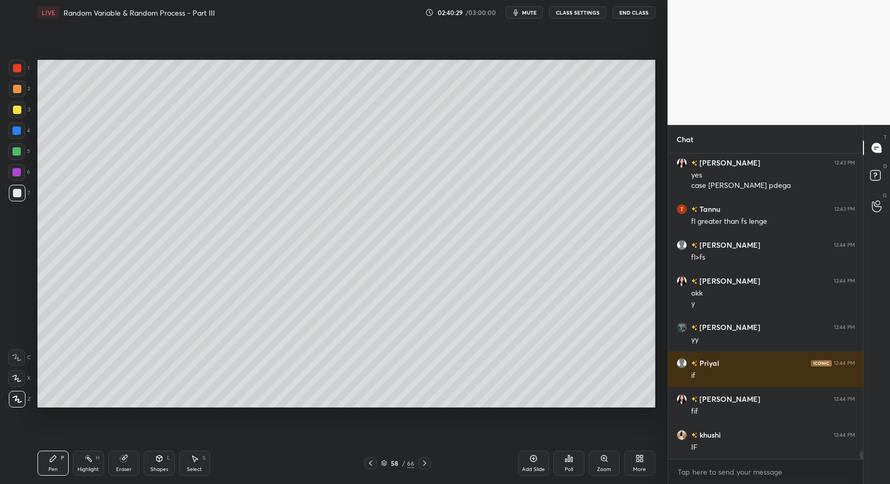
scroll to position [11795, 0]
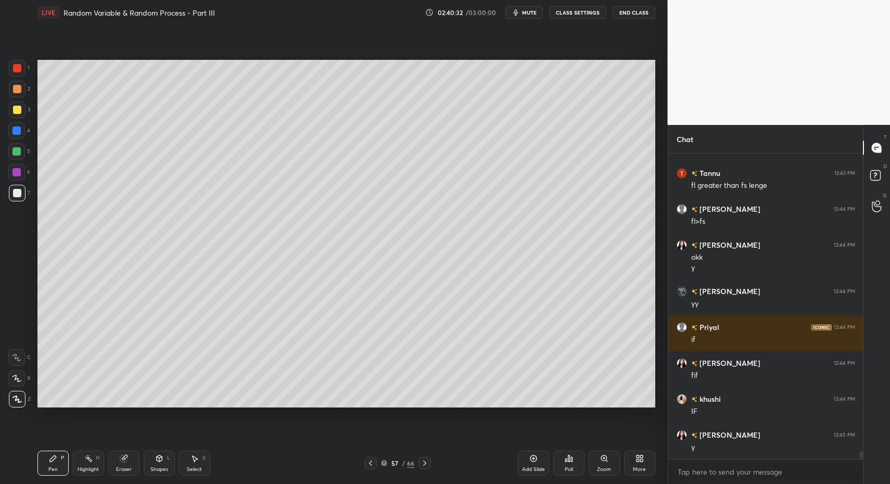
drag, startPoint x: 92, startPoint y: 460, endPoint x: 209, endPoint y: 453, distance: 117.3
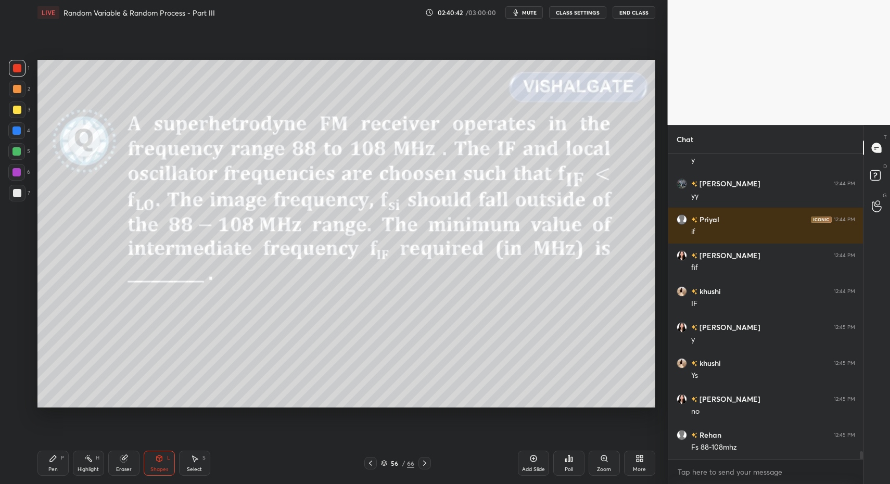
scroll to position [11938, 0]
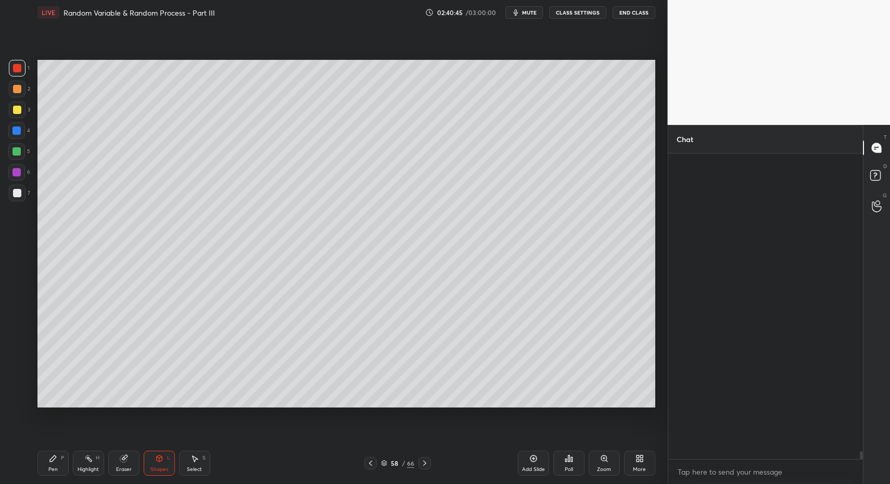
scroll to position [225, 191]
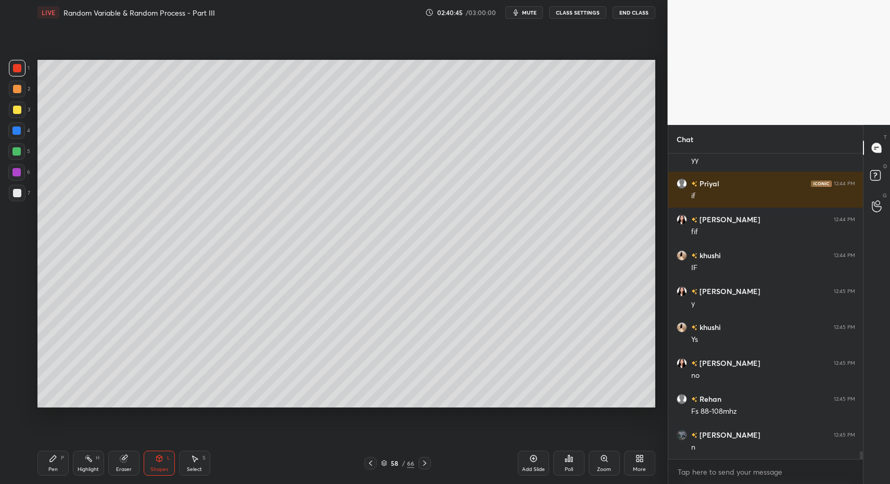
drag, startPoint x: 56, startPoint y: 455, endPoint x: 62, endPoint y: 412, distance: 43.6
click at [56, 455] on icon at bounding box center [53, 458] width 8 height 8
drag, startPoint x: 21, startPoint y: 198, endPoint x: 25, endPoint y: 214, distance: 16.7
click at [18, 191] on div at bounding box center [17, 193] width 17 height 17
drag, startPoint x: 146, startPoint y: 468, endPoint x: 147, endPoint y: 450, distance: 18.3
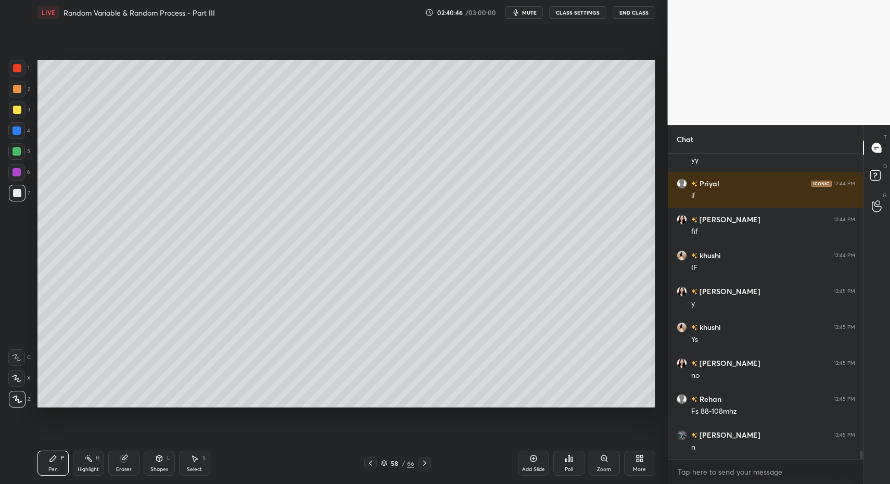
click at [147, 466] on div "Shapes L" at bounding box center [159, 463] width 31 height 25
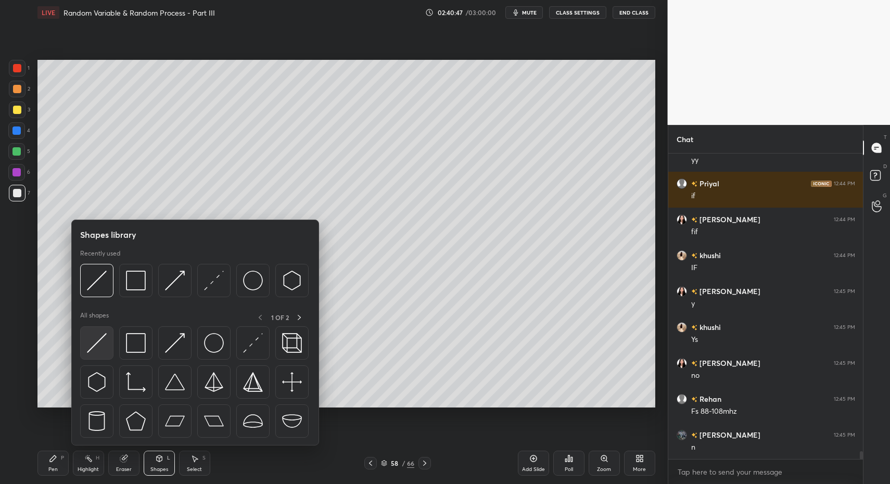
click at [101, 341] on img at bounding box center [97, 343] width 20 height 20
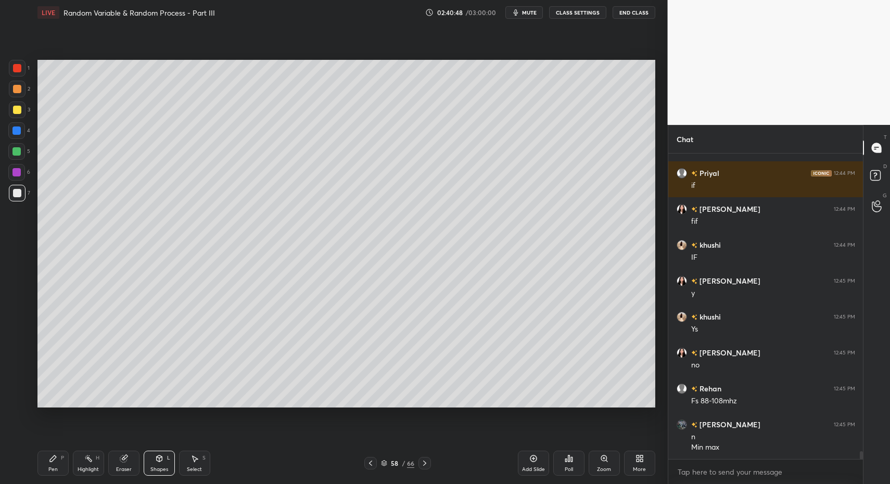
scroll to position [11985, 0]
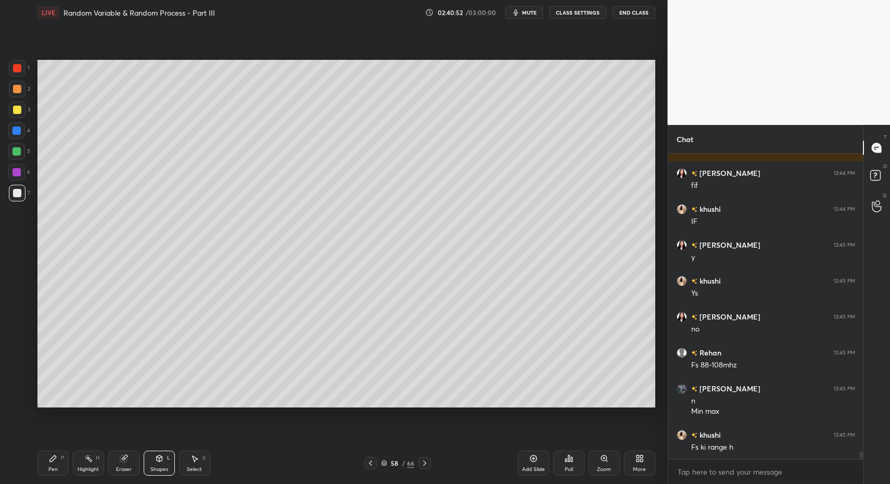
drag, startPoint x: 57, startPoint y: 460, endPoint x: 51, endPoint y: 462, distance: 6.6
click at [54, 462] on div "Pen P" at bounding box center [52, 463] width 31 height 25
drag, startPoint x: 51, startPoint y: 462, endPoint x: 110, endPoint y: 412, distance: 77.9
click at [51, 462] on icon at bounding box center [53, 458] width 8 height 8
click at [12, 63] on div at bounding box center [17, 68] width 17 height 17
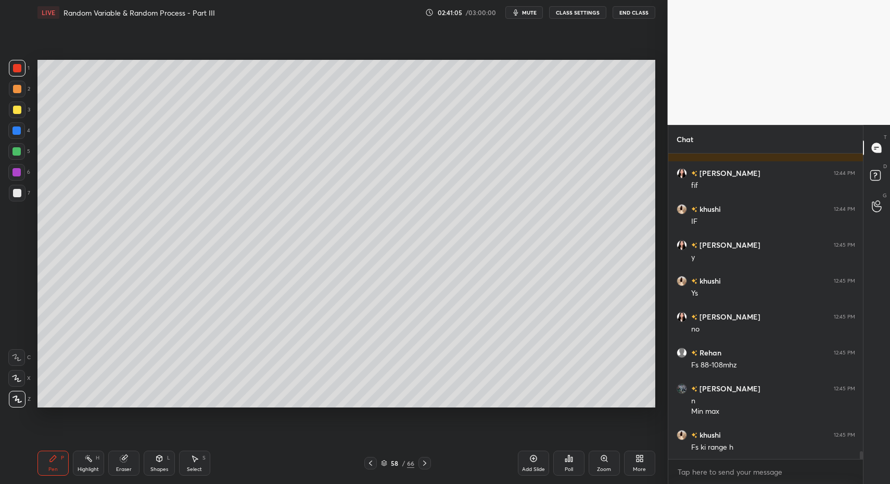
click at [12, 70] on div at bounding box center [17, 68] width 17 height 17
click at [9, 193] on div at bounding box center [17, 193] width 17 height 17
click at [41, 457] on div "Pen P" at bounding box center [52, 463] width 31 height 25
click at [193, 459] on icon at bounding box center [195, 459] width 6 height 6
drag, startPoint x: 193, startPoint y: 459, endPoint x: 200, endPoint y: 449, distance: 12.3
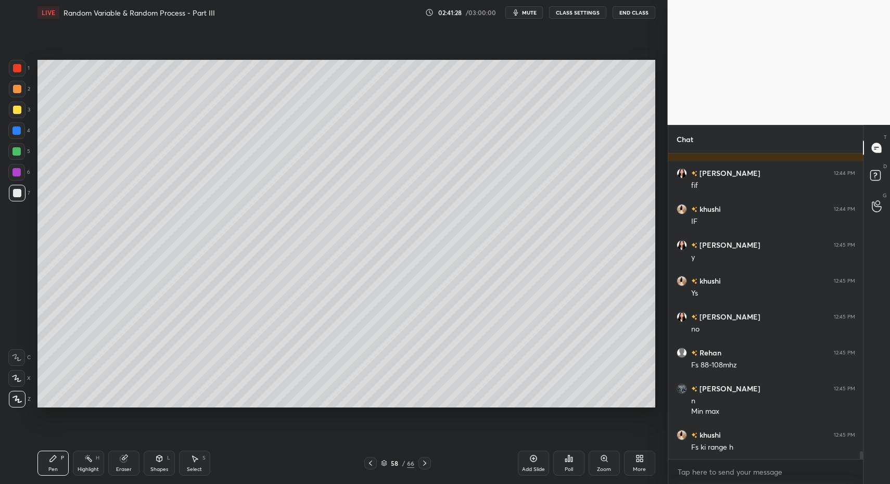
click at [196, 454] on icon at bounding box center [194, 458] width 8 height 8
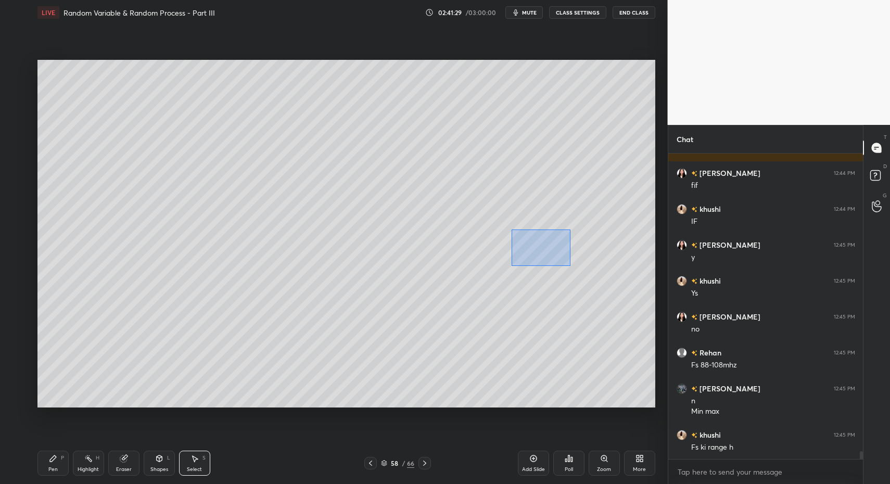
drag, startPoint x: 539, startPoint y: 250, endPoint x: 545, endPoint y: 251, distance: 6.3
click at [584, 269] on div "0 ° Undo Copy Paste here Duplicate Duplicate to new slide Delete" at bounding box center [346, 234] width 618 height 348
drag, startPoint x: 542, startPoint y: 248, endPoint x: 556, endPoint y: 247, distance: 14.6
click at [556, 247] on div "0 ° Undo Copy Paste here Duplicate Duplicate to new slide Delete" at bounding box center [346, 234] width 618 height 348
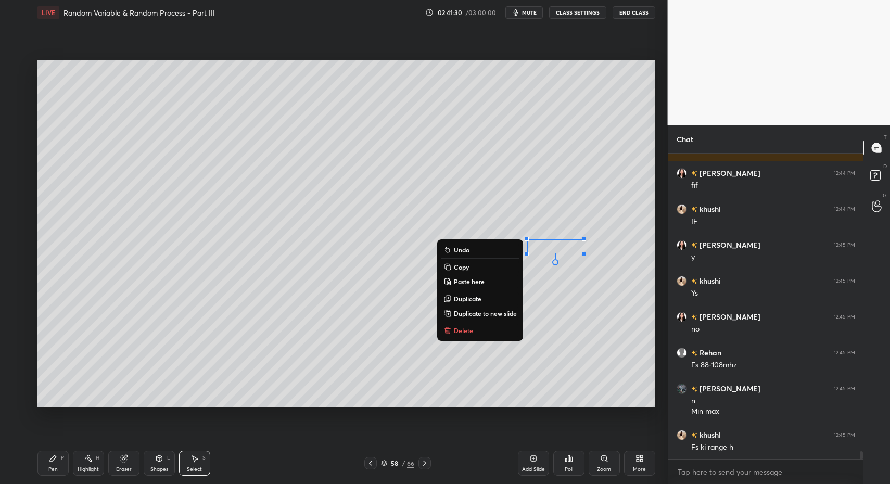
drag, startPoint x: 60, startPoint y: 454, endPoint x: 55, endPoint y: 458, distance: 6.7
click at [57, 457] on div "Pen P" at bounding box center [52, 463] width 31 height 25
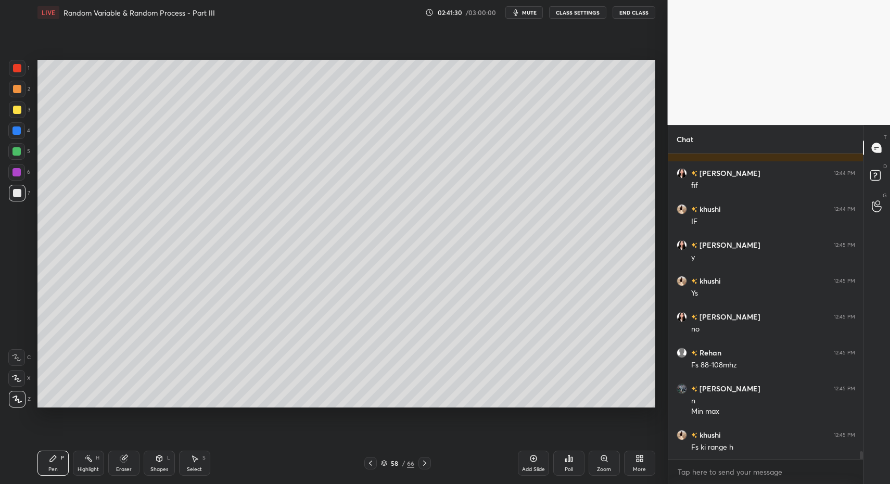
drag, startPoint x: 53, startPoint y: 457, endPoint x: 126, endPoint y: 409, distance: 88.3
click at [53, 457] on icon at bounding box center [53, 458] width 6 height 6
click at [204, 468] on div "Select S" at bounding box center [194, 463] width 31 height 25
click at [193, 464] on div "Select S" at bounding box center [194, 463] width 31 height 25
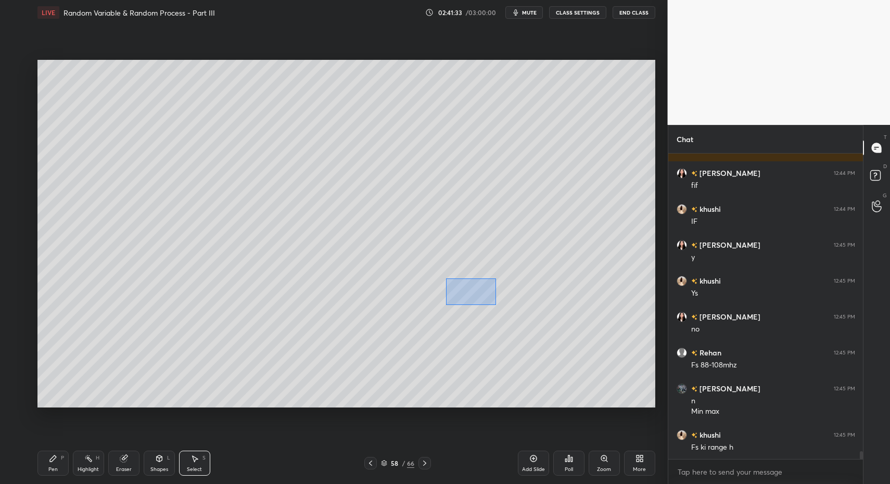
drag, startPoint x: 487, startPoint y: 297, endPoint x: 492, endPoint y: 324, distance: 27.7
click at [496, 313] on div "0 ° Undo Copy Paste here Duplicate Duplicate to new slide Delete" at bounding box center [346, 234] width 618 height 348
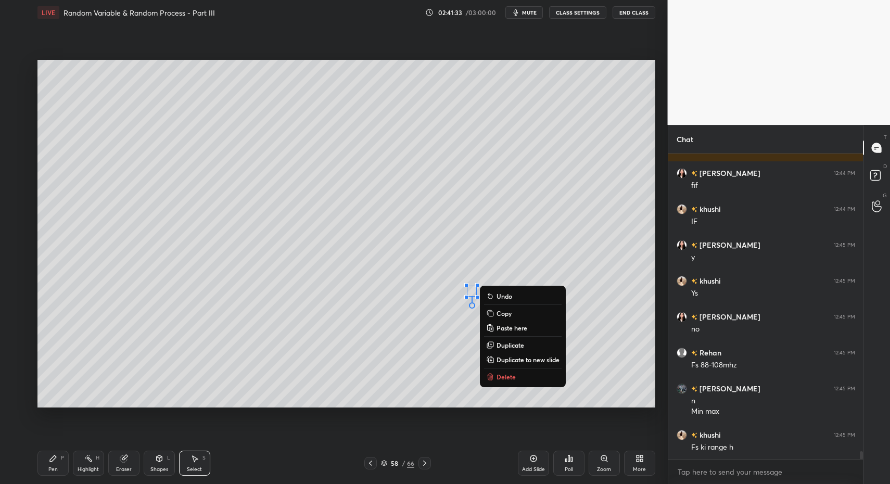
click at [487, 378] on icon at bounding box center [490, 377] width 8 height 8
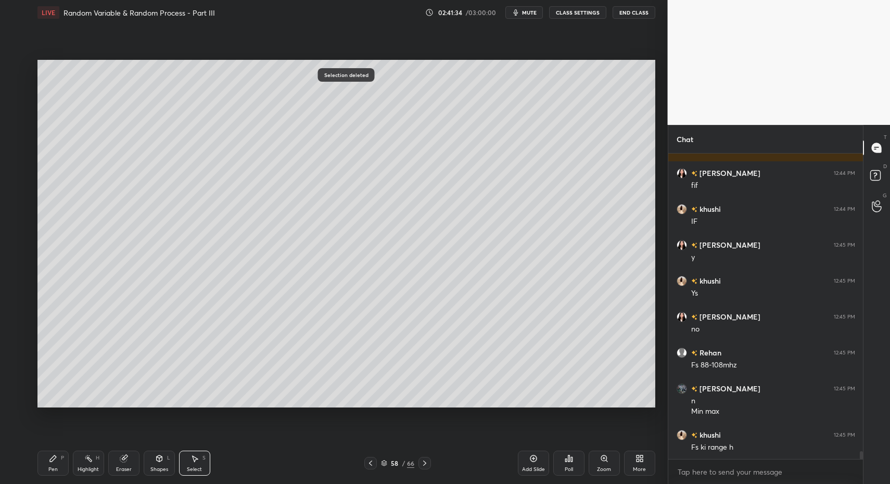
click at [55, 452] on div "Pen P" at bounding box center [52, 463] width 31 height 25
click at [57, 455] on div "Pen P" at bounding box center [52, 463] width 31 height 25
drag, startPoint x: 20, startPoint y: 64, endPoint x: 18, endPoint y: 70, distance: 5.9
click at [20, 64] on div at bounding box center [17, 68] width 8 height 8
drag, startPoint x: 18, startPoint y: 70, endPoint x: 24, endPoint y: 75, distance: 8.5
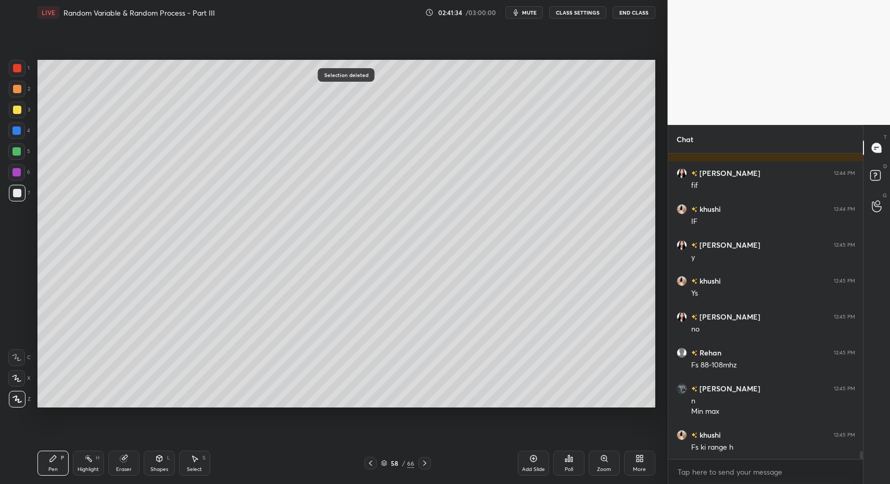
click at [18, 72] on div at bounding box center [17, 68] width 8 height 8
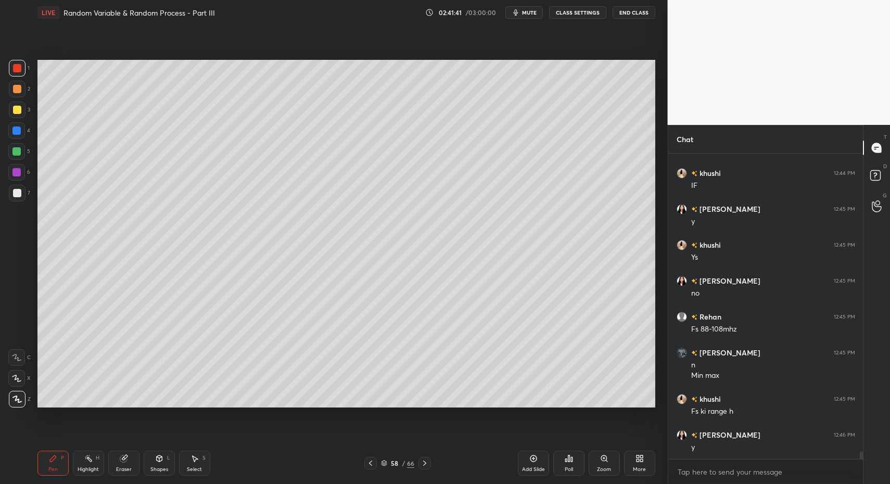
scroll to position [12056, 0]
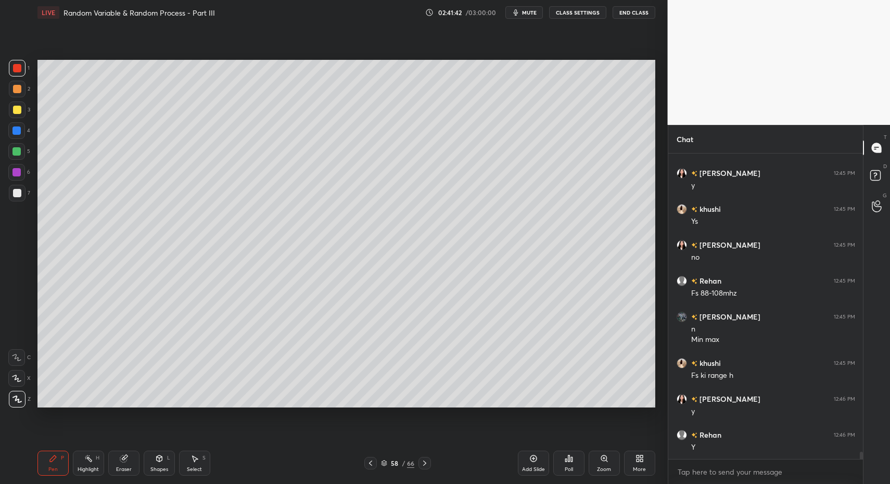
click at [9, 118] on div "3" at bounding box center [19, 109] width 21 height 17
click at [14, 113] on div at bounding box center [17, 109] width 17 height 17
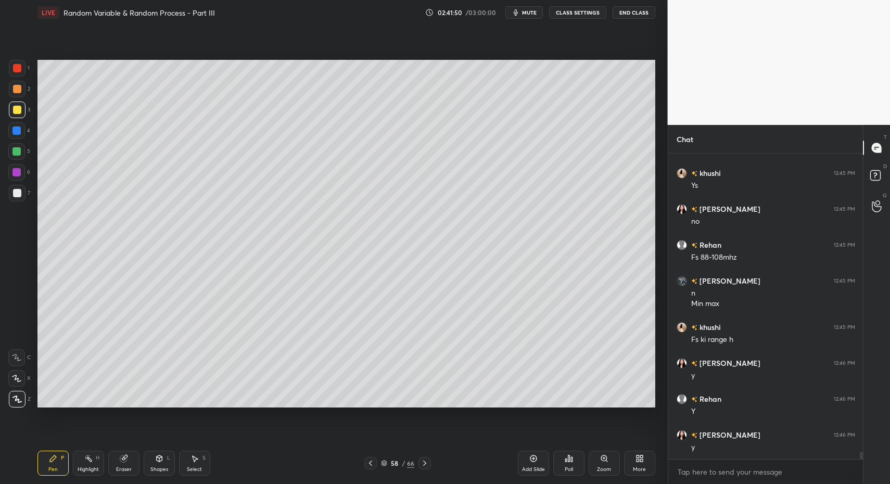
drag, startPoint x: 534, startPoint y: 461, endPoint x: 449, endPoint y: 413, distance: 97.9
click at [533, 461] on icon at bounding box center [533, 458] width 8 height 8
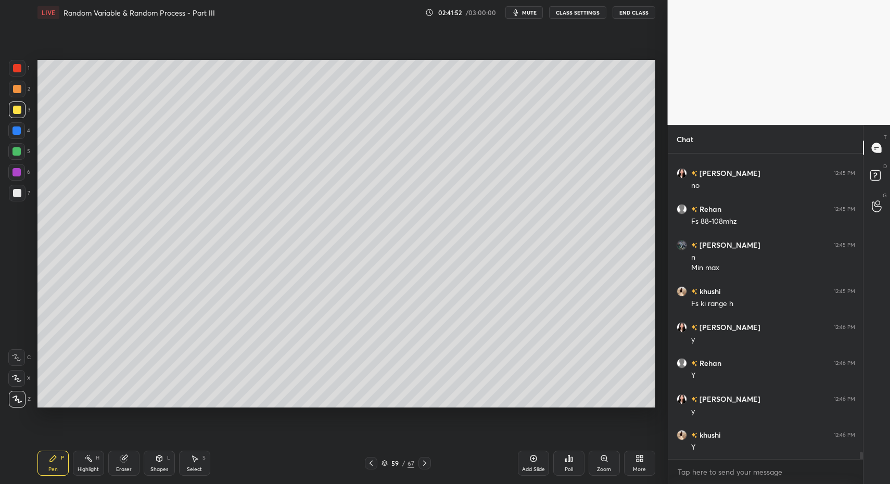
drag, startPoint x: 158, startPoint y: 470, endPoint x: 155, endPoint y: 448, distance: 23.1
click at [155, 468] on div "Shapes" at bounding box center [159, 469] width 18 height 5
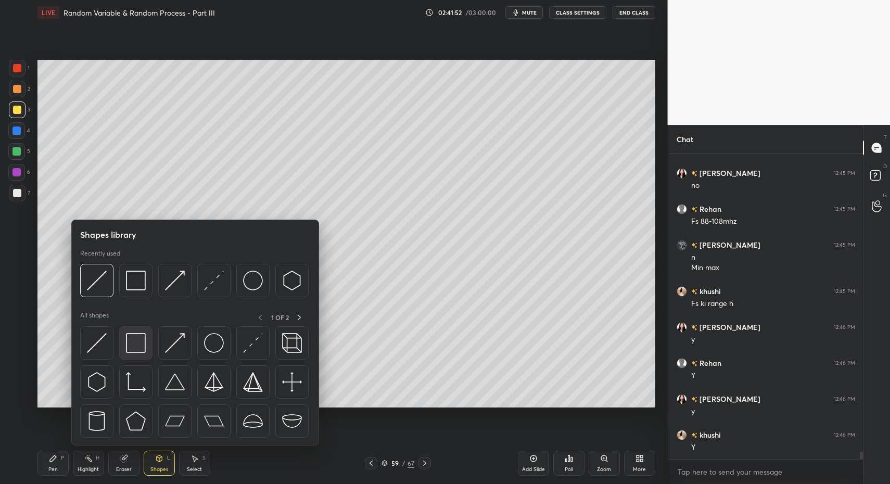
click at [131, 346] on img at bounding box center [136, 343] width 20 height 20
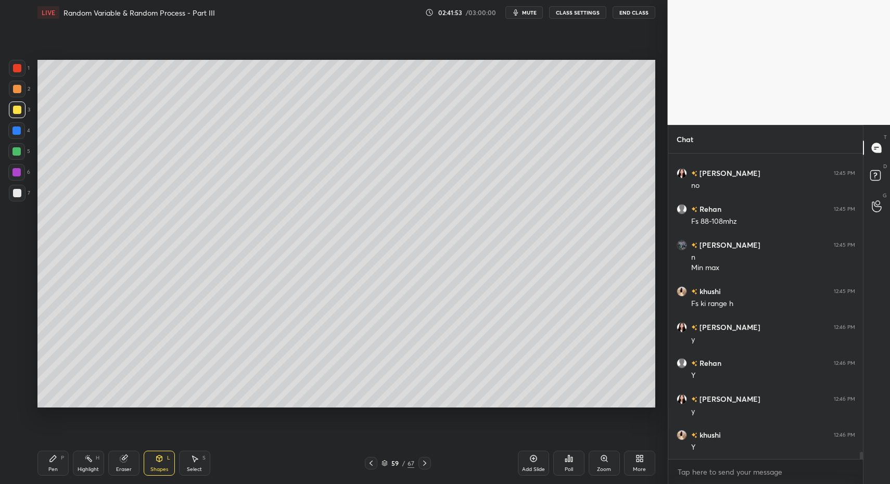
click at [14, 198] on div at bounding box center [17, 193] width 17 height 17
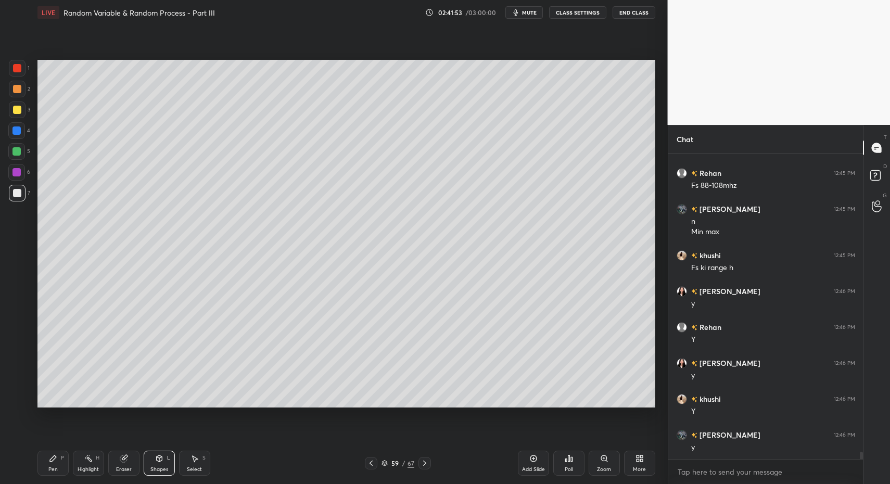
click at [18, 197] on div at bounding box center [17, 193] width 8 height 8
click at [371, 461] on icon at bounding box center [371, 463] width 8 height 8
drag, startPoint x: 201, startPoint y: 457, endPoint x: 198, endPoint y: 462, distance: 5.6
click at [201, 457] on div "Select S" at bounding box center [194, 463] width 31 height 25
drag, startPoint x: 198, startPoint y: 462, endPoint x: 197, endPoint y: 441, distance: 20.8
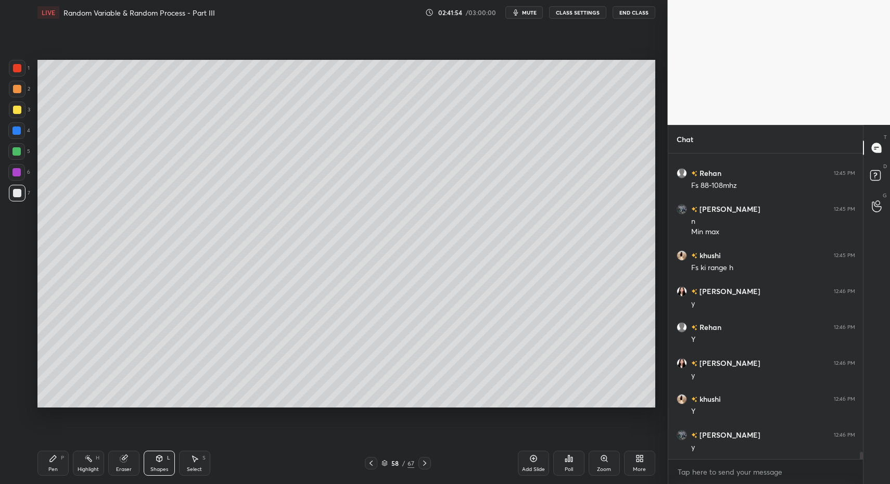
click at [198, 462] on icon at bounding box center [194, 458] width 8 height 8
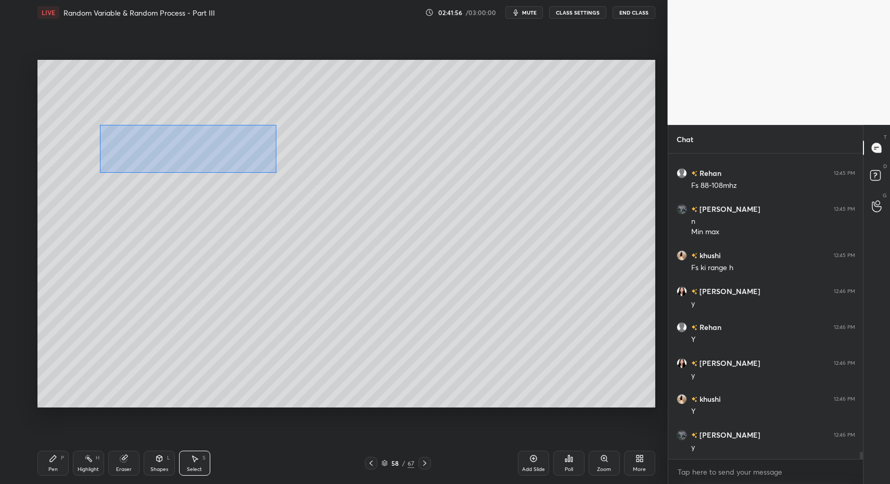
drag, startPoint x: 104, startPoint y: 129, endPoint x: 271, endPoint y: 189, distance: 177.9
click at [276, 172] on div "0 ° Undo Copy Paste here Duplicate Duplicate to new slide Delete" at bounding box center [346, 234] width 618 height 348
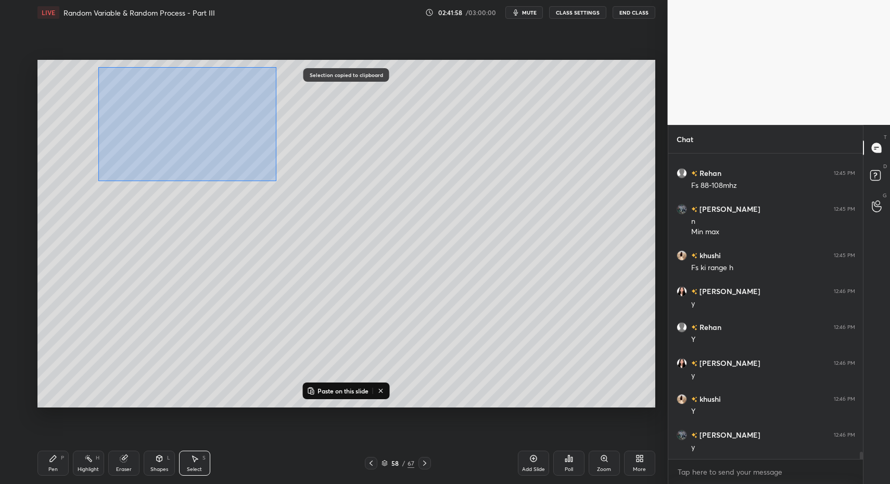
drag, startPoint x: 122, startPoint y: 96, endPoint x: 273, endPoint y: 209, distance: 188.9
click at [274, 181] on div "0 ° Undo Copy Paste here Duplicate Duplicate to new slide Delete" at bounding box center [346, 234] width 618 height 348
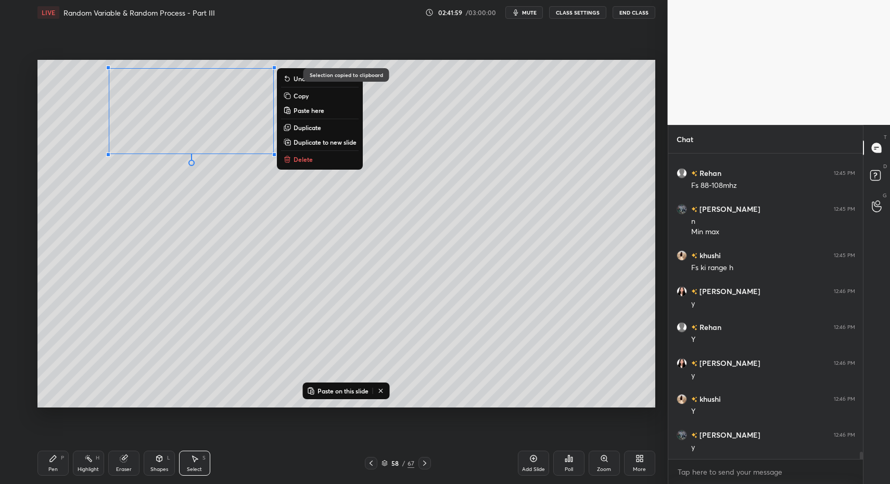
click at [423, 466] on icon at bounding box center [424, 463] width 8 height 8
click at [63, 459] on div "P" at bounding box center [62, 457] width 3 height 5
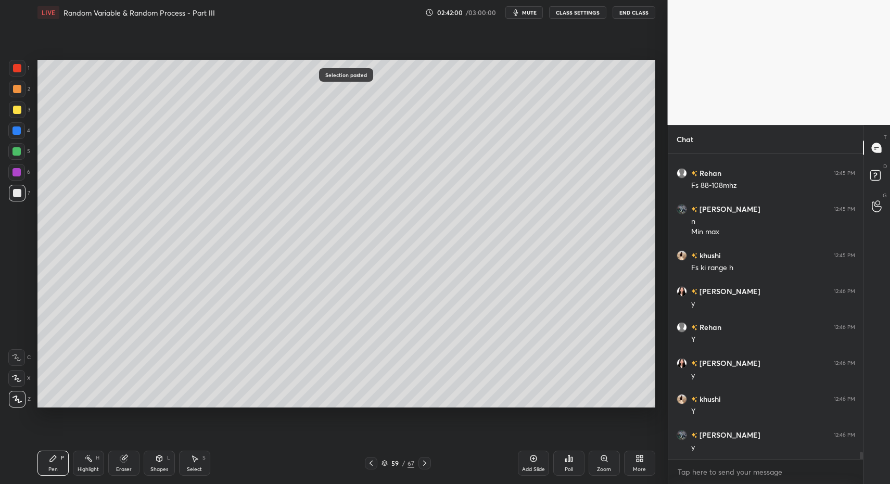
click at [198, 471] on div "Select" at bounding box center [194, 469] width 15 height 5
drag, startPoint x: 143, startPoint y: 66, endPoint x: 260, endPoint y: 114, distance: 126.2
click at [261, 110] on div "0 ° Undo Copy Paste here Duplicate Duplicate to new slide Delete" at bounding box center [346, 234] width 618 height 348
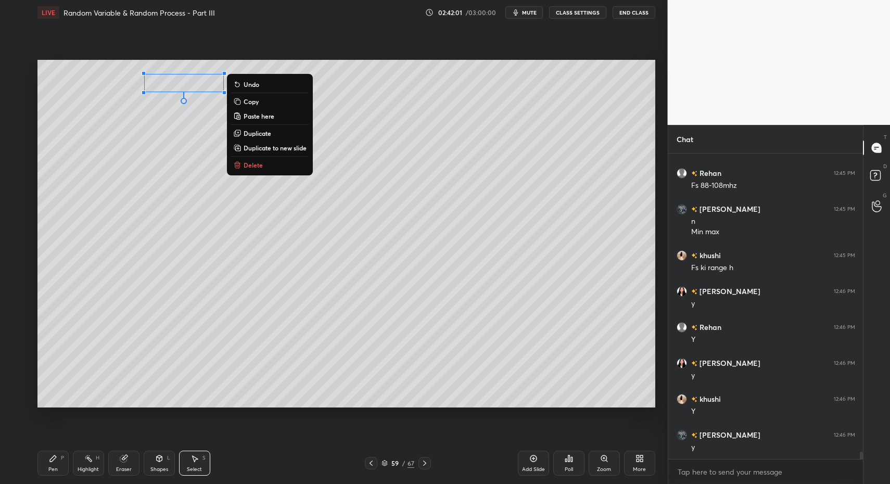
click at [263, 168] on button "Delete" at bounding box center [270, 165] width 78 height 12
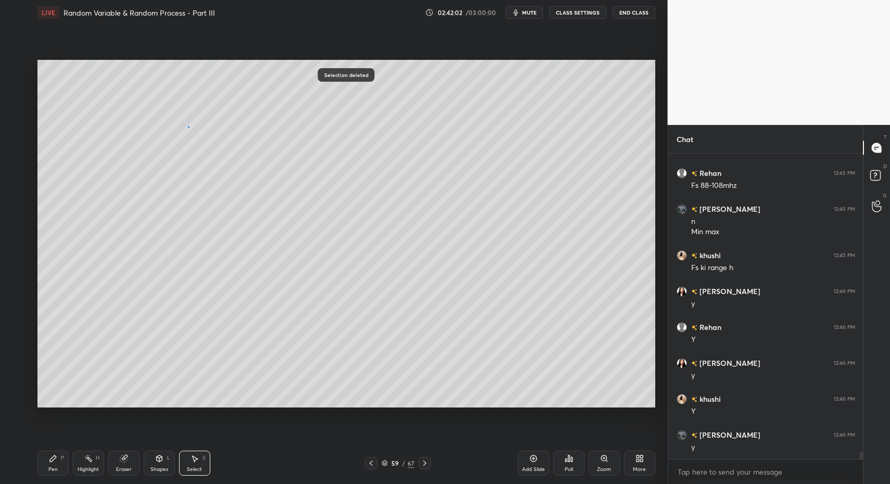
drag, startPoint x: 188, startPoint y: 126, endPoint x: 325, endPoint y: 185, distance: 149.2
click at [318, 181] on div "0 ° Undo Copy Paste here Duplicate Duplicate to new slide Delete" at bounding box center [346, 234] width 618 height 348
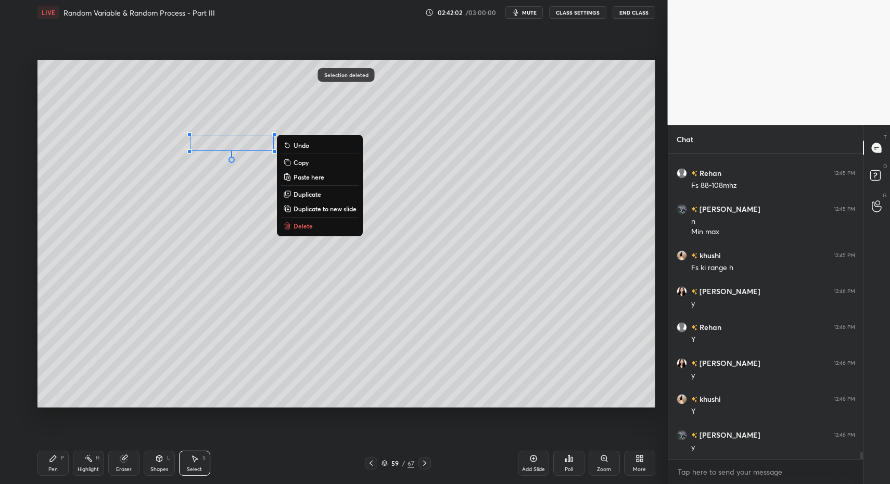
click at [313, 223] on button "Delete" at bounding box center [320, 226] width 78 height 12
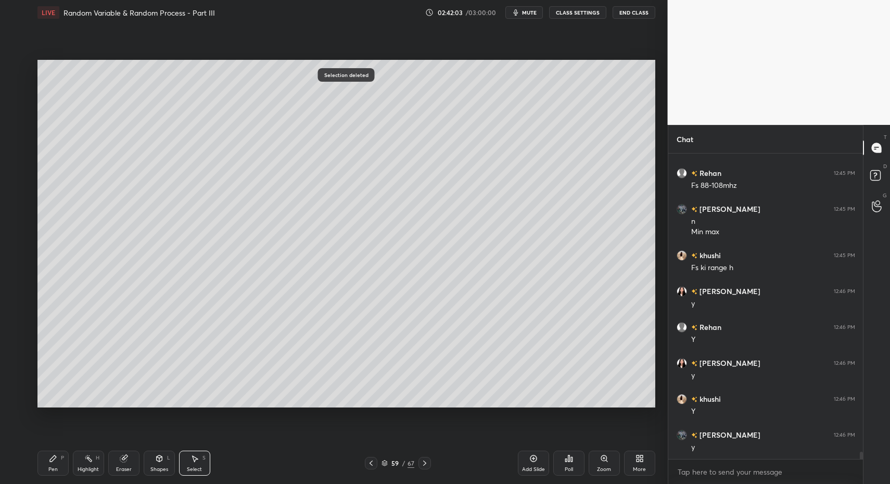
click at [51, 457] on icon at bounding box center [53, 458] width 8 height 8
drag, startPoint x: 42, startPoint y: 460, endPoint x: 67, endPoint y: 411, distance: 54.7
click at [42, 460] on div "Pen P" at bounding box center [52, 463] width 31 height 25
drag, startPoint x: 149, startPoint y: 461, endPoint x: 149, endPoint y: 448, distance: 13.0
click at [152, 459] on div "Shapes L" at bounding box center [159, 463] width 31 height 25
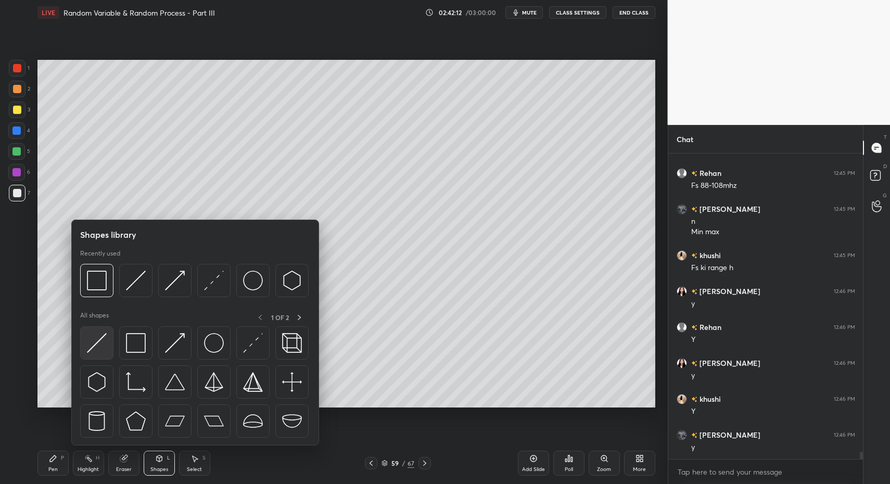
click at [107, 342] on div at bounding box center [96, 342] width 33 height 33
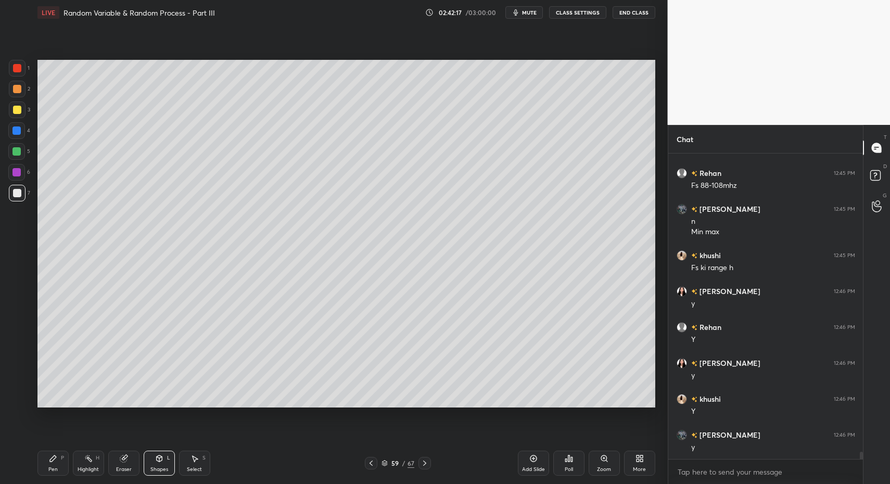
click at [61, 459] on div "P" at bounding box center [62, 457] width 3 height 5
click at [54, 460] on icon at bounding box center [53, 458] width 8 height 8
click at [49, 471] on div "Pen" at bounding box center [52, 469] width 9 height 5
click at [49, 469] on div "Pen" at bounding box center [52, 469] width 9 height 5
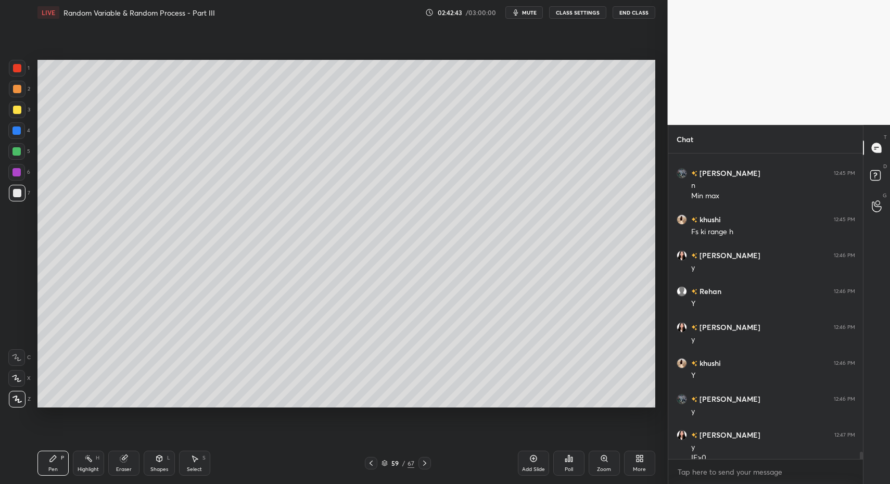
scroll to position [12211, 0]
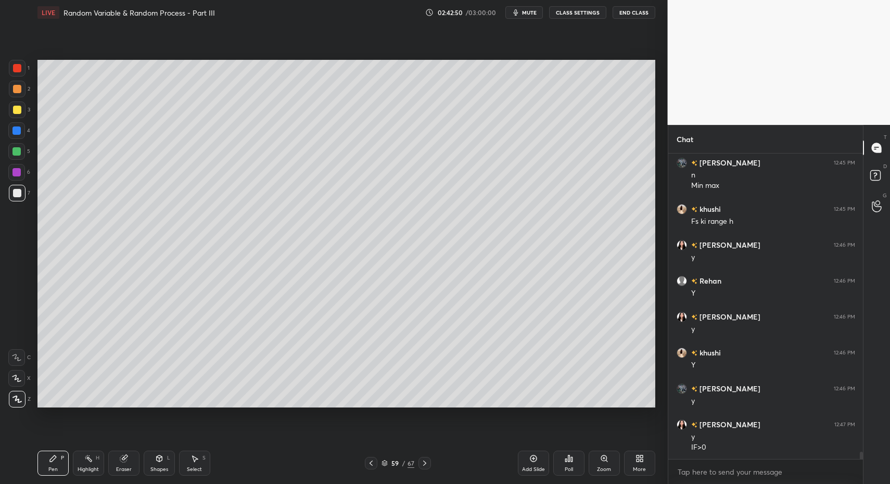
click at [17, 68] on div at bounding box center [17, 68] width 8 height 8
drag, startPoint x: 151, startPoint y: 468, endPoint x: 145, endPoint y: 461, distance: 9.6
click at [151, 468] on div "Shapes" at bounding box center [159, 469] width 18 height 5
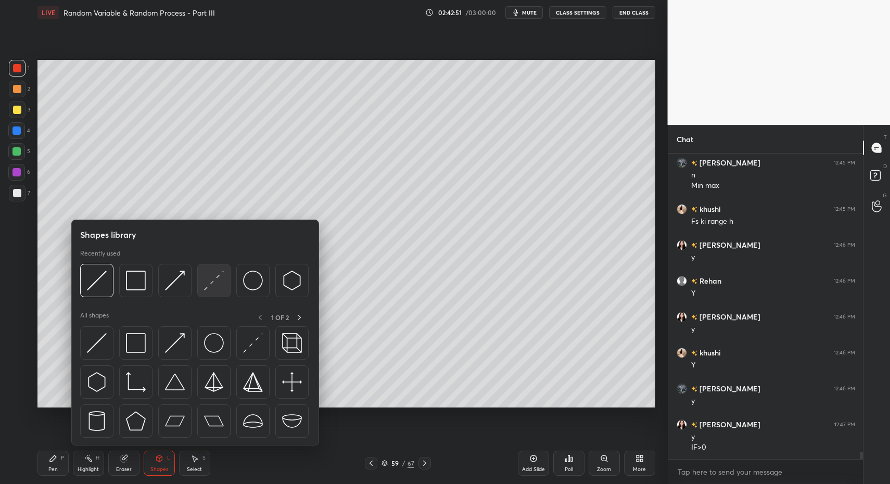
click at [210, 284] on img at bounding box center [214, 281] width 20 height 20
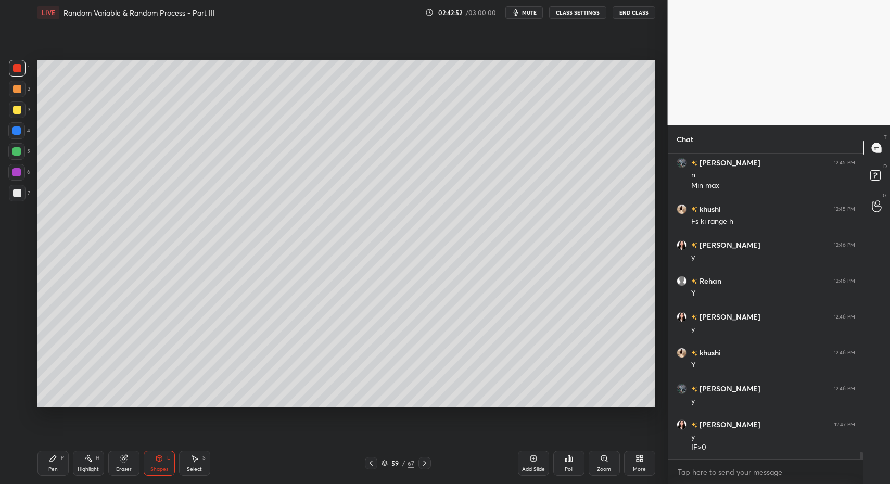
scroll to position [12246, 0]
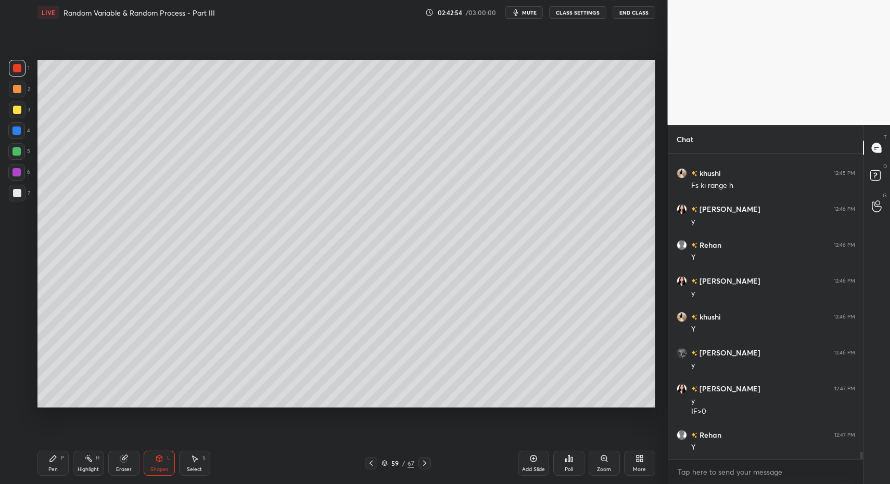
click at [47, 472] on div "Pen P" at bounding box center [52, 463] width 31 height 25
drag, startPoint x: 49, startPoint y: 467, endPoint x: 111, endPoint y: 414, distance: 81.2
click at [51, 465] on div "Pen P" at bounding box center [52, 463] width 31 height 25
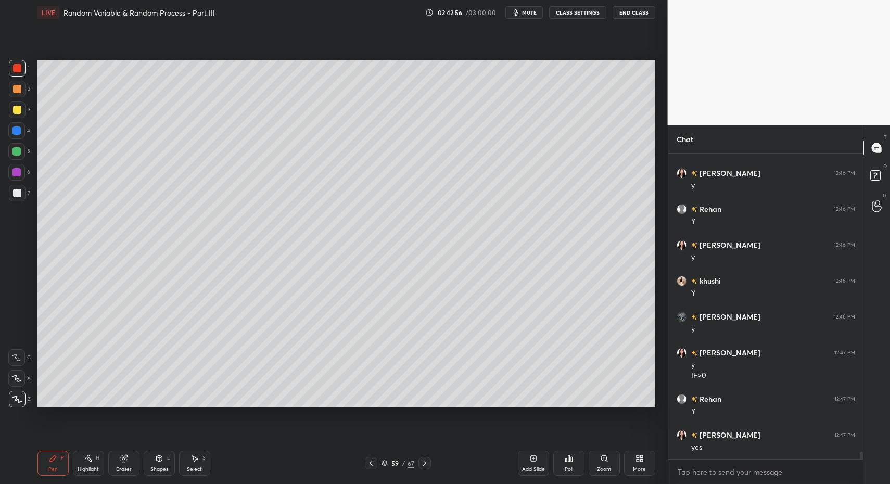
click at [165, 464] on div "Shapes L" at bounding box center [159, 463] width 31 height 25
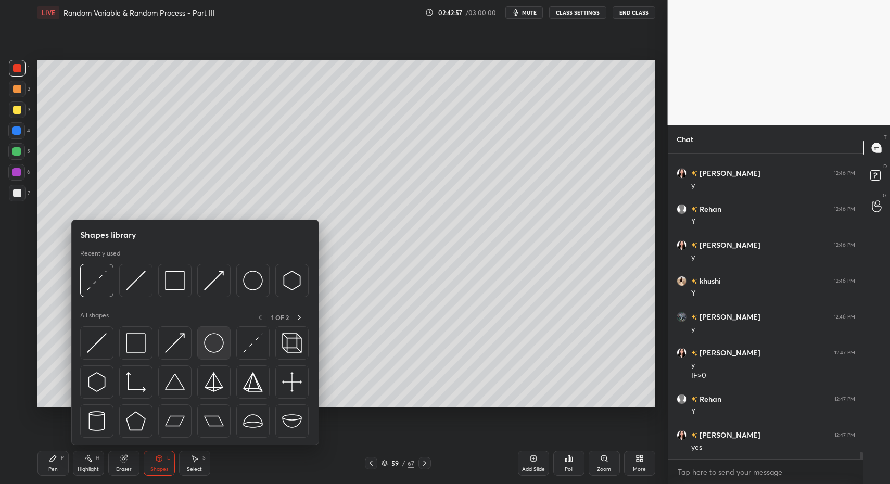
click at [211, 342] on img at bounding box center [214, 343] width 20 height 20
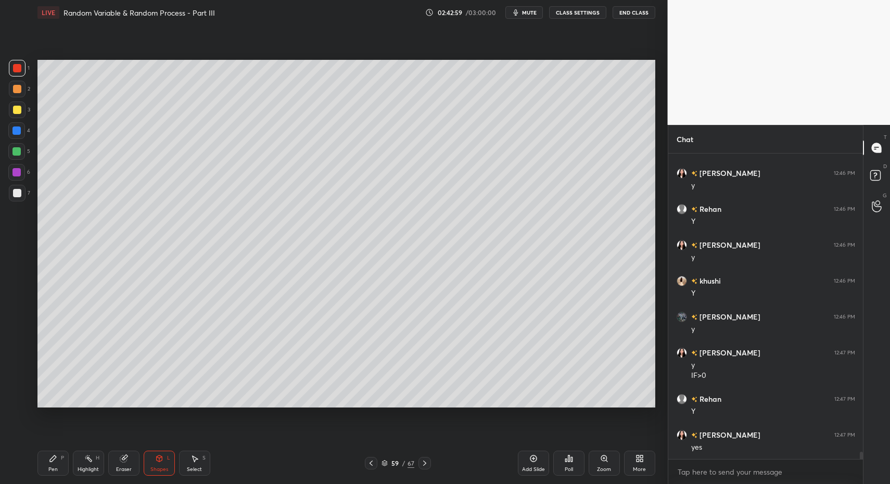
click at [57, 476] on div "Pen P Highlight H Eraser Shapes L Select S 59 / 67 Add Slide Poll Zoom More" at bounding box center [346, 463] width 618 height 42
click at [51, 471] on div "Pen P" at bounding box center [52, 463] width 31 height 25
click at [27, 205] on div "7" at bounding box center [19, 195] width 21 height 21
click at [76, 463] on div "Highlight H" at bounding box center [88, 463] width 31 height 25
click at [76, 460] on div "Highlight H" at bounding box center [88, 463] width 31 height 25
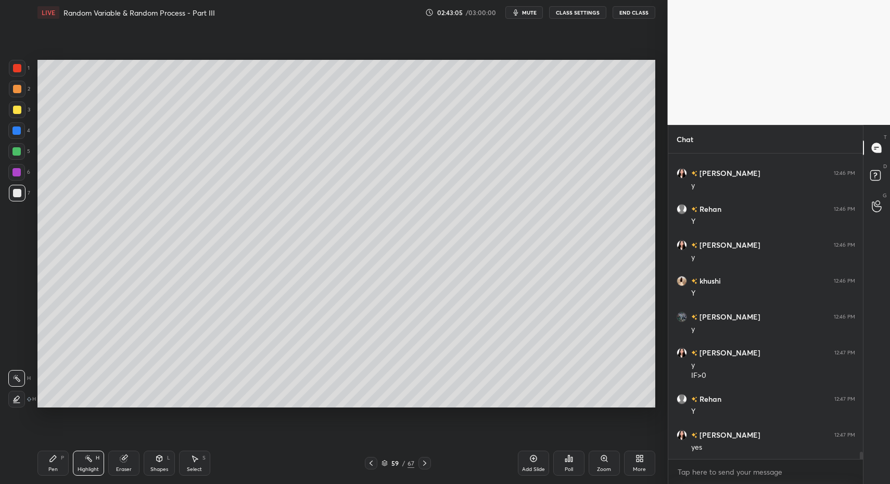
click at [26, 198] on div "7" at bounding box center [19, 193] width 21 height 17
click at [45, 464] on div "Pen P" at bounding box center [52, 463] width 31 height 25
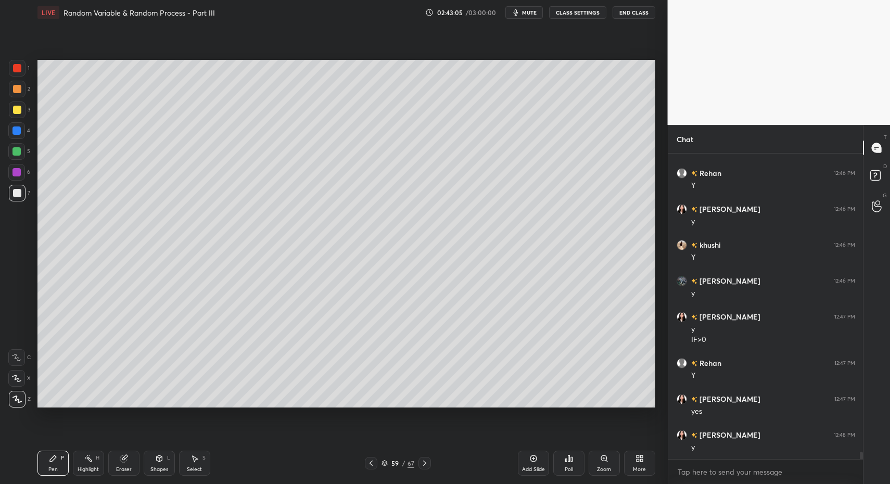
click at [41, 465] on div "Pen P" at bounding box center [52, 463] width 31 height 25
drag, startPoint x: 16, startPoint y: 79, endPoint x: 20, endPoint y: 74, distance: 6.3
click at [16, 79] on div "1" at bounding box center [19, 70] width 21 height 21
drag, startPoint x: 19, startPoint y: 73, endPoint x: 28, endPoint y: 106, distance: 34.0
click at [19, 73] on div at bounding box center [17, 68] width 17 height 17
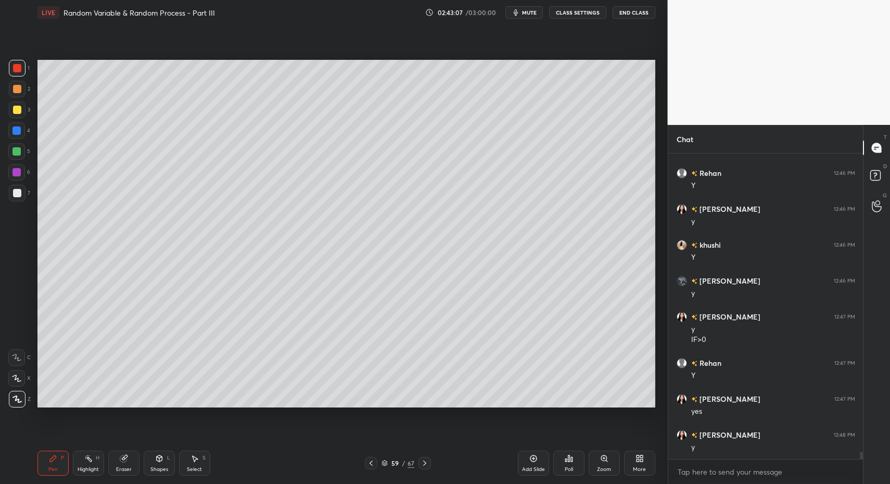
click at [156, 462] on icon at bounding box center [159, 458] width 8 height 8
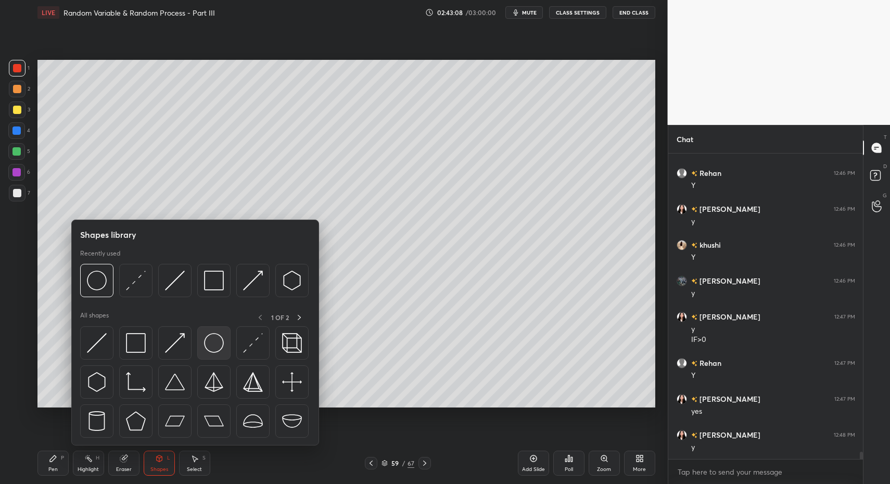
click at [208, 344] on img at bounding box center [214, 343] width 20 height 20
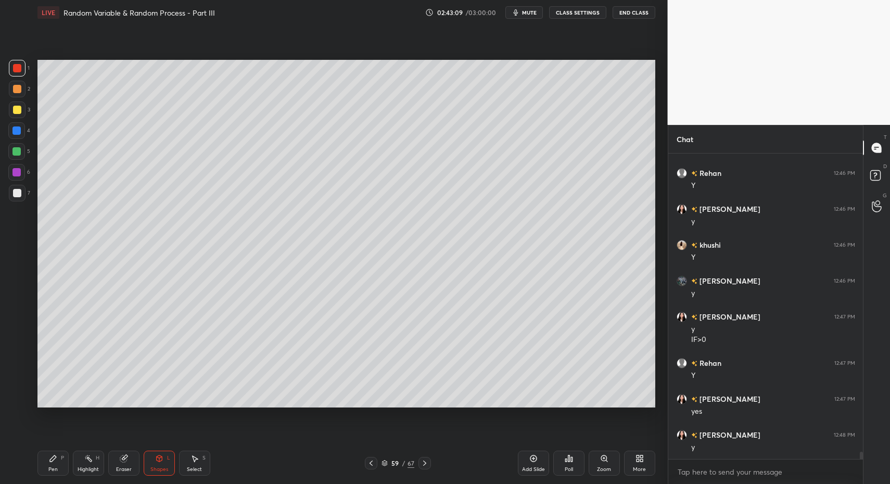
click at [42, 465] on div "Pen P" at bounding box center [52, 463] width 31 height 25
click at [42, 459] on div "Pen P" at bounding box center [52, 463] width 31 height 25
drag, startPoint x: 164, startPoint y: 459, endPoint x: 164, endPoint y: 448, distance: 11.4
click at [164, 459] on div "Shapes L" at bounding box center [159, 463] width 31 height 25
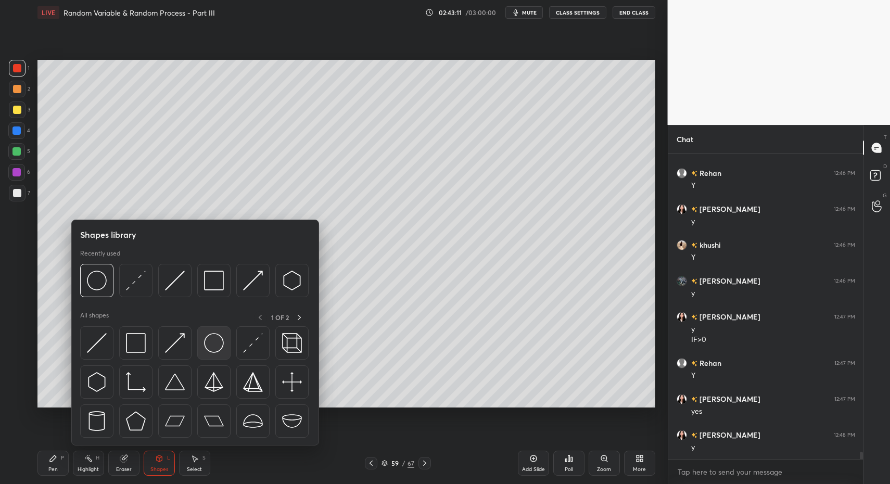
click at [209, 349] on img at bounding box center [214, 343] width 20 height 20
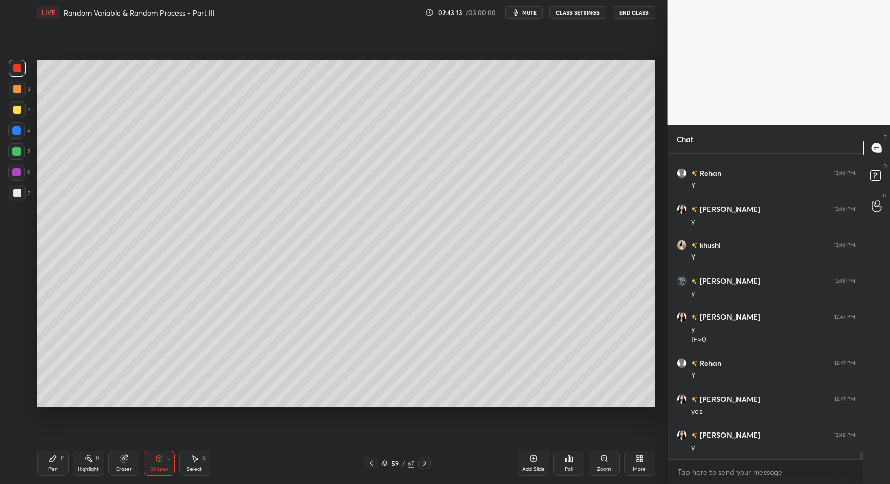
drag, startPoint x: 154, startPoint y: 459, endPoint x: 155, endPoint y: 448, distance: 11.5
click at [154, 459] on div "Shapes L" at bounding box center [159, 463] width 31 height 25
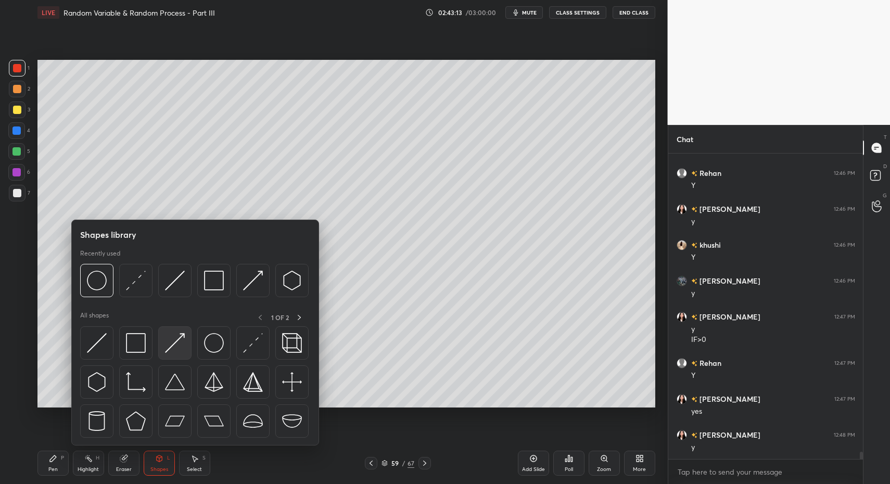
click at [180, 339] on img at bounding box center [175, 343] width 20 height 20
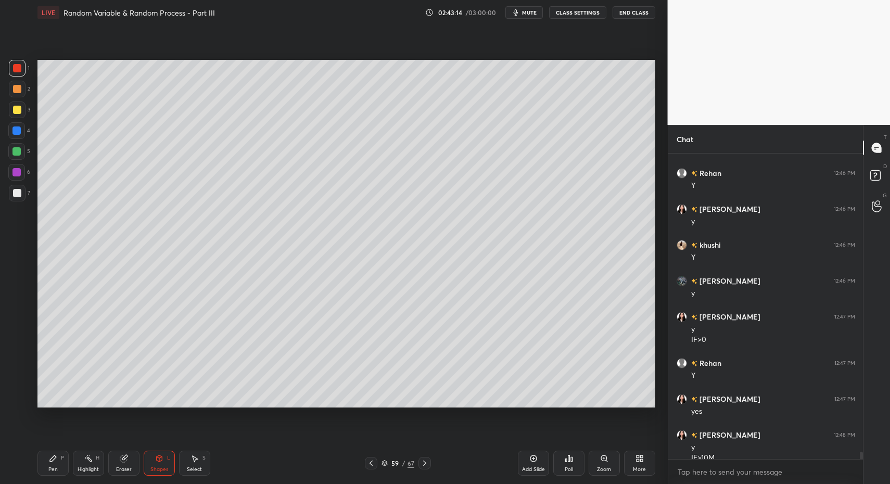
scroll to position [12329, 0]
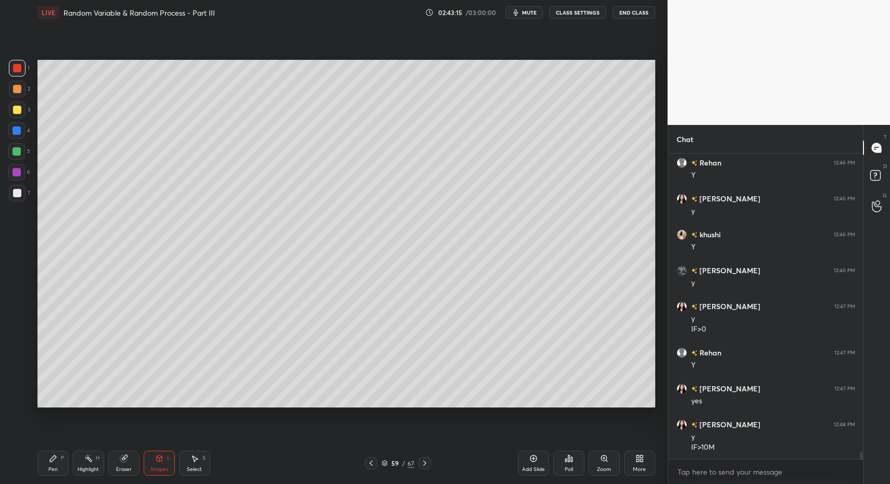
click at [17, 197] on div at bounding box center [17, 193] width 17 height 17
click at [45, 464] on div "Pen P" at bounding box center [52, 463] width 31 height 25
drag, startPoint x: 45, startPoint y: 464, endPoint x: 110, endPoint y: 411, distance: 83.6
click at [45, 464] on div "Pen P" at bounding box center [52, 463] width 31 height 25
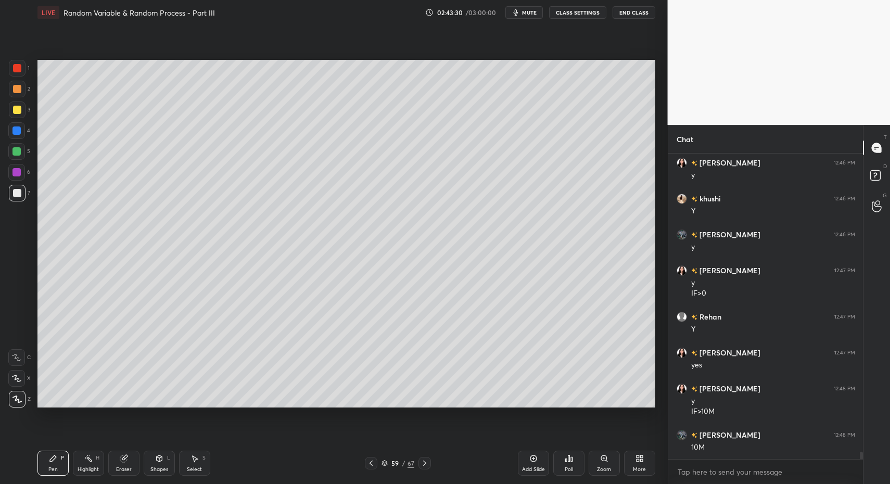
scroll to position [12436, 0]
click at [19, 137] on div at bounding box center [16, 130] width 17 height 17
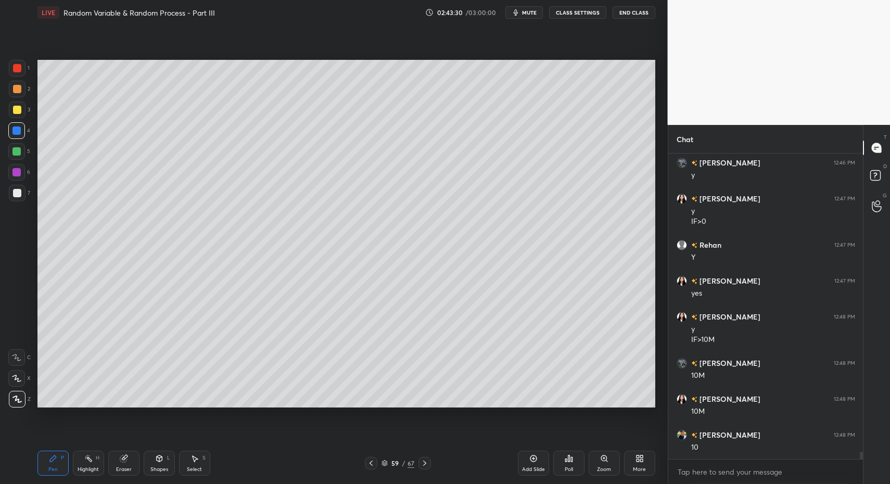
click at [20, 134] on div at bounding box center [16, 130] width 17 height 17
click at [19, 149] on div at bounding box center [16, 151] width 8 height 8
click at [161, 451] on div "Shapes L" at bounding box center [159, 463] width 31 height 25
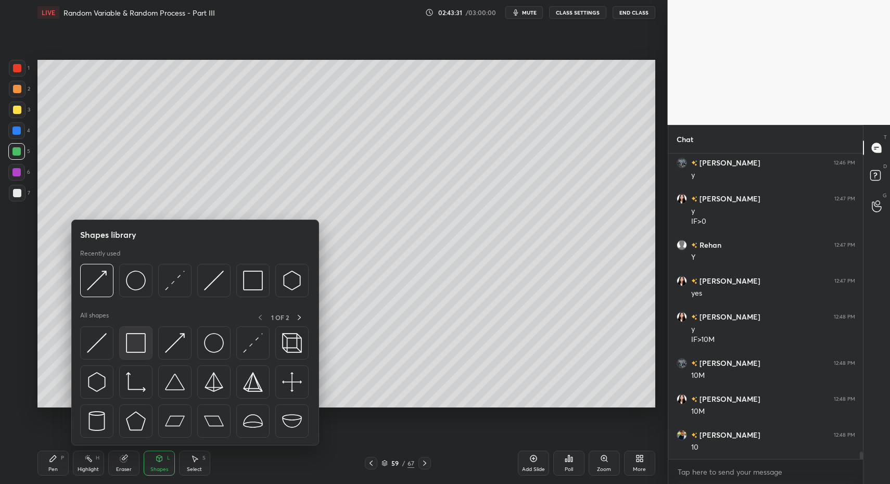
click at [136, 345] on img at bounding box center [136, 343] width 20 height 20
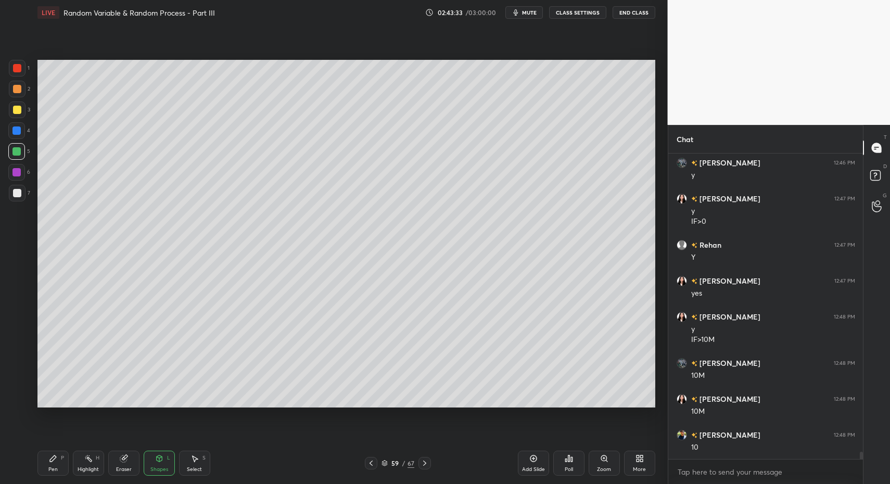
click at [53, 476] on div "Pen P Highlight H Eraser Shapes L Select S 59 / 67 Add Slide Poll Zoom More" at bounding box center [346, 463] width 618 height 42
drag, startPoint x: 21, startPoint y: 197, endPoint x: 16, endPoint y: 195, distance: 6.1
click at [21, 196] on div at bounding box center [17, 193] width 17 height 17
click at [16, 195] on div at bounding box center [17, 193] width 8 height 8
click at [57, 457] on div "Pen P" at bounding box center [52, 463] width 31 height 25
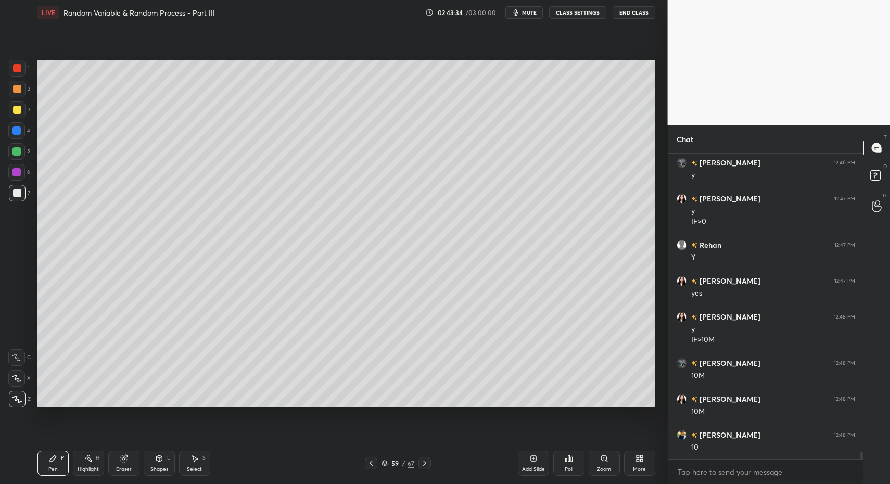
drag, startPoint x: 49, startPoint y: 464, endPoint x: 70, endPoint y: 442, distance: 29.8
click at [49, 464] on div "Pen P" at bounding box center [52, 463] width 31 height 25
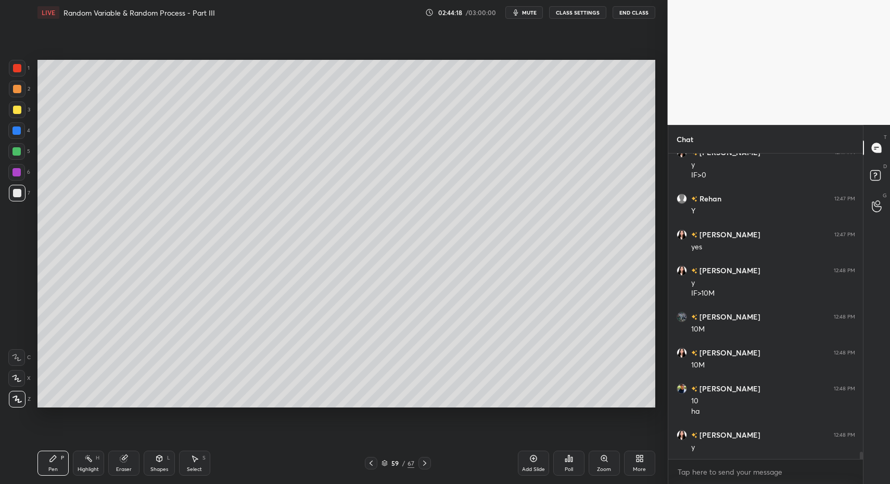
scroll to position [12519, 0]
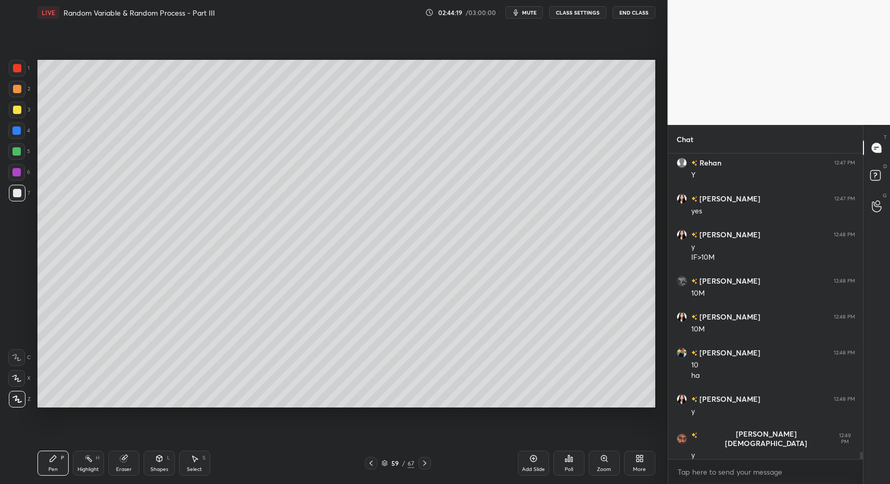
click at [425, 461] on icon at bounding box center [424, 463] width 8 height 8
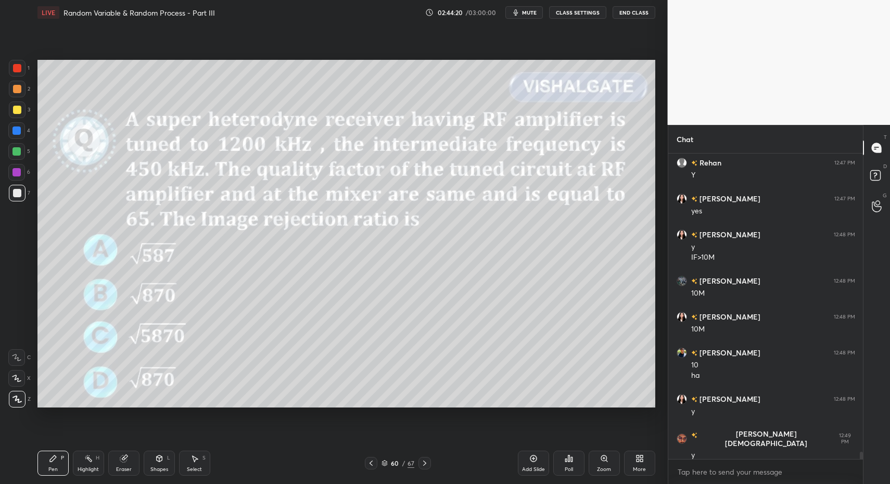
click at [56, 462] on icon at bounding box center [53, 458] width 8 height 8
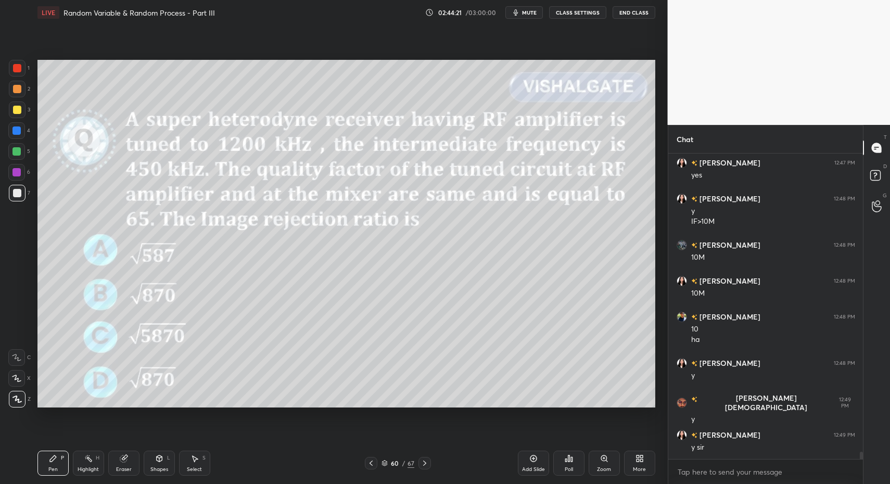
scroll to position [12590, 0]
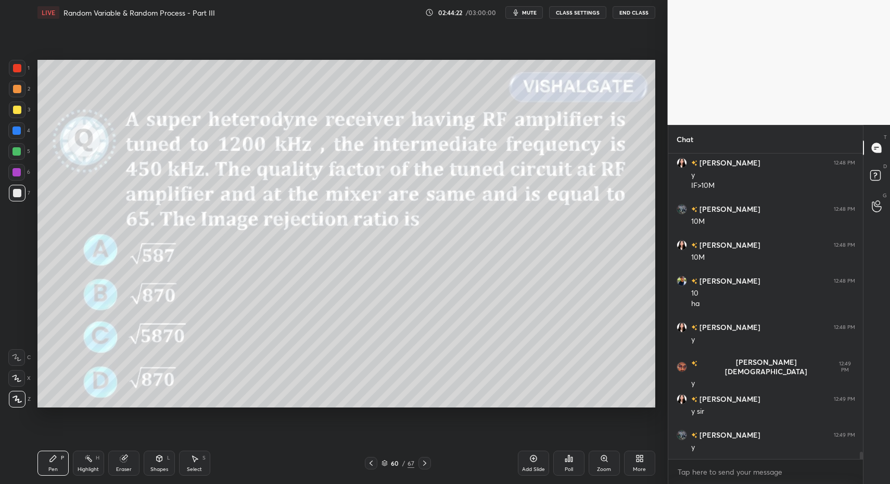
click at [81, 467] on div "Highlight" at bounding box center [88, 469] width 21 height 5
click at [83, 467] on div "Highlight" at bounding box center [88, 469] width 21 height 5
click at [55, 470] on div "Pen" at bounding box center [52, 469] width 9 height 5
click at [50, 467] on div "Pen" at bounding box center [52, 469] width 9 height 5
drag, startPoint x: 165, startPoint y: 459, endPoint x: 168, endPoint y: 450, distance: 9.1
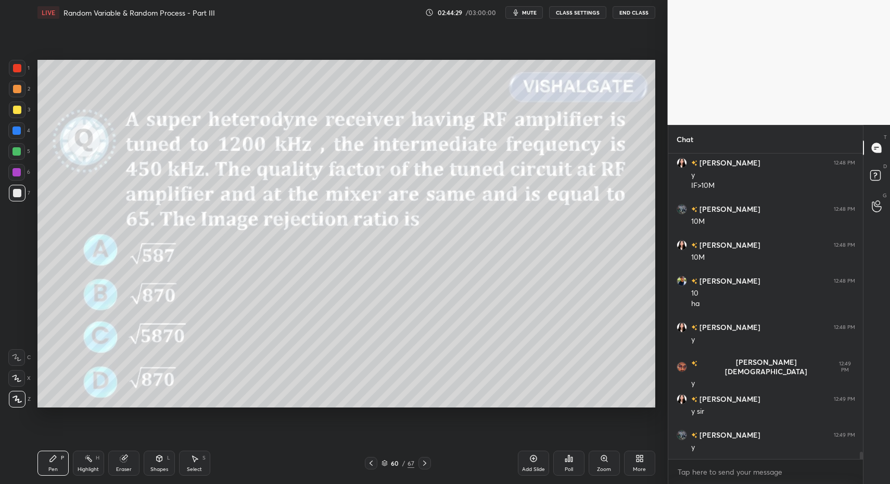
click at [165, 459] on div "Shapes L" at bounding box center [159, 463] width 31 height 25
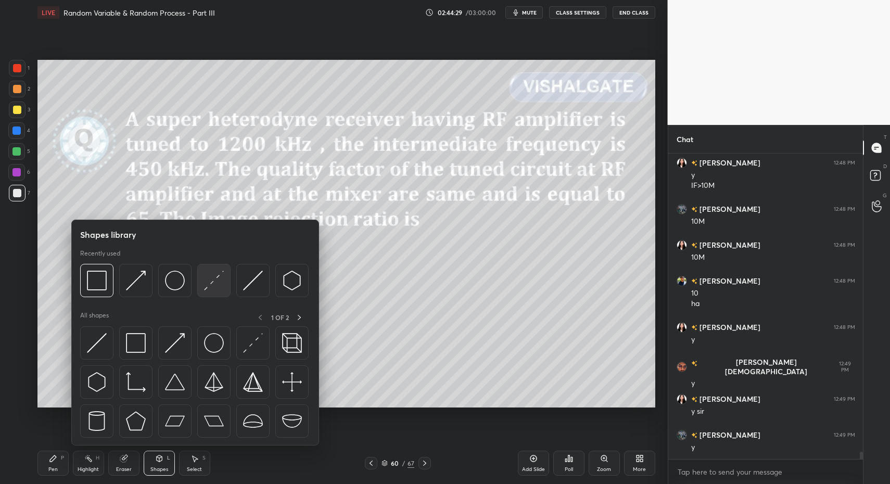
click at [214, 293] on div at bounding box center [213, 280] width 33 height 33
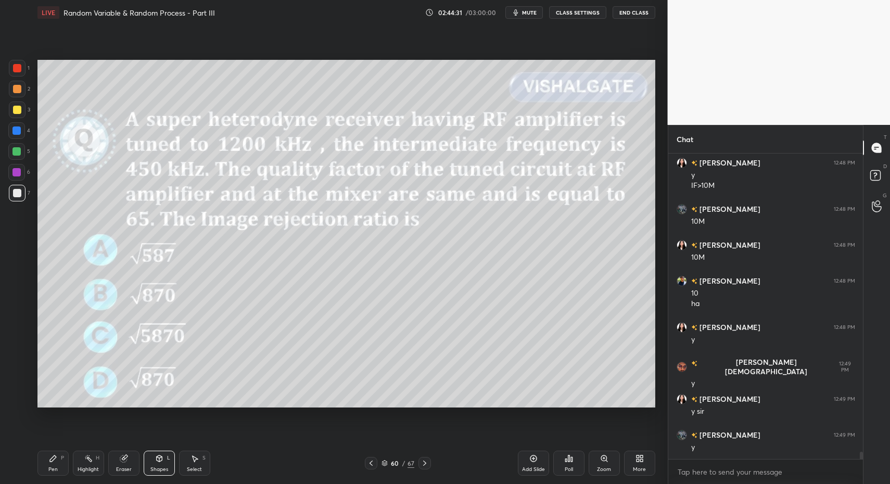
click at [56, 468] on div "Pen" at bounding box center [52, 469] width 9 height 5
click at [51, 460] on div "Pen P" at bounding box center [52, 463] width 31 height 25
click at [17, 112] on div at bounding box center [17, 110] width 8 height 8
click at [155, 465] on div "Shapes L" at bounding box center [159, 463] width 31 height 25
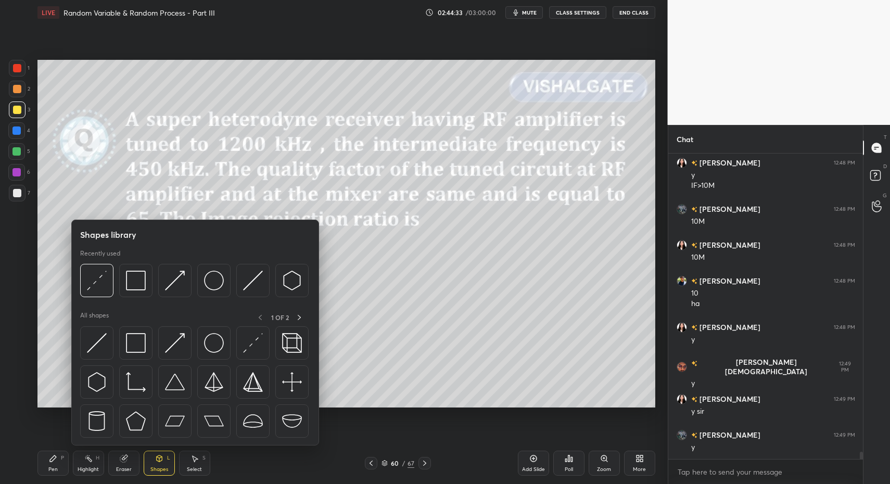
click at [139, 364] on div at bounding box center [195, 384] width 230 height 117
click at [144, 344] on img at bounding box center [136, 343] width 20 height 20
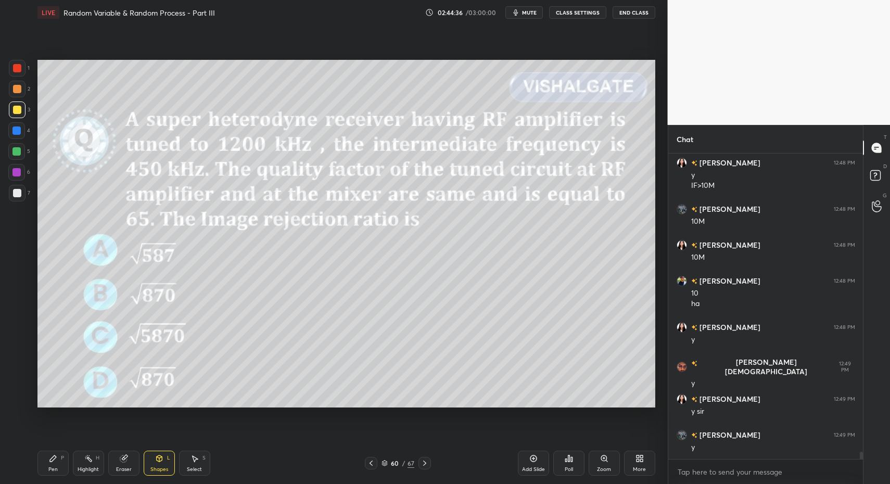
drag, startPoint x: 20, startPoint y: 191, endPoint x: 22, endPoint y: 285, distance: 93.2
click at [20, 191] on div at bounding box center [17, 193] width 8 height 8
click at [47, 465] on div "Pen P" at bounding box center [52, 463] width 31 height 25
drag, startPoint x: 47, startPoint y: 465, endPoint x: 67, endPoint y: 441, distance: 31.0
click at [47, 465] on div "Pen P" at bounding box center [52, 463] width 31 height 25
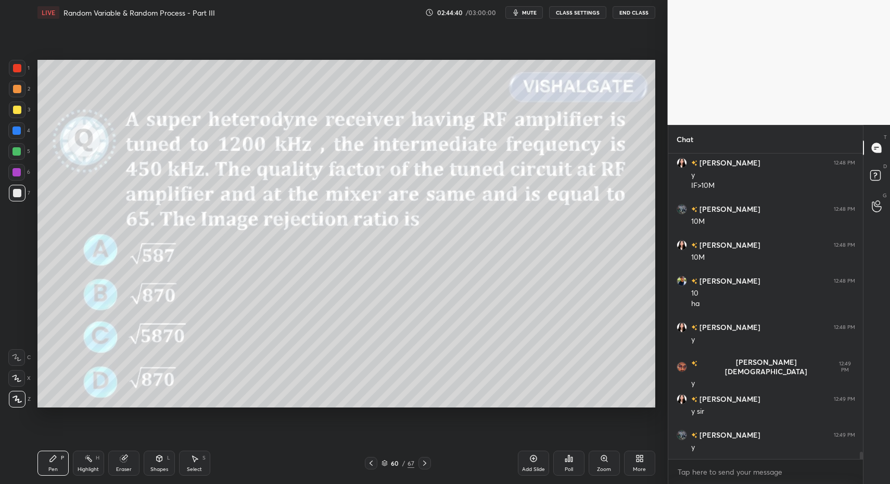
click at [48, 466] on div "Pen P" at bounding box center [52, 463] width 31 height 25
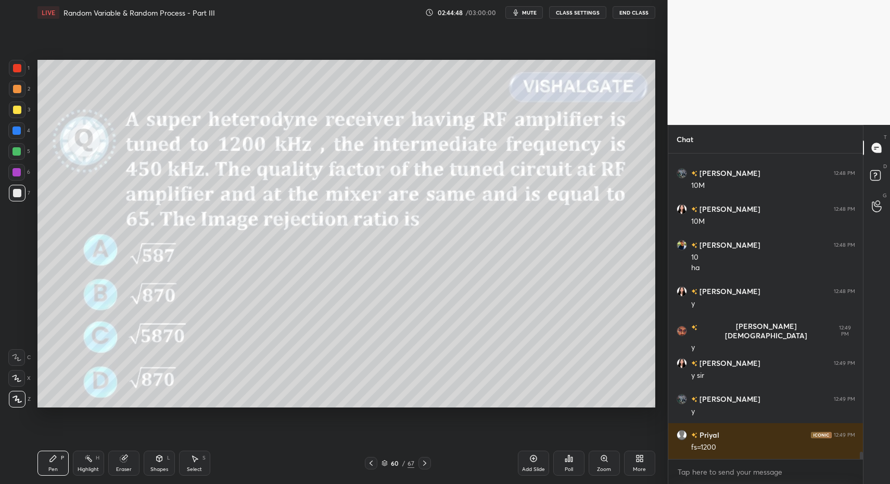
click at [94, 471] on div "Highlight" at bounding box center [88, 469] width 21 height 5
drag, startPoint x: 86, startPoint y: 460, endPoint x: 106, endPoint y: 426, distance: 39.4
click at [86, 460] on icon at bounding box center [88, 458] width 8 height 8
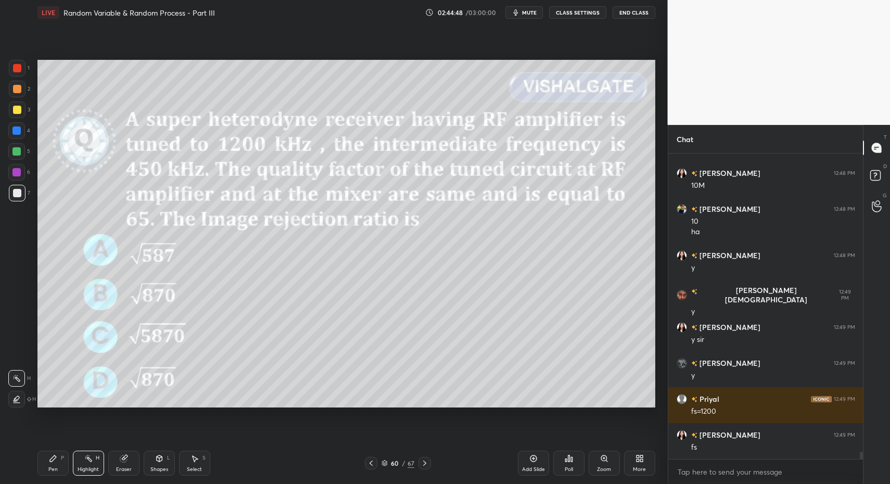
click at [57, 461] on icon at bounding box center [53, 458] width 8 height 8
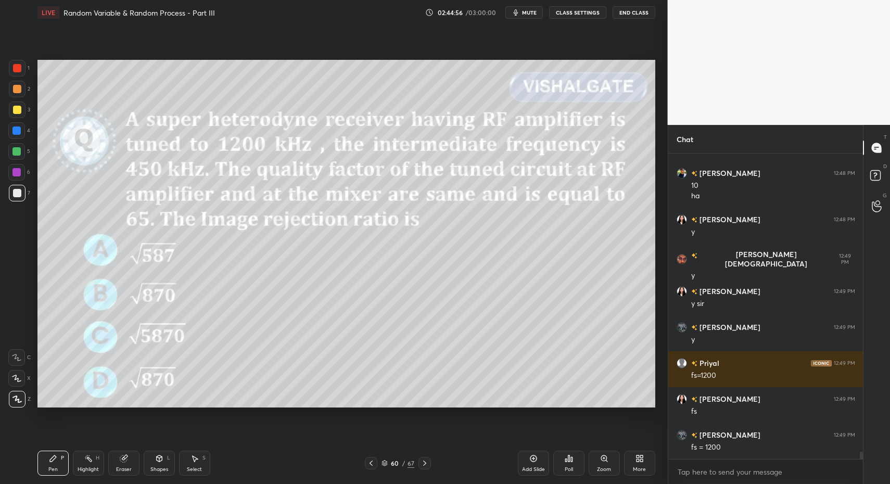
click at [94, 464] on div "Highlight H" at bounding box center [88, 463] width 31 height 25
click at [85, 467] on div "Highlight" at bounding box center [88, 469] width 21 height 5
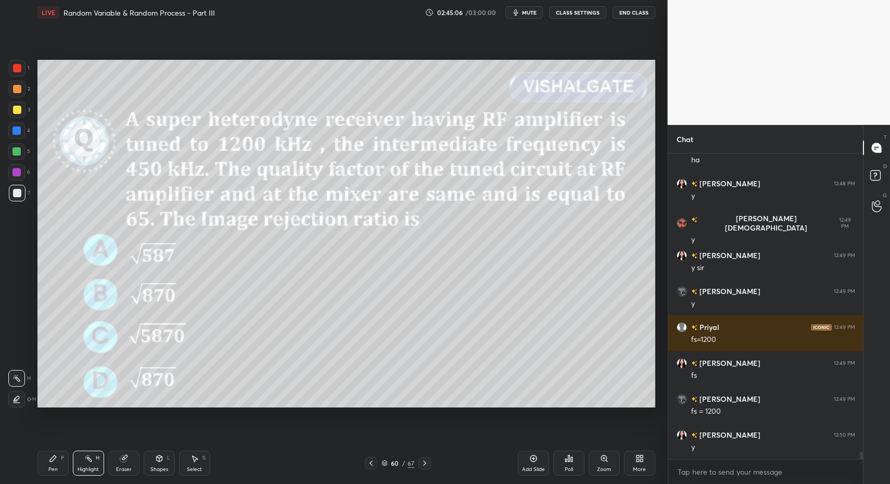
click at [42, 470] on div "Pen P" at bounding box center [52, 463] width 31 height 25
click at [45, 461] on div "Pen P" at bounding box center [52, 463] width 31 height 25
click at [17, 106] on div at bounding box center [17, 109] width 17 height 17
click at [20, 105] on div at bounding box center [17, 109] width 17 height 17
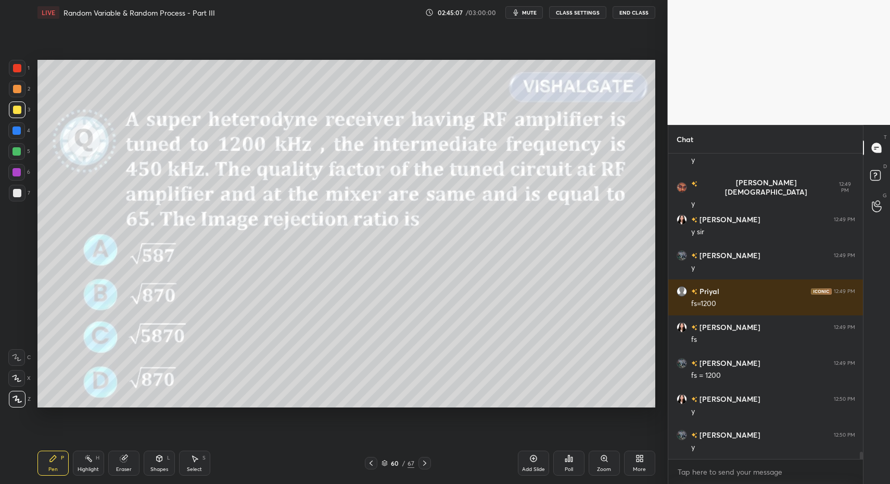
drag, startPoint x: 152, startPoint y: 465, endPoint x: 151, endPoint y: 450, distance: 15.1
click at [150, 463] on div "Shapes L" at bounding box center [159, 463] width 31 height 25
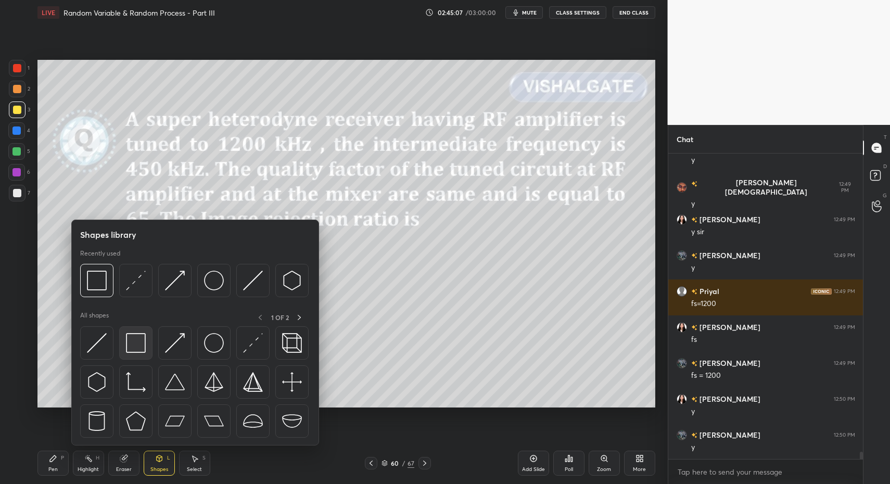
click at [141, 345] on img at bounding box center [136, 343] width 20 height 20
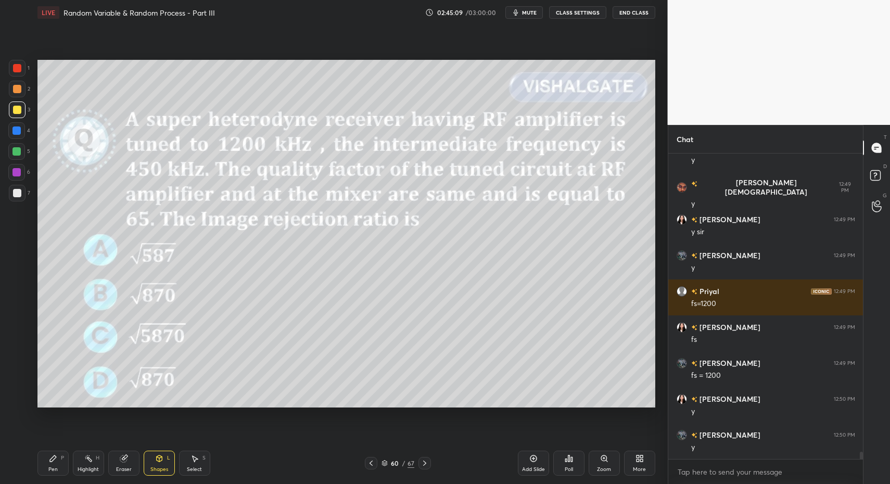
click at [70, 454] on div "Pen P Highlight H Eraser Shapes L Select S" at bounding box center [157, 463] width 240 height 25
click at [61, 457] on div "P" at bounding box center [62, 457] width 3 height 5
click at [91, 460] on rect at bounding box center [88, 459] width 5 height 5
drag, startPoint x: 91, startPoint y: 460, endPoint x: 140, endPoint y: 415, distance: 67.0
click at [87, 459] on icon at bounding box center [88, 458] width 8 height 8
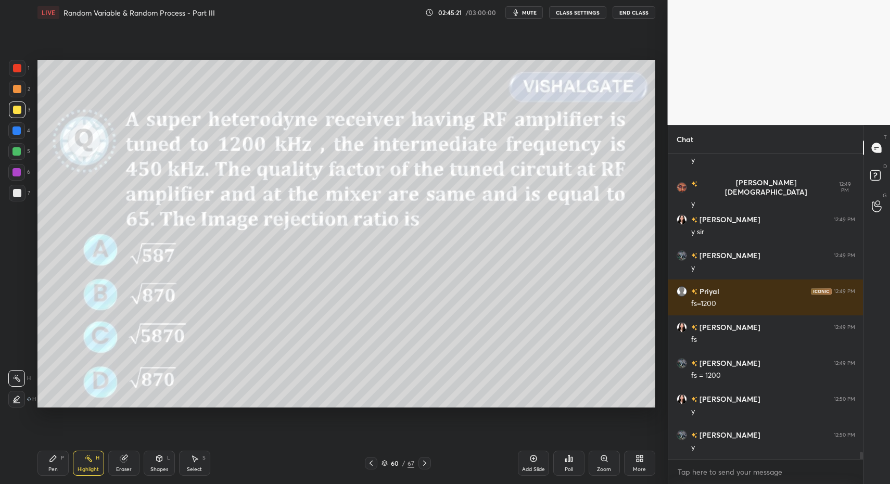
click at [58, 469] on div "Pen P" at bounding box center [52, 463] width 31 height 25
drag, startPoint x: 52, startPoint y: 464, endPoint x: 44, endPoint y: 467, distance: 8.2
click at [52, 464] on div "Pen P" at bounding box center [52, 463] width 31 height 25
click at [59, 463] on div "Pen P" at bounding box center [52, 463] width 31 height 25
click at [61, 460] on div "P" at bounding box center [62, 457] width 3 height 5
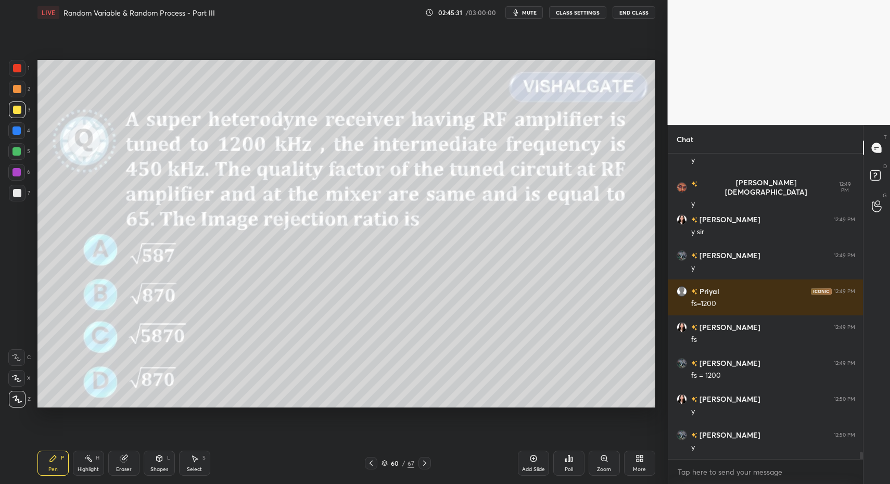
click at [16, 198] on div at bounding box center [17, 193] width 17 height 17
drag, startPoint x: 75, startPoint y: 481, endPoint x: 221, endPoint y: 414, distance: 160.2
click at [75, 481] on div "Pen P Highlight H Eraser Shapes L Select S 60 / 67 Add Slide Poll Zoom More" at bounding box center [346, 463] width 618 height 42
drag, startPoint x: 54, startPoint y: 458, endPoint x: 183, endPoint y: 414, distance: 136.1
click at [54, 458] on icon at bounding box center [53, 458] width 6 height 6
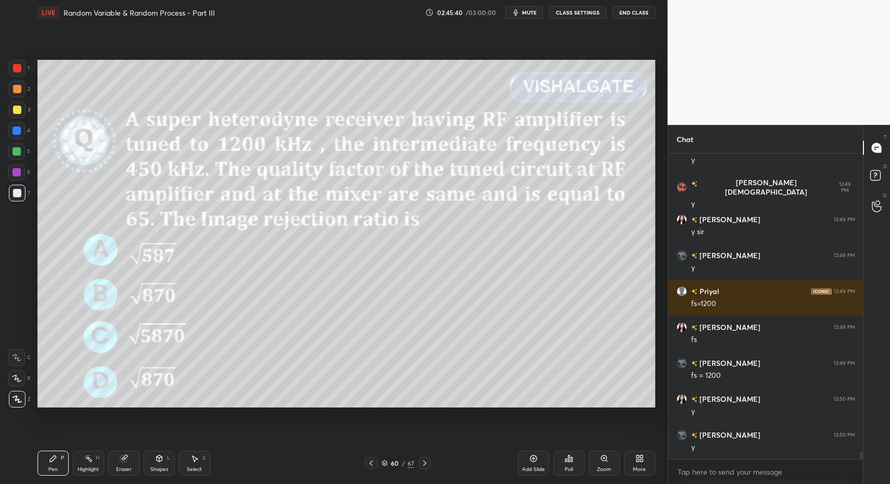
click at [197, 468] on div "Select" at bounding box center [194, 469] width 15 height 5
click at [197, 462] on div "Select S" at bounding box center [194, 463] width 31 height 25
drag, startPoint x: 332, startPoint y: 304, endPoint x: 372, endPoint y: 335, distance: 50.5
click at [371, 334] on div "0 ° Undo Copy Paste here Duplicate Duplicate to new slide Delete" at bounding box center [346, 234] width 618 height 348
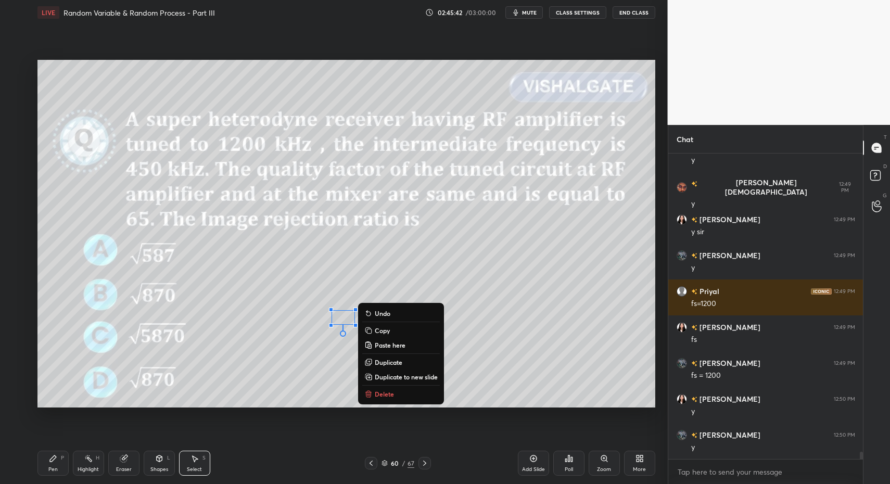
click at [381, 392] on p "Delete" at bounding box center [384, 394] width 19 height 8
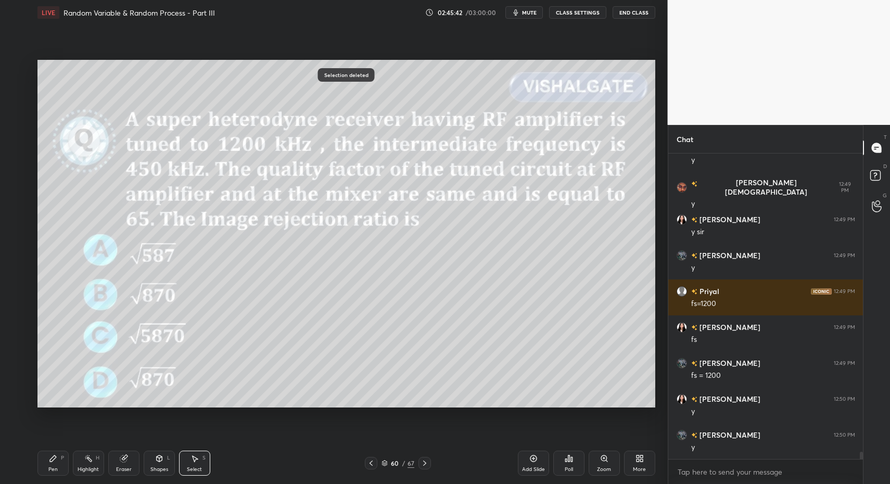
click at [73, 467] on div "Highlight H" at bounding box center [88, 463] width 31 height 25
click at [67, 467] on div "Pen P" at bounding box center [52, 463] width 31 height 25
click at [20, 196] on div at bounding box center [17, 193] width 17 height 17
drag, startPoint x: 20, startPoint y: 197, endPoint x: 19, endPoint y: 218, distance: 21.3
click at [20, 197] on div at bounding box center [17, 193] width 17 height 17
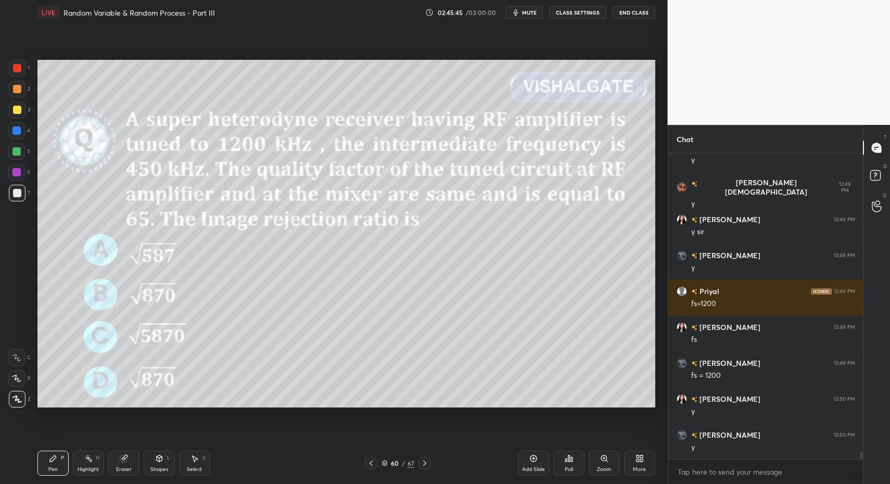
click at [192, 472] on div "Select" at bounding box center [194, 469] width 15 height 5
click at [76, 464] on div "Highlight H" at bounding box center [88, 463] width 31 height 25
click at [47, 464] on div "Pen P" at bounding box center [52, 463] width 31 height 25
click at [58, 464] on div "Pen P" at bounding box center [52, 463] width 31 height 25
click at [385, 467] on div "60 / 67" at bounding box center [397, 462] width 33 height 9
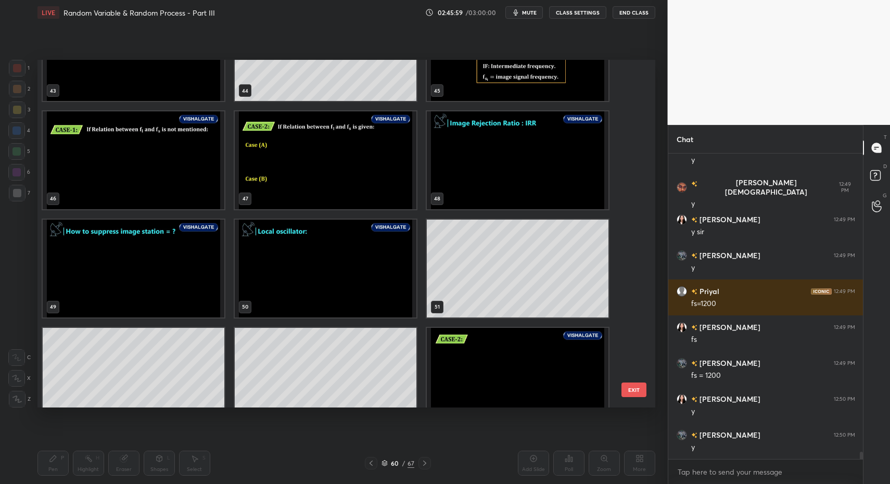
scroll to position [1559, 0]
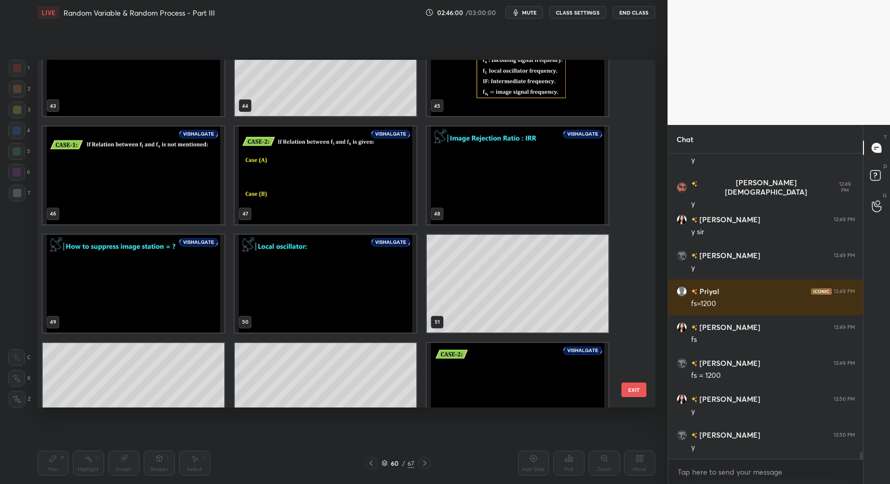
click at [275, 264] on img "grid" at bounding box center [326, 284] width 182 height 98
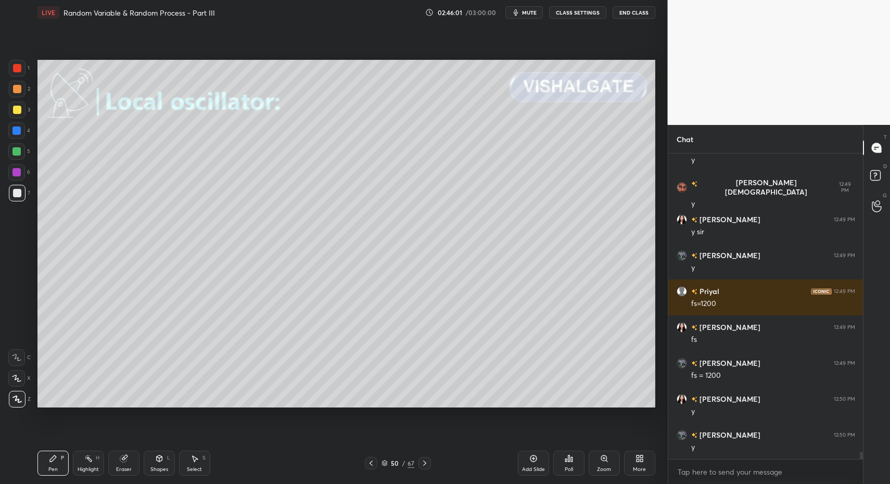
click at [277, 265] on img "grid" at bounding box center [326, 284] width 182 height 98
click at [197, 467] on div "Select" at bounding box center [194, 469] width 15 height 5
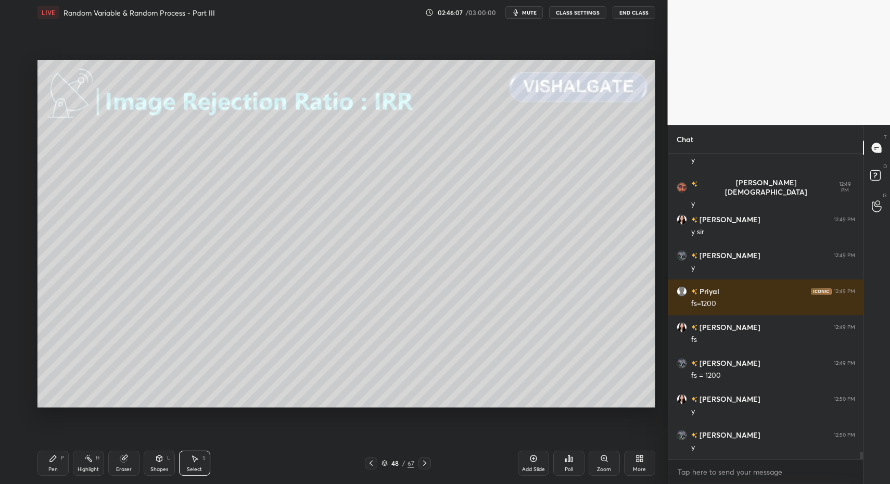
click at [193, 459] on icon at bounding box center [194, 458] width 8 height 8
click at [102, 131] on div "0 ° Undo Copy Paste here Duplicate Duplicate to new slide Delete" at bounding box center [346, 234] width 618 height 348
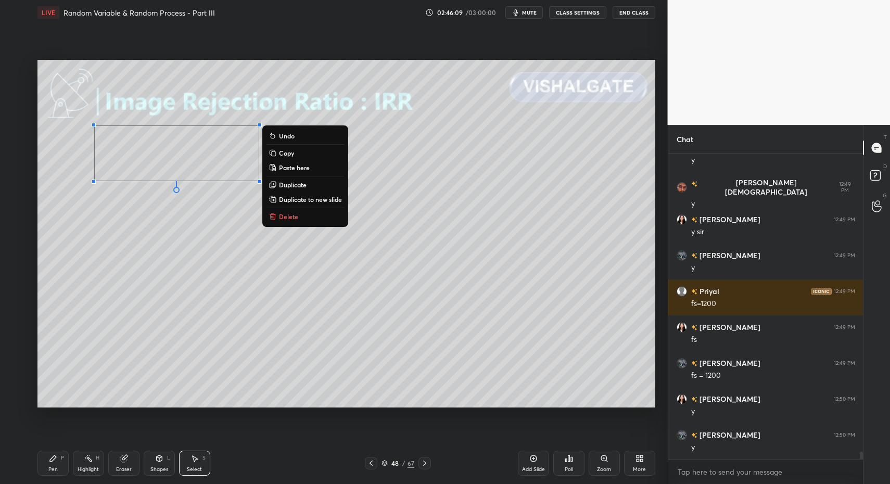
click at [293, 212] on p "Delete" at bounding box center [288, 216] width 19 height 8
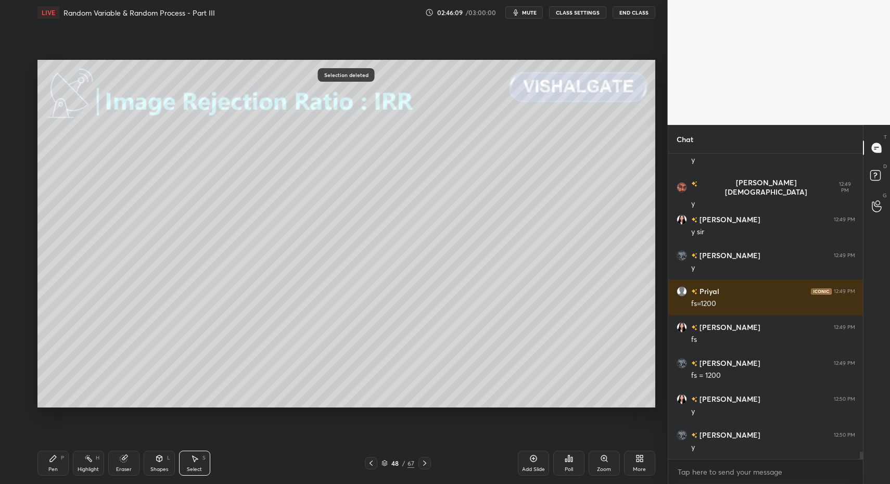
click at [68, 475] on div "Pen P" at bounding box center [52, 463] width 31 height 25
click at [62, 467] on div "Pen P" at bounding box center [52, 463] width 31 height 25
click at [19, 135] on div at bounding box center [16, 130] width 17 height 17
click at [172, 471] on div "Shapes L" at bounding box center [159, 463] width 31 height 25
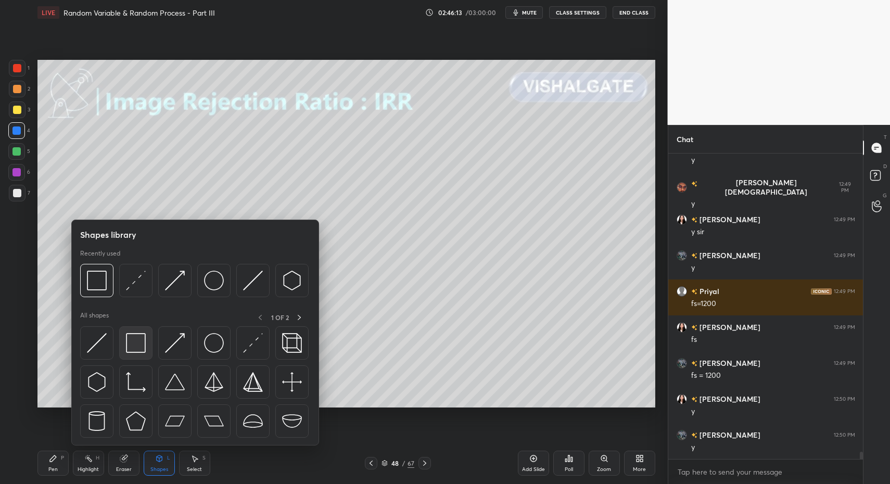
click at [137, 346] on img at bounding box center [136, 343] width 20 height 20
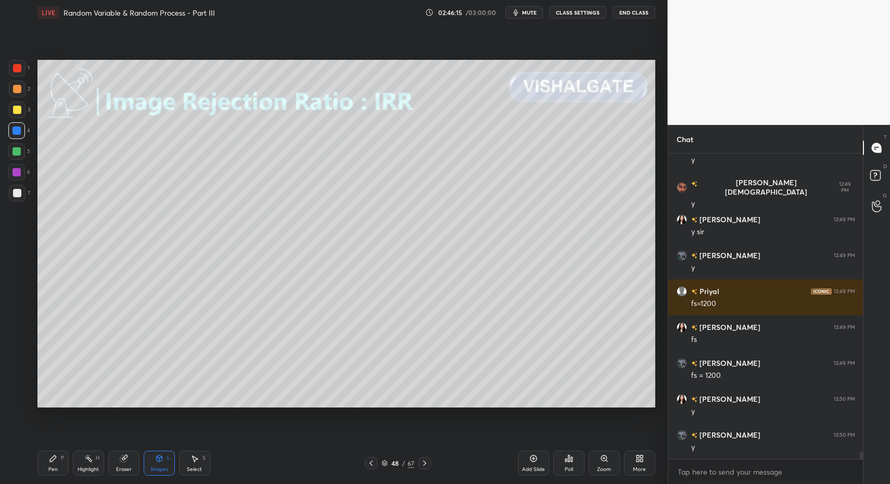
drag, startPoint x: 384, startPoint y: 465, endPoint x: 387, endPoint y: 459, distance: 7.0
click at [384, 465] on icon at bounding box center [384, 465] width 5 height 2
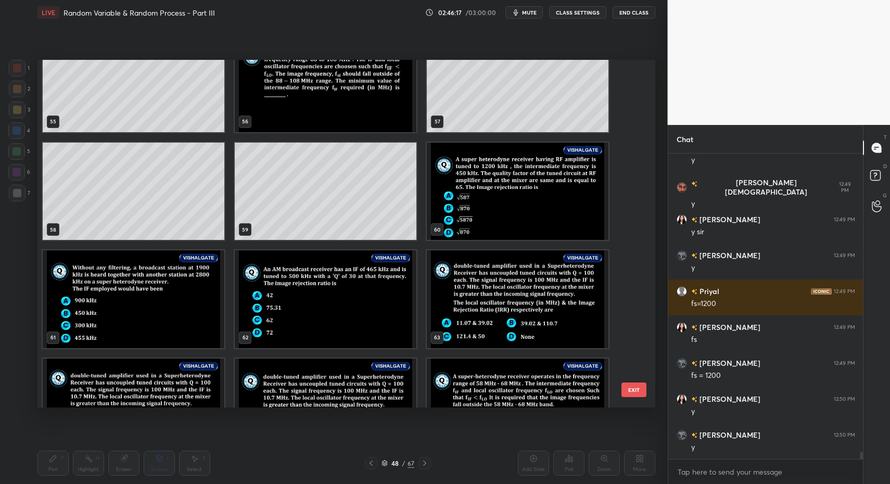
scroll to position [1973, 0]
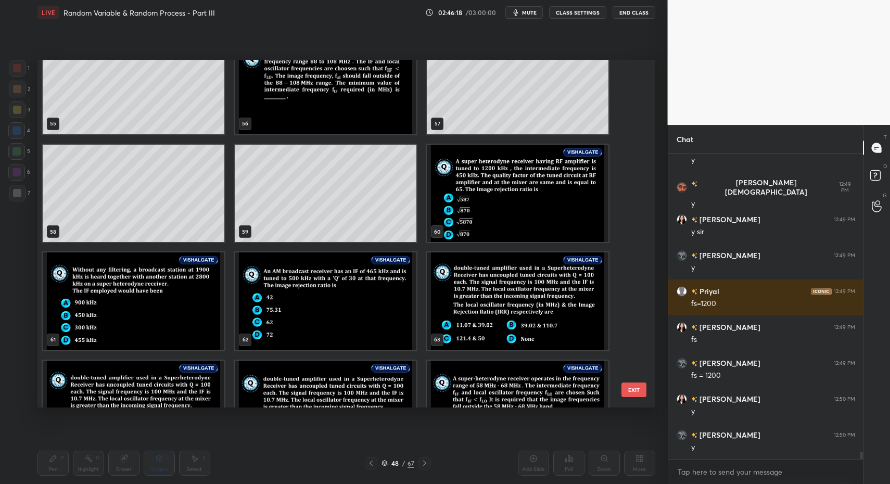
click at [323, 320] on img "grid" at bounding box center [326, 301] width 182 height 98
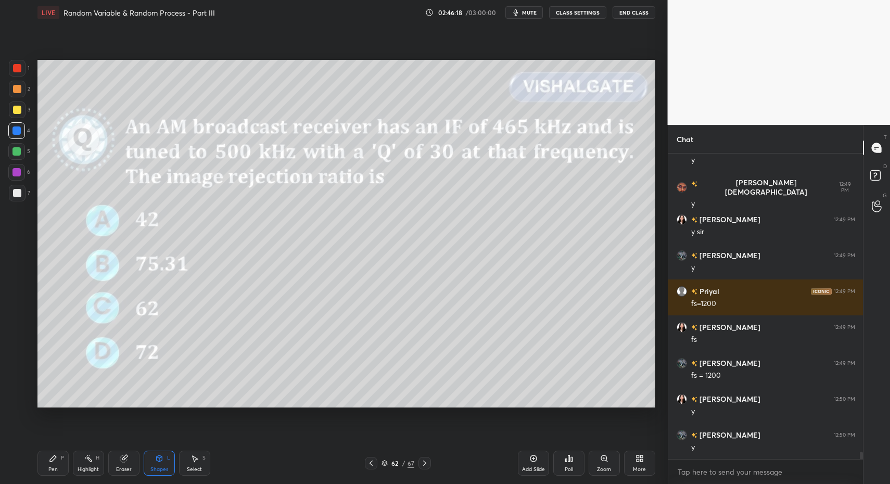
click at [323, 318] on img "grid" at bounding box center [326, 301] width 182 height 98
click at [367, 464] on icon at bounding box center [371, 463] width 8 height 8
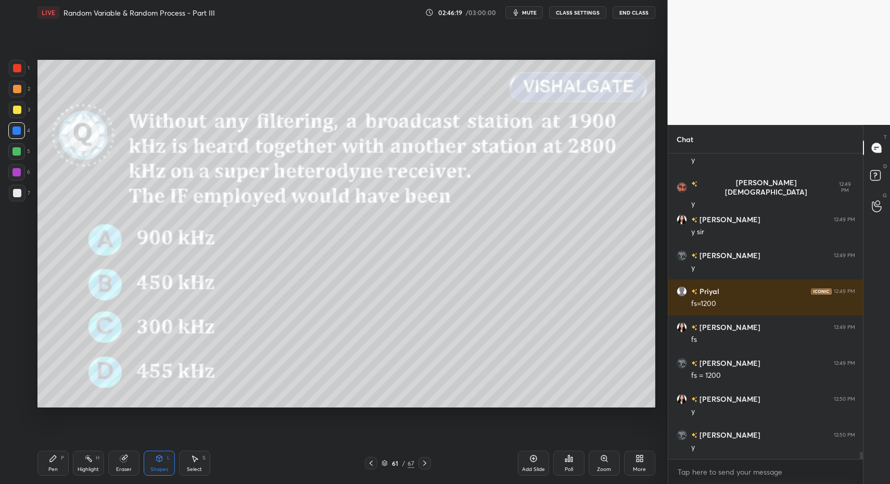
click at [368, 464] on icon at bounding box center [371, 463] width 8 height 8
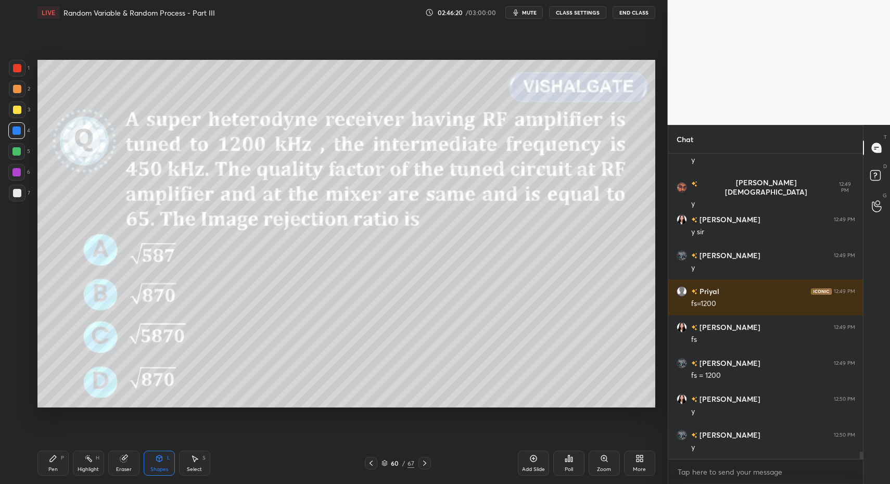
click at [75, 469] on div "Highlight H" at bounding box center [88, 463] width 31 height 25
drag, startPoint x: 75, startPoint y: 467, endPoint x: 57, endPoint y: 467, distance: 18.2
click at [75, 467] on div "Highlight H" at bounding box center [88, 463] width 31 height 25
drag, startPoint x: 57, startPoint y: 467, endPoint x: 53, endPoint y: 463, distance: 5.5
click at [56, 466] on div "Pen P" at bounding box center [52, 463] width 31 height 25
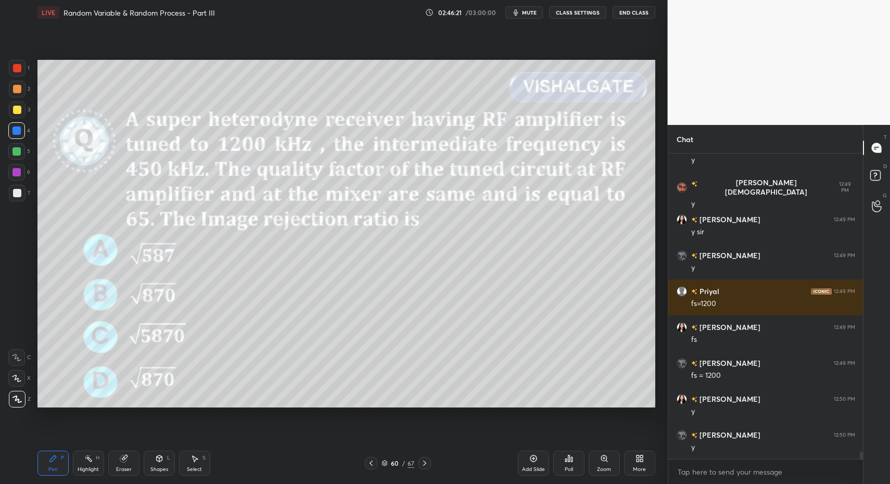
click at [14, 206] on div "1 2 3 4 5 6 7 C X Z C X Z E E Erase all H H" at bounding box center [16, 234] width 33 height 348
drag, startPoint x: 15, startPoint y: 108, endPoint x: 16, endPoint y: 113, distance: 5.2
click at [14, 110] on div at bounding box center [17, 110] width 8 height 8
click at [156, 467] on div "Shapes" at bounding box center [159, 469] width 18 height 5
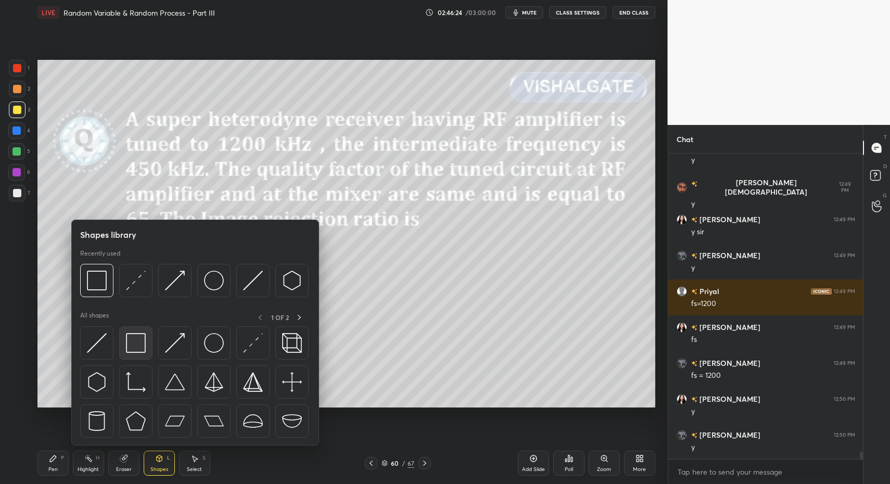
click at [147, 346] on div at bounding box center [135, 342] width 33 height 33
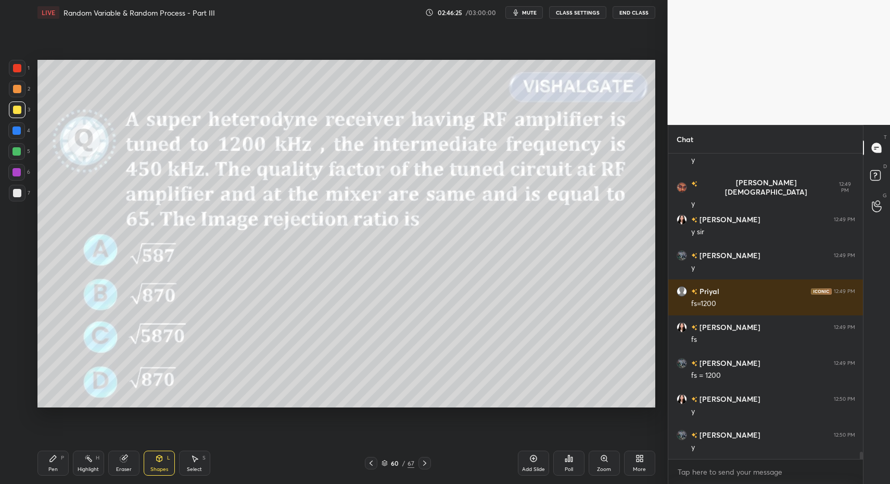
click at [75, 459] on div "Highlight H" at bounding box center [88, 463] width 31 height 25
click at [66, 462] on div "Pen P" at bounding box center [52, 463] width 31 height 25
click at [20, 193] on div at bounding box center [17, 193] width 8 height 8
click at [60, 469] on div "Pen P" at bounding box center [52, 463] width 31 height 25
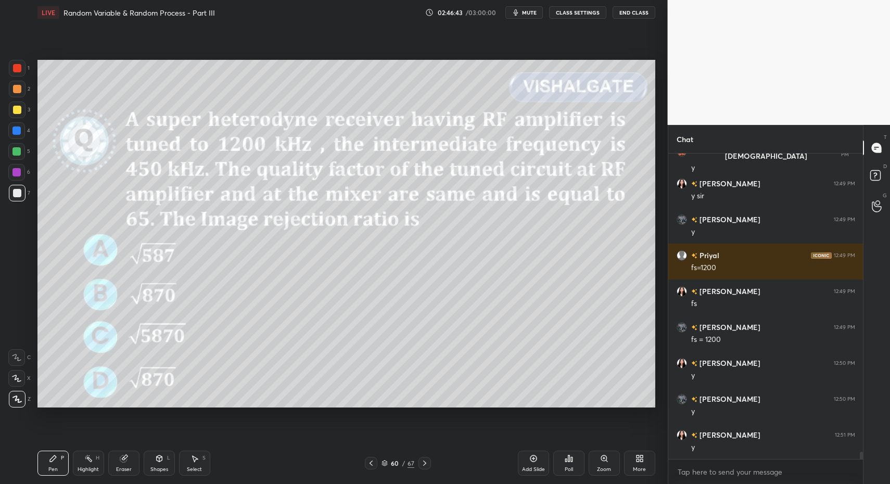
drag, startPoint x: 528, startPoint y: 463, endPoint x: 478, endPoint y: 445, distance: 52.7
click at [528, 463] on div "Add Slide" at bounding box center [533, 463] width 31 height 25
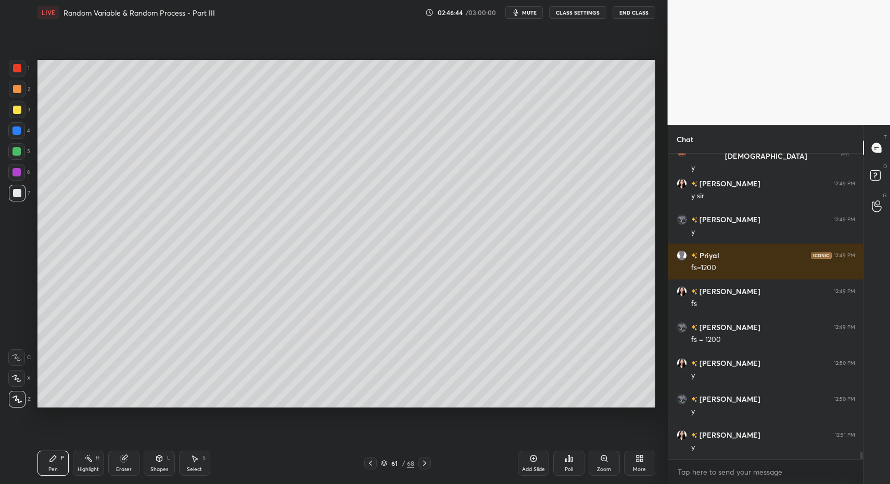
drag, startPoint x: 13, startPoint y: 107, endPoint x: 36, endPoint y: 151, distance: 49.8
click at [13, 111] on div at bounding box center [17, 110] width 8 height 8
drag, startPoint x: 161, startPoint y: 464, endPoint x: 159, endPoint y: 452, distance: 12.7
click at [161, 464] on div "Shapes L" at bounding box center [159, 463] width 31 height 25
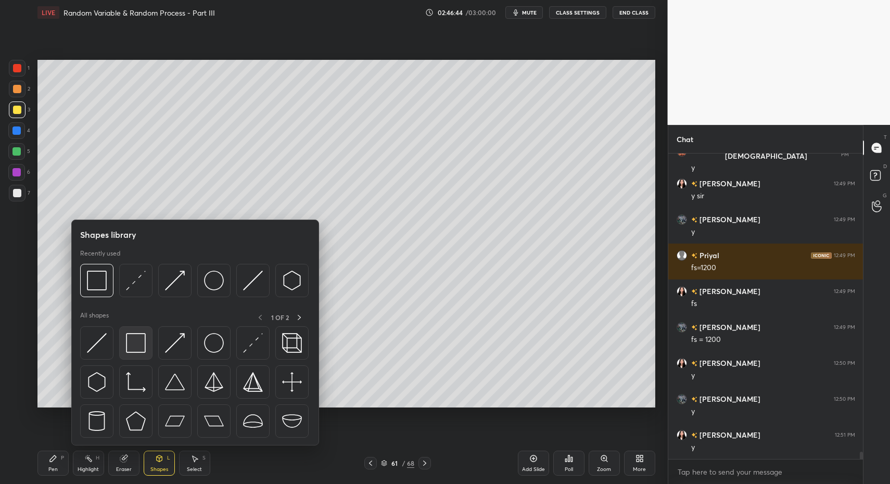
click at [137, 342] on img at bounding box center [136, 343] width 20 height 20
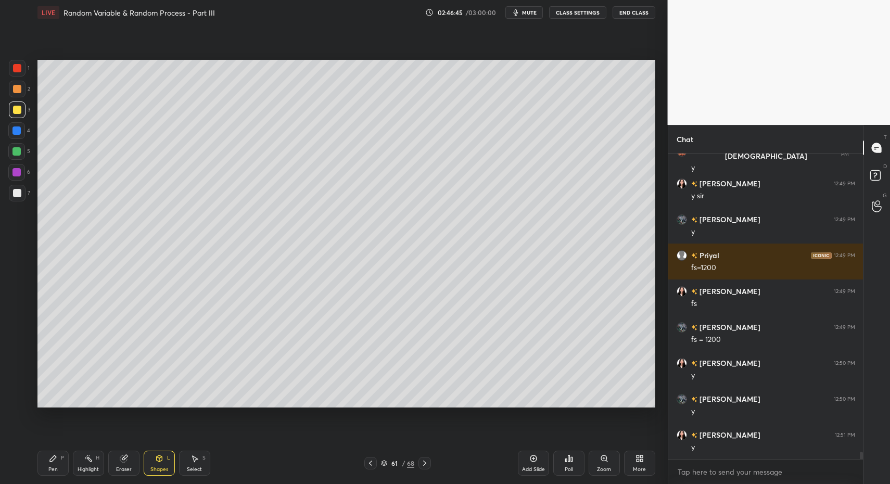
scroll to position [12831, 0]
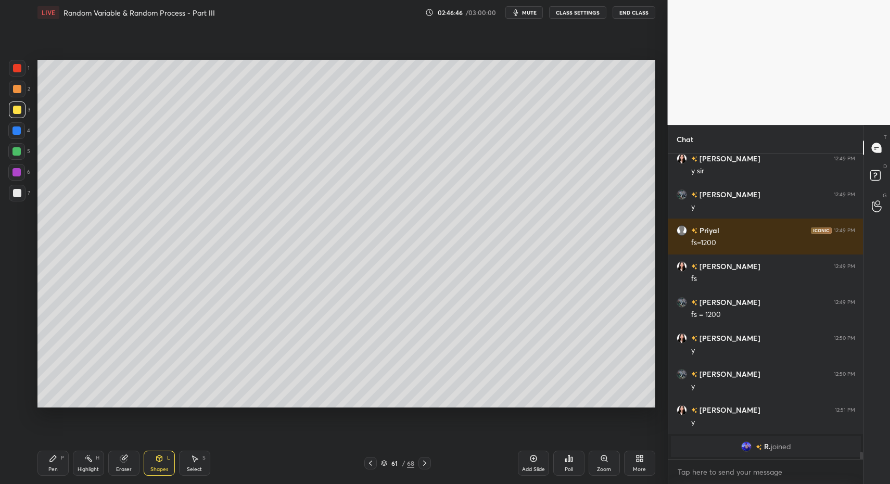
drag, startPoint x: 56, startPoint y: 471, endPoint x: 51, endPoint y: 465, distance: 7.8
click at [55, 468] on div "Pen" at bounding box center [52, 469] width 9 height 5
drag, startPoint x: 51, startPoint y: 465, endPoint x: 64, endPoint y: 415, distance: 51.6
click at [51, 467] on div "Pen" at bounding box center [52, 469] width 9 height 5
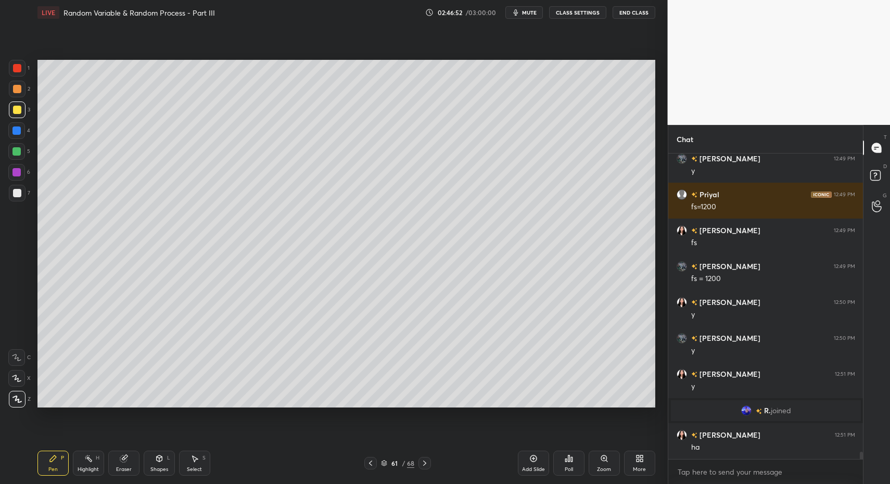
click at [21, 197] on div at bounding box center [17, 193] width 17 height 17
click at [14, 197] on div at bounding box center [17, 193] width 17 height 17
drag, startPoint x: 55, startPoint y: 468, endPoint x: 54, endPoint y: 462, distance: 5.8
click at [55, 468] on div "Pen" at bounding box center [52, 469] width 9 height 5
click at [53, 456] on icon at bounding box center [53, 458] width 8 height 8
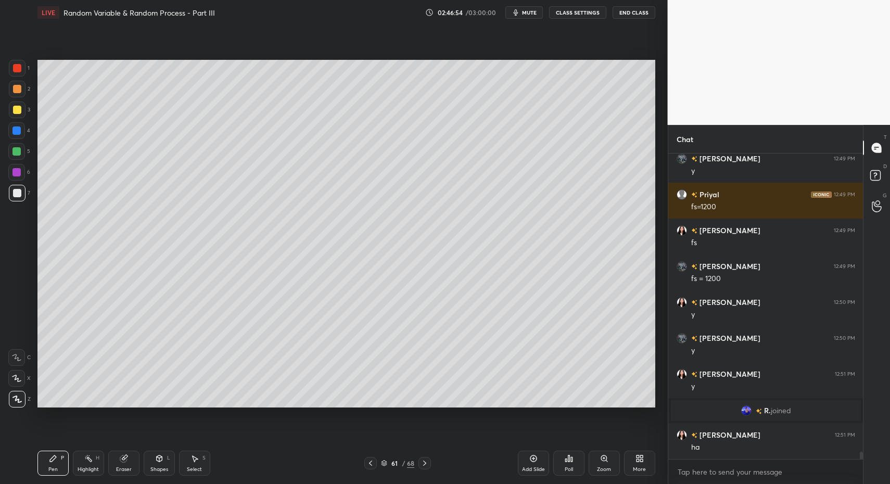
scroll to position [12311, 0]
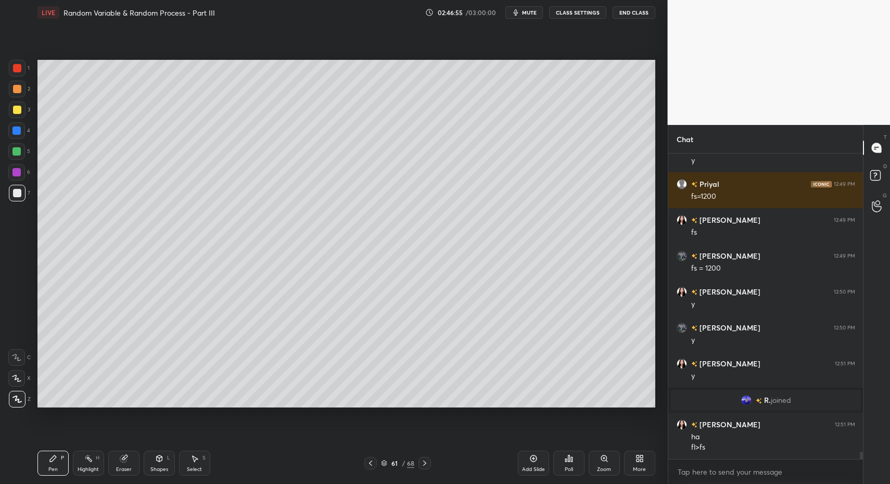
click at [374, 464] on icon at bounding box center [370, 463] width 8 height 8
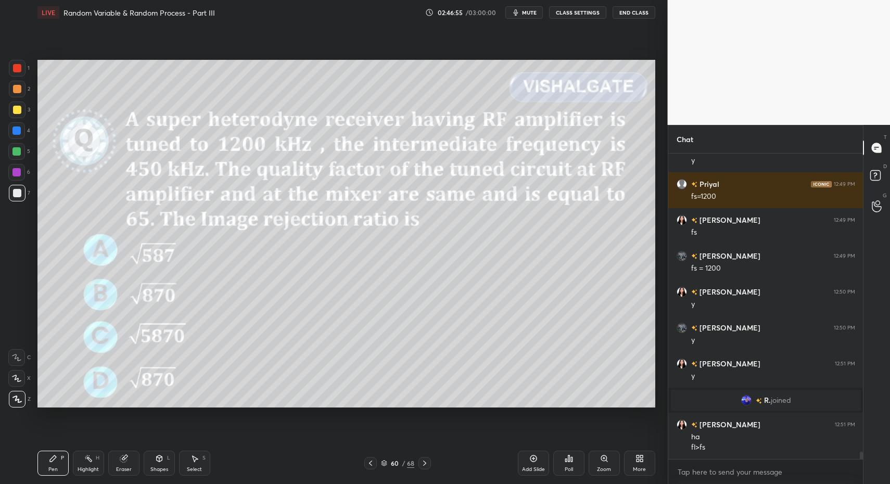
drag, startPoint x: 374, startPoint y: 464, endPoint x: 367, endPoint y: 462, distance: 6.6
click at [374, 464] on icon at bounding box center [370, 463] width 8 height 8
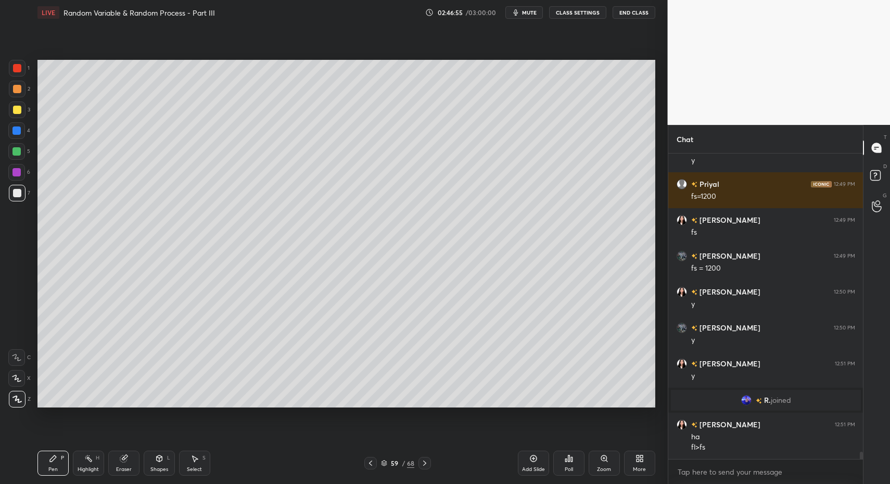
click at [198, 468] on div "Select" at bounding box center [194, 469] width 15 height 5
drag, startPoint x: 190, startPoint y: 467, endPoint x: 195, endPoint y: 463, distance: 6.4
click at [190, 467] on div "Select" at bounding box center [194, 469] width 15 height 5
click at [374, 461] on icon at bounding box center [370, 463] width 8 height 8
click at [371, 464] on icon at bounding box center [370, 463] width 8 height 8
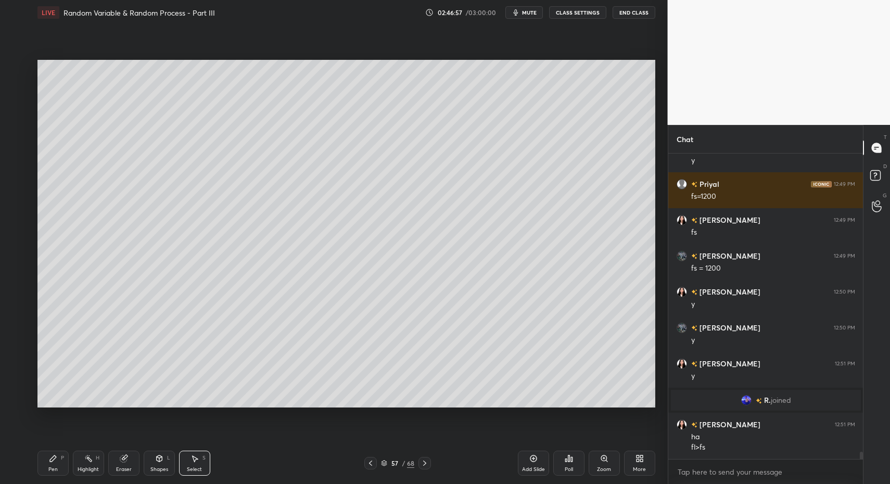
click at [202, 469] on div "Select S" at bounding box center [194, 463] width 31 height 25
click at [195, 467] on div "Select" at bounding box center [194, 469] width 15 height 5
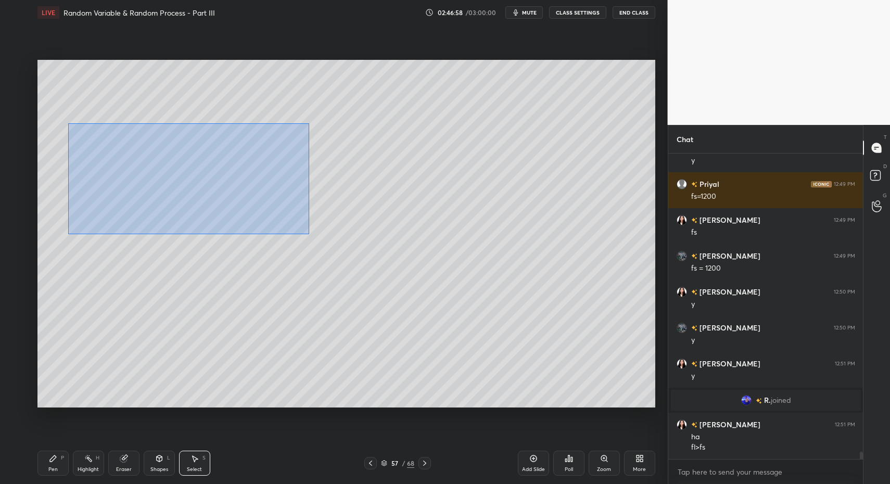
drag, startPoint x: 84, startPoint y: 137, endPoint x: 297, endPoint y: 241, distance: 236.9
click at [310, 234] on div "0 ° Undo Copy Paste here Duplicate Duplicate to new slide Delete" at bounding box center [346, 234] width 618 height 348
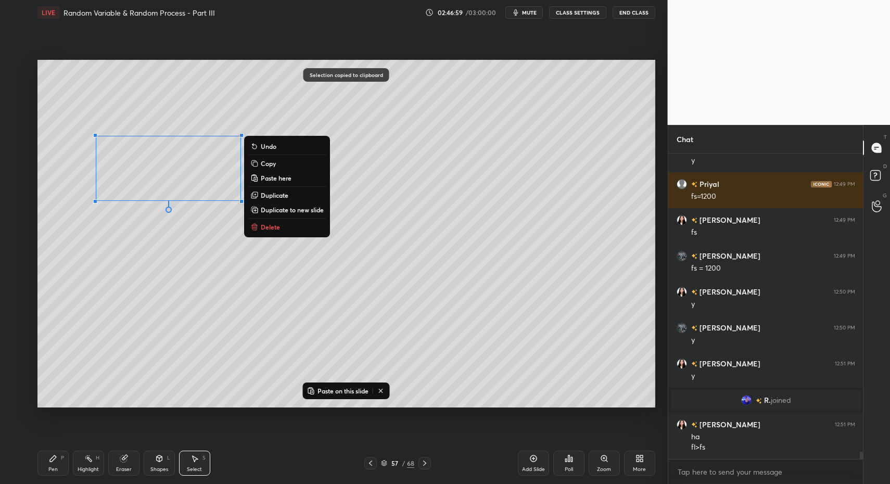
click at [426, 461] on icon at bounding box center [424, 463] width 8 height 8
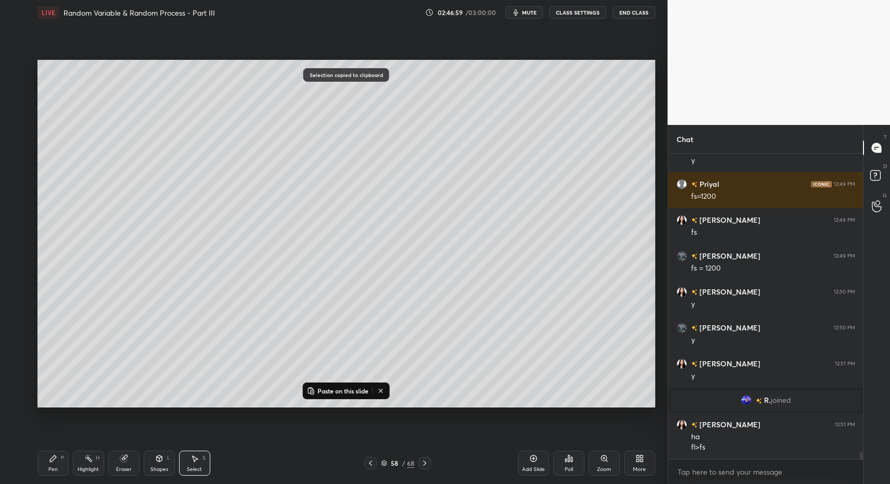
click at [426, 461] on icon at bounding box center [424, 463] width 8 height 8
click at [425, 459] on icon at bounding box center [424, 463] width 8 height 8
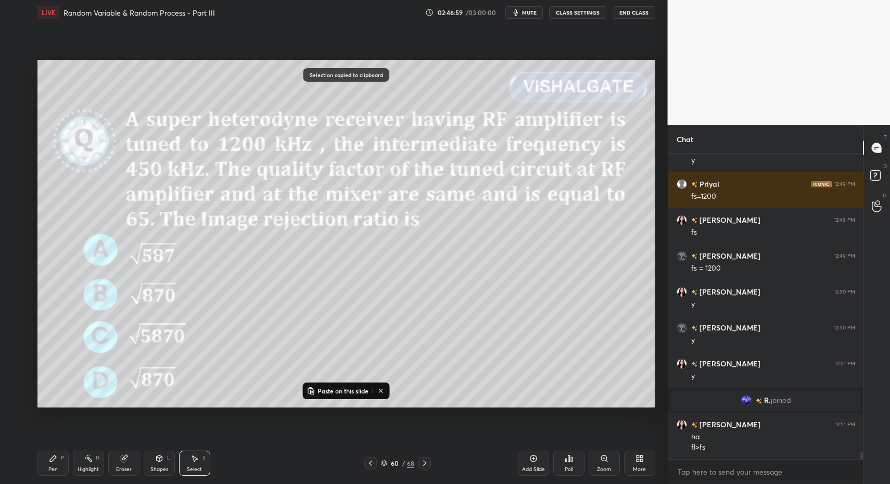
click at [425, 459] on icon at bounding box center [424, 463] width 8 height 8
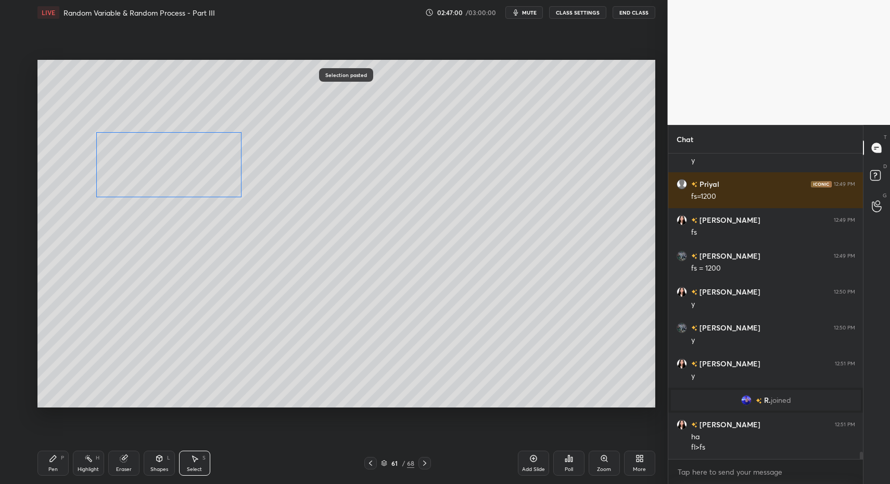
click at [130, 158] on div "0 ° Undo Copy Paste here Duplicate Duplicate to new slide Delete" at bounding box center [346, 234] width 618 height 348
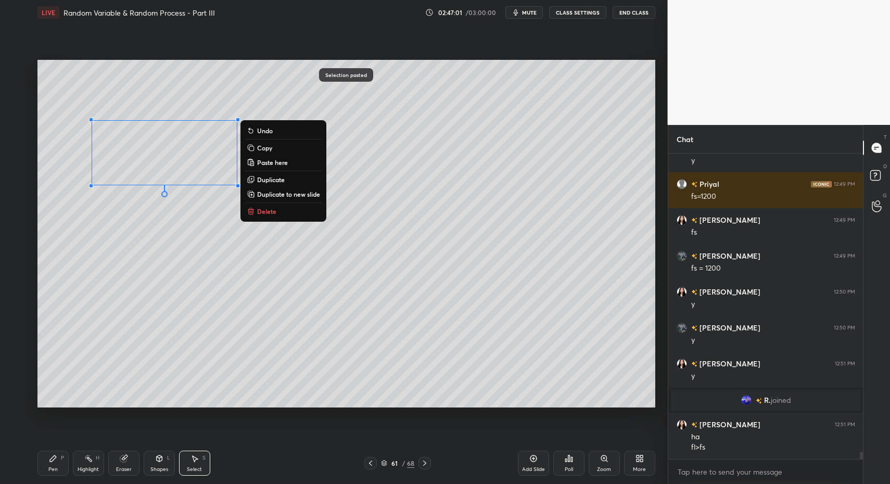
click at [75, 462] on div "Highlight H" at bounding box center [88, 463] width 31 height 25
click at [64, 465] on div "Pen P" at bounding box center [52, 463] width 31 height 25
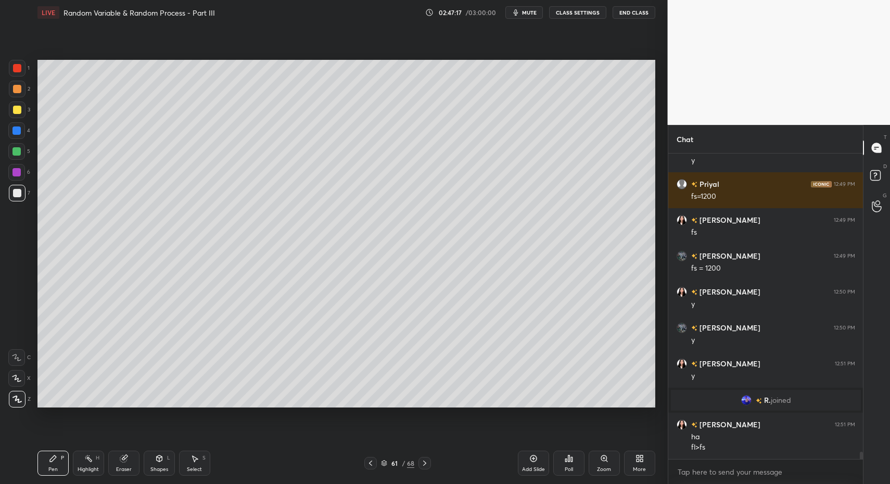
scroll to position [12347, 0]
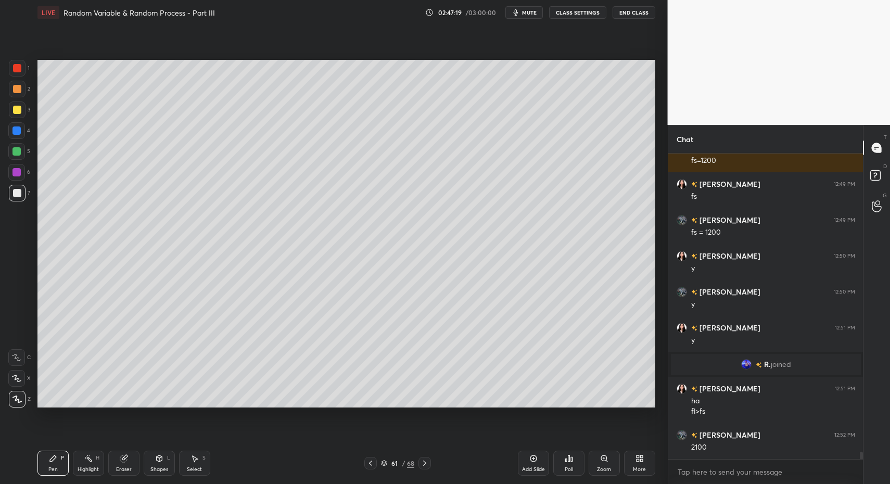
click at [21, 70] on div at bounding box center [17, 68] width 8 height 8
drag, startPoint x: 19, startPoint y: 66, endPoint x: 19, endPoint y: 91, distance: 25.0
click at [14, 74] on div at bounding box center [17, 68] width 17 height 17
drag, startPoint x: 167, startPoint y: 467, endPoint x: 165, endPoint y: 448, distance: 19.3
click at [167, 467] on div "Shapes" at bounding box center [159, 469] width 18 height 5
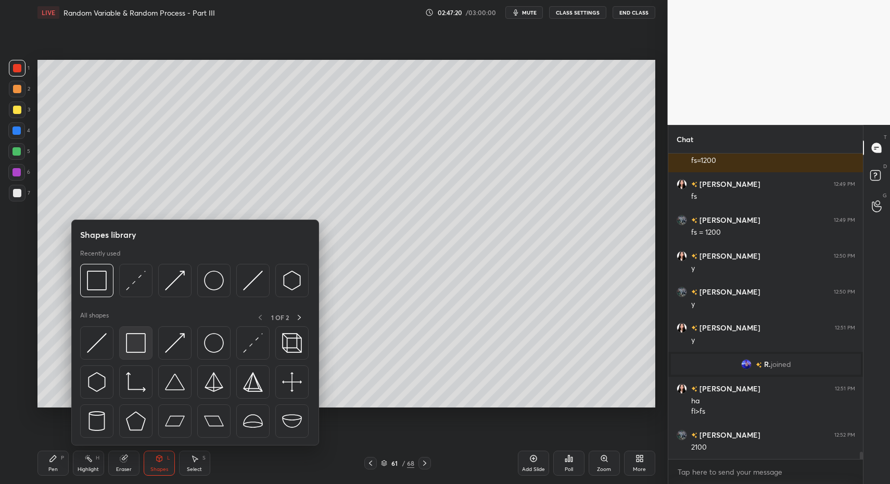
scroll to position [12383, 0]
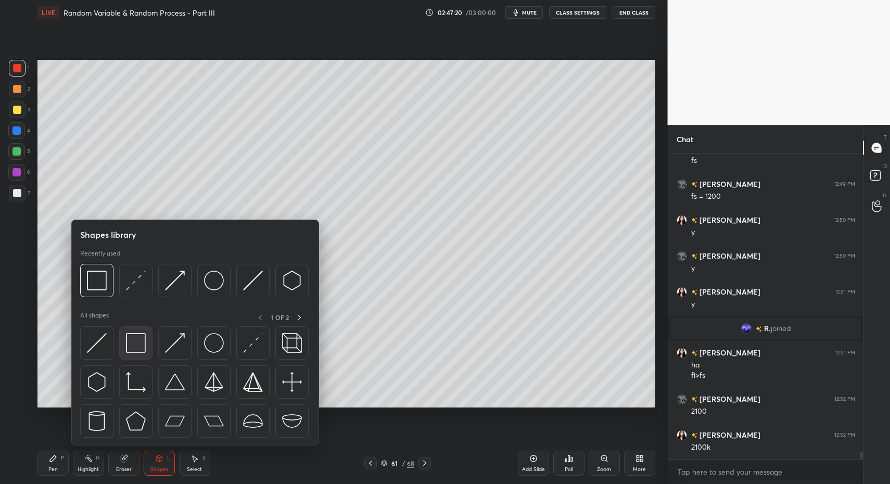
click at [139, 348] on img at bounding box center [136, 343] width 20 height 20
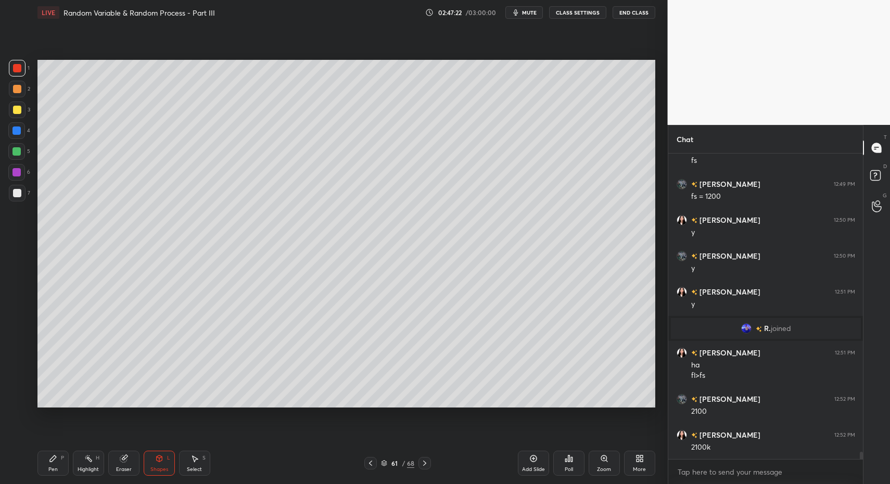
click at [20, 195] on div at bounding box center [17, 193] width 8 height 8
drag, startPoint x: 50, startPoint y: 465, endPoint x: 60, endPoint y: 430, distance: 36.1
click at [54, 465] on div "Pen P" at bounding box center [52, 463] width 31 height 25
drag, startPoint x: 17, startPoint y: 72, endPoint x: 17, endPoint y: 79, distance: 7.3
click at [17, 76] on div "1" at bounding box center [19, 70] width 21 height 21
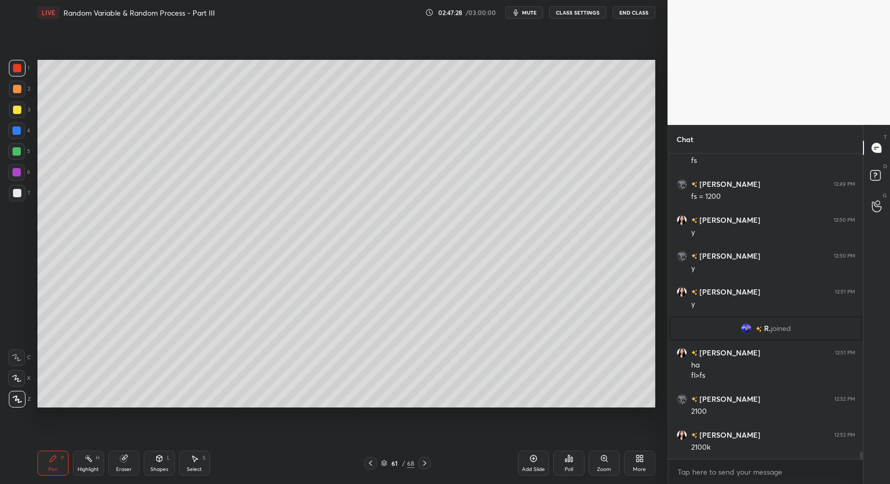
click at [152, 469] on div "Shapes" at bounding box center [159, 469] width 18 height 5
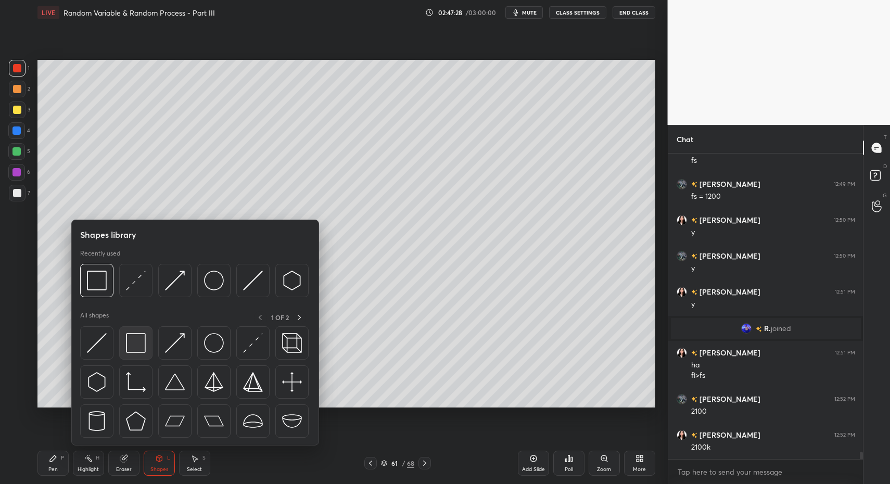
click at [141, 349] on img at bounding box center [136, 343] width 20 height 20
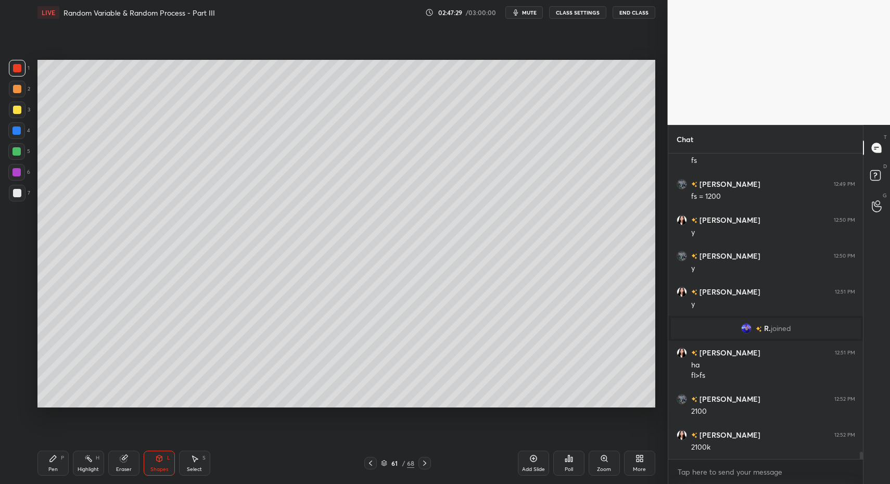
drag, startPoint x: 54, startPoint y: 464, endPoint x: 50, endPoint y: 459, distance: 5.9
click at [54, 464] on div "Pen P" at bounding box center [52, 463] width 31 height 25
click at [17, 193] on div at bounding box center [17, 193] width 8 height 8
drag, startPoint x: 53, startPoint y: 471, endPoint x: 63, endPoint y: 457, distance: 17.1
click at [53, 471] on div "Pen" at bounding box center [52, 469] width 9 height 5
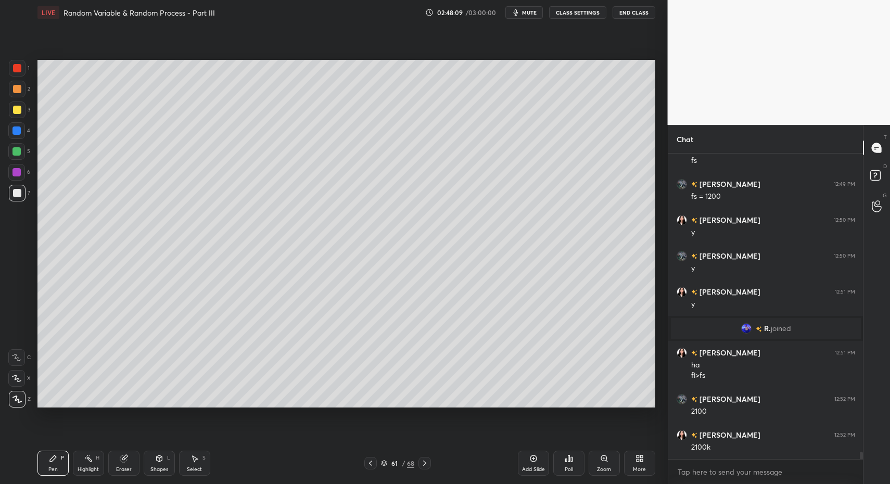
click at [362, 458] on div "61 / 68" at bounding box center [397, 463] width 240 height 12
click at [367, 462] on icon at bounding box center [370, 463] width 8 height 8
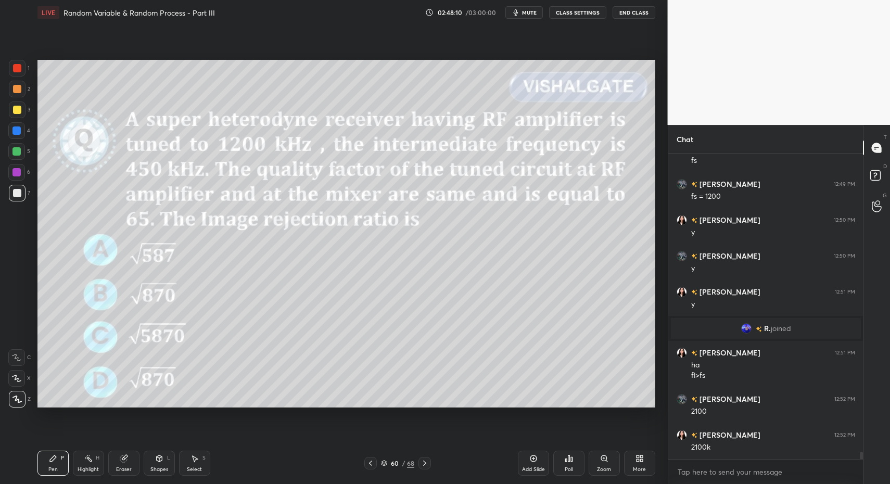
click at [20, 67] on div at bounding box center [17, 68] width 8 height 8
click at [156, 461] on icon at bounding box center [159, 458] width 8 height 8
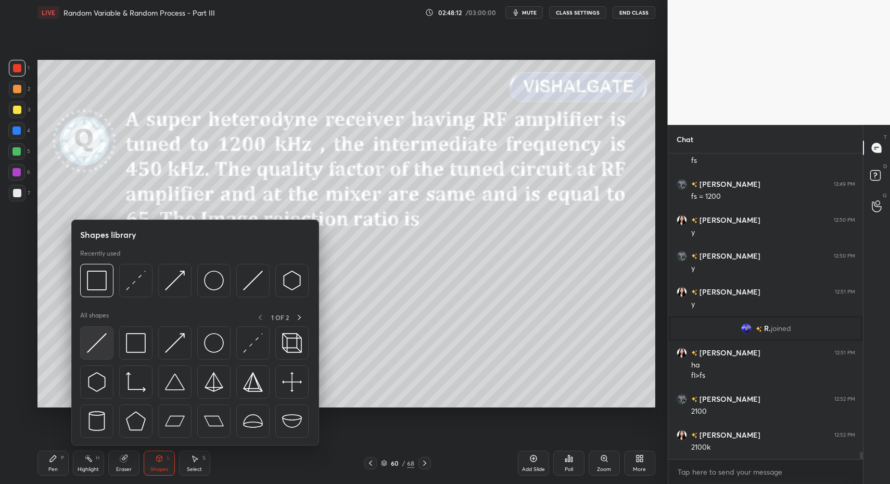
click at [93, 342] on img at bounding box center [97, 343] width 20 height 20
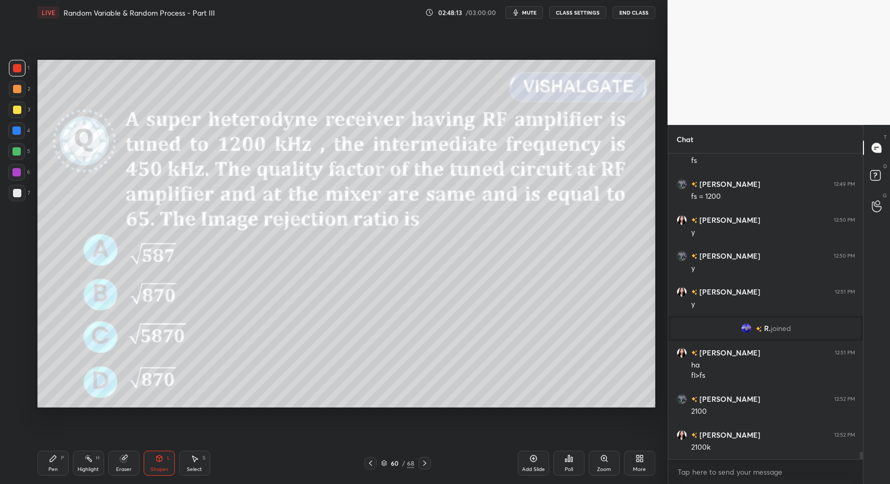
click at [60, 459] on div "Pen P" at bounding box center [52, 463] width 31 height 25
click at [57, 460] on div "Pen P" at bounding box center [52, 463] width 31 height 25
click at [424, 465] on icon at bounding box center [424, 463] width 8 height 8
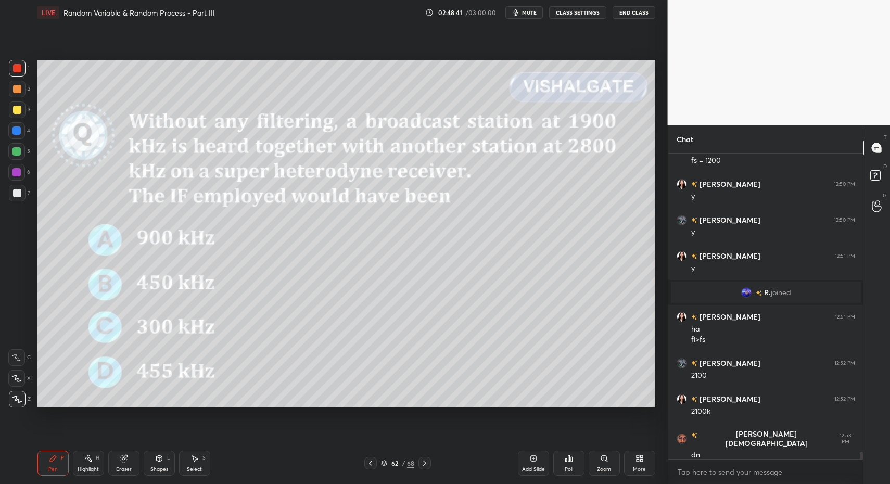
scroll to position [12455, 0]
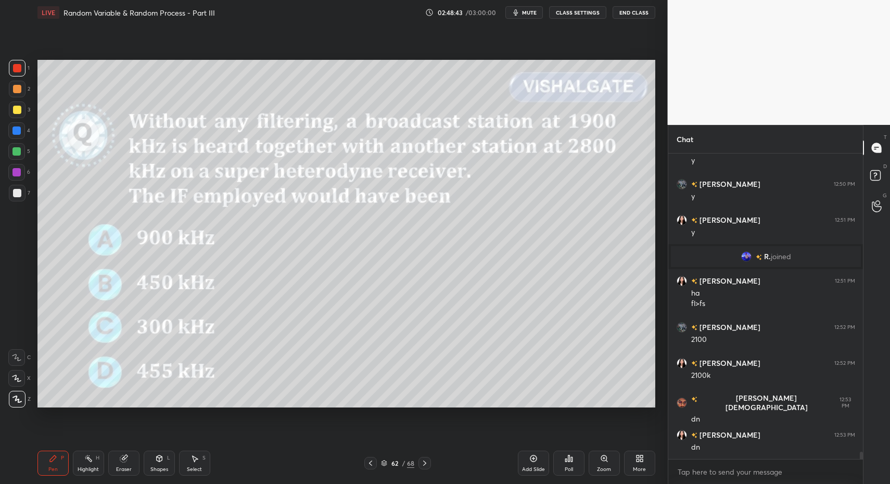
click at [571, 463] on div "Poll" at bounding box center [568, 463] width 31 height 25
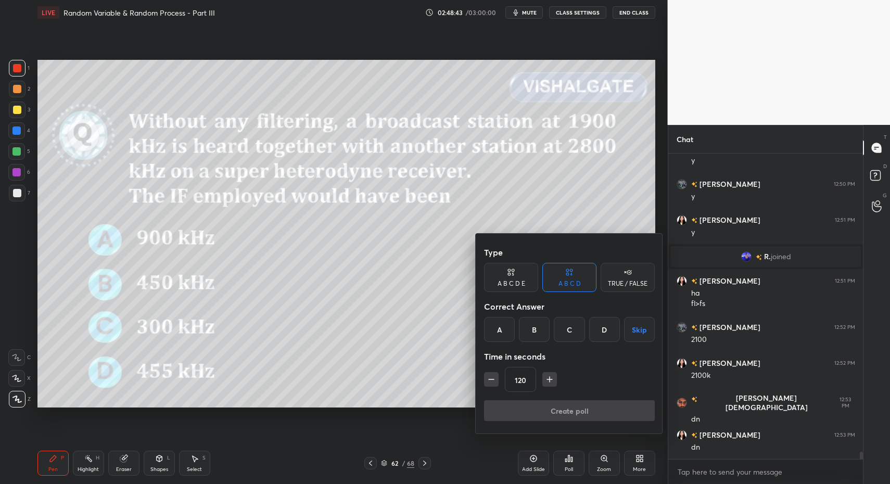
scroll to position [12491, 0]
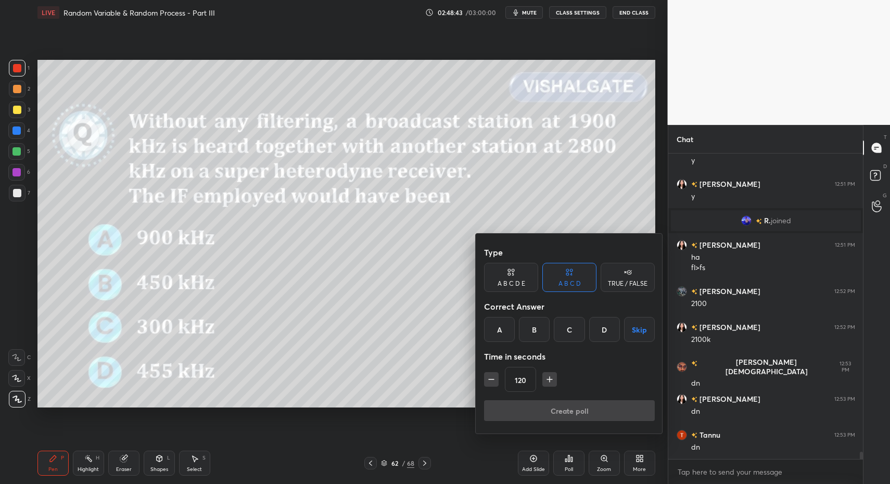
click at [635, 336] on button "Skip" at bounding box center [639, 329] width 31 height 25
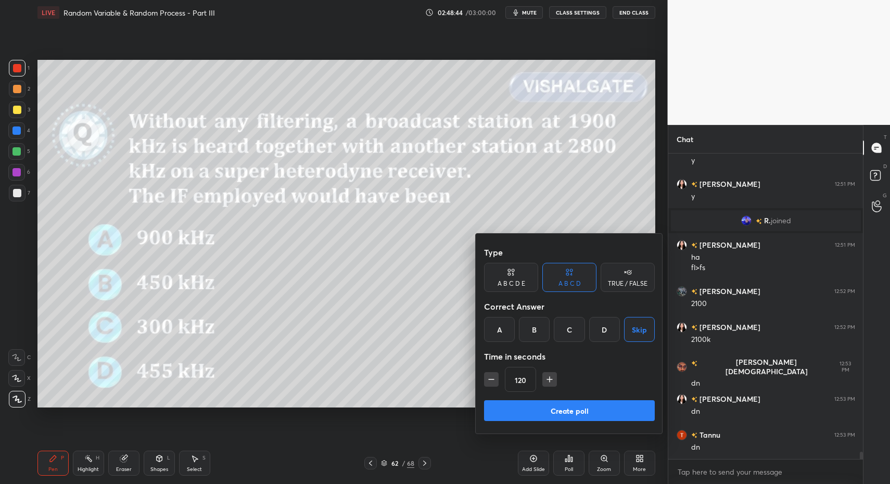
click at [488, 376] on icon "button" at bounding box center [491, 379] width 10 height 10
click at [488, 378] on icon "button" at bounding box center [491, 379] width 10 height 10
type input "90"
click at [510, 402] on button "Create poll" at bounding box center [569, 410] width 171 height 21
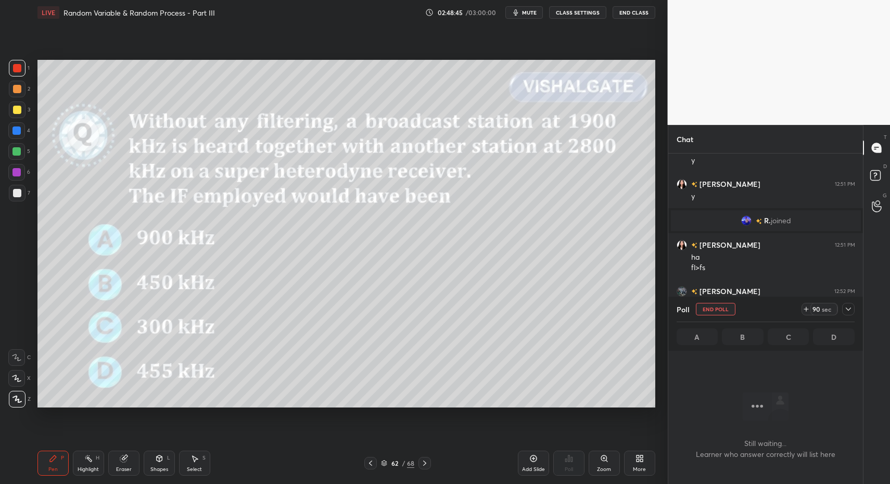
scroll to position [4, 4]
click at [849, 305] on div at bounding box center [848, 309] width 12 height 12
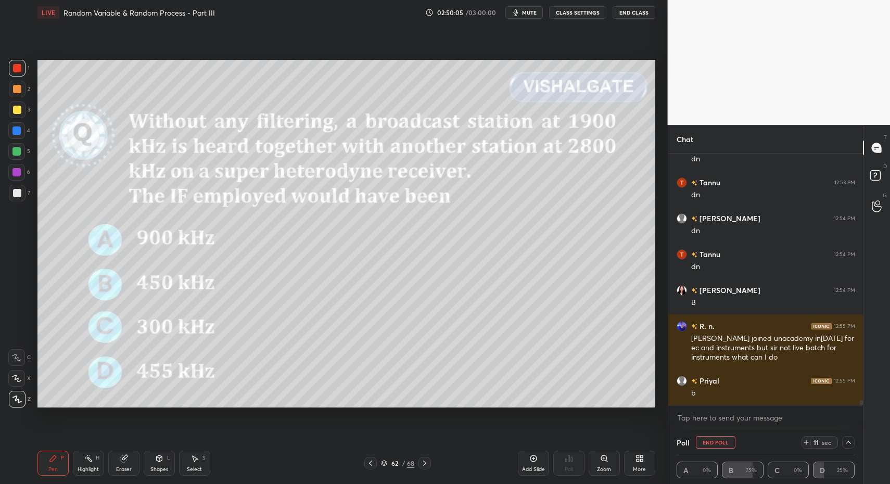
scroll to position [12779, 0]
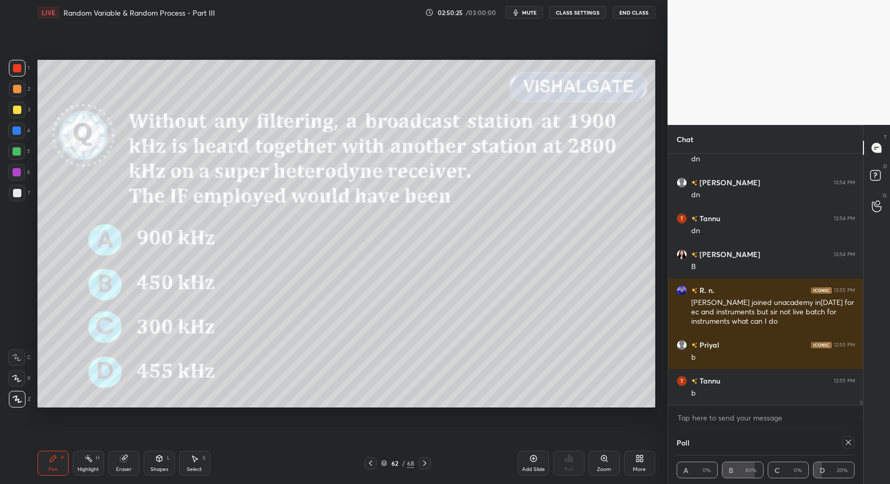
click at [76, 463] on div "Highlight H" at bounding box center [88, 463] width 31 height 25
drag, startPoint x: 76, startPoint y: 463, endPoint x: 76, endPoint y: 454, distance: 8.9
click at [76, 463] on div "Highlight H" at bounding box center [88, 463] width 31 height 25
click at [43, 465] on div "Pen P" at bounding box center [52, 463] width 31 height 25
click at [13, 187] on div at bounding box center [17, 193] width 17 height 17
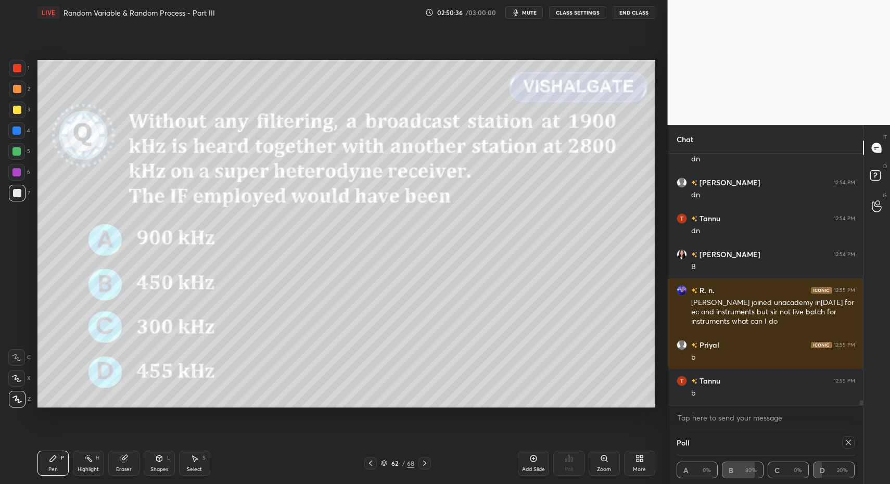
click at [47, 459] on div "Pen P" at bounding box center [52, 463] width 31 height 25
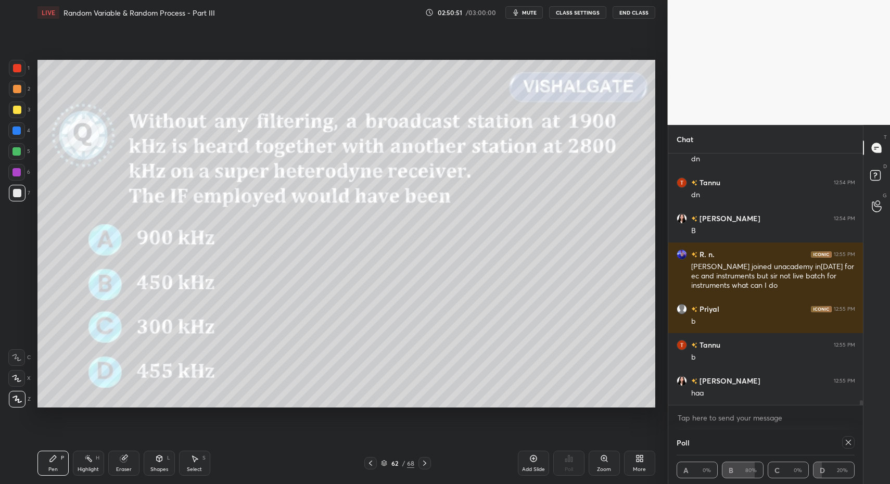
drag, startPoint x: 188, startPoint y: 460, endPoint x: 210, endPoint y: 419, distance: 46.1
click at [188, 460] on div "Select S" at bounding box center [194, 463] width 31 height 25
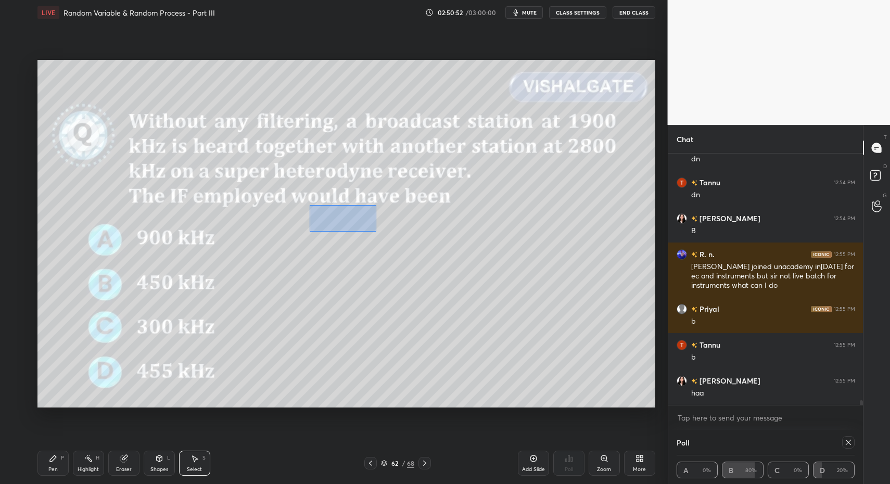
drag, startPoint x: 325, startPoint y: 214, endPoint x: 404, endPoint y: 234, distance: 81.5
click at [426, 240] on div "0 ° Undo Copy Paste here Duplicate Duplicate to new slide Delete" at bounding box center [346, 234] width 618 height 348
drag, startPoint x: 380, startPoint y: 229, endPoint x: 371, endPoint y: 228, distance: 9.4
click at [374, 228] on div "0 ° Undo Copy Paste here Duplicate Duplicate to new slide Delete" at bounding box center [346, 234] width 618 height 348
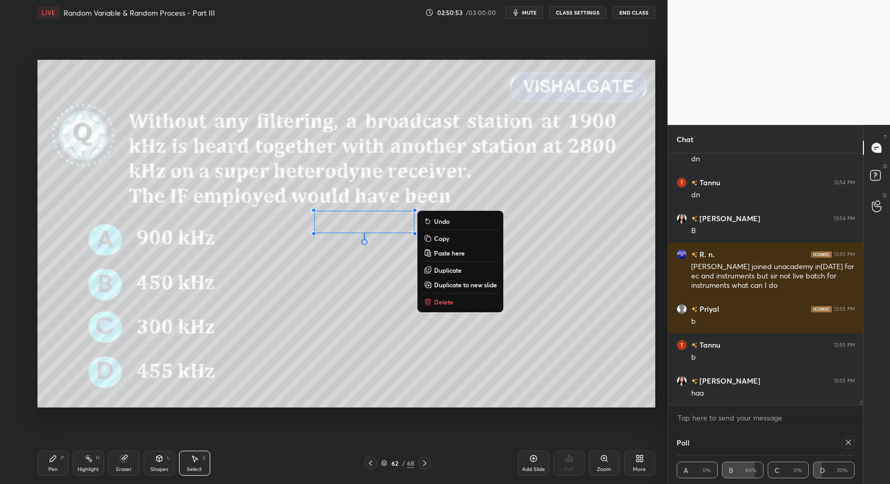
drag, startPoint x: 69, startPoint y: 451, endPoint x: 61, endPoint y: 460, distance: 12.1
click at [66, 454] on div "Pen P Highlight H Eraser Shapes L Select S 62 / 68 Add Slide Poll Zoom More" at bounding box center [346, 463] width 618 height 42
drag, startPoint x: 53, startPoint y: 467, endPoint x: 50, endPoint y: 408, distance: 58.9
click at [53, 467] on div "Pen" at bounding box center [52, 469] width 9 height 5
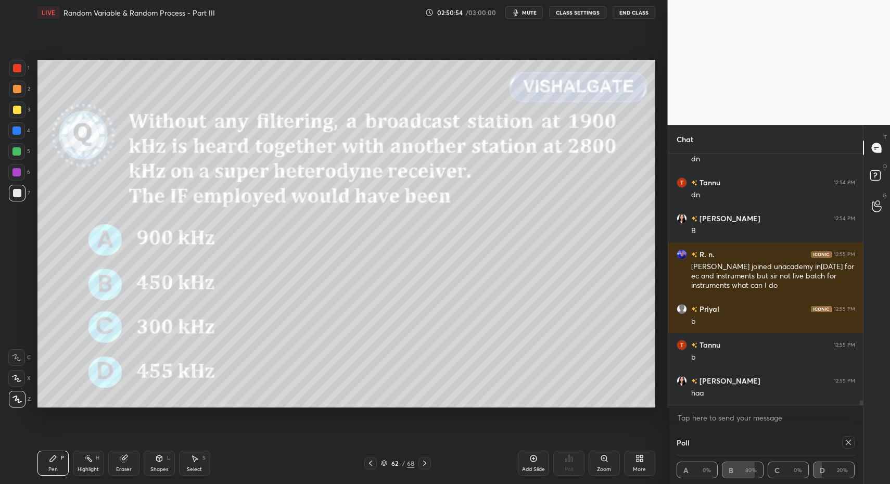
click at [18, 67] on div at bounding box center [17, 68] width 8 height 8
click at [14, 334] on div "1 2 3 4 5 6 7 C X Z C X Z E E Erase all H H" at bounding box center [16, 234] width 33 height 348
click at [11, 350] on div at bounding box center [16, 357] width 17 height 17
click at [160, 469] on div "Shapes" at bounding box center [159, 469] width 18 height 5
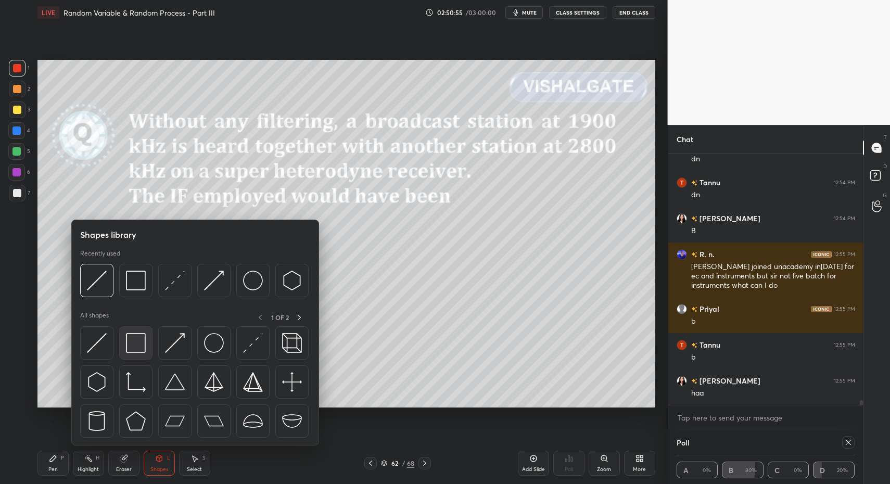
click at [136, 345] on img at bounding box center [136, 343] width 20 height 20
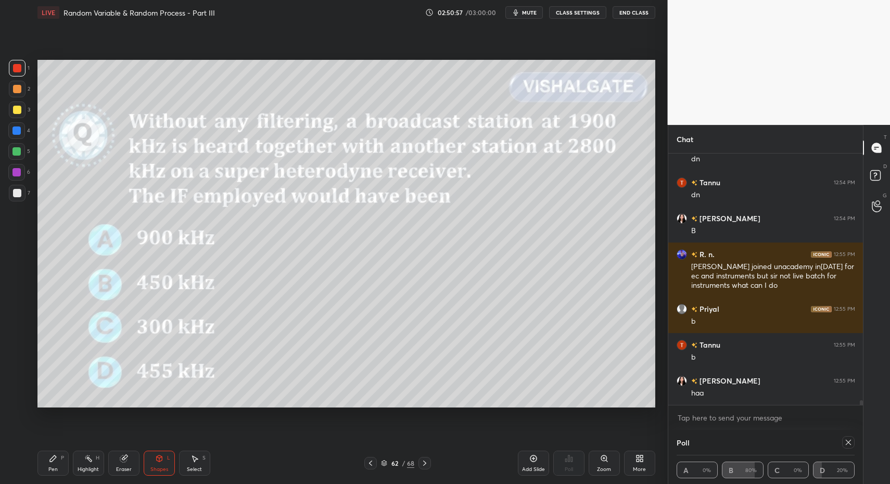
click at [51, 467] on div "Pen" at bounding box center [52, 469] width 9 height 5
click at [48, 458] on div "Pen P" at bounding box center [52, 463] width 31 height 25
click at [23, 196] on div at bounding box center [17, 193] width 17 height 17
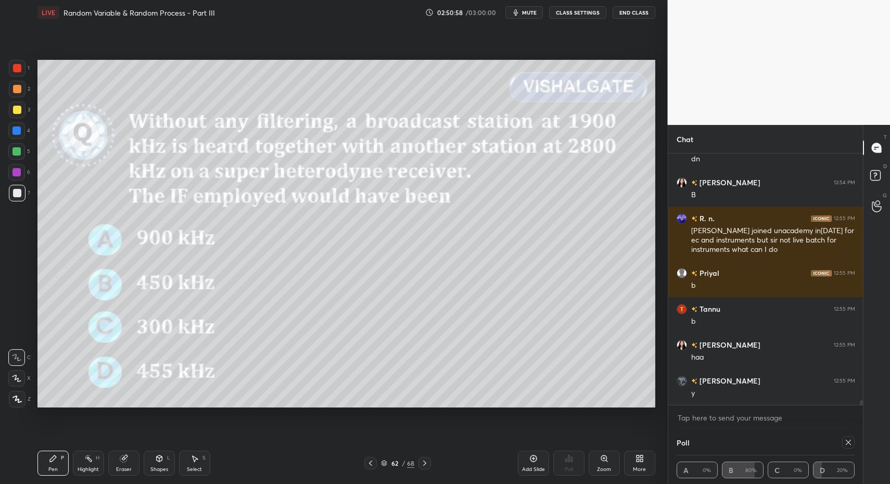
drag, startPoint x: 16, startPoint y: 388, endPoint x: 11, endPoint y: 386, distance: 5.8
click at [16, 388] on div "Z" at bounding box center [20, 397] width 22 height 21
click at [14, 393] on div at bounding box center [17, 399] width 17 height 17
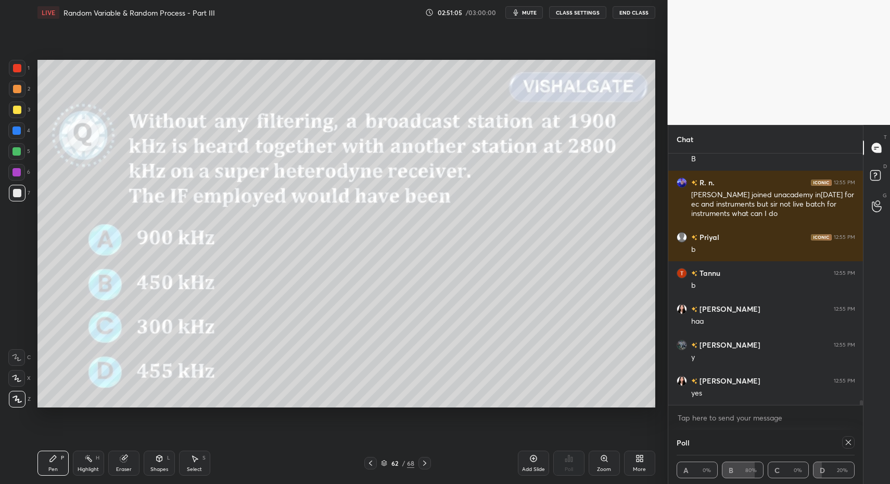
click at [20, 88] on div at bounding box center [17, 89] width 8 height 8
click at [18, 110] on div at bounding box center [17, 110] width 8 height 8
click at [151, 462] on div "Shapes L" at bounding box center [159, 463] width 31 height 25
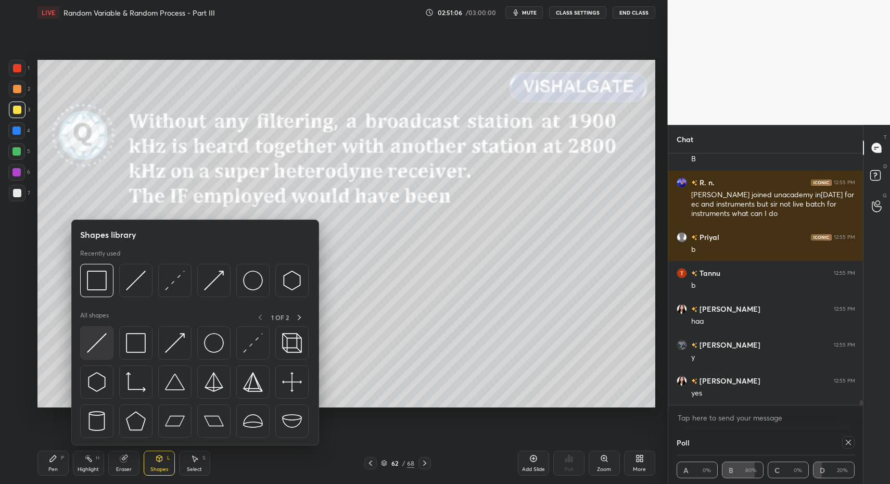
click at [94, 349] on img at bounding box center [97, 343] width 20 height 20
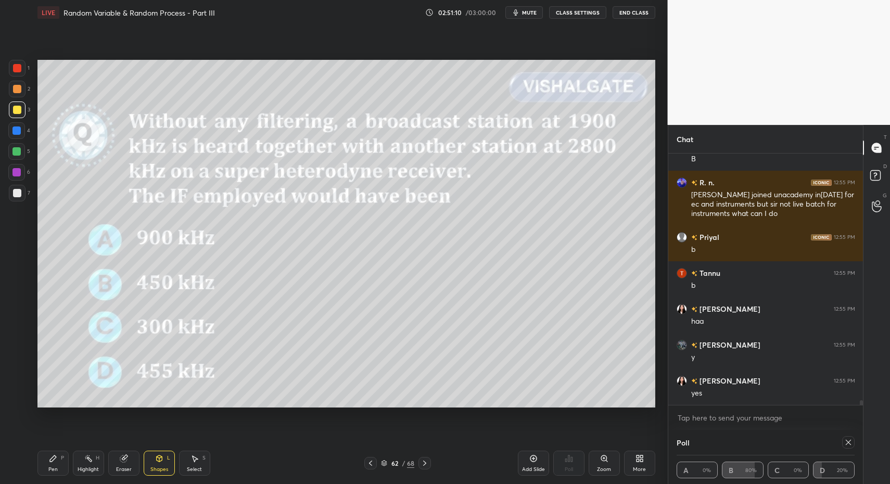
click at [50, 457] on icon at bounding box center [53, 458] width 8 height 8
click at [48, 457] on div "Pen P" at bounding box center [52, 463] width 31 height 25
drag, startPoint x: 83, startPoint y: 460, endPoint x: 95, endPoint y: 454, distance: 13.0
click at [83, 461] on div "Highlight H" at bounding box center [88, 463] width 31 height 25
drag, startPoint x: 95, startPoint y: 454, endPoint x: 134, endPoint y: 410, distance: 58.9
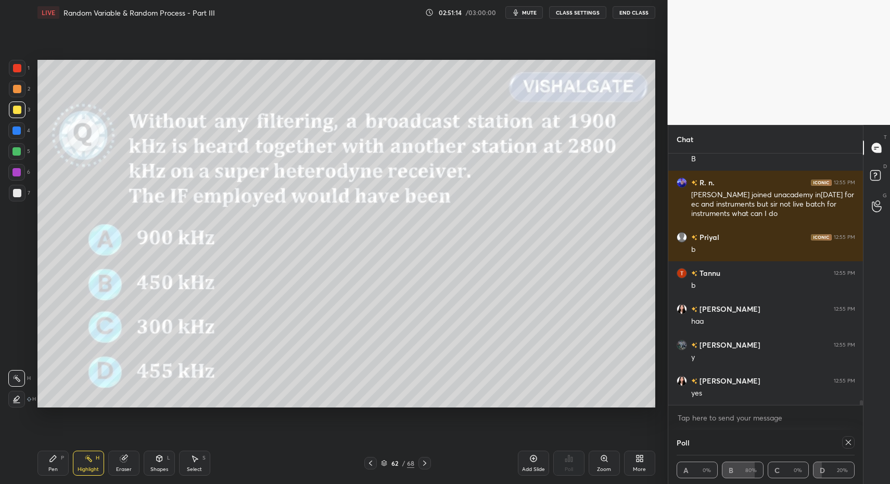
click at [93, 454] on div "Highlight H" at bounding box center [88, 463] width 31 height 25
click at [62, 455] on div "P" at bounding box center [62, 457] width 3 height 5
click at [47, 466] on div "Pen P" at bounding box center [52, 463] width 31 height 25
click at [12, 204] on div "7" at bounding box center [19, 195] width 21 height 21
click at [17, 194] on div at bounding box center [17, 193] width 8 height 8
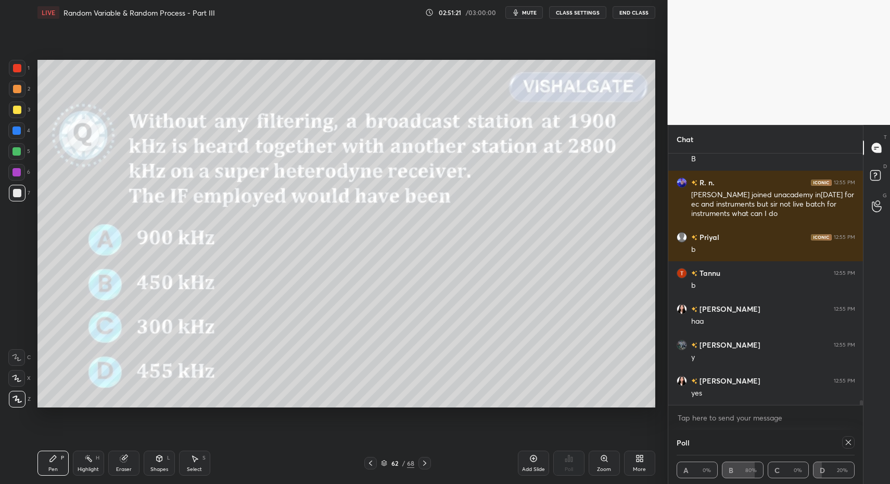
drag, startPoint x: 31, startPoint y: 455, endPoint x: 81, endPoint y: 423, distance: 58.7
click at [31, 455] on div "1 2 3 4 5 6 7 C X Z C X Z E E Erase all H H LIVE Random Variable & Random Proce…" at bounding box center [329, 242] width 659 height 484
drag, startPoint x: 526, startPoint y: 458, endPoint x: 506, endPoint y: 449, distance: 21.9
click at [523, 459] on div "Add Slide" at bounding box center [533, 463] width 31 height 25
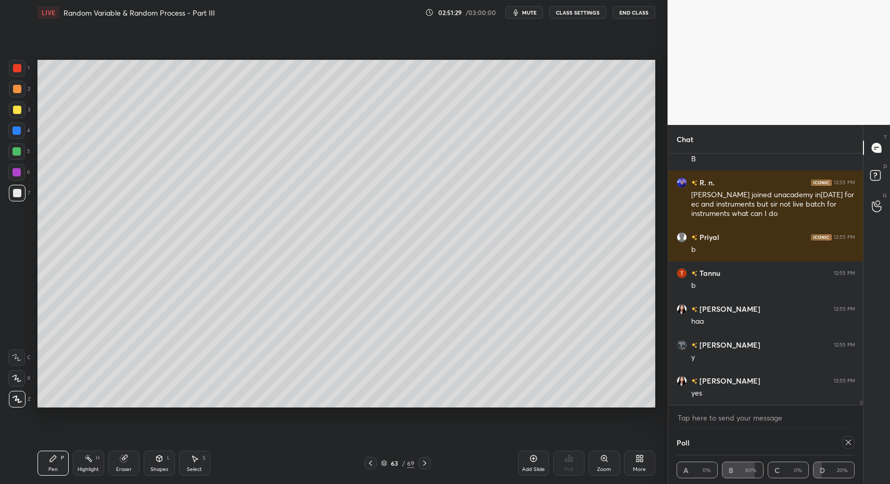
click at [368, 466] on icon at bounding box center [370, 463] width 8 height 8
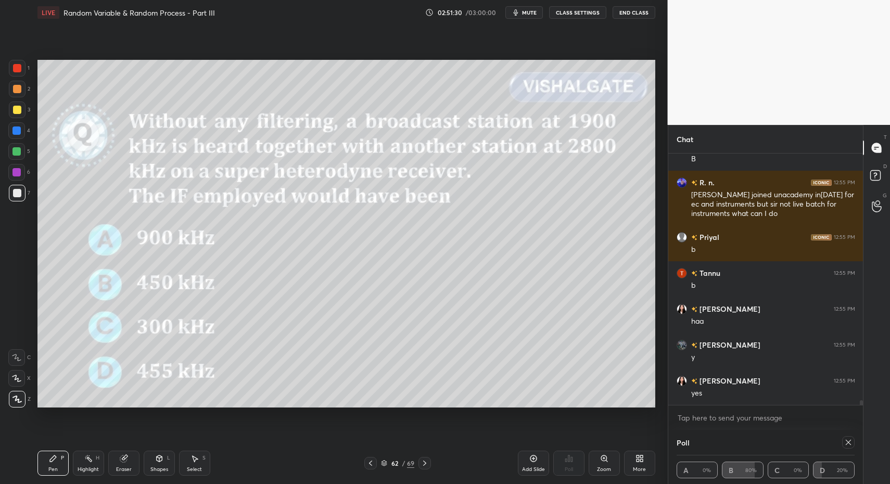
click at [420, 465] on div at bounding box center [424, 463] width 12 height 12
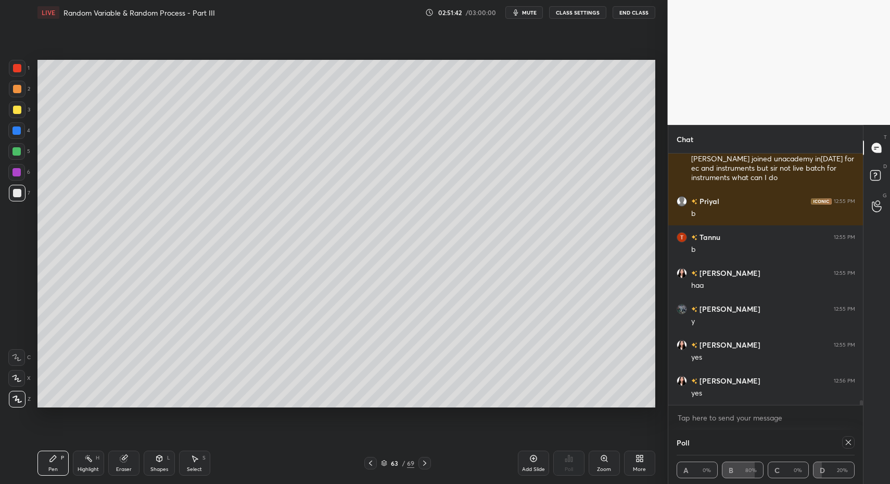
scroll to position [12933, 0]
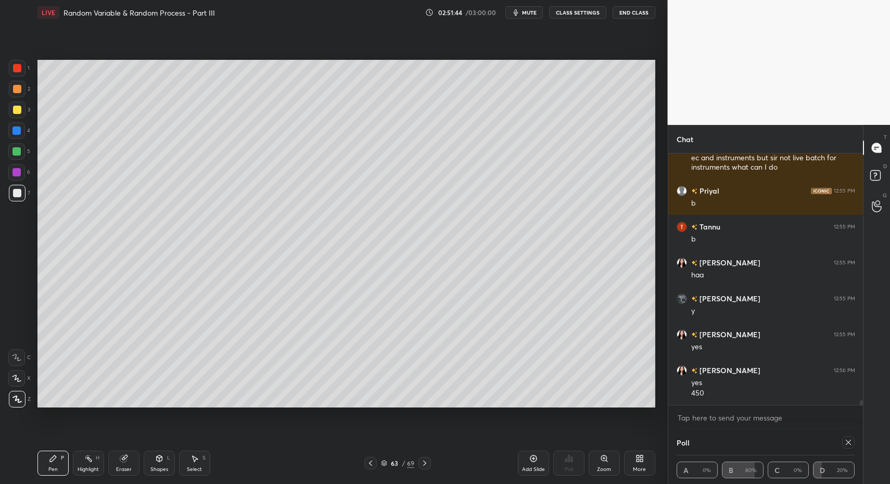
click at [16, 75] on div at bounding box center [17, 68] width 17 height 17
drag, startPoint x: 144, startPoint y: 462, endPoint x: 147, endPoint y: 449, distance: 14.0
click at [144, 466] on div "Shapes L" at bounding box center [159, 463] width 31 height 25
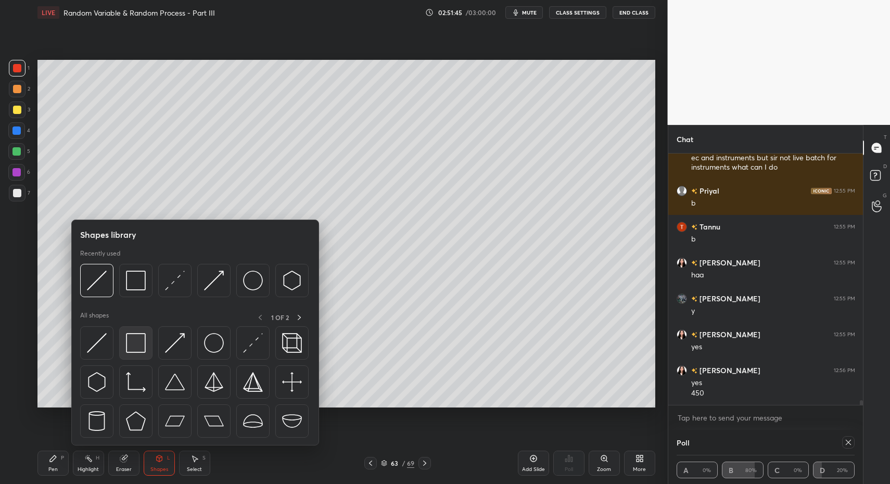
click at [122, 338] on div at bounding box center [135, 342] width 33 height 33
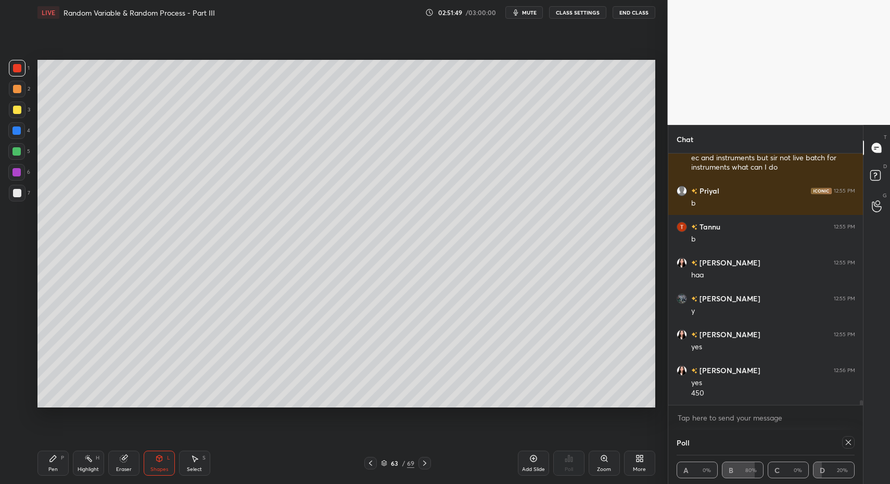
click at [194, 468] on div "Select" at bounding box center [194, 469] width 15 height 5
click at [193, 463] on div "Select S" at bounding box center [194, 463] width 31 height 25
drag, startPoint x: 208, startPoint y: 187, endPoint x: 243, endPoint y: 211, distance: 42.6
click at [240, 207] on div "0 ° Undo Copy Paste here Duplicate Duplicate to new slide Delete" at bounding box center [346, 234] width 618 height 348
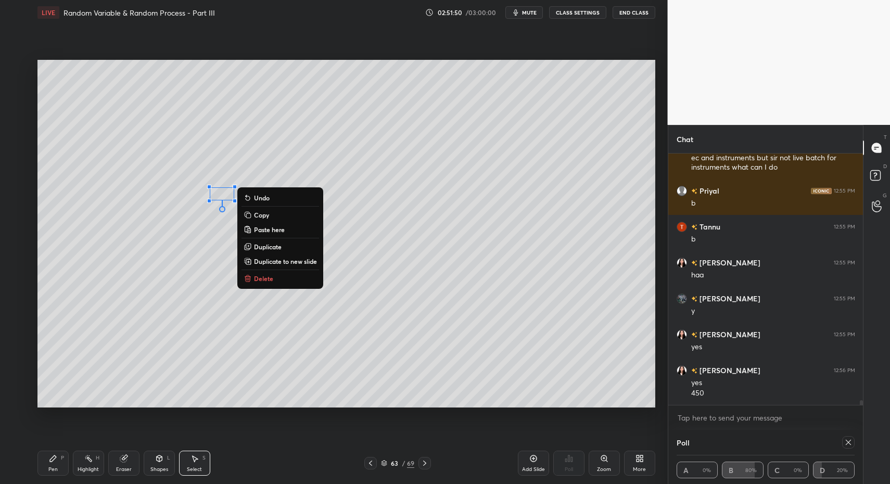
click at [263, 277] on p "Delete" at bounding box center [263, 278] width 19 height 8
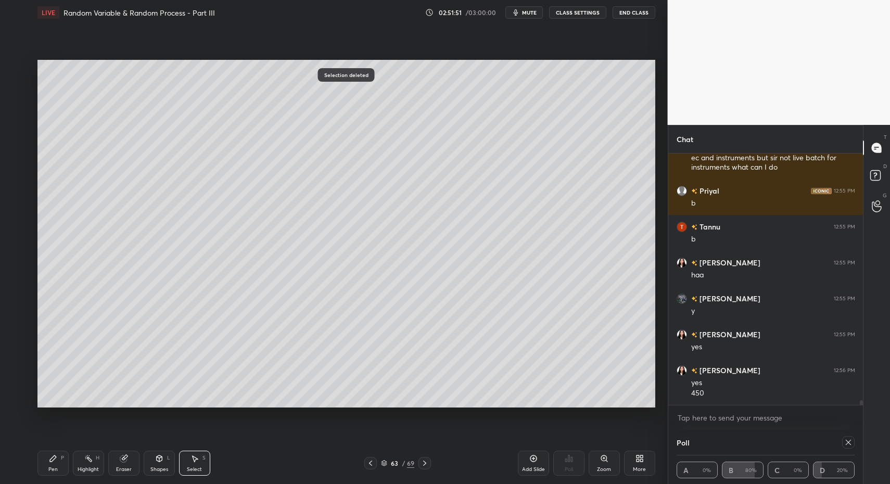
click at [64, 476] on div "Pen P Highlight H Eraser Shapes L Select S 63 / 69 Add Slide Poll Zoom More" at bounding box center [346, 463] width 618 height 42
click at [52, 467] on div "Pen" at bounding box center [52, 469] width 9 height 5
click at [18, 194] on div at bounding box center [17, 193] width 8 height 8
drag, startPoint x: 18, startPoint y: 194, endPoint x: 36, endPoint y: 198, distance: 18.7
click at [18, 194] on div at bounding box center [17, 193] width 8 height 8
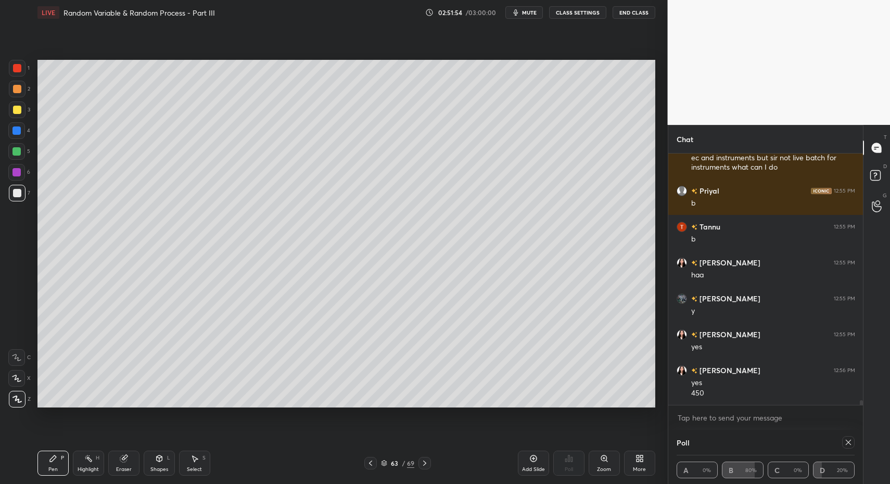
drag, startPoint x: 197, startPoint y: 470, endPoint x: 195, endPoint y: 461, distance: 9.7
click at [197, 470] on div "Select" at bounding box center [194, 469] width 15 height 5
click at [194, 458] on div "Select S" at bounding box center [194, 463] width 31 height 25
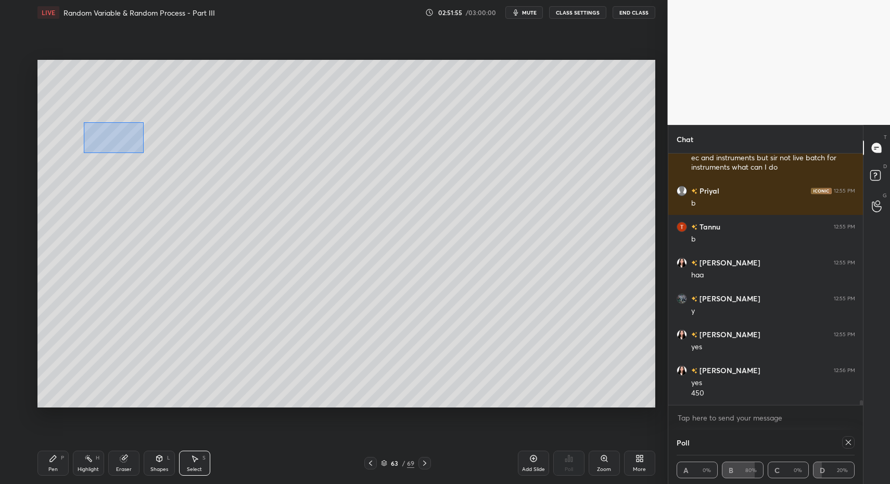
drag, startPoint x: 106, startPoint y: 133, endPoint x: 139, endPoint y: 151, distance: 37.7
click at [141, 152] on div "0 ° Undo Copy Paste here Duplicate Duplicate to new slide Delete" at bounding box center [346, 234] width 618 height 348
drag, startPoint x: 103, startPoint y: 141, endPoint x: 99, endPoint y: 148, distance: 8.6
click at [105, 142] on div "0 ° Undo Copy Paste here Duplicate Duplicate to new slide Delete" at bounding box center [346, 234] width 618 height 348
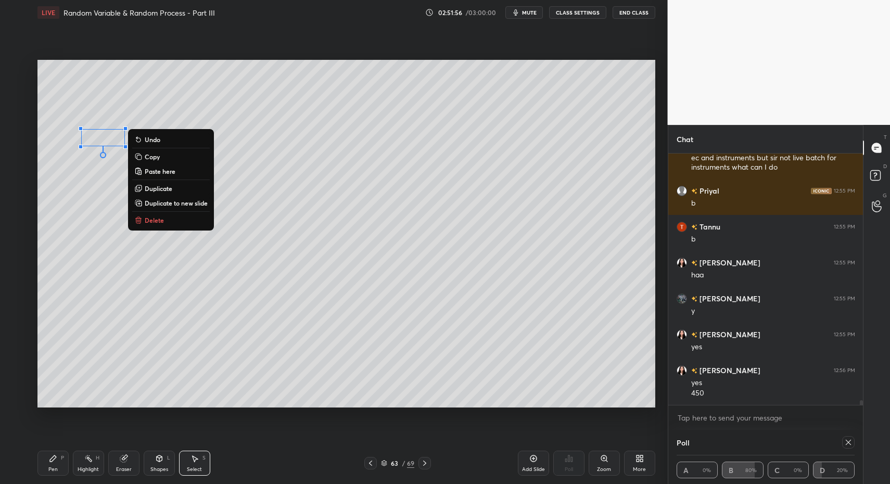
click at [50, 473] on div "Pen P" at bounding box center [52, 463] width 31 height 25
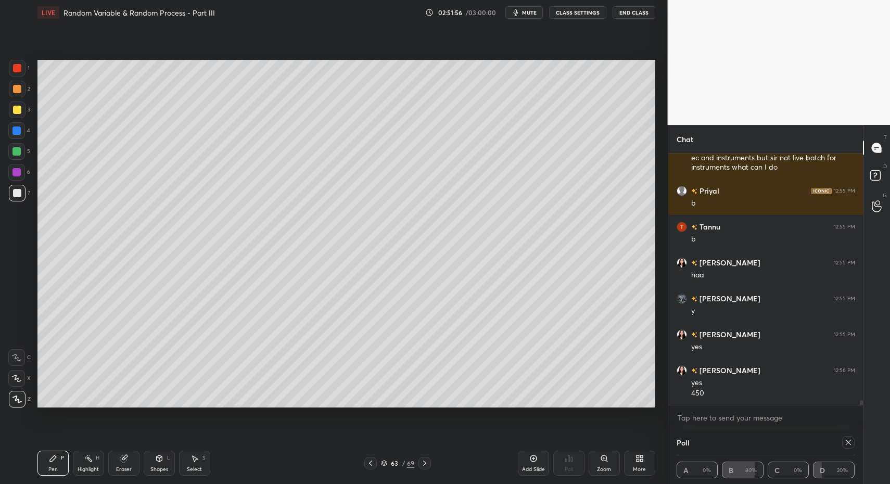
click at [56, 462] on div "Pen P" at bounding box center [52, 463] width 31 height 25
click at [205, 464] on div "Select S" at bounding box center [194, 463] width 31 height 25
drag, startPoint x: 192, startPoint y: 463, endPoint x: 203, endPoint y: 373, distance: 90.7
click at [192, 463] on div "Select S" at bounding box center [194, 463] width 31 height 25
drag, startPoint x: 220, startPoint y: 139, endPoint x: 235, endPoint y: 145, distance: 15.5
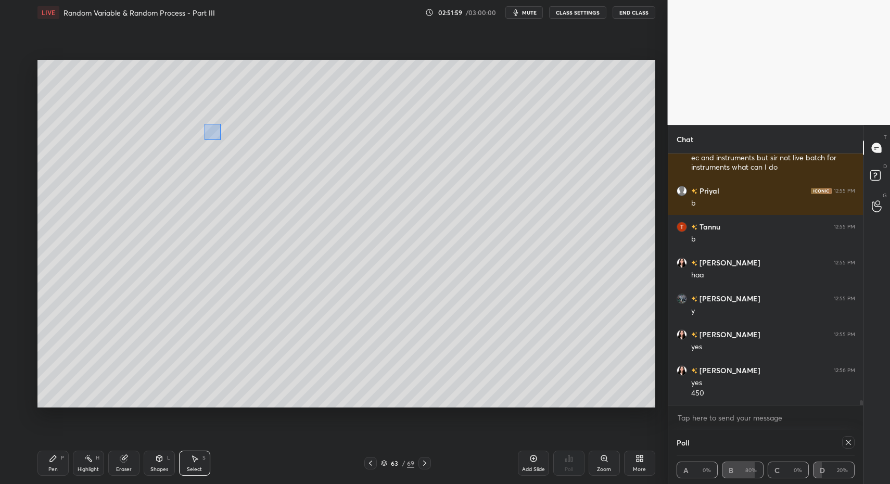
click at [271, 164] on div "0 ° Undo Copy Paste here Duplicate Duplicate to new slide Delete" at bounding box center [346, 234] width 618 height 348
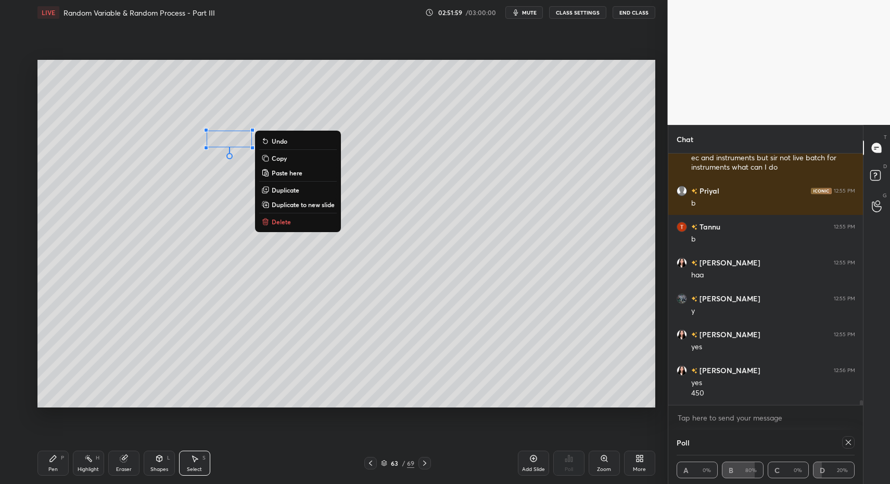
click at [244, 142] on div "0 ° Undo Copy Paste here Duplicate Duplicate to new slide Delete" at bounding box center [346, 234] width 618 height 348
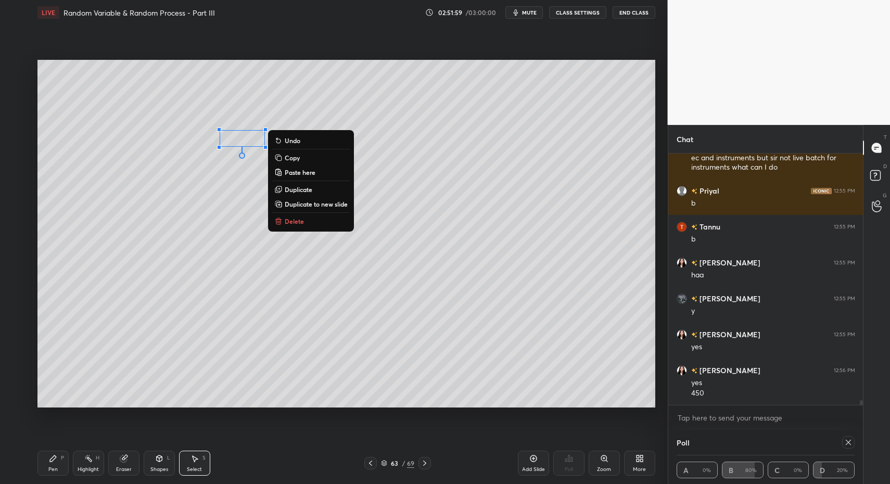
click at [50, 469] on div "Pen" at bounding box center [52, 469] width 9 height 5
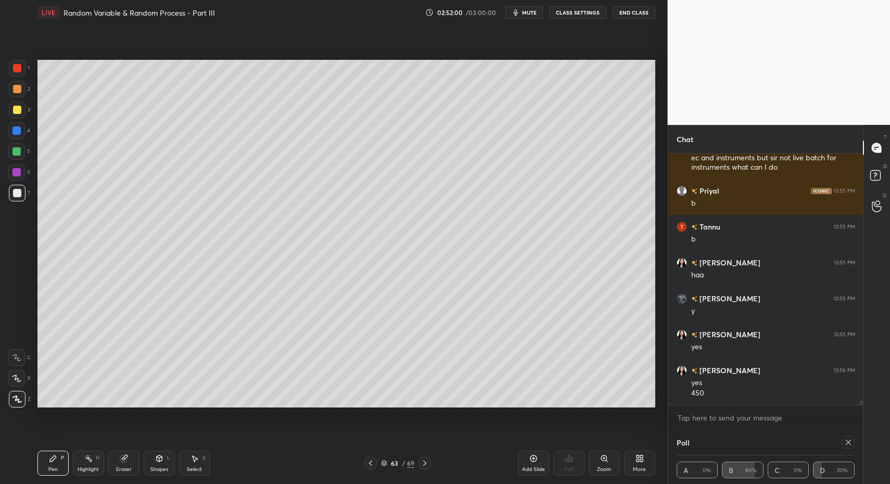
drag, startPoint x: 50, startPoint y: 465, endPoint x: 66, endPoint y: 411, distance: 56.5
click at [50, 464] on div "Pen P" at bounding box center [52, 463] width 31 height 25
drag, startPoint x: 372, startPoint y: 461, endPoint x: 400, endPoint y: 466, distance: 29.2
click at [372, 461] on icon at bounding box center [370, 463] width 3 height 5
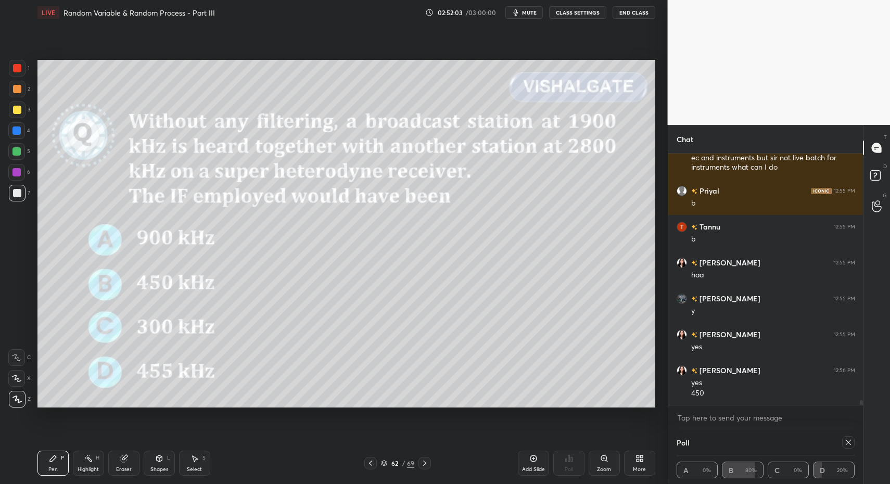
click at [21, 66] on div at bounding box center [17, 68] width 17 height 17
click at [157, 469] on div "Shapes" at bounding box center [159, 469] width 18 height 5
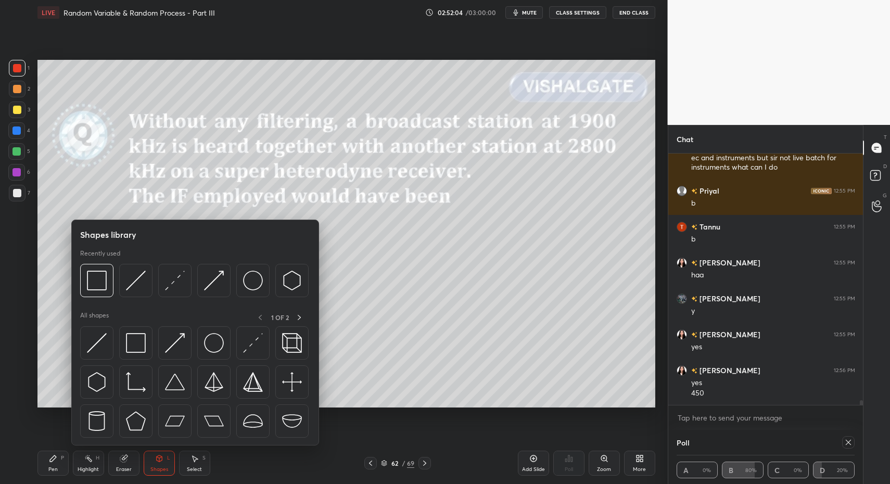
click at [95, 359] on div at bounding box center [195, 384] width 230 height 117
click at [92, 350] on img at bounding box center [97, 343] width 20 height 20
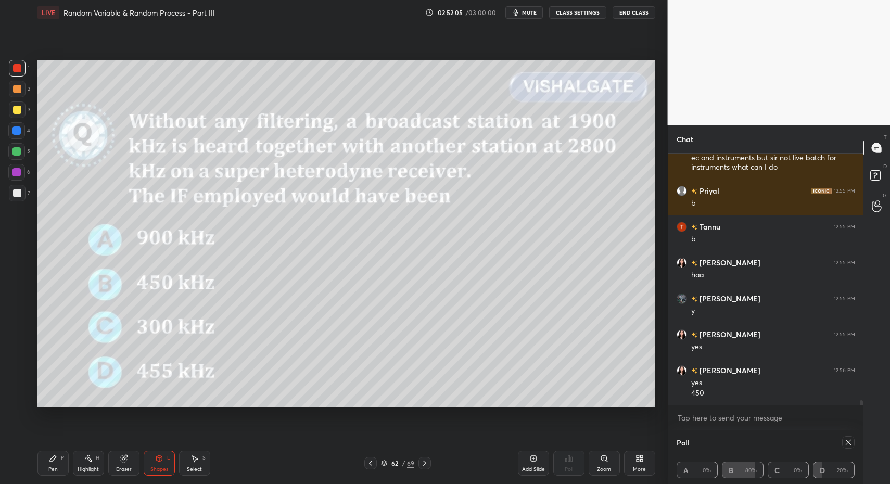
scroll to position [12969, 0]
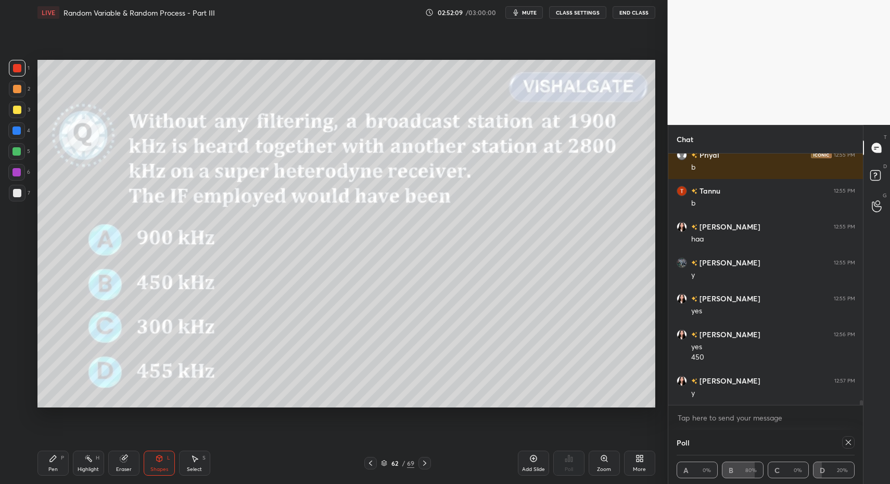
click at [426, 463] on icon at bounding box center [424, 463] width 8 height 8
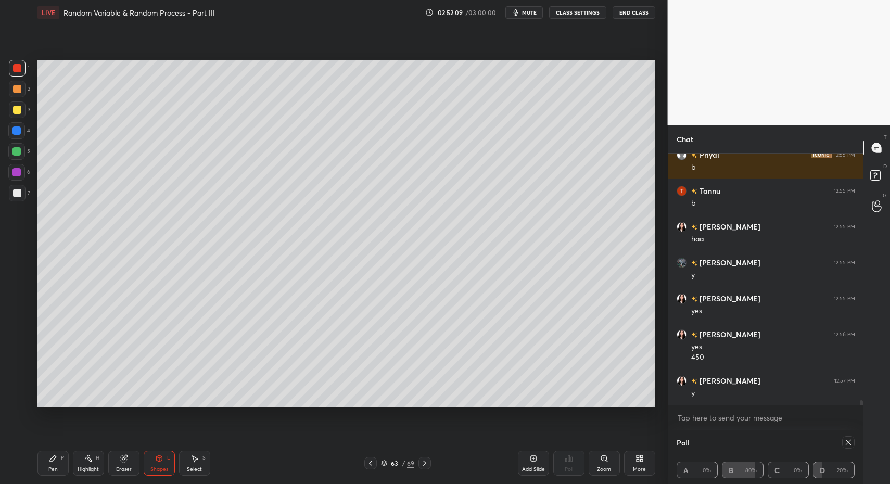
click at [426, 463] on icon at bounding box center [424, 463] width 8 height 8
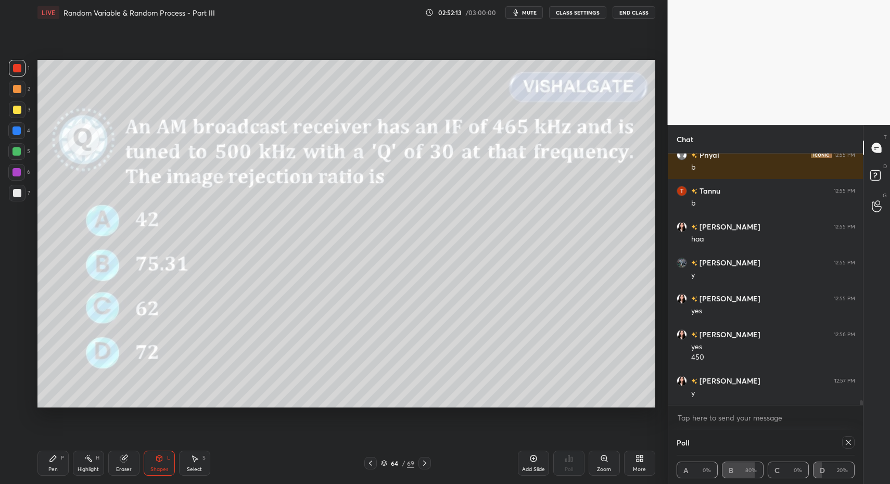
click at [848, 443] on icon at bounding box center [848, 442] width 8 height 8
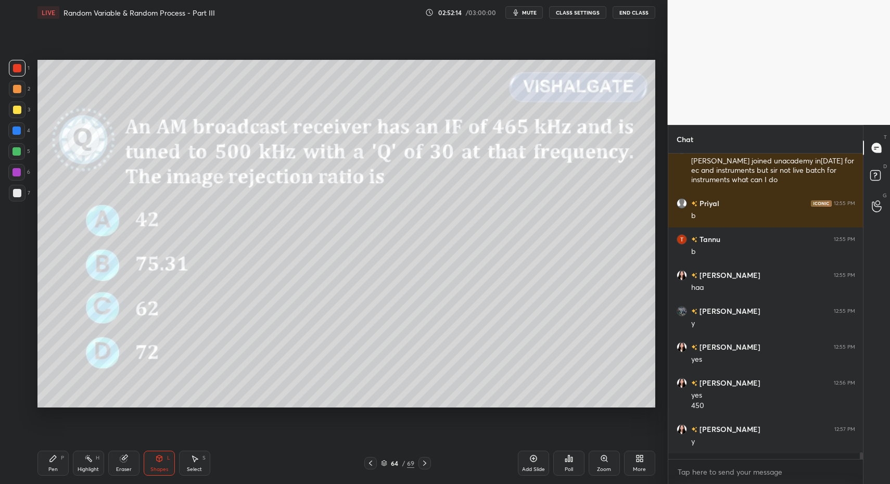
scroll to position [0, 0]
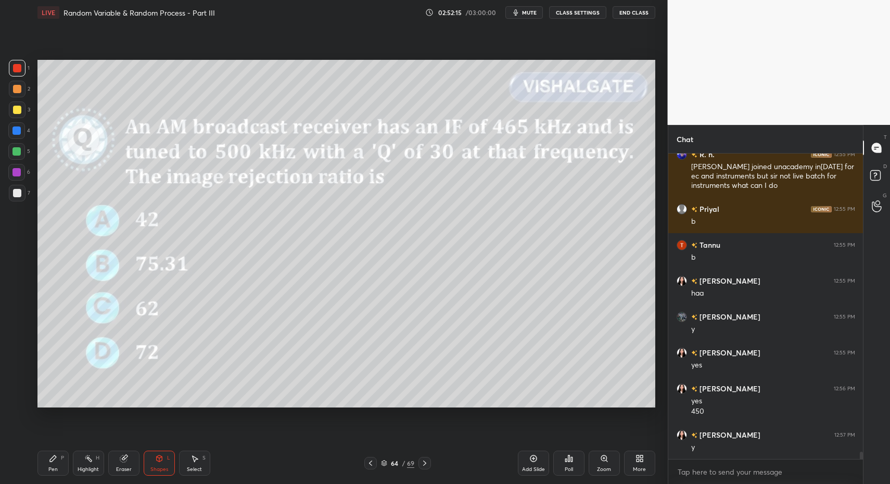
click at [70, 469] on div "Pen P Highlight H Eraser Shapes L Select S" at bounding box center [157, 463] width 240 height 25
drag, startPoint x: 56, startPoint y: 462, endPoint x: 62, endPoint y: 462, distance: 6.2
click at [56, 462] on icon at bounding box center [53, 458] width 8 height 8
click at [566, 466] on div "Poll" at bounding box center [568, 463] width 31 height 25
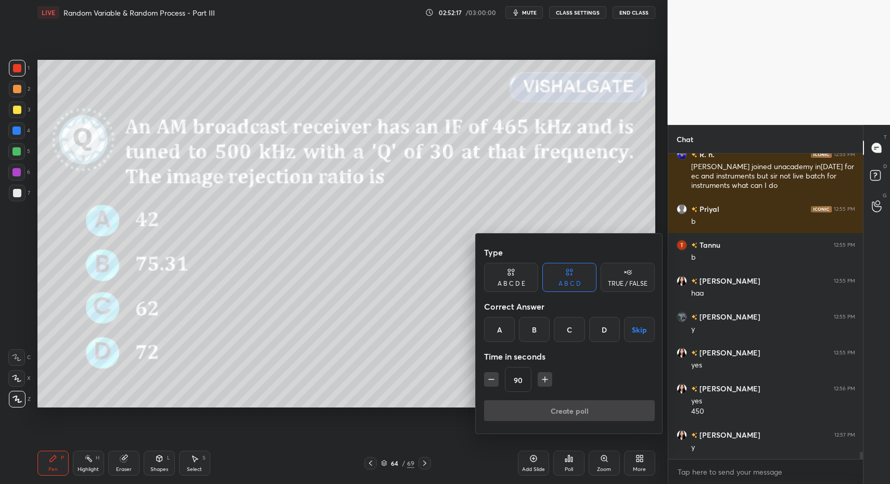
drag, startPoint x: 641, startPoint y: 326, endPoint x: 618, endPoint y: 377, distance: 56.1
click at [641, 326] on button "Skip" at bounding box center [639, 329] width 31 height 25
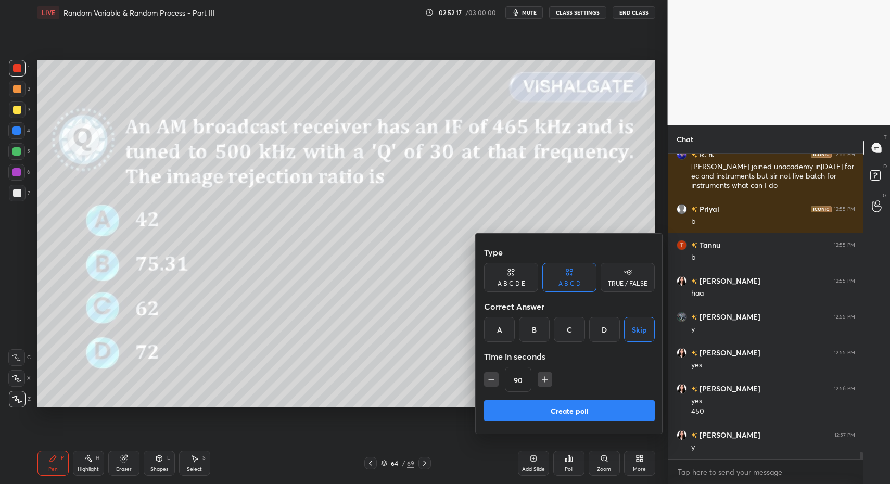
click at [592, 413] on button "Create poll" at bounding box center [569, 410] width 171 height 21
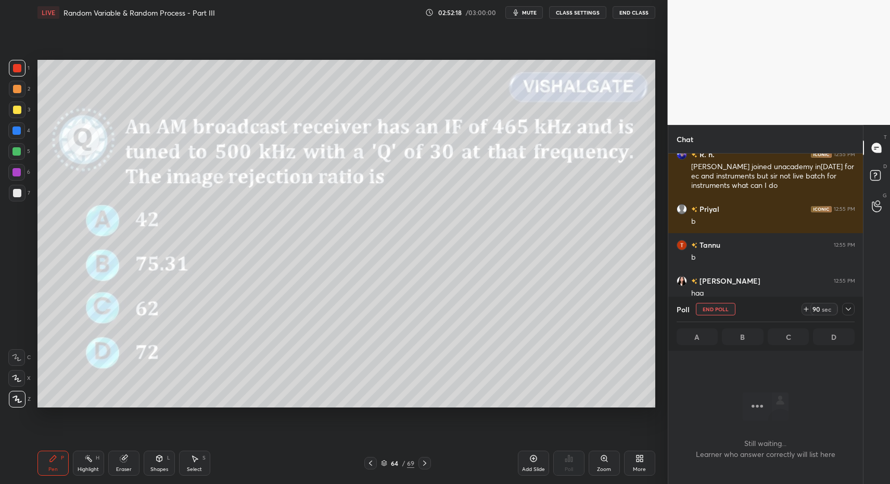
scroll to position [171, 191]
click at [844, 308] on icon at bounding box center [848, 309] width 8 height 8
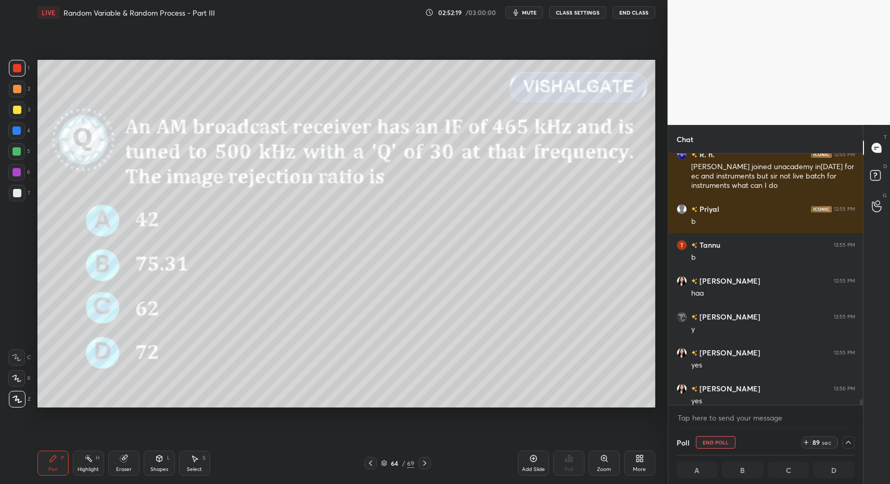
click at [68, 465] on div "Pen P" at bounding box center [52, 463] width 31 height 25
click at [47, 464] on div "Pen P" at bounding box center [52, 463] width 31 height 25
click at [13, 191] on div at bounding box center [17, 193] width 8 height 8
click at [18, 188] on div at bounding box center [17, 193] width 17 height 17
click at [17, 108] on div at bounding box center [17, 110] width 8 height 8
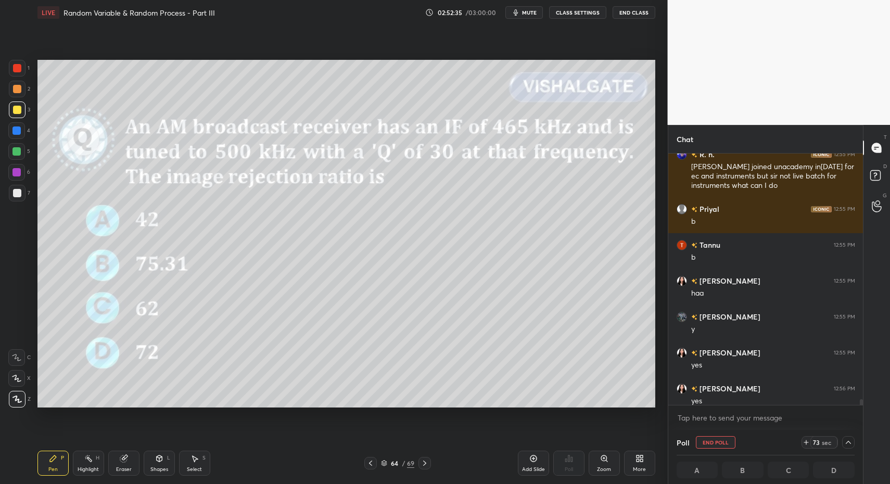
click at [20, 91] on div at bounding box center [17, 89] width 8 height 8
click at [15, 116] on div at bounding box center [17, 109] width 17 height 17
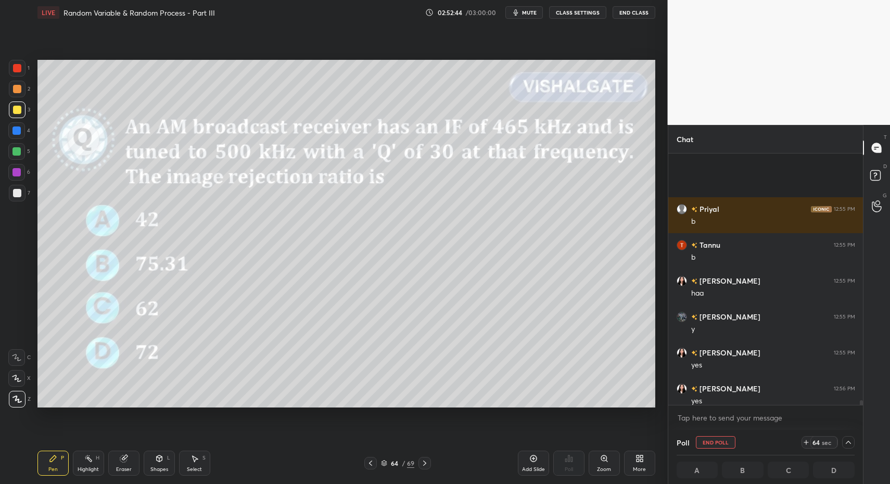
scroll to position [13005, 0]
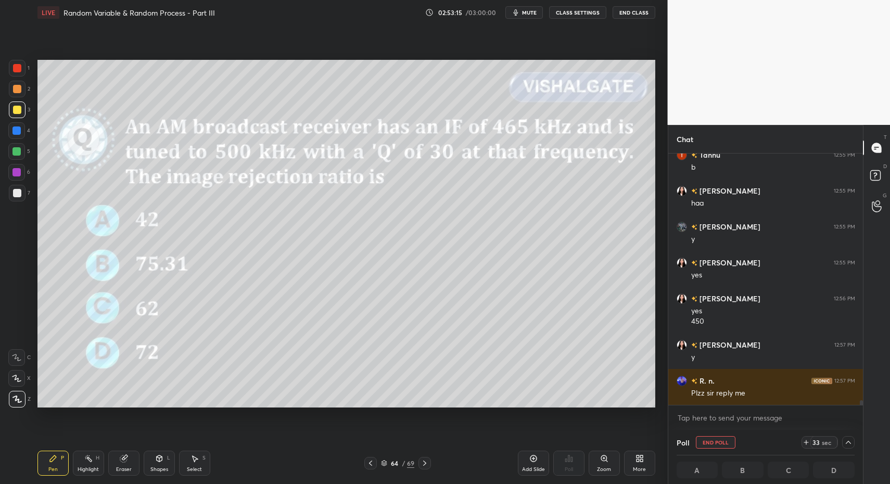
click at [163, 468] on div "Shapes" at bounding box center [159, 469] width 18 height 5
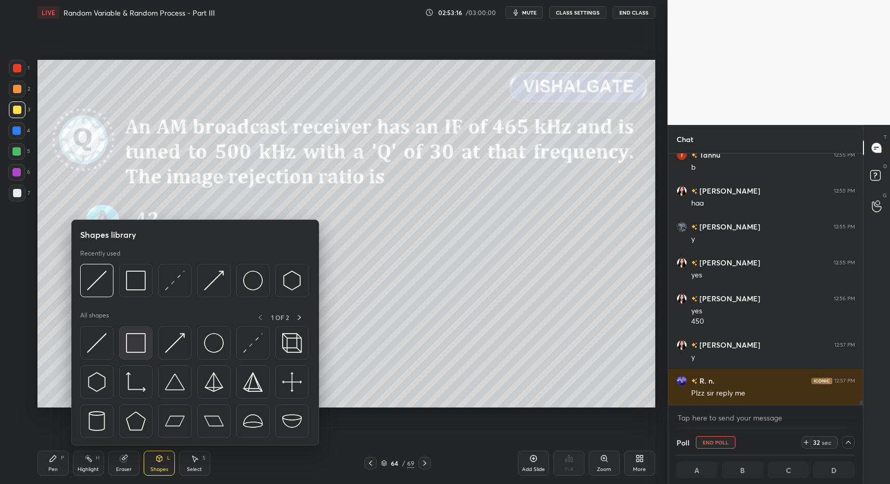
click at [130, 344] on img at bounding box center [136, 343] width 20 height 20
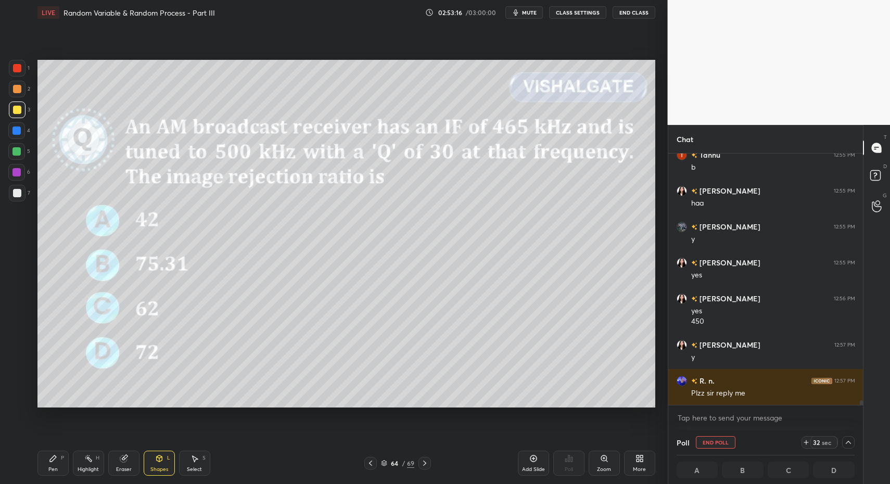
drag, startPoint x: 15, startPoint y: 150, endPoint x: 31, endPoint y: 152, distance: 16.3
click at [18, 152] on div at bounding box center [16, 151] width 8 height 8
drag, startPoint x: 19, startPoint y: 198, endPoint x: 34, endPoint y: 303, distance: 106.1
click at [22, 200] on div at bounding box center [17, 193] width 17 height 17
click at [55, 455] on icon at bounding box center [53, 458] width 8 height 8
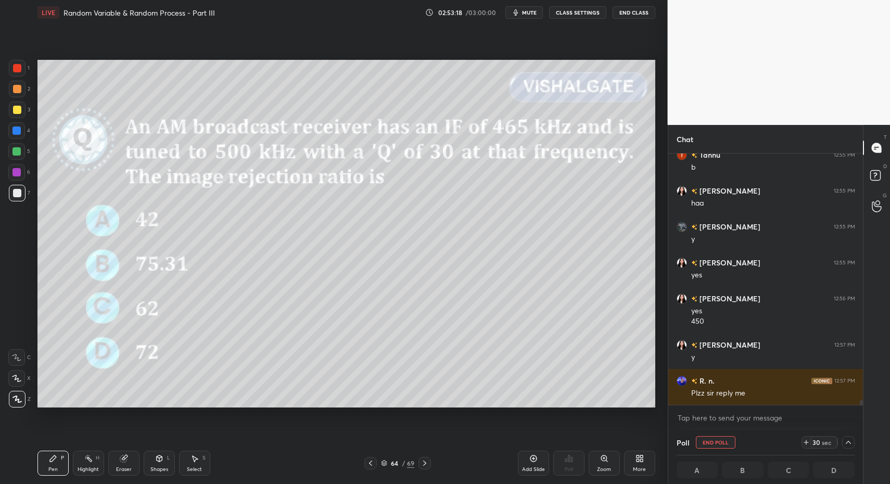
drag, startPoint x: 55, startPoint y: 455, endPoint x: 60, endPoint y: 450, distance: 7.0
click at [55, 455] on icon at bounding box center [53, 458] width 8 height 8
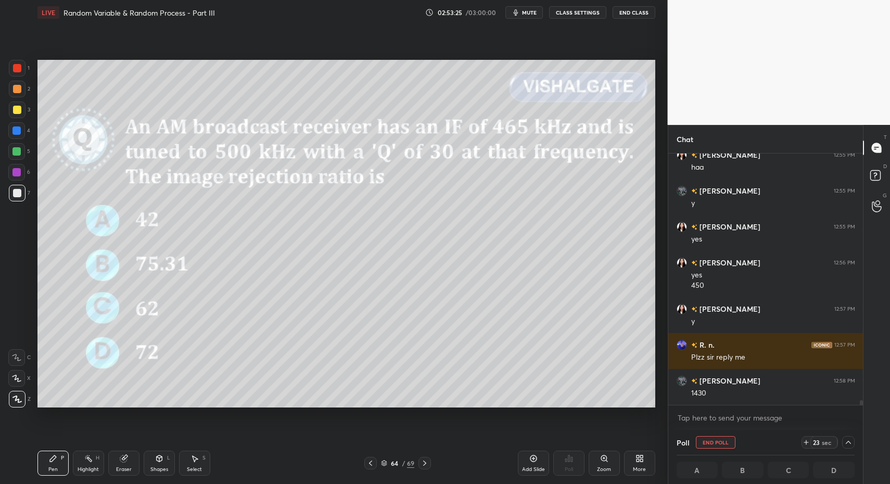
click at [12, 148] on div at bounding box center [16, 151] width 8 height 8
drag, startPoint x: 12, startPoint y: 148, endPoint x: 11, endPoint y: 156, distance: 8.0
click at [11, 153] on div at bounding box center [16, 151] width 17 height 17
click at [157, 457] on icon at bounding box center [159, 458] width 8 height 8
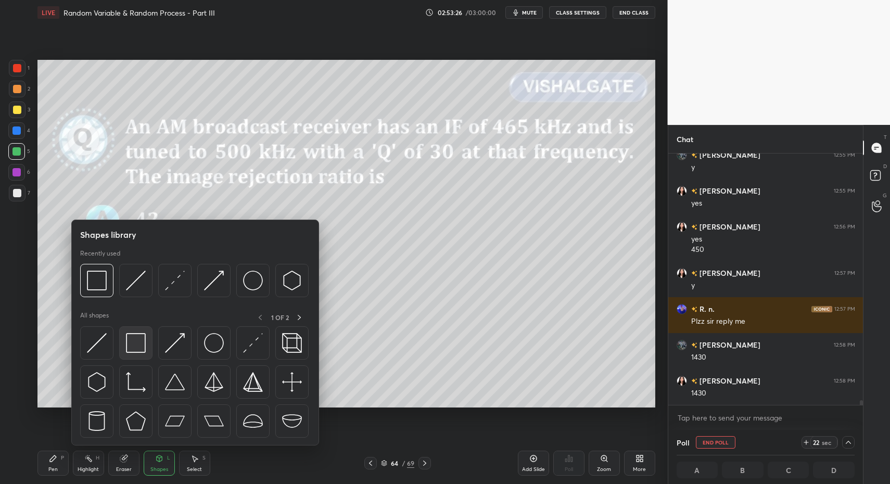
click at [138, 349] on img at bounding box center [136, 343] width 20 height 20
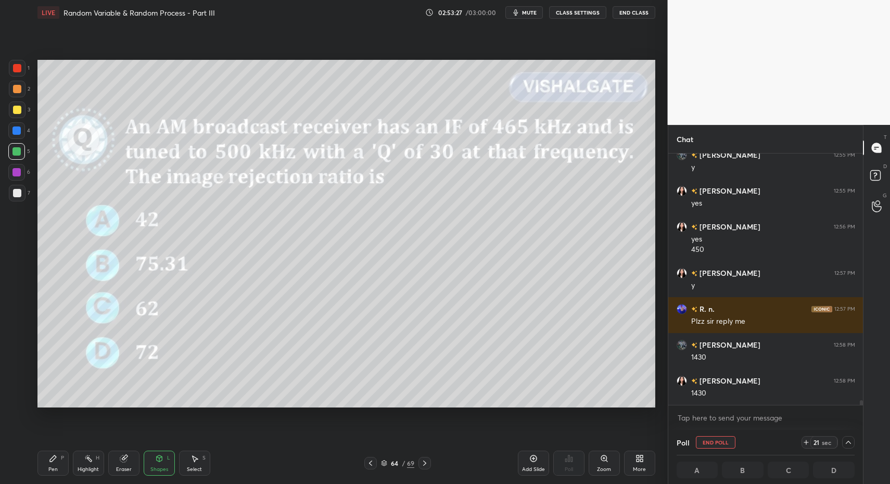
scroll to position [13113, 0]
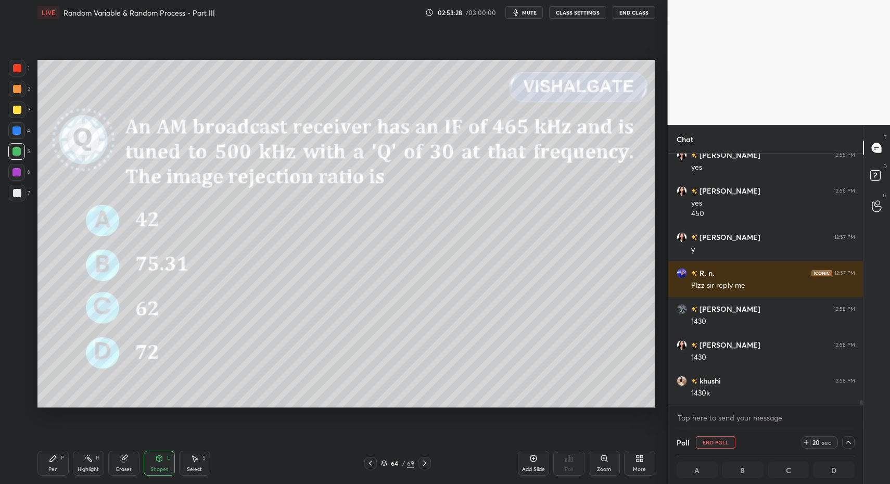
click at [18, 198] on div at bounding box center [17, 193] width 17 height 17
click at [55, 458] on div "Pen P" at bounding box center [52, 463] width 31 height 25
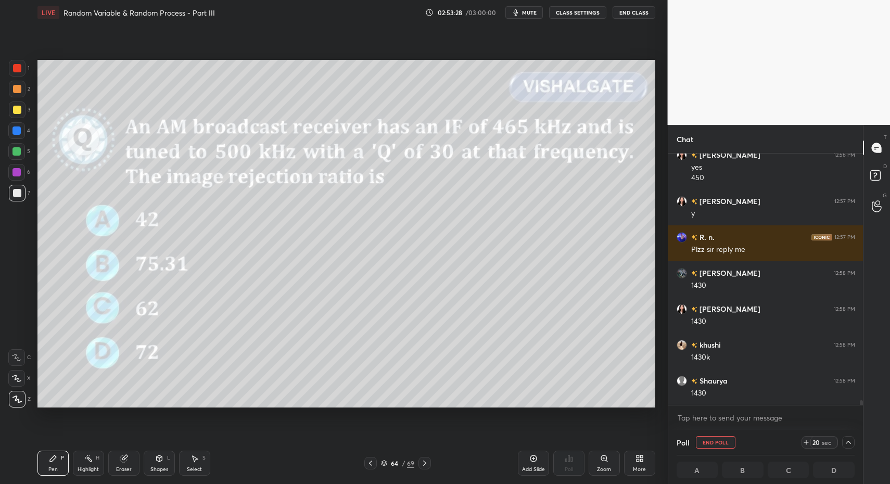
click at [53, 461] on icon at bounding box center [53, 458] width 8 height 8
click at [141, 469] on div "Pen P Highlight H Eraser Shapes L Select S" at bounding box center [157, 463] width 240 height 25
drag, startPoint x: 150, startPoint y: 465, endPoint x: 151, endPoint y: 454, distance: 11.5
click at [152, 468] on div "Shapes L" at bounding box center [159, 463] width 31 height 25
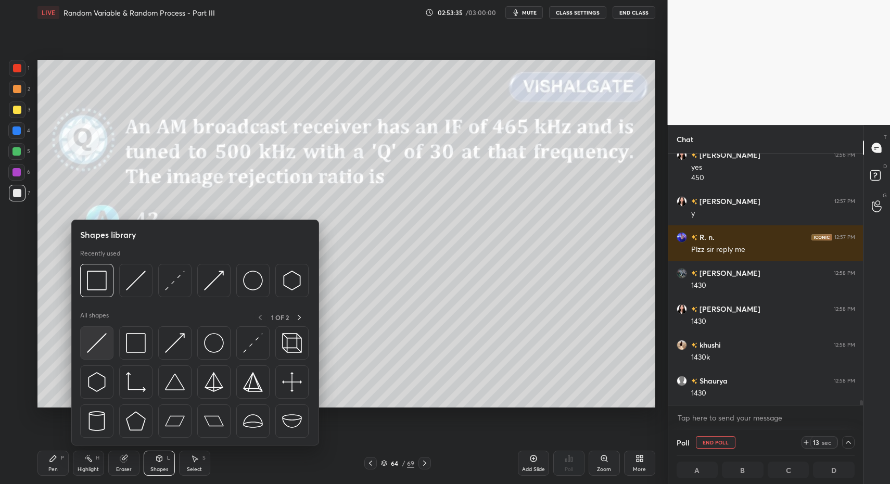
click at [103, 348] on img at bounding box center [97, 343] width 20 height 20
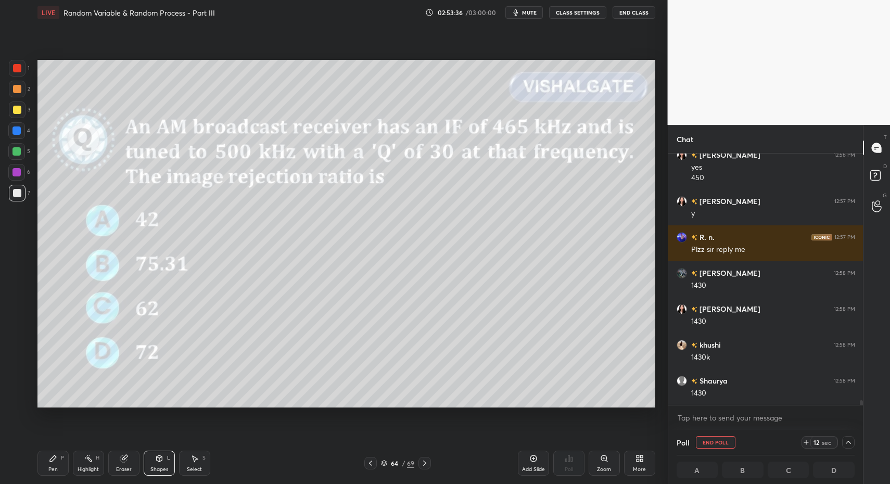
click at [68, 461] on div "Pen P" at bounding box center [52, 463] width 31 height 25
drag, startPoint x: 55, startPoint y: 459, endPoint x: 124, endPoint y: 416, distance: 82.0
click at [55, 459] on icon at bounding box center [53, 458] width 8 height 8
drag, startPoint x: 27, startPoint y: 131, endPoint x: 24, endPoint y: 136, distance: 5.8
click at [26, 133] on div "4" at bounding box center [19, 130] width 22 height 17
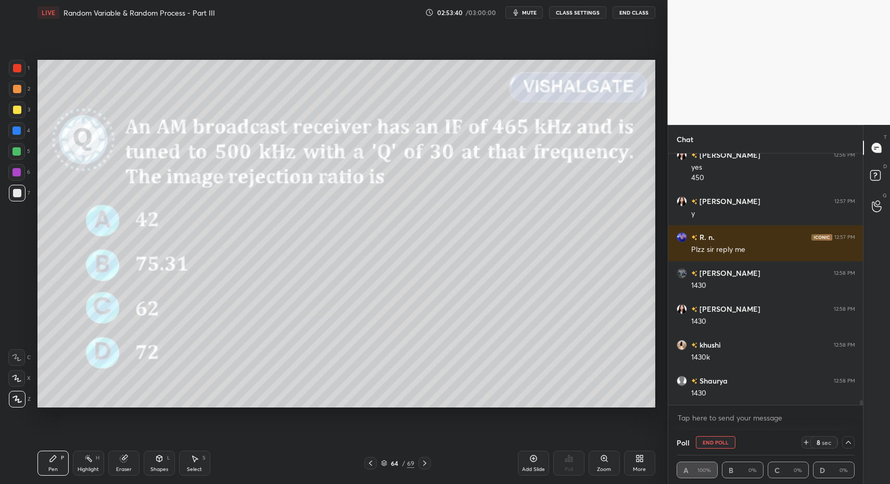
click at [20, 154] on div at bounding box center [16, 151] width 8 height 8
click at [160, 468] on div "Shapes" at bounding box center [159, 469] width 18 height 5
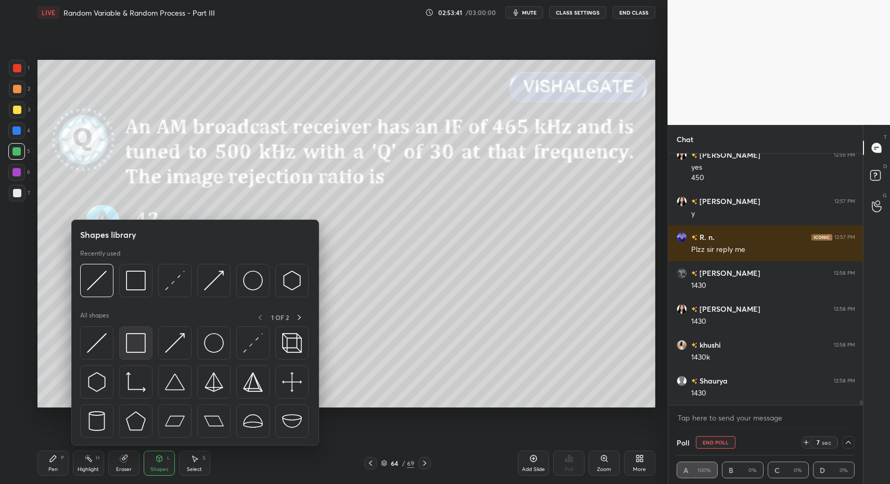
click at [138, 339] on img at bounding box center [136, 343] width 20 height 20
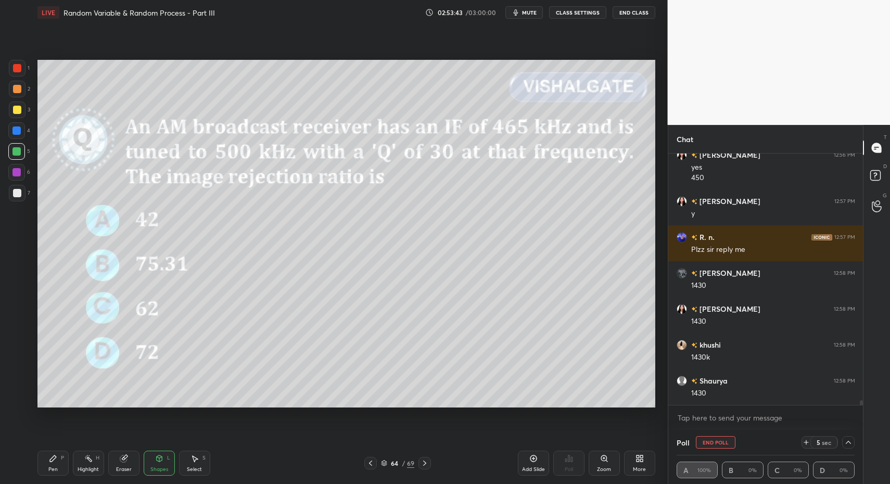
click at [21, 196] on div at bounding box center [17, 193] width 17 height 17
drag, startPoint x: 56, startPoint y: 464, endPoint x: 60, endPoint y: 458, distance: 7.5
click at [56, 464] on div "Pen P" at bounding box center [52, 463] width 31 height 25
drag, startPoint x: 530, startPoint y: 456, endPoint x: 516, endPoint y: 453, distance: 15.0
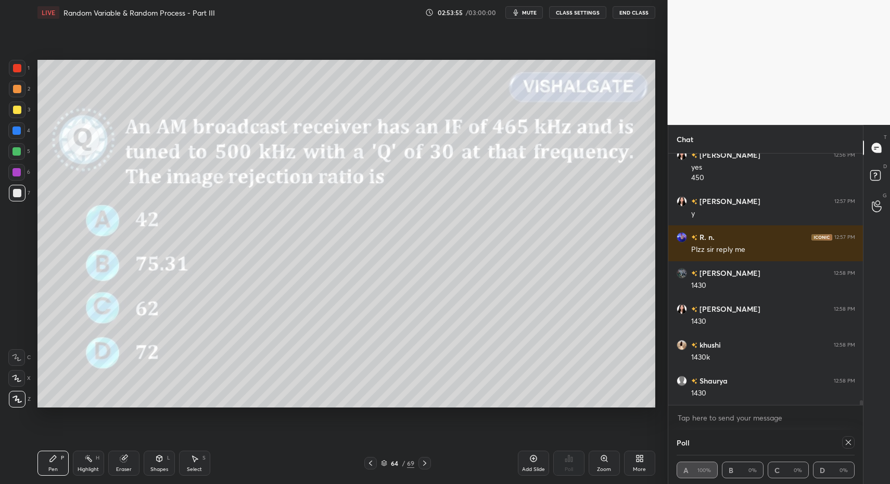
click at [531, 457] on icon at bounding box center [533, 458] width 8 height 8
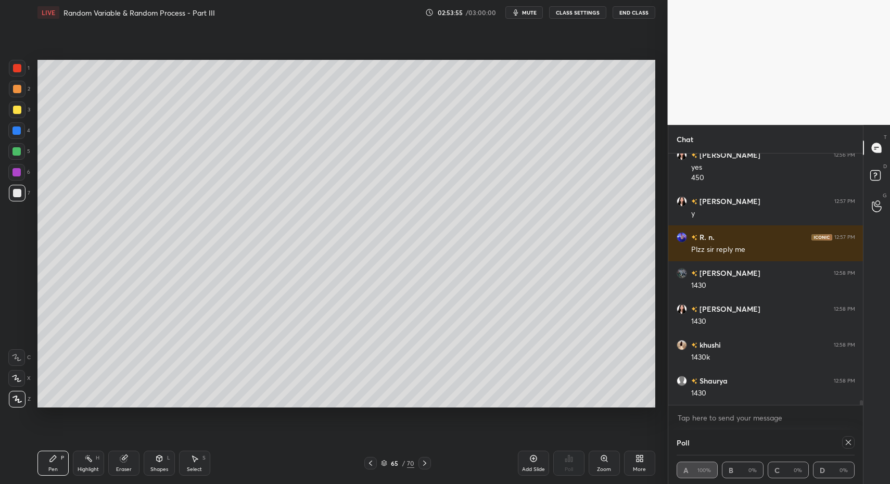
click at [66, 473] on div "Pen P" at bounding box center [52, 463] width 31 height 25
click at [19, 108] on div at bounding box center [17, 110] width 8 height 8
drag, startPoint x: 159, startPoint y: 464, endPoint x: 158, endPoint y: 454, distance: 9.4
click at [159, 464] on div "Shapes L" at bounding box center [159, 463] width 31 height 25
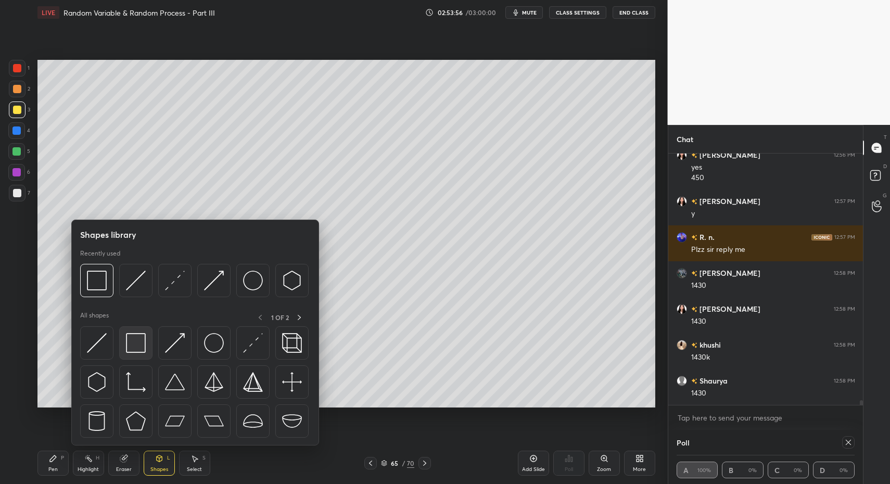
click at [149, 347] on div at bounding box center [135, 342] width 33 height 33
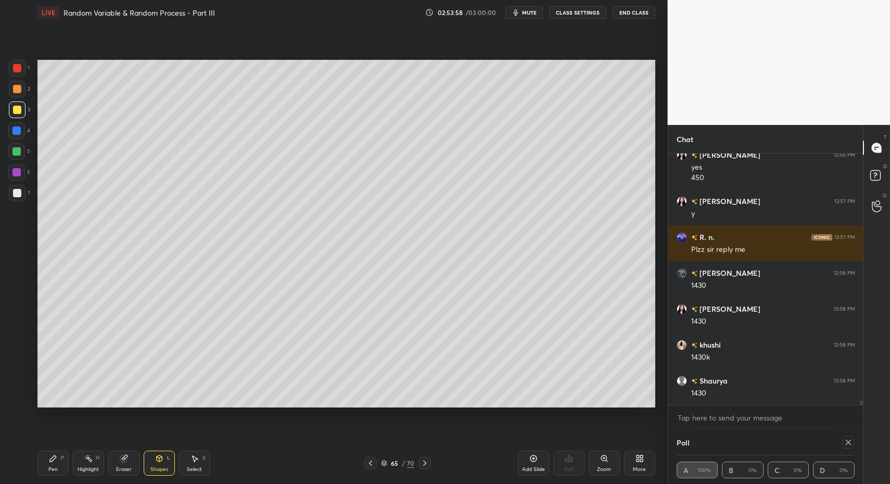
drag, startPoint x: 21, startPoint y: 201, endPoint x: 32, endPoint y: 229, distance: 30.2
click at [21, 201] on div "7" at bounding box center [19, 195] width 21 height 21
drag, startPoint x: 53, startPoint y: 456, endPoint x: 65, endPoint y: 439, distance: 20.6
click at [53, 456] on icon at bounding box center [53, 458] width 6 height 6
click at [188, 460] on div "Select S" at bounding box center [194, 463] width 31 height 25
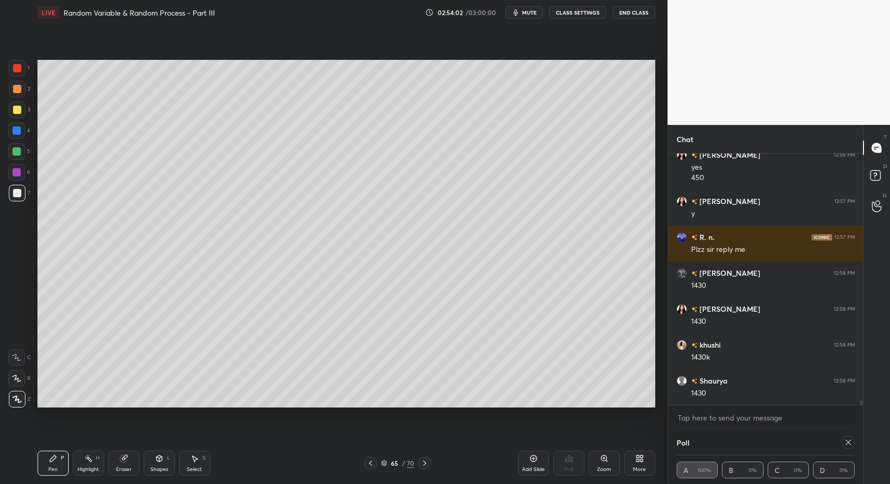
click at [198, 459] on div "Select S" at bounding box center [194, 463] width 31 height 25
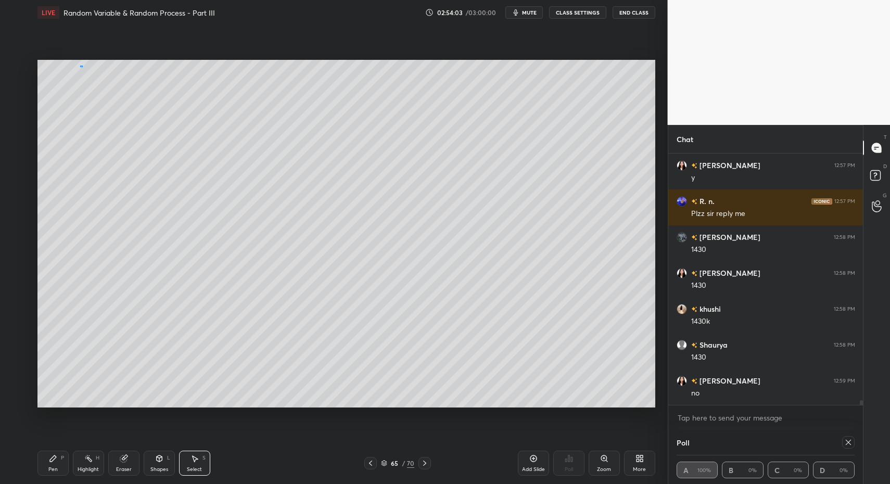
drag, startPoint x: 83, startPoint y: 67, endPoint x: 168, endPoint y: 98, distance: 90.6
click at [190, 116] on div "0 ° Undo Copy Paste here Duplicate Duplicate to new slide Delete" at bounding box center [346, 234] width 618 height 348
drag, startPoint x: 124, startPoint y: 86, endPoint x: 171, endPoint y: 86, distance: 46.8
click at [173, 86] on div "0 ° Undo Copy Paste here Duplicate Duplicate to new slide Delete" at bounding box center [346, 234] width 618 height 348
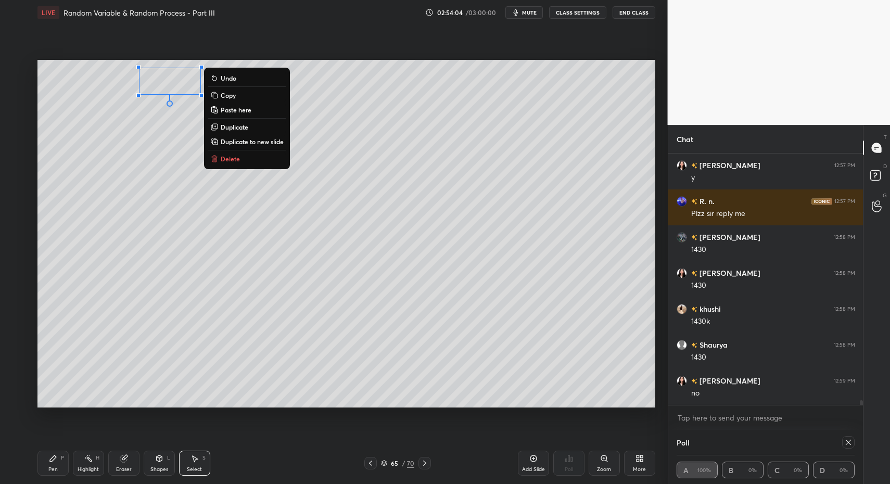
click at [59, 469] on div "Pen P" at bounding box center [52, 463] width 31 height 25
click at [51, 457] on icon at bounding box center [53, 458] width 8 height 8
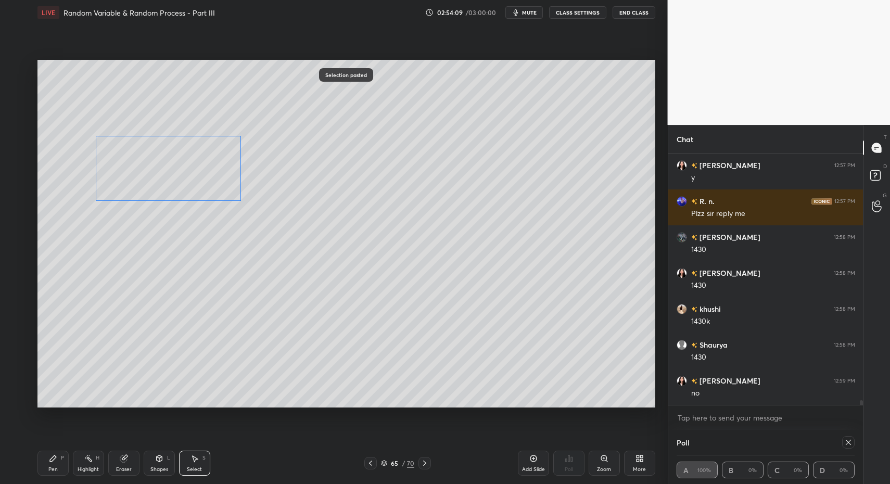
drag, startPoint x: 150, startPoint y: 164, endPoint x: 156, endPoint y: 163, distance: 5.9
click at [158, 151] on div "0 ° Undo Copy Paste here Duplicate Duplicate to new slide Delete" at bounding box center [346, 234] width 618 height 348
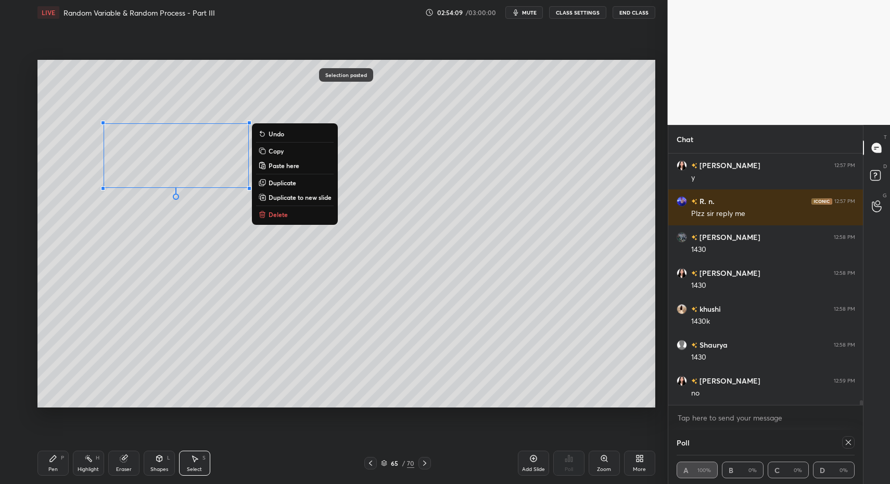
click at [53, 464] on div "Pen P" at bounding box center [52, 463] width 31 height 25
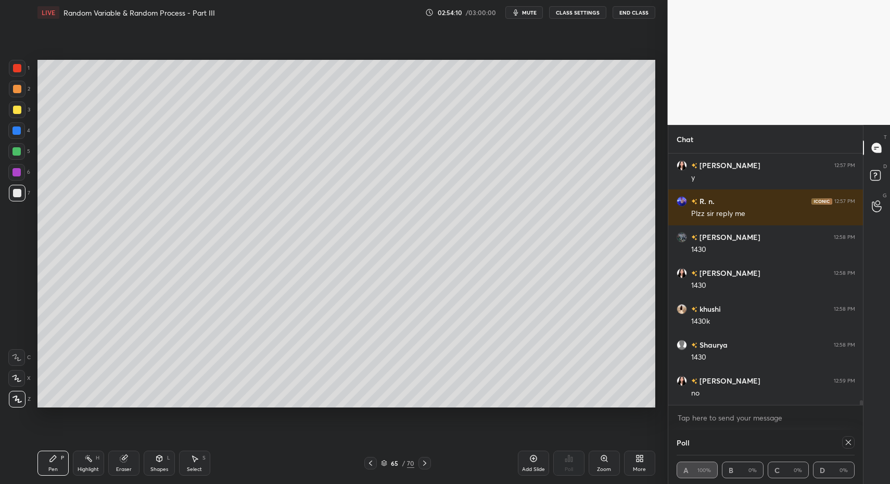
drag, startPoint x: 54, startPoint y: 464, endPoint x: 64, endPoint y: 422, distance: 43.4
click at [54, 464] on div "Pen P" at bounding box center [52, 463] width 31 height 25
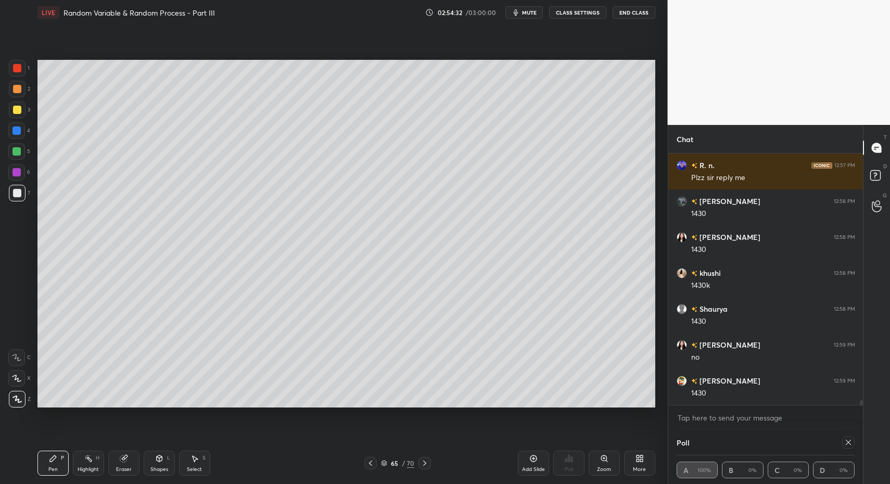
scroll to position [13256, 0]
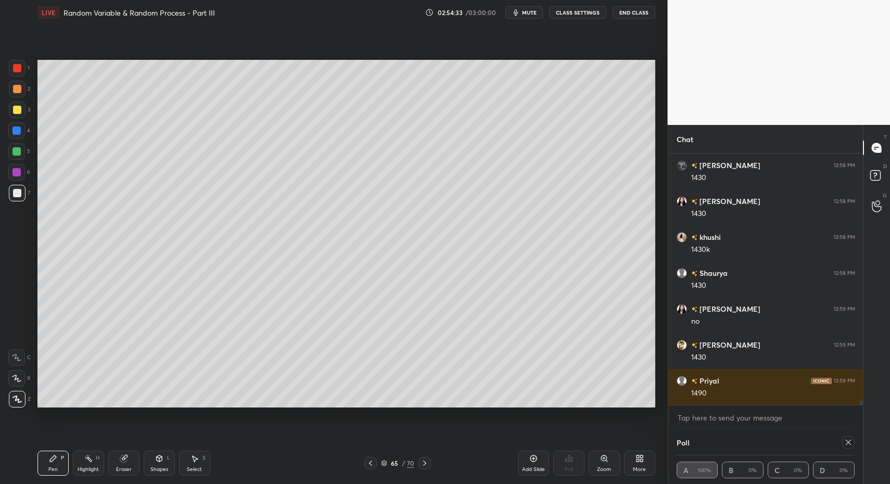
click at [15, 184] on div "6" at bounding box center [19, 174] width 22 height 21
click at [18, 191] on div at bounding box center [17, 193] width 8 height 8
click at [158, 467] on div "Shapes" at bounding box center [159, 469] width 18 height 5
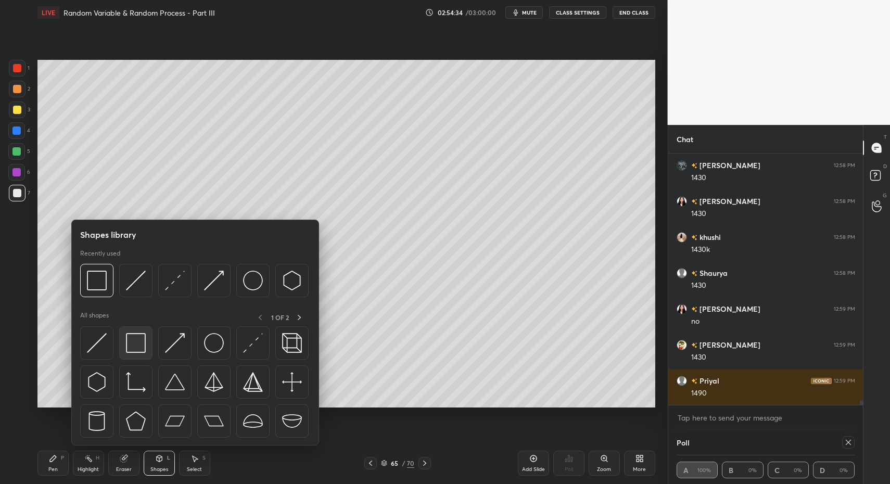
click at [138, 346] on img at bounding box center [136, 343] width 20 height 20
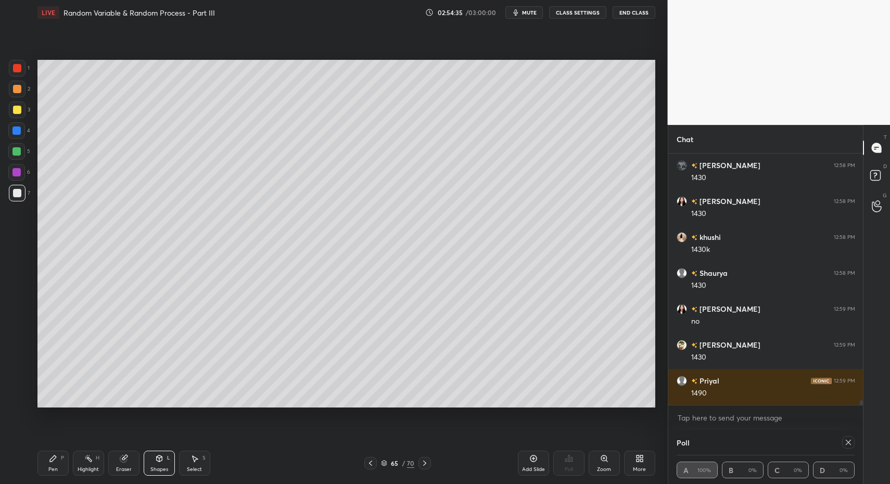
scroll to position [13267, 0]
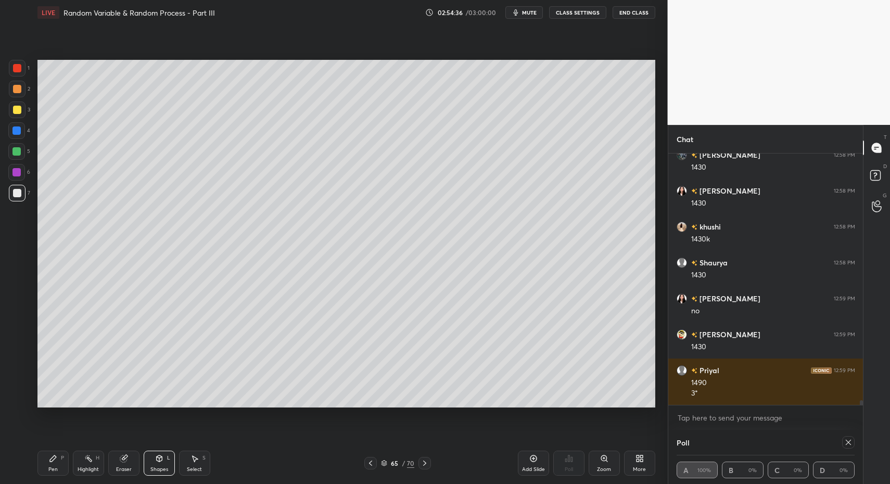
drag, startPoint x: 51, startPoint y: 466, endPoint x: 47, endPoint y: 446, distance: 20.6
click at [51, 467] on div "Pen" at bounding box center [52, 469] width 9 height 5
click at [50, 460] on icon at bounding box center [53, 458] width 6 height 6
click at [22, 109] on div at bounding box center [17, 109] width 17 height 17
click at [20, 109] on div at bounding box center [17, 110] width 8 height 8
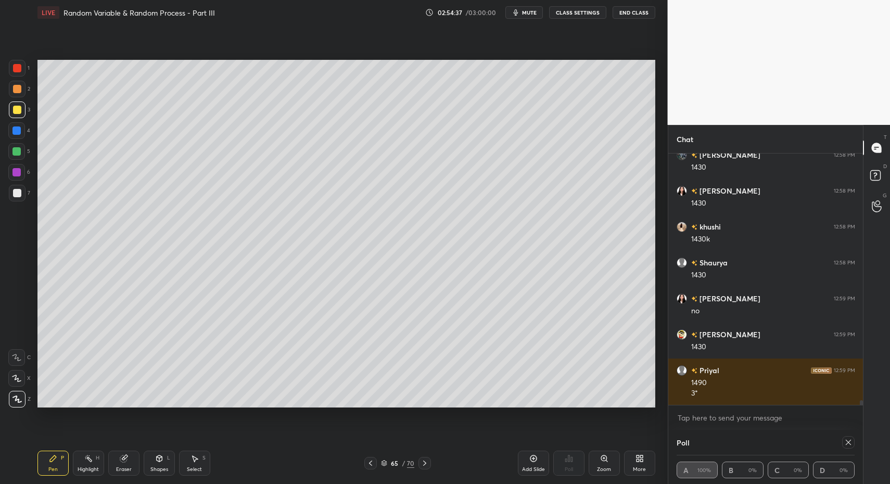
drag, startPoint x: 156, startPoint y: 452, endPoint x: 160, endPoint y: 447, distance: 5.9
click at [156, 452] on div "Shapes L" at bounding box center [159, 463] width 31 height 25
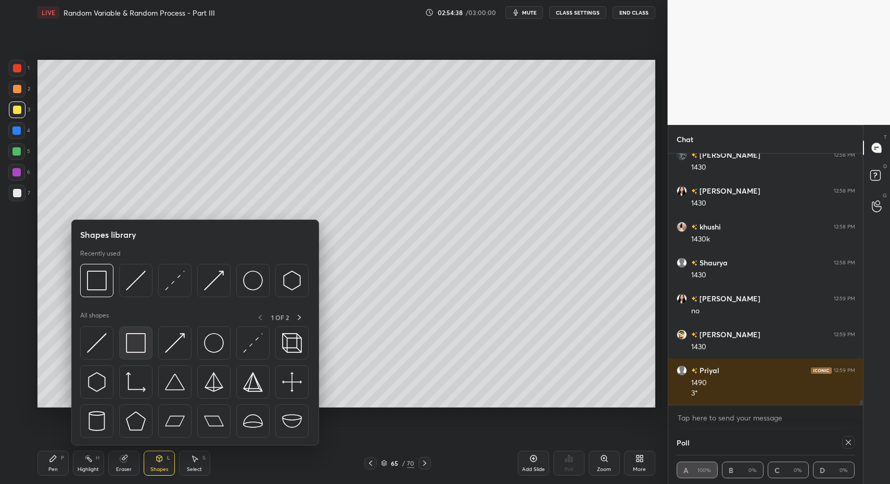
click at [142, 340] on img at bounding box center [136, 343] width 20 height 20
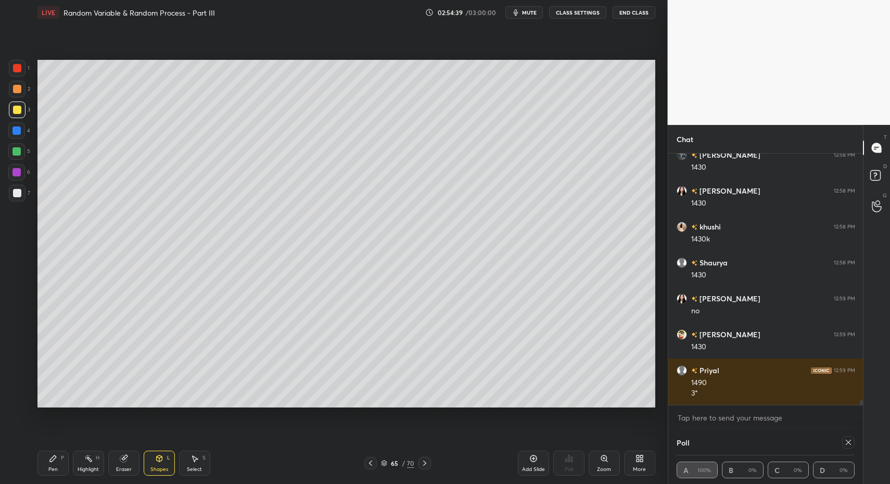
click at [47, 462] on div "Pen P" at bounding box center [52, 463] width 31 height 25
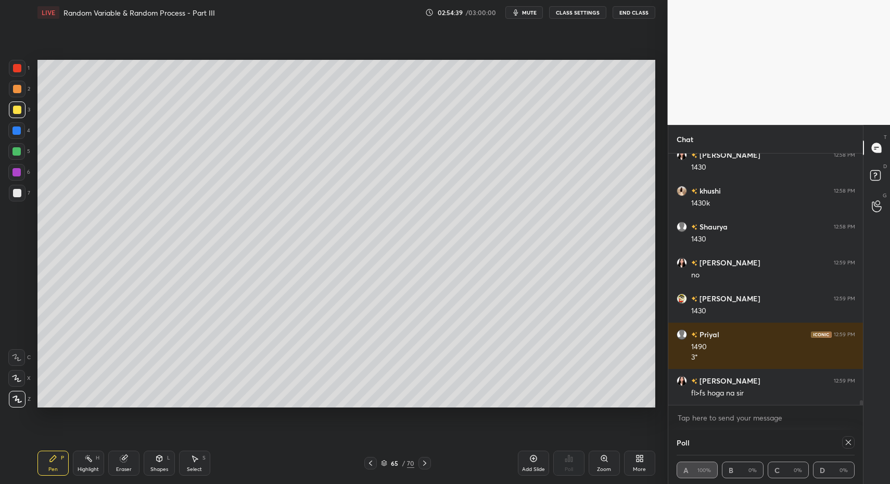
drag, startPoint x: 19, startPoint y: 191, endPoint x: 18, endPoint y: 203, distance: 11.5
click at [19, 196] on div at bounding box center [17, 193] width 8 height 8
click at [40, 464] on div "Pen P" at bounding box center [52, 463] width 31 height 25
click at [196, 471] on div "Select" at bounding box center [194, 469] width 15 height 5
drag, startPoint x: 196, startPoint y: 467, endPoint x: 198, endPoint y: 424, distance: 43.2
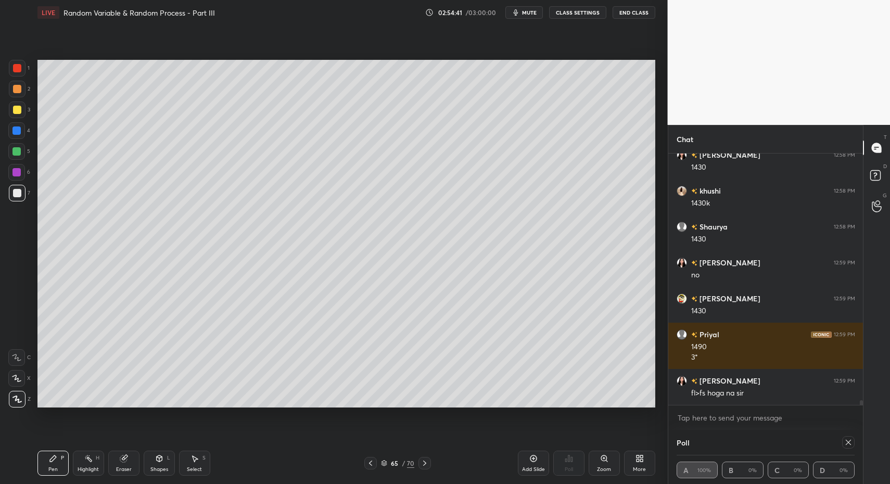
click at [194, 462] on div "Select S" at bounding box center [194, 463] width 31 height 25
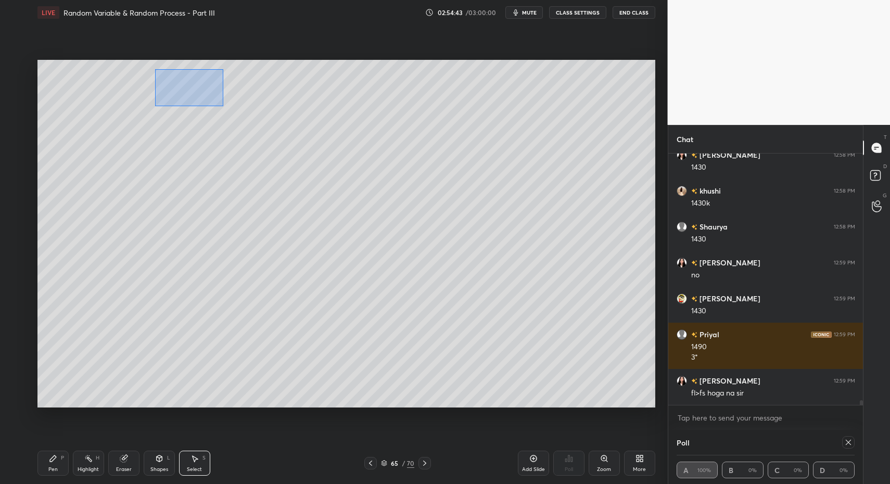
drag, startPoint x: 155, startPoint y: 69, endPoint x: 222, endPoint y: 111, distance: 79.3
click at [223, 108] on div "0 ° Undo Copy Paste here Duplicate Duplicate to new slide Delete" at bounding box center [346, 234] width 618 height 348
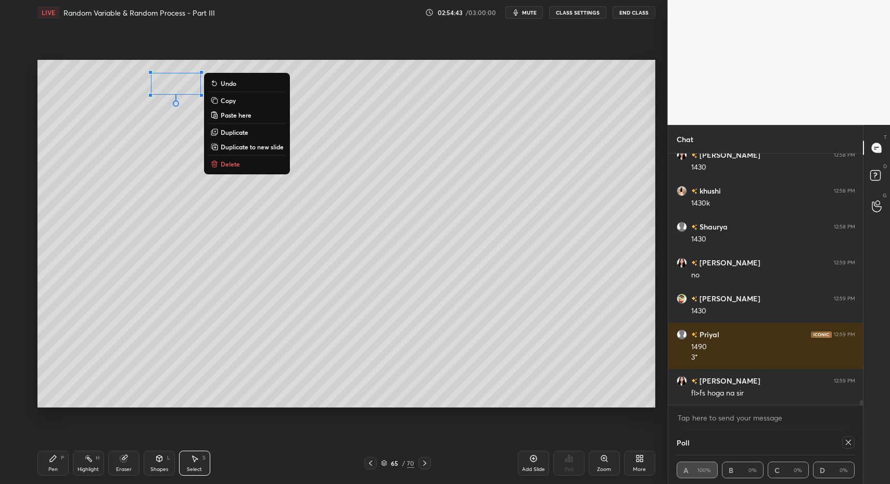
drag, startPoint x: 237, startPoint y: 161, endPoint x: 173, endPoint y: 255, distance: 113.4
click at [237, 161] on p "Delete" at bounding box center [230, 164] width 19 height 8
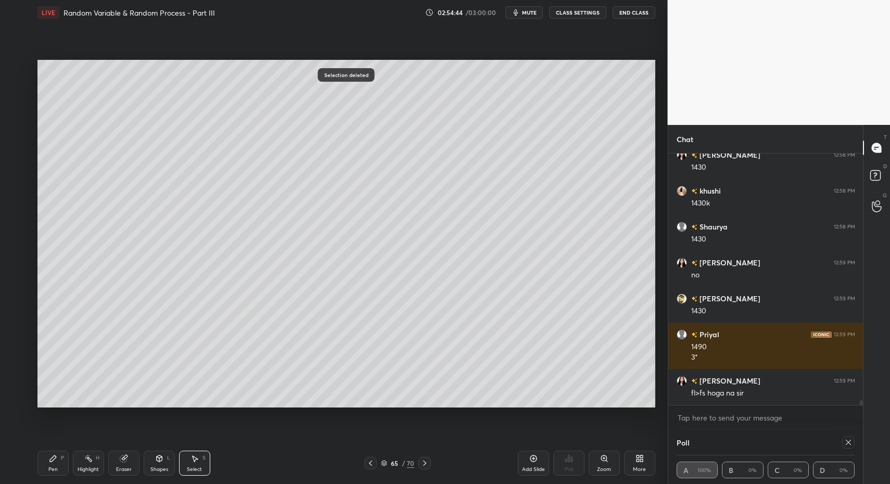
click at [50, 461] on icon at bounding box center [53, 458] width 6 height 6
click at [47, 458] on div "Pen P" at bounding box center [52, 463] width 31 height 25
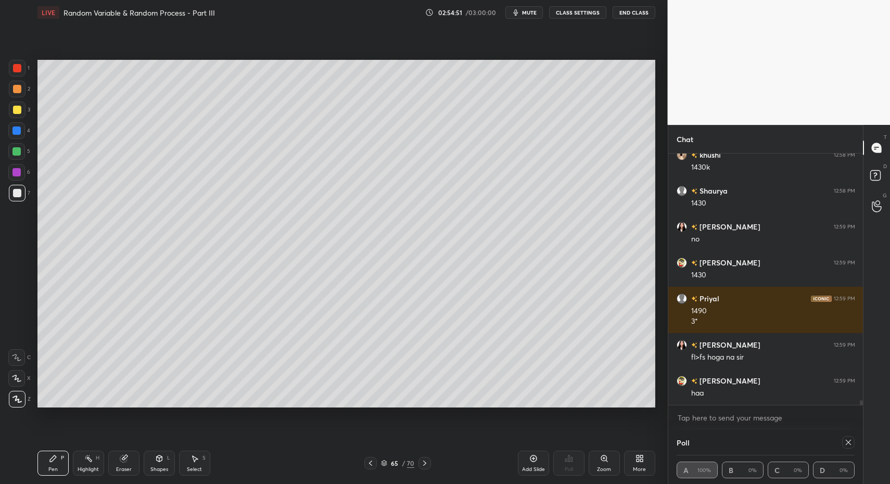
click at [21, 113] on div at bounding box center [17, 109] width 17 height 17
click at [159, 467] on div "Shapes" at bounding box center [159, 469] width 18 height 5
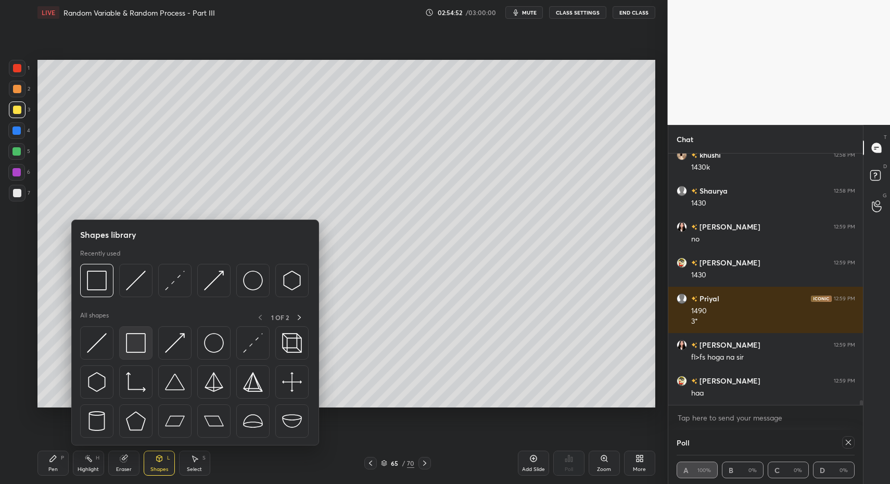
click at [145, 342] on img at bounding box center [136, 343] width 20 height 20
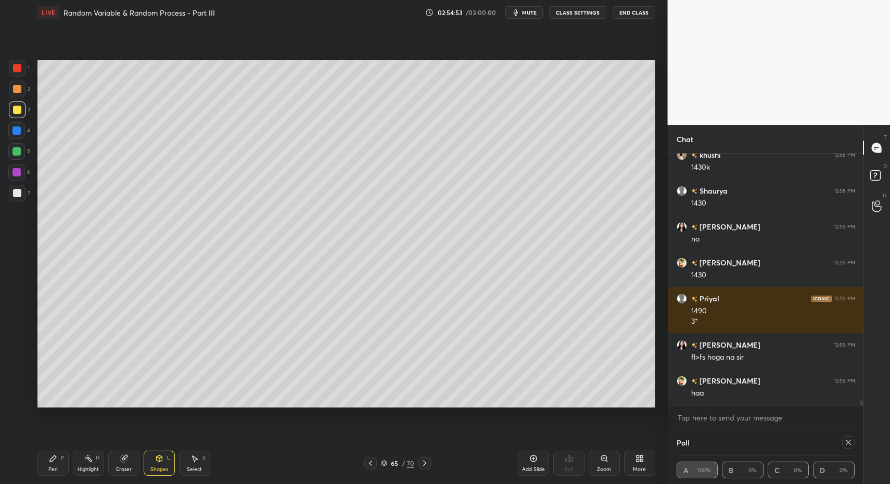
click at [55, 468] on div "Pen" at bounding box center [52, 469] width 9 height 5
drag, startPoint x: 49, startPoint y: 464, endPoint x: 46, endPoint y: 423, distance: 41.7
click at [49, 464] on div "Pen P" at bounding box center [52, 463] width 31 height 25
drag, startPoint x: 9, startPoint y: 191, endPoint x: 18, endPoint y: 190, distance: 8.9
click at [9, 191] on div at bounding box center [17, 193] width 17 height 17
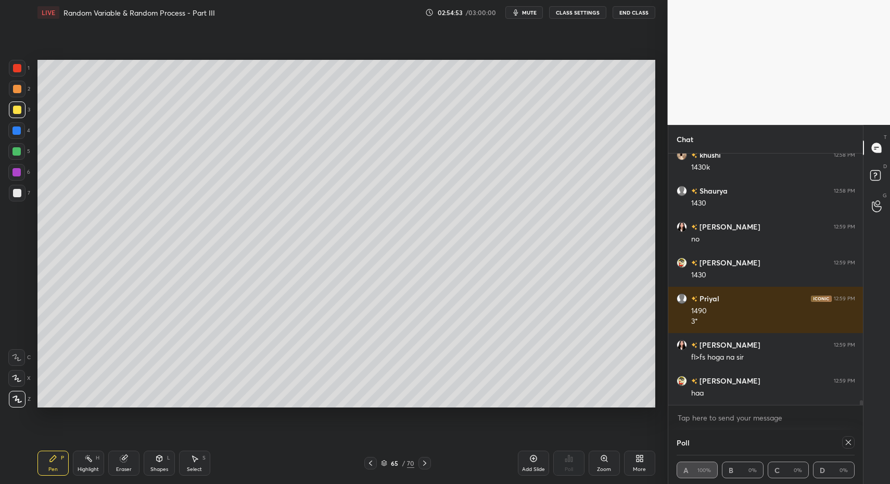
click at [18, 194] on div at bounding box center [17, 193] width 8 height 8
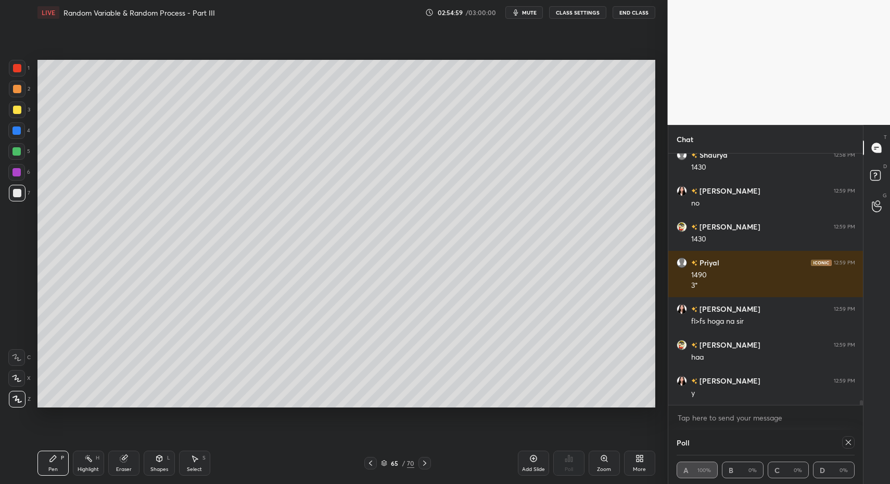
scroll to position [13411, 0]
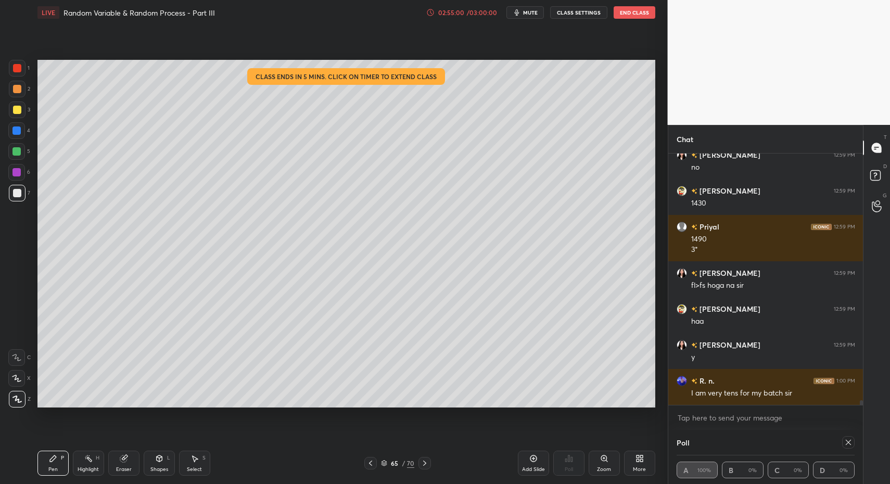
click at [369, 462] on icon at bounding box center [370, 463] width 8 height 8
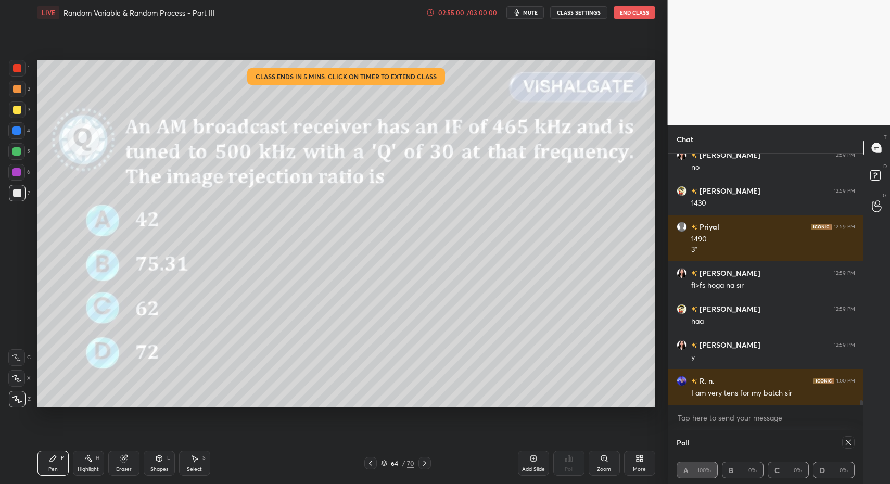
click at [53, 472] on div "Pen" at bounding box center [52, 469] width 9 height 5
drag, startPoint x: 50, startPoint y: 462, endPoint x: 56, endPoint y: 414, distance: 48.2
click at [49, 457] on icon at bounding box center [53, 458] width 8 height 8
click at [17, 61] on div "1 2 3 4 5 6 7 C X Z C X Z E E Erase all H H LIVE Random Variable & Random Proce…" at bounding box center [329, 242] width 659 height 484
drag, startPoint x: 12, startPoint y: 61, endPoint x: 28, endPoint y: 99, distance: 40.9
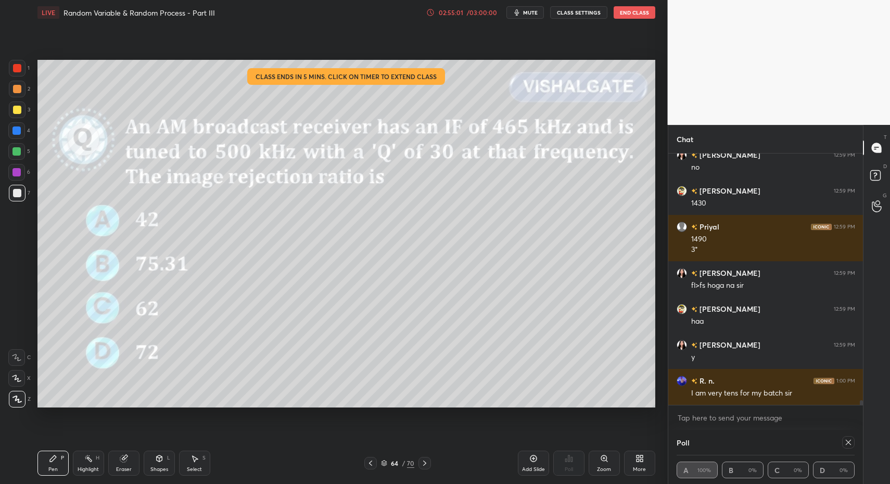
click at [11, 62] on div "1 2 3 4 5 6 7 C X Z C X Z E E Erase all H H LIVE Random Variable & Random Proce…" at bounding box center [329, 242] width 659 height 484
click at [150, 472] on div "Shapes" at bounding box center [159, 469] width 18 height 5
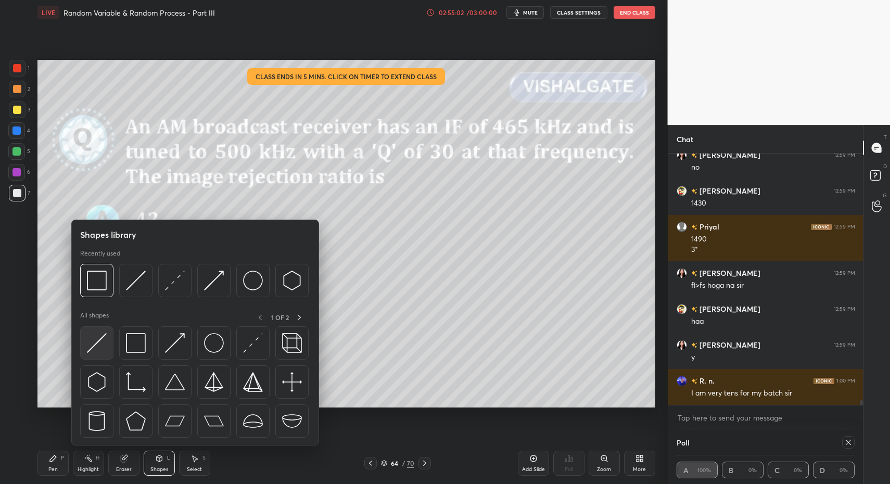
click at [95, 348] on img at bounding box center [97, 343] width 20 height 20
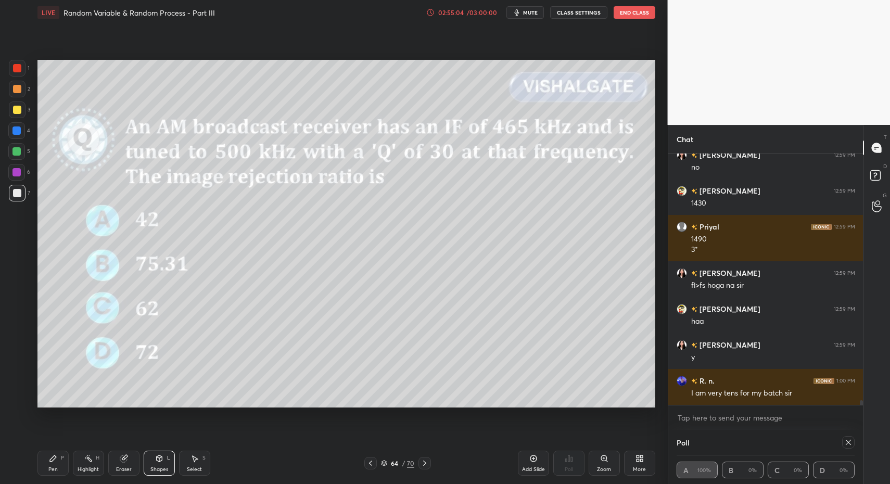
click at [50, 467] on div "Pen" at bounding box center [52, 469] width 9 height 5
click at [55, 467] on div "Pen" at bounding box center [52, 469] width 9 height 5
click at [27, 191] on div "7" at bounding box center [19, 193] width 21 height 17
click at [18, 197] on div at bounding box center [17, 193] width 8 height 8
click at [417, 465] on div "64 / 70" at bounding box center [397, 463] width 67 height 12
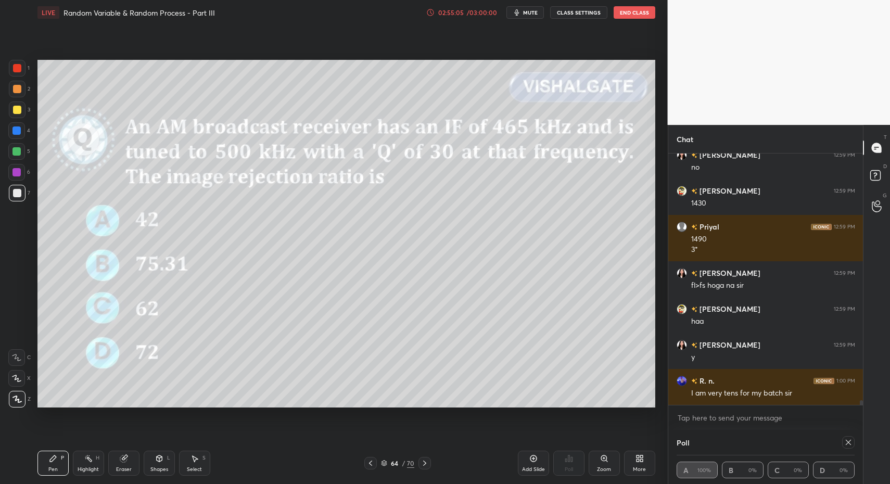
click at [422, 463] on icon at bounding box center [424, 463] width 8 height 8
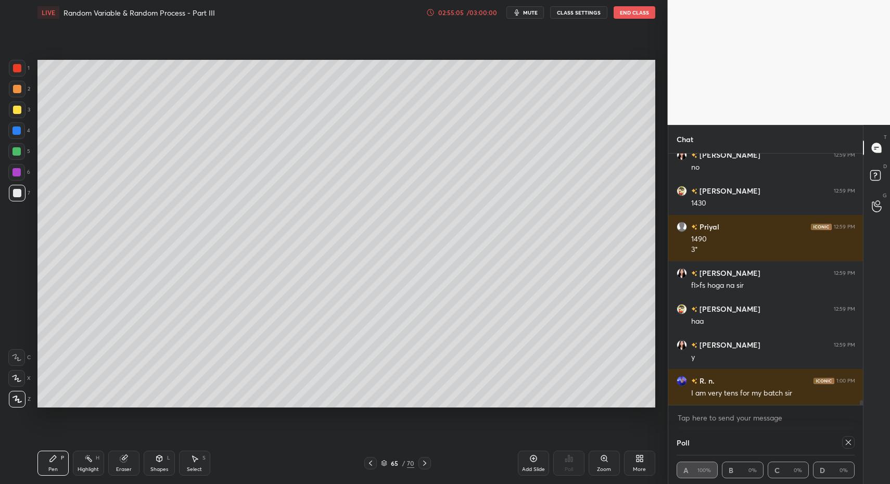
click at [422, 463] on icon at bounding box center [424, 463] width 8 height 8
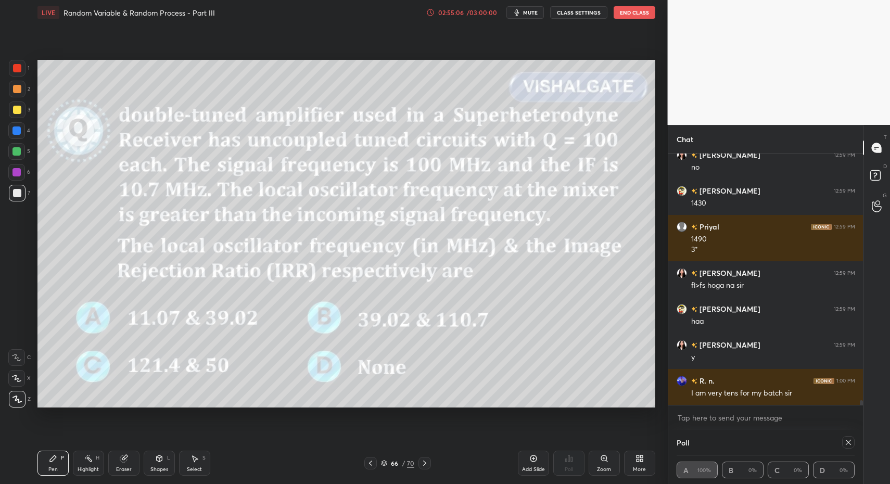
click at [62, 466] on div "Pen P" at bounding box center [52, 463] width 31 height 25
drag, startPoint x: 56, startPoint y: 470, endPoint x: 50, endPoint y: 410, distance: 60.2
click at [56, 470] on div "Pen" at bounding box center [52, 469] width 9 height 5
click at [19, 198] on div at bounding box center [17, 193] width 17 height 17
click at [848, 444] on icon at bounding box center [848, 442] width 8 height 8
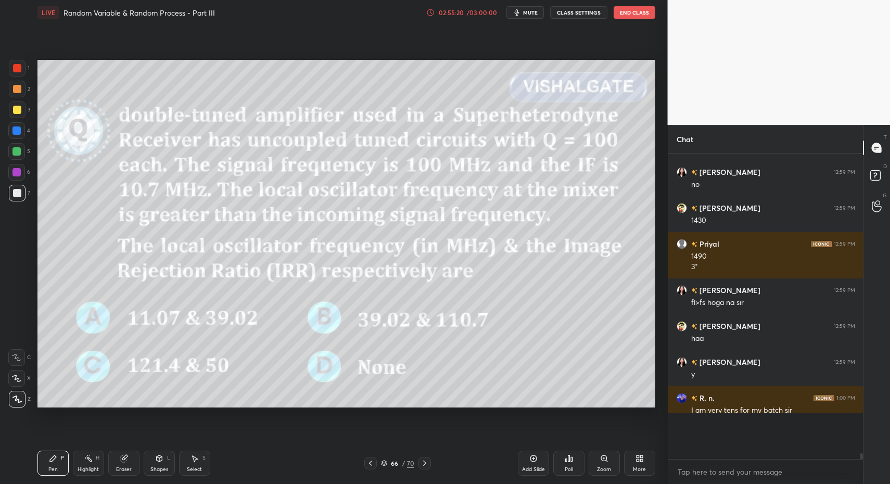
scroll to position [3, 4]
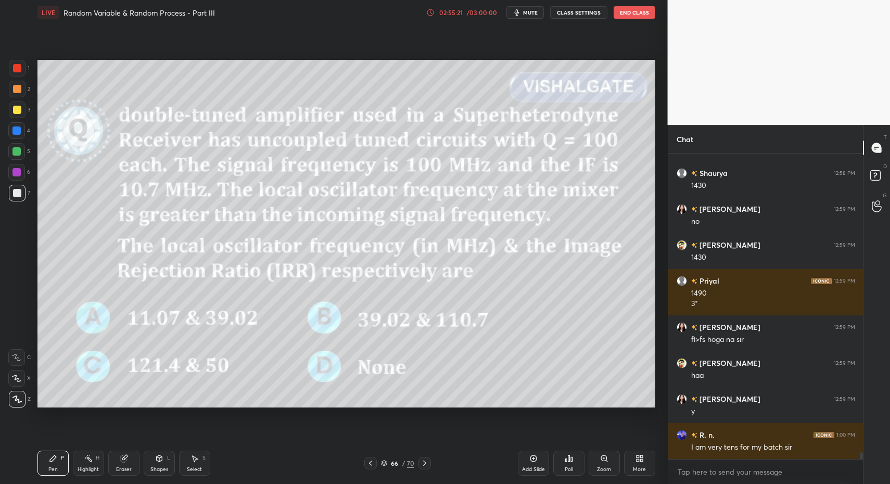
click at [63, 479] on div "Pen P Highlight H Eraser Shapes L Select S 66 / 70 Add Slide Poll Zoom More" at bounding box center [346, 463] width 618 height 42
click at [16, 206] on div "1 2 3 4 5 6 7 C X Z C X Z E E Erase all H H" at bounding box center [16, 234] width 33 height 348
click at [14, 199] on div at bounding box center [17, 193] width 17 height 17
click at [95, 452] on div "Highlight H" at bounding box center [88, 463] width 31 height 25
click at [90, 451] on div "Highlight H" at bounding box center [88, 463] width 31 height 25
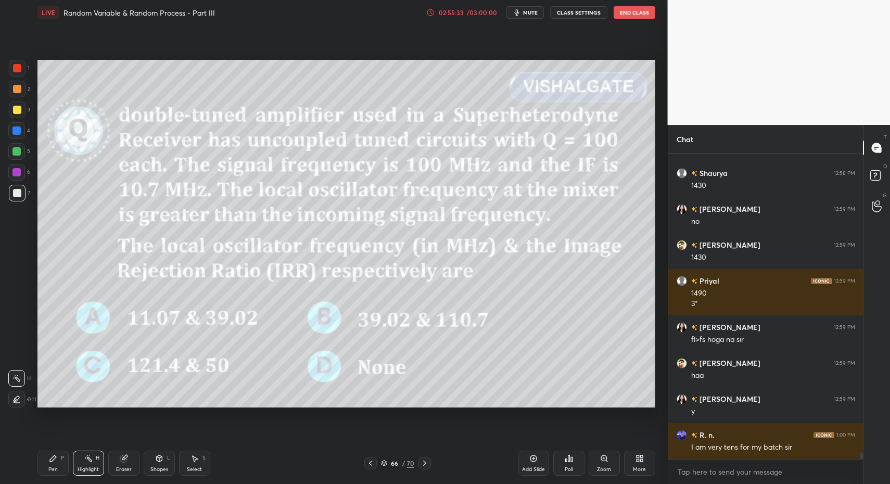
click at [565, 462] on div "Poll" at bounding box center [568, 463] width 31 height 25
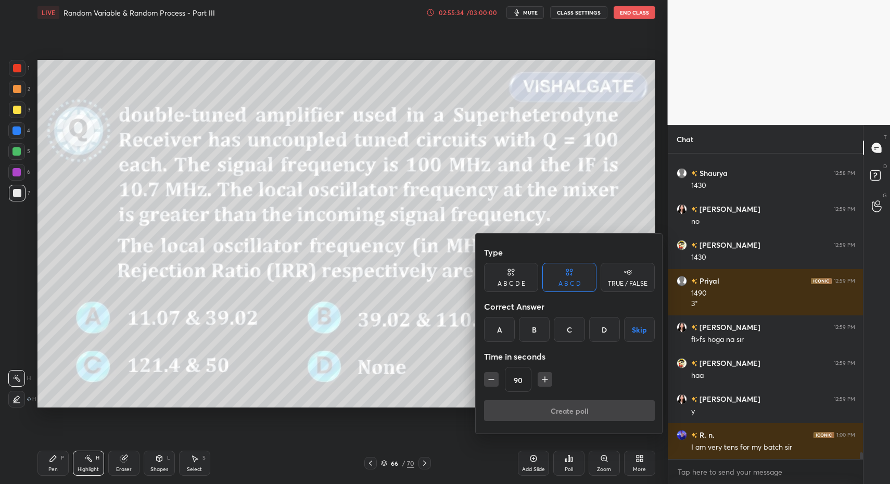
click at [642, 331] on button "Skip" at bounding box center [639, 329] width 31 height 25
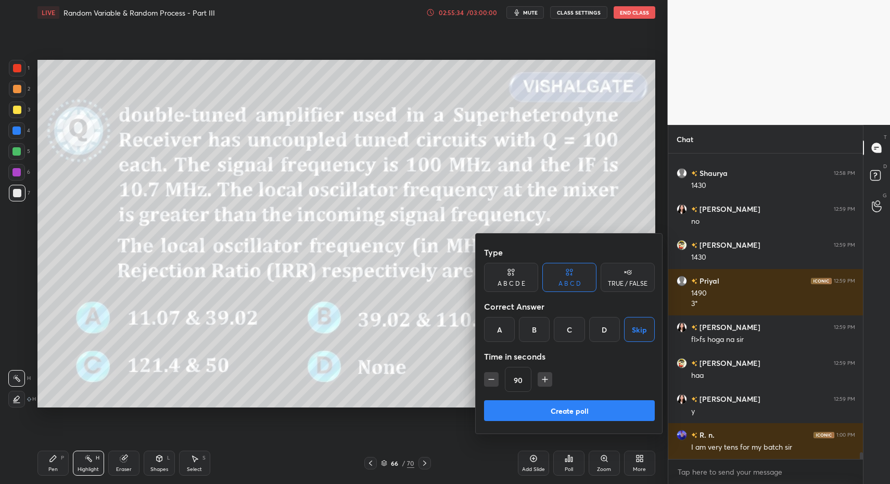
click at [585, 418] on button "Create poll" at bounding box center [569, 410] width 171 height 21
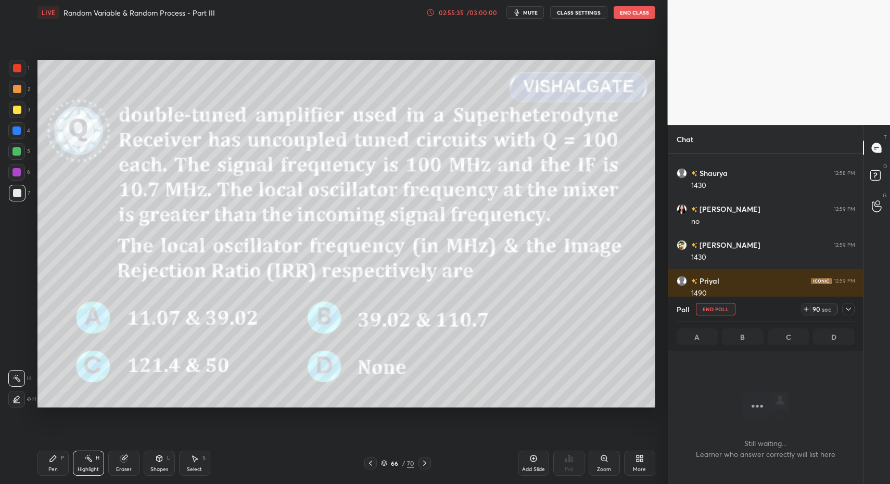
scroll to position [4, 4]
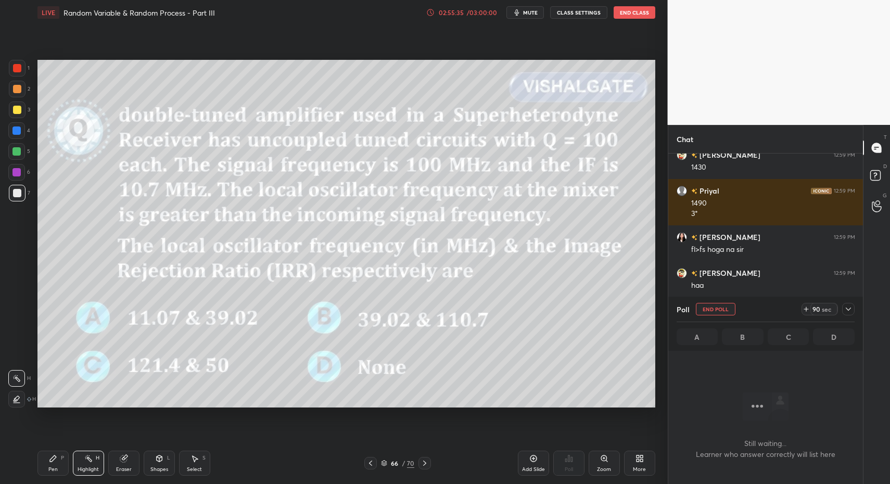
click at [850, 304] on div at bounding box center [848, 309] width 12 height 12
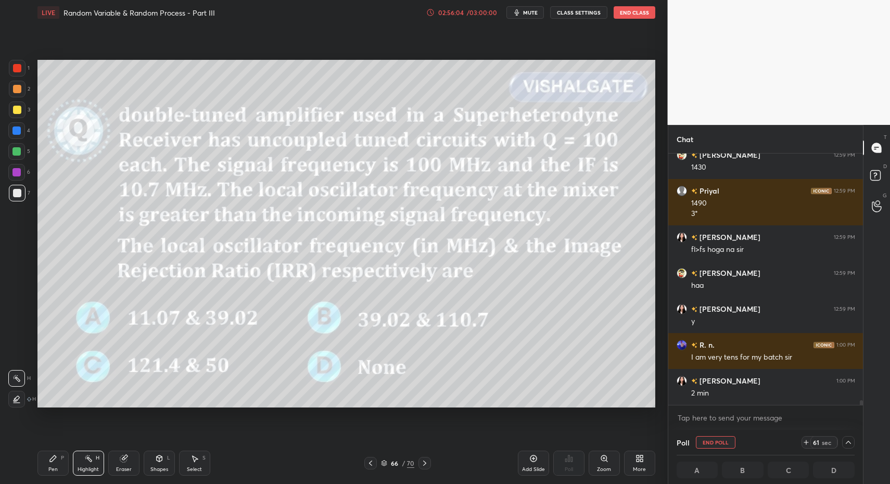
click at [42, 466] on div "Pen P" at bounding box center [52, 463] width 31 height 25
drag, startPoint x: 42, startPoint y: 461, endPoint x: 39, endPoint y: 442, distance: 19.5
click at [42, 461] on div "Pen P" at bounding box center [52, 463] width 31 height 25
click at [20, 199] on div at bounding box center [17, 193] width 17 height 17
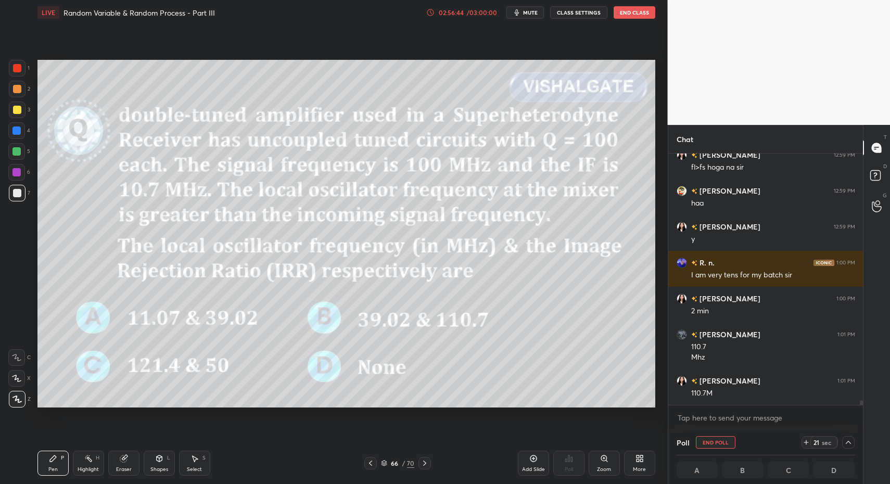
scroll to position [13565, 0]
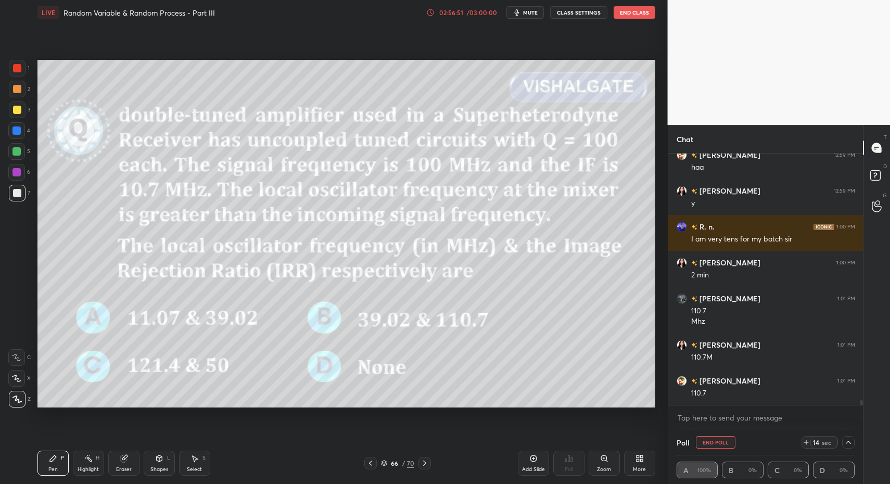
click at [45, 463] on div "Pen P" at bounding box center [52, 463] width 31 height 25
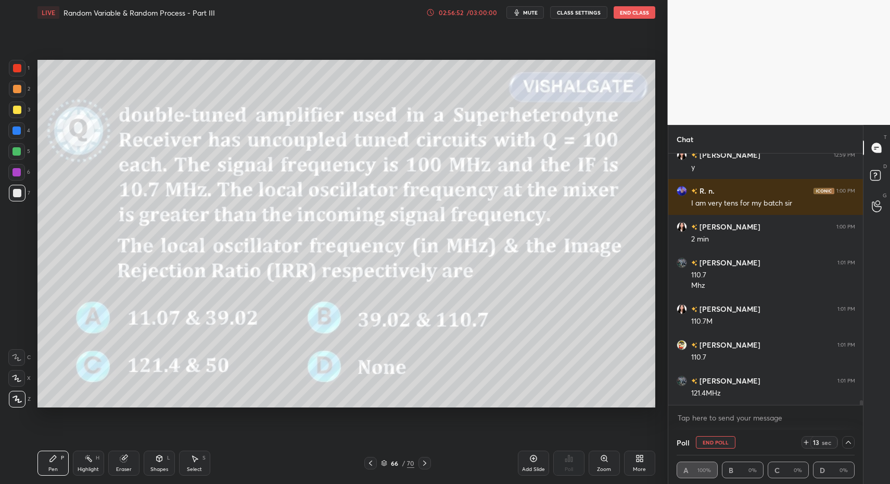
scroll to position [13636, 0]
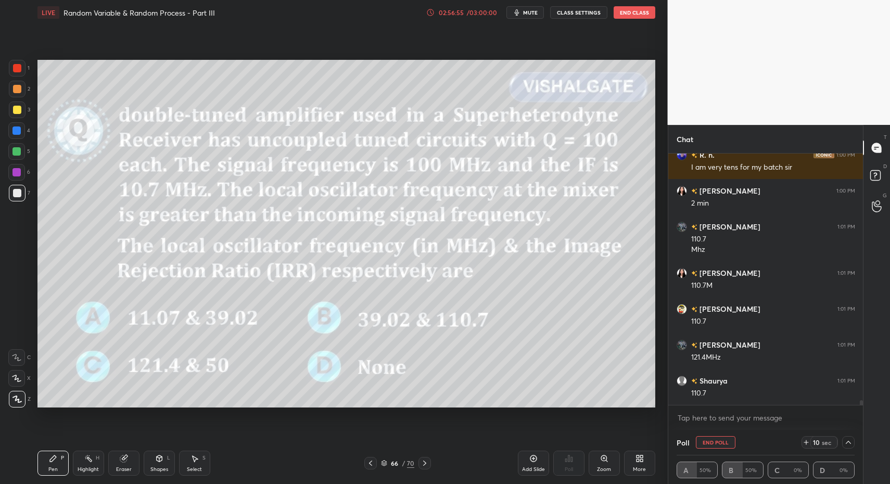
click at [725, 443] on button "End Poll" at bounding box center [716, 442] width 40 height 12
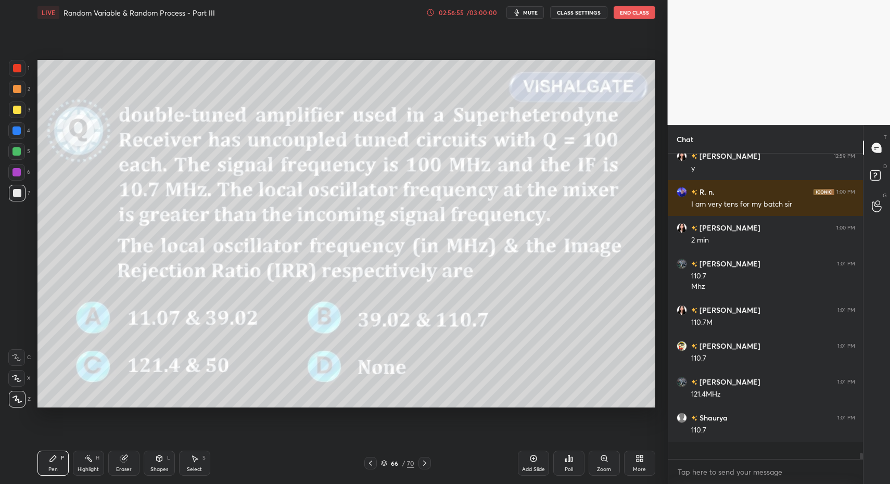
scroll to position [3, 4]
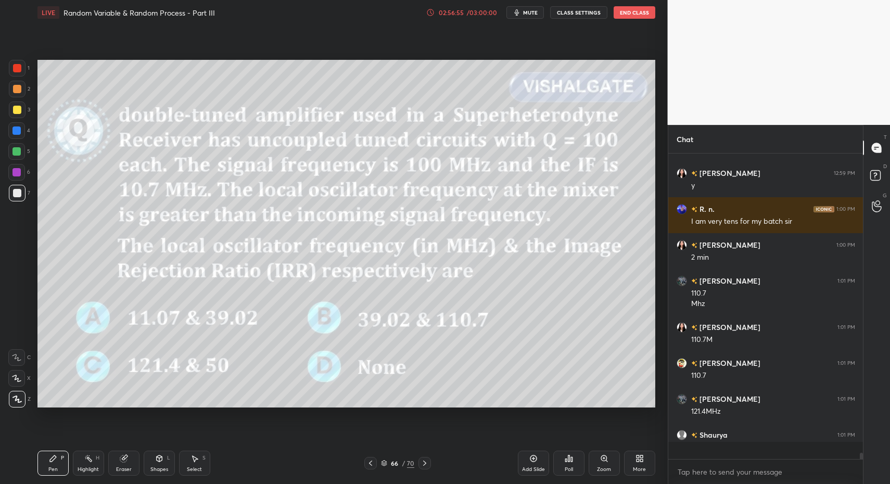
click at [425, 467] on icon at bounding box center [424, 463] width 8 height 8
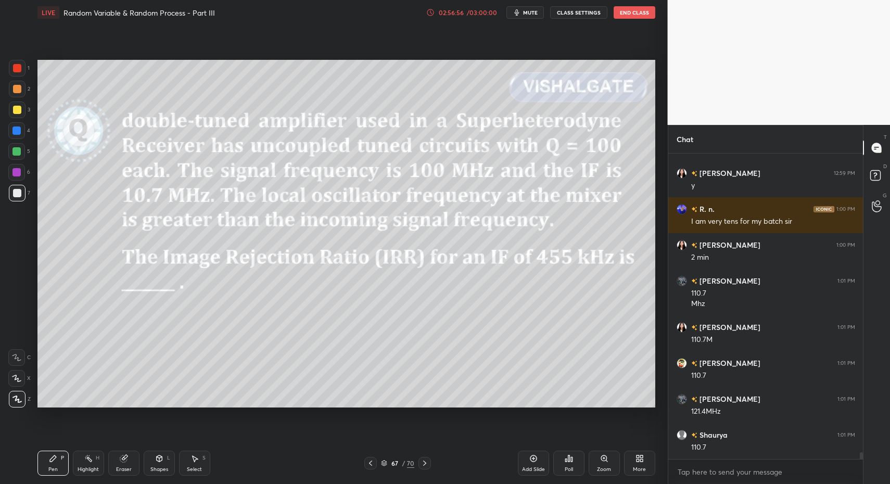
click at [372, 464] on icon at bounding box center [370, 463] width 8 height 8
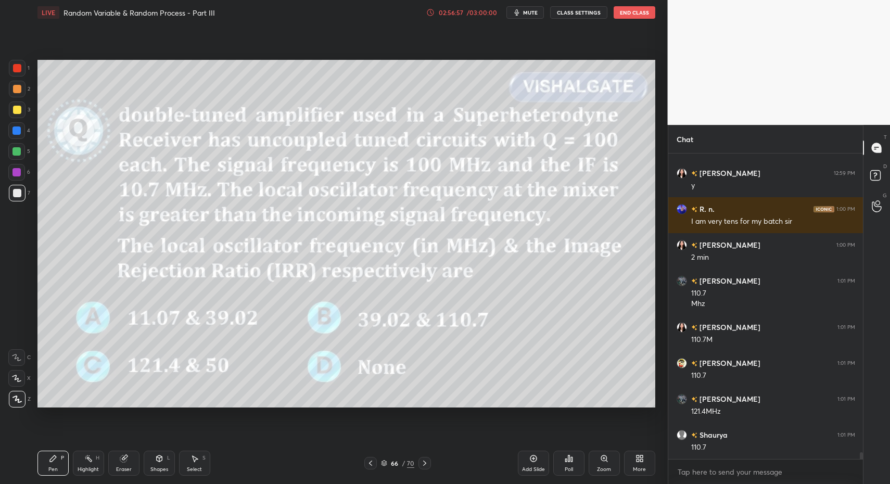
click at [533, 461] on icon at bounding box center [533, 458] width 8 height 8
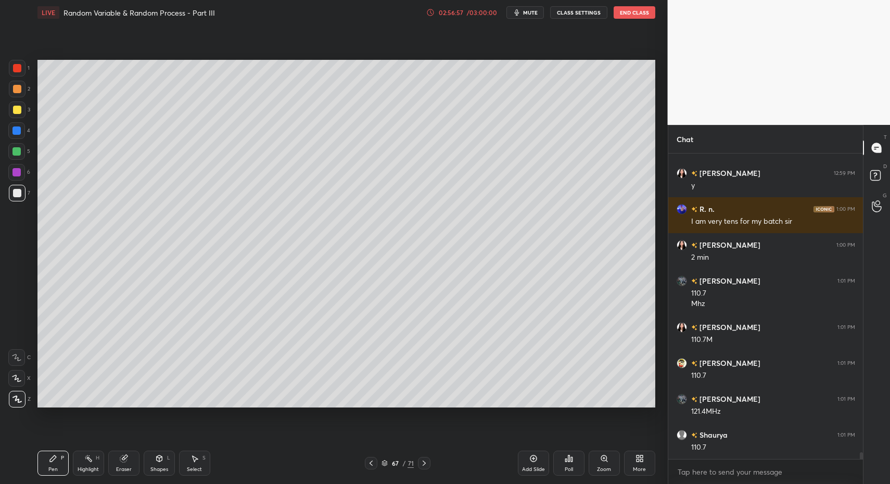
click at [53, 467] on div "Pen" at bounding box center [52, 469] width 9 height 5
click at [22, 193] on div at bounding box center [17, 193] width 17 height 17
click at [63, 468] on div "Pen P" at bounding box center [52, 463] width 31 height 25
click at [156, 461] on icon at bounding box center [159, 458] width 8 height 8
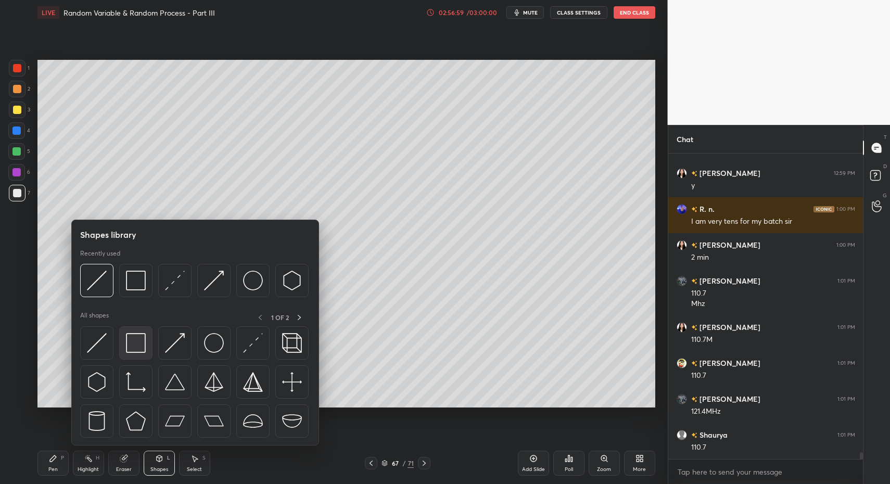
click at [128, 347] on img at bounding box center [136, 343] width 20 height 20
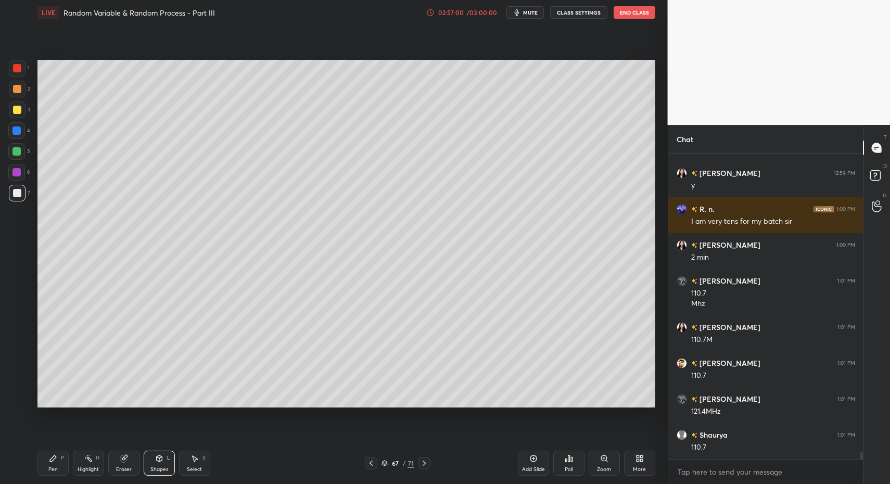
drag, startPoint x: 17, startPoint y: 108, endPoint x: 35, endPoint y: 157, distance: 52.7
click at [17, 108] on div at bounding box center [17, 110] width 8 height 8
click at [167, 462] on div "Shapes L" at bounding box center [159, 463] width 31 height 25
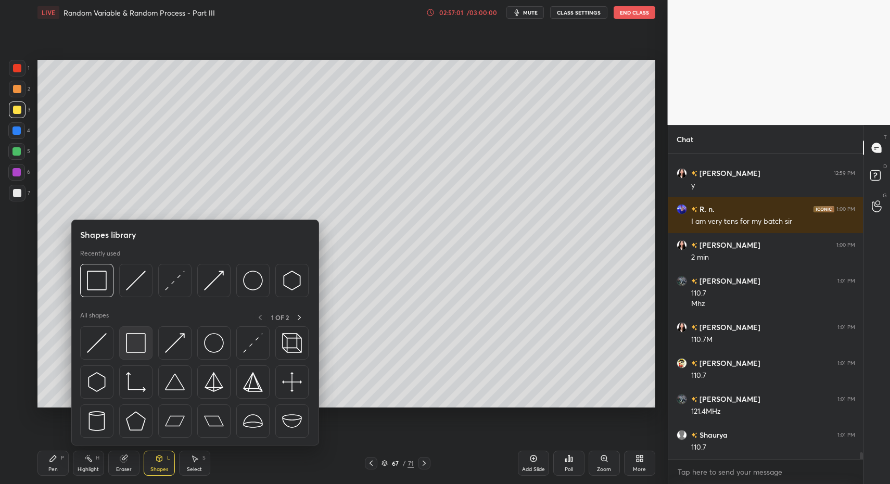
scroll to position [13618, 0]
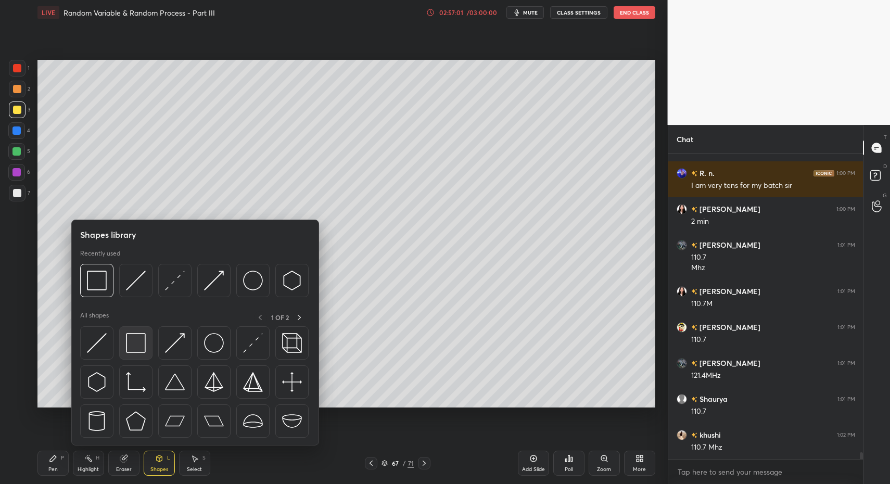
click at [136, 347] on img at bounding box center [136, 343] width 20 height 20
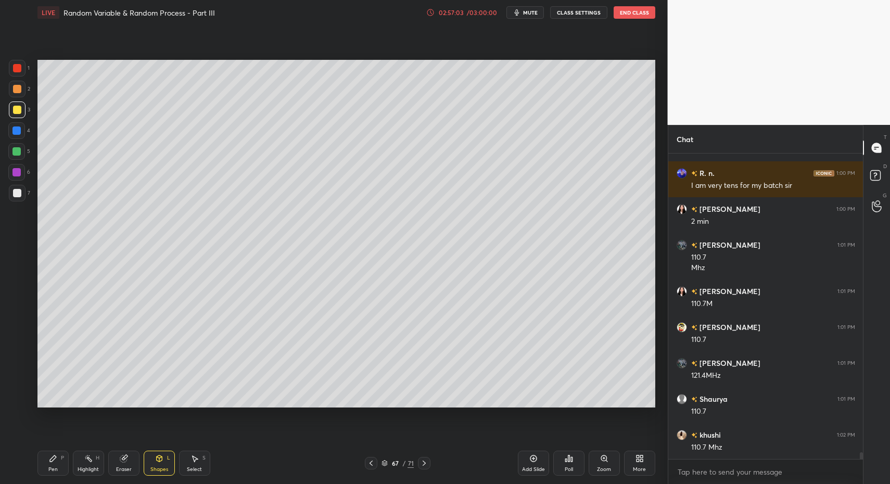
scroll to position [13654, 0]
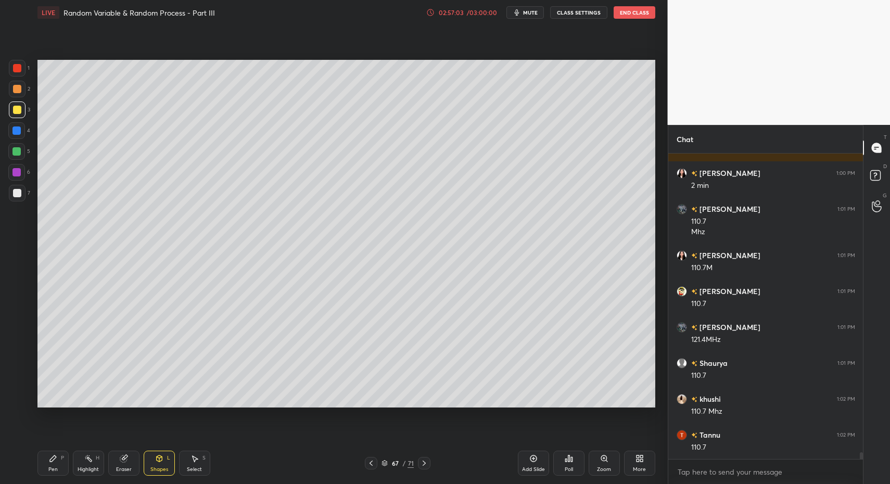
click at [188, 460] on div "Select S" at bounding box center [194, 463] width 31 height 25
drag, startPoint x: 119, startPoint y: 343, endPoint x: 182, endPoint y: 394, distance: 81.4
click at [164, 372] on div "0 ° Undo Copy Paste here Duplicate Duplicate to new slide Delete" at bounding box center [346, 234] width 618 height 348
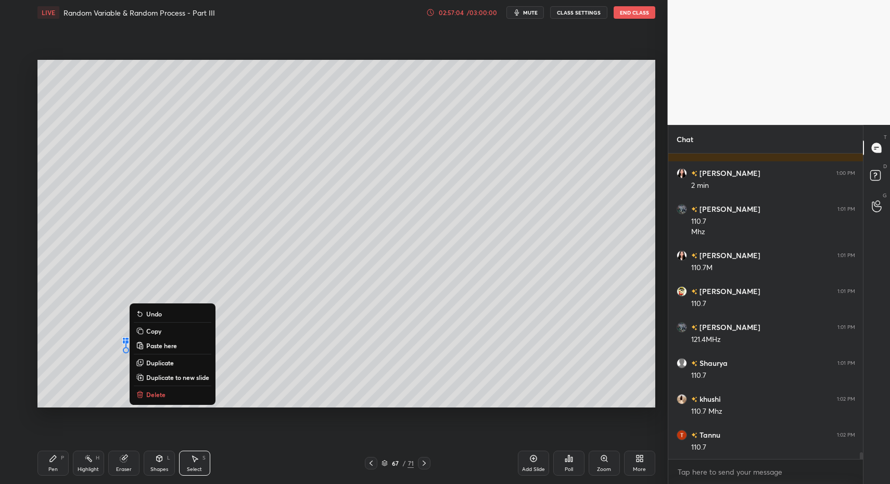
drag, startPoint x: 176, startPoint y: 398, endPoint x: 110, endPoint y: 431, distance: 73.3
click at [176, 398] on button "Delete" at bounding box center [173, 394] width 78 height 12
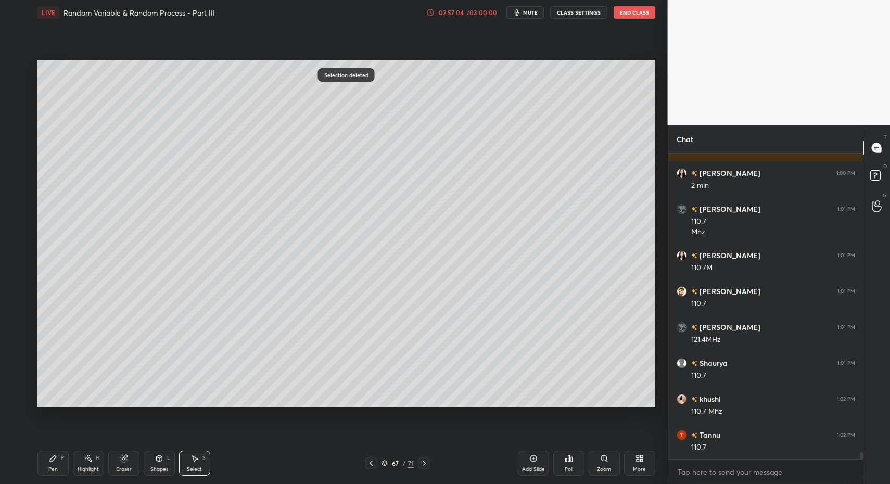
click at [49, 462] on icon at bounding box center [53, 458] width 8 height 8
drag, startPoint x: 49, startPoint y: 462, endPoint x: 83, endPoint y: 454, distance: 35.2
click at [54, 460] on icon at bounding box center [53, 458] width 8 height 8
click at [371, 463] on icon at bounding box center [371, 463] width 8 height 8
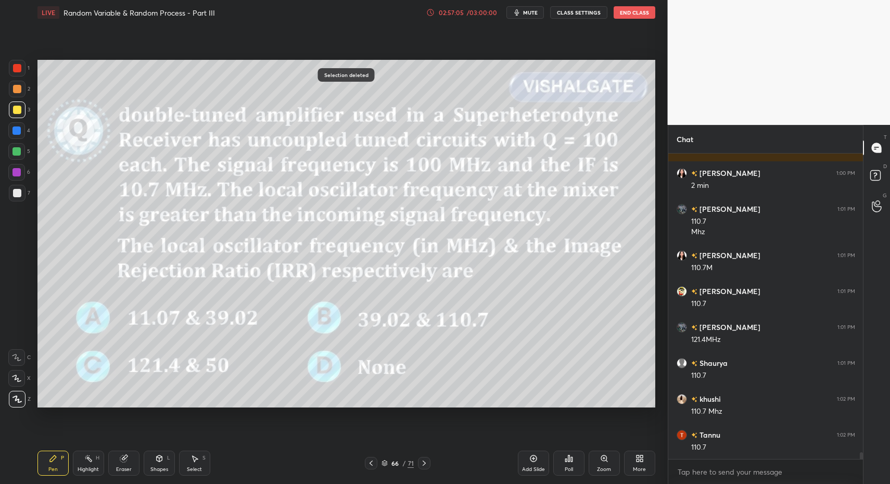
click at [97, 467] on div "Highlight" at bounding box center [88, 469] width 21 height 5
click at [91, 461] on div "Highlight H" at bounding box center [88, 463] width 31 height 25
click at [426, 465] on icon at bounding box center [424, 463] width 8 height 8
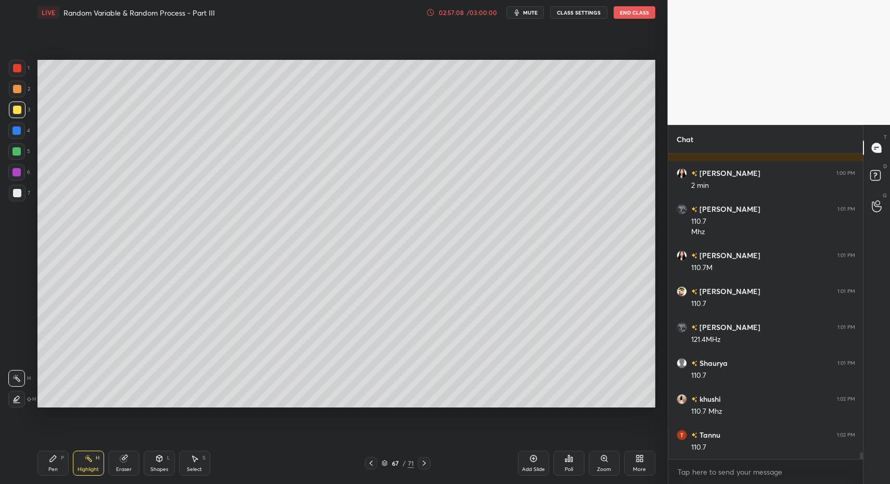
click at [49, 469] on div "Pen" at bounding box center [52, 469] width 9 height 5
click at [46, 464] on div "Pen P" at bounding box center [52, 463] width 31 height 25
click at [21, 199] on div at bounding box center [17, 193] width 17 height 17
drag, startPoint x: 21, startPoint y: 199, endPoint x: 18, endPoint y: 190, distance: 9.9
click at [18, 195] on div at bounding box center [17, 193] width 17 height 17
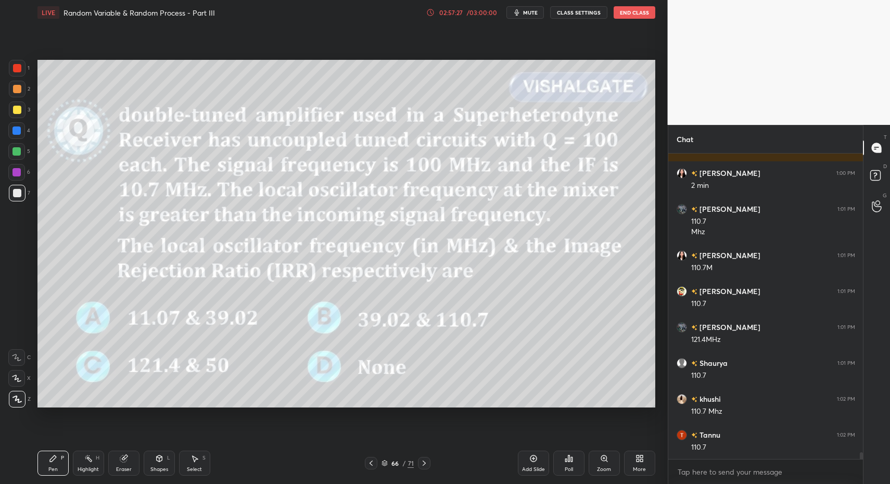
click at [17, 67] on div at bounding box center [17, 68] width 8 height 8
drag, startPoint x: 21, startPoint y: 72, endPoint x: 22, endPoint y: 102, distance: 29.7
click at [21, 72] on div at bounding box center [17, 68] width 17 height 17
click at [145, 465] on div "Shapes L" at bounding box center [159, 463] width 31 height 25
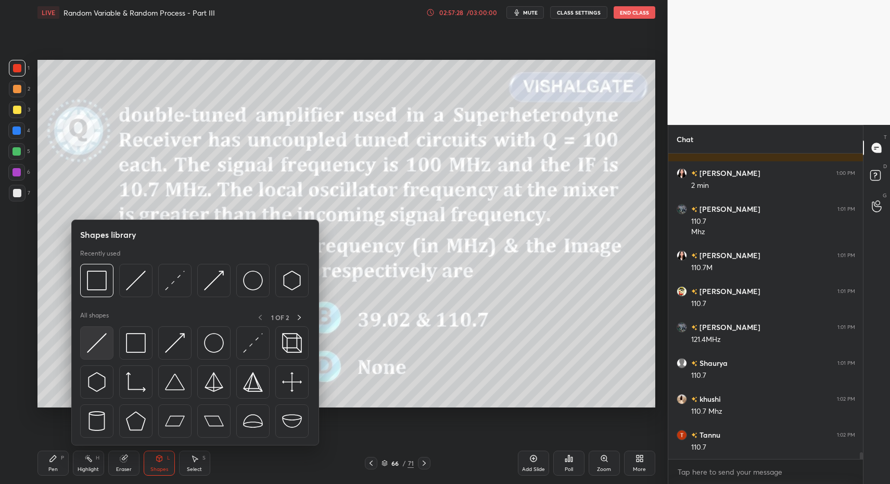
click at [94, 343] on img at bounding box center [97, 343] width 20 height 20
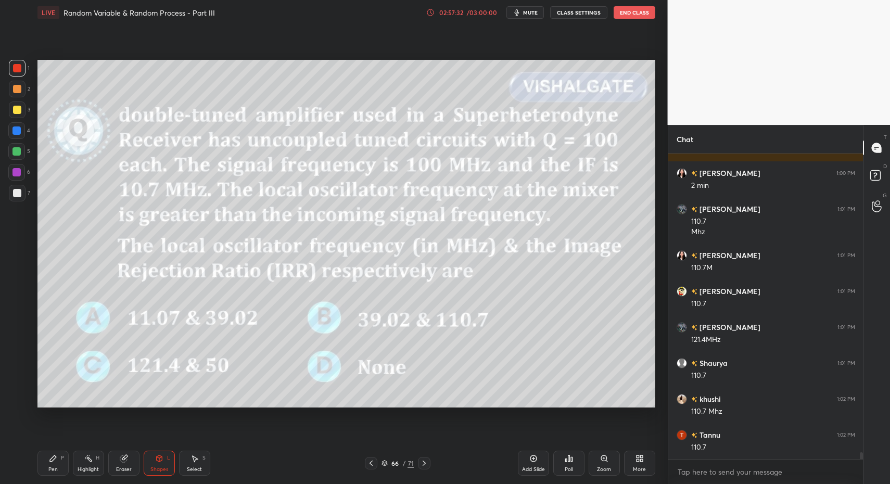
click at [12, 196] on div at bounding box center [17, 193] width 17 height 17
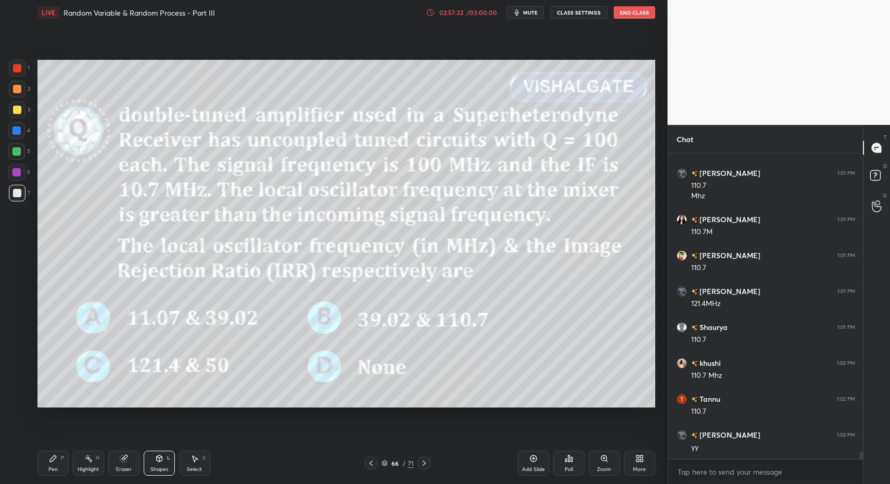
click at [52, 462] on icon at bounding box center [53, 458] width 8 height 8
click at [425, 461] on icon at bounding box center [424, 463] width 8 height 8
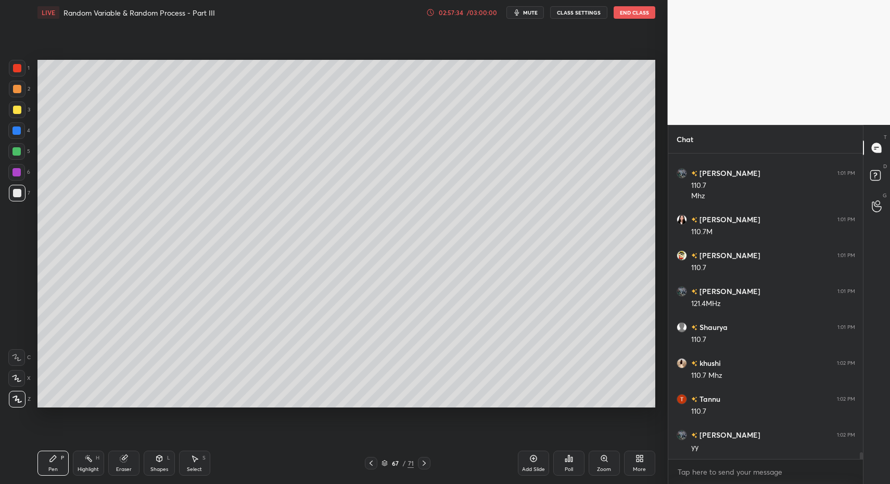
click at [67, 466] on div "Pen P" at bounding box center [52, 463] width 31 height 25
click at [60, 457] on div "Pen P" at bounding box center [52, 463] width 31 height 25
click at [21, 113] on div at bounding box center [17, 109] width 17 height 17
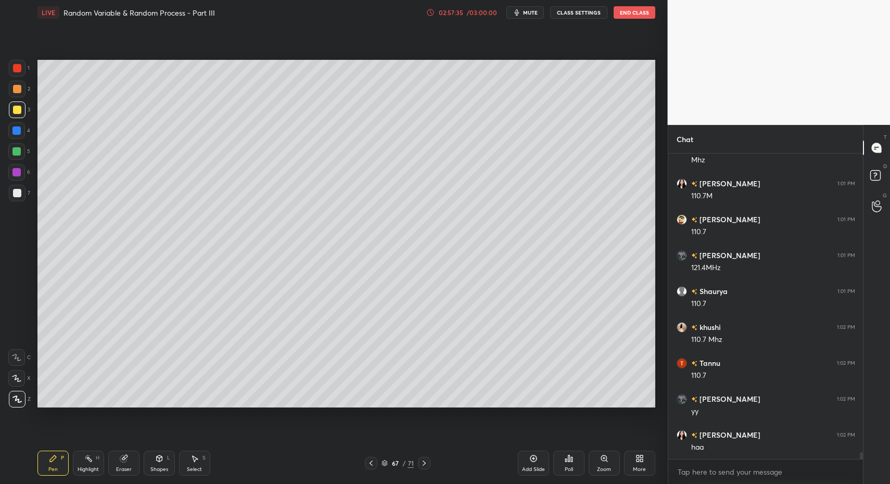
drag, startPoint x: 151, startPoint y: 464, endPoint x: 151, endPoint y: 459, distance: 5.2
click at [151, 463] on div "Shapes L" at bounding box center [159, 463] width 31 height 25
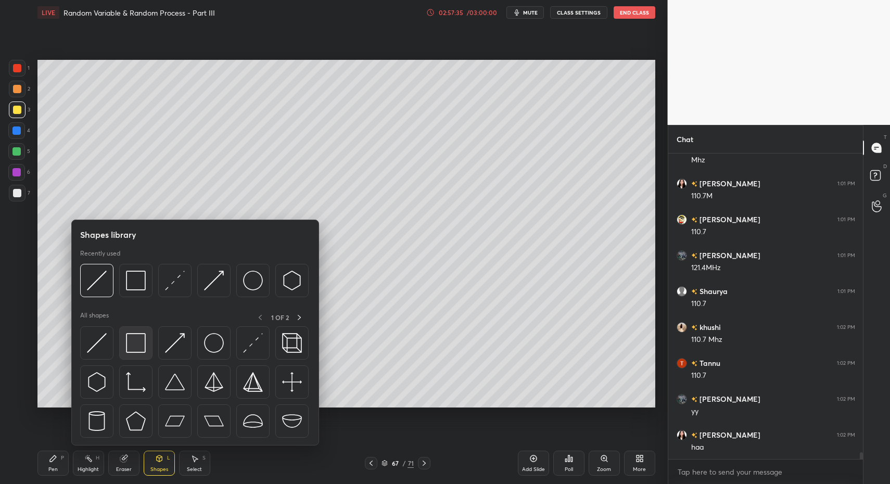
click at [134, 346] on img at bounding box center [136, 343] width 20 height 20
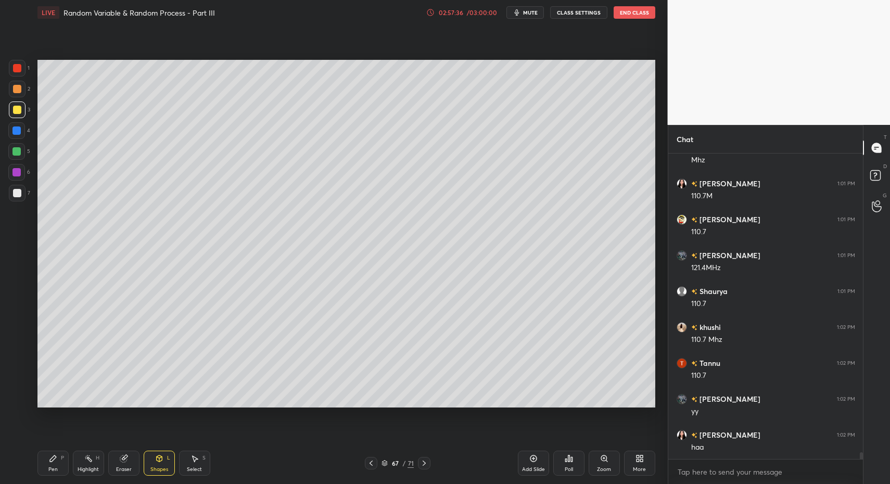
click at [14, 192] on div at bounding box center [17, 193] width 8 height 8
drag, startPoint x: 58, startPoint y: 463, endPoint x: 53, endPoint y: 450, distance: 14.3
click at [58, 463] on div "Pen P" at bounding box center [52, 463] width 31 height 25
click at [53, 450] on div "Pen P Highlight H Eraser Shapes L Select S 67 / 71 Add Slide Poll Zoom More" at bounding box center [346, 463] width 618 height 42
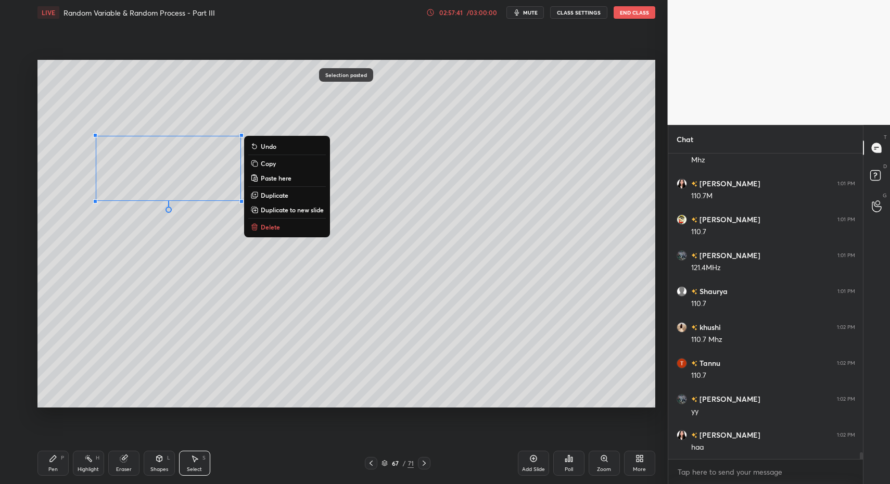
scroll to position [13751, 0]
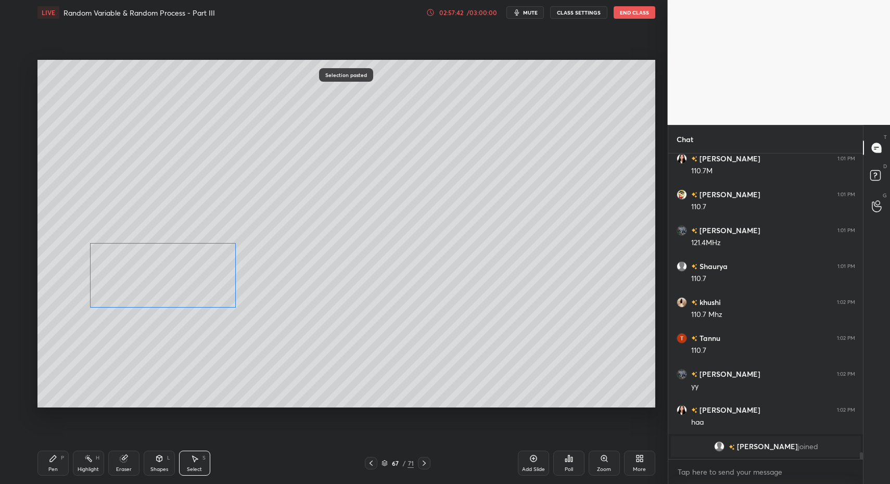
drag, startPoint x: 178, startPoint y: 178, endPoint x: 174, endPoint y: 287, distance: 109.4
click at [175, 285] on div "0 ° Undo Copy Paste here Duplicate Duplicate to new slide Delete" at bounding box center [346, 234] width 618 height 348
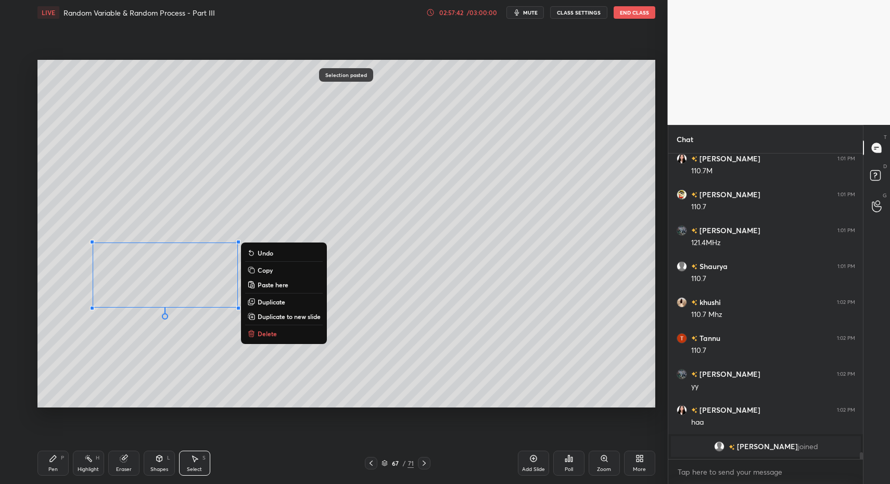
drag, startPoint x: 63, startPoint y: 468, endPoint x: 58, endPoint y: 464, distance: 7.4
click at [57, 468] on div "Pen P" at bounding box center [52, 463] width 31 height 25
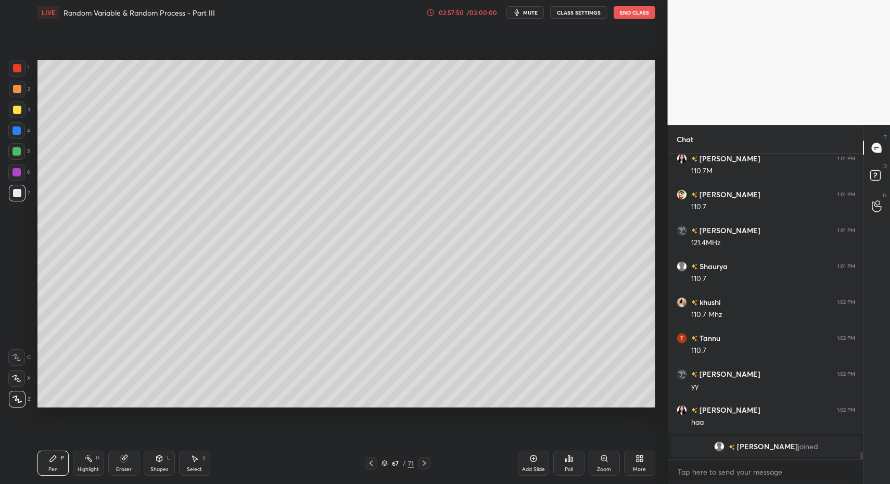
scroll to position [13322, 0]
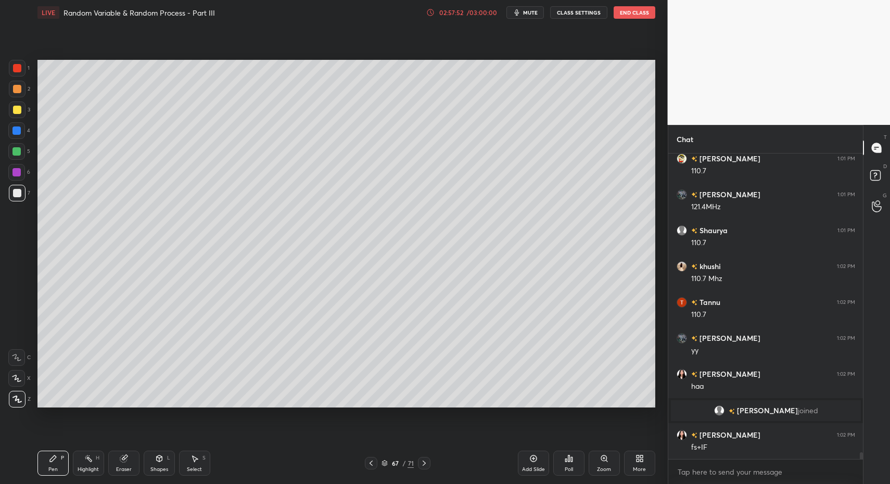
drag, startPoint x: 57, startPoint y: 468, endPoint x: 87, endPoint y: 439, distance: 41.9
click at [57, 468] on div "Pen P" at bounding box center [52, 463] width 31 height 25
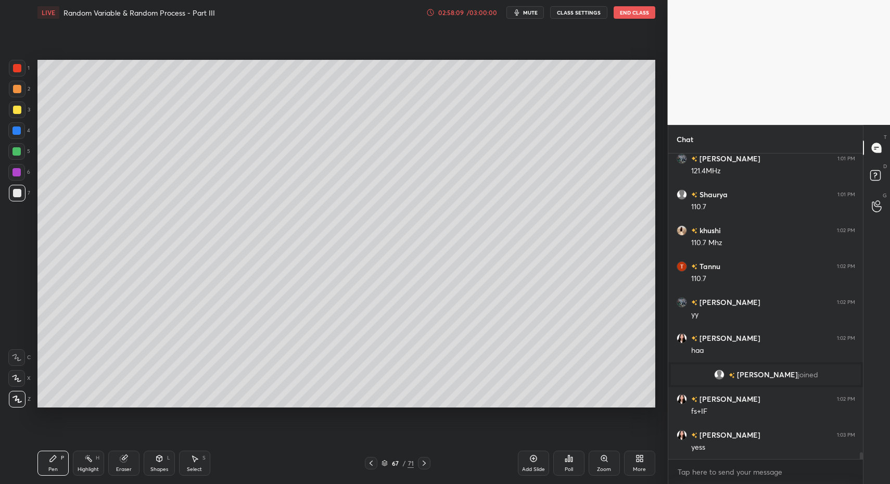
click at [19, 91] on div at bounding box center [17, 89] width 8 height 8
click at [18, 94] on div at bounding box center [17, 89] width 17 height 17
click at [150, 462] on div "Shapes L" at bounding box center [159, 463] width 31 height 25
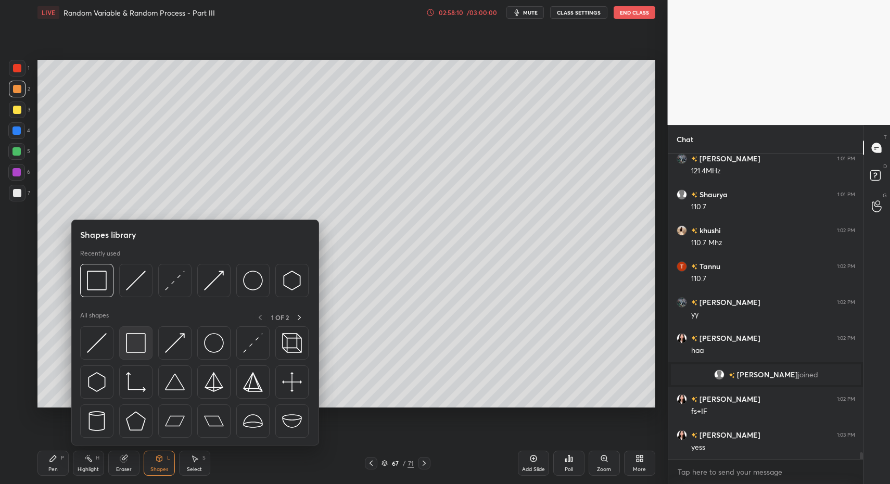
click at [133, 346] on img at bounding box center [136, 343] width 20 height 20
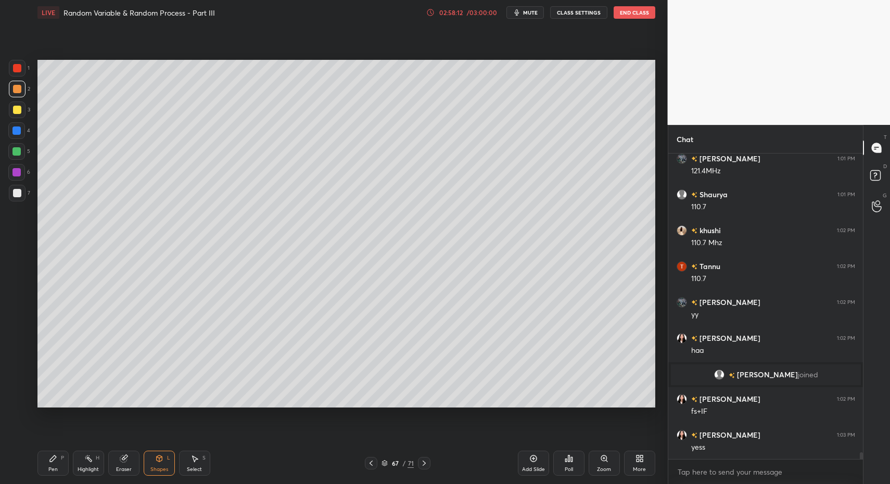
click at [52, 470] on div "Pen" at bounding box center [52, 469] width 9 height 5
click at [43, 469] on div "Pen P" at bounding box center [52, 463] width 31 height 25
click at [21, 126] on div at bounding box center [16, 130] width 17 height 17
click at [17, 113] on div at bounding box center [17, 109] width 17 height 17
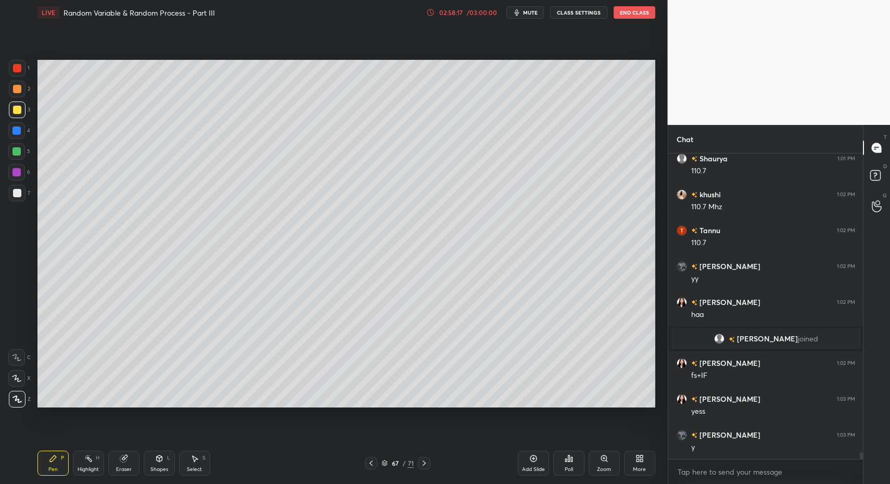
click at [369, 464] on icon at bounding box center [371, 463] width 8 height 8
click at [427, 461] on icon at bounding box center [424, 463] width 8 height 8
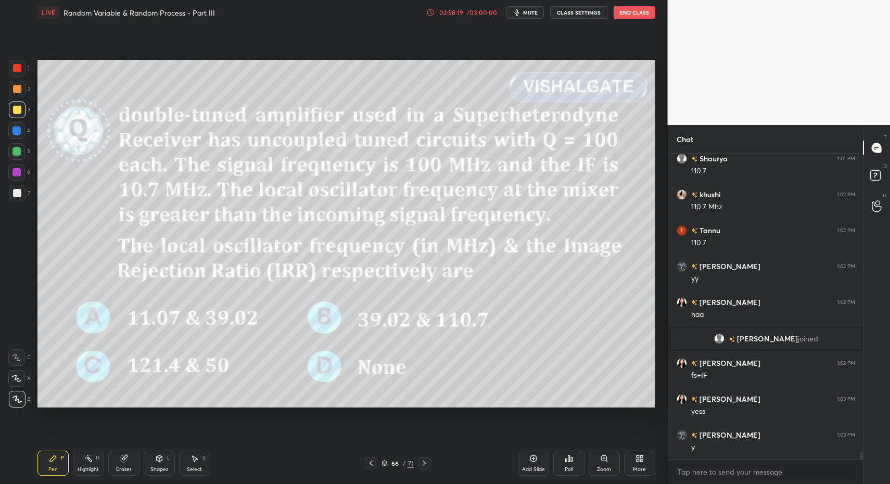
click at [424, 464] on icon at bounding box center [424, 463] width 3 height 5
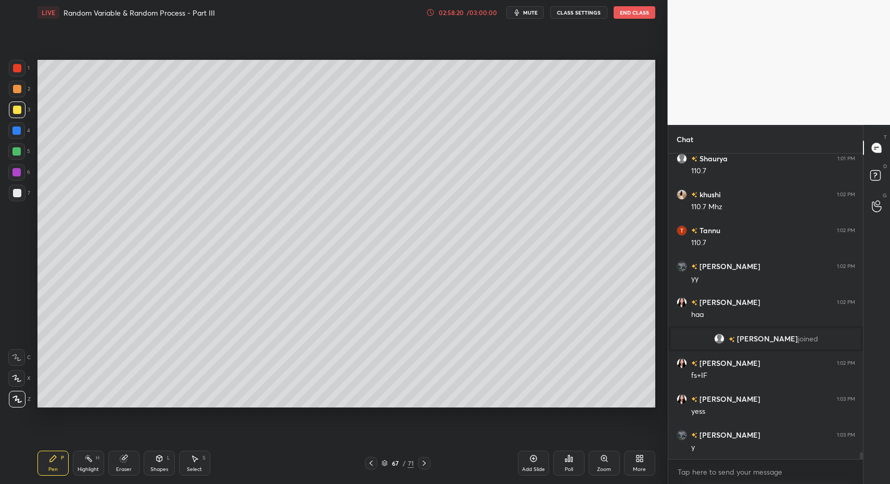
drag, startPoint x: 534, startPoint y: 462, endPoint x: 499, endPoint y: 456, distance: 35.8
click at [534, 462] on icon at bounding box center [533, 458] width 8 height 8
click at [169, 468] on div "Shapes L" at bounding box center [159, 463] width 31 height 25
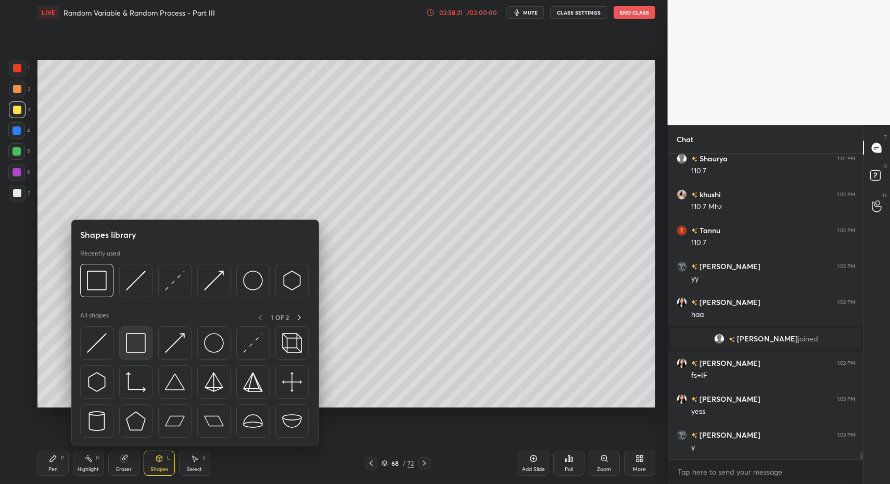
click at [145, 336] on div at bounding box center [135, 342] width 33 height 33
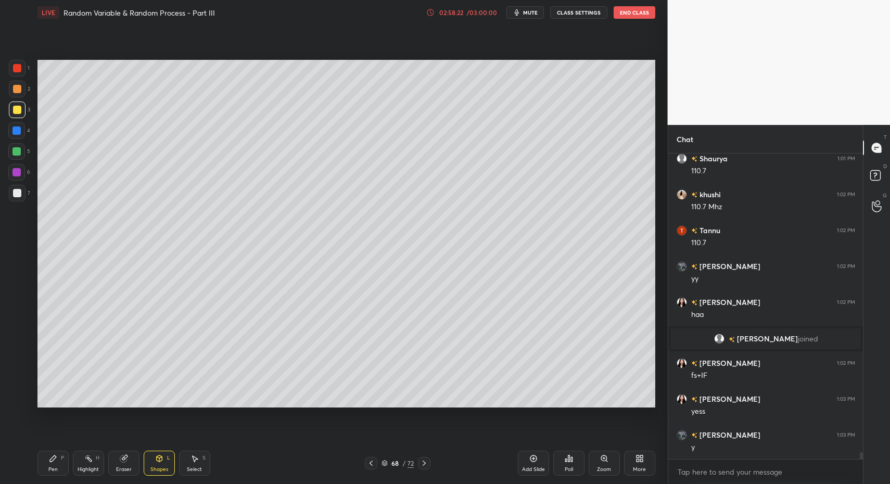
click at [20, 195] on div at bounding box center [17, 193] width 8 height 8
drag, startPoint x: 20, startPoint y: 195, endPoint x: 28, endPoint y: 322, distance: 126.7
click at [20, 195] on div at bounding box center [17, 193] width 8 height 8
click at [46, 469] on div "Pen P" at bounding box center [52, 463] width 31 height 25
drag, startPoint x: 51, startPoint y: 464, endPoint x: 72, endPoint y: 424, distance: 45.6
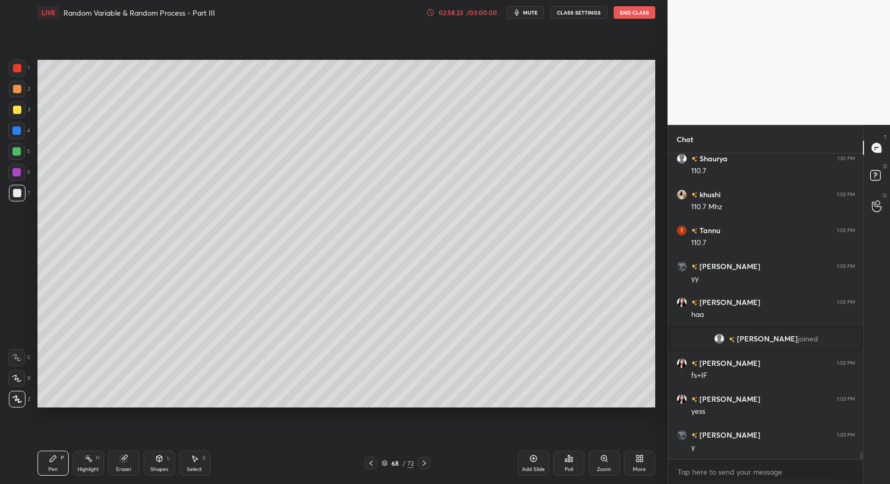
click at [51, 464] on div "Pen P" at bounding box center [52, 463] width 31 height 25
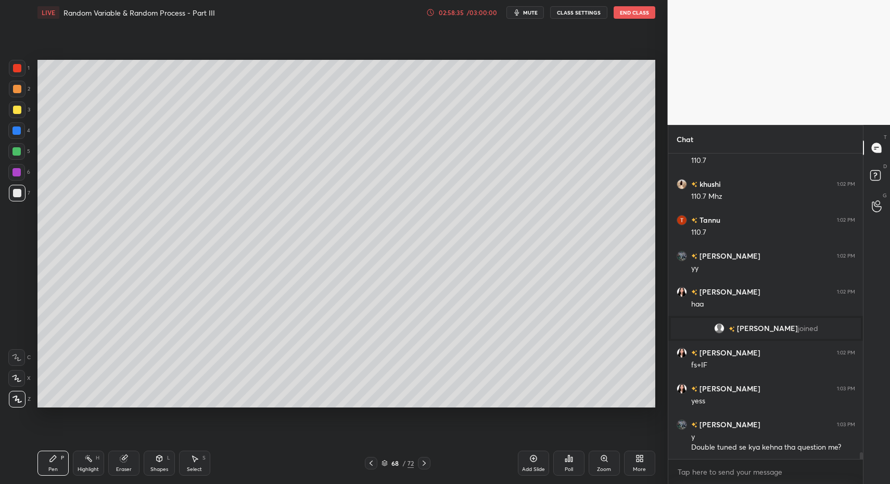
drag, startPoint x: 149, startPoint y: 469, endPoint x: 146, endPoint y: 445, distance: 24.7
click at [148, 466] on div "Shapes L" at bounding box center [159, 463] width 31 height 25
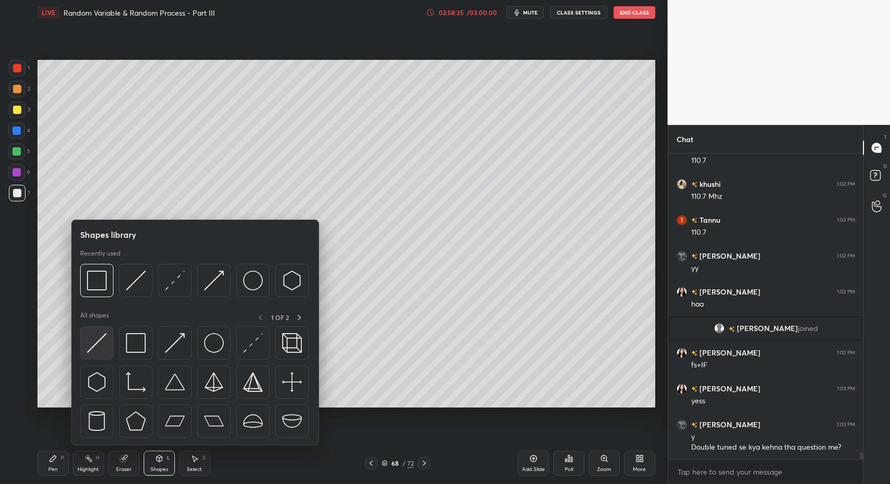
click at [102, 351] on img at bounding box center [97, 343] width 20 height 20
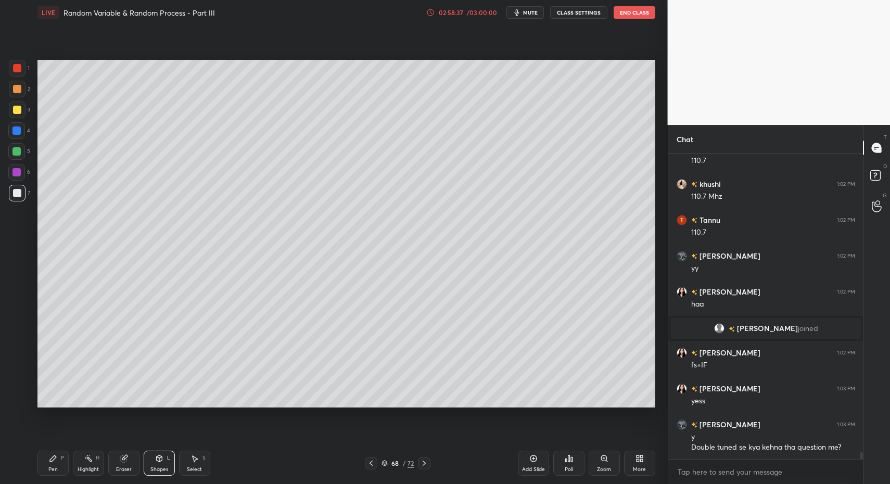
click at [68, 461] on div "Pen P Highlight H Eraser Shapes L Select S" at bounding box center [157, 463] width 240 height 25
drag, startPoint x: 45, startPoint y: 465, endPoint x: 55, endPoint y: 449, distance: 18.8
click at [48, 460] on div "Pen P" at bounding box center [52, 463] width 31 height 25
click at [51, 462] on div "Pen P" at bounding box center [52, 463] width 31 height 25
drag, startPoint x: 365, startPoint y: 464, endPoint x: 372, endPoint y: 464, distance: 6.8
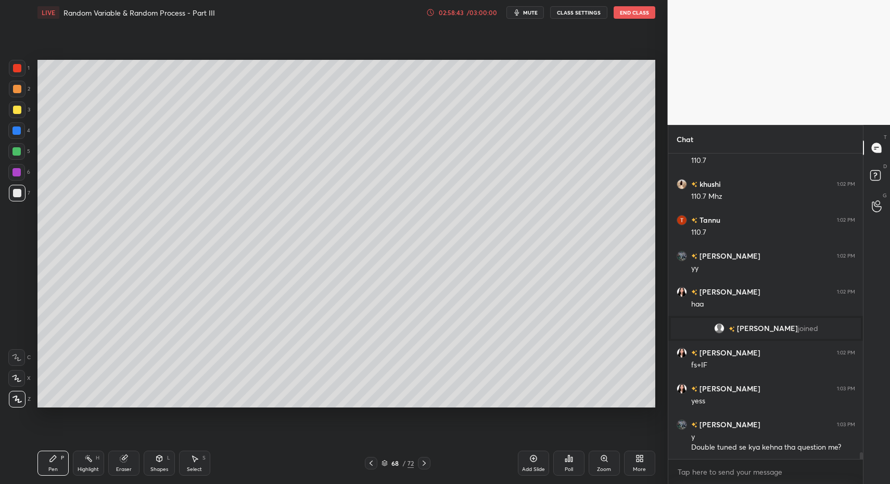
click at [365, 464] on div at bounding box center [371, 463] width 12 height 12
click at [373, 464] on icon at bounding box center [371, 463] width 8 height 8
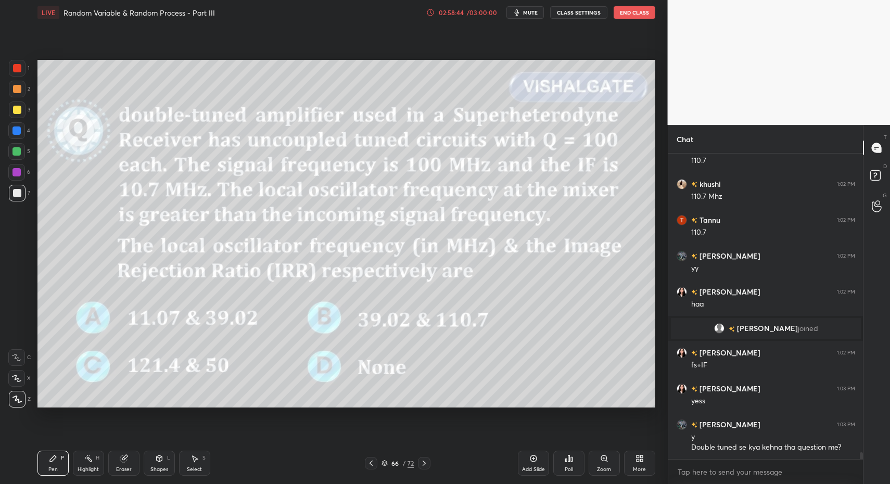
drag, startPoint x: 70, startPoint y: 473, endPoint x: 63, endPoint y: 465, distance: 10.3
click at [70, 473] on div "Pen P Highlight H Eraser Shapes L Select S" at bounding box center [157, 463] width 240 height 25
drag, startPoint x: 62, startPoint y: 465, endPoint x: 67, endPoint y: 412, distance: 52.8
click at [62, 465] on div "Pen P" at bounding box center [52, 463] width 31 height 25
click at [21, 63] on div at bounding box center [17, 68] width 17 height 17
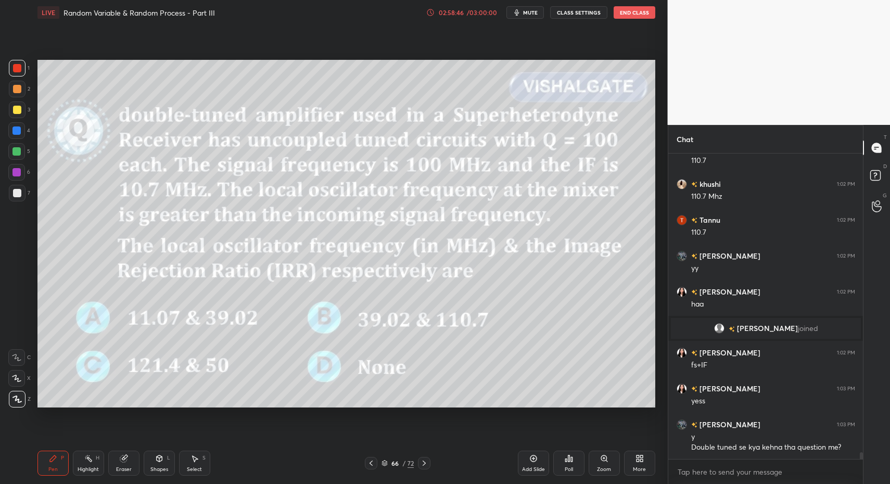
drag, startPoint x: 156, startPoint y: 467, endPoint x: 154, endPoint y: 453, distance: 14.2
click at [155, 467] on div "Shapes" at bounding box center [159, 469] width 18 height 5
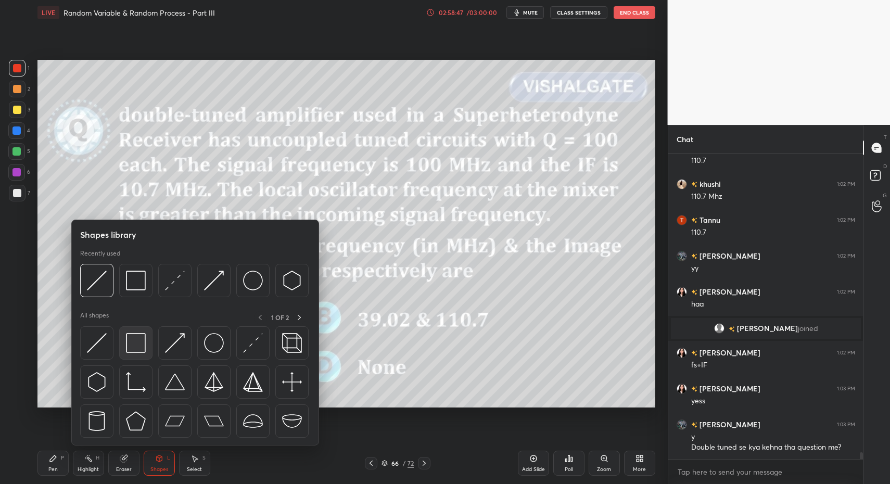
click at [134, 337] on img at bounding box center [136, 343] width 20 height 20
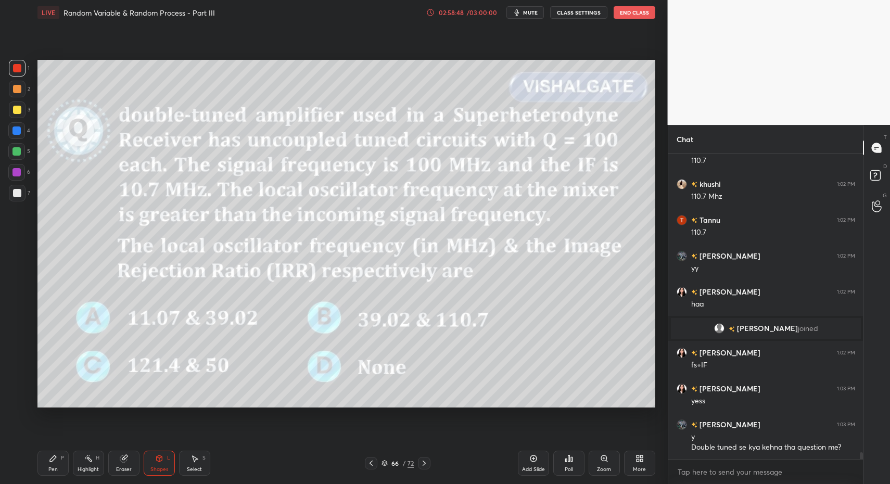
click at [19, 196] on div at bounding box center [17, 193] width 8 height 8
drag, startPoint x: 18, startPoint y: 192, endPoint x: 35, endPoint y: 198, distance: 18.3
click at [19, 193] on div at bounding box center [17, 193] width 8 height 8
click at [425, 462] on icon at bounding box center [424, 463] width 8 height 8
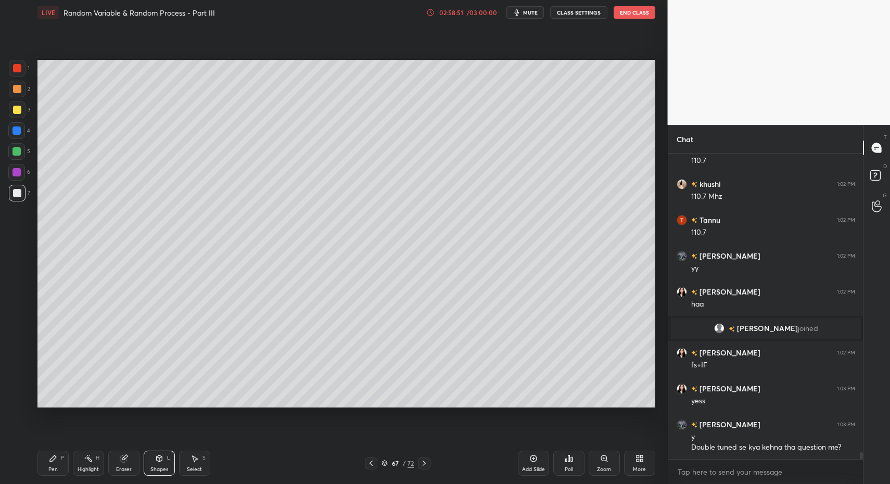
click at [372, 462] on icon at bounding box center [371, 463] width 8 height 8
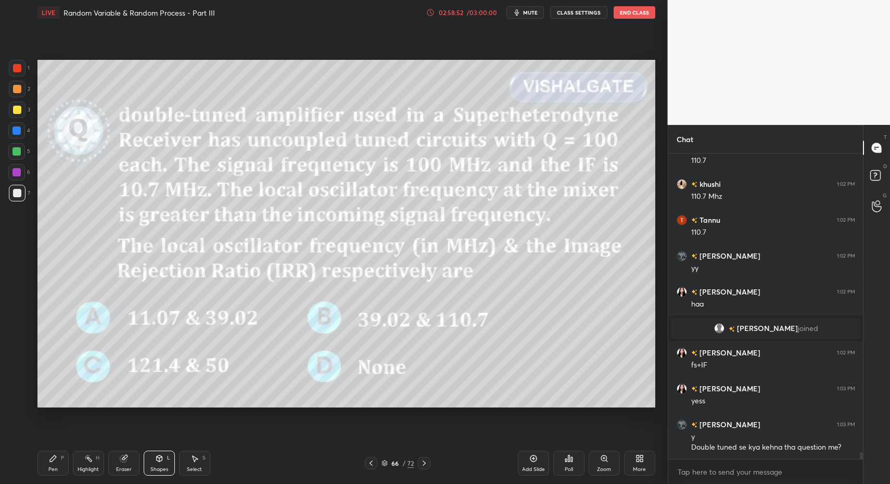
click at [424, 463] on icon at bounding box center [424, 463] width 8 height 8
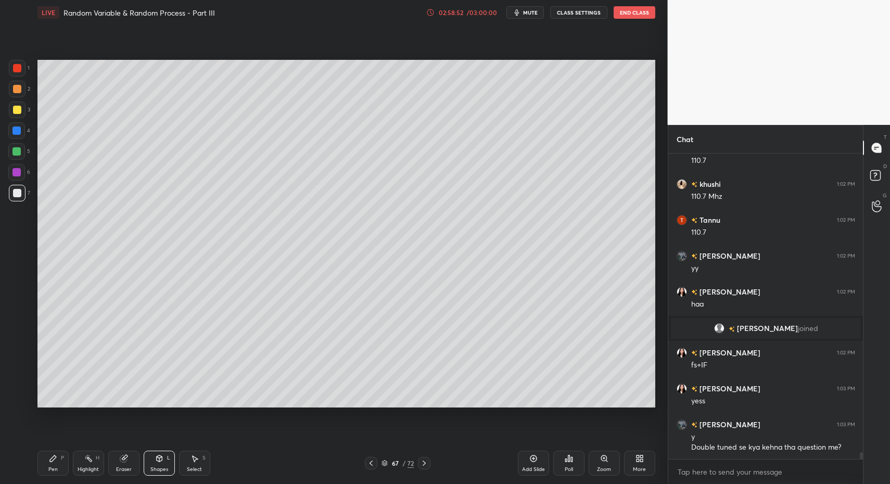
click at [424, 463] on icon at bounding box center [424, 463] width 8 height 8
drag, startPoint x: 55, startPoint y: 466, endPoint x: 88, endPoint y: 439, distance: 42.2
click at [53, 468] on div "Pen" at bounding box center [52, 469] width 9 height 5
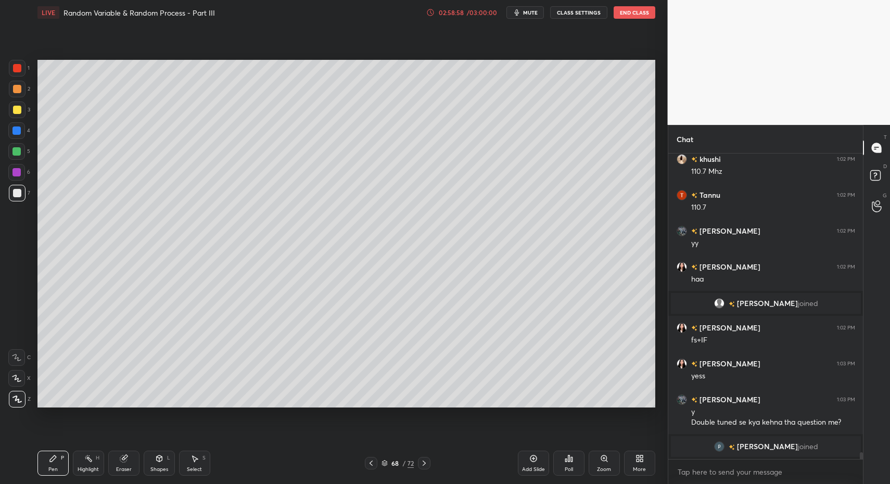
click at [45, 468] on div "Pen P" at bounding box center [52, 463] width 31 height 25
click at [17, 113] on div at bounding box center [17, 110] width 8 height 8
click at [19, 118] on div "3" at bounding box center [19, 111] width 21 height 21
drag, startPoint x: 162, startPoint y: 462, endPoint x: 155, endPoint y: 459, distance: 7.1
click at [158, 463] on div "Shapes L" at bounding box center [159, 463] width 31 height 25
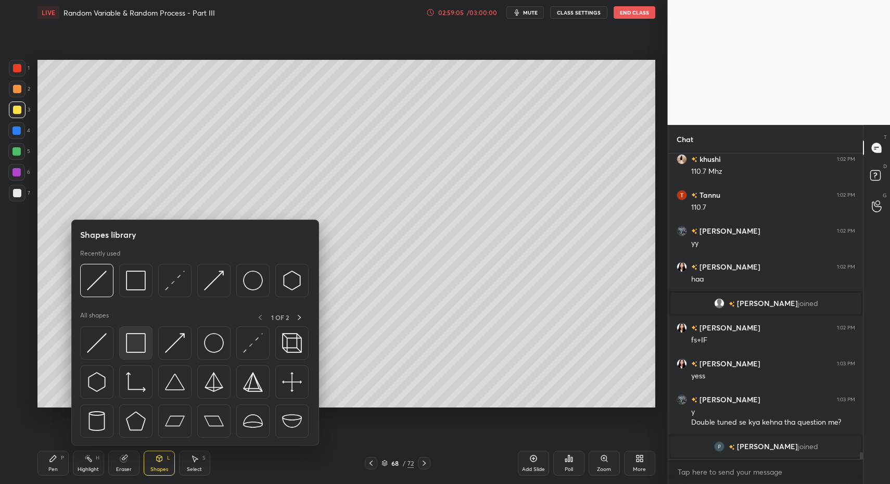
click at [131, 349] on img at bounding box center [136, 343] width 20 height 20
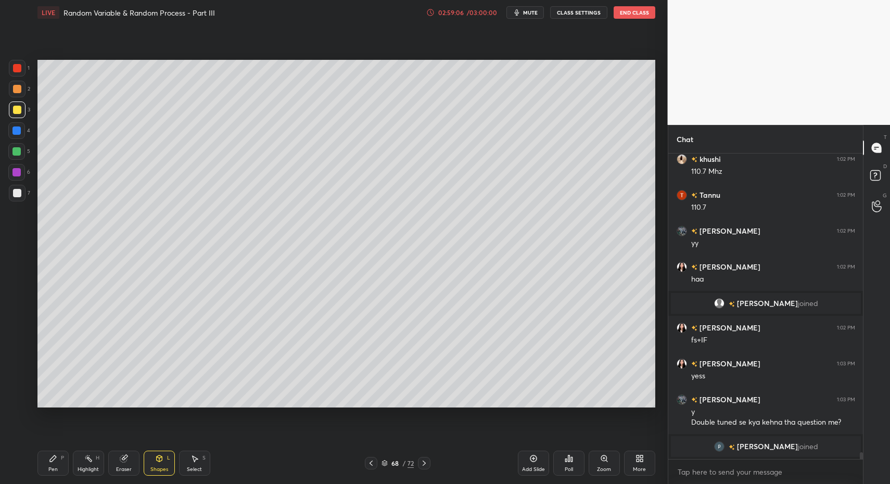
drag, startPoint x: 368, startPoint y: 463, endPoint x: 359, endPoint y: 464, distance: 9.4
click at [368, 463] on icon at bounding box center [371, 463] width 8 height 8
click at [57, 470] on div "Pen" at bounding box center [52, 469] width 9 height 5
click at [54, 467] on div "Pen" at bounding box center [52, 469] width 9 height 5
click at [371, 464] on div at bounding box center [371, 463] width 12 height 12
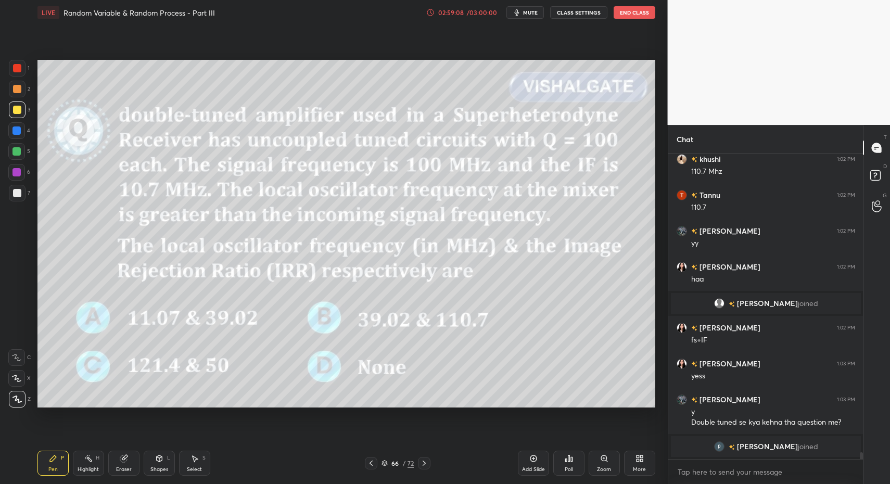
click at [16, 65] on div at bounding box center [17, 68] width 8 height 8
click at [145, 468] on div "Shapes L" at bounding box center [159, 463] width 31 height 25
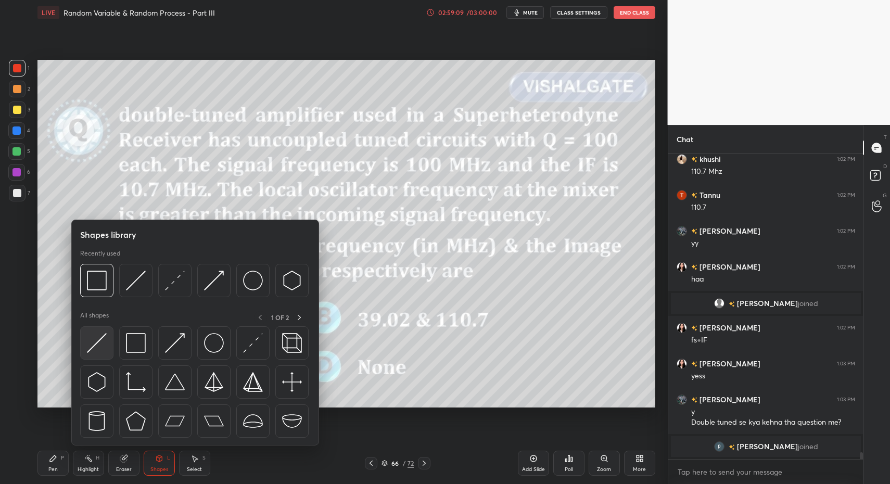
click at [94, 346] on img at bounding box center [97, 343] width 20 height 20
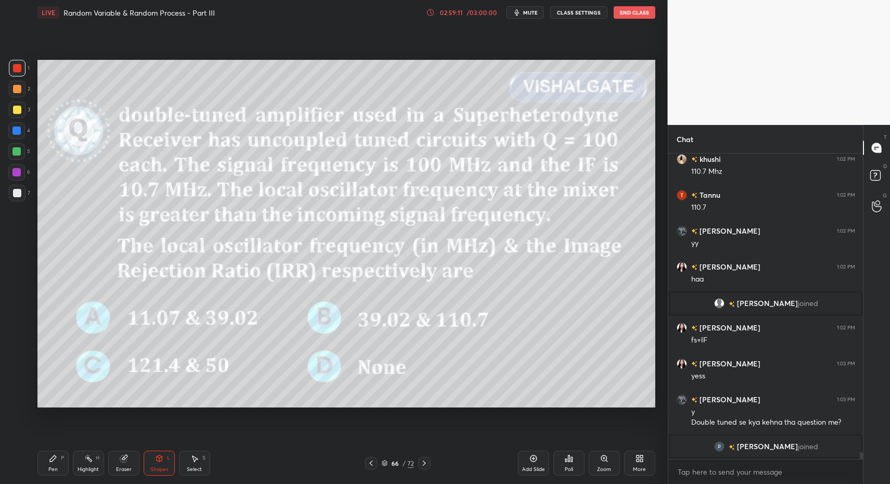
click at [49, 468] on div "Pen" at bounding box center [52, 469] width 9 height 5
drag, startPoint x: 48, startPoint y: 462, endPoint x: 48, endPoint y: 411, distance: 51.0
click at [48, 458] on div "Pen P" at bounding box center [52, 463] width 31 height 25
click at [23, 196] on div at bounding box center [17, 193] width 17 height 17
click at [21, 193] on div at bounding box center [17, 193] width 17 height 17
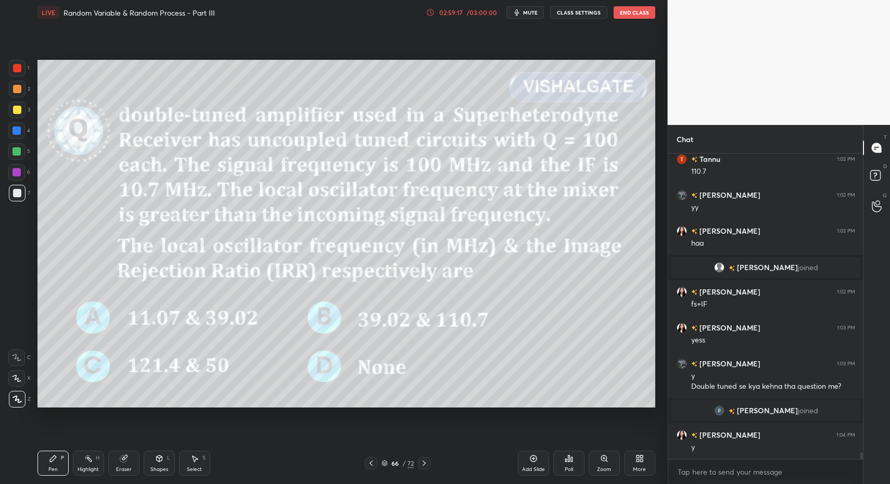
scroll to position [13471, 0]
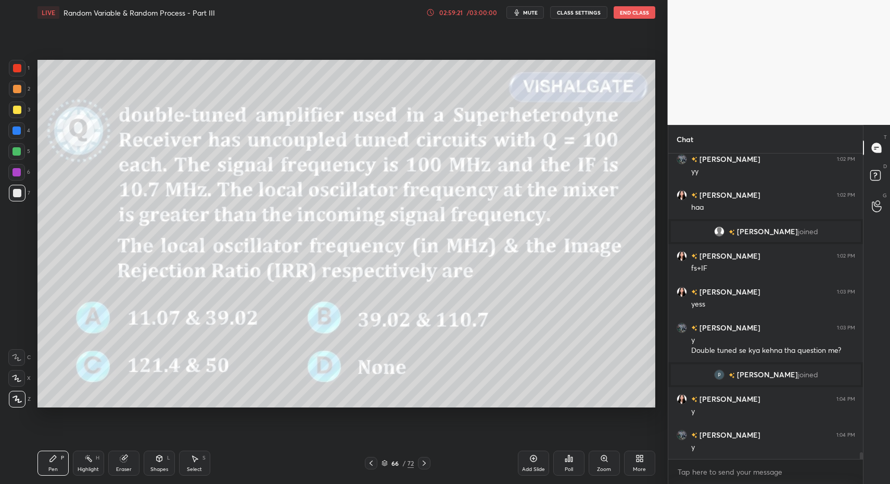
click at [49, 467] on div "Pen" at bounding box center [52, 469] width 9 height 5
drag, startPoint x: 21, startPoint y: 188, endPoint x: 17, endPoint y: 207, distance: 19.2
click at [17, 188] on div at bounding box center [17, 193] width 17 height 17
click at [95, 469] on div "Highlight H" at bounding box center [88, 463] width 31 height 25
click at [87, 463] on div "Highlight H" at bounding box center [88, 463] width 31 height 25
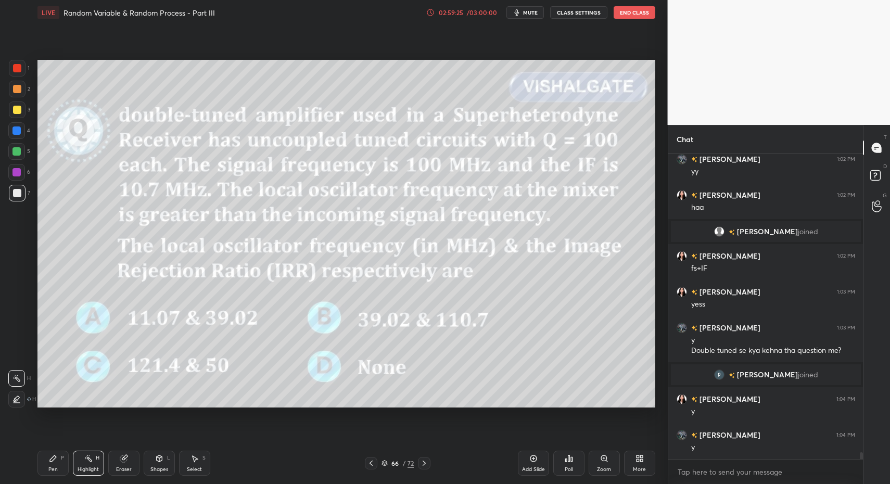
click at [38, 465] on div "Pen P" at bounding box center [52, 463] width 31 height 25
click at [47, 462] on div "Pen P" at bounding box center [52, 463] width 31 height 25
click at [375, 462] on icon at bounding box center [371, 463] width 8 height 8
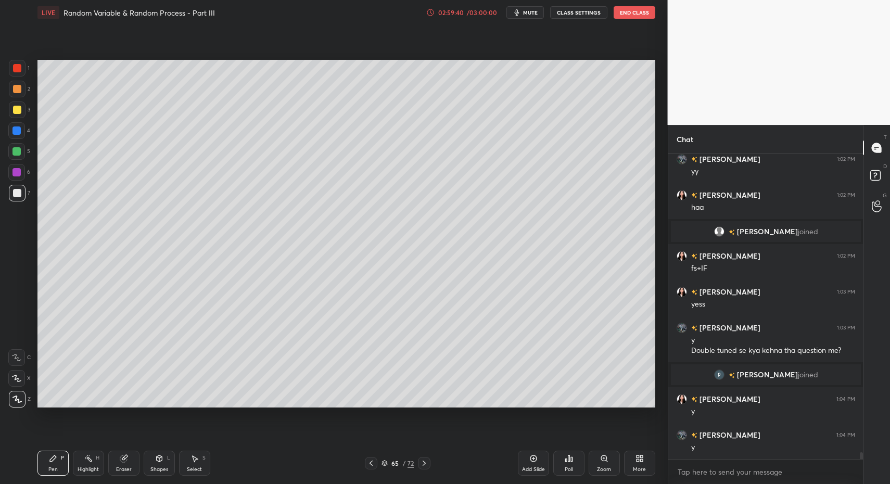
drag, startPoint x: 197, startPoint y: 466, endPoint x: 197, endPoint y: 461, distance: 5.7
click at [197, 467] on div "Select" at bounding box center [194, 469] width 15 height 5
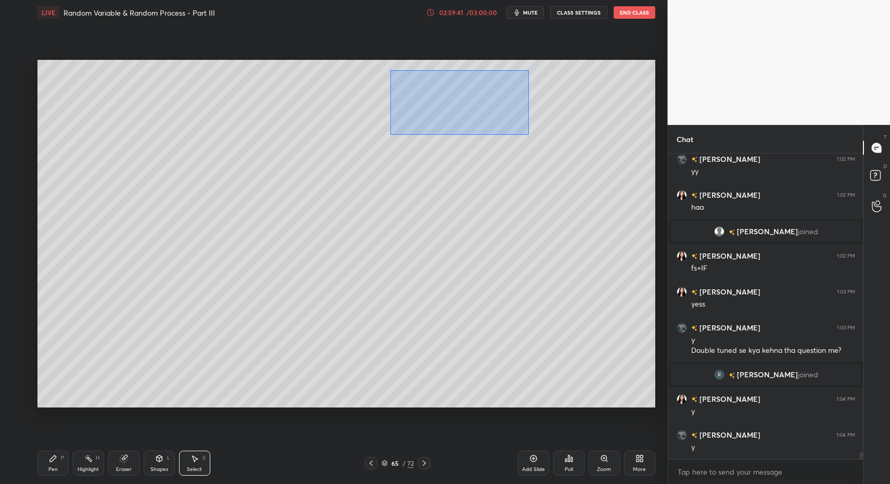
drag, startPoint x: 412, startPoint y: 86, endPoint x: 530, endPoint y: 177, distance: 149.2
click at [554, 151] on div "0 ° Undo Copy Paste here Duplicate Duplicate to new slide Delete" at bounding box center [346, 234] width 618 height 348
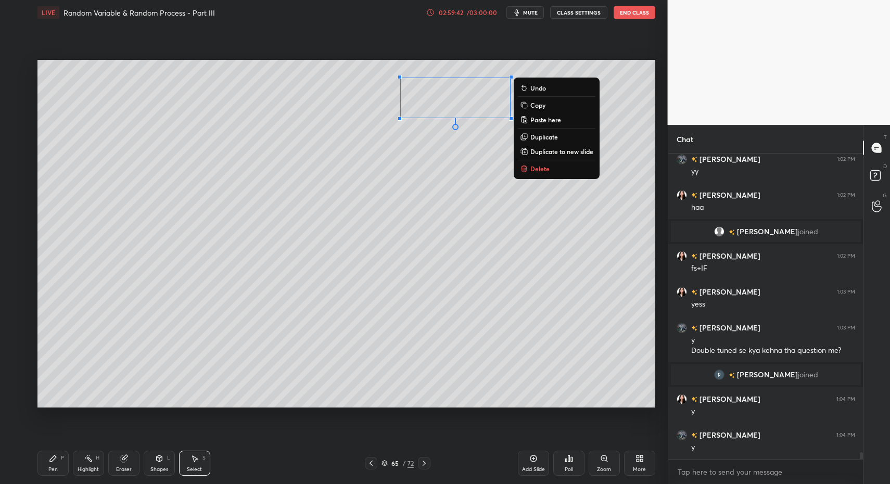
drag, startPoint x: 534, startPoint y: 169, endPoint x: 534, endPoint y: 177, distance: 8.3
click at [534, 167] on p "Delete" at bounding box center [539, 168] width 19 height 8
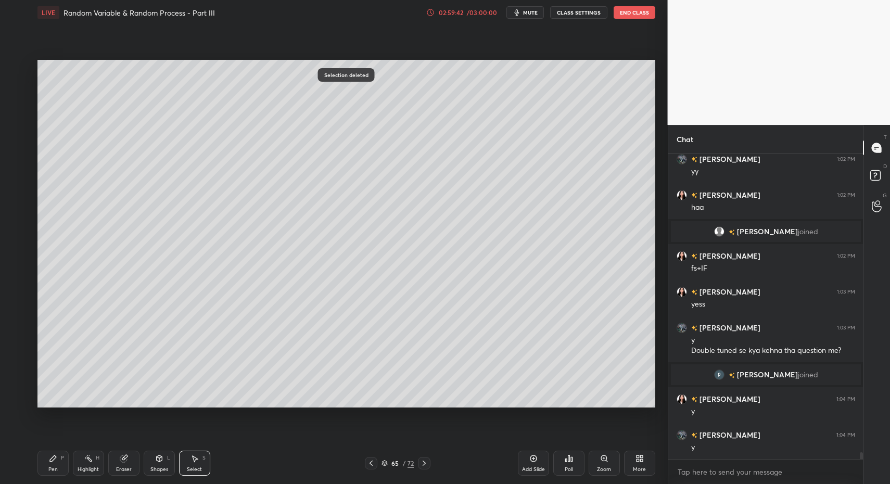
click at [424, 465] on icon at bounding box center [424, 463] width 8 height 8
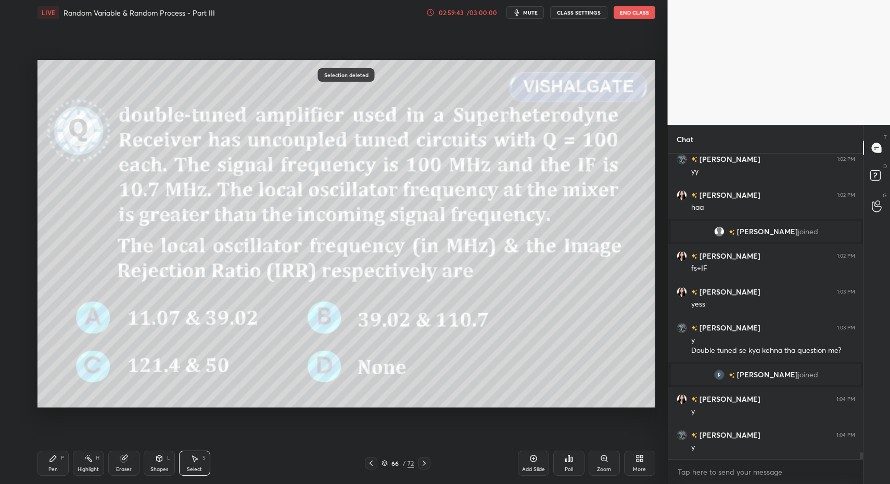
click at [50, 467] on div "Pen" at bounding box center [52, 469] width 9 height 5
click at [86, 465] on div "Highlight H" at bounding box center [88, 463] width 31 height 25
click at [50, 465] on div "Pen P" at bounding box center [52, 463] width 31 height 25
drag, startPoint x: 54, startPoint y: 461, endPoint x: 158, endPoint y: 434, distance: 107.5
click at [54, 461] on icon at bounding box center [53, 458] width 8 height 8
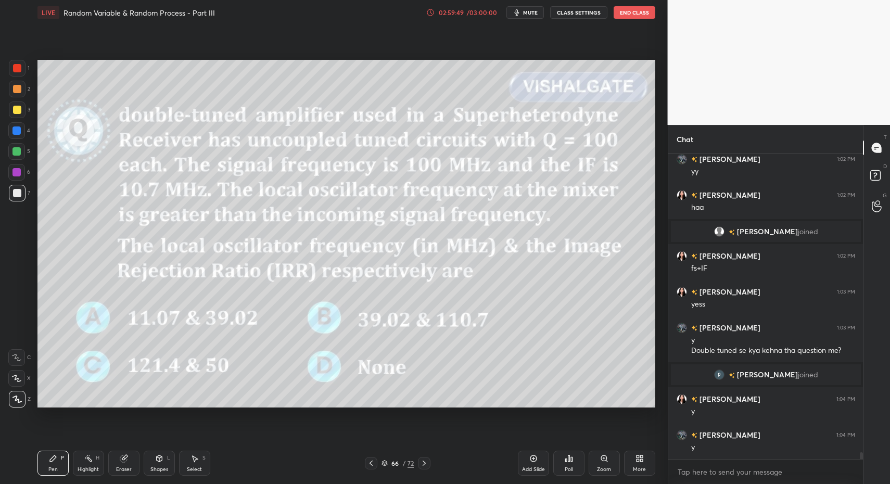
click at [426, 466] on icon at bounding box center [424, 463] width 8 height 8
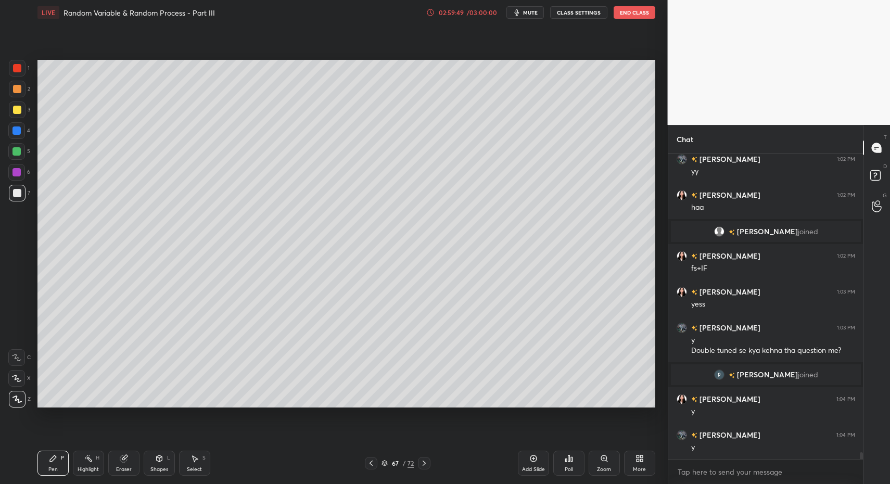
click at [423, 463] on icon at bounding box center [424, 463] width 8 height 8
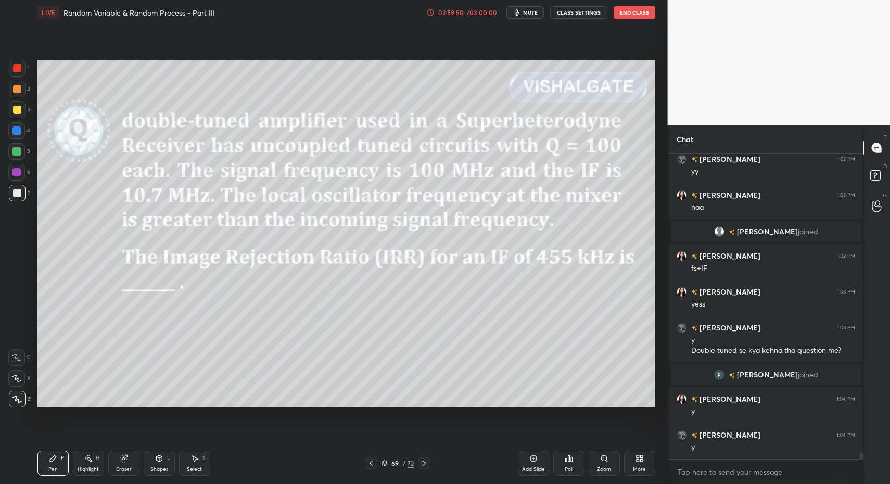
click at [373, 465] on icon at bounding box center [371, 463] width 8 height 8
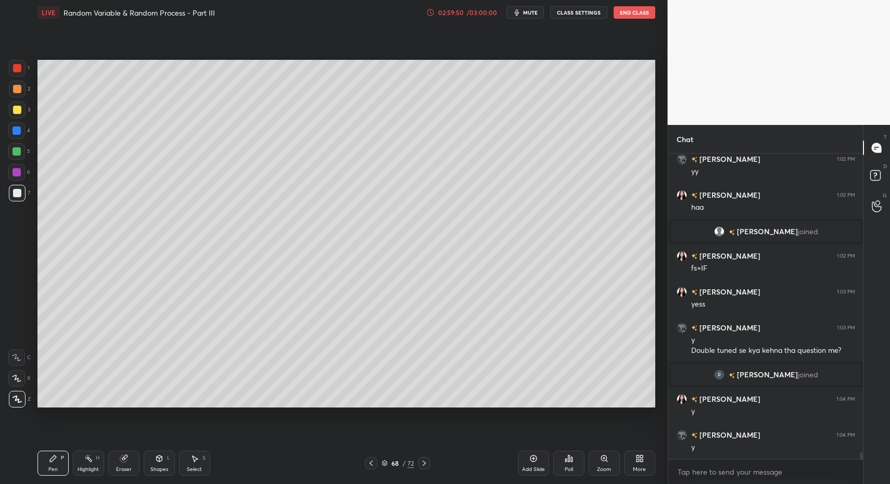
click at [369, 466] on icon at bounding box center [371, 463] width 8 height 8
click at [373, 465] on icon at bounding box center [371, 463] width 8 height 8
click at [374, 463] on div at bounding box center [371, 463] width 12 height 12
click at [375, 464] on div at bounding box center [371, 463] width 12 height 12
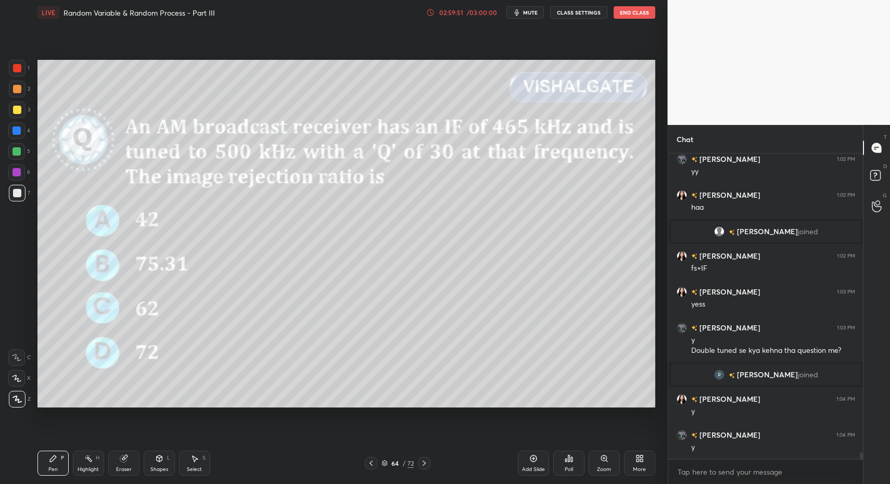
click at [375, 462] on div at bounding box center [371, 463] width 12 height 12
click at [377, 462] on div at bounding box center [371, 463] width 12 height 12
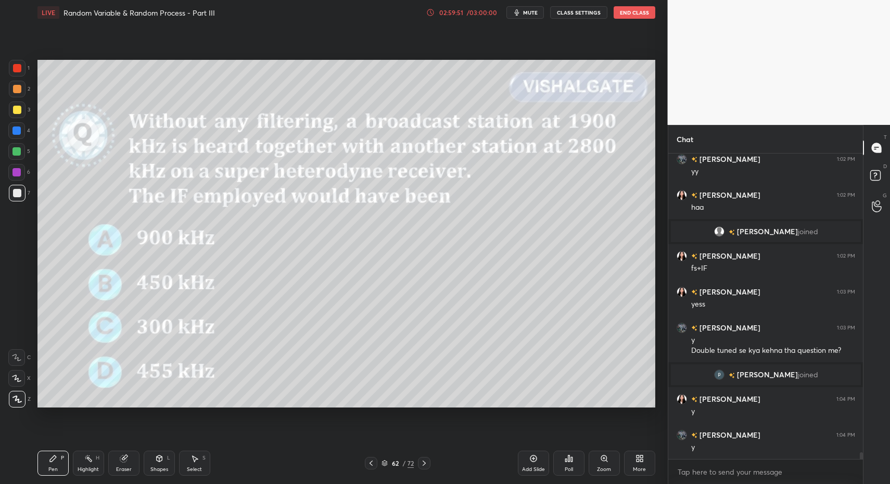
click at [376, 461] on div at bounding box center [371, 463] width 12 height 12
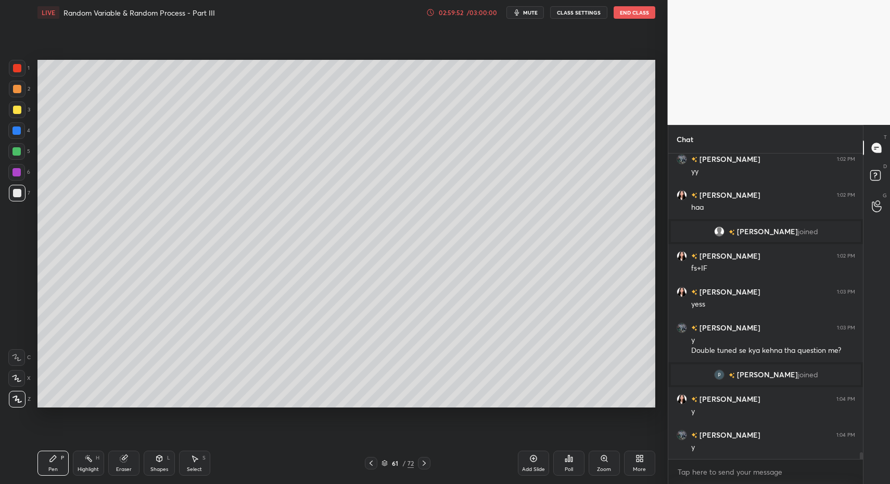
click at [379, 461] on div "61 / 72" at bounding box center [398, 463] width 66 height 12
click at [377, 463] on div at bounding box center [371, 463] width 12 height 12
click at [374, 463] on div at bounding box center [371, 463] width 12 height 12
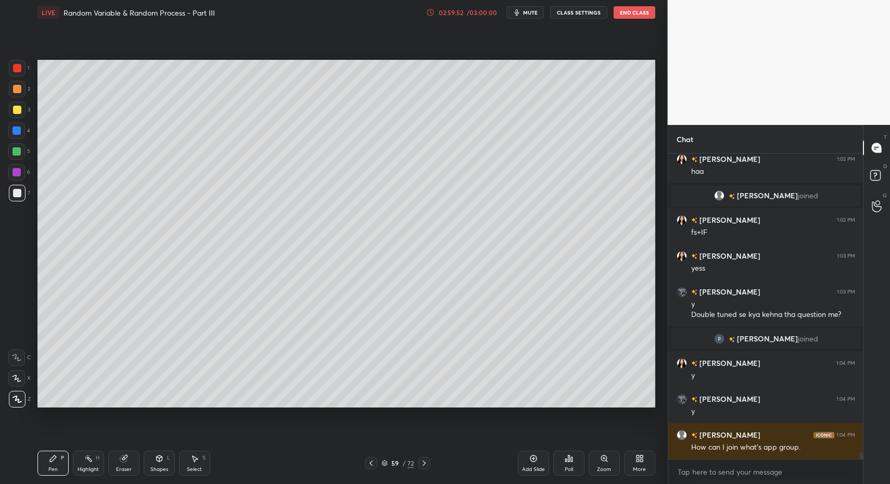
click at [374, 464] on icon at bounding box center [371, 463] width 8 height 8
click at [373, 463] on icon at bounding box center [371, 463] width 8 height 8
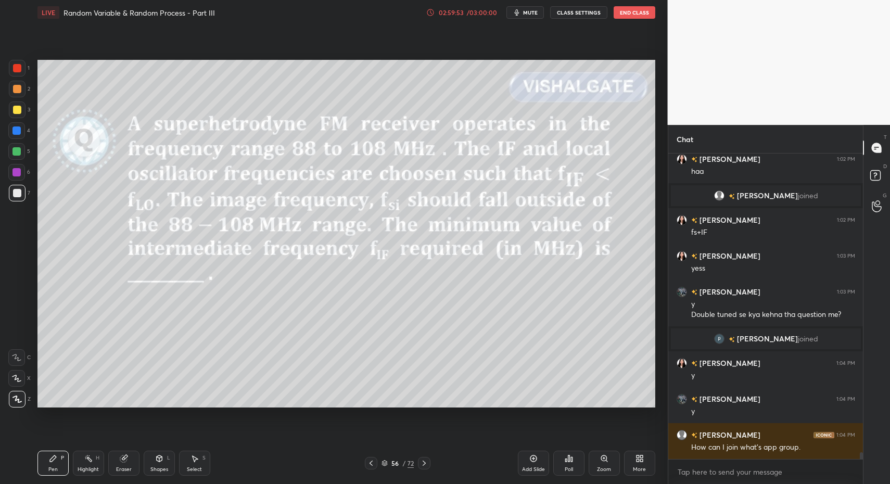
click at [373, 463] on icon at bounding box center [371, 463] width 8 height 8
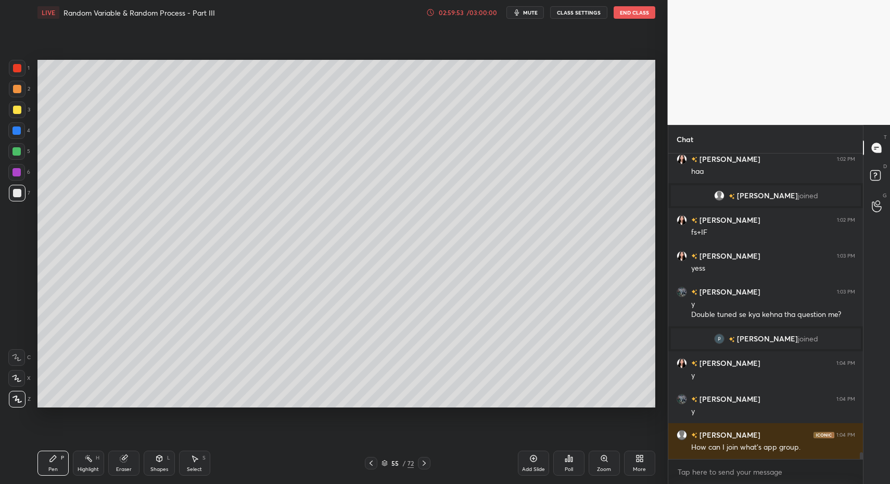
click at [371, 463] on icon at bounding box center [371, 463] width 8 height 8
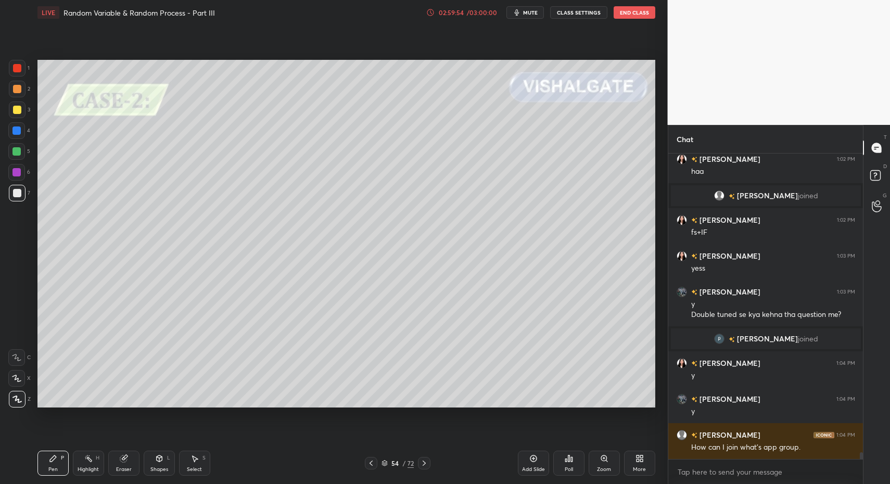
click at [371, 463] on icon at bounding box center [371, 463] width 8 height 8
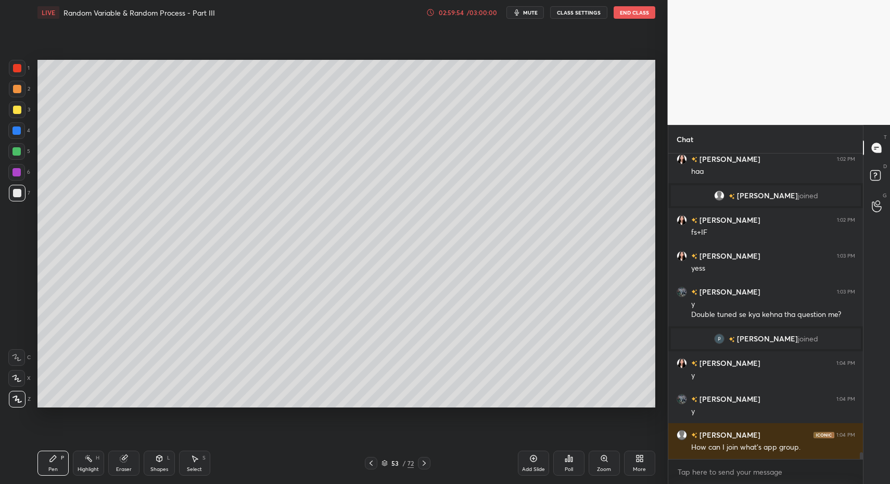
click at [369, 463] on icon at bounding box center [371, 463] width 8 height 8
click at [371, 463] on icon at bounding box center [371, 463] width 8 height 8
click at [372, 464] on icon at bounding box center [371, 463] width 8 height 8
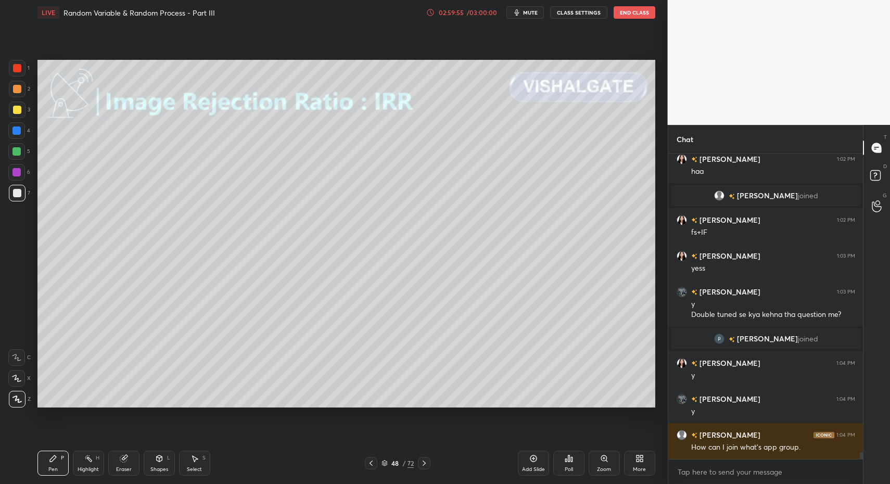
click at [372, 464] on icon at bounding box center [371, 463] width 8 height 8
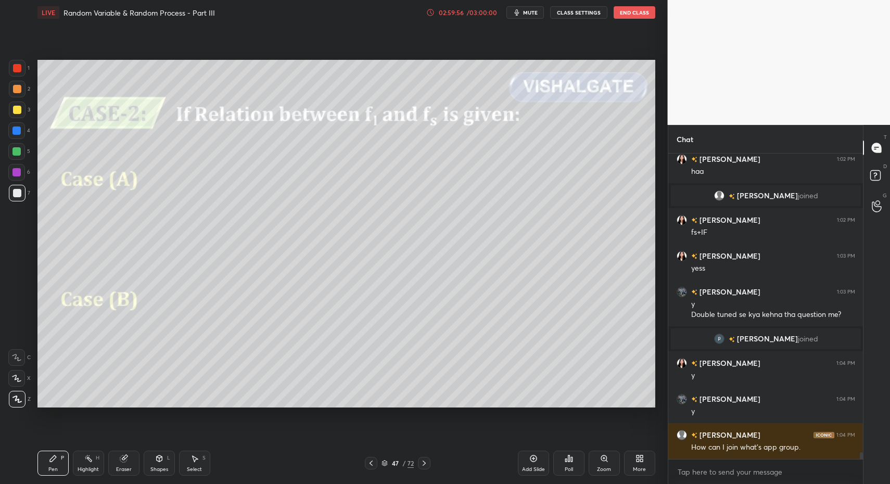
click at [428, 465] on icon at bounding box center [424, 463] width 8 height 8
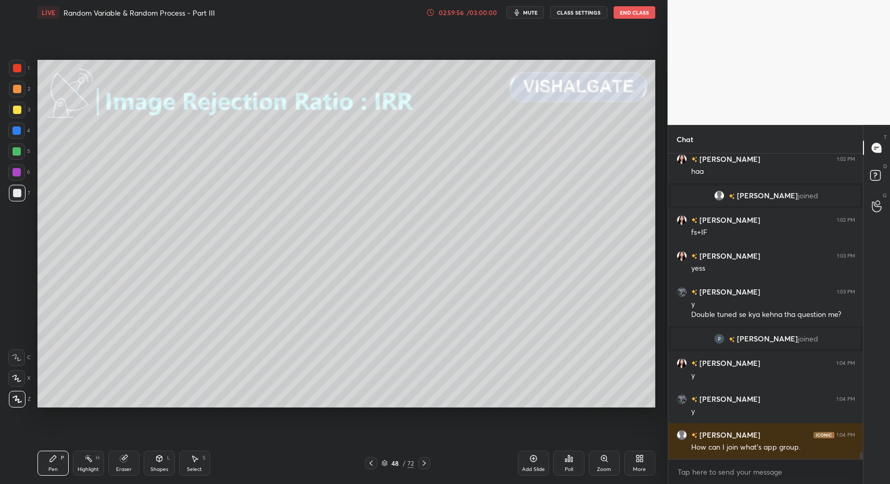
click at [422, 466] on icon at bounding box center [424, 463] width 8 height 8
drag, startPoint x: 45, startPoint y: 456, endPoint x: 75, endPoint y: 459, distance: 30.8
click at [45, 456] on div "Pen P" at bounding box center [52, 463] width 31 height 25
drag, startPoint x: 79, startPoint y: 459, endPoint x: 82, endPoint y: 445, distance: 14.4
click at [79, 459] on div "Highlight H" at bounding box center [88, 463] width 31 height 25
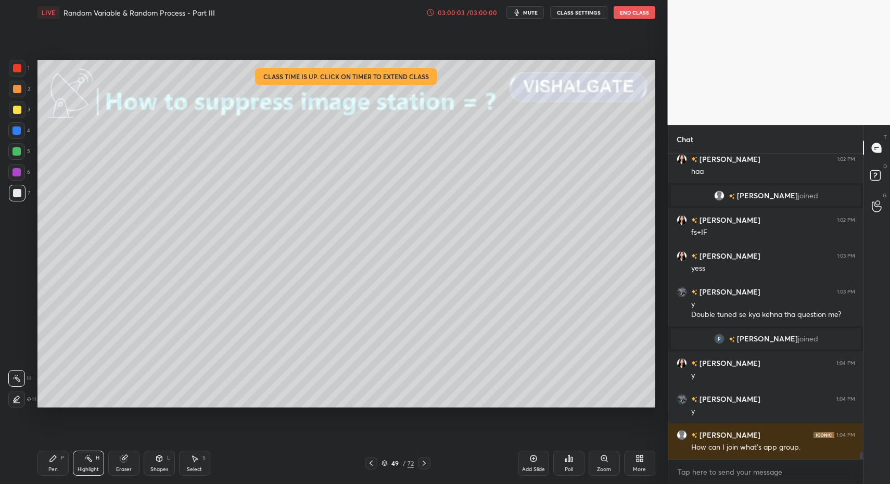
click at [426, 462] on icon at bounding box center [424, 463] width 8 height 8
click at [423, 463] on icon at bounding box center [424, 463] width 8 height 8
click at [425, 462] on icon at bounding box center [424, 463] width 8 height 8
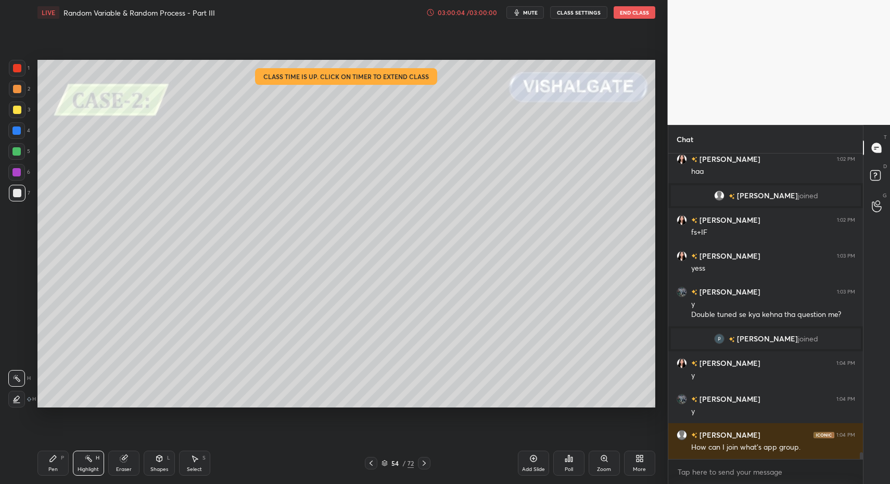
click at [427, 461] on icon at bounding box center [424, 463] width 8 height 8
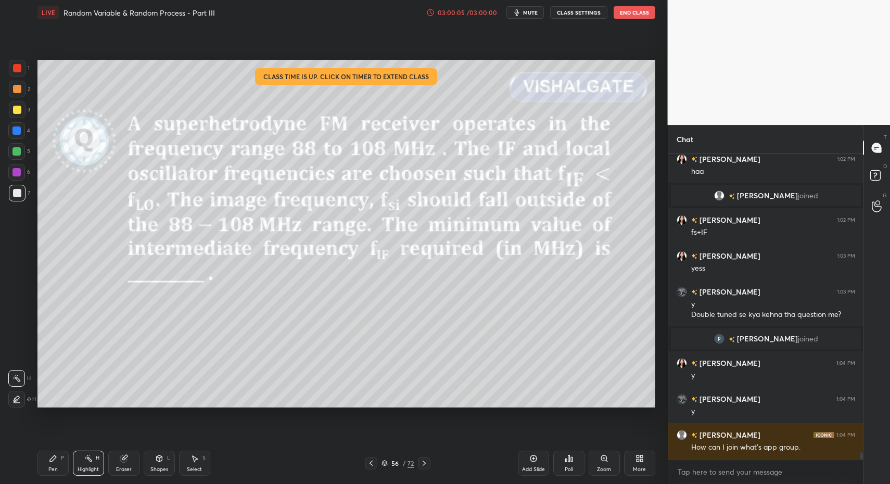
click at [427, 462] on icon at bounding box center [424, 463] width 8 height 8
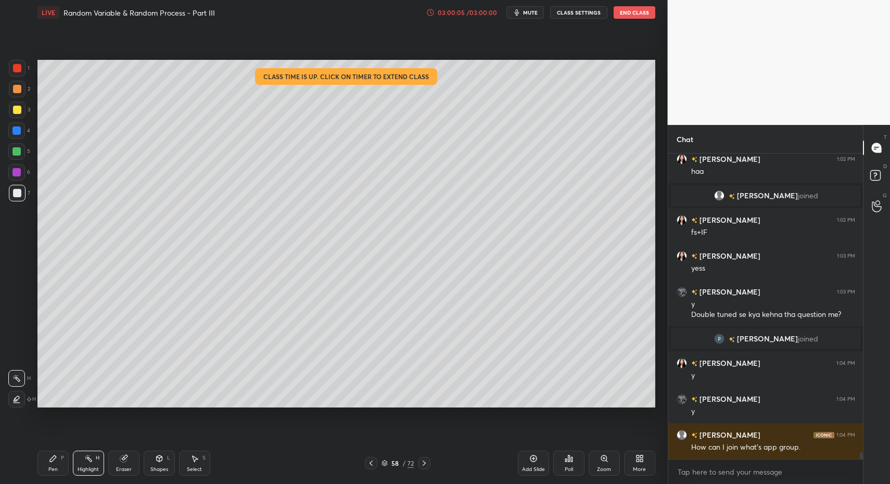
click at [427, 462] on icon at bounding box center [424, 463] width 8 height 8
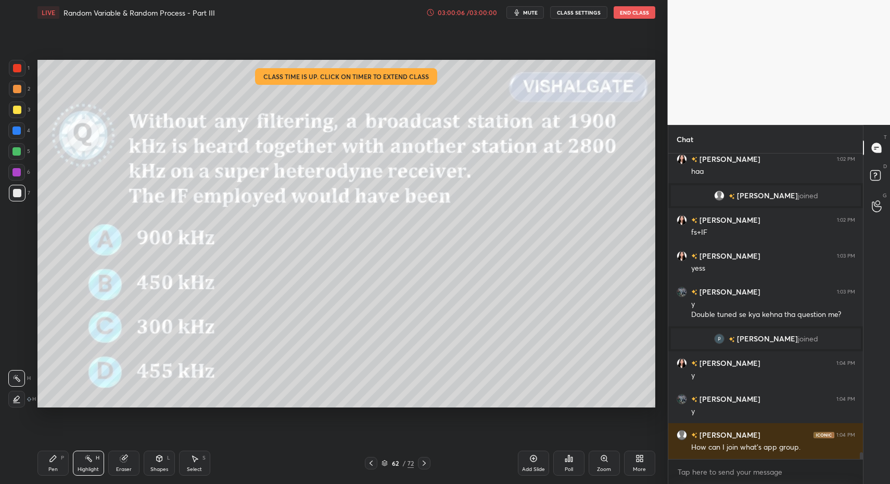
click at [426, 461] on icon at bounding box center [424, 463] width 8 height 8
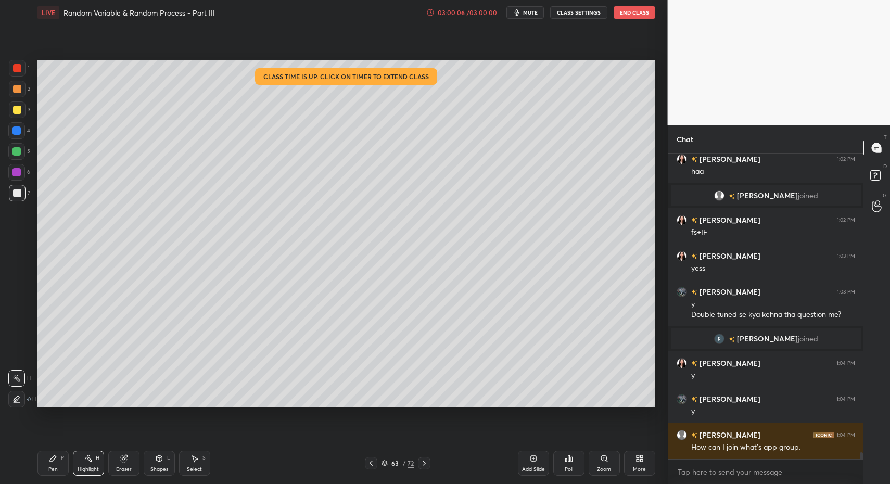
click at [426, 461] on icon at bounding box center [424, 463] width 8 height 8
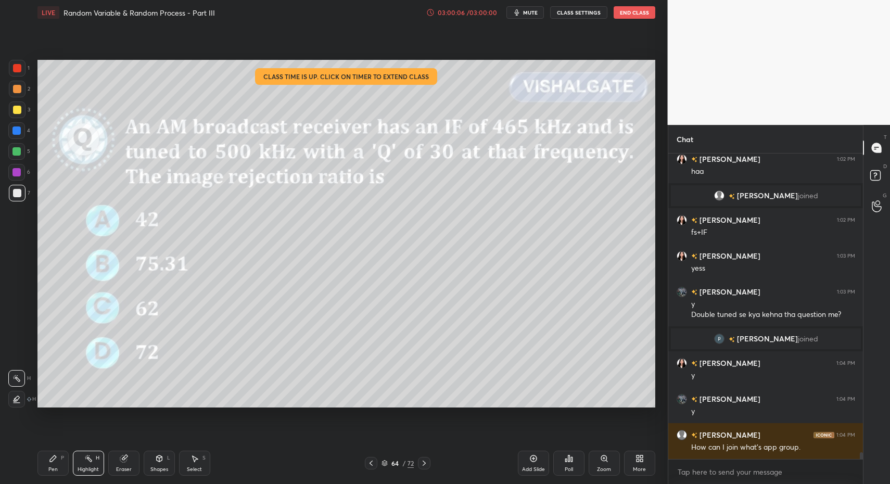
scroll to position [13543, 0]
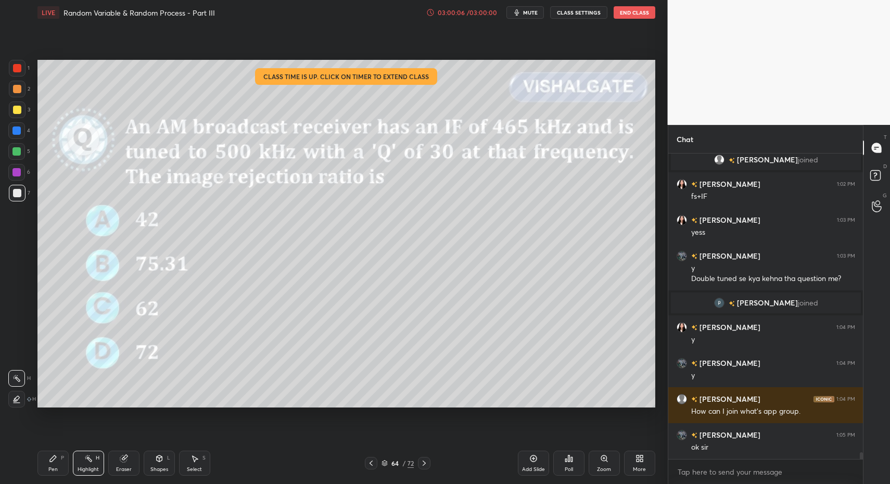
click at [427, 462] on icon at bounding box center [424, 463] width 8 height 8
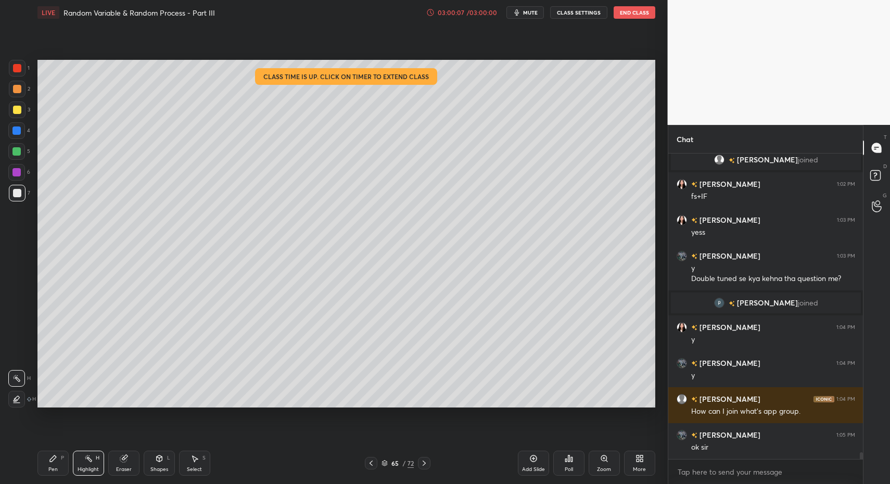
click at [427, 462] on icon at bounding box center [424, 463] width 8 height 8
click at [427, 461] on icon at bounding box center [424, 463] width 8 height 8
click at [369, 462] on icon at bounding box center [371, 463] width 8 height 8
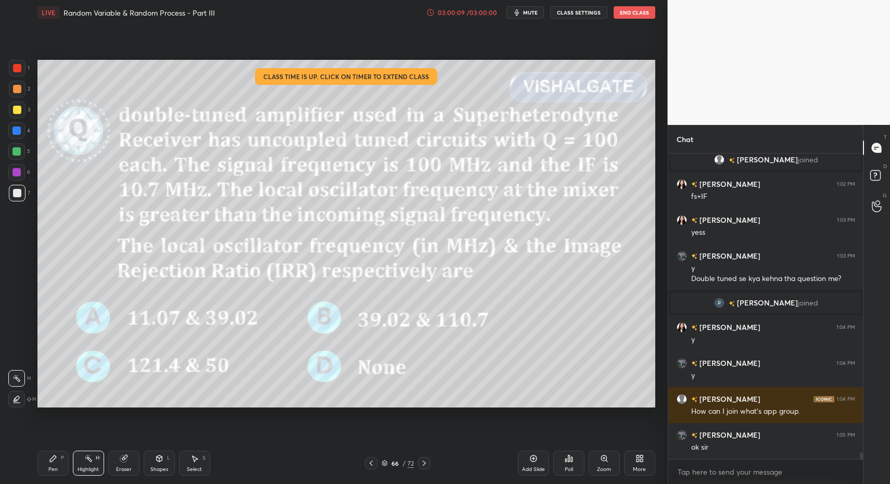
click at [33, 459] on div "LIVE Random Variable & Random Process - Part III 03:00:09 / 03:00:00 mute CLASS…" at bounding box center [346, 242] width 626 height 484
click at [42, 459] on div "Pen P" at bounding box center [52, 463] width 31 height 25
click at [79, 461] on div "Highlight H" at bounding box center [88, 463] width 31 height 25
drag, startPoint x: 83, startPoint y: 458, endPoint x: 78, endPoint y: 460, distance: 6.1
click at [83, 457] on div "Highlight H" at bounding box center [88, 463] width 31 height 25
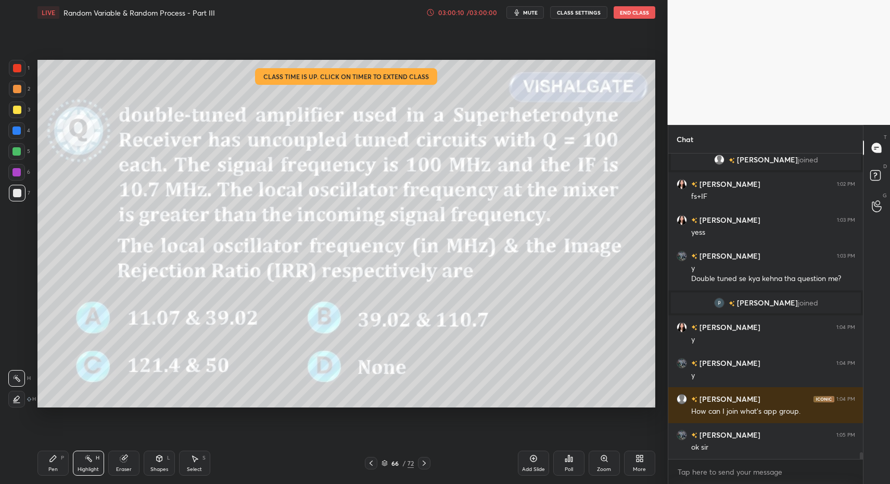
click at [65, 459] on div "Pen P Highlight H Eraser Shapes L Select S" at bounding box center [157, 463] width 240 height 25
click at [87, 461] on icon at bounding box center [88, 458] width 8 height 8
click at [424, 465] on icon at bounding box center [424, 463] width 8 height 8
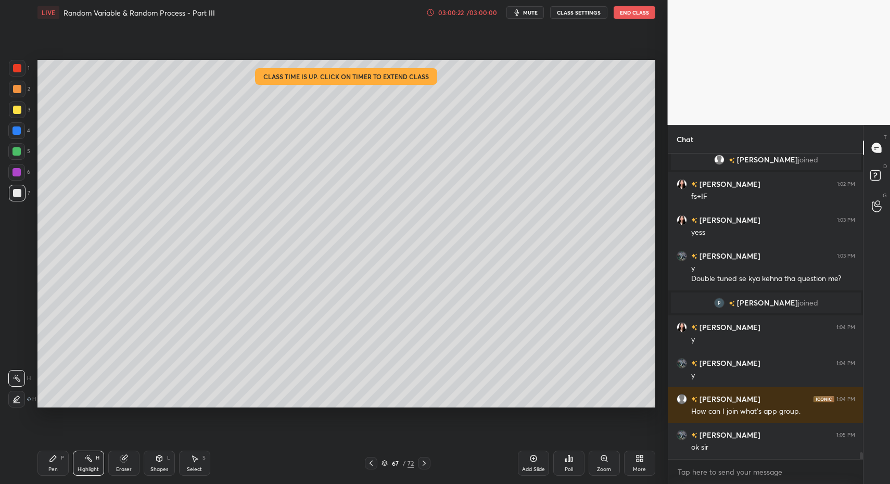
click at [422, 465] on icon at bounding box center [424, 463] width 8 height 8
click at [57, 456] on div "Pen P" at bounding box center [52, 463] width 31 height 25
click at [54, 458] on div "Pen P" at bounding box center [52, 463] width 31 height 25
click at [530, 459] on icon at bounding box center [533, 458] width 8 height 8
drag, startPoint x: 43, startPoint y: 466, endPoint x: 41, endPoint y: 410, distance: 56.2
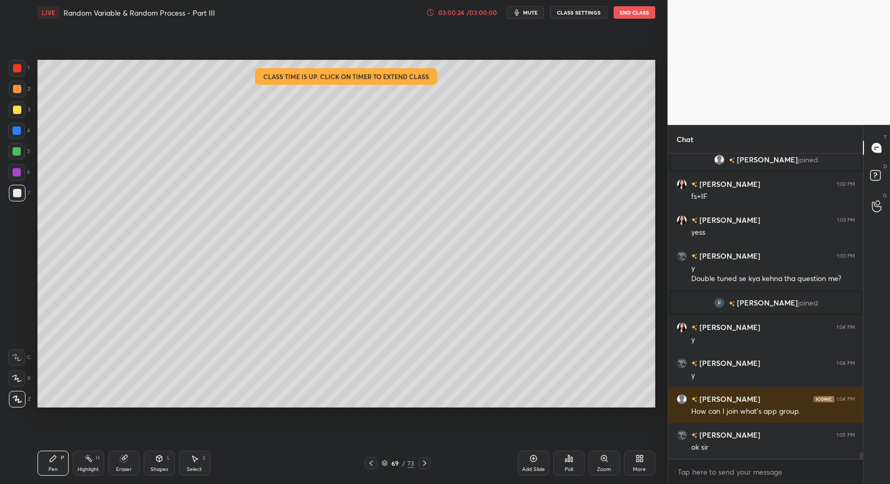
click at [43, 466] on div "Pen P" at bounding box center [52, 463] width 31 height 25
click at [16, 156] on div at bounding box center [16, 151] width 17 height 17
drag, startPoint x: 172, startPoint y: 467, endPoint x: 164, endPoint y: 450, distance: 19.1
click at [169, 466] on div "Shapes L" at bounding box center [159, 463] width 31 height 25
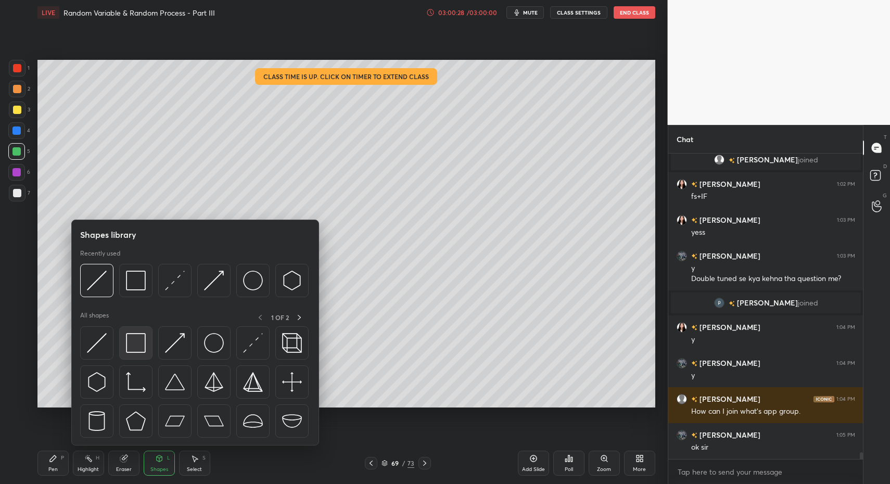
click at [133, 342] on img at bounding box center [136, 343] width 20 height 20
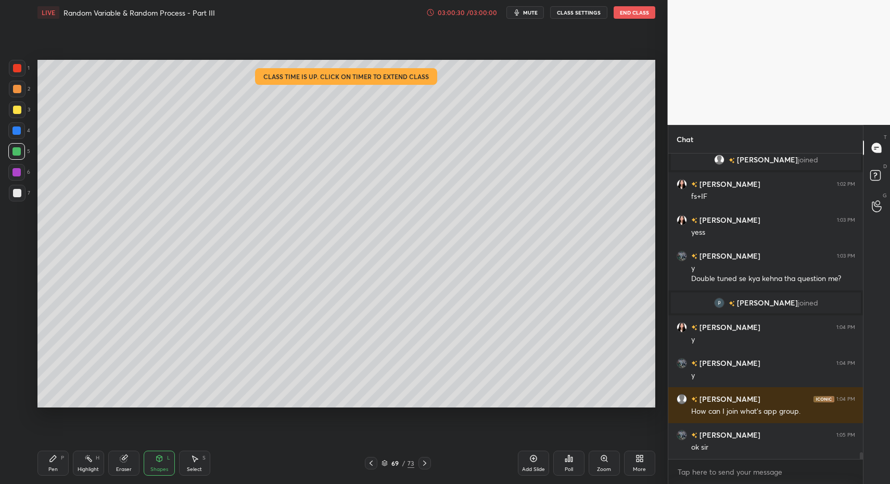
drag, startPoint x: 17, startPoint y: 201, endPoint x: 18, endPoint y: 196, distance: 5.9
click at [17, 201] on div "7" at bounding box center [19, 195] width 21 height 21
click at [19, 196] on div at bounding box center [17, 193] width 17 height 17
click at [45, 462] on div "Pen P" at bounding box center [52, 463] width 31 height 25
drag, startPoint x: 53, startPoint y: 460, endPoint x: 84, endPoint y: 451, distance: 32.5
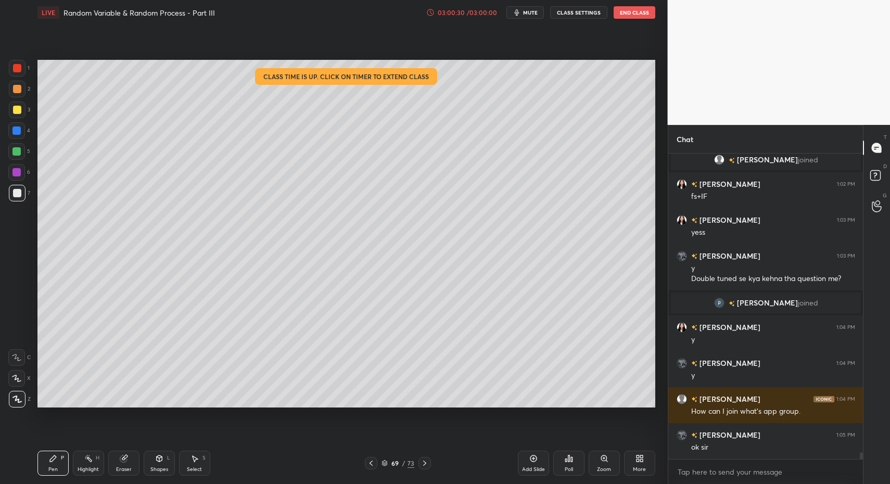
click at [53, 460] on icon at bounding box center [53, 458] width 6 height 6
drag, startPoint x: 167, startPoint y: 467, endPoint x: 167, endPoint y: 450, distance: 17.2
click at [167, 467] on div "Shapes" at bounding box center [159, 469] width 18 height 5
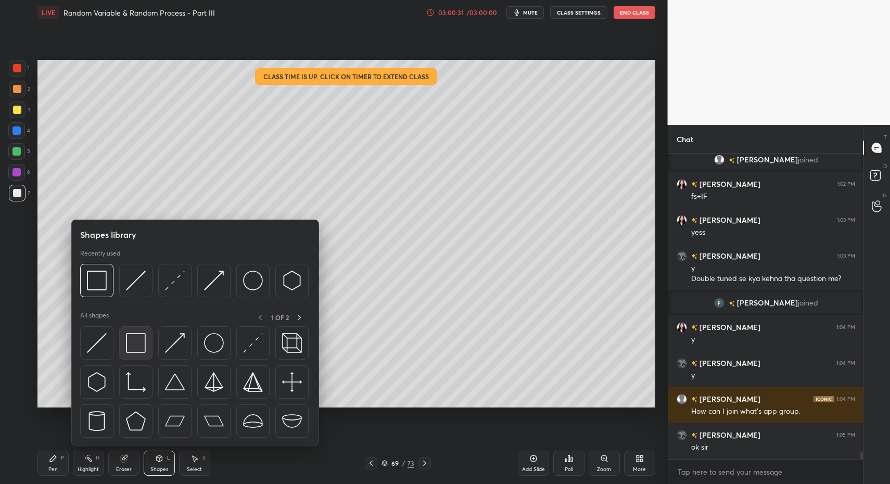
click at [131, 342] on img at bounding box center [136, 343] width 20 height 20
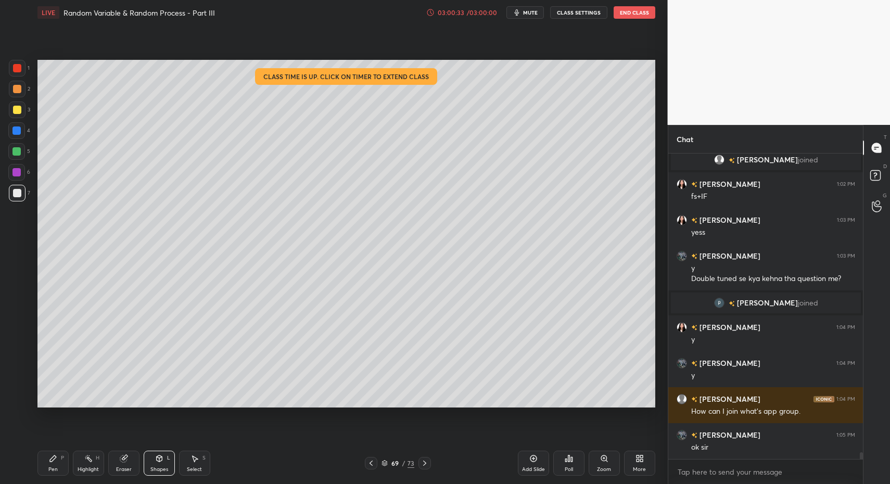
drag, startPoint x: 158, startPoint y: 456, endPoint x: 152, endPoint y: 450, distance: 8.1
click at [158, 456] on icon at bounding box center [159, 458] width 6 height 6
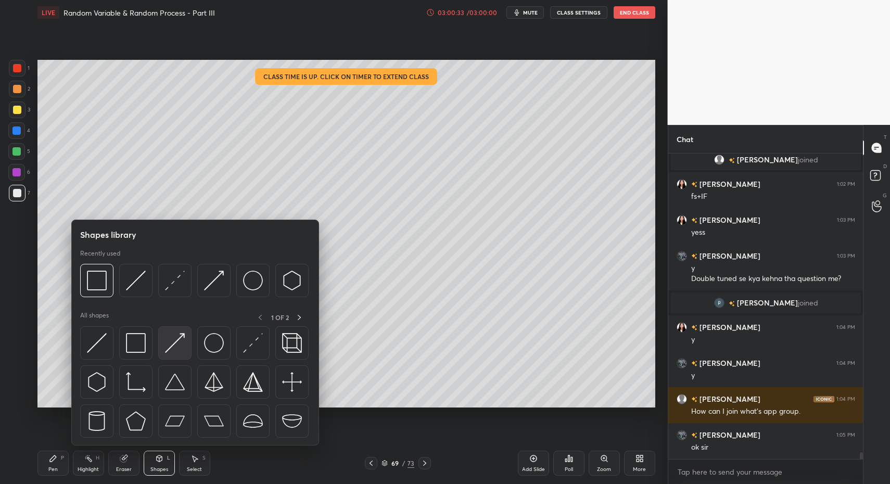
click at [179, 346] on img at bounding box center [175, 343] width 20 height 20
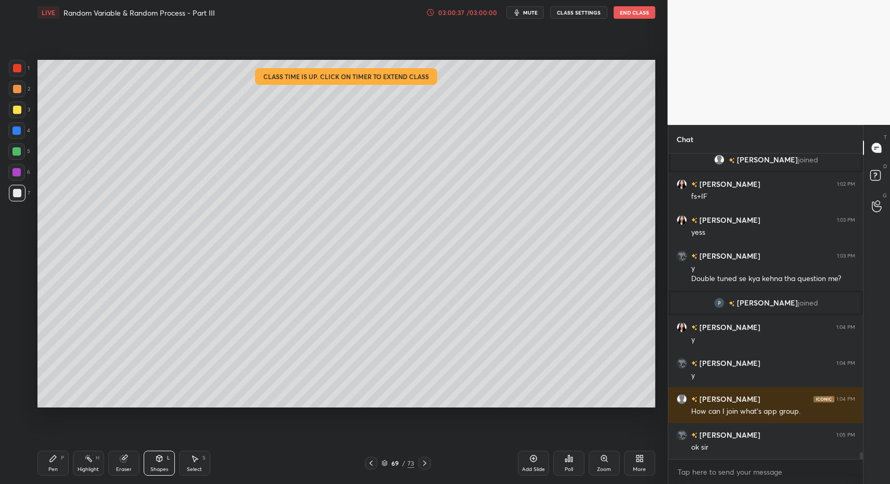
drag, startPoint x: 62, startPoint y: 455, endPoint x: 54, endPoint y: 432, distance: 24.2
click at [58, 455] on div "Pen P" at bounding box center [52, 463] width 31 height 25
click at [59, 452] on div "Pen P" at bounding box center [52, 463] width 31 height 25
click at [20, 68] on div at bounding box center [17, 68] width 17 height 17
click at [21, 356] on icon at bounding box center [16, 357] width 9 height 7
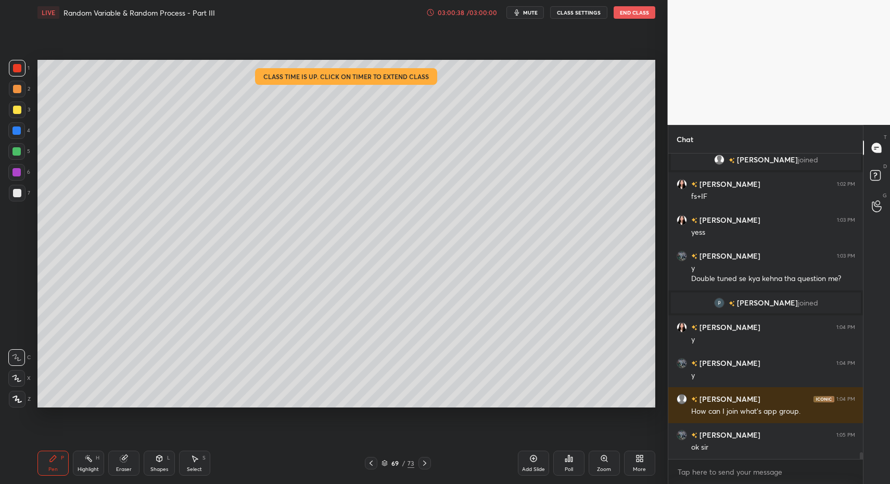
click at [145, 460] on div "Shapes L" at bounding box center [159, 463] width 31 height 25
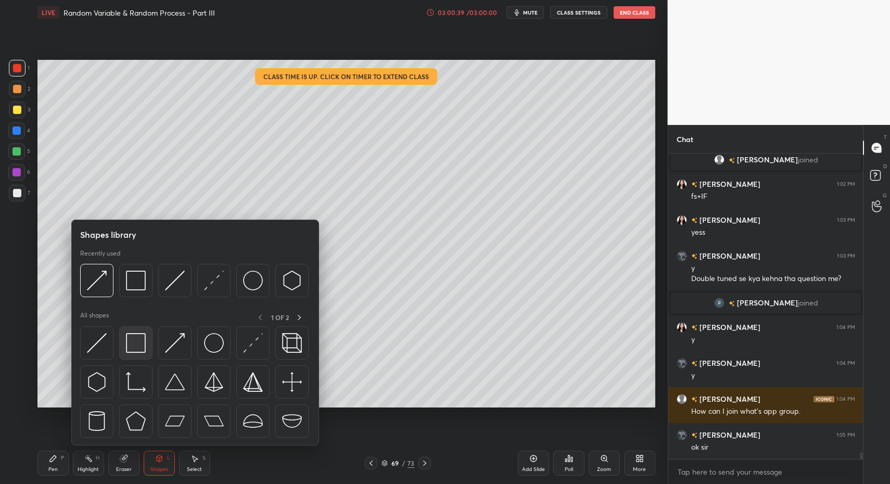
click at [133, 342] on img at bounding box center [136, 343] width 20 height 20
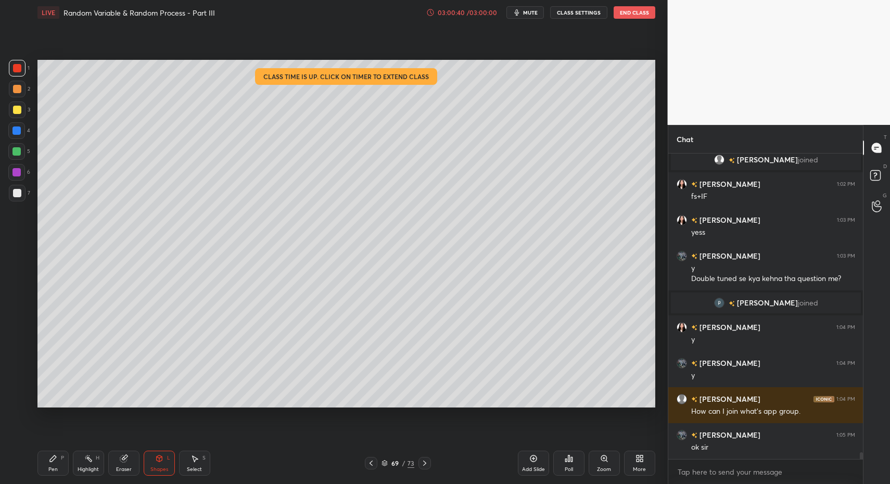
drag, startPoint x: 45, startPoint y: 470, endPoint x: 41, endPoint y: 460, distance: 10.5
click at [45, 470] on div "Pen P" at bounding box center [52, 463] width 31 height 25
click at [42, 463] on div "Pen P" at bounding box center [52, 463] width 31 height 25
drag, startPoint x: 20, startPoint y: 390, endPoint x: 27, endPoint y: 408, distance: 19.4
click at [20, 390] on div "Z" at bounding box center [20, 397] width 22 height 21
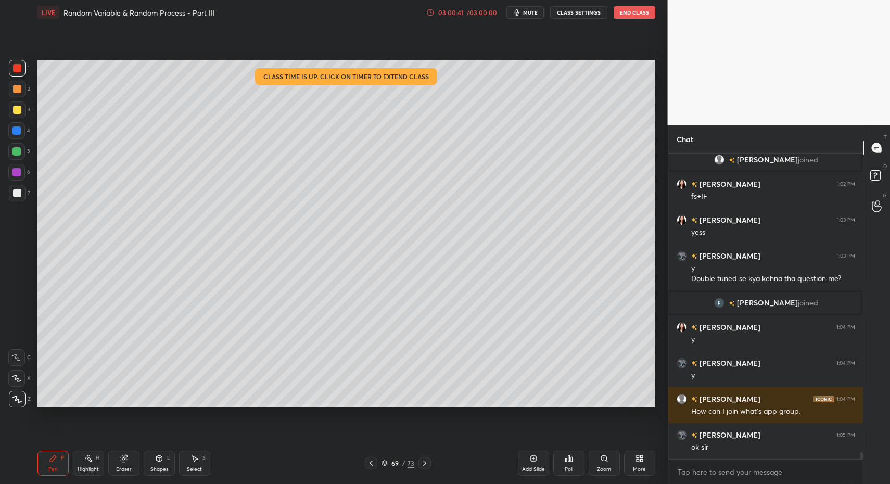
drag, startPoint x: 53, startPoint y: 460, endPoint x: 49, endPoint y: 411, distance: 49.6
click at [53, 460] on icon at bounding box center [53, 458] width 8 height 8
click at [19, 201] on div at bounding box center [17, 193] width 17 height 17
click at [23, 196] on div at bounding box center [17, 193] width 17 height 17
click at [24, 172] on div at bounding box center [16, 172] width 17 height 17
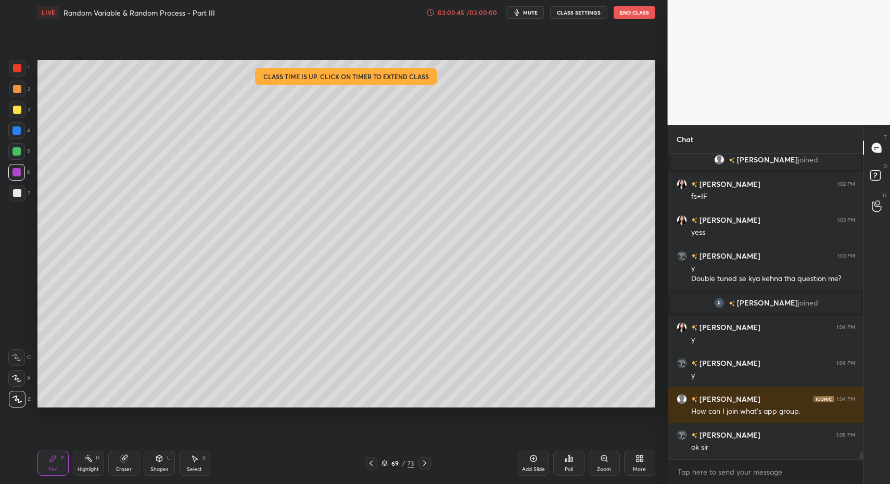
click at [7, 191] on div "1 2 3 4 5 6 7 C X Z C X Z E E Erase all H H" at bounding box center [16, 234] width 33 height 348
drag, startPoint x: 44, startPoint y: 461, endPoint x: 53, endPoint y: 418, distance: 44.1
click at [44, 461] on div "Pen P" at bounding box center [52, 463] width 31 height 25
click at [18, 203] on div "7" at bounding box center [19, 195] width 21 height 21
click at [18, 200] on div at bounding box center [17, 193] width 17 height 17
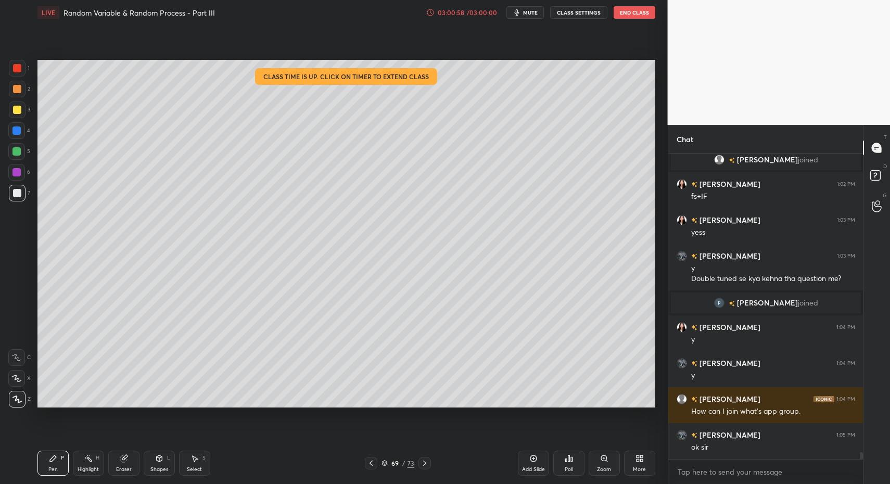
click at [19, 76] on div at bounding box center [17, 68] width 17 height 17
drag, startPoint x: 11, startPoint y: 67, endPoint x: 22, endPoint y: 119, distance: 53.1
click at [11, 71] on div at bounding box center [17, 68] width 17 height 17
click at [19, 119] on div "3" at bounding box center [19, 111] width 21 height 21
click at [18, 131] on div at bounding box center [16, 130] width 8 height 8
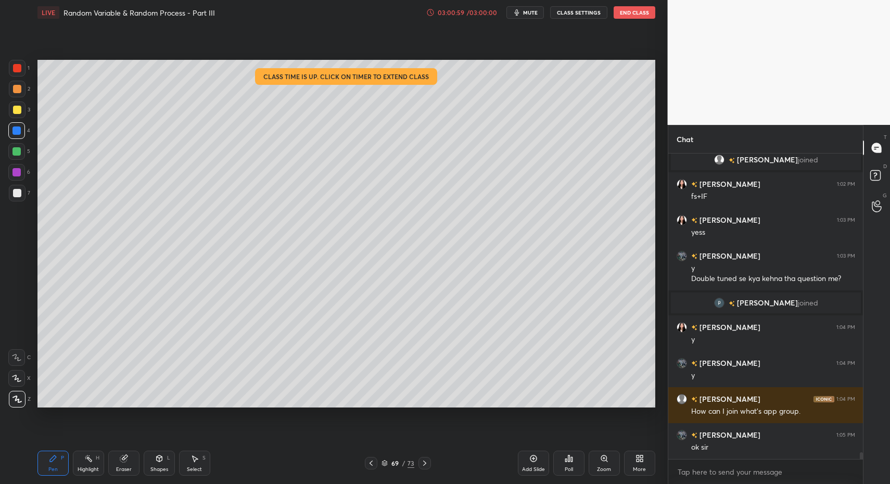
drag, startPoint x: 145, startPoint y: 456, endPoint x: 145, endPoint y: 448, distance: 8.9
click at [145, 456] on div "Shapes L" at bounding box center [159, 463] width 31 height 25
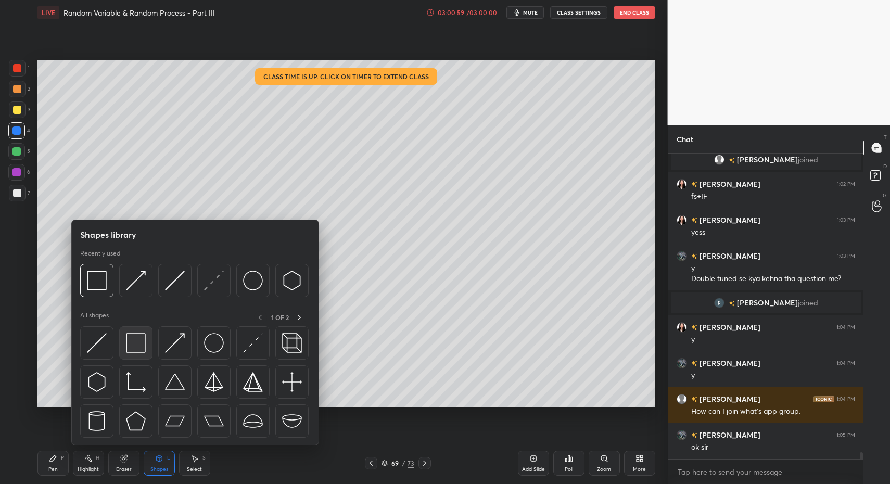
click at [130, 341] on img at bounding box center [136, 343] width 20 height 20
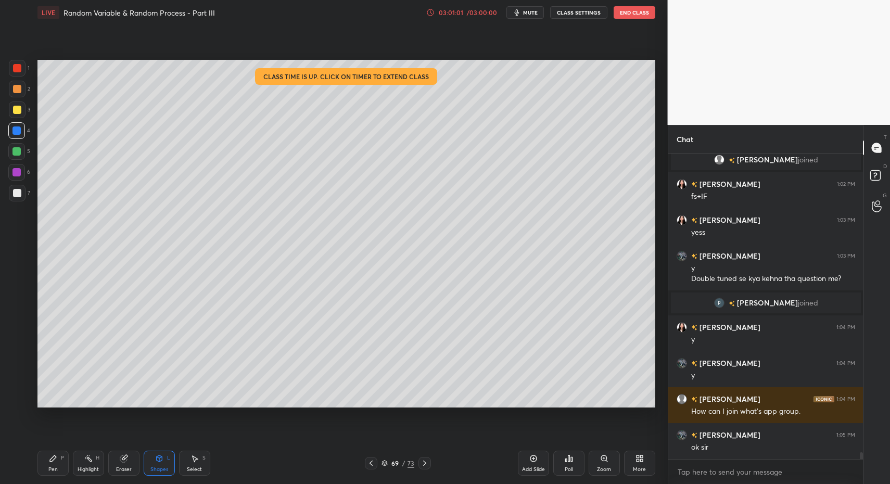
scroll to position [13579, 0]
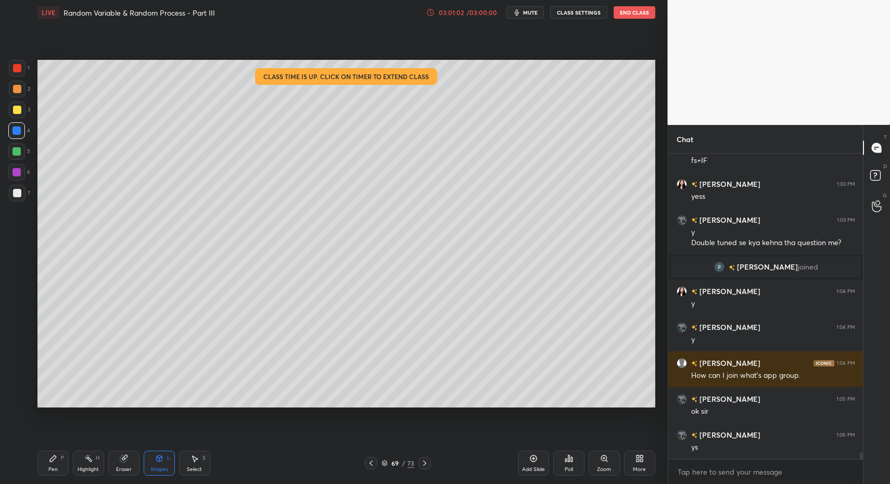
click at [188, 456] on div "Select S" at bounding box center [194, 463] width 31 height 25
click at [184, 458] on div "Select S" at bounding box center [194, 463] width 31 height 25
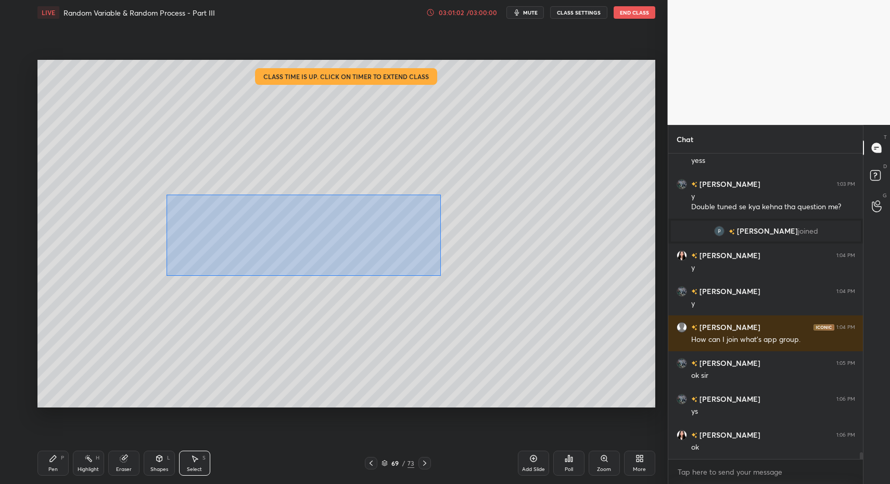
drag, startPoint x: 190, startPoint y: 212, endPoint x: 625, endPoint y: 308, distance: 444.8
click at [641, 315] on div "0 ° Undo Copy Paste here Duplicate Duplicate to new slide Delete" at bounding box center [346, 234] width 618 height 348
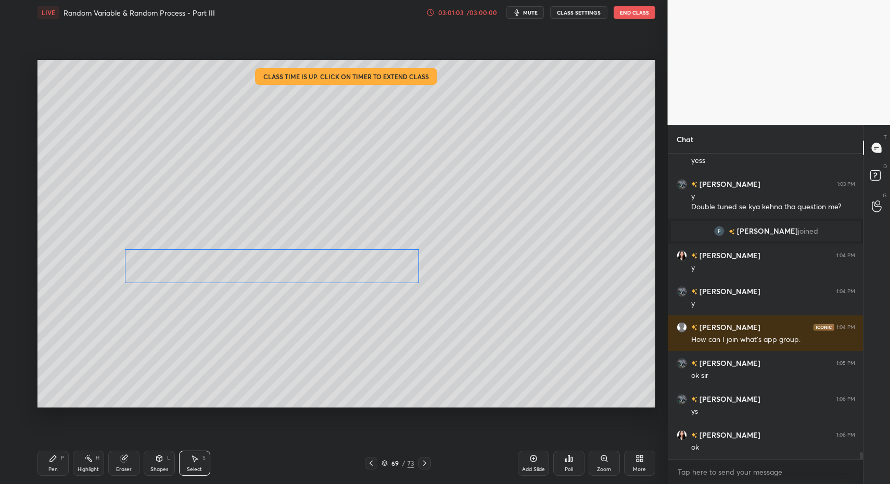
drag, startPoint x: 387, startPoint y: 226, endPoint x: 320, endPoint y: 278, distance: 84.9
click at [320, 277] on div "0 ° Undo Copy Paste here Duplicate Duplicate to new slide Delete" at bounding box center [346, 234] width 618 height 348
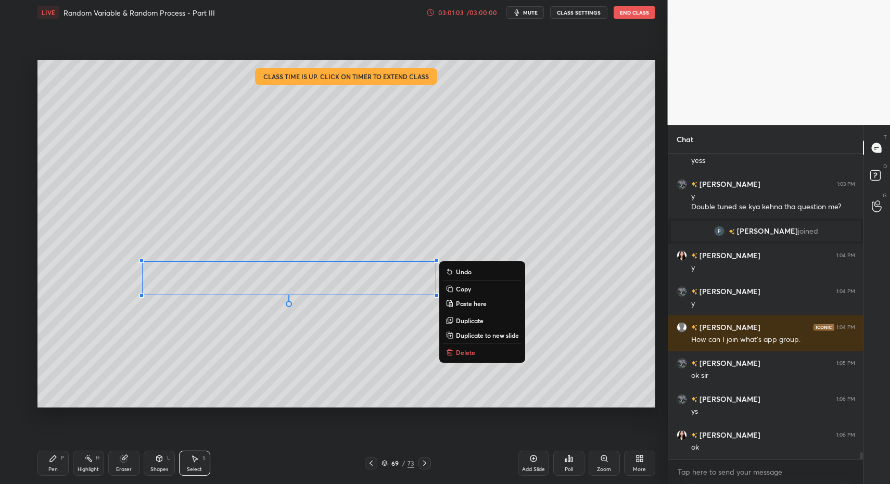
click at [51, 464] on div "Pen P" at bounding box center [52, 463] width 31 height 25
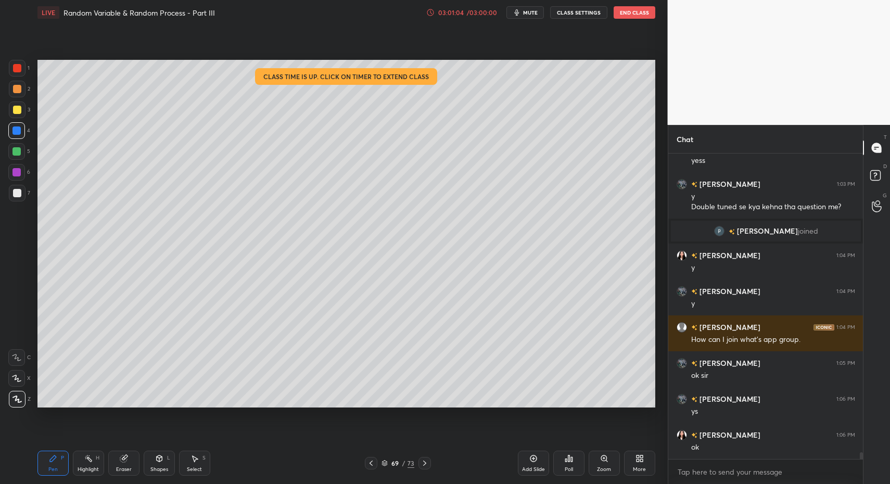
click at [47, 455] on div "Pen P" at bounding box center [52, 463] width 31 height 25
drag, startPoint x: 19, startPoint y: 198, endPoint x: 17, endPoint y: 193, distance: 5.4
click at [19, 198] on div at bounding box center [17, 193] width 17 height 17
click at [17, 193] on div at bounding box center [17, 193] width 8 height 8
drag, startPoint x: 17, startPoint y: 172, endPoint x: 15, endPoint y: 250, distance: 77.6
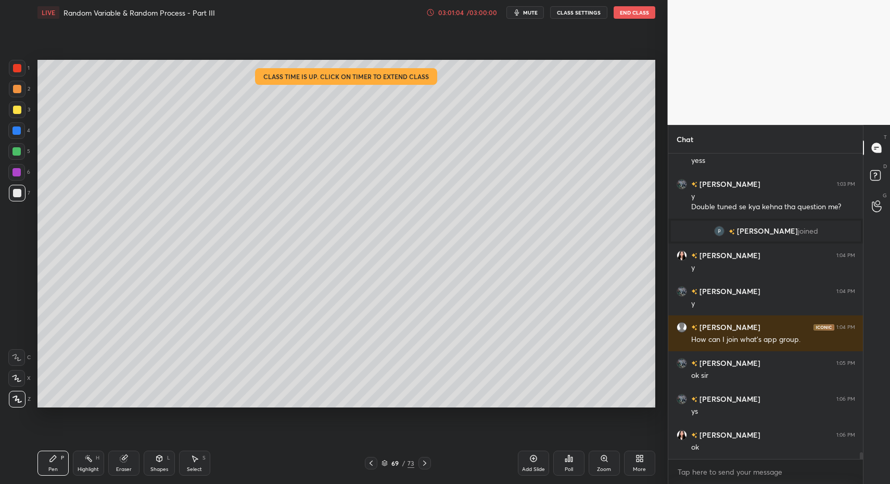
click at [17, 172] on div at bounding box center [16, 172] width 8 height 8
drag, startPoint x: 16, startPoint y: 359, endPoint x: 19, endPoint y: 354, distance: 5.5
click at [16, 359] on icon at bounding box center [16, 357] width 9 height 7
drag, startPoint x: 19, startPoint y: 354, endPoint x: 36, endPoint y: 373, distance: 25.4
click at [18, 357] on icon at bounding box center [16, 357] width 9 height 7
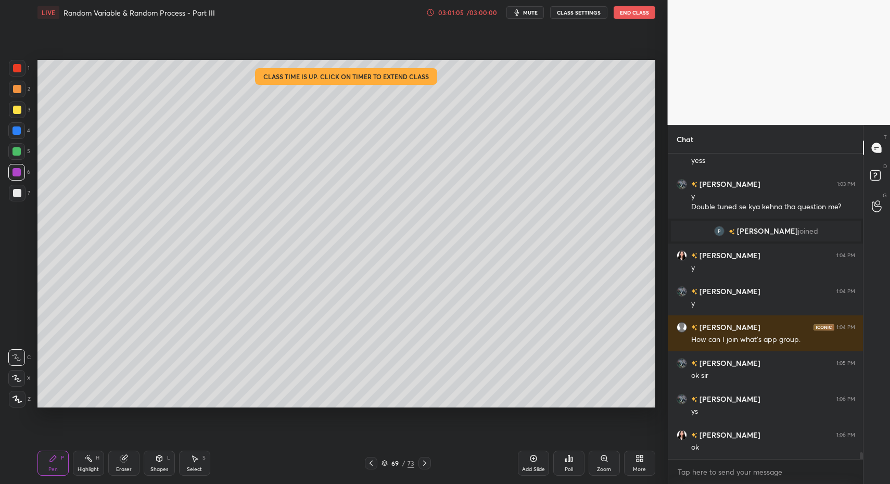
drag, startPoint x: 161, startPoint y: 466, endPoint x: 158, endPoint y: 448, distance: 18.5
click at [161, 467] on div "Shapes" at bounding box center [159, 469] width 18 height 5
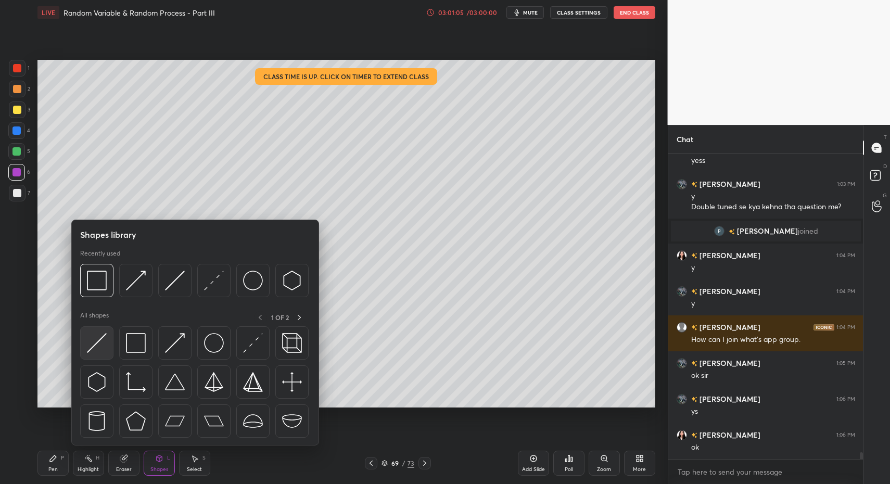
click at [99, 348] on img at bounding box center [97, 343] width 20 height 20
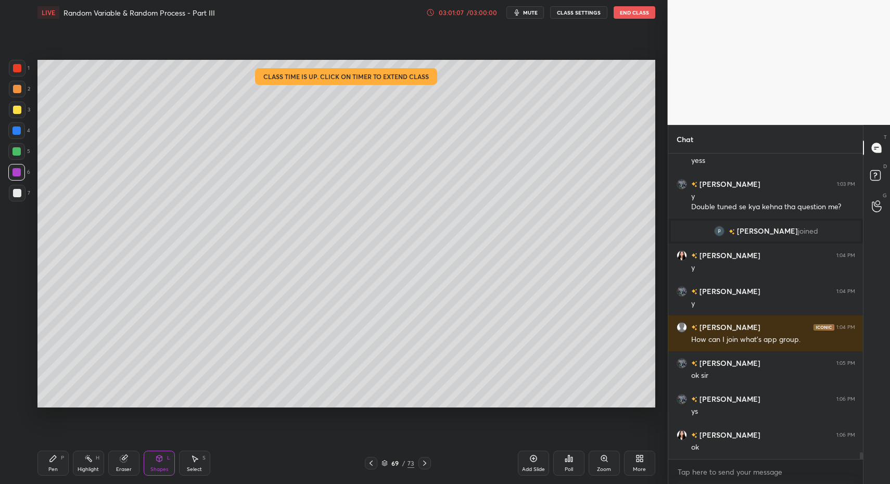
click at [55, 467] on div "Pen" at bounding box center [52, 469] width 9 height 5
drag, startPoint x: 49, startPoint y: 467, endPoint x: 49, endPoint y: 428, distance: 39.0
click at [49, 467] on div "Pen" at bounding box center [52, 469] width 9 height 5
click at [12, 184] on div "6" at bounding box center [19, 174] width 22 height 21
click at [17, 194] on div at bounding box center [17, 193] width 8 height 8
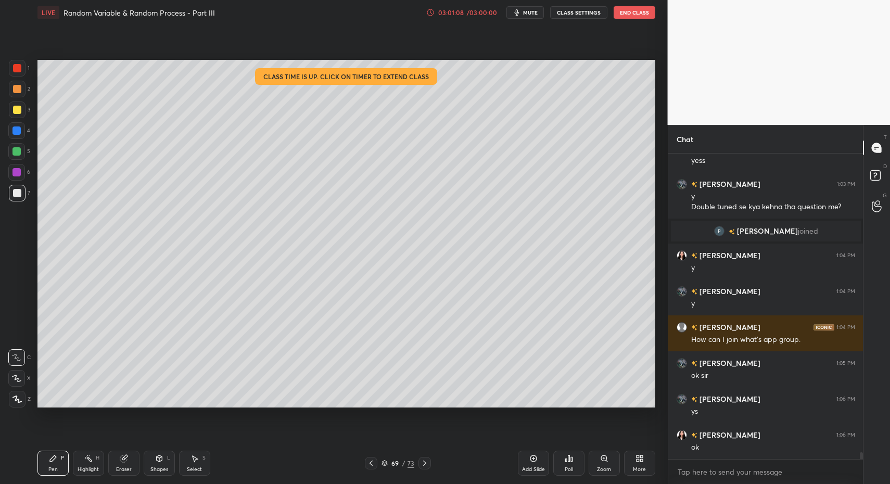
click at [22, 403] on div at bounding box center [17, 399] width 17 height 17
click at [18, 403] on div at bounding box center [17, 399] width 17 height 17
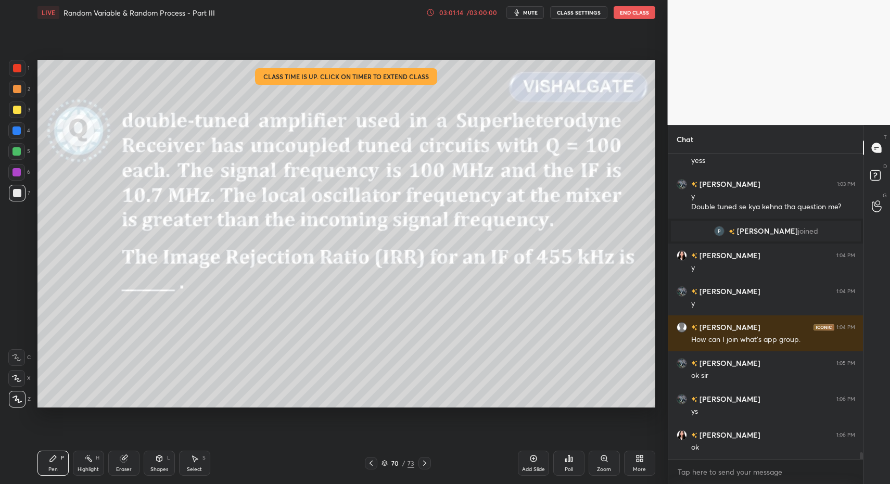
scroll to position [13650, 0]
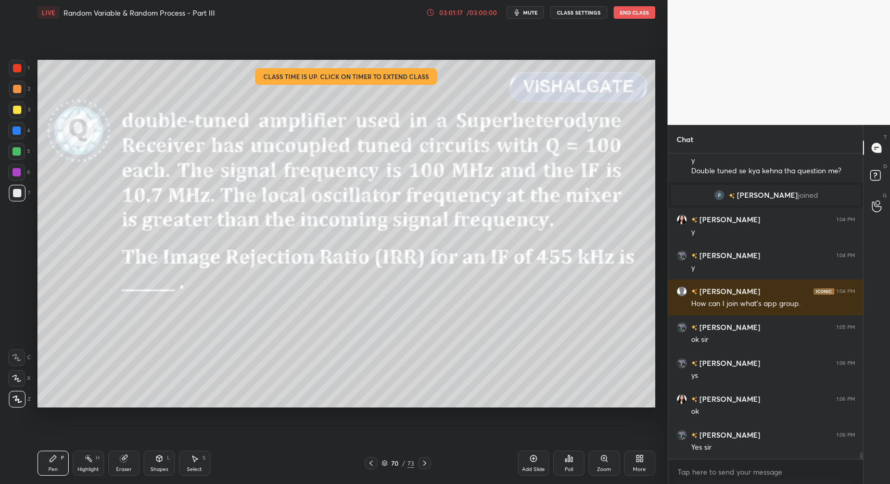
click at [470, 13] on div "/ 03:00:00" at bounding box center [482, 12] width 32 height 6
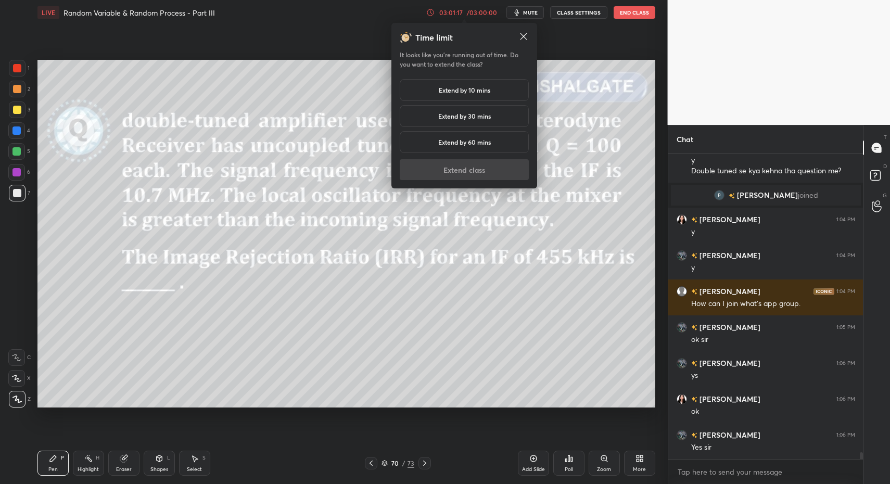
click at [465, 143] on h5 "Extend by 60 mins" at bounding box center [464, 141] width 53 height 9
click at [465, 171] on button "Extend class" at bounding box center [464, 169] width 129 height 21
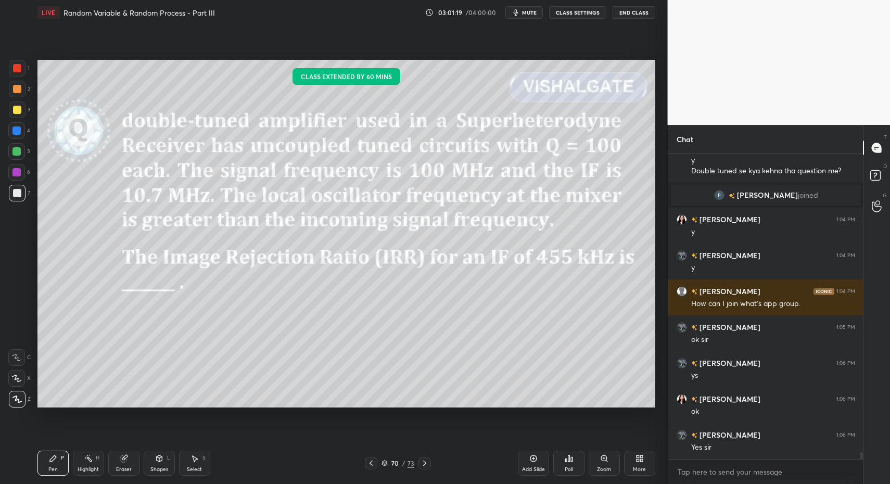
click at [53, 471] on div "Pen" at bounding box center [52, 469] width 9 height 5
drag, startPoint x: 44, startPoint y: 464, endPoint x: 36, endPoint y: 337, distance: 127.7
click at [43, 459] on div "Pen P" at bounding box center [52, 463] width 31 height 25
click at [17, 200] on div at bounding box center [17, 193] width 17 height 17
click at [46, 474] on div "Pen P" at bounding box center [52, 463] width 31 height 25
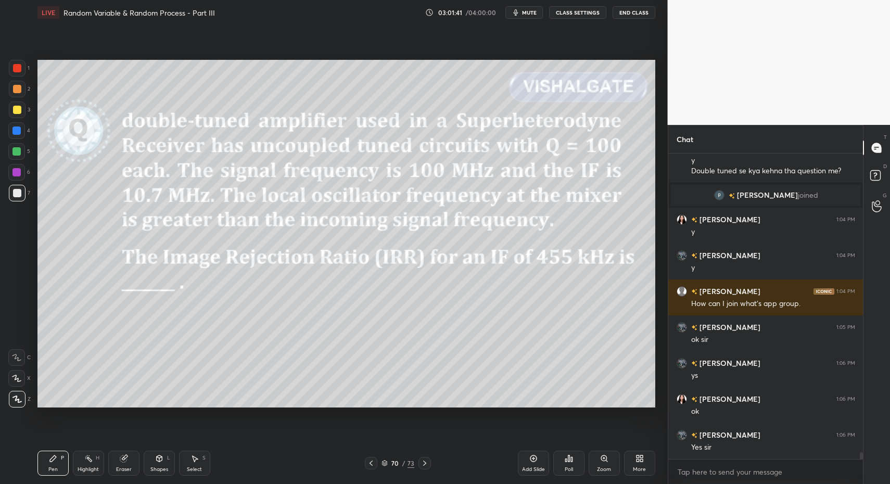
drag, startPoint x: 18, startPoint y: 151, endPoint x: 33, endPoint y: 199, distance: 50.7
click at [17, 154] on div at bounding box center [16, 151] width 8 height 8
drag, startPoint x: 162, startPoint y: 465, endPoint x: 161, endPoint y: 450, distance: 15.1
click at [162, 465] on div "Shapes L" at bounding box center [159, 463] width 31 height 25
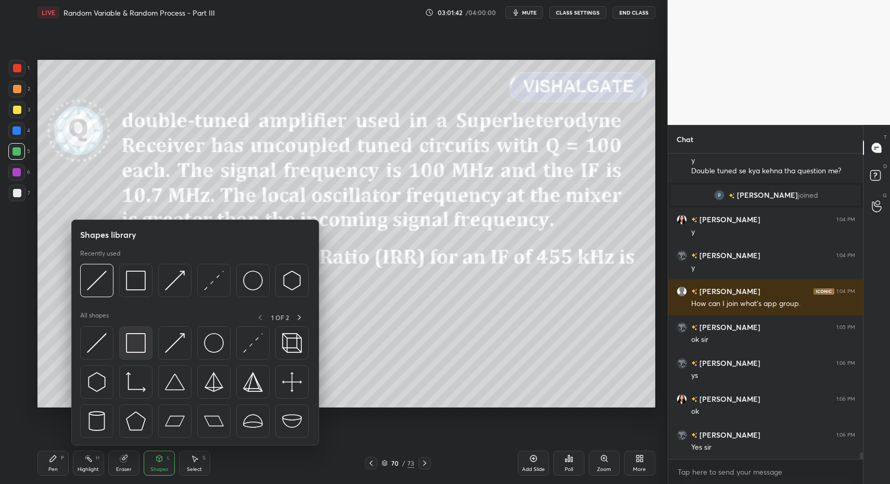
click at [131, 351] on img at bounding box center [136, 343] width 20 height 20
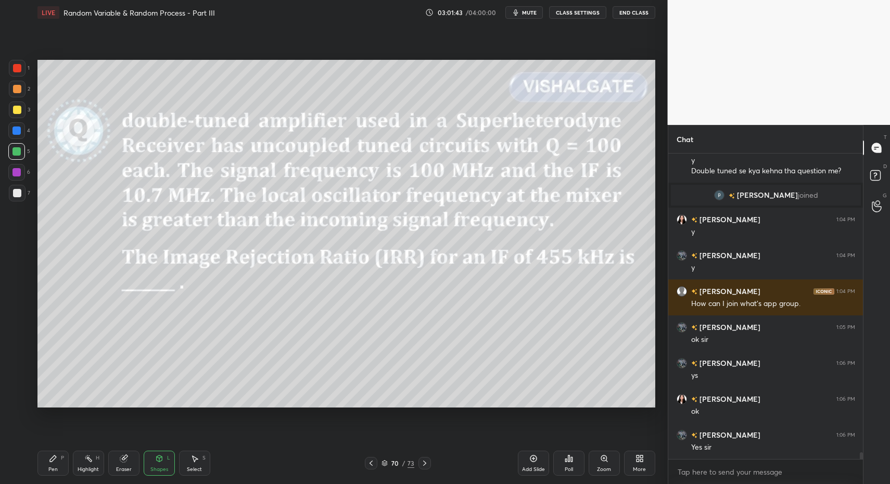
click at [17, 194] on div at bounding box center [17, 193] width 8 height 8
click at [53, 463] on div "Pen P" at bounding box center [52, 463] width 31 height 25
click at [44, 468] on div "Pen P" at bounding box center [52, 463] width 31 height 25
click at [44, 466] on div "Pen P" at bounding box center [52, 463] width 31 height 25
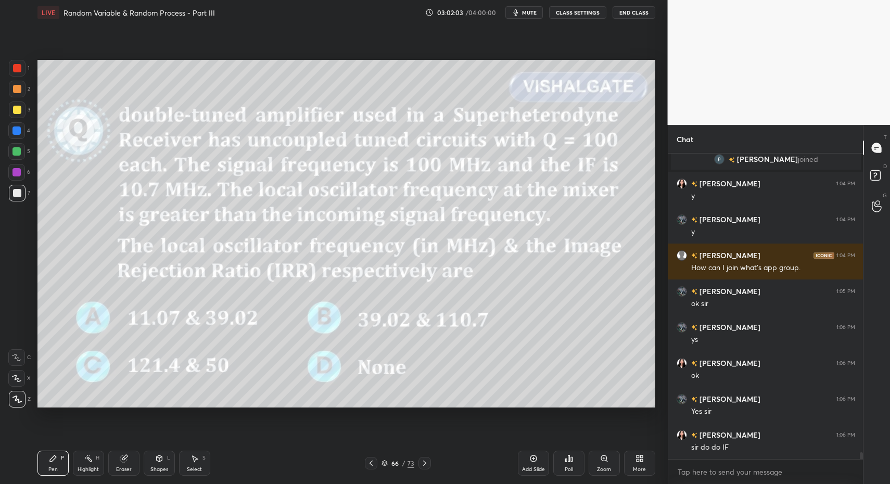
scroll to position [13722, 0]
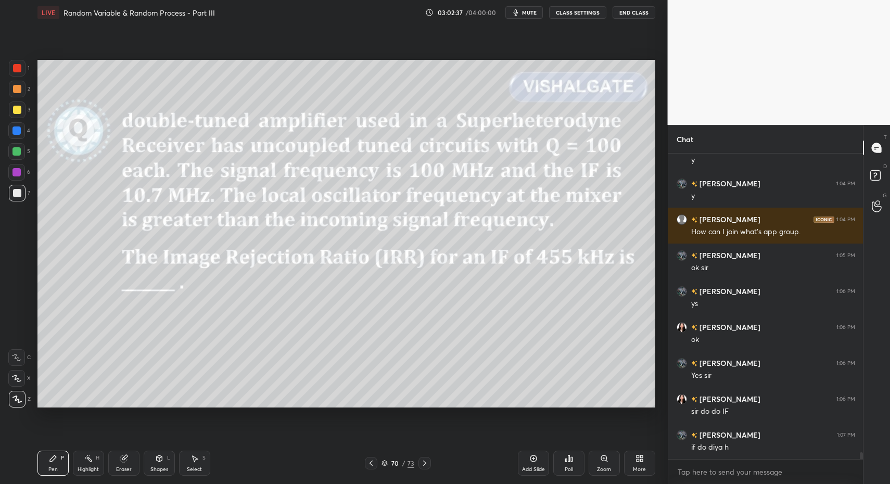
click at [54, 467] on div "Pen" at bounding box center [52, 469] width 9 height 5
click at [61, 465] on div "Pen P" at bounding box center [52, 463] width 31 height 25
click at [189, 462] on div "Select S" at bounding box center [194, 463] width 31 height 25
drag, startPoint x: 57, startPoint y: 305, endPoint x: 73, endPoint y: 329, distance: 28.1
click at [72, 327] on div "0 ° Undo Copy Paste here Duplicate Duplicate to new slide Delete" at bounding box center [346, 234] width 618 height 348
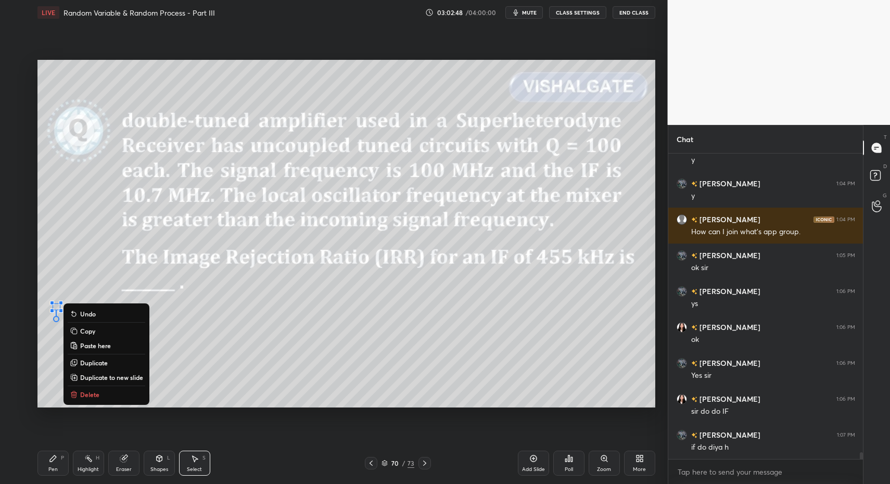
click at [105, 394] on button "Delete" at bounding box center [107, 394] width 78 height 12
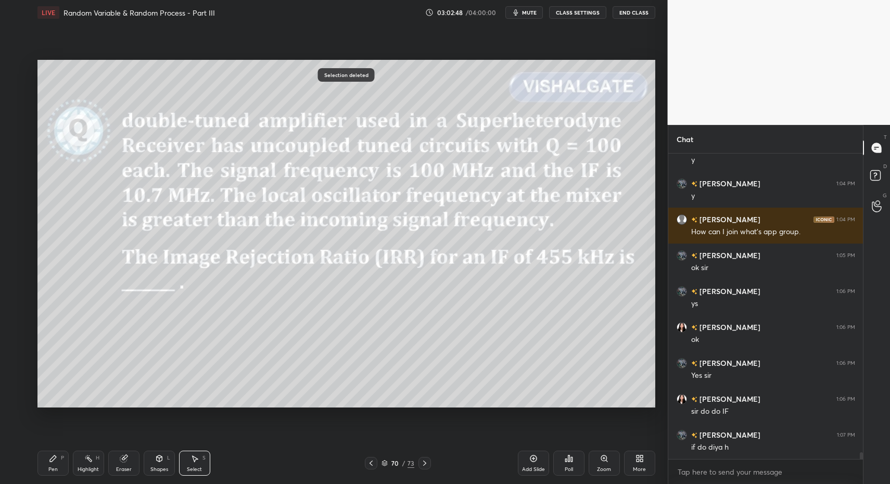
drag, startPoint x: 42, startPoint y: 461, endPoint x: 111, endPoint y: 451, distance: 70.4
click at [42, 461] on div "Pen P" at bounding box center [52, 463] width 31 height 25
click at [165, 456] on div "Shapes L" at bounding box center [159, 463] width 31 height 25
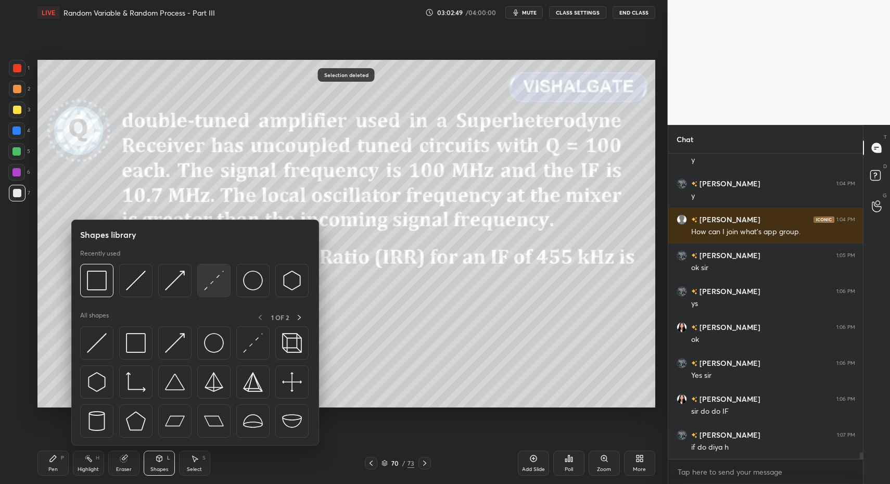
click at [218, 280] on img at bounding box center [214, 281] width 20 height 20
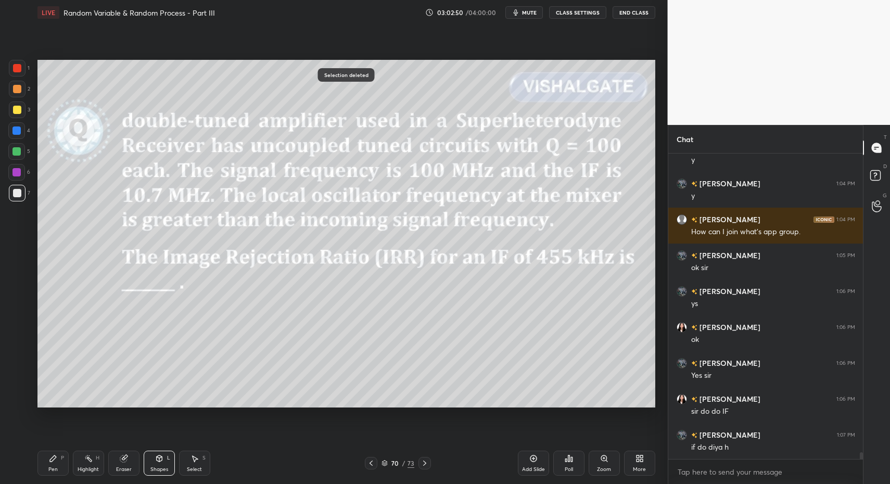
drag, startPoint x: 21, startPoint y: 154, endPoint x: 31, endPoint y: 154, distance: 10.4
click at [21, 154] on div at bounding box center [16, 151] width 17 height 17
click at [109, 427] on div "Setting up your live class Poll for secs No correct answer Start poll" at bounding box center [346, 233] width 626 height 417
click at [422, 463] on icon at bounding box center [424, 463] width 8 height 8
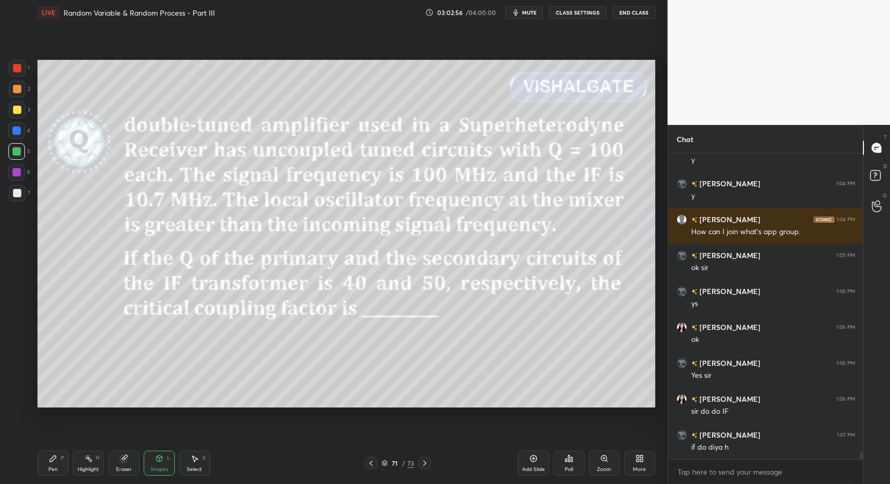
click at [43, 470] on div "Pen P" at bounding box center [52, 463] width 31 height 25
drag, startPoint x: 51, startPoint y: 467, endPoint x: 45, endPoint y: 414, distance: 53.4
click at [51, 467] on div "Pen" at bounding box center [52, 469] width 9 height 5
click at [23, 192] on div at bounding box center [17, 193] width 17 height 17
click at [64, 469] on div "Pen P" at bounding box center [52, 463] width 31 height 25
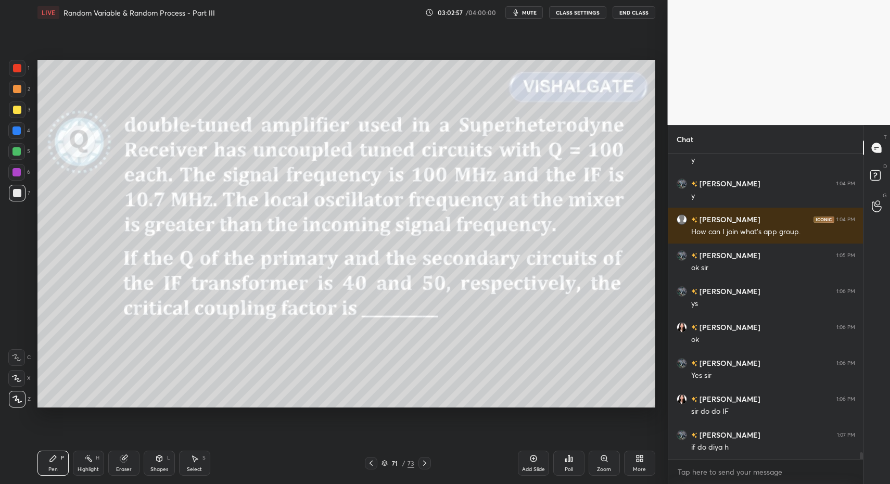
click at [80, 474] on div "Highlight H" at bounding box center [88, 463] width 31 height 25
click at [80, 467] on div "Highlight" at bounding box center [88, 469] width 21 height 5
click at [18, 195] on div at bounding box center [17, 193] width 8 height 8
click at [560, 459] on div "Poll" at bounding box center [568, 463] width 31 height 25
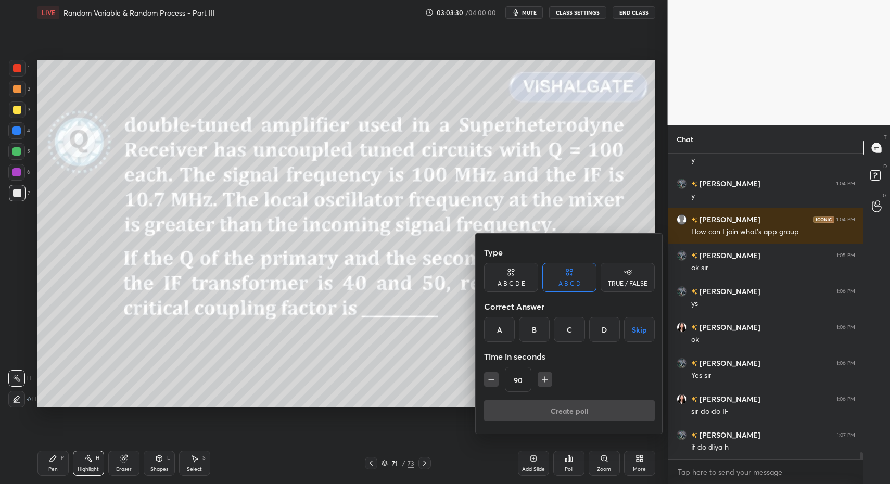
click at [646, 326] on button "Skip" at bounding box center [639, 329] width 31 height 25
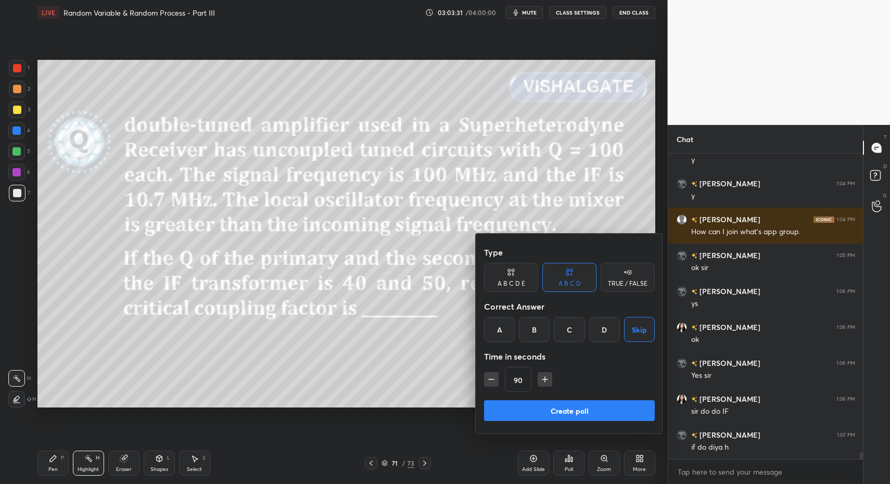
click at [583, 405] on button "Create poll" at bounding box center [569, 410] width 171 height 21
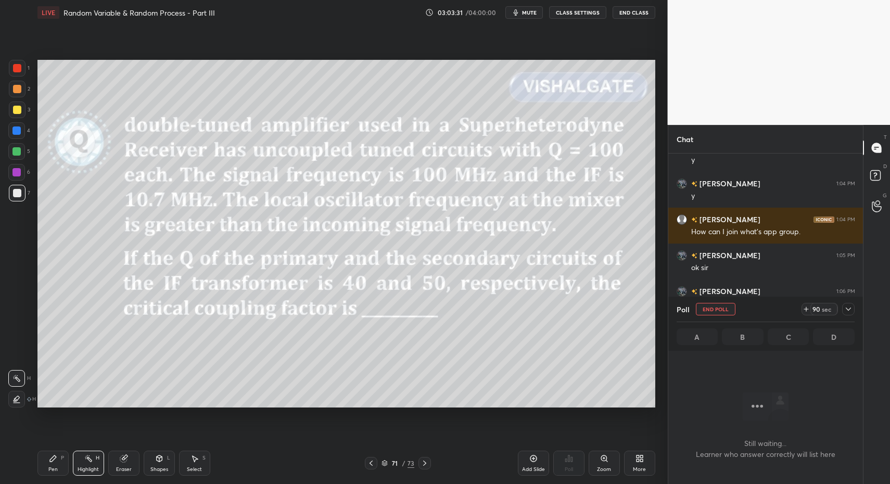
scroll to position [171, 191]
click at [855, 311] on div "Poll End Poll 37 sec A 0% B 0% C 100% D 0%" at bounding box center [765, 324] width 195 height 54
click at [849, 311] on icon at bounding box center [848, 309] width 8 height 8
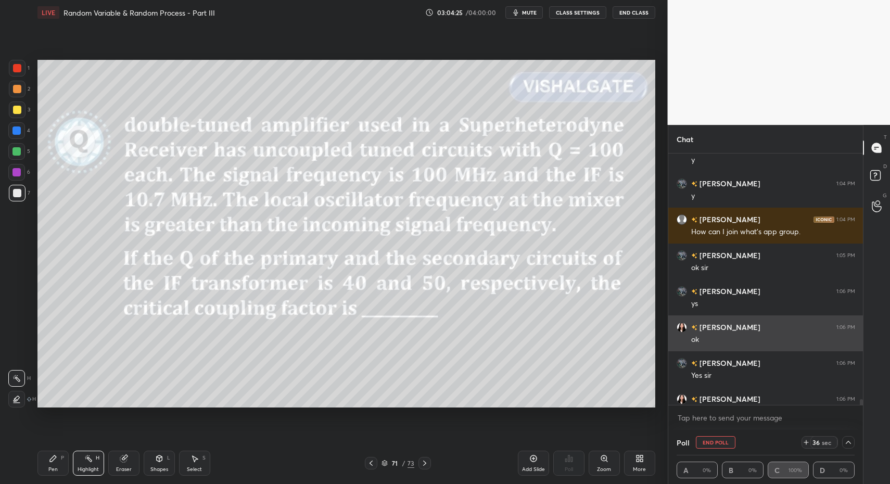
scroll to position [13776, 0]
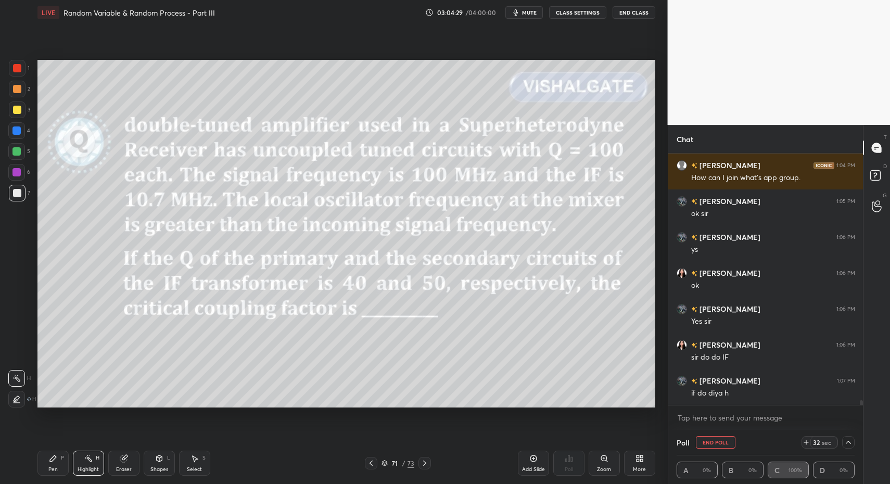
click at [371, 463] on icon at bounding box center [371, 463] width 8 height 8
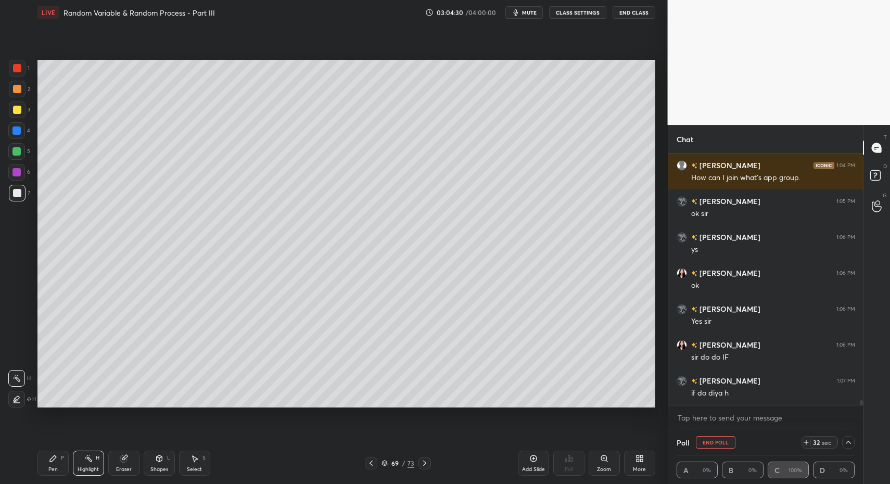
click at [372, 462] on icon at bounding box center [371, 463] width 8 height 8
click at [373, 464] on icon at bounding box center [371, 463] width 8 height 8
drag, startPoint x: 195, startPoint y: 466, endPoint x: 190, endPoint y: 464, distance: 5.6
click at [190, 467] on div "Select" at bounding box center [194, 469] width 15 height 5
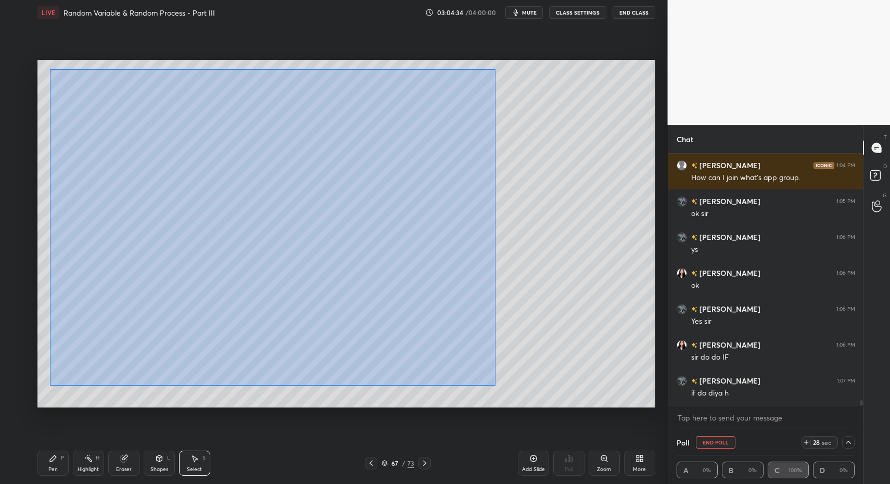
drag, startPoint x: 50, startPoint y: 69, endPoint x: 499, endPoint y: 387, distance: 550.1
click at [500, 388] on div "0 ° Undo Copy Paste here Duplicate Duplicate to new slide Delete" at bounding box center [346, 234] width 618 height 348
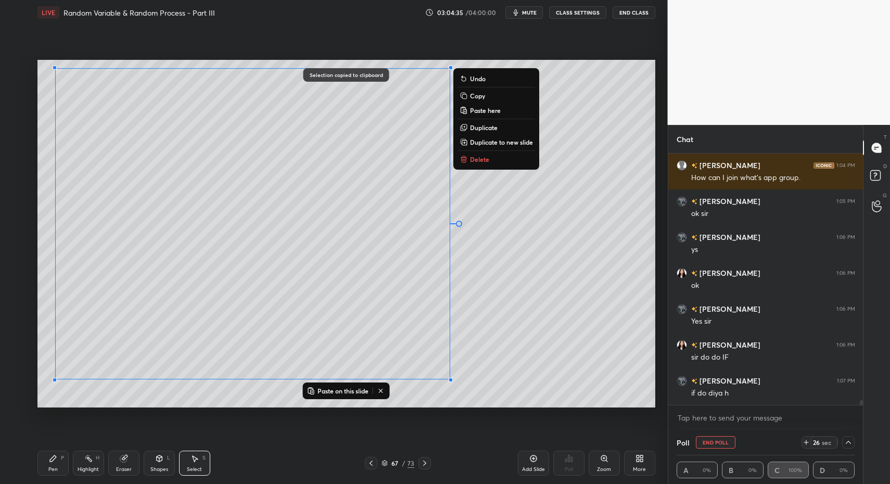
click at [420, 463] on icon at bounding box center [424, 463] width 8 height 8
click at [421, 464] on icon at bounding box center [424, 463] width 8 height 8
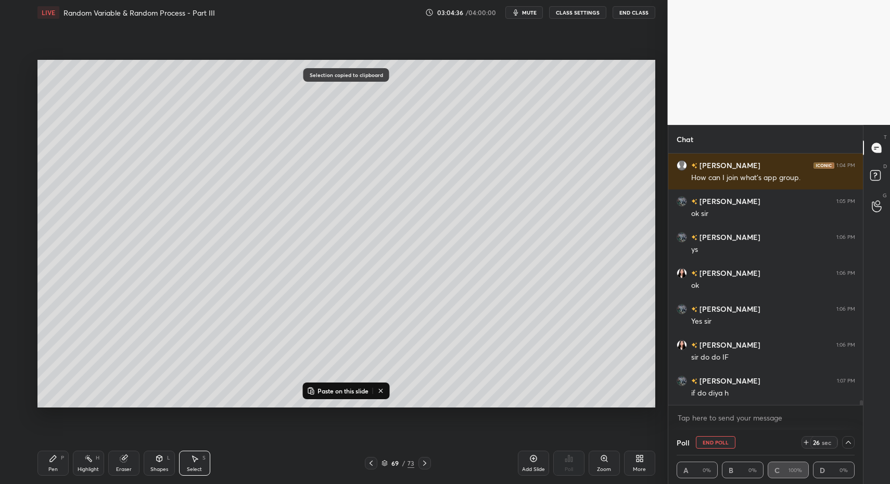
click at [423, 463] on icon at bounding box center [424, 463] width 8 height 8
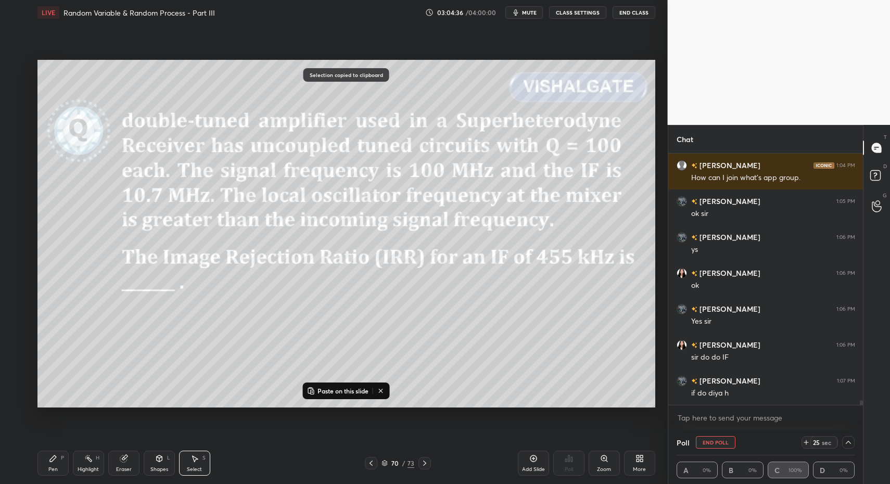
click at [425, 463] on icon at bounding box center [424, 463] width 3 height 5
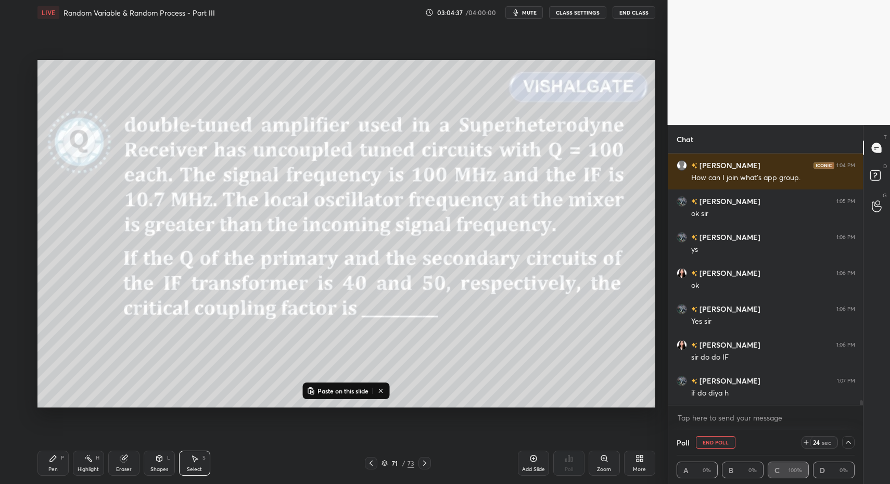
click at [425, 465] on icon at bounding box center [424, 463] width 8 height 8
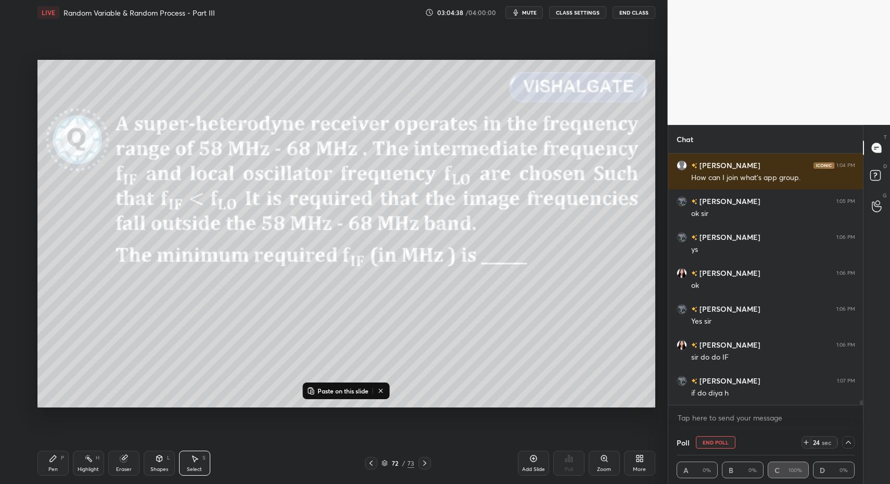
click at [372, 461] on icon at bounding box center [370, 463] width 3 height 5
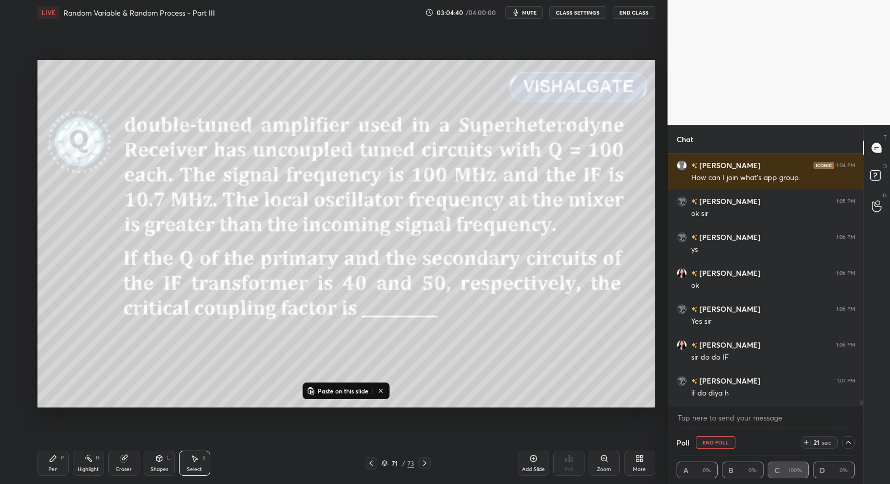
click at [371, 463] on icon at bounding box center [371, 463] width 8 height 8
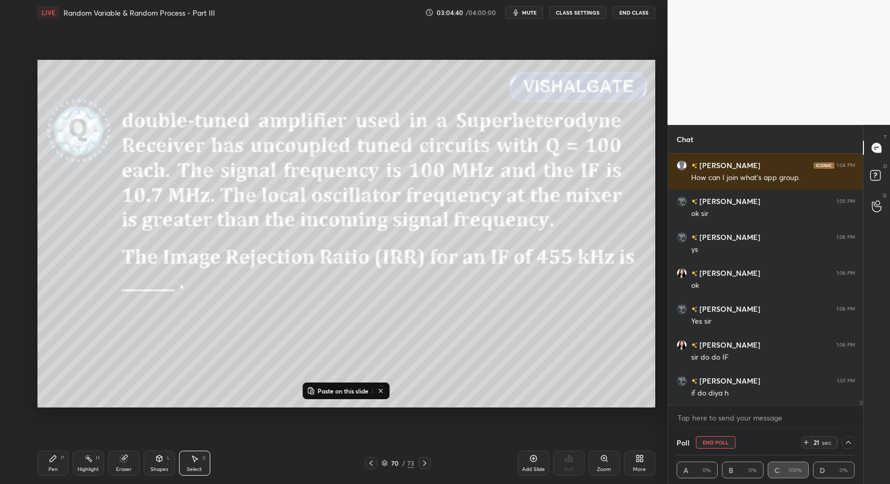
click at [371, 463] on icon at bounding box center [371, 463] width 8 height 8
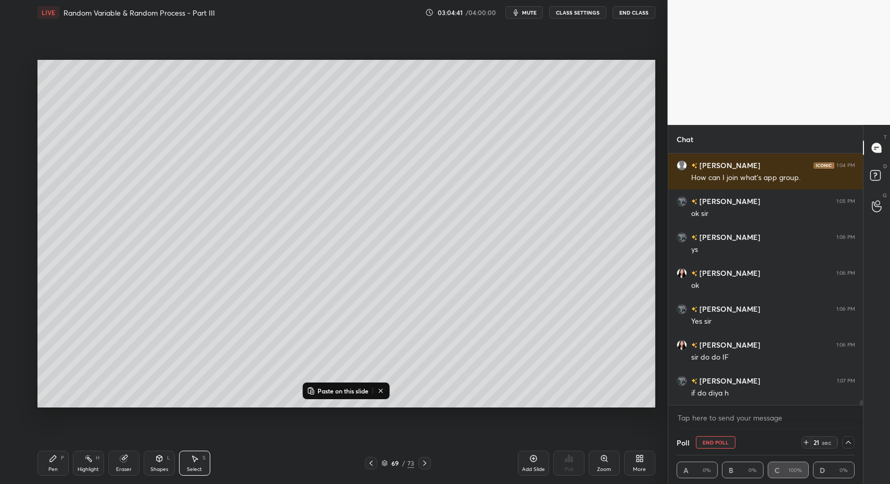
click at [373, 462] on icon at bounding box center [371, 463] width 8 height 8
click at [425, 461] on icon at bounding box center [424, 463] width 8 height 8
click at [419, 462] on div at bounding box center [424, 463] width 12 height 12
click at [418, 462] on div at bounding box center [424, 463] width 12 height 12
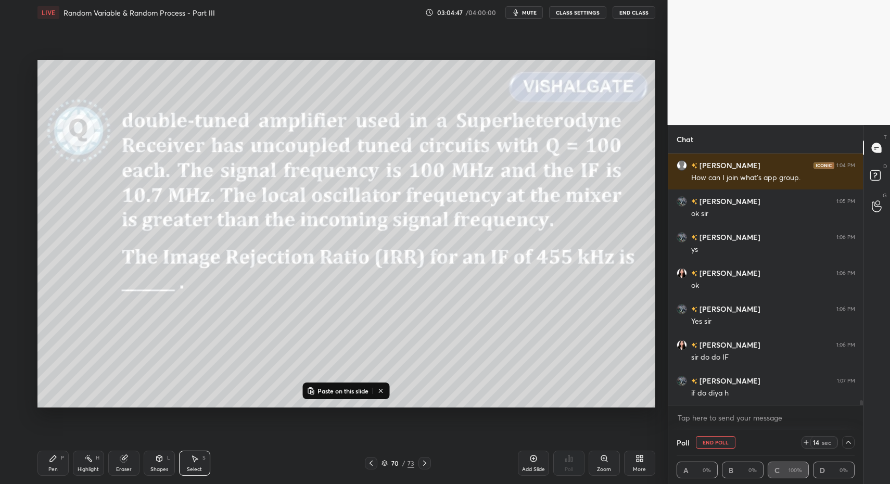
click at [417, 462] on div "70 / 73" at bounding box center [398, 463] width 66 height 12
click at [418, 462] on div "70 / 73" at bounding box center [398, 463] width 66 height 12
click at [418, 463] on div at bounding box center [424, 463] width 12 height 12
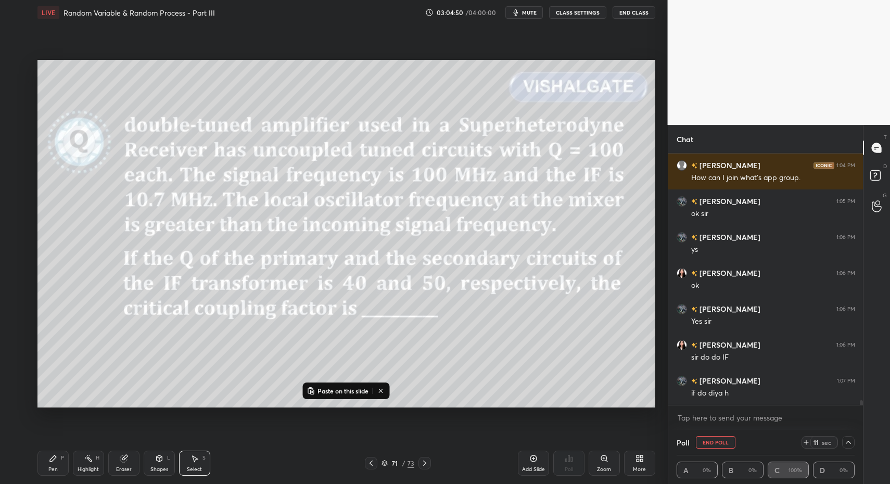
click at [537, 459] on icon at bounding box center [533, 458] width 8 height 8
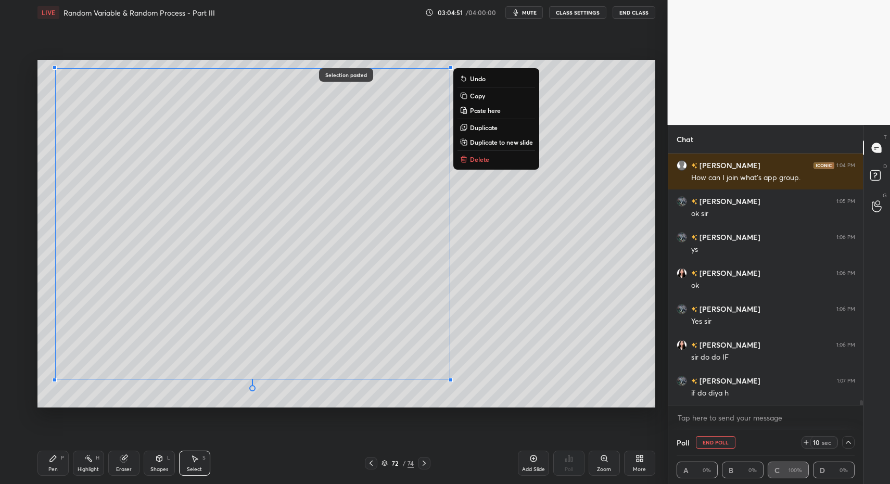
click at [57, 457] on div "Pen P" at bounding box center [52, 463] width 31 height 25
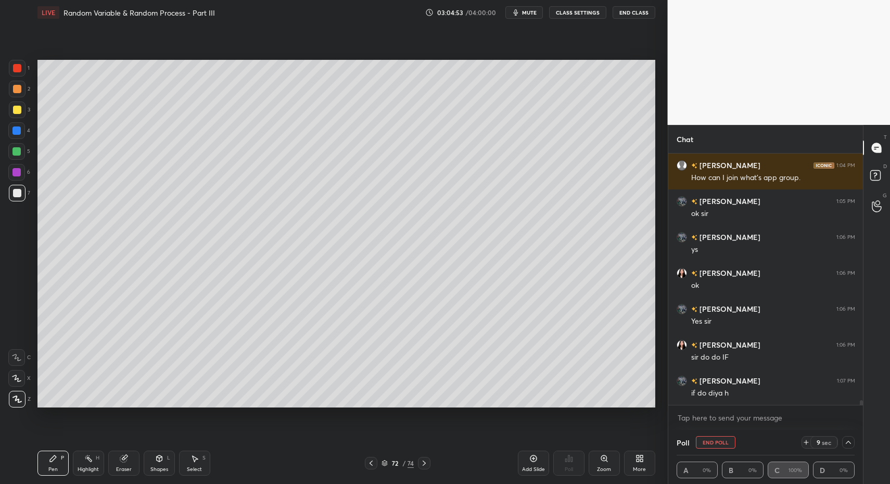
click at [162, 453] on div "Shapes L" at bounding box center [159, 463] width 31 height 25
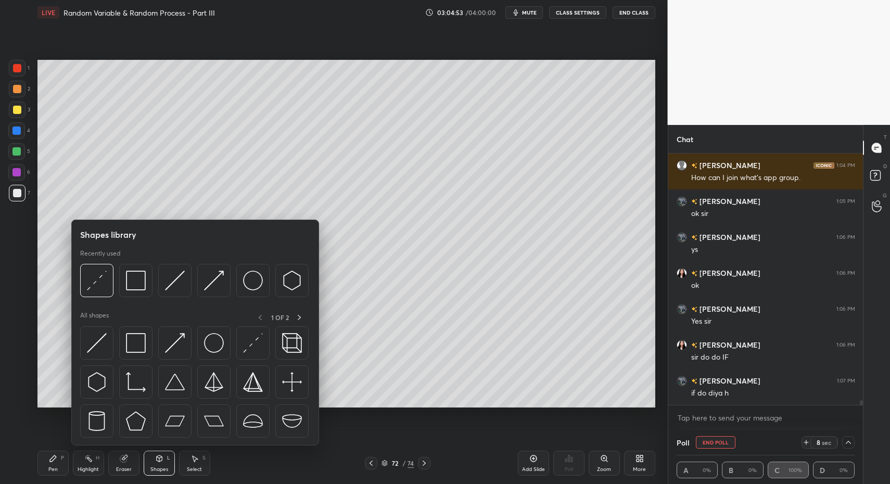
click at [55, 467] on div "Pen" at bounding box center [52, 469] width 9 height 5
click at [50, 463] on div "Pen P" at bounding box center [52, 463] width 31 height 25
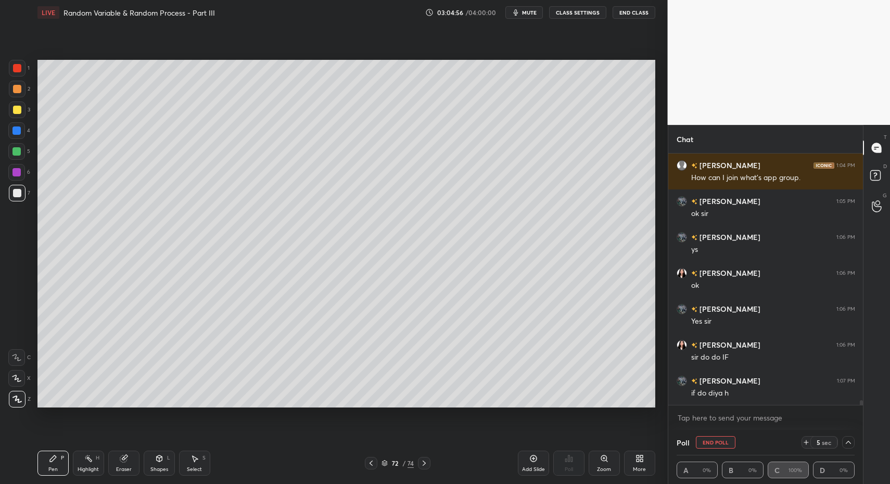
click at [371, 461] on icon at bounding box center [371, 463] width 8 height 8
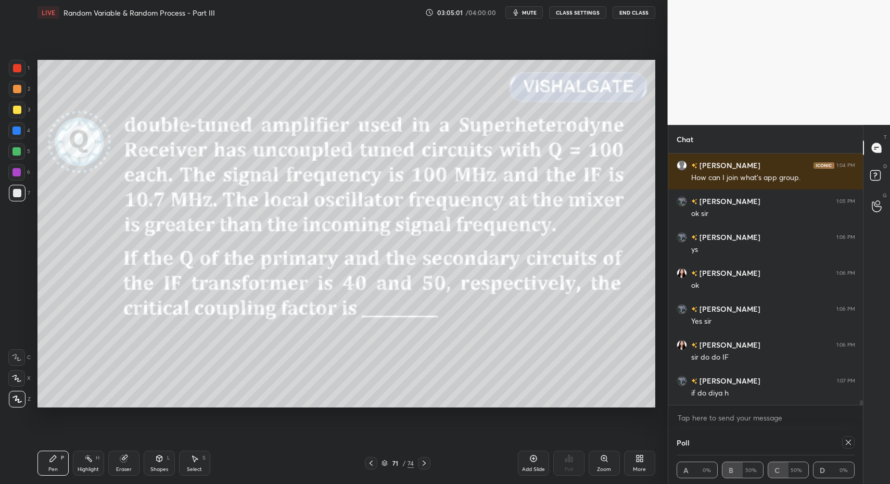
click at [369, 462] on icon at bounding box center [371, 463] width 8 height 8
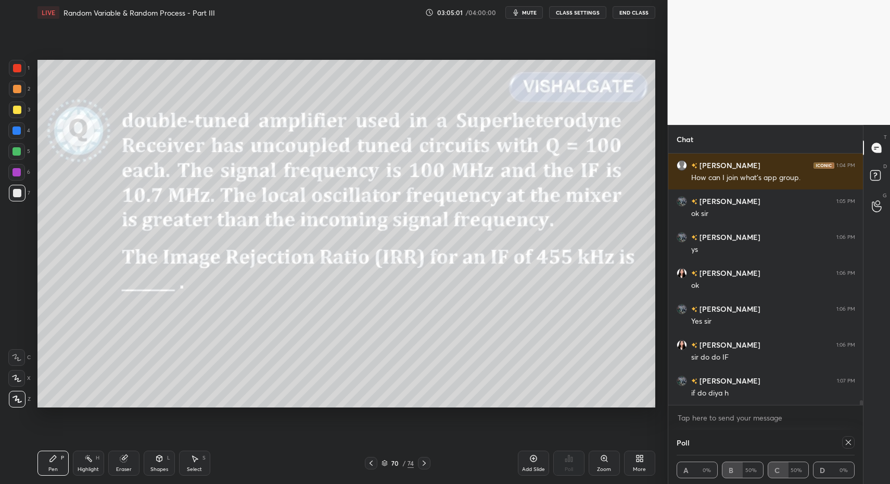
click at [372, 464] on icon at bounding box center [371, 463] width 8 height 8
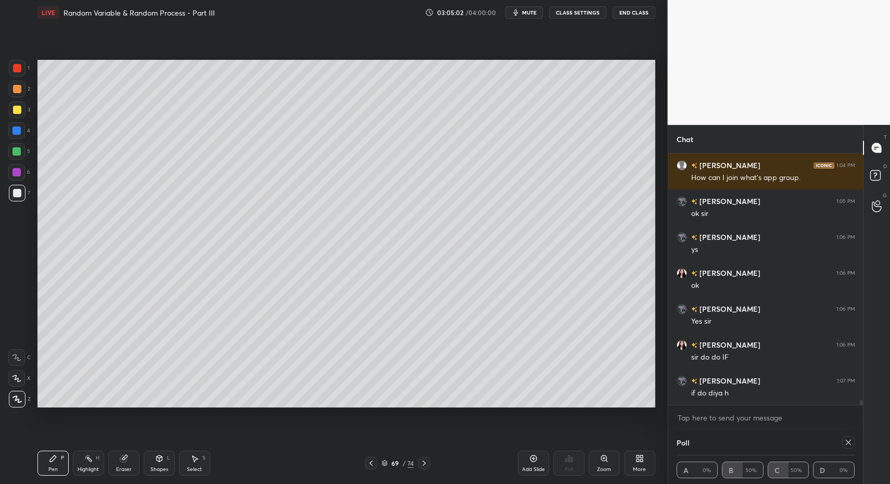
click at [372, 464] on icon at bounding box center [371, 463] width 8 height 8
click at [375, 464] on div at bounding box center [371, 463] width 12 height 12
click at [87, 461] on icon at bounding box center [88, 458] width 8 height 8
click at [420, 463] on icon at bounding box center [424, 463] width 8 height 8
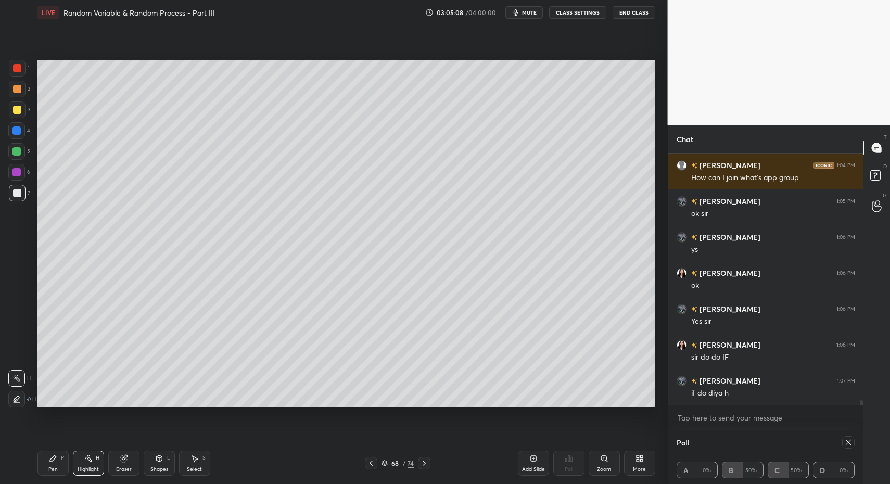
drag, startPoint x: 198, startPoint y: 466, endPoint x: 200, endPoint y: 461, distance: 5.4
click at [198, 467] on div "Select" at bounding box center [194, 469] width 15 height 5
drag, startPoint x: 200, startPoint y: 461, endPoint x: 194, endPoint y: 435, distance: 27.3
click at [200, 461] on div "Select S" at bounding box center [194, 463] width 31 height 25
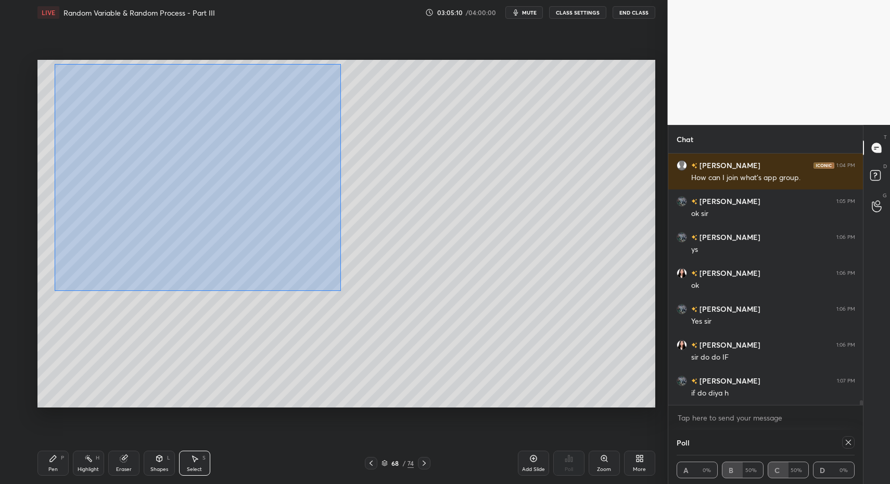
drag, startPoint x: 54, startPoint y: 63, endPoint x: 329, endPoint y: 284, distance: 352.1
click at [336, 288] on div "0 ° Undo Copy Paste here Duplicate Duplicate to new slide Delete" at bounding box center [346, 234] width 618 height 348
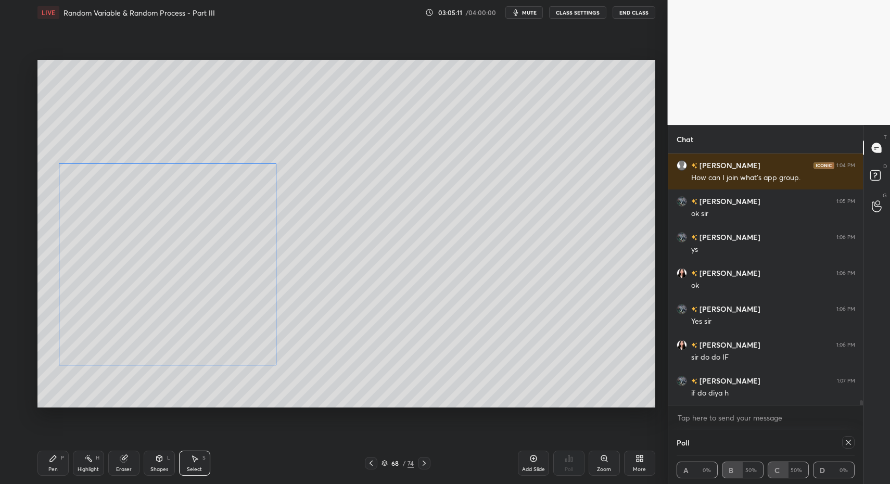
drag, startPoint x: 209, startPoint y: 214, endPoint x: 212, endPoint y: 313, distance: 98.9
click at [212, 312] on div "0 ° Undo Copy Paste here Duplicate Duplicate to new slide Delete" at bounding box center [346, 234] width 618 height 348
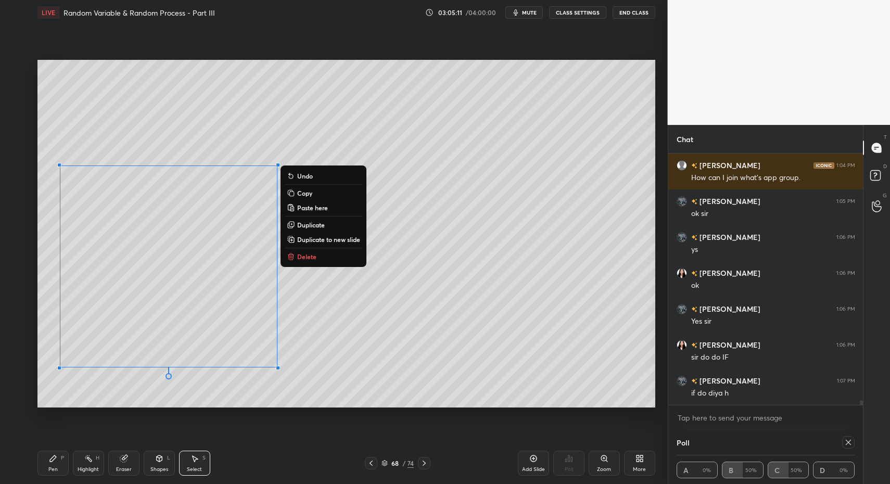
click at [59, 467] on div "Pen P" at bounding box center [52, 463] width 31 height 25
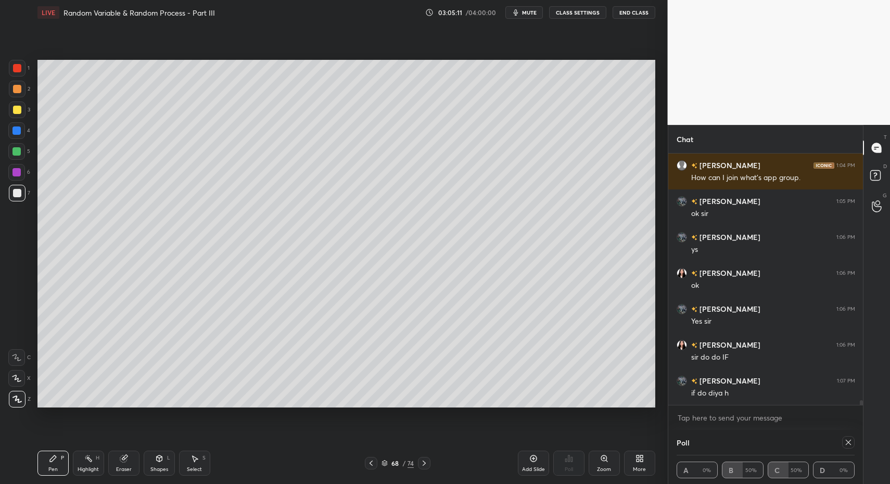
drag, startPoint x: 58, startPoint y: 463, endPoint x: 133, endPoint y: 463, distance: 74.9
click at [58, 463] on div "Pen P" at bounding box center [52, 463] width 31 height 25
drag, startPoint x: 149, startPoint y: 465, endPoint x: 143, endPoint y: 451, distance: 15.6
click at [149, 465] on div "Shapes L" at bounding box center [159, 463] width 31 height 25
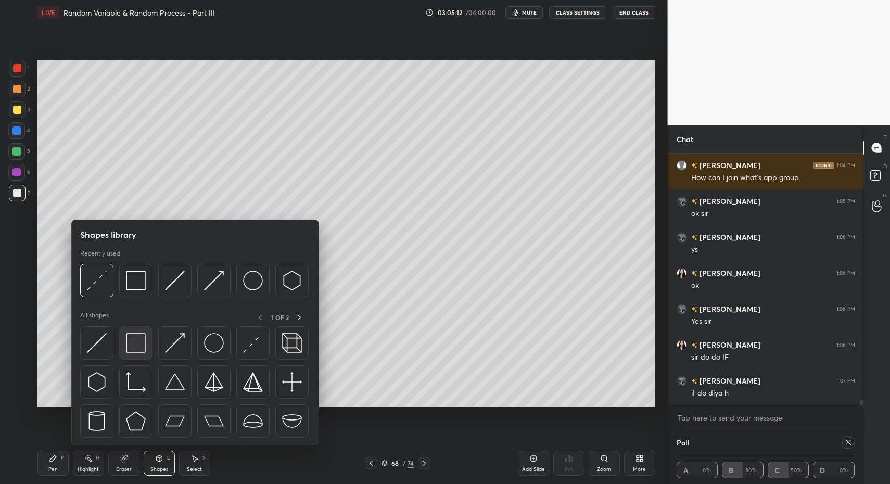
click at [129, 342] on img at bounding box center [136, 343] width 20 height 20
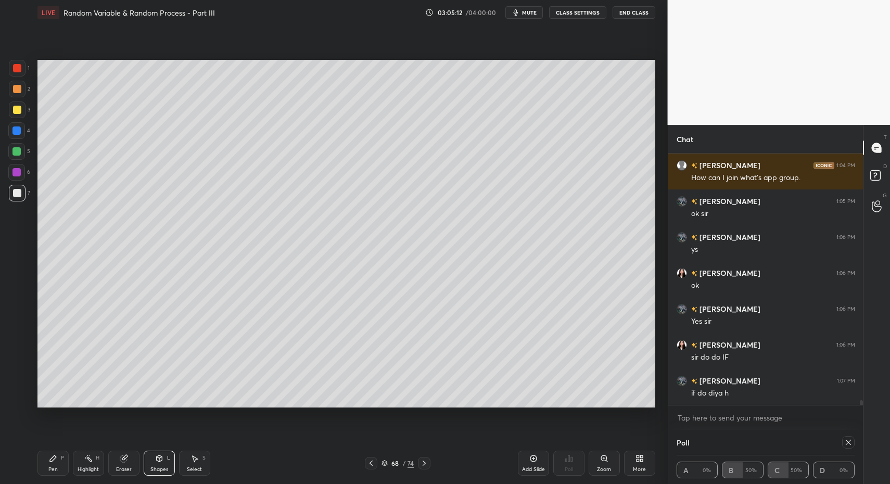
click at [17, 110] on div at bounding box center [17, 110] width 8 height 8
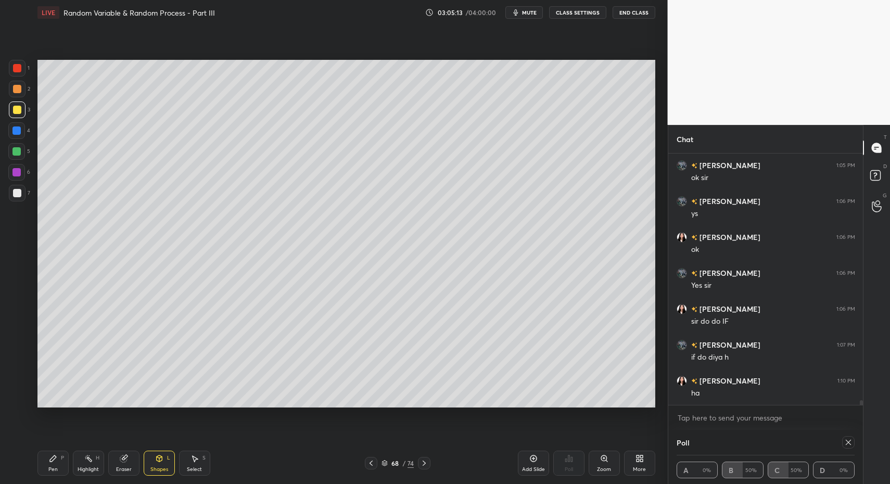
click at [17, 197] on div at bounding box center [17, 193] width 8 height 8
click at [203, 460] on div "S" at bounding box center [203, 457] width 3 height 5
click at [87, 74] on div "0 ° Undo Copy Paste here Duplicate Duplicate to new slide Delete" at bounding box center [346, 234] width 618 height 348
drag, startPoint x: 73, startPoint y: 66, endPoint x: 65, endPoint y: 82, distance: 18.2
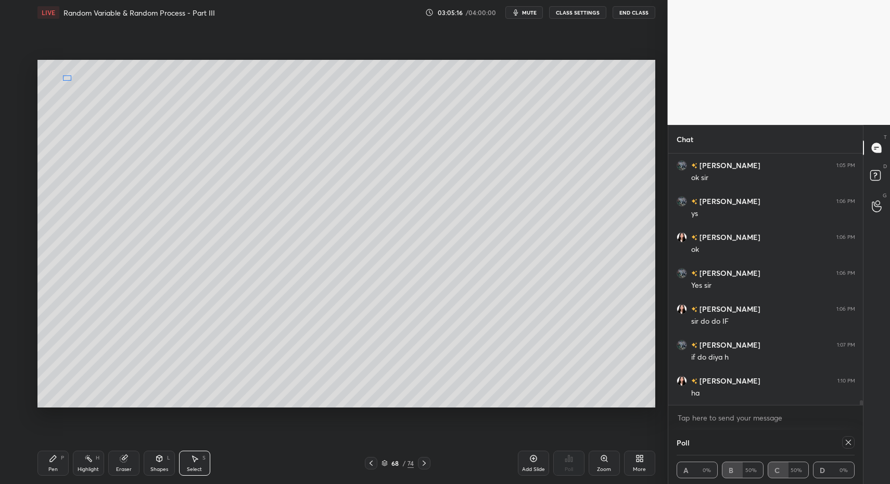
click at [67, 79] on div "0 ° Undo Copy Paste here Duplicate Duplicate to new slide Delete" at bounding box center [346, 234] width 618 height 348
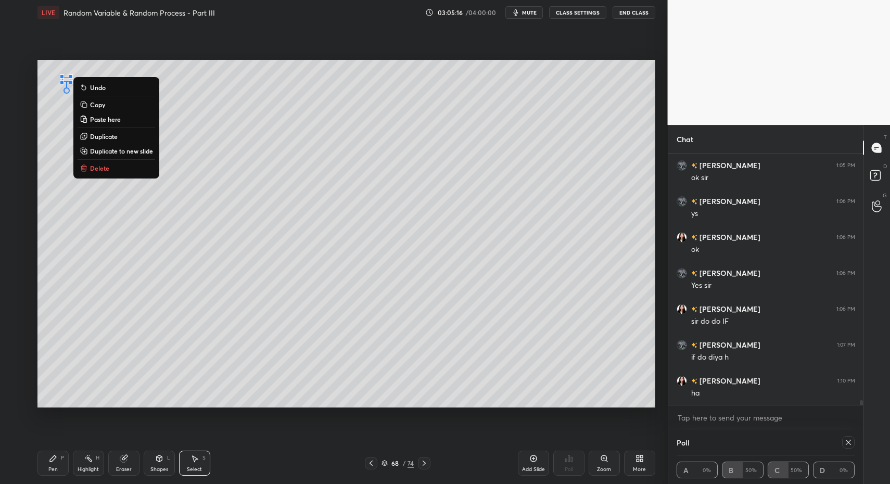
click at [37, 452] on div "Pen P" at bounding box center [52, 463] width 31 height 25
drag, startPoint x: 37, startPoint y: 452, endPoint x: 45, endPoint y: 463, distance: 13.7
click at [37, 452] on div "Pen P" at bounding box center [52, 463] width 31 height 25
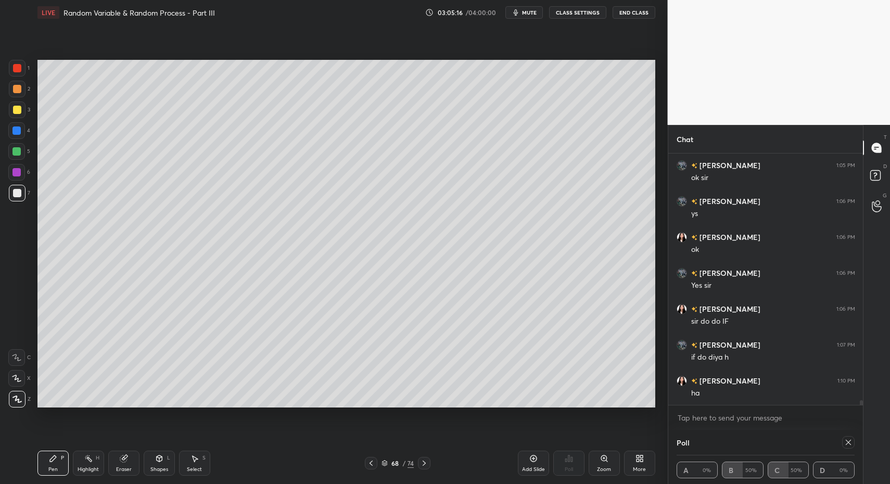
click at [45, 463] on div "Pen P" at bounding box center [52, 463] width 31 height 25
click at [368, 462] on icon at bounding box center [371, 463] width 8 height 8
click at [424, 463] on icon at bounding box center [424, 463] width 8 height 8
click at [370, 465] on icon at bounding box center [371, 463] width 8 height 8
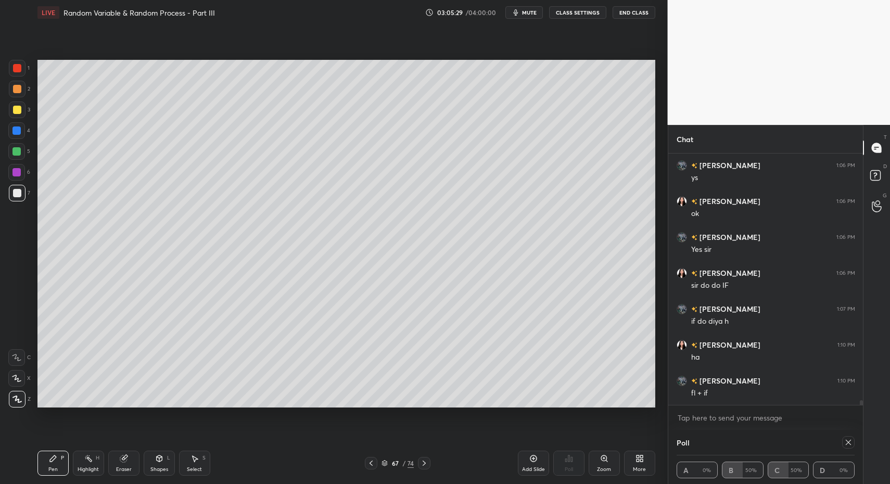
click at [45, 464] on div "Pen P" at bounding box center [52, 463] width 31 height 25
click at [420, 465] on icon at bounding box center [424, 463] width 8 height 8
click at [61, 464] on div "Pen P" at bounding box center [52, 463] width 31 height 25
drag, startPoint x: 60, startPoint y: 464, endPoint x: 64, endPoint y: 442, distance: 22.2
click at [60, 464] on div "Pen P" at bounding box center [52, 463] width 31 height 25
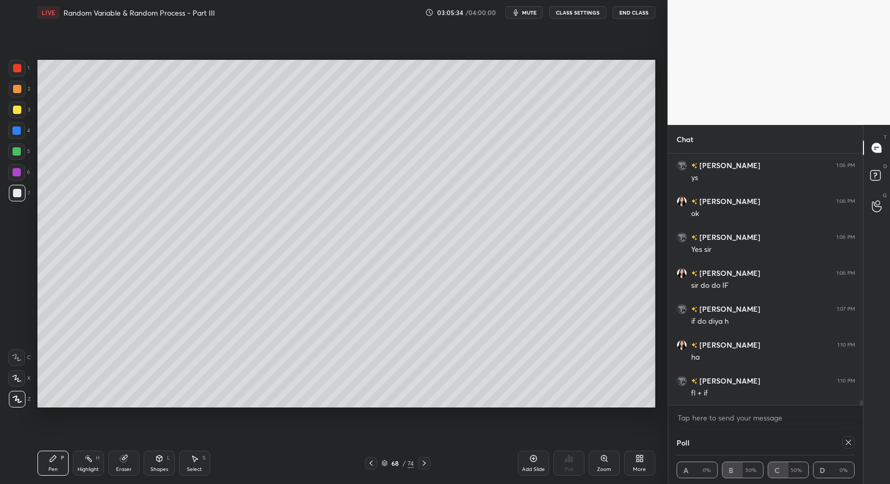
scroll to position [13884, 0]
click at [428, 467] on div at bounding box center [424, 463] width 12 height 12
click at [426, 464] on icon at bounding box center [424, 463] width 8 height 8
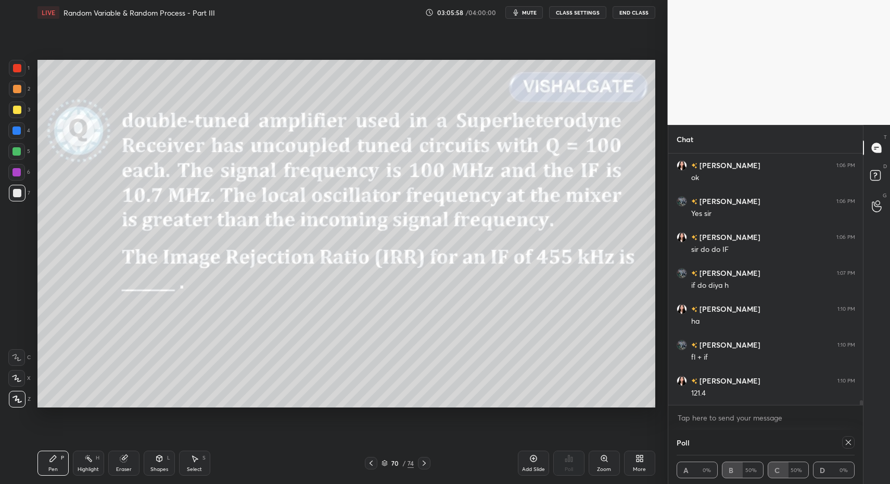
click at [372, 463] on icon at bounding box center [371, 463] width 8 height 8
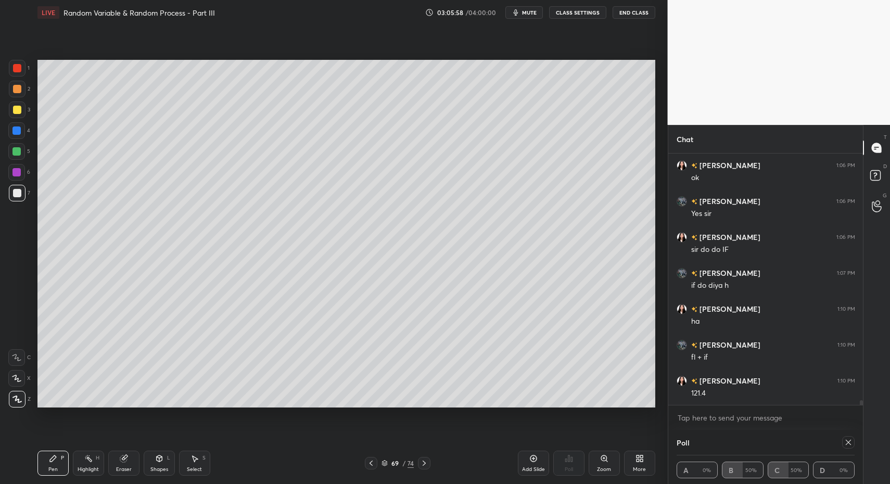
click at [369, 466] on icon at bounding box center [371, 463] width 8 height 8
click at [369, 465] on icon at bounding box center [371, 463] width 8 height 8
click at [191, 462] on icon at bounding box center [194, 458] width 8 height 8
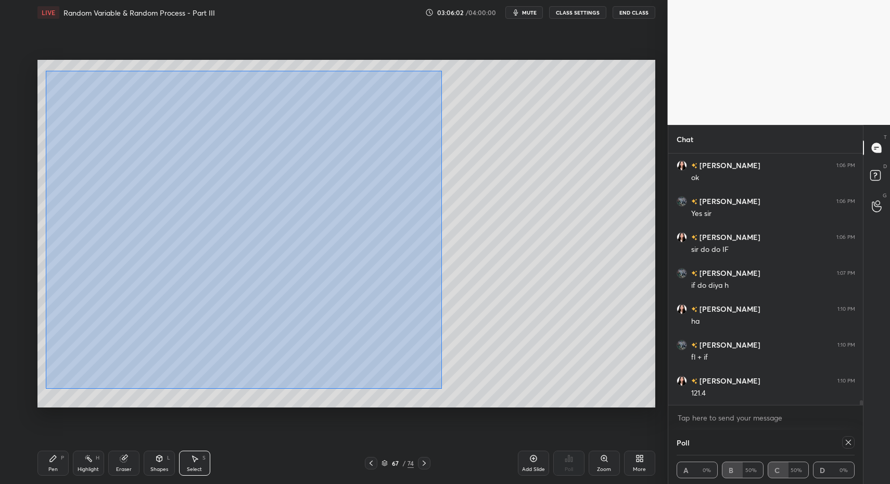
drag, startPoint x: 85, startPoint y: 104, endPoint x: 503, endPoint y: 402, distance: 513.3
click at [494, 402] on div "0 ° Undo Copy Paste here Duplicate Duplicate to new slide Delete" at bounding box center [346, 234] width 618 height 348
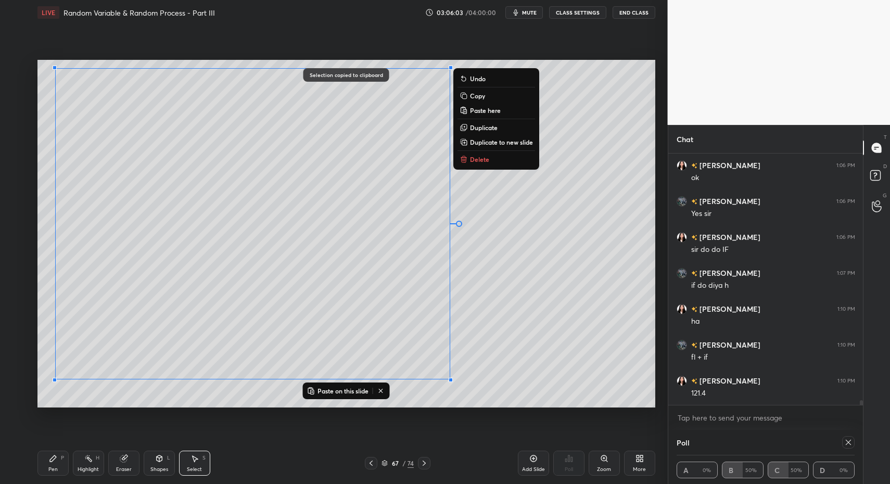
click at [430, 463] on div at bounding box center [424, 463] width 12 height 12
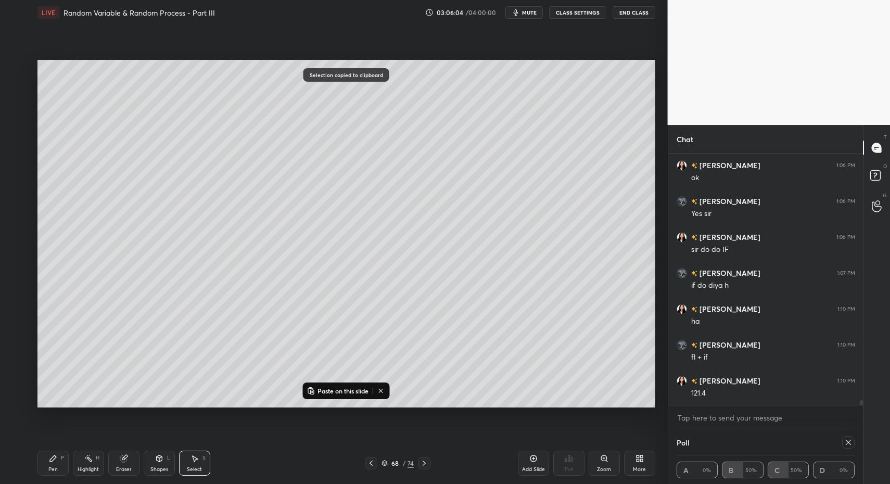
click at [198, 461] on icon at bounding box center [194, 458] width 8 height 8
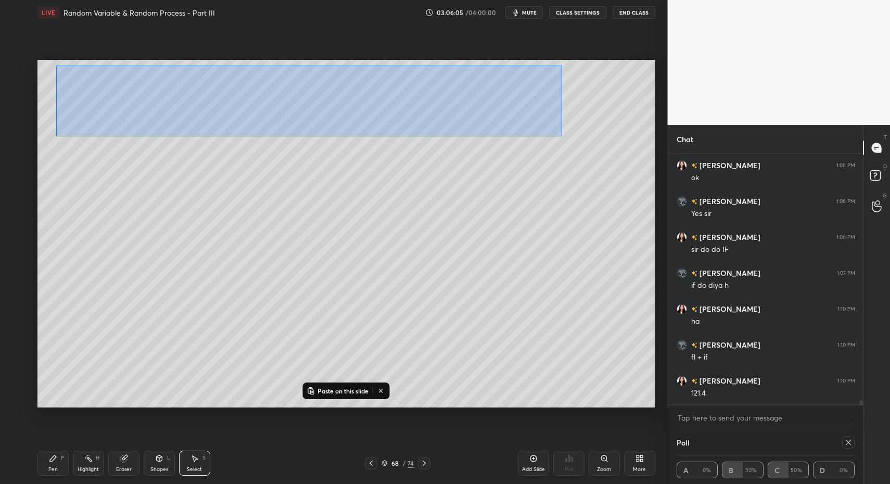
drag, startPoint x: 88, startPoint y: 79, endPoint x: 544, endPoint y: 159, distance: 462.2
click at [563, 138] on div "0 ° Undo Copy Paste here Duplicate Duplicate to new slide Delete" at bounding box center [346, 234] width 618 height 348
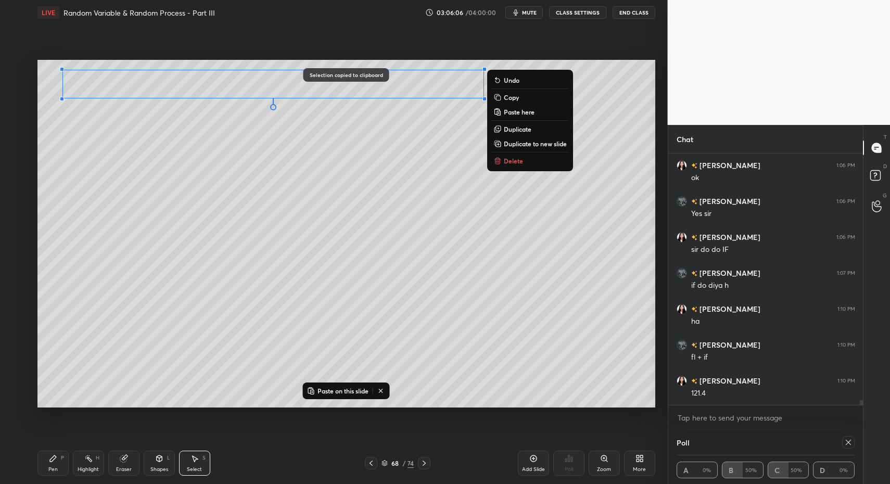
click at [422, 459] on icon at bounding box center [424, 463] width 8 height 8
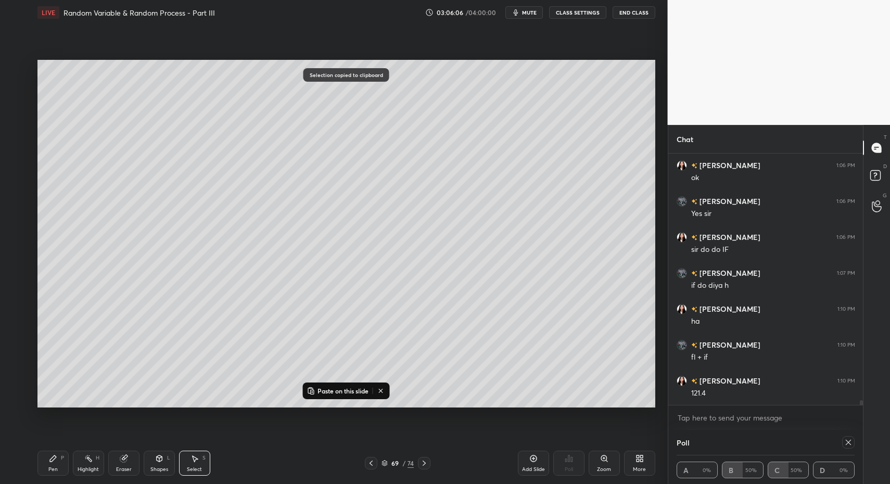
click at [422, 459] on icon at bounding box center [424, 463] width 8 height 8
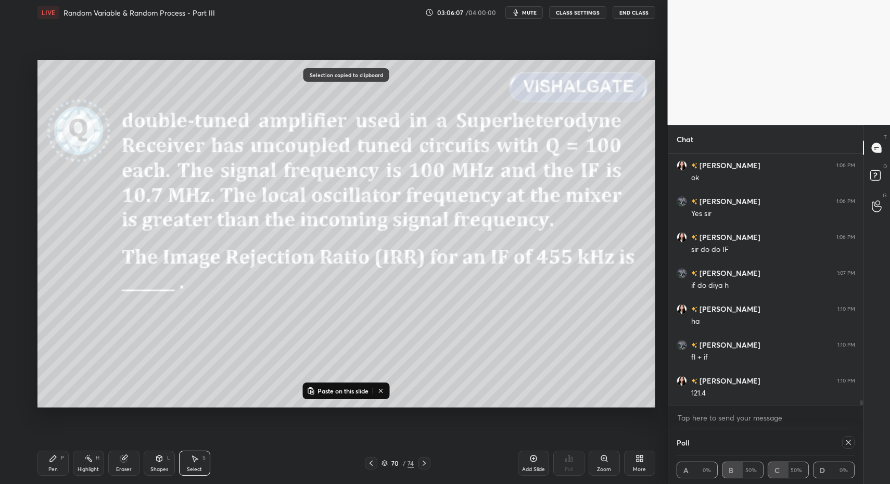
click at [423, 462] on icon at bounding box center [424, 463] width 8 height 8
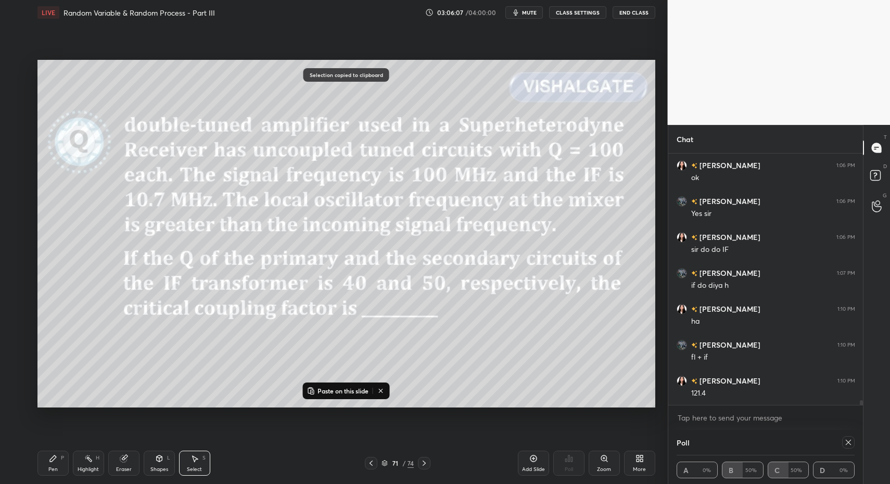
click at [423, 462] on icon at bounding box center [424, 463] width 8 height 8
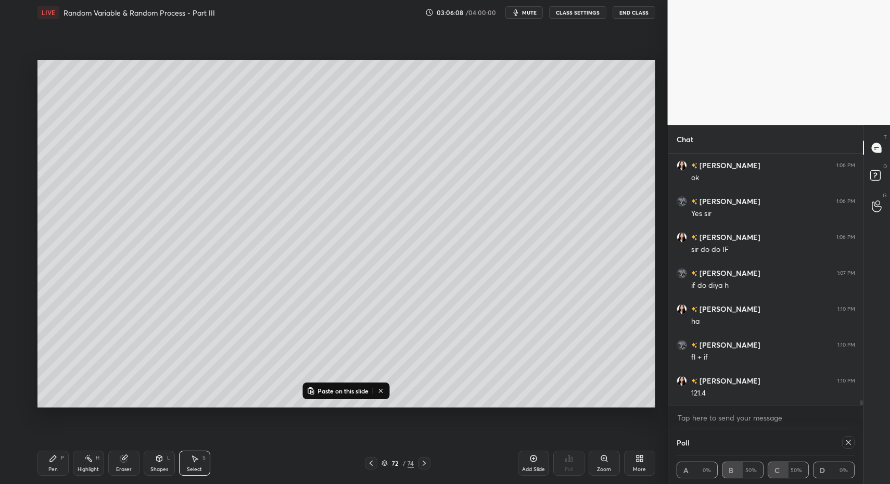
click at [420, 465] on icon at bounding box center [424, 463] width 8 height 8
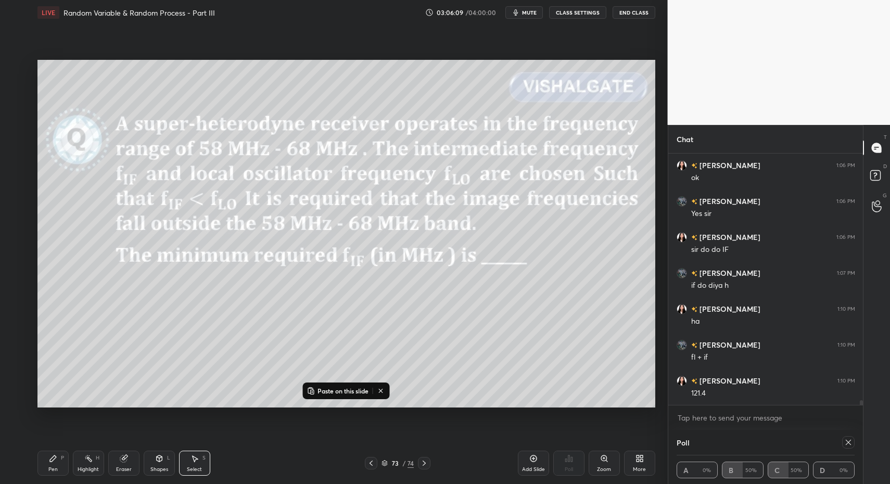
drag, startPoint x: 371, startPoint y: 465, endPoint x: 385, endPoint y: 465, distance: 13.5
click at [373, 466] on icon at bounding box center [371, 463] width 8 height 8
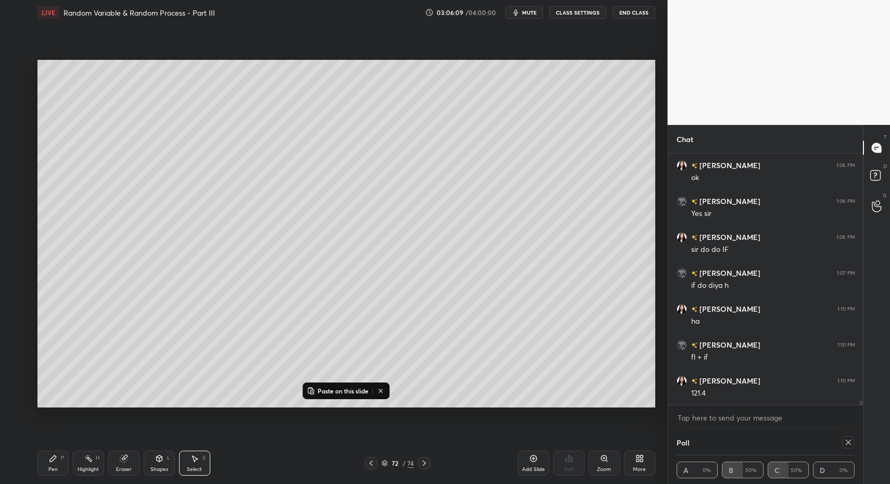
drag, startPoint x: 534, startPoint y: 463, endPoint x: 528, endPoint y: 463, distance: 6.8
click at [534, 463] on div "Add Slide" at bounding box center [533, 463] width 31 height 25
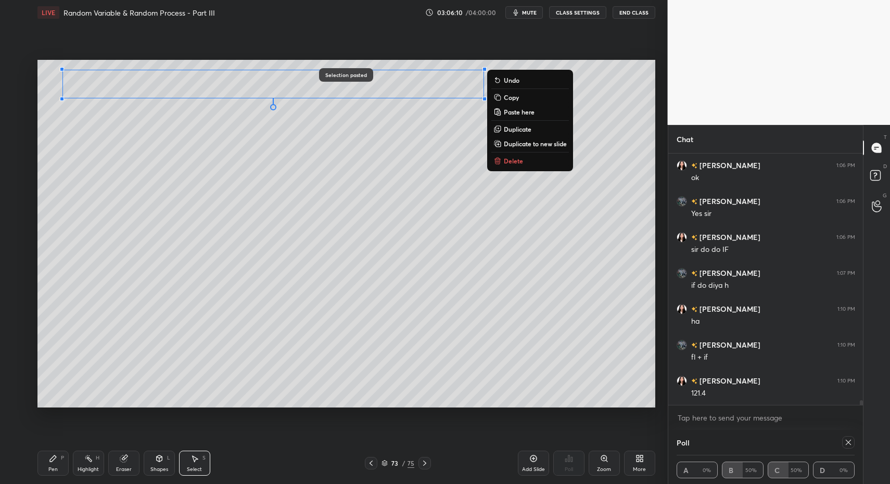
drag, startPoint x: 56, startPoint y: 453, endPoint x: 153, endPoint y: 463, distance: 97.8
click at [56, 453] on div "Pen P" at bounding box center [52, 463] width 31 height 25
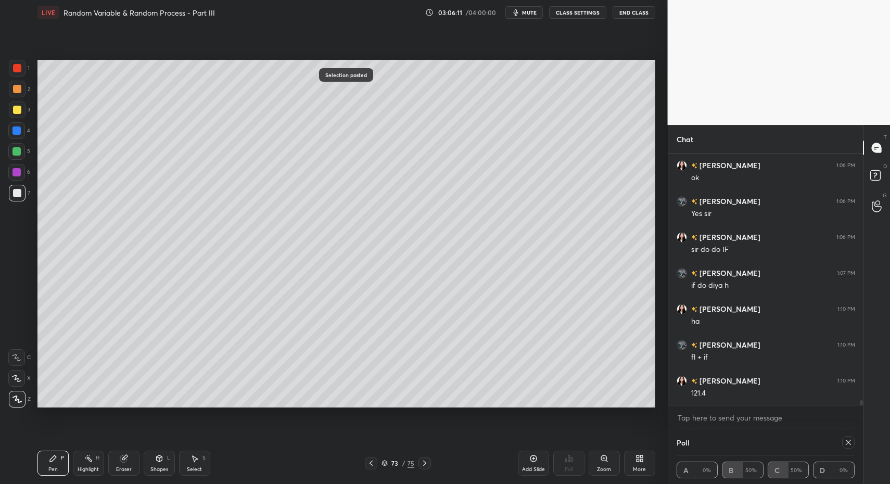
drag, startPoint x: 371, startPoint y: 462, endPoint x: 366, endPoint y: 469, distance: 9.1
click at [370, 462] on icon at bounding box center [371, 463] width 8 height 8
drag, startPoint x: 426, startPoint y: 461, endPoint x: 420, endPoint y: 457, distance: 6.8
click at [423, 461] on icon at bounding box center [424, 463] width 8 height 8
click at [37, 461] on div "Pen P" at bounding box center [52, 463] width 31 height 25
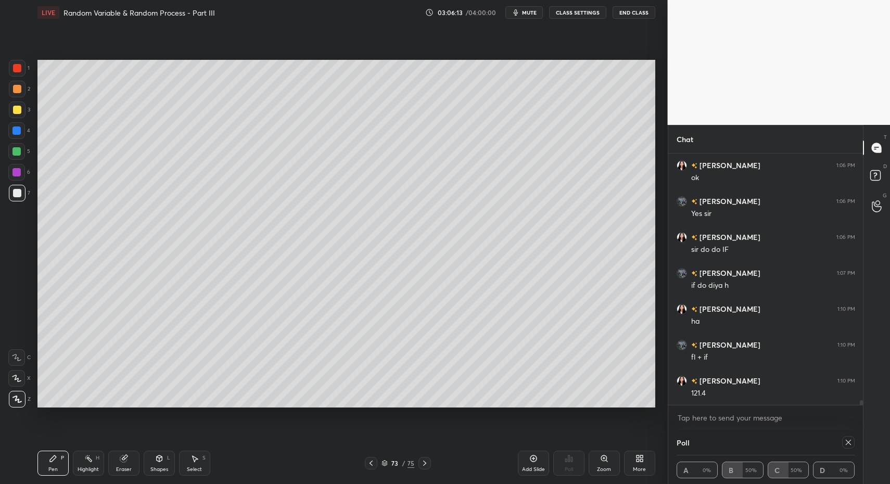
click at [37, 461] on div "Pen P" at bounding box center [52, 463] width 31 height 25
click
drag, startPoint x: 18, startPoint y: 189, endPoint x: 19, endPoint y: 197, distance: 7.5
drag, startPoint x: 17, startPoint y: 195, endPoint x: 27, endPoint y: 259, distance: 64.8
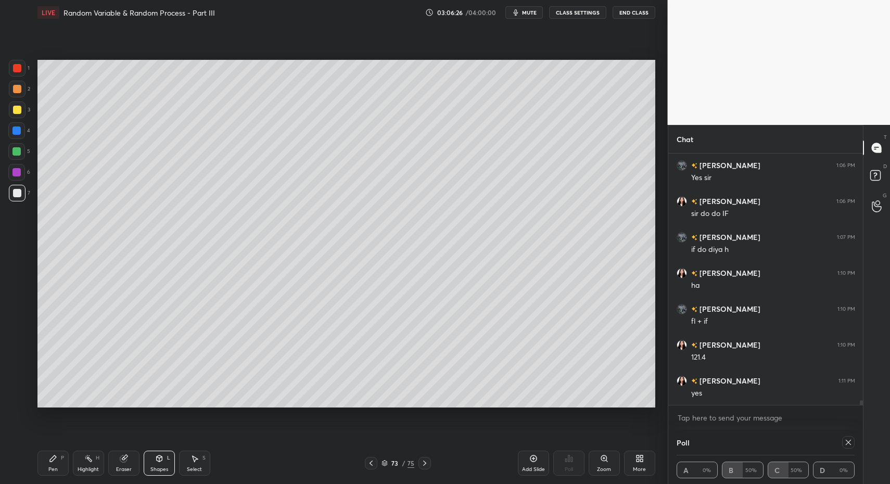
drag, startPoint x: 50, startPoint y: 453, endPoint x: 57, endPoint y: 447, distance: 9.3
drag, startPoint x: 59, startPoint y: 466, endPoint x: 69, endPoint y: 408, distance: 58.1
drag, startPoint x: 157, startPoint y: 457, endPoint x: 153, endPoint y: 446, distance: 12.0
drag, startPoint x: 51, startPoint y: 458, endPoint x: 52, endPoint y: 449, distance: 8.9
drag, startPoint x: 18, startPoint y: 147, endPoint x: 25, endPoint y: 176, distance: 30.0
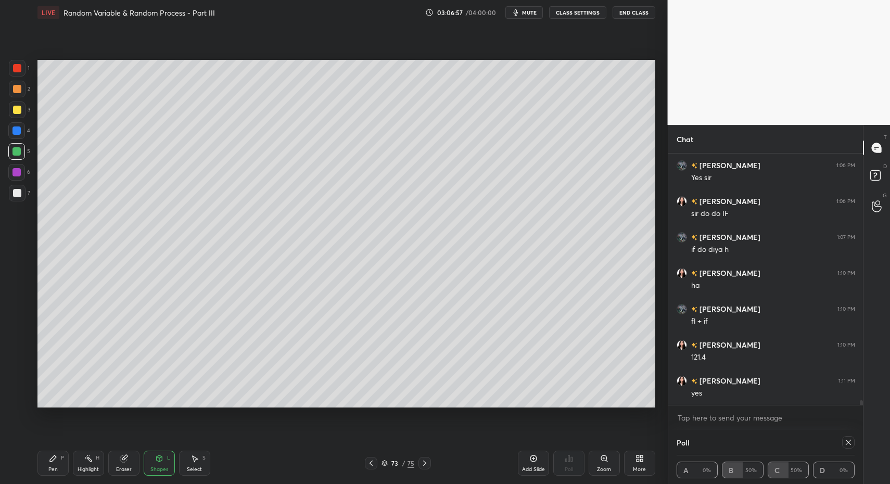
scroll to position [13930, 0]
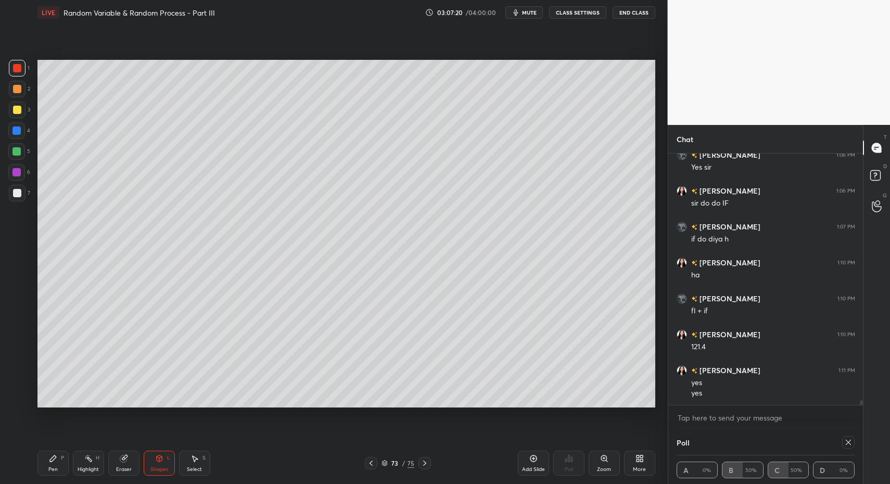
drag, startPoint x: 50, startPoint y: 465, endPoint x: 46, endPoint y: 460, distance: 6.6
drag, startPoint x: 27, startPoint y: 98, endPoint x: 19, endPoint y: 94, distance: 9.1
drag, startPoint x: 47, startPoint y: 467, endPoint x: 54, endPoint y: 414, distance: 53.4
drag, startPoint x: 11, startPoint y: 189, endPoint x: 14, endPoint y: 232, distance: 43.3
drag, startPoint x: 61, startPoint y: 459, endPoint x: 55, endPoint y: 458, distance: 5.8
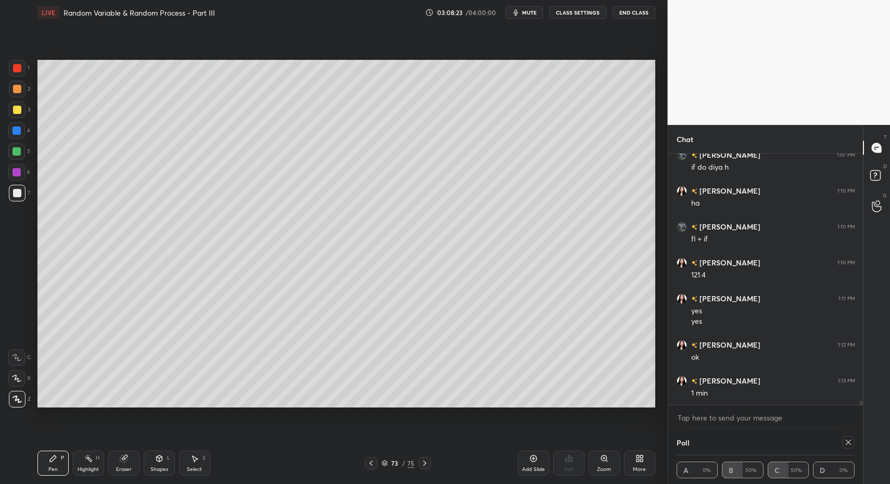
scroll to position [14013, 0]
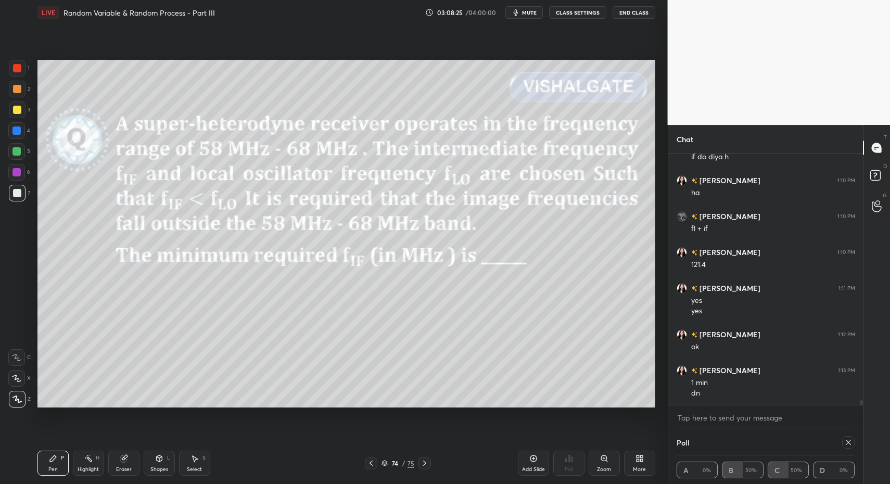
drag, startPoint x: 19, startPoint y: 68, endPoint x: 25, endPoint y: 83, distance: 16.3
drag, startPoint x: 40, startPoint y: 464, endPoint x: 41, endPoint y: 459, distance: 5.3
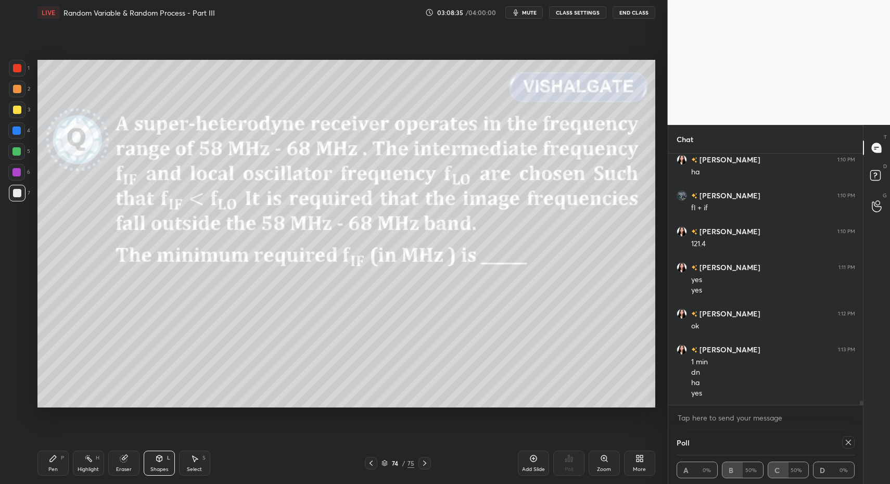
scroll to position [14069, 0]
drag, startPoint x: 60, startPoint y: 455, endPoint x: 54, endPoint y: 463, distance: 9.6
drag, startPoint x: 54, startPoint y: 463, endPoint x: 129, endPoint y: 412, distance: 90.8
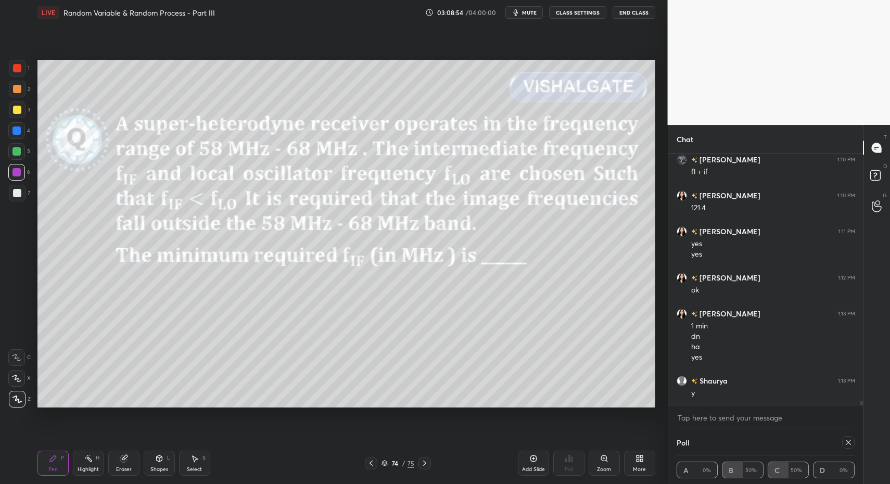
scroll to position [14105, 0]
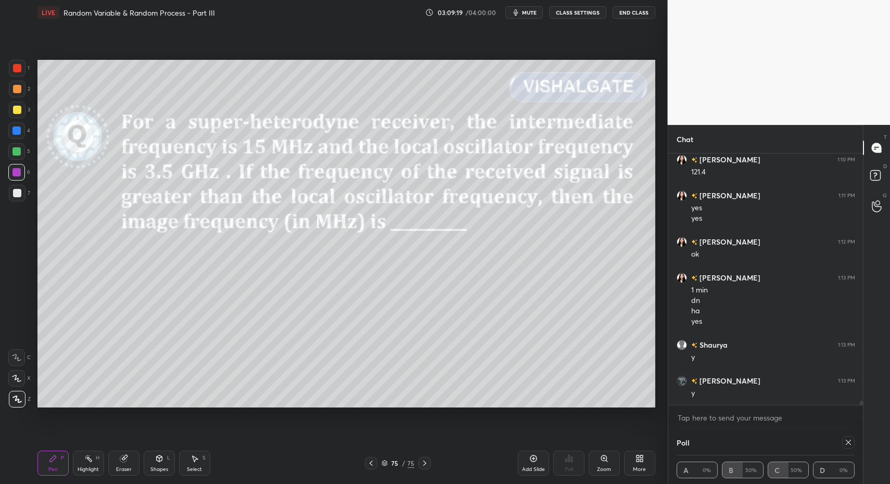
drag, startPoint x: 853, startPoint y: 442, endPoint x: 842, endPoint y: 445, distance: 11.2
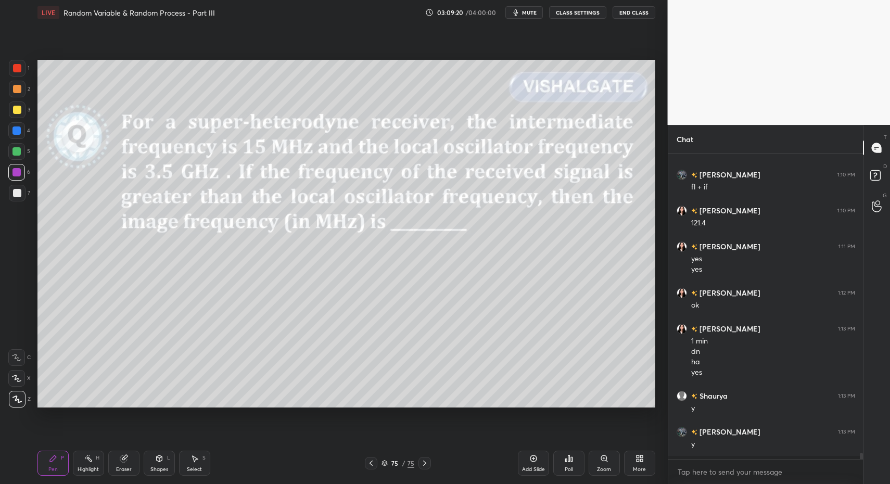
scroll to position [4, 4]
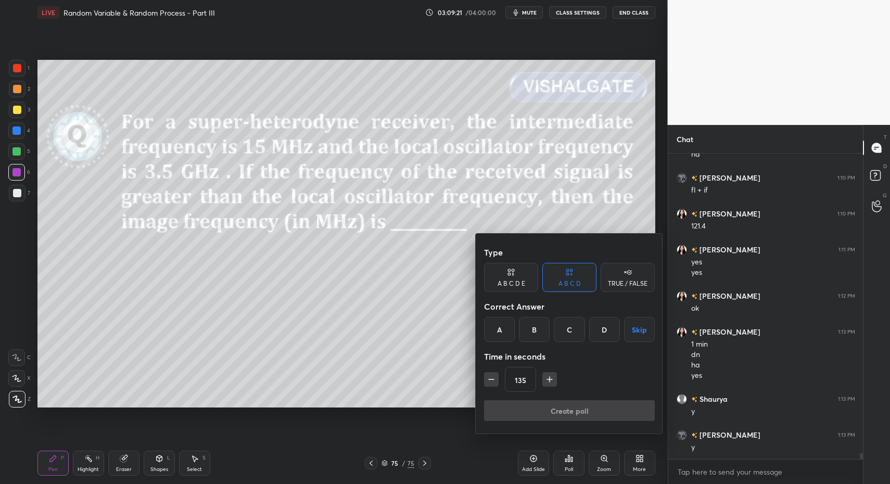
type input "150"
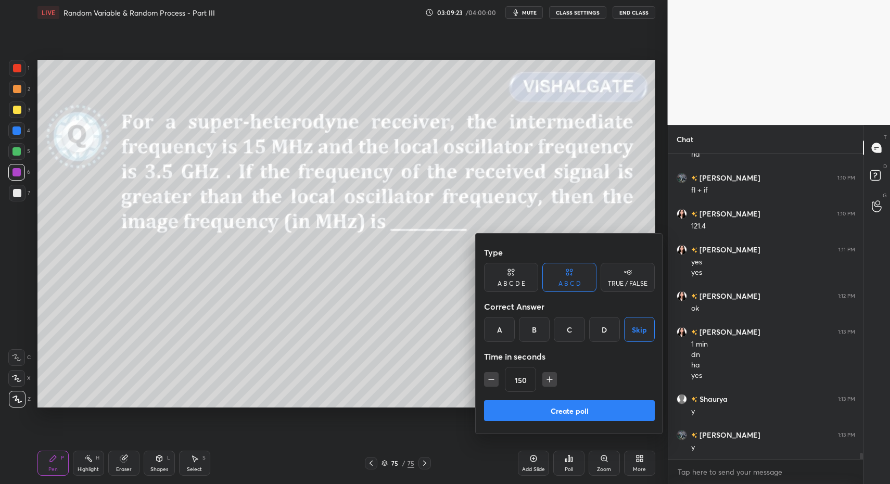
drag, startPoint x: 601, startPoint y: 404, endPoint x: 637, endPoint y: 407, distance: 36.0
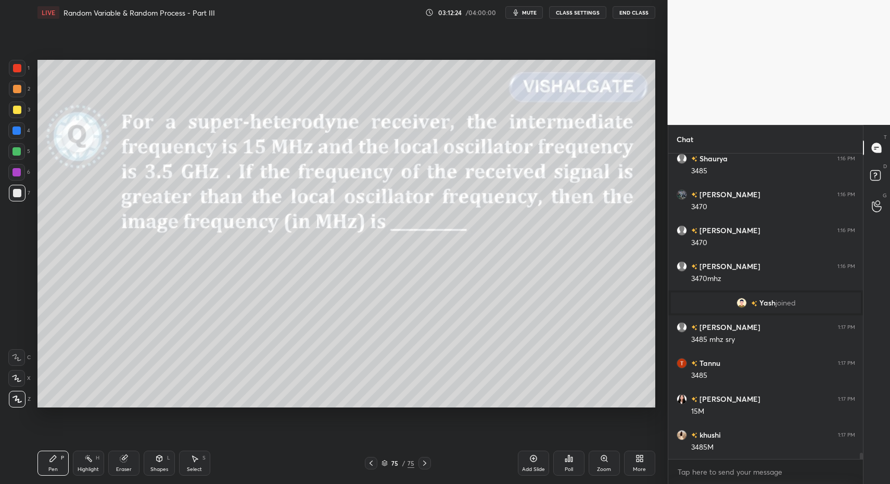
scroll to position [14221, 0]
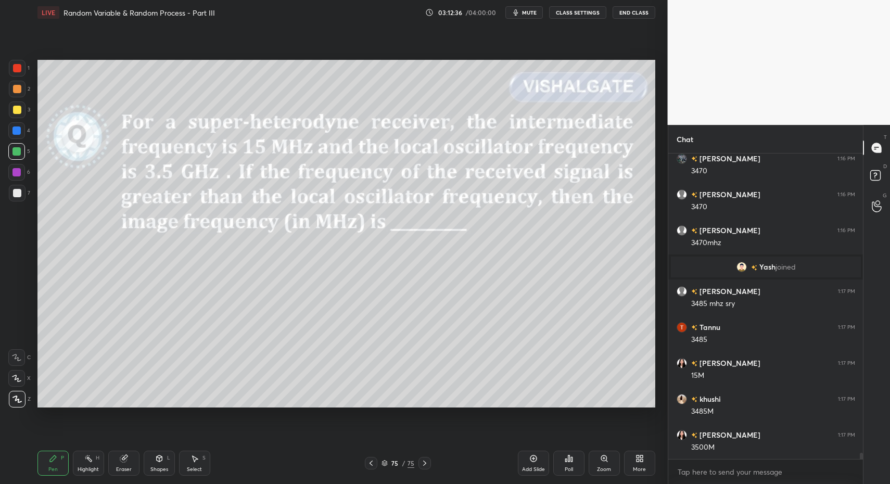
drag, startPoint x: 18, startPoint y: 361, endPoint x: 32, endPoint y: 366, distance: 15.0
drag, startPoint x: 165, startPoint y: 470, endPoint x: 162, endPoint y: 449, distance: 21.6
drag, startPoint x: 20, startPoint y: 402, endPoint x: 20, endPoint y: 397, distance: 5.2
drag, startPoint x: 151, startPoint y: 457, endPoint x: 150, endPoint y: 448, distance: 9.4
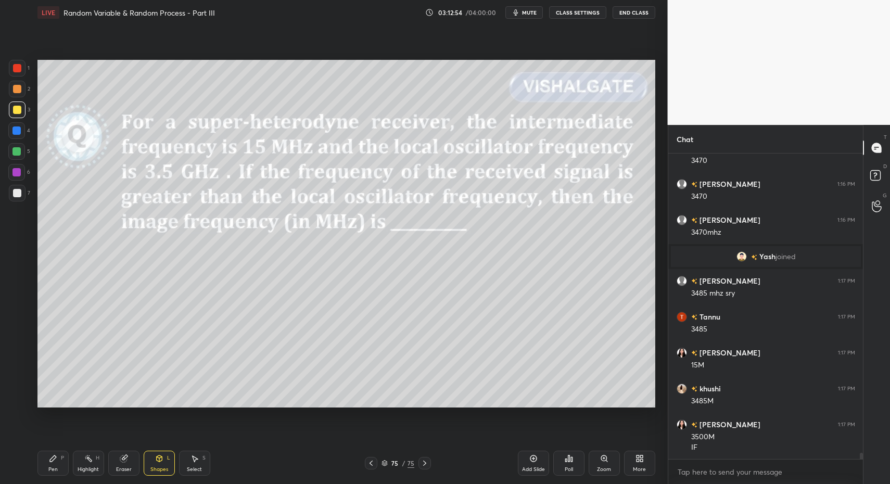
drag, startPoint x: 38, startPoint y: 458, endPoint x: 92, endPoint y: 415, distance: 68.9
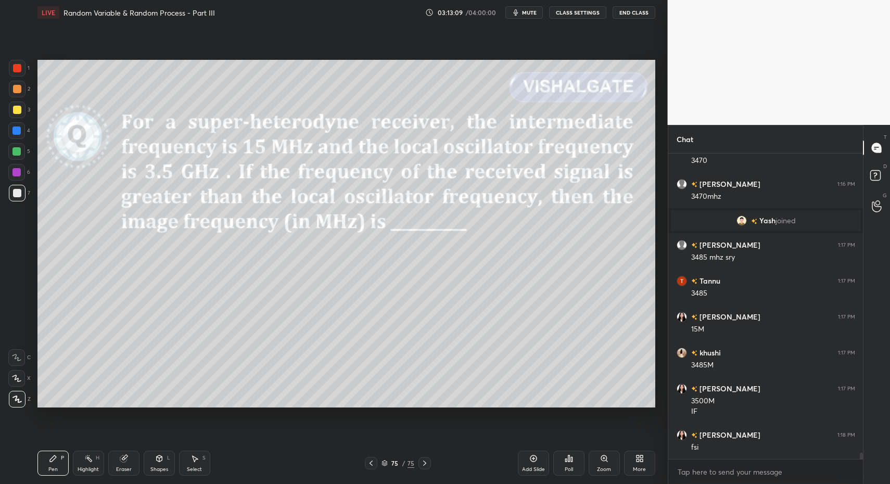
drag, startPoint x: 47, startPoint y: 463, endPoint x: 68, endPoint y: 448, distance: 25.7
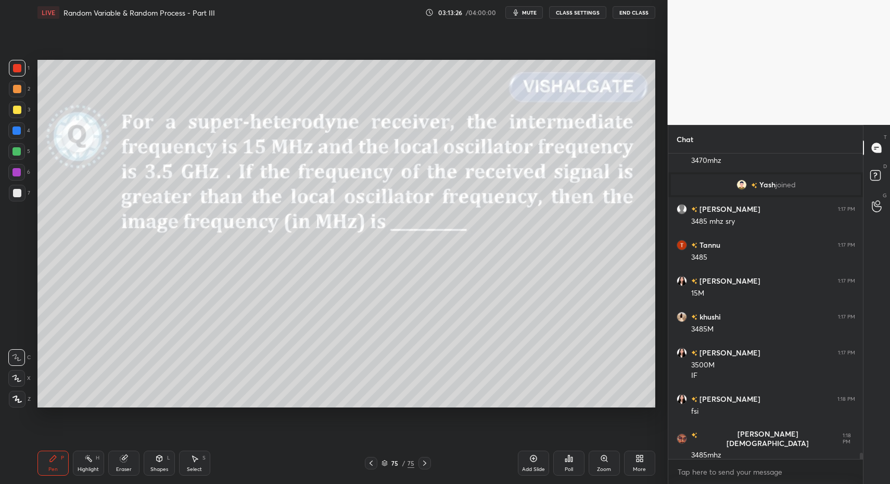
drag, startPoint x: 16, startPoint y: 361, endPoint x: 36, endPoint y: 376, distance: 25.6
drag, startPoint x: 159, startPoint y: 466, endPoint x: 160, endPoint y: 450, distance: 16.7
drag, startPoint x: 19, startPoint y: 203, endPoint x: 16, endPoint y: 229, distance: 26.2
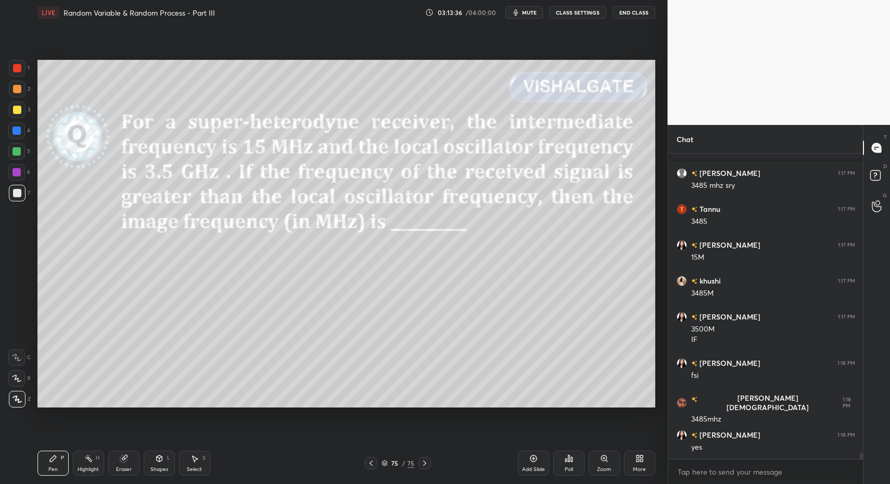
scroll to position [14375, 0]
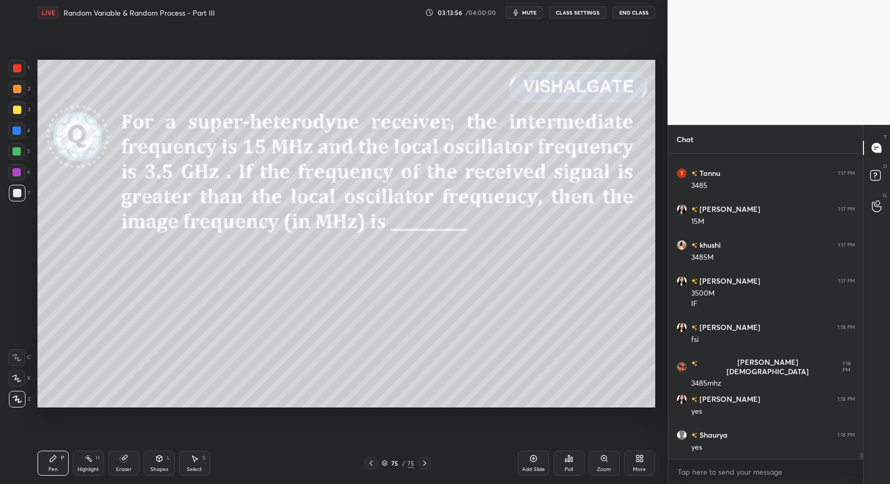
drag, startPoint x: 83, startPoint y: 463, endPoint x: 89, endPoint y: 458, distance: 7.7
drag, startPoint x: 87, startPoint y: 460, endPoint x: 158, endPoint y: 414, distance: 84.3
drag, startPoint x: 56, startPoint y: 457, endPoint x: 65, endPoint y: 458, distance: 9.5
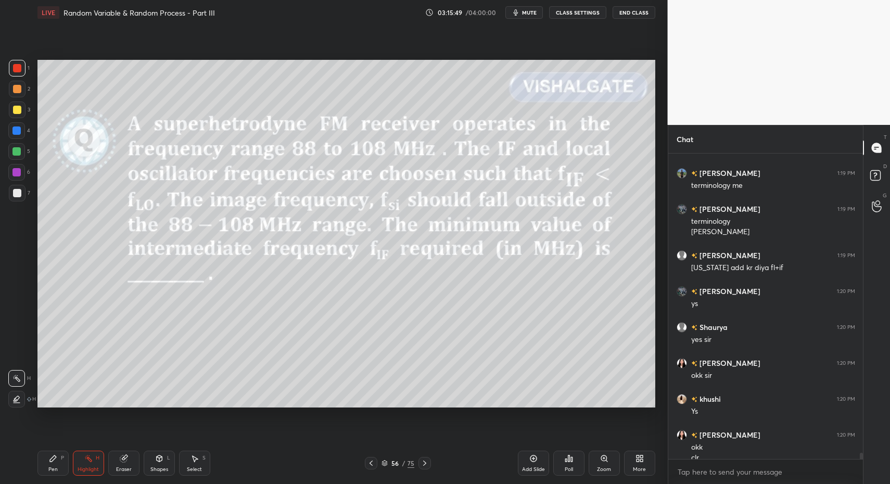
scroll to position [14683, 0]
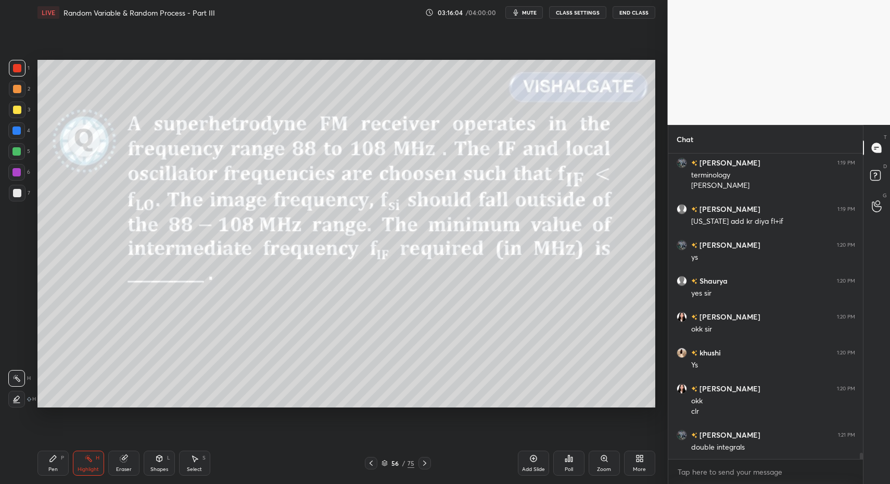
drag, startPoint x: 56, startPoint y: 470, endPoint x: 64, endPoint y: 459, distance: 13.3
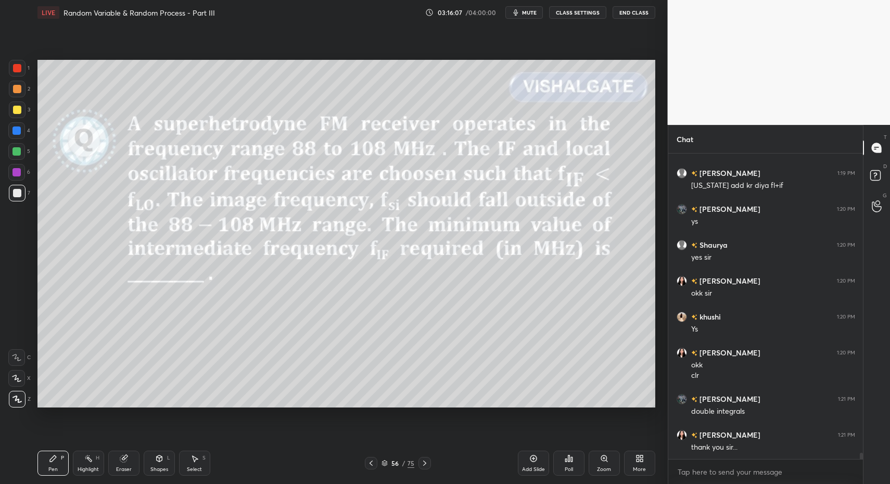
drag, startPoint x: 57, startPoint y: 475, endPoint x: 58, endPoint y: 412, distance: 63.0
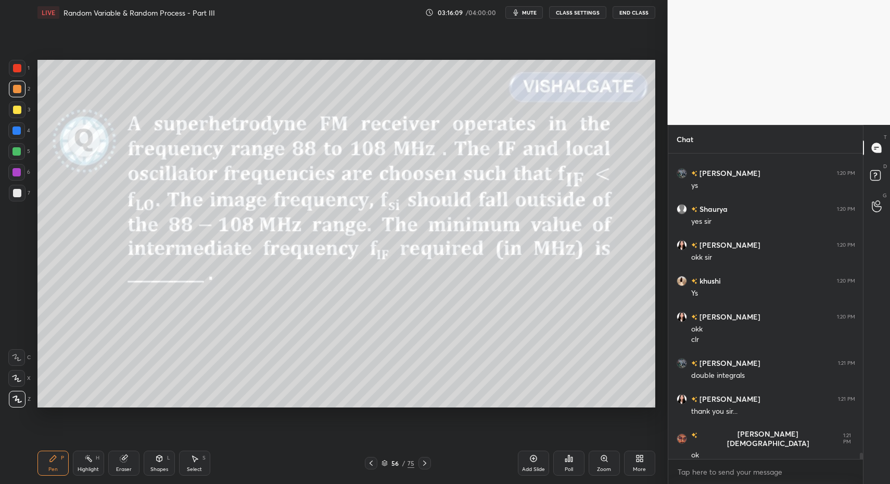
scroll to position [14826, 0]
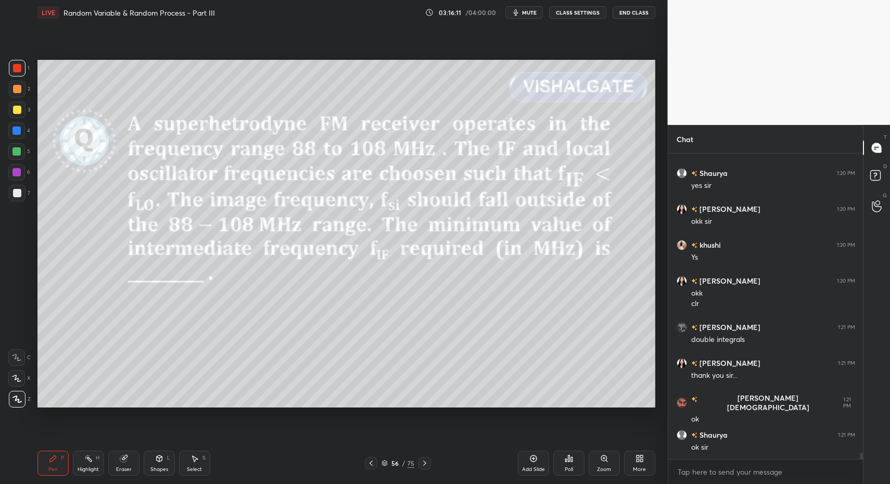
drag, startPoint x: 12, startPoint y: 151, endPoint x: 18, endPoint y: 133, distance: 19.6
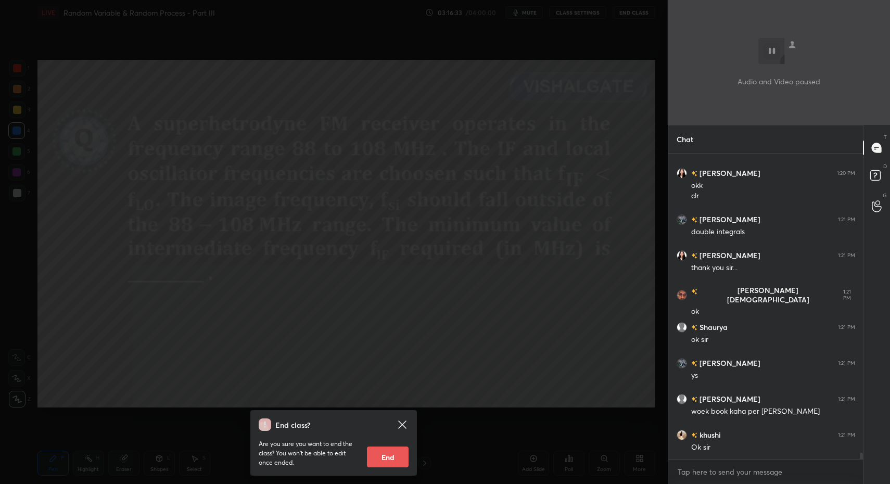
scroll to position [14970, 0]
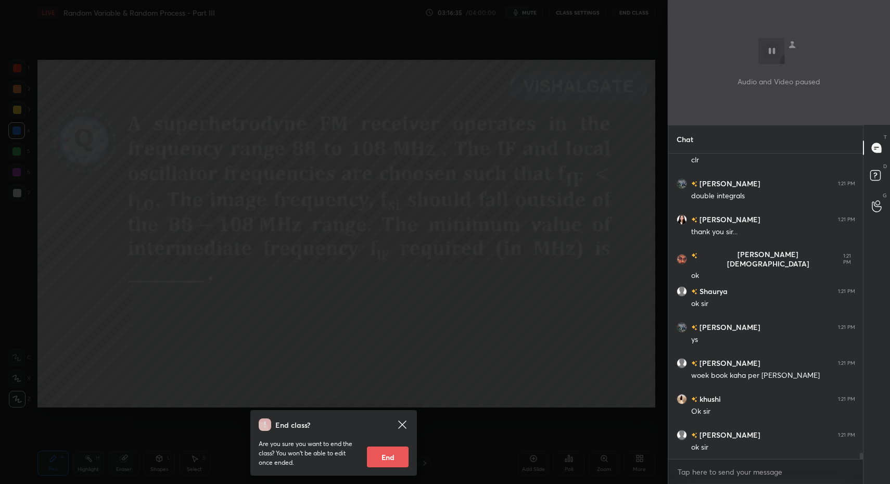
drag, startPoint x: 405, startPoint y: 426, endPoint x: 411, endPoint y: 431, distance: 7.7
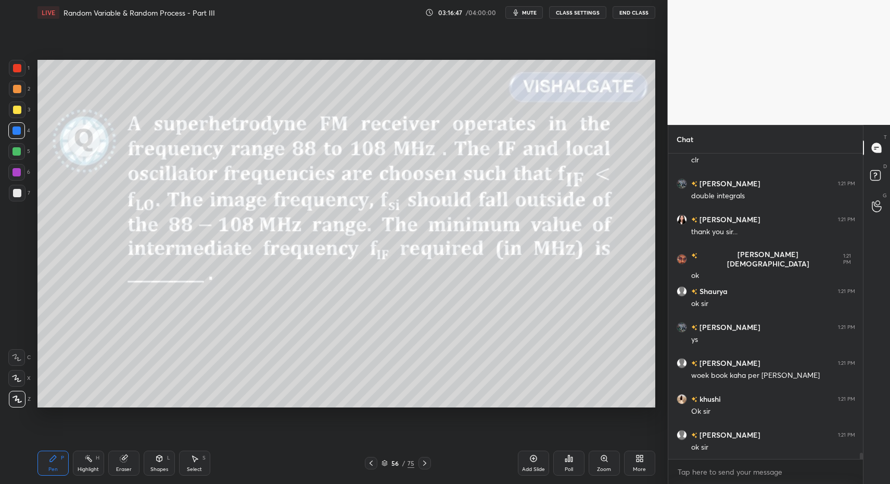
click at [55, 464] on div "Pen P" at bounding box center [52, 463] width 31 height 25
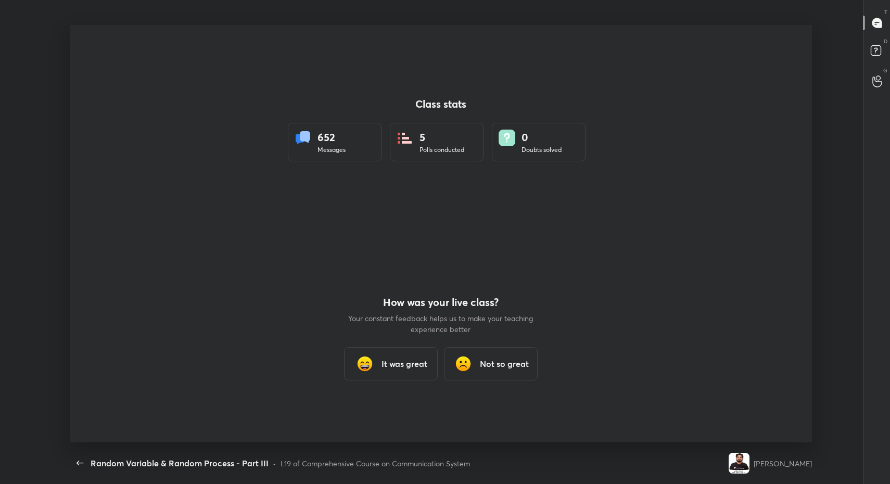
scroll to position [51620, 51156]
